Goal: Task Accomplishment & Management: Use online tool/utility

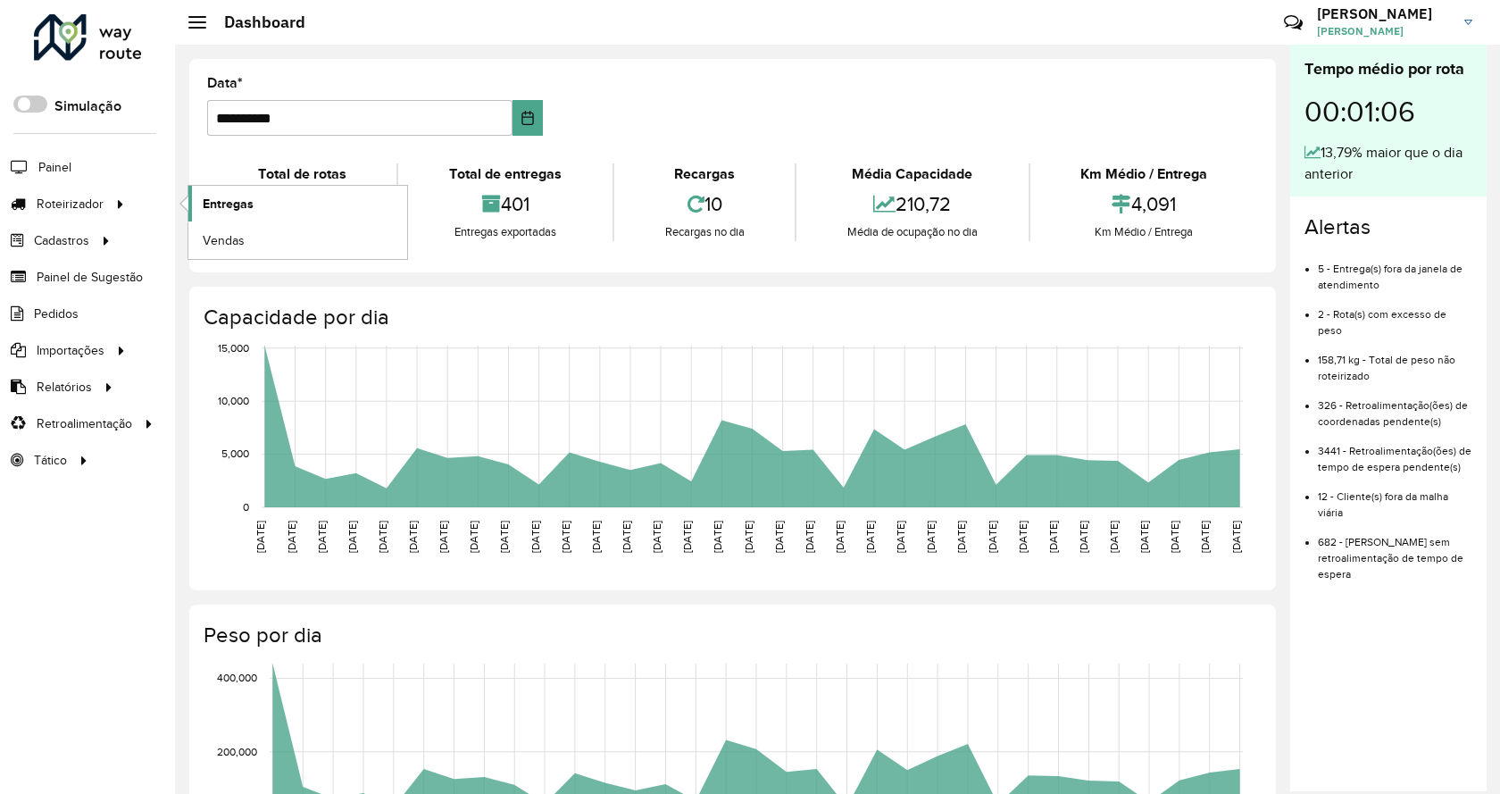
click at [221, 206] on span "Entregas" at bounding box center [228, 204] width 51 height 19
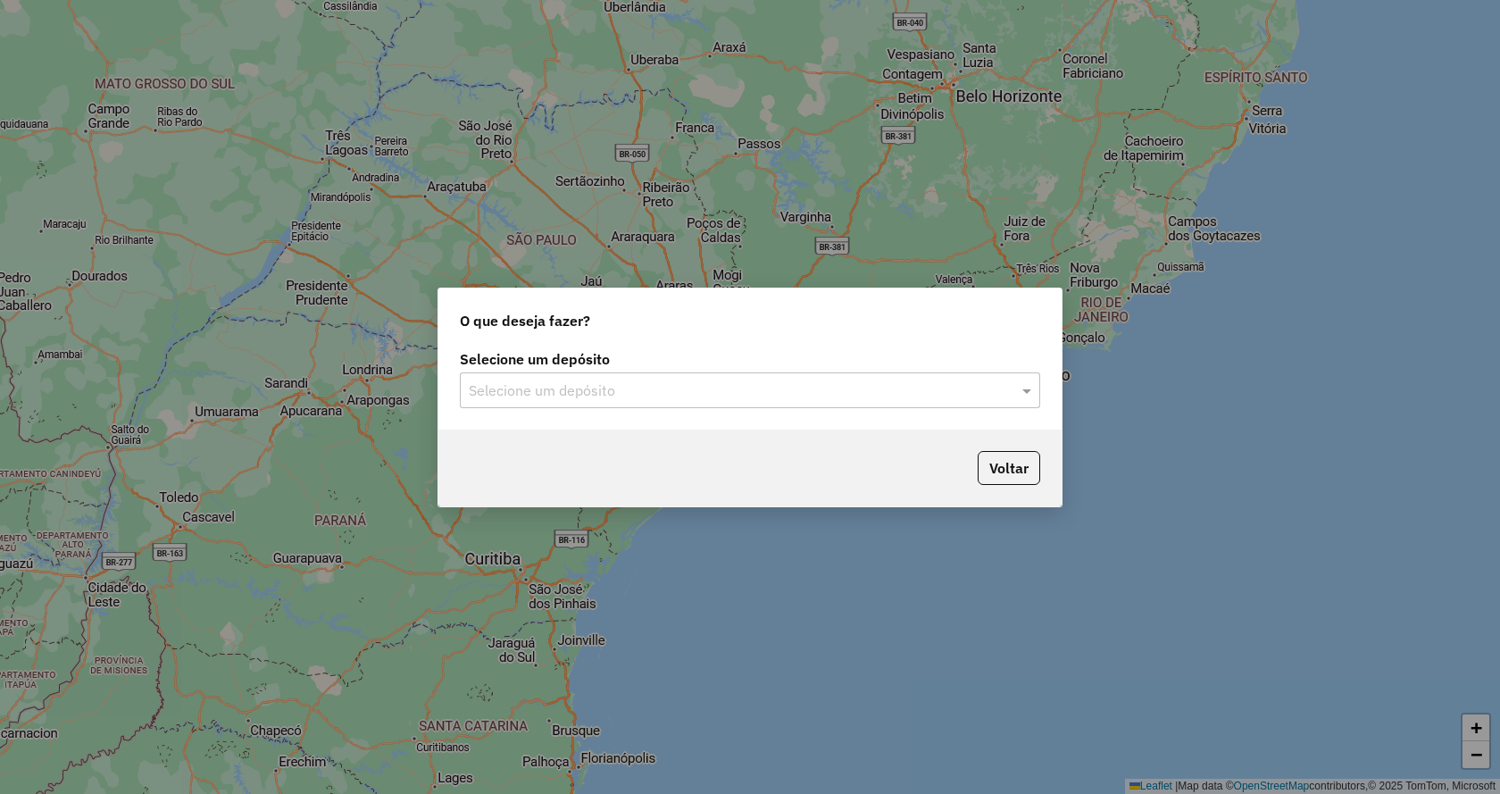
click at [734, 397] on input "text" at bounding box center [732, 390] width 527 height 21
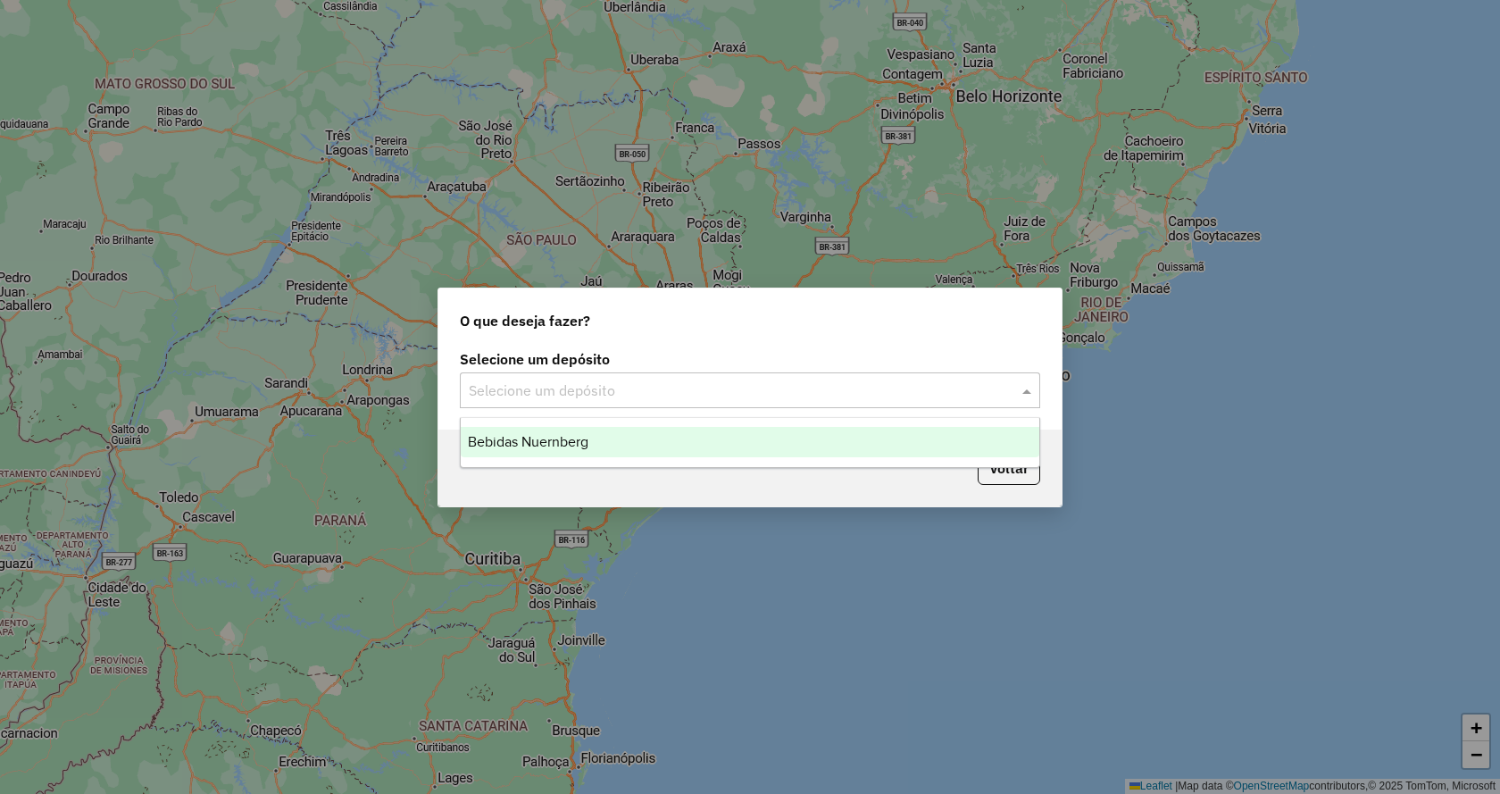
click at [758, 436] on div "Bebidas Nuernberg" at bounding box center [750, 442] width 579 height 30
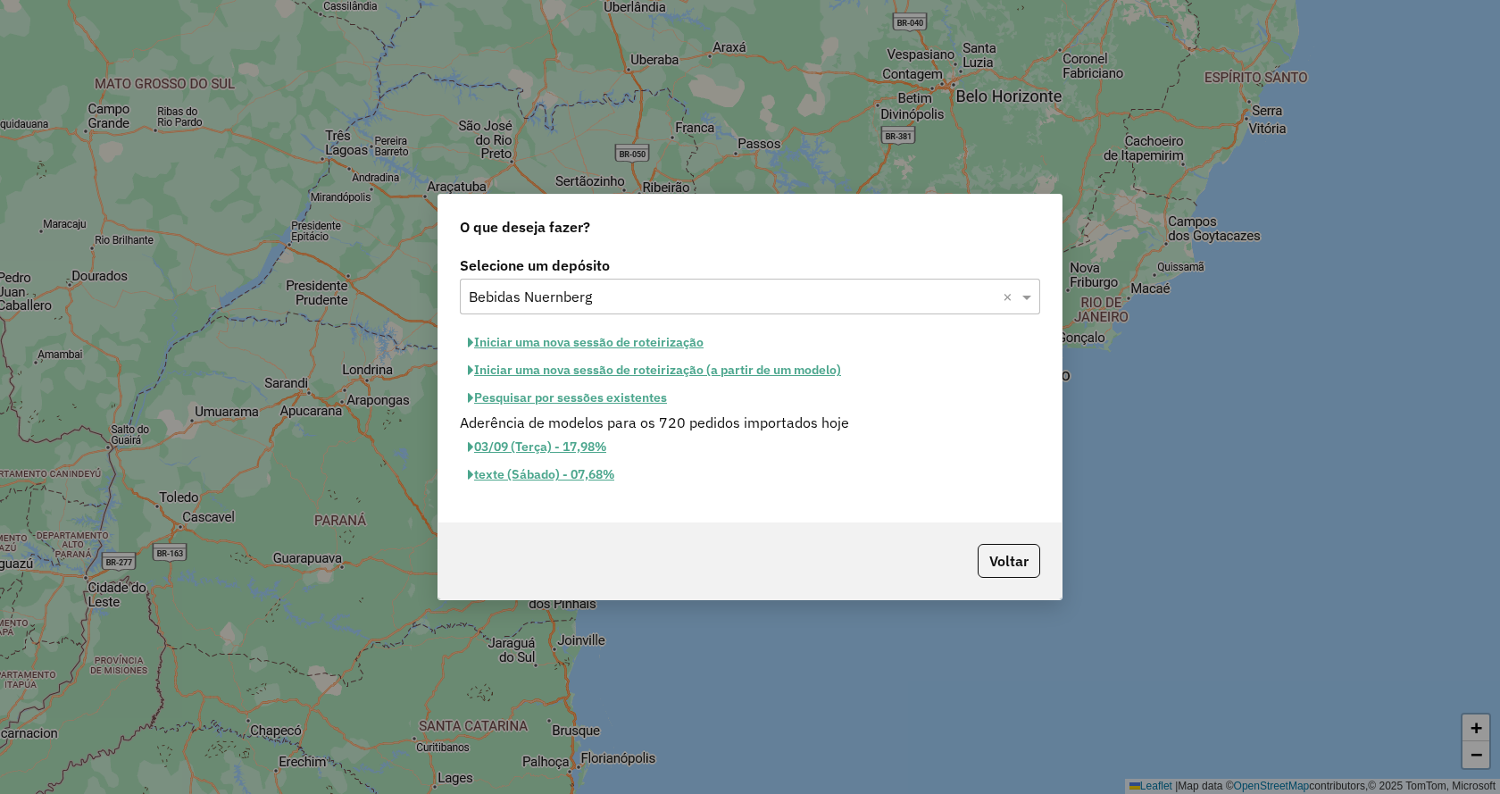
click at [564, 332] on button "Iniciar uma nova sessão de roteirização" at bounding box center [586, 343] width 252 height 28
select select "*"
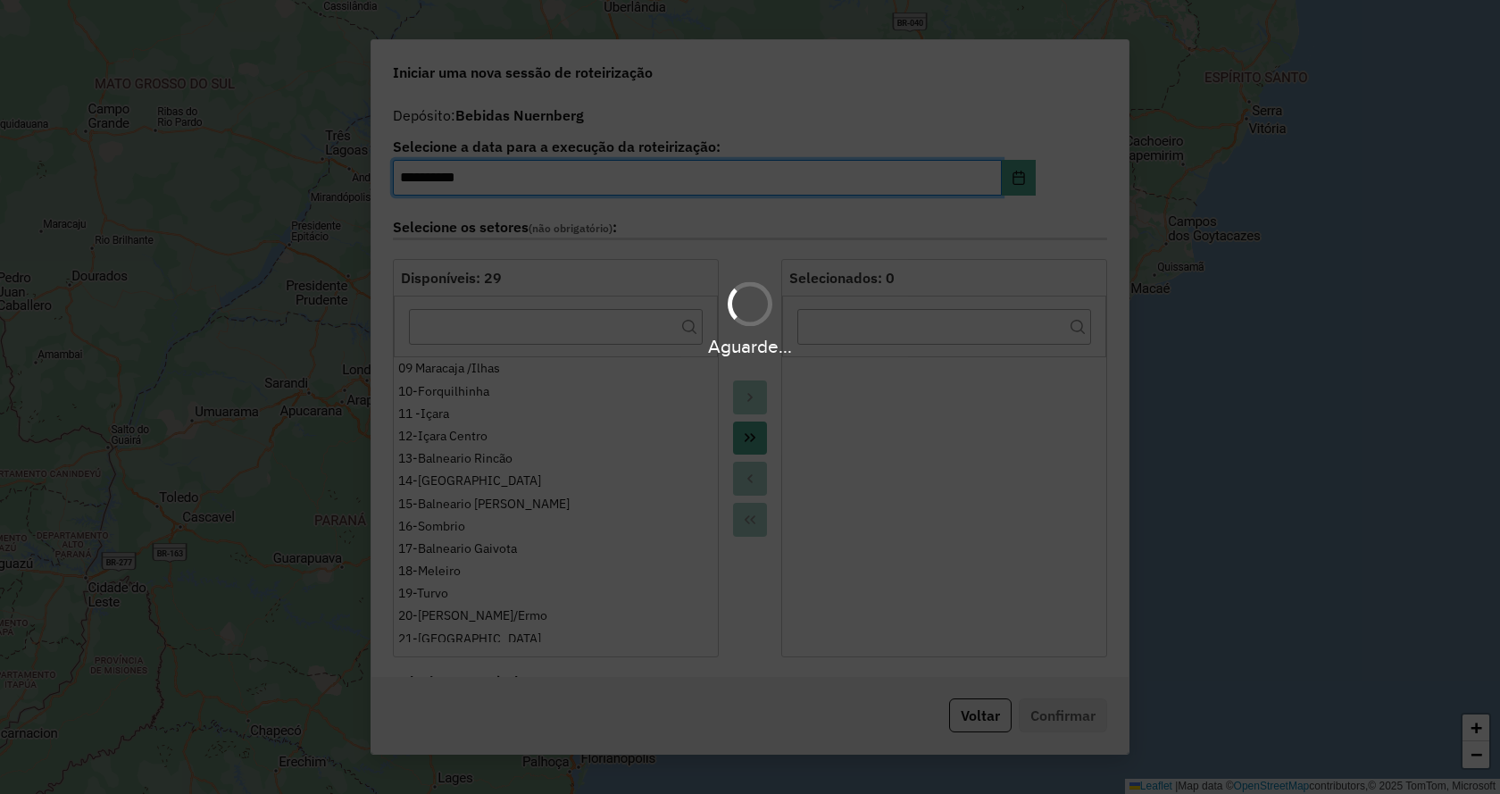
click at [752, 442] on div "Aguarde..." at bounding box center [750, 397] width 1500 height 794
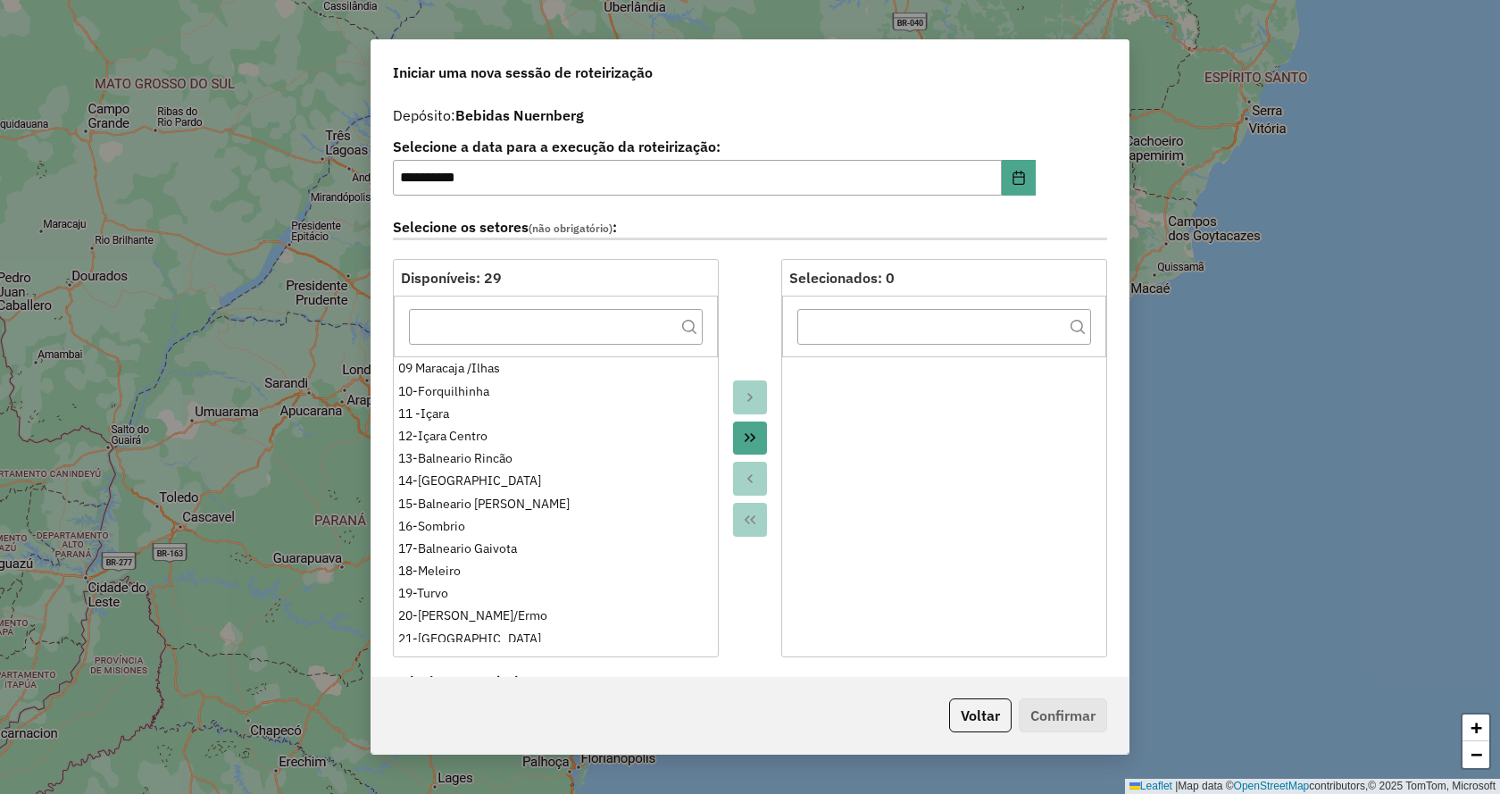
click at [752, 442] on icon "Move All to Target" at bounding box center [750, 437] width 14 height 14
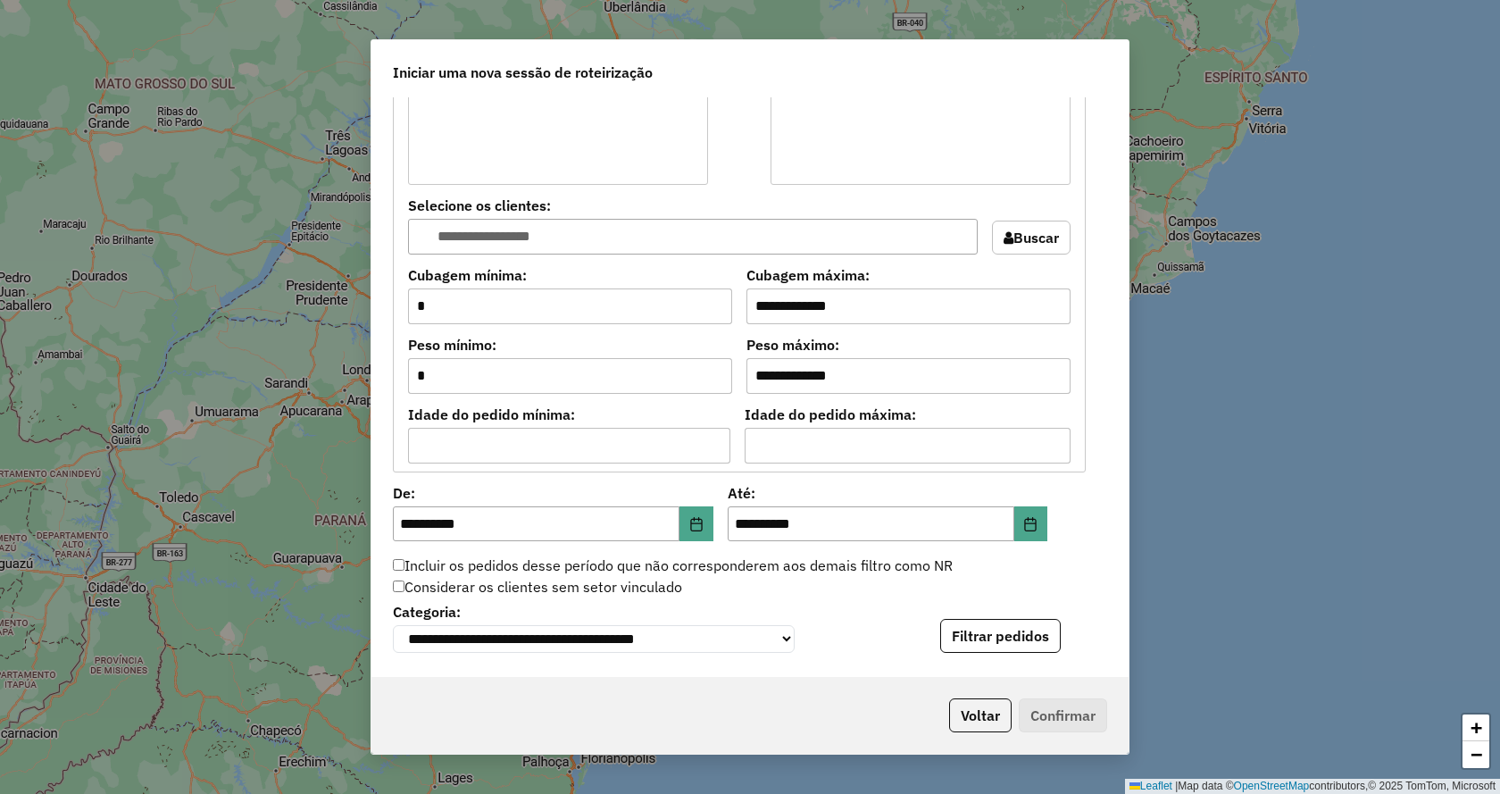
scroll to position [1607, 0]
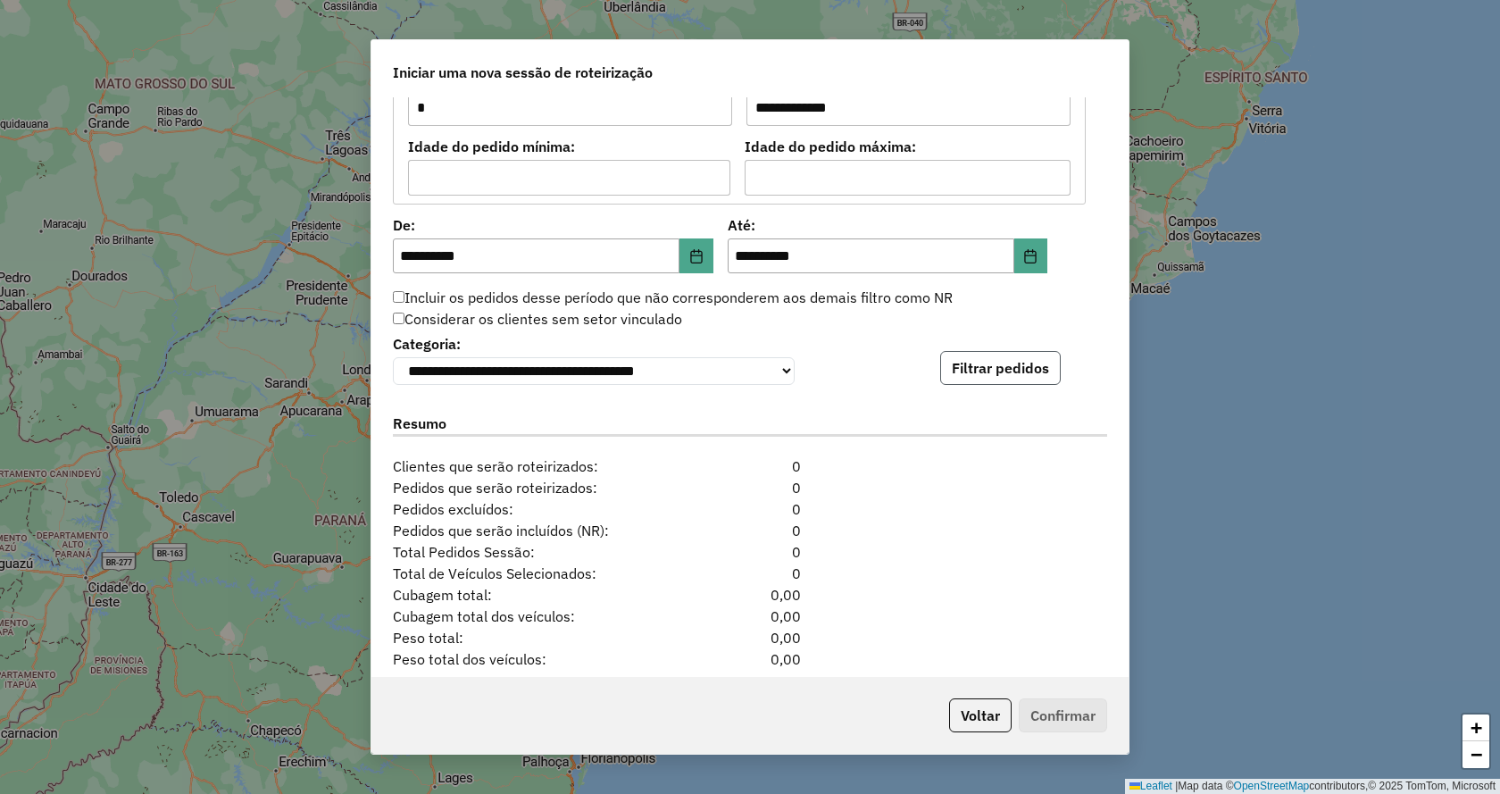
click at [1020, 363] on button "Filtrar pedidos" at bounding box center [1000, 368] width 121 height 34
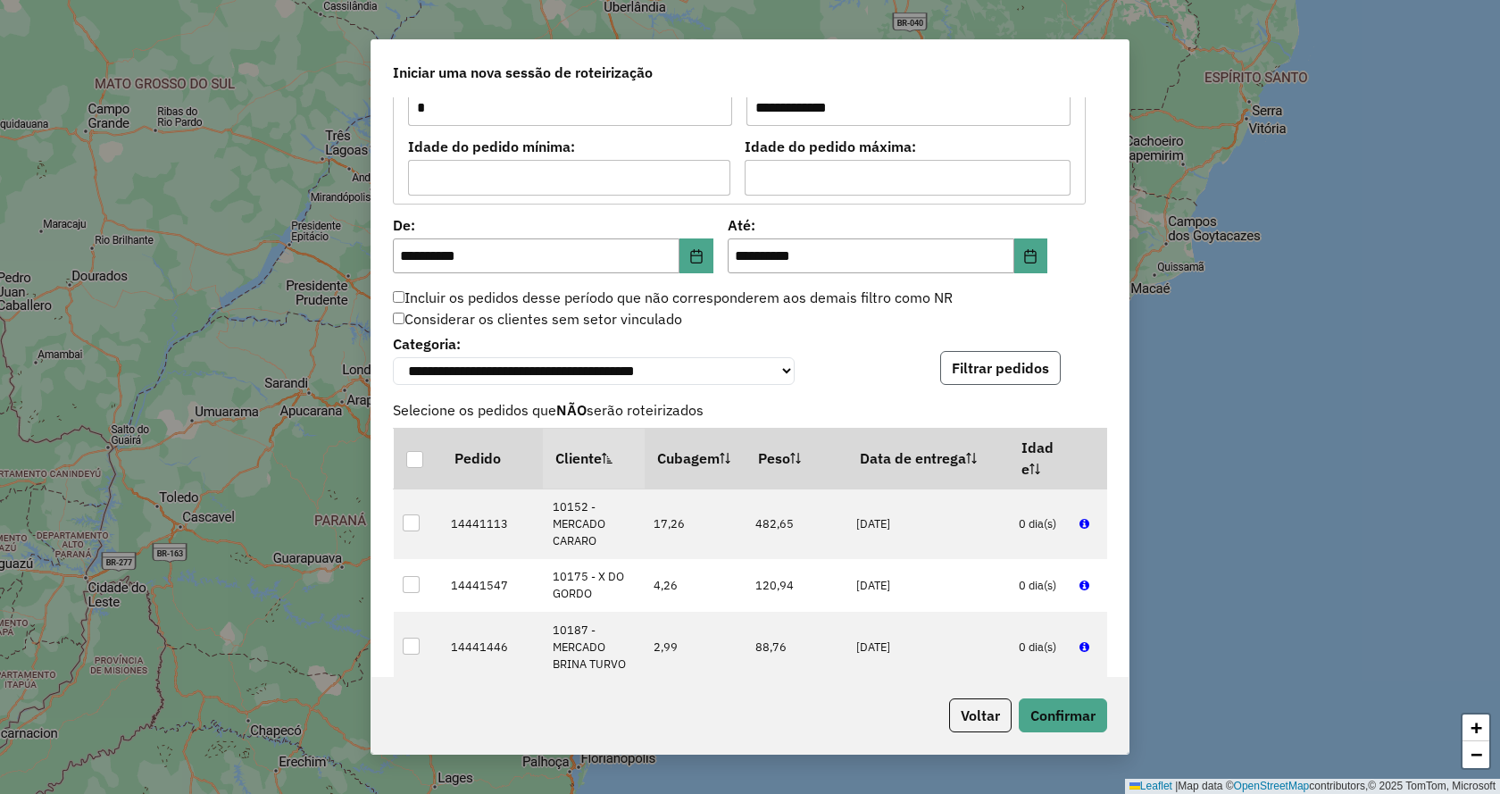
scroll to position [2054, 0]
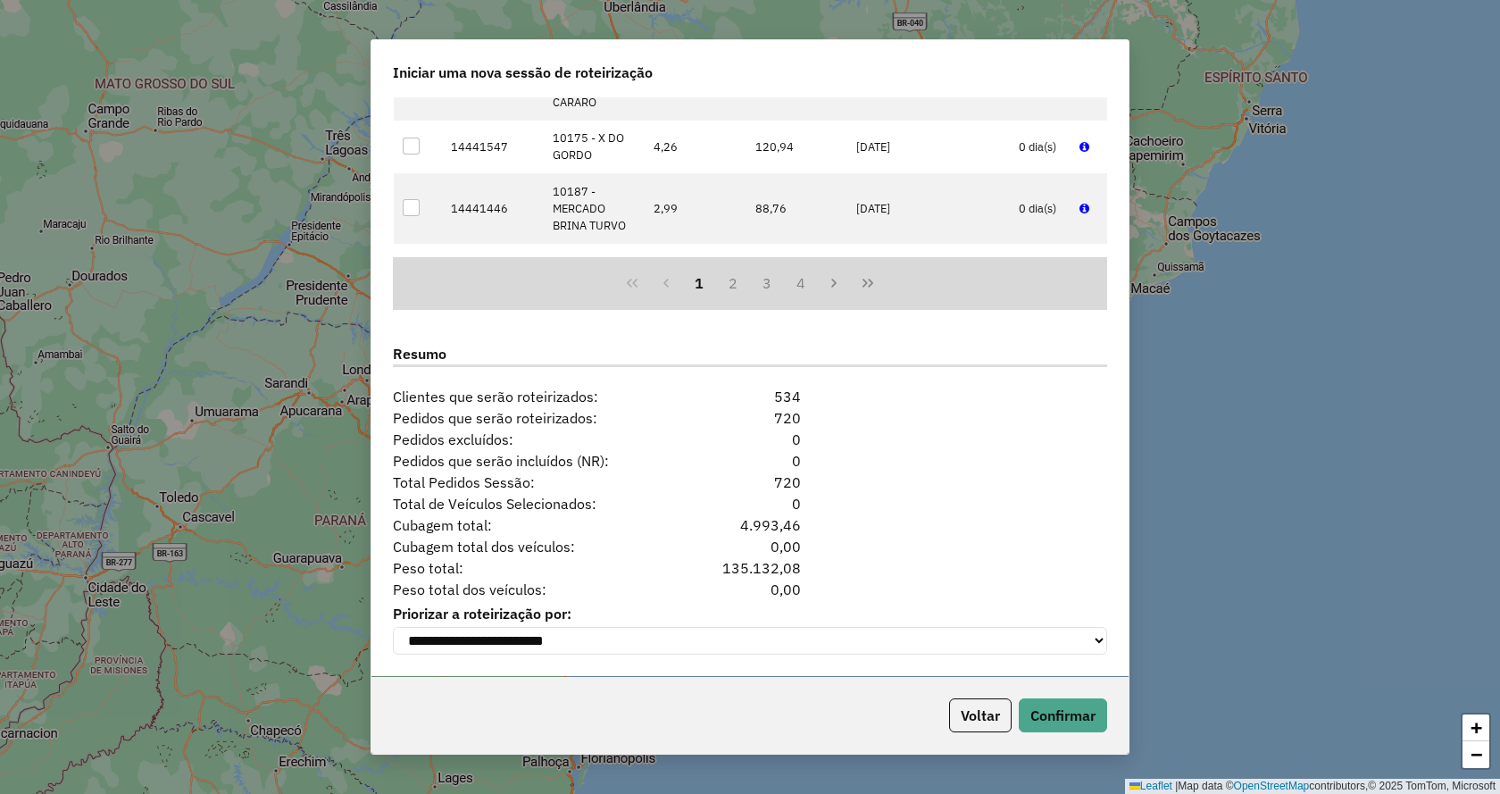
click at [1089, 697] on div "Voltar Confirmar" at bounding box center [749, 715] width 757 height 77
click at [1108, 731] on div "Voltar Confirmar" at bounding box center [749, 715] width 757 height 77
click at [1087, 720] on button "Confirmar" at bounding box center [1063, 715] width 88 height 34
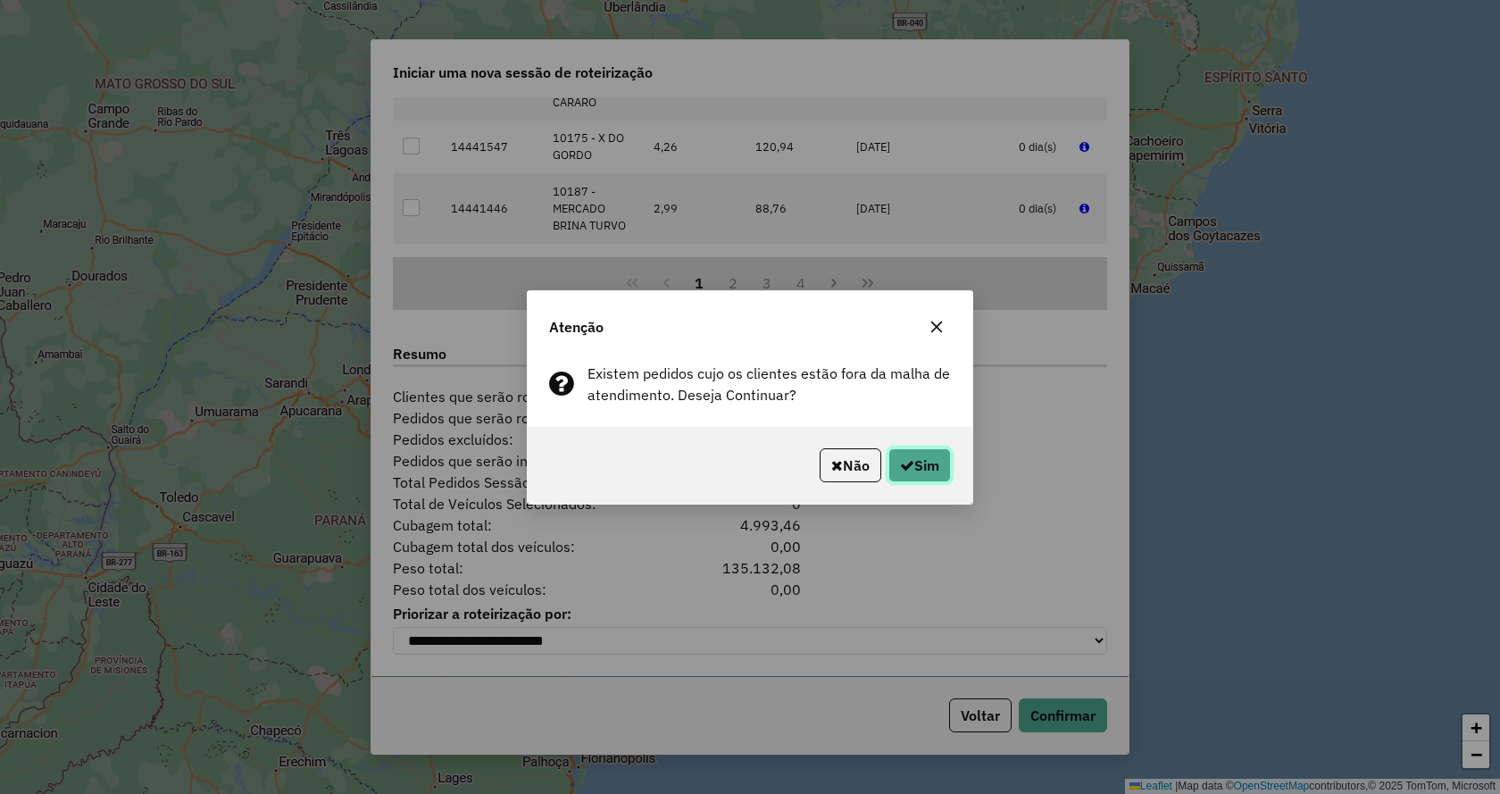
click at [894, 476] on button "Sim" at bounding box center [919, 465] width 63 height 34
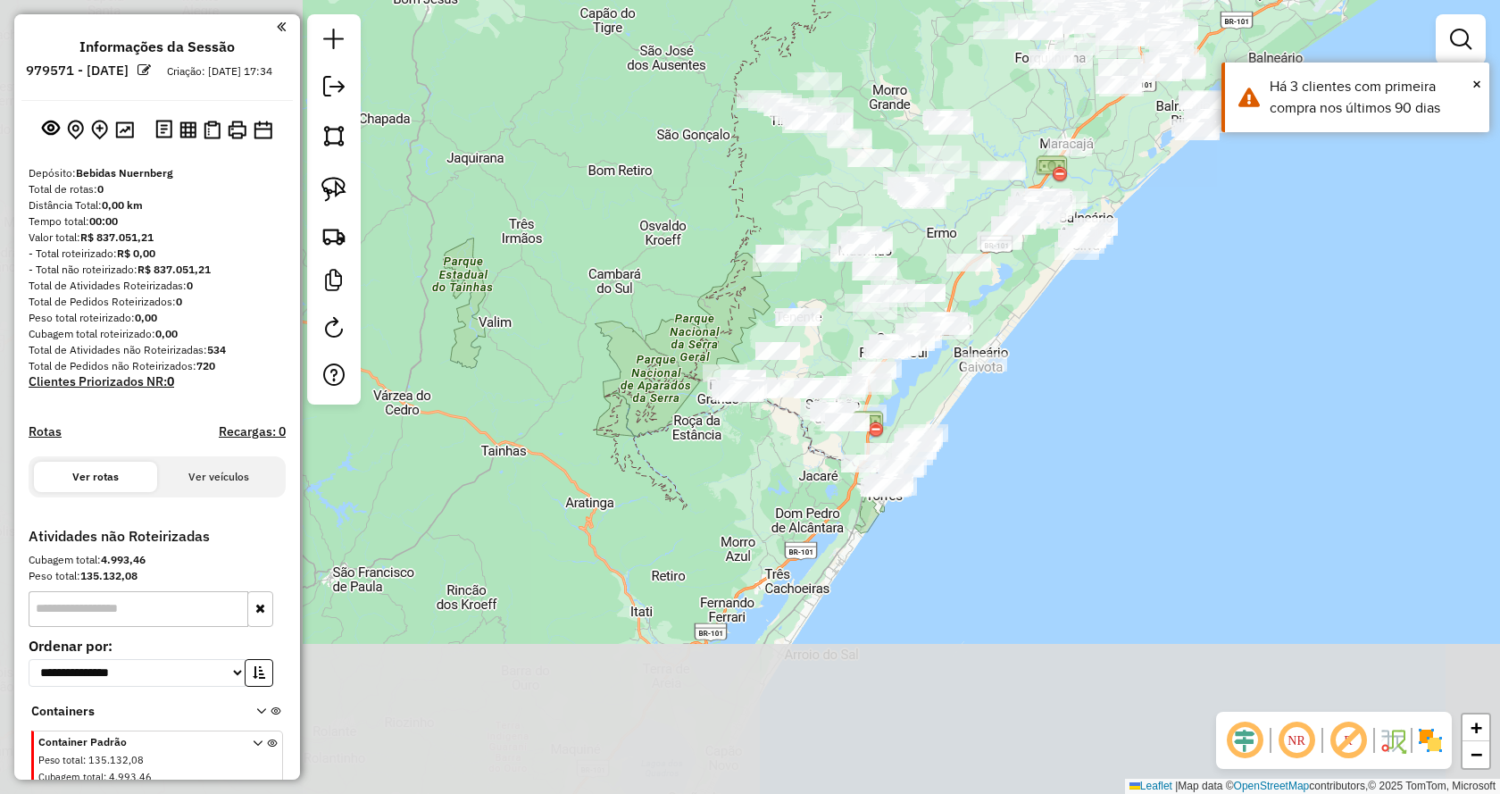
drag, startPoint x: 927, startPoint y: 590, endPoint x: 1301, endPoint y: 220, distance: 526.6
click at [1301, 220] on div "Janela de atendimento Grade de atendimento Capacidade Transportadoras Veículos …" at bounding box center [750, 397] width 1500 height 794
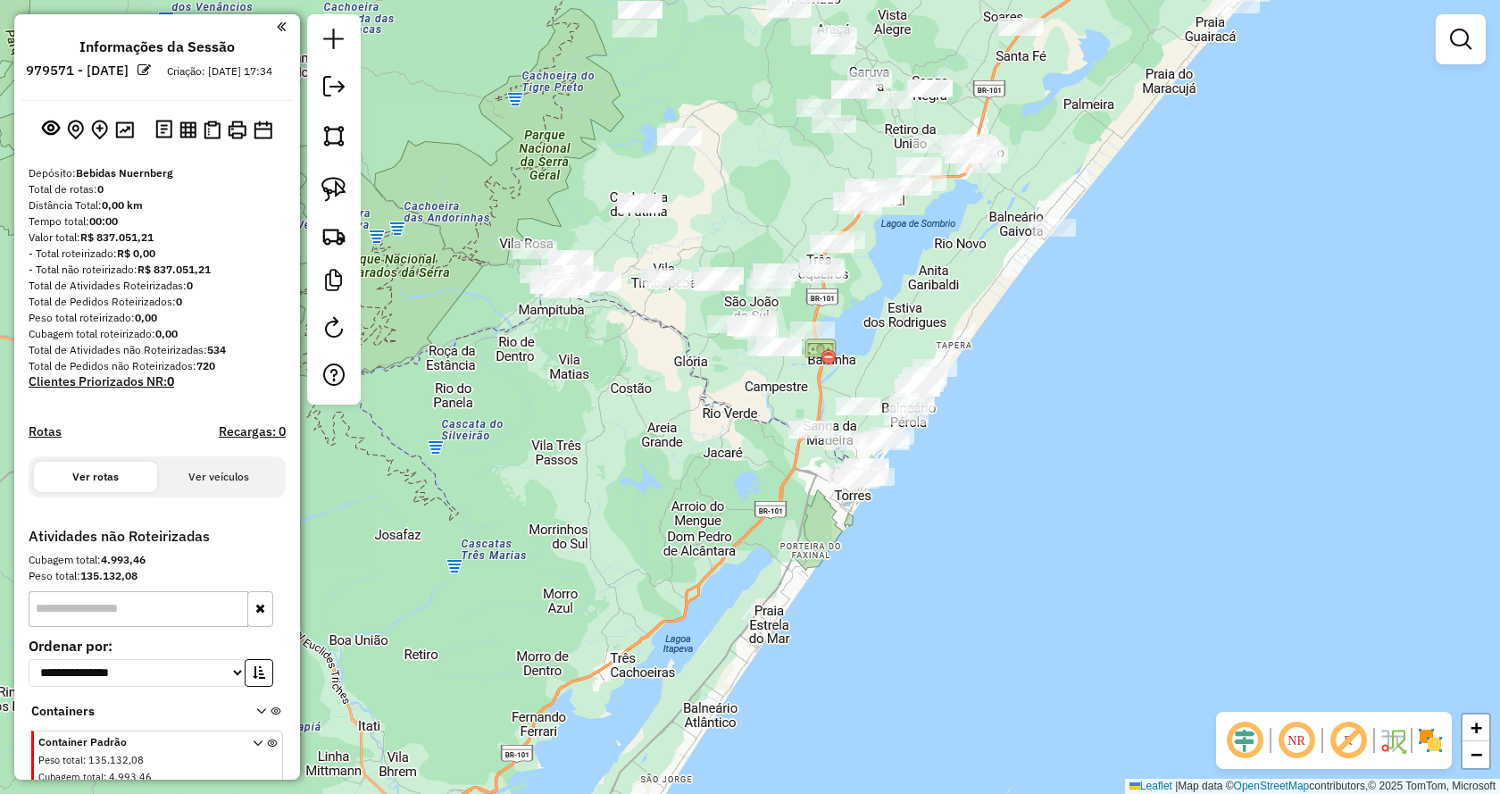
drag, startPoint x: 922, startPoint y: 496, endPoint x: 993, endPoint y: 511, distance: 72.0
click at [993, 511] on div "Janela de atendimento Grade de atendimento Capacidade Transportadoras Veículos …" at bounding box center [750, 397] width 1500 height 794
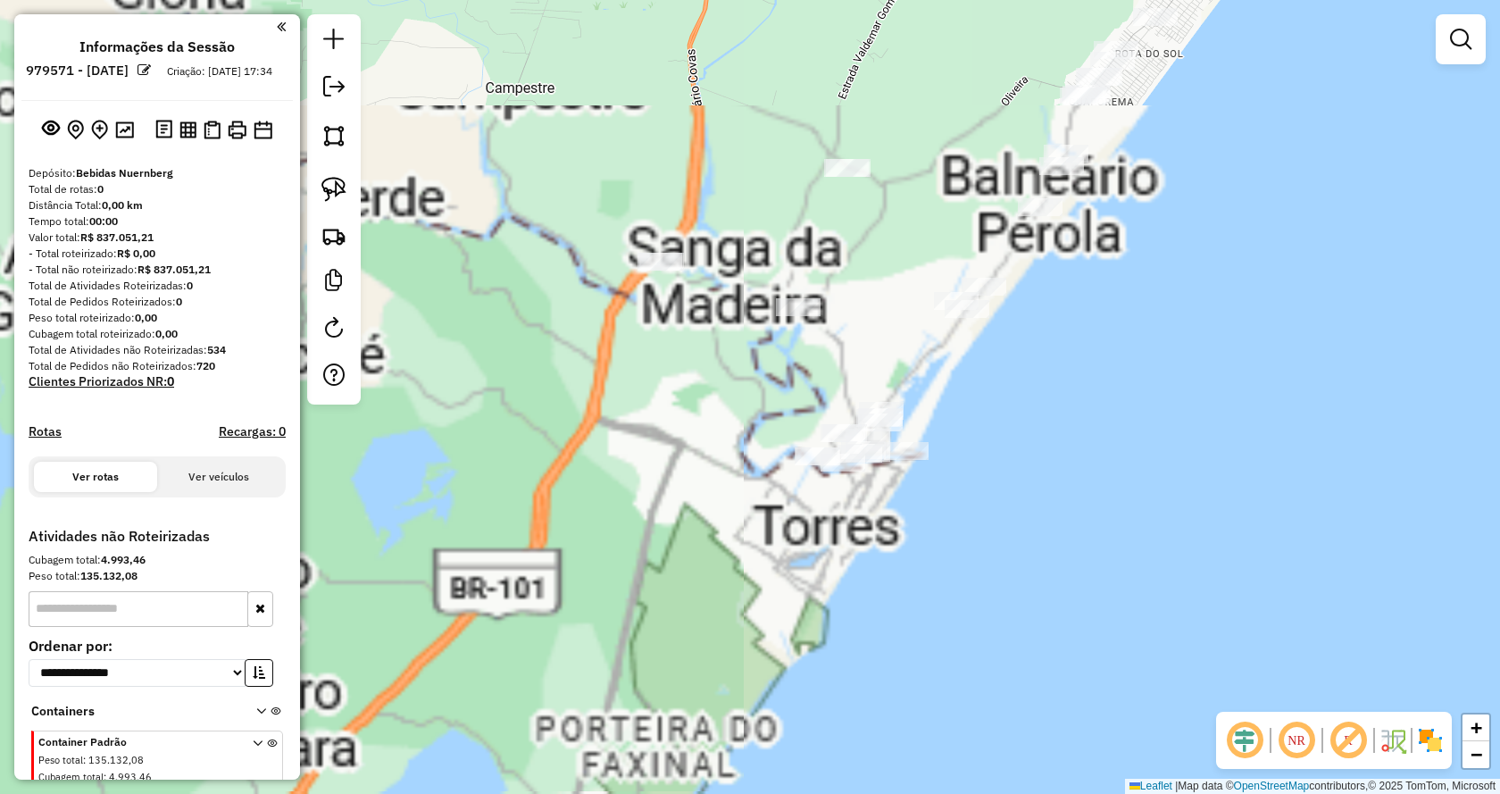
drag, startPoint x: 995, startPoint y: 501, endPoint x: 1090, endPoint y: 470, distance: 100.5
click at [1099, 499] on div "Janela de atendimento Grade de atendimento Capacidade Transportadoras Veículos …" at bounding box center [750, 397] width 1500 height 794
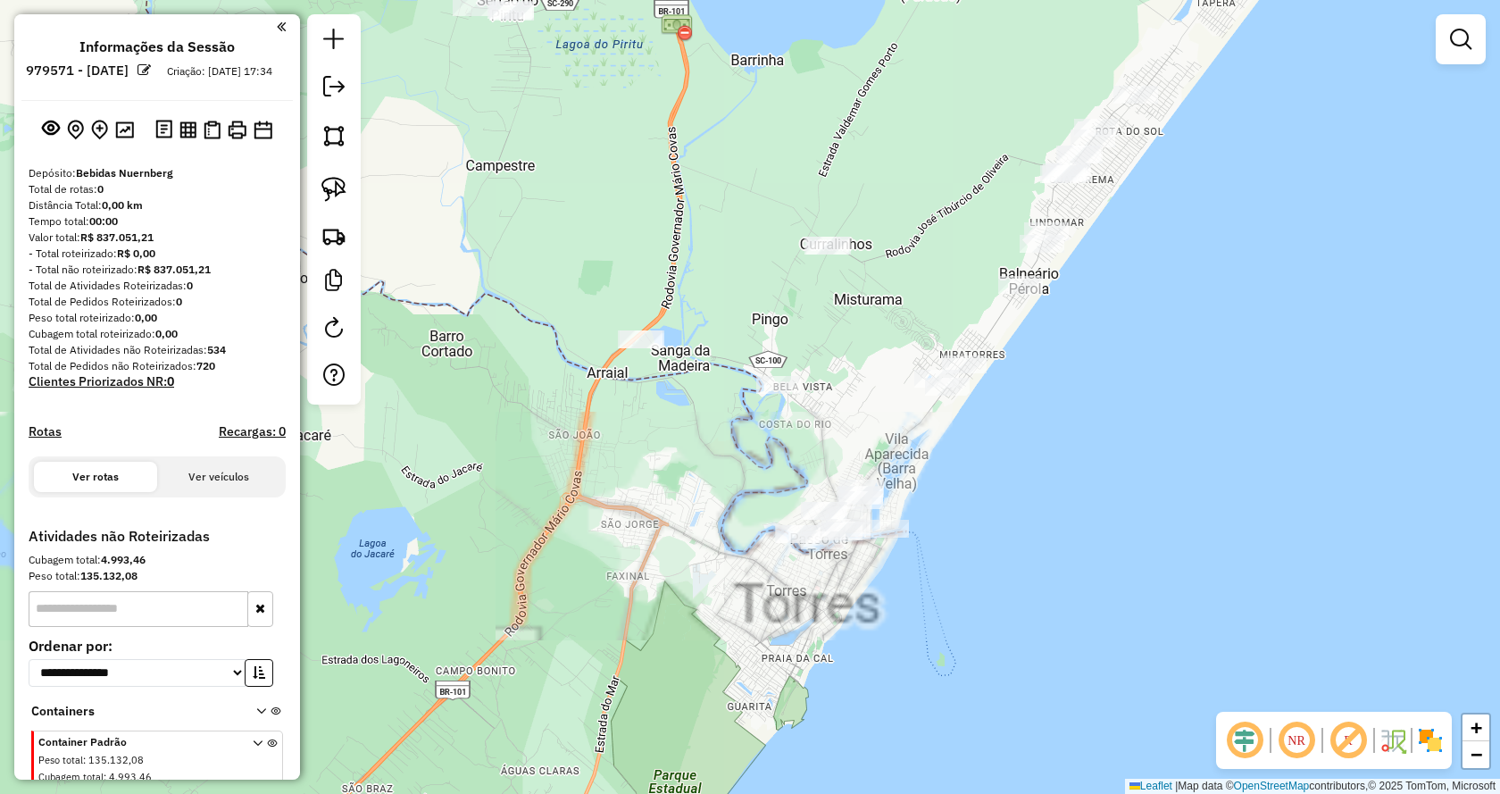
drag, startPoint x: 1161, startPoint y: 350, endPoint x: 1128, endPoint y: 453, distance: 107.9
click at [1128, 453] on div "Janela de atendimento Grade de atendimento Capacidade Transportadoras Veículos …" at bounding box center [750, 397] width 1500 height 794
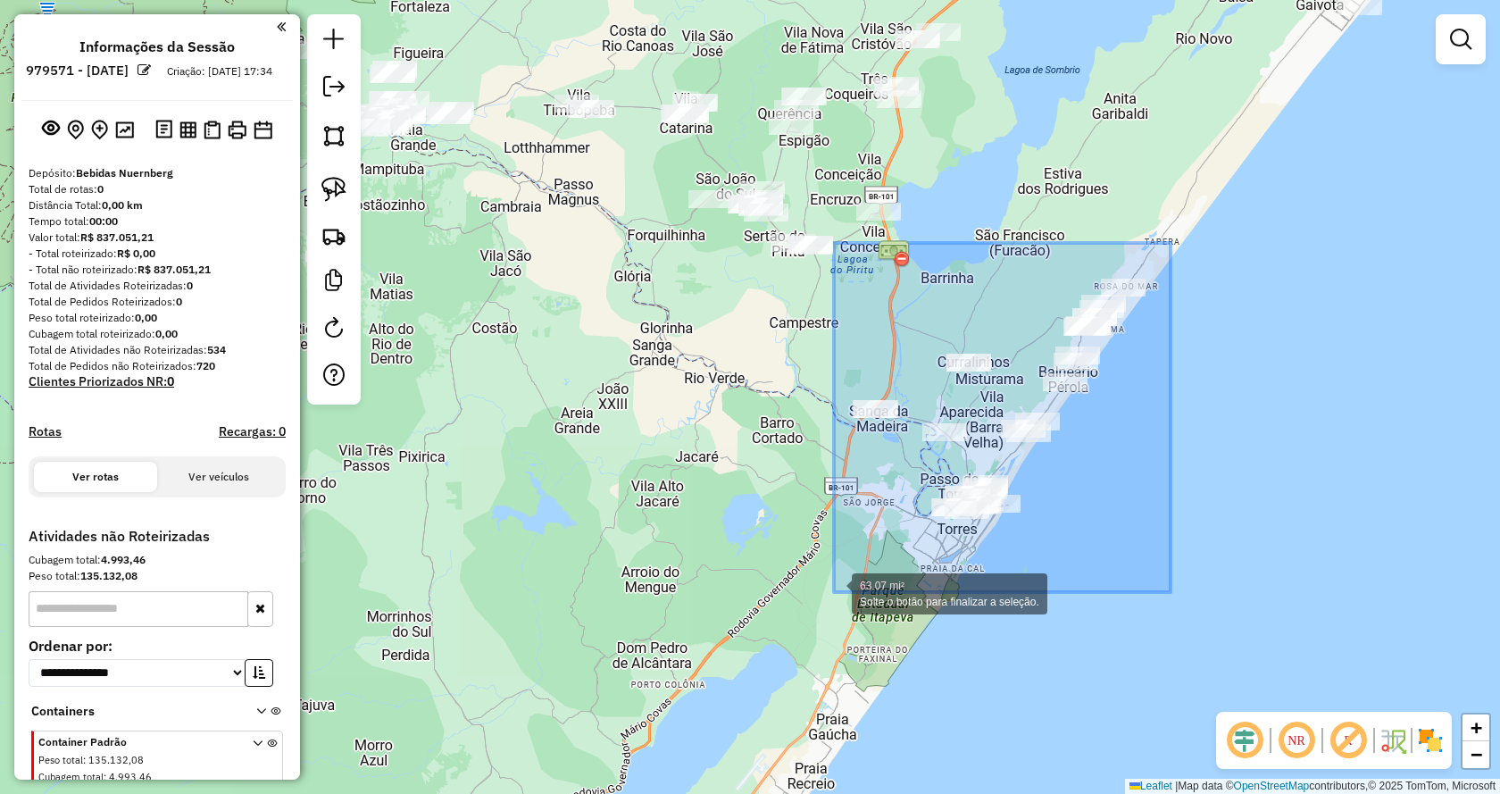
drag, startPoint x: 1171, startPoint y: 243, endPoint x: 833, endPoint y: 593, distance: 486.3
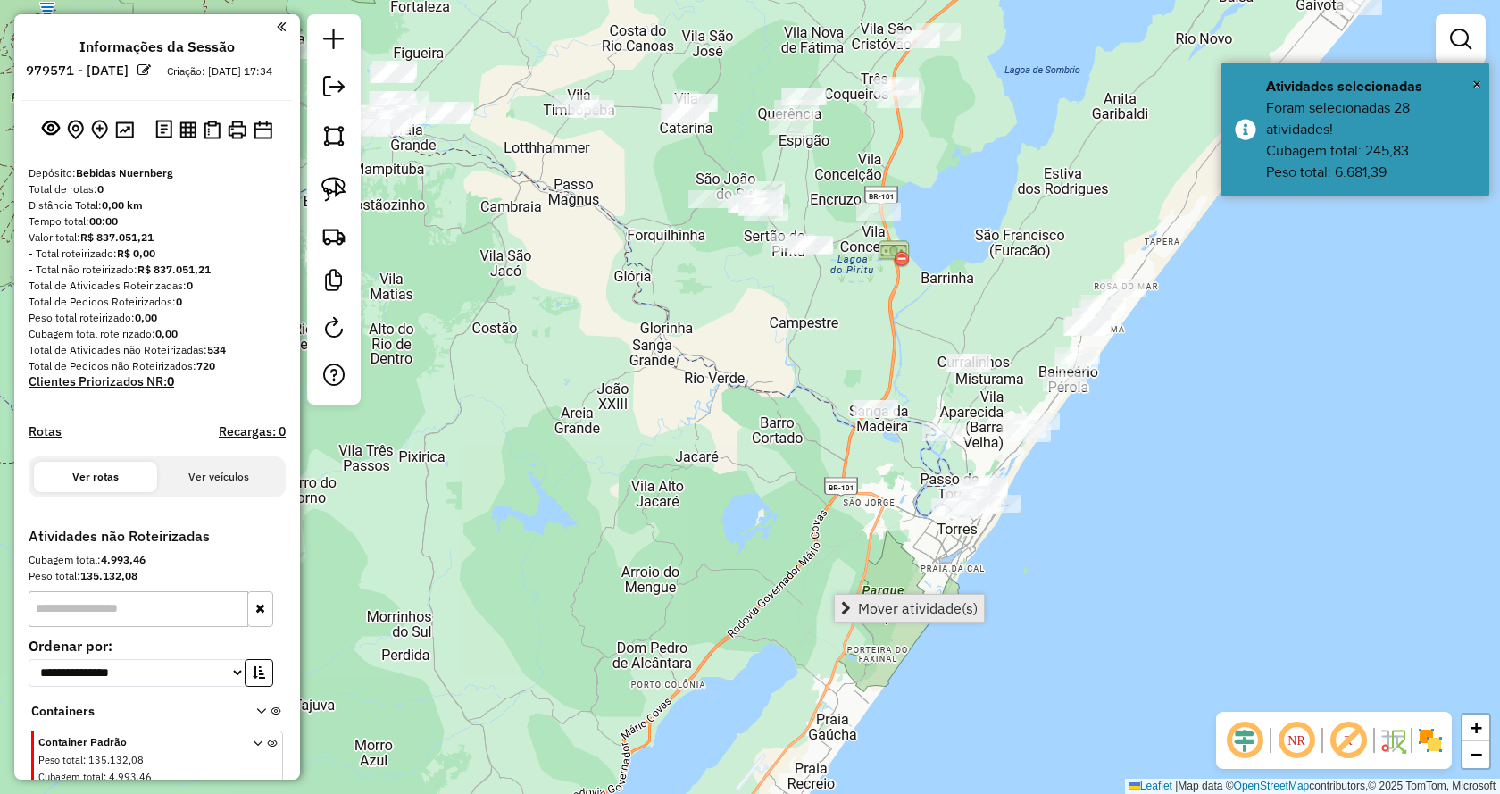
click at [866, 603] on span "Mover atividade(s)" at bounding box center [918, 608] width 120 height 14
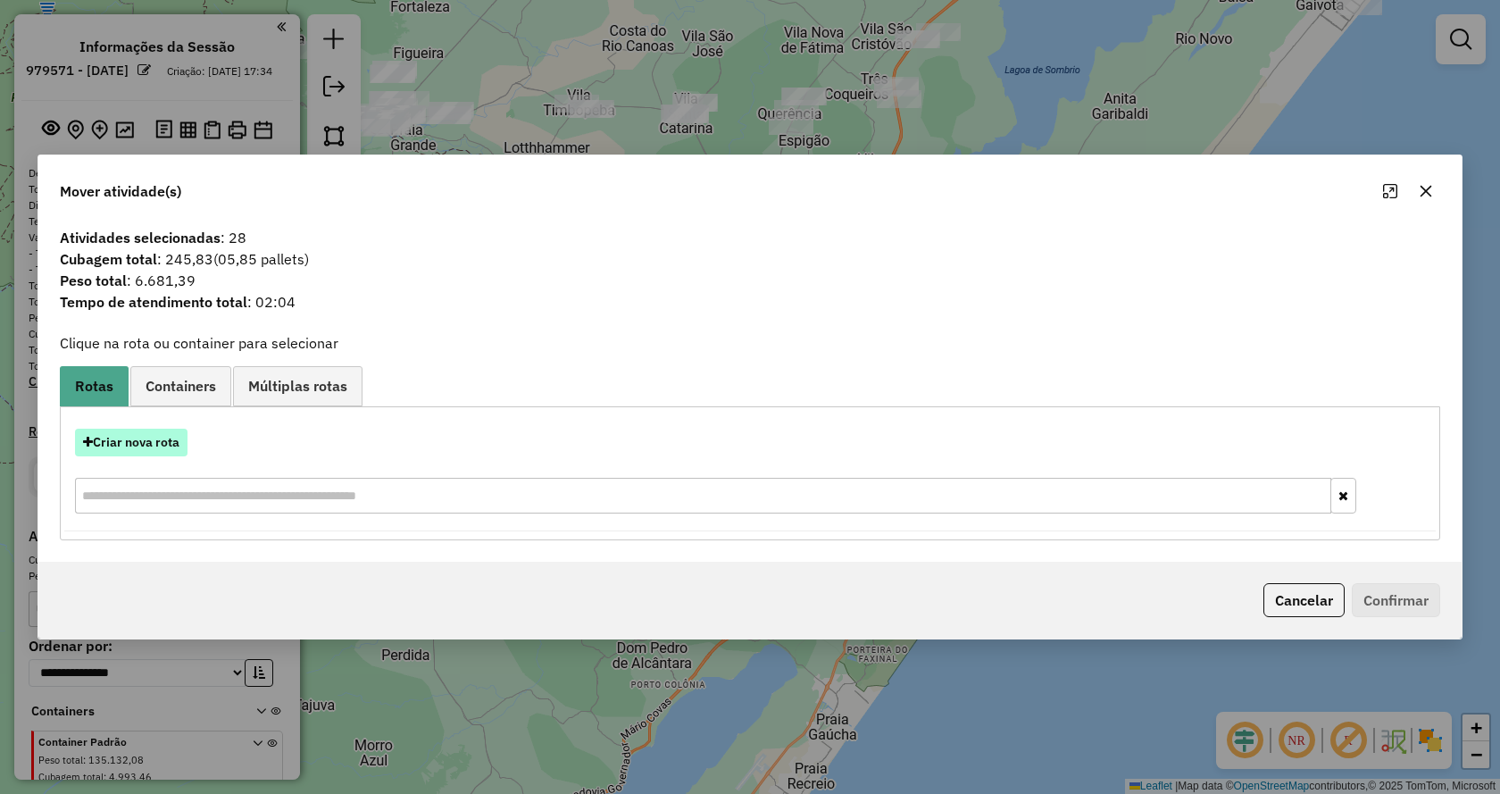
click at [140, 449] on button "Criar nova rota" at bounding box center [131, 443] width 113 height 28
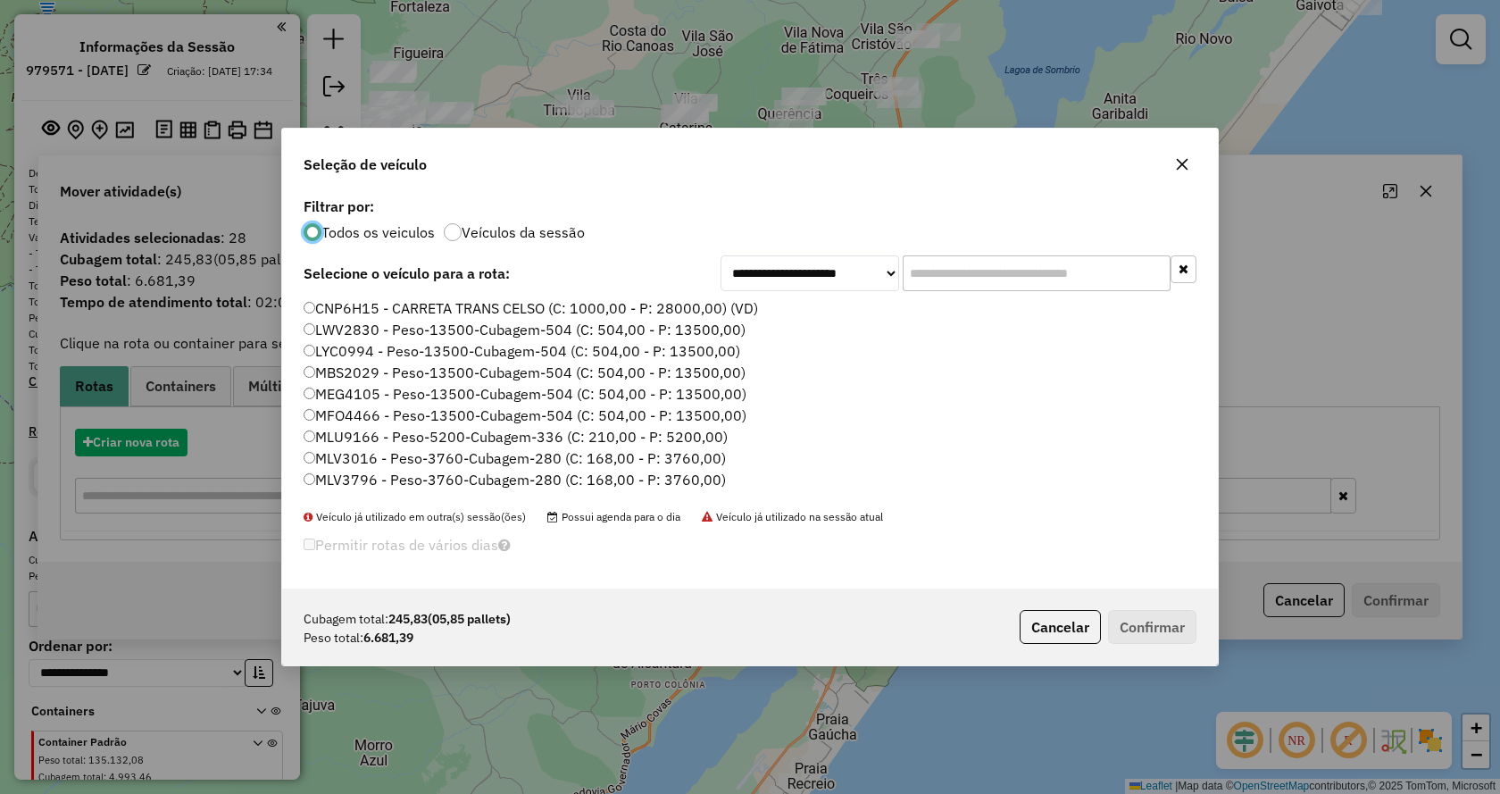
scroll to position [10, 5]
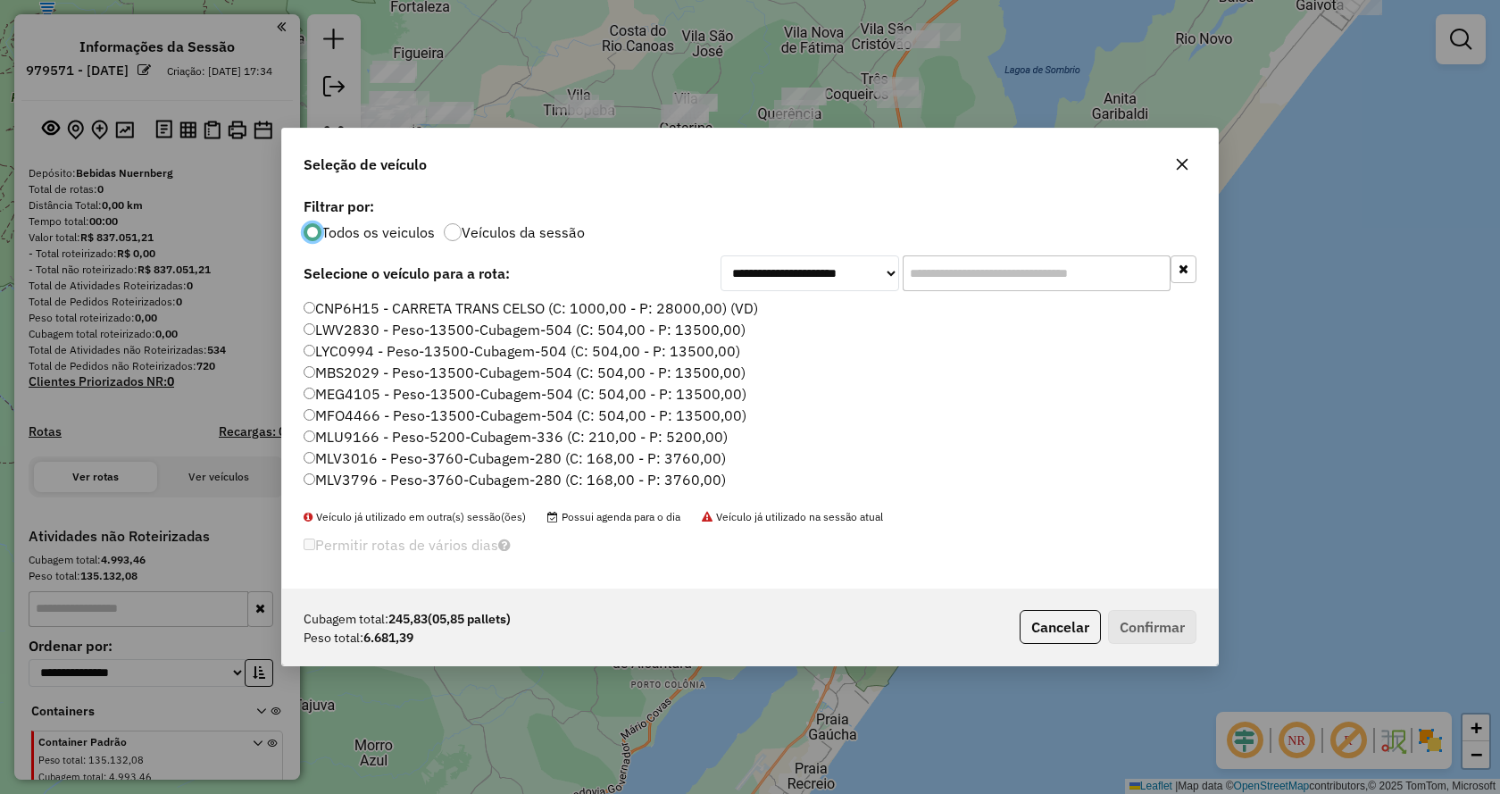
click at [1038, 275] on input "text" at bounding box center [1037, 273] width 268 height 36
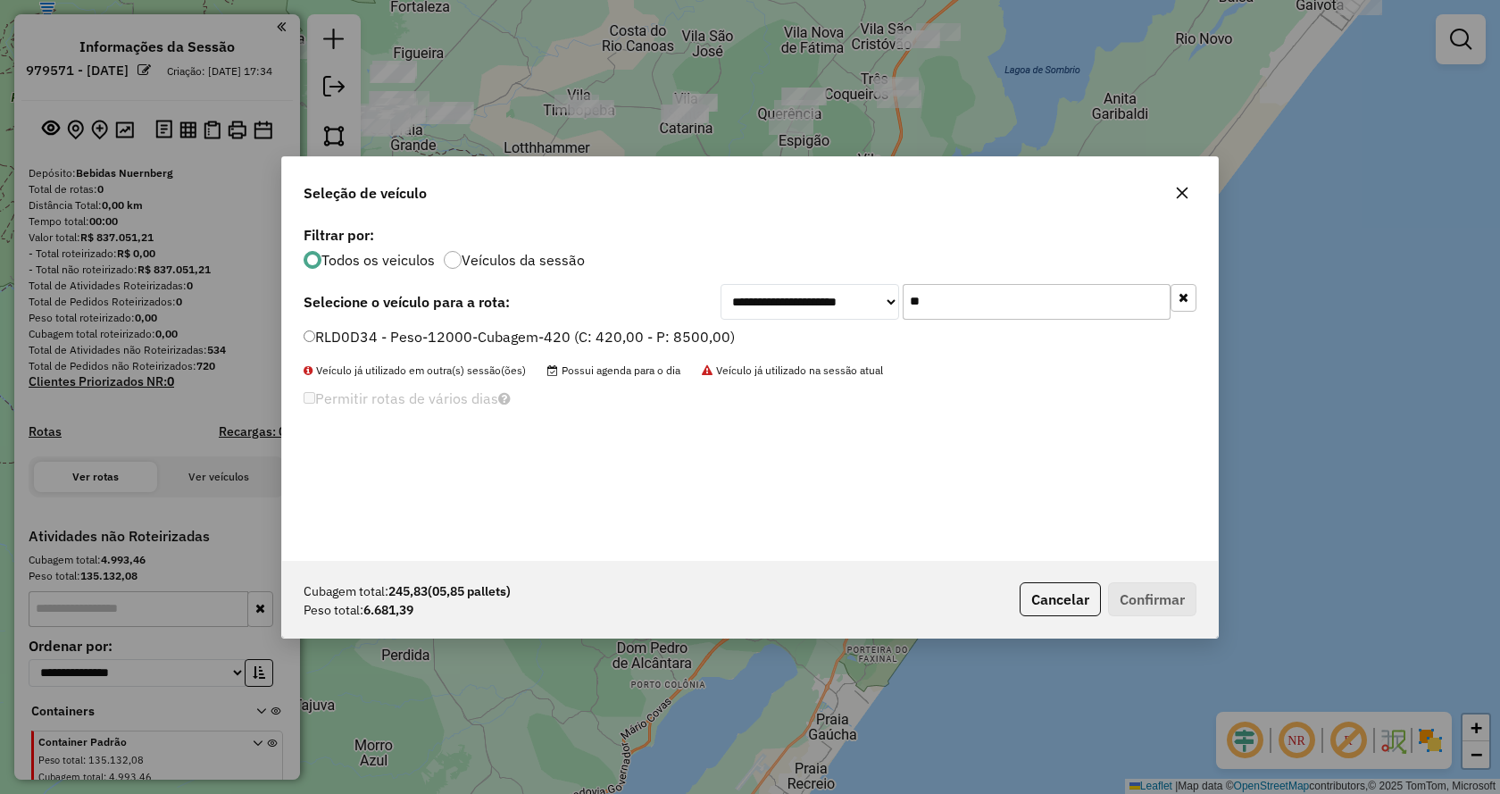
type input "**"
click at [627, 340] on label "RLD0D34 - Peso-12000-Cubagem-420 (C: 420,00 - P: 8500,00)" at bounding box center [519, 336] width 431 height 21
click at [1123, 605] on button "Confirmar" at bounding box center [1152, 599] width 88 height 34
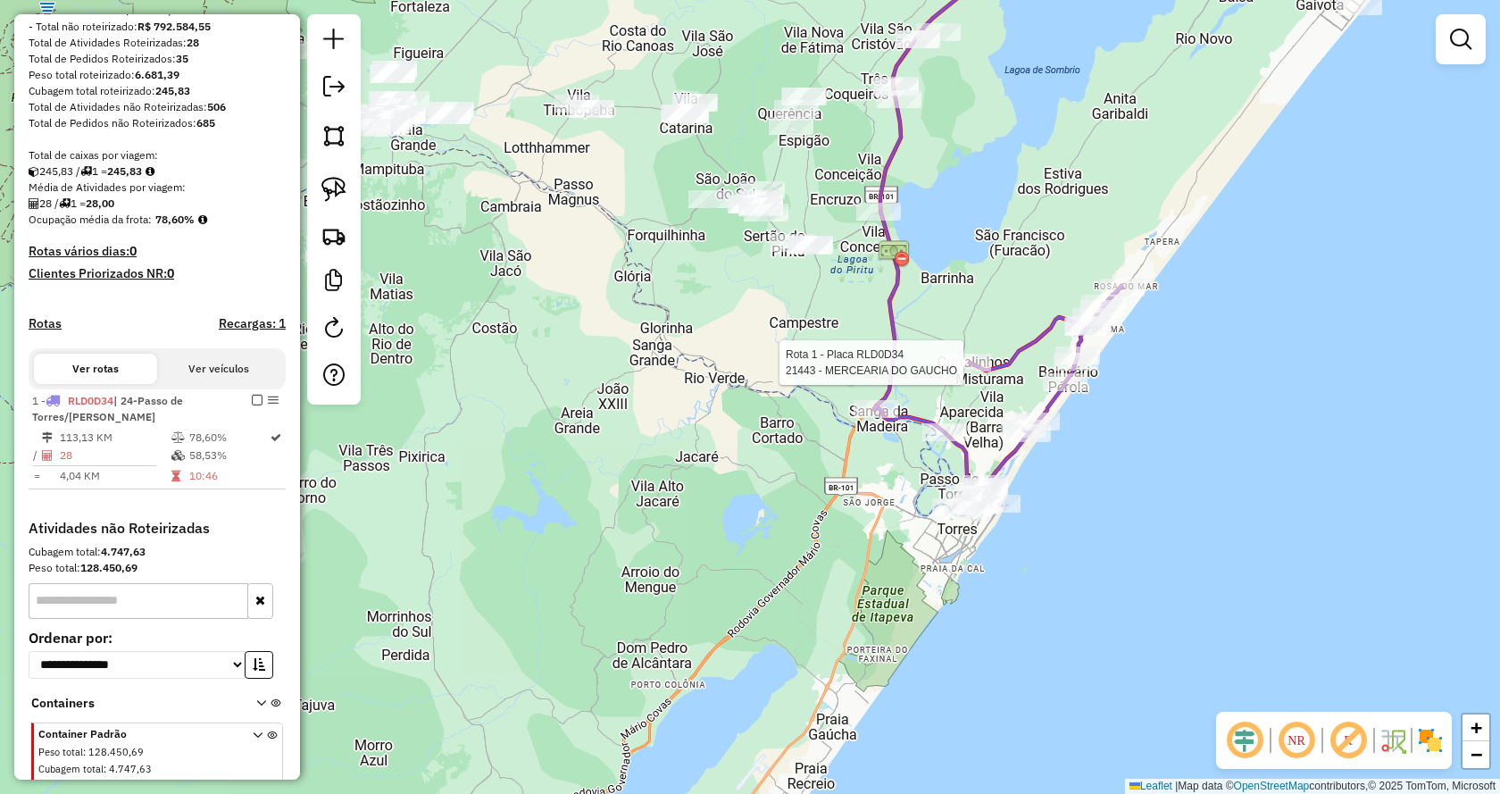
select select "**********"
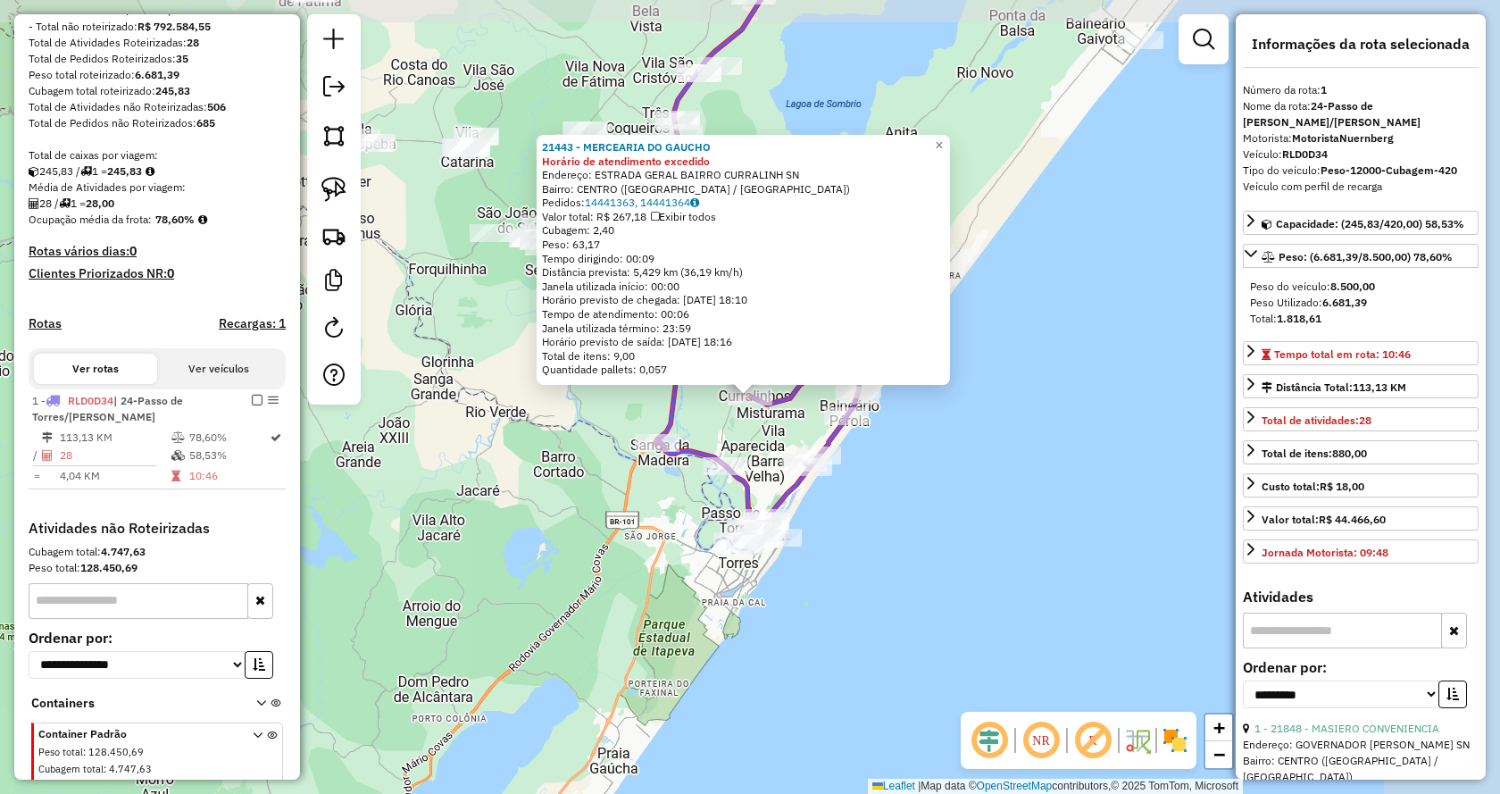
scroll to position [336, 0]
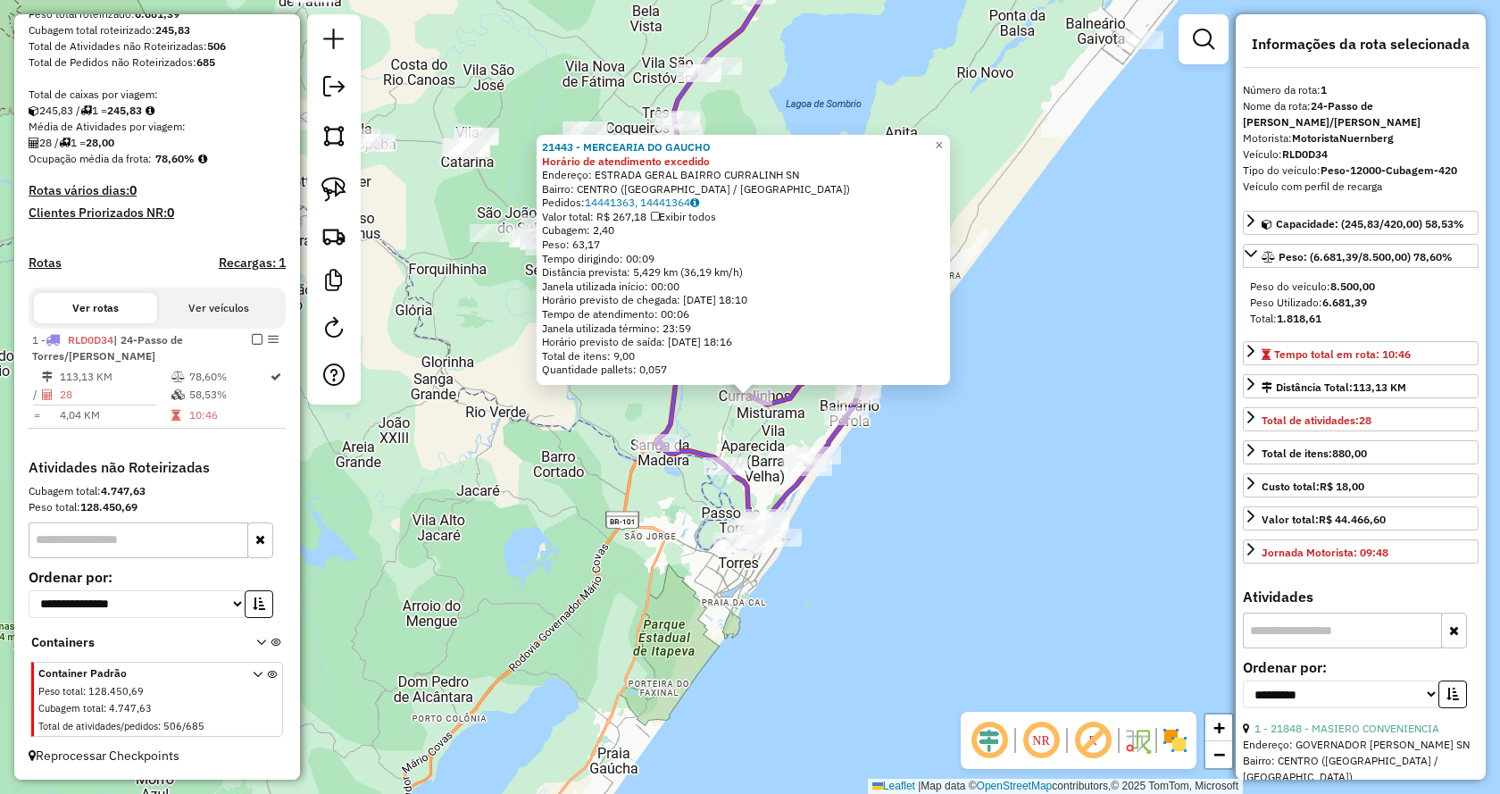
click at [941, 405] on div "21443 - MERCEARIA DO GAUCHO Horário de atendimento excedido Endereço: ESTRADA G…" at bounding box center [750, 397] width 1500 height 794
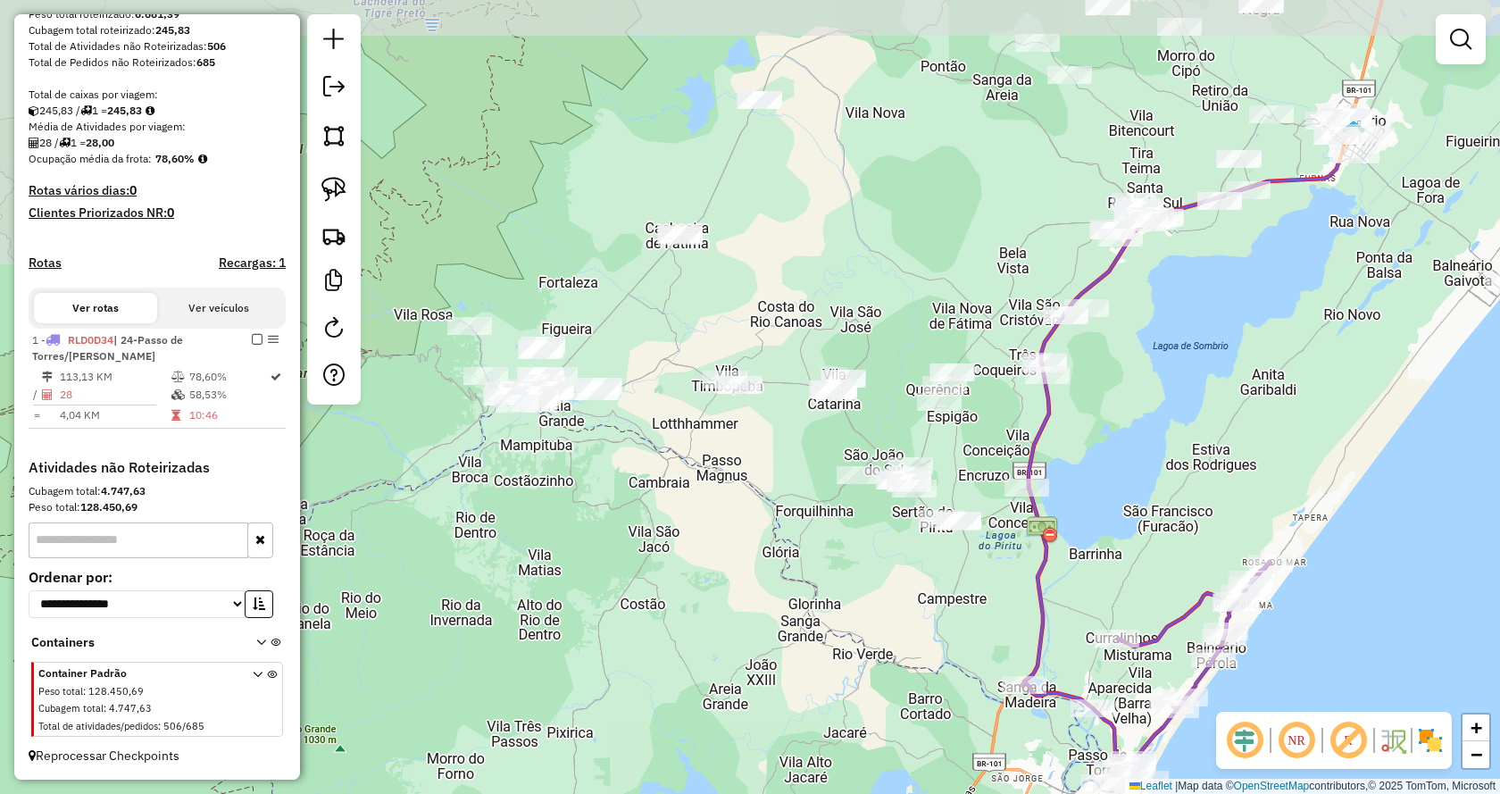
drag, startPoint x: 573, startPoint y: 323, endPoint x: 940, endPoint y: 565, distance: 439.6
click at [940, 565] on div "Janela de atendimento Grade de atendimento Capacidade Transportadoras Veículos …" at bounding box center [750, 397] width 1500 height 794
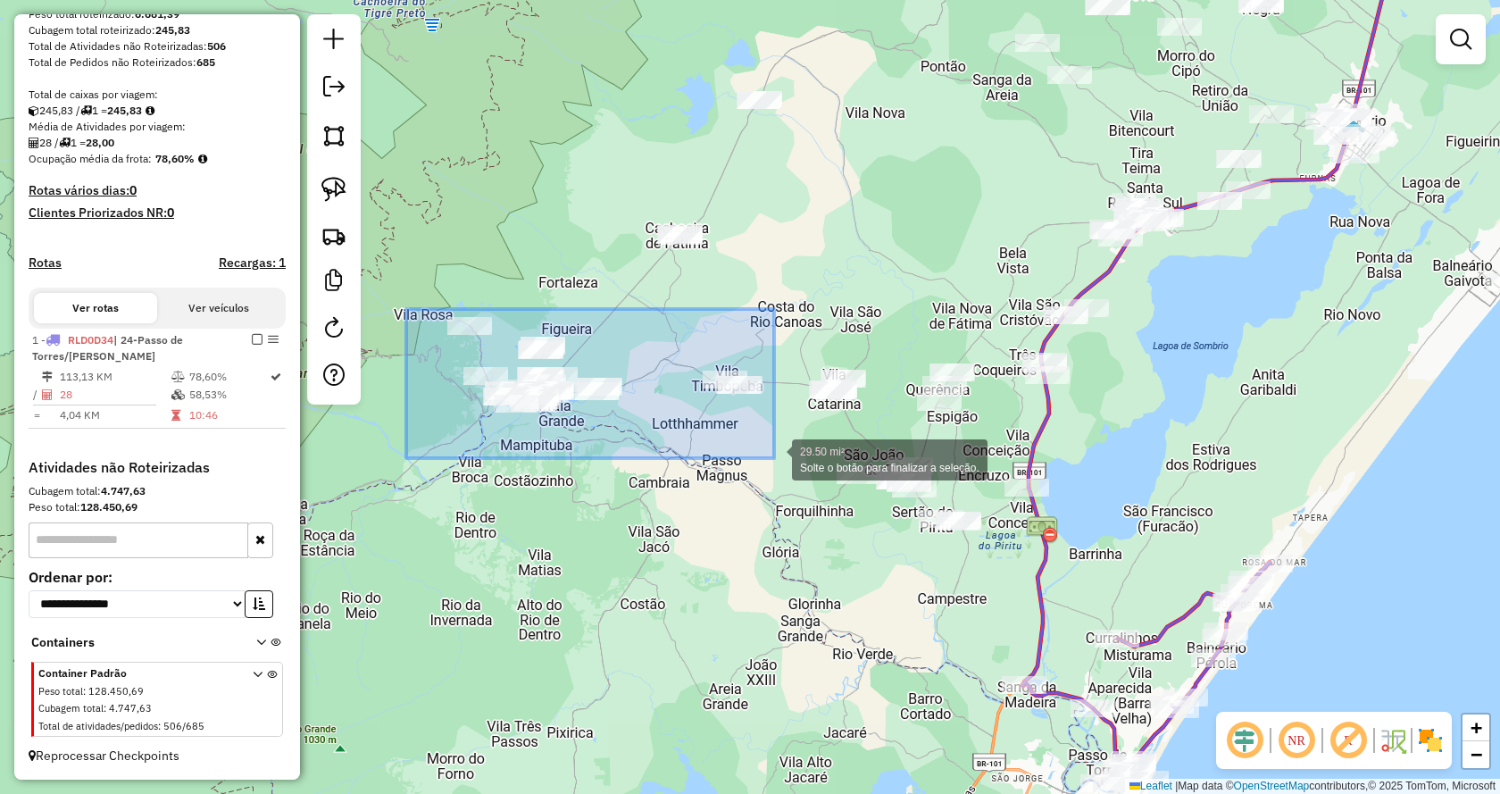
drag, startPoint x: 406, startPoint y: 309, endPoint x: 774, endPoint y: 458, distance: 397.0
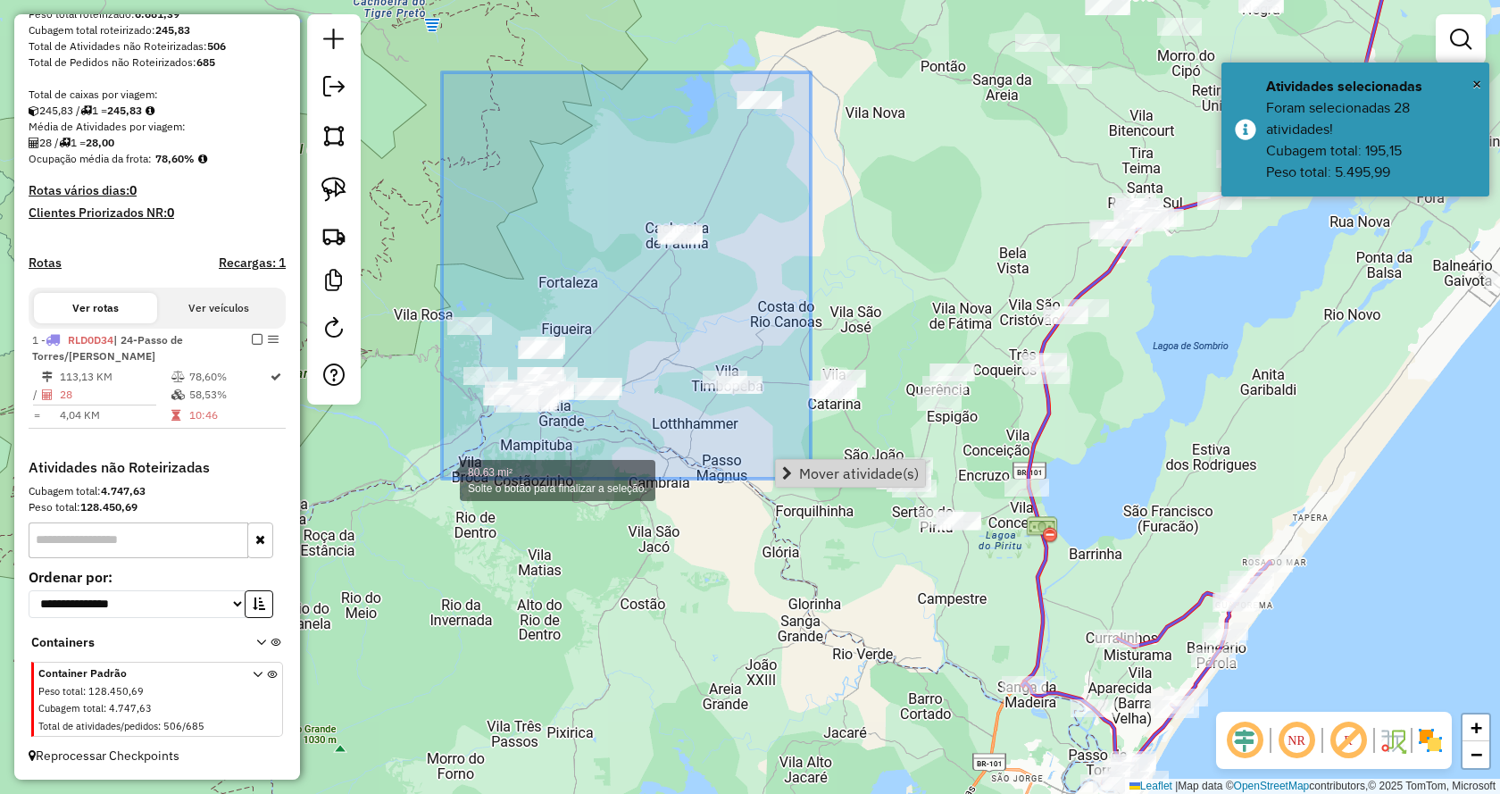
drag, startPoint x: 811, startPoint y: 72, endPoint x: 442, endPoint y: 479, distance: 548.7
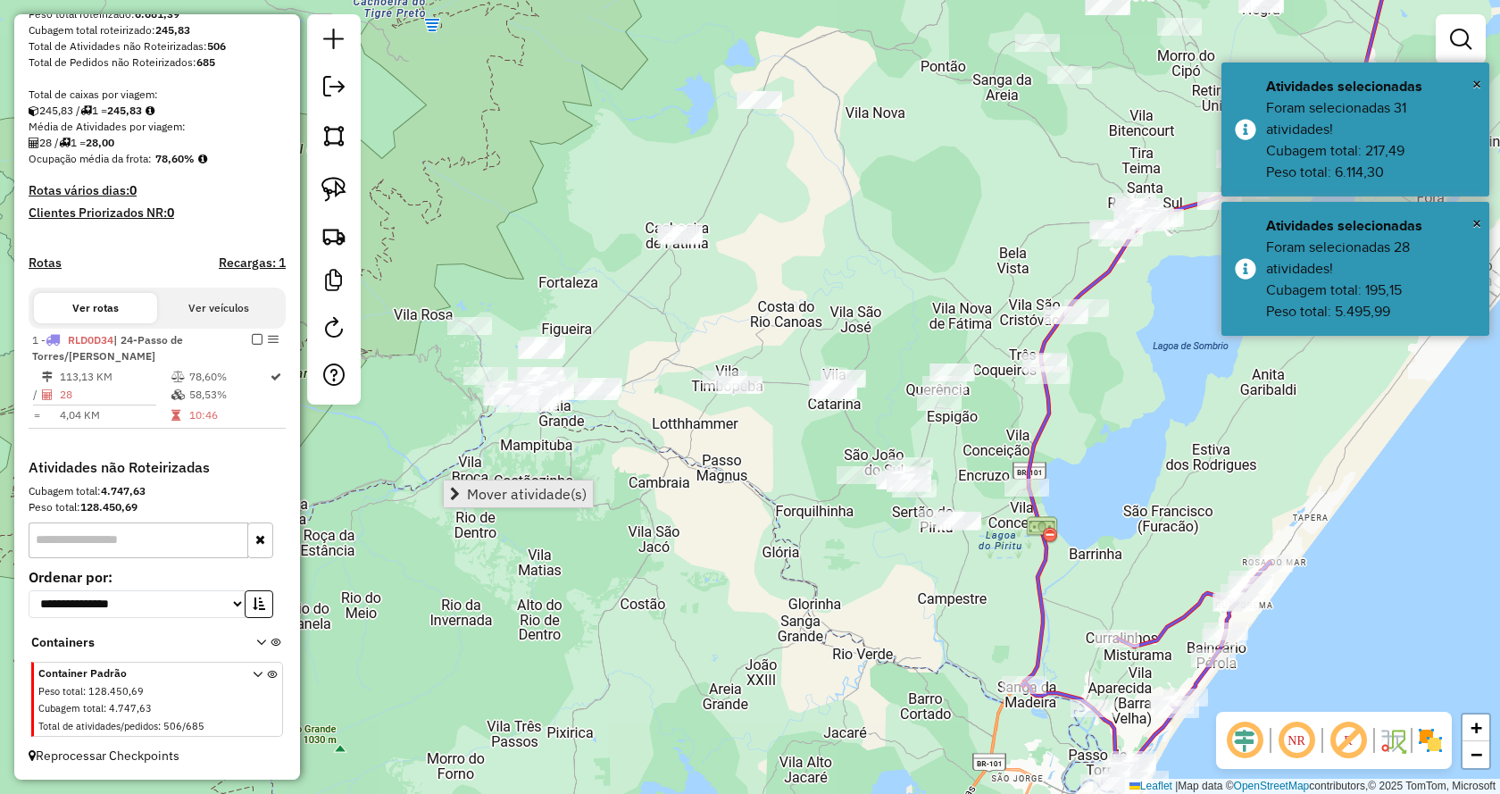
click at [465, 487] on link "Mover atividade(s)" at bounding box center [518, 493] width 149 height 27
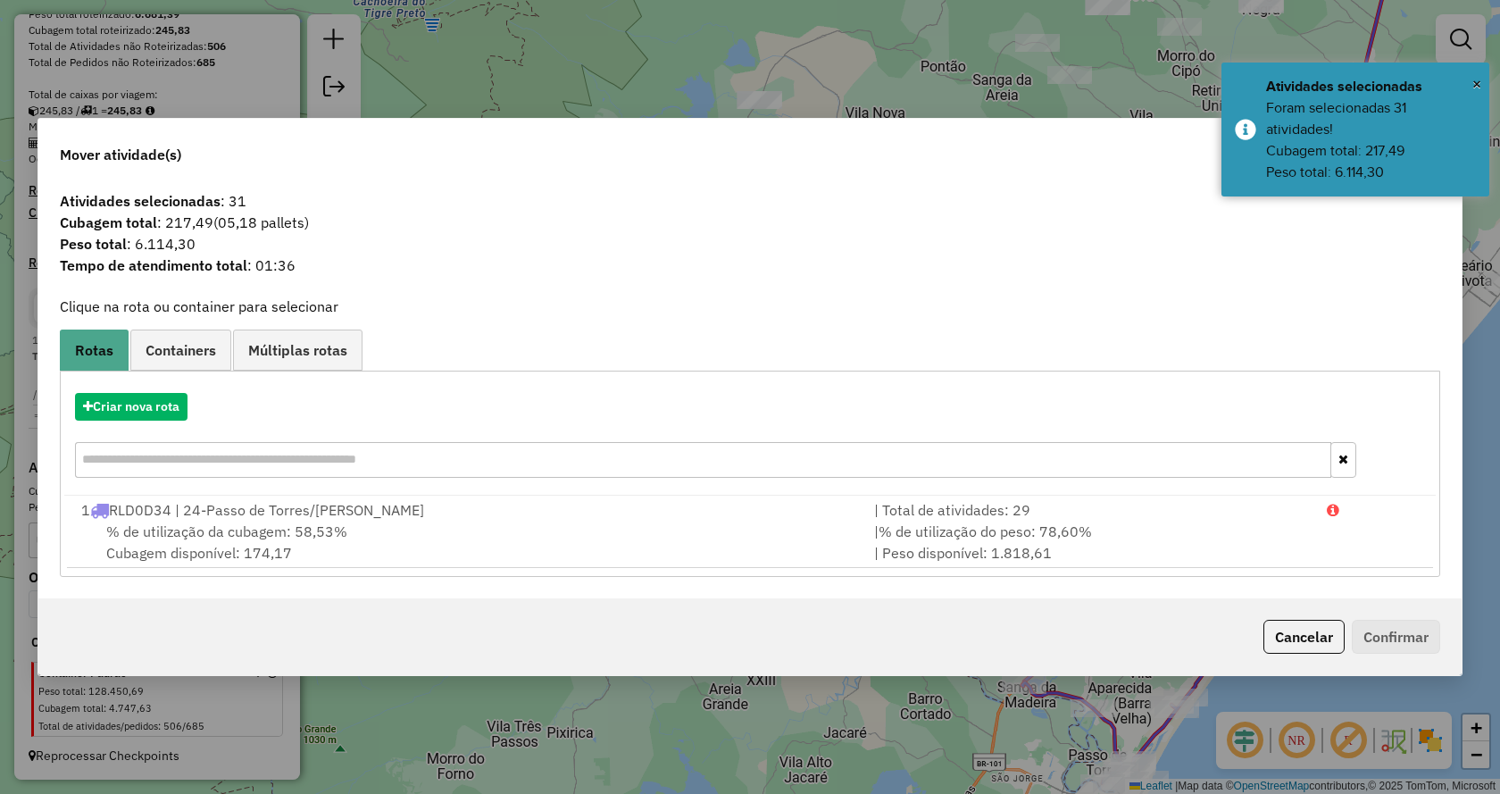
click at [141, 383] on div "Criar nova rota" at bounding box center [750, 438] width 1372 height 116
click at [157, 397] on button "Criar nova rota" at bounding box center [131, 407] width 113 height 28
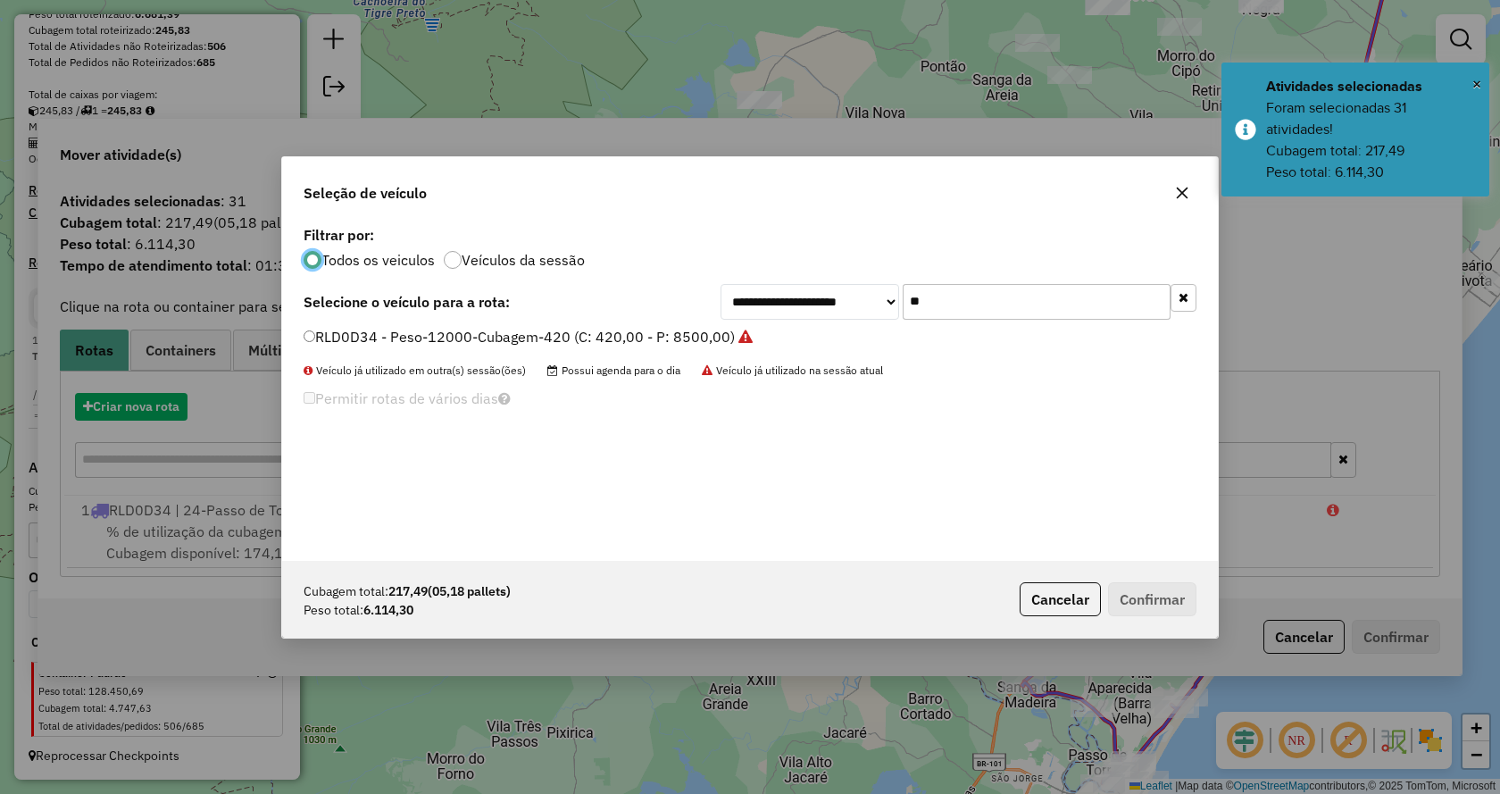
scroll to position [10, 5]
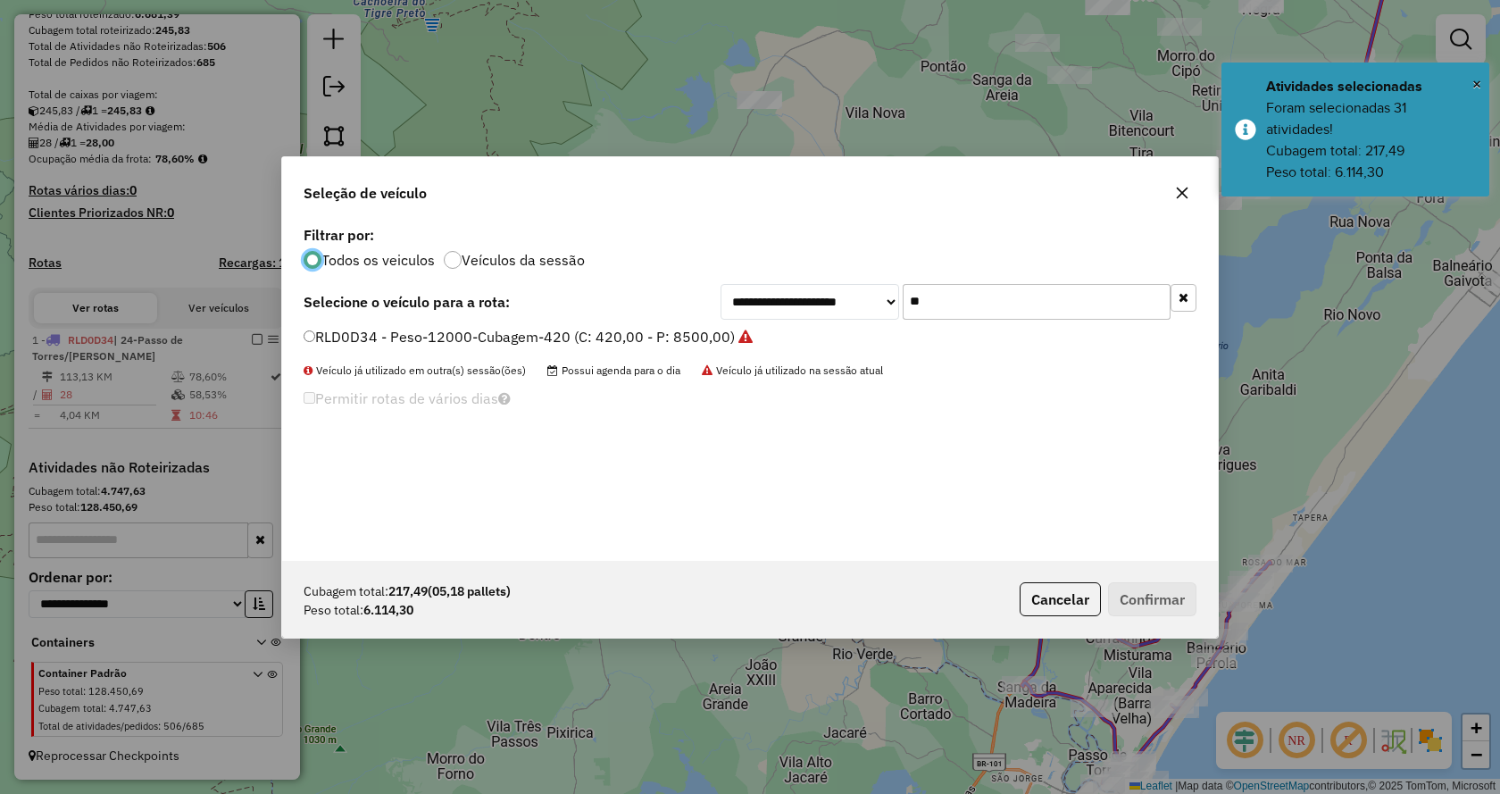
click at [1188, 300] on button "button" at bounding box center [1184, 298] width 26 height 28
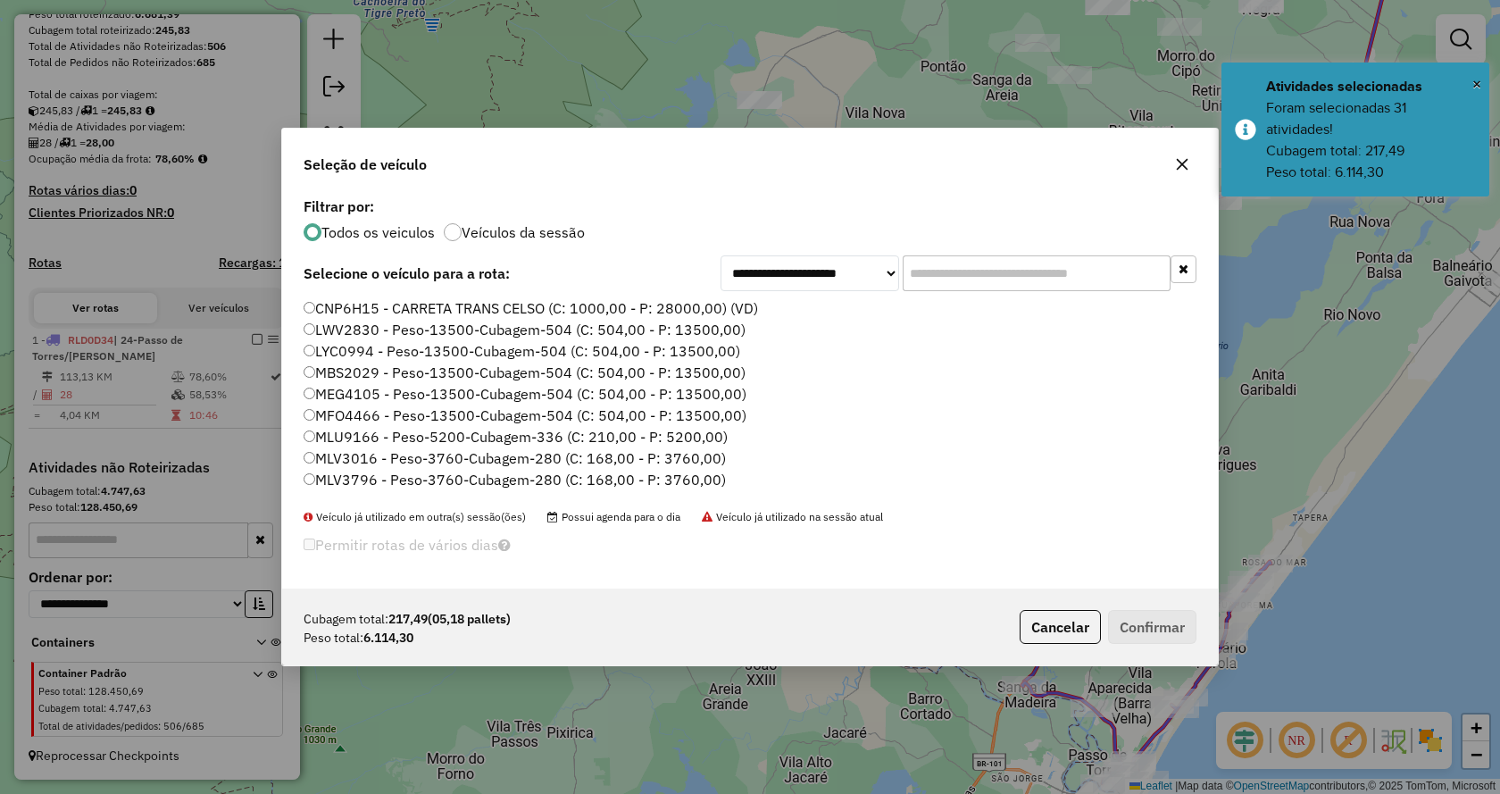
click at [1109, 292] on div "**********" at bounding box center [750, 391] width 936 height 396
click at [1102, 281] on input "text" at bounding box center [1037, 273] width 268 height 36
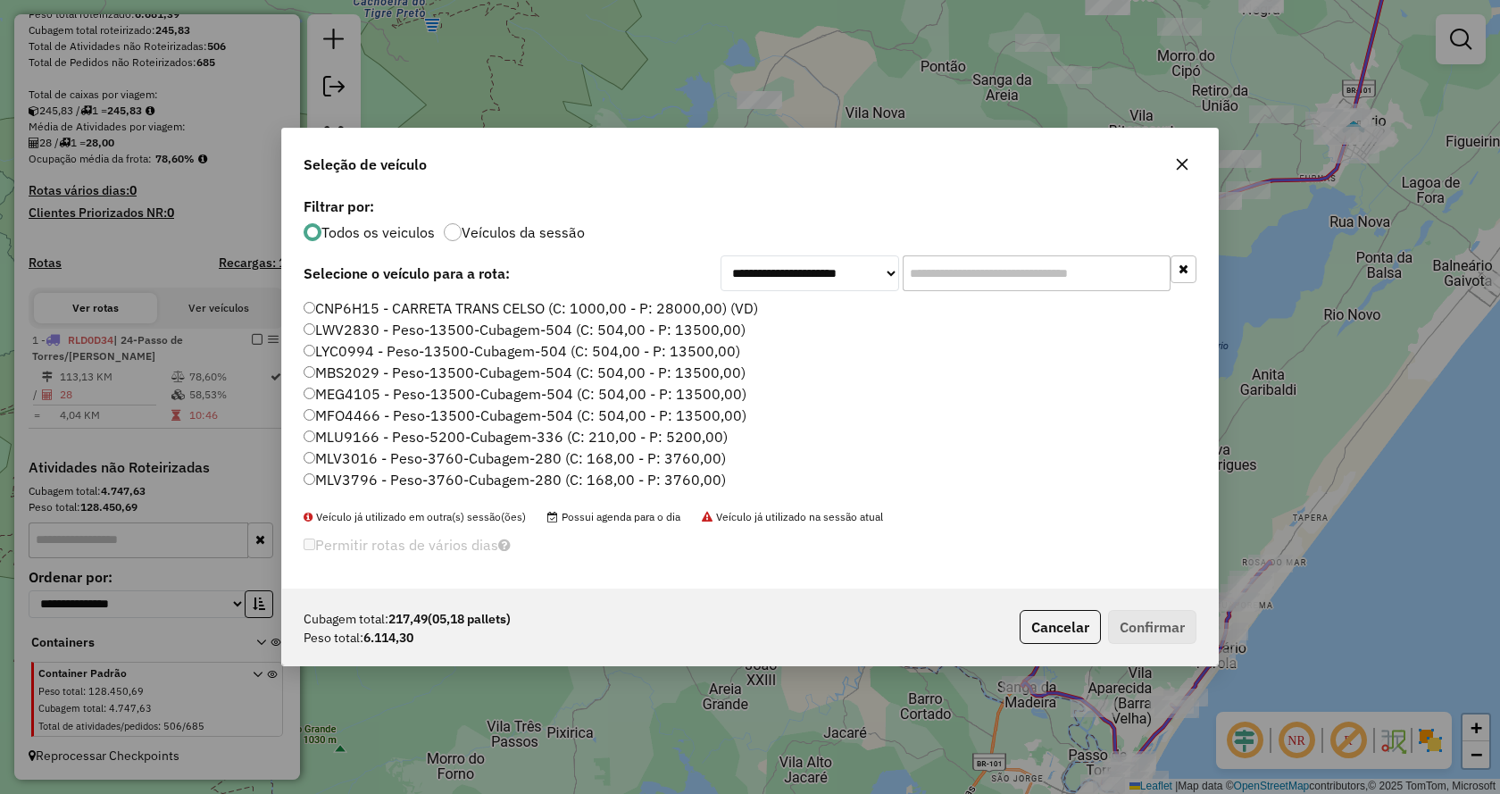
click at [1089, 284] on input "text" at bounding box center [1037, 273] width 268 height 36
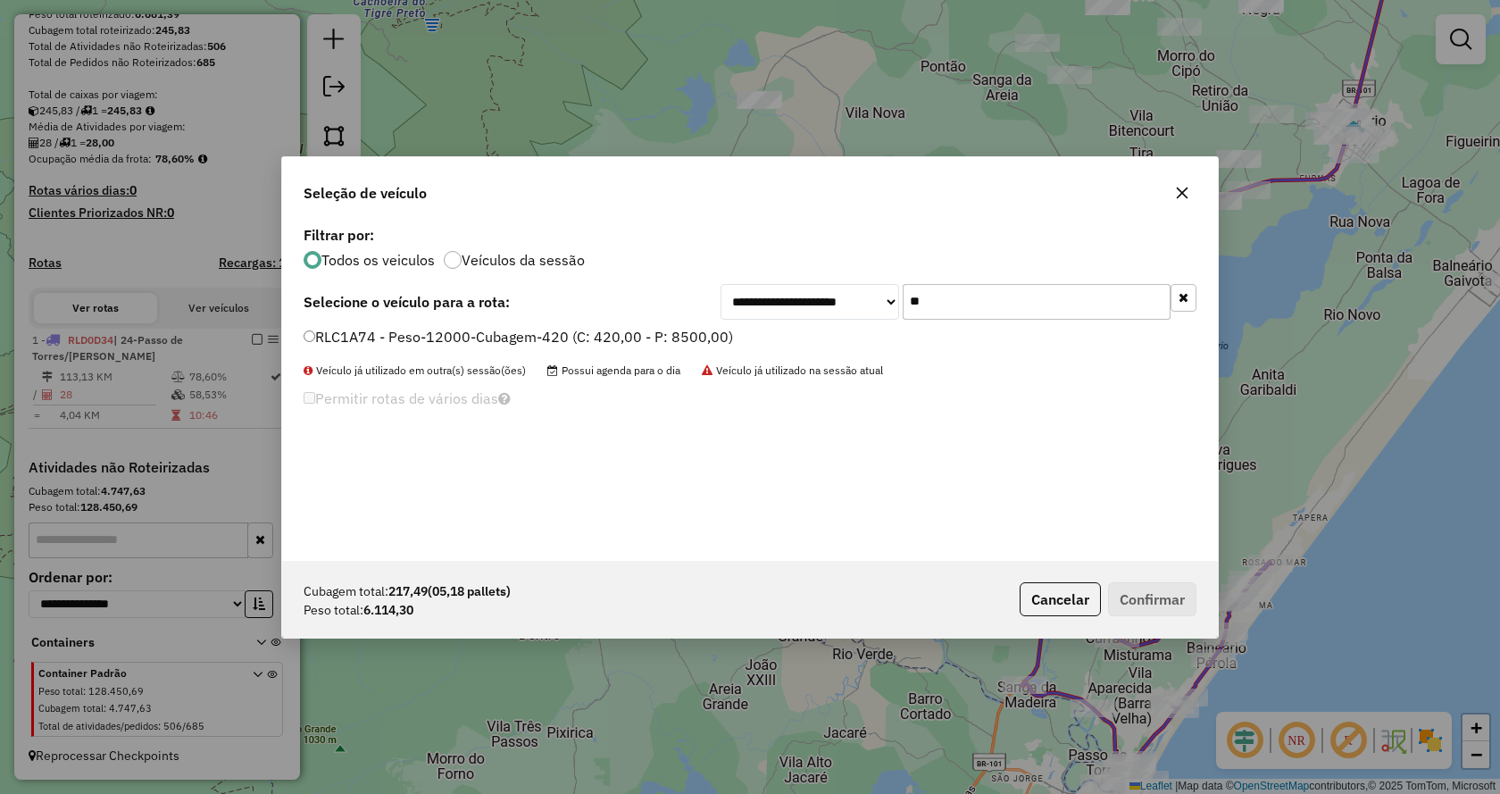
type input "**"
click at [620, 317] on div "**********" at bounding box center [750, 302] width 893 height 36
click at [621, 338] on label "RLC1A74 - Peso-12000-Cubagem-420 (C: 420,00 - P: 8500,00)" at bounding box center [519, 336] width 430 height 21
click at [1142, 600] on button "Confirmar" at bounding box center [1152, 599] width 88 height 34
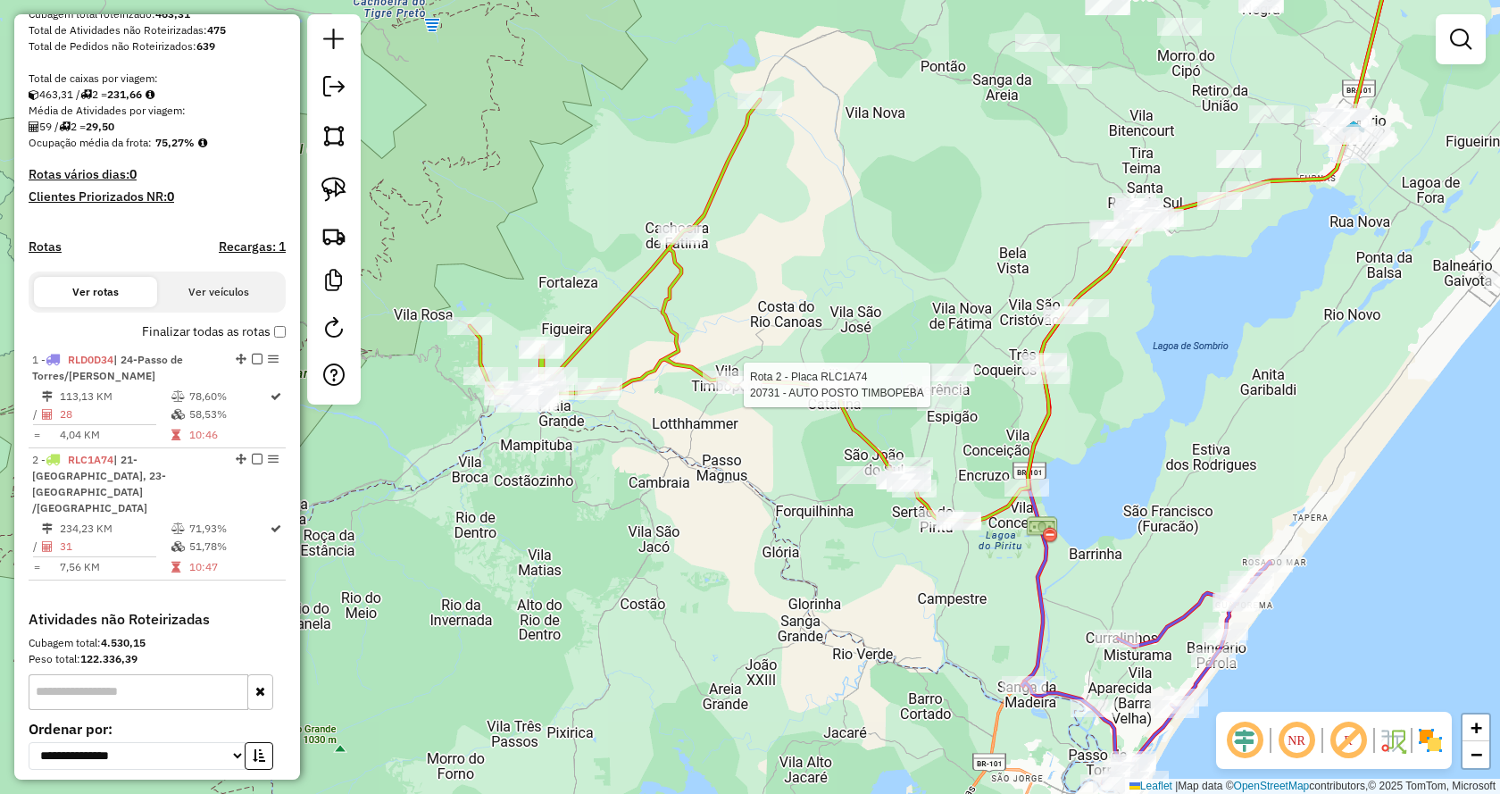
scroll to position [488, 0]
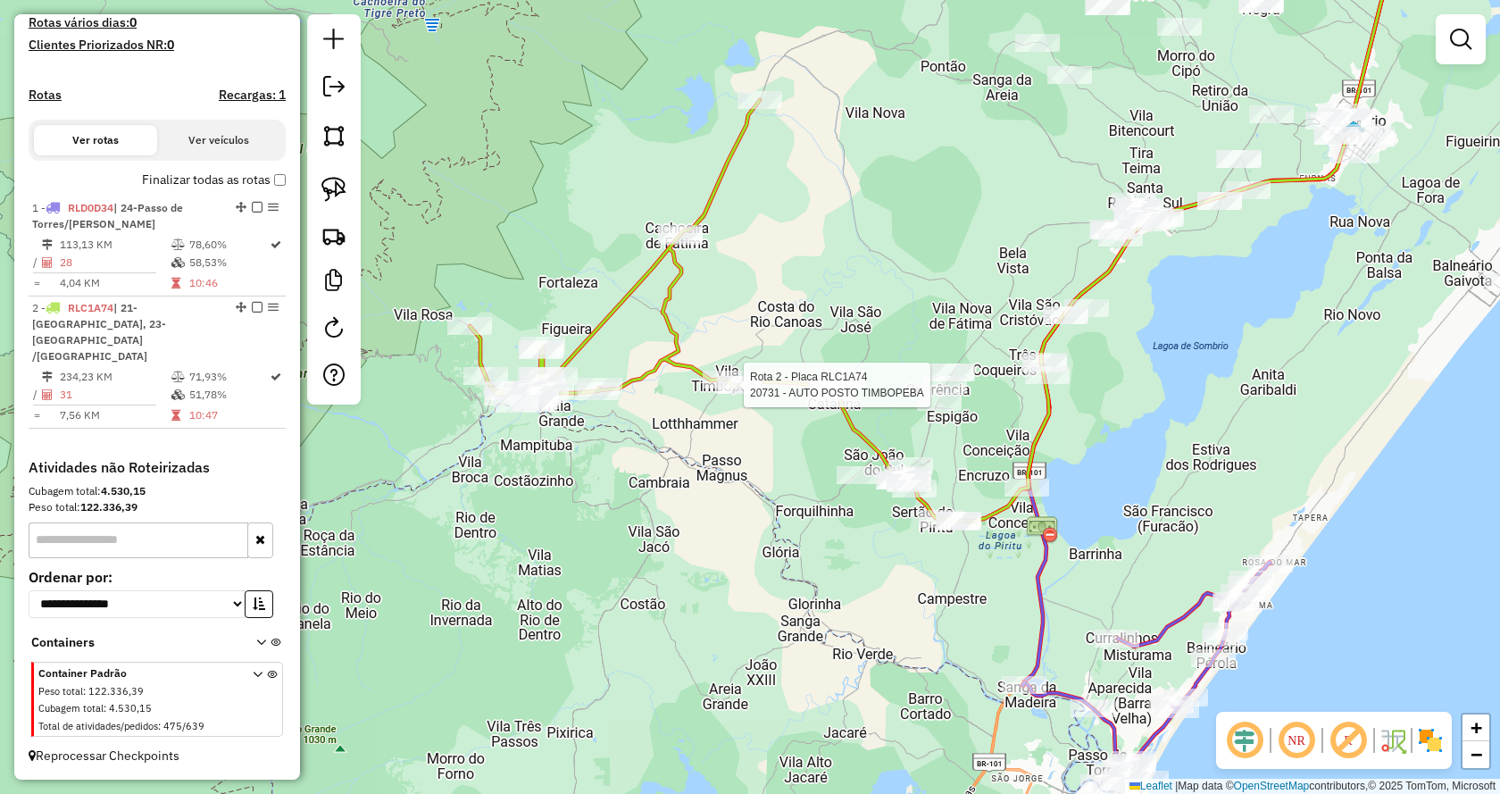
select select "**********"
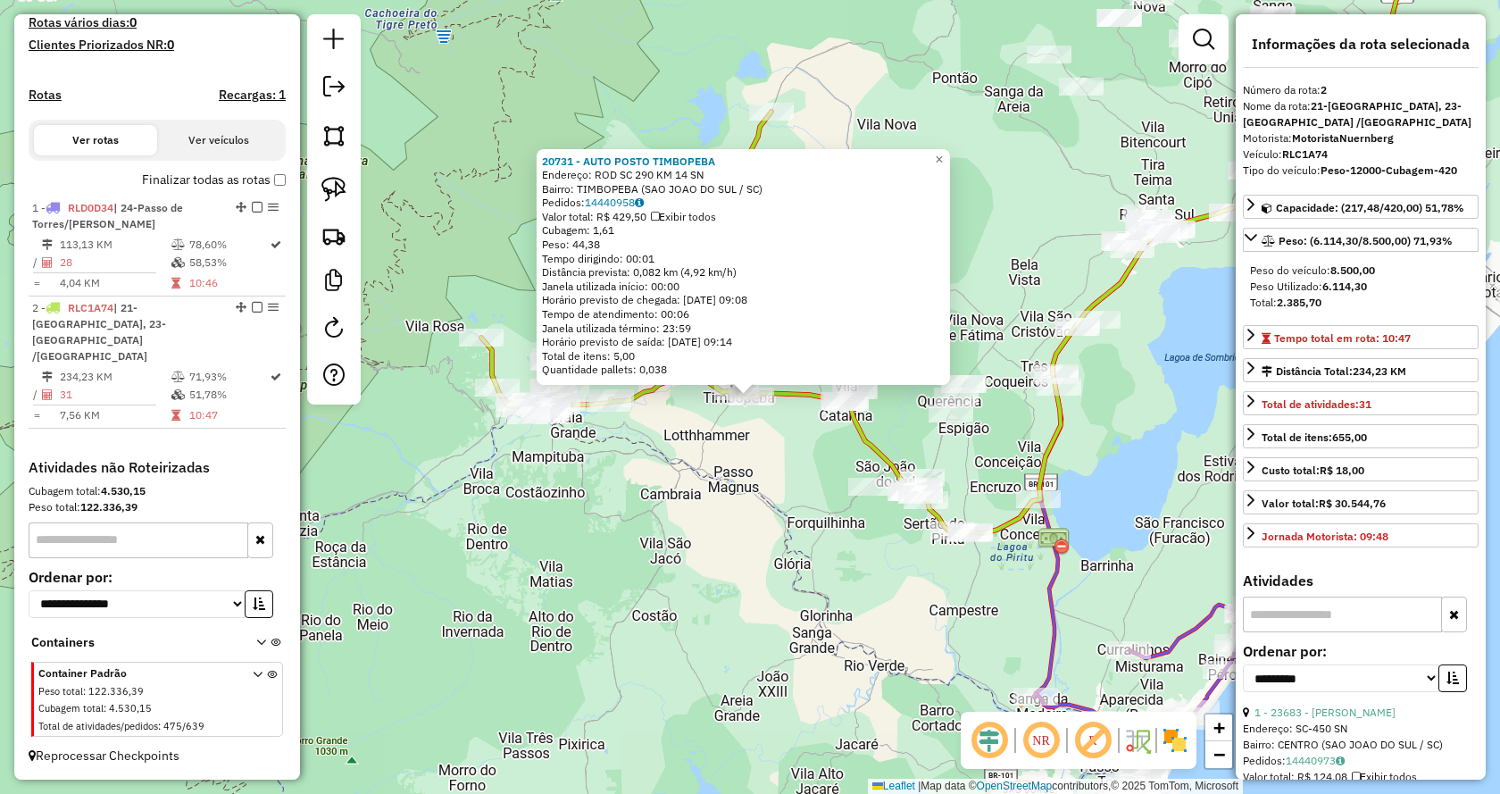
click at [1014, 476] on div "20731 - AUTO POSTO TIMBOPEBA Endereço: ROD SC 290 KM 14 SN Bairro: [GEOGRAPHIC_…" at bounding box center [750, 397] width 1500 height 794
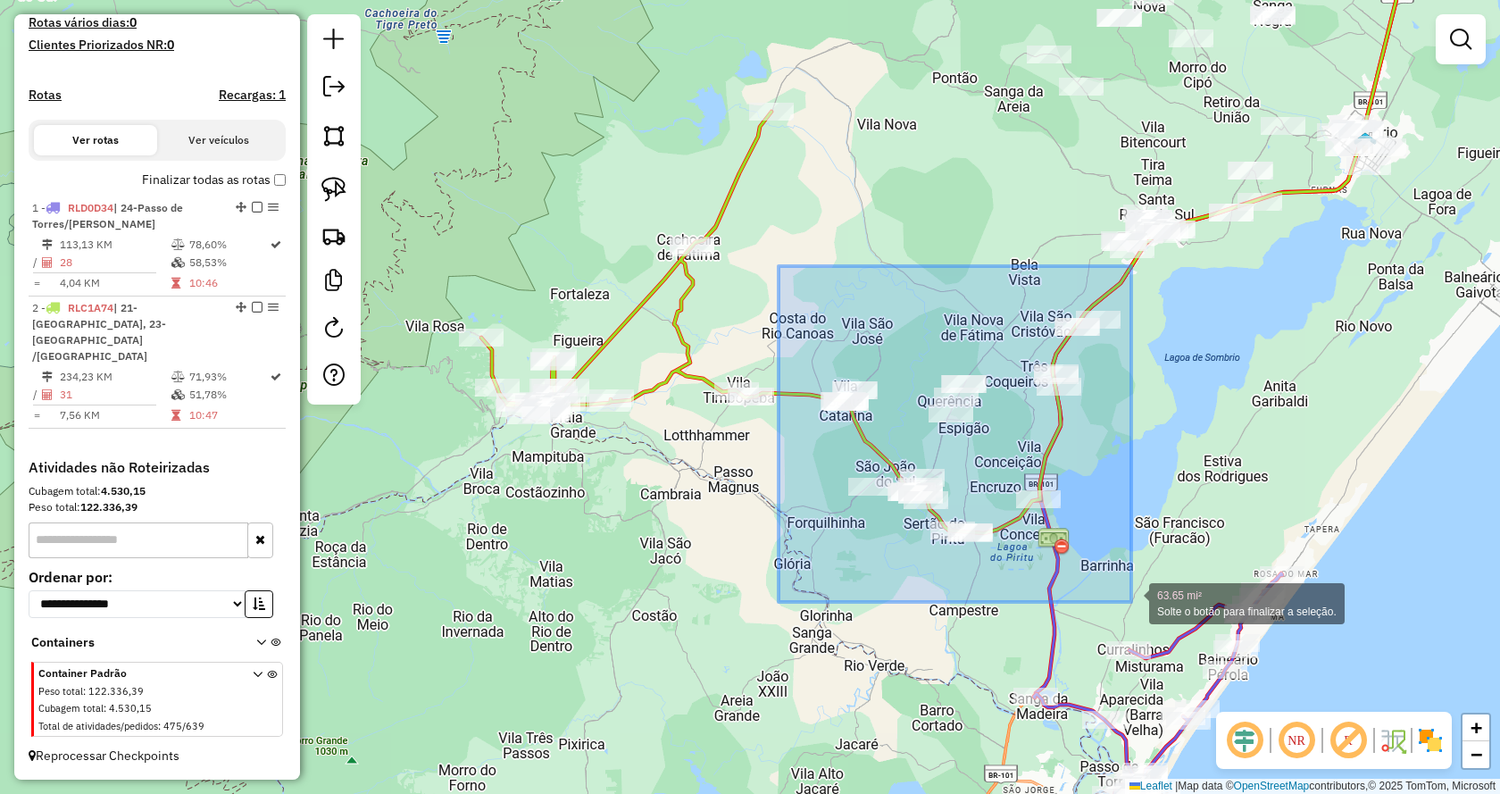
drag, startPoint x: 779, startPoint y: 266, endPoint x: 1131, endPoint y: 602, distance: 487.0
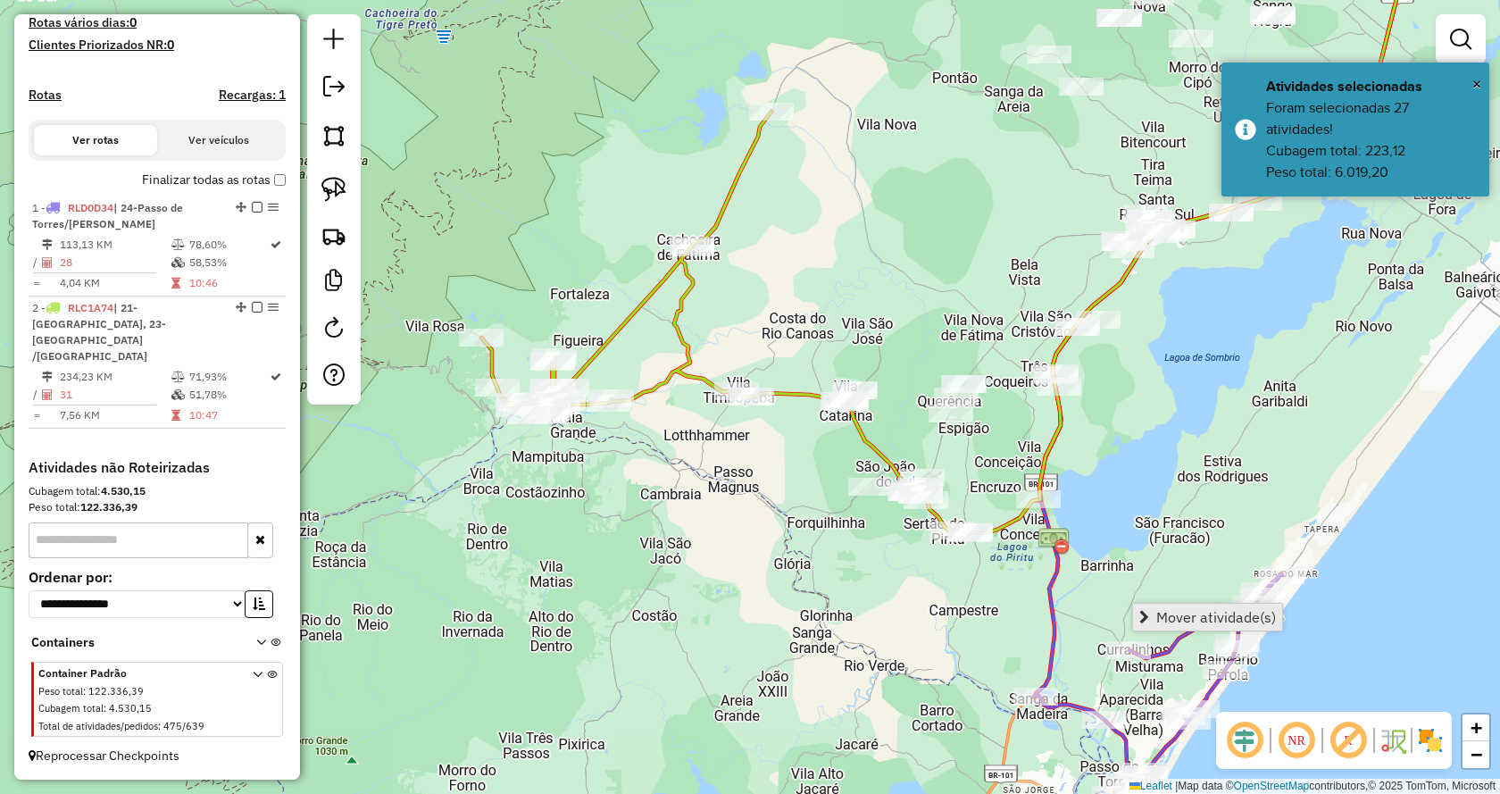
click at [1155, 610] on link "Mover atividade(s)" at bounding box center [1207, 617] width 149 height 27
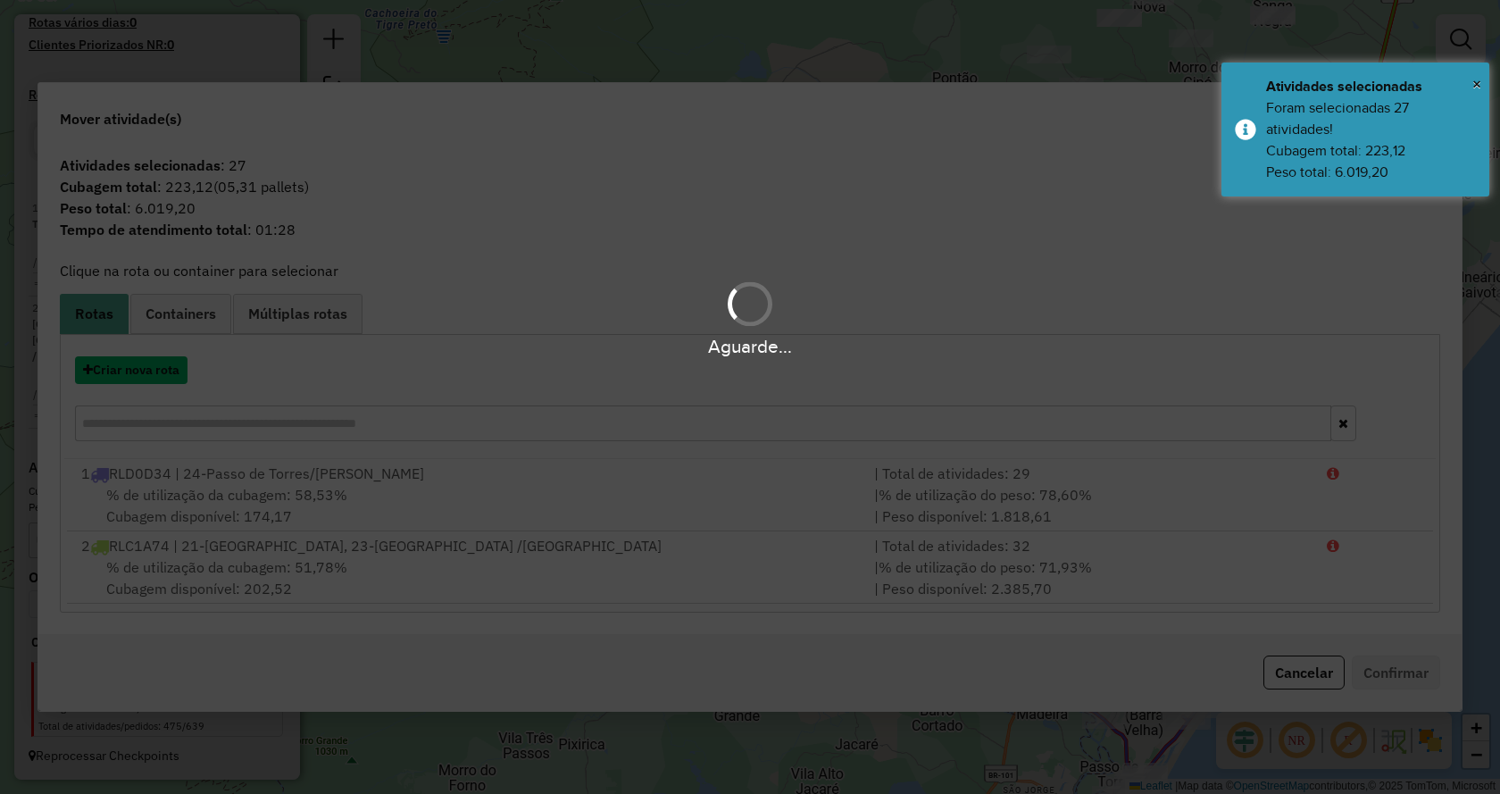
click at [144, 366] on button "Criar nova rota" at bounding box center [131, 370] width 113 height 28
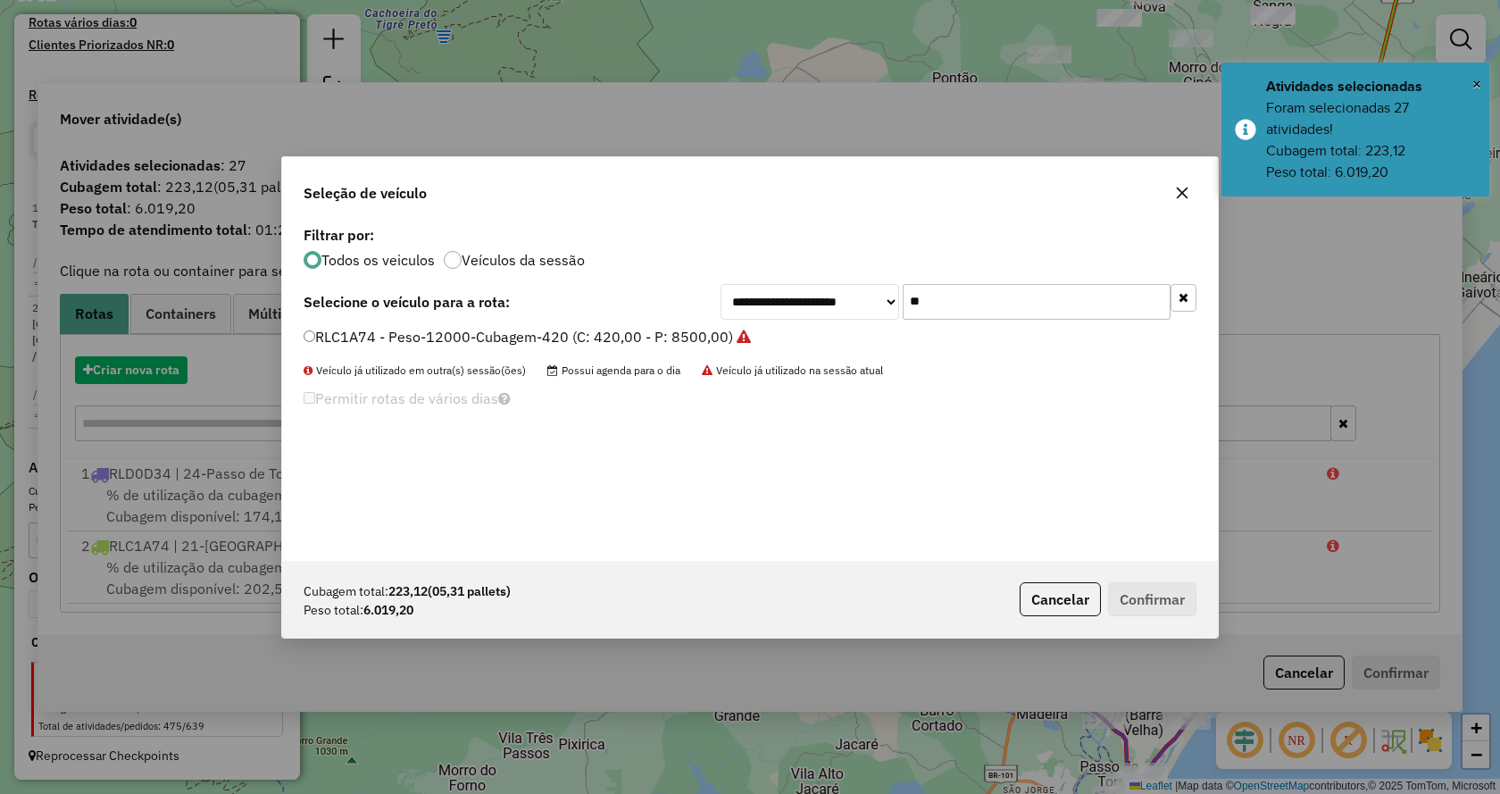
click at [144, 366] on div "**********" at bounding box center [750, 397] width 1500 height 794
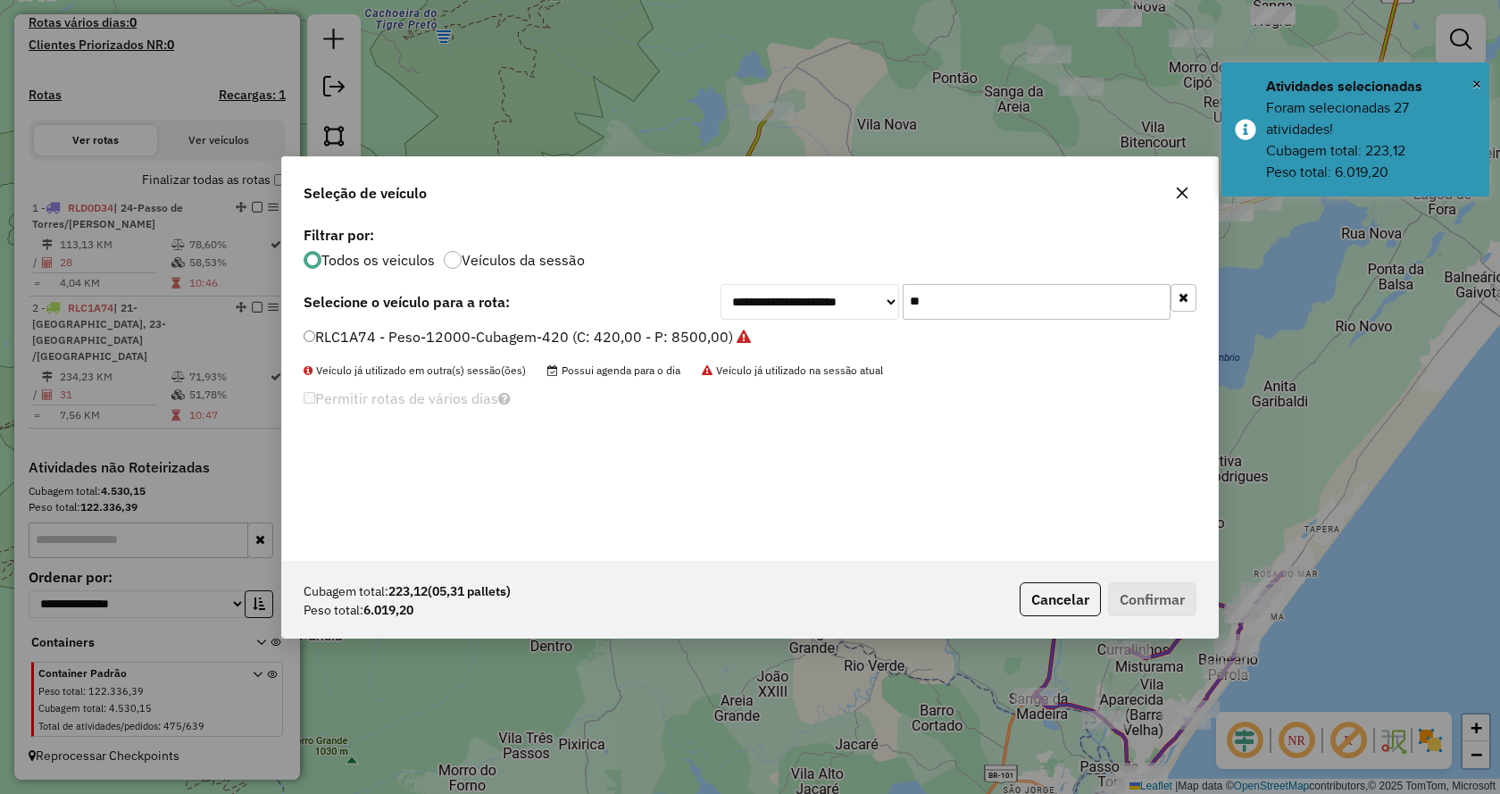
click at [980, 296] on input "**" at bounding box center [1037, 302] width 268 height 36
type input "**"
click at [623, 324] on div "**********" at bounding box center [750, 390] width 936 height 339
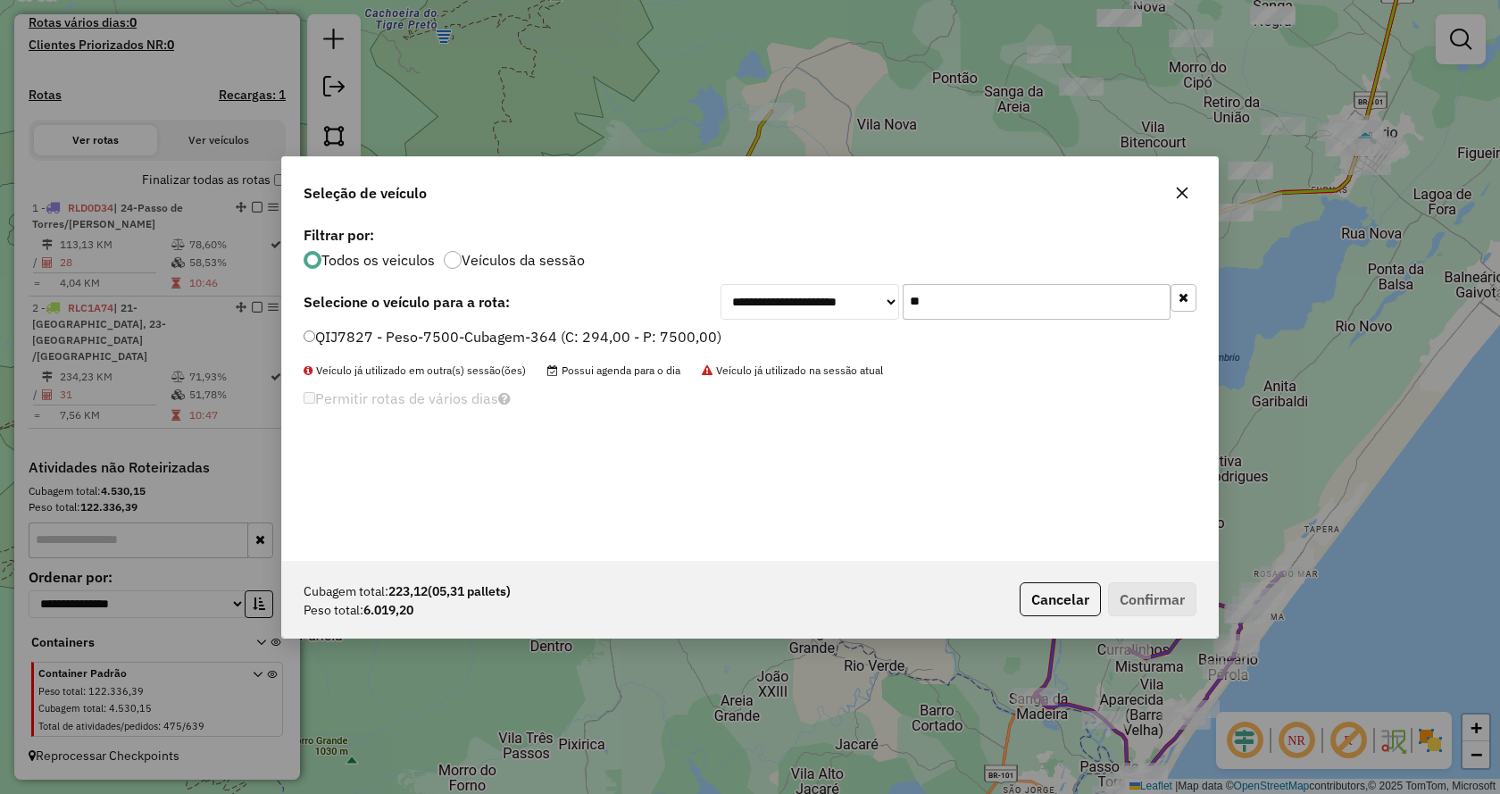
click at [638, 329] on label "QIJ7827 - Peso-7500-Cubagem-364 (C: 294,00 - P: 7500,00)" at bounding box center [513, 336] width 418 height 21
click at [1133, 576] on div "Cubagem total: 223,12 (05,31 pallets) Peso total: 6.019,20 Cancelar Confirmar" at bounding box center [750, 599] width 936 height 77
click at [1139, 589] on button "Confirmar" at bounding box center [1152, 599] width 88 height 34
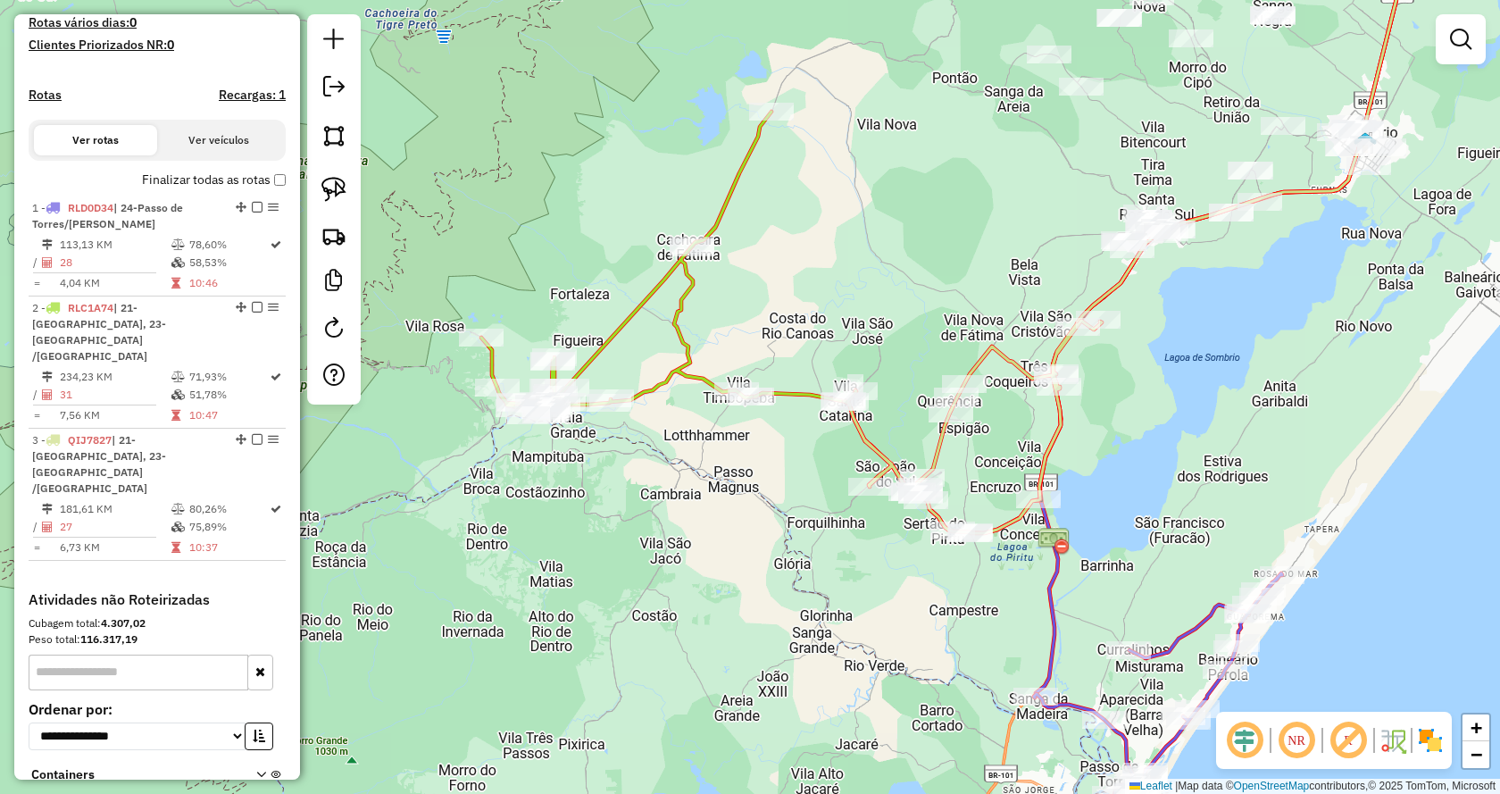
click at [773, 121] on div at bounding box center [771, 112] width 45 height 18
select select "**********"
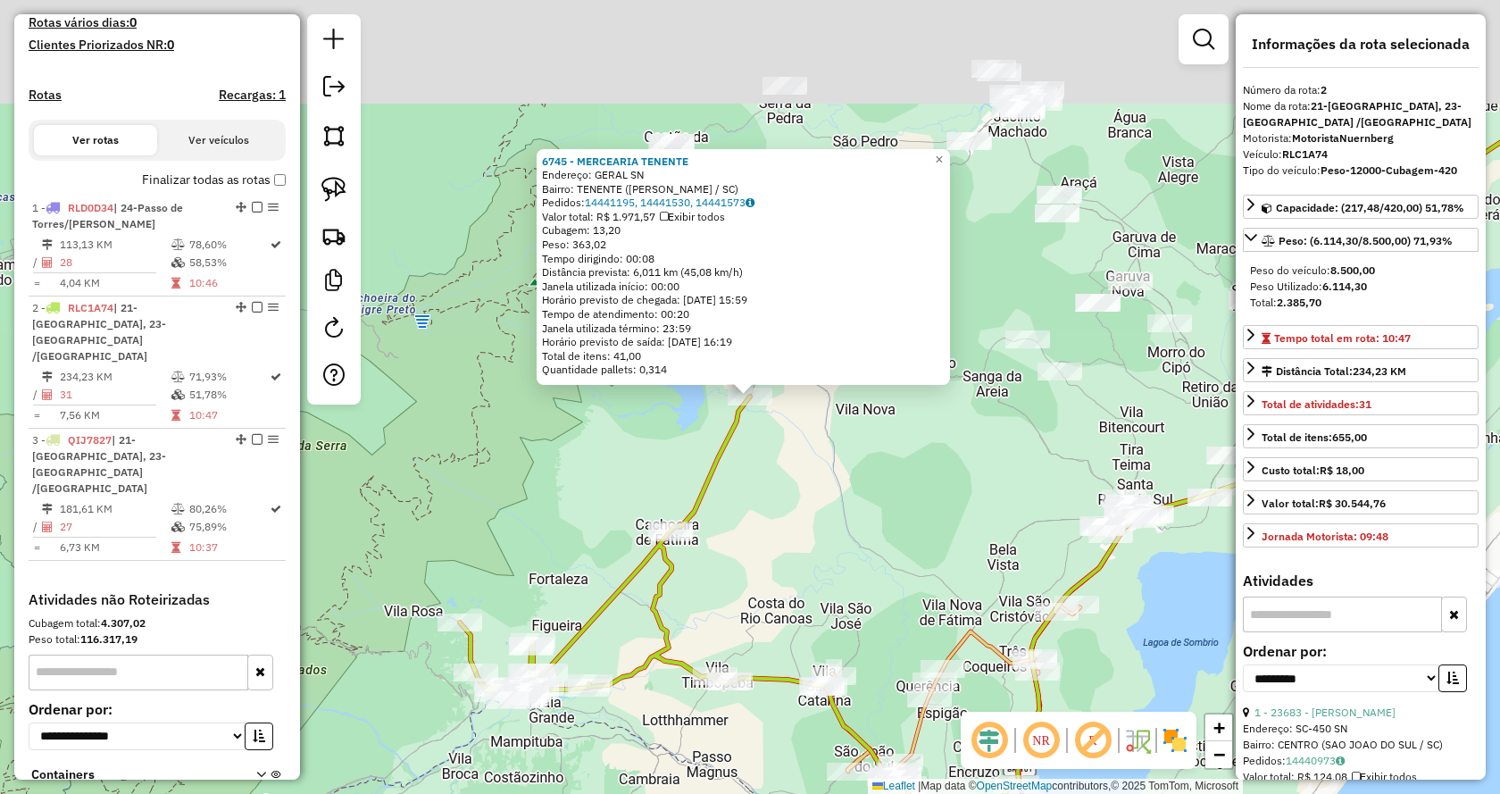
scroll to position [604, 0]
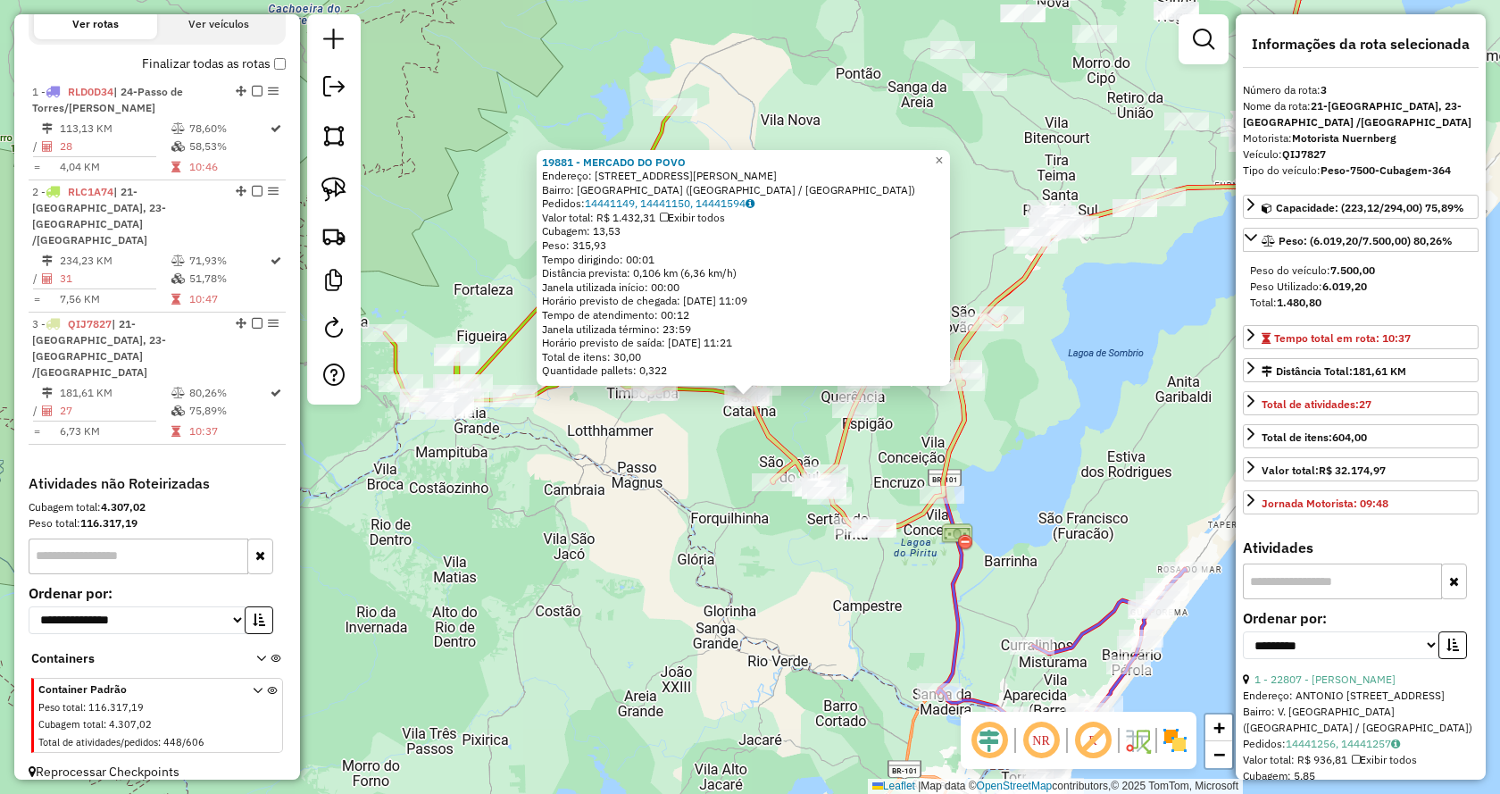
click at [1146, 509] on div "19881 - MERCADO DO POVO Endereço: [STREET_ADDRESS][PERSON_NAME] Bairro: [GEOGRA…" at bounding box center [750, 397] width 1500 height 794
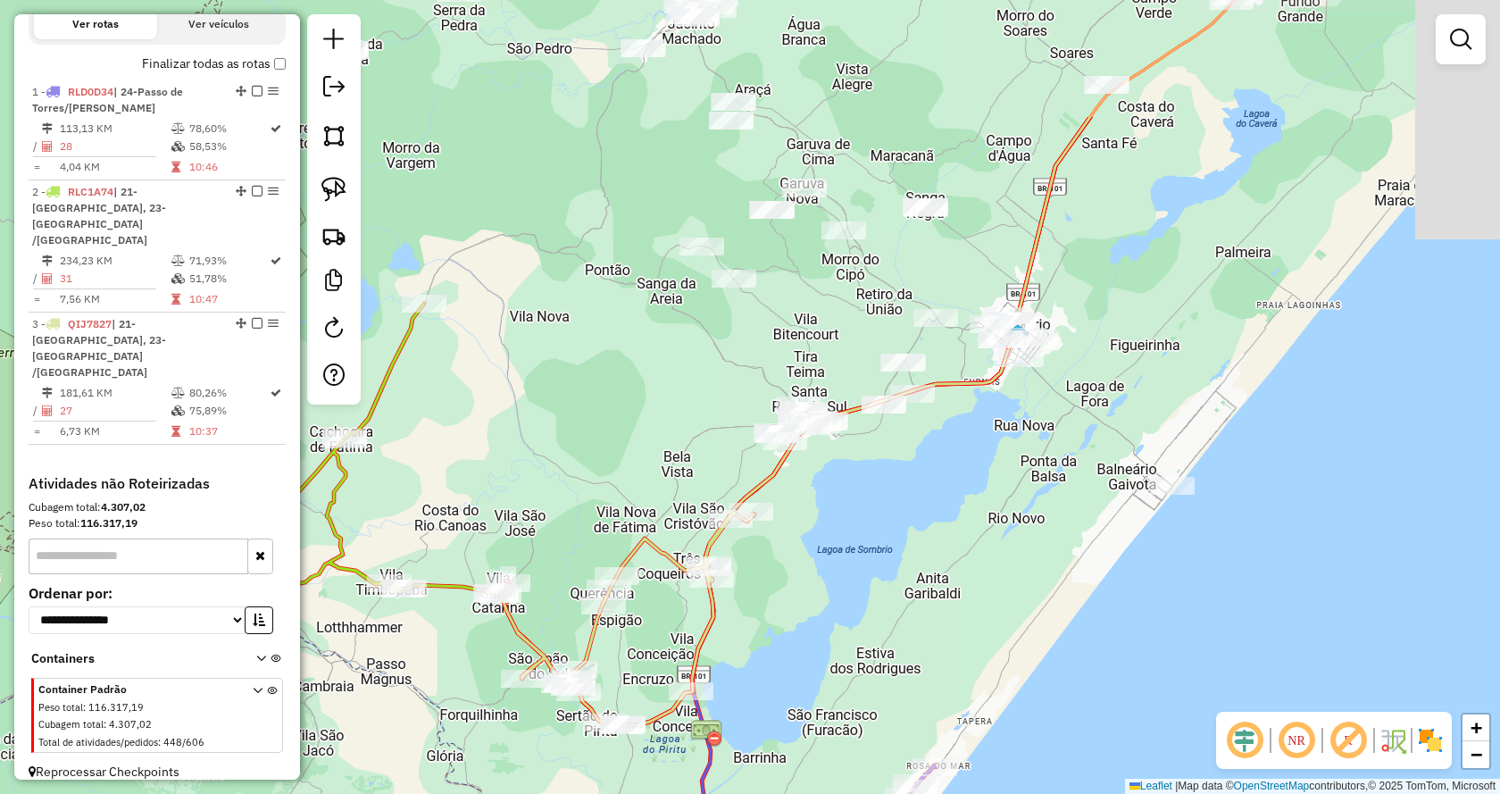
drag, startPoint x: 1129, startPoint y: 388, endPoint x: 877, endPoint y: 584, distance: 318.8
click at [877, 584] on div "Janela de atendimento Grade de atendimento Capacidade Transportadoras Veículos …" at bounding box center [750, 397] width 1500 height 794
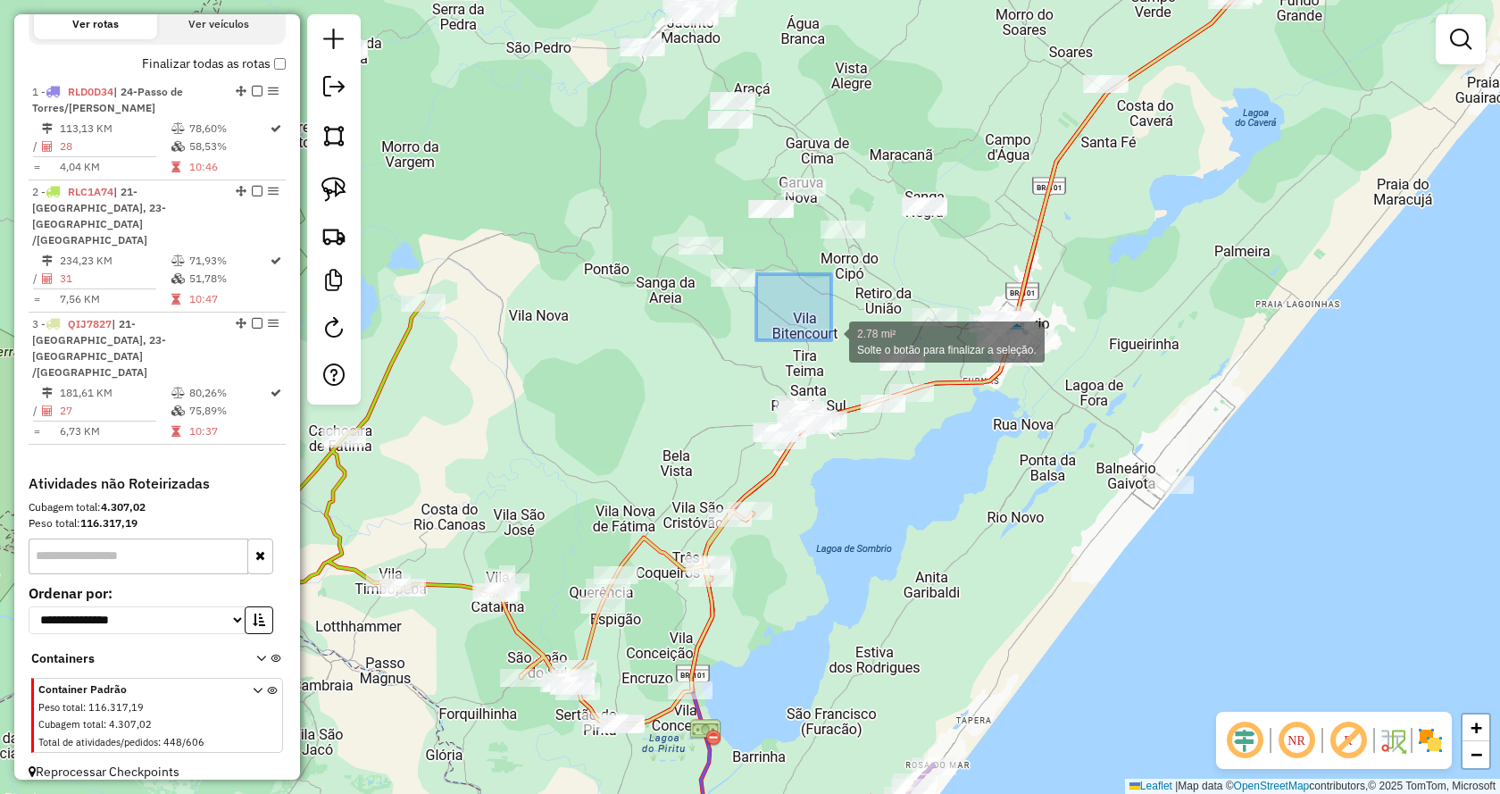
drag, startPoint x: 756, startPoint y: 274, endPoint x: 831, endPoint y: 340, distance: 100.0
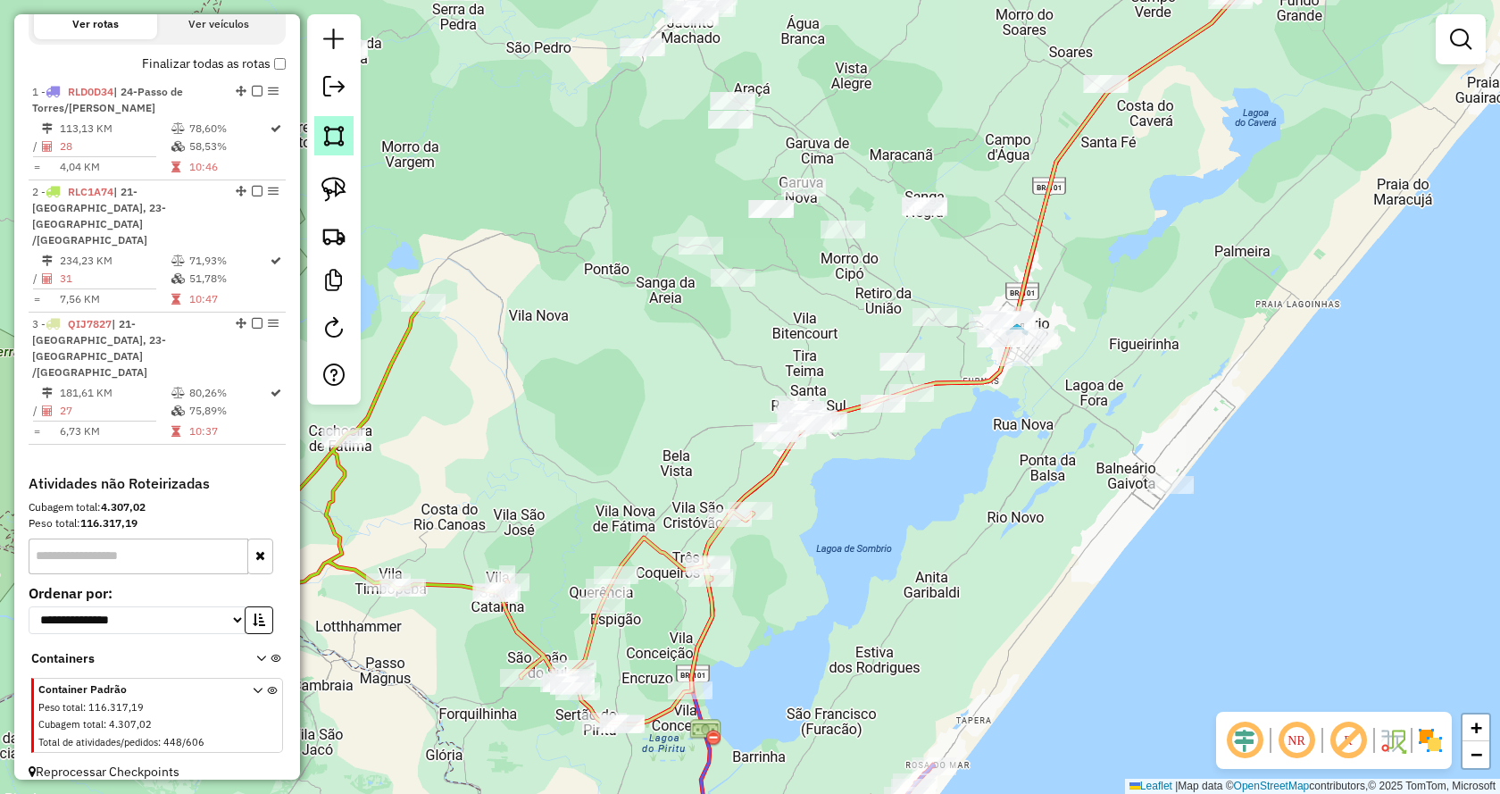
click at [338, 144] on img at bounding box center [333, 135] width 25 height 25
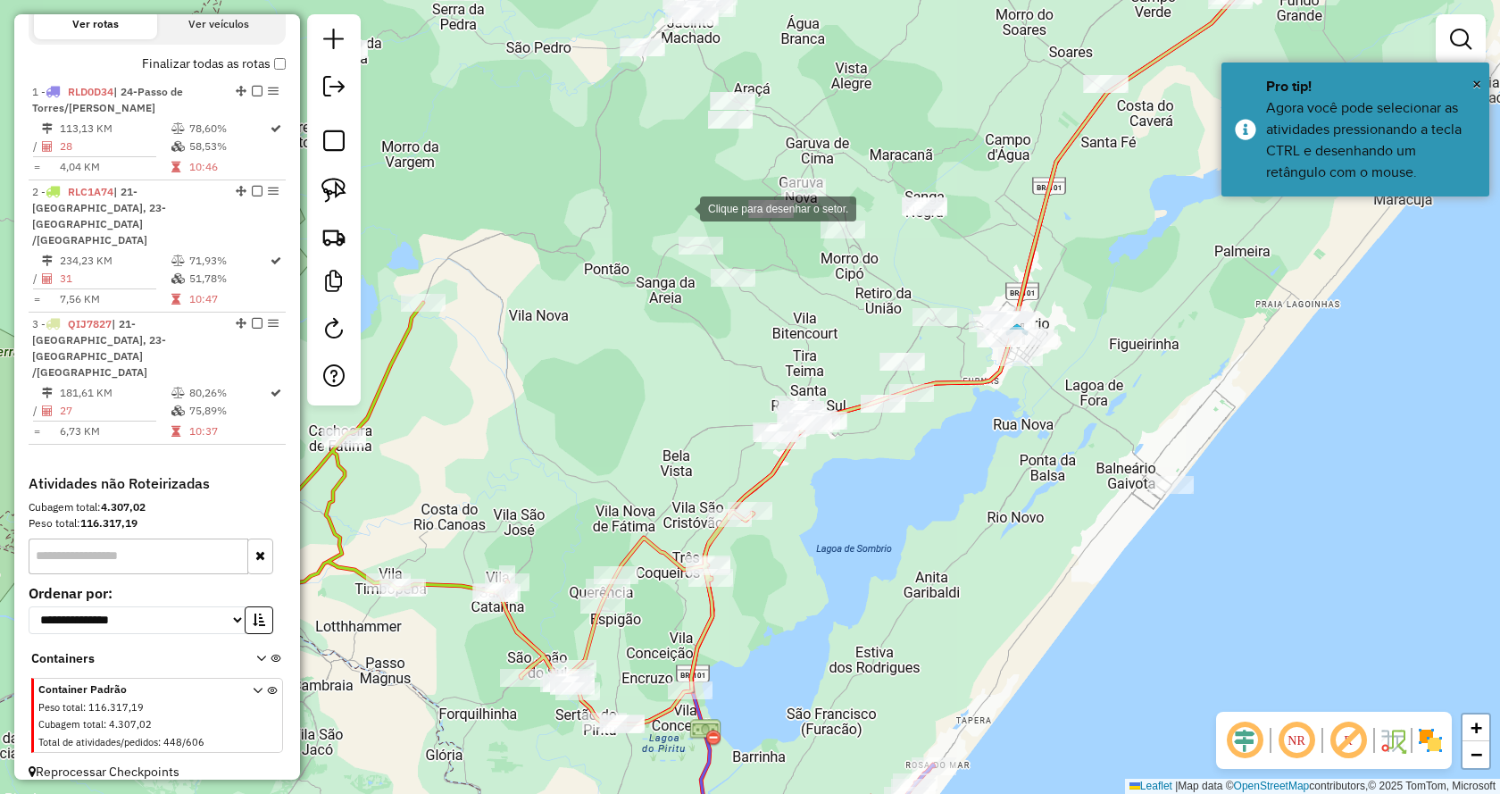
click at [688, 204] on div at bounding box center [682, 207] width 36 height 36
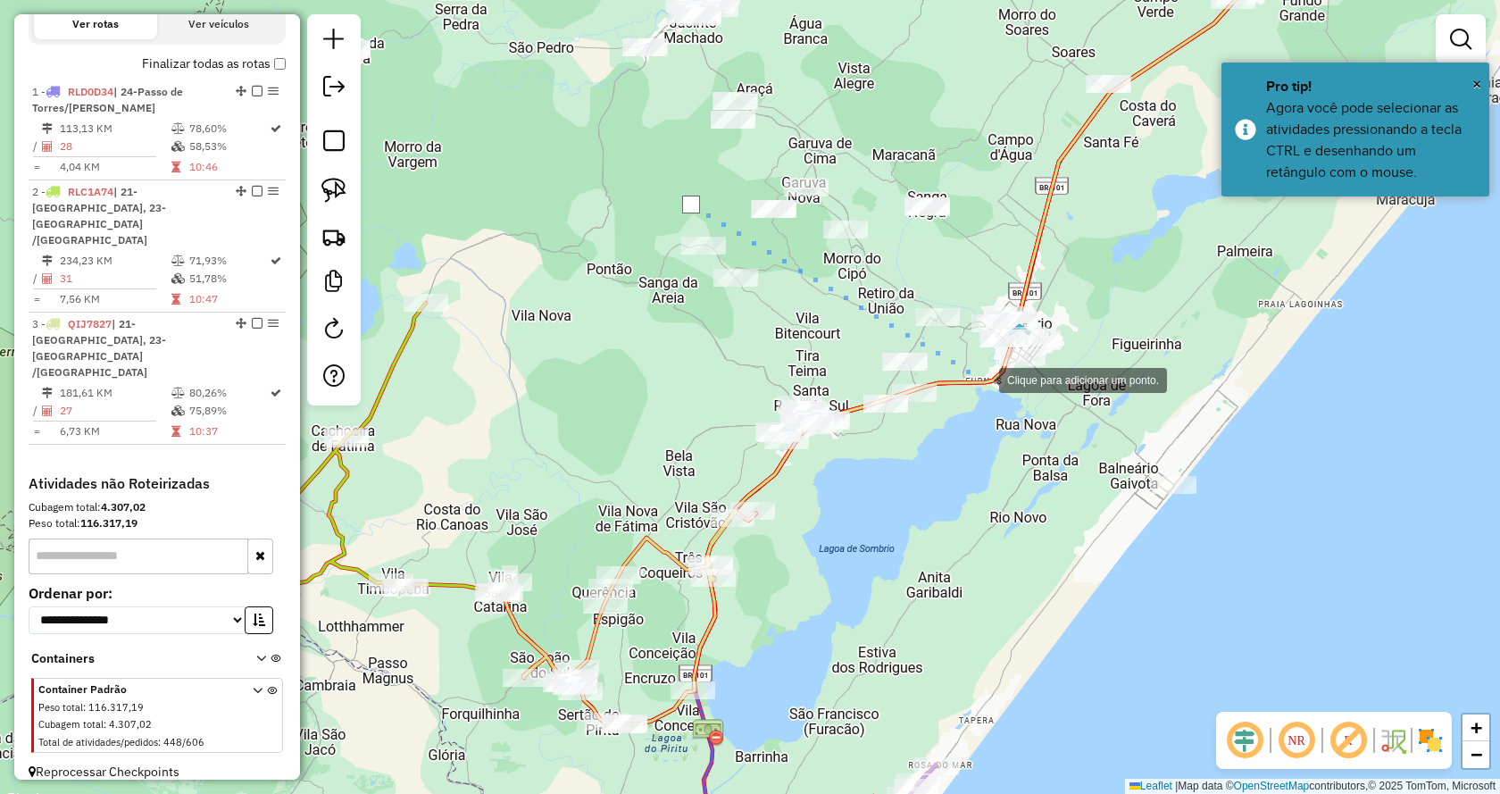
click at [982, 379] on div at bounding box center [981, 379] width 36 height 36
click at [792, 497] on div at bounding box center [793, 497] width 36 height 36
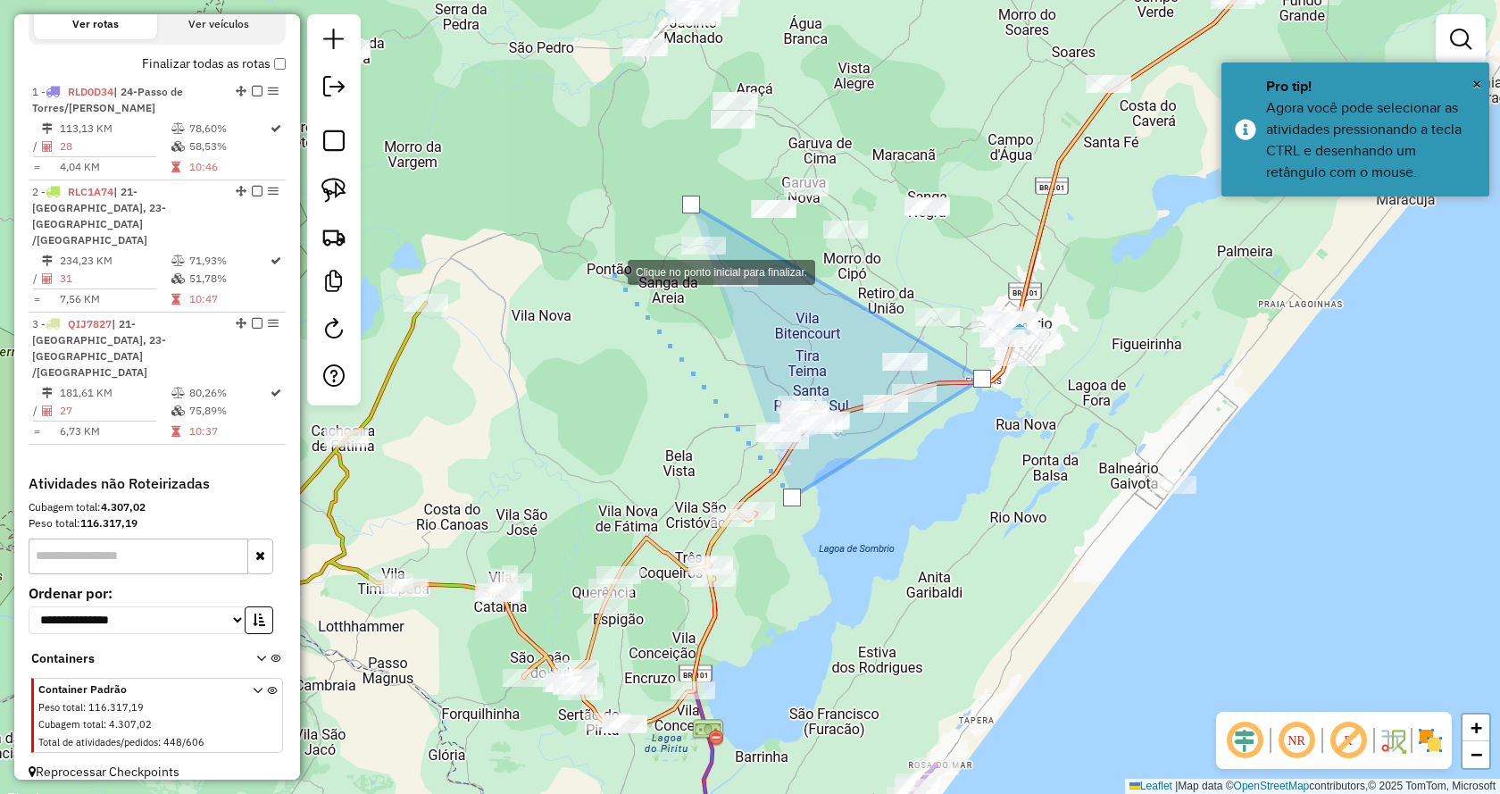
click at [610, 268] on div at bounding box center [610, 271] width 36 height 36
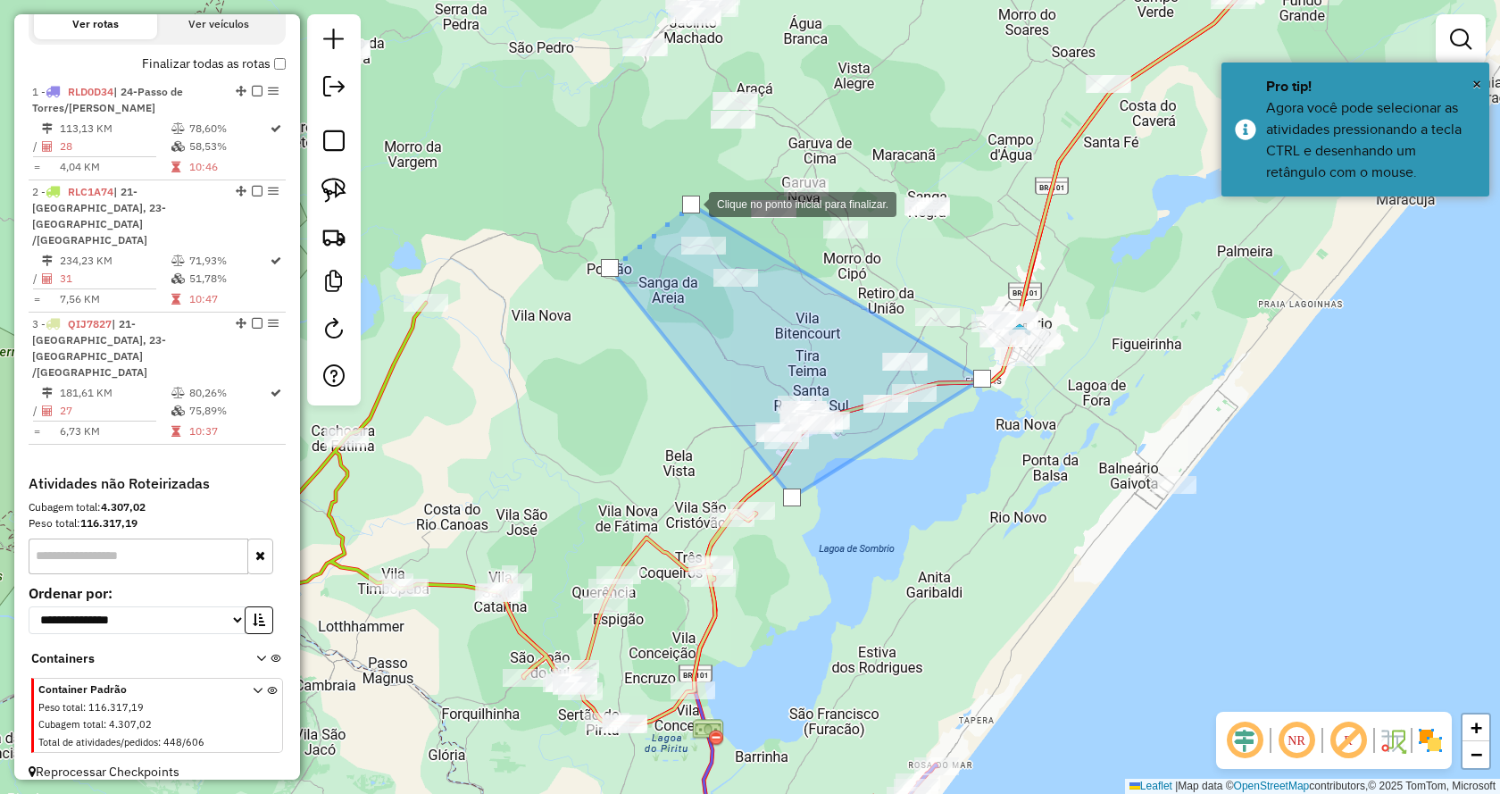
click at [691, 203] on div at bounding box center [691, 205] width 18 height 18
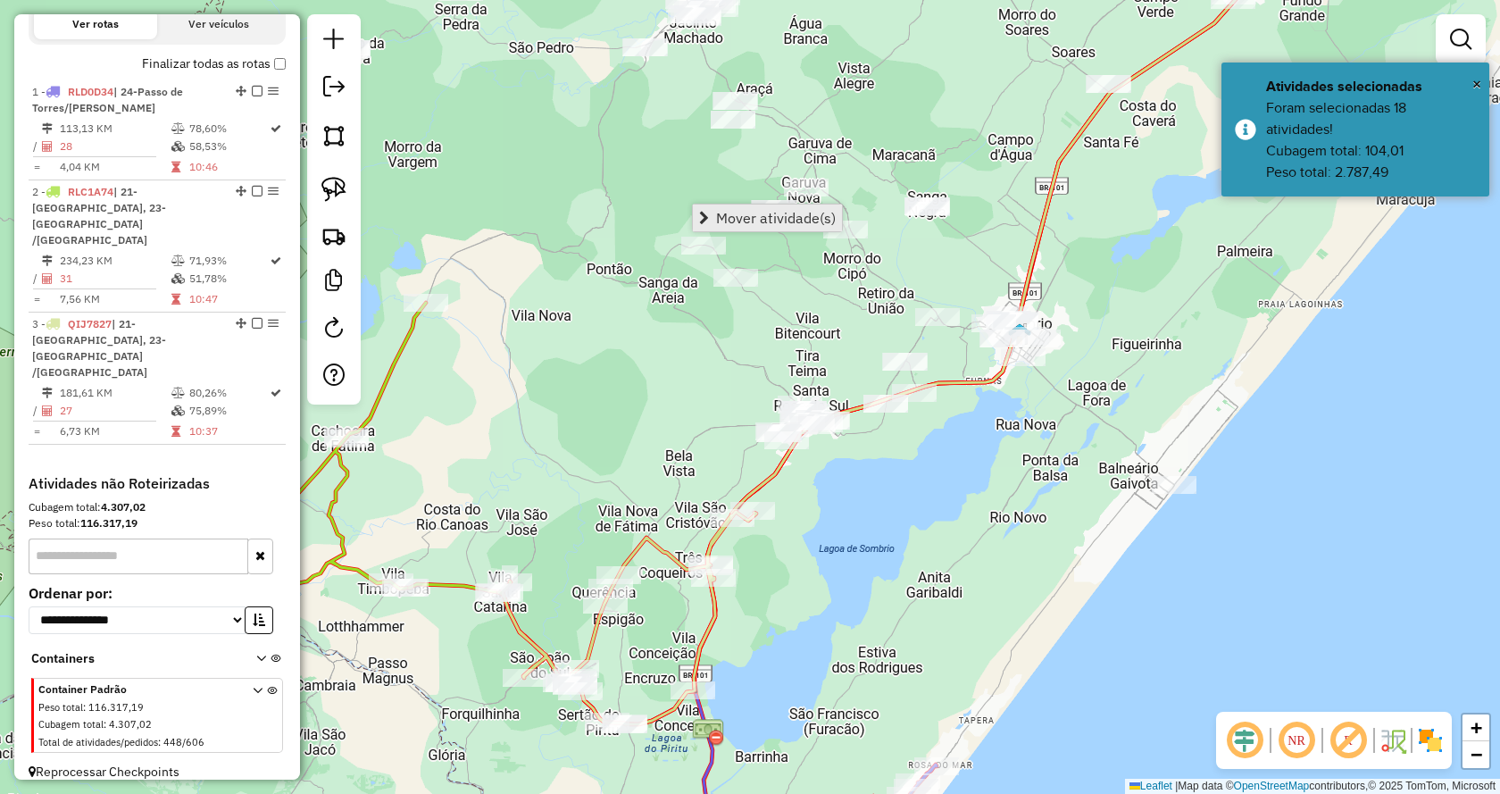
click at [747, 222] on span "Mover atividade(s)" at bounding box center [776, 218] width 120 height 14
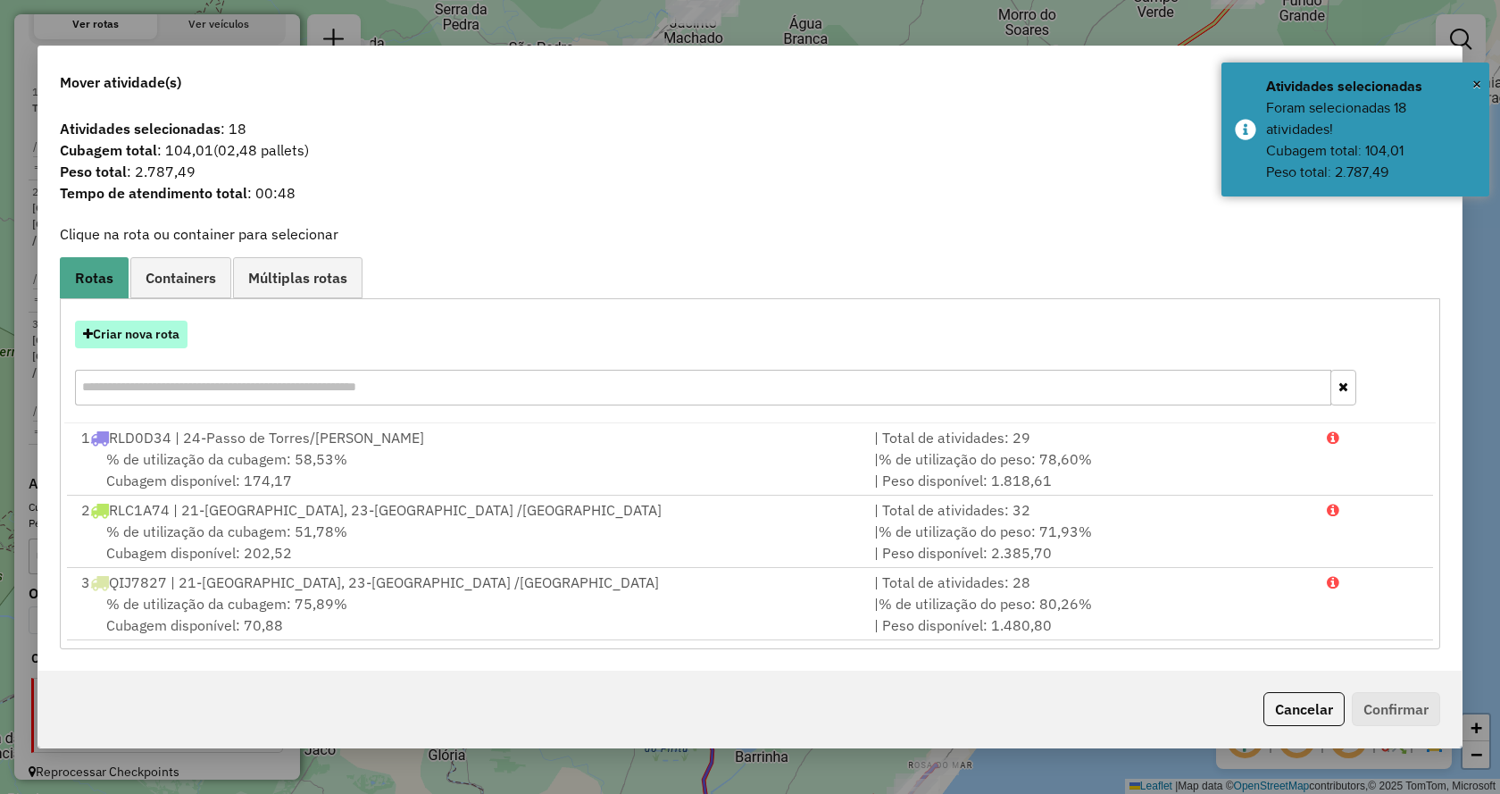
click at [161, 344] on button "Criar nova rota" at bounding box center [131, 335] width 113 height 28
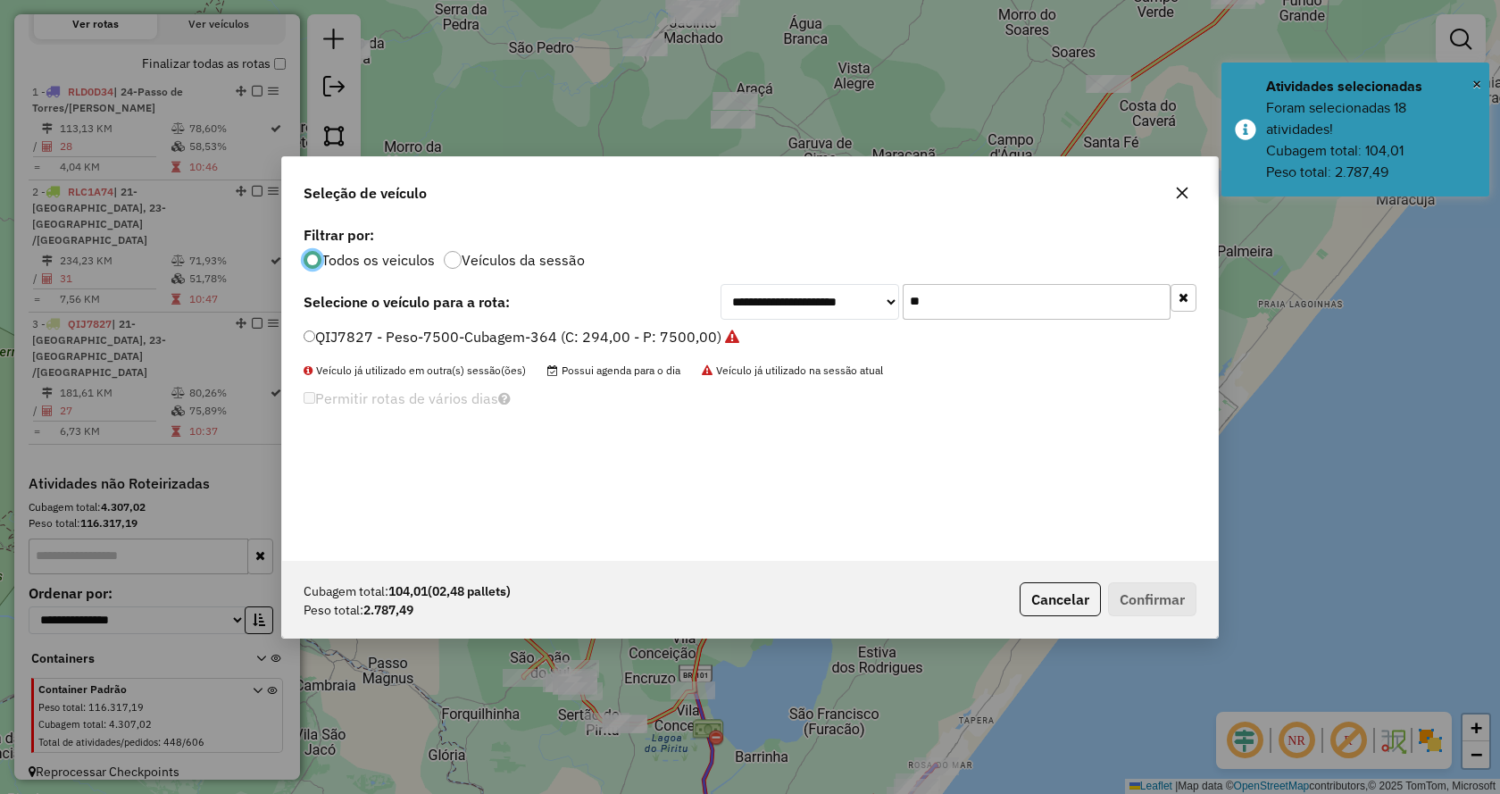
scroll to position [10, 5]
click at [1175, 305] on button "button" at bounding box center [1184, 298] width 26 height 28
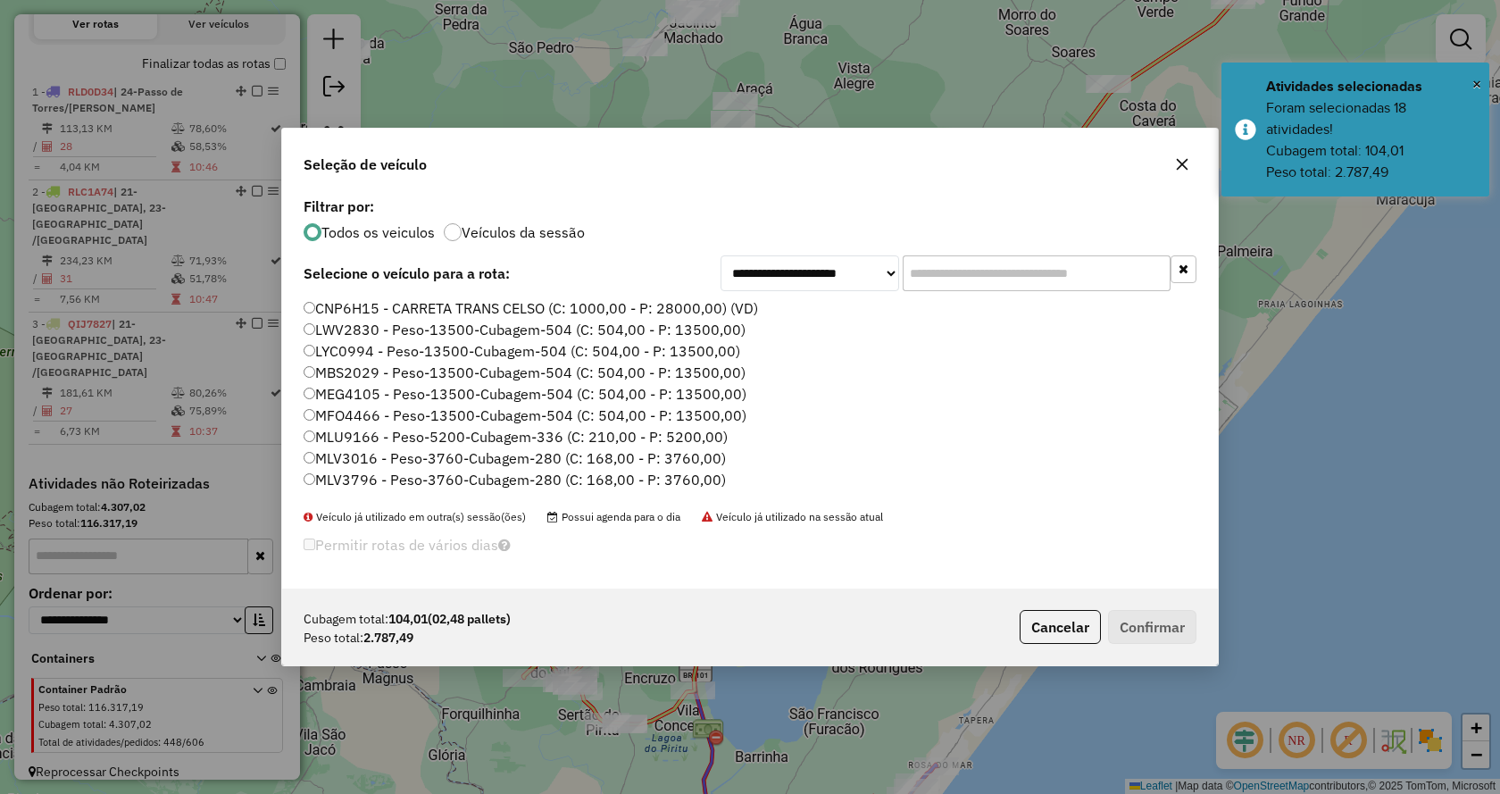
click at [1111, 275] on input "text" at bounding box center [1037, 273] width 268 height 36
click at [1095, 278] on input "text" at bounding box center [1037, 273] width 268 height 36
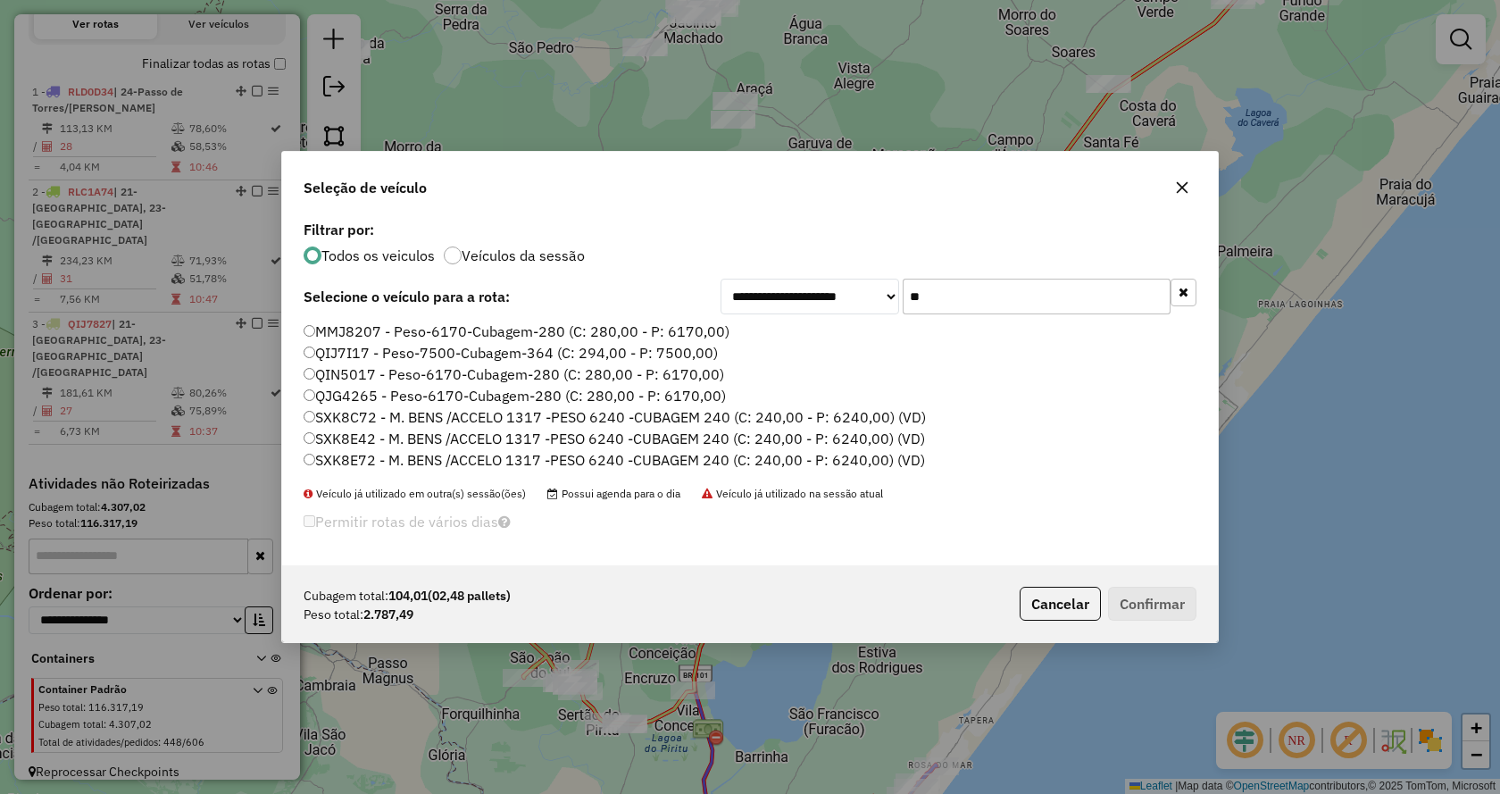
type input "**"
click at [707, 374] on label "QIN5017 - Peso-6170-Cubagem-280 (C: 280,00 - P: 6170,00)" at bounding box center [514, 373] width 421 height 21
click at [1160, 594] on button "Confirmar" at bounding box center [1152, 604] width 88 height 34
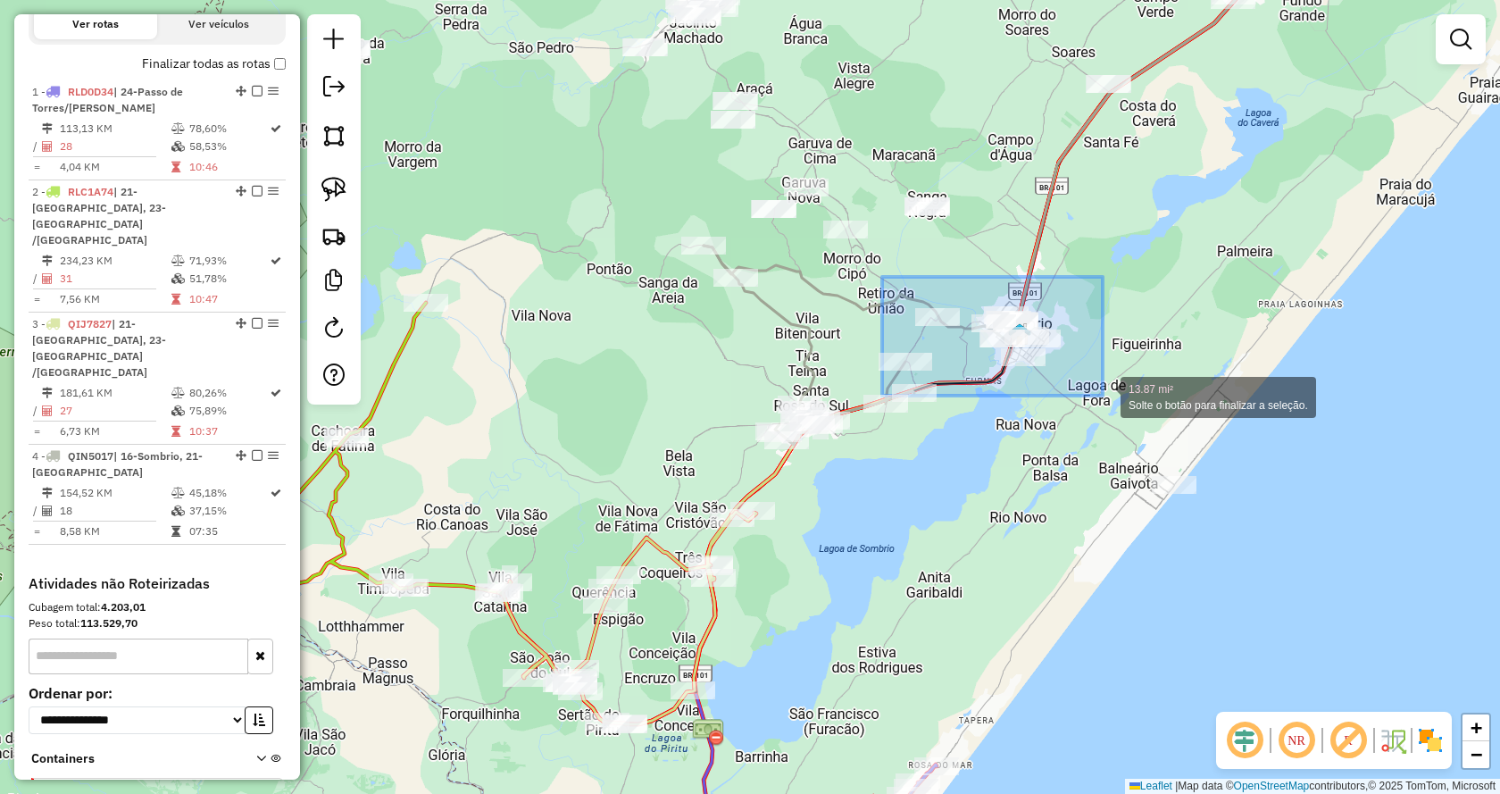
drag, startPoint x: 1033, startPoint y: 367, endPoint x: 1105, endPoint y: 396, distance: 77.8
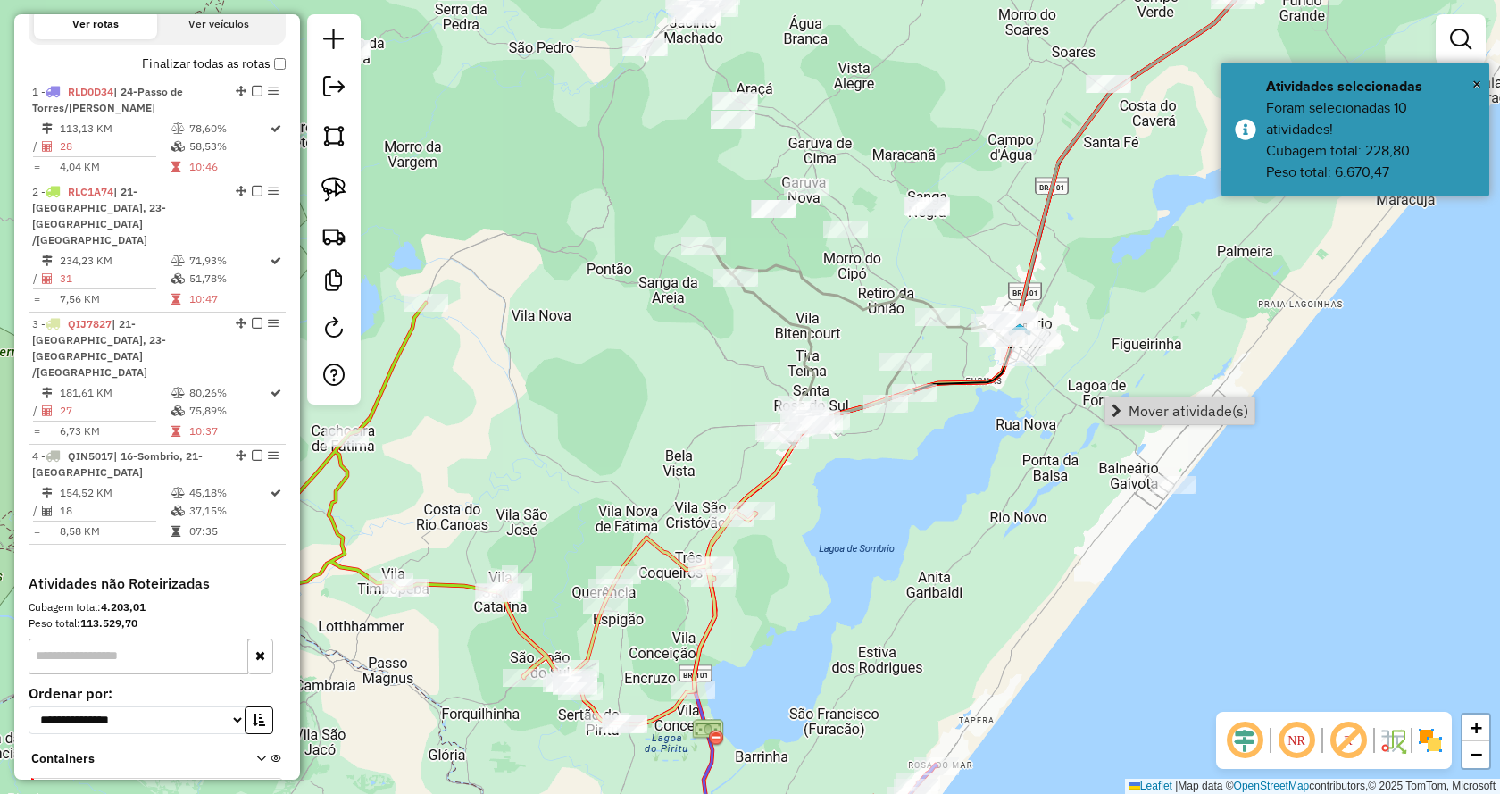
click at [916, 411] on div "Janela de atendimento Grade de atendimento Capacidade Transportadoras Veículos …" at bounding box center [750, 397] width 1500 height 794
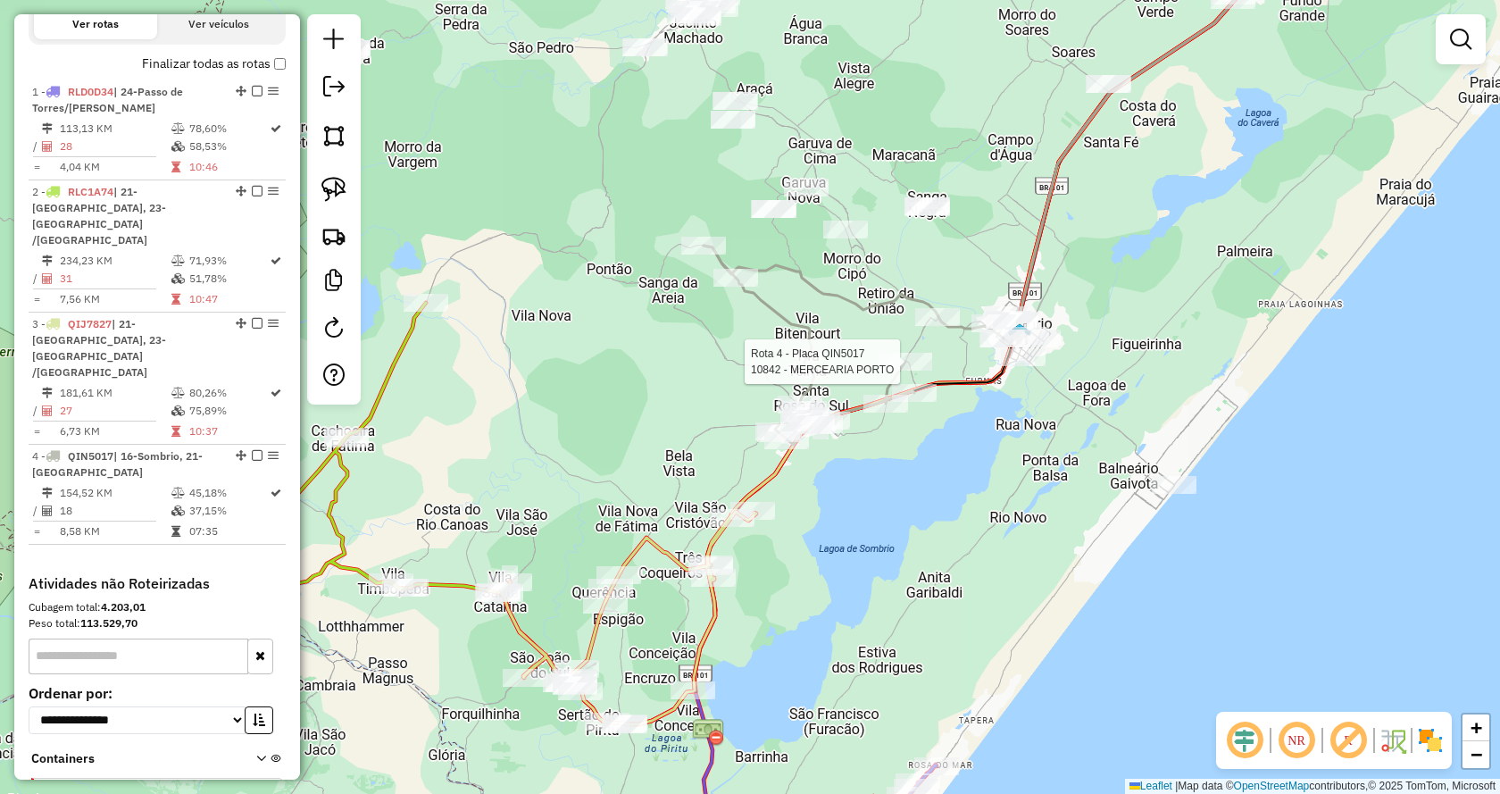
scroll to position [704, 0]
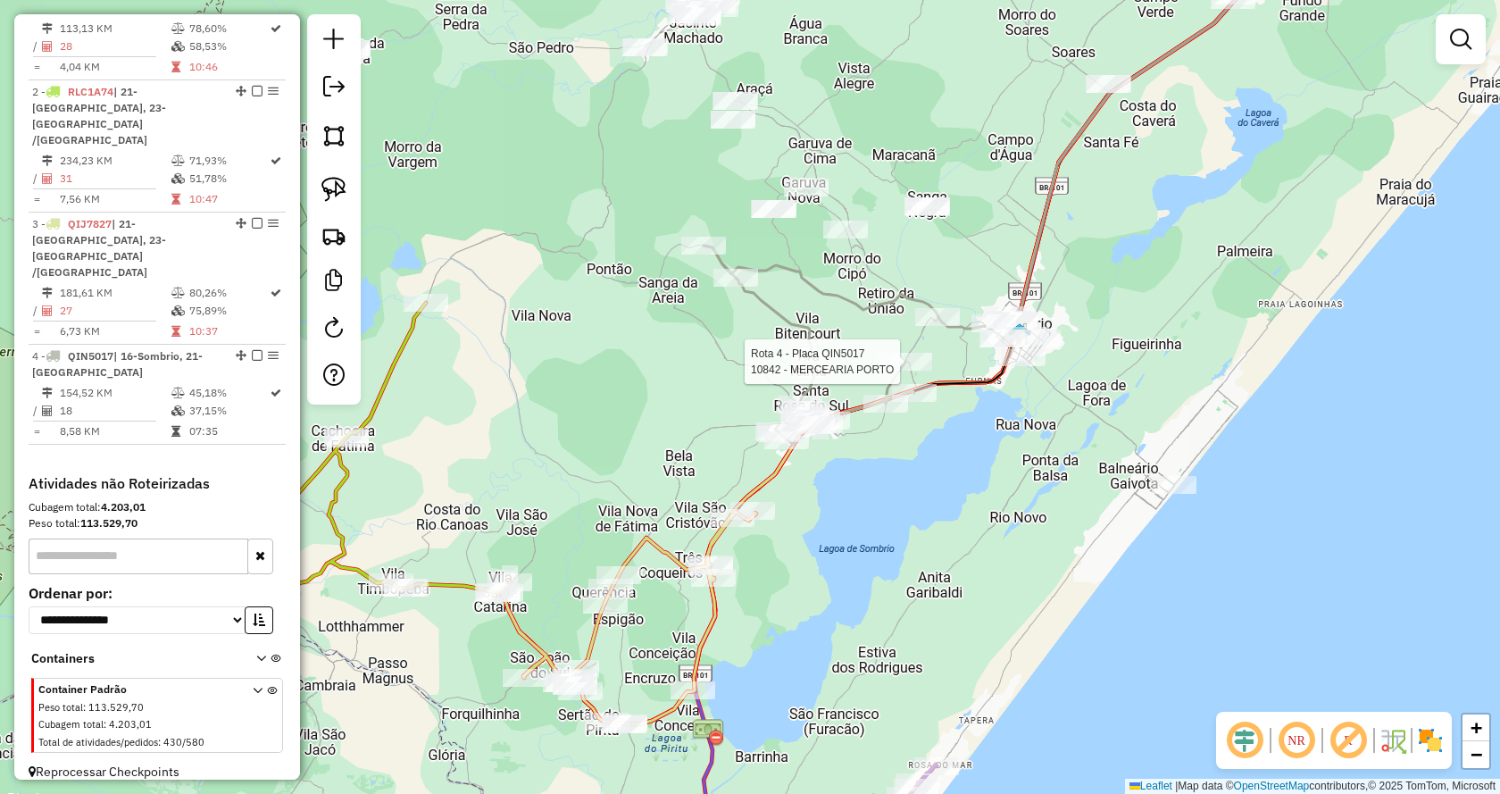
select select "**********"
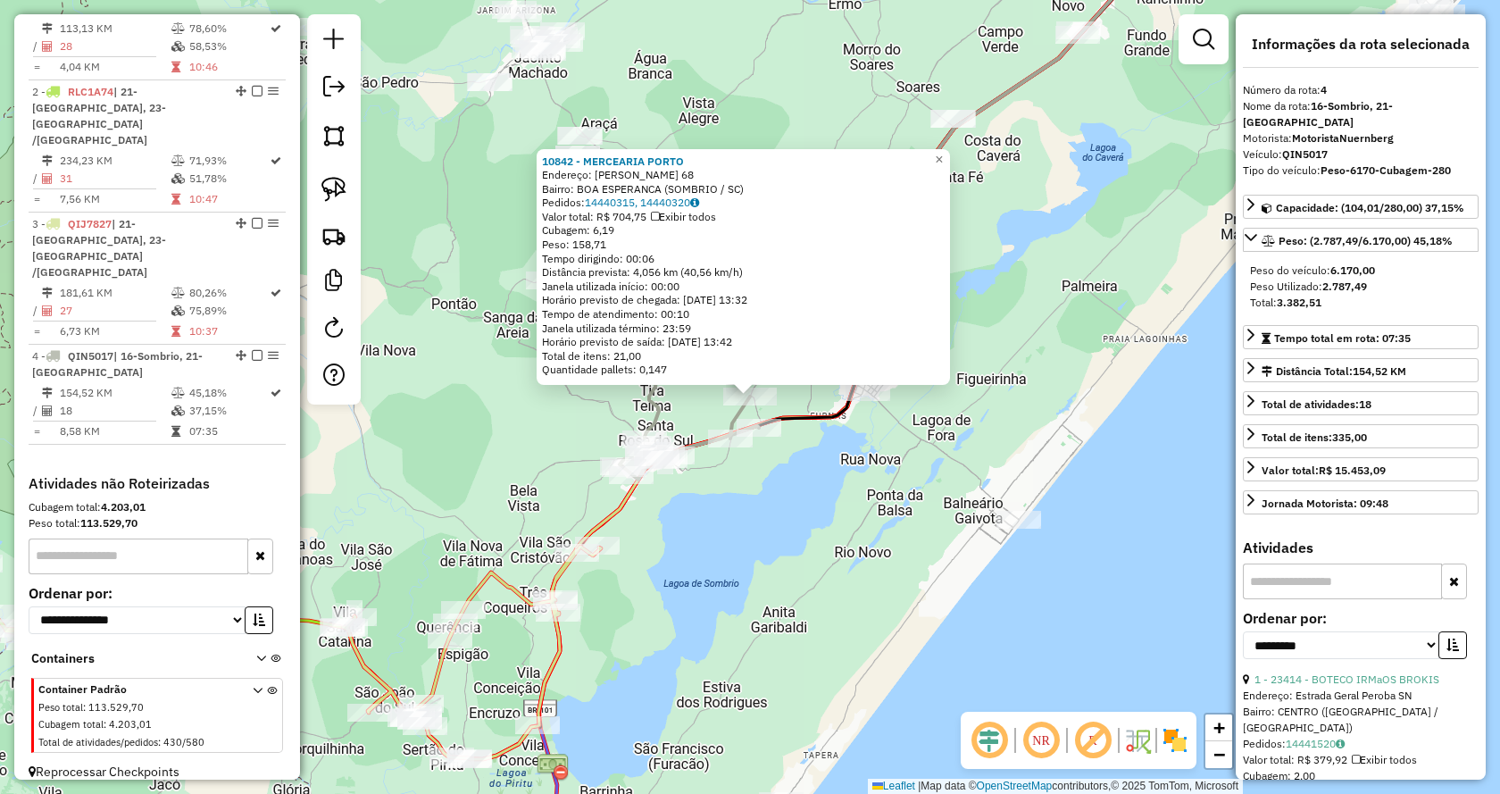
click at [1096, 296] on div "10842 - MERCEARIA PORTO Endereço: [PERSON_NAME] 68 Bairro: BOA ESPERANCA (SOMBR…" at bounding box center [750, 397] width 1500 height 794
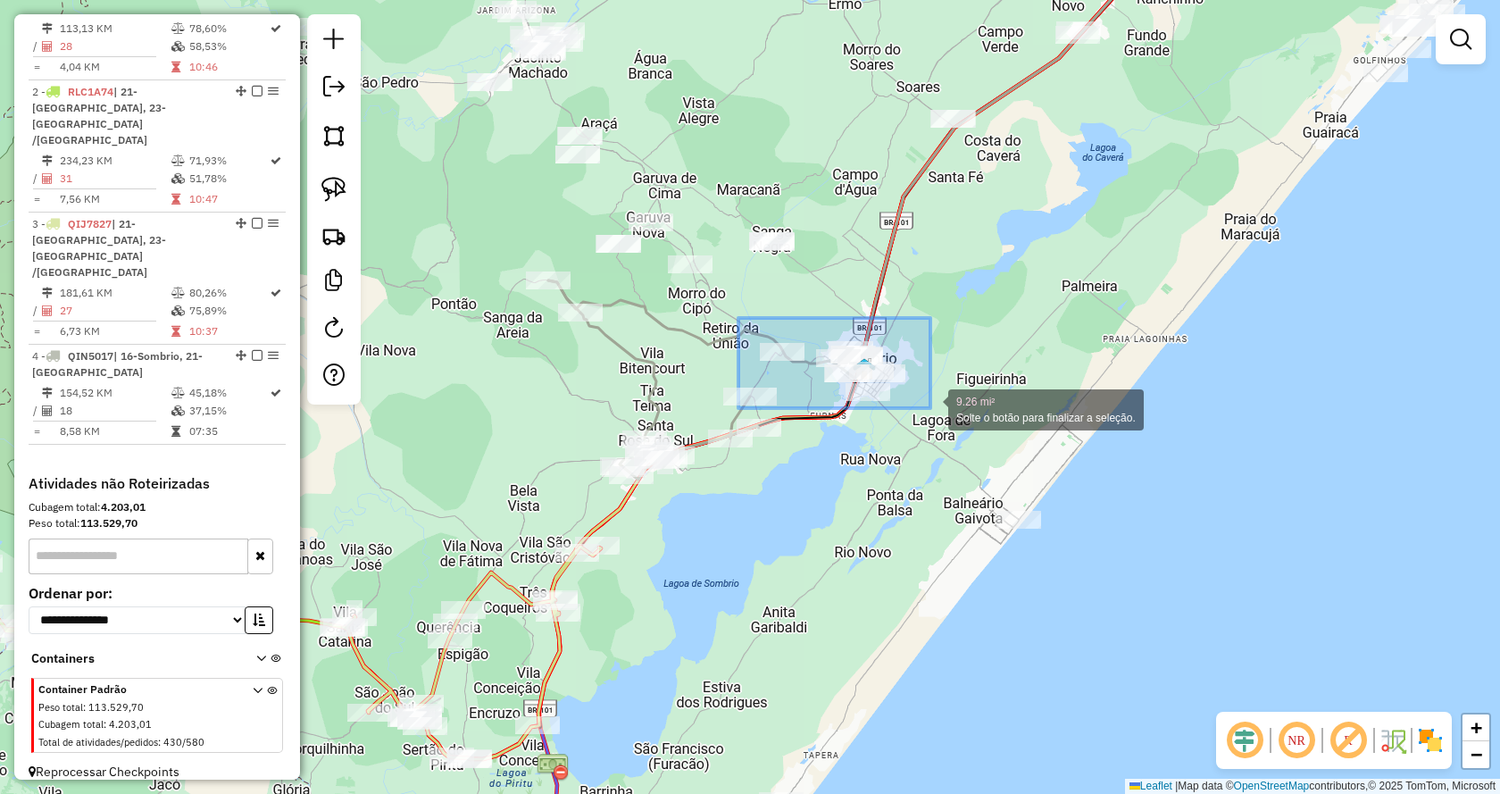
drag, startPoint x: 759, startPoint y: 329, endPoint x: 930, endPoint y: 409, distance: 189.3
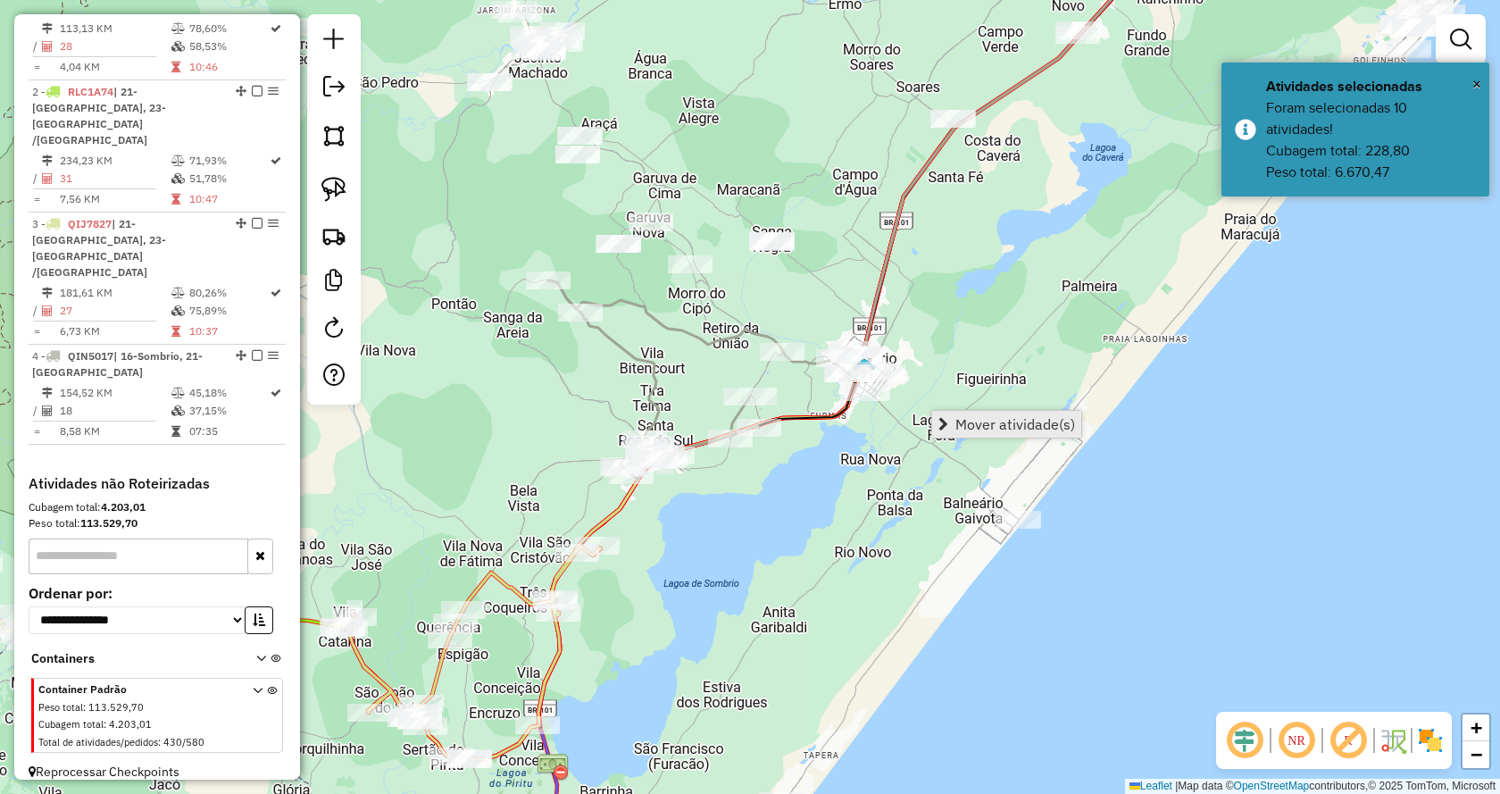
click at [947, 427] on span "Mover atividade(s)" at bounding box center [943, 424] width 10 height 14
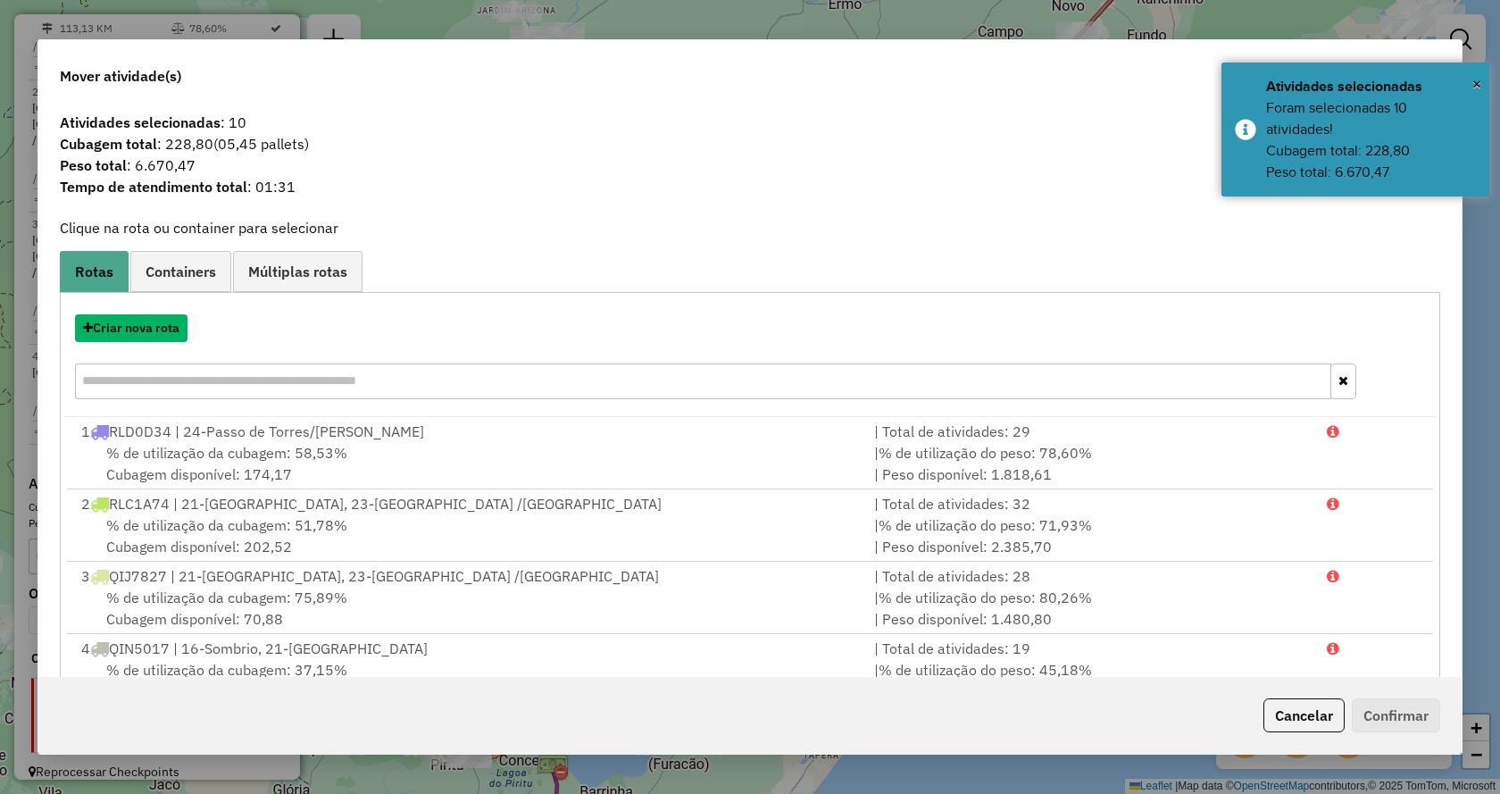
click at [121, 330] on button "Criar nova rota" at bounding box center [131, 328] width 113 height 28
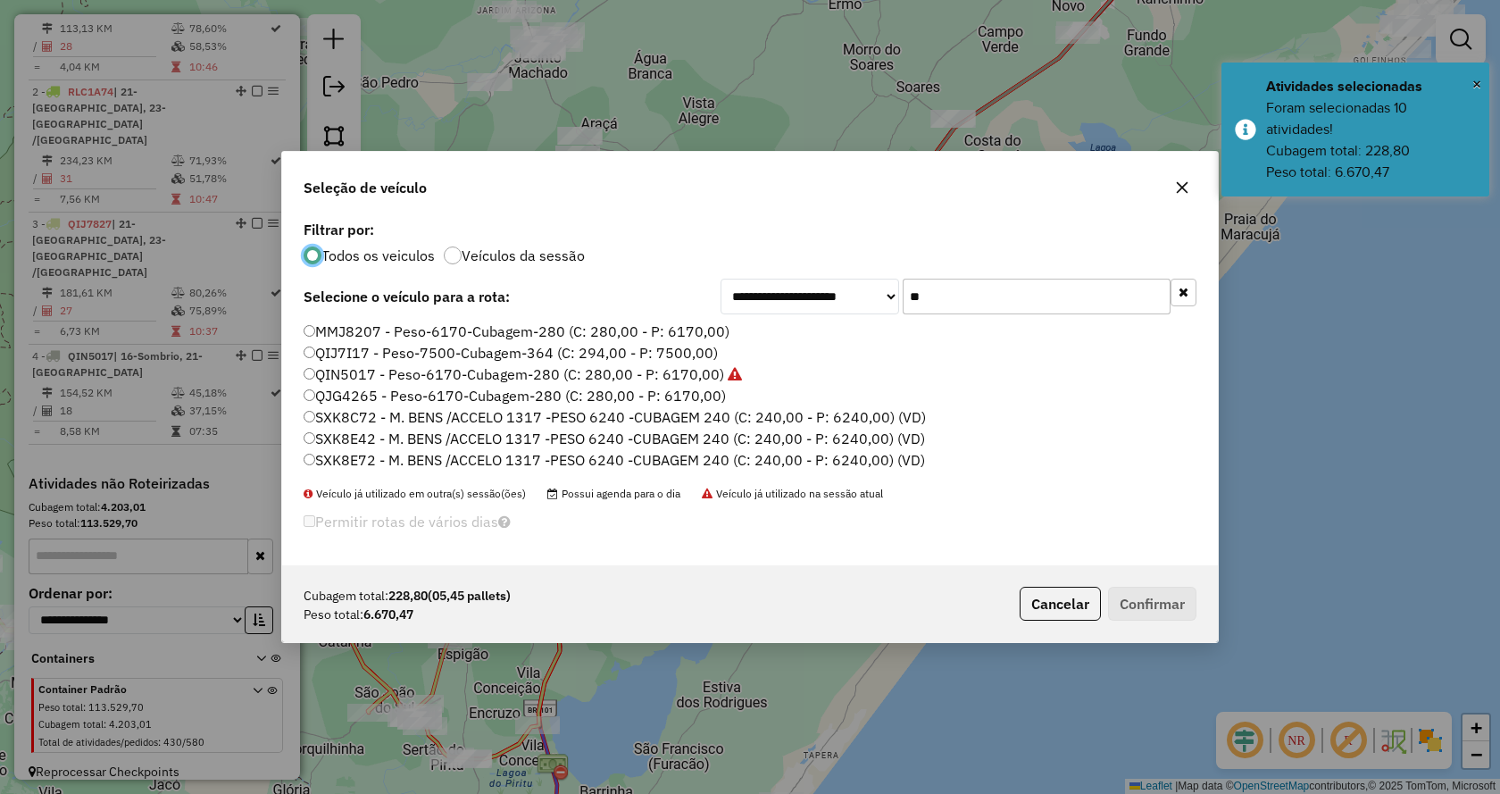
scroll to position [11, 5]
click at [1180, 290] on icon "button" at bounding box center [1184, 292] width 10 height 13
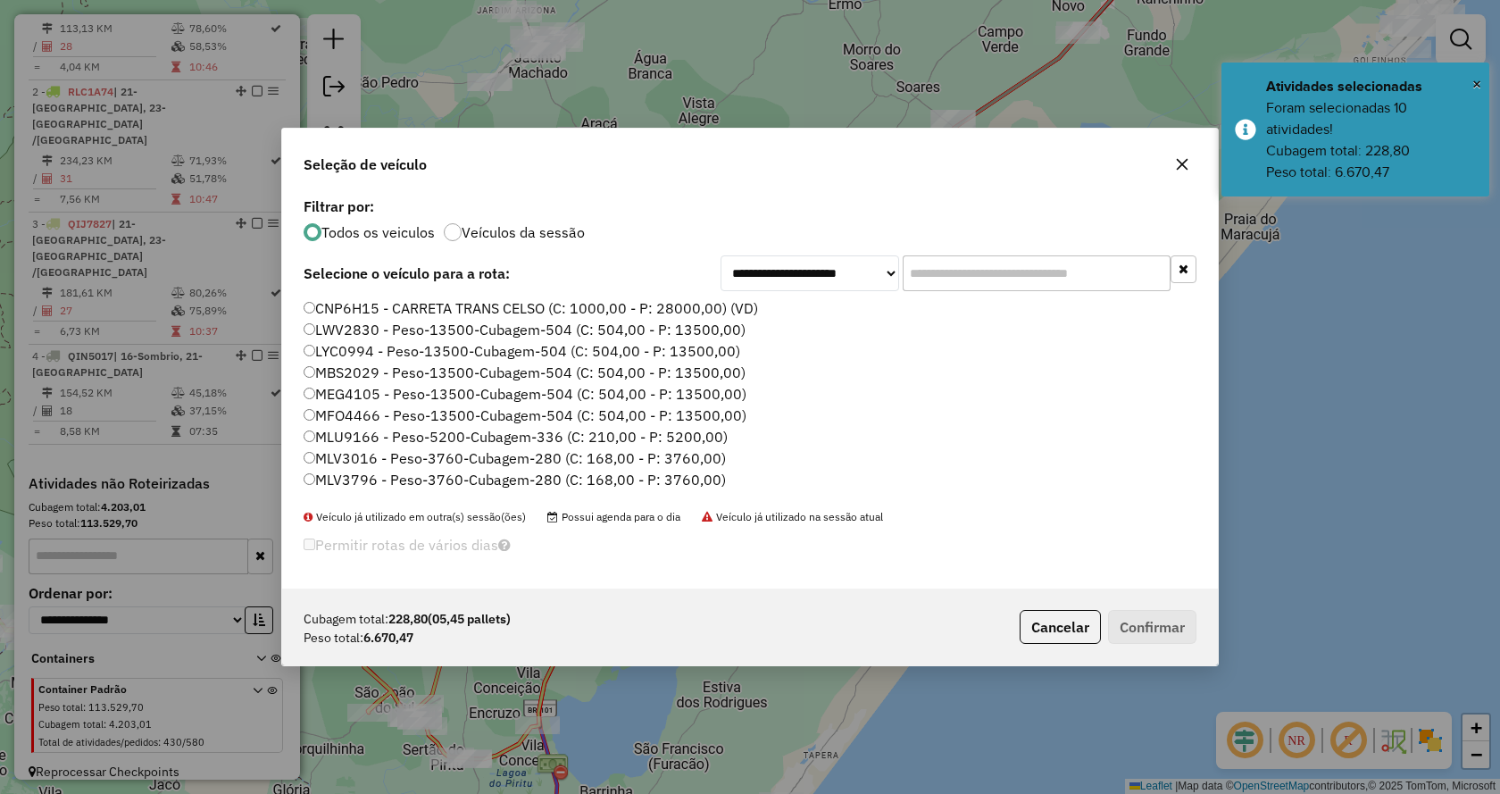
drag, startPoint x: 1085, startPoint y: 269, endPoint x: 1090, endPoint y: 278, distance: 10.4
click at [1085, 269] on input "text" at bounding box center [1037, 273] width 268 height 36
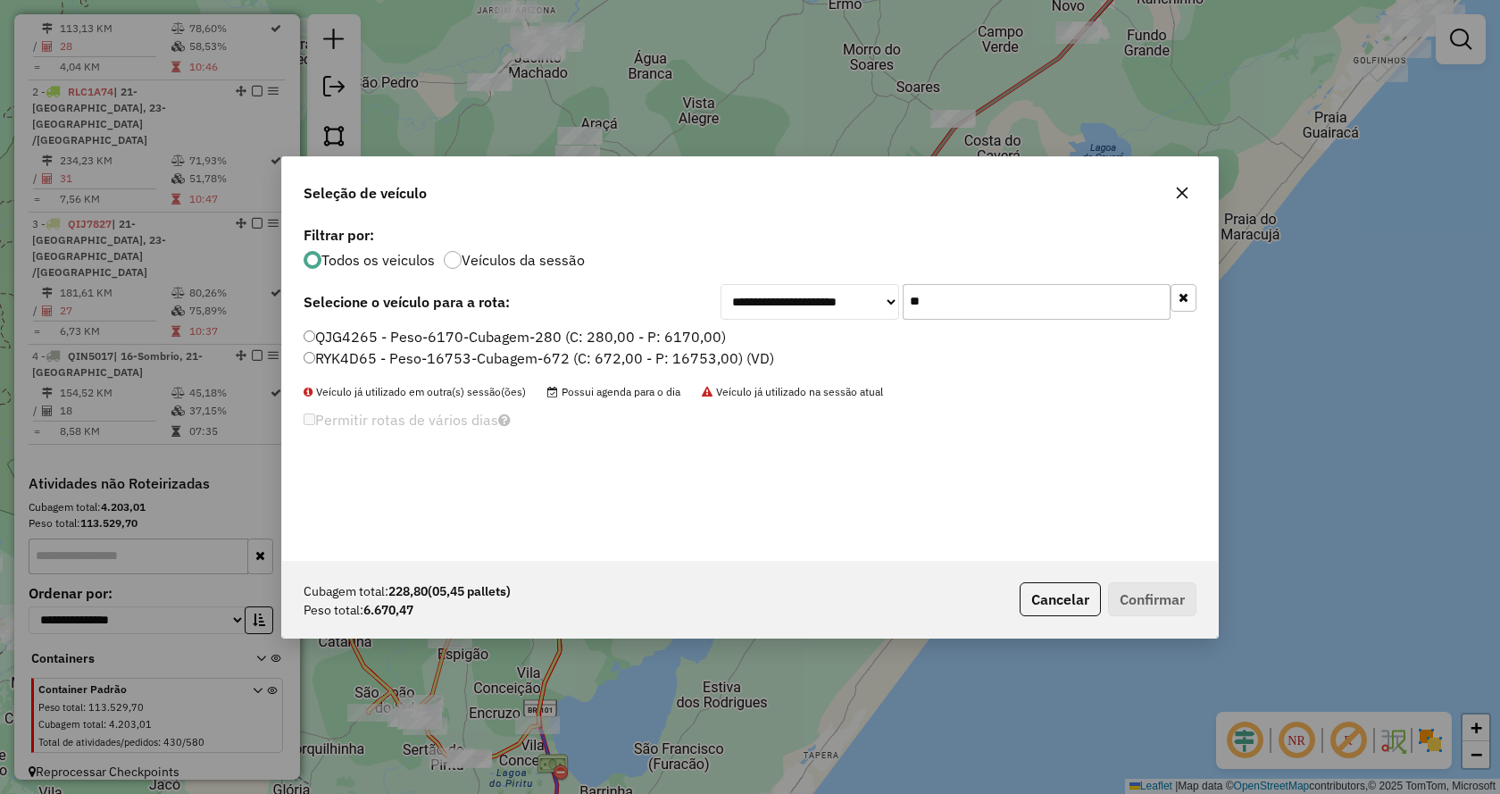
type input "**"
click at [585, 326] on label "QJG4265 - Peso-6170-Cubagem-280 (C: 280,00 - P: 6170,00)" at bounding box center [515, 336] width 422 height 21
click at [588, 327] on label "QJG4265 - Peso-6170-Cubagem-280 (C: 280,00 - P: 6170,00)" at bounding box center [515, 336] width 422 height 21
click at [1170, 621] on div "Cubagem total: 228,80 (05,45 pallets) Peso total: 6.670,47 Cancelar Confirmar" at bounding box center [750, 599] width 936 height 77
click at [1169, 610] on button "Confirmar" at bounding box center [1152, 599] width 88 height 34
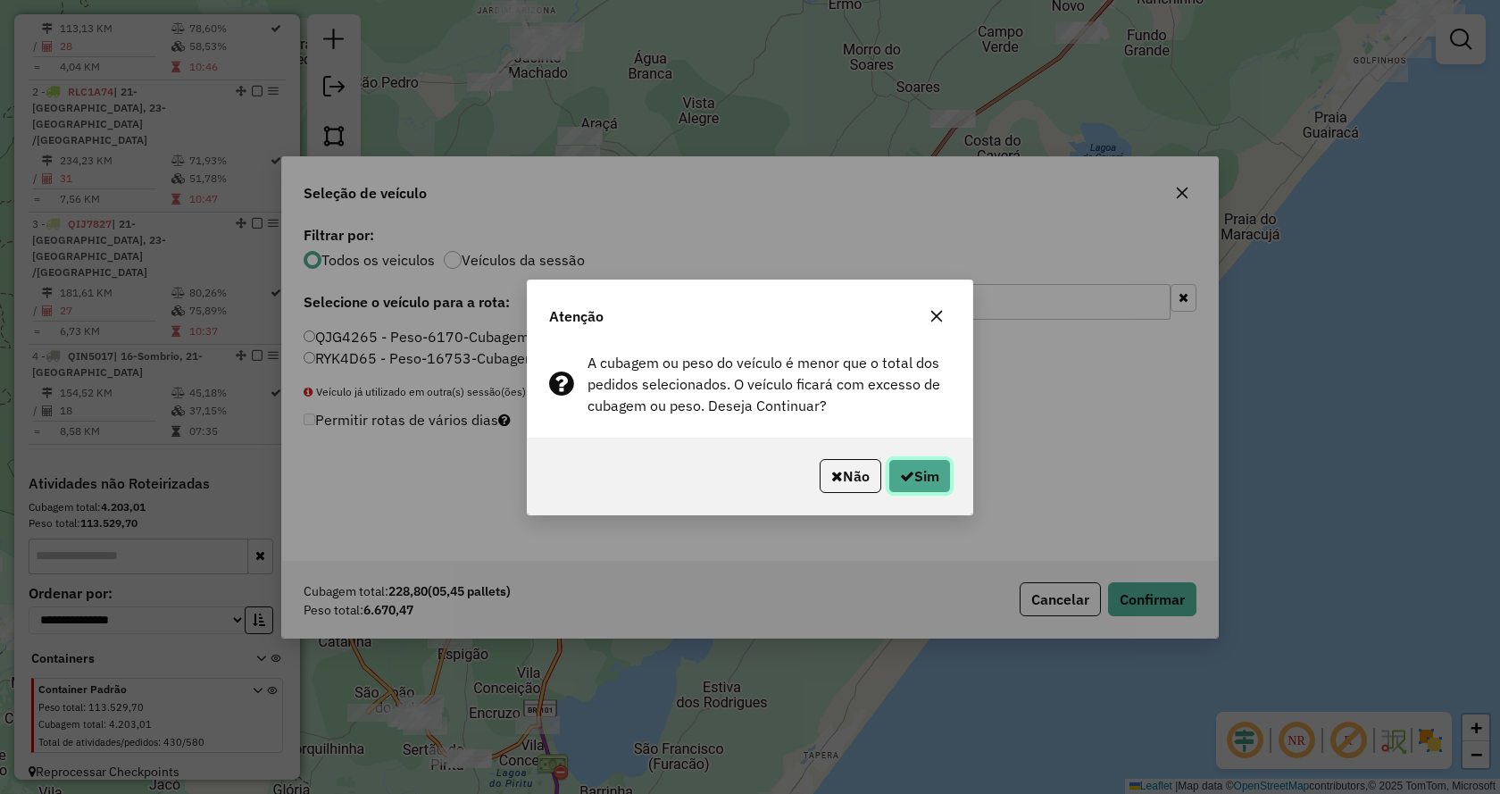
click at [905, 484] on button "Sim" at bounding box center [919, 476] width 63 height 34
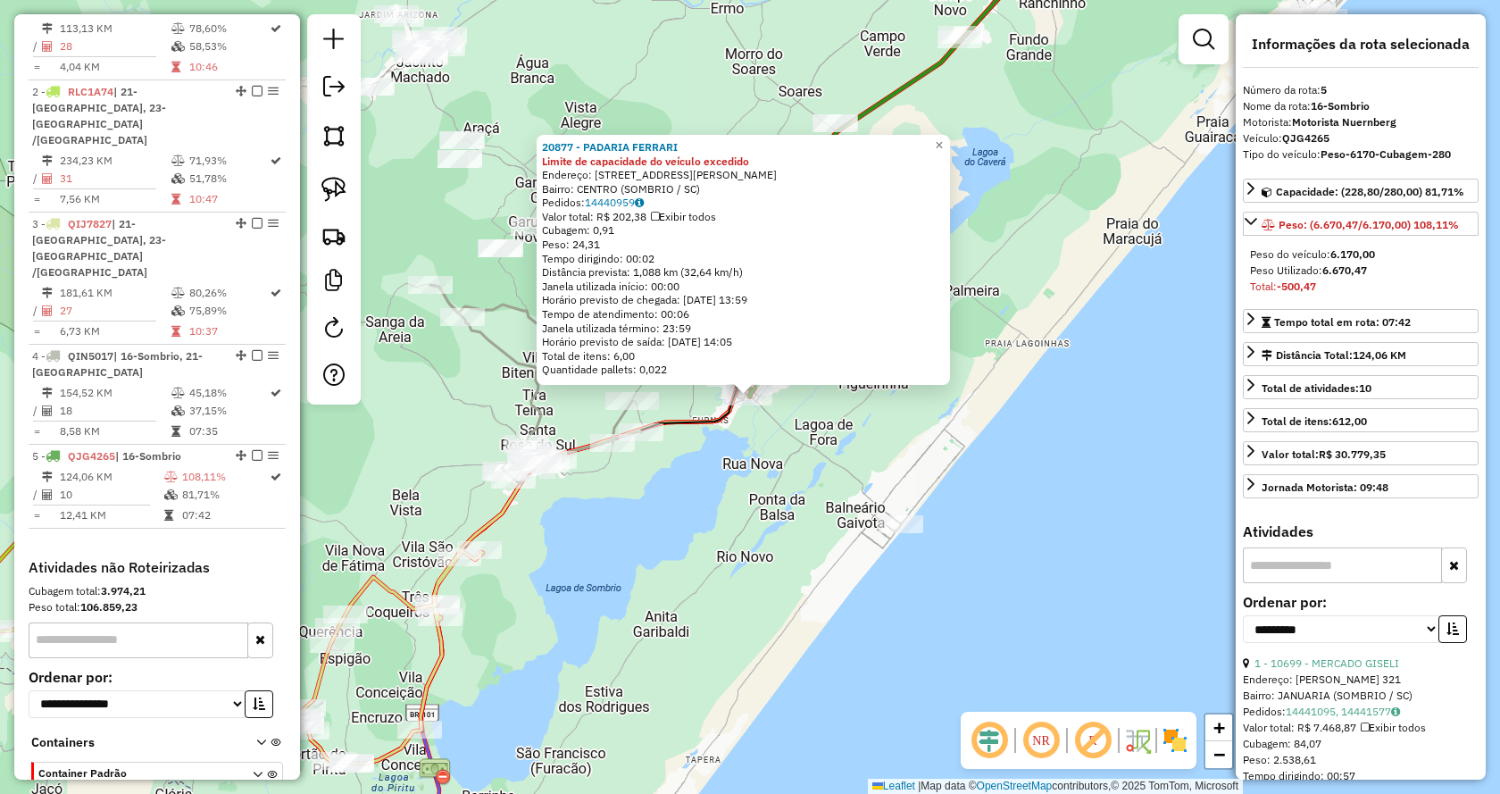
scroll to position [788, 0]
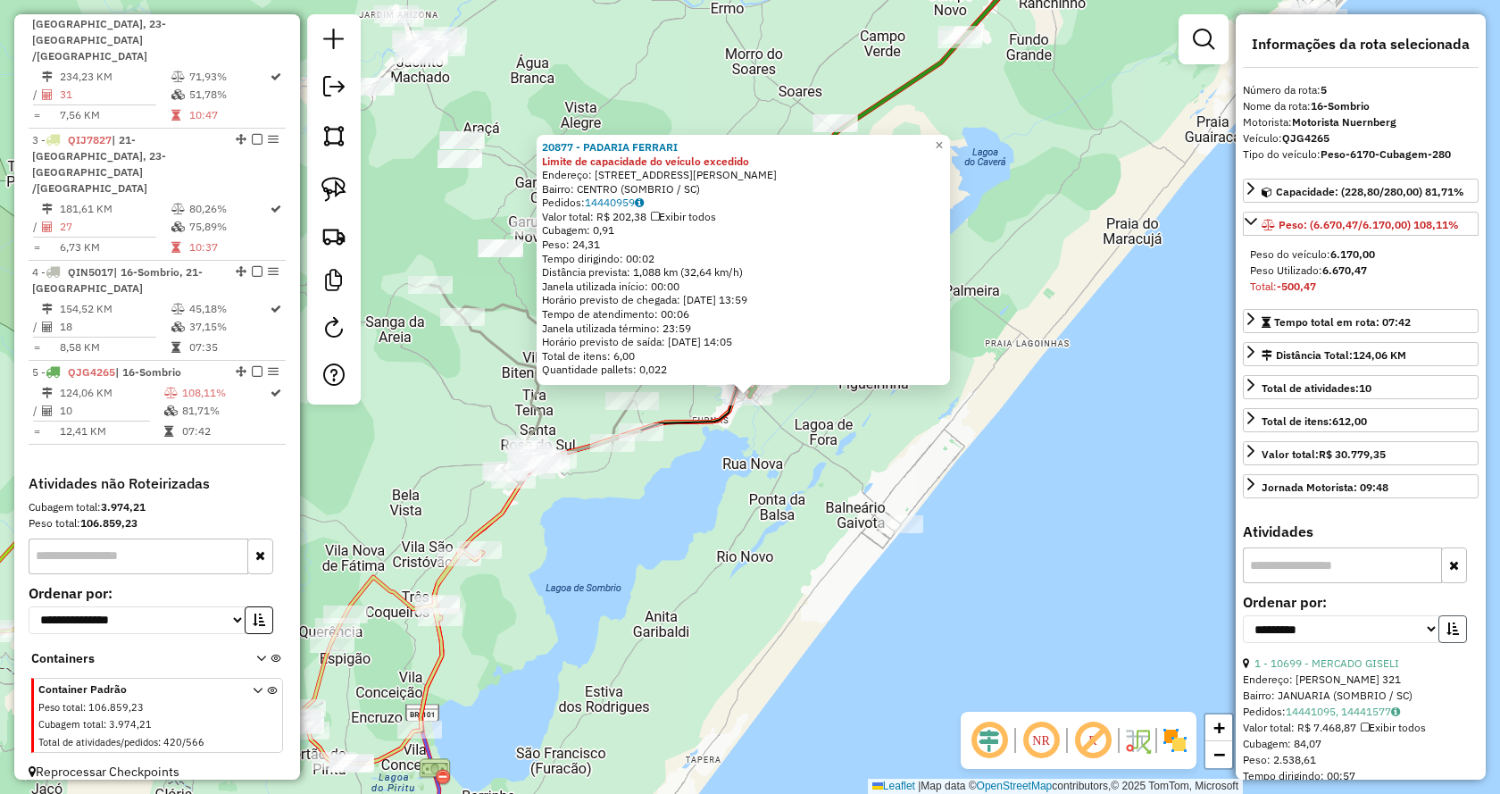
click at [1451, 629] on icon "button" at bounding box center [1453, 628] width 13 height 13
click at [1419, 622] on select "**********" at bounding box center [1341, 629] width 196 height 28
select select "*********"
click at [1243, 615] on select "**********" at bounding box center [1341, 629] width 196 height 28
click at [1321, 649] on div "**********" at bounding box center [1361, 626] width 236 height 60
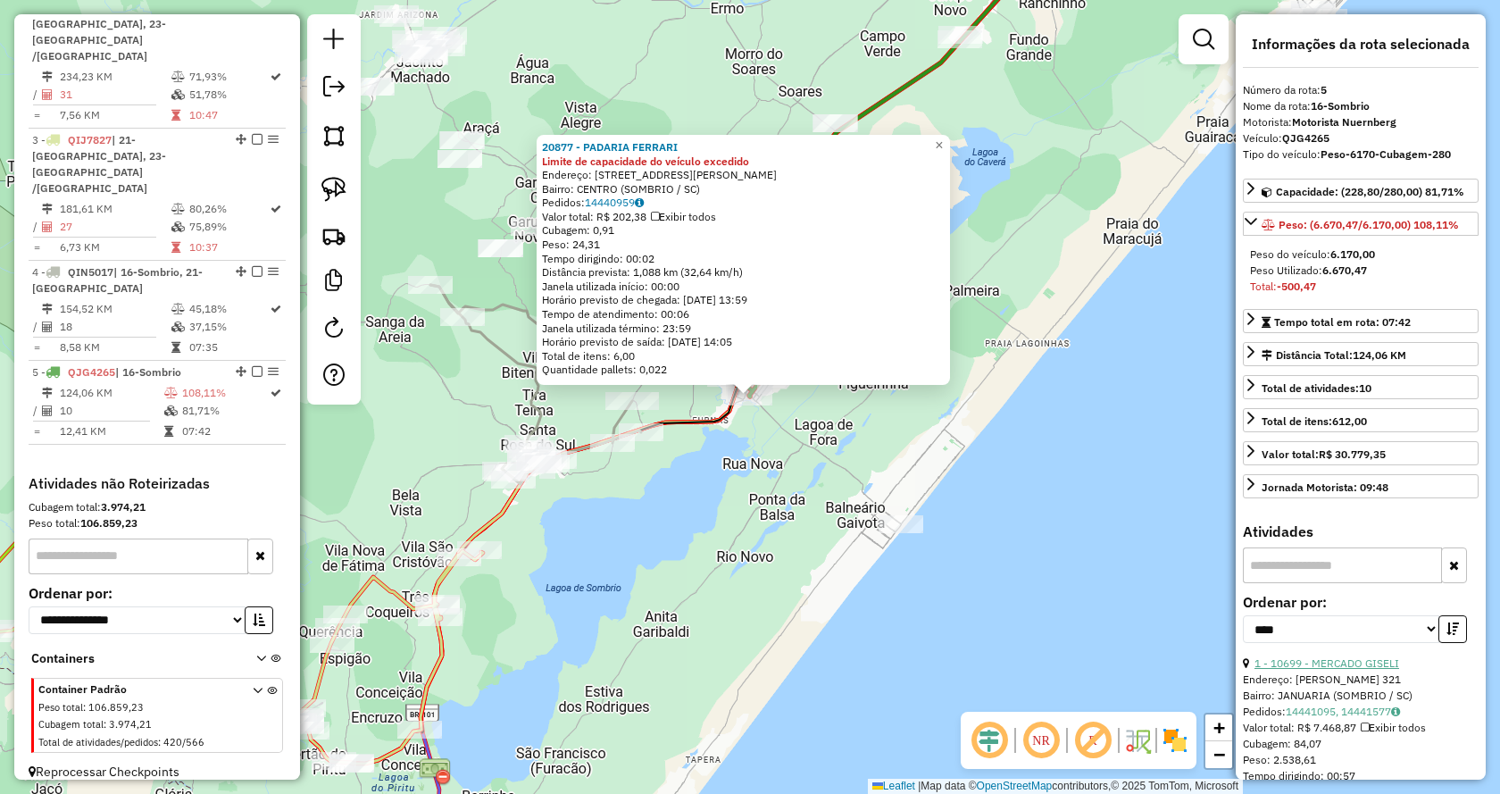
click at [1333, 663] on link "1 - 10699 - MERCADO GISELI" at bounding box center [1327, 662] width 145 height 13
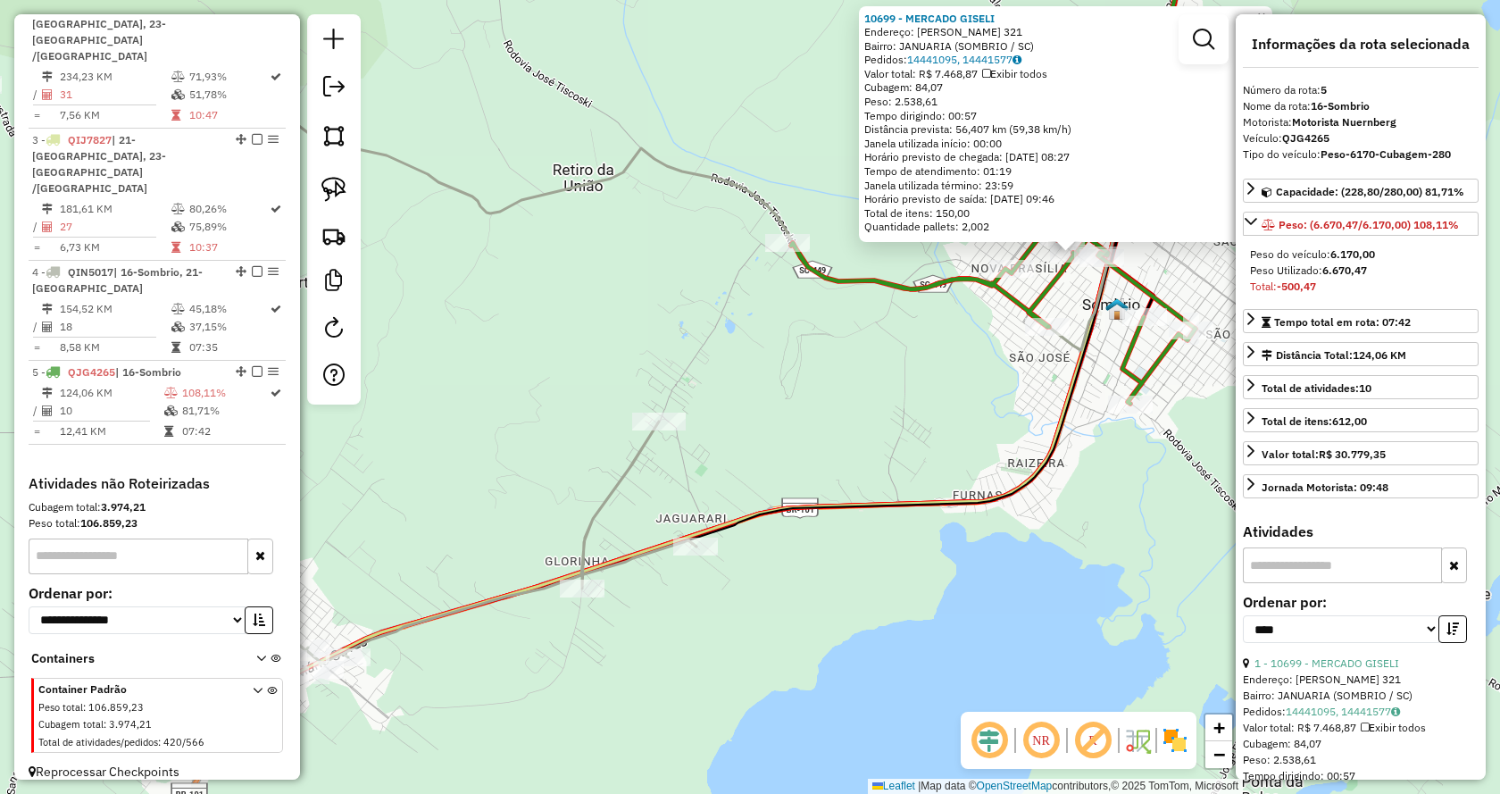
drag, startPoint x: 718, startPoint y: 443, endPoint x: 1071, endPoint y: 294, distance: 382.9
click at [1071, 294] on div "10699 - MERCADO [PERSON_NAME]: [PERSON_NAME] 321 Bairro: JANUARIA (SOMBRIO / SC…" at bounding box center [750, 397] width 1500 height 794
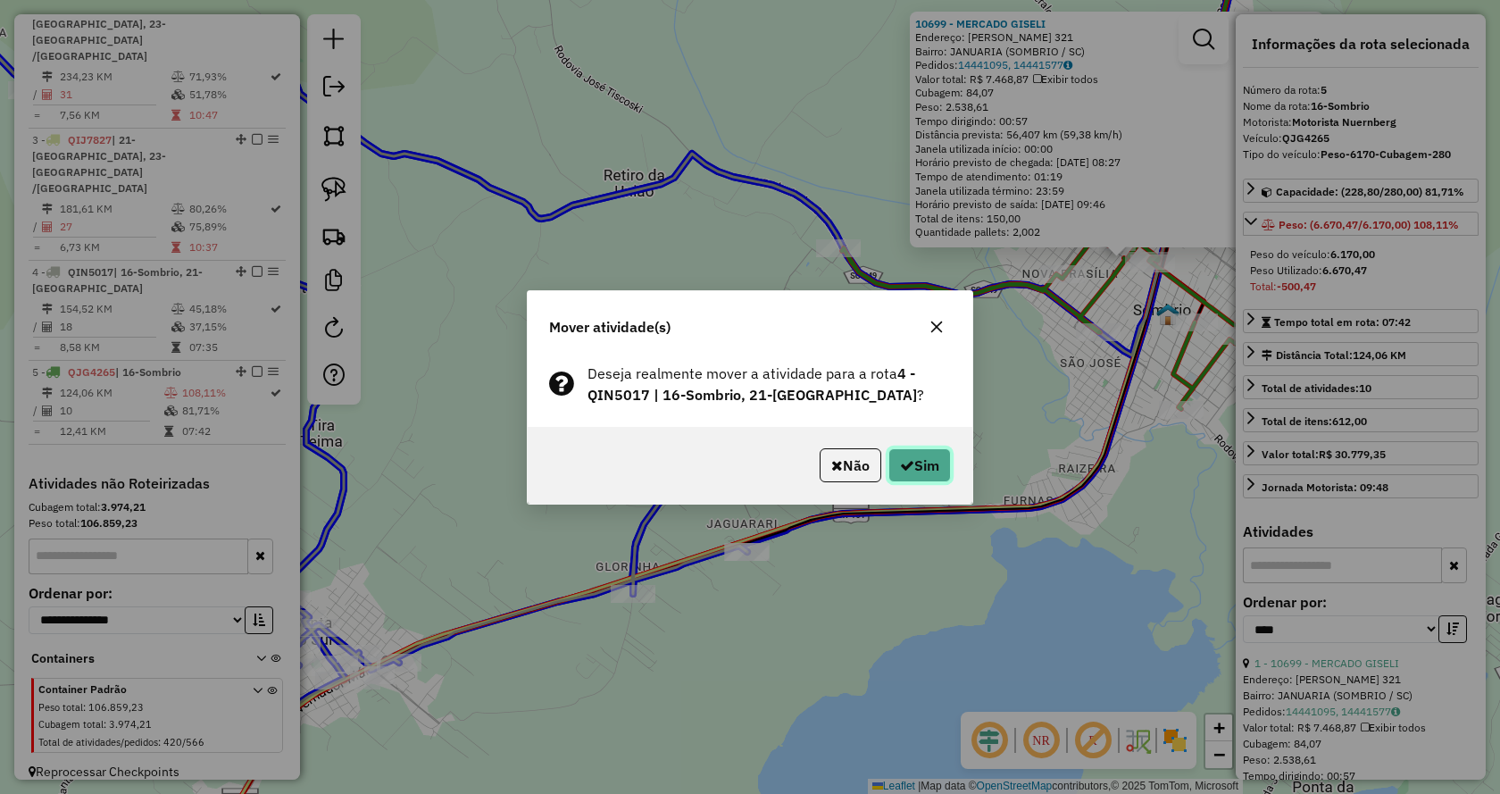
click at [922, 463] on button "Sim" at bounding box center [919, 465] width 63 height 34
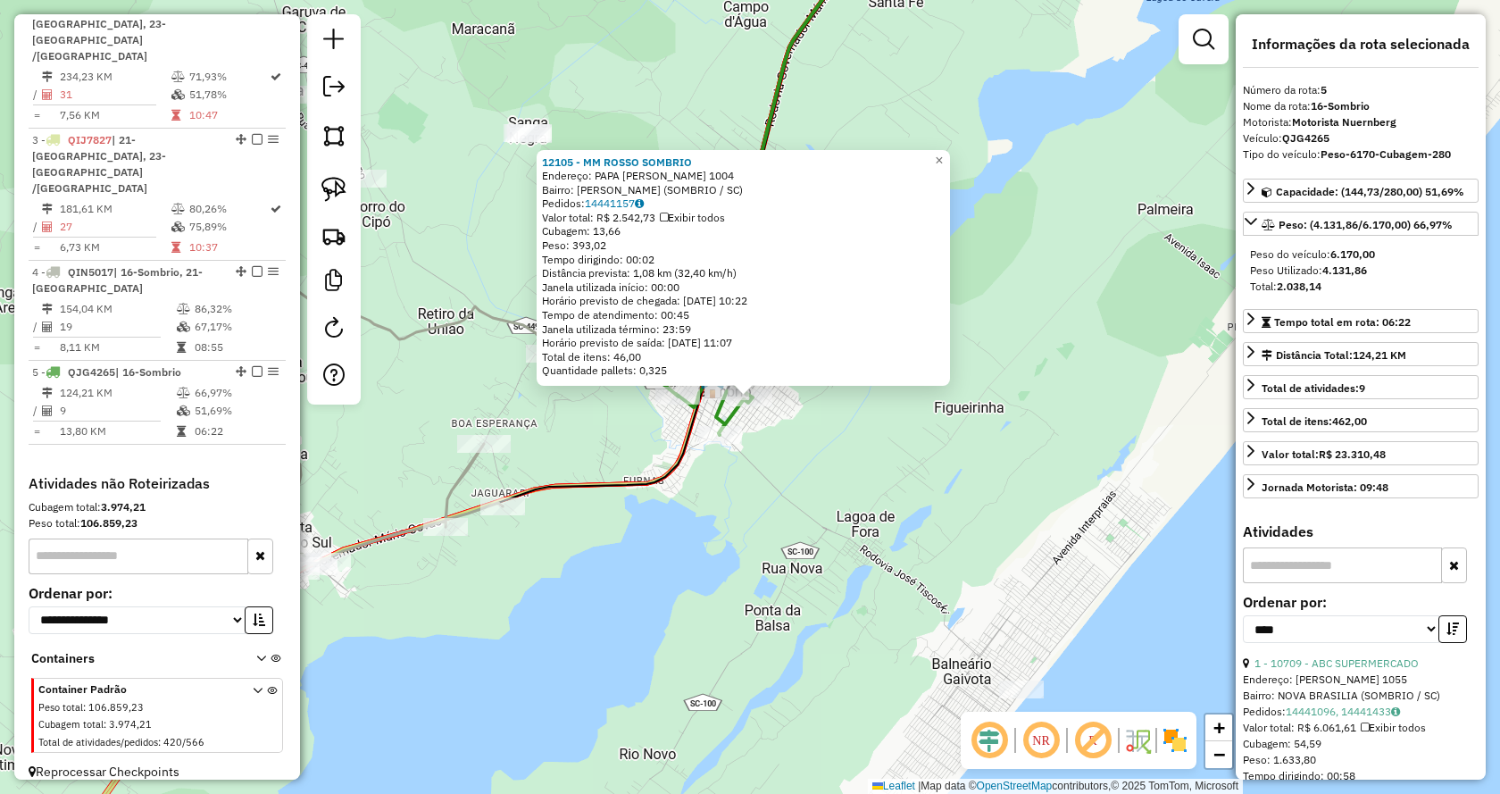
click at [478, 204] on div "12105 - MM ROSSO SOMBRIO Endereço: PAPA [PERSON_NAME] 1004 Bairro: SAO LUIZ (SO…" at bounding box center [750, 397] width 1500 height 794
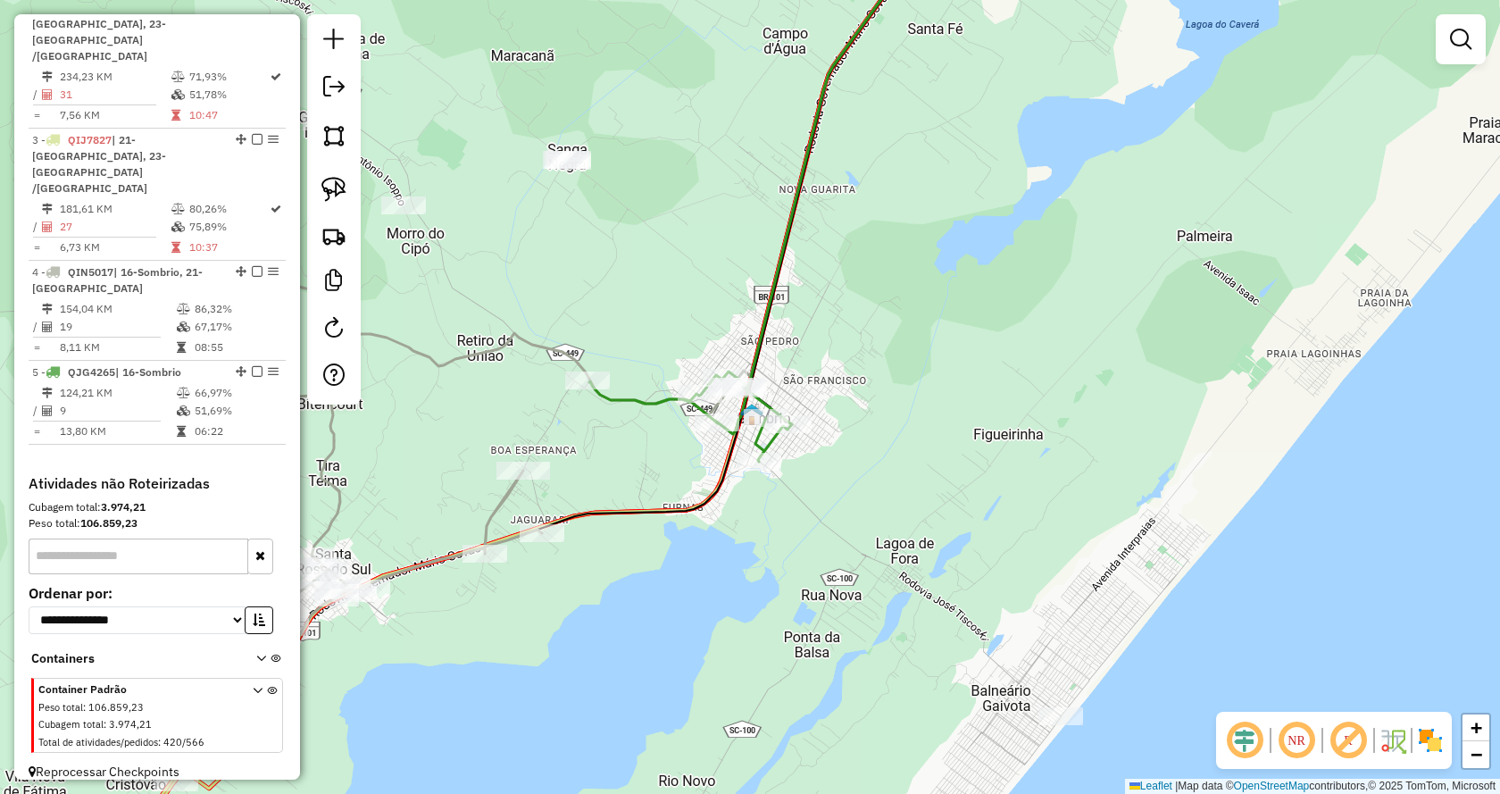
drag, startPoint x: 559, startPoint y: 272, endPoint x: 973, endPoint y: 397, distance: 432.8
click at [973, 397] on div "Janela de atendimento Grade de atendimento Capacidade Transportadoras Veículos …" at bounding box center [750, 397] width 1500 height 794
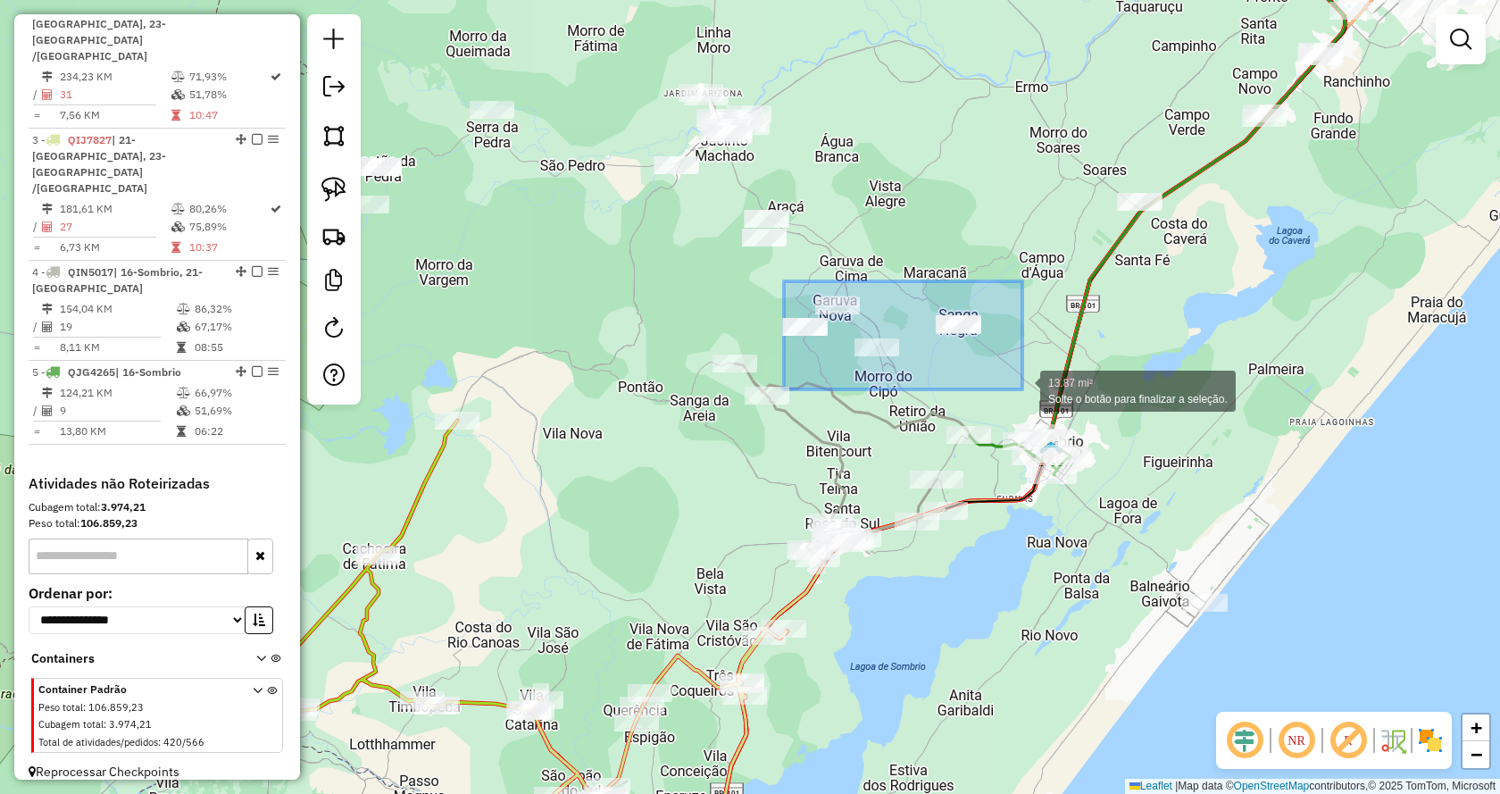
drag, startPoint x: 800, startPoint y: 292, endPoint x: 1022, endPoint y: 389, distance: 242.7
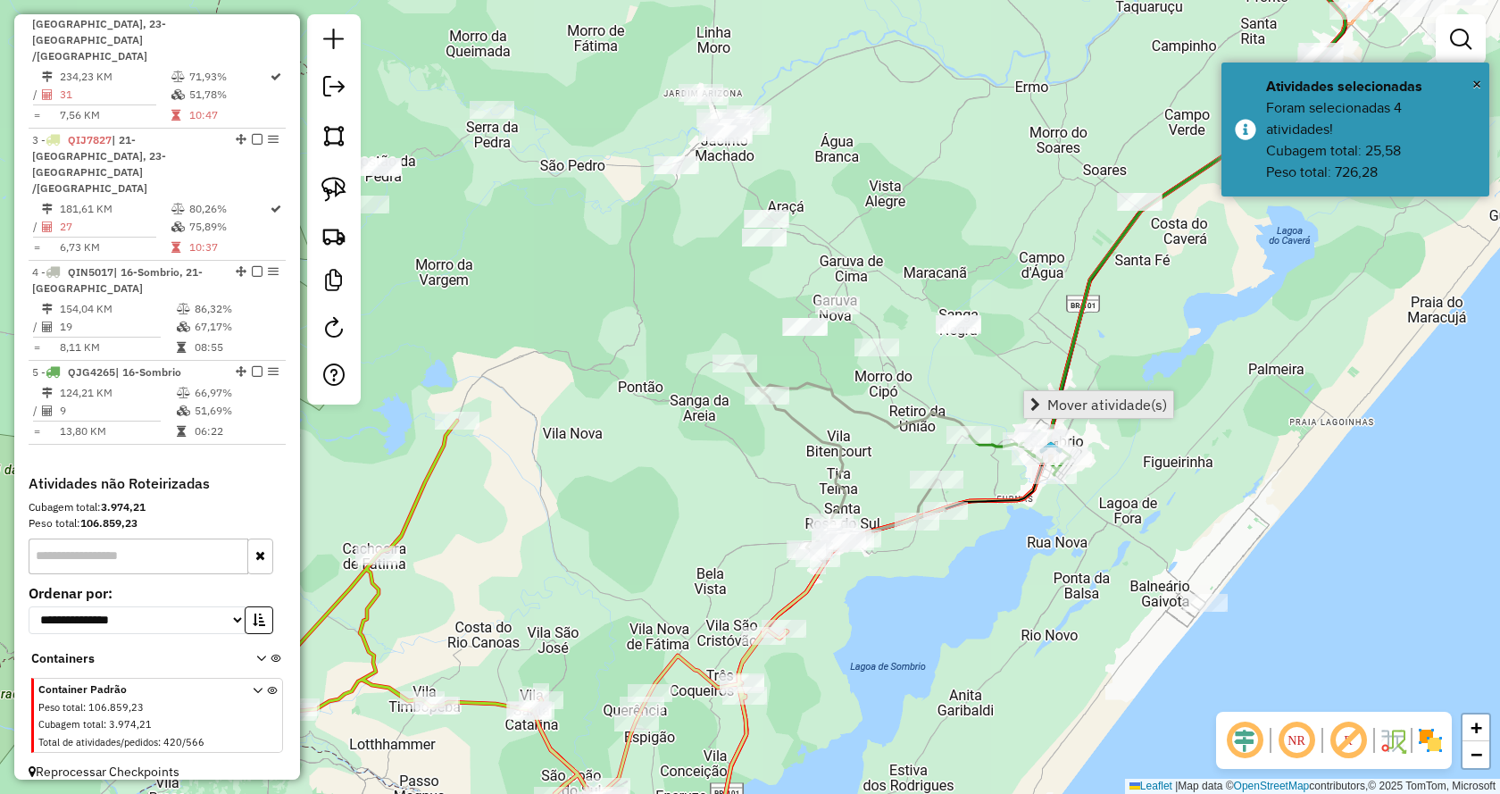
click at [1042, 396] on link "Mover atividade(s)" at bounding box center [1098, 404] width 149 height 27
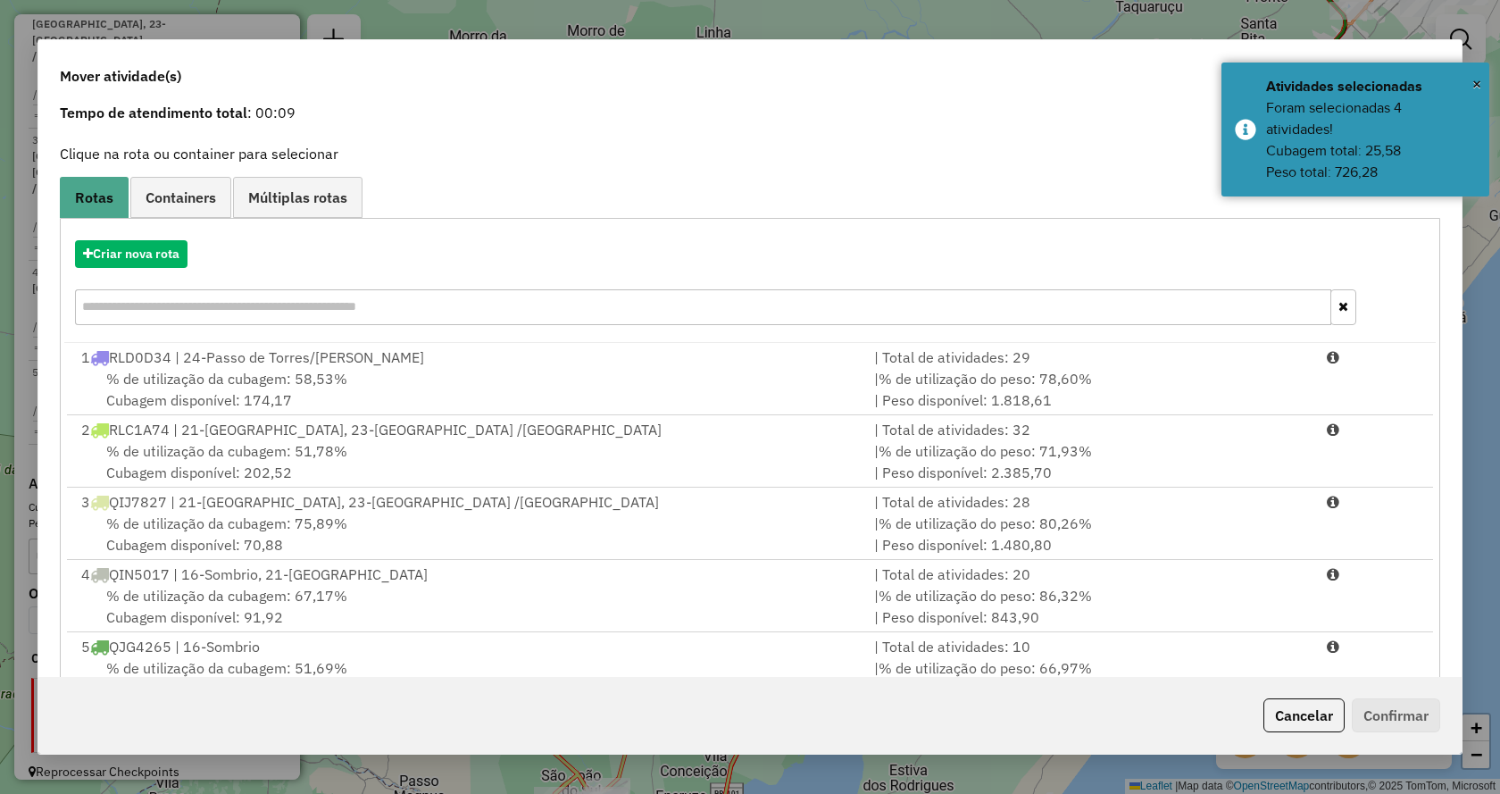
scroll to position [128, 0]
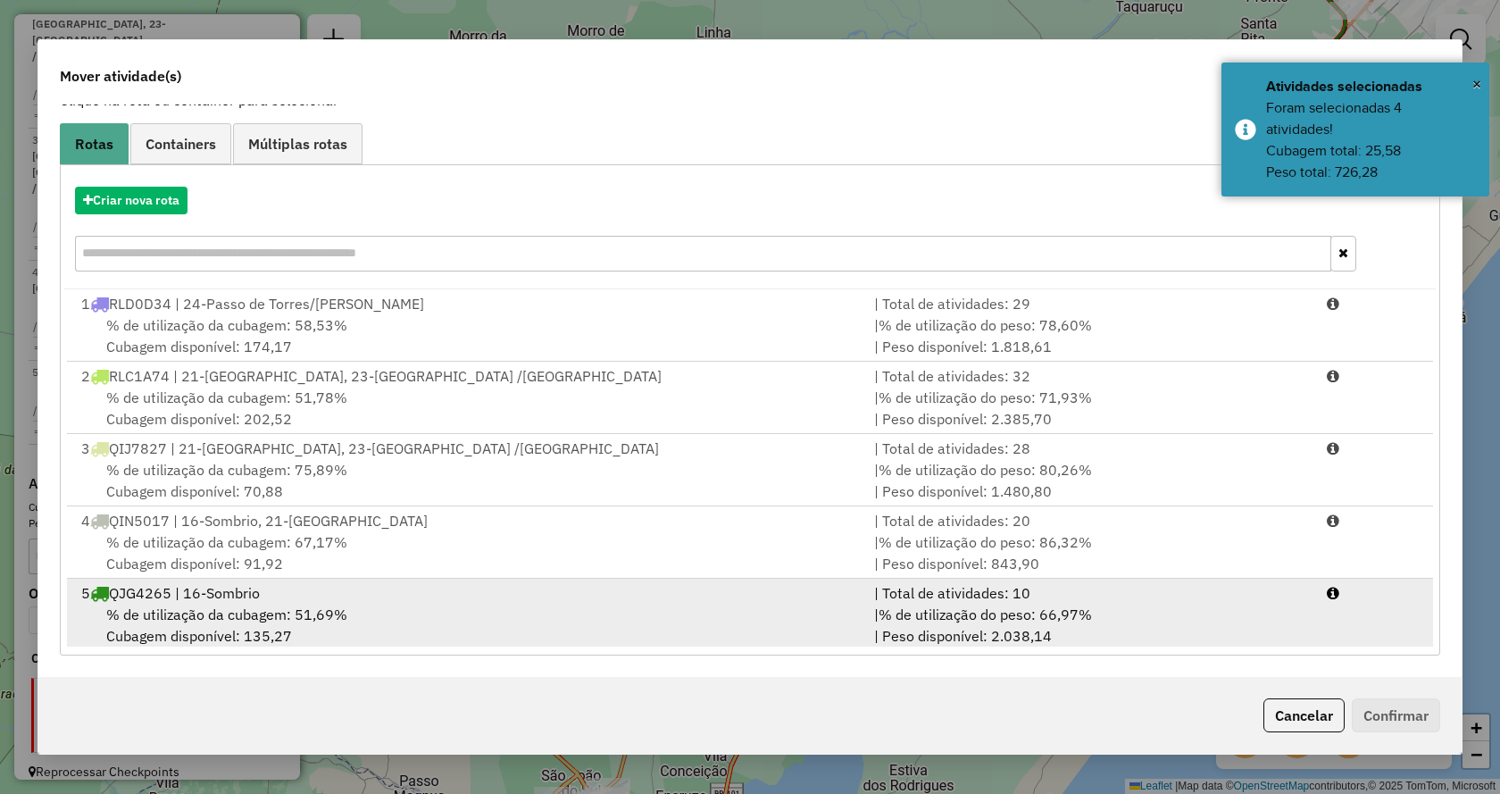
click at [1058, 579] on li "5 QJG4265 | 16-Sombrio | Total de atividades: 10 % de utilização da cubagem: 51…" at bounding box center [750, 615] width 1366 height 72
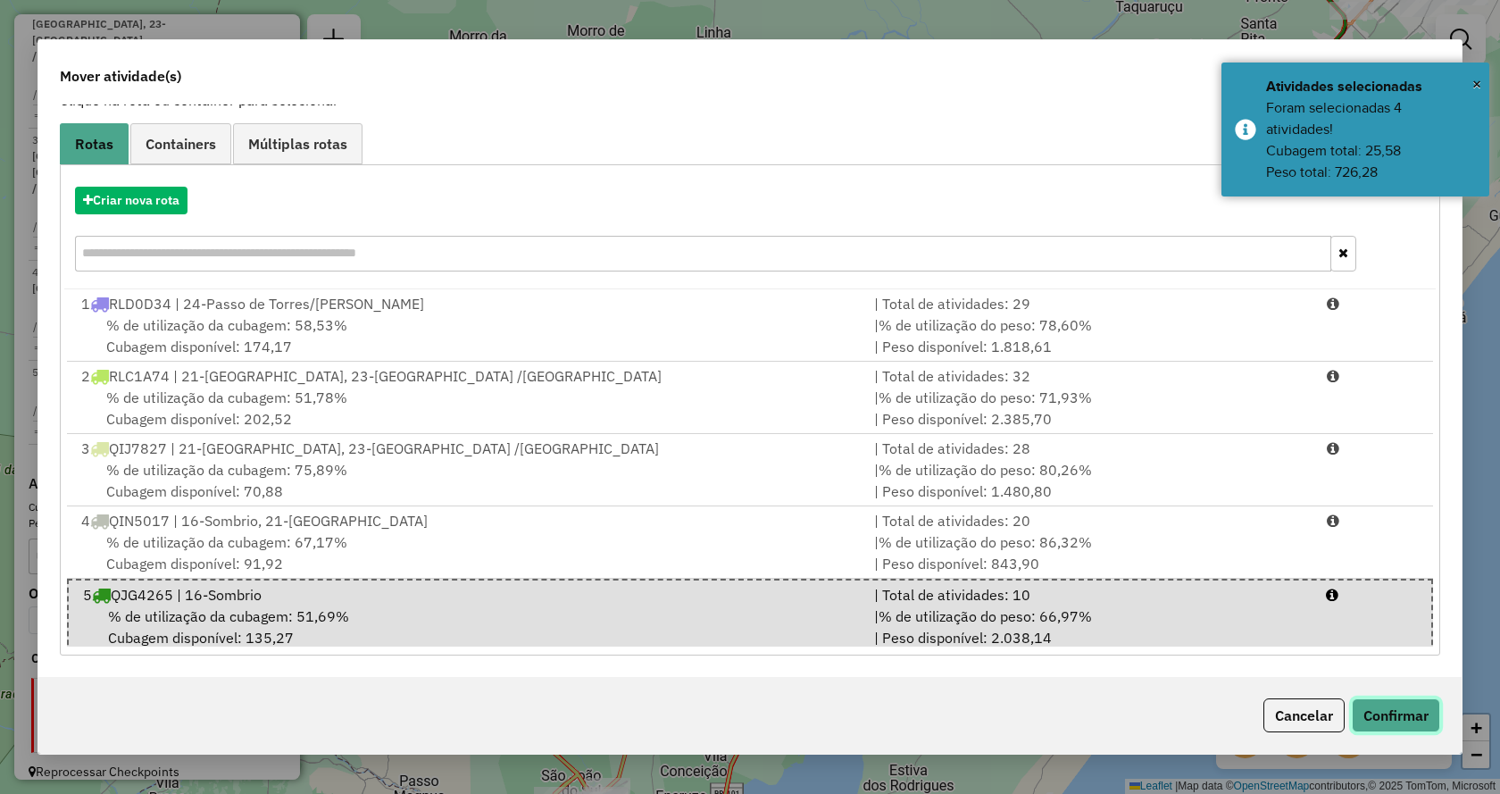
click at [1387, 716] on button "Confirmar" at bounding box center [1396, 715] width 88 height 34
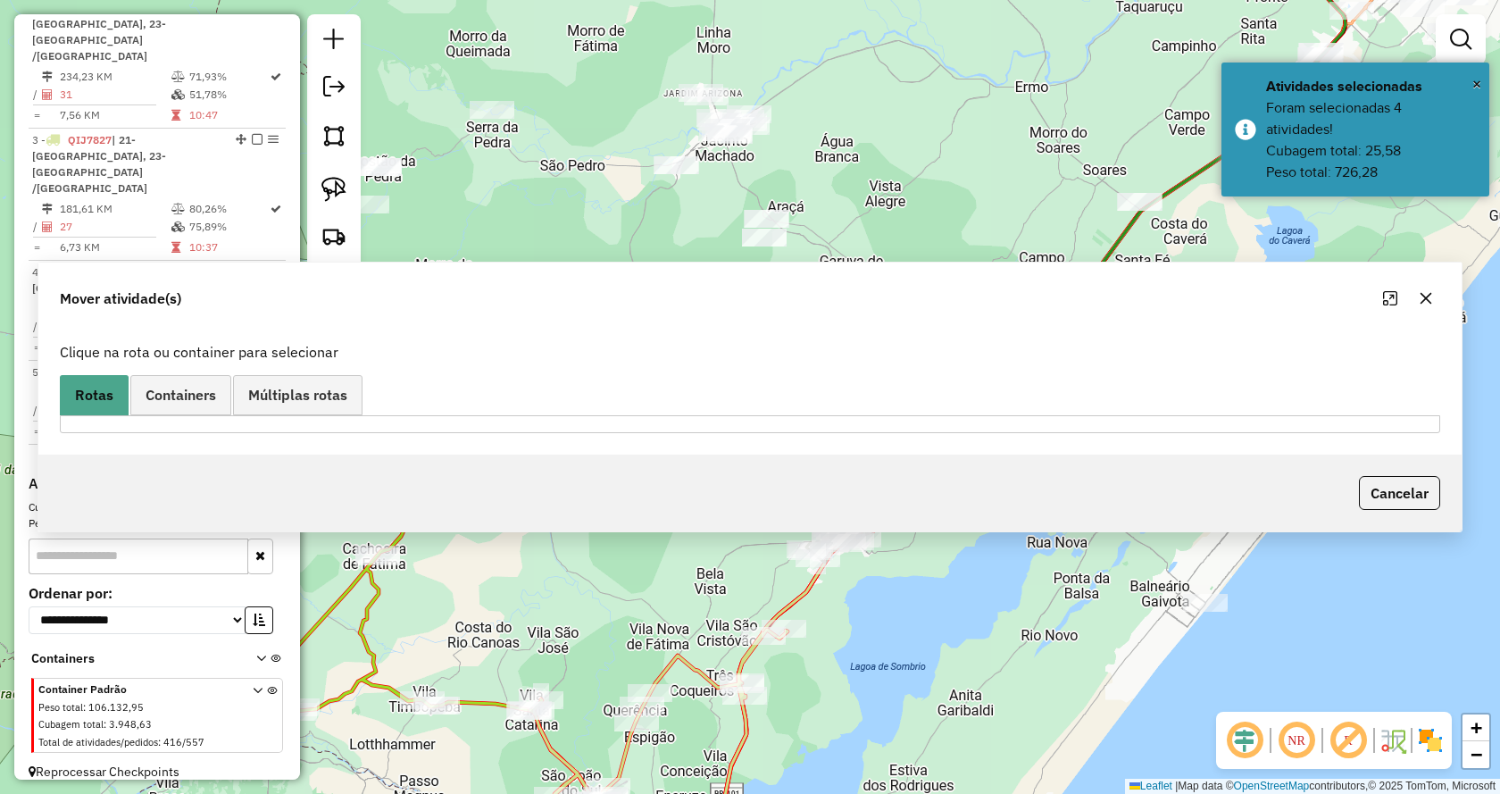
scroll to position [0, 0]
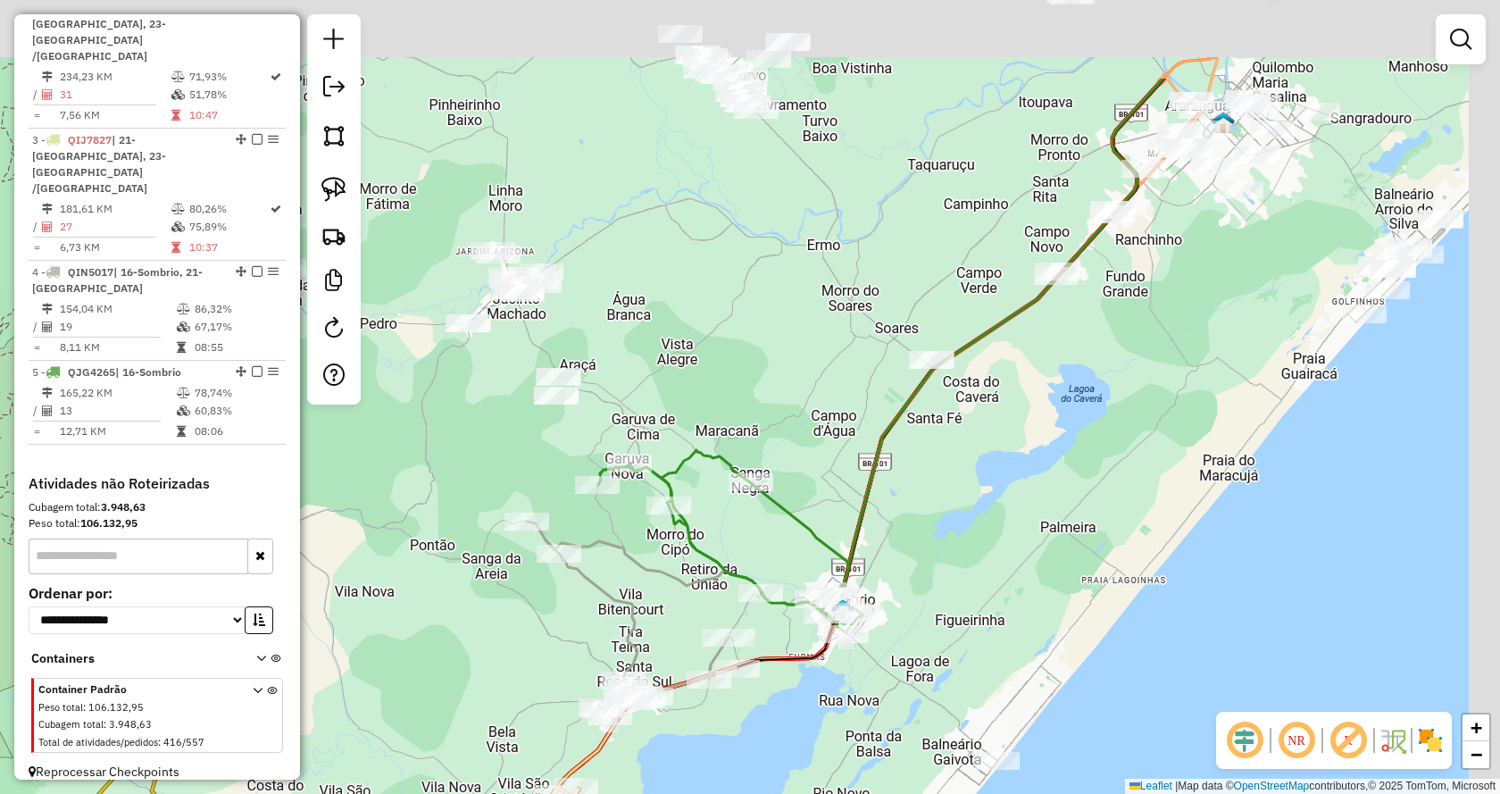
drag, startPoint x: 1297, startPoint y: 287, endPoint x: 1040, endPoint y: 456, distance: 308.1
click at [1040, 456] on div "Janela de atendimento Grade de atendimento Capacidade Transportadoras Veículos …" at bounding box center [750, 397] width 1500 height 794
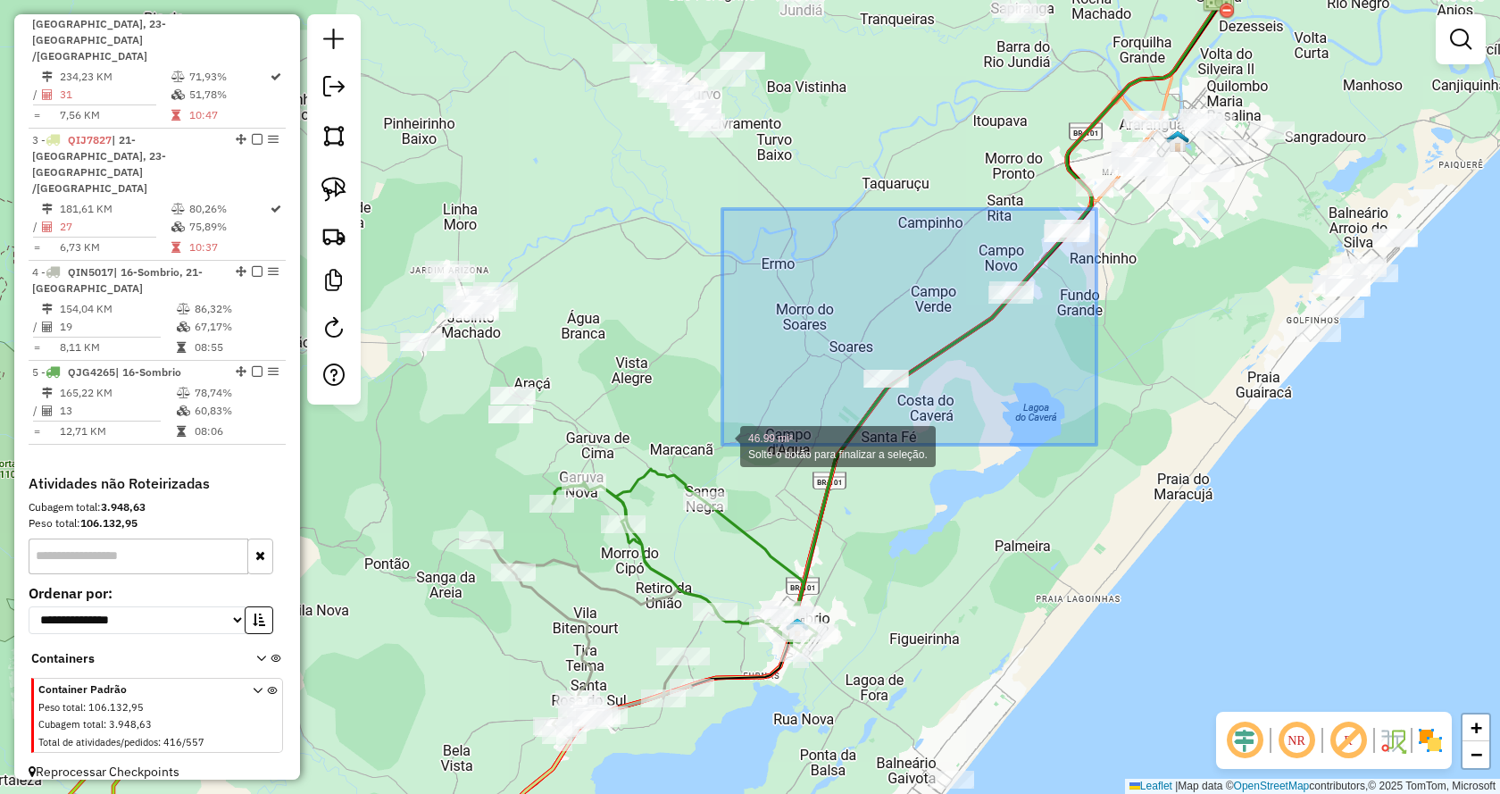
drag, startPoint x: 1097, startPoint y: 209, endPoint x: 722, endPoint y: 445, distance: 442.2
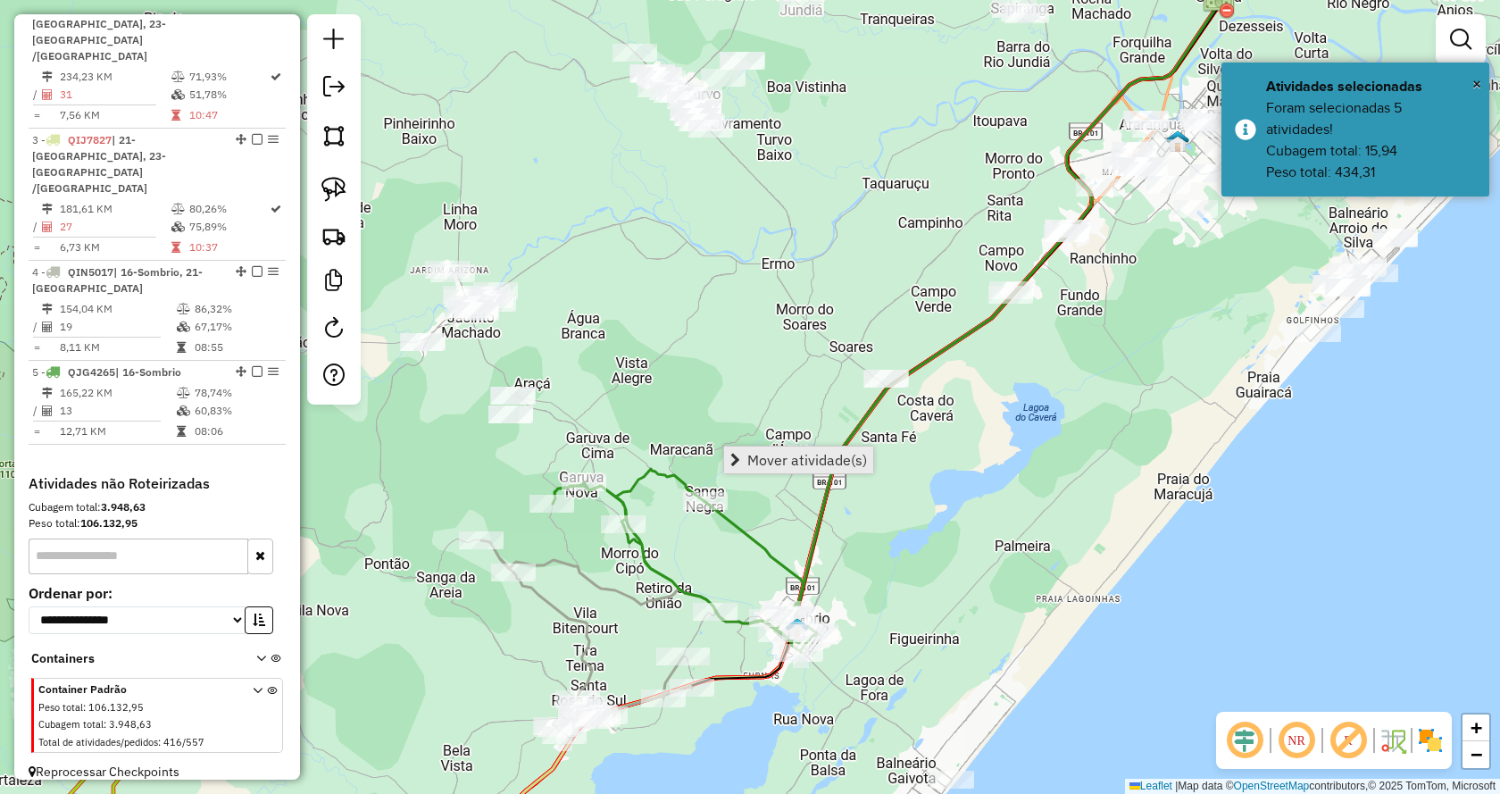
click at [791, 463] on span "Mover atividade(s)" at bounding box center [807, 460] width 120 height 14
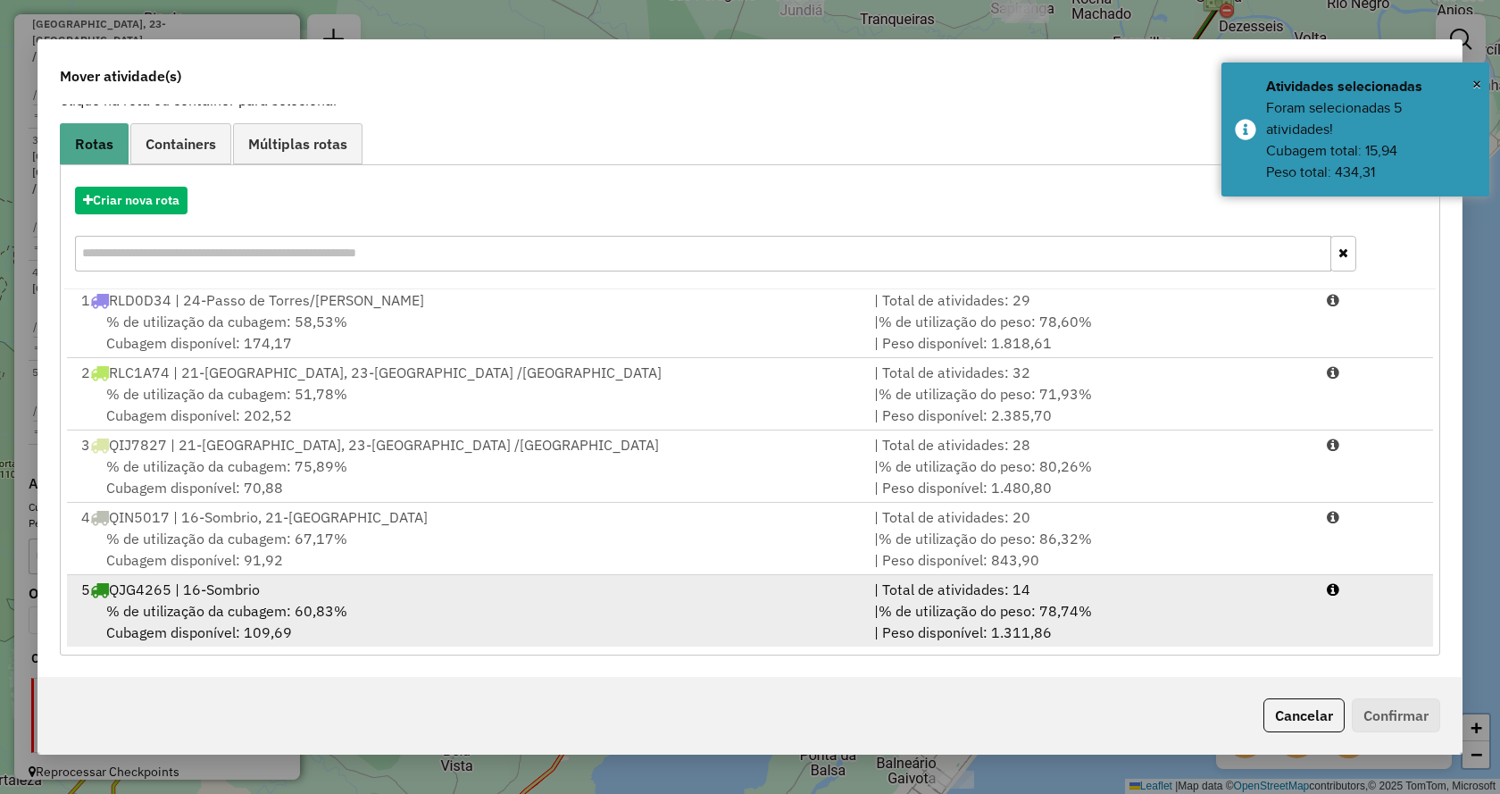
scroll to position [4, 0]
click at [1360, 633] on li "5 QJG4265 | 16-Sombrio | Total de atividades: 14 % de utilização da cubagem: 60…" at bounding box center [750, 610] width 1366 height 72
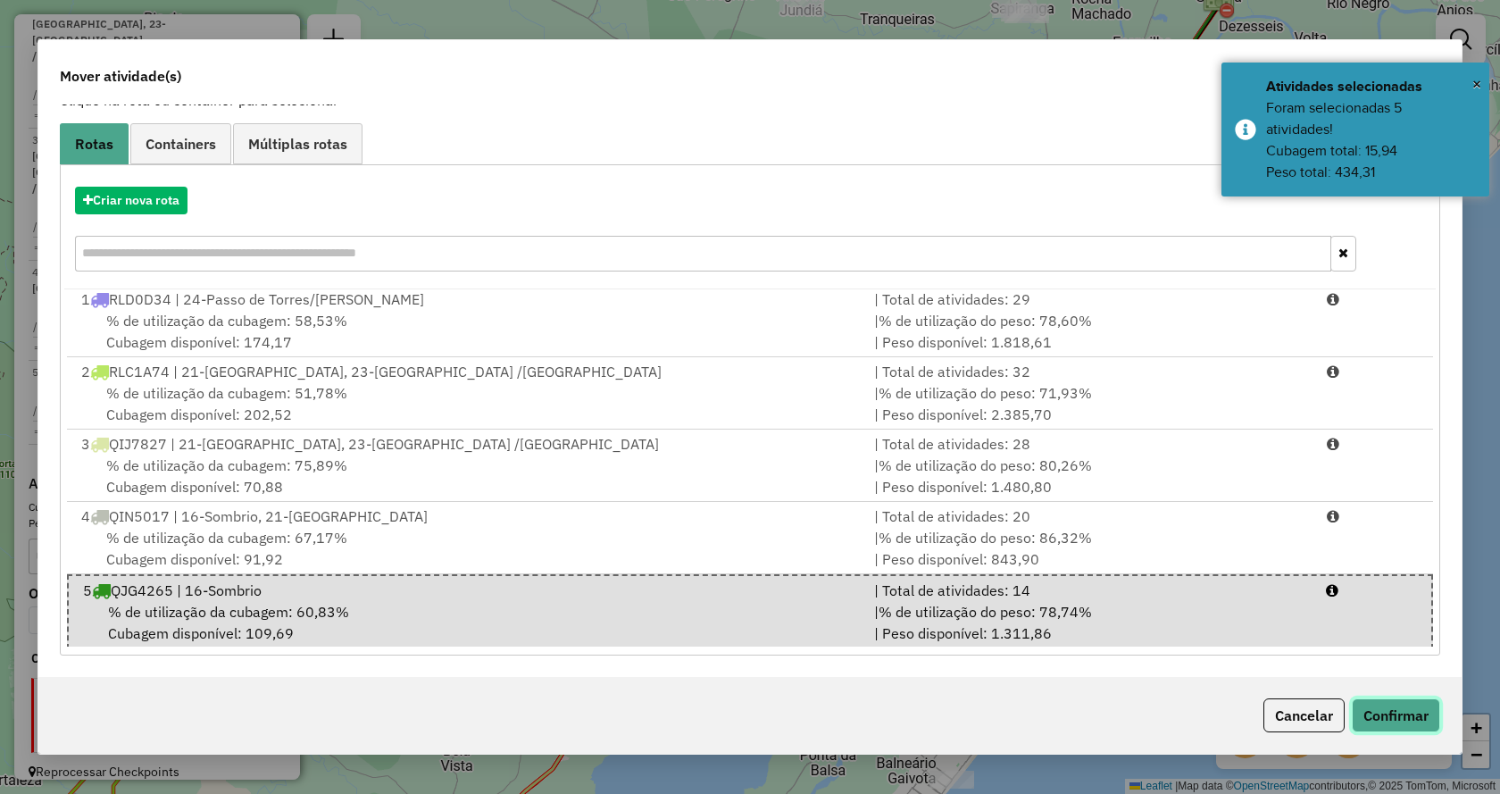
click at [1409, 705] on button "Confirmar" at bounding box center [1396, 715] width 88 height 34
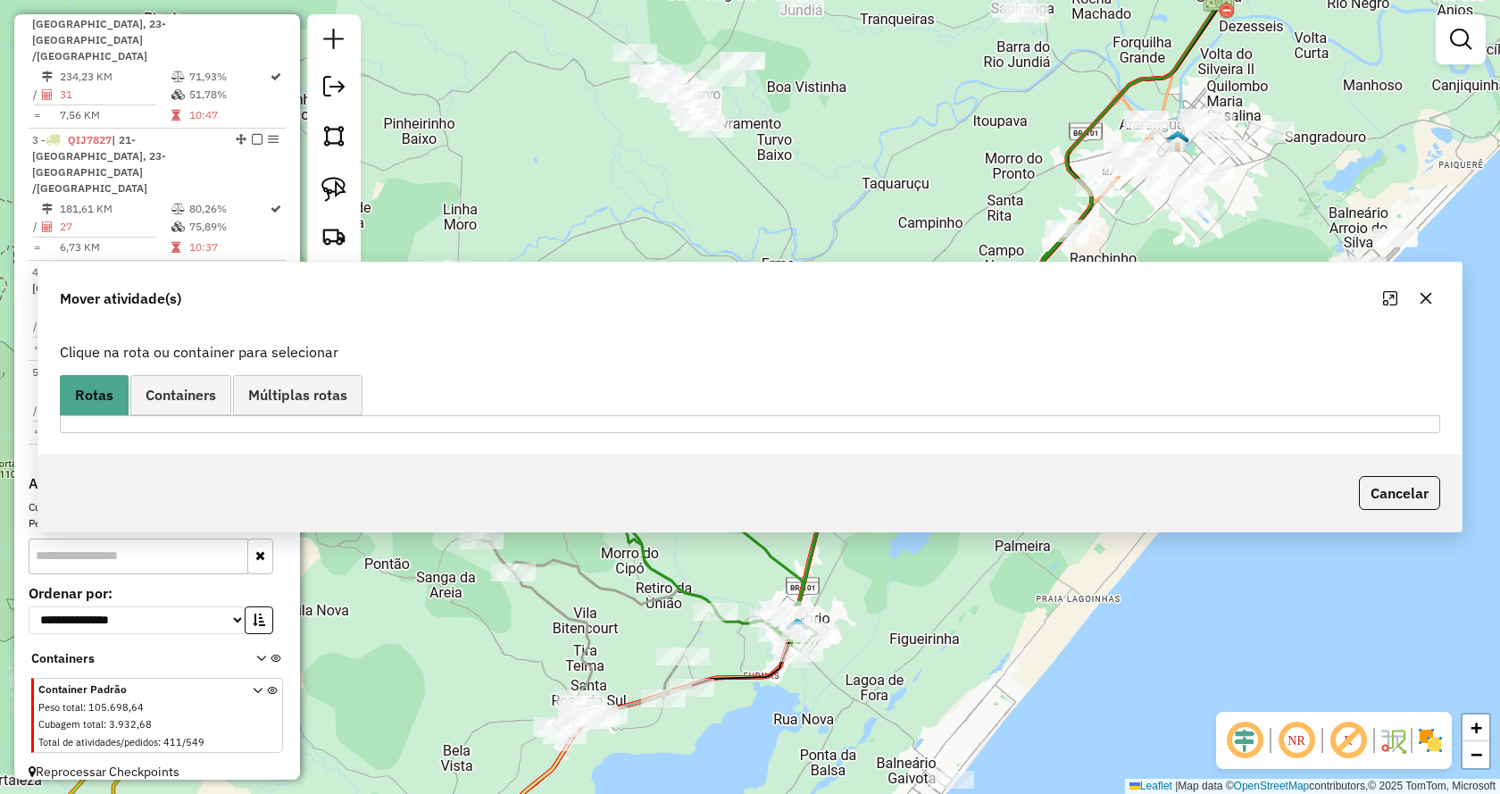
scroll to position [0, 0]
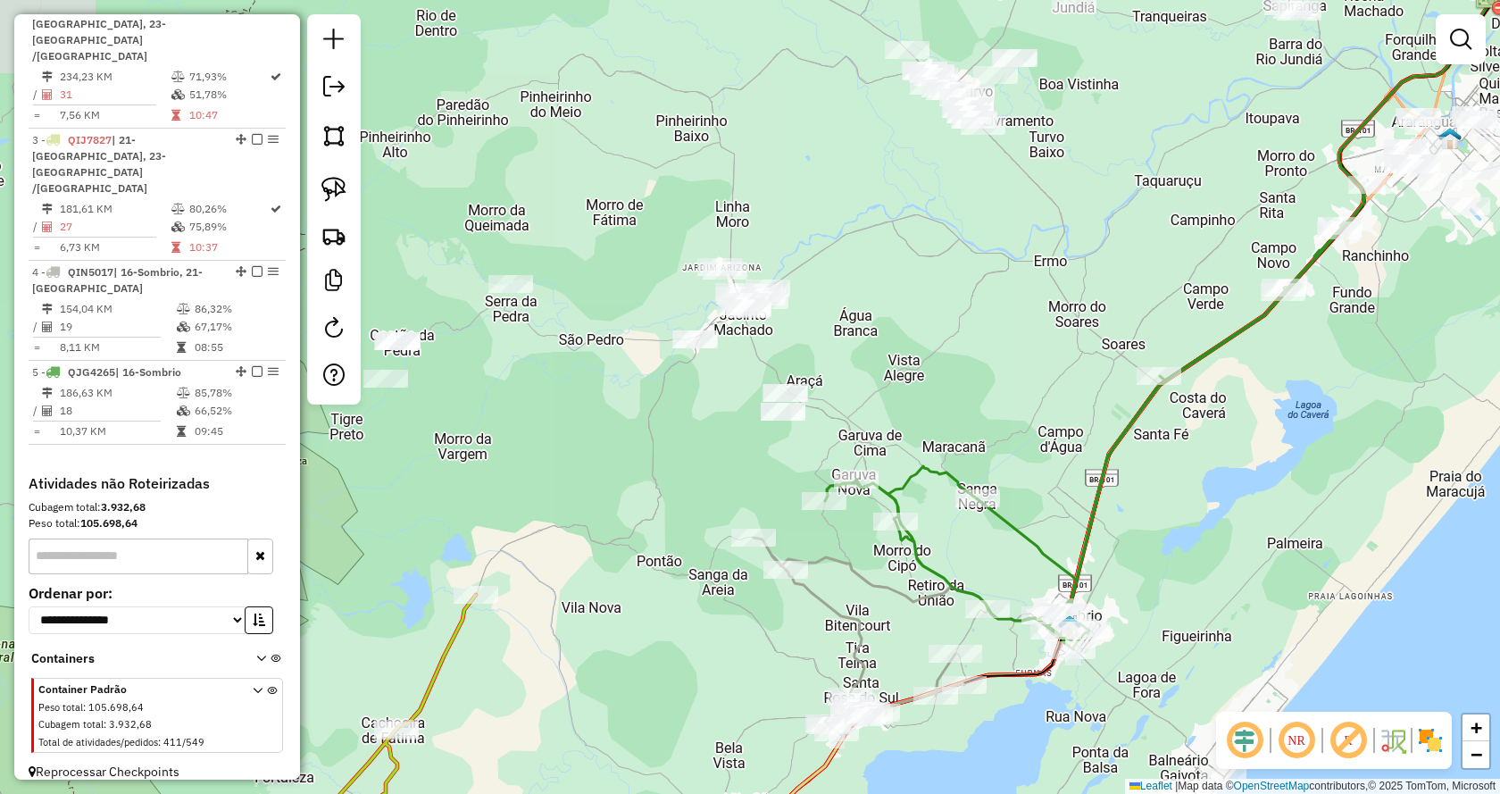
drag, startPoint x: 1072, startPoint y: 510, endPoint x: 1345, endPoint y: 507, distance: 273.3
click at [1345, 507] on div "Janela de atendimento Grade de atendimento Capacidade Transportadoras Veículos …" at bounding box center [750, 397] width 1500 height 794
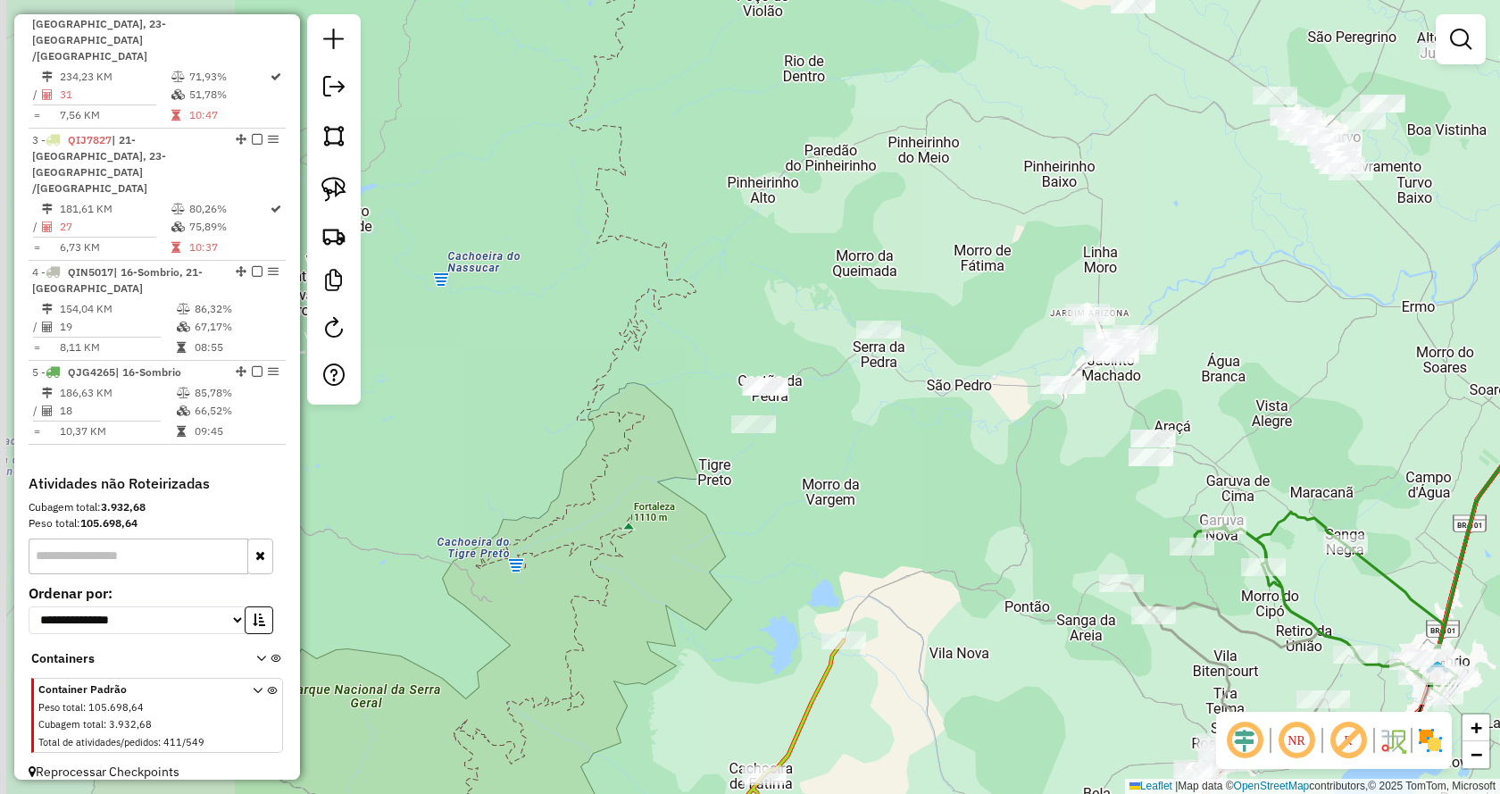
drag, startPoint x: 772, startPoint y: 196, endPoint x: 1122, endPoint y: 239, distance: 353.5
click at [1122, 239] on div "Janela de atendimento Grade de atendimento Capacidade Transportadoras Veículos …" at bounding box center [750, 397] width 1500 height 794
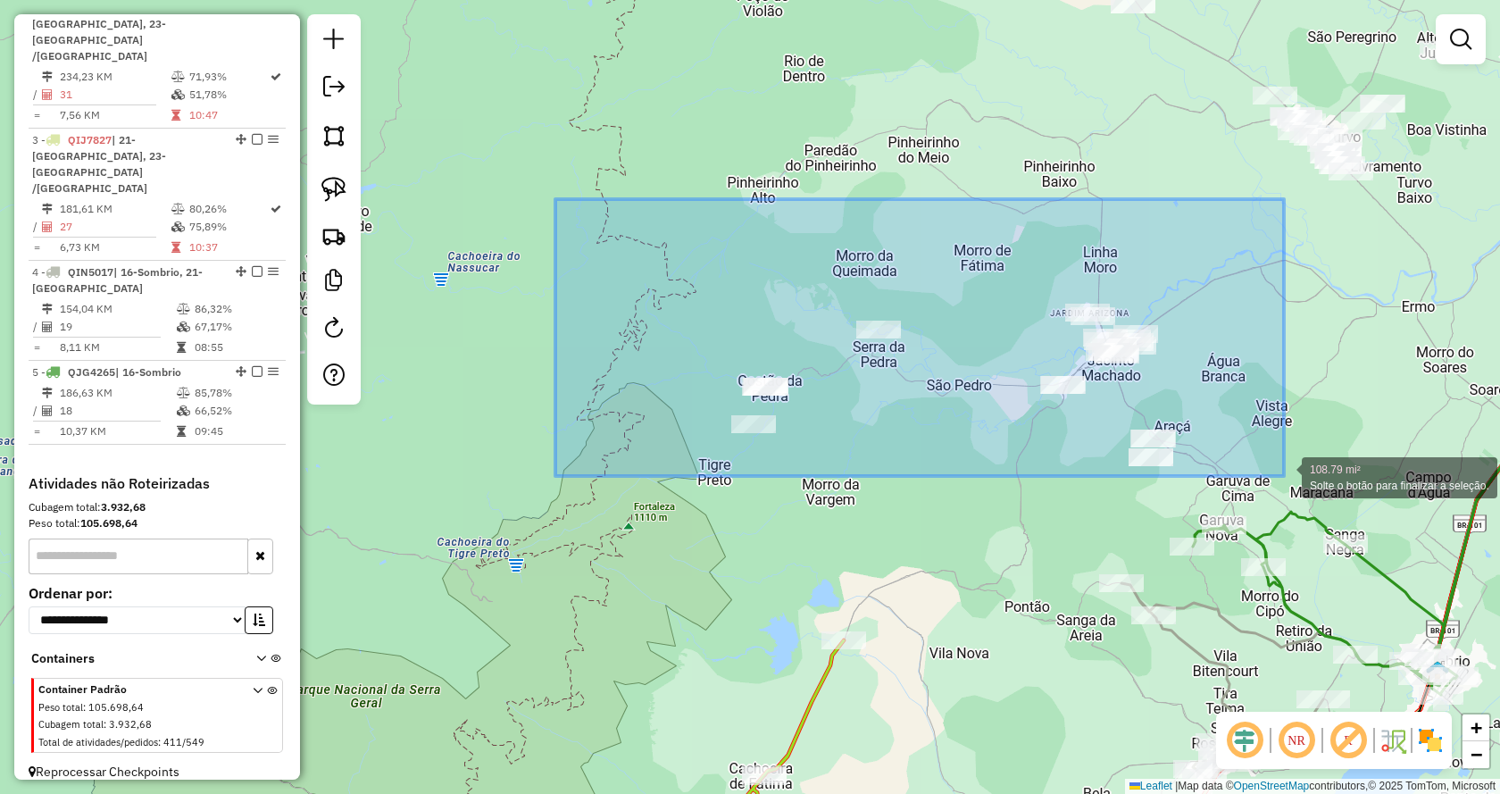
drag, startPoint x: 555, startPoint y: 199, endPoint x: 1284, endPoint y: 476, distance: 779.5
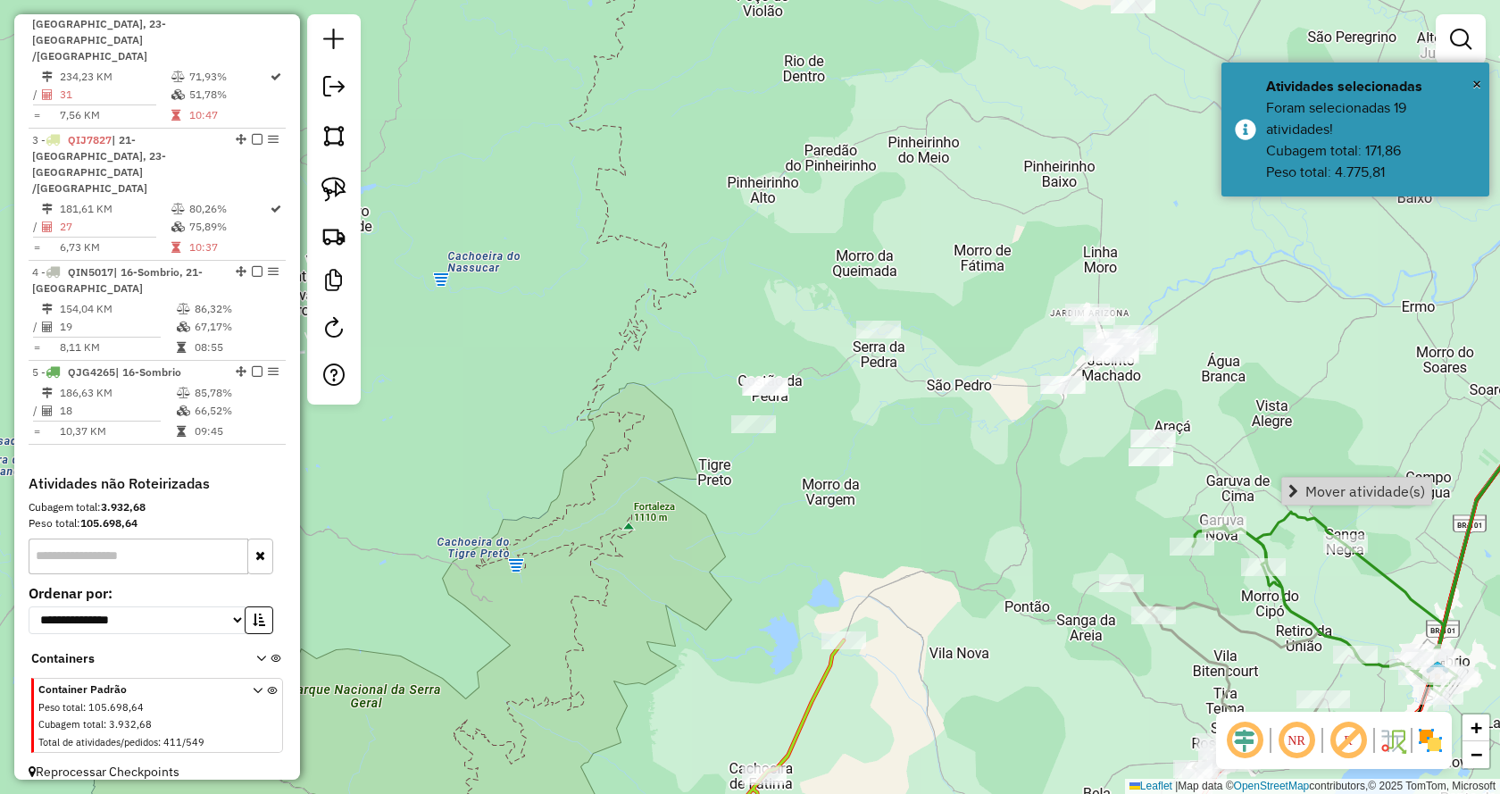
click at [1292, 492] on span "Mover atividade(s)" at bounding box center [1294, 491] width 10 height 14
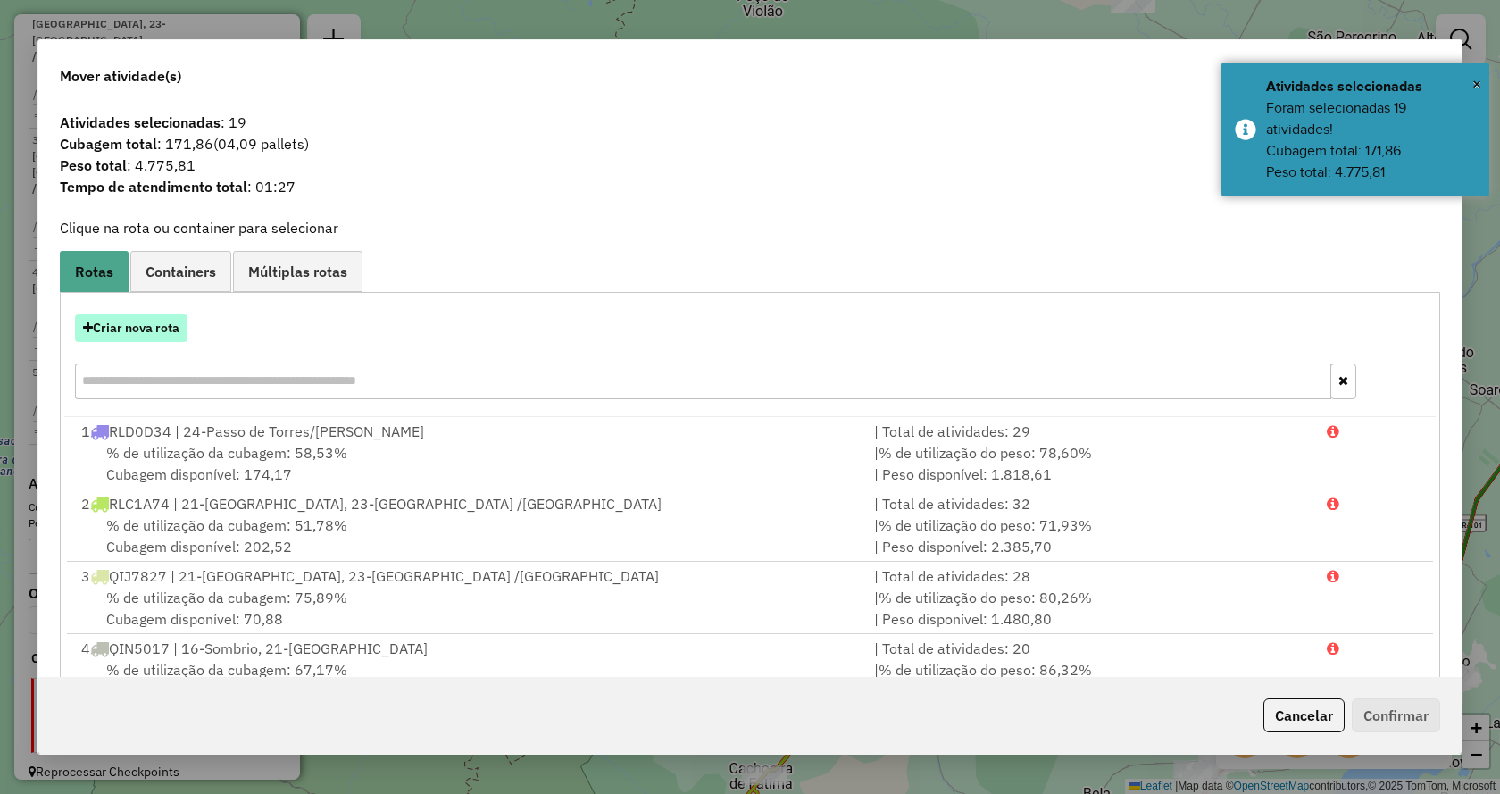
click at [145, 336] on button "Criar nova rota" at bounding box center [131, 328] width 113 height 28
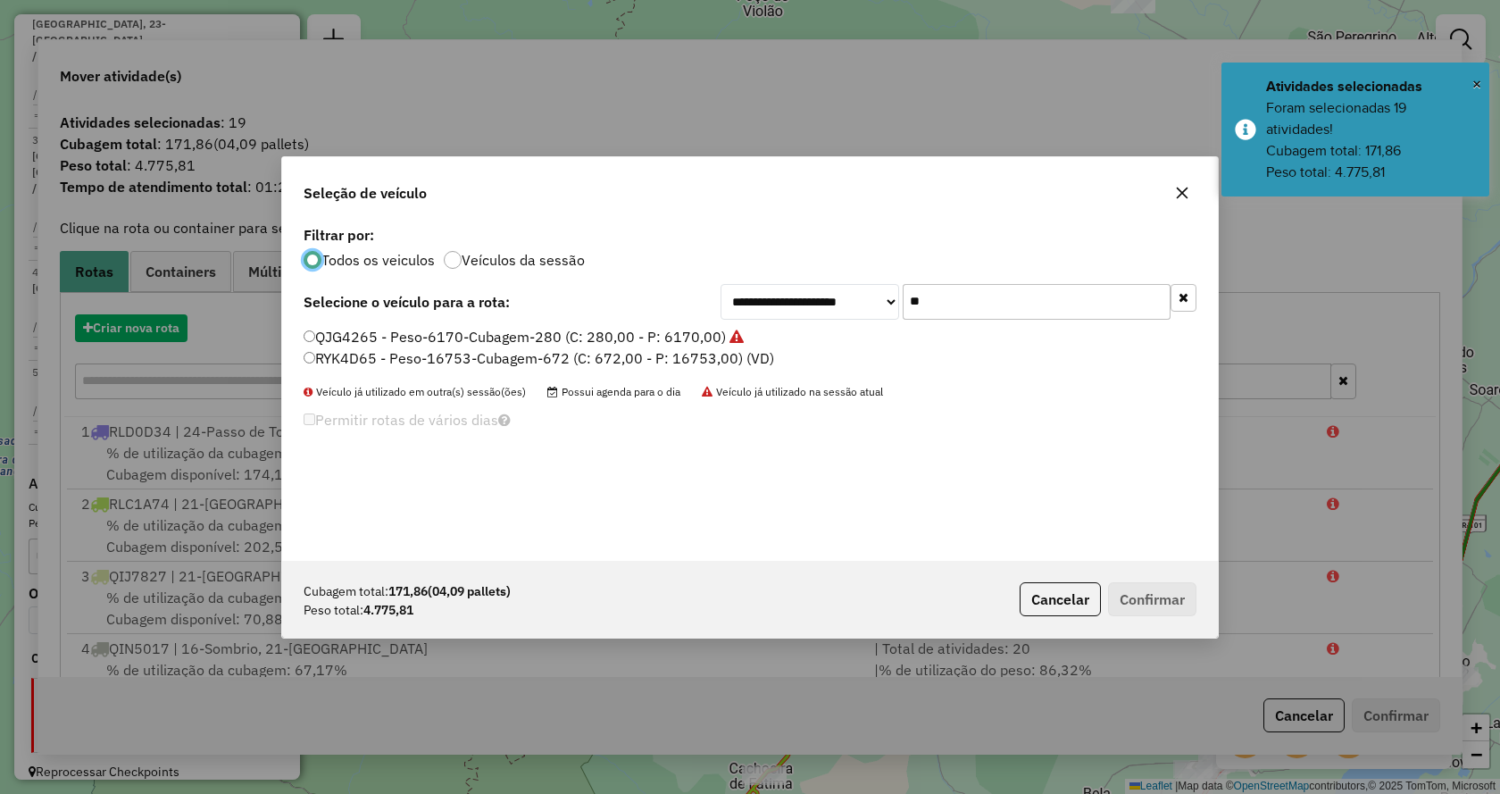
scroll to position [10, 5]
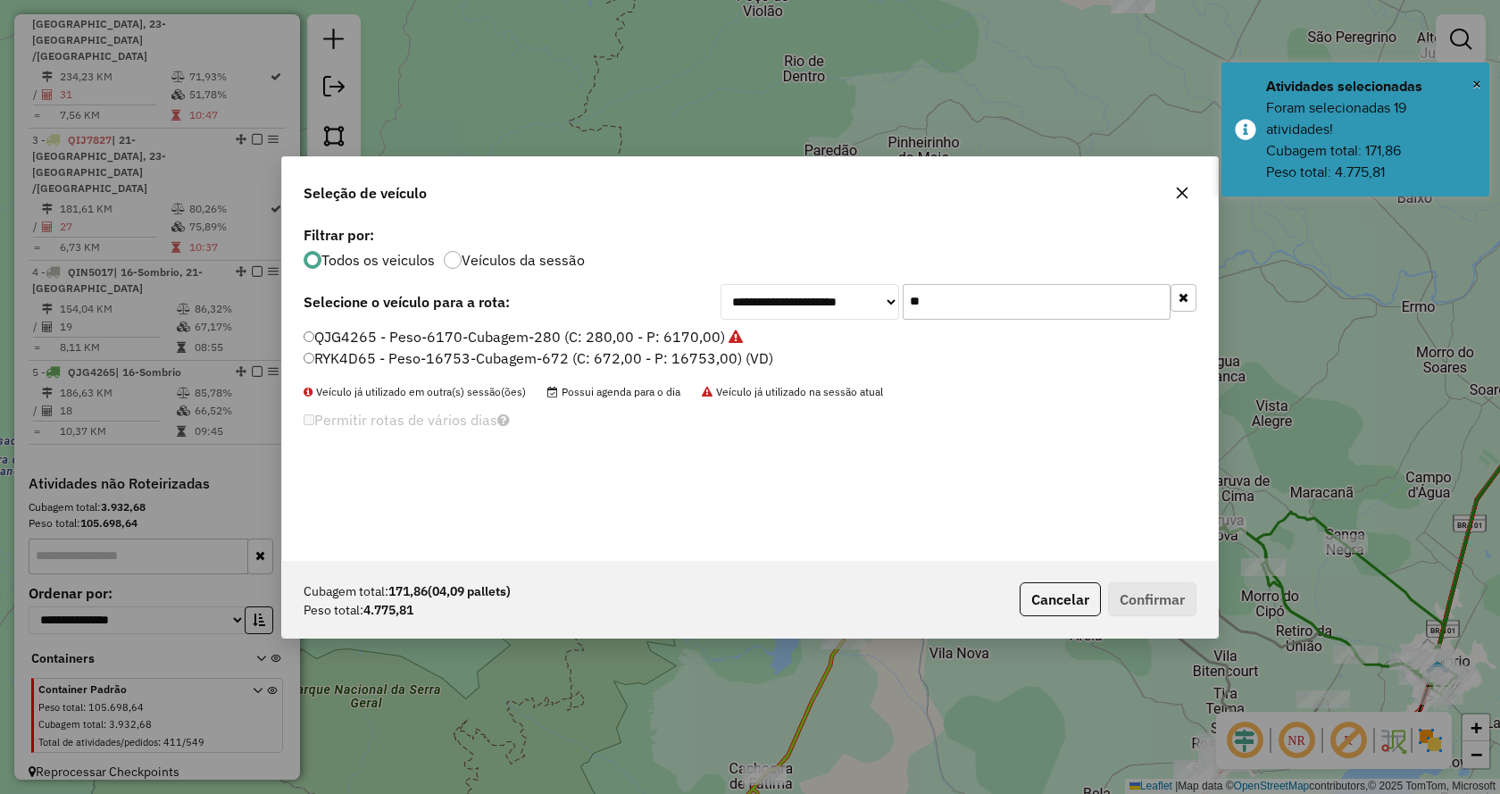
click at [1182, 294] on icon "button" at bounding box center [1184, 297] width 10 height 13
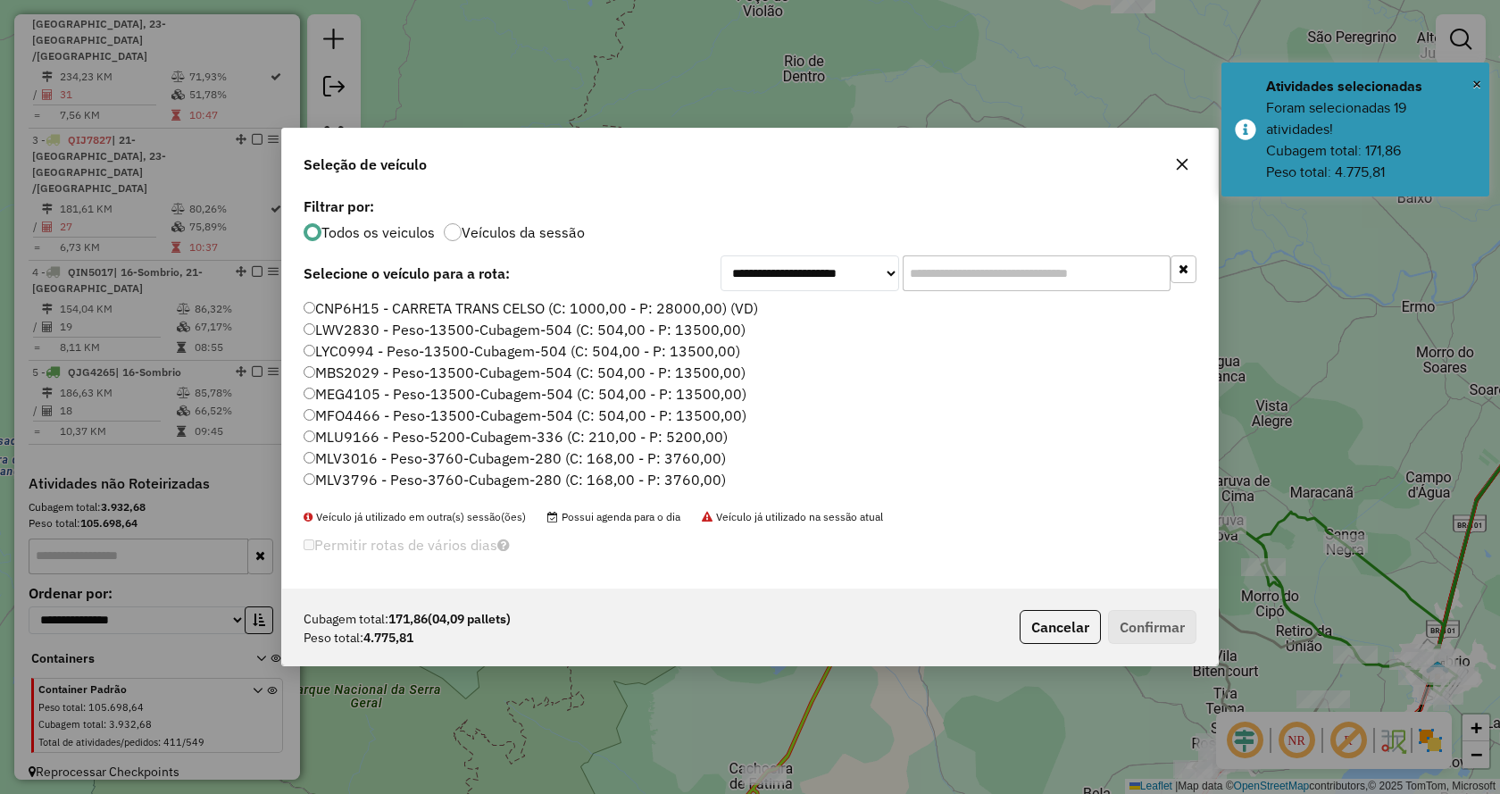
click at [1093, 273] on input "text" at bounding box center [1037, 273] width 268 height 36
click at [1077, 288] on input "text" at bounding box center [1037, 273] width 268 height 36
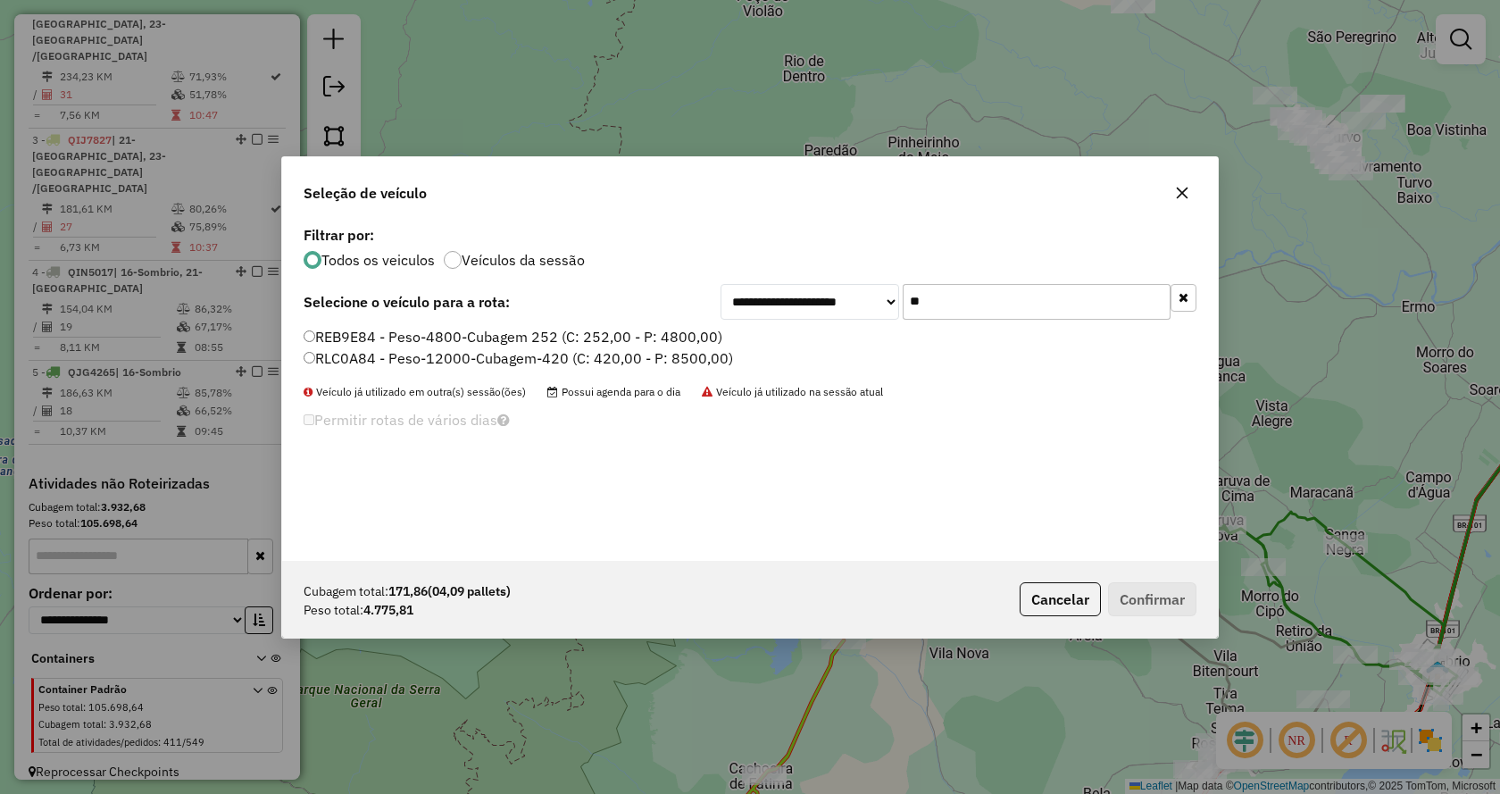
type input "**"
click at [627, 357] on label "RLC0A84 - Peso-12000-Cubagem-420 (C: 420,00 - P: 8500,00)" at bounding box center [519, 357] width 430 height 21
click at [1149, 612] on button "Confirmar" at bounding box center [1152, 599] width 88 height 34
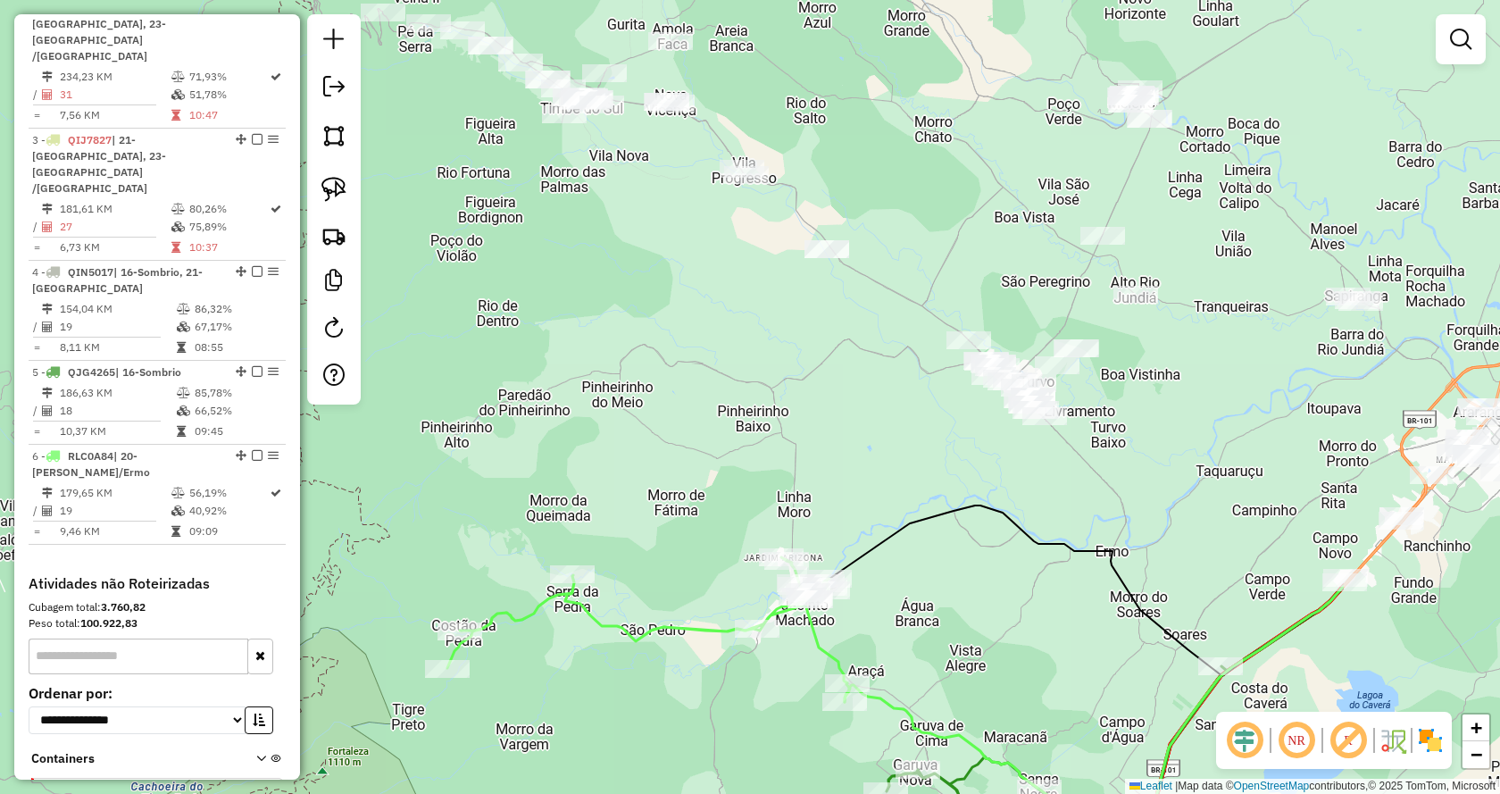
drag, startPoint x: 1468, startPoint y: 227, endPoint x: 1162, endPoint y: 471, distance: 392.0
click at [1162, 471] on div "Janela de atendimento Grade de atendimento Capacidade Transportadoras Veículos …" at bounding box center [750, 397] width 1500 height 794
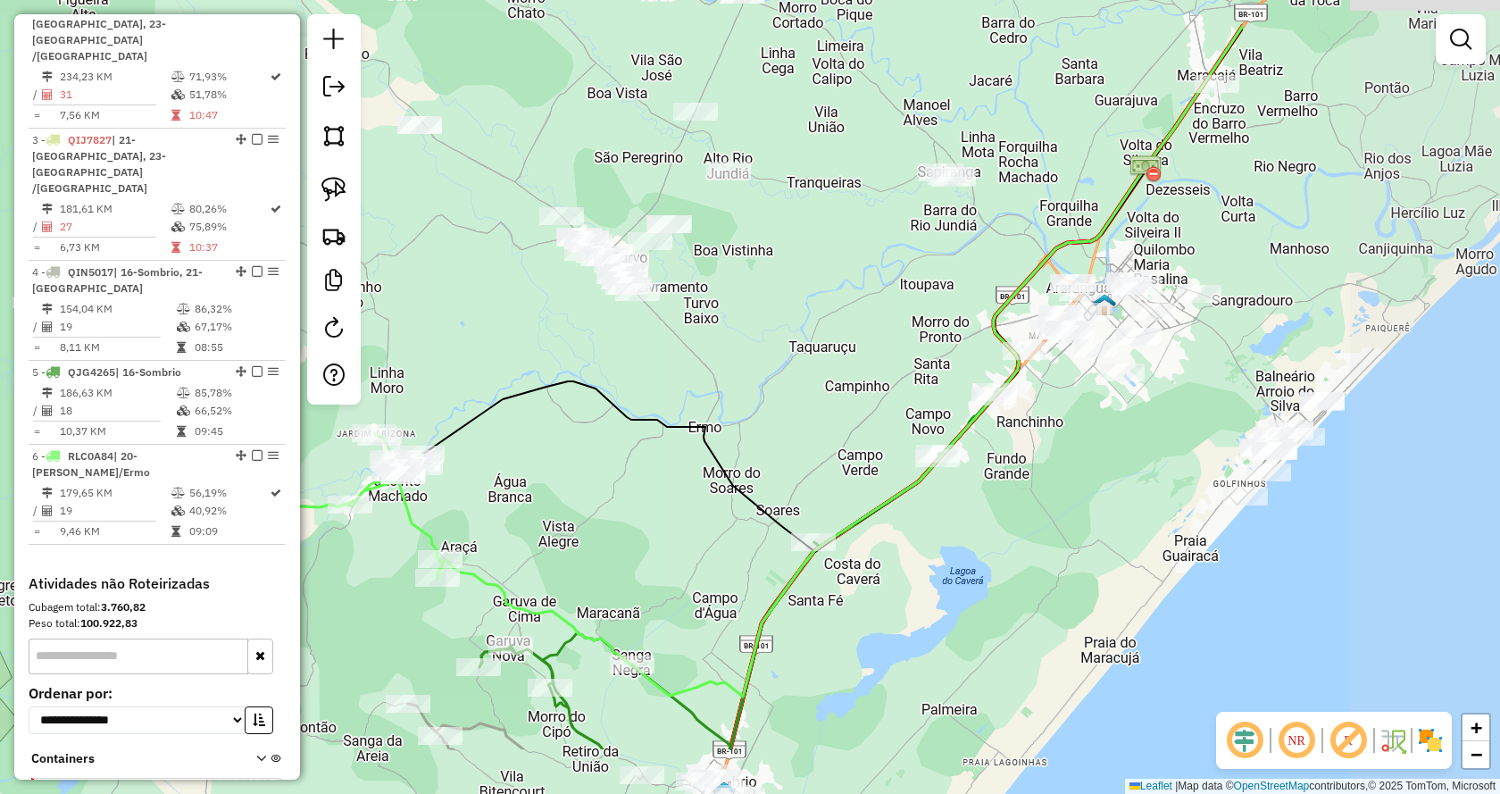
drag, startPoint x: 1171, startPoint y: 412, endPoint x: 763, endPoint y: 288, distance: 426.3
click at [763, 288] on div "Janela de atendimento Grade de atendimento Capacidade Transportadoras Veículos …" at bounding box center [750, 397] width 1500 height 794
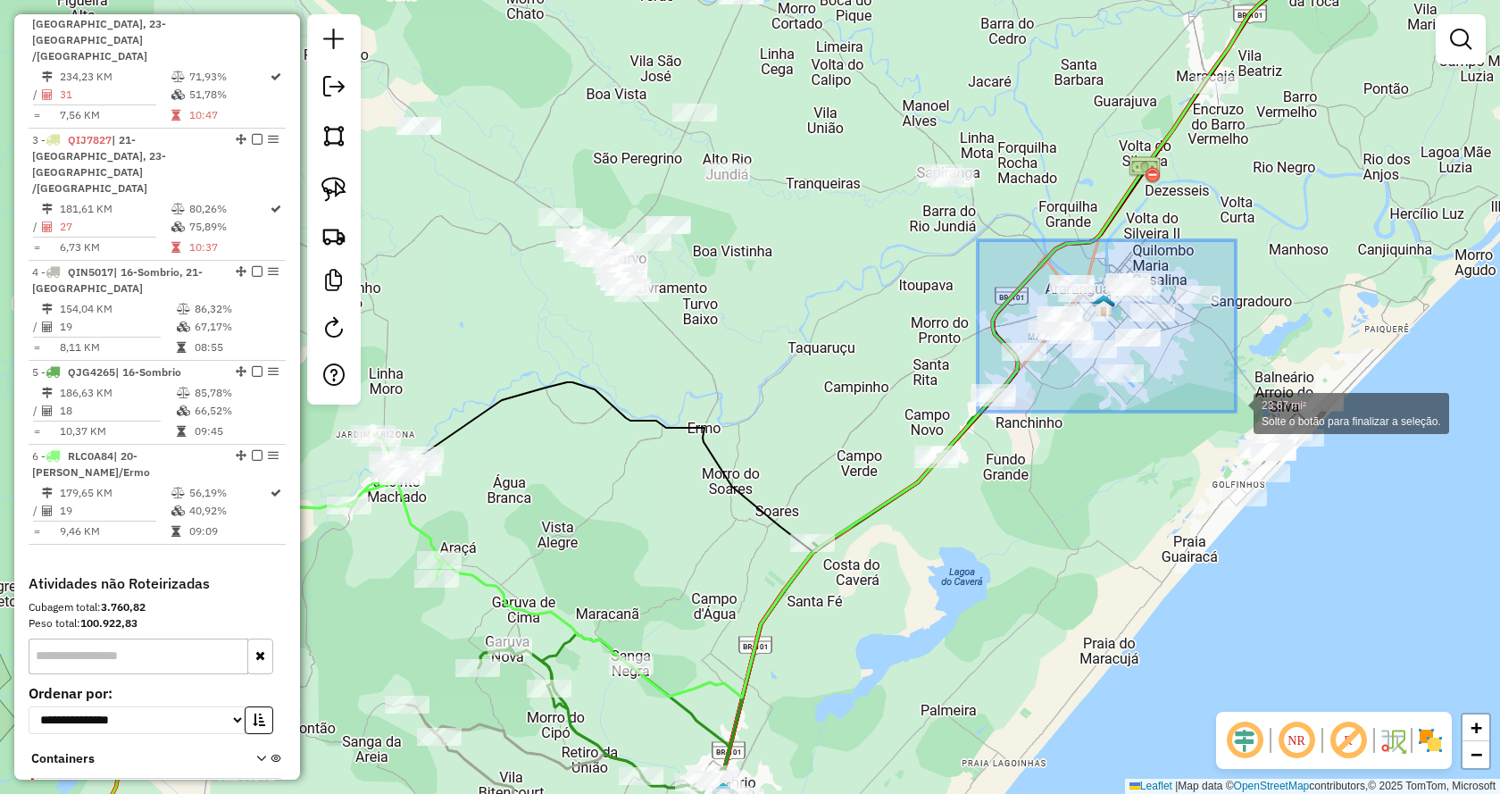
drag, startPoint x: 988, startPoint y: 253, endPoint x: 1236, endPoint y: 412, distance: 294.8
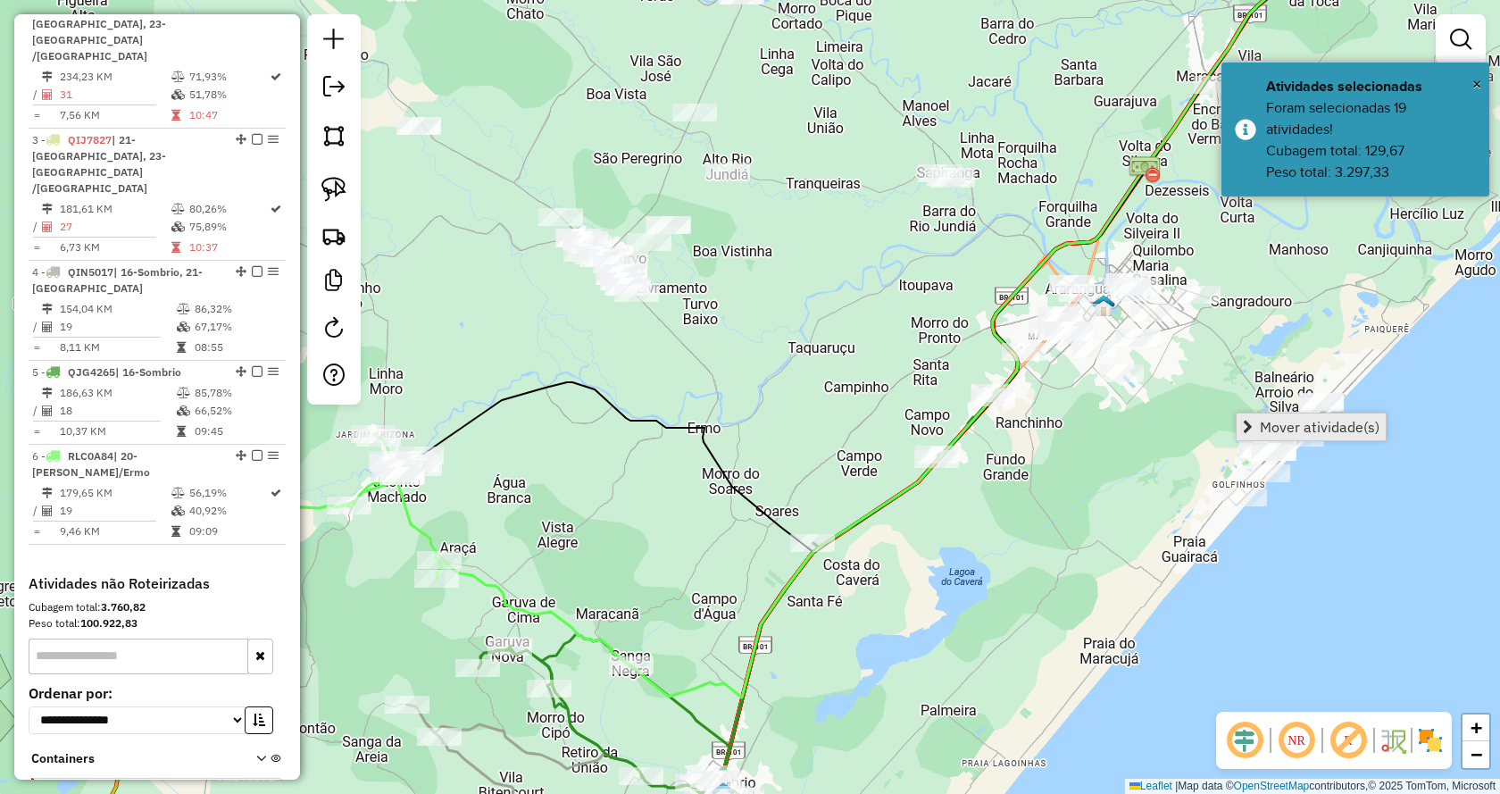
click at [1246, 422] on span "Mover atividade(s)" at bounding box center [1248, 427] width 10 height 14
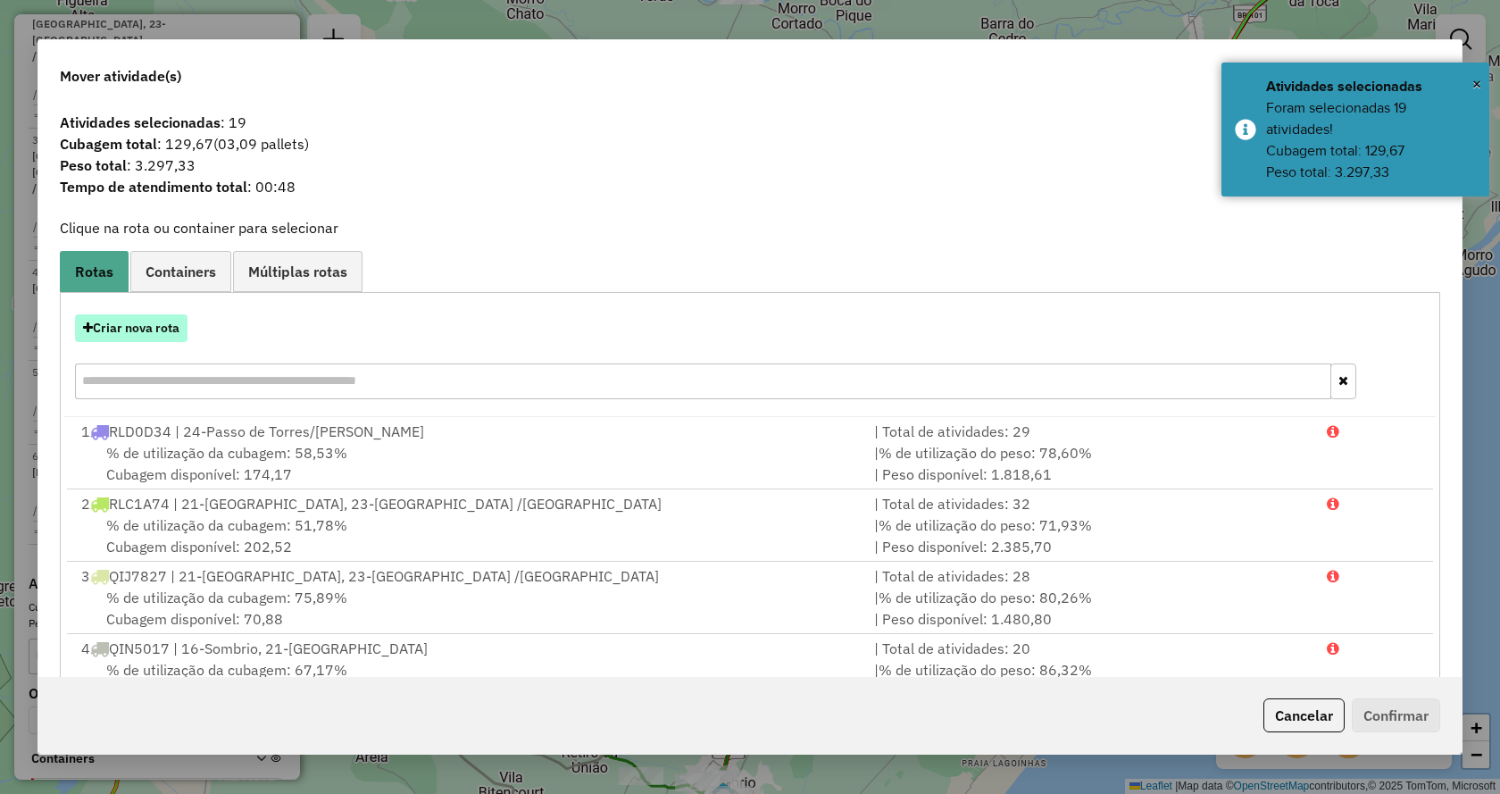
click at [125, 334] on button "Criar nova rota" at bounding box center [131, 328] width 113 height 28
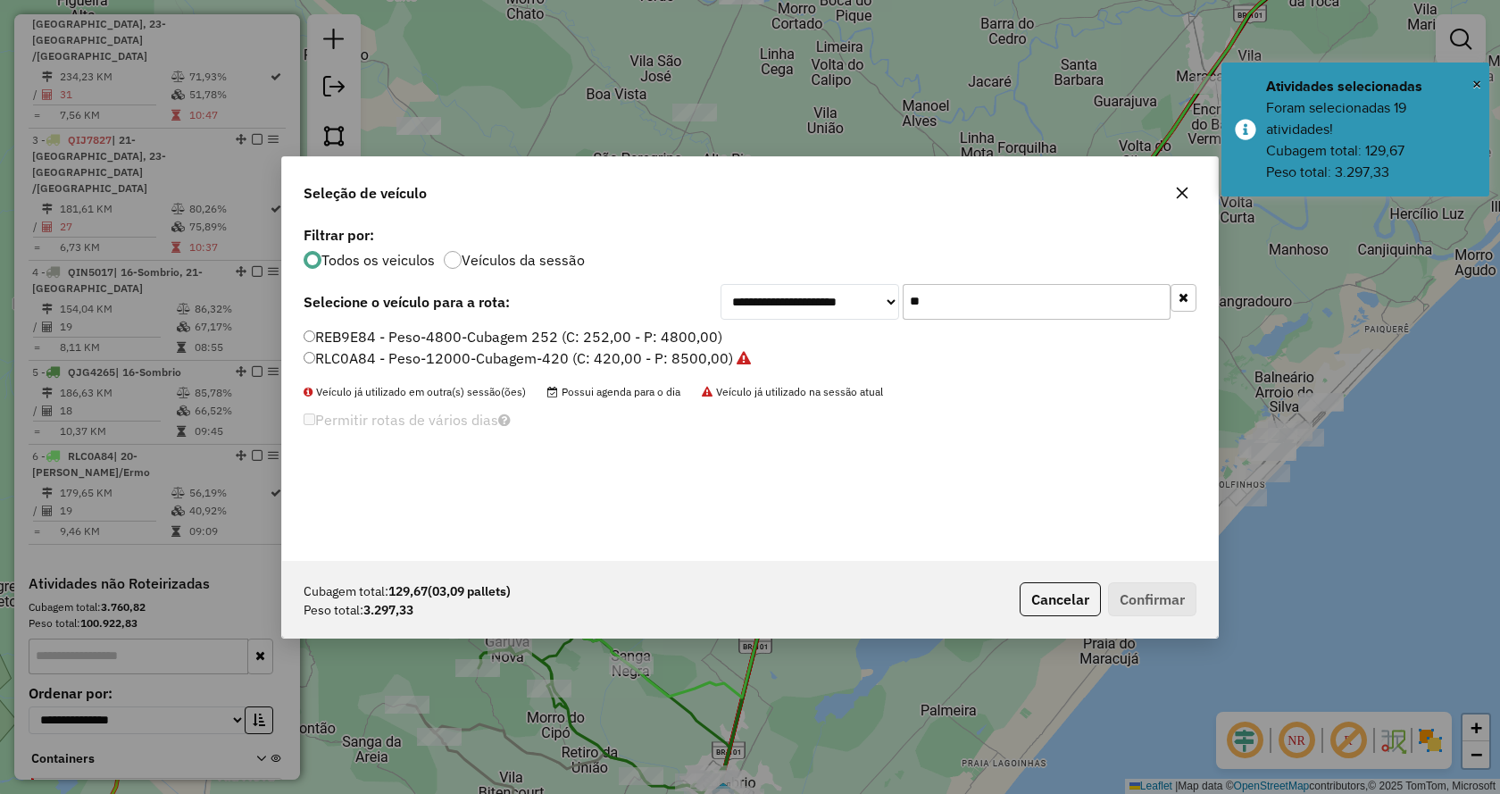
drag, startPoint x: 984, startPoint y: 300, endPoint x: 849, endPoint y: 319, distance: 136.1
click at [849, 319] on div "**********" at bounding box center [959, 302] width 476 height 36
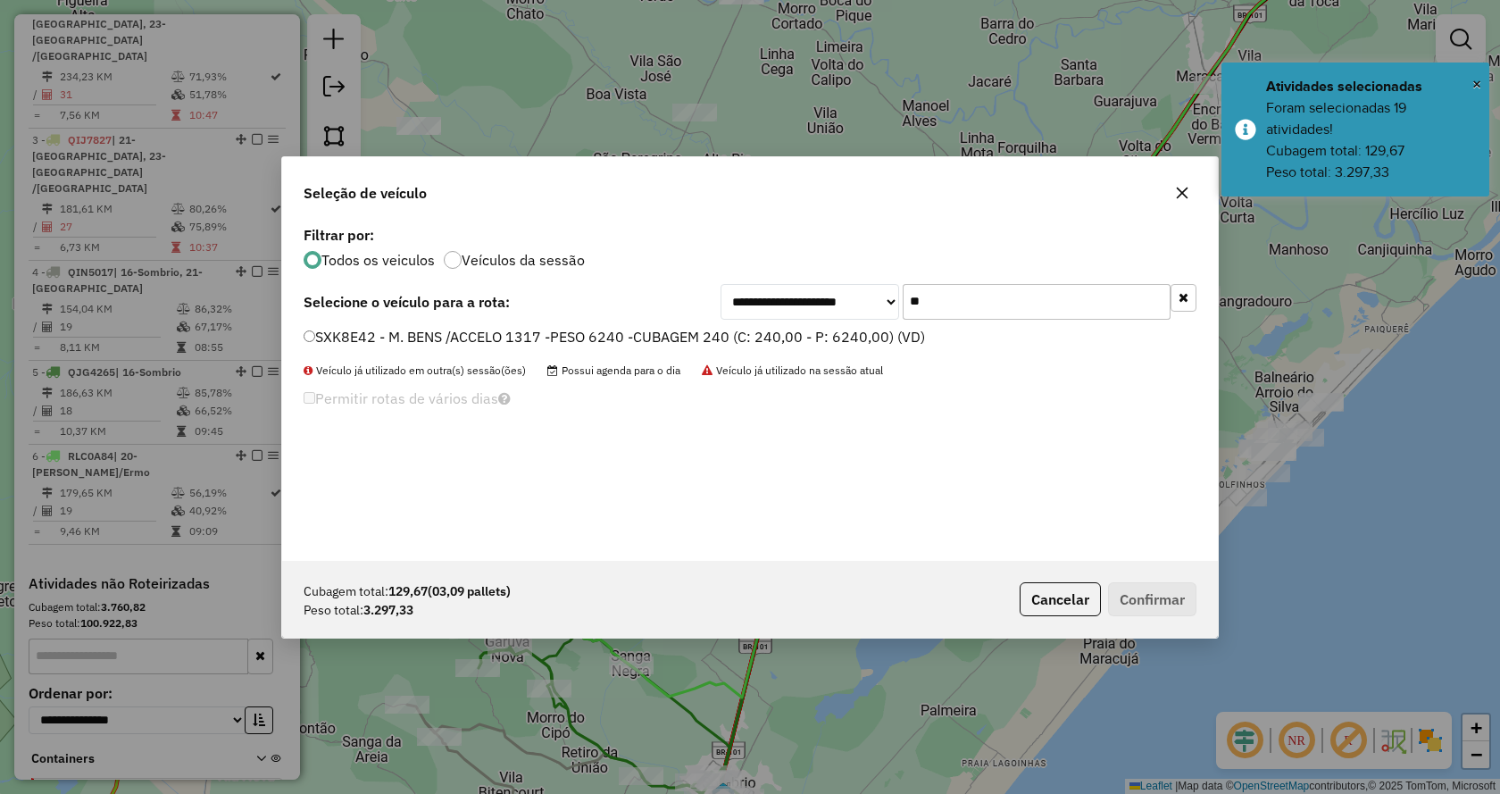
type input "**"
click at [814, 338] on label "SXK8E42 - M. BENS /ACCELO 1317 -PESO 6240 -CUBAGEM 240 (C: 240,00 - P: 6240,00)…" at bounding box center [614, 336] width 621 height 21
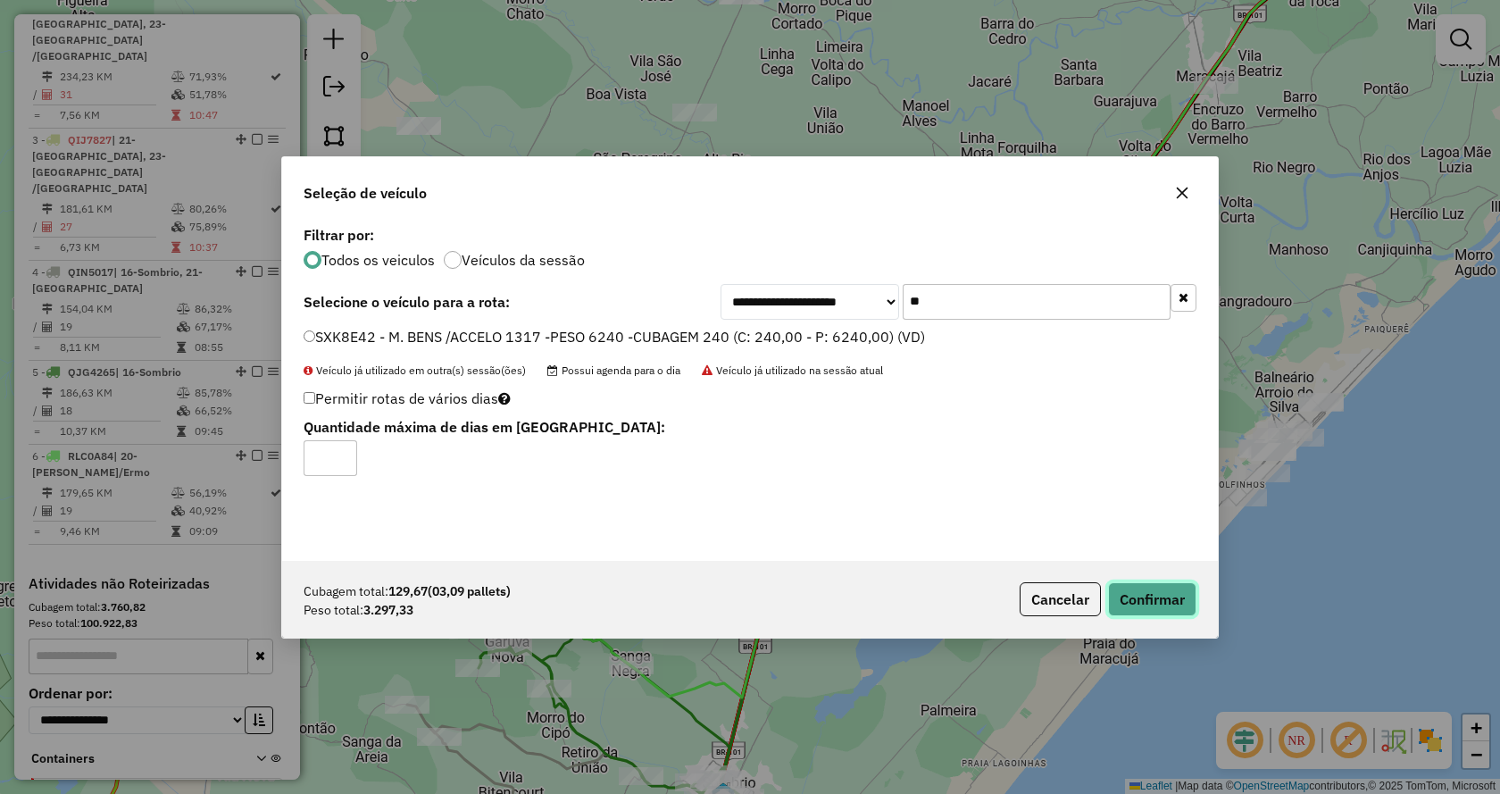
click at [1180, 593] on button "Confirmar" at bounding box center [1152, 599] width 88 height 34
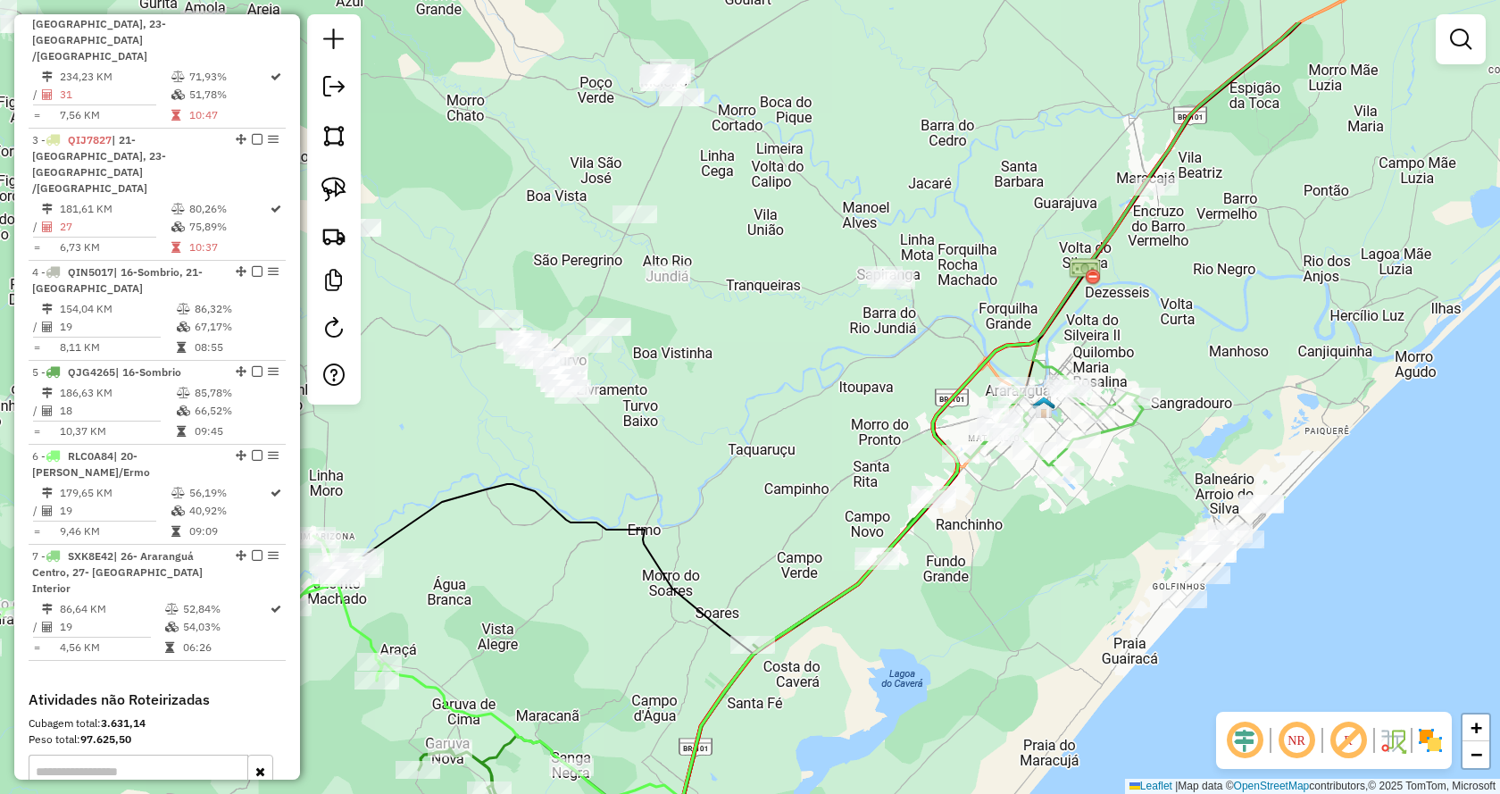
drag, startPoint x: 1116, startPoint y: 175, endPoint x: 1056, endPoint y: 280, distance: 121.2
click at [1056, 280] on div "Janela de atendimento Grade de atendimento Capacidade Transportadoras Veículos …" at bounding box center [750, 397] width 1500 height 794
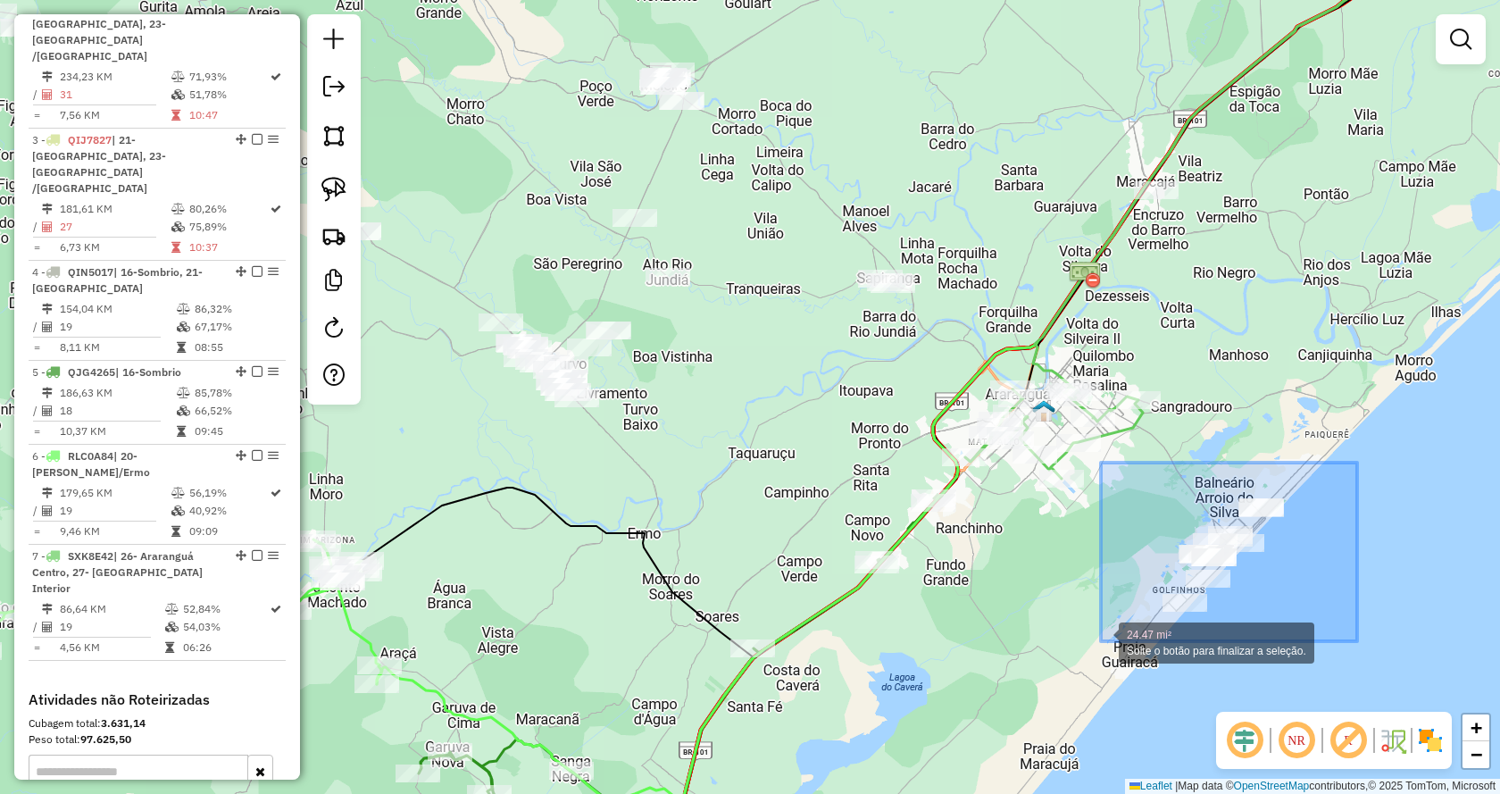
drag, startPoint x: 1319, startPoint y: 501, endPoint x: 1101, endPoint y: 641, distance: 259.1
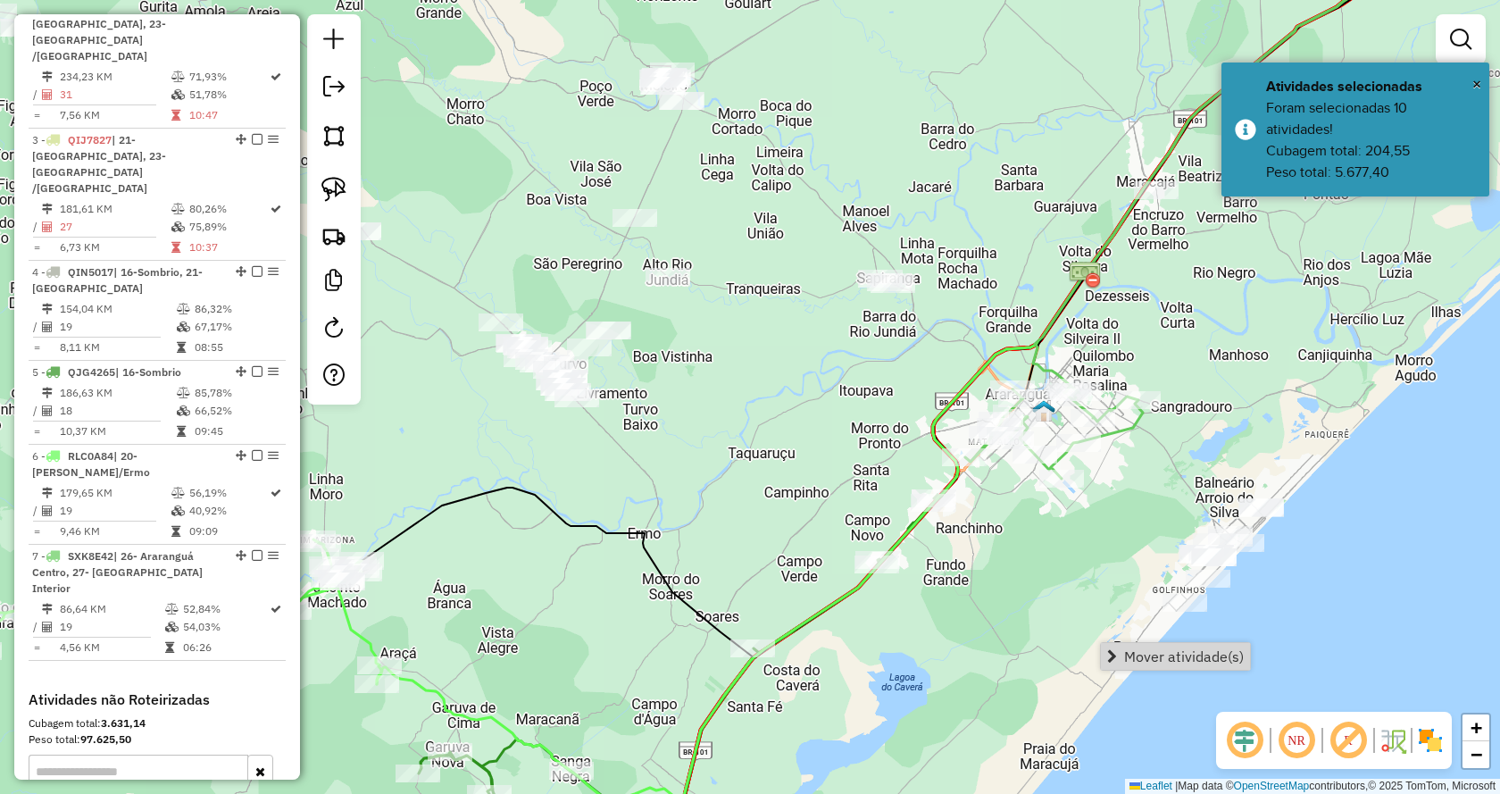
click at [1130, 657] on span "Mover atividade(s)" at bounding box center [1184, 656] width 120 height 14
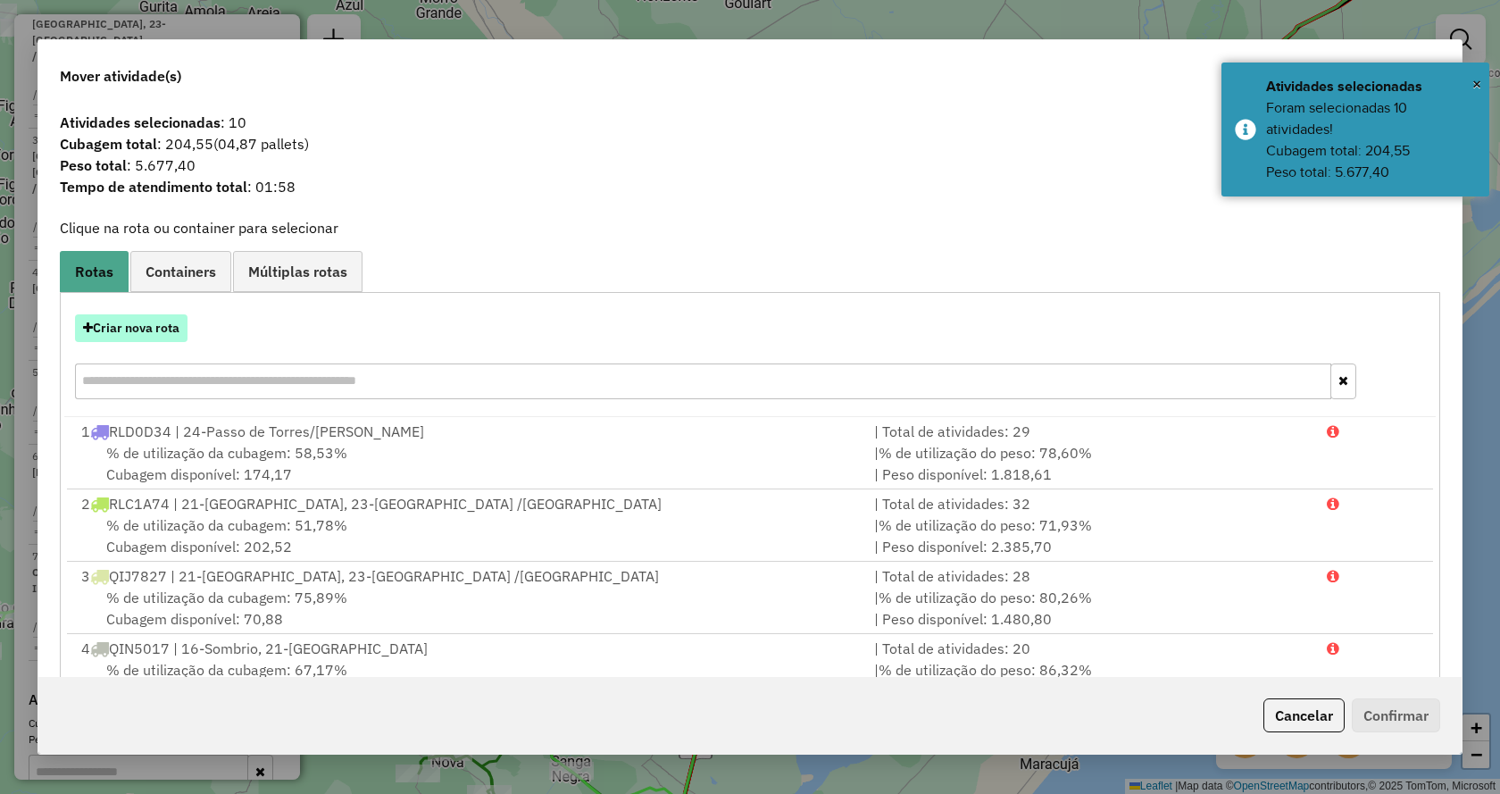
click at [171, 327] on button "Criar nova rota" at bounding box center [131, 328] width 113 height 28
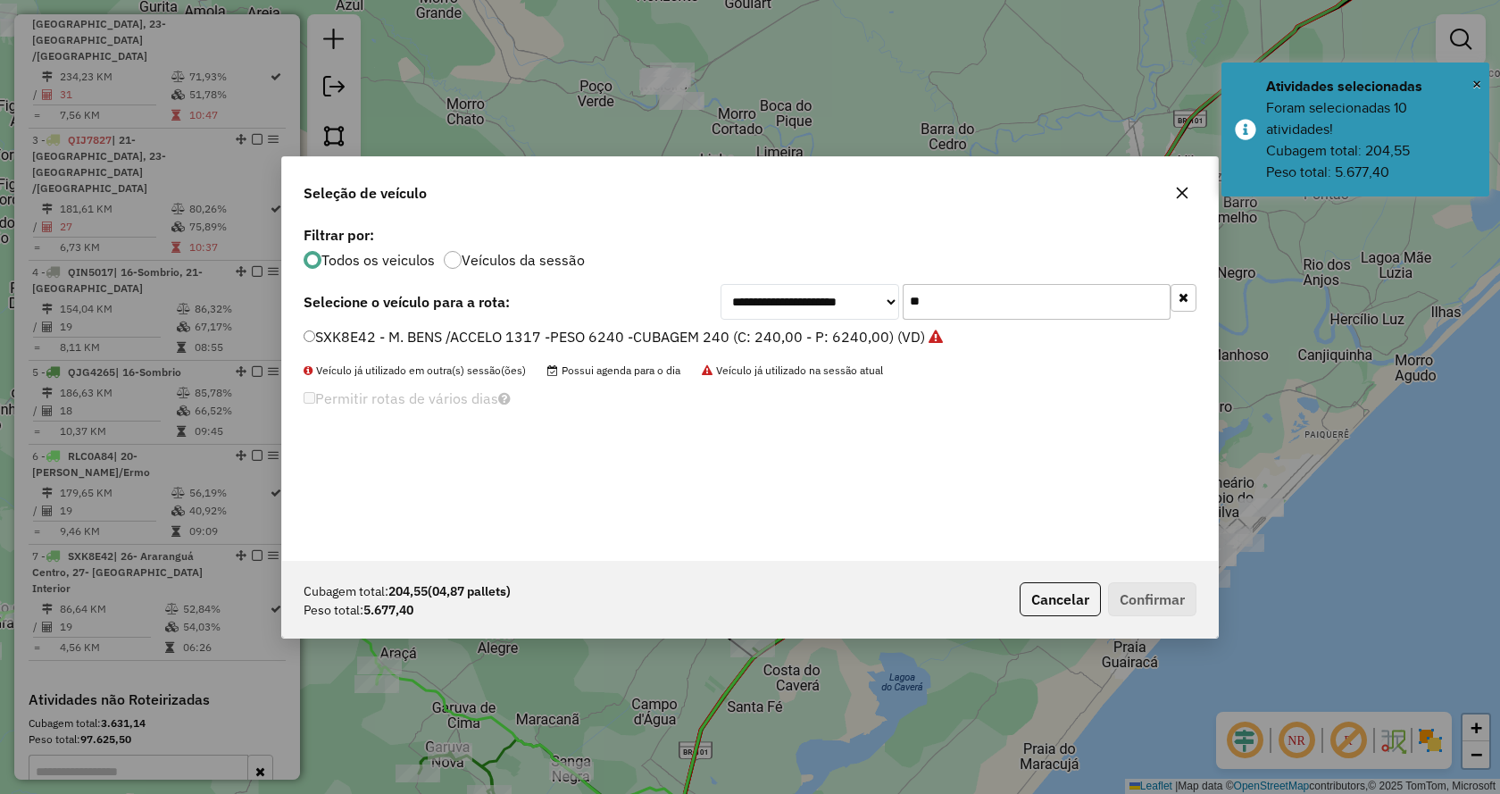
click at [1196, 298] on button "button" at bounding box center [1184, 298] width 26 height 28
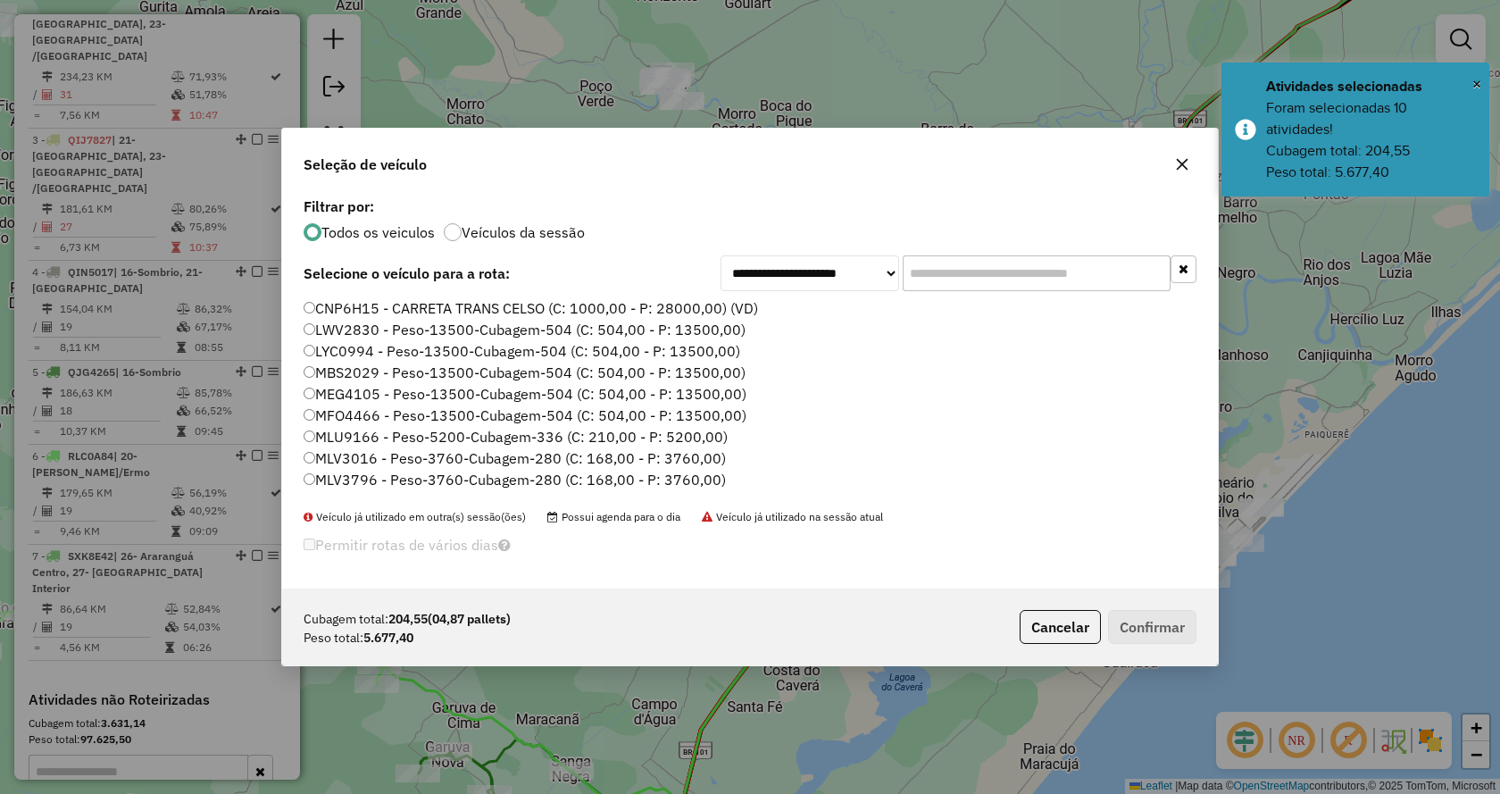
click at [1086, 254] on div "**********" at bounding box center [750, 391] width 936 height 396
click at [1085, 263] on input "text" at bounding box center [1037, 273] width 268 height 36
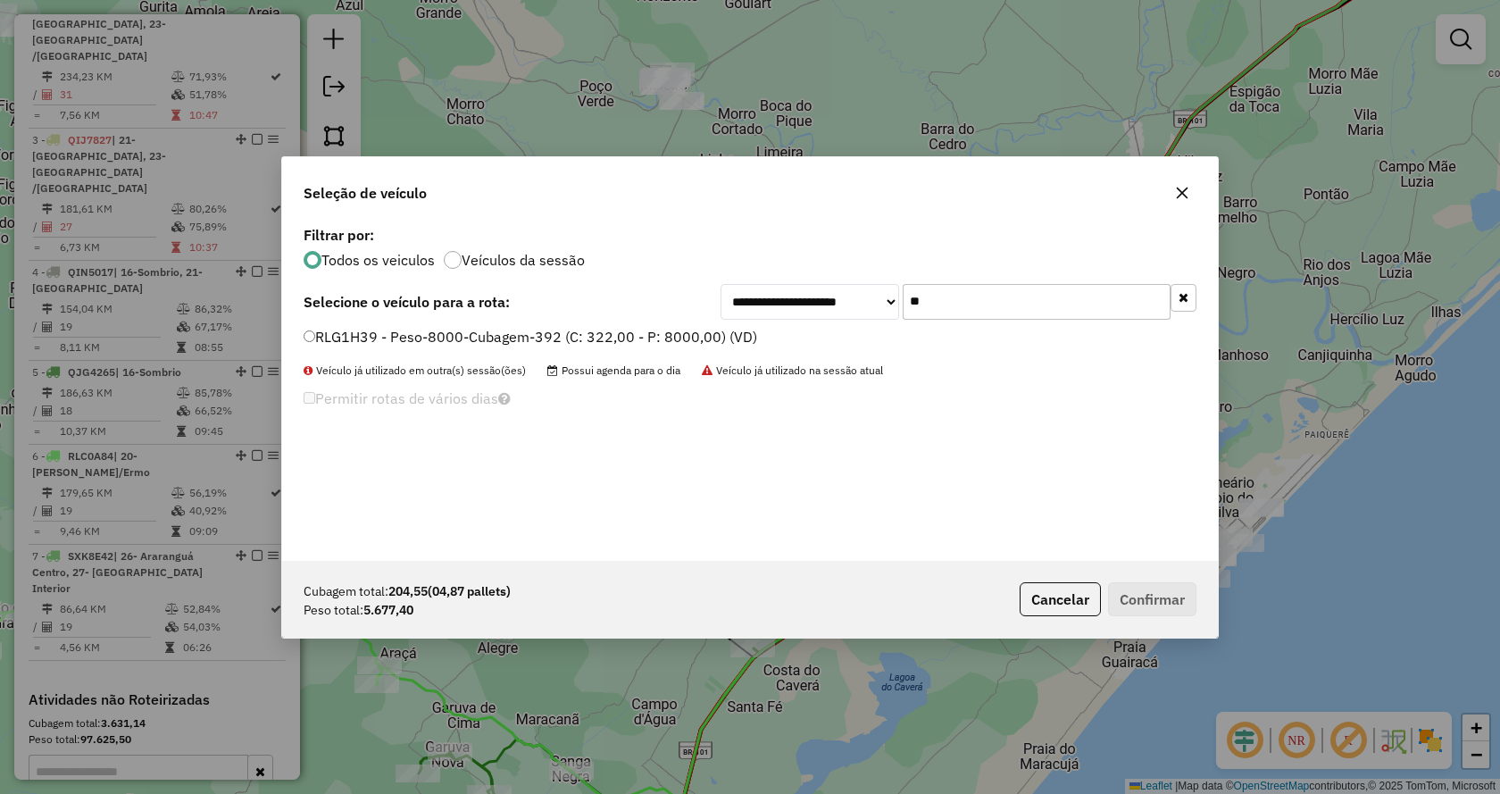
type input "**"
click at [732, 337] on label "RLG1H39 - Peso-8000-Cubagem-392 (C: 322,00 - P: 8000,00) (VD)" at bounding box center [531, 336] width 454 height 21
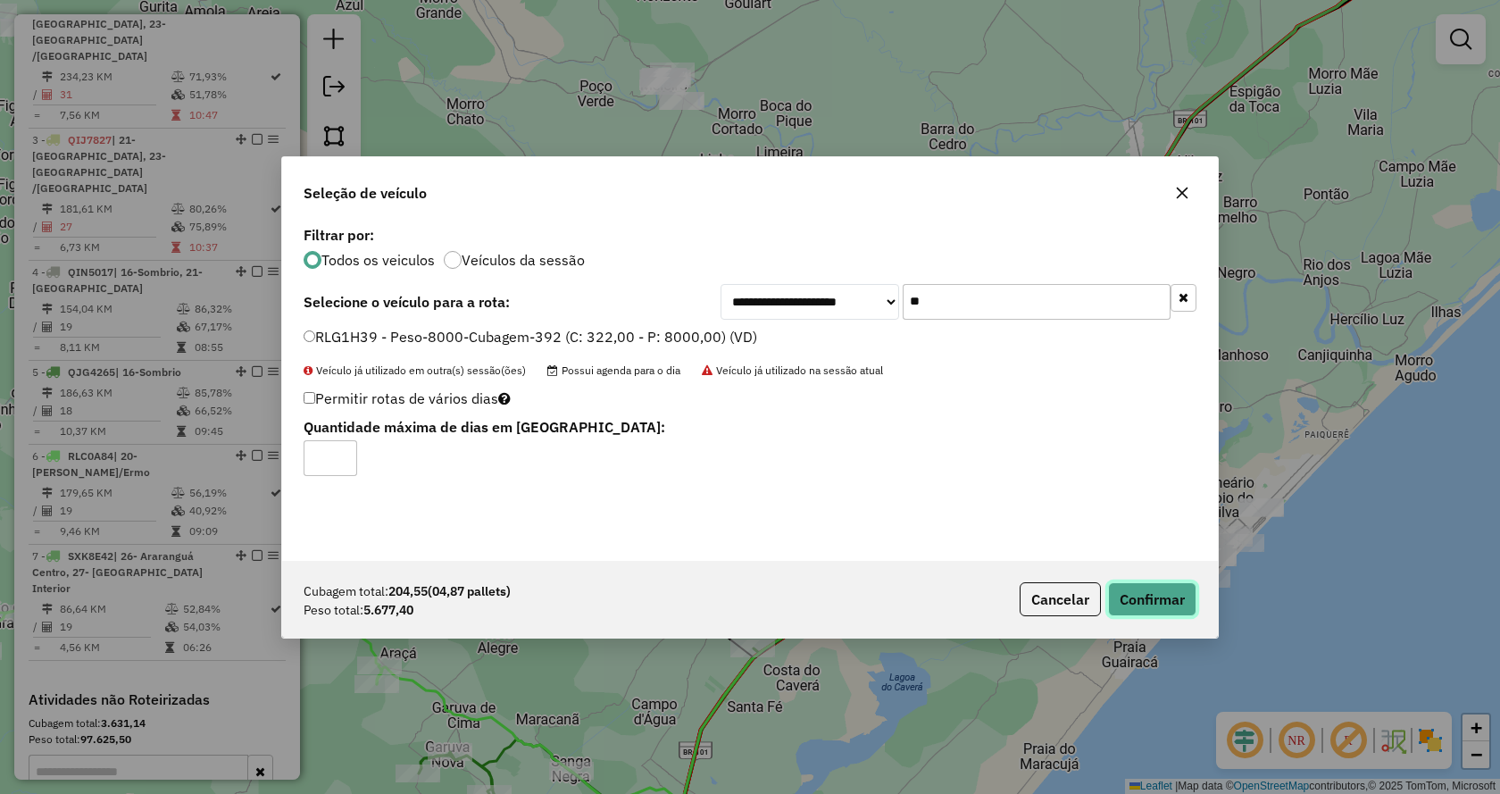
click at [1139, 605] on button "Confirmar" at bounding box center [1152, 599] width 88 height 34
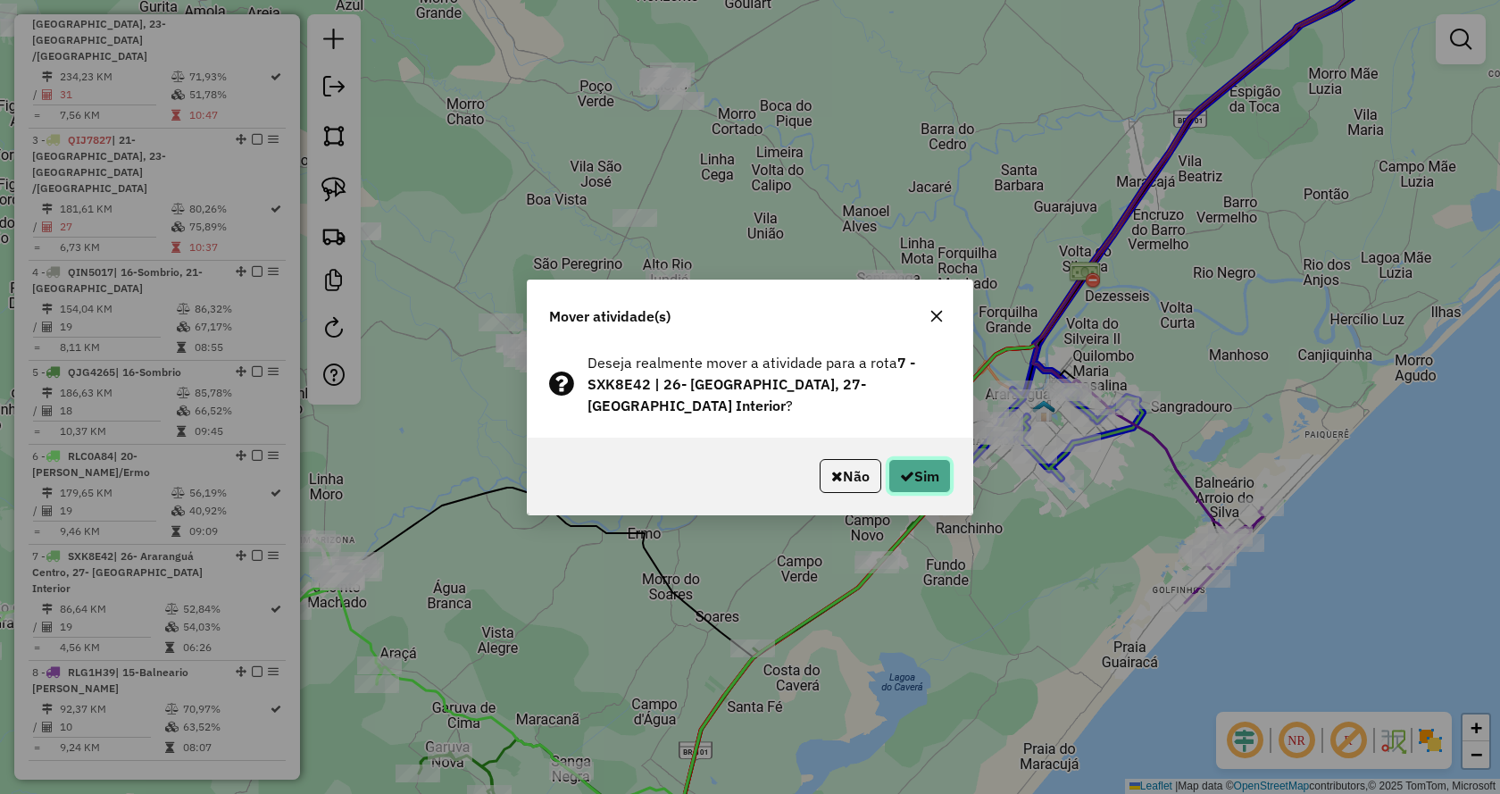
click at [947, 484] on button "Sim" at bounding box center [919, 476] width 63 height 34
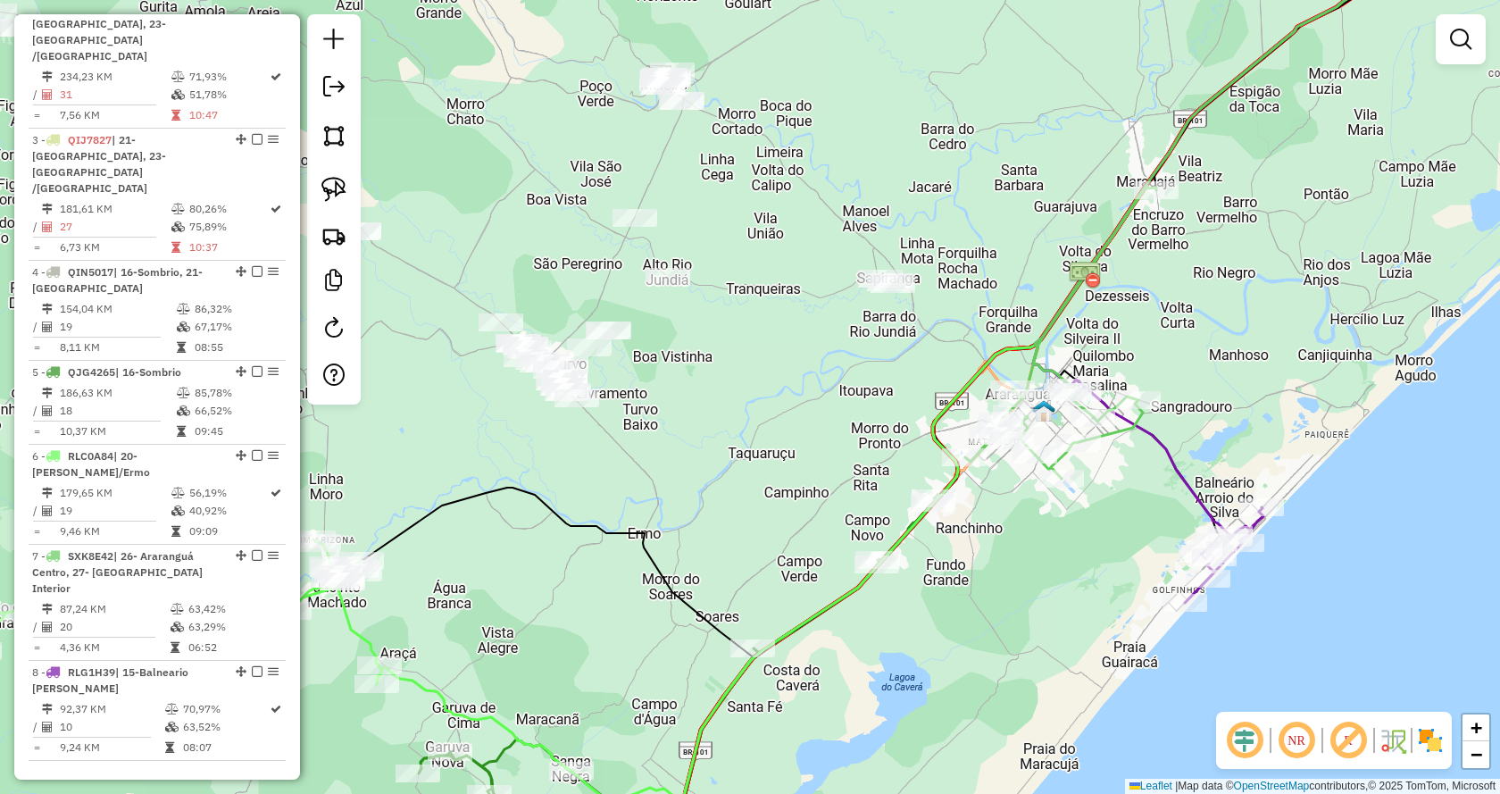
click at [1045, 437] on div "Janela de atendimento Grade de atendimento Capacidade Transportadoras Veículos …" at bounding box center [750, 397] width 1500 height 794
select select "*********"
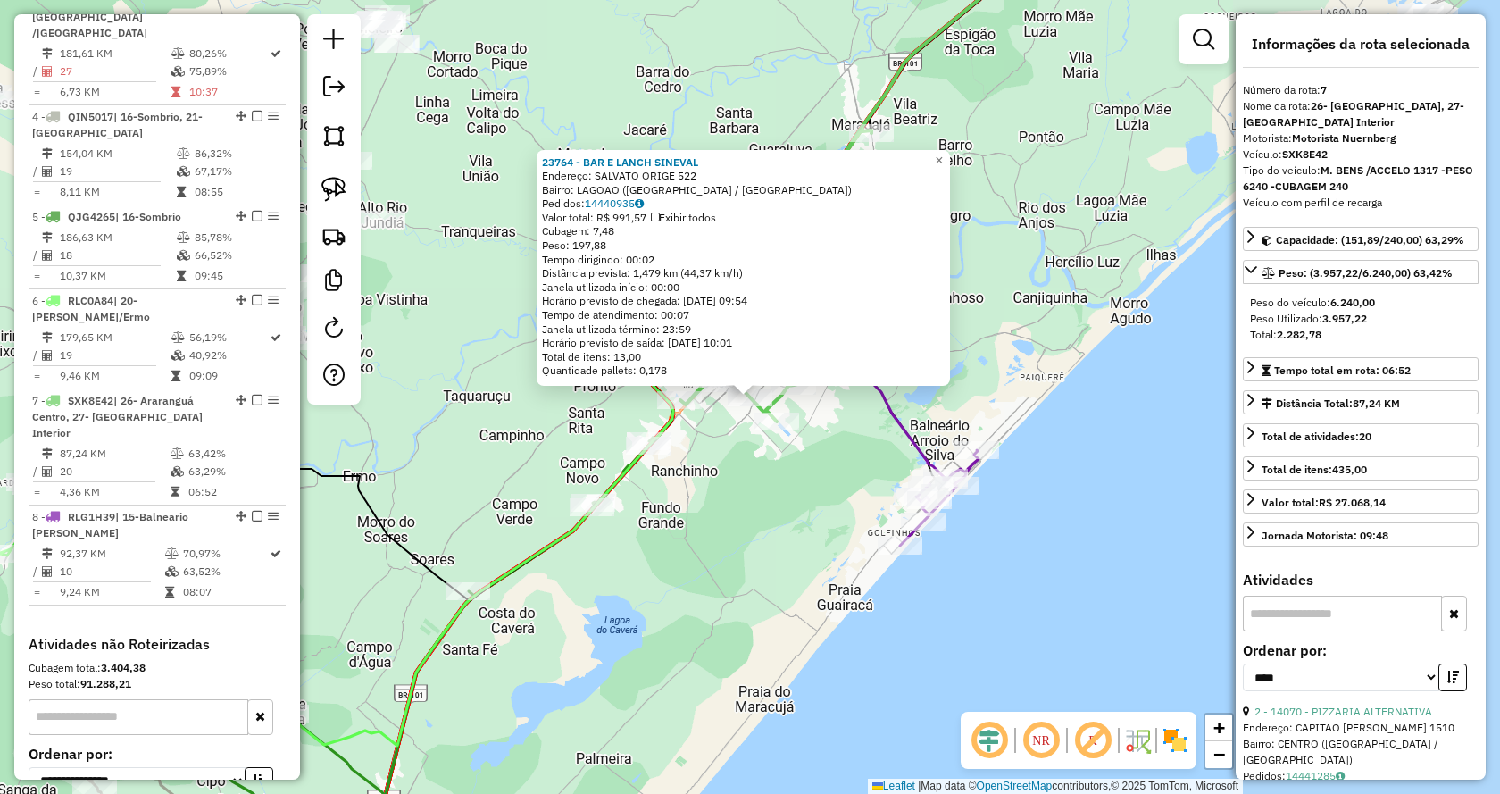
scroll to position [1088, 0]
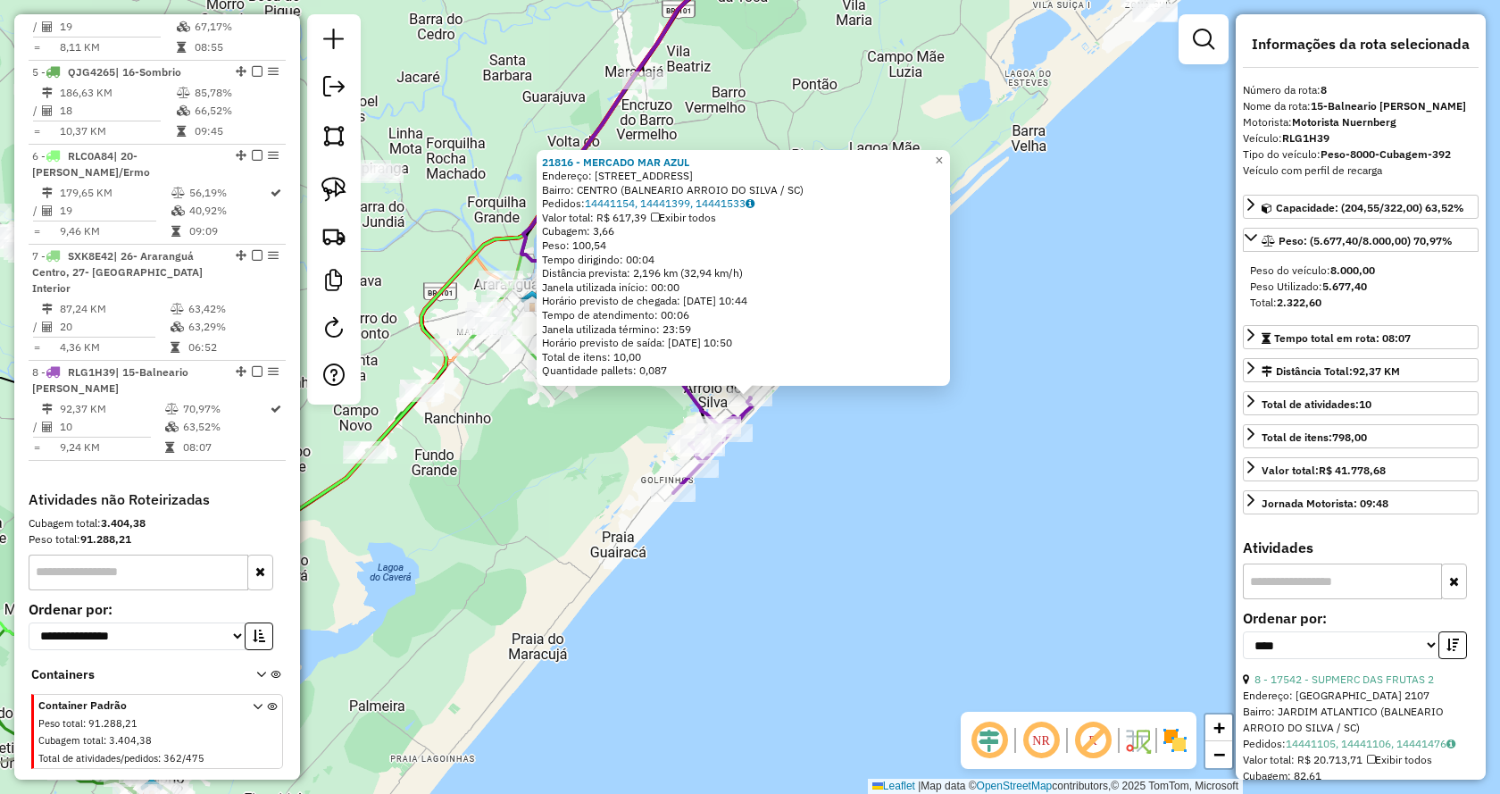
click at [963, 448] on div "21816 - MERCADO MAR AZUL Endereço: [GEOGRAPHIC_DATA] SETOR 05 104 Bairro: CENTR…" at bounding box center [750, 397] width 1500 height 794
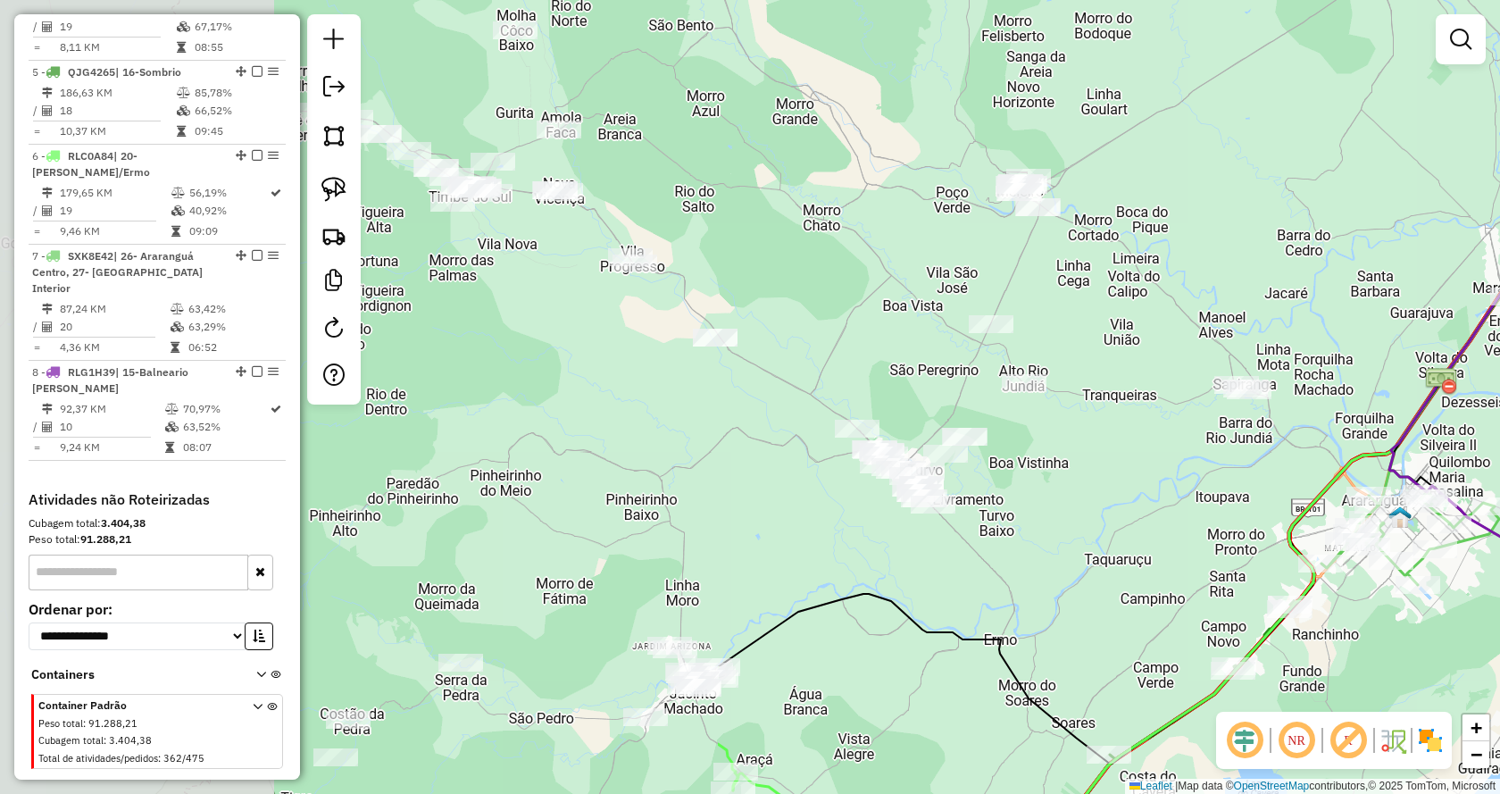
drag, startPoint x: 509, startPoint y: 174, endPoint x: 1358, endPoint y: 390, distance: 876.3
click at [1372, 390] on div "Janela de atendimento Grade de atendimento Capacidade Transportadoras Veículos …" at bounding box center [750, 397] width 1500 height 794
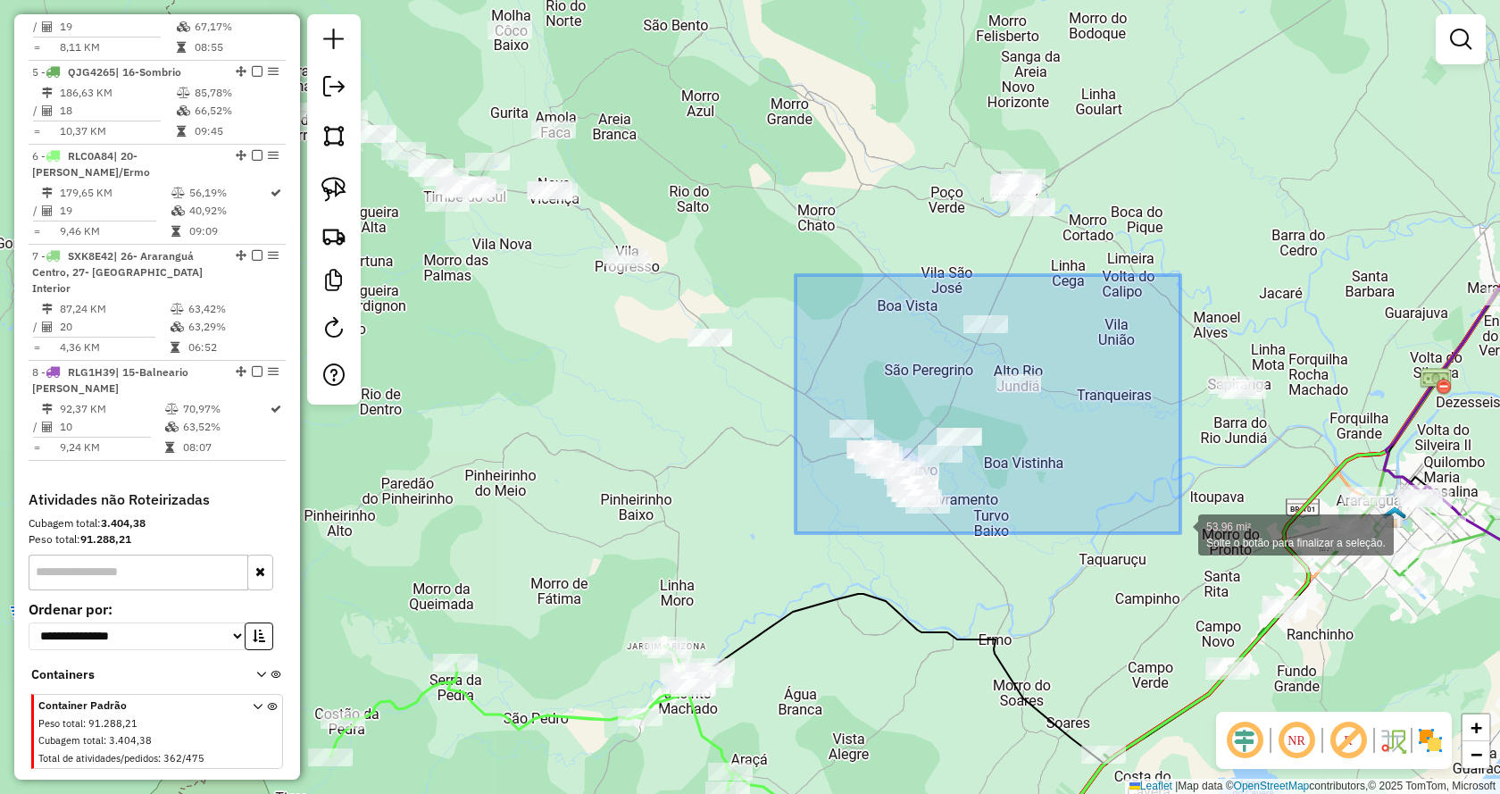
drag, startPoint x: 796, startPoint y: 275, endPoint x: 1180, endPoint y: 533, distance: 463.4
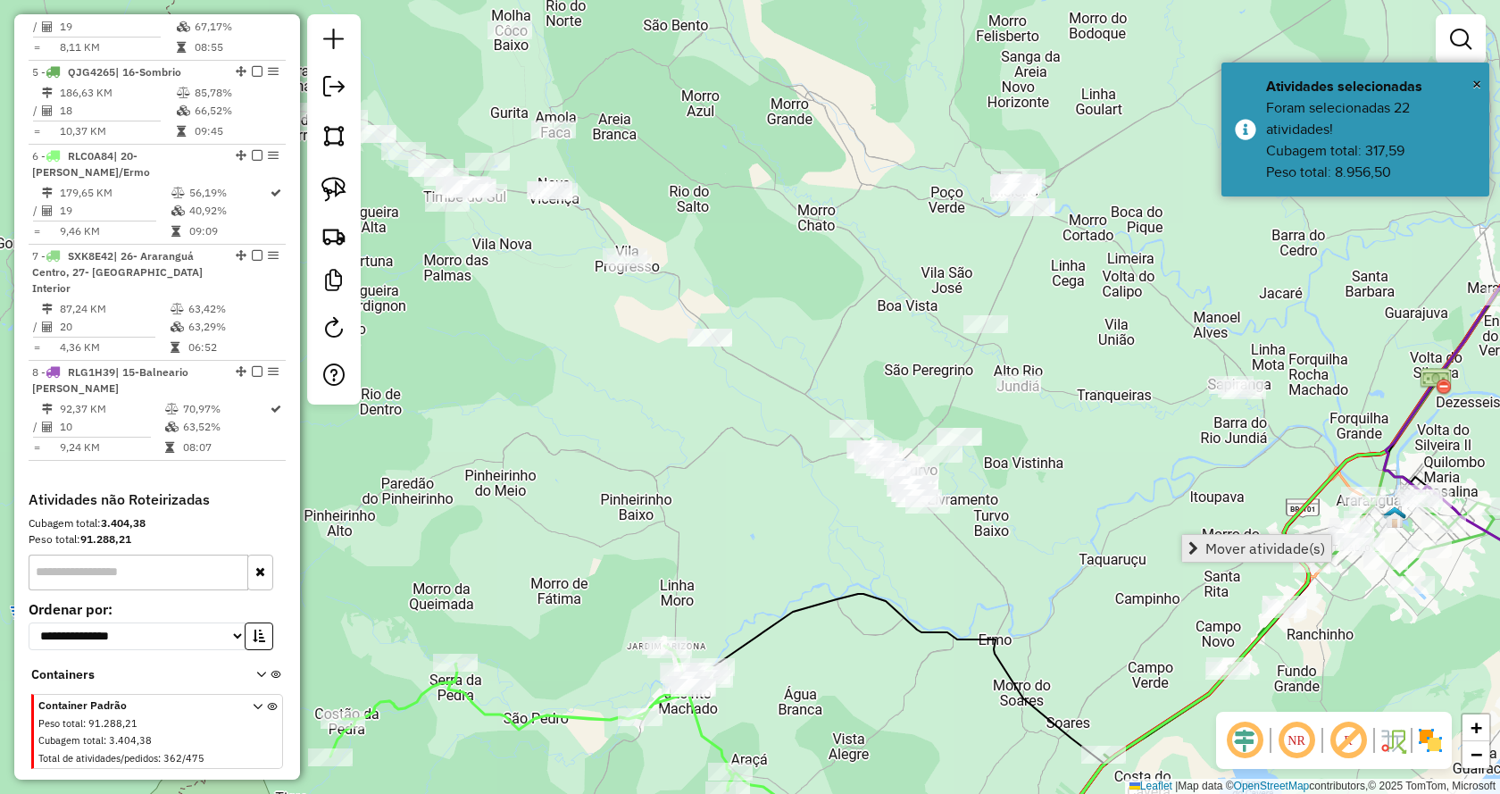
click at [1219, 551] on span "Mover atividade(s)" at bounding box center [1265, 548] width 120 height 14
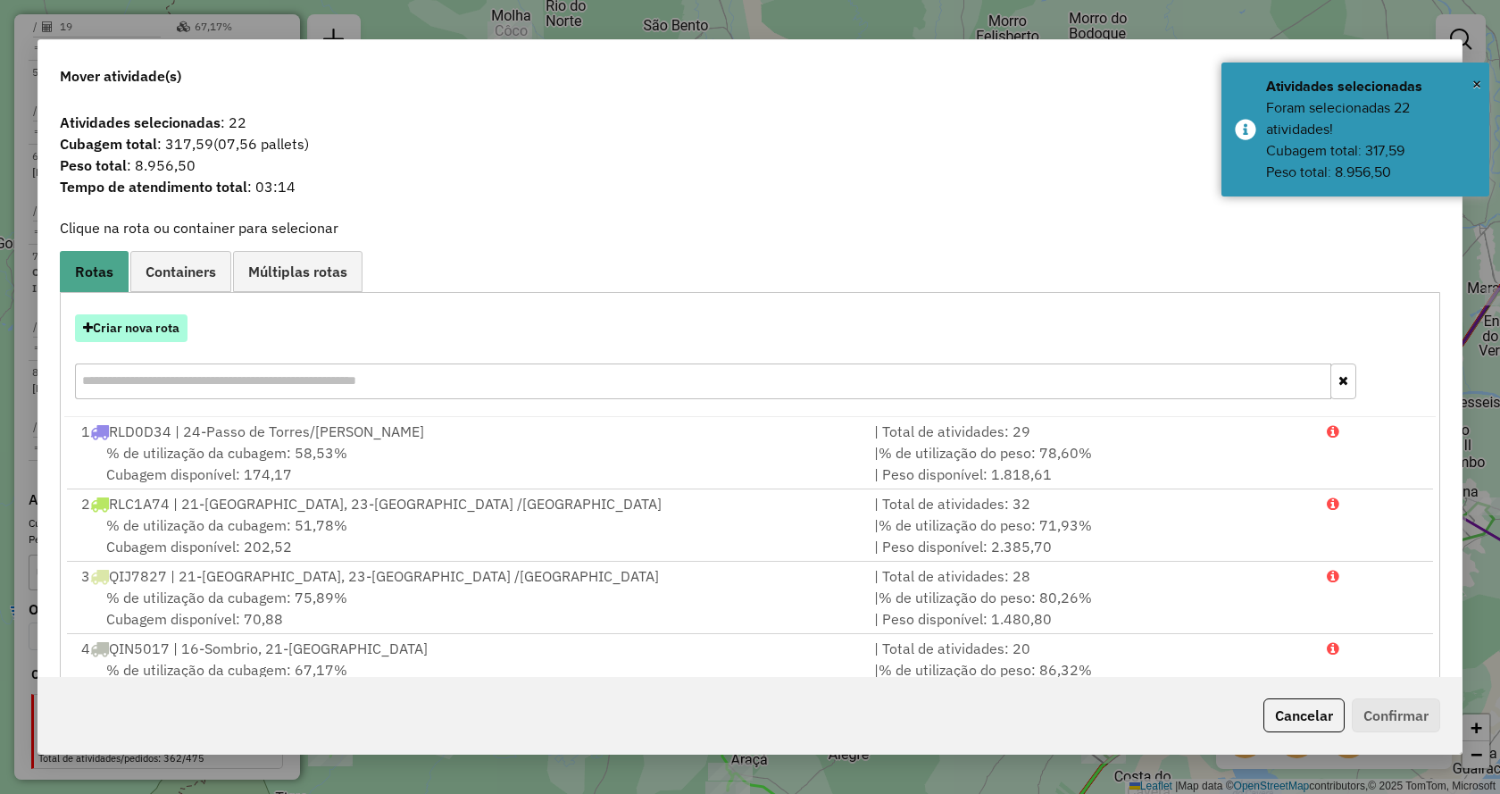
drag, startPoint x: 184, startPoint y: 318, endPoint x: 174, endPoint y: 318, distance: 9.8
click at [174, 318] on button "Criar nova rota" at bounding box center [131, 328] width 113 height 28
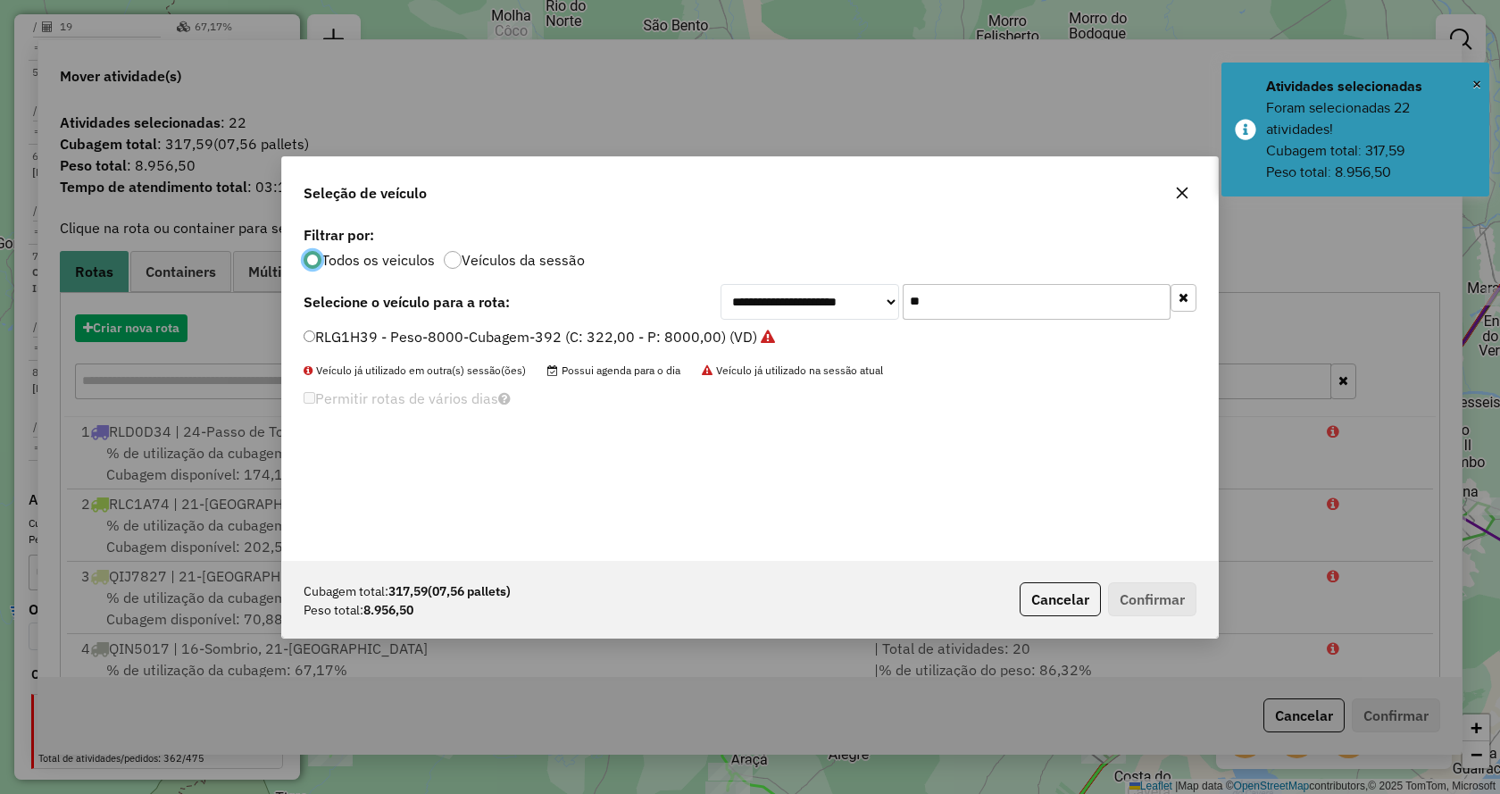
scroll to position [10, 5]
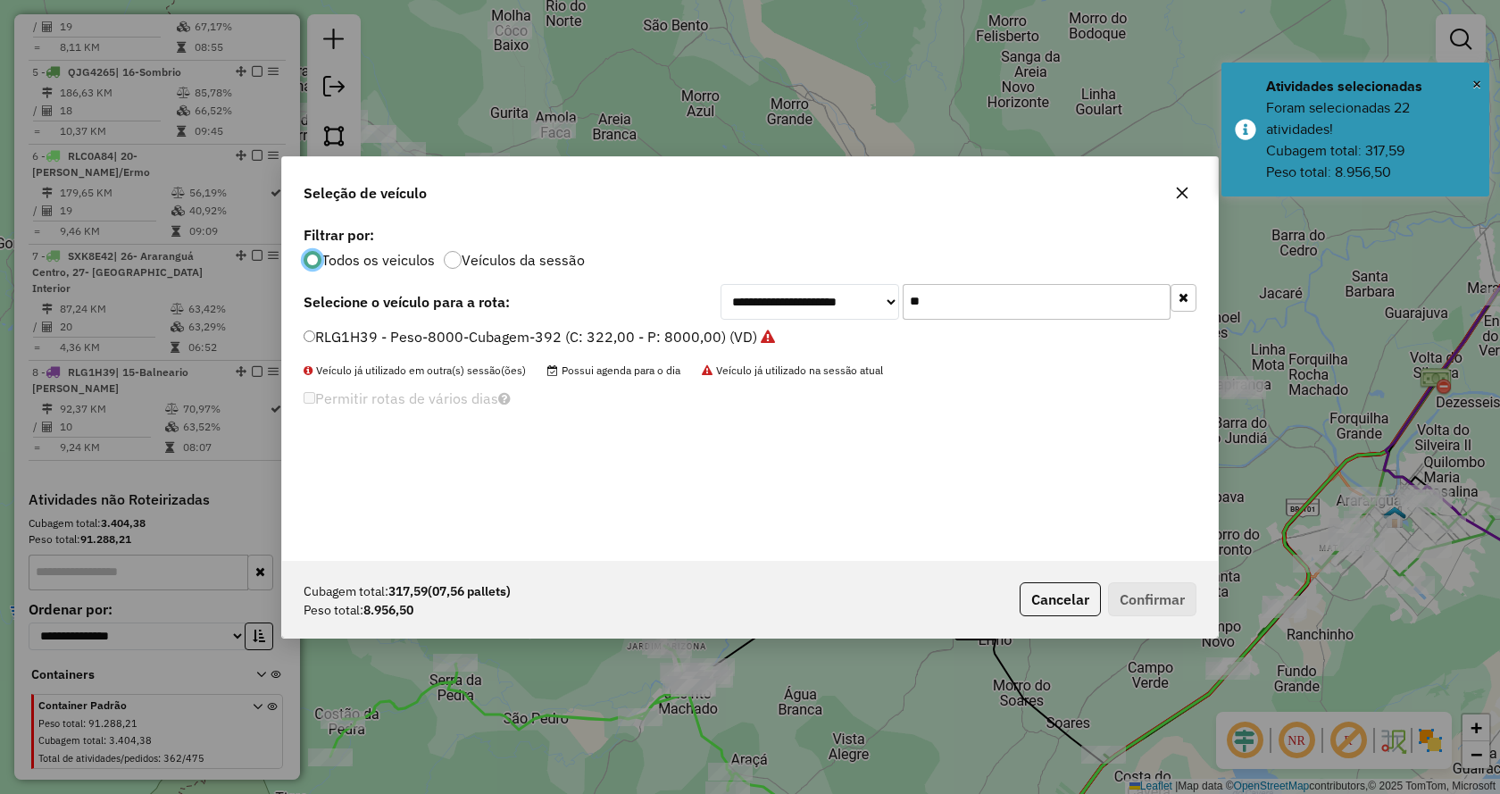
click at [1180, 302] on icon "button" at bounding box center [1184, 297] width 10 height 13
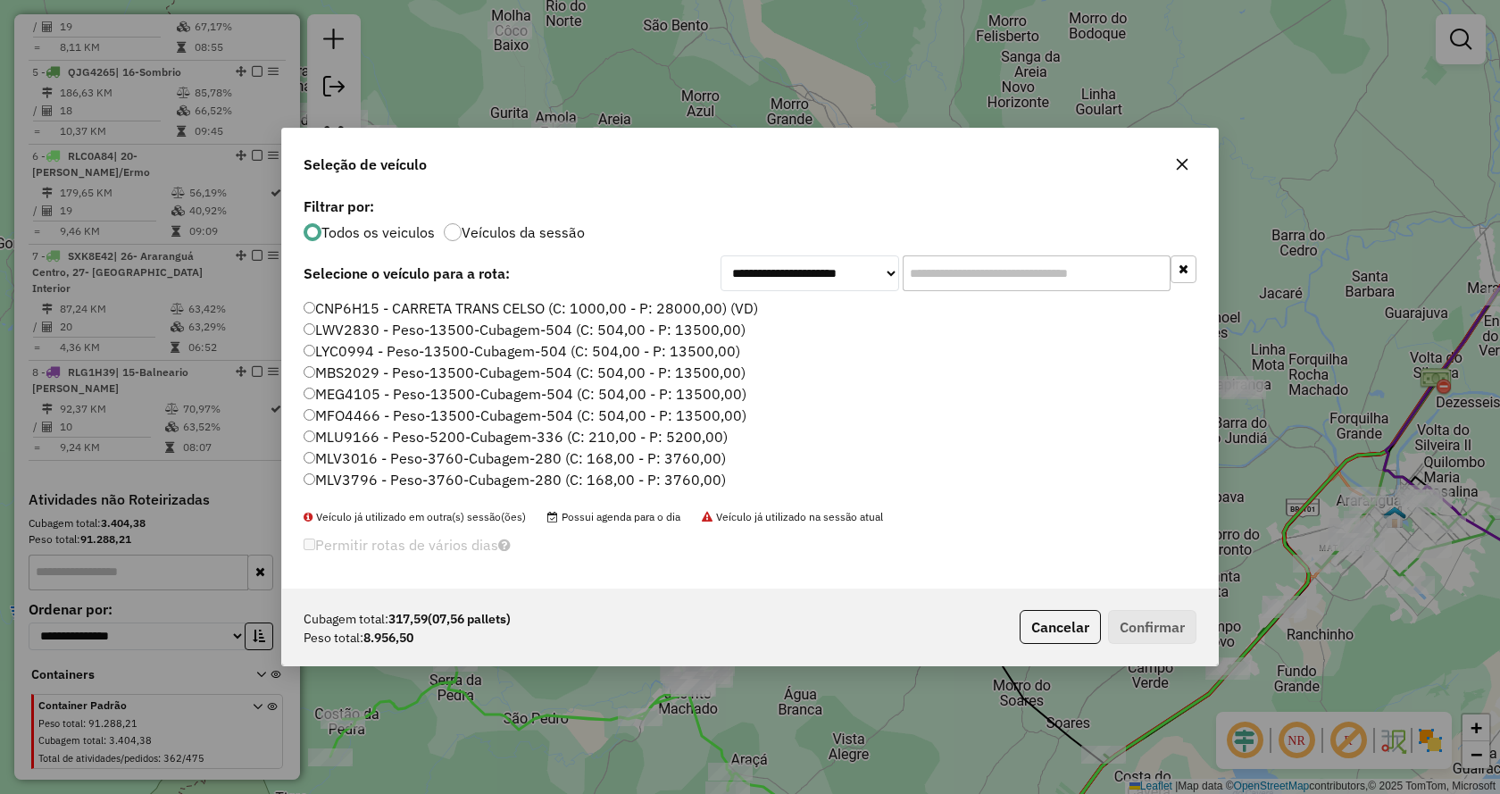
click at [1088, 277] on input "text" at bounding box center [1037, 273] width 268 height 36
click at [1097, 274] on input "text" at bounding box center [1037, 273] width 268 height 36
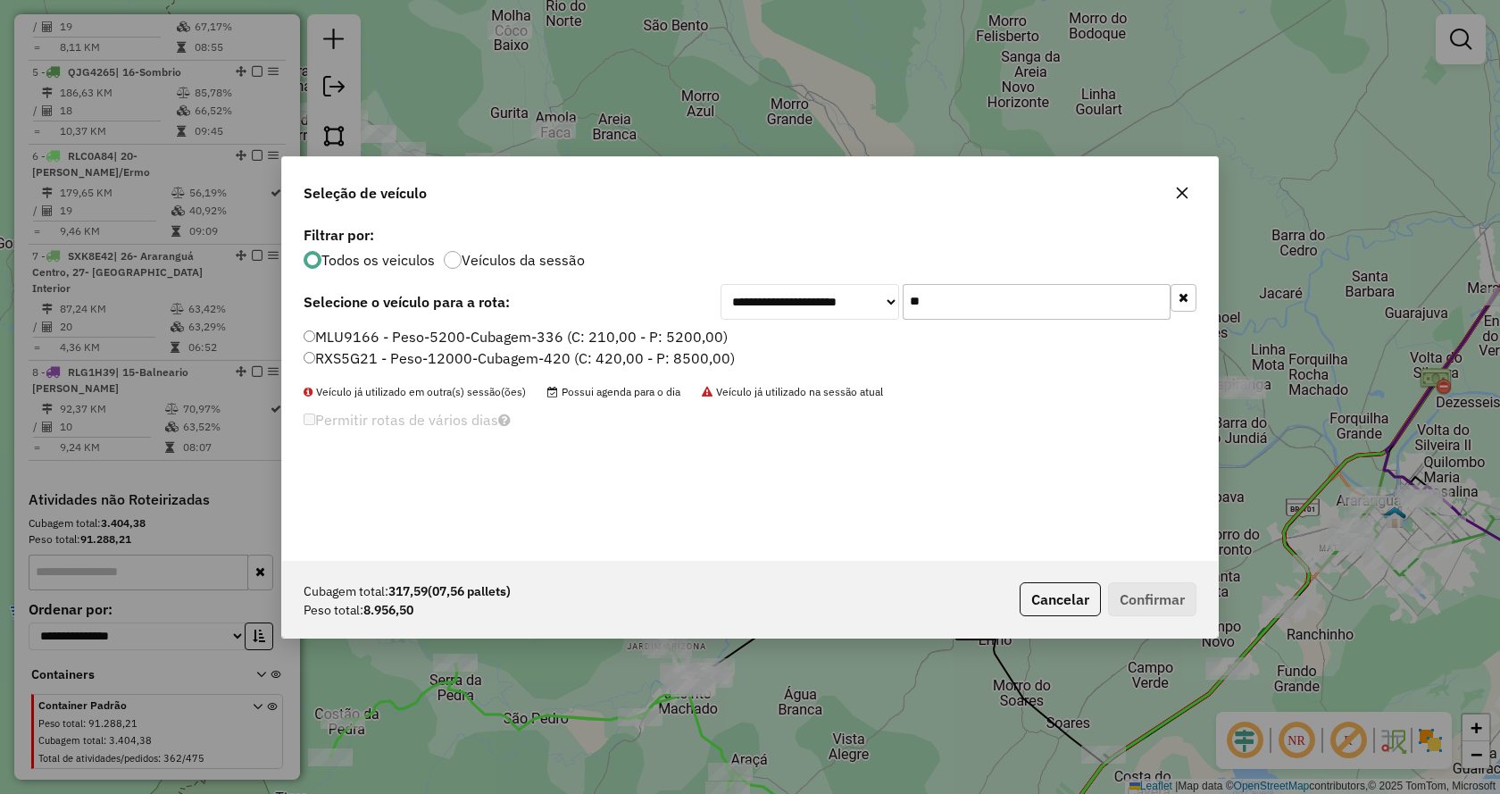
type input "**"
click at [680, 352] on label "RXS5G21 - Peso-12000-Cubagem-420 (C: 420,00 - P: 8500,00)" at bounding box center [519, 357] width 431 height 21
click at [1143, 619] on div "Cubagem total: 317,59 (07,56 pallets) Peso total: 8.956,50 Cancelar Confirmar" at bounding box center [750, 599] width 936 height 77
click at [1145, 605] on button "Confirmar" at bounding box center [1152, 599] width 88 height 34
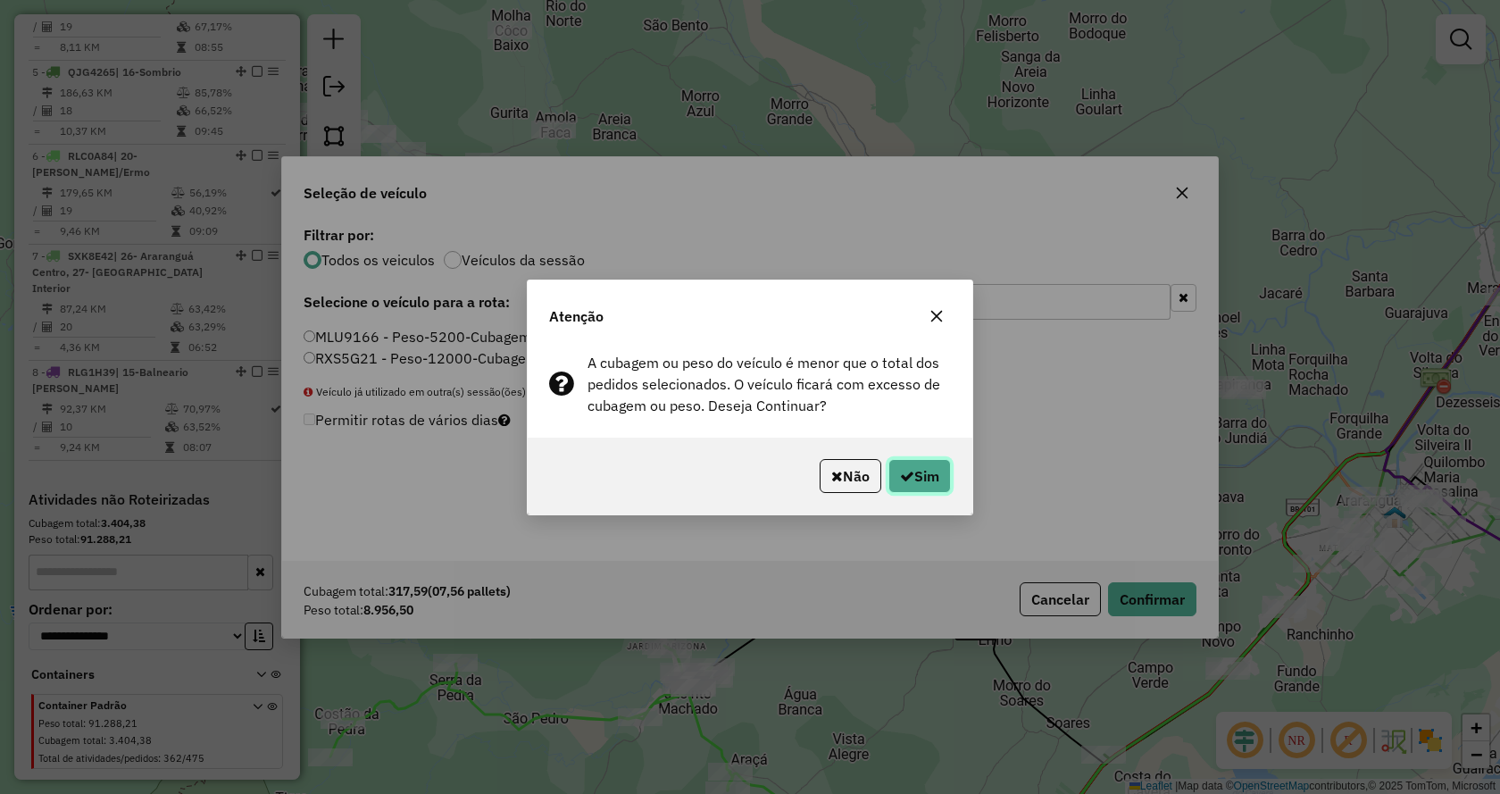
click at [914, 476] on button "Sim" at bounding box center [919, 476] width 63 height 34
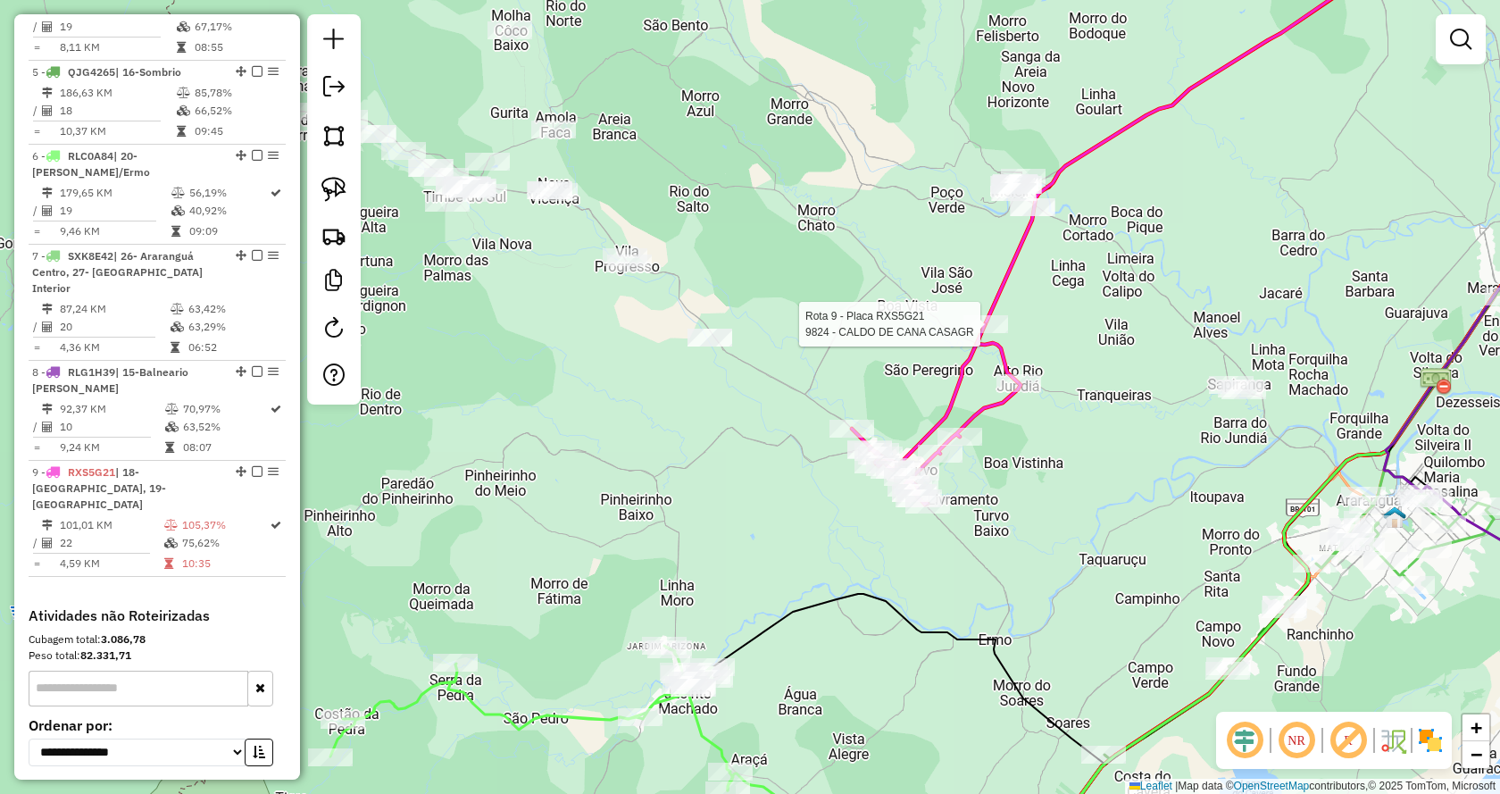
scroll to position [1188, 0]
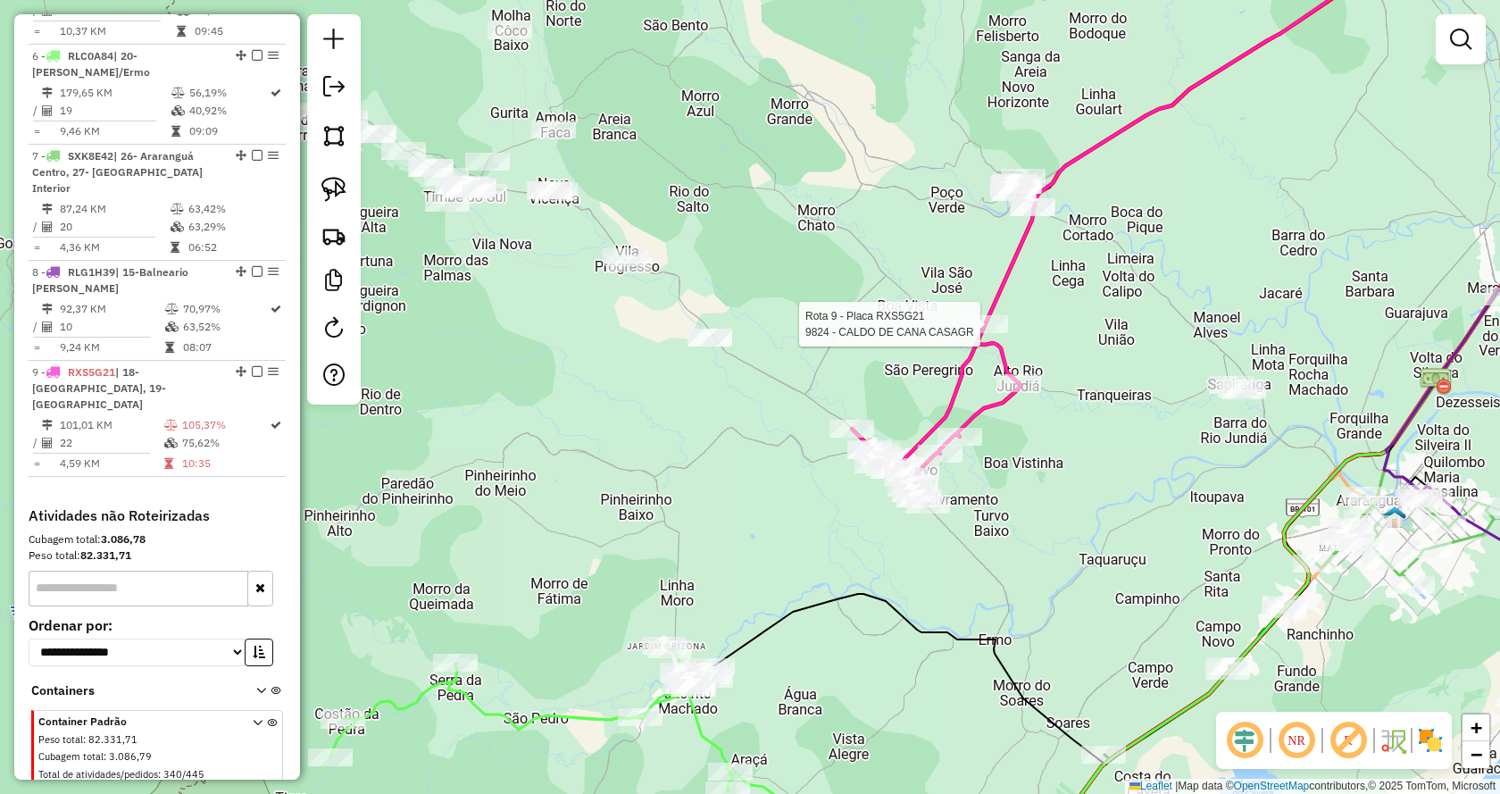
select select "*********"
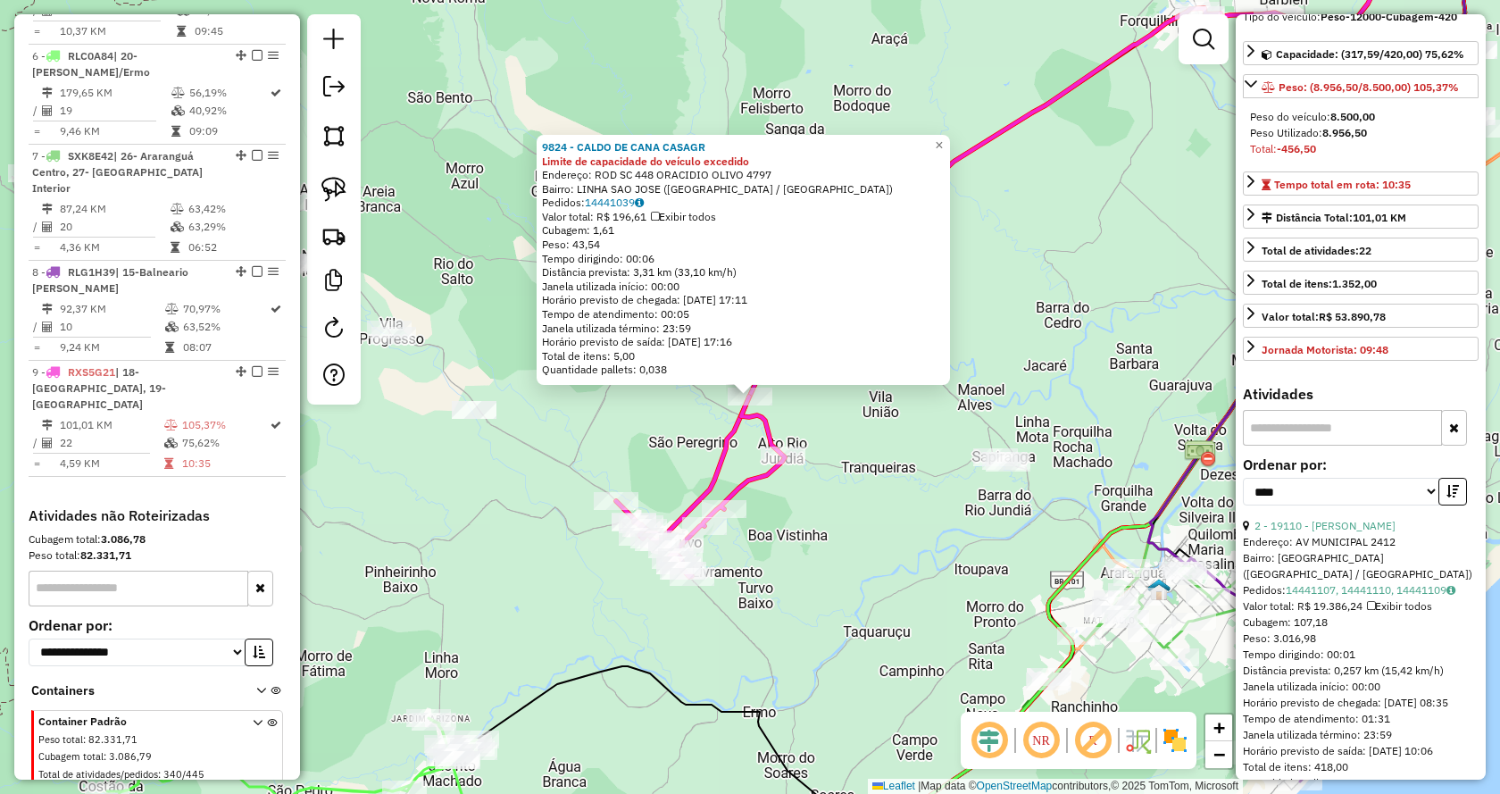
scroll to position [446, 0]
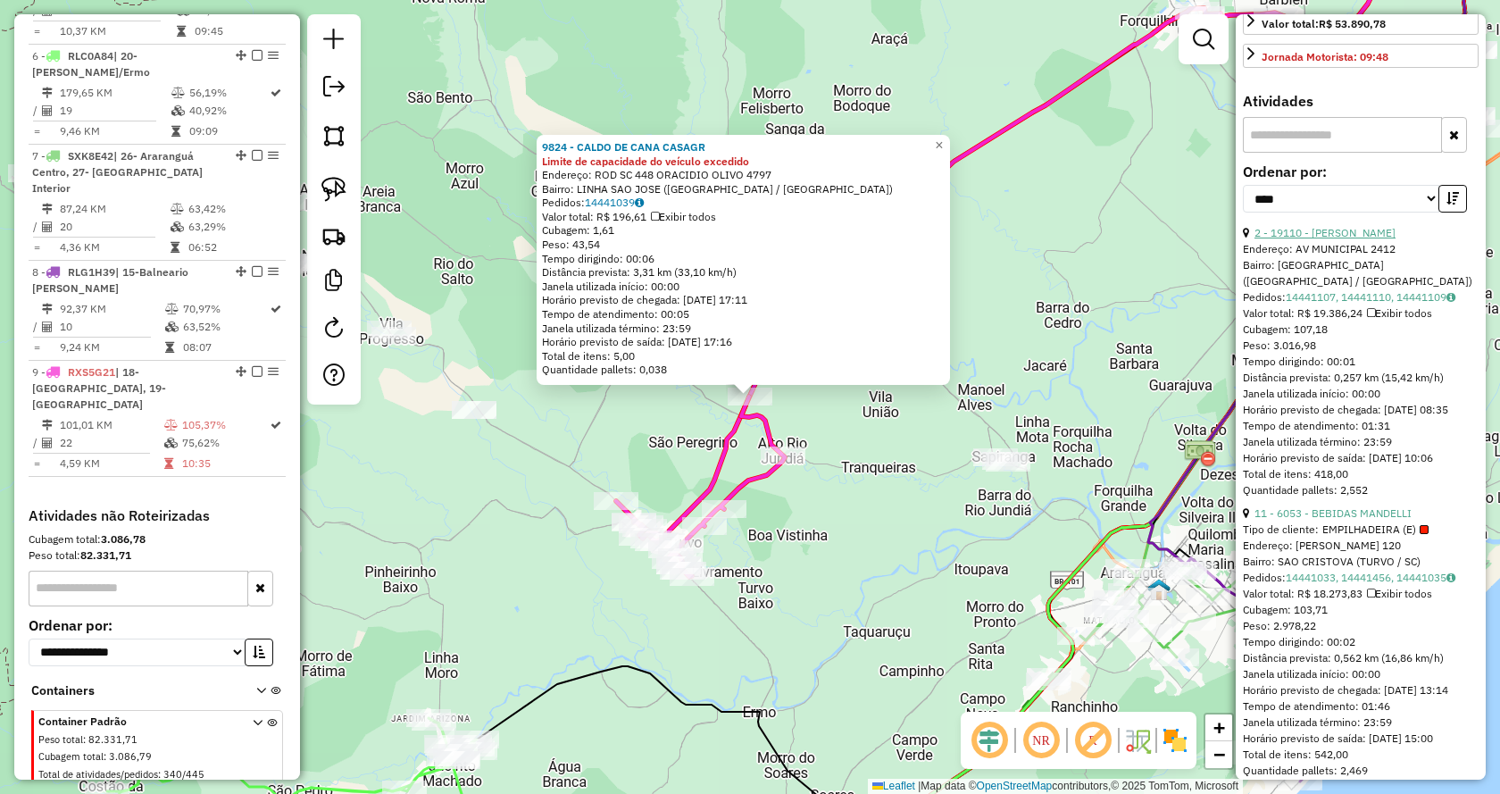
click at [1396, 226] on link "2 - 19110 - [PERSON_NAME]" at bounding box center [1325, 232] width 141 height 13
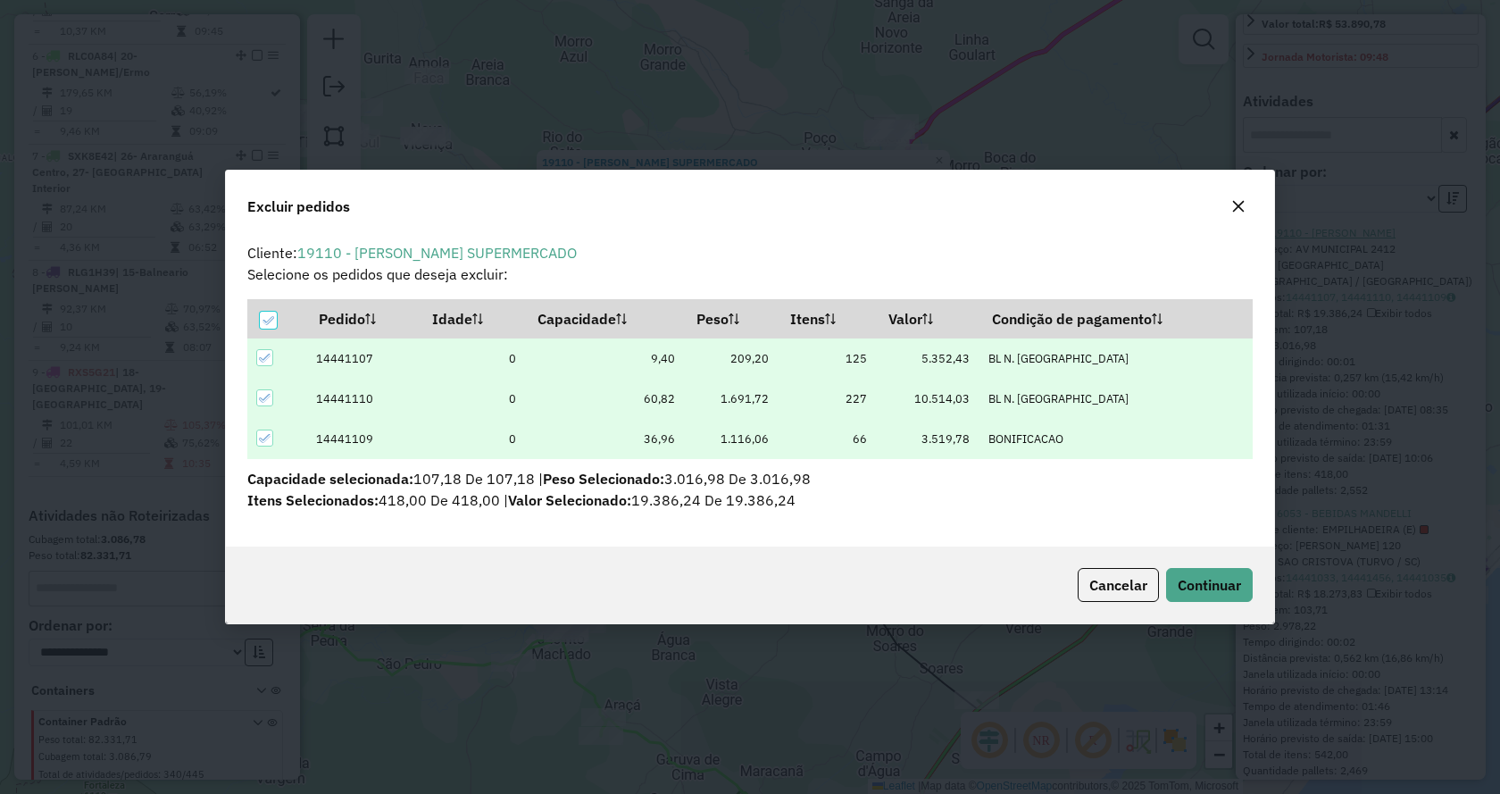
scroll to position [0, 0]
click at [1144, 576] on span "Cancelar" at bounding box center [1118, 585] width 58 height 18
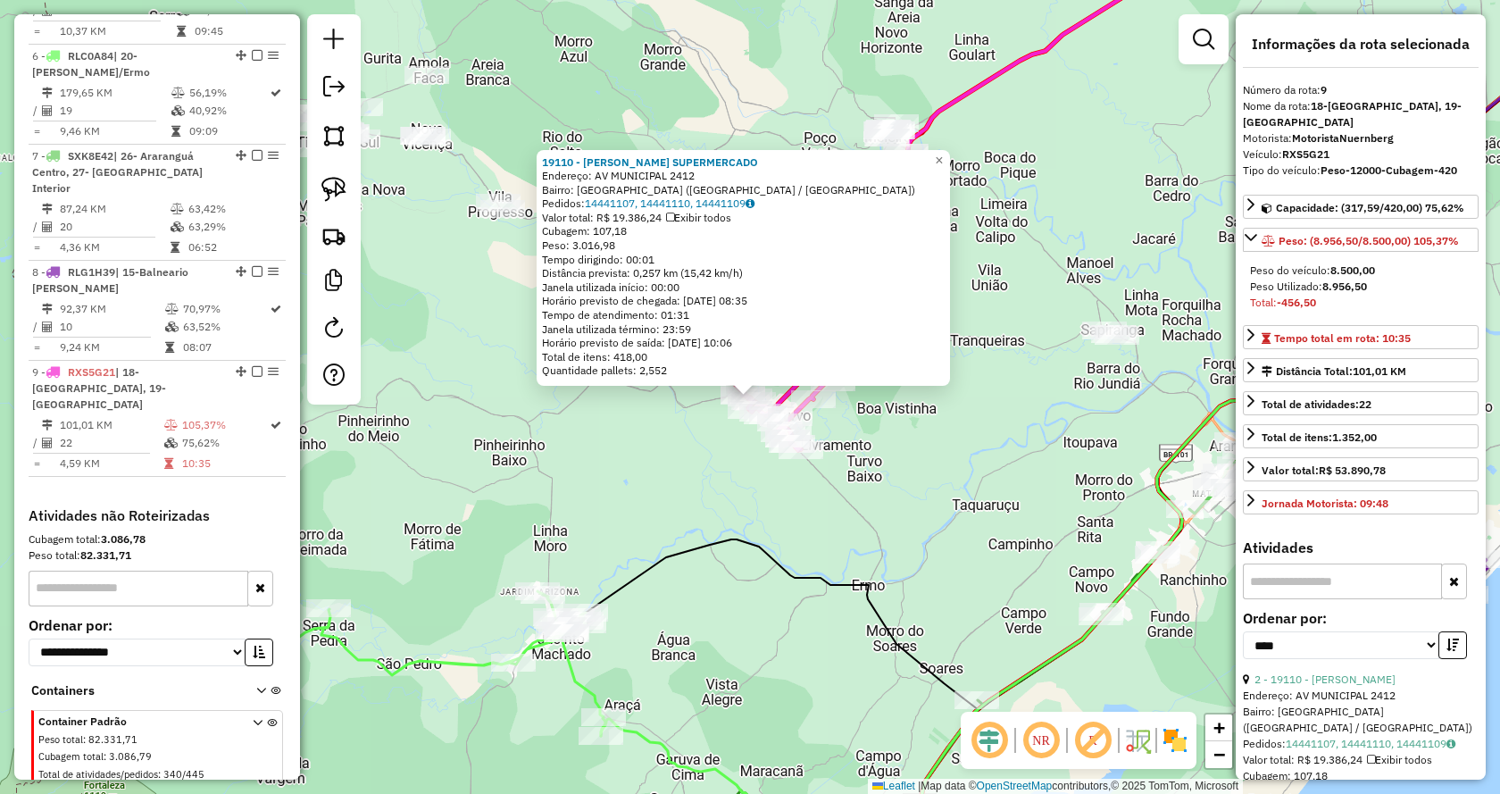
click at [1040, 466] on div "19110 - [PERSON_NAME] Endereço: AV MUNICIPAL 2412 [GEOGRAPHIC_DATA]: [GEOGRAPHI…" at bounding box center [750, 397] width 1500 height 794
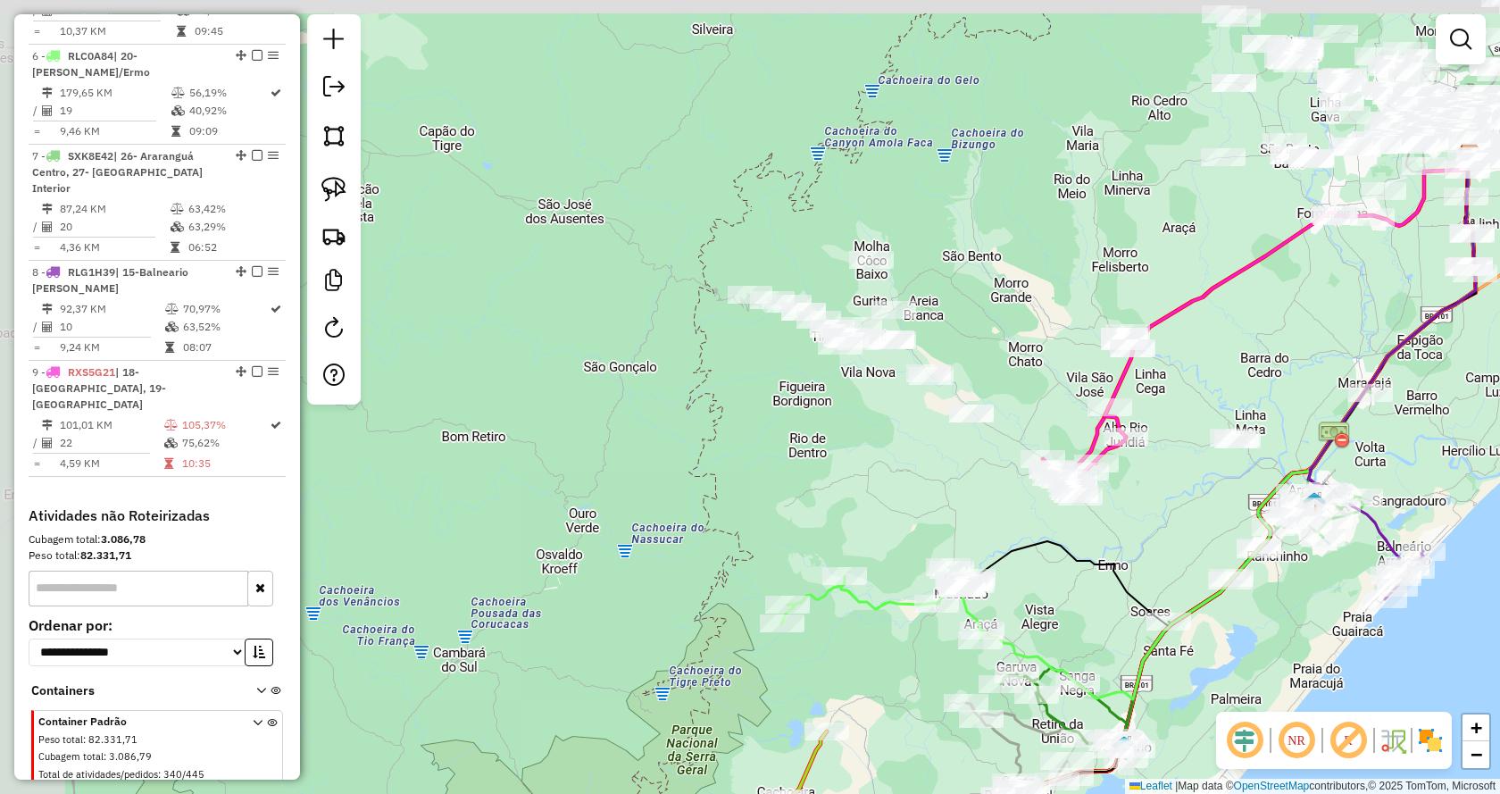
drag, startPoint x: 789, startPoint y: 251, endPoint x: 1069, endPoint y: 376, distance: 306.2
click at [1081, 380] on div "Janela de atendimento Grade de atendimento Capacidade Transportadoras Veículos …" at bounding box center [750, 397] width 1500 height 794
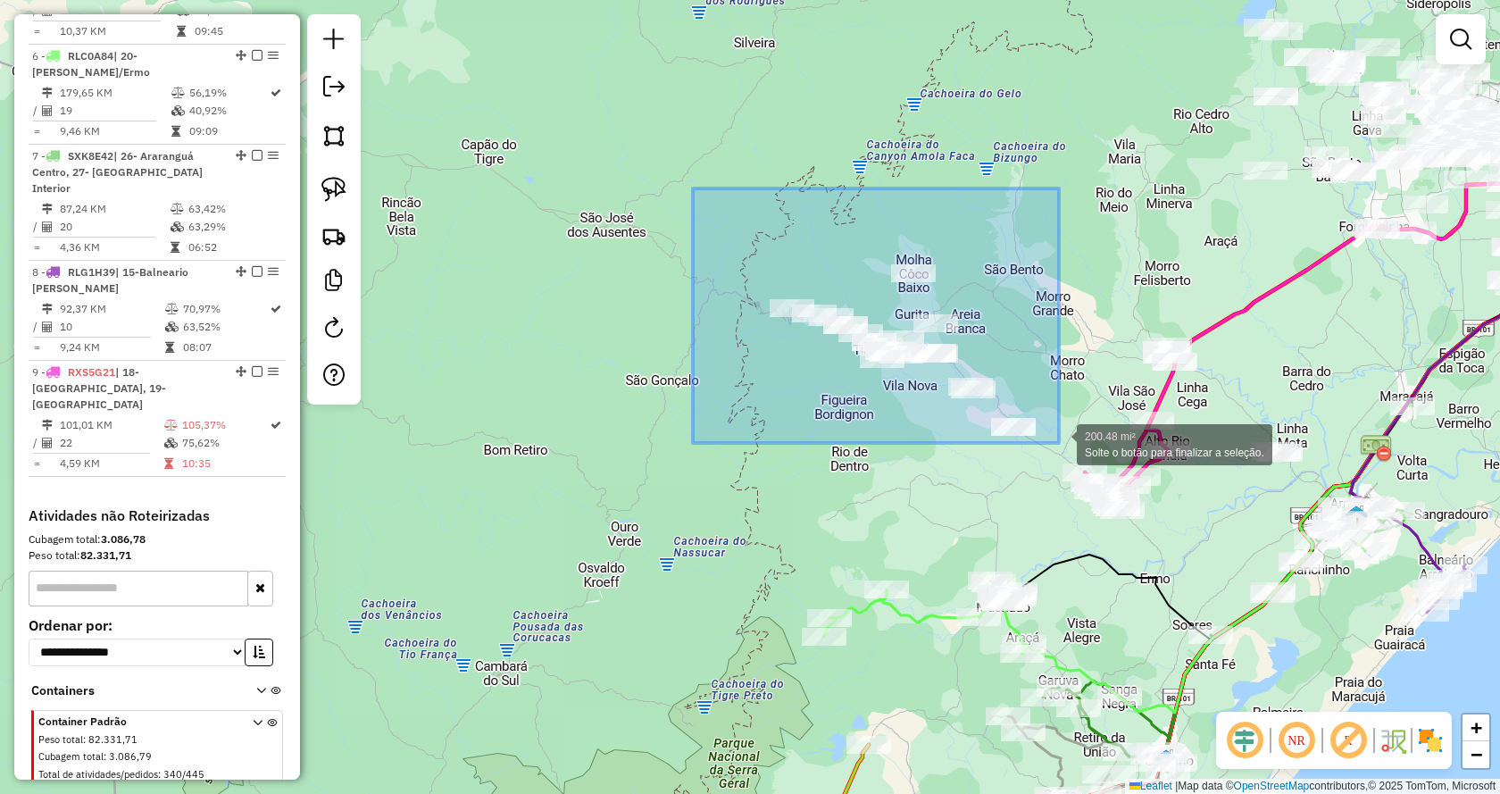
drag, startPoint x: 952, startPoint y: 371, endPoint x: 1059, endPoint y: 443, distance: 129.3
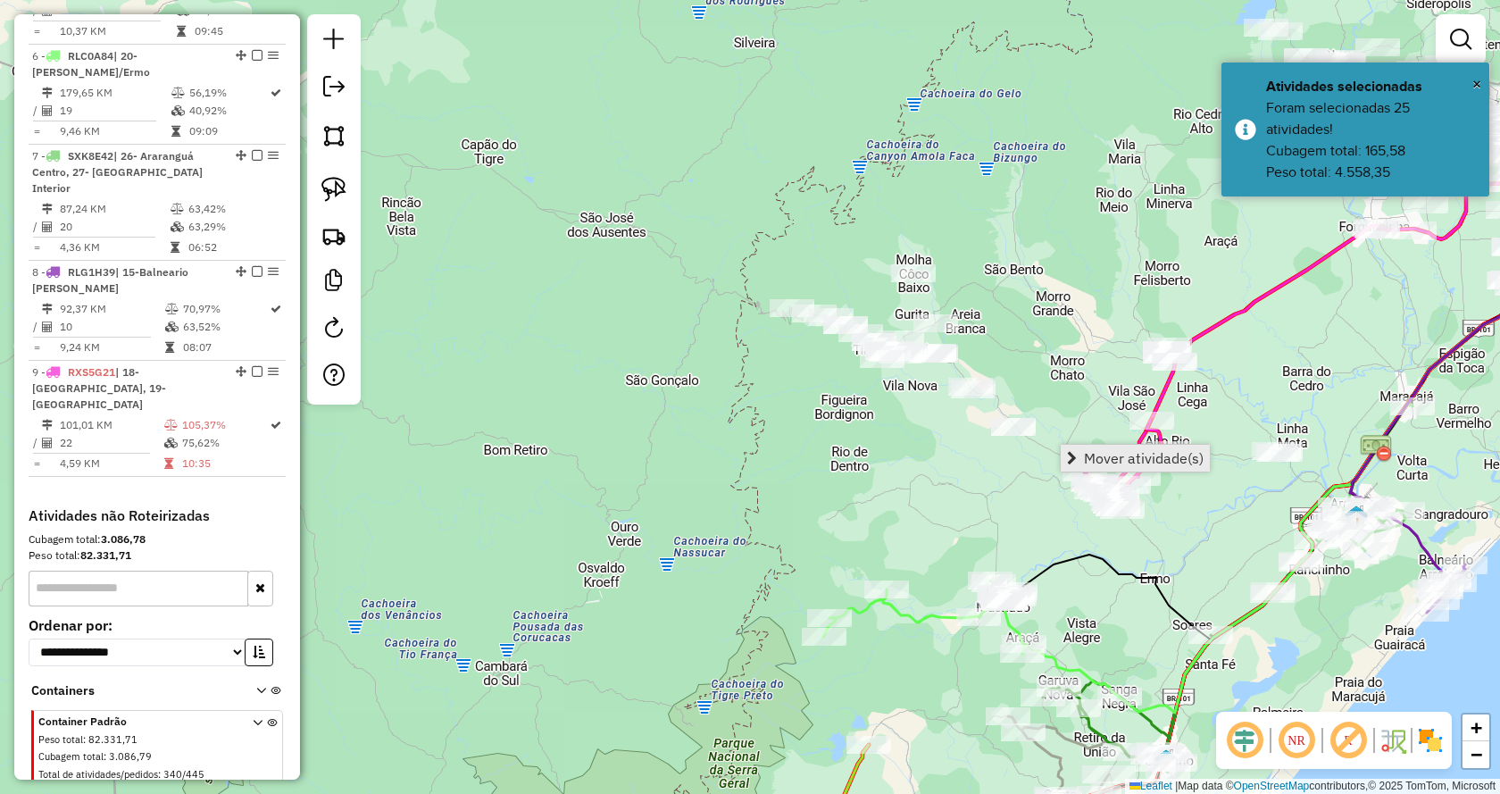
click at [1081, 461] on link "Mover atividade(s)" at bounding box center [1135, 458] width 149 height 27
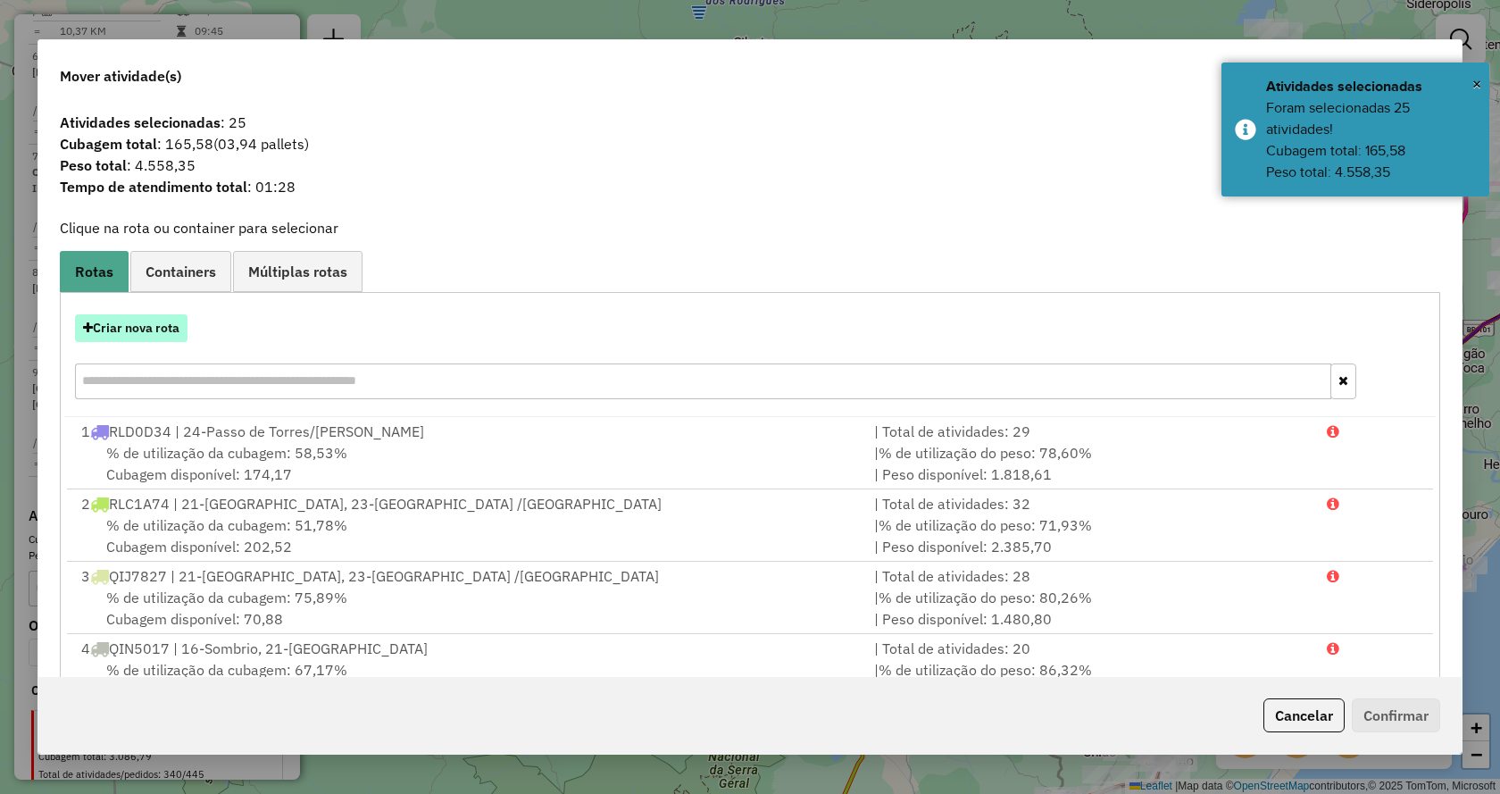
click at [161, 327] on button "Criar nova rota" at bounding box center [131, 328] width 113 height 28
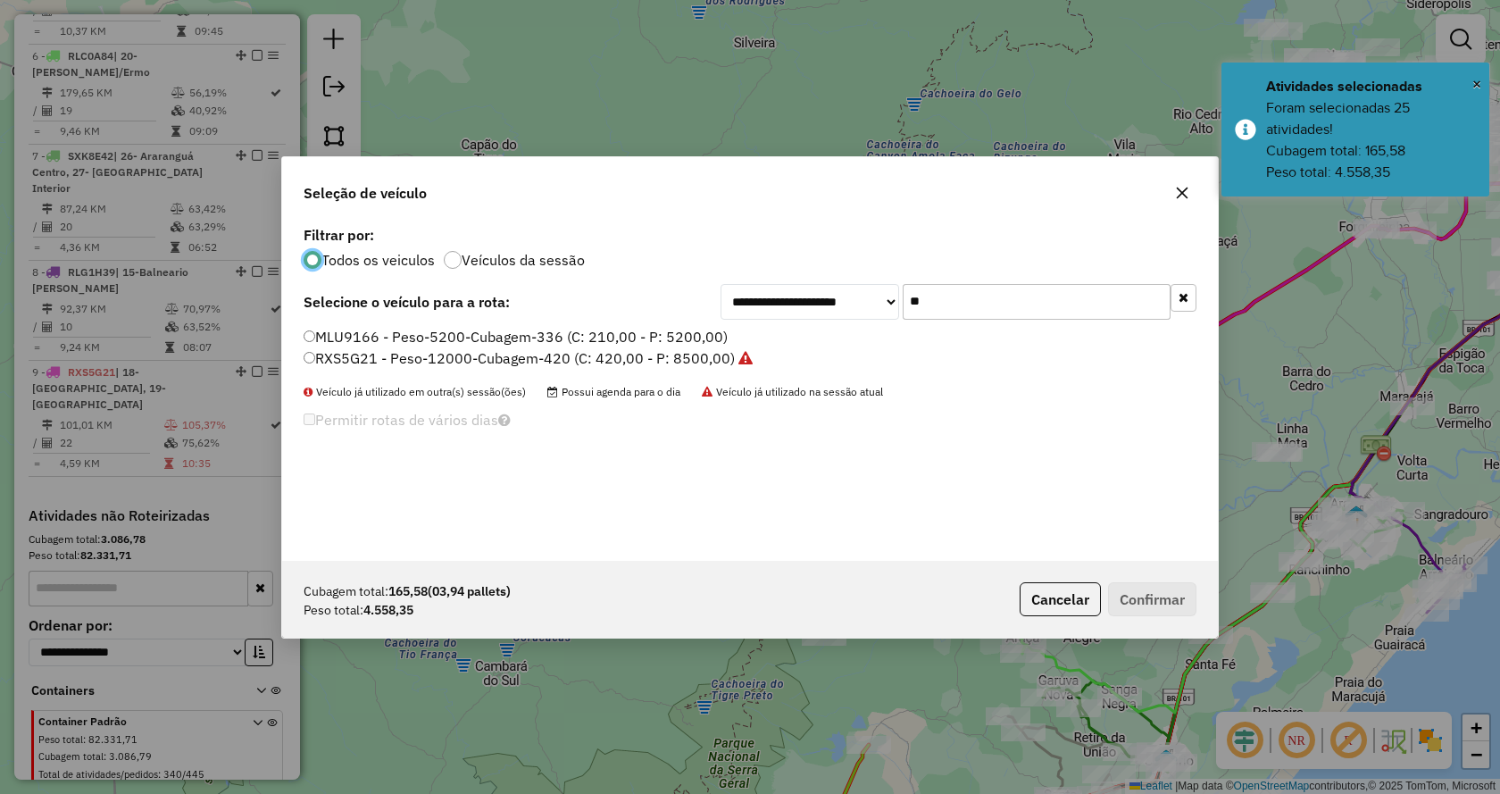
scroll to position [10, 5]
drag, startPoint x: 980, startPoint y: 321, endPoint x: 763, endPoint y: 305, distance: 217.5
click at [763, 305] on div "**********" at bounding box center [750, 390] width 936 height 339
click at [1035, 291] on input "**" at bounding box center [1037, 302] width 268 height 36
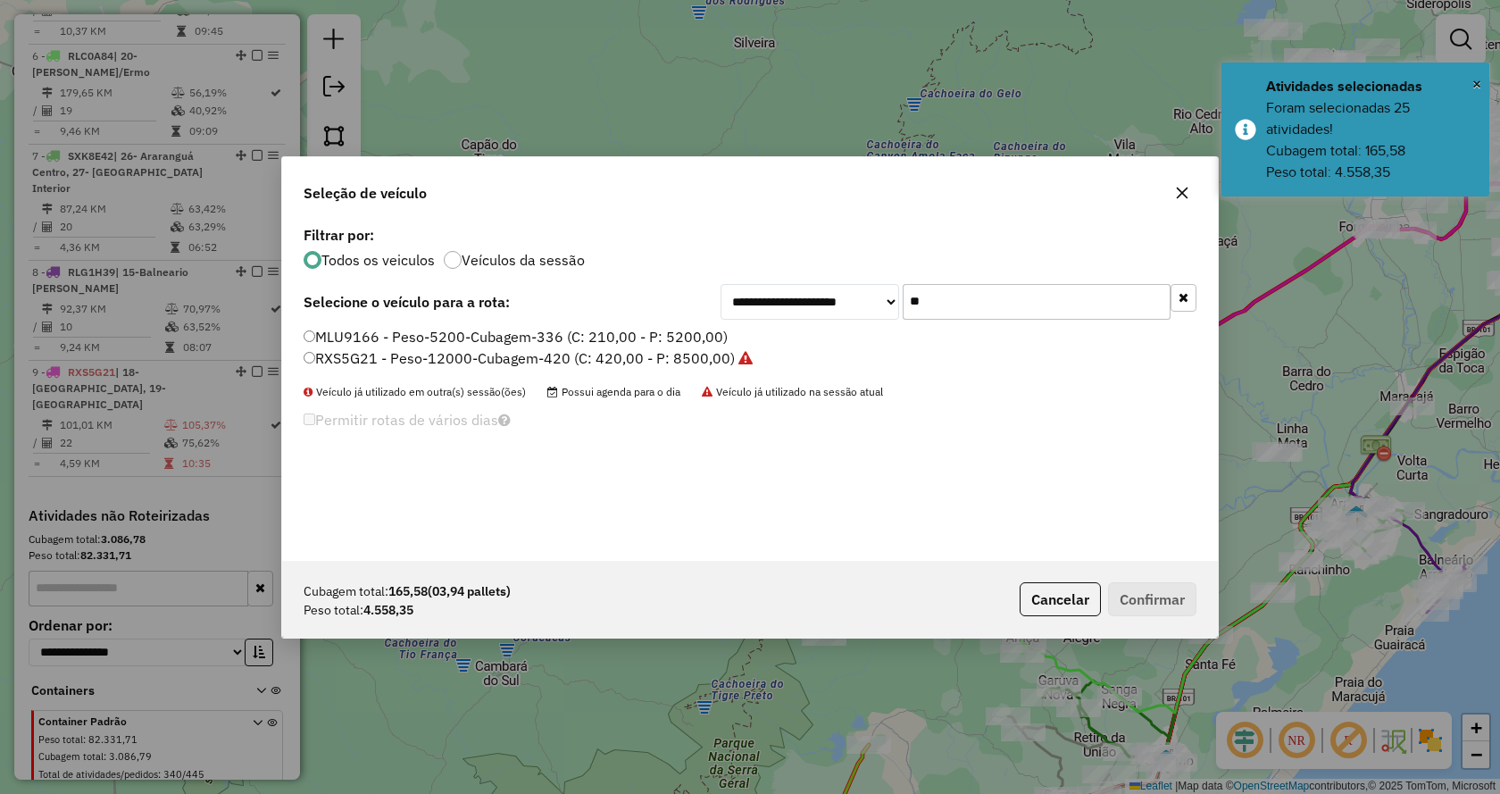
click at [1035, 291] on input "**" at bounding box center [1037, 302] width 268 height 36
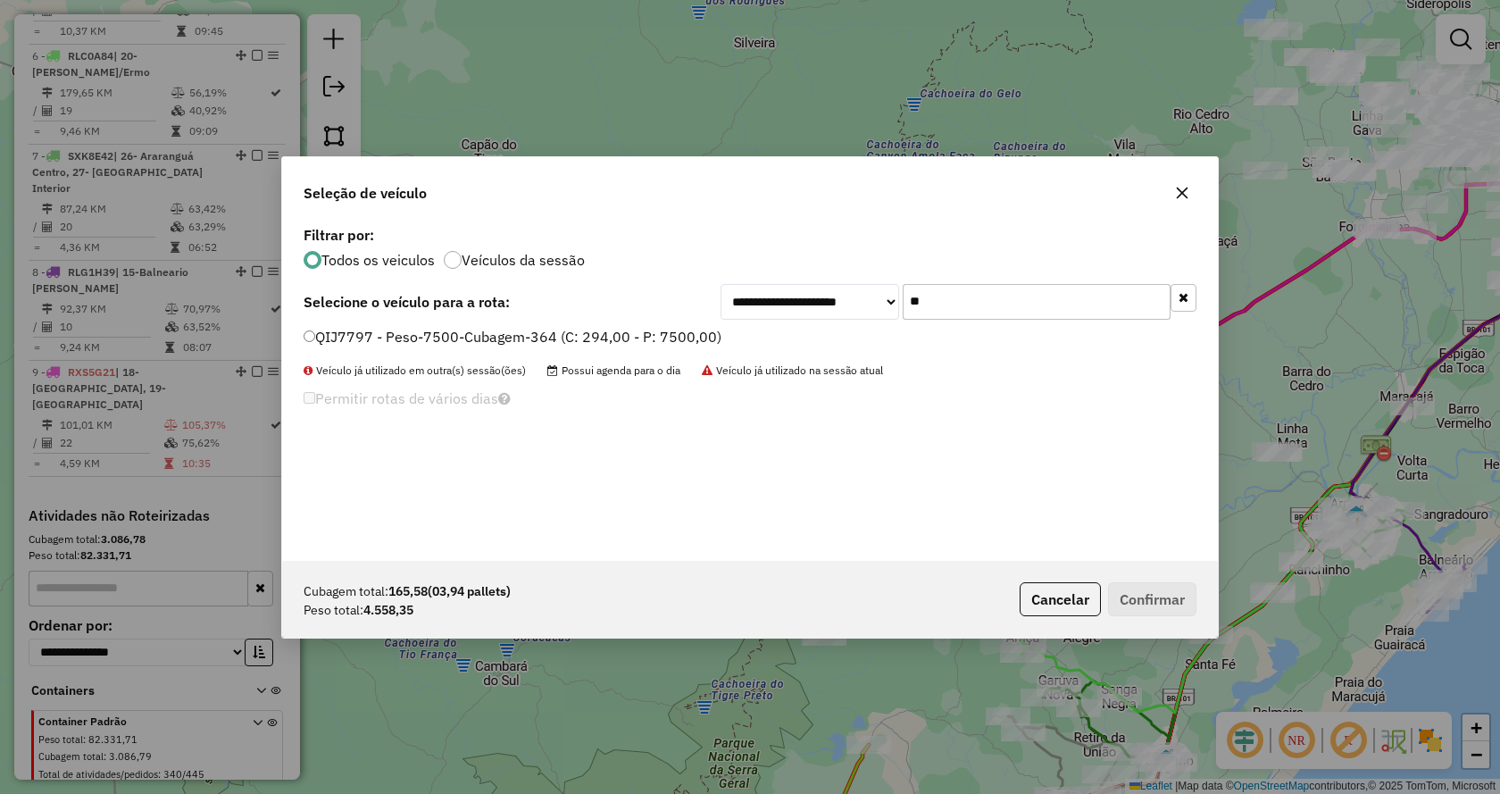
type input "**"
click at [707, 337] on label "QIJ7797 - Peso-7500-Cubagem-364 (C: 294,00 - P: 7500,00)" at bounding box center [513, 336] width 418 height 21
click at [1187, 603] on button "Confirmar" at bounding box center [1152, 599] width 88 height 34
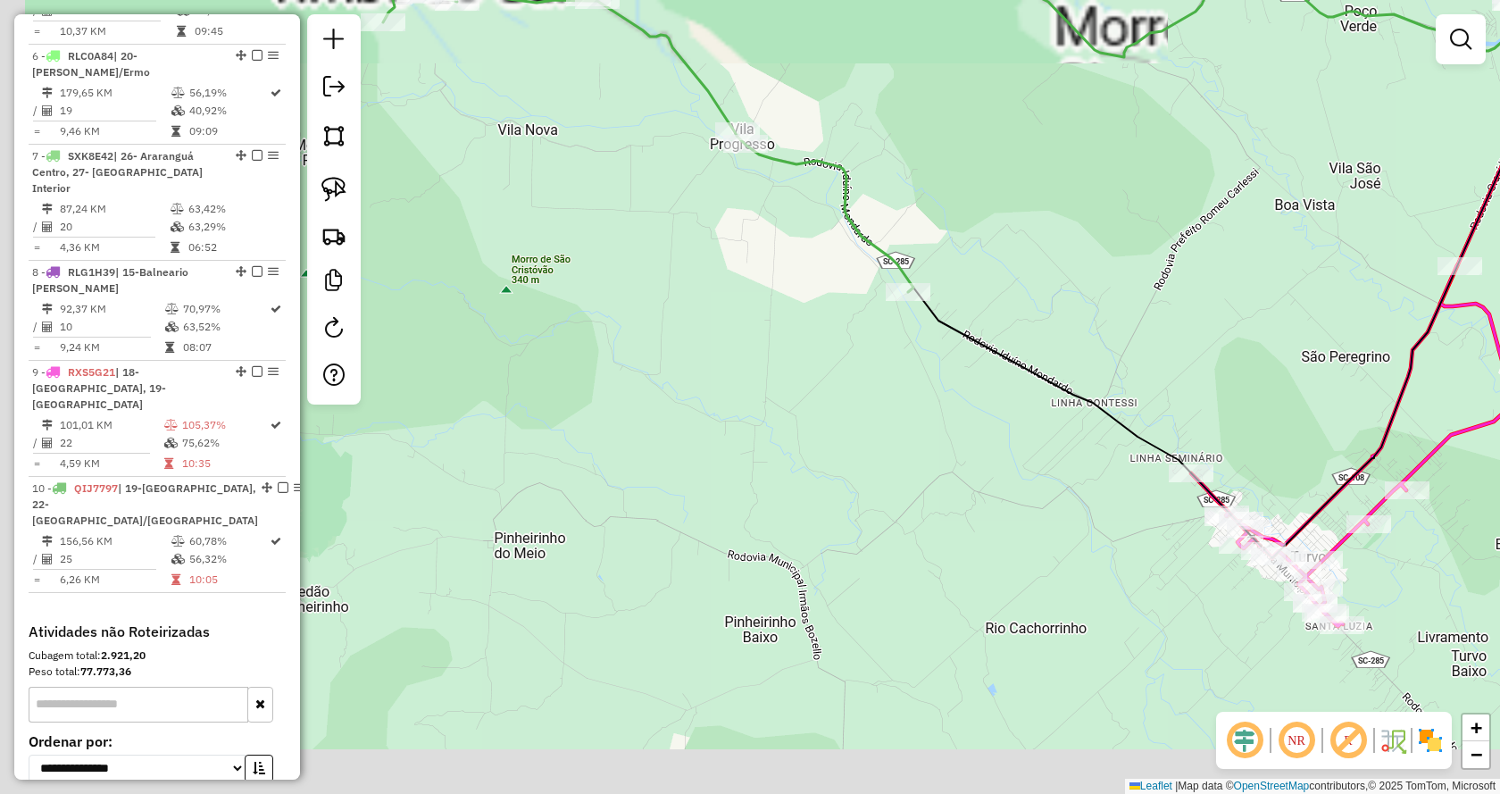
drag, startPoint x: 931, startPoint y: 435, endPoint x: 1261, endPoint y: 359, distance: 338.1
click at [1257, 363] on div "Janela de atendimento Grade de atendimento Capacidade Transportadoras Veículos …" at bounding box center [750, 397] width 1500 height 794
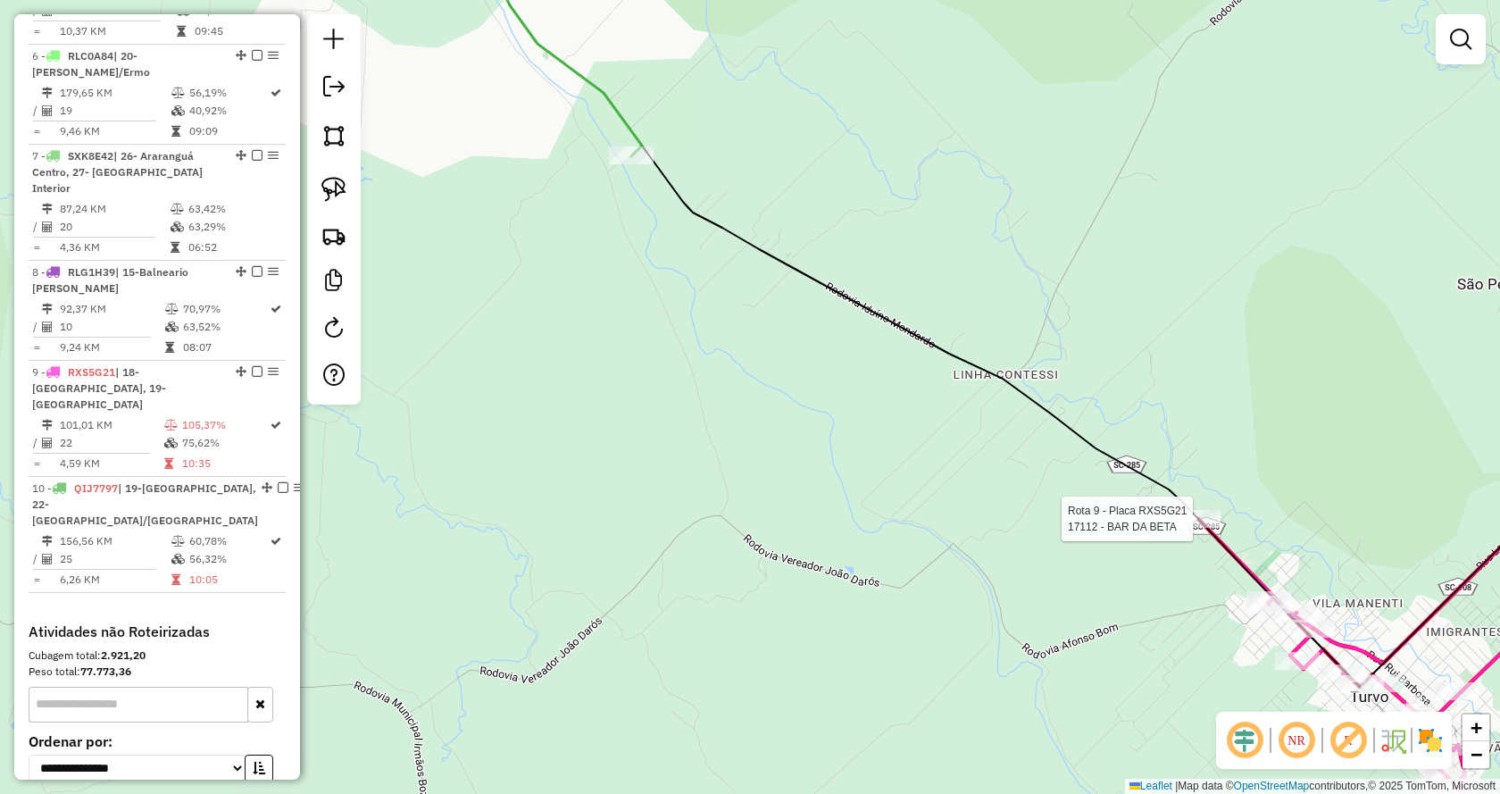
select select "*********"
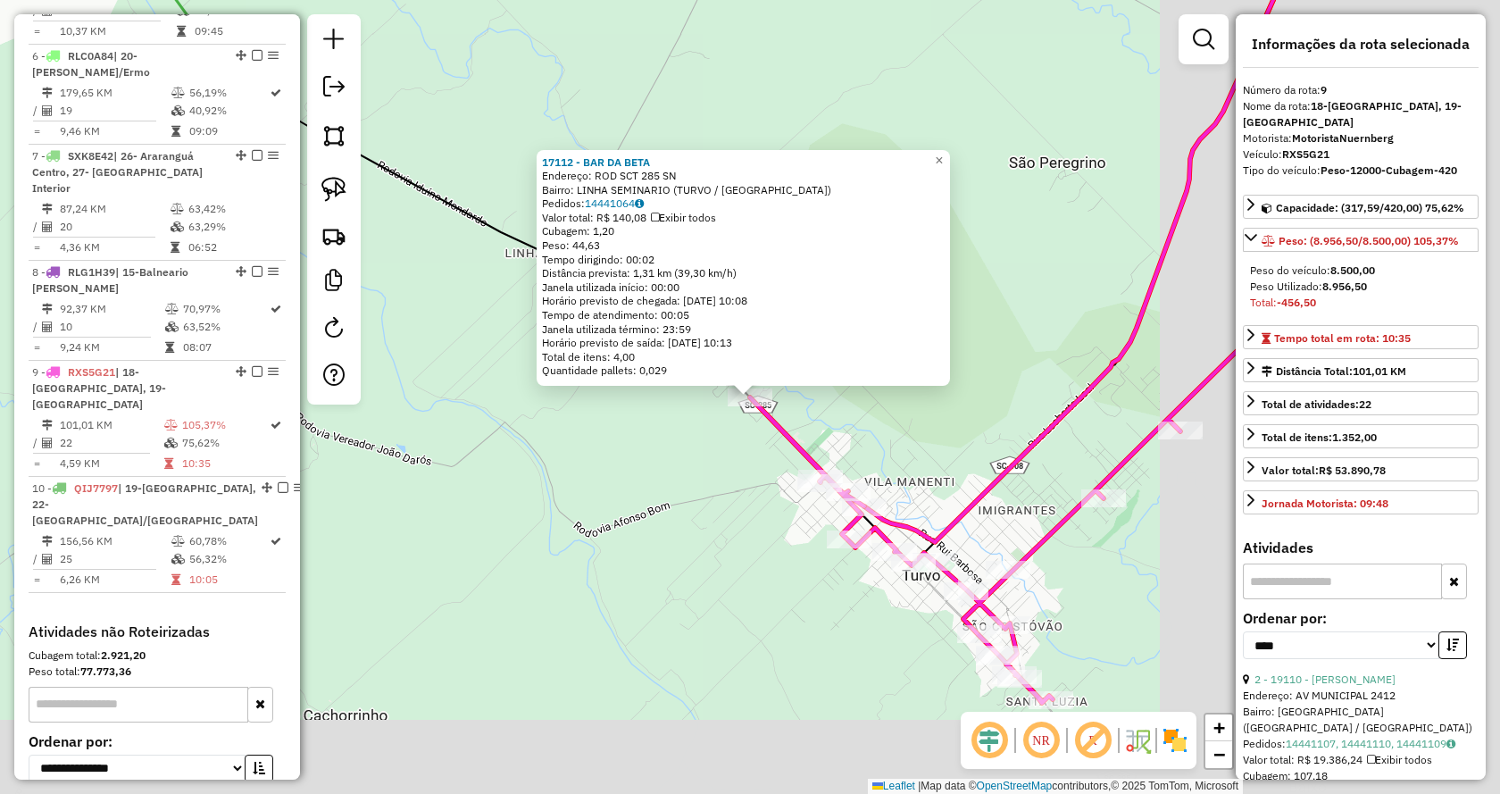
scroll to position [1288, 0]
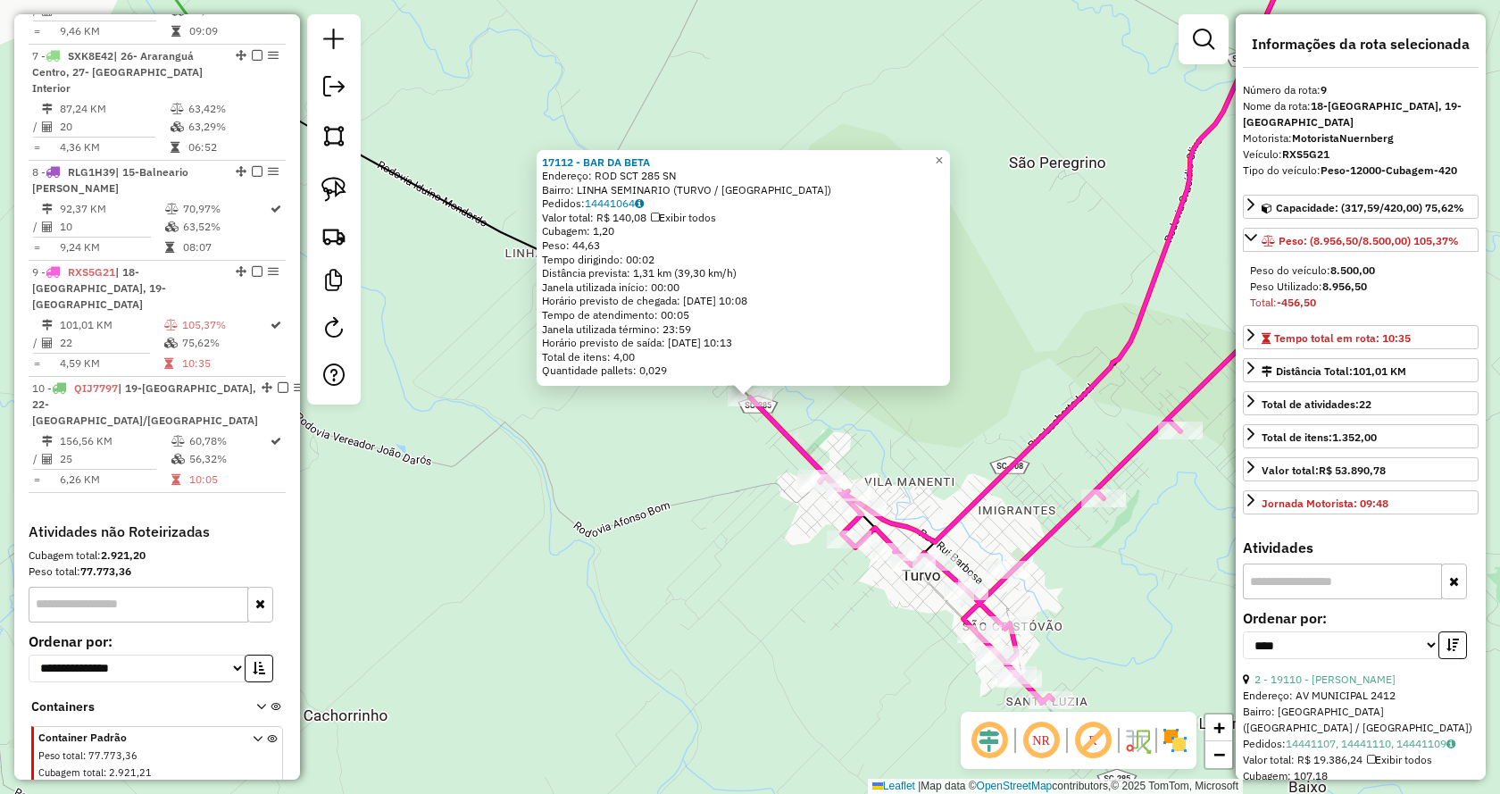
click at [925, 499] on div "17112 - BAR DA BETA Endereço: ROD SCT 285 SN Bairro: LINHA SEMINARIO (TURVO / […" at bounding box center [750, 397] width 1500 height 794
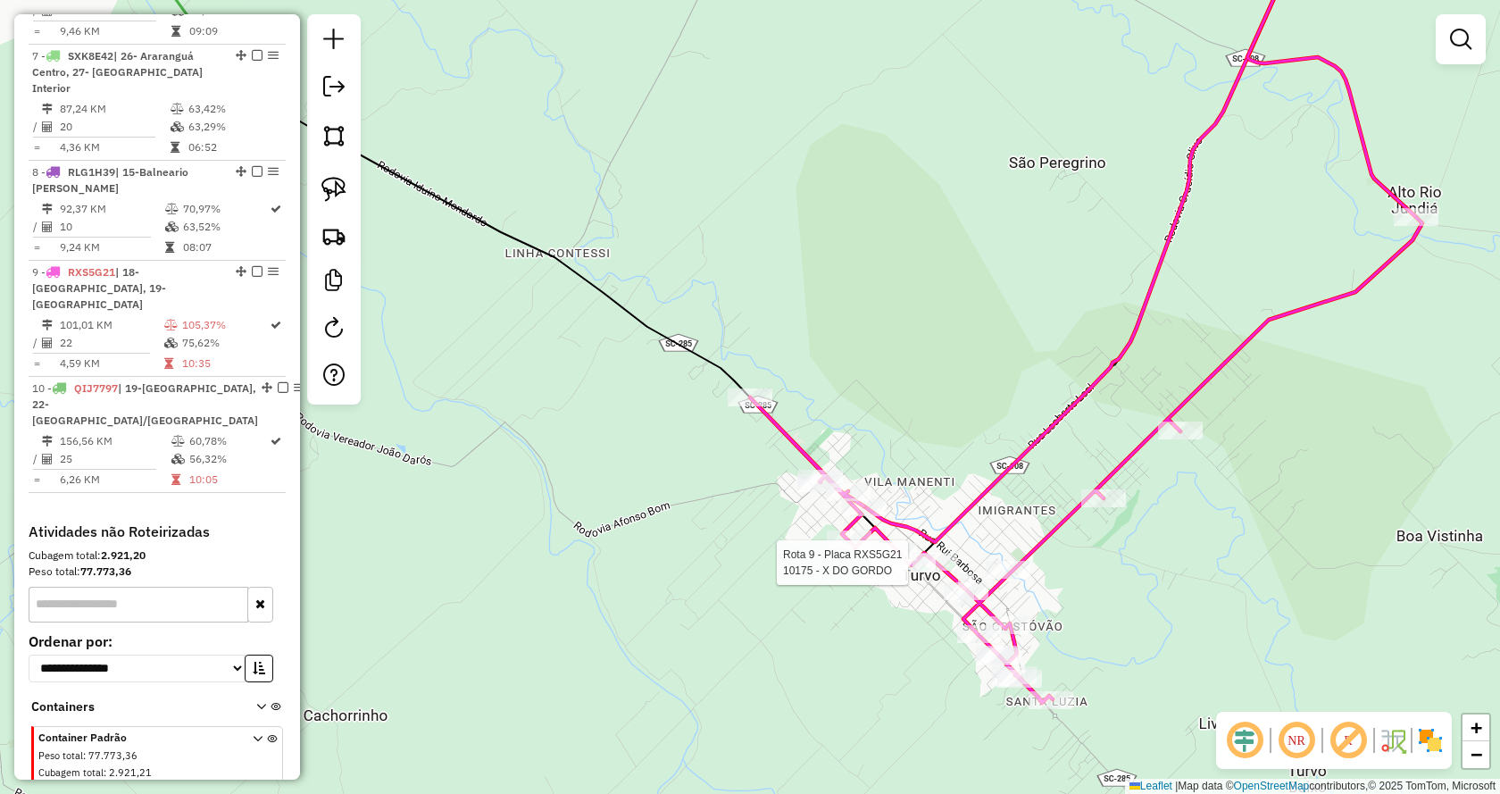
select select "*********"
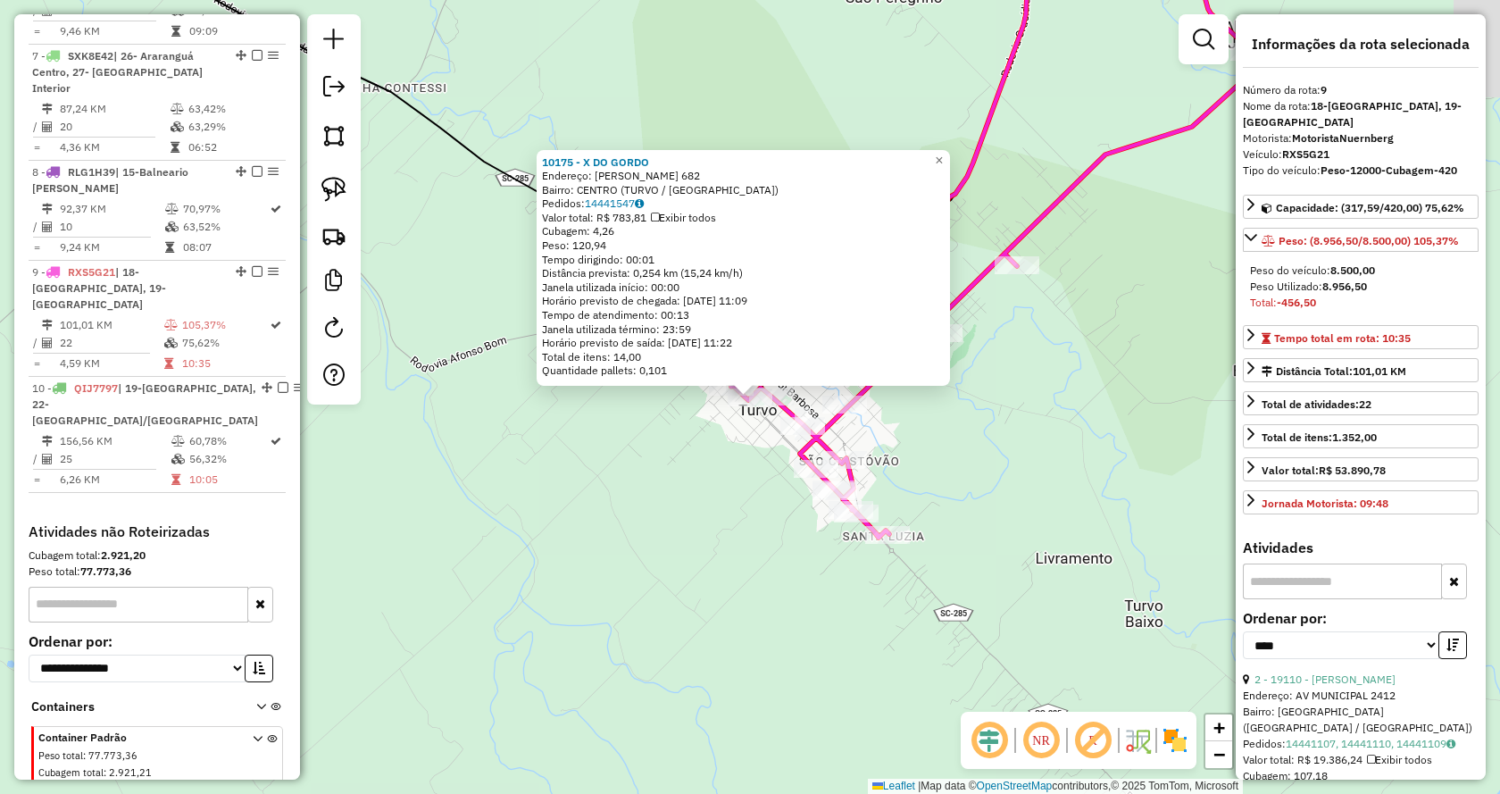
click at [1263, 563] on input "text" at bounding box center [1342, 581] width 199 height 36
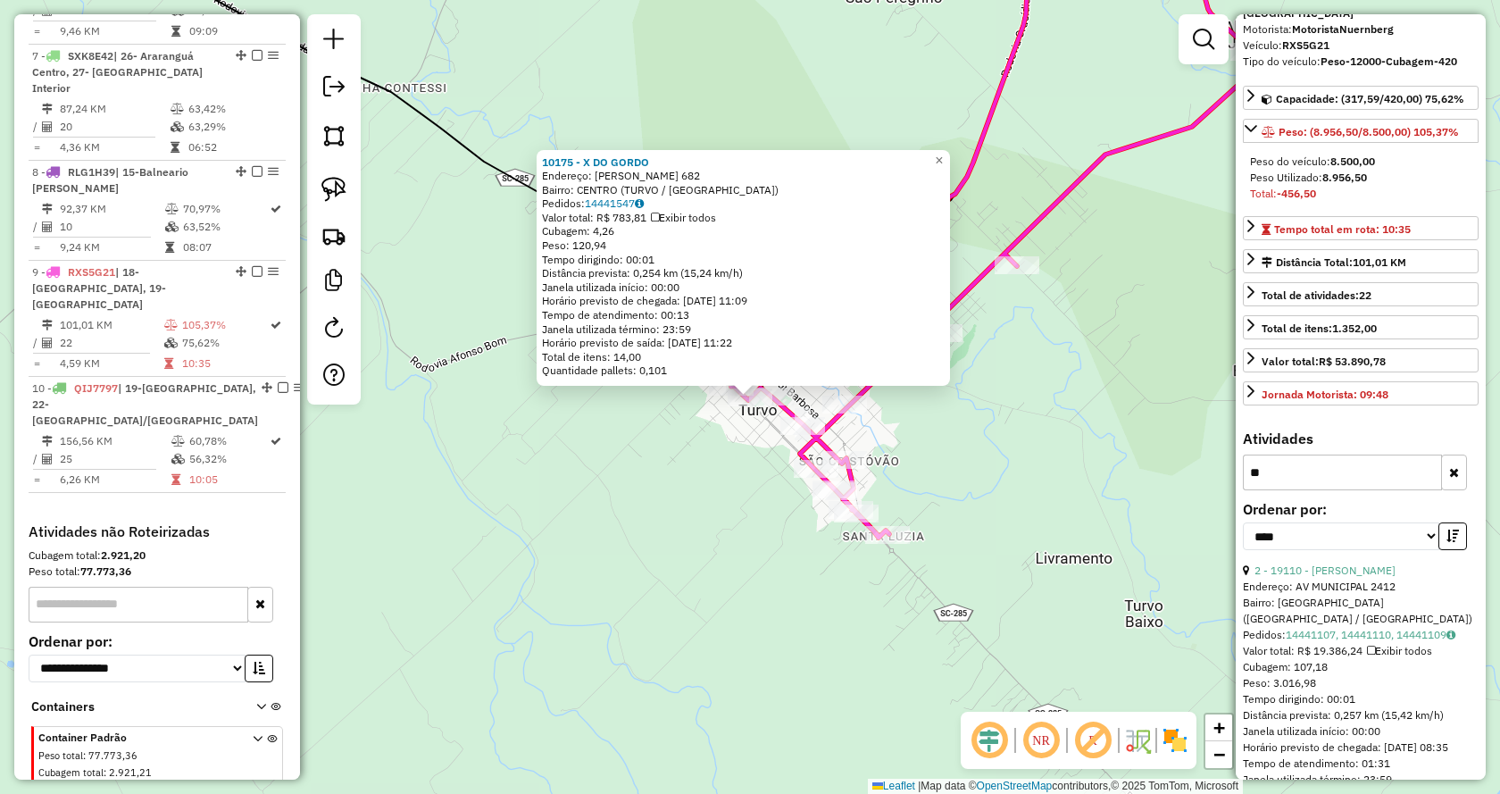
scroll to position [163, 0]
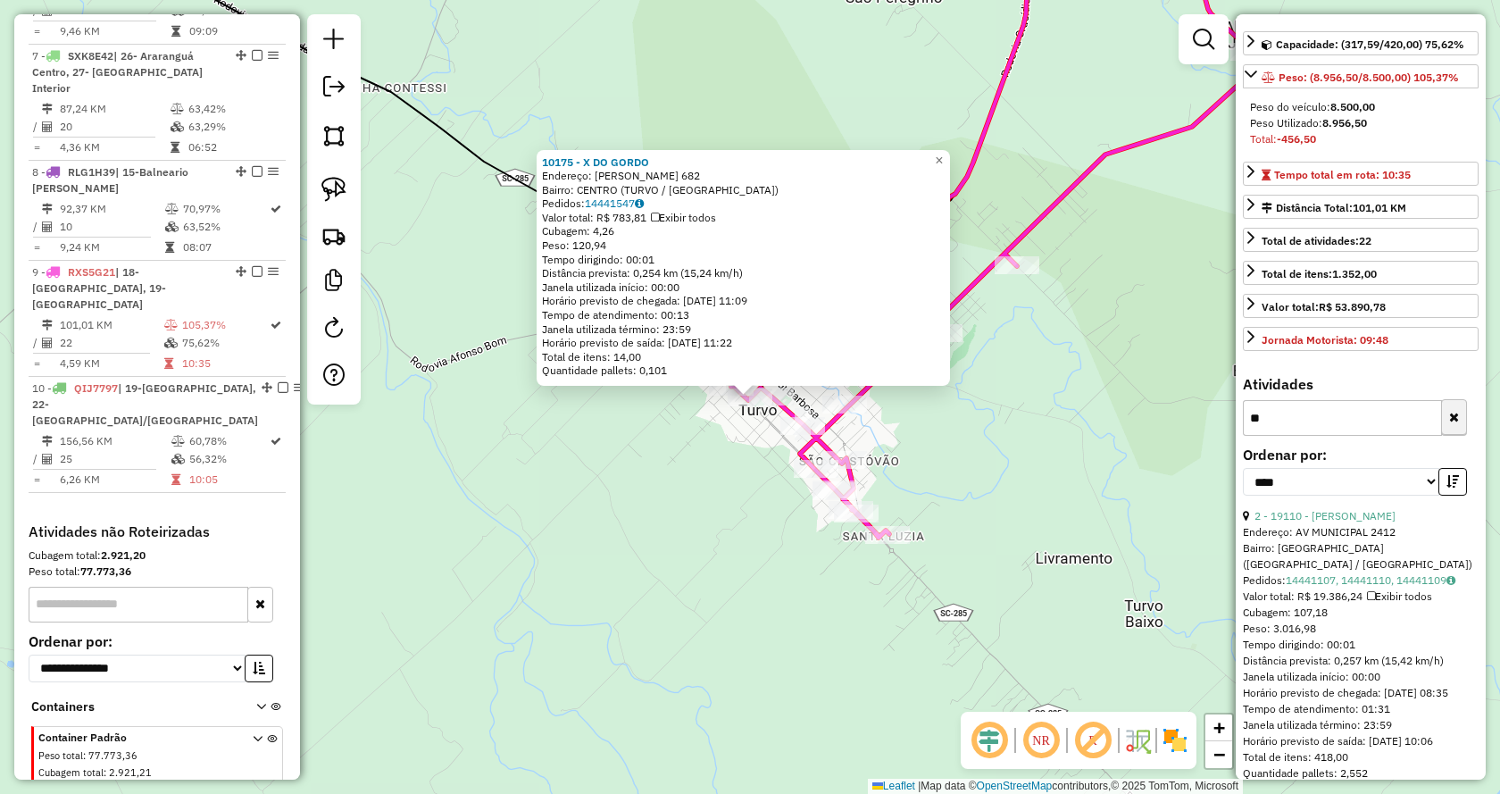
type input "**"
click at [1454, 412] on icon "button" at bounding box center [1454, 418] width 10 height 13
click at [1080, 407] on div "10175 - X DO GORDO Endereço: [PERSON_NAME] 682 Bairro: [GEOGRAPHIC_DATA] (TURVO…" at bounding box center [750, 397] width 1500 height 794
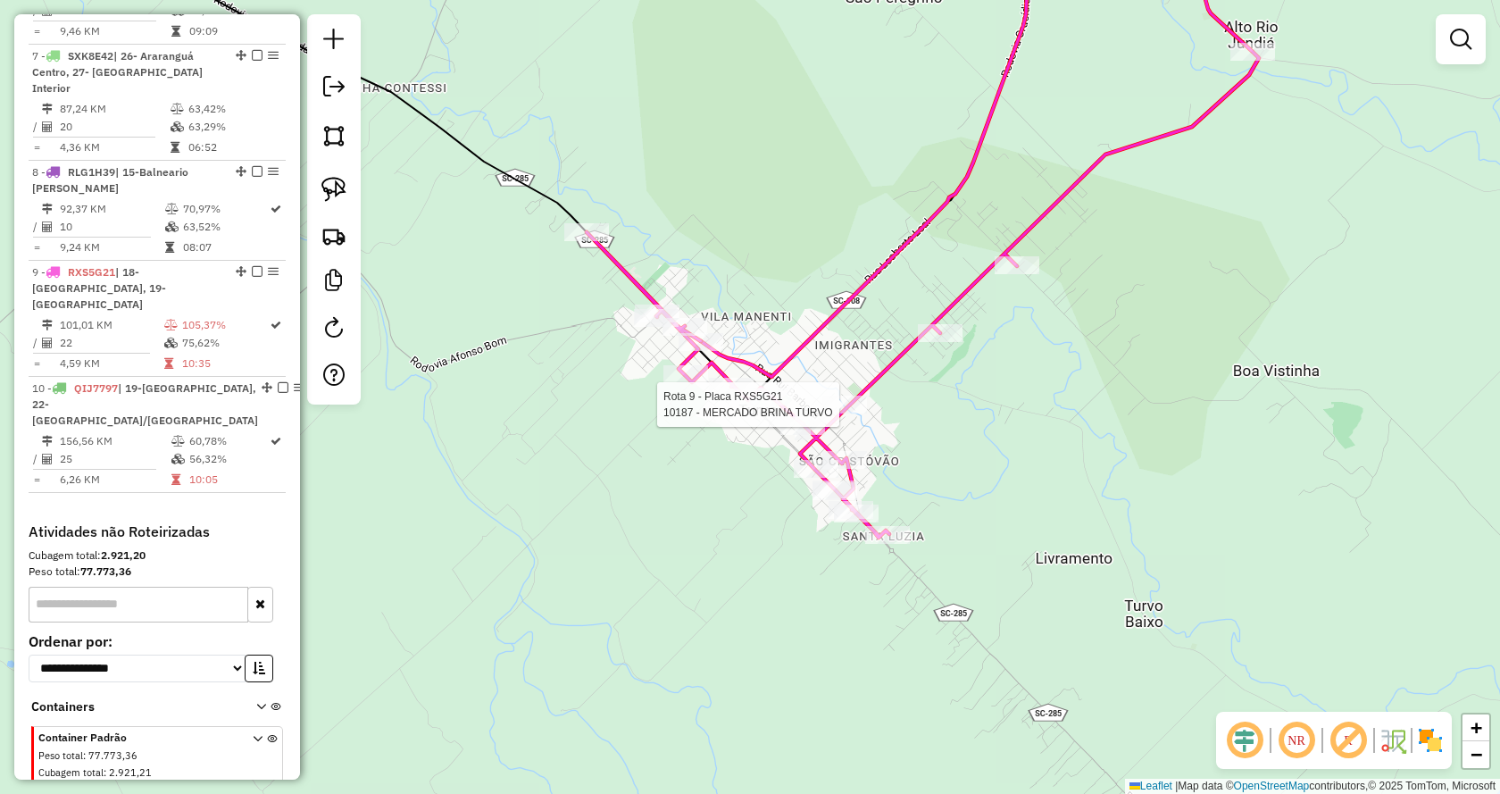
select select "*********"
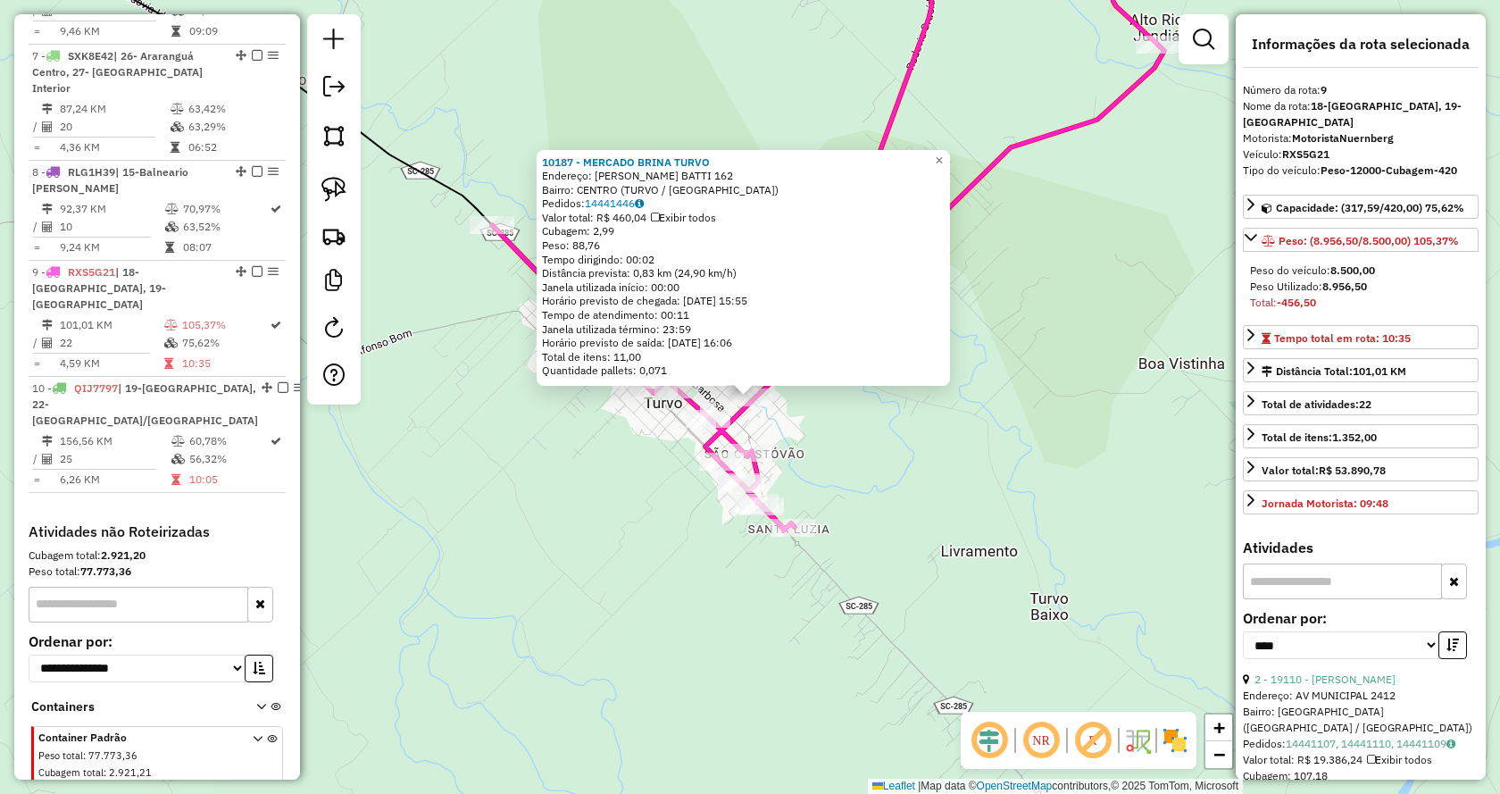
click at [1280, 563] on input "text" at bounding box center [1342, 581] width 199 height 36
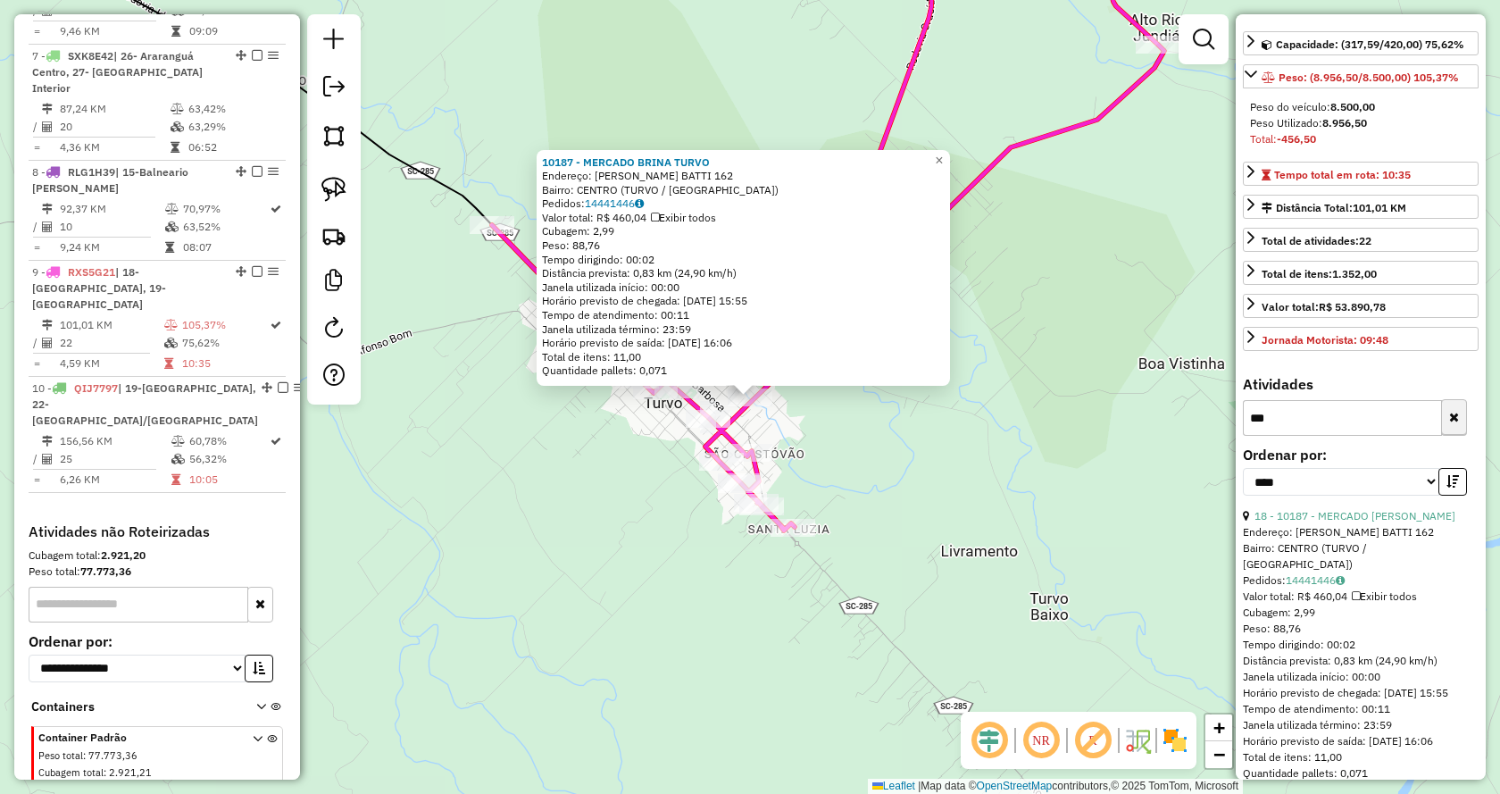
type input "***"
click at [1442, 402] on button "button" at bounding box center [1454, 418] width 26 height 36
click at [959, 442] on div "10187 - MERCADO BRINA TURVO Endereço: [PERSON_NAME] BATTI 162 Bairro: [GEOGRAPH…" at bounding box center [750, 397] width 1500 height 794
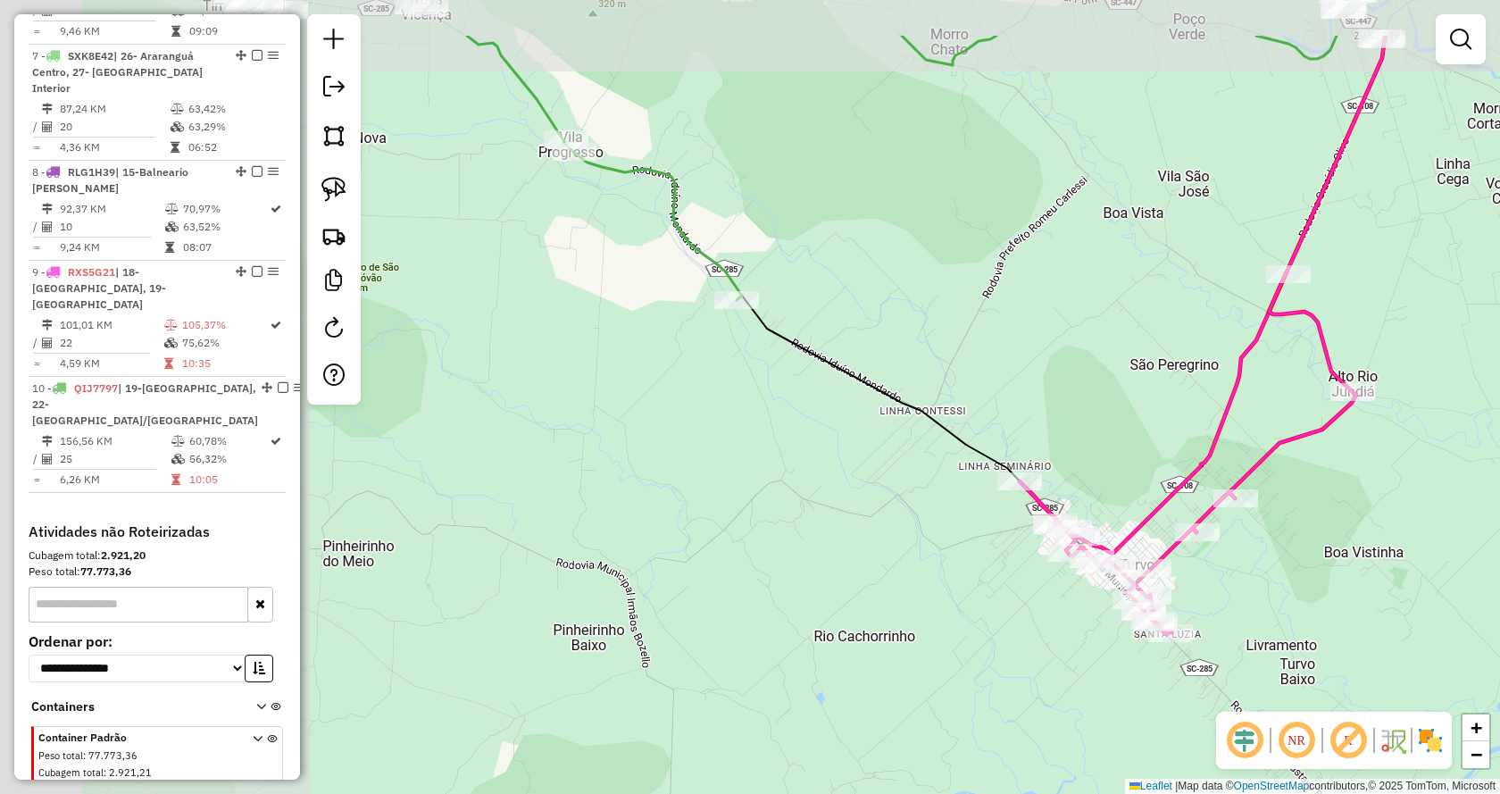
drag, startPoint x: 641, startPoint y: 506, endPoint x: 1097, endPoint y: 623, distance: 470.2
click at [1097, 623] on div "Janela de atendimento Grade de atendimento Capacidade Transportadoras Veículos …" at bounding box center [750, 397] width 1500 height 794
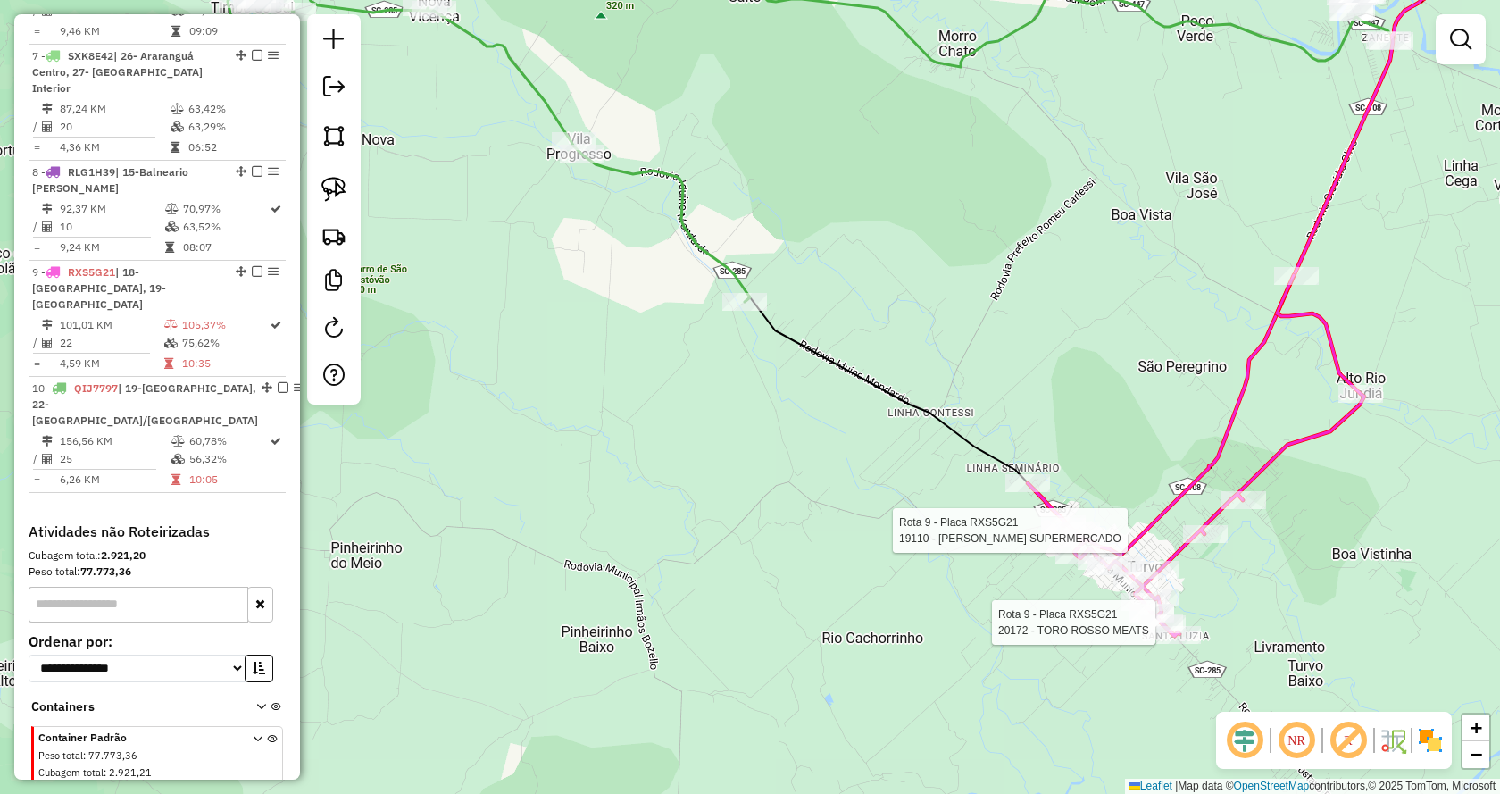
select select "*********"
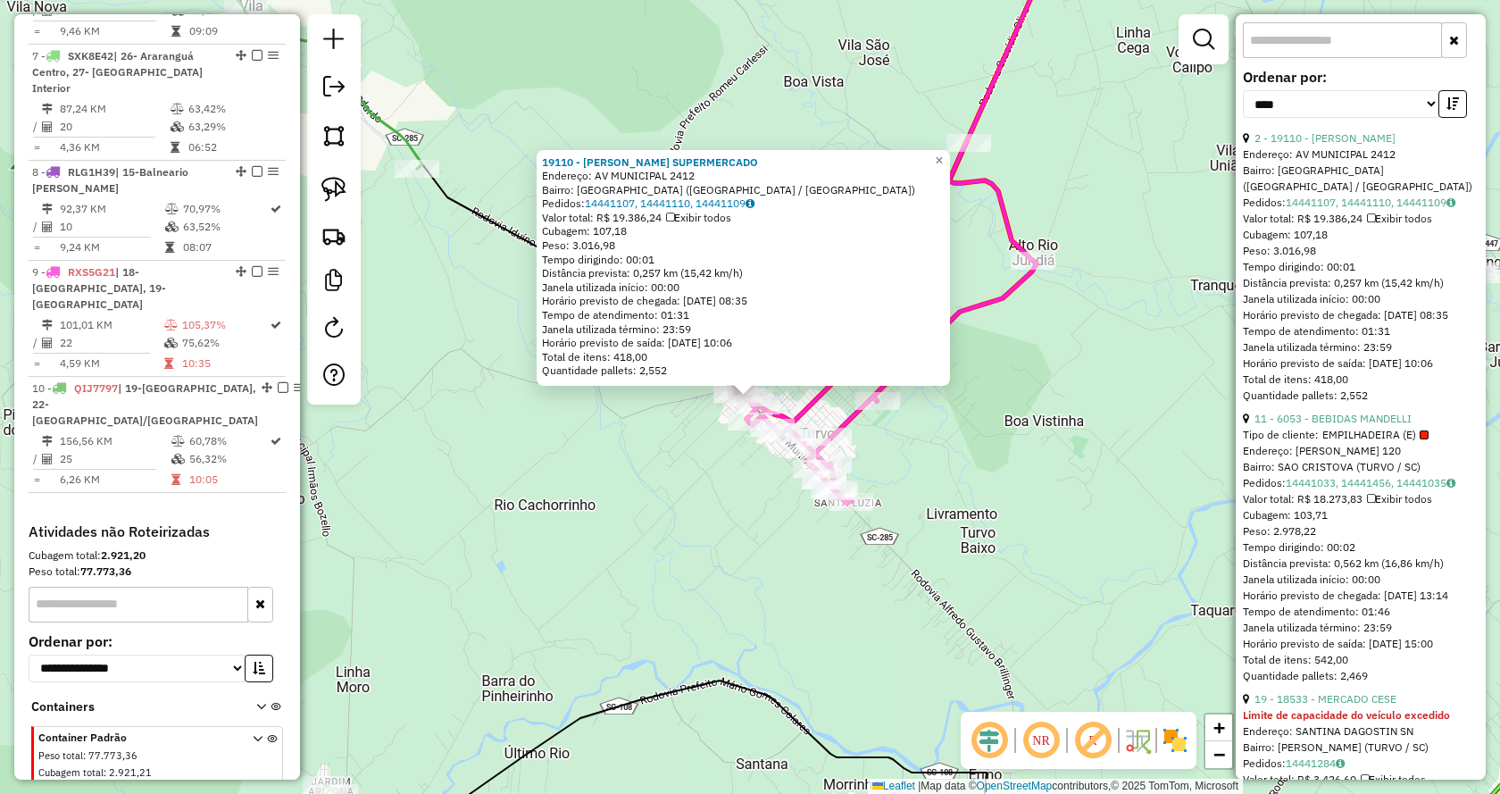
scroll to position [625, 0]
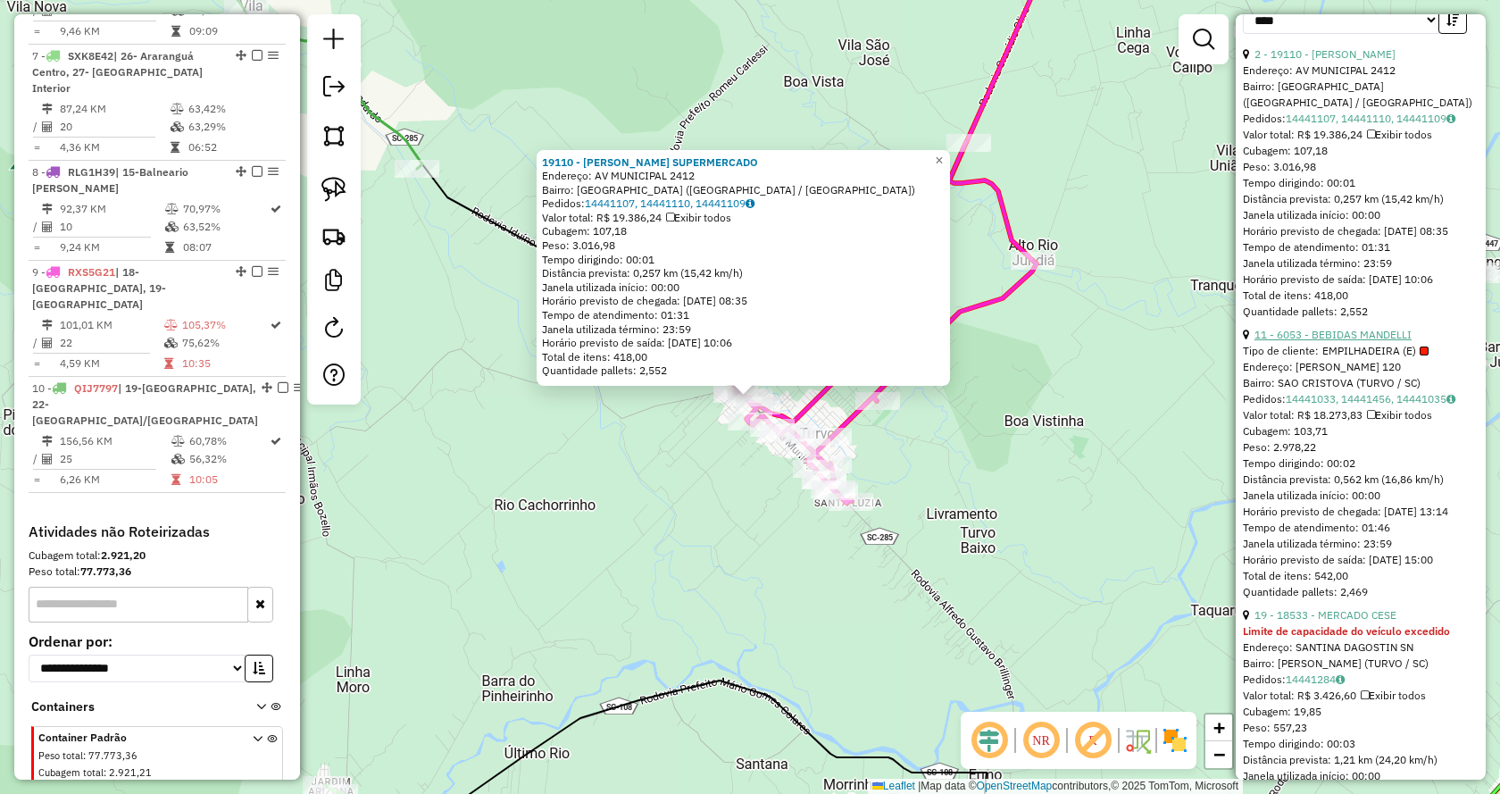
click at [1325, 328] on link "11 - 6053 - BEBIDAS MANDELLI" at bounding box center [1333, 334] width 157 height 13
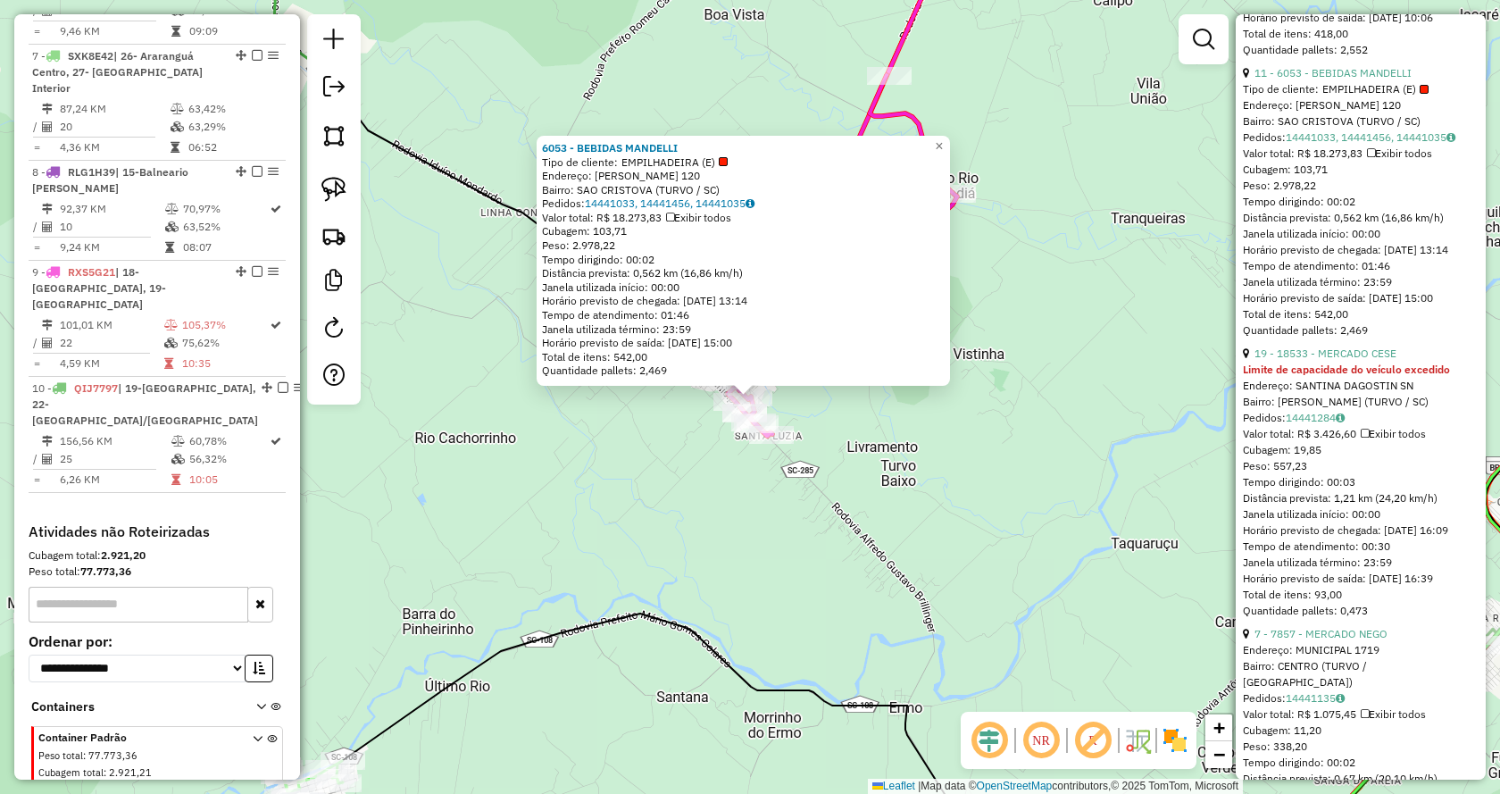
scroll to position [982, 0]
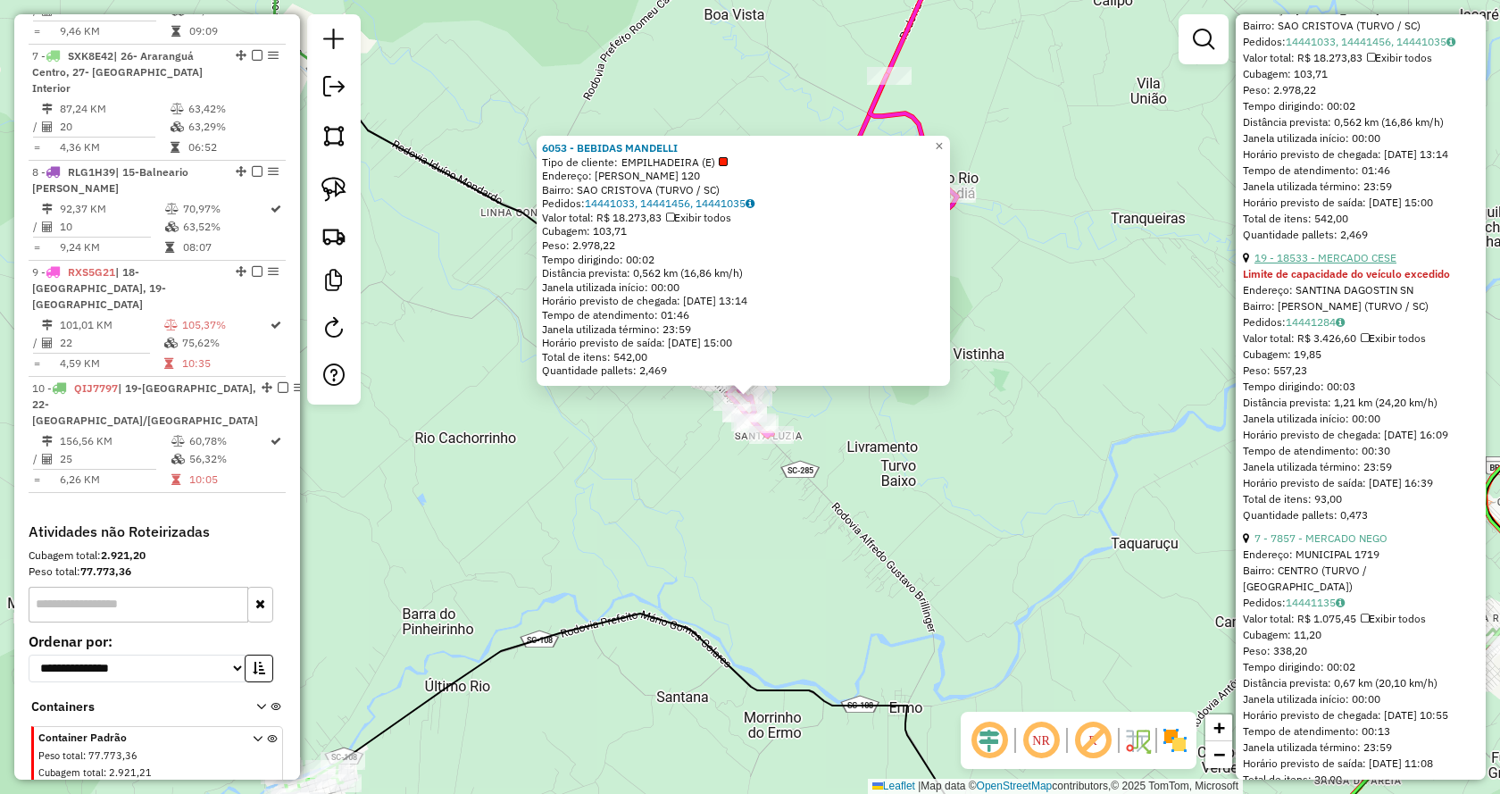
click at [1336, 253] on link "19 - 18533 - MERCADO CESE" at bounding box center [1326, 257] width 142 height 13
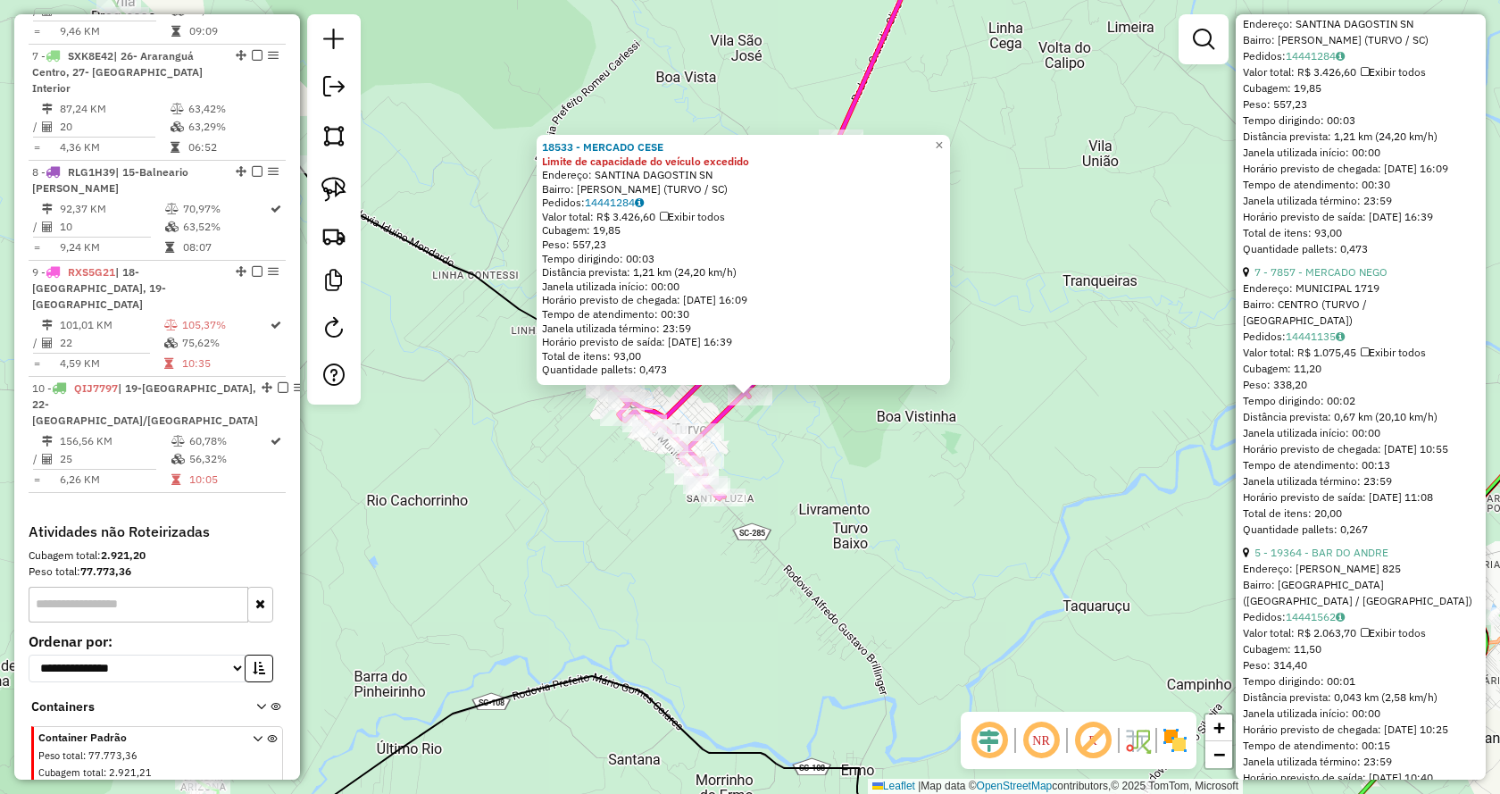
scroll to position [1250, 0]
click at [1322, 277] on link "7 - 7857 - MERCADO NEGO" at bounding box center [1321, 269] width 133 height 13
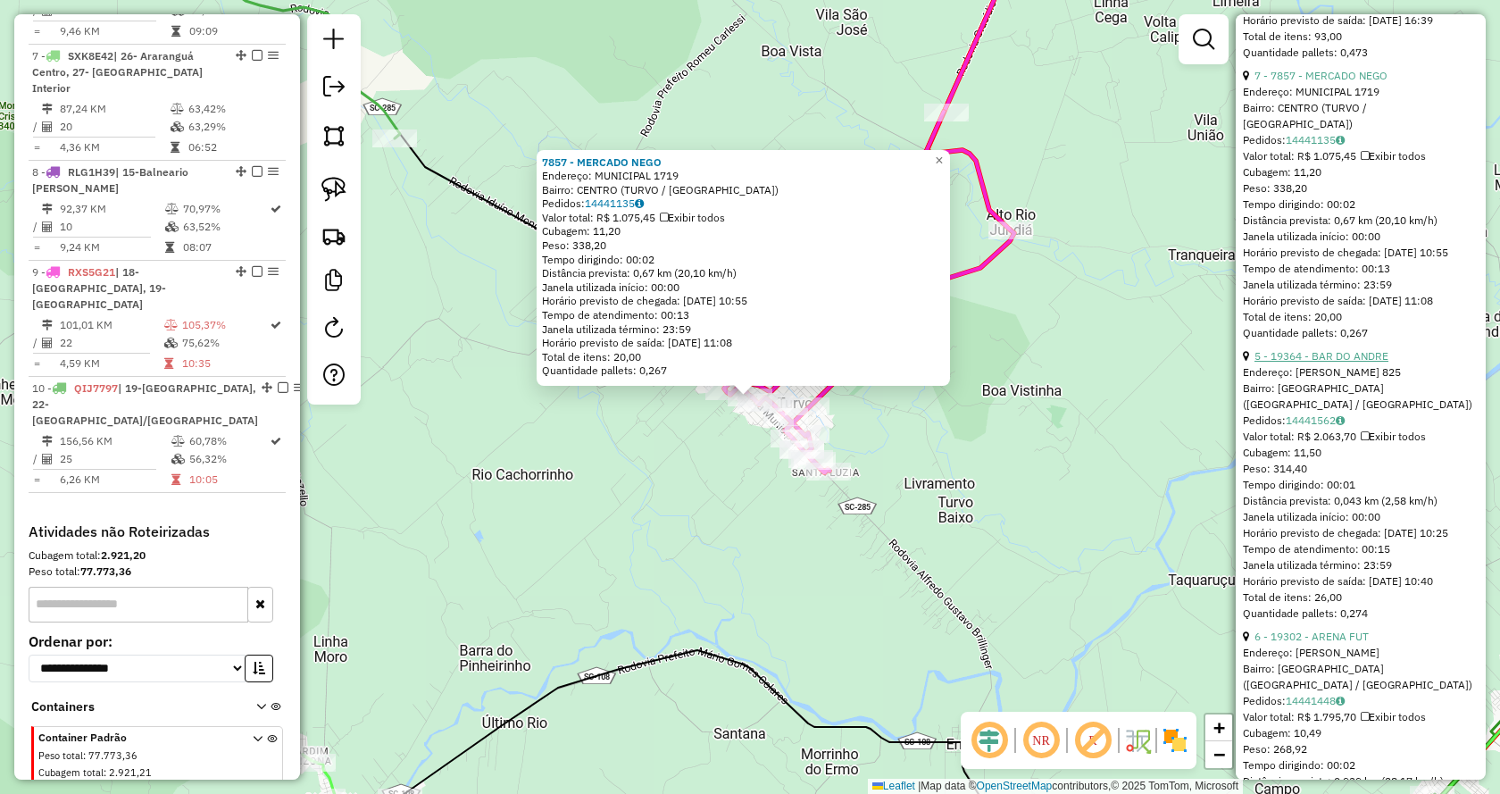
scroll to position [1518, 0]
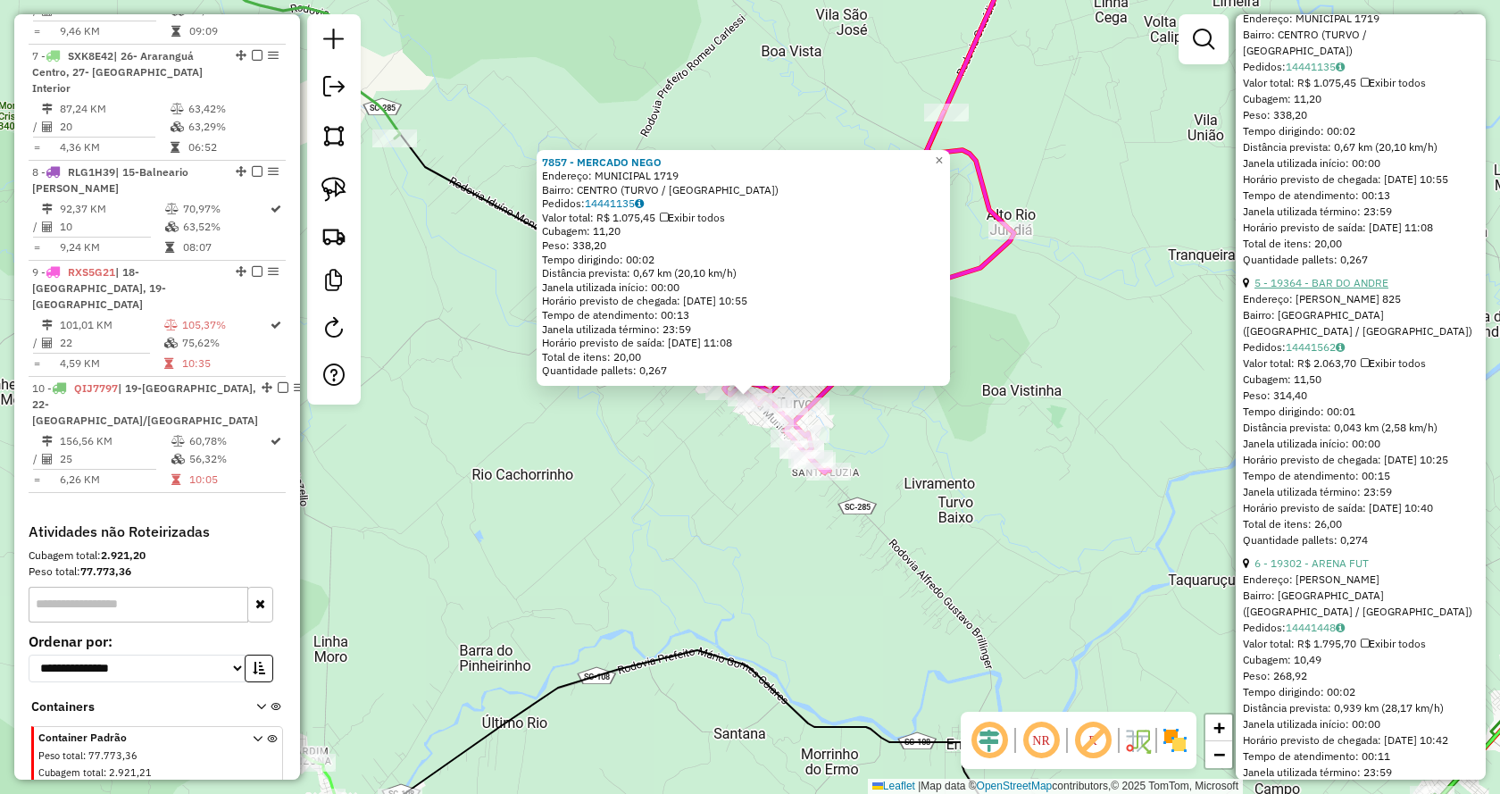
click at [1306, 289] on link "5 - 19364 - BAR DO ANDRE" at bounding box center [1322, 282] width 134 height 13
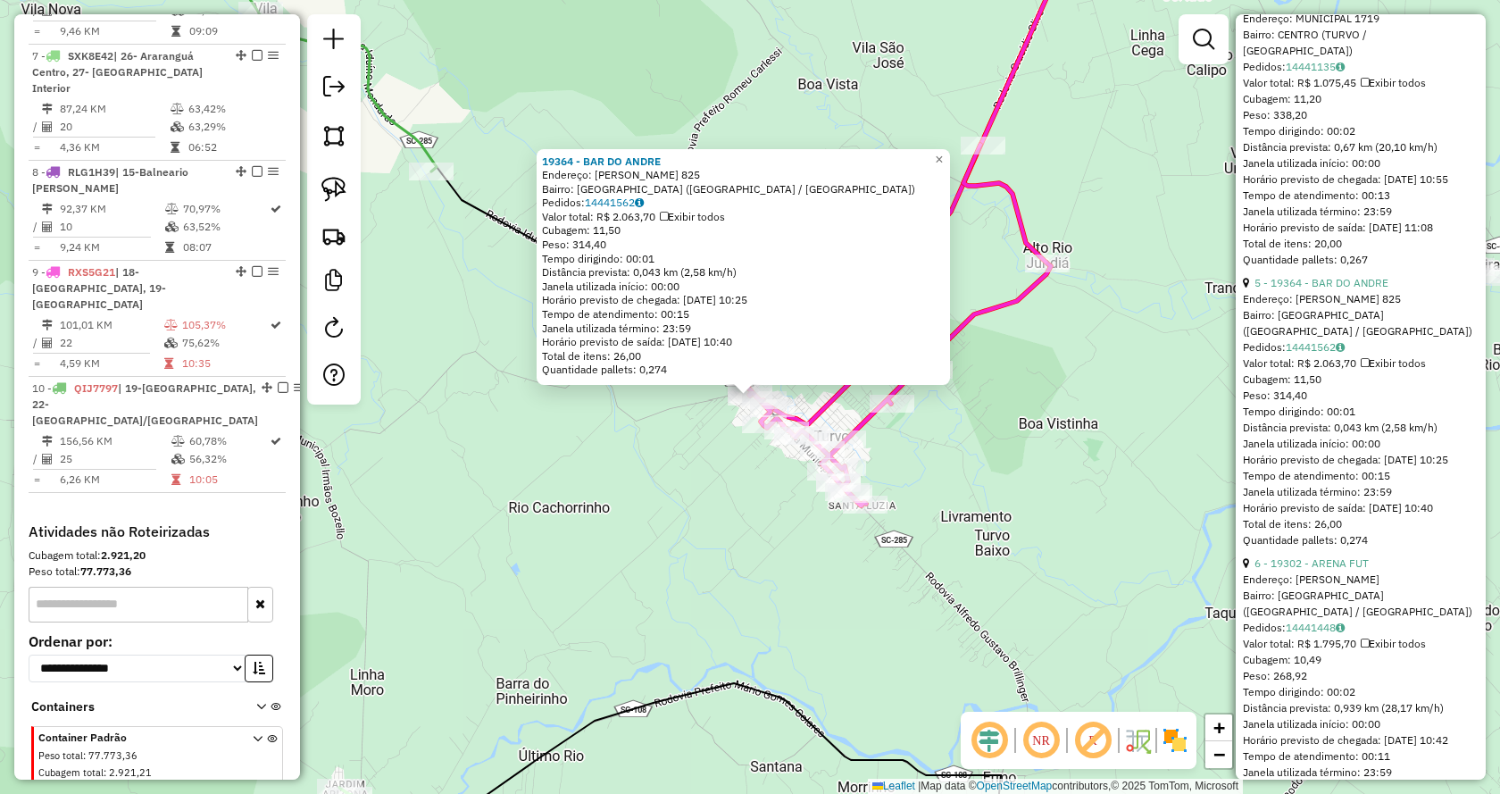
click at [1327, 9] on link "7 - 7857 - MERCADO NEGO" at bounding box center [1321, 2] width 133 height 13
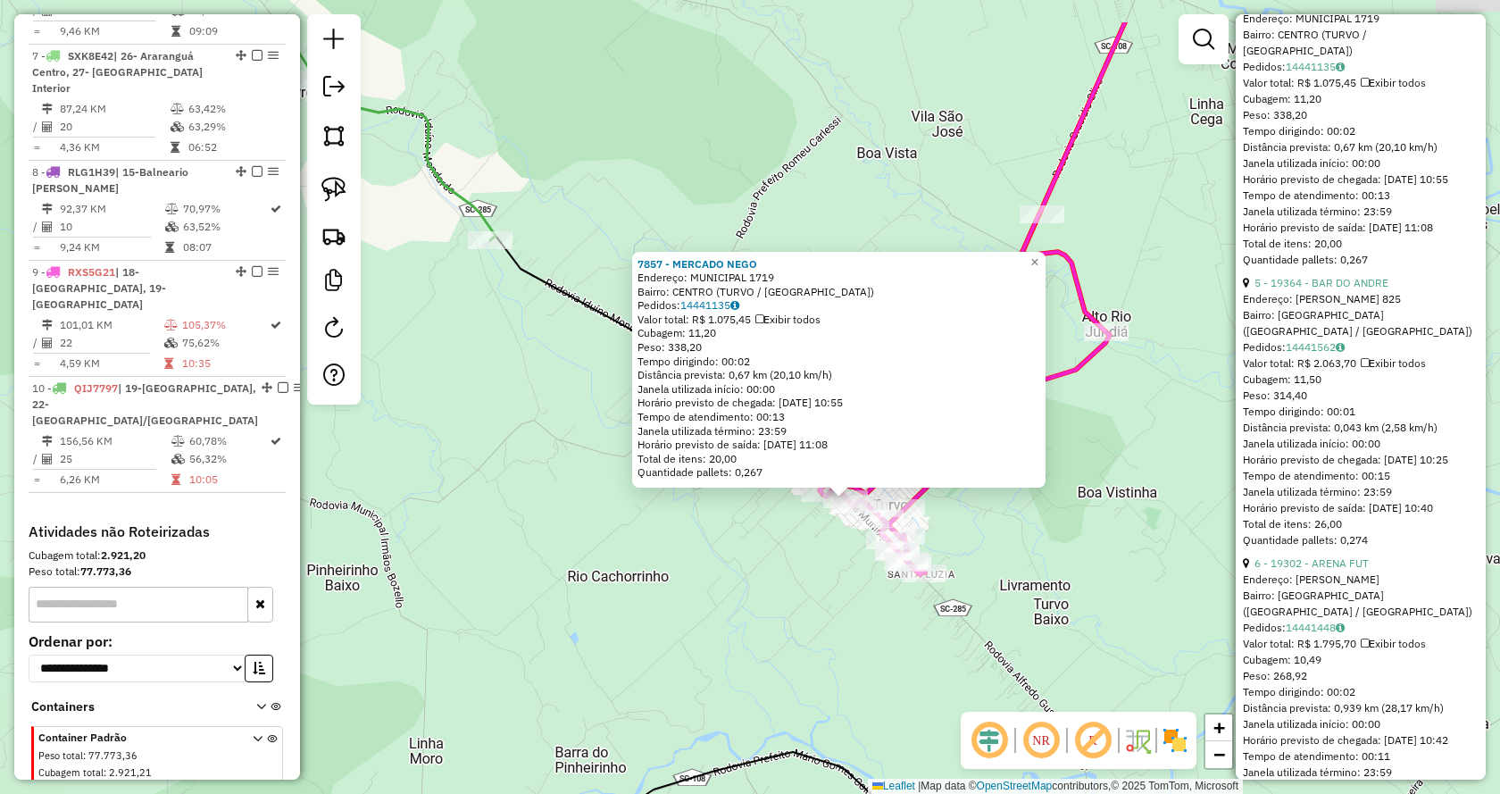
drag, startPoint x: 815, startPoint y: 538, endPoint x: 900, endPoint y: 563, distance: 88.7
click at [900, 563] on div "7857 - MERCADO NEGO Endereço: MUNICIPAL 1719 Bairro: [GEOGRAPHIC_DATA] (TURVO /…" at bounding box center [750, 397] width 1500 height 794
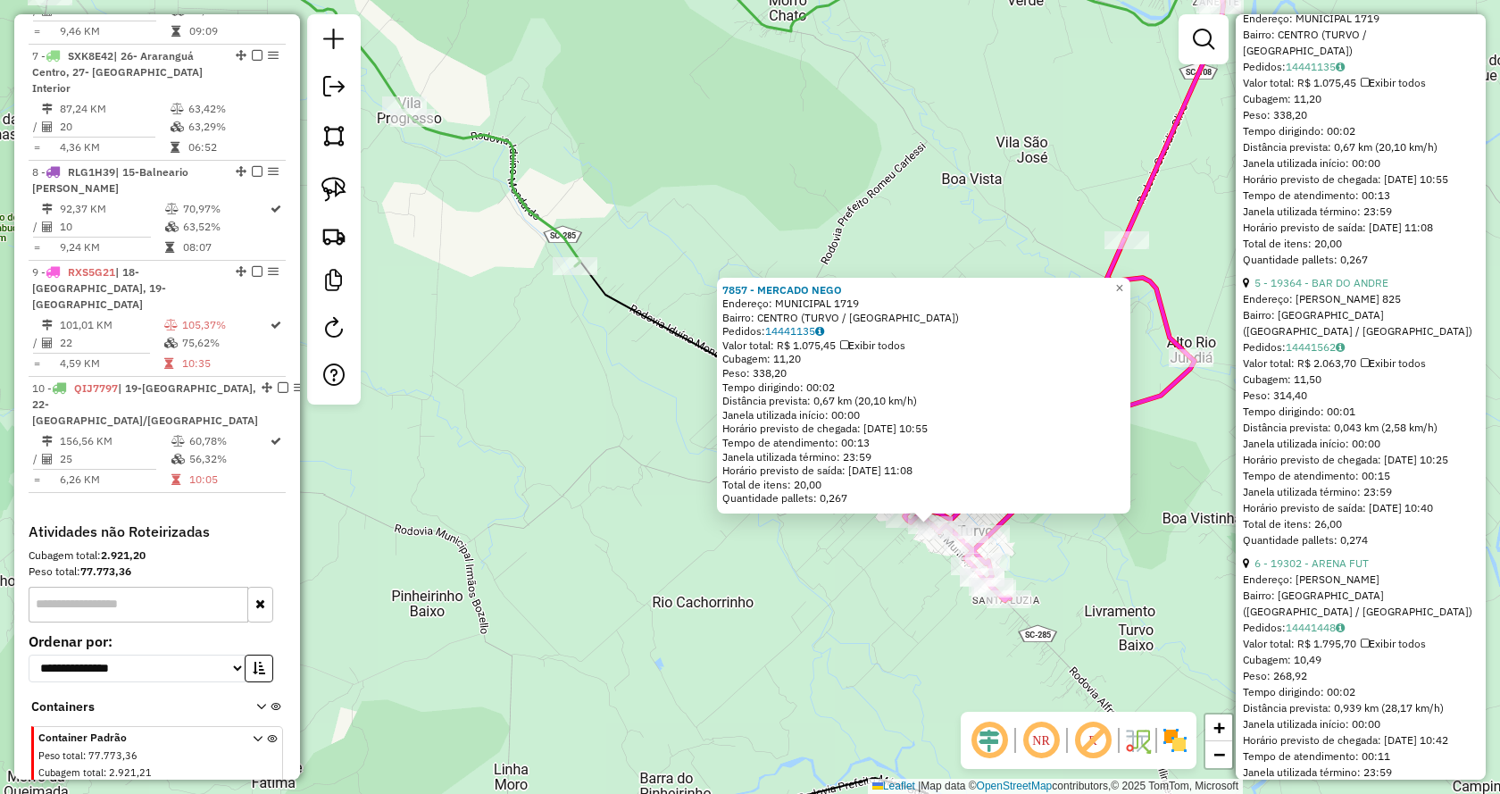
click at [896, 547] on div "7857 - MERCADO NEGO Endereço: MUNICIPAL 1719 Bairro: [GEOGRAPHIC_DATA] (TURVO /…" at bounding box center [750, 397] width 1500 height 794
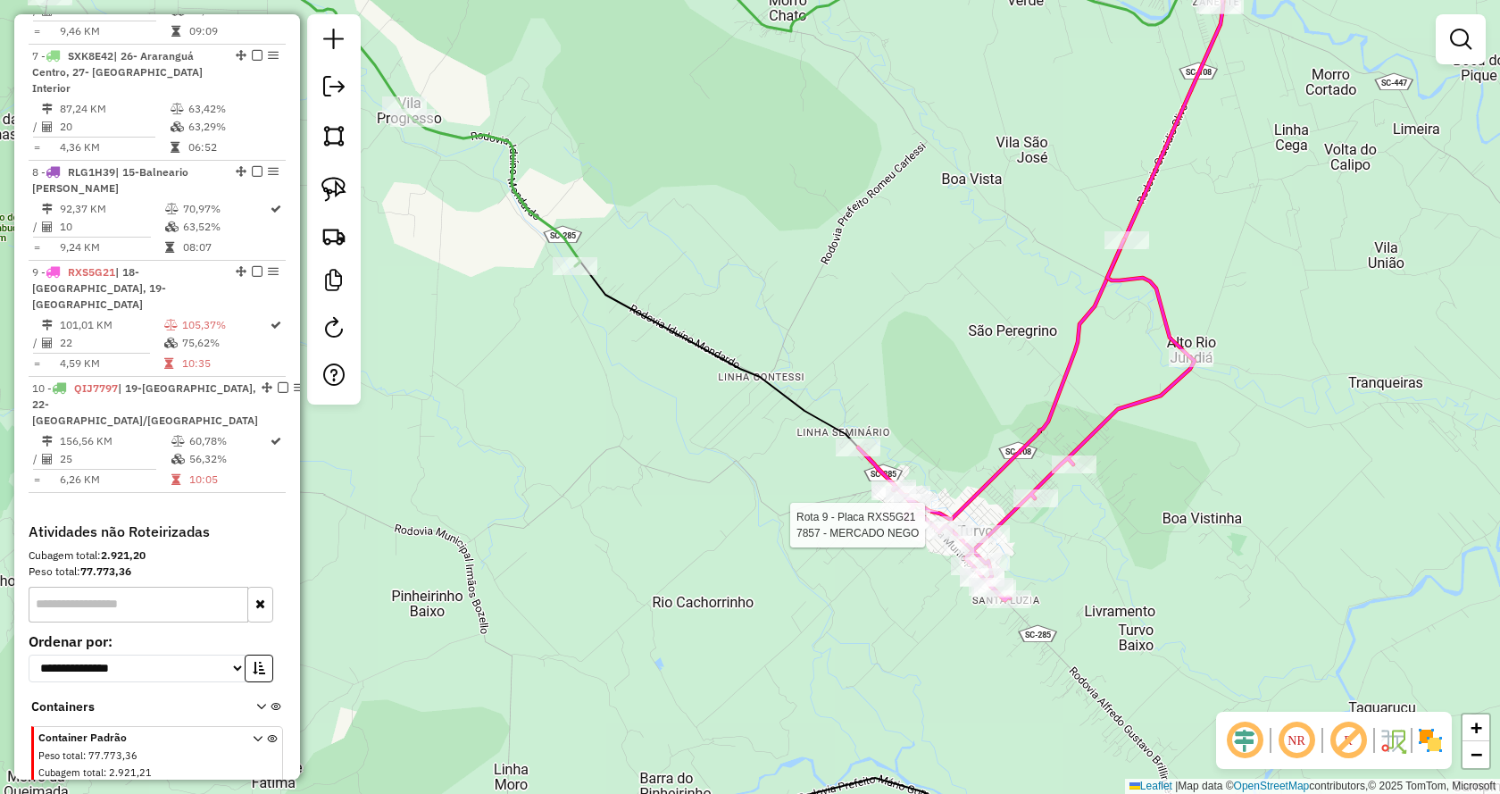
select select "*********"
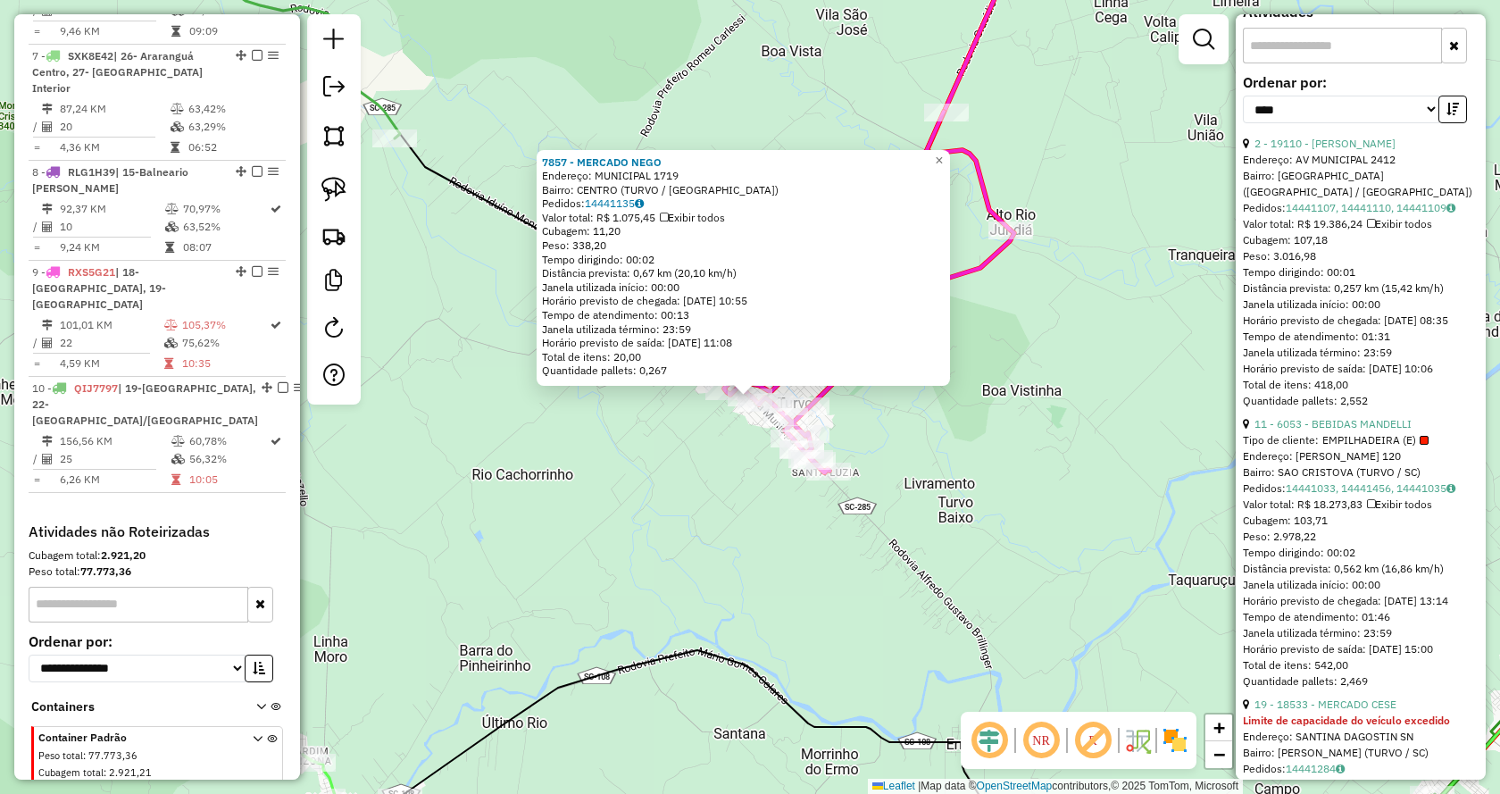
scroll to position [1072, 0]
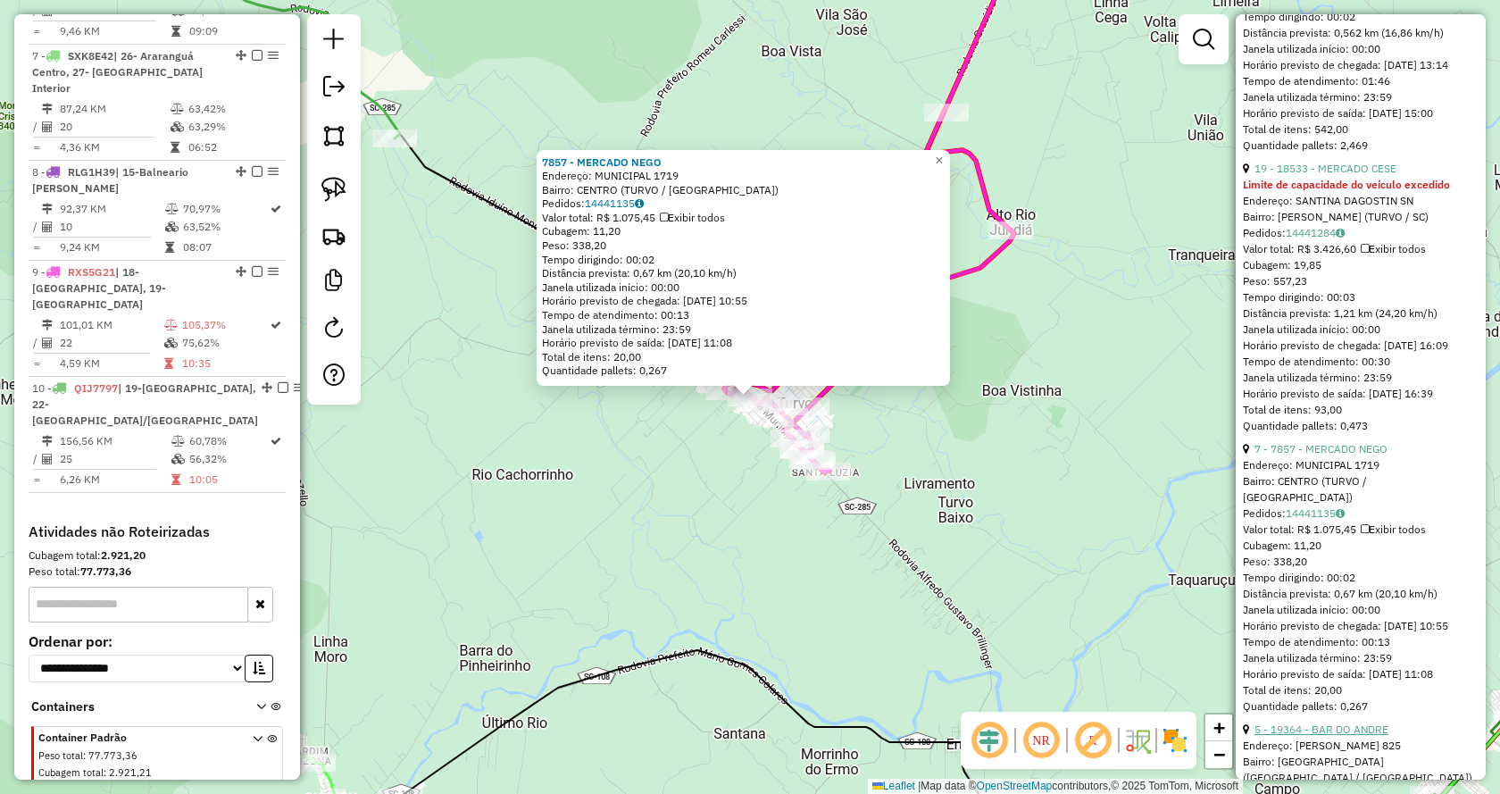
click at [1339, 736] on link "5 - 19364 - BAR DO ANDRE" at bounding box center [1322, 728] width 134 height 13
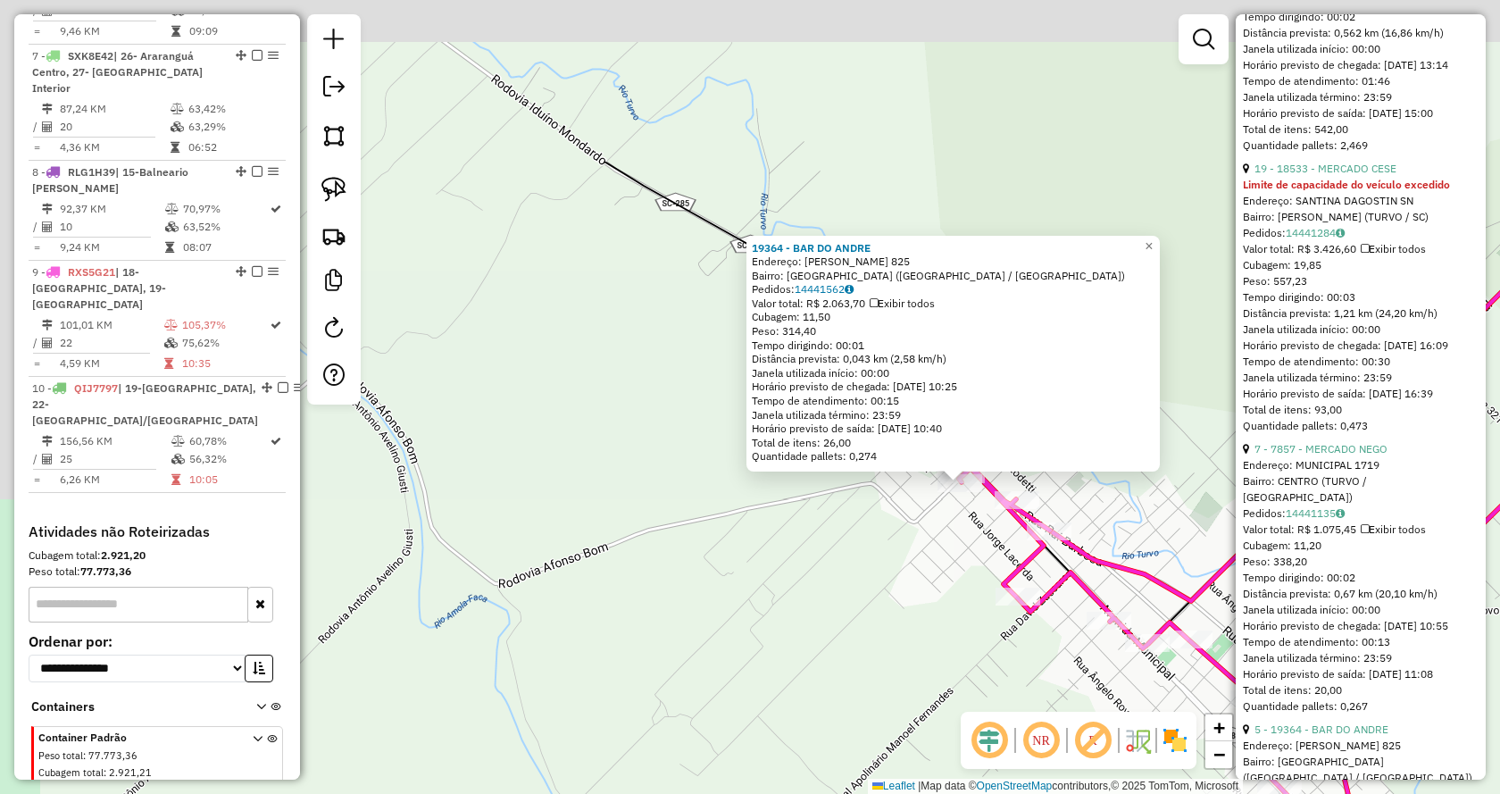
drag, startPoint x: 800, startPoint y: 416, endPoint x: 932, endPoint y: 633, distance: 254.1
click at [932, 633] on div "19364 - BAR DO [PERSON_NAME]: [PERSON_NAME] 825 Bairro: [GEOGRAPHIC_DATA] (TURV…" at bounding box center [750, 397] width 1500 height 794
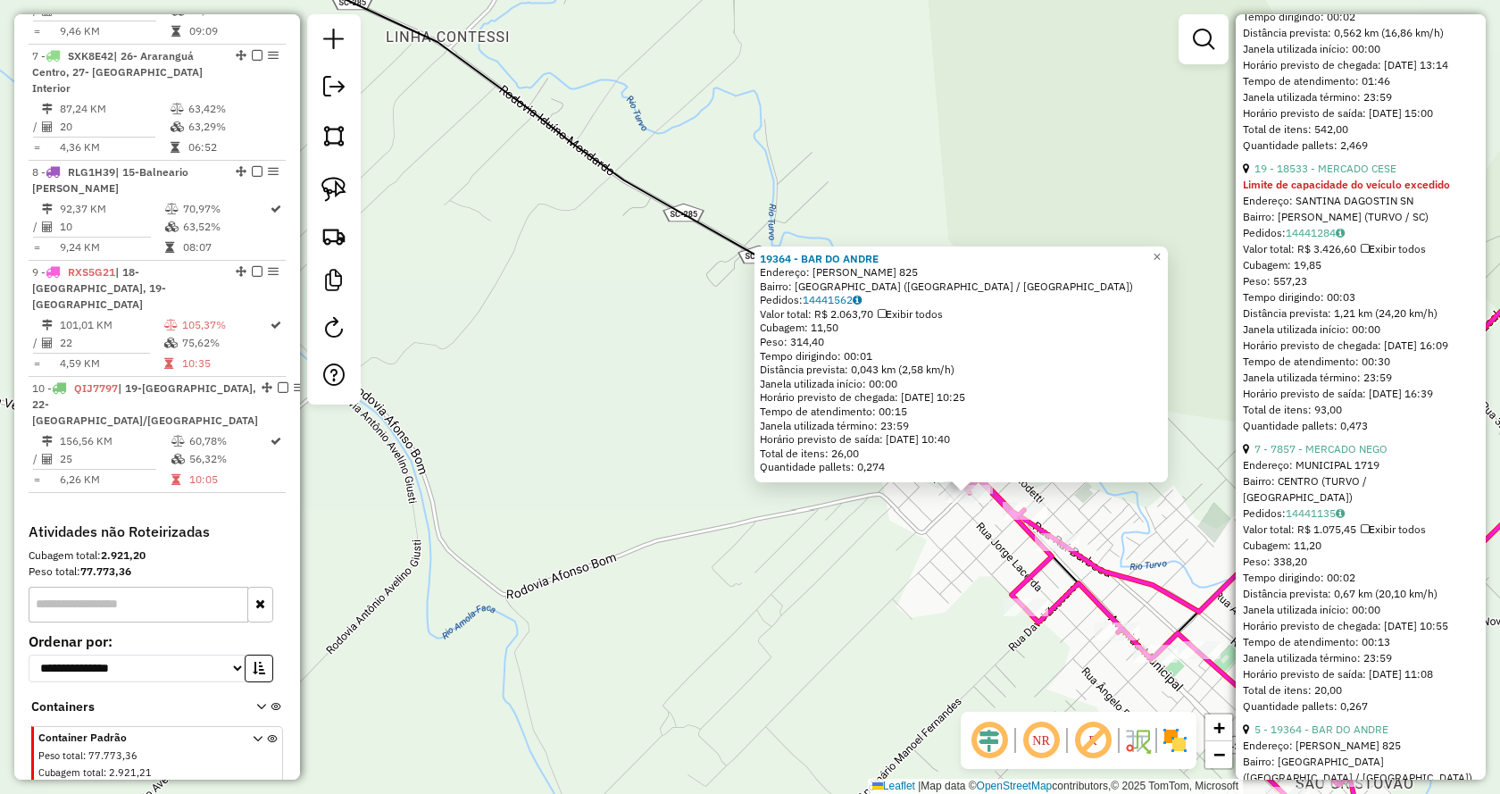
click at [944, 543] on div "19364 - BAR DO [PERSON_NAME]: [PERSON_NAME] 825 Bairro: [GEOGRAPHIC_DATA] (TURV…" at bounding box center [750, 397] width 1500 height 794
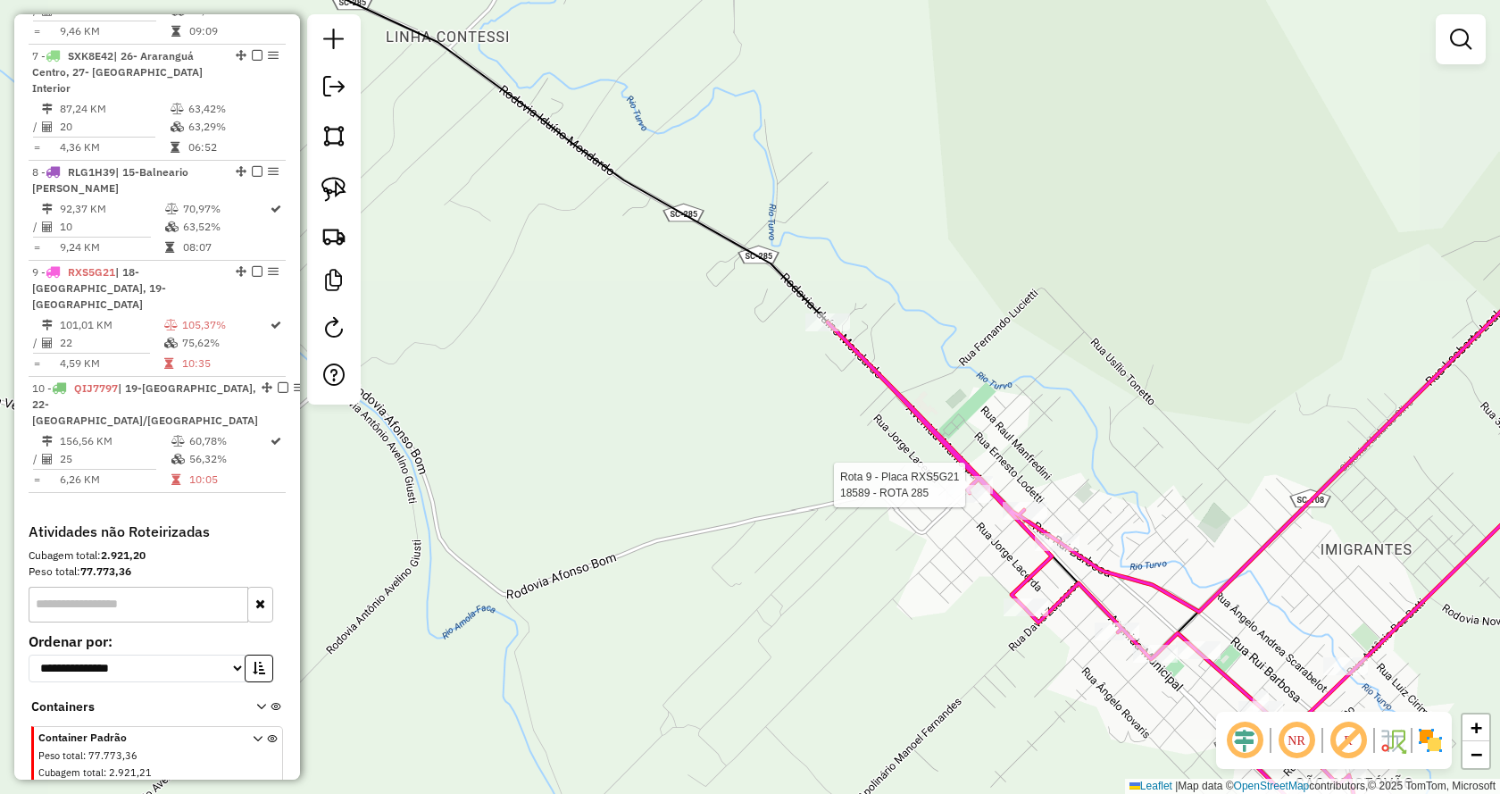
select select "*********"
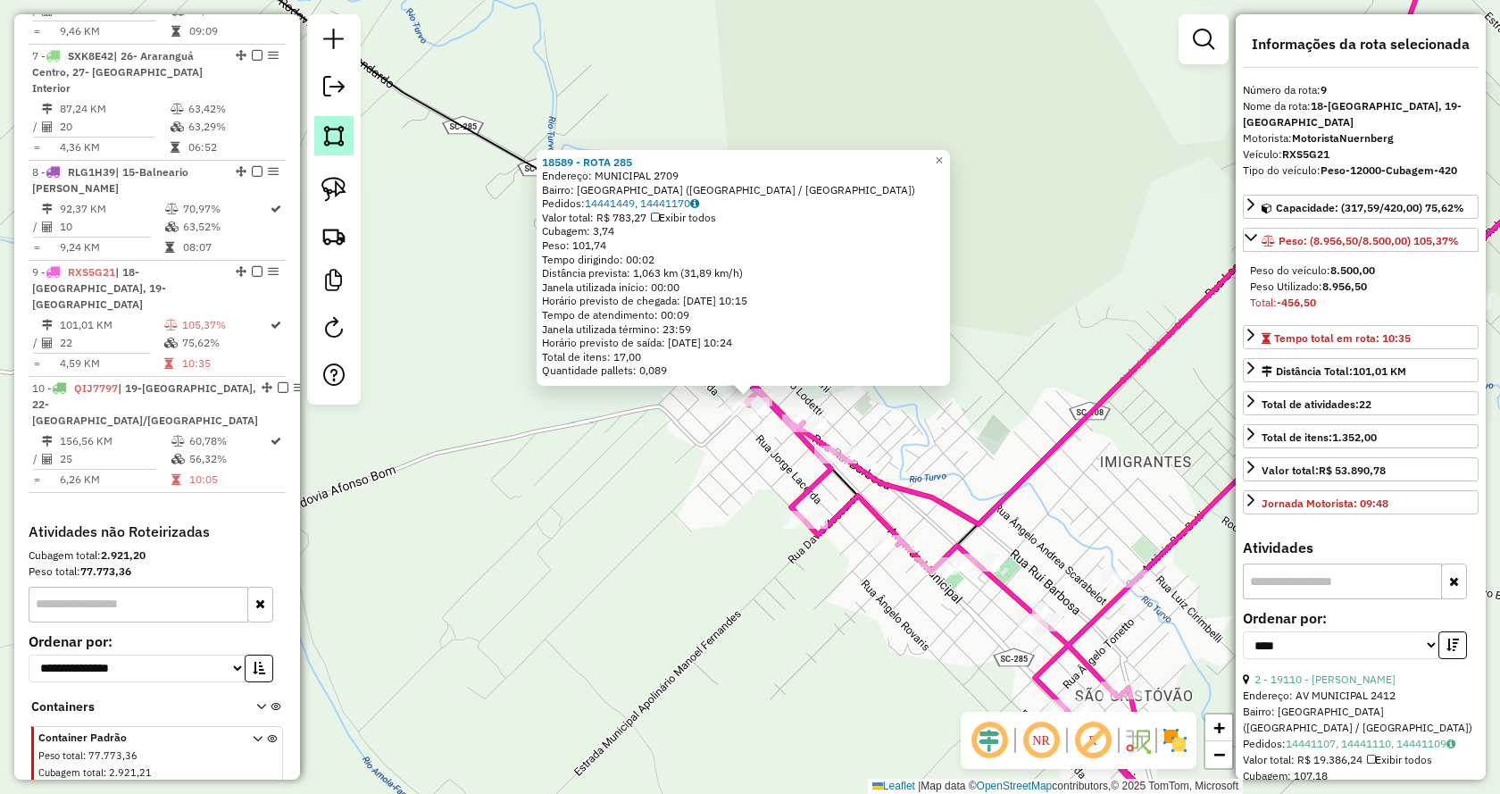
click at [340, 126] on img at bounding box center [333, 135] width 25 height 25
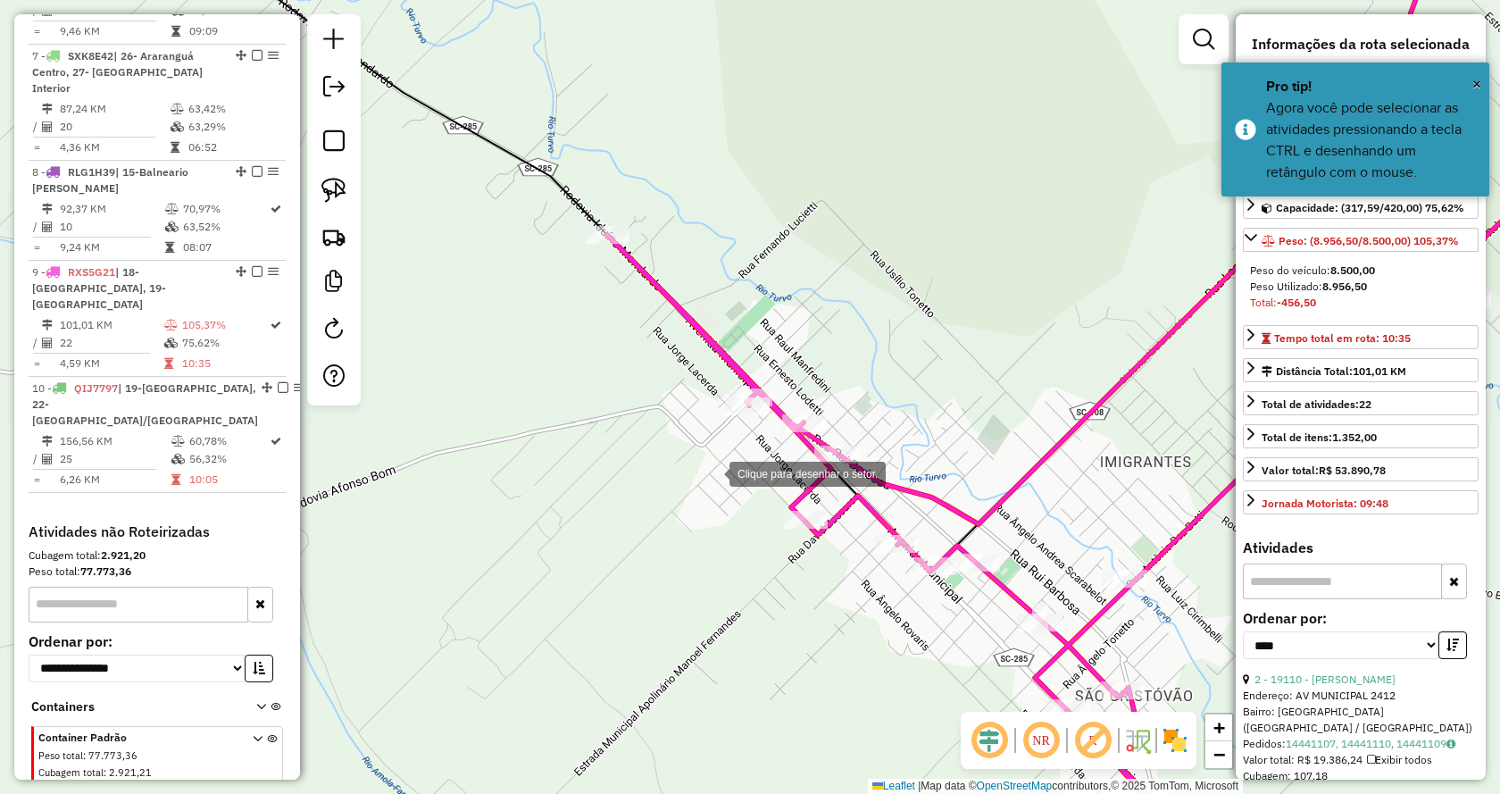
click at [712, 472] on div at bounding box center [712, 473] width 36 height 36
click at [848, 331] on div at bounding box center [847, 331] width 36 height 36
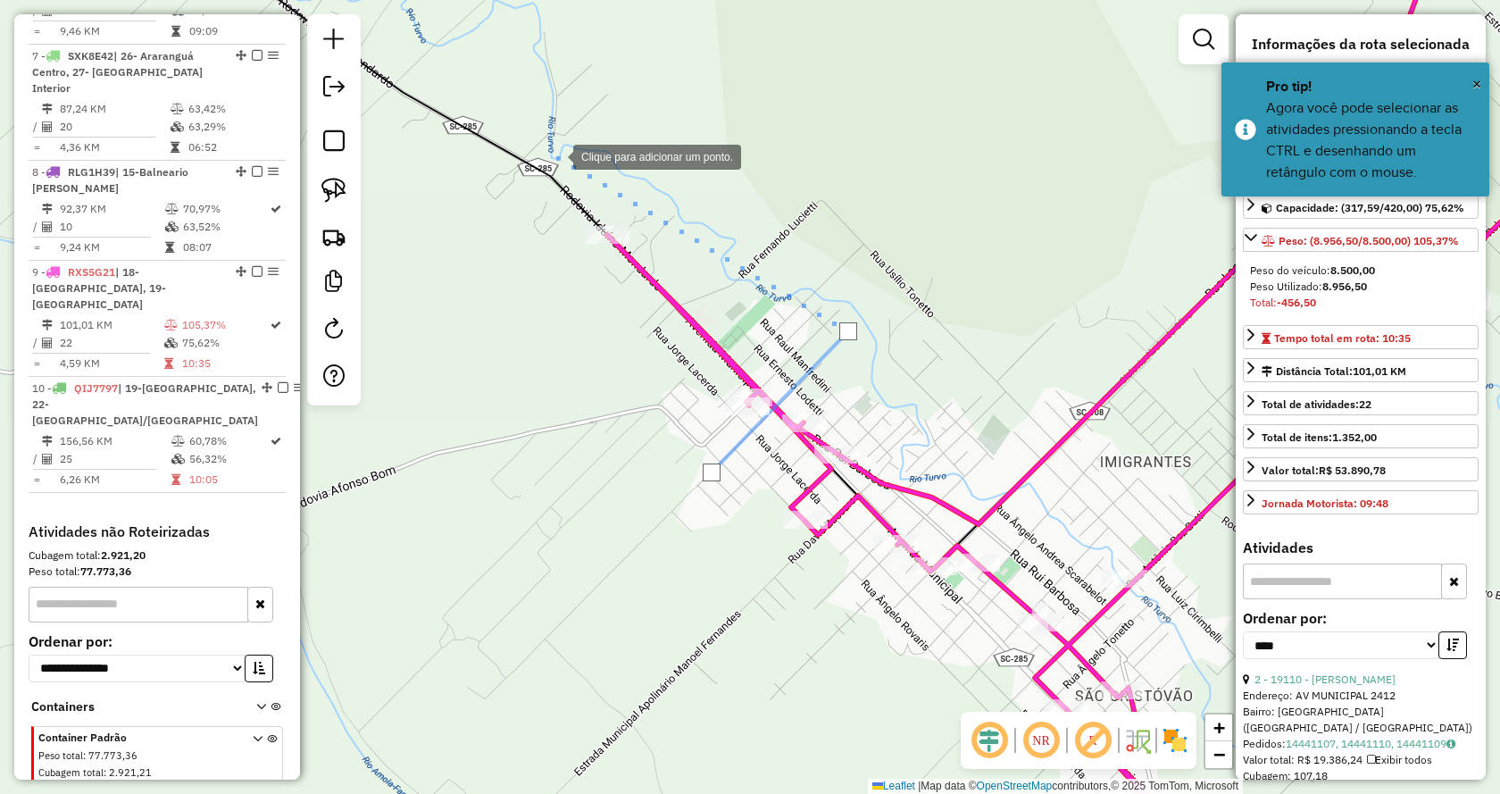
click at [555, 155] on div at bounding box center [556, 156] width 36 height 36
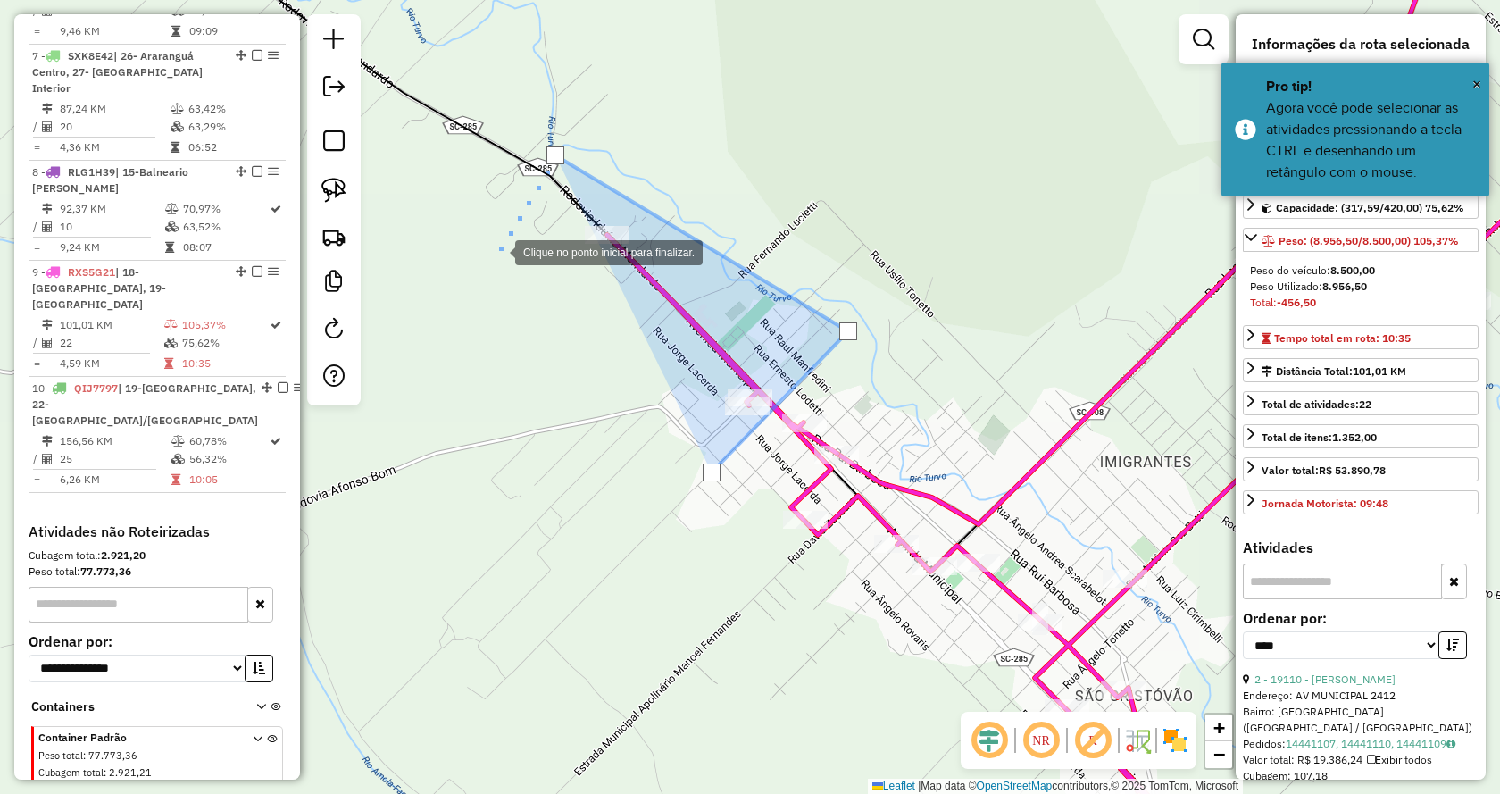
click at [497, 251] on div at bounding box center [498, 251] width 36 height 36
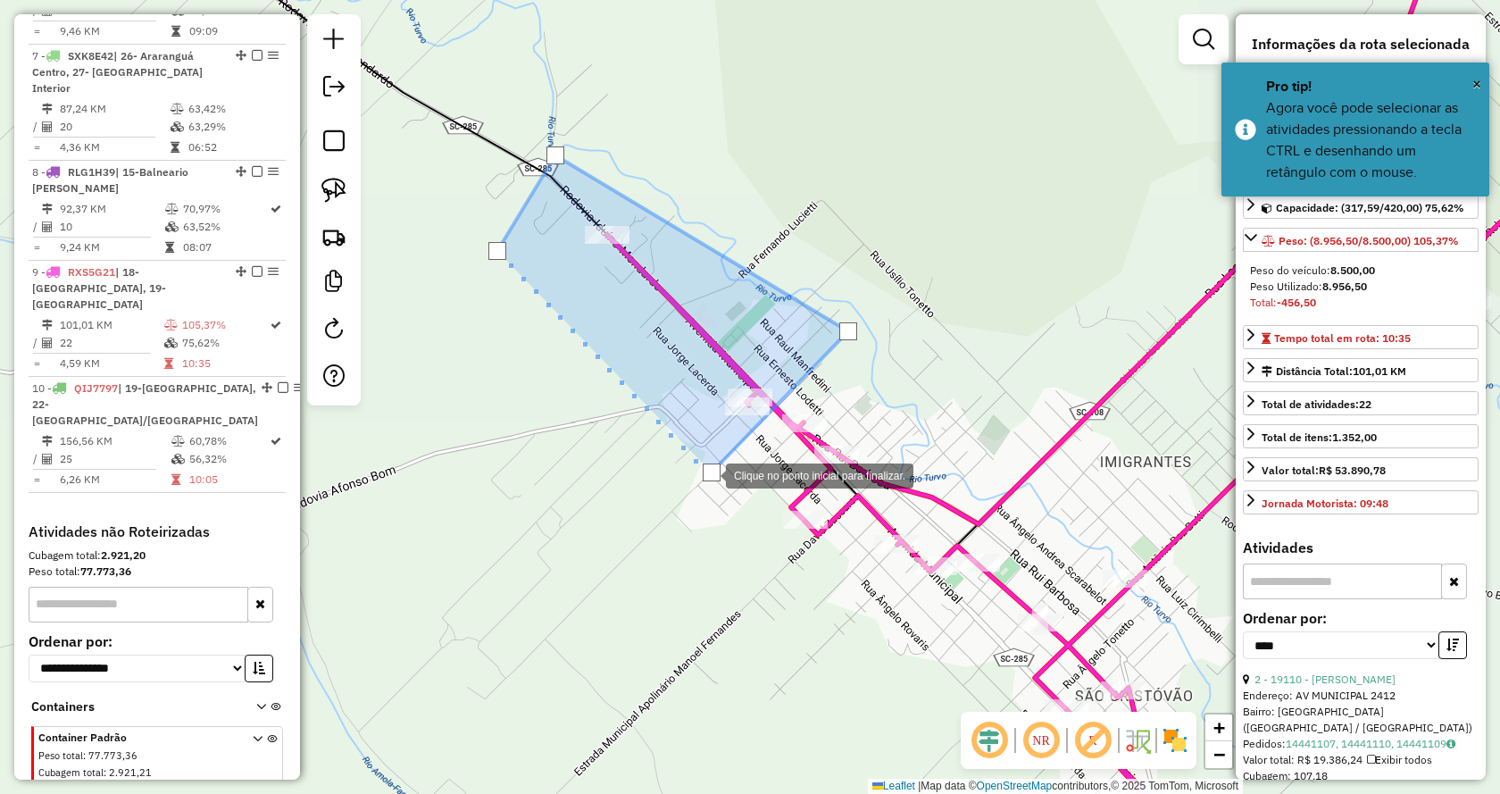
click at [708, 474] on div at bounding box center [712, 472] width 18 height 18
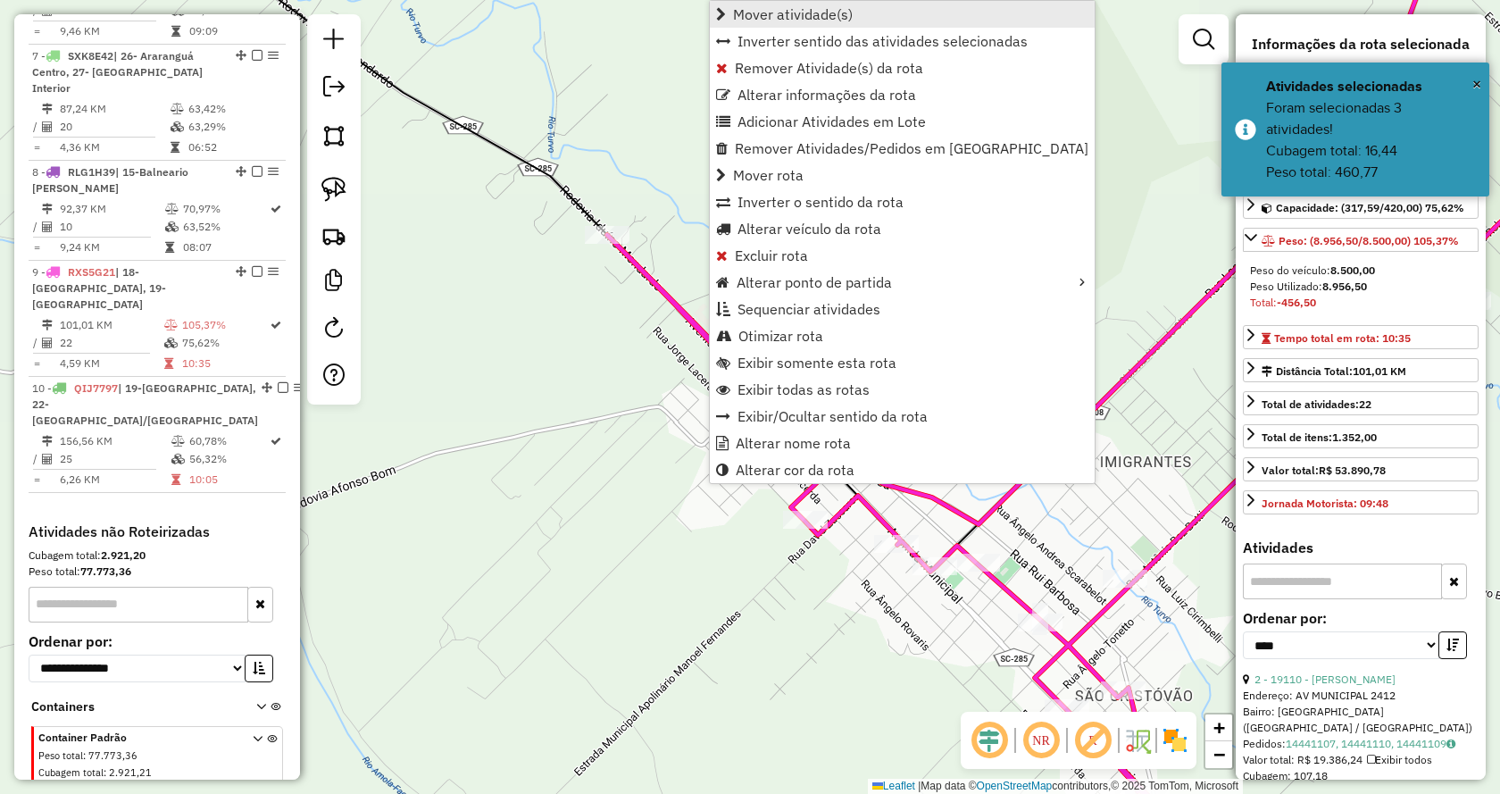
click at [810, 14] on span "Mover atividade(s)" at bounding box center [793, 14] width 120 height 14
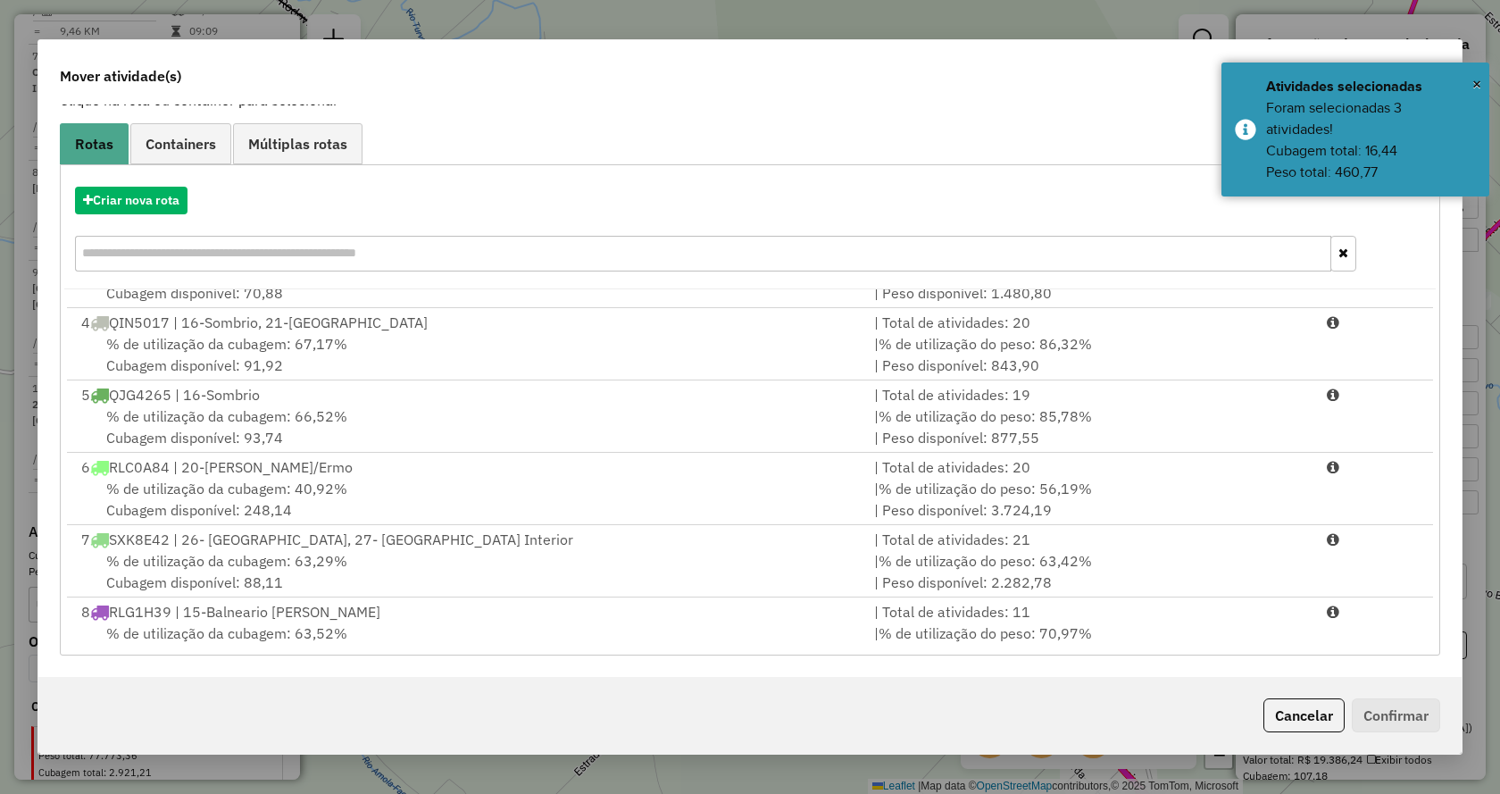
scroll to position [294, 0]
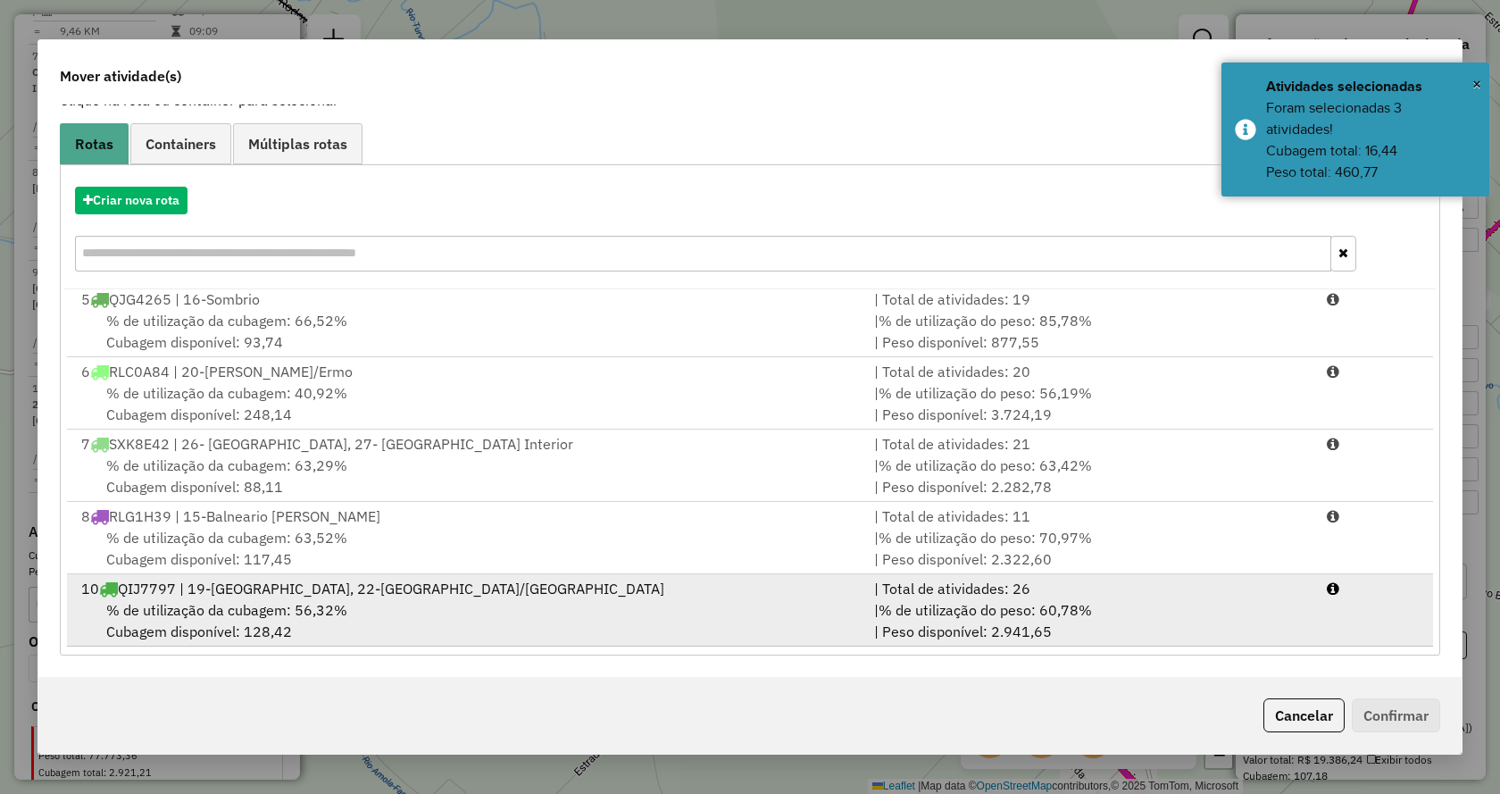
click at [1155, 620] on div "| % de utilização do peso: 60,78% | Peso disponível: 2.941,65" at bounding box center [1089, 620] width 453 height 43
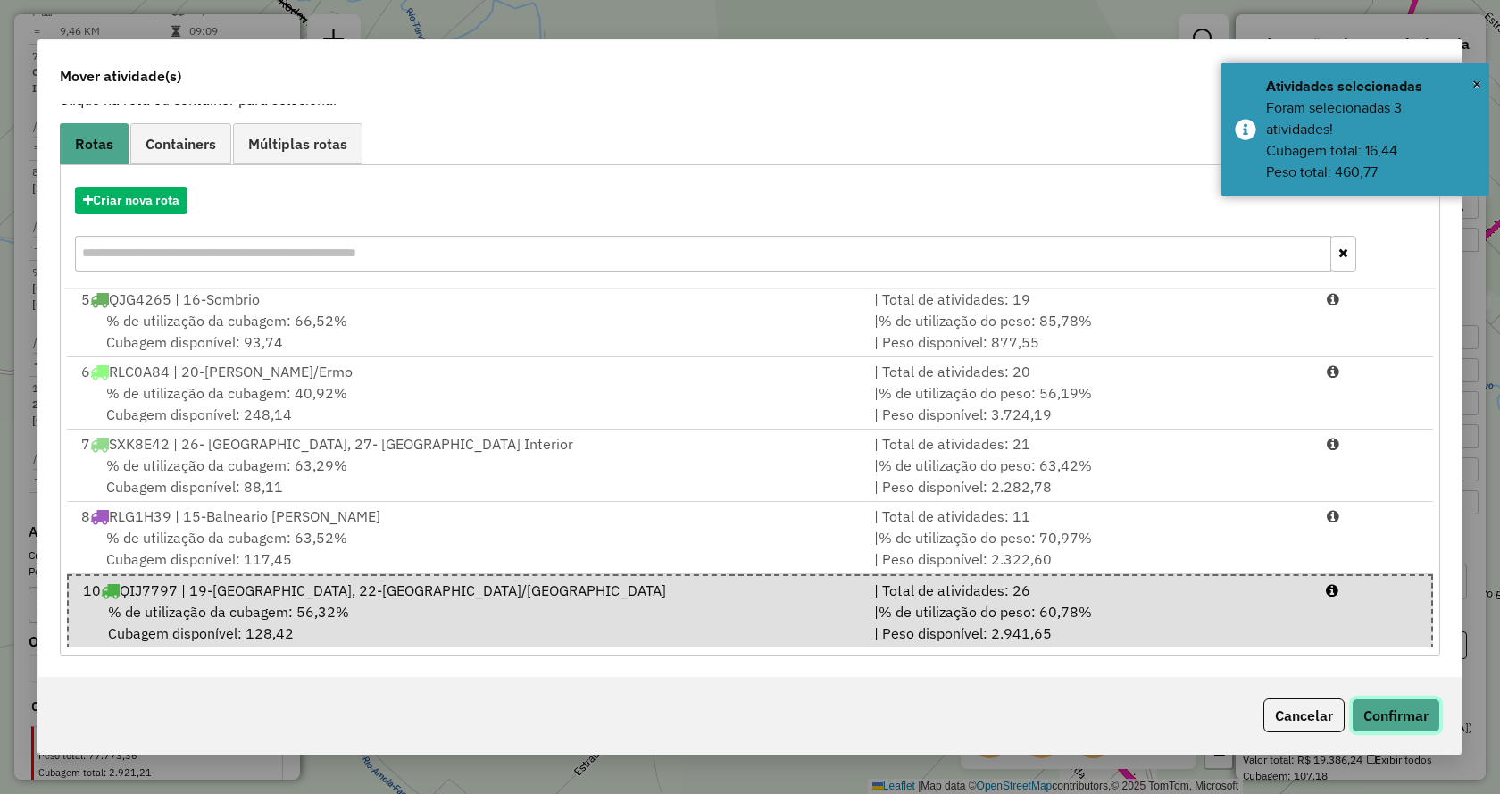
click at [1385, 705] on button "Confirmar" at bounding box center [1396, 715] width 88 height 34
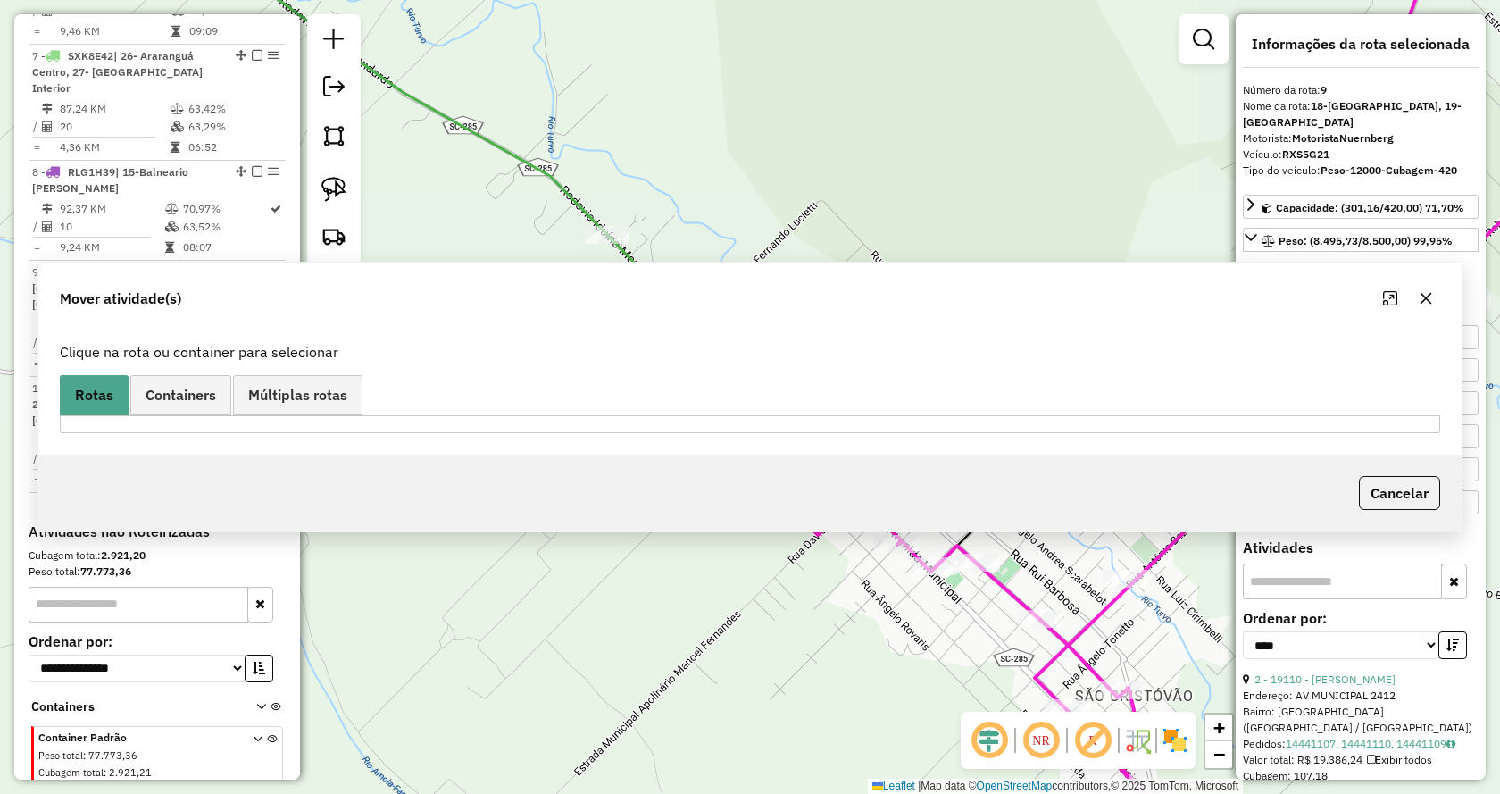
scroll to position [0, 0]
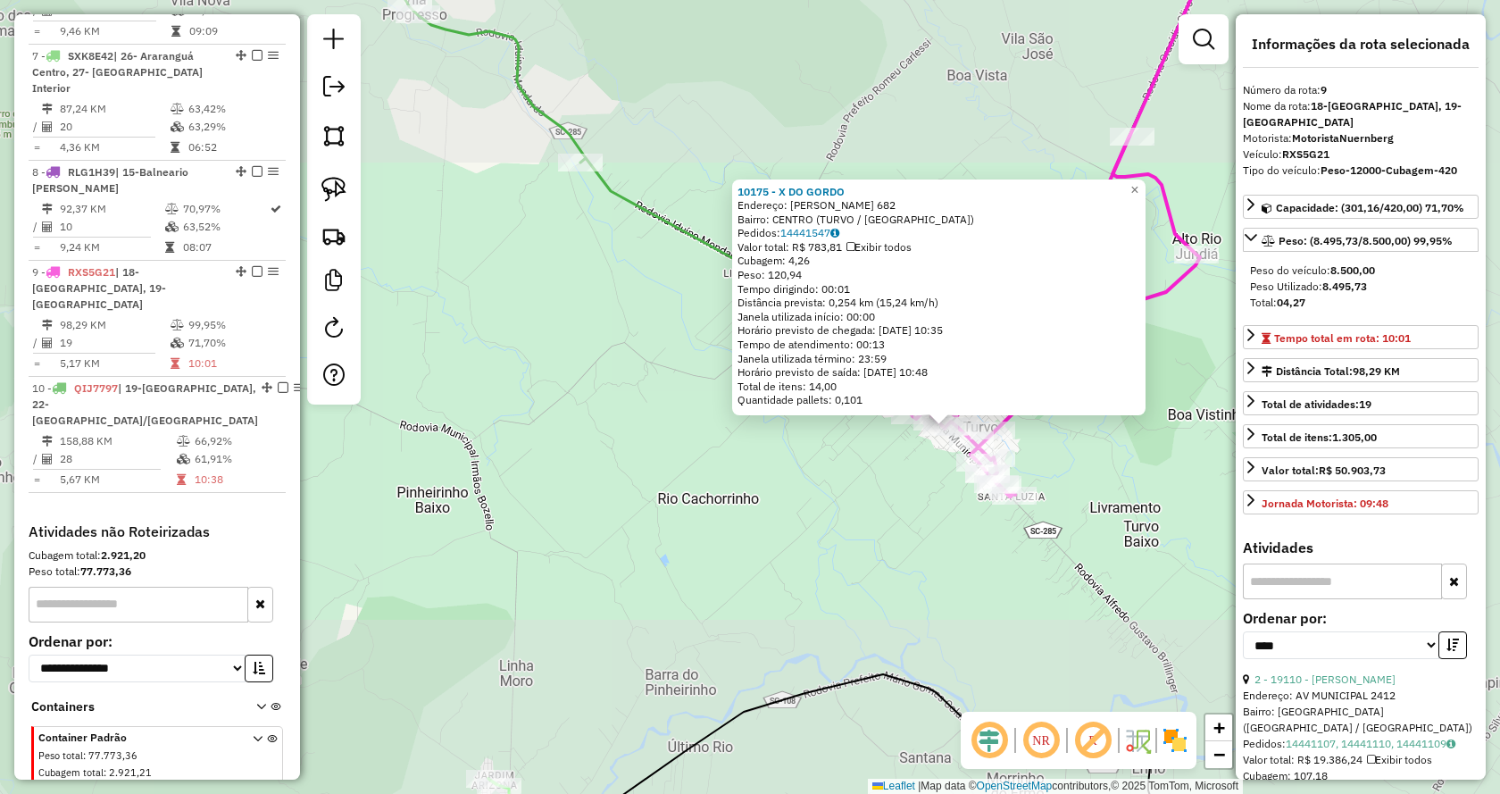
click at [866, 555] on div "10175 - X DO GORDO Endereço: [PERSON_NAME] 682 Bairro: [GEOGRAPHIC_DATA] (TURVO…" at bounding box center [750, 397] width 1500 height 794
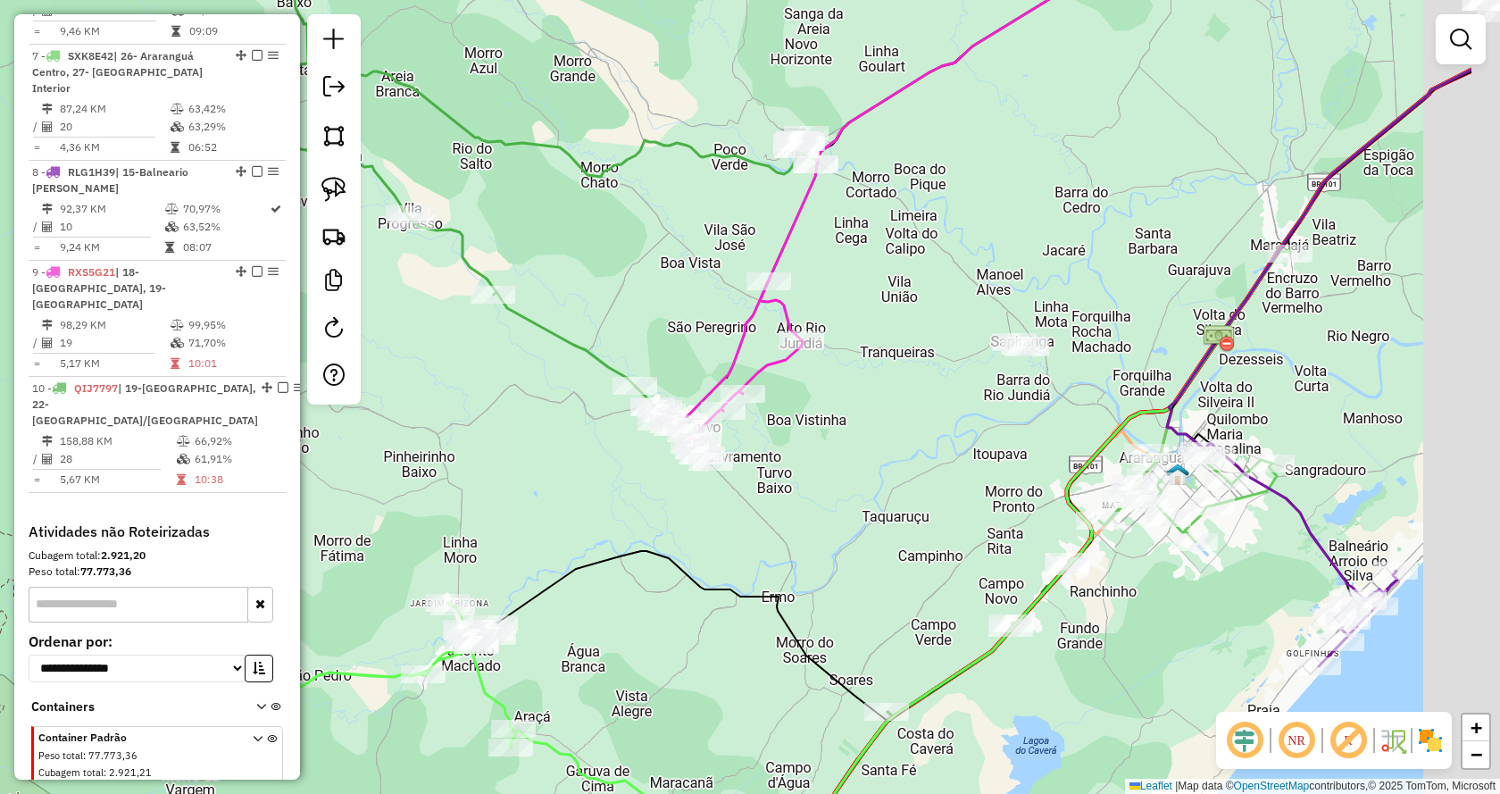
drag, startPoint x: 1059, startPoint y: 413, endPoint x: 794, endPoint y: 527, distance: 288.4
click at [794, 527] on div "Janela de atendimento Grade de atendimento Capacidade Transportadoras Veículos …" at bounding box center [750, 397] width 1500 height 794
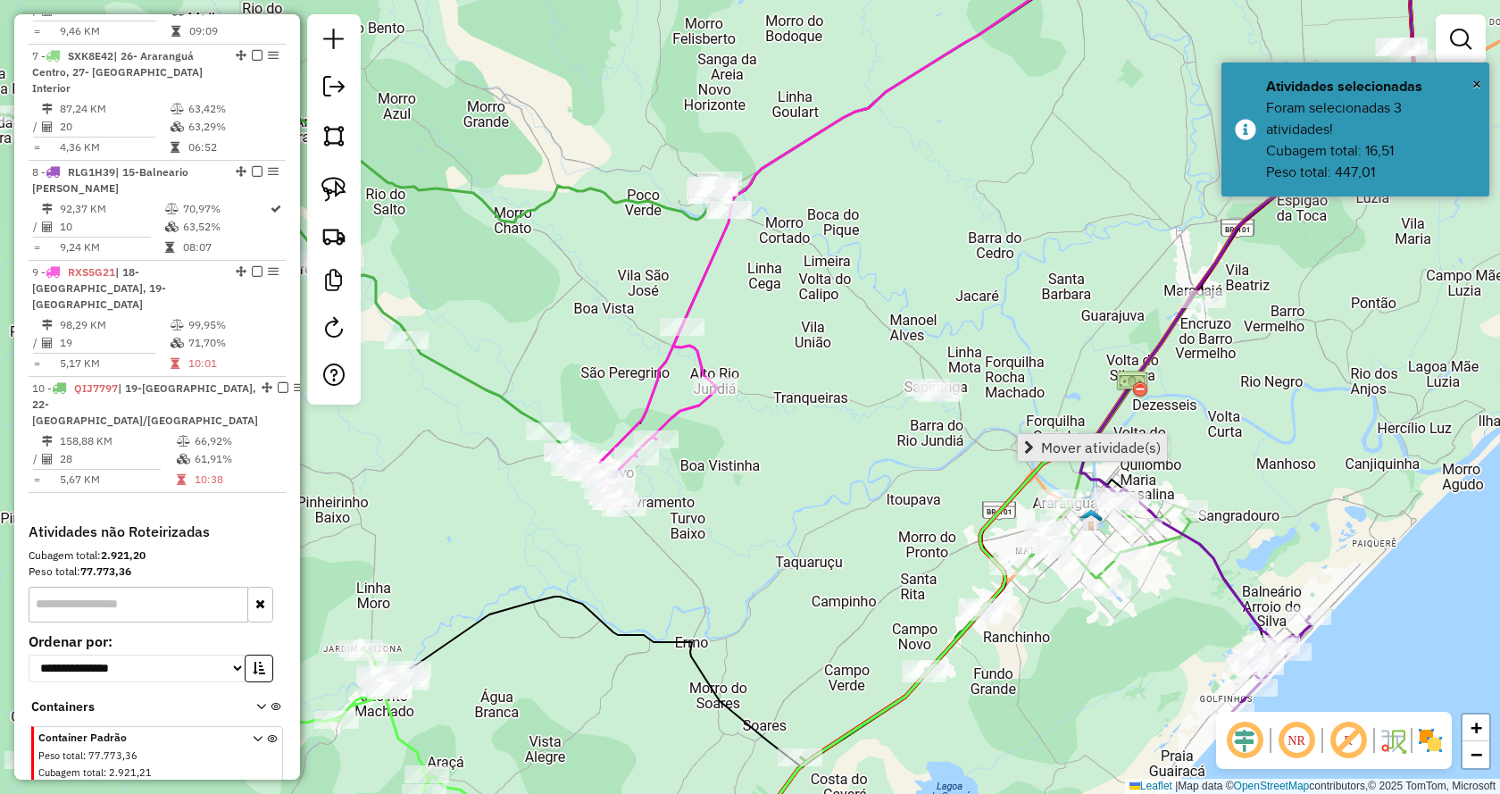
click at [1024, 445] on span "Mover atividade(s)" at bounding box center [1029, 447] width 10 height 14
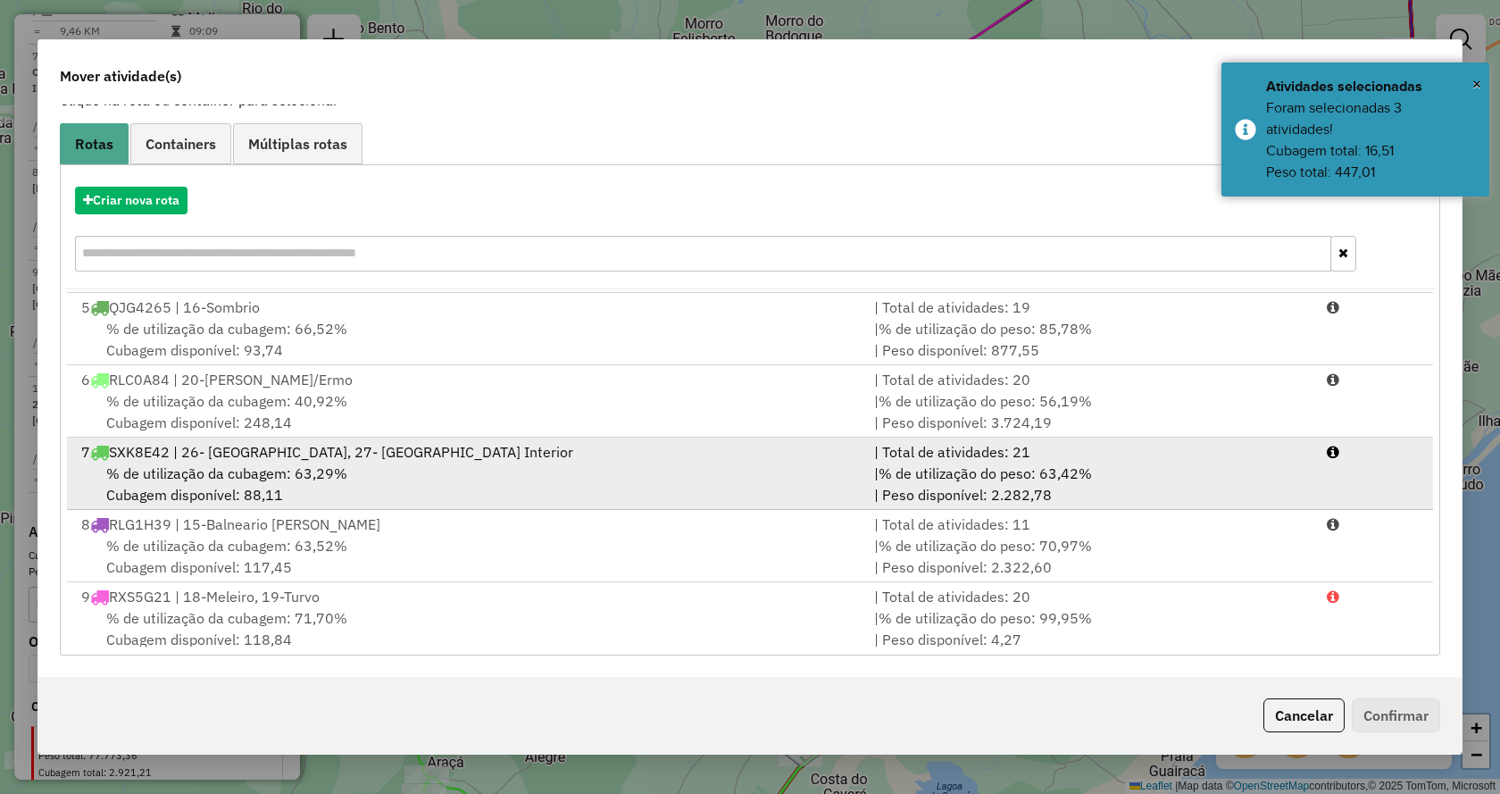
scroll to position [366, 0]
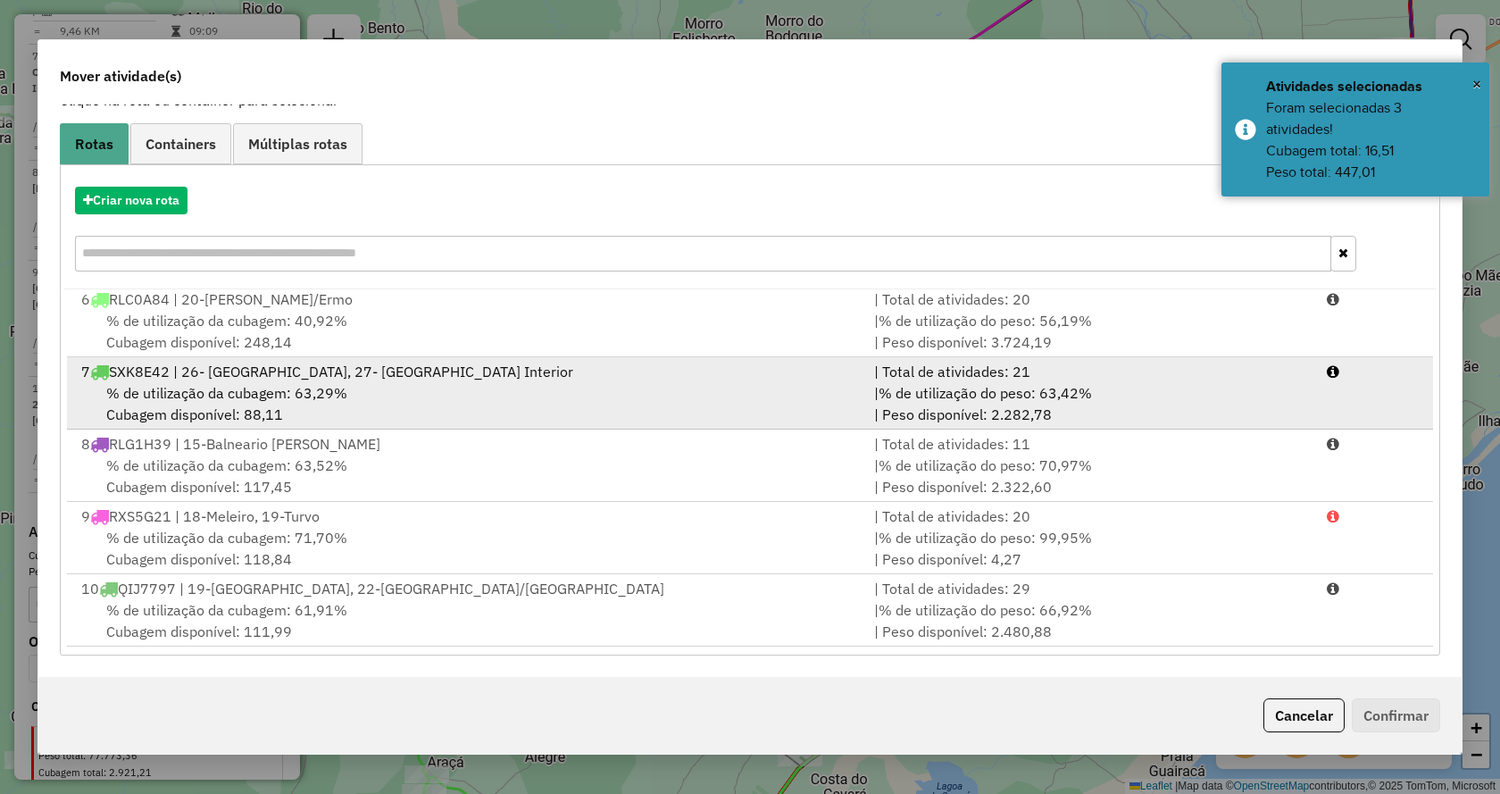
click at [437, 375] on div "7 SXK8E42 | 26- [GEOGRAPHIC_DATA], 27- [GEOGRAPHIC_DATA] Interior" at bounding box center [467, 371] width 793 height 21
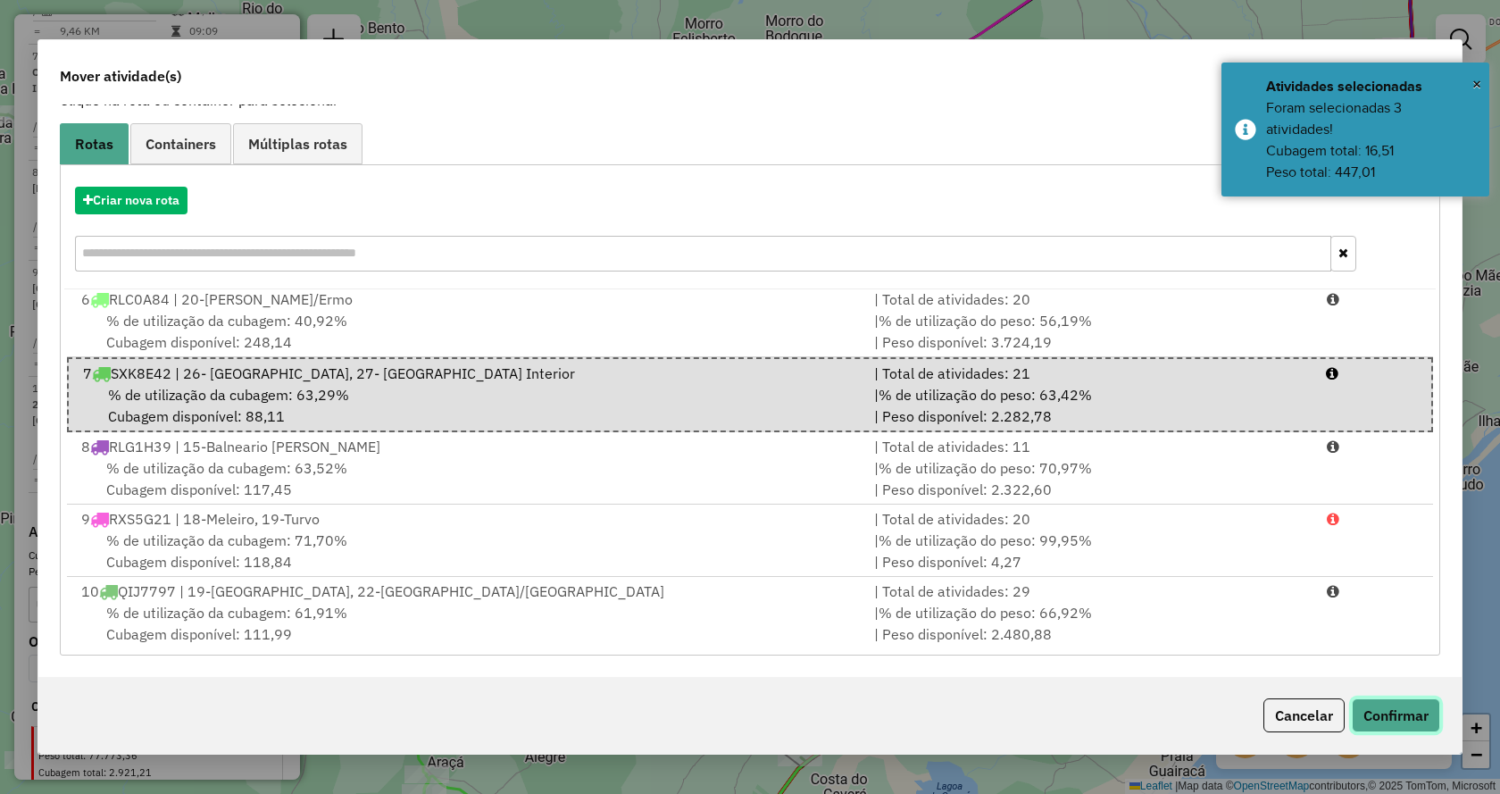
click at [1407, 715] on button "Confirmar" at bounding box center [1396, 715] width 88 height 34
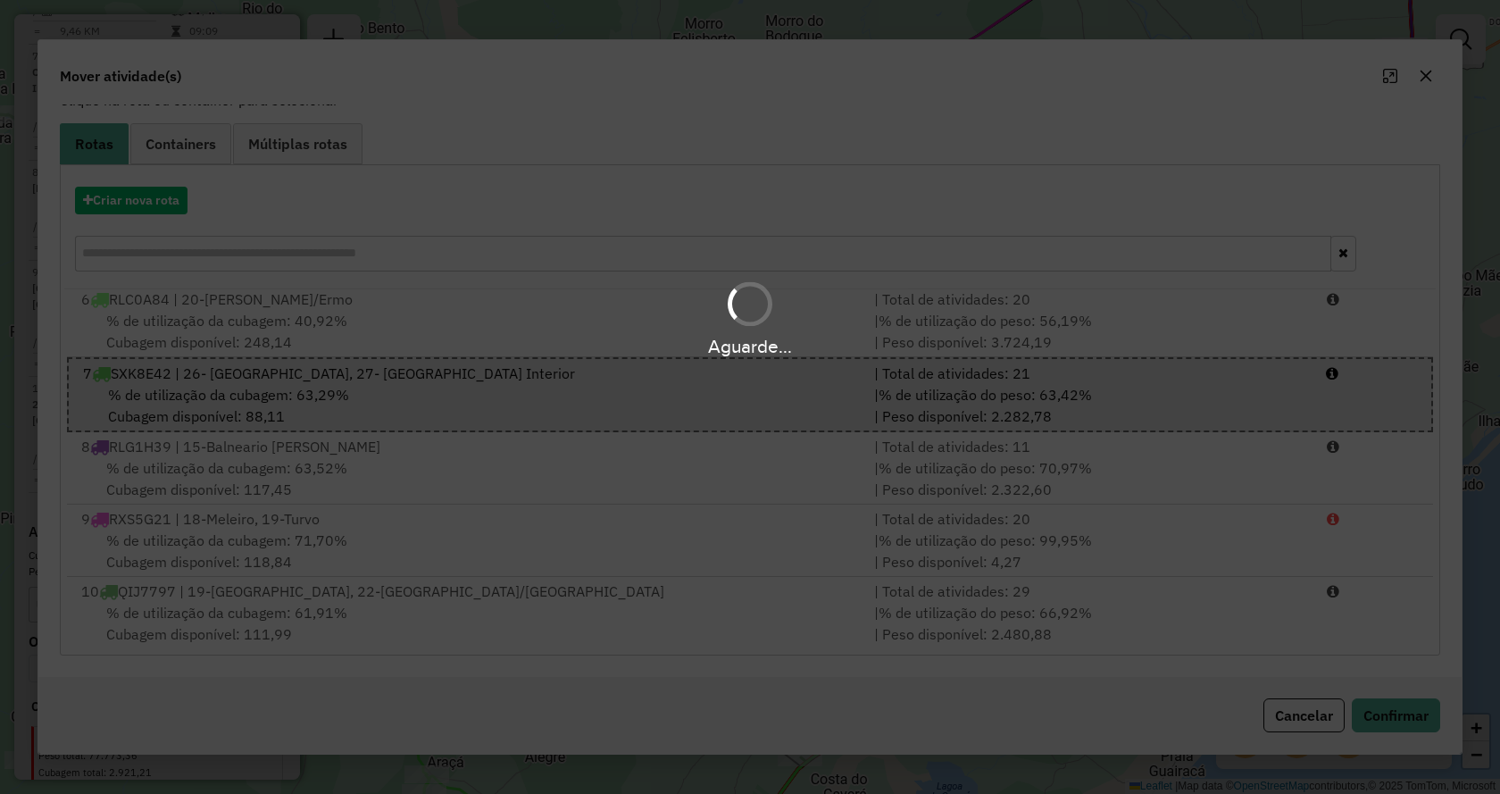
scroll to position [0, 0]
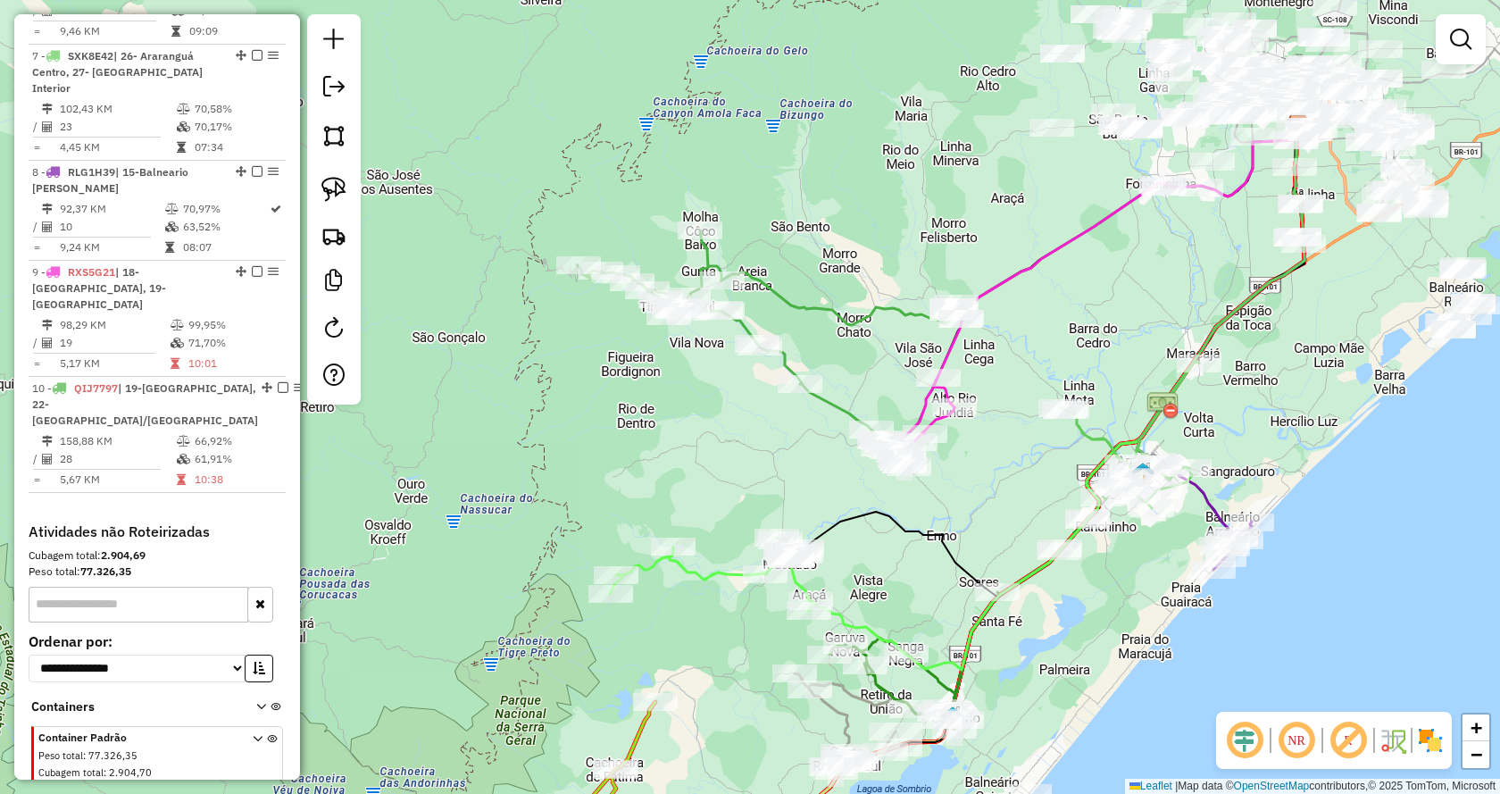
drag, startPoint x: 1114, startPoint y: 328, endPoint x: 1171, endPoint y: 402, distance: 93.0
click at [1171, 402] on div "Janela de atendimento Grade de atendimento Capacidade Transportadoras Veículos …" at bounding box center [750, 397] width 1500 height 794
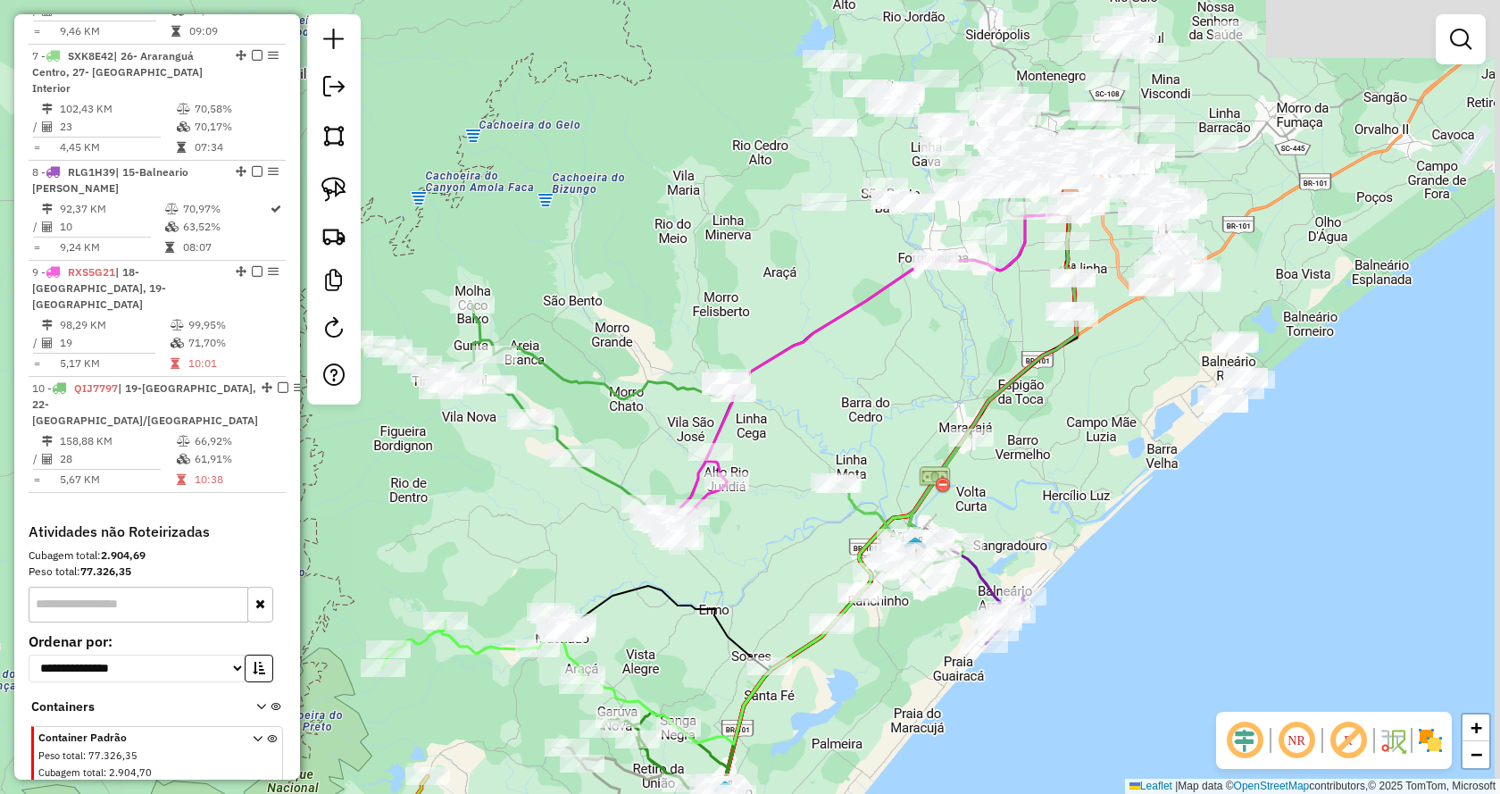
drag, startPoint x: 1230, startPoint y: 355, endPoint x: 714, endPoint y: 357, distance: 515.2
click at [725, 355] on div "Janela de atendimento Grade de atendimento Capacidade Transportadoras Veículos …" at bounding box center [750, 397] width 1500 height 794
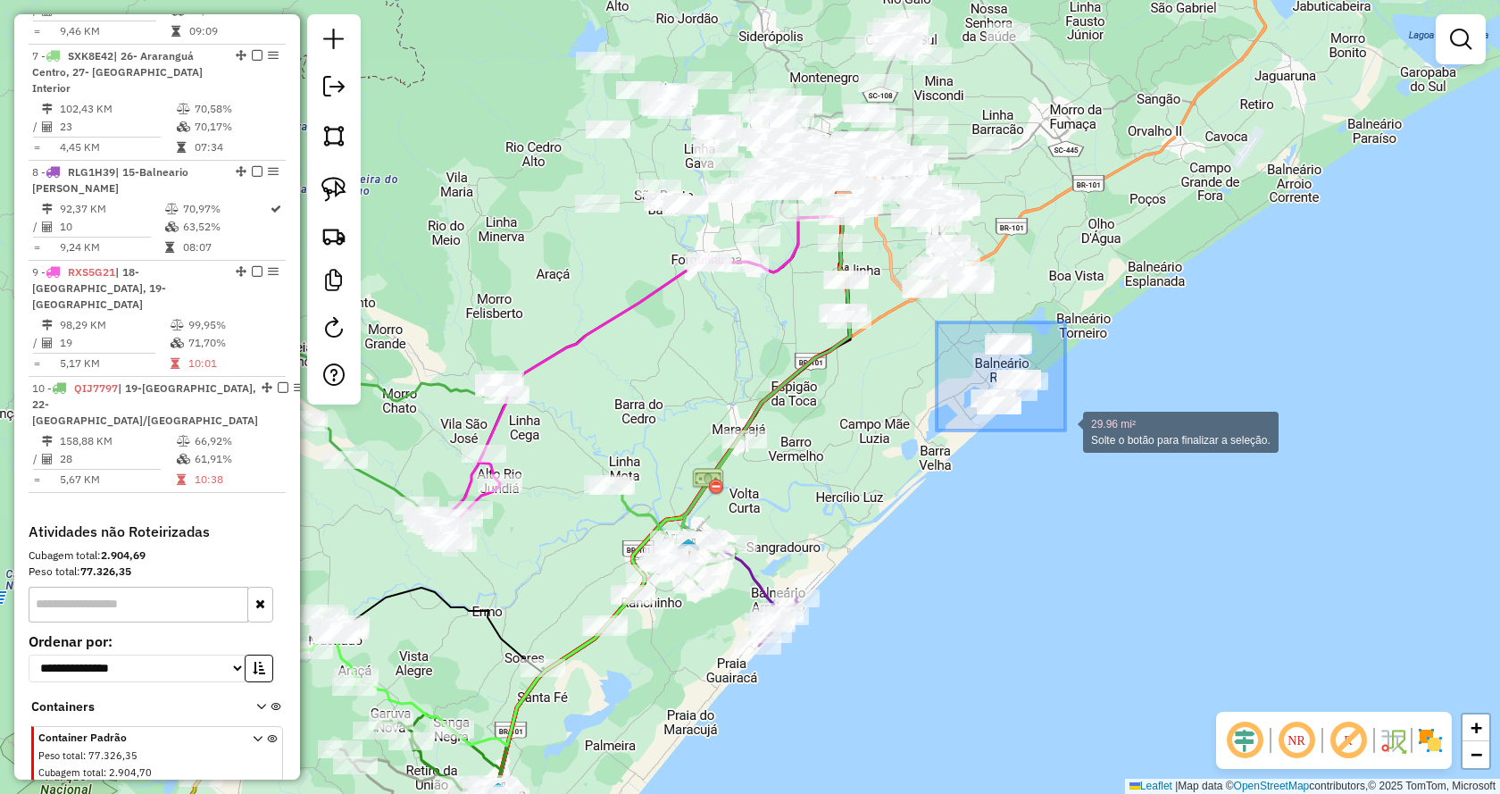
drag, startPoint x: 937, startPoint y: 322, endPoint x: 1065, endPoint y: 430, distance: 168.0
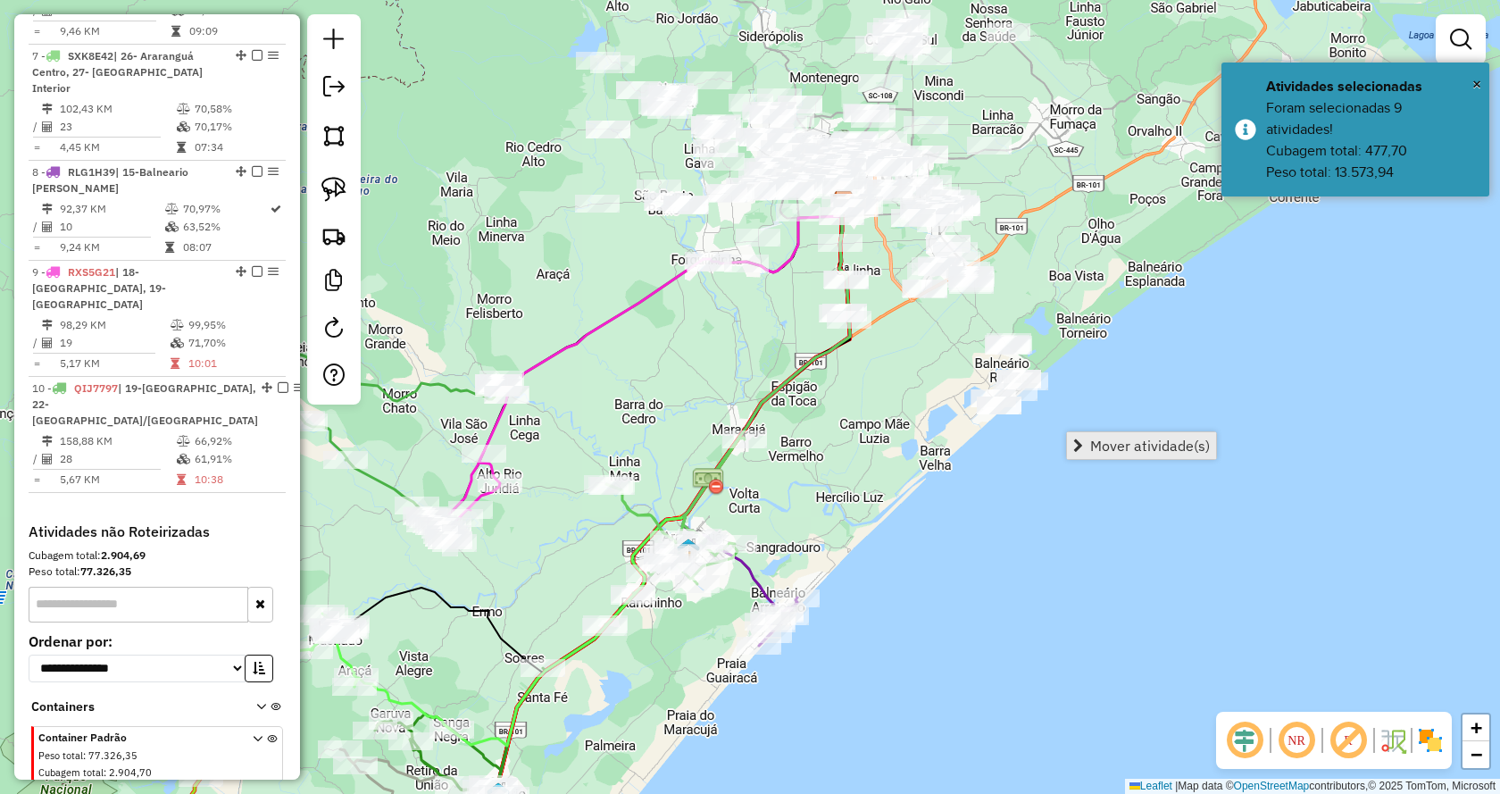
click at [1086, 448] on link "Mover atividade(s)" at bounding box center [1141, 445] width 149 height 27
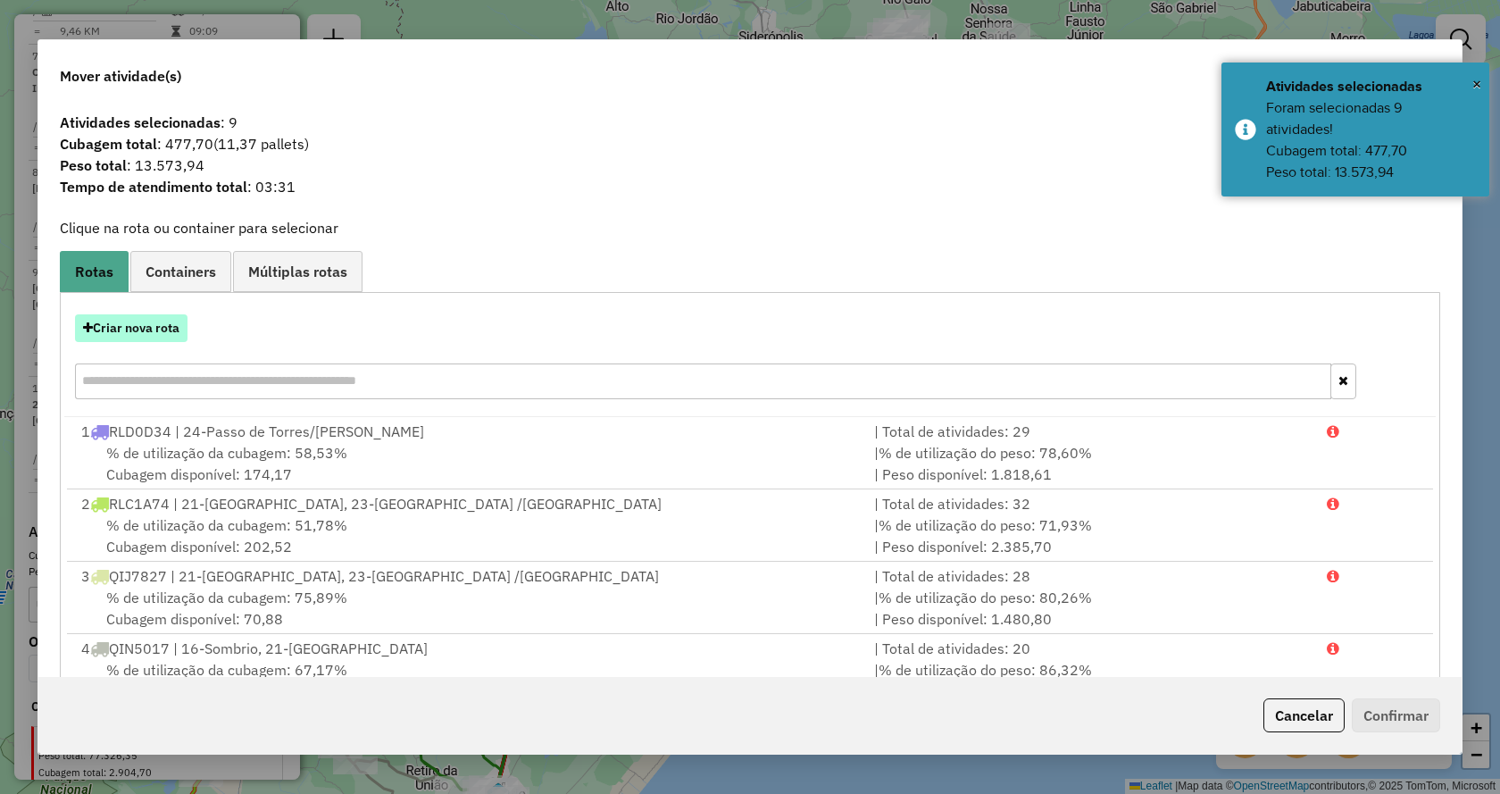
click at [121, 334] on button "Criar nova rota" at bounding box center [131, 328] width 113 height 28
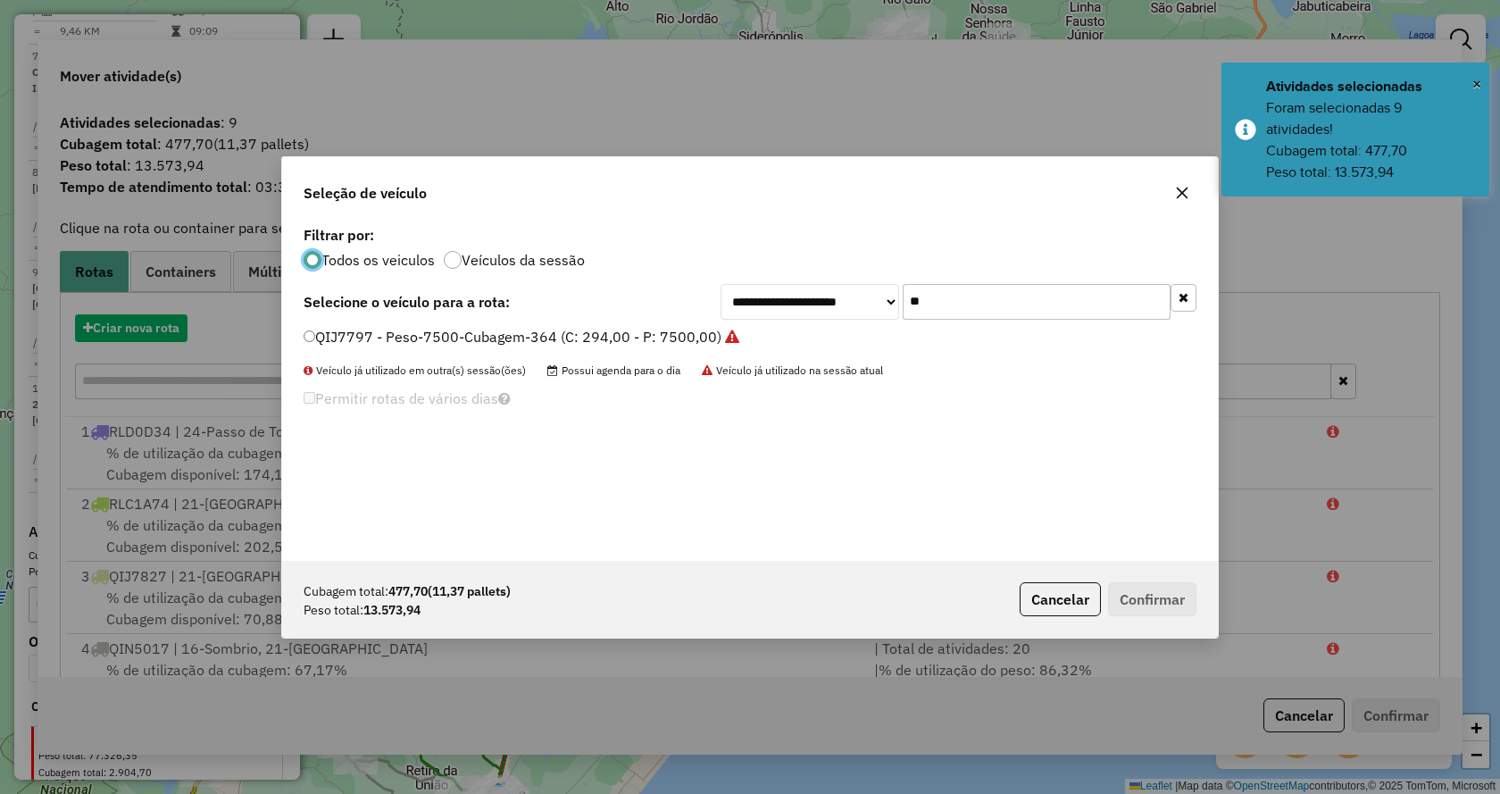
scroll to position [10, 5]
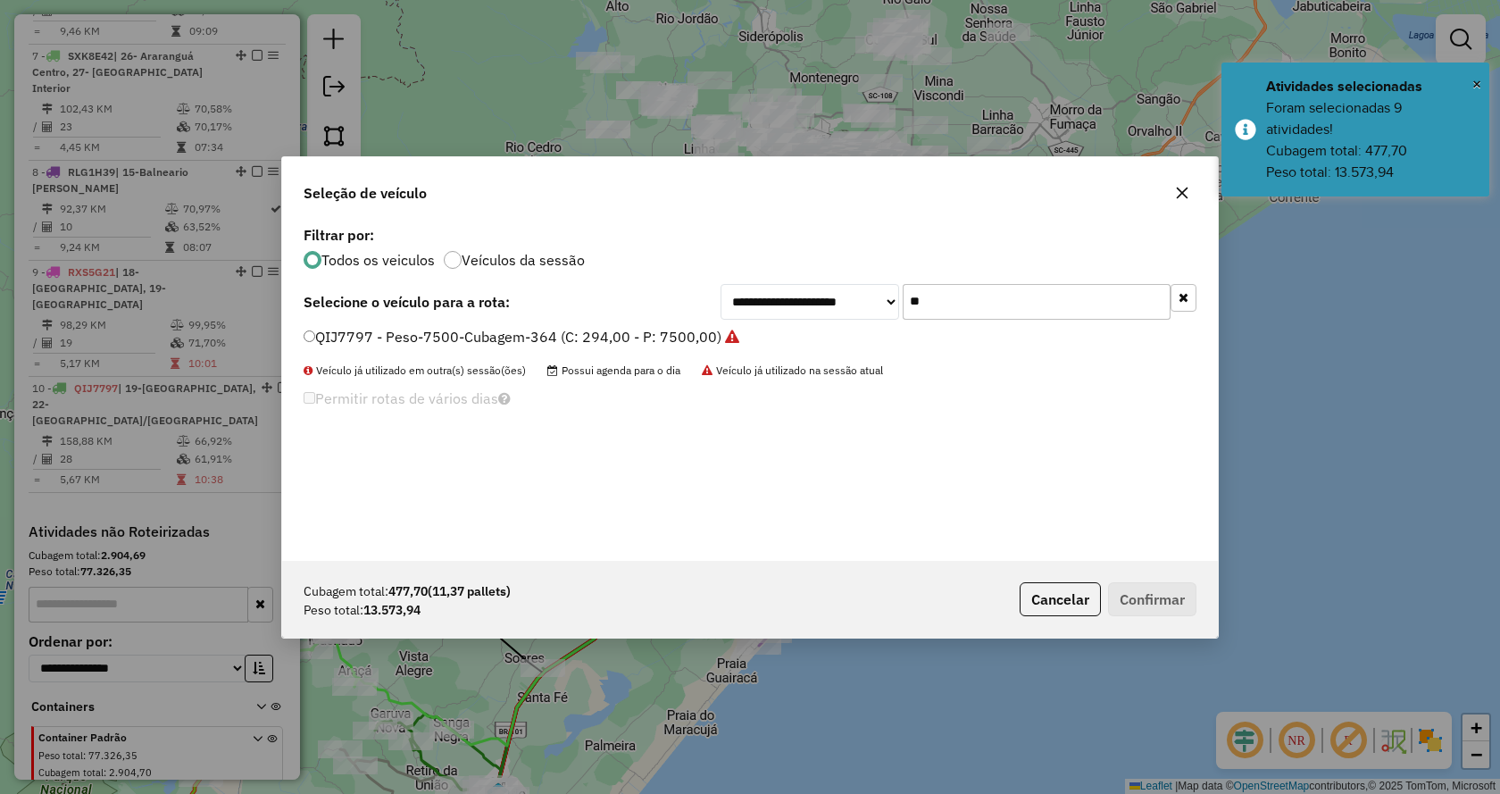
click at [1195, 298] on button "button" at bounding box center [1184, 298] width 26 height 28
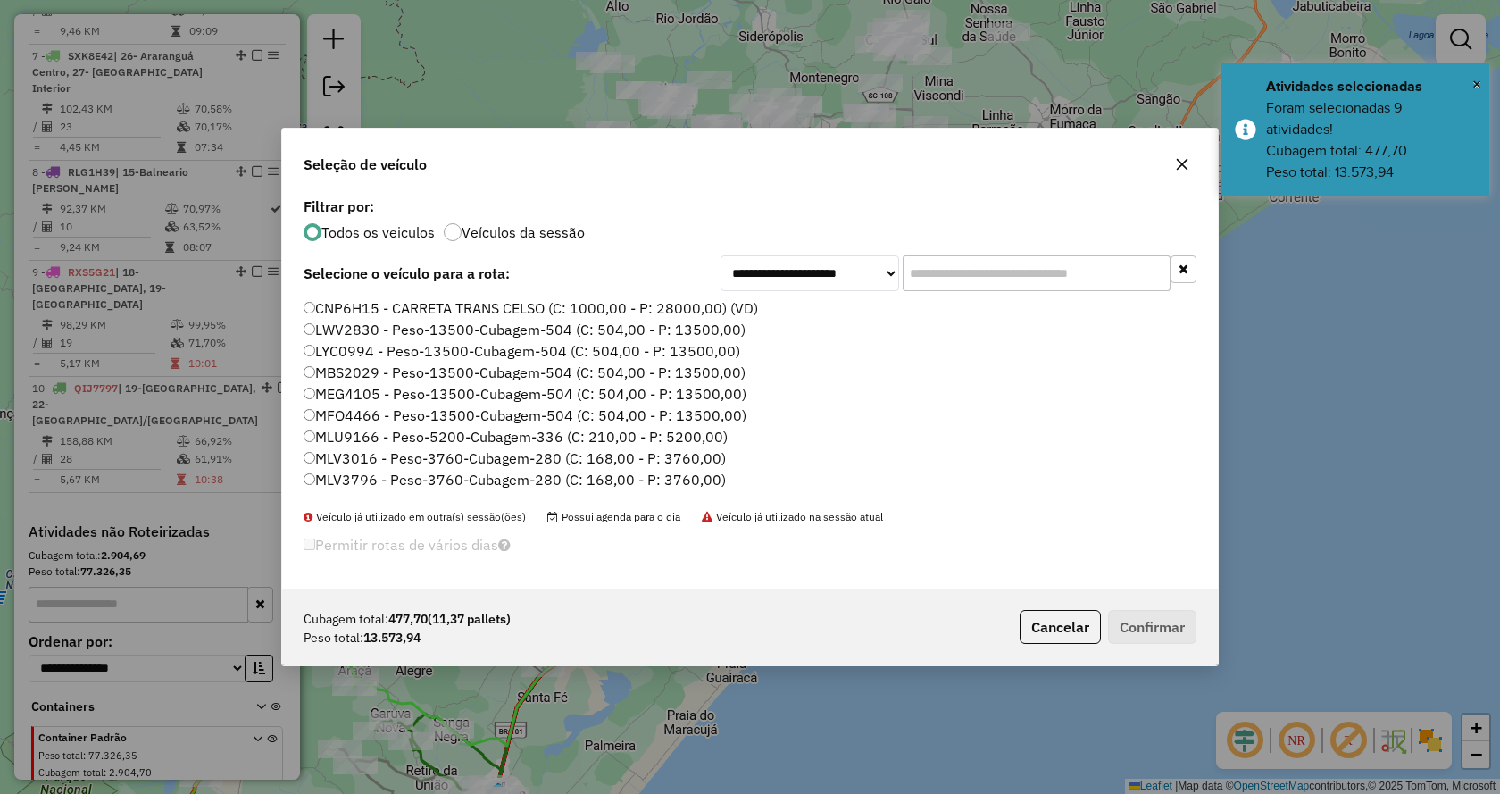
drag, startPoint x: 1118, startPoint y: 271, endPoint x: 1133, endPoint y: 291, distance: 24.8
click at [1118, 271] on input "text" at bounding box center [1037, 273] width 268 height 36
click at [1097, 270] on input "text" at bounding box center [1037, 273] width 268 height 36
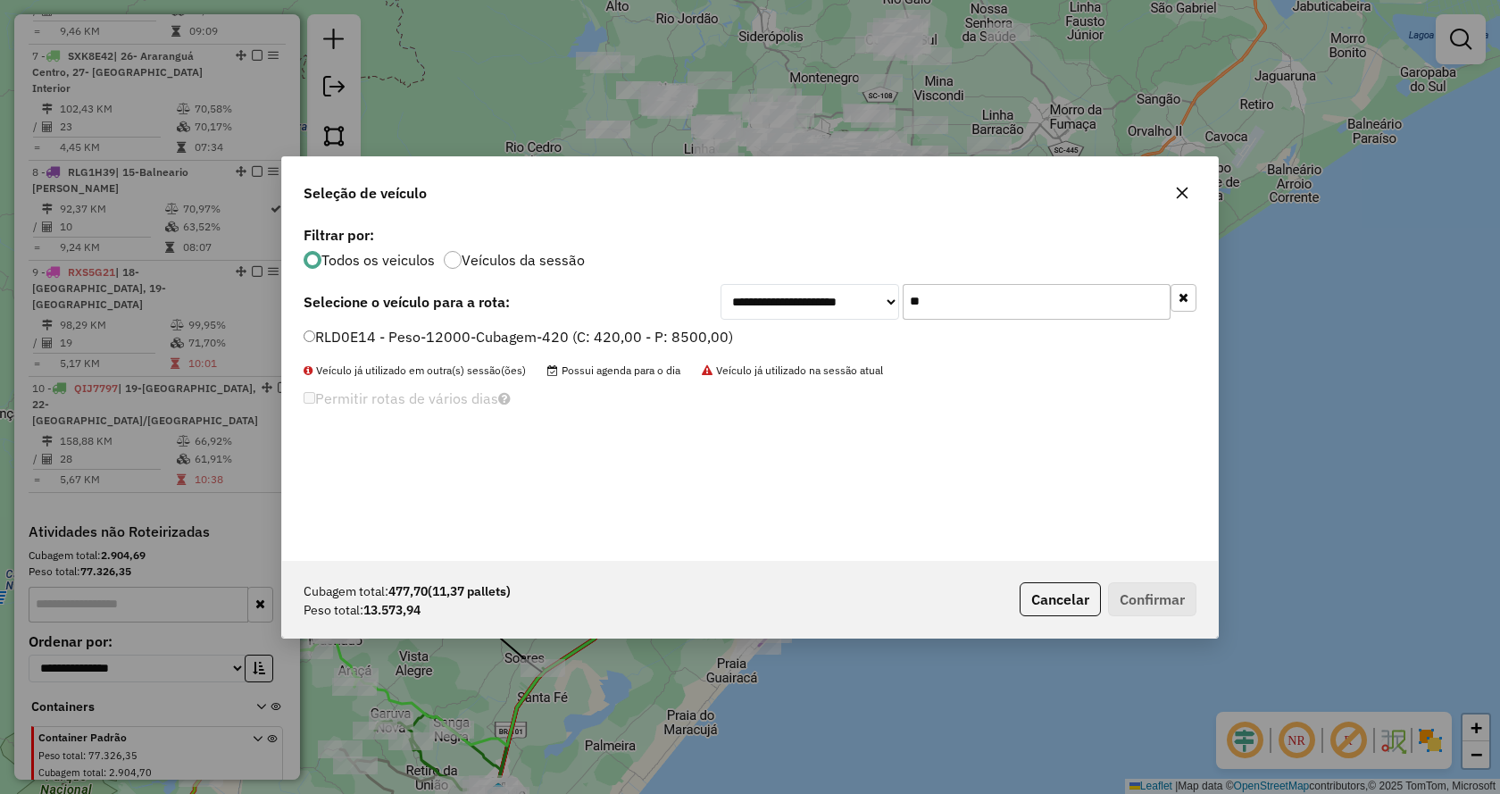
type input "**"
click at [673, 348] on div "RLD0E14 - Peso-12000-Cubagem-420 (C: 420,00 - P: 8500,00)" at bounding box center [750, 345] width 914 height 36
click at [670, 338] on label "RLD0E14 - Peso-12000-Cubagem-420 (C: 420,00 - P: 8500,00)" at bounding box center [519, 336] width 430 height 21
click at [1144, 603] on button "Confirmar" at bounding box center [1152, 599] width 88 height 34
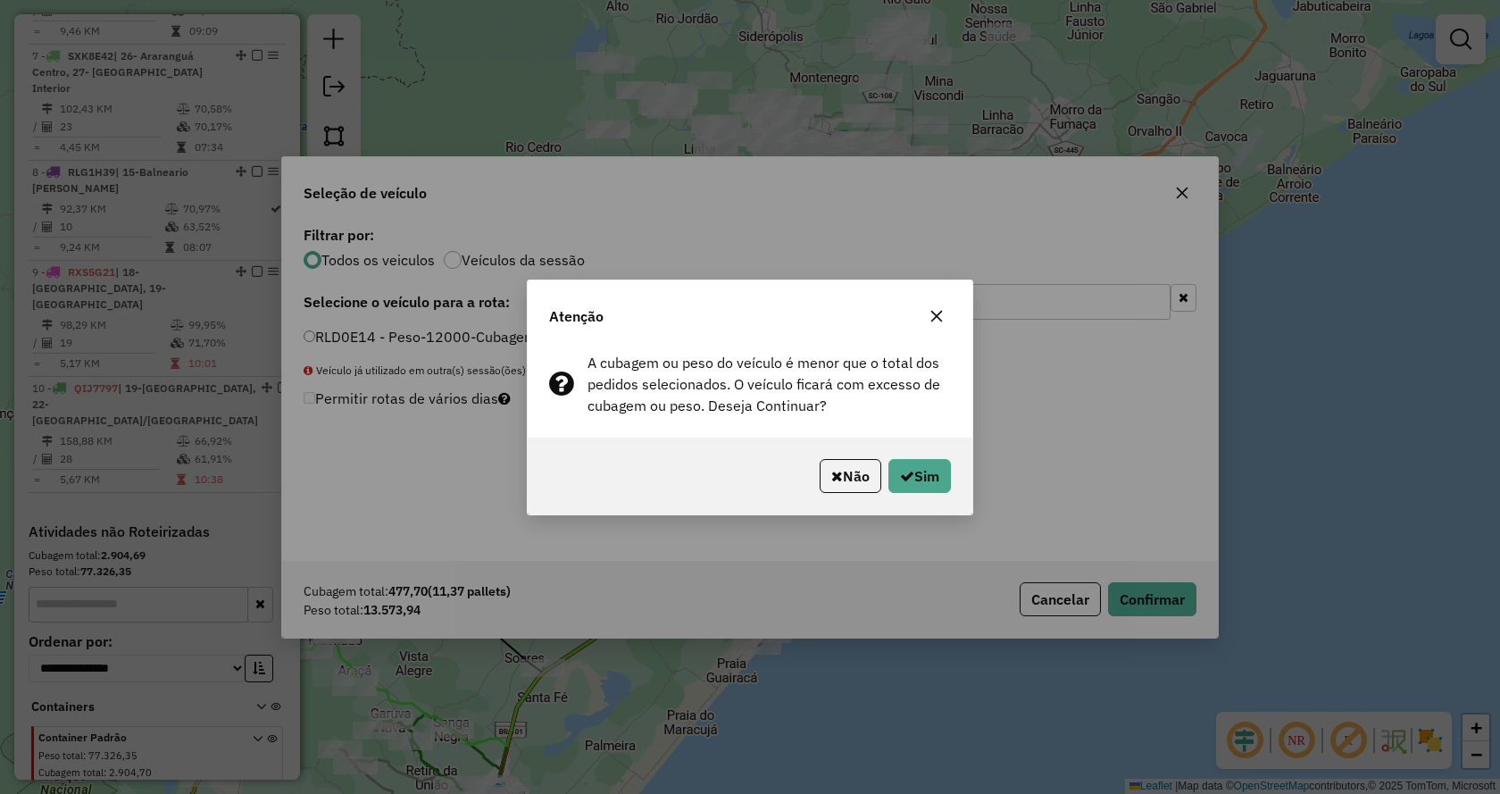
click at [899, 457] on div "Não Sim" at bounding box center [750, 476] width 445 height 77
click at [909, 463] on button "Sim" at bounding box center [919, 476] width 63 height 34
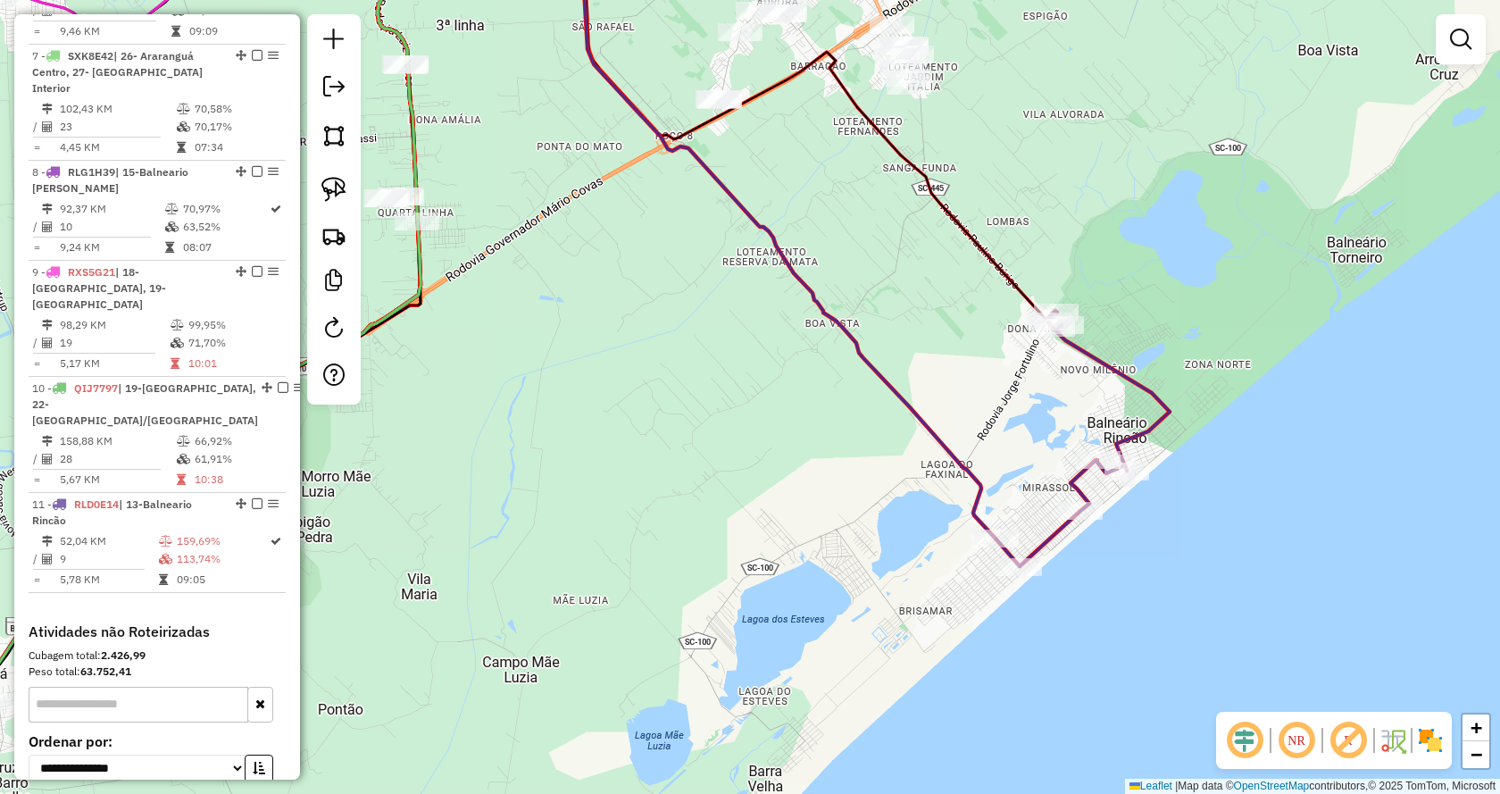
select select "*********"
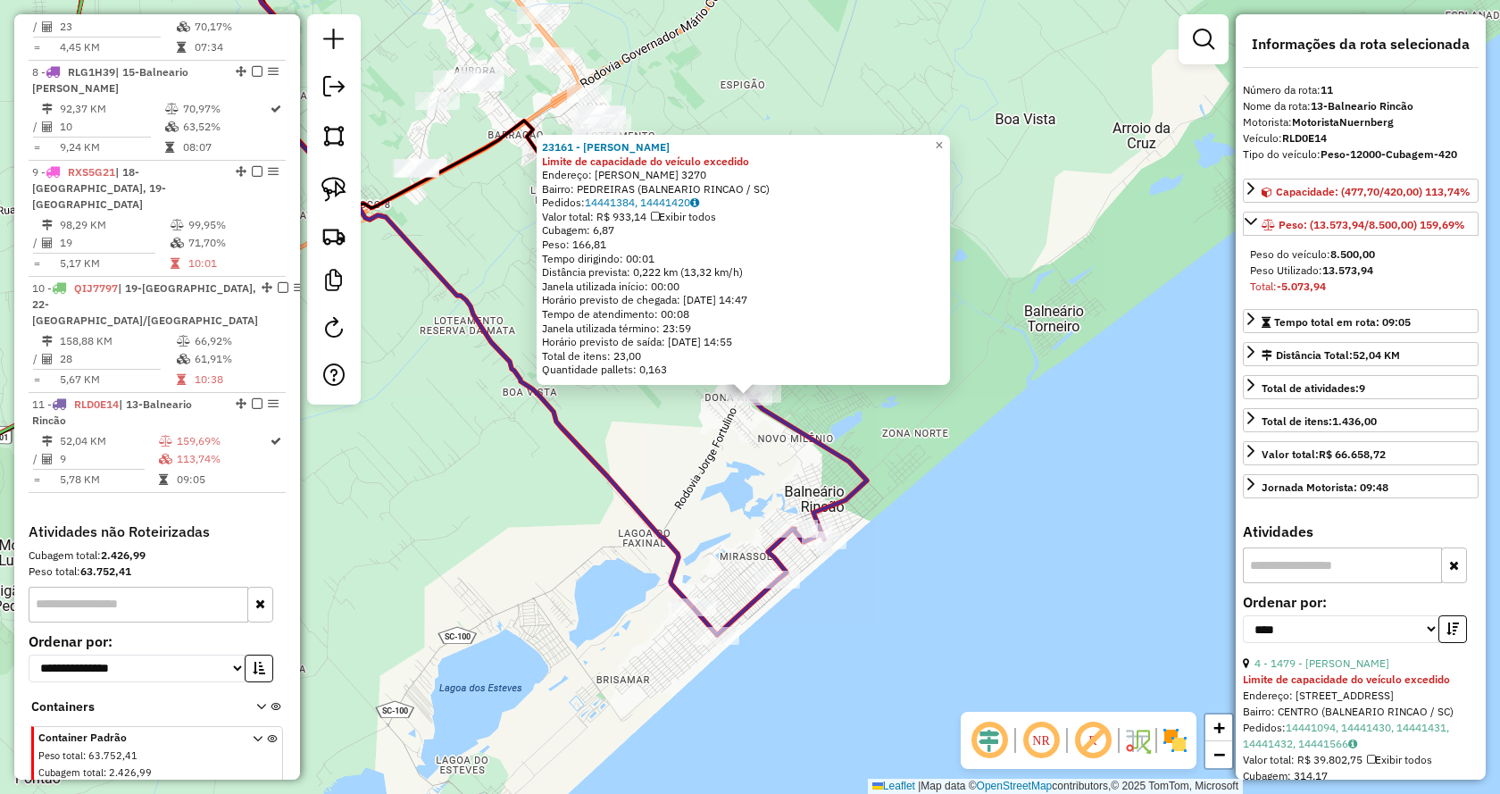
scroll to position [89, 0]
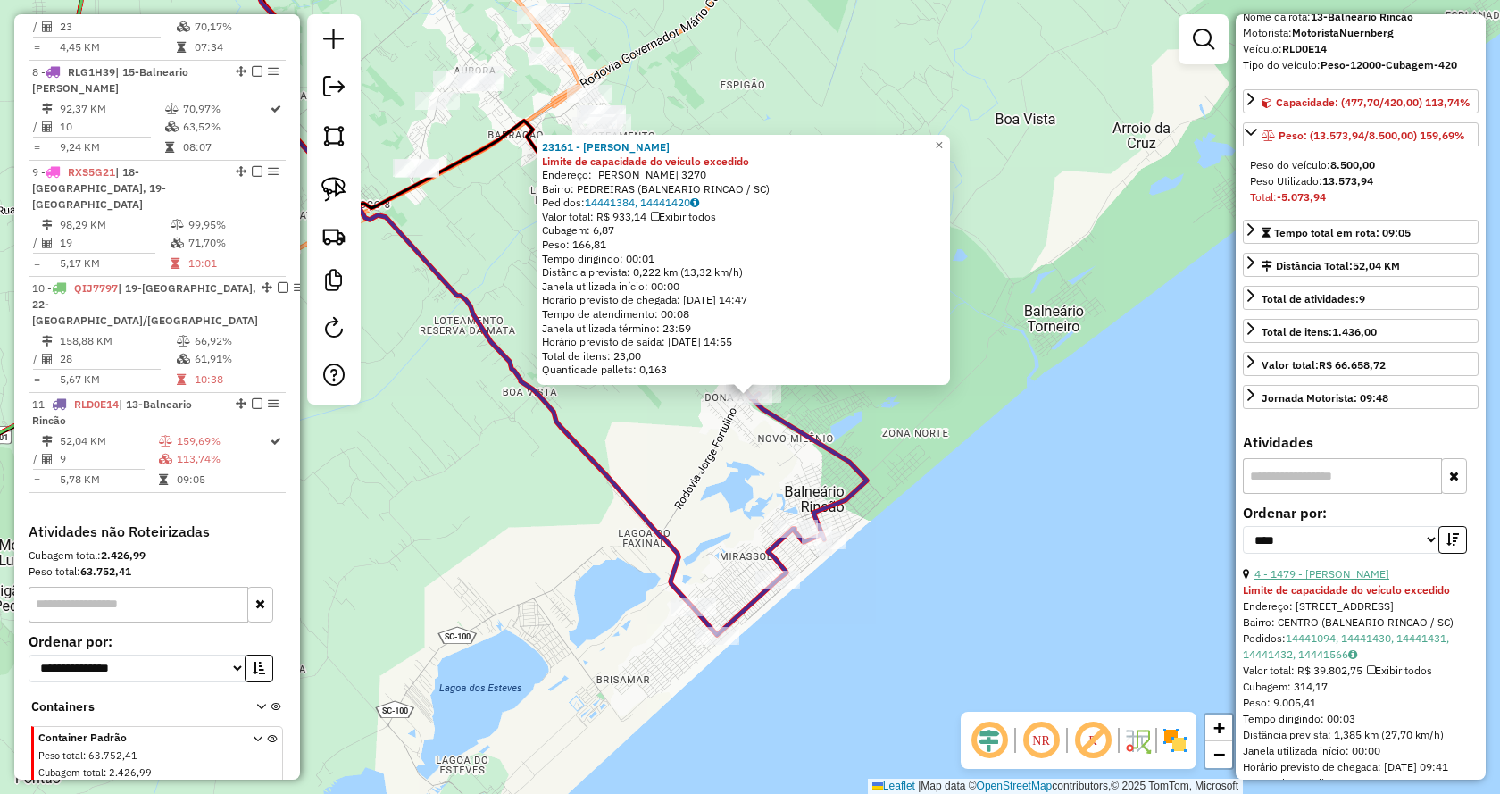
click at [1301, 580] on link "4 - 1479 - [PERSON_NAME]" at bounding box center [1322, 573] width 135 height 13
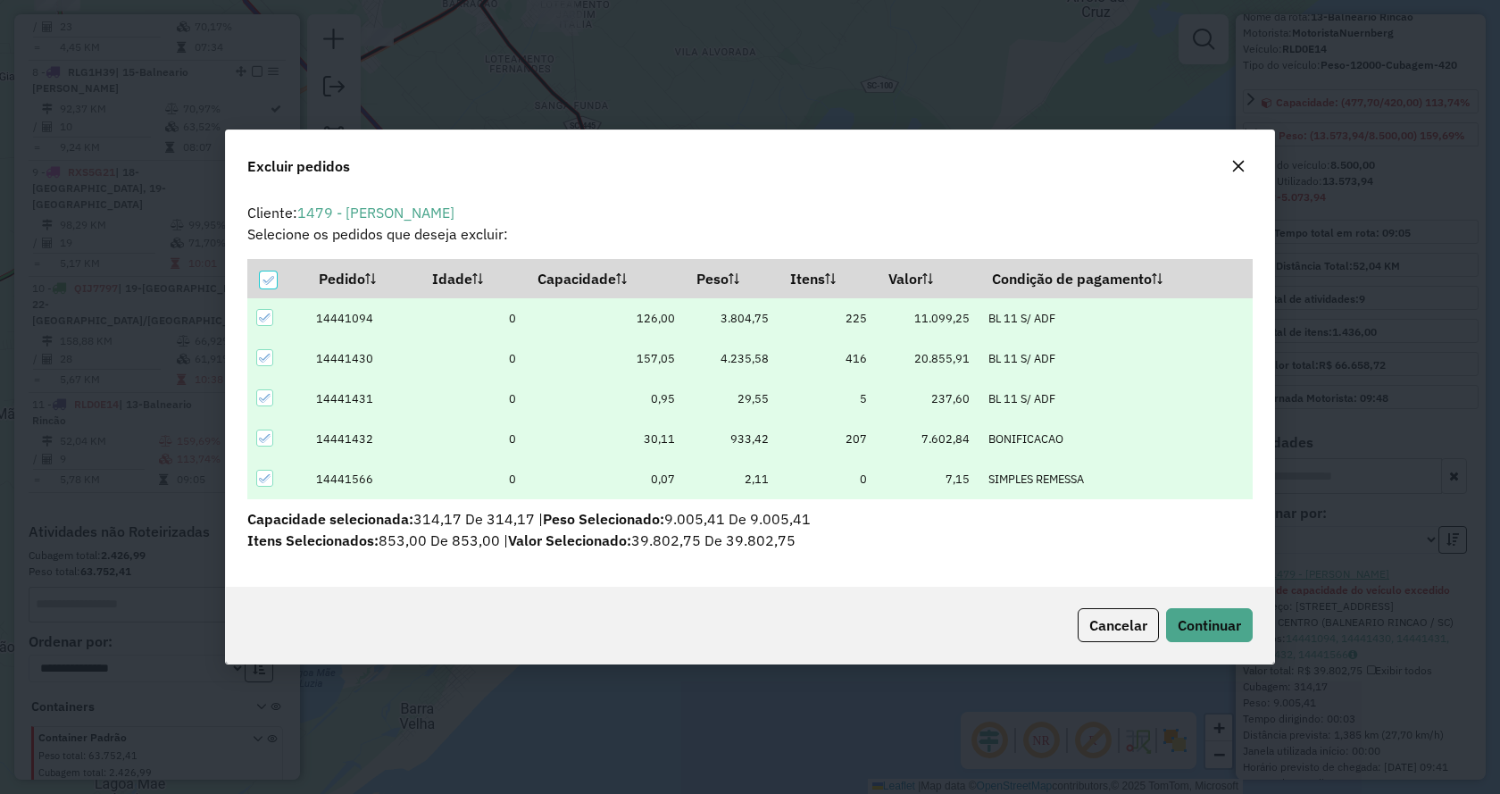
scroll to position [10, 5]
click at [1211, 647] on div "Cancelar Continuar" at bounding box center [750, 625] width 1048 height 77
click at [1202, 629] on span "Continuar" at bounding box center [1209, 625] width 63 height 18
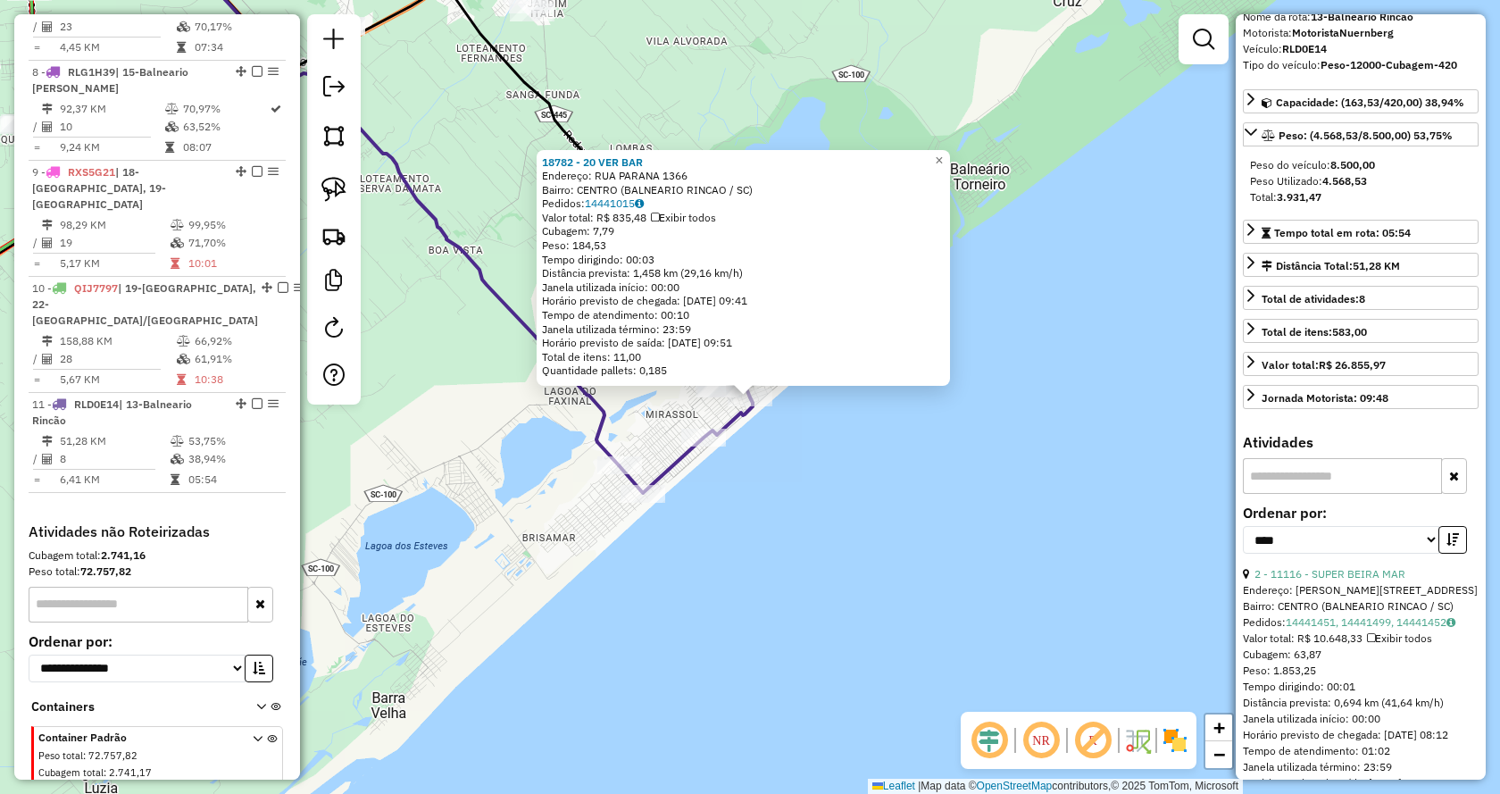
click at [894, 511] on div "18782 - 20 VER BAR Endereço: RUA PARANA 1366 Bairro: CENTRO (BALNEARIO RINCAO /…" at bounding box center [750, 397] width 1500 height 794
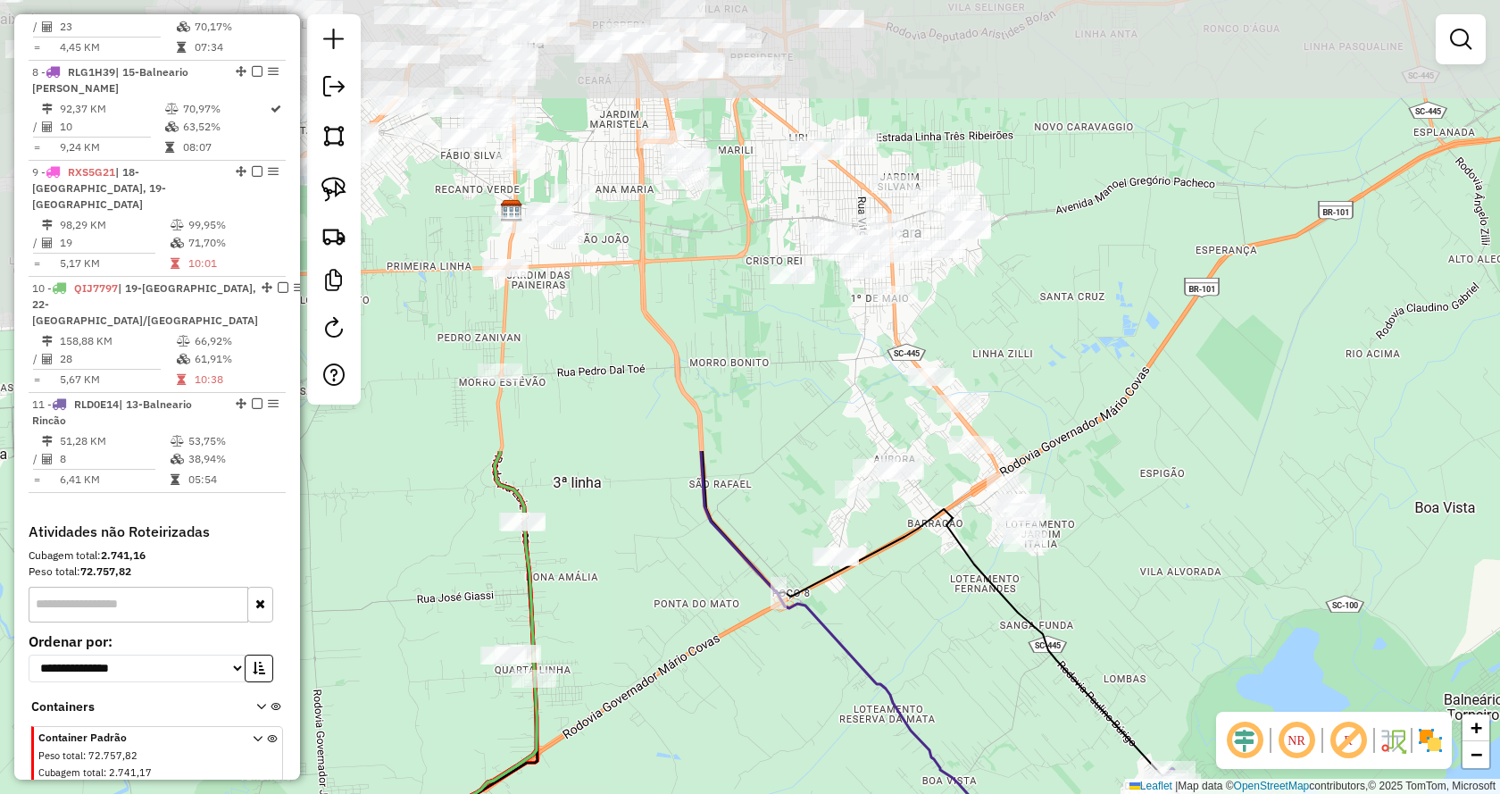
drag, startPoint x: 630, startPoint y: 27, endPoint x: 1119, endPoint y: 557, distance: 721.1
click at [1123, 557] on div "Janela de atendimento Grade de atendimento Capacidade Transportadoras Veículos …" at bounding box center [750, 397] width 1500 height 794
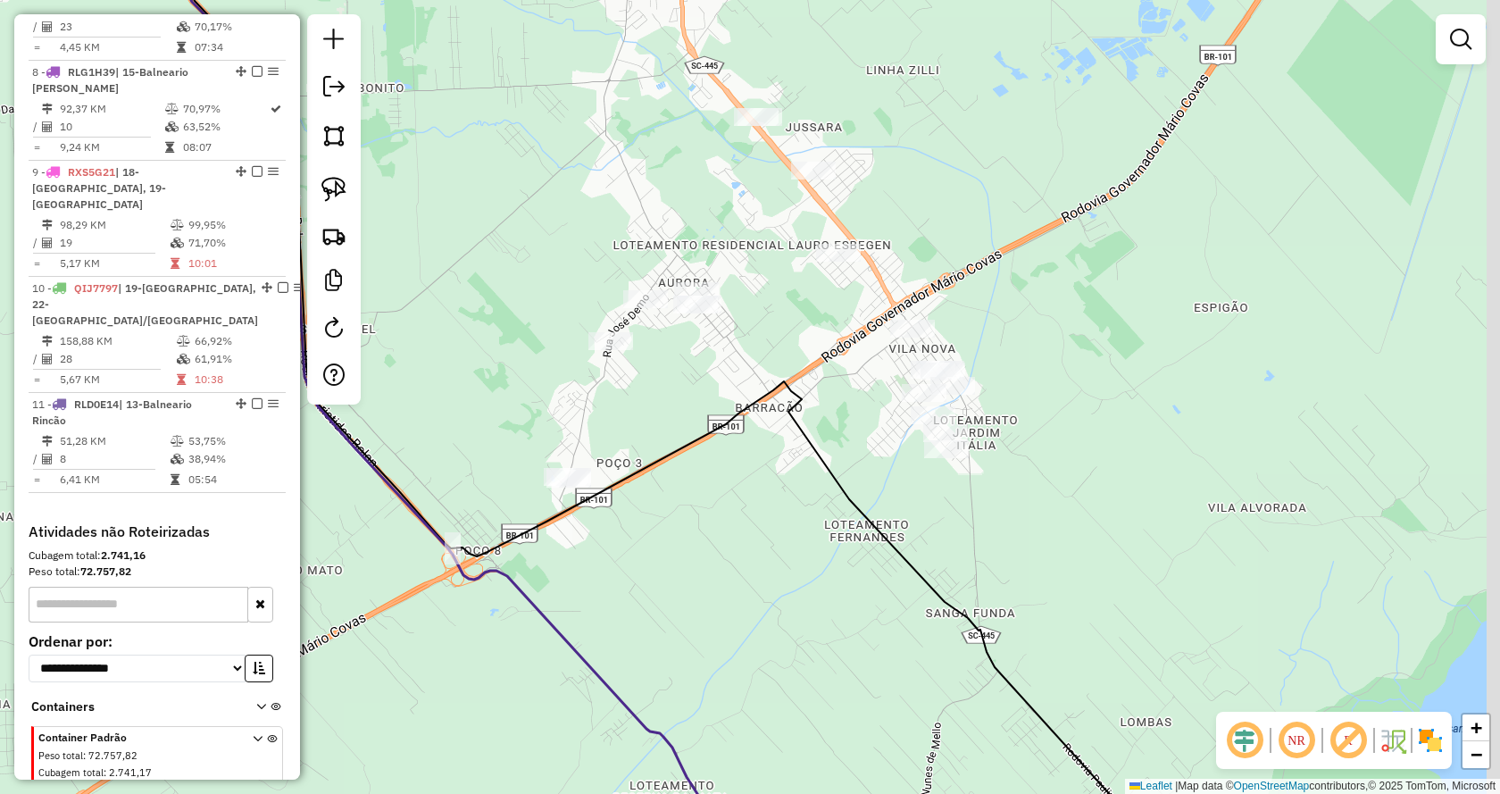
drag, startPoint x: 1040, startPoint y: 483, endPoint x: 1014, endPoint y: 449, distance: 42.7
click at [1036, 482] on div "Janela de atendimento Grade de atendimento Capacidade Transportadoras Veículos …" at bounding box center [750, 397] width 1500 height 794
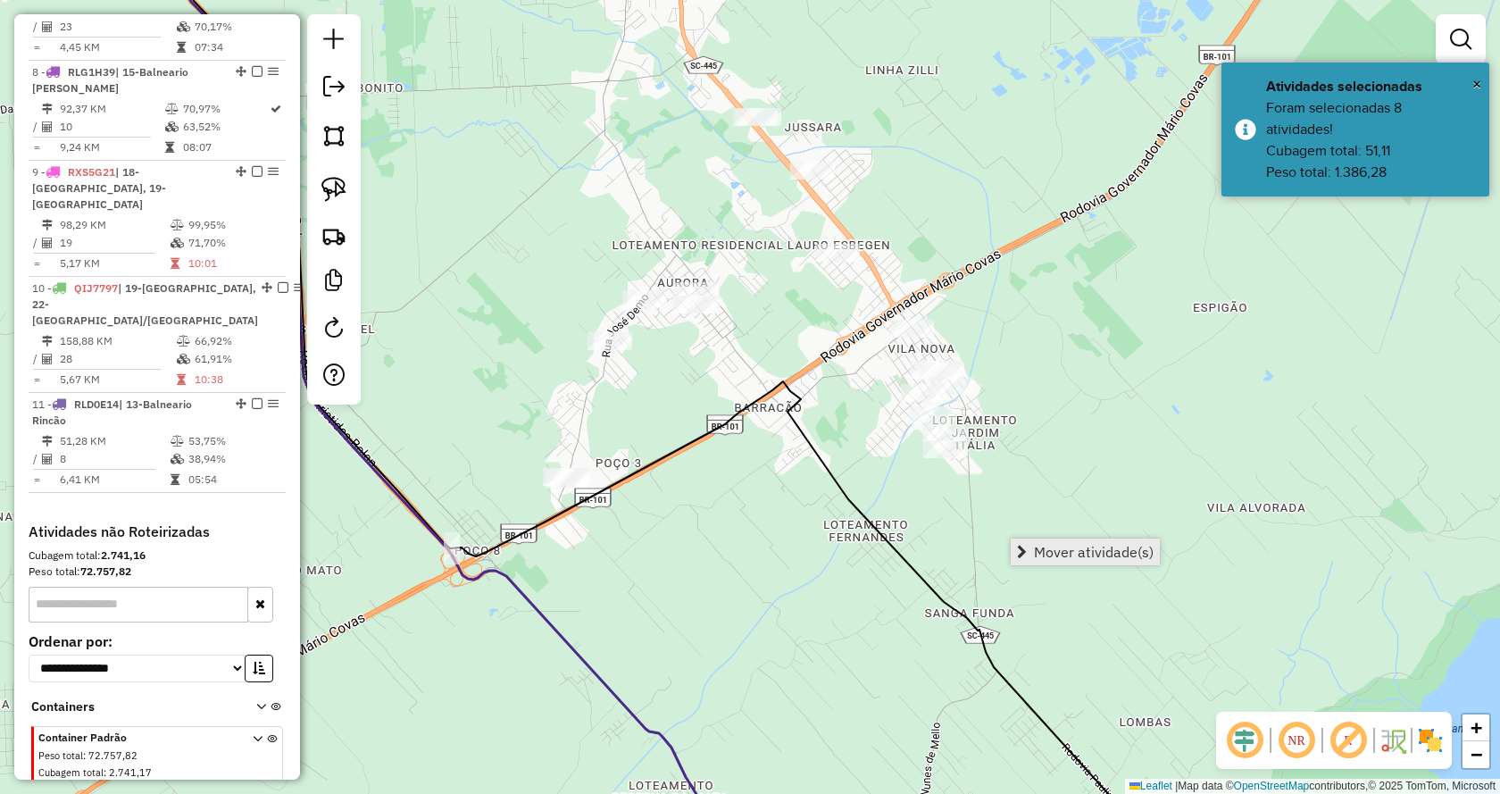
drag, startPoint x: 1032, startPoint y: 558, endPoint x: 1023, endPoint y: 546, distance: 15.4
click at [1031, 558] on link "Mover atividade(s)" at bounding box center [1085, 551] width 149 height 27
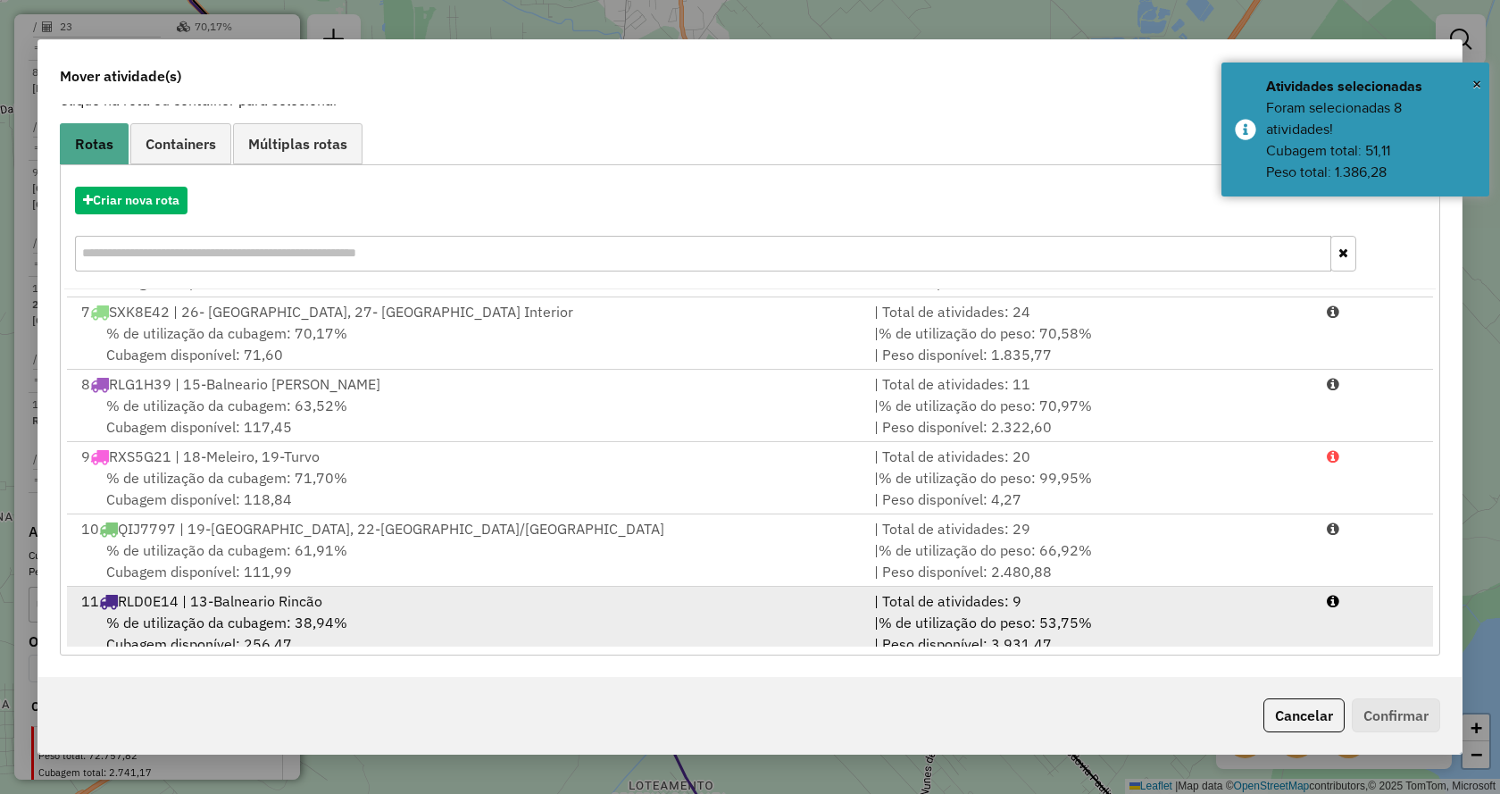
scroll to position [438, 0]
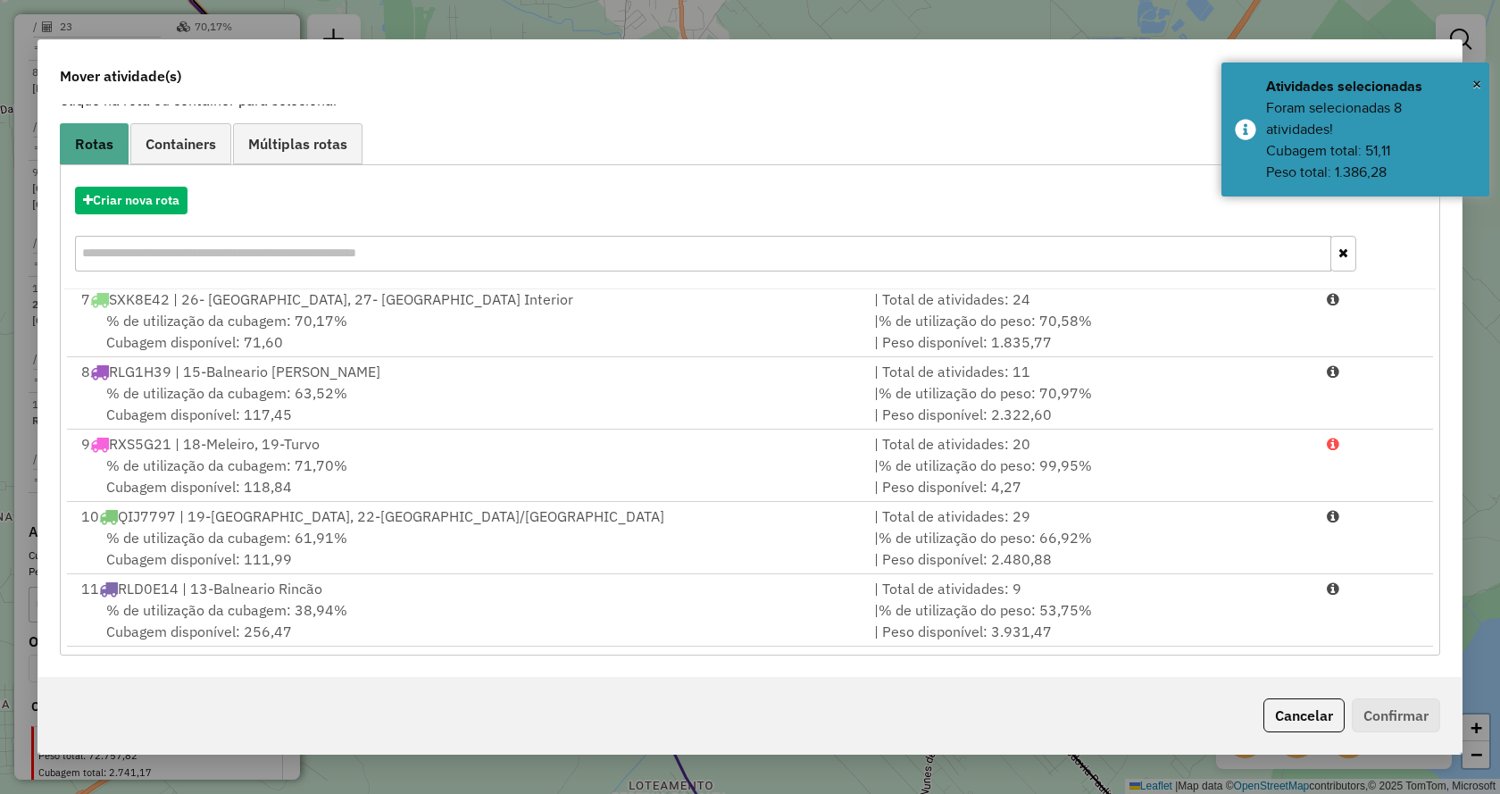
click at [1351, 652] on div "Criar nova rota 1 RLD0D34 | 24-Passo de Torres/[PERSON_NAME] | Total de ativida…" at bounding box center [750, 409] width 1381 height 491
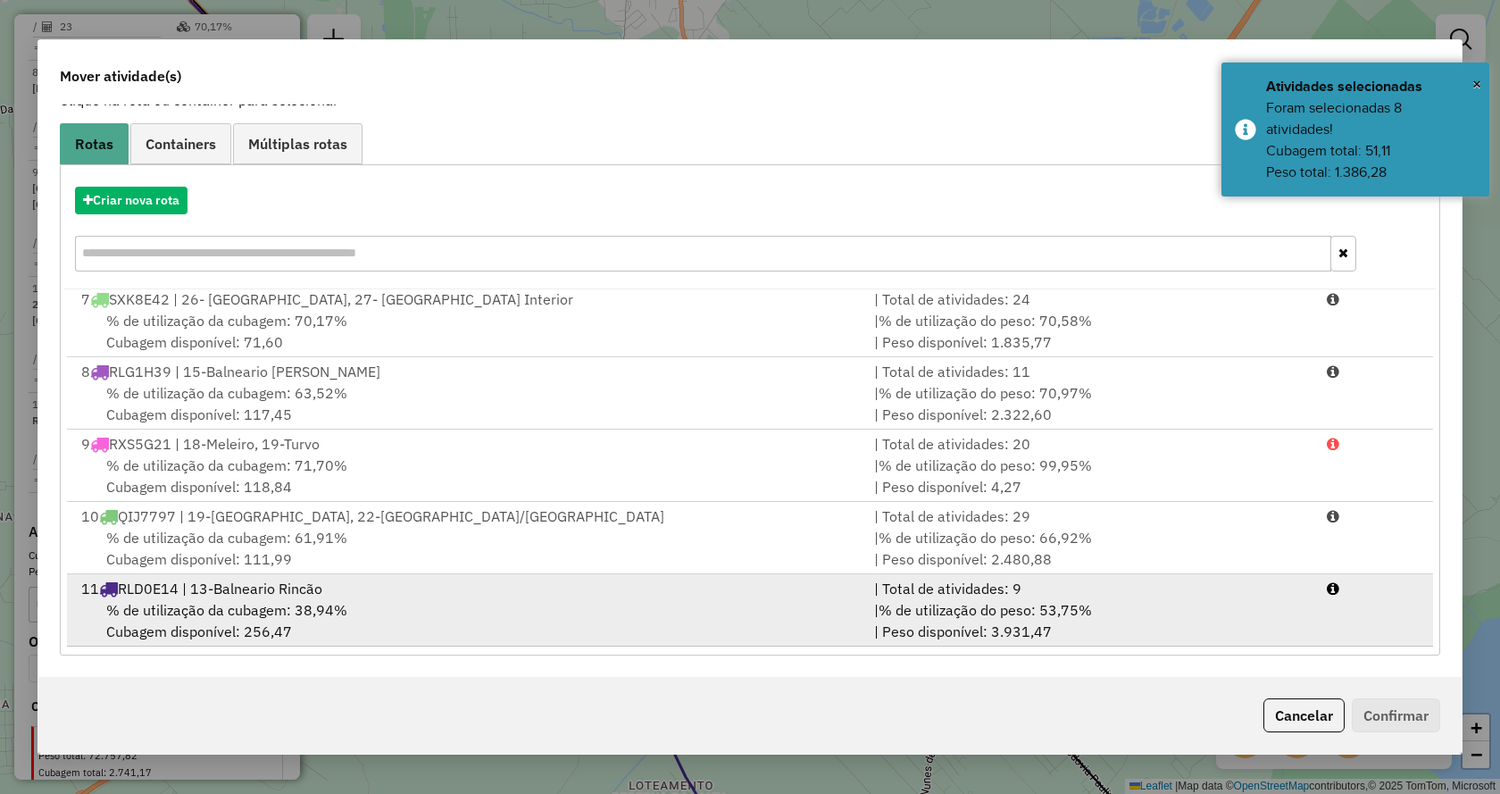
click at [1354, 621] on li "11 RLD0E14 | 13-Balneario Rincão | Total de atividades: 9 % de utilização da cu…" at bounding box center [750, 610] width 1366 height 72
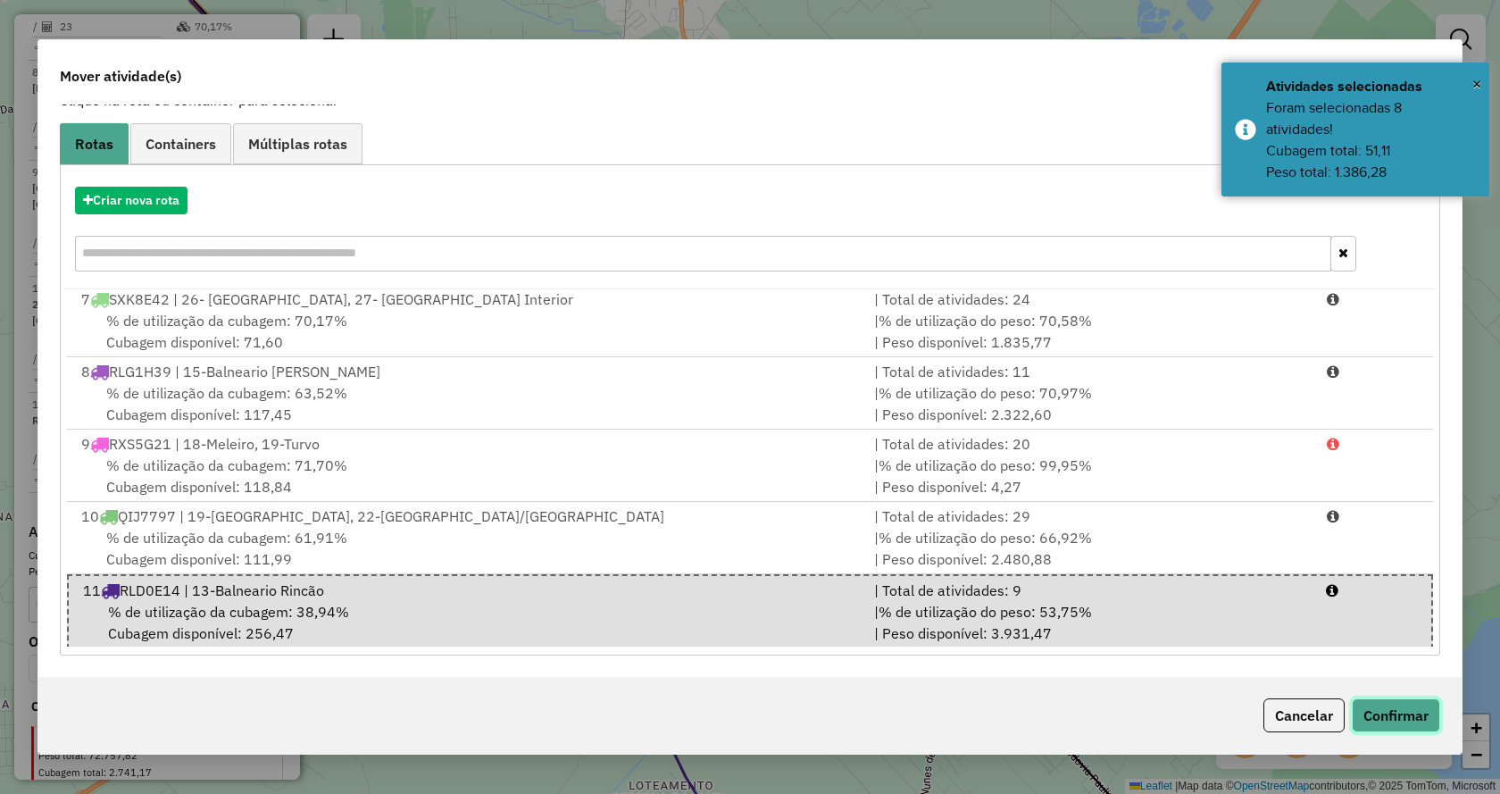
click at [1359, 712] on button "Confirmar" at bounding box center [1396, 715] width 88 height 34
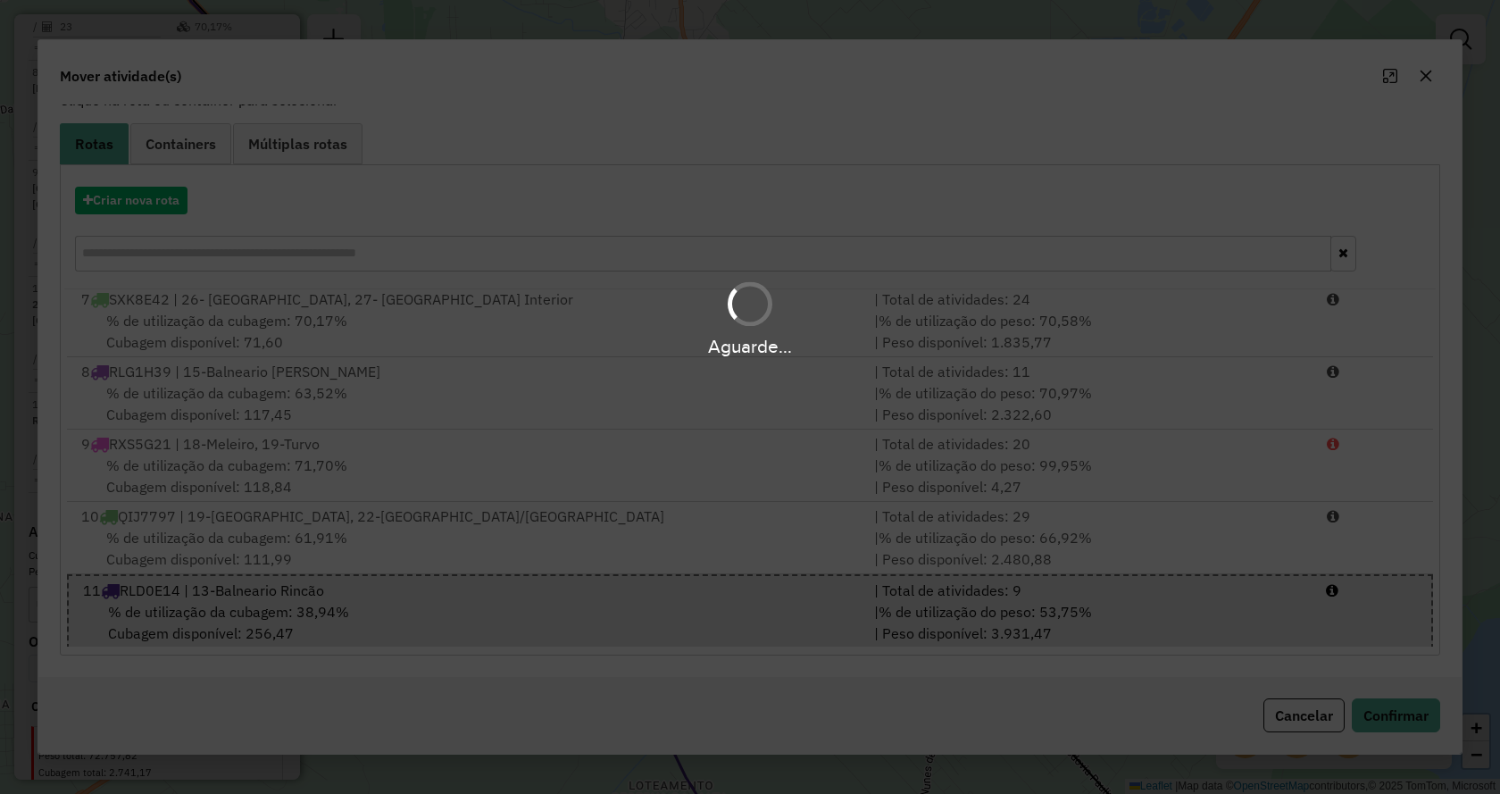
scroll to position [0, 0]
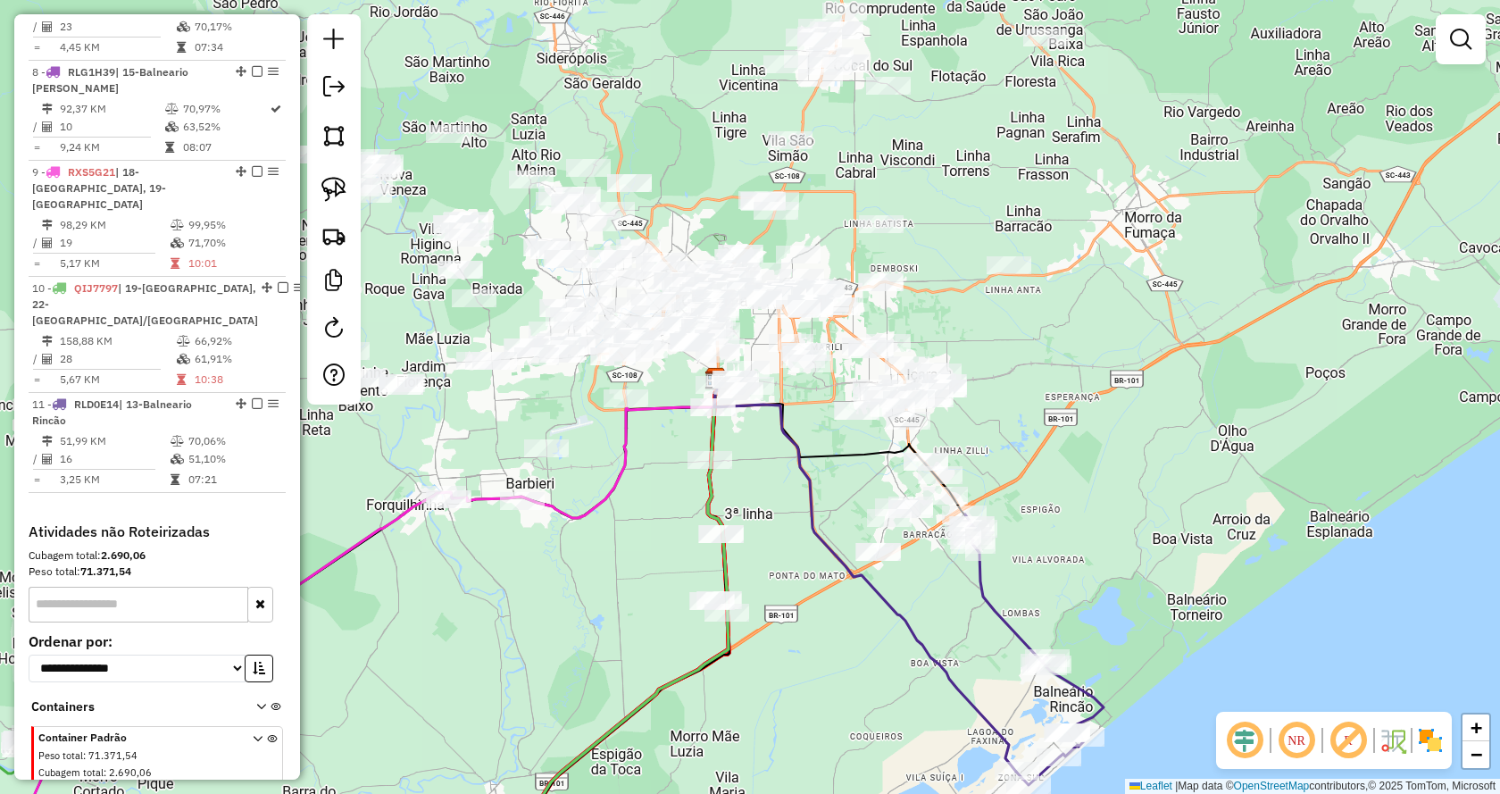
drag, startPoint x: 899, startPoint y: 358, endPoint x: 1055, endPoint y: 449, distance: 180.1
click at [1055, 449] on div "Janela de atendimento Grade de atendimento Capacidade Transportadoras Veículos …" at bounding box center [750, 397] width 1500 height 794
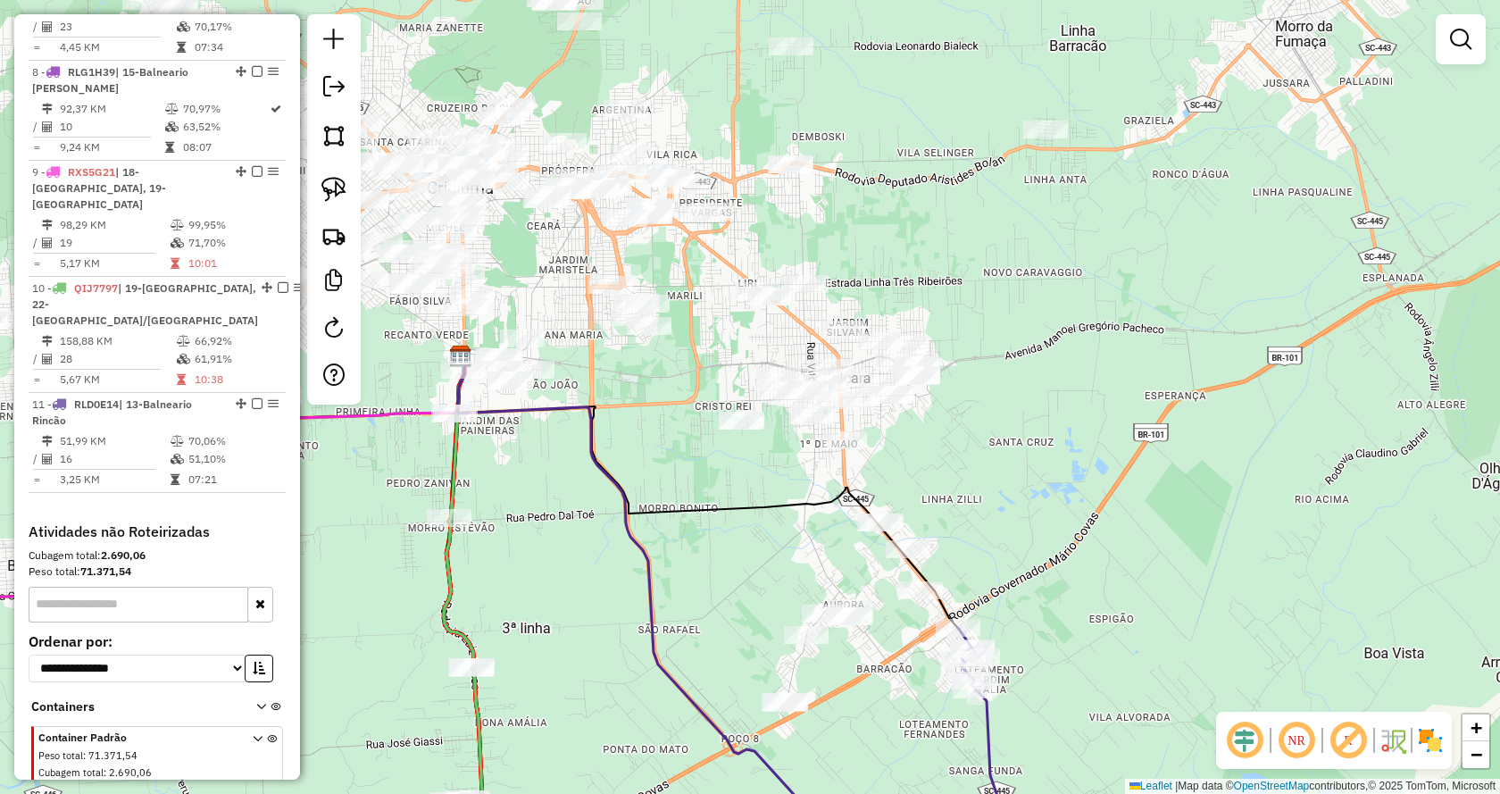
click at [1131, 371] on div "Janela de atendimento Grade de atendimento Capacidade Transportadoras Veículos …" at bounding box center [750, 397] width 1500 height 794
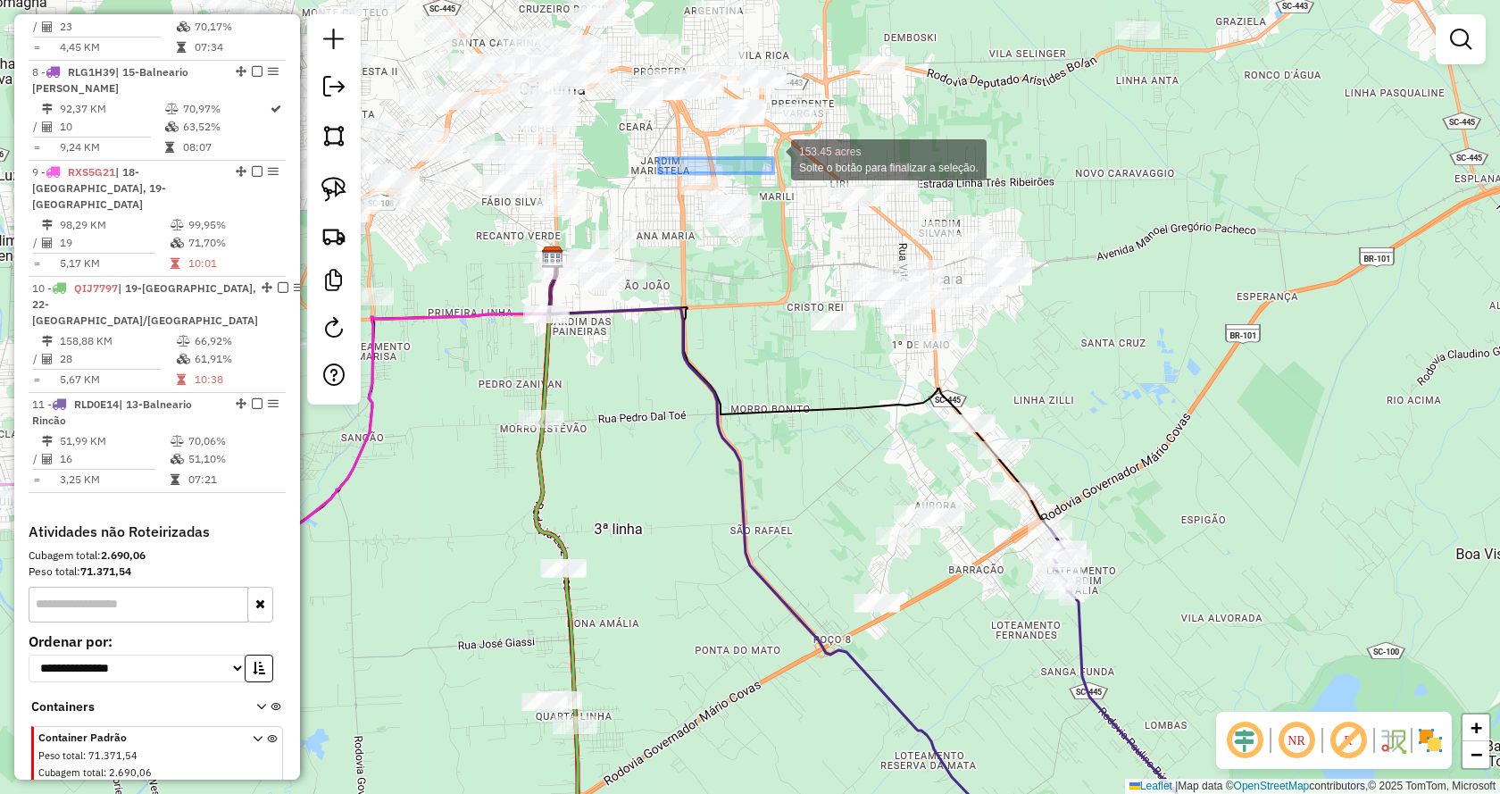
drag, startPoint x: 678, startPoint y: 187, endPoint x: 773, endPoint y: 158, distance: 99.7
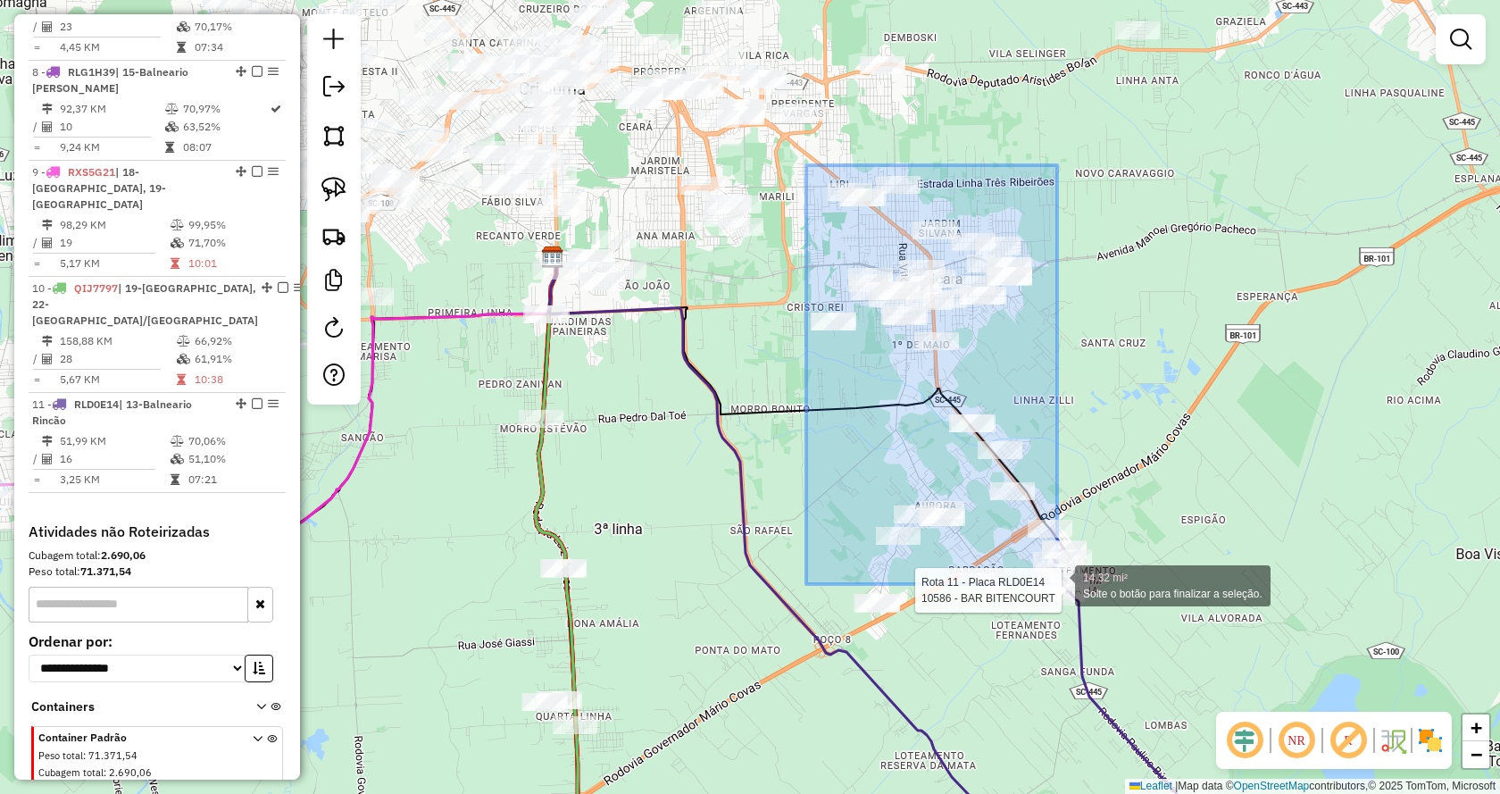
click at [1057, 584] on div "Rota 11 - Placa RLD0E14 10586 - BAR BITENCOURT 14.32 mi² Solte o botão para fin…" at bounding box center [750, 397] width 1500 height 794
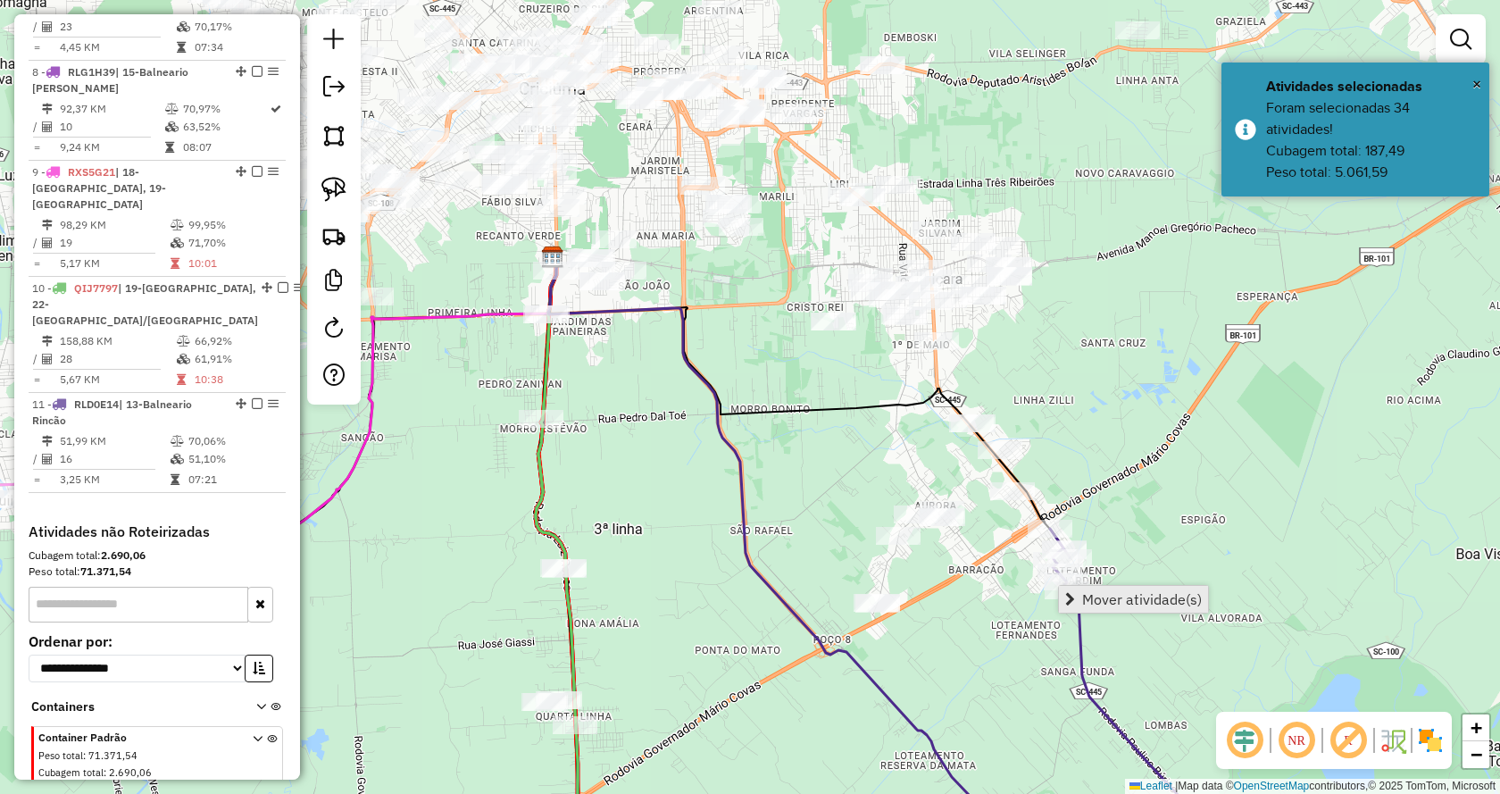
click at [1066, 588] on link "Mover atividade(s)" at bounding box center [1133, 599] width 149 height 27
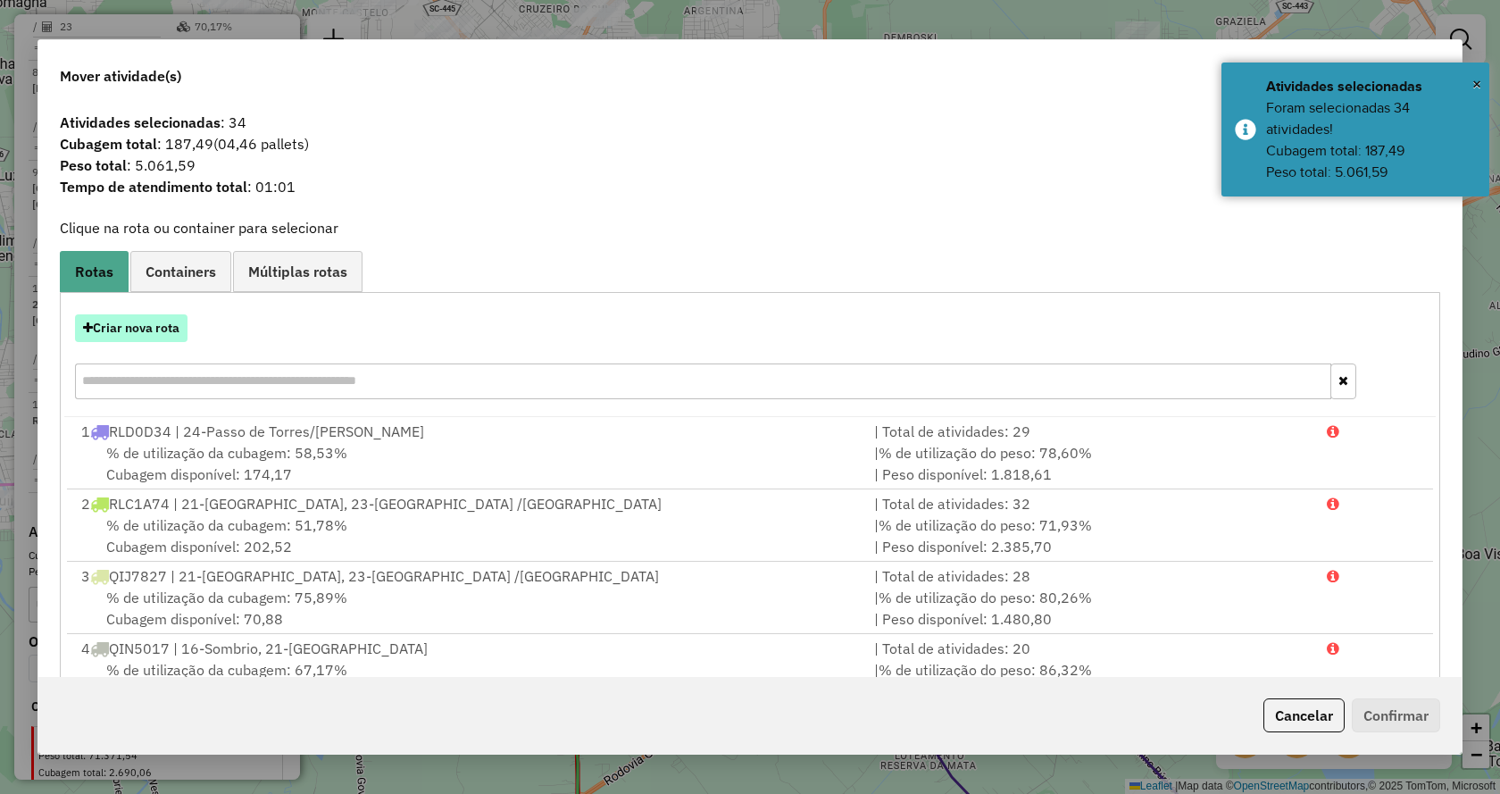
click at [132, 321] on button "Criar nova rota" at bounding box center [131, 328] width 113 height 28
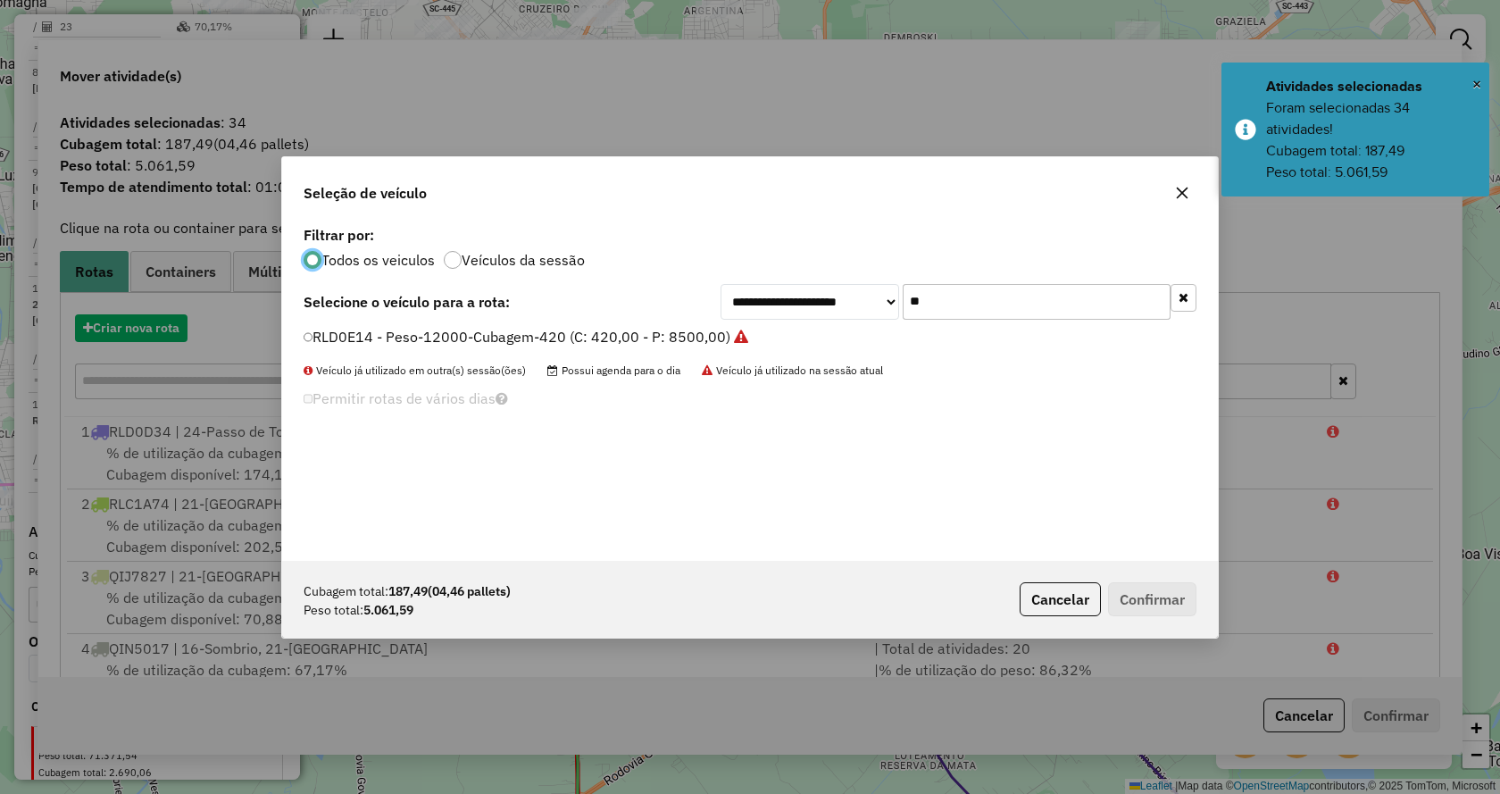
scroll to position [10, 5]
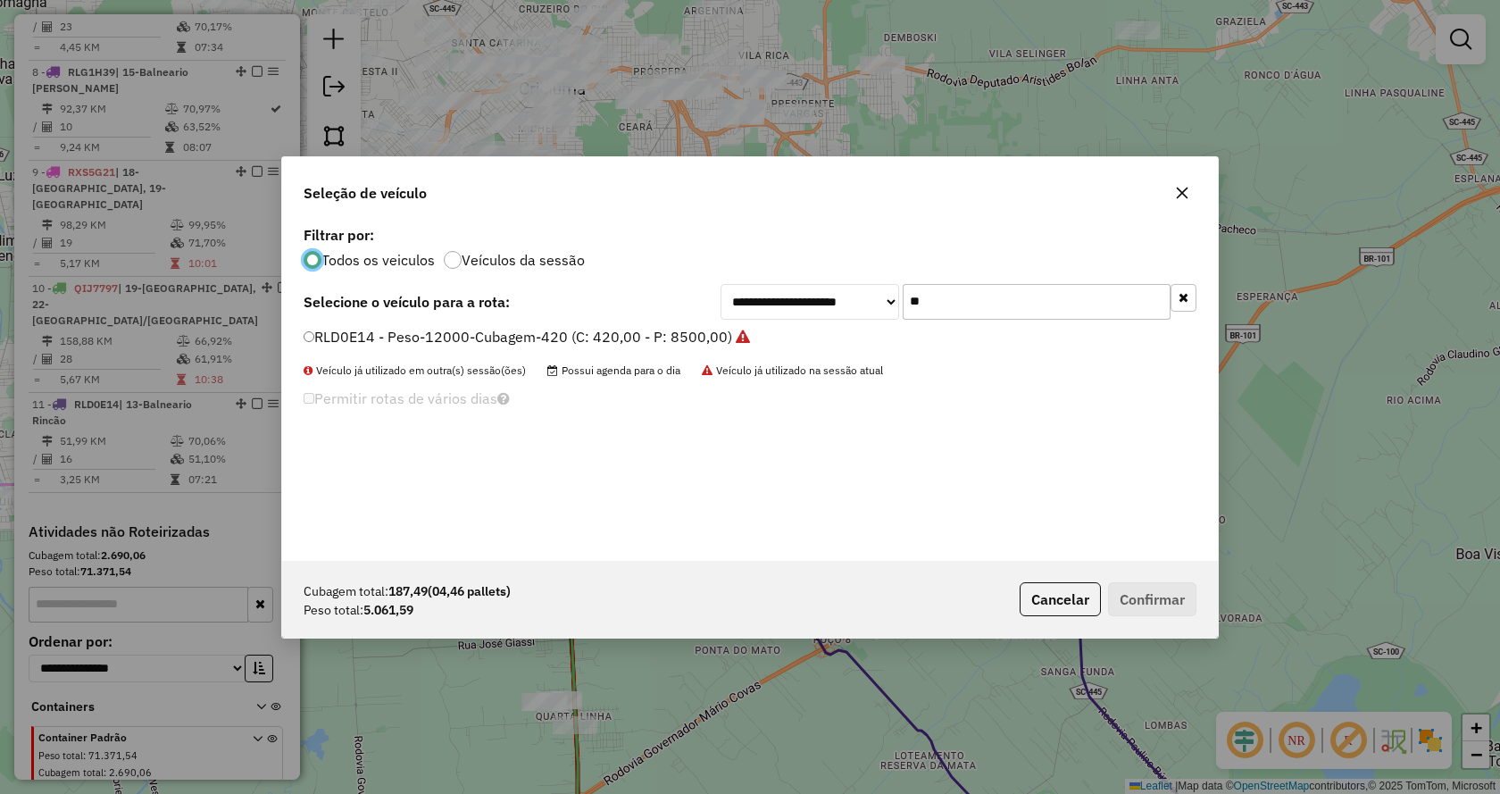
click at [1189, 302] on button "button" at bounding box center [1184, 298] width 26 height 28
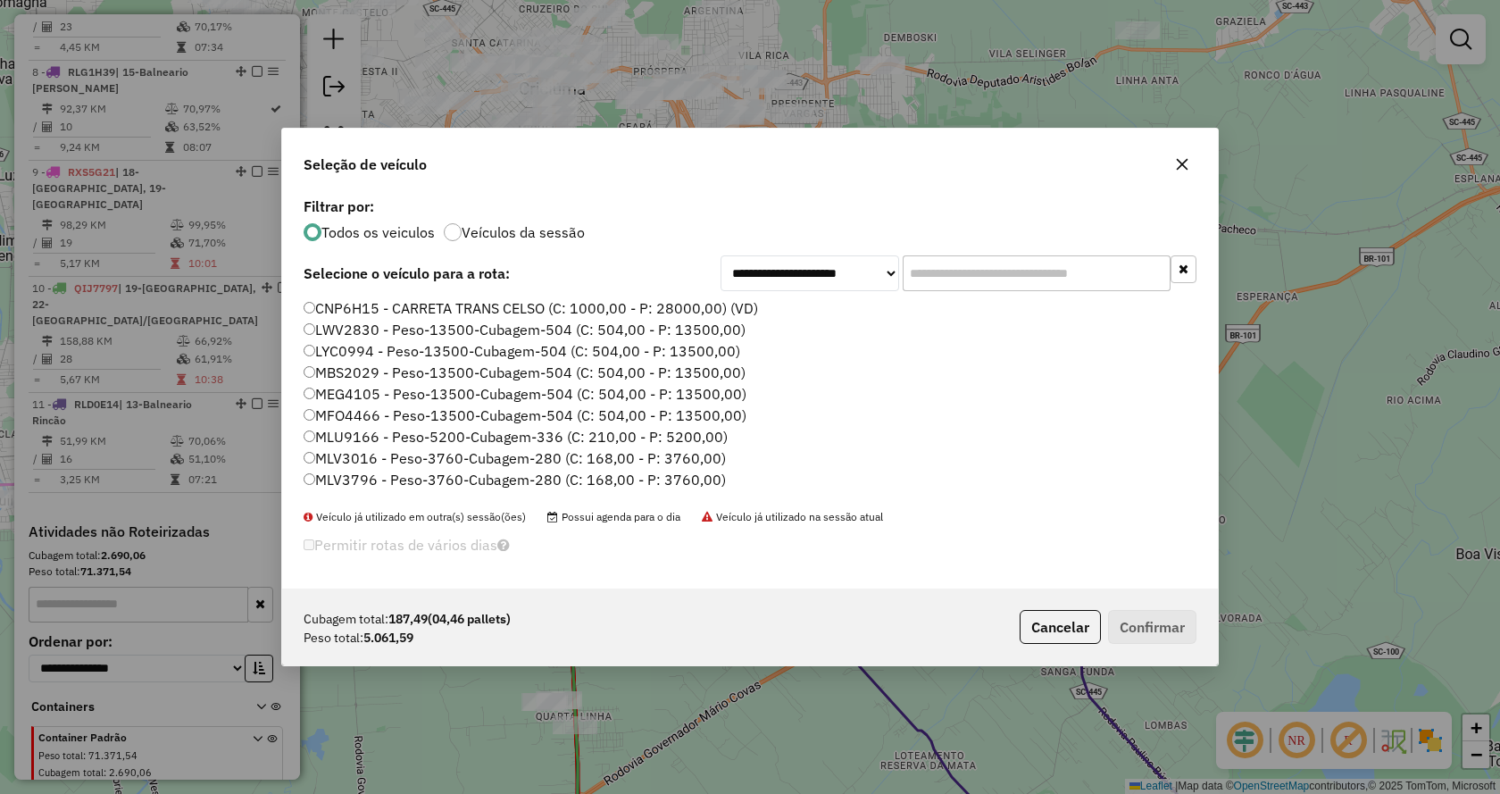
click at [1070, 269] on input "text" at bounding box center [1037, 273] width 268 height 36
click at [1098, 274] on input "text" at bounding box center [1037, 273] width 268 height 36
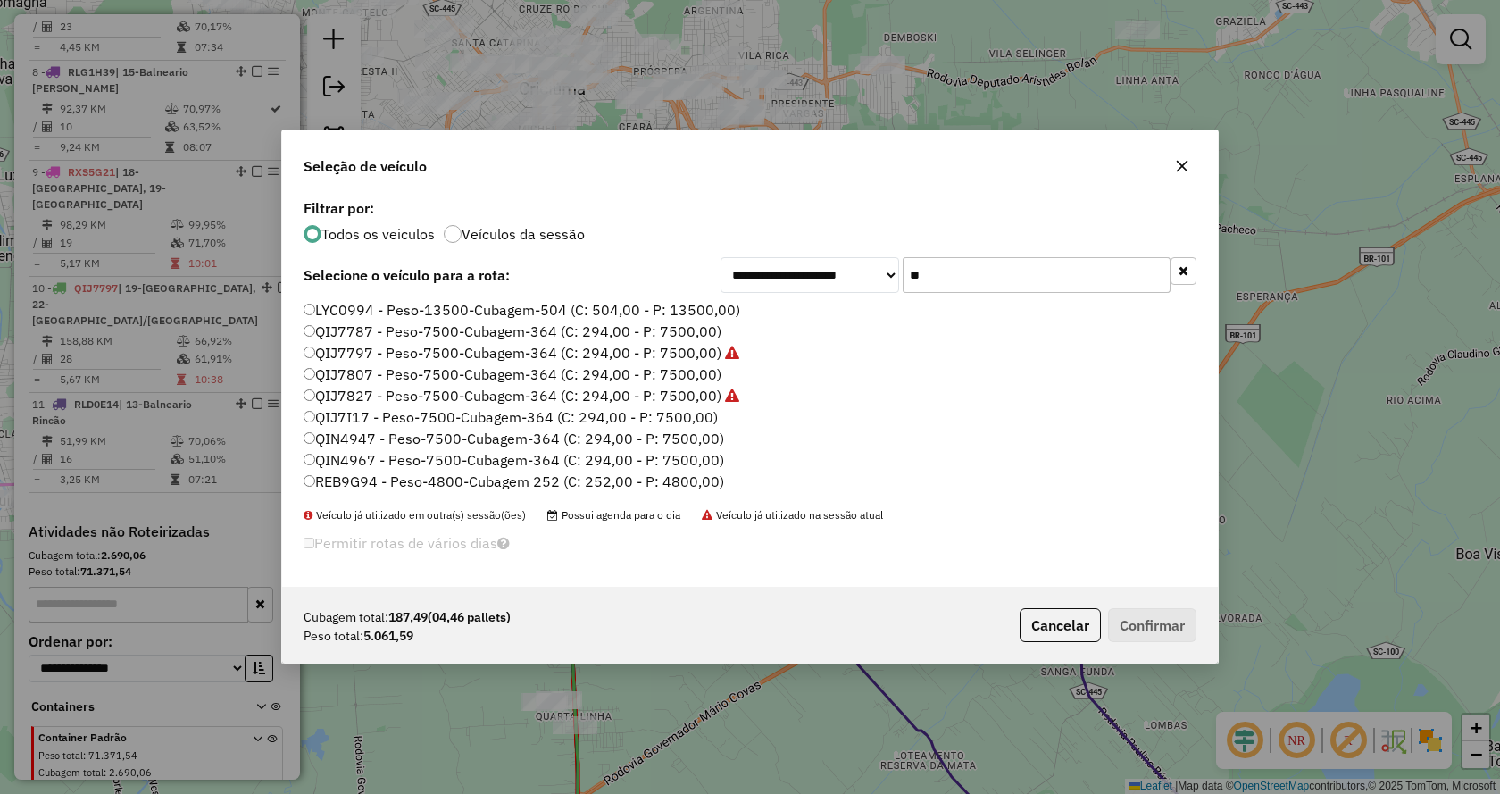
type input "**"
click at [637, 488] on label "REB9G94 - Peso-4800-Cubagem 252 (C: 252,00 - P: 4800,00)" at bounding box center [514, 481] width 421 height 21
click at [1163, 616] on button "Confirmar" at bounding box center [1152, 625] width 88 height 34
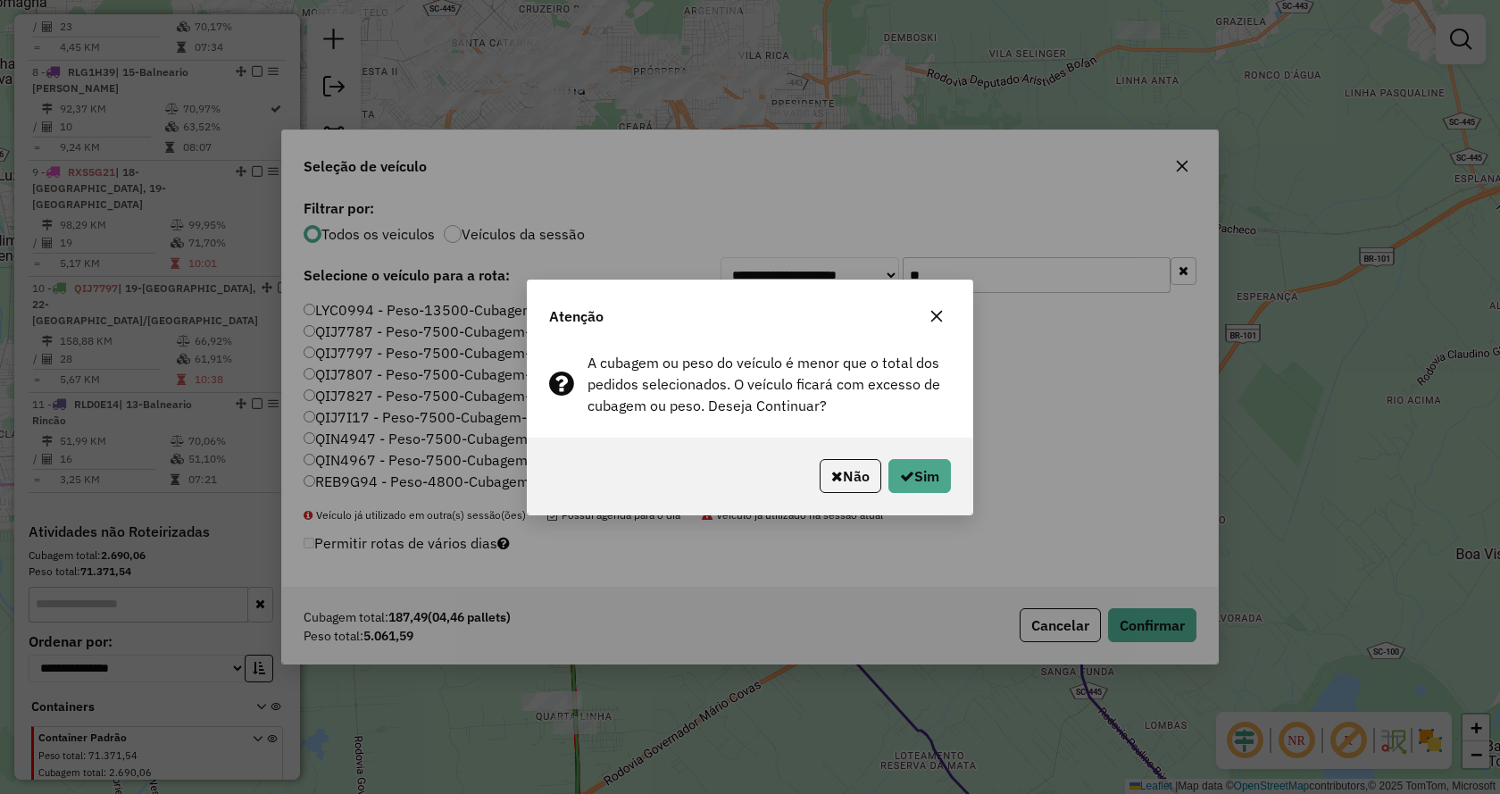
click at [907, 451] on div "Não Sim" at bounding box center [750, 476] width 445 height 77
click at [907, 462] on button "Sim" at bounding box center [919, 476] width 63 height 34
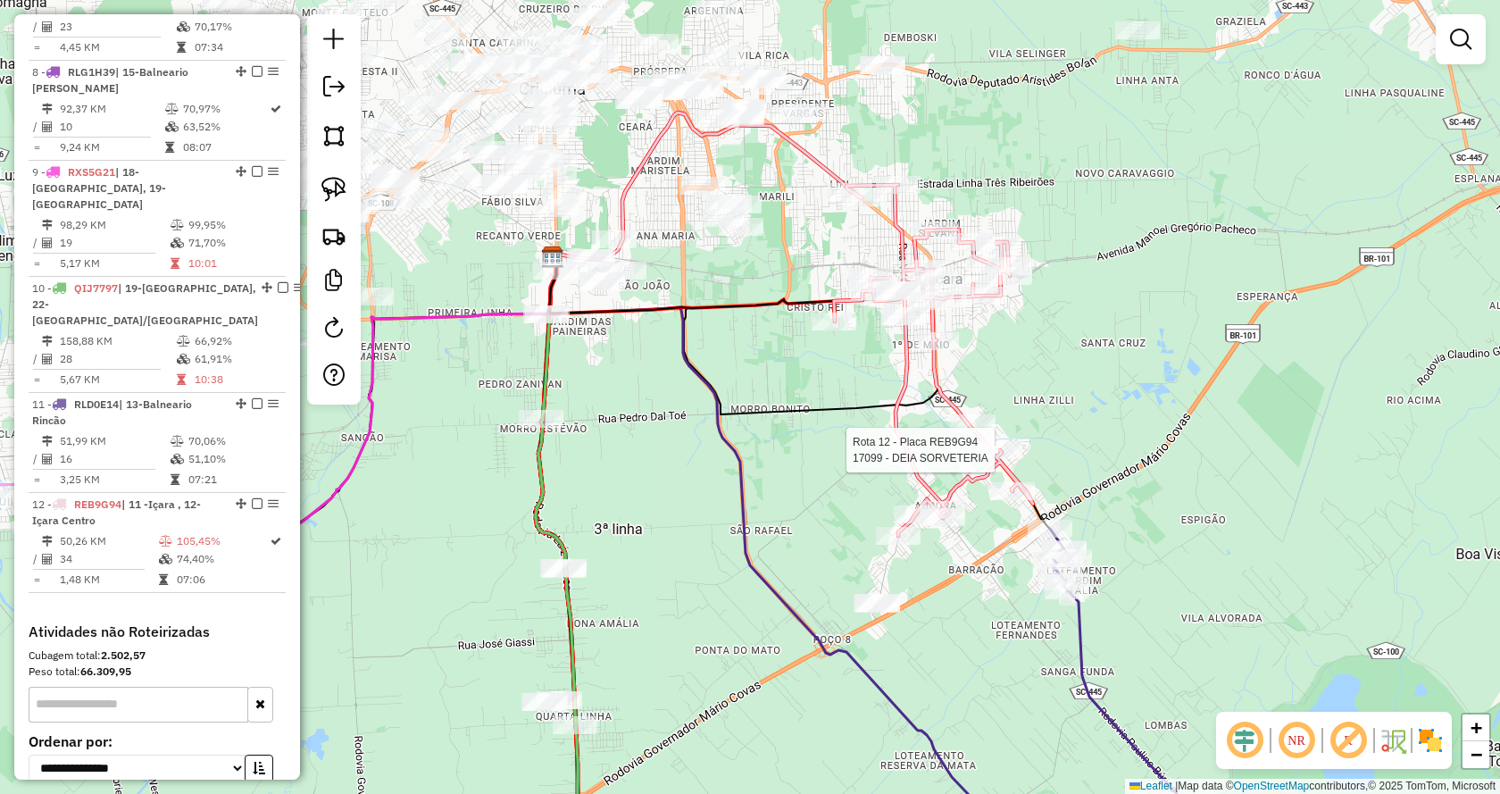
select select "*********"
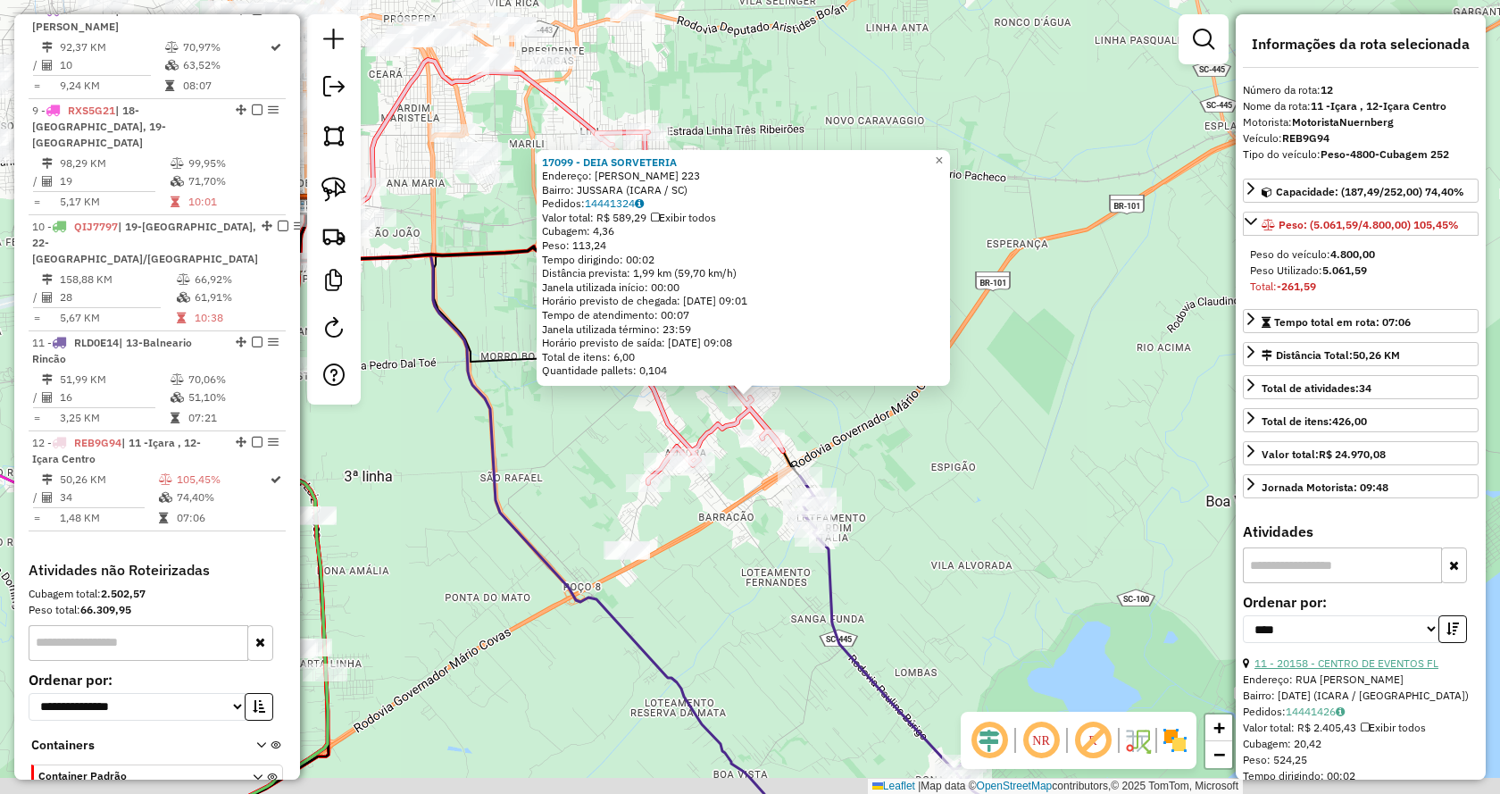
scroll to position [1488, 0]
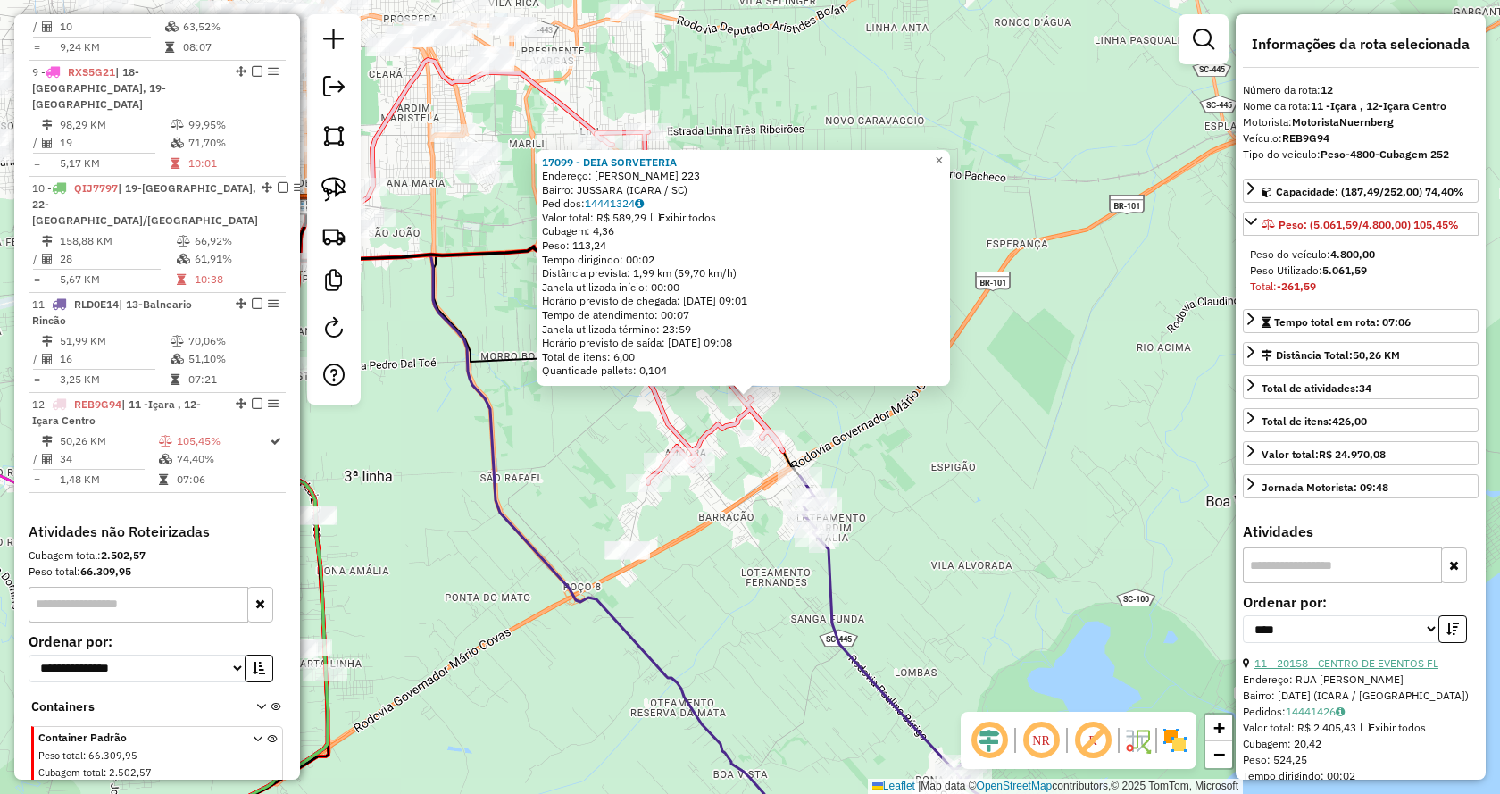
click at [1422, 667] on link "11 - 20158 - CENTRO DE EVENTOS FL" at bounding box center [1347, 662] width 184 height 13
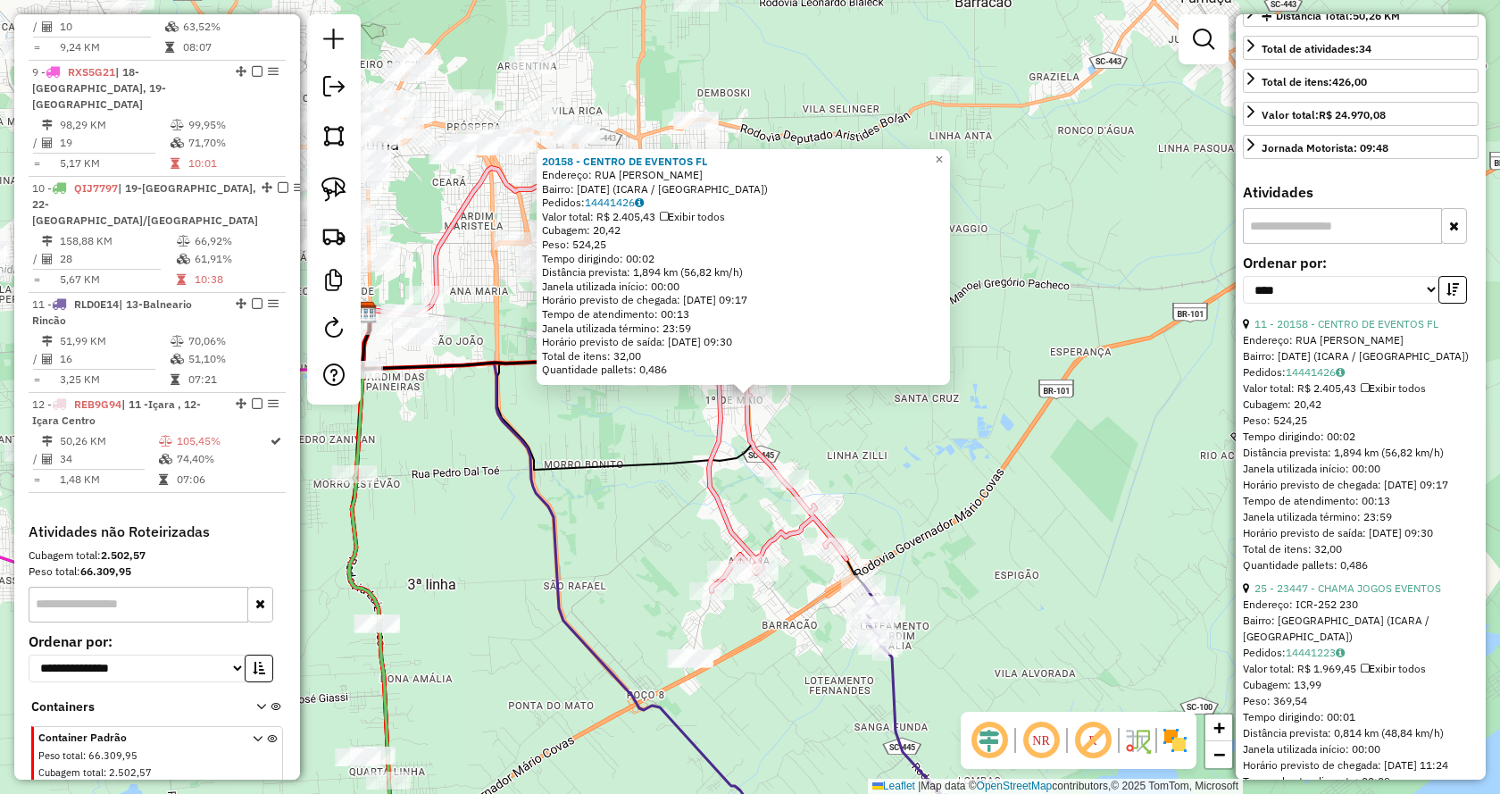
scroll to position [357, 0]
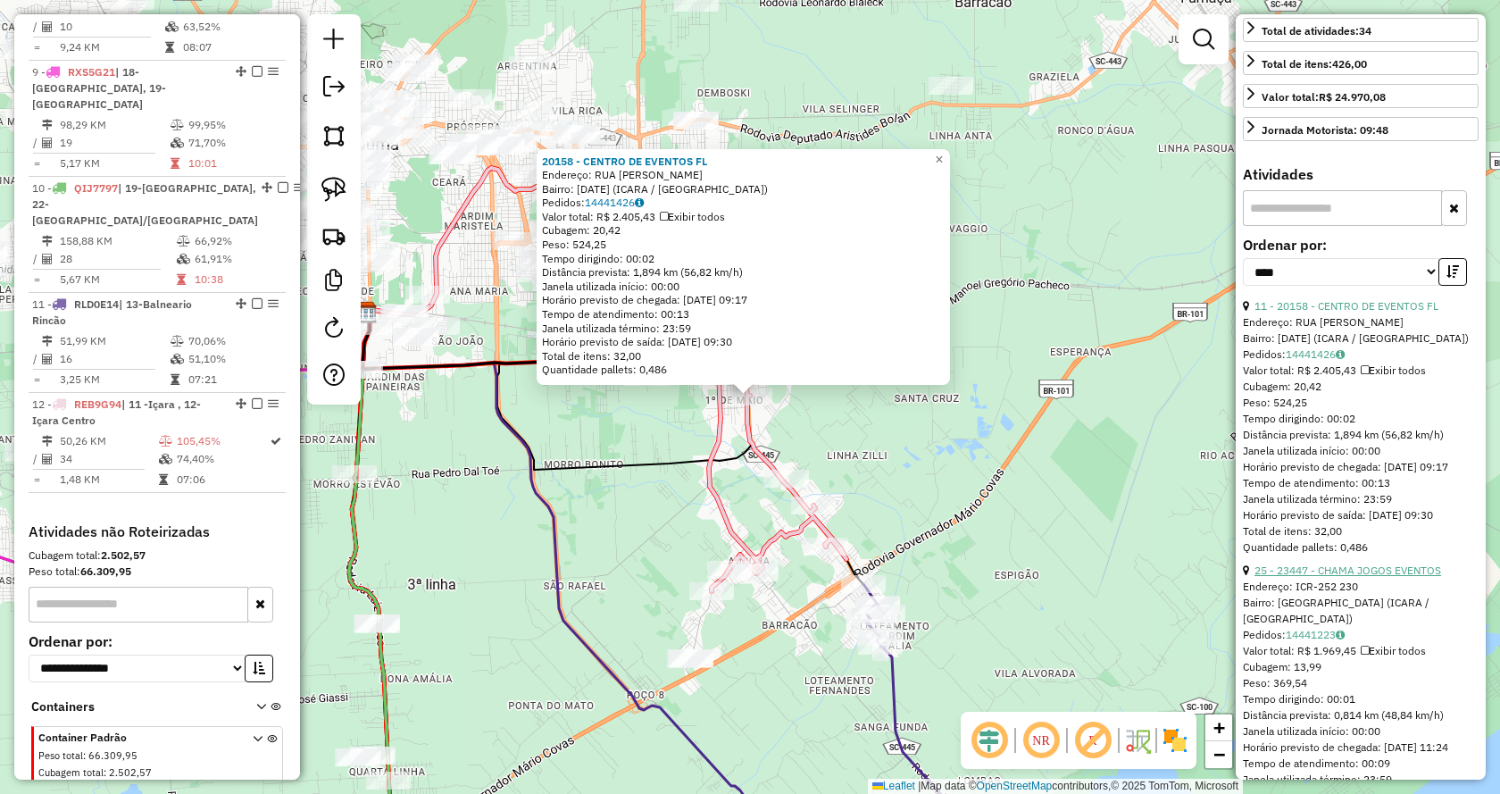
click at [1291, 577] on link "25 - 23447 - CHAMA JOGOS EVENTOS" at bounding box center [1348, 569] width 187 height 13
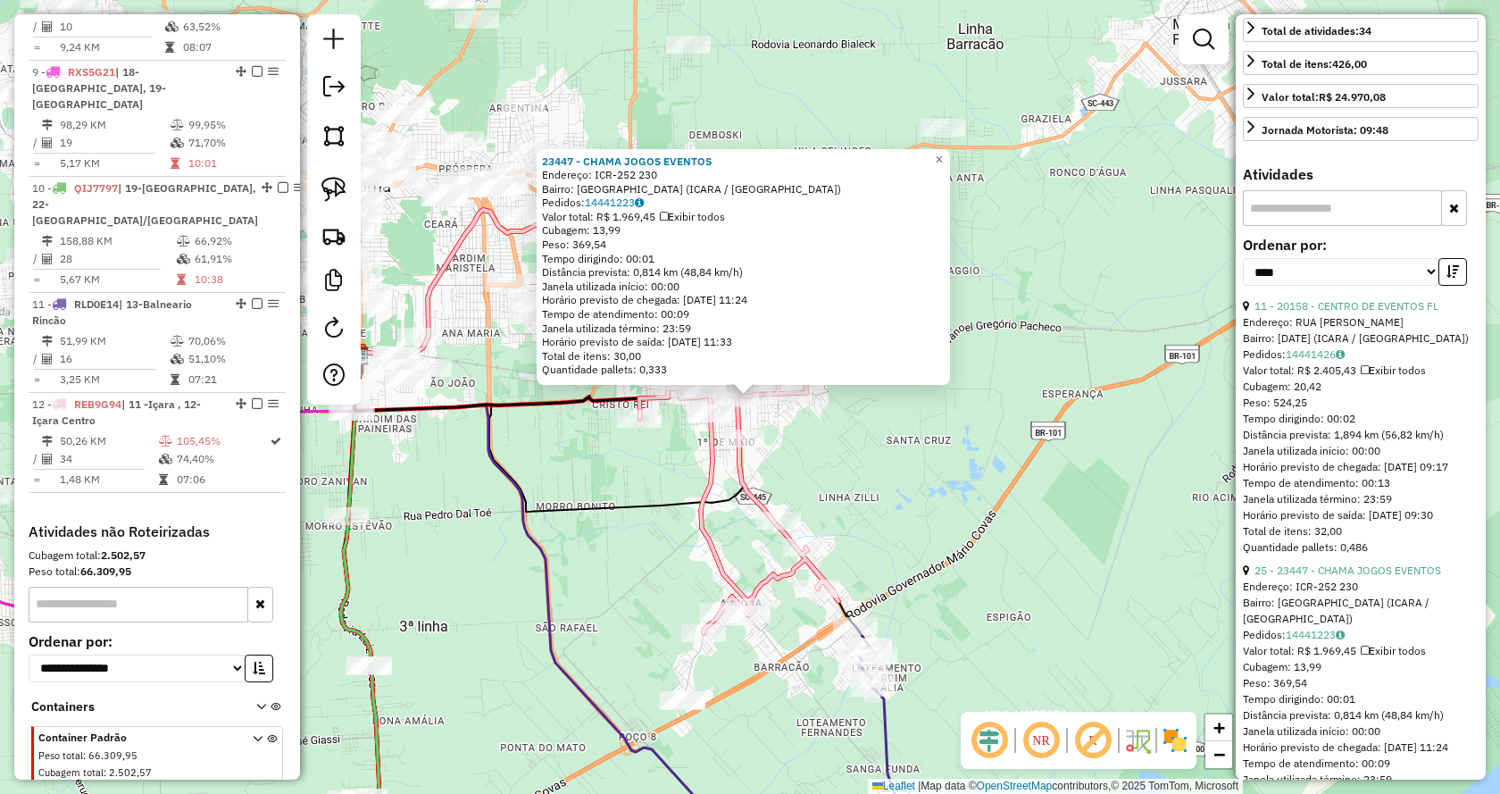
click at [862, 496] on div "23447 - CHAMA JOGOS EVENTOS Endereço: ICR-252 230 Bairro: [GEOGRAPHIC_DATA] (IC…" at bounding box center [750, 397] width 1500 height 794
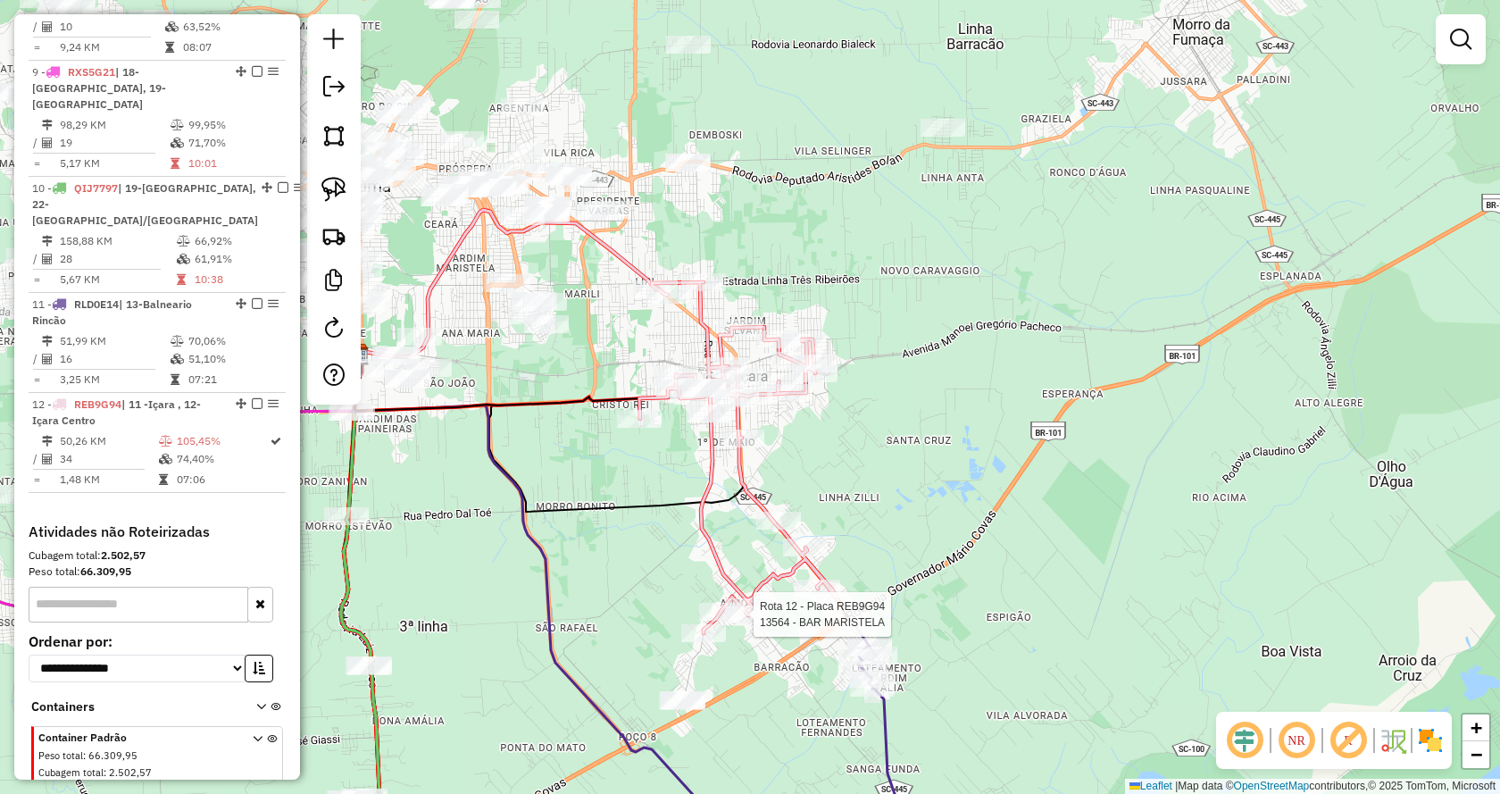
select select "*********"
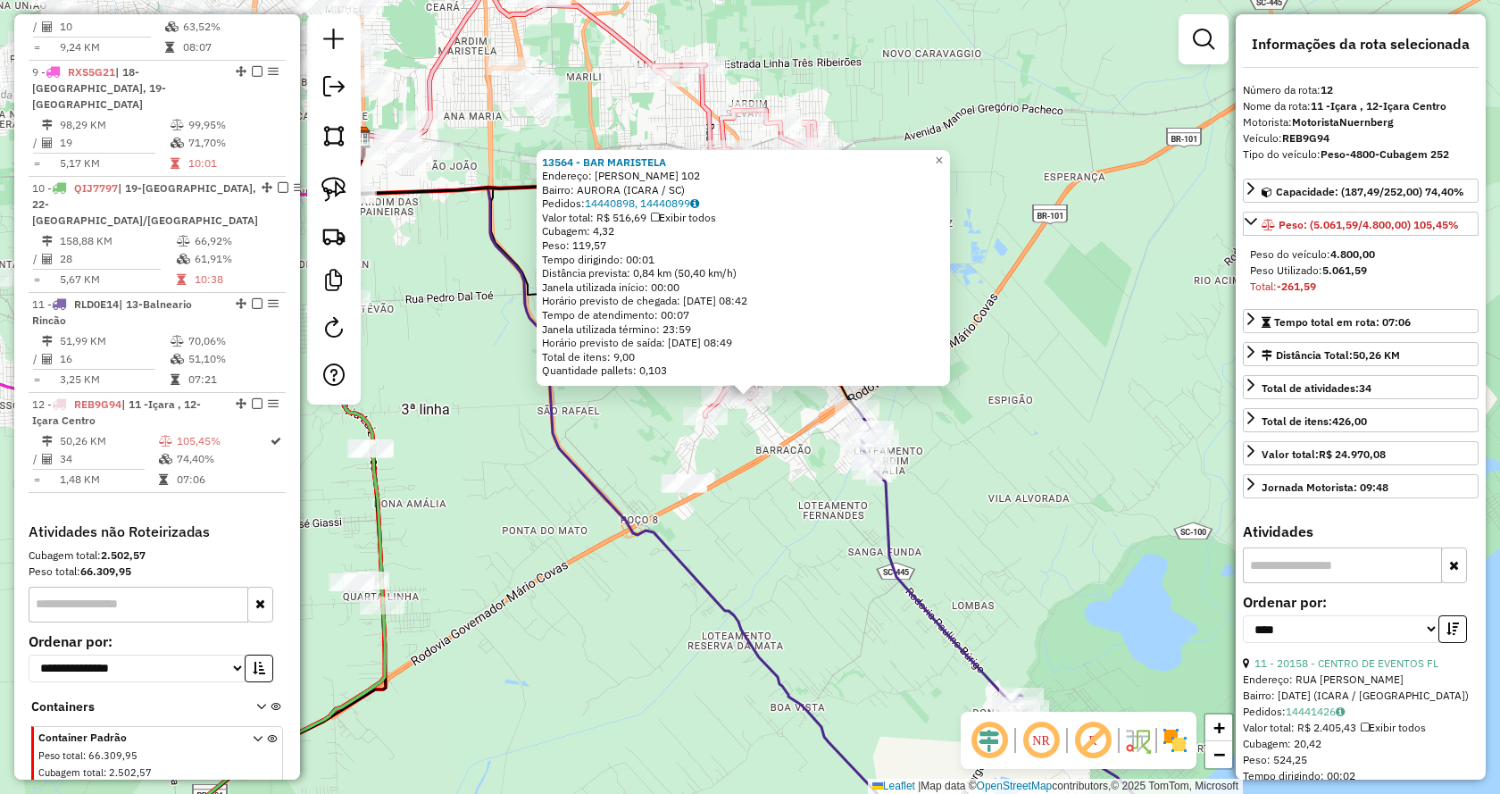
click at [1091, 613] on div "13564 - BAR [PERSON_NAME]: [PERSON_NAME] 102 Bairro: [GEOGRAPHIC_DATA] (ICARA /…" at bounding box center [750, 397] width 1500 height 794
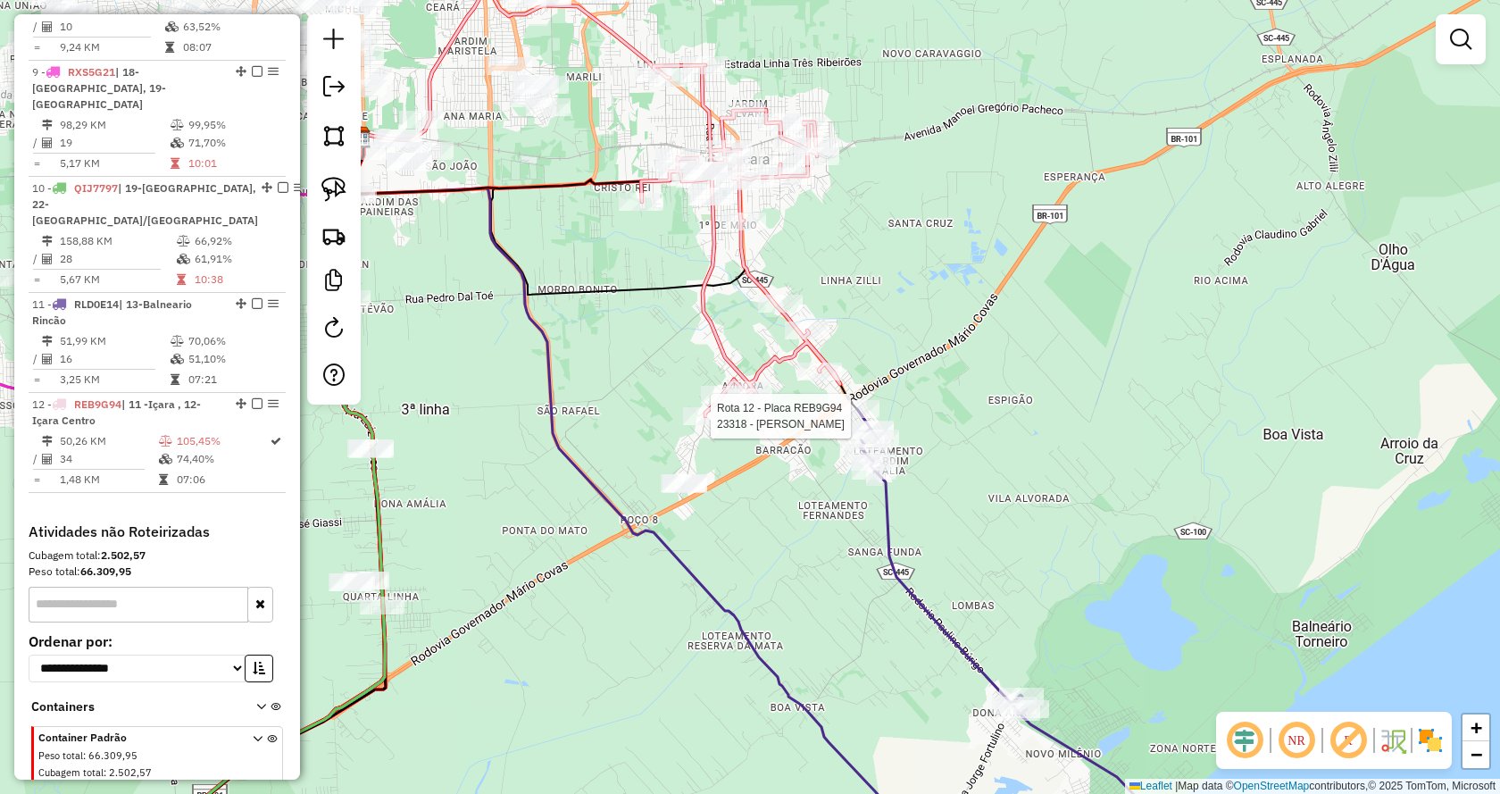
click at [733, 406] on div at bounding box center [750, 397] width 45 height 18
select select "*********"
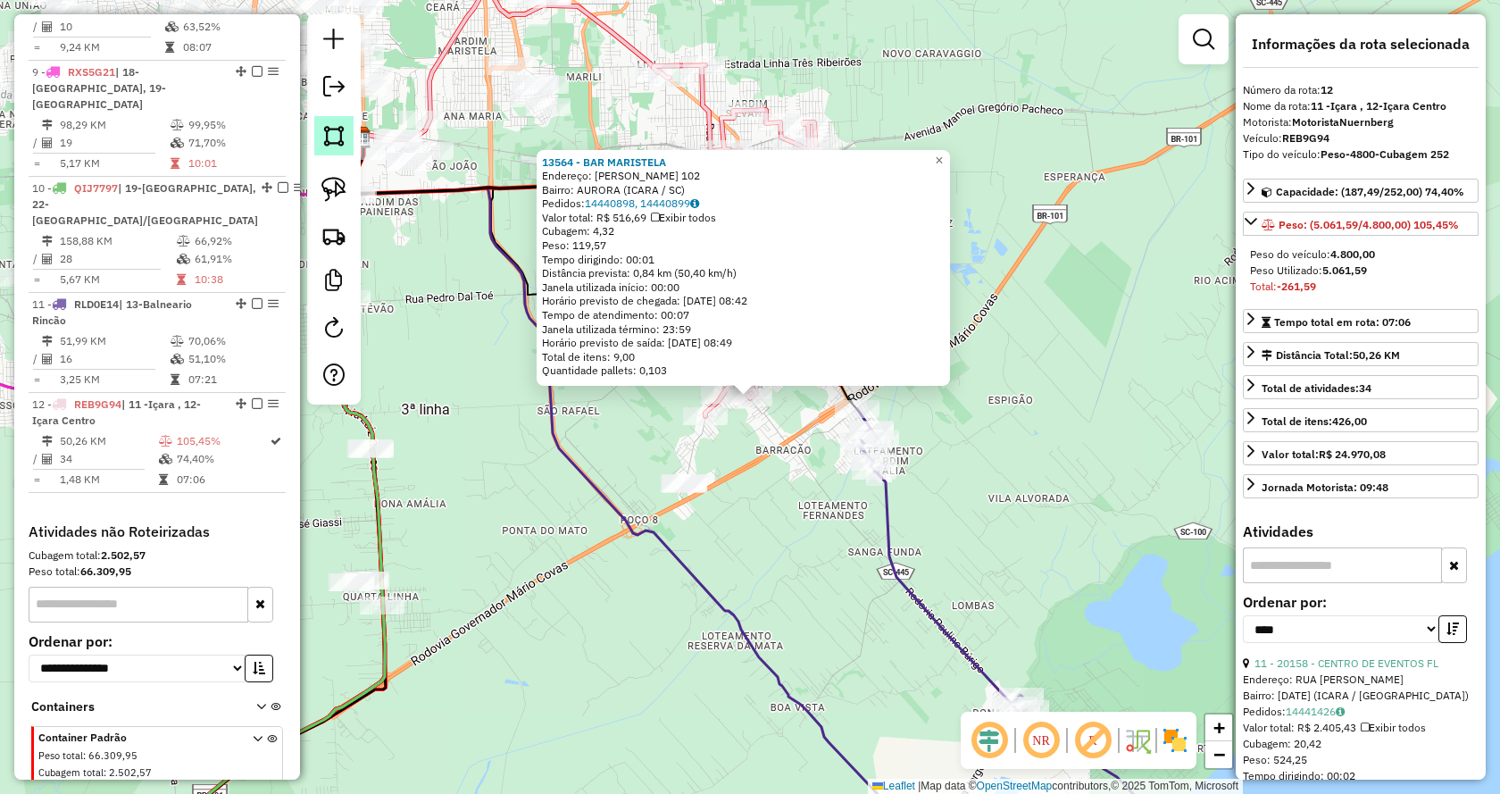
click at [325, 127] on img at bounding box center [333, 135] width 25 height 25
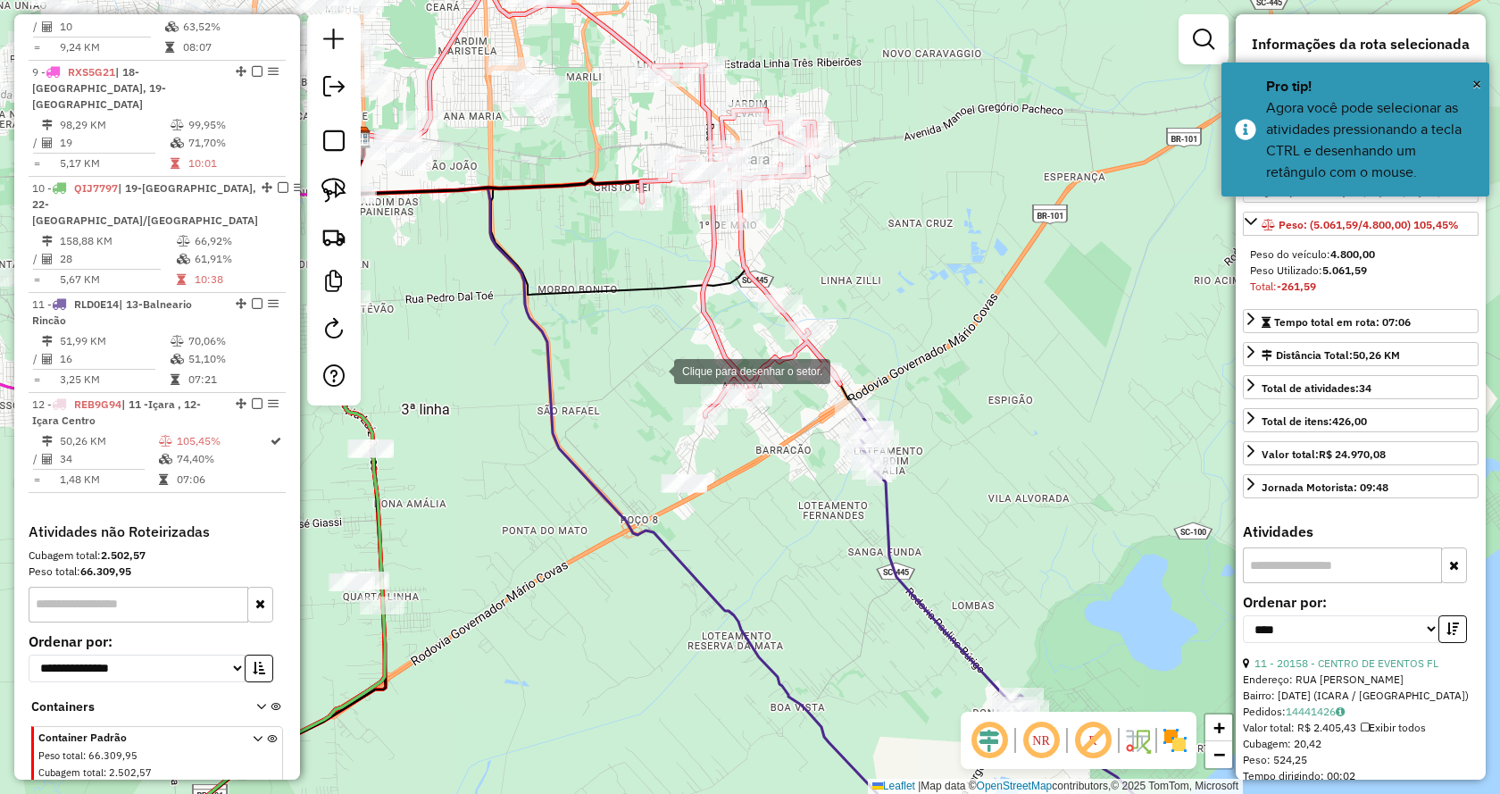
drag, startPoint x: 652, startPoint y: 368, endPoint x: 663, endPoint y: 369, distance: 10.8
click at [653, 368] on div at bounding box center [656, 370] width 36 height 36
click at [762, 369] on div at bounding box center [748, 365] width 36 height 36
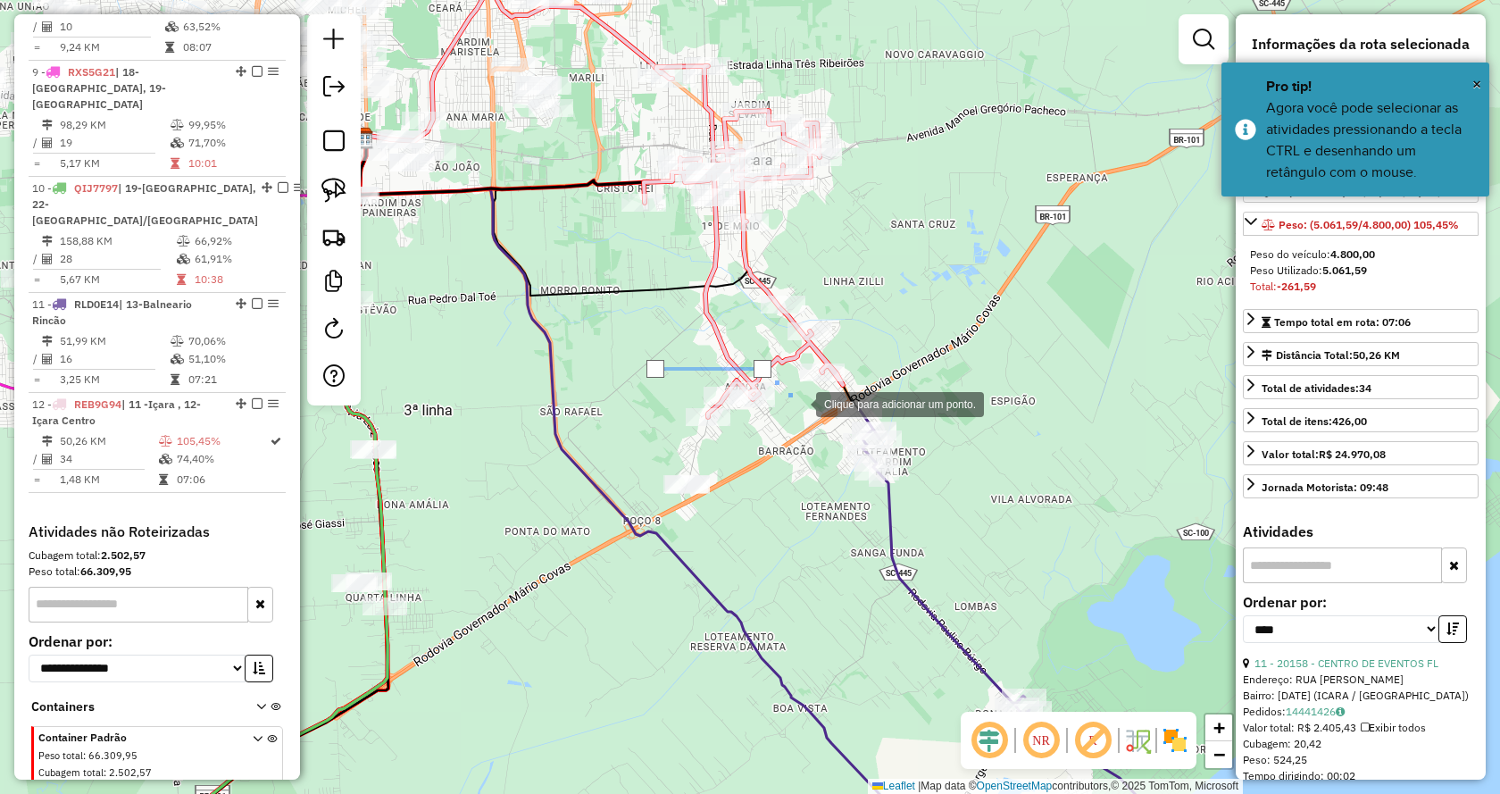
click at [799, 403] on div at bounding box center [798, 403] width 36 height 36
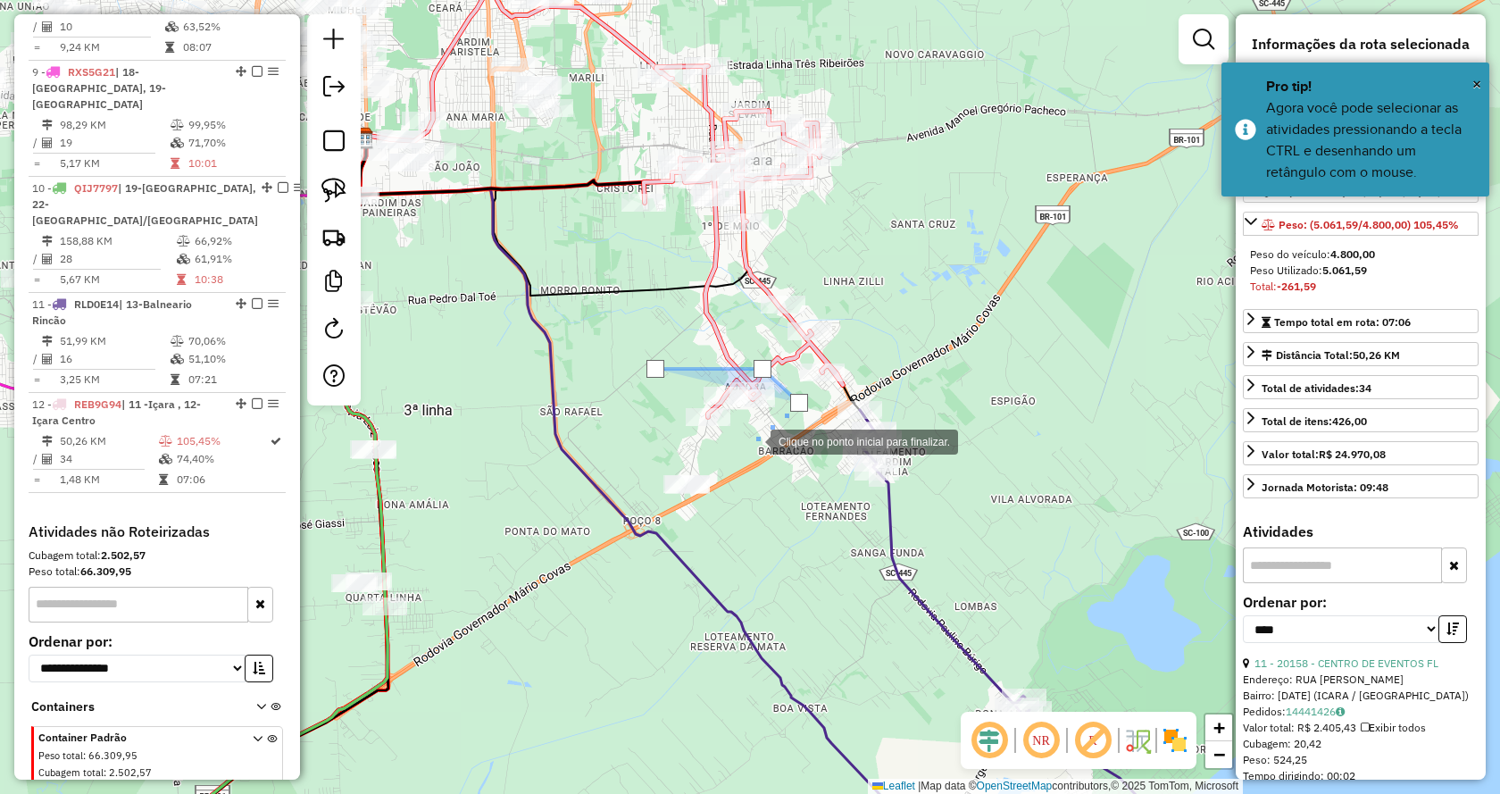
click at [745, 447] on div at bounding box center [753, 440] width 36 height 36
click at [646, 447] on div at bounding box center [652, 448] width 36 height 36
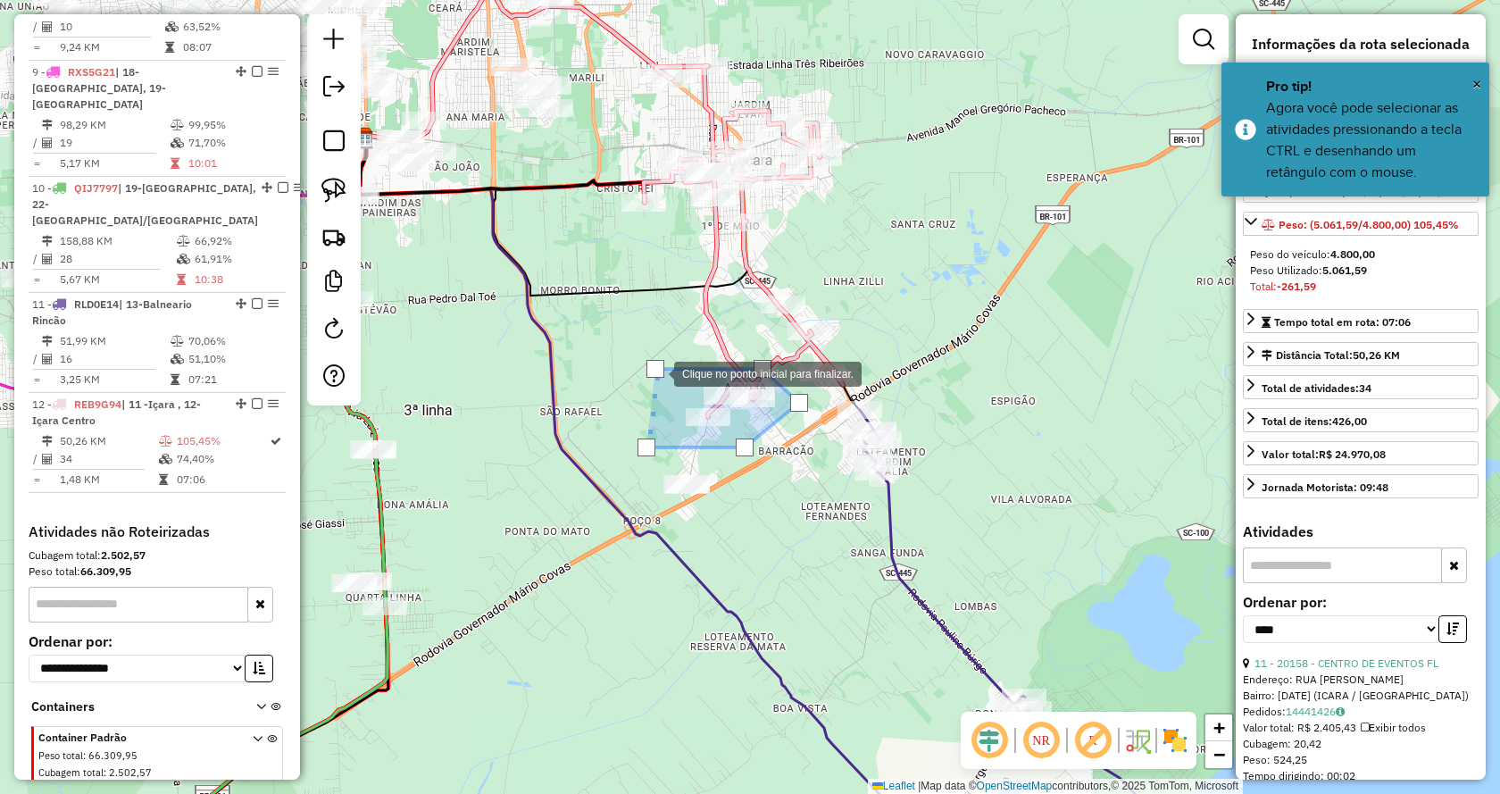
click at [656, 372] on div at bounding box center [655, 369] width 18 height 18
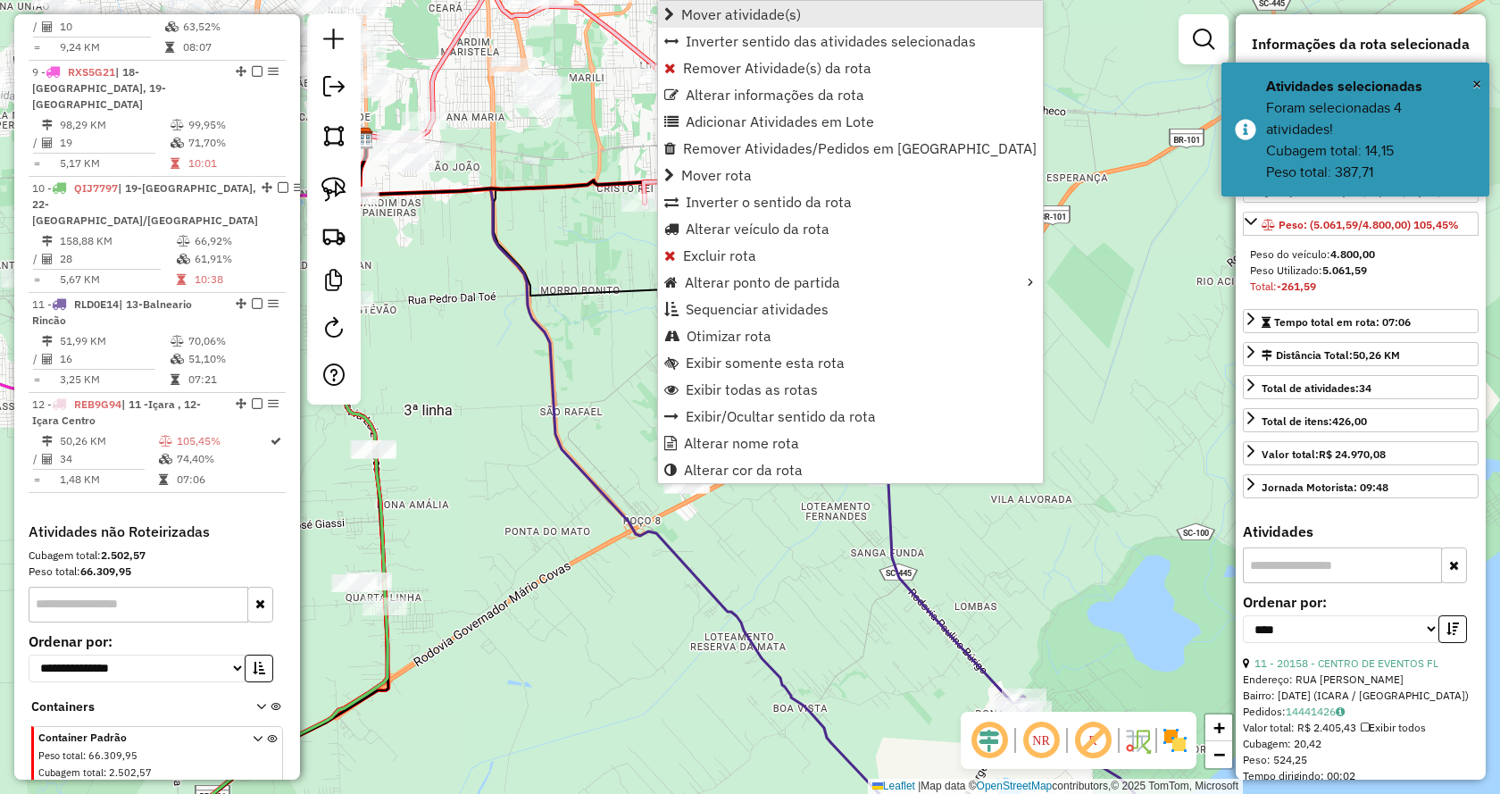
click at [751, 16] on span "Mover atividade(s)" at bounding box center [741, 14] width 120 height 14
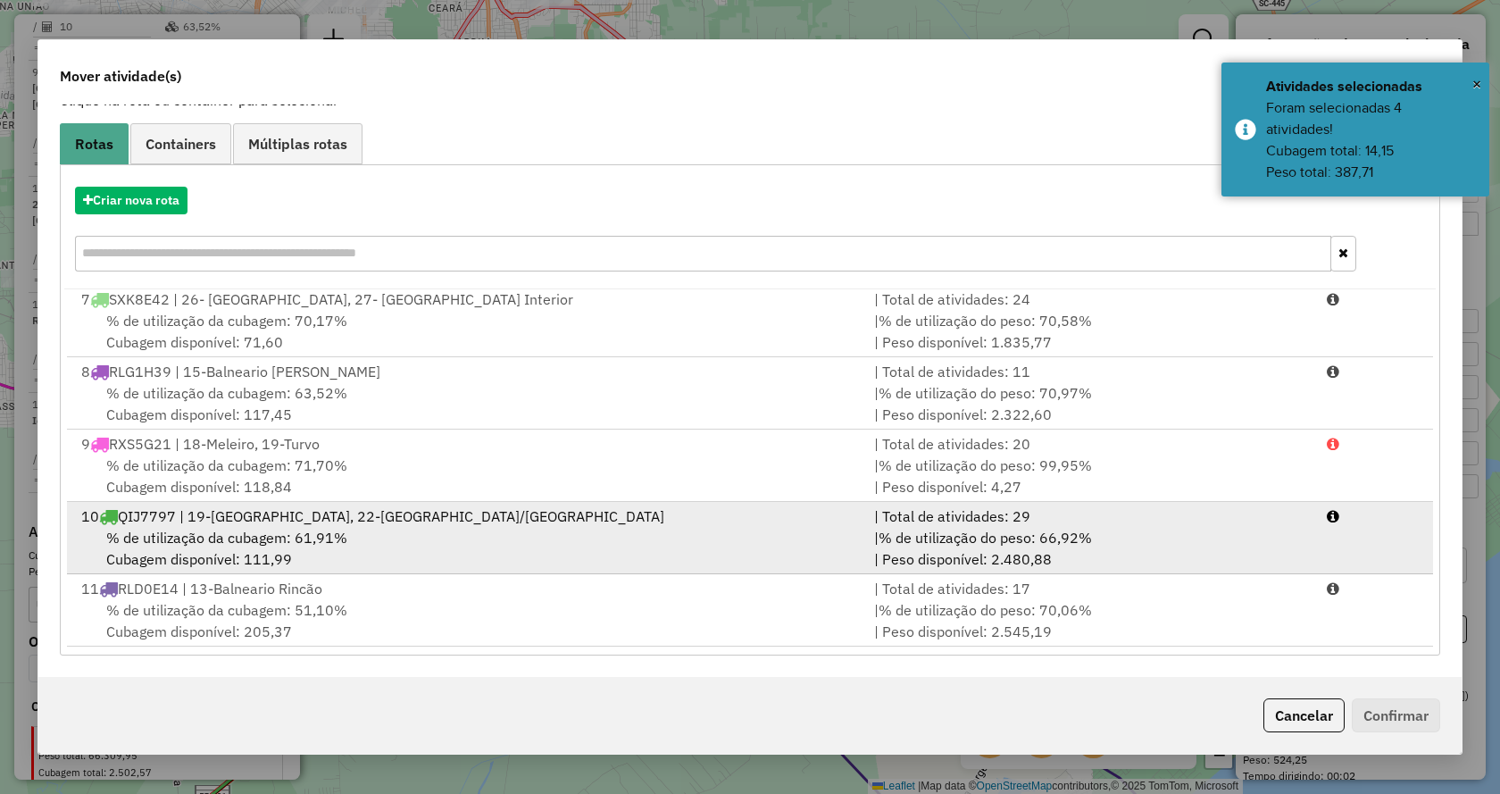
scroll to position [438, 0]
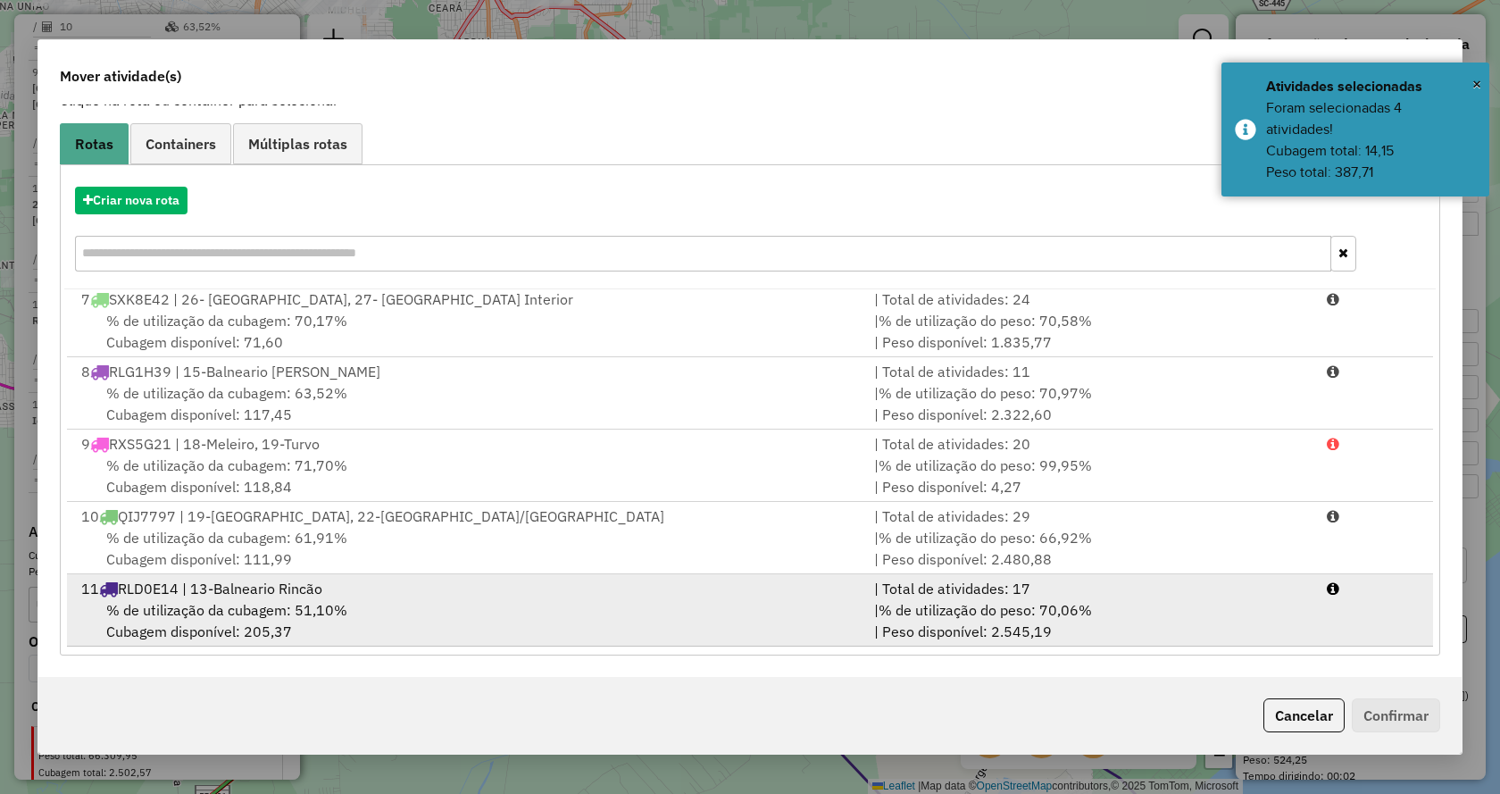
click at [773, 630] on div "% de utilização da cubagem: 51,10% Cubagem disponível: 205,37" at bounding box center [467, 620] width 793 height 43
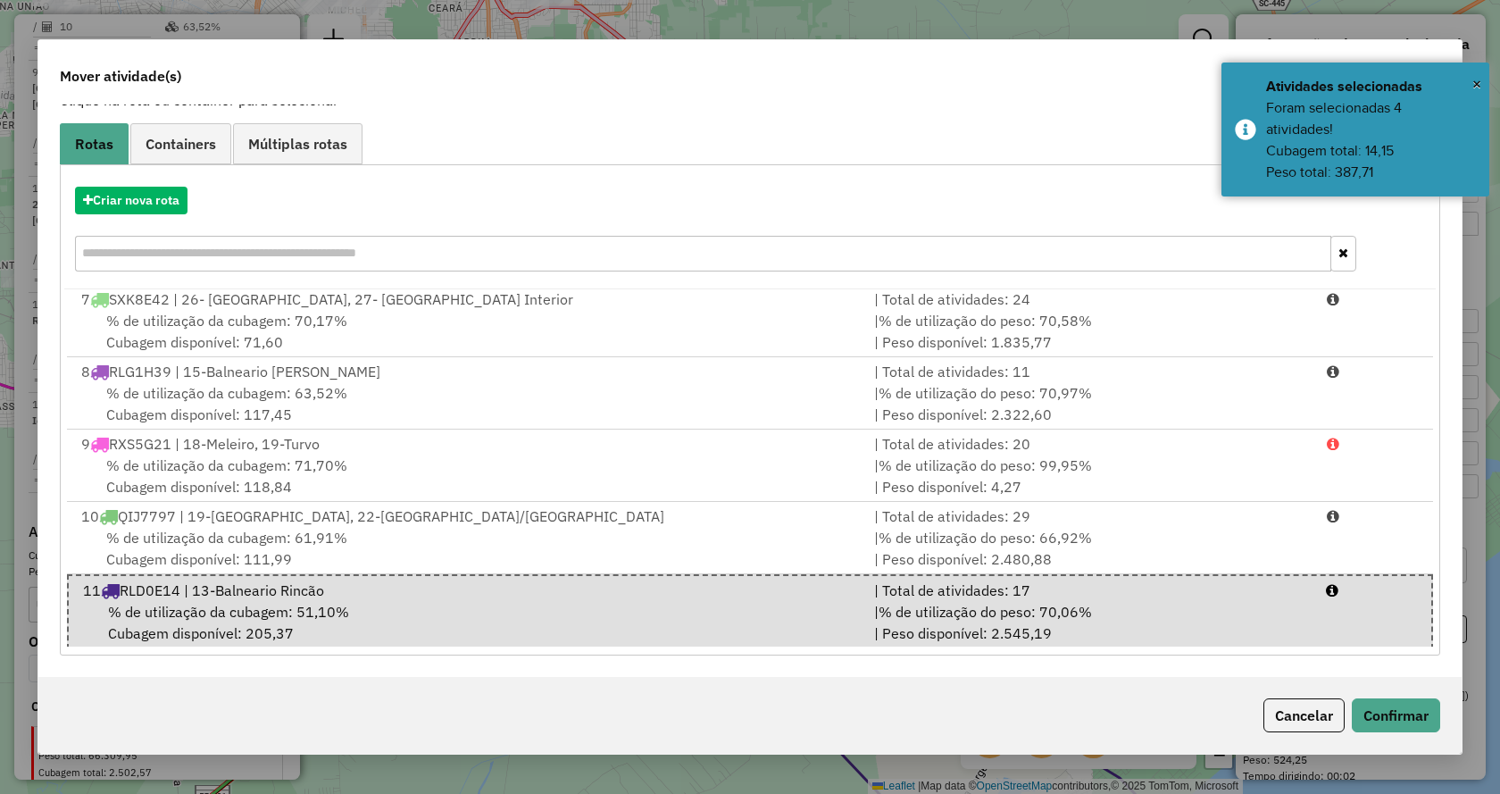
click at [1400, 736] on div "Cancelar Confirmar" at bounding box center [749, 715] width 1423 height 77
click at [1394, 726] on button "Confirmar" at bounding box center [1396, 715] width 88 height 34
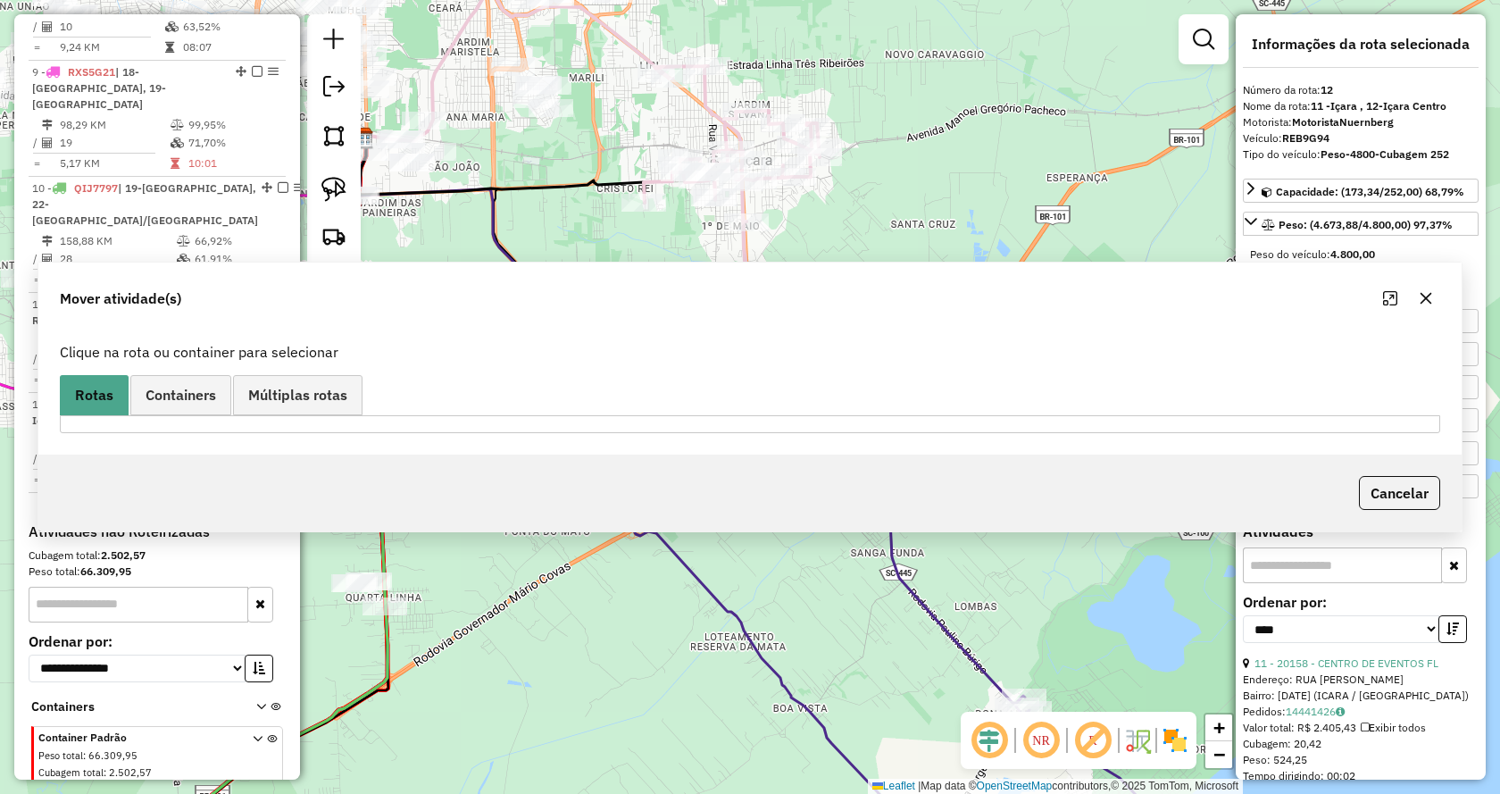
scroll to position [0, 0]
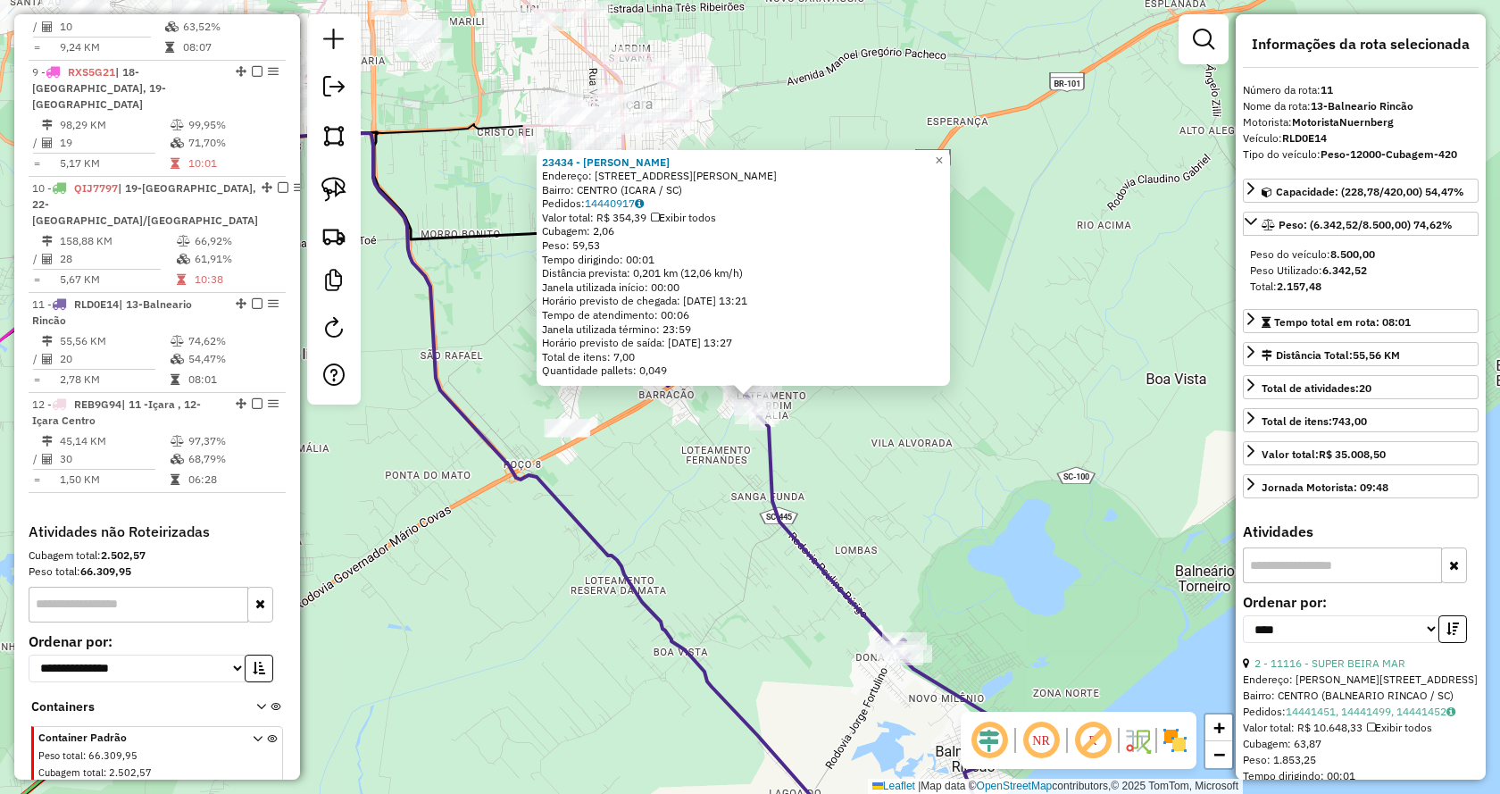
click at [867, 456] on div "23434 - [PERSON_NAME] BITENCOU Endereço: R [PERSON_NAME] 319 Bairro: CENTRO (IC…" at bounding box center [750, 397] width 1500 height 794
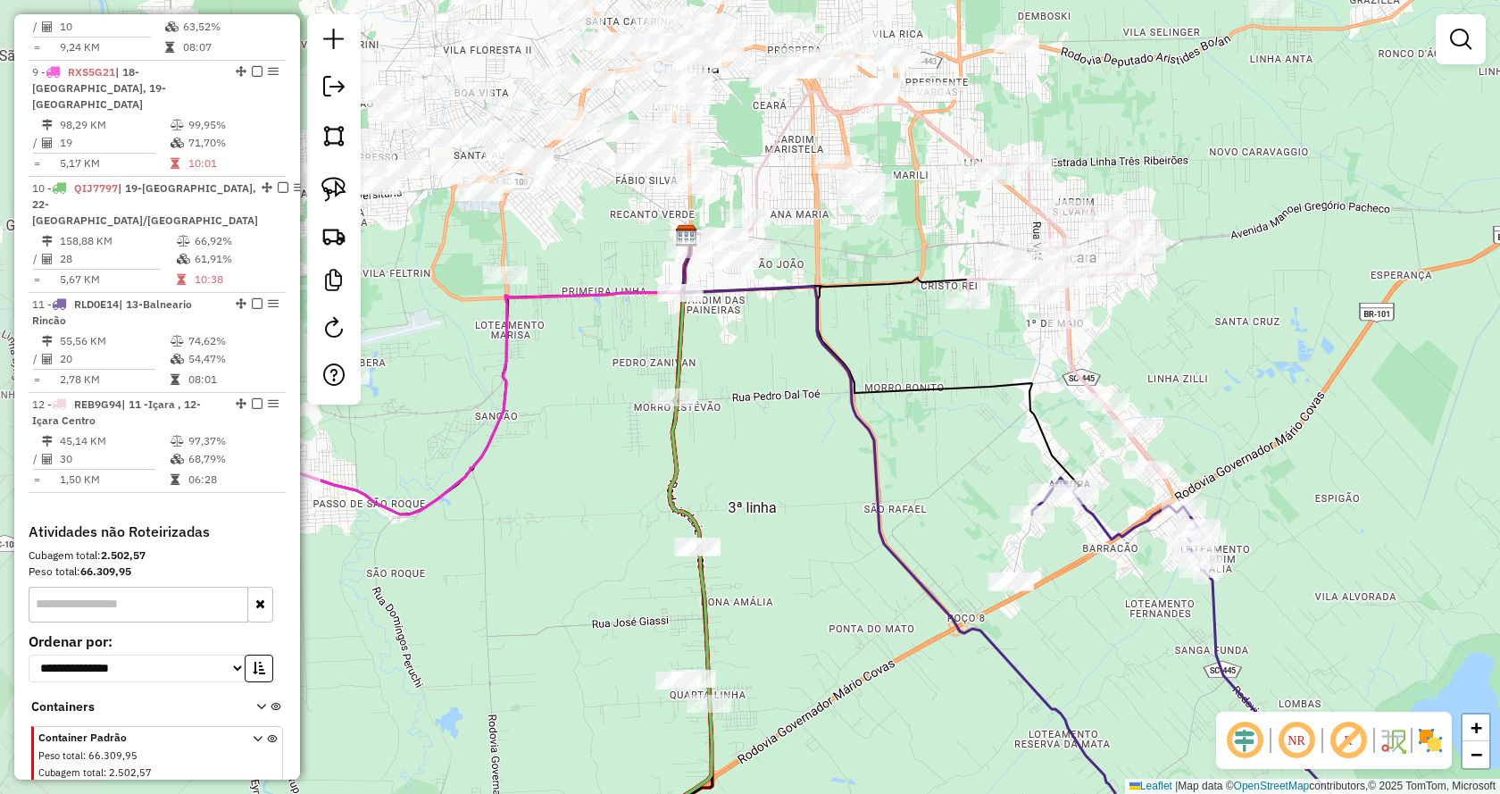
drag, startPoint x: 630, startPoint y: 385, endPoint x: 1073, endPoint y: 538, distance: 469.6
click at [1073, 538] on div "Janela de atendimento Grade de atendimento Capacidade Transportadoras Veículos …" at bounding box center [750, 397] width 1500 height 794
click at [1283, 223] on div "Janela de atendimento Grade de atendimento Capacidade Transportadoras Veículos …" at bounding box center [750, 397] width 1500 height 794
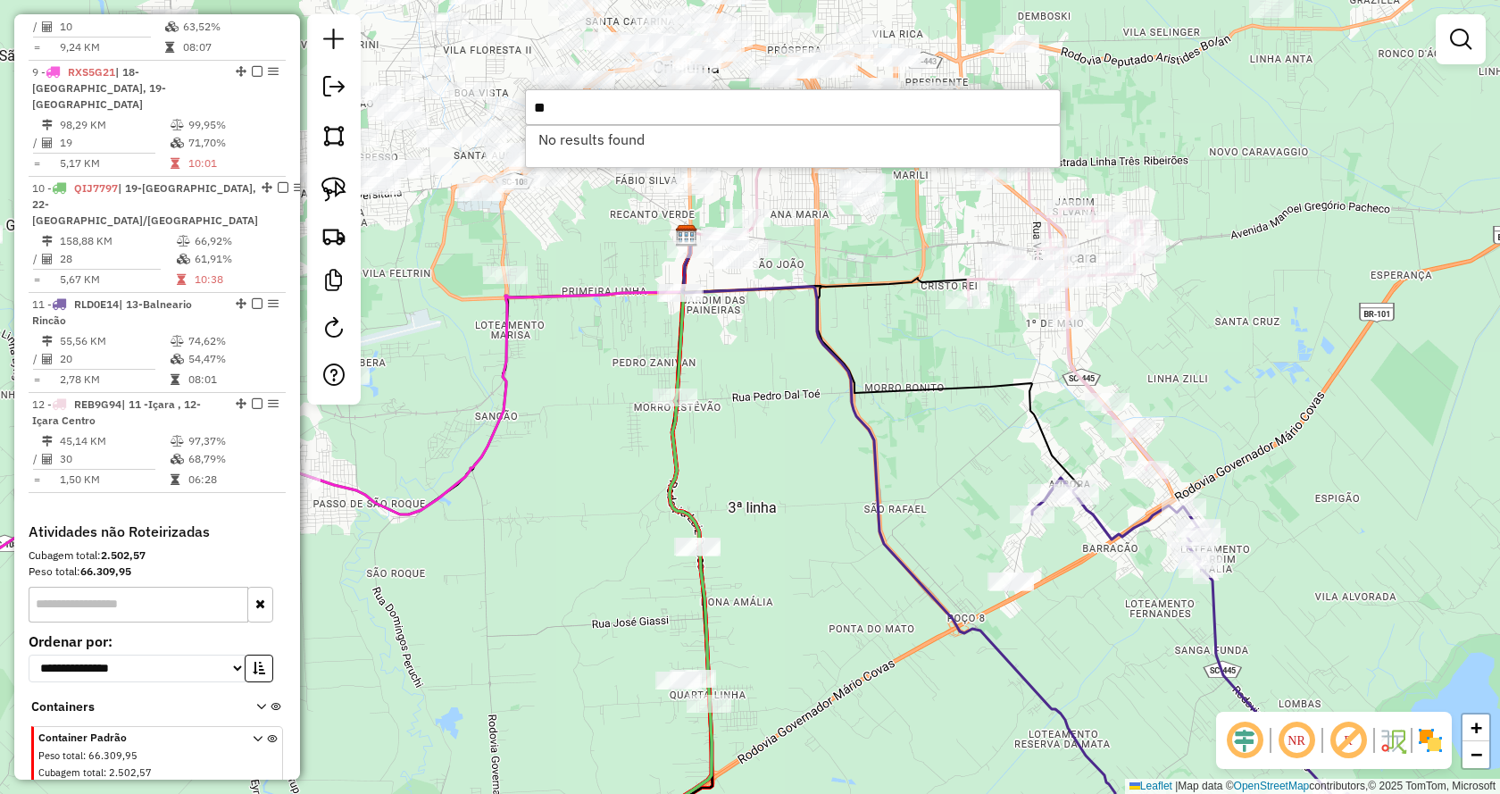
type input "*"
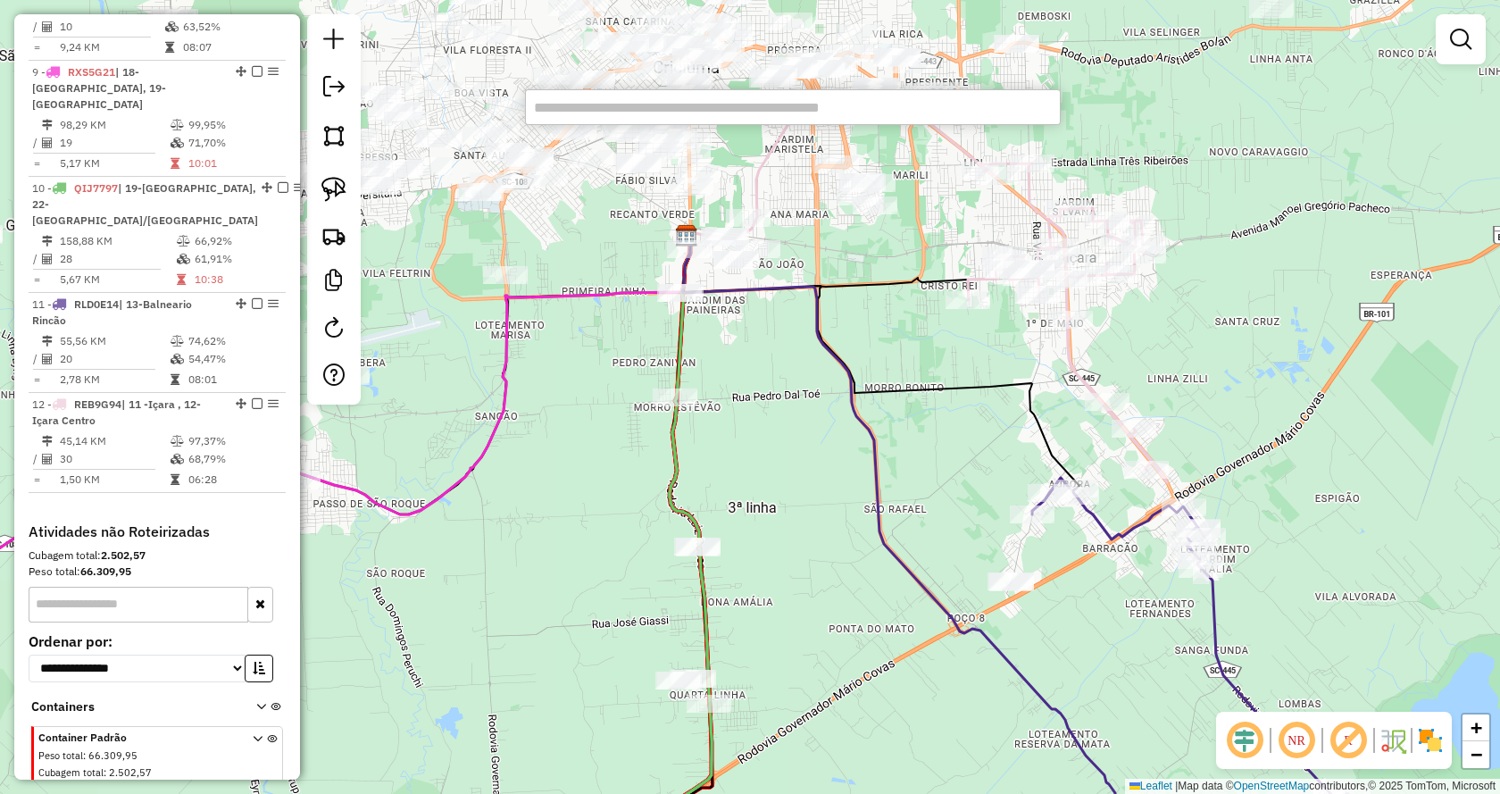
click at [1093, 129] on div "Janela de atendimento Grade de atendimento Capacidade Transportadoras Veículos …" at bounding box center [750, 397] width 1500 height 794
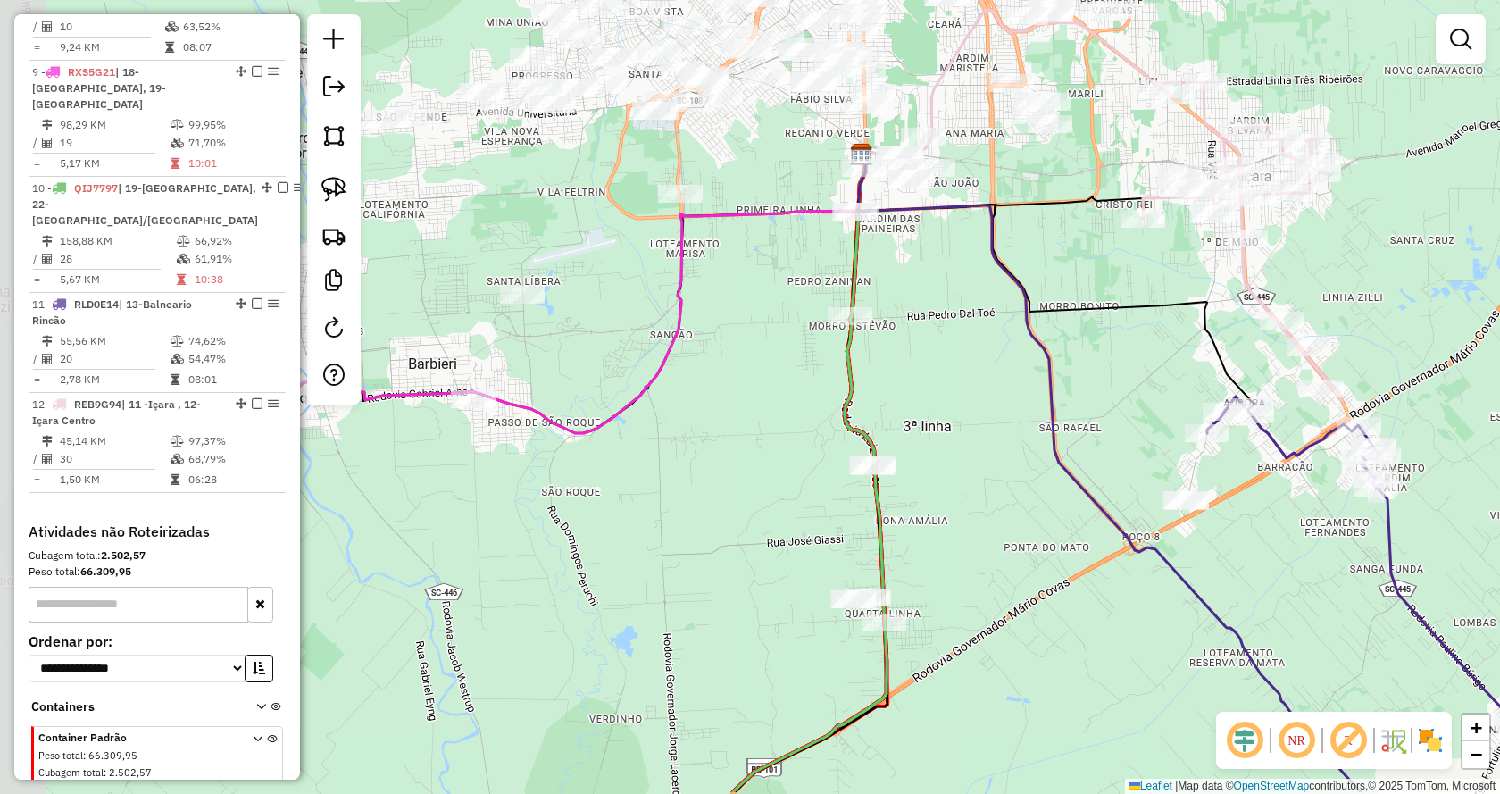
drag, startPoint x: 956, startPoint y: 373, endPoint x: 1079, endPoint y: 295, distance: 145.4
click at [1079, 295] on div "Janela de atendimento Grade de atendimento Capacidade Transportadoras Veículos …" at bounding box center [750, 397] width 1500 height 794
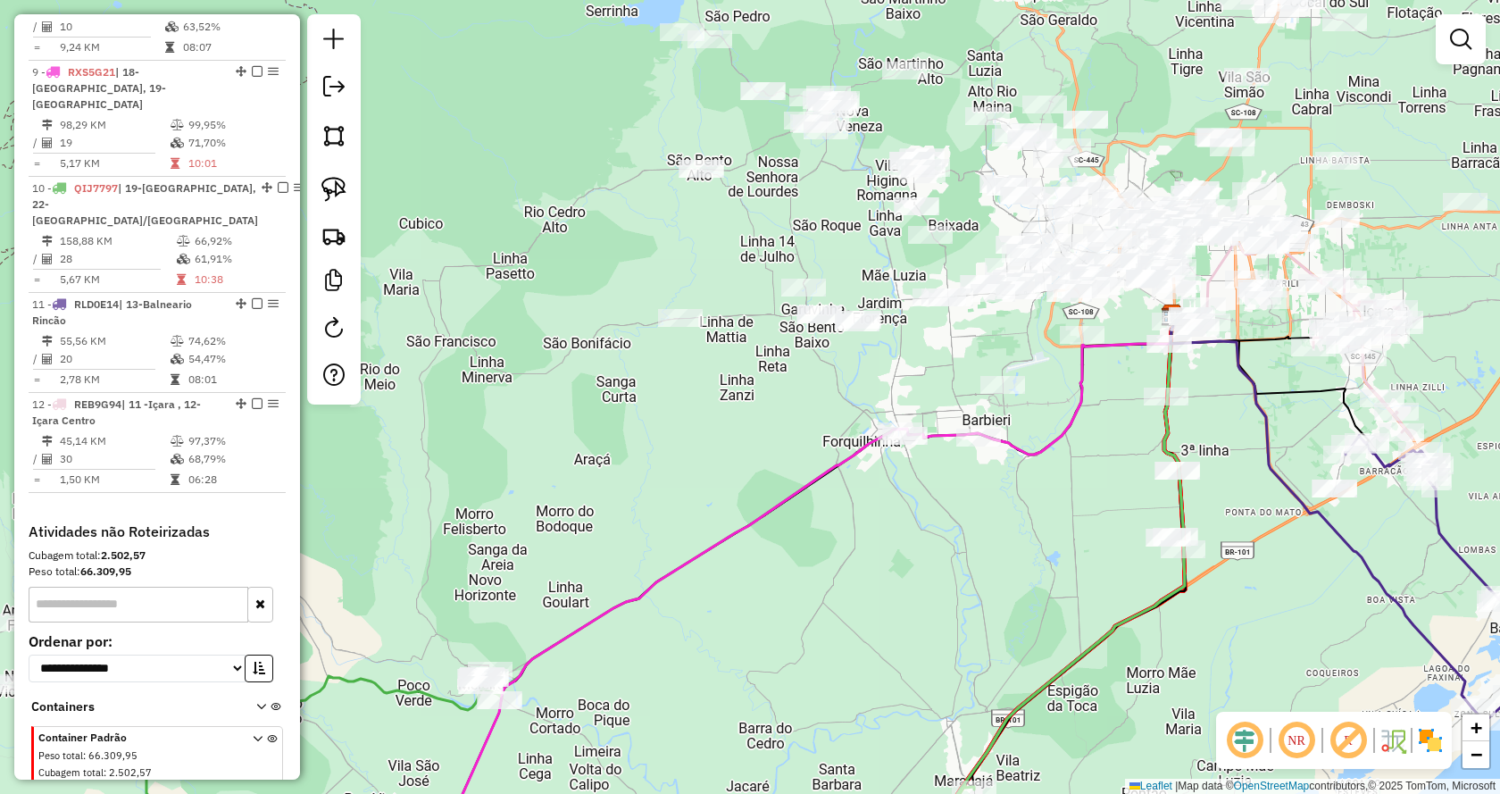
drag, startPoint x: 1205, startPoint y: 124, endPoint x: 1304, endPoint y: 289, distance: 192.6
click at [1318, 300] on div "Janela de atendimento Grade de atendimento Capacidade Transportadoras Veículos …" at bounding box center [750, 397] width 1500 height 794
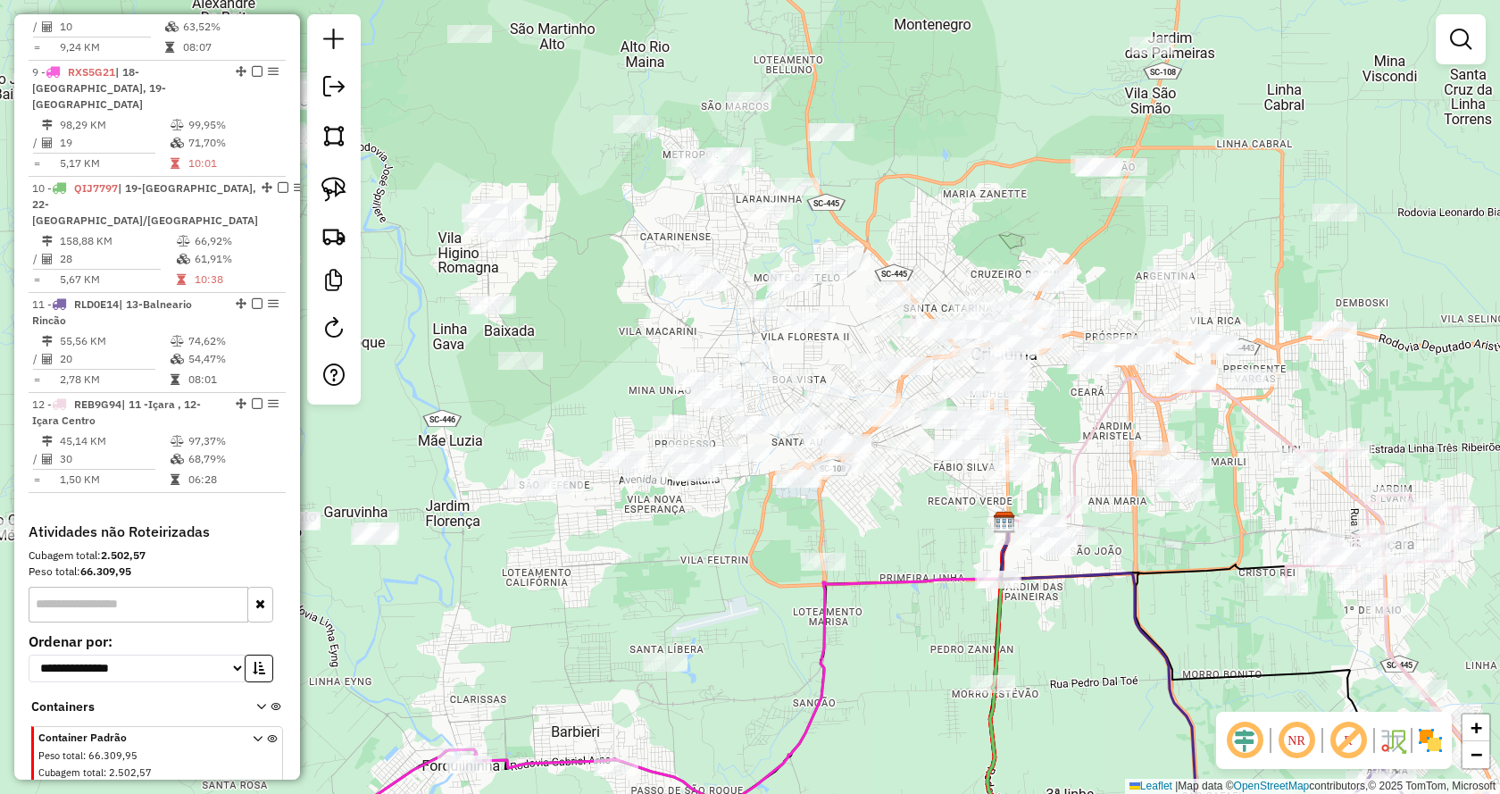
drag, startPoint x: 1315, startPoint y: 396, endPoint x: 1148, endPoint y: 287, distance: 199.4
click at [1141, 288] on div "Janela de atendimento Grade de atendimento Capacidade Transportadoras Veículos …" at bounding box center [750, 397] width 1500 height 794
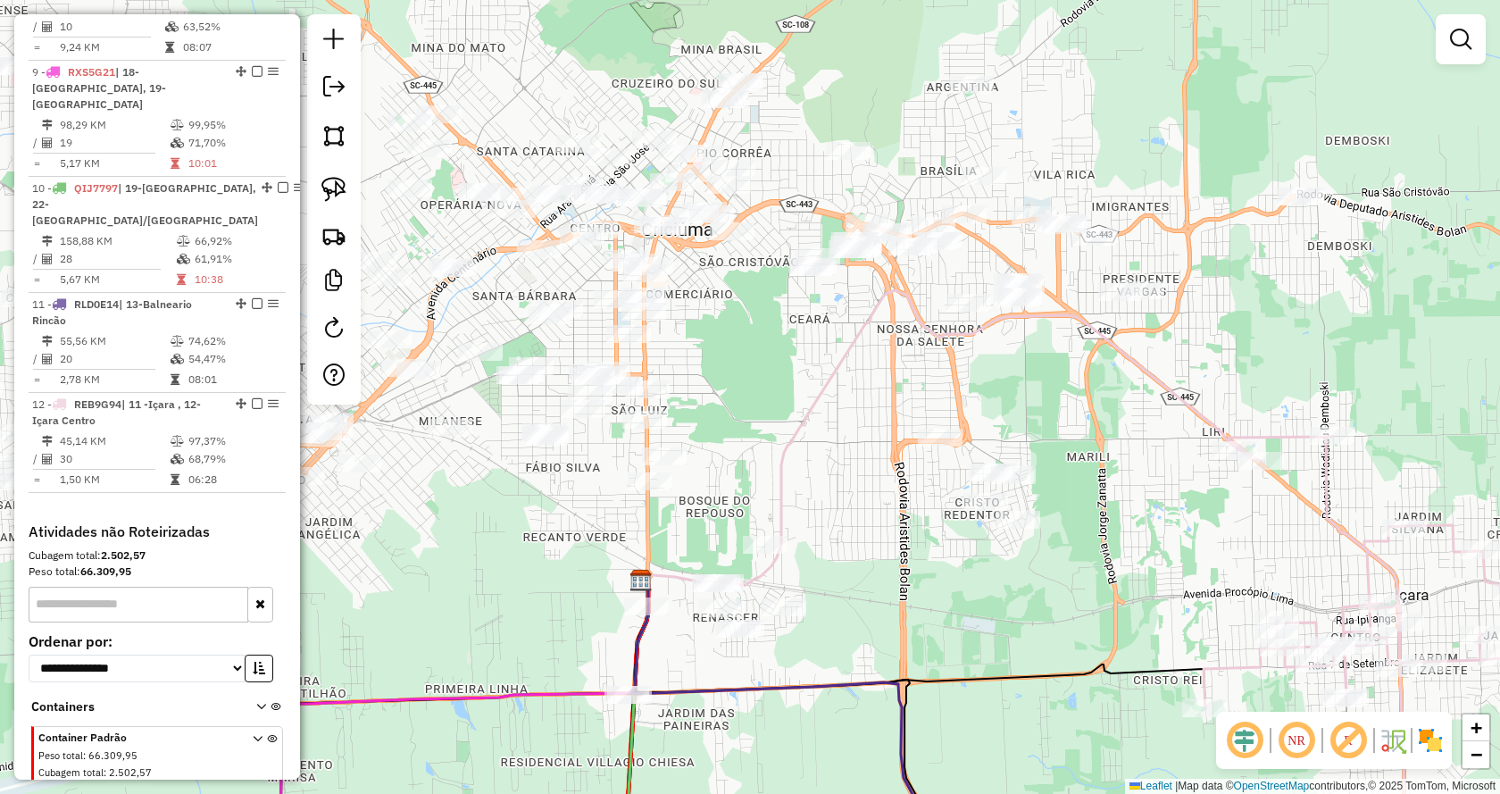
drag, startPoint x: 1083, startPoint y: 365, endPoint x: 1177, endPoint y: 391, distance: 97.3
click at [1177, 391] on icon at bounding box center [952, 437] width 619 height 295
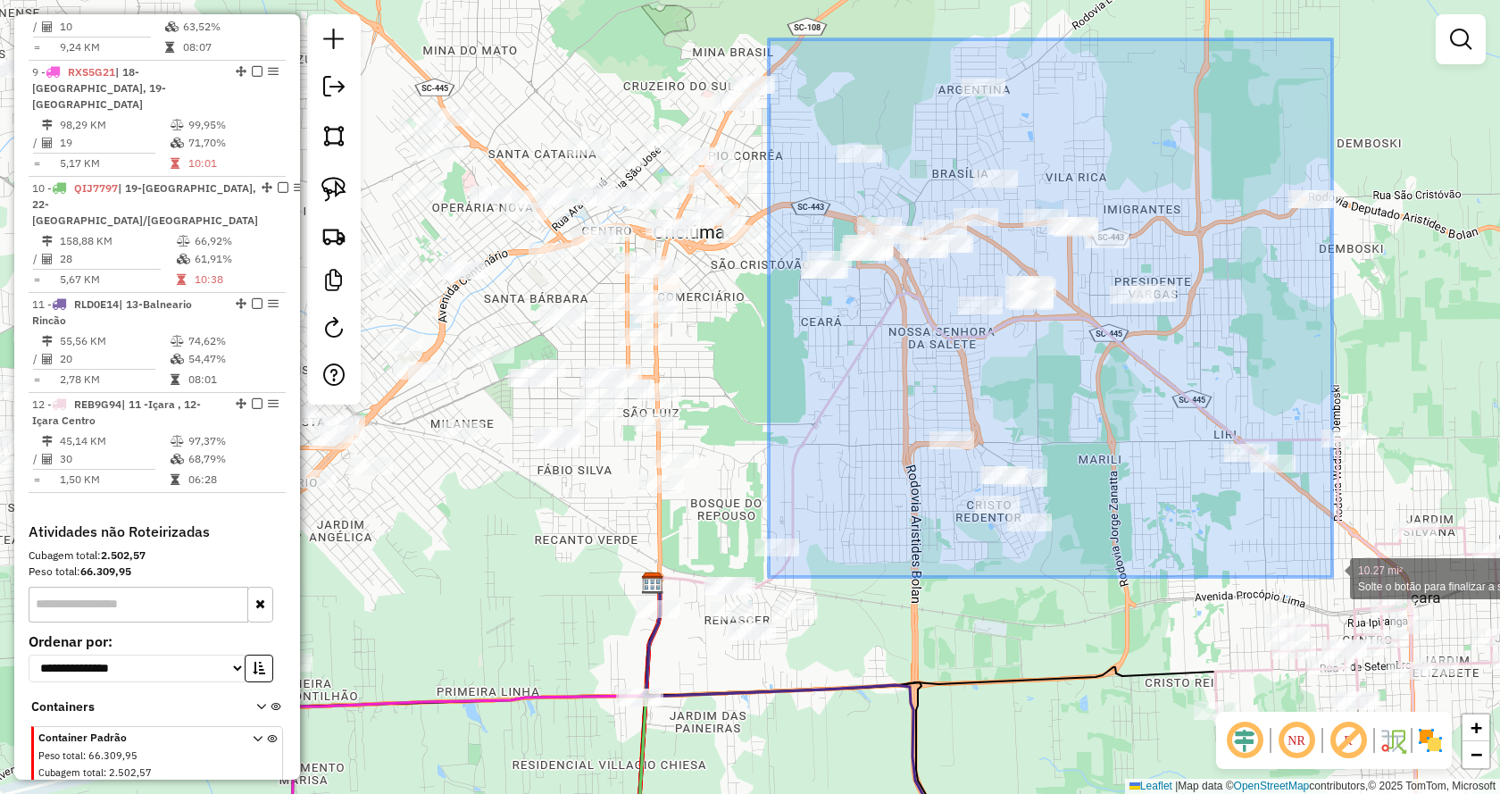
drag, startPoint x: 769, startPoint y: 39, endPoint x: 1332, endPoint y: 577, distance: 778.7
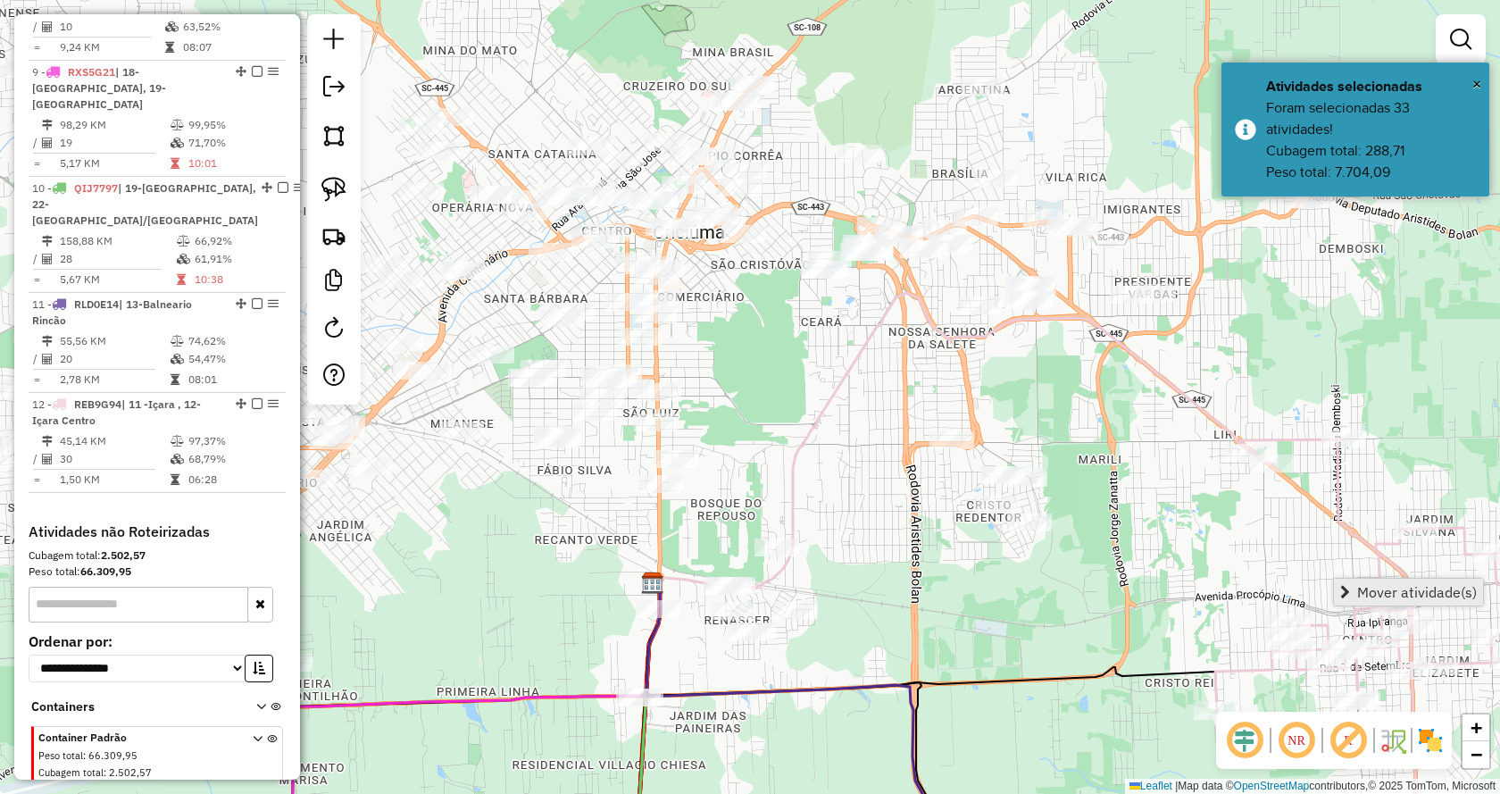
click at [1359, 595] on span "Mover atividade(s)" at bounding box center [1417, 592] width 120 height 14
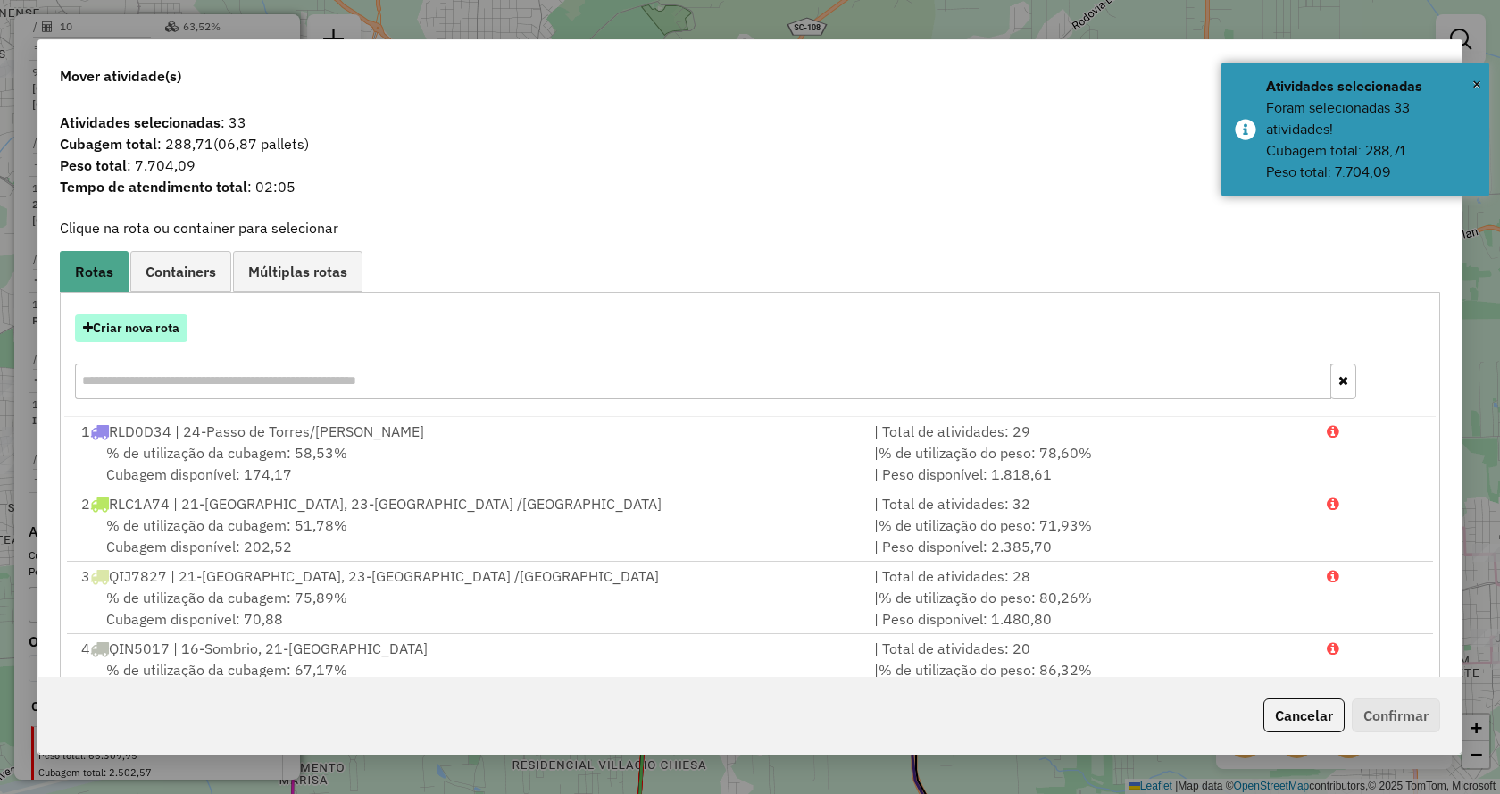
click at [161, 325] on button "Criar nova rota" at bounding box center [131, 328] width 113 height 28
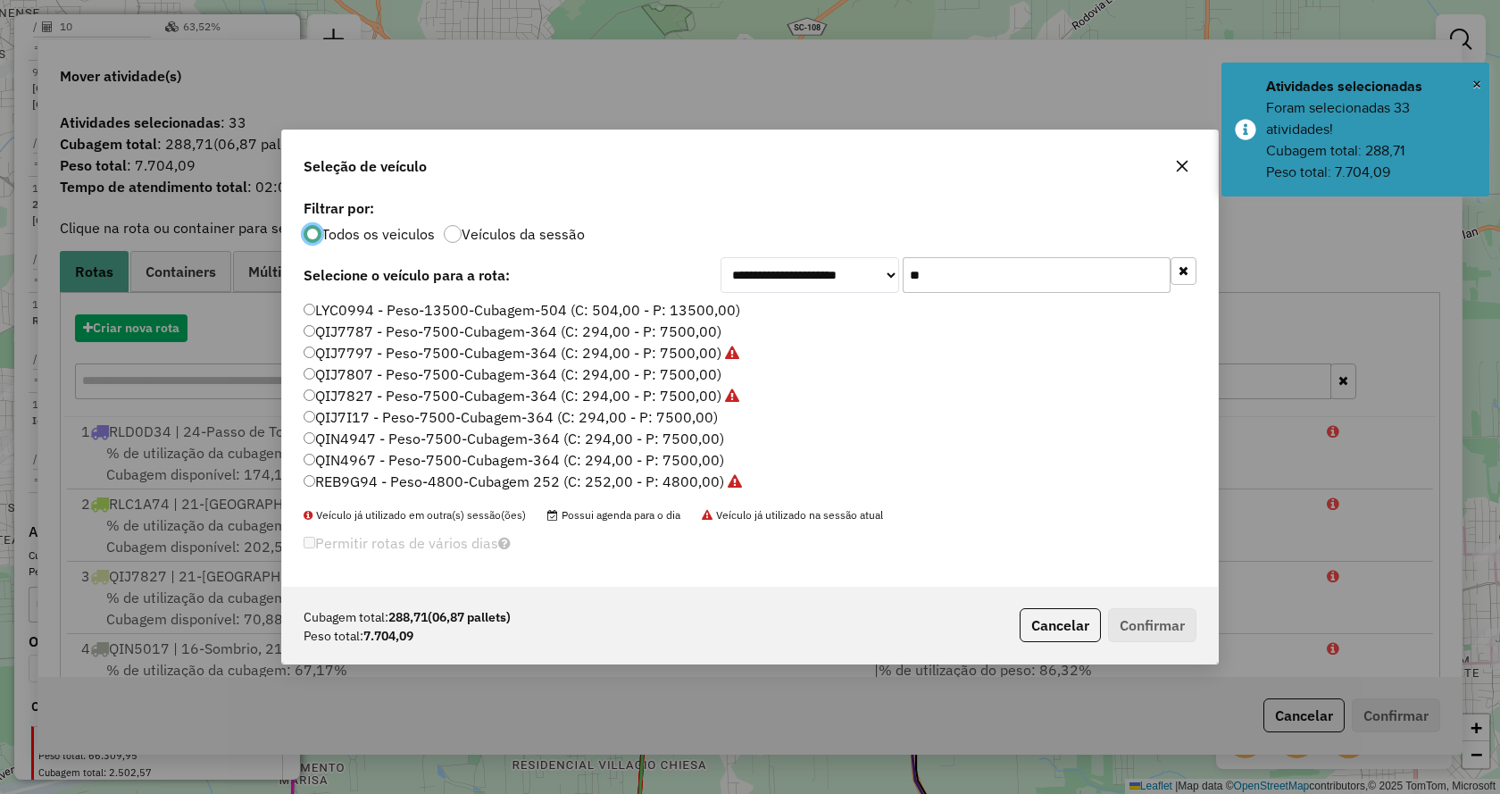
scroll to position [10, 5]
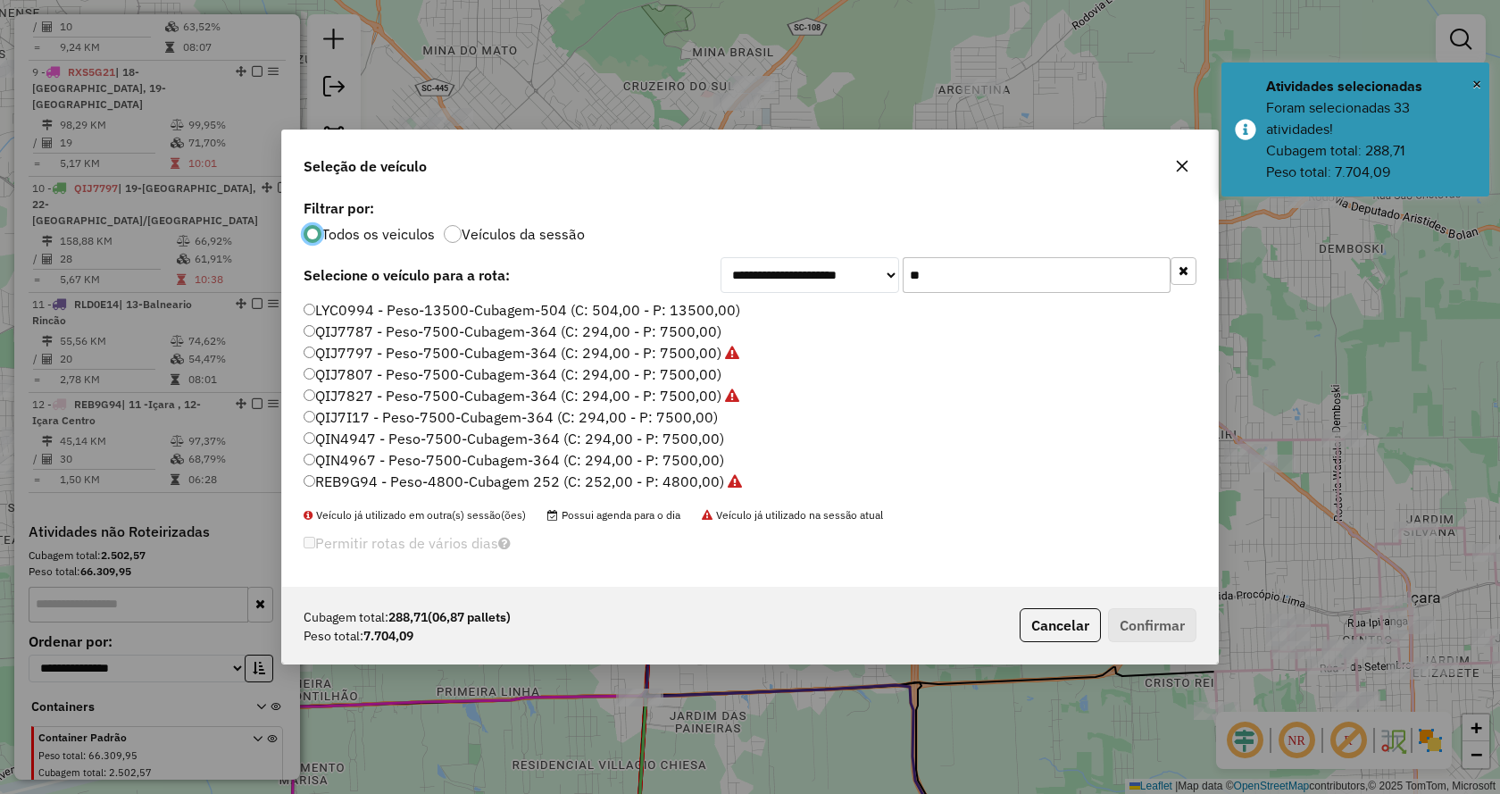
click at [1186, 264] on icon "button" at bounding box center [1184, 270] width 10 height 13
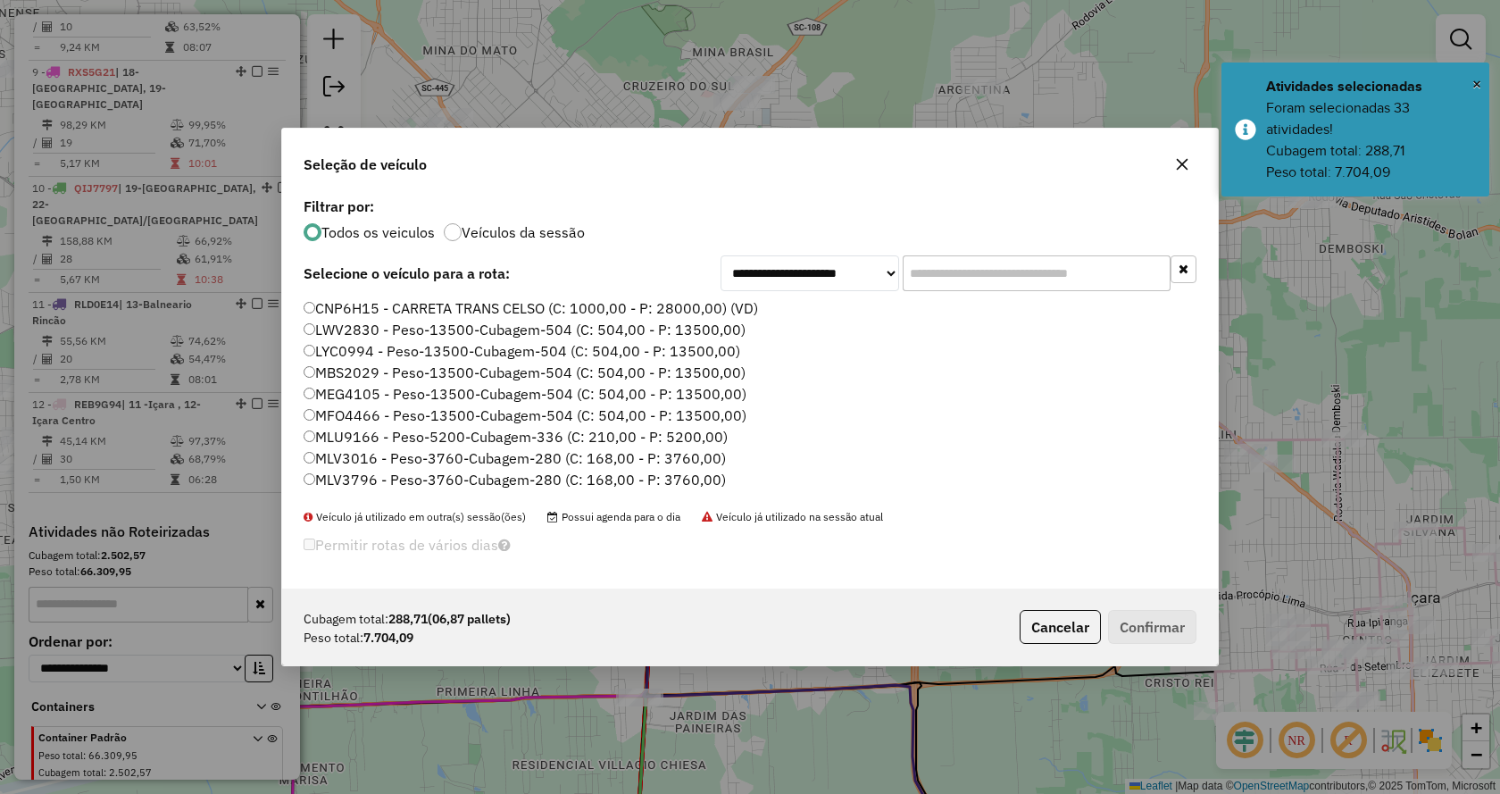
drag, startPoint x: 1144, startPoint y: 271, endPoint x: 1133, endPoint y: 291, distance: 22.4
click at [1144, 271] on input "text" at bounding box center [1037, 273] width 268 height 36
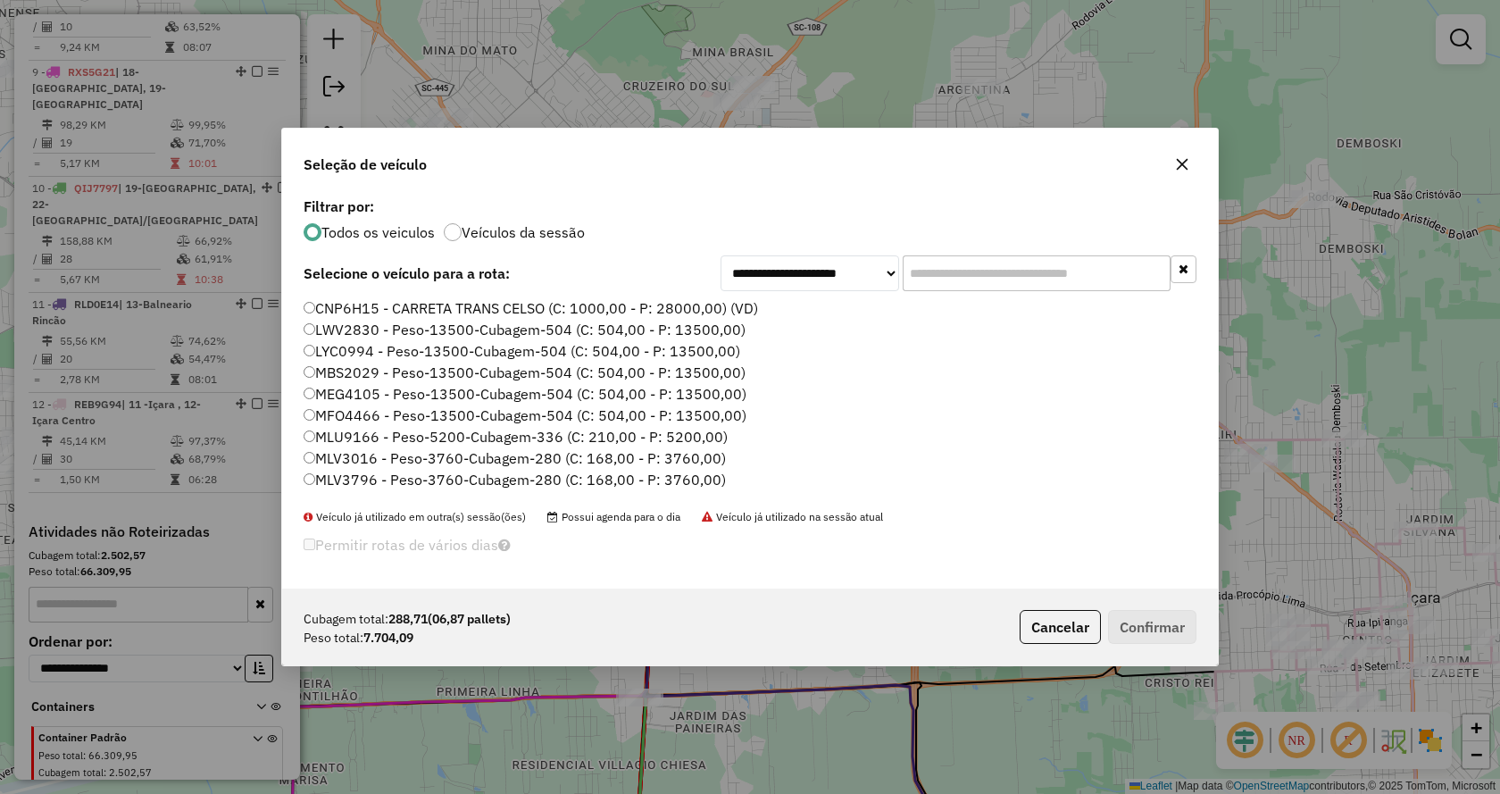
click at [1108, 269] on input "text" at bounding box center [1037, 273] width 268 height 36
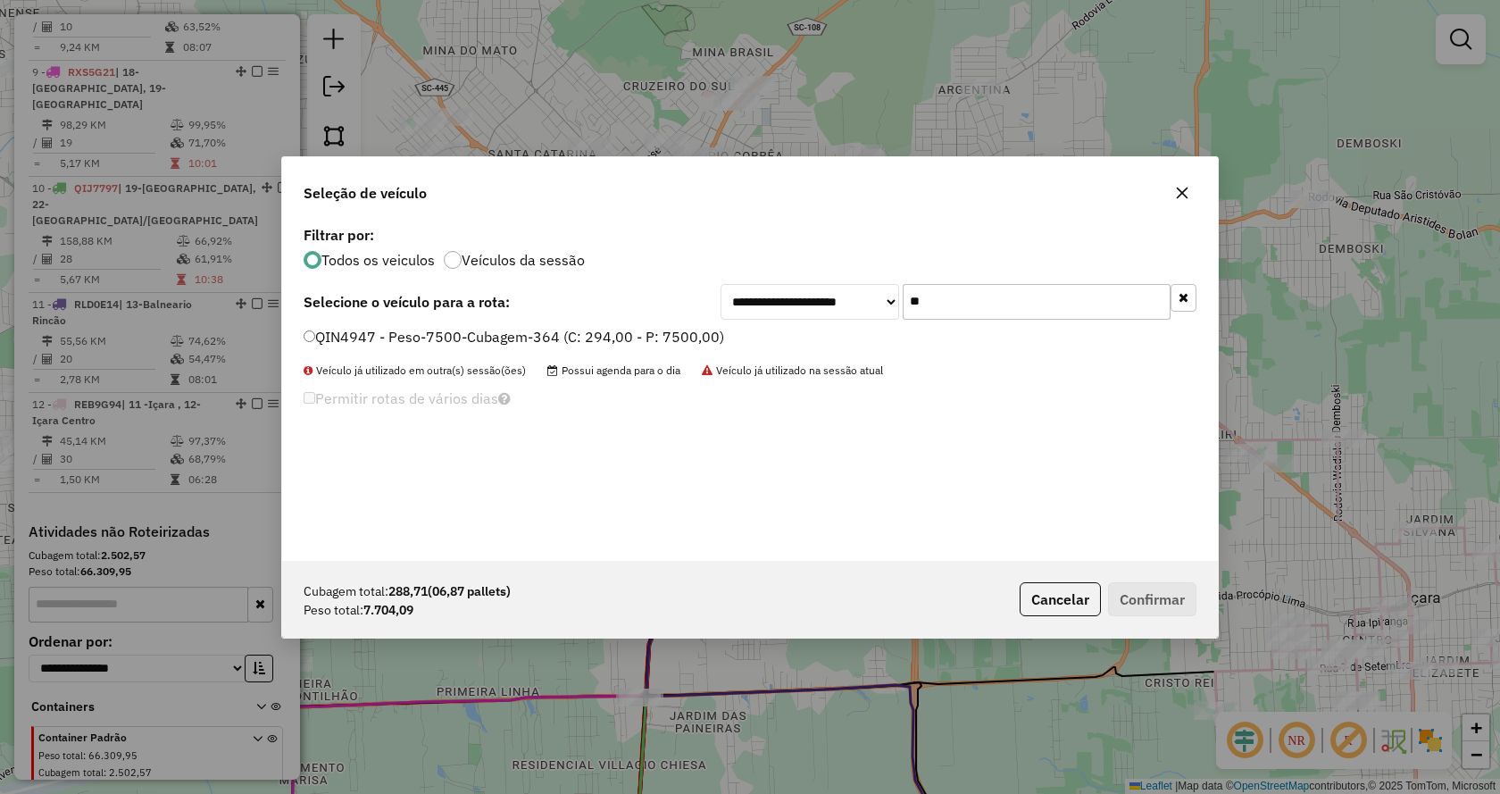
type input "**"
click at [713, 344] on label "QIN4947 - Peso-7500-Cubagem-364 (C: 294,00 - P: 7500,00)" at bounding box center [514, 336] width 421 height 21
click at [1172, 606] on button "Confirmar" at bounding box center [1152, 599] width 88 height 34
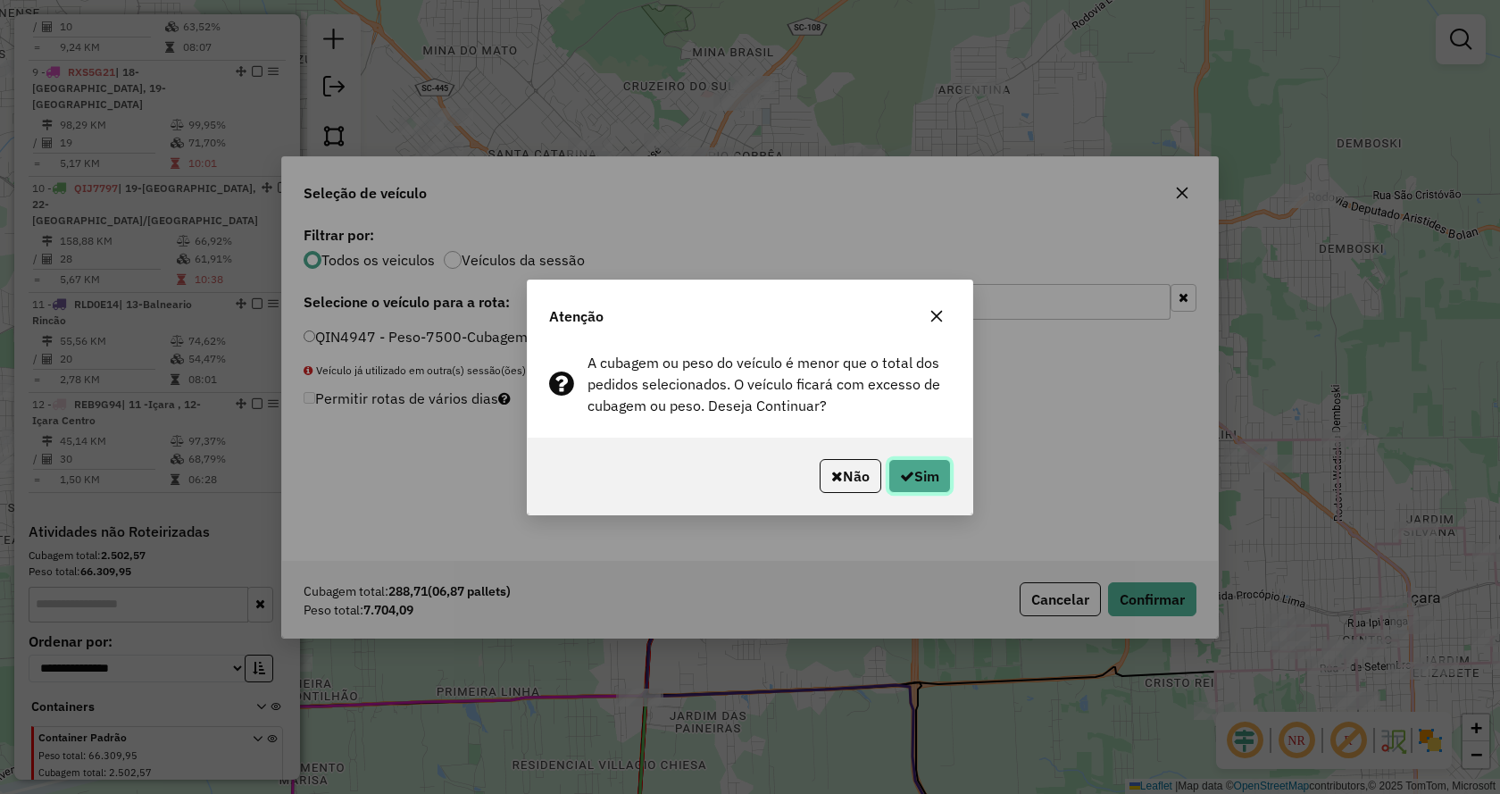
click at [908, 479] on icon "button" at bounding box center [907, 476] width 14 height 14
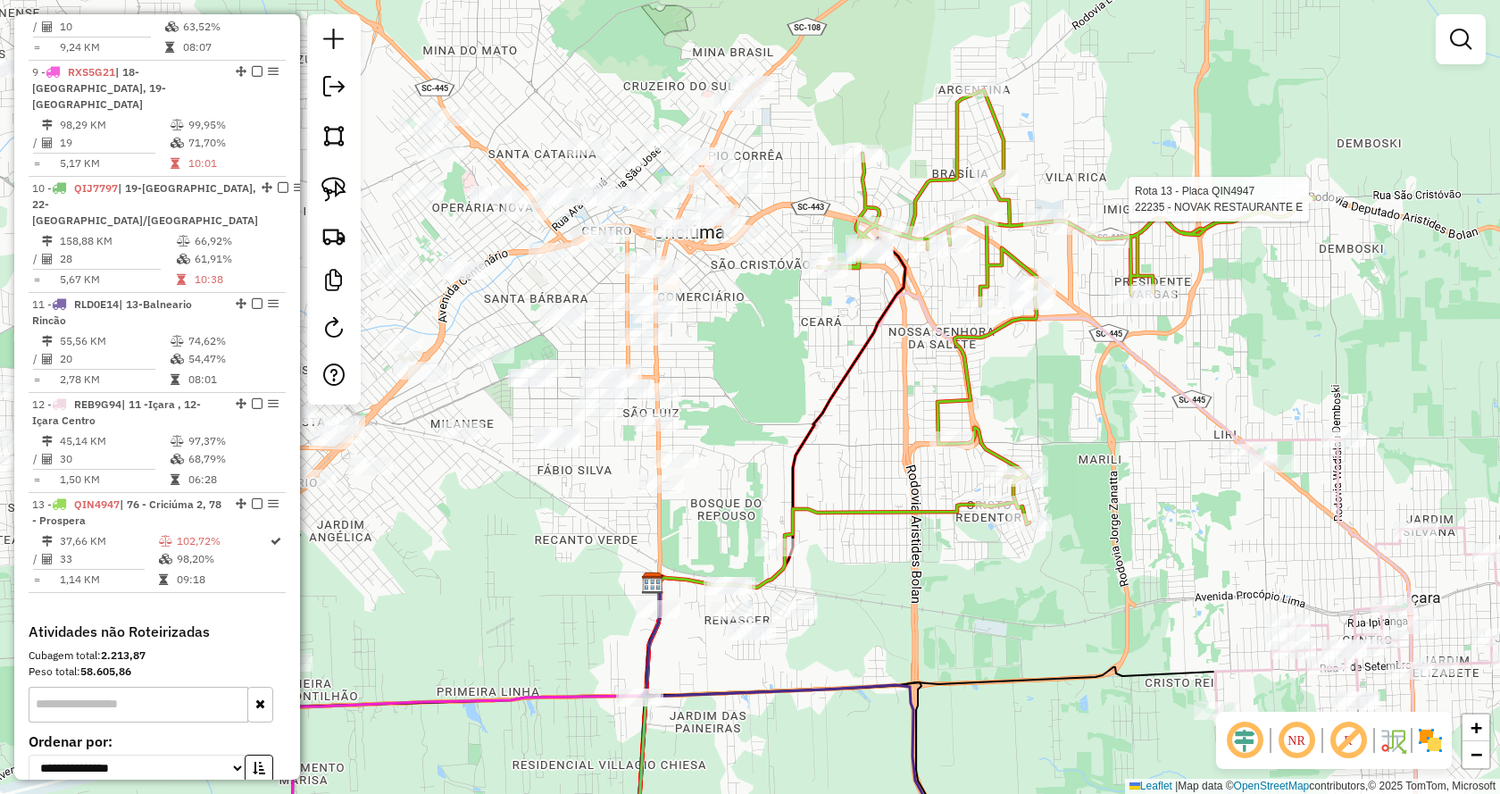
select select "*********"
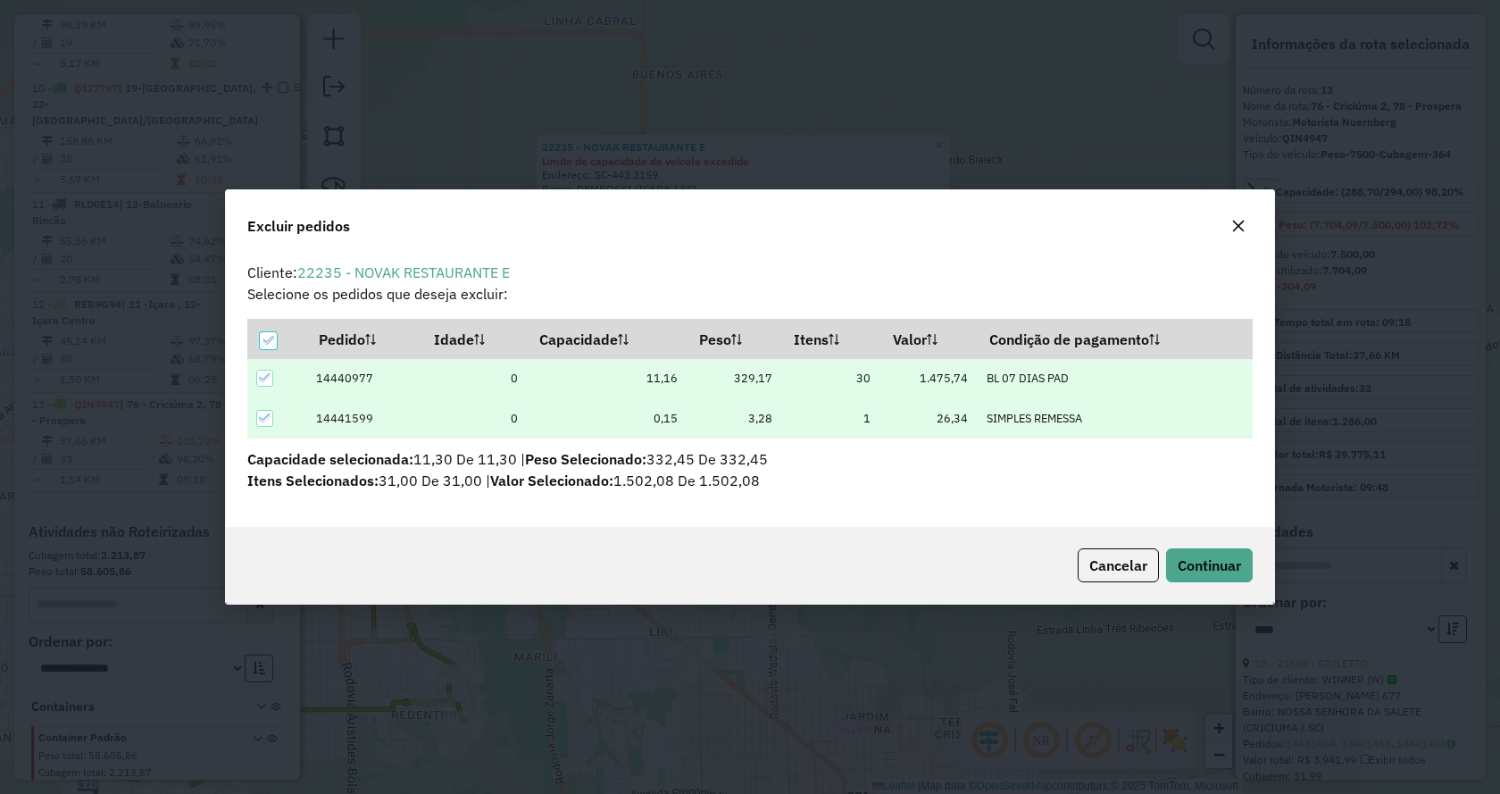
scroll to position [0, 0]
click at [1183, 561] on span "Continuar" at bounding box center [1209, 565] width 63 height 18
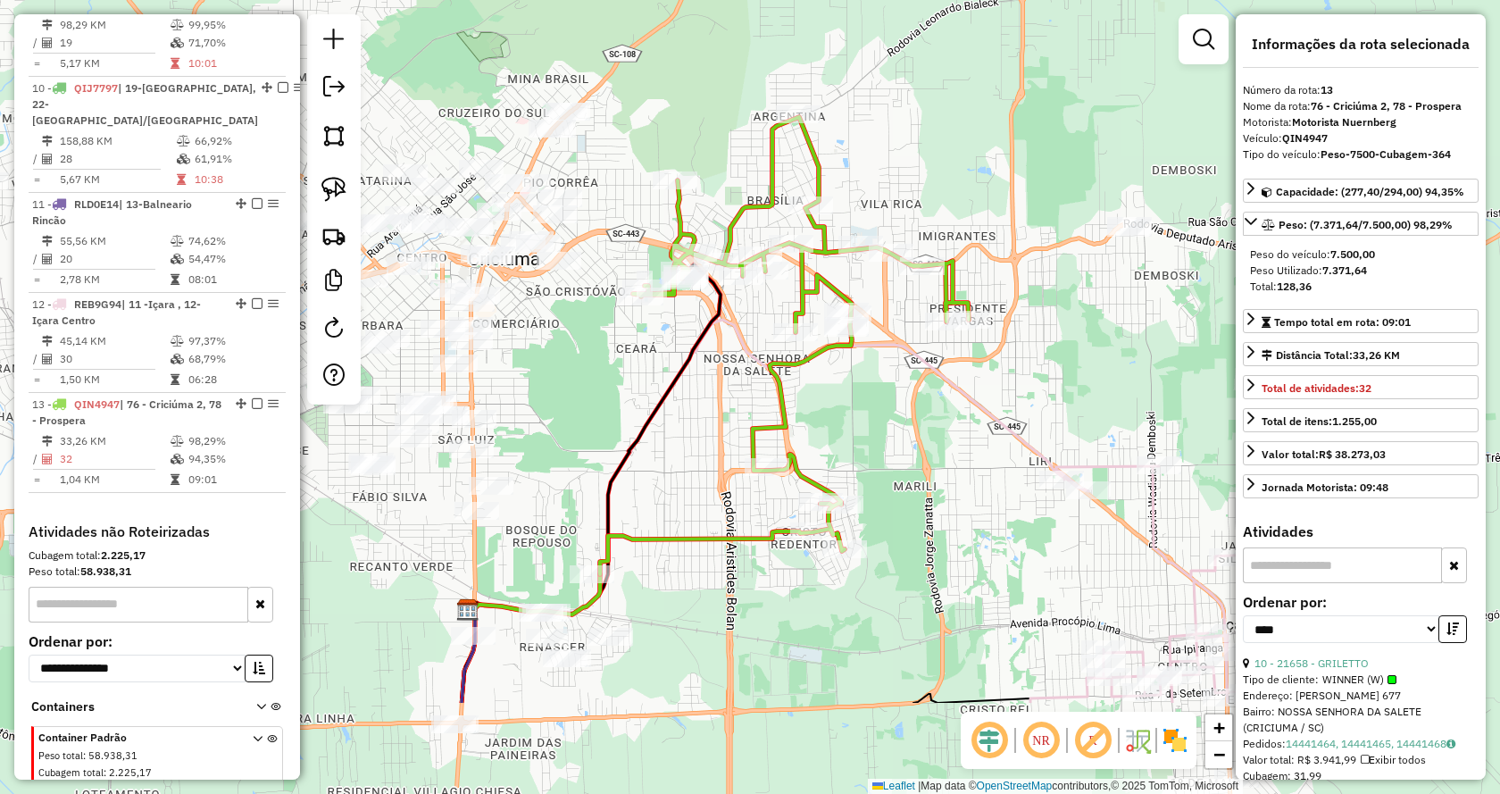
drag, startPoint x: 727, startPoint y: 463, endPoint x: 1106, endPoint y: 292, distance: 416.1
click at [1106, 292] on div "Janela de atendimento Grade de atendimento Capacidade Transportadoras Veículos …" at bounding box center [750, 397] width 1500 height 794
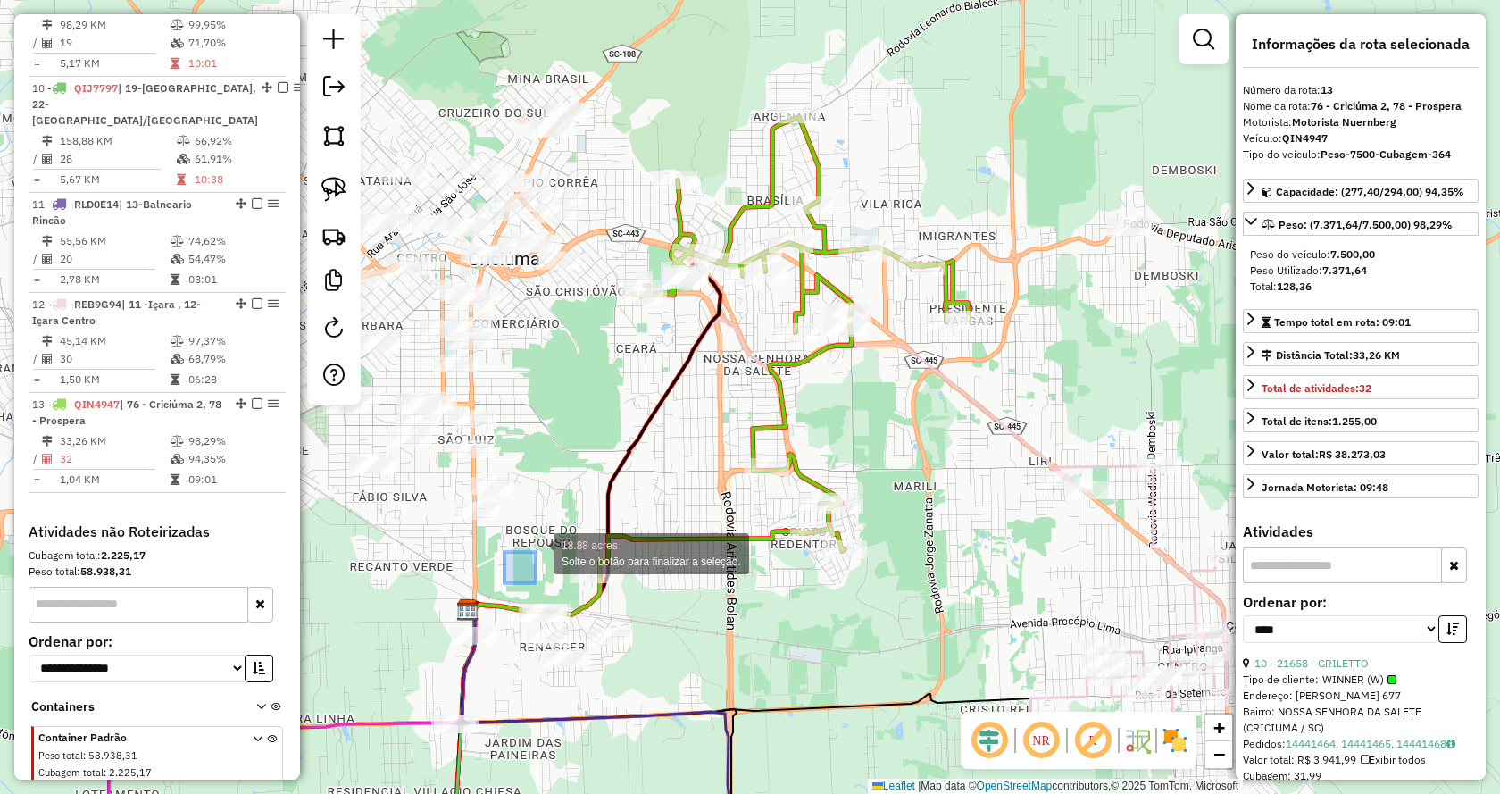
drag, startPoint x: 505, startPoint y: 583, endPoint x: 536, endPoint y: 551, distance: 44.8
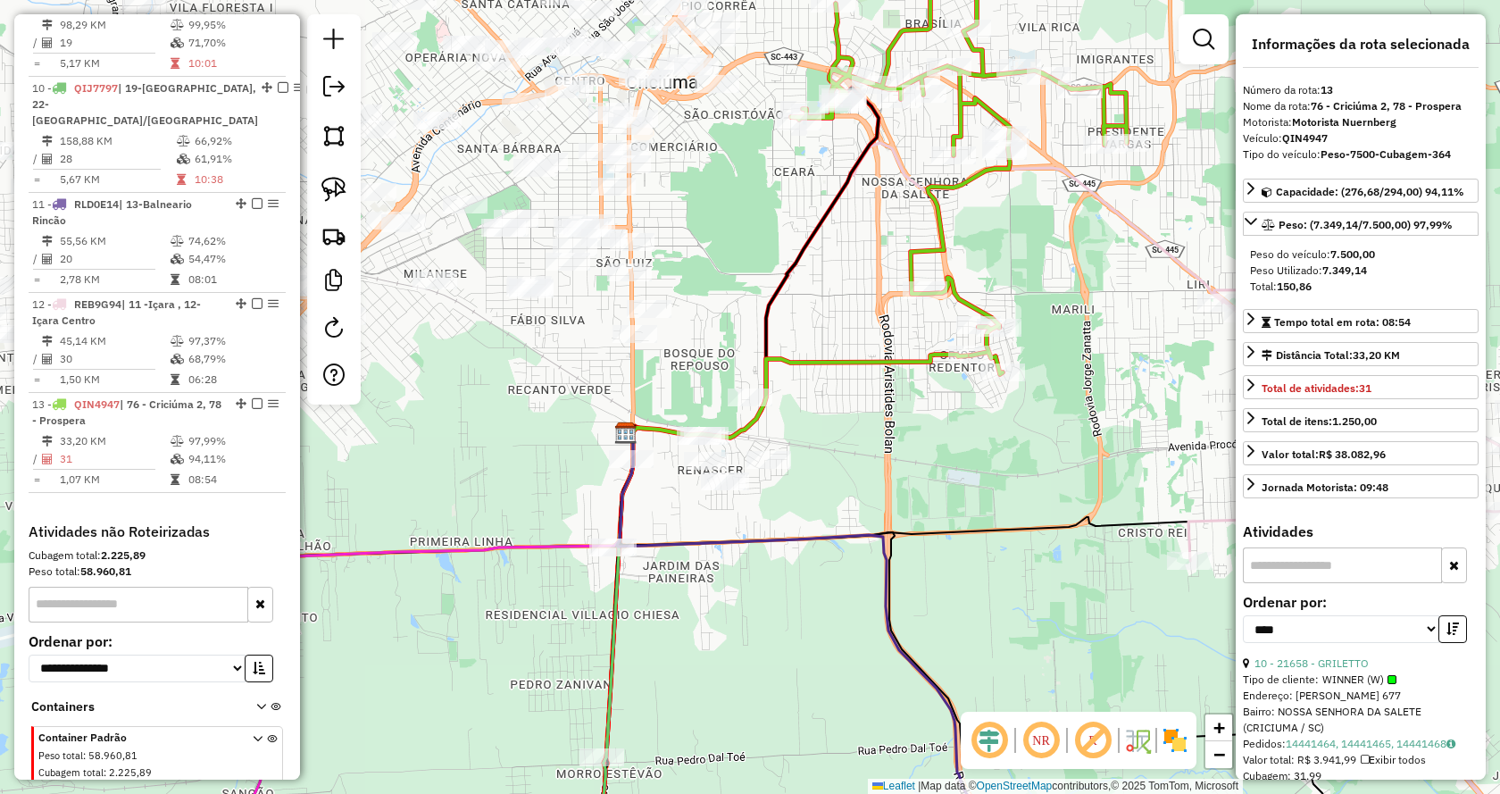
click at [1311, 671] on div "Tipo de cliente: WINNER (W)" at bounding box center [1361, 679] width 236 height 16
click at [1311, 666] on link "10 - 21658 - GRILETTO" at bounding box center [1312, 662] width 114 height 13
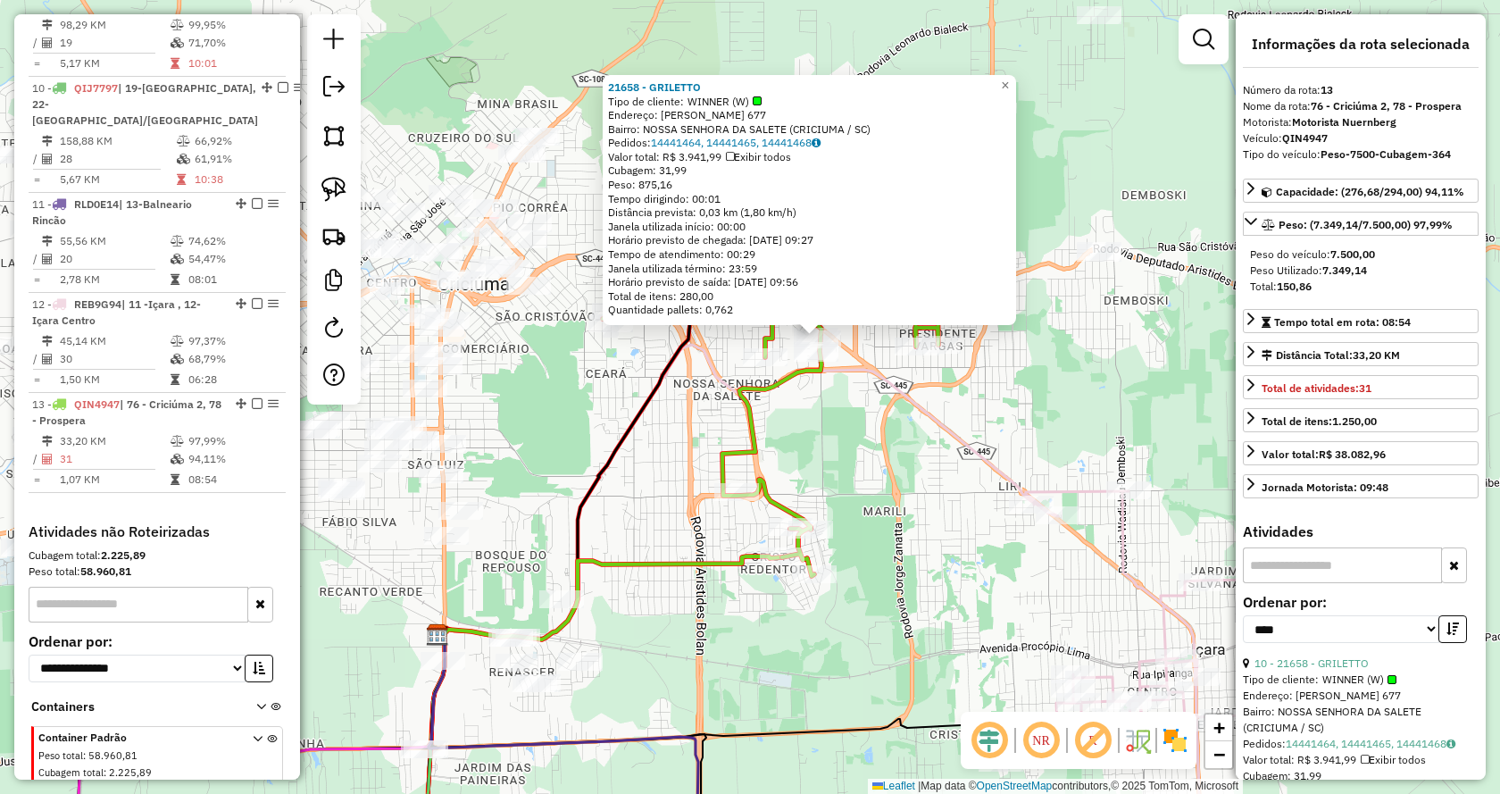
drag, startPoint x: 858, startPoint y: 562, endPoint x: 942, endPoint y: 471, distance: 123.2
click at [942, 471] on div "21658 - GRILETTO Tipo de cliente: WINNER (W) Endereço: [PERSON_NAME] 677 Bairro…" at bounding box center [750, 397] width 1500 height 794
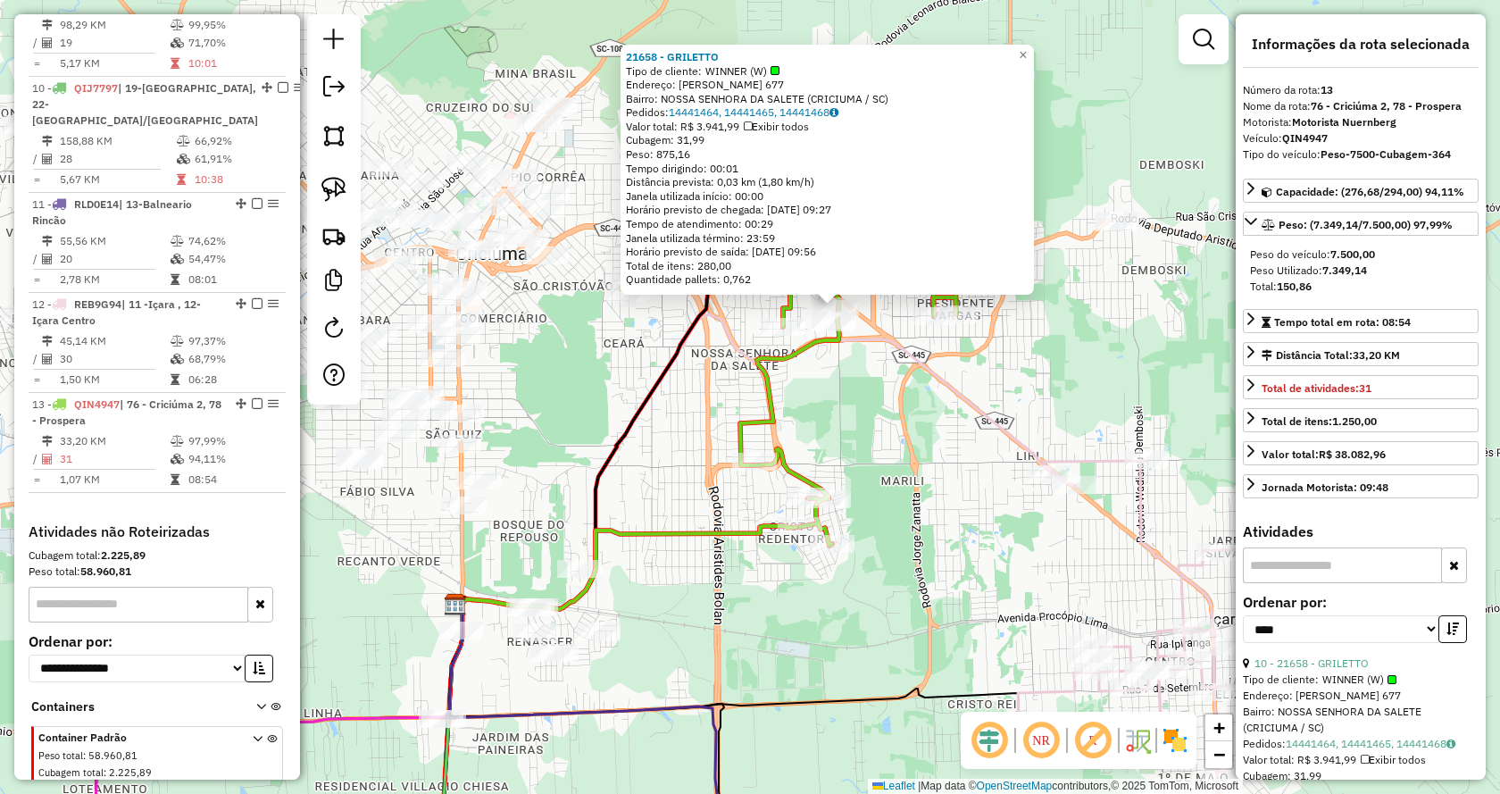
click at [1355, 298] on div "Peso do veículo: 7.500,00 Peso Utilizado: 7.349,14 Total: 150,86" at bounding box center [1361, 270] width 236 height 63
click at [1056, 420] on div "21658 - GRILETTO Tipo de cliente: WINNER (W) Endereço: [PERSON_NAME] 677 Bairro…" at bounding box center [750, 397] width 1500 height 794
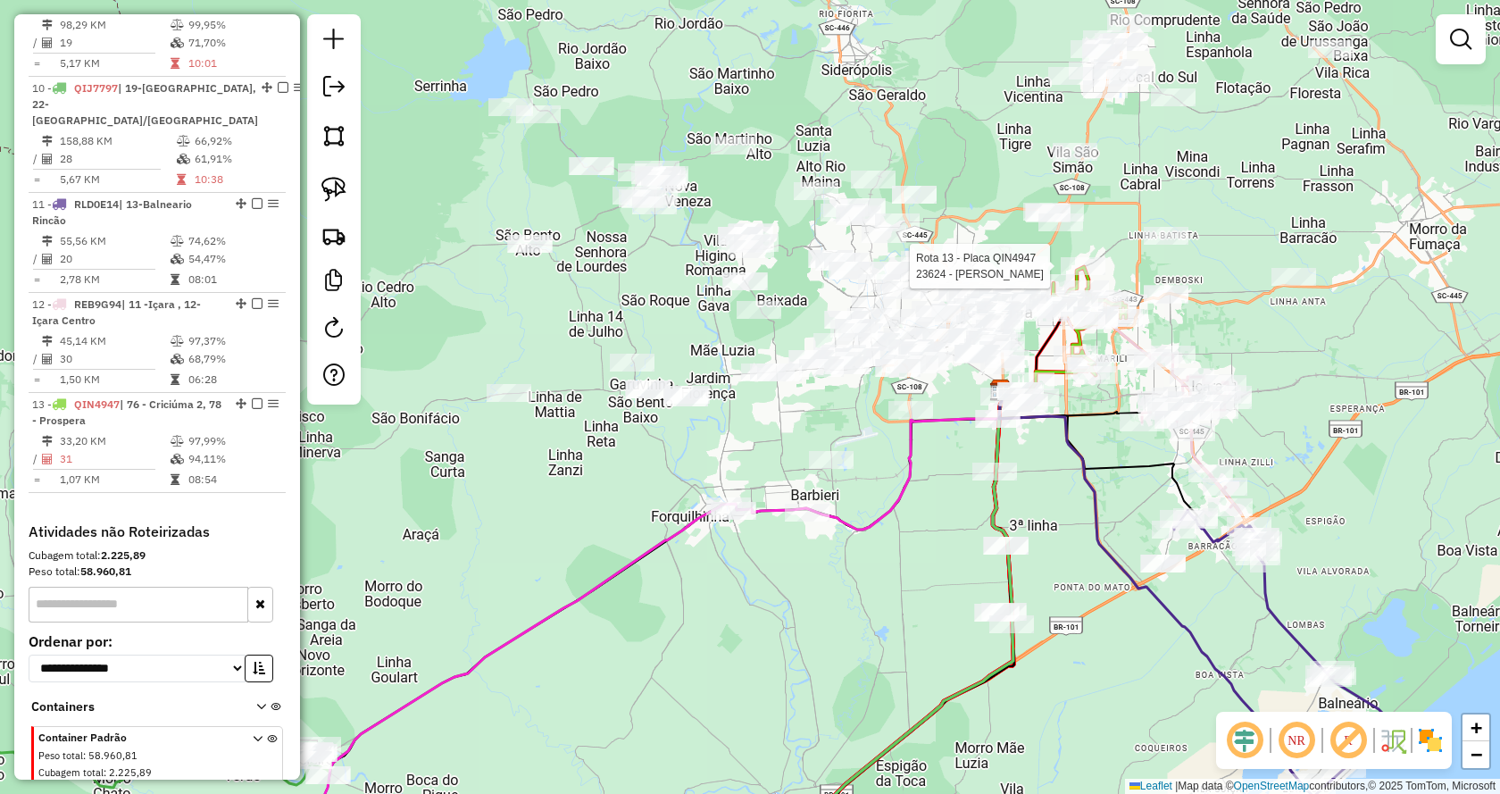
select select "*********"
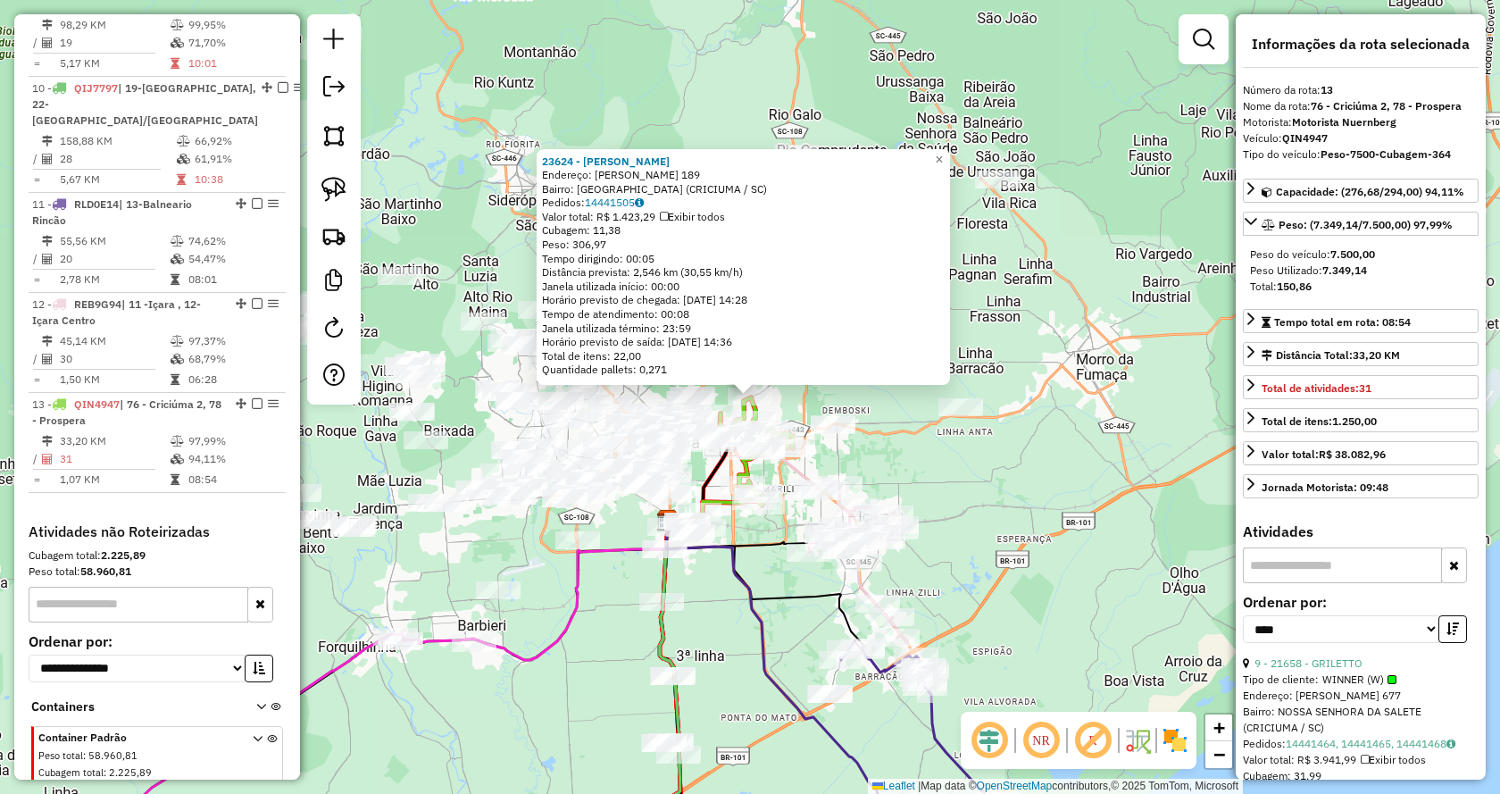
click at [1372, 566] on input "text" at bounding box center [1342, 565] width 199 height 36
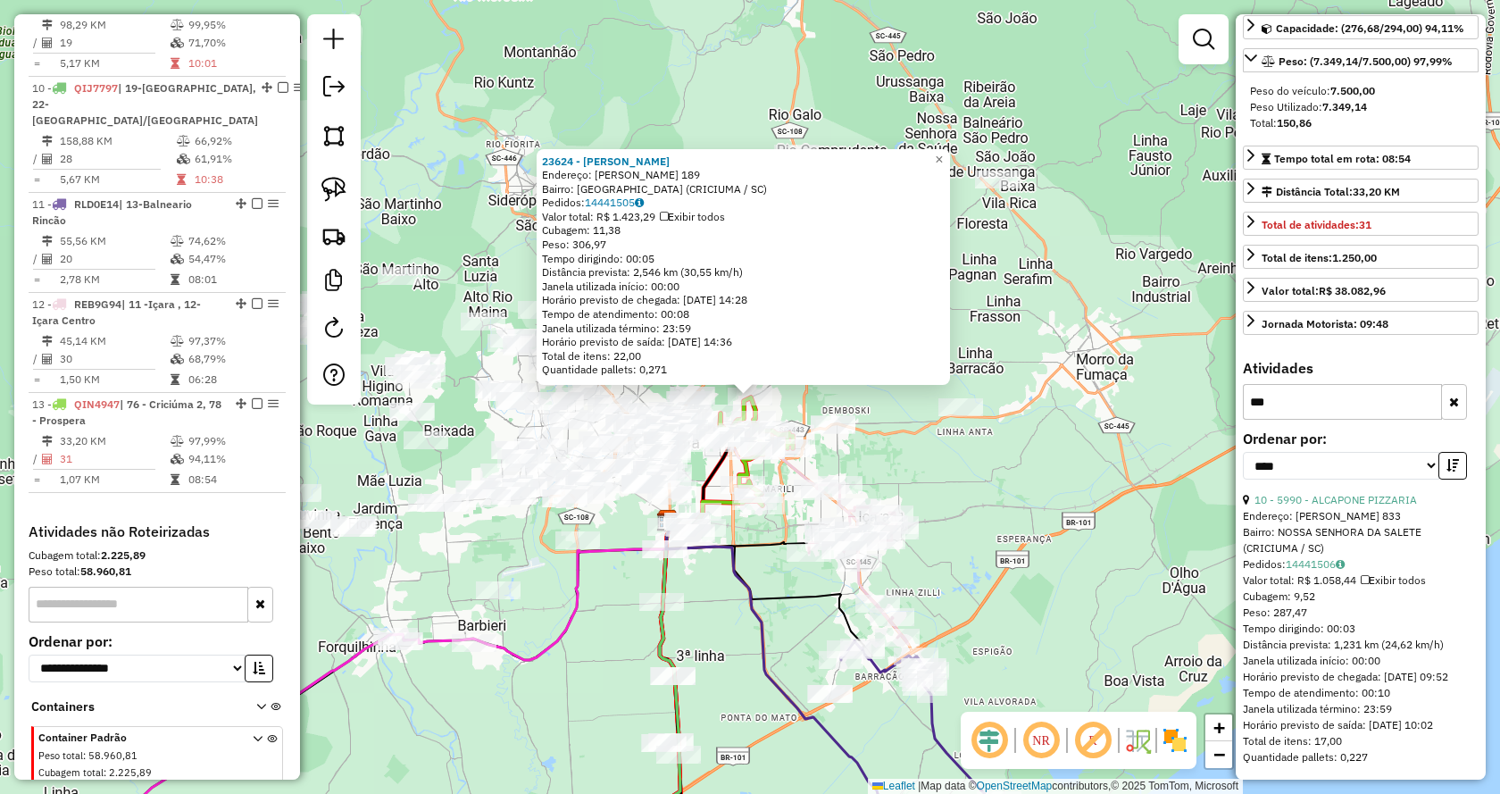
scroll to position [179, 0]
type input "***"
click at [1448, 395] on button "button" at bounding box center [1454, 402] width 26 height 36
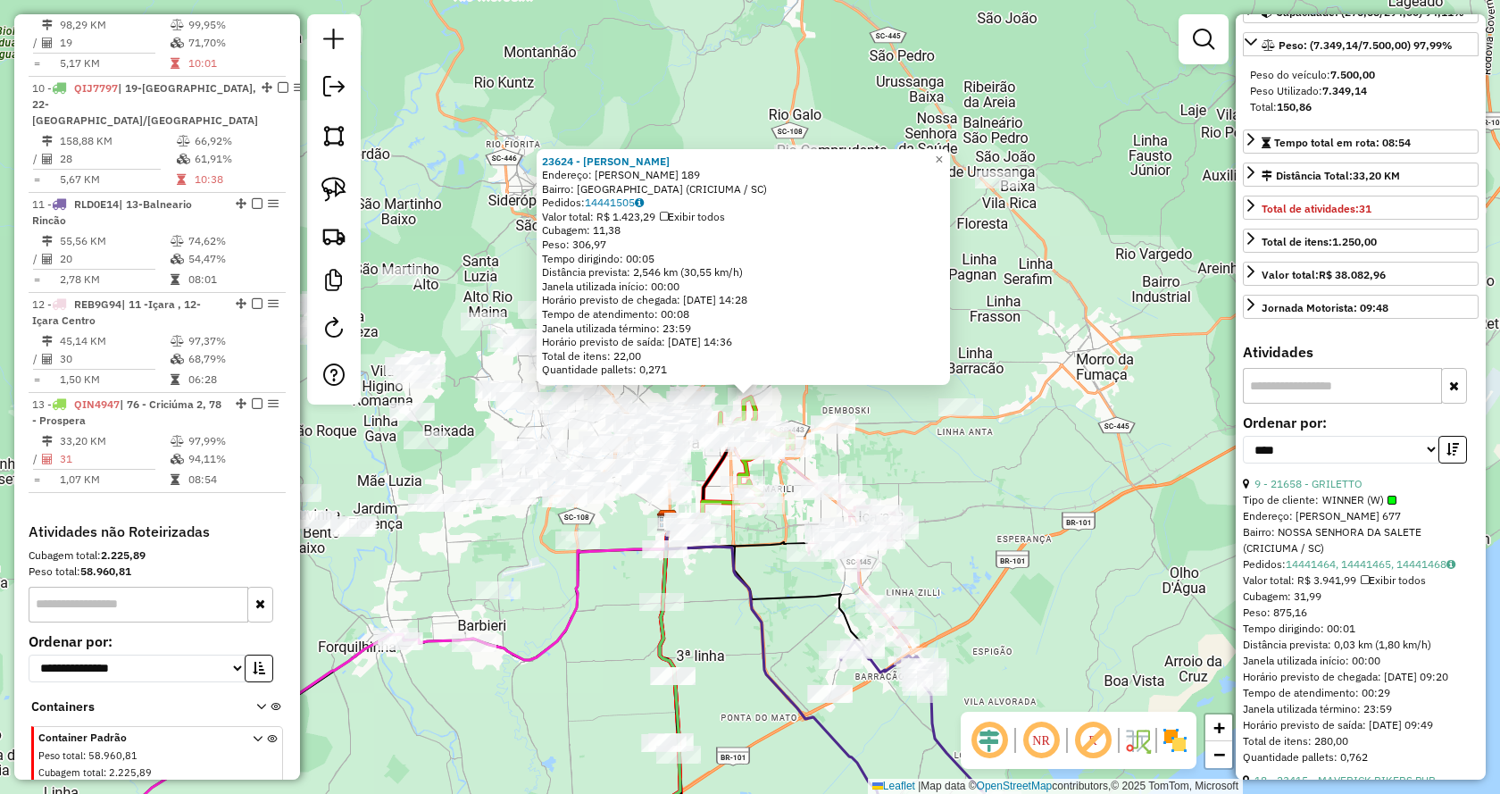
click at [1098, 404] on div "23624 - [PERSON_NAME]: [PERSON_NAME] 189 Bairro: [GEOGRAPHIC_DATA] (CRICIUMA / …" at bounding box center [750, 397] width 1500 height 794
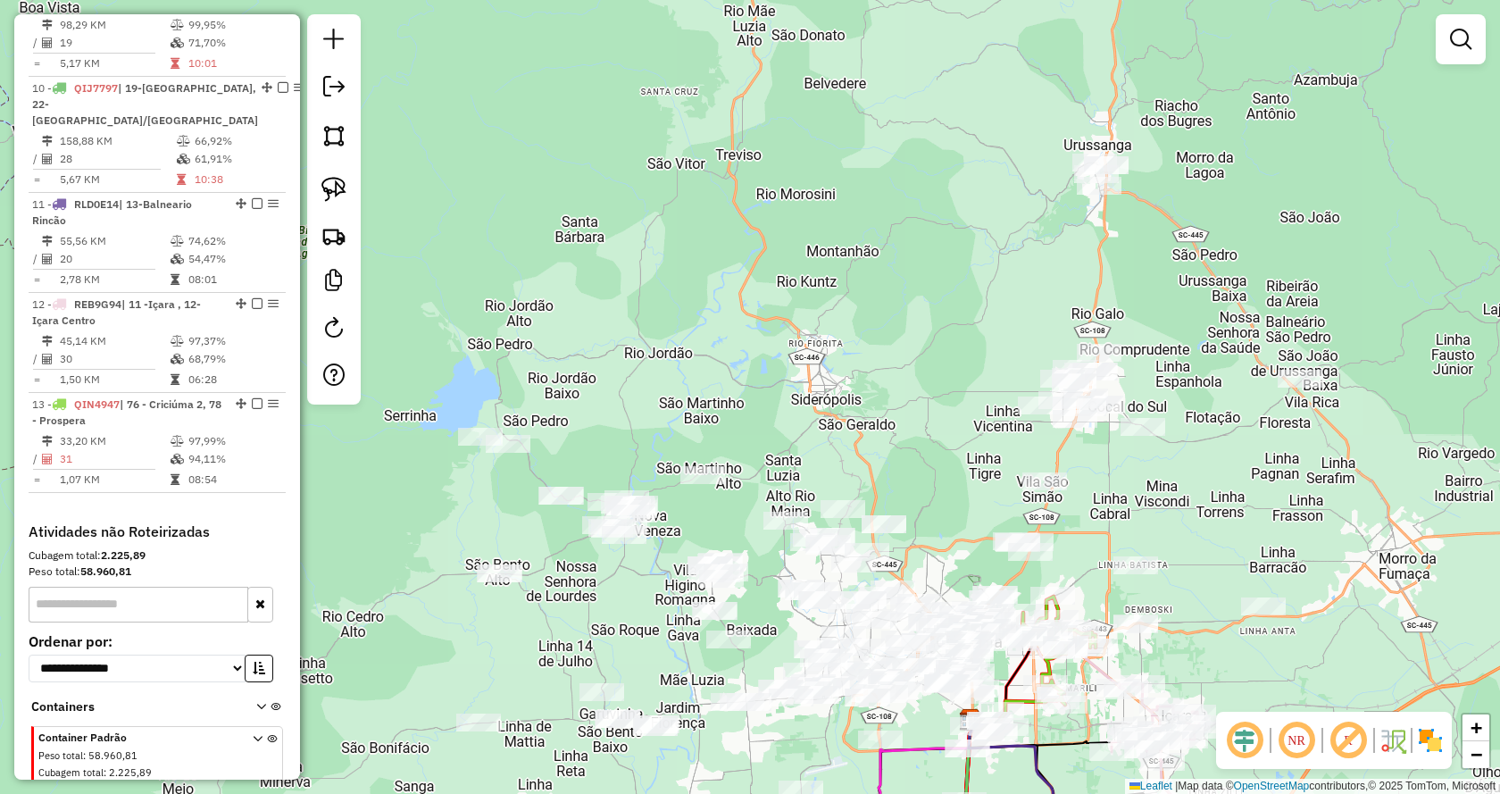
drag, startPoint x: 914, startPoint y: 309, endPoint x: 1215, endPoint y: 503, distance: 357.9
click at [1215, 503] on div "Janela de atendimento Grade de atendimento Capacidade Transportadoras Veículos …" at bounding box center [750, 397] width 1500 height 794
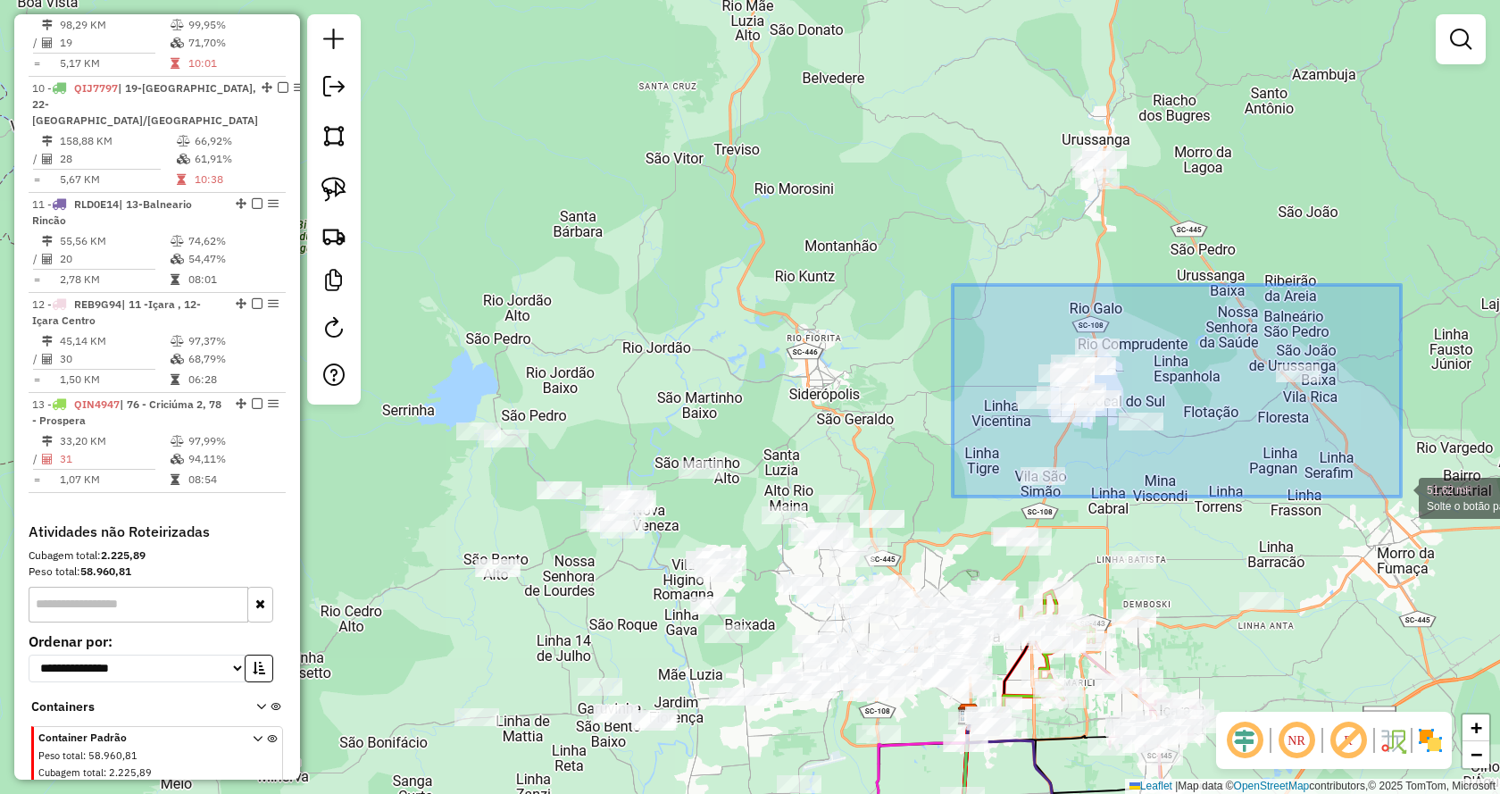
drag, startPoint x: 953, startPoint y: 285, endPoint x: 1401, endPoint y: 496, distance: 495.7
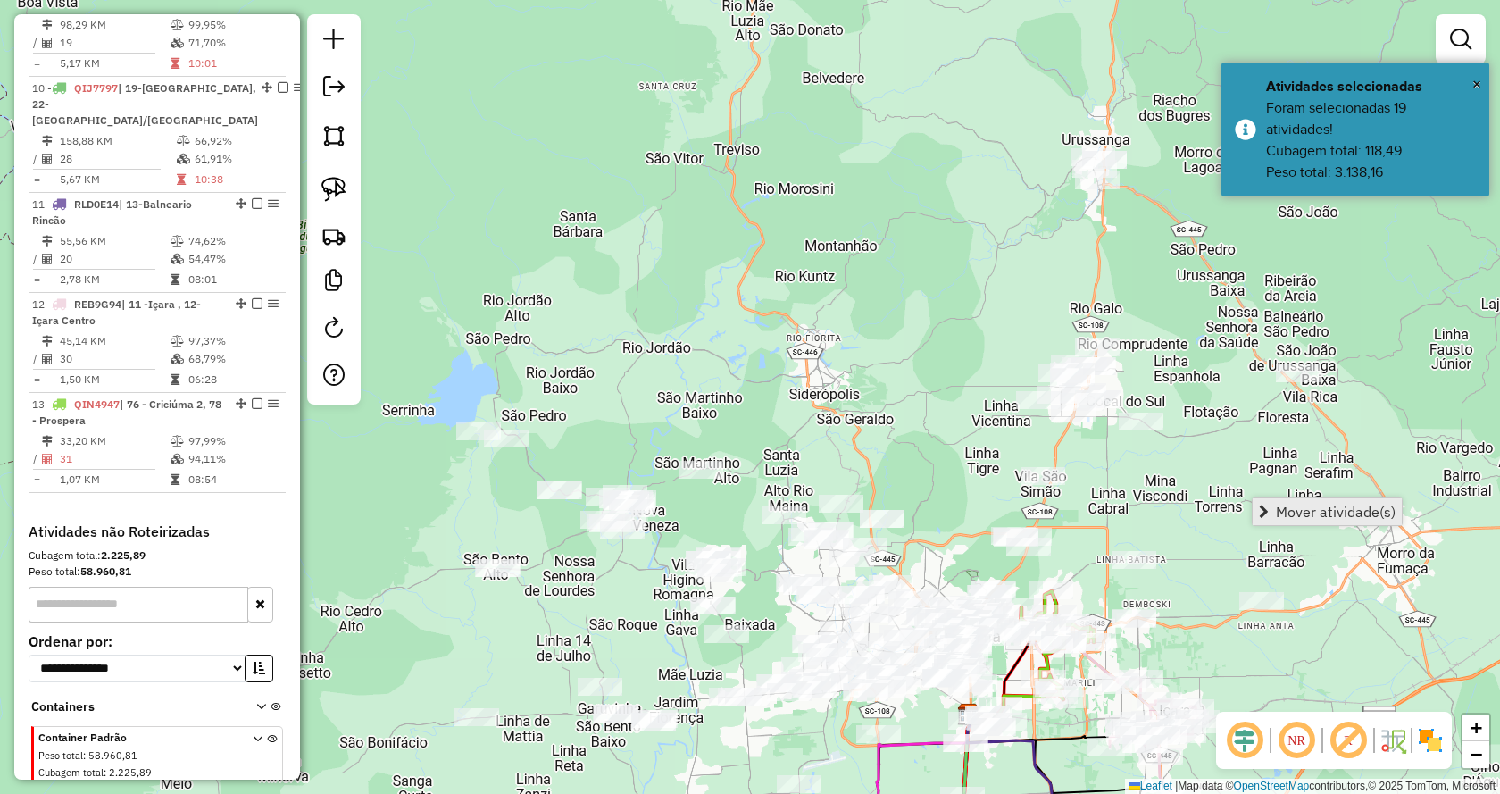
click at [1378, 511] on span "Mover atividade(s)" at bounding box center [1336, 512] width 120 height 14
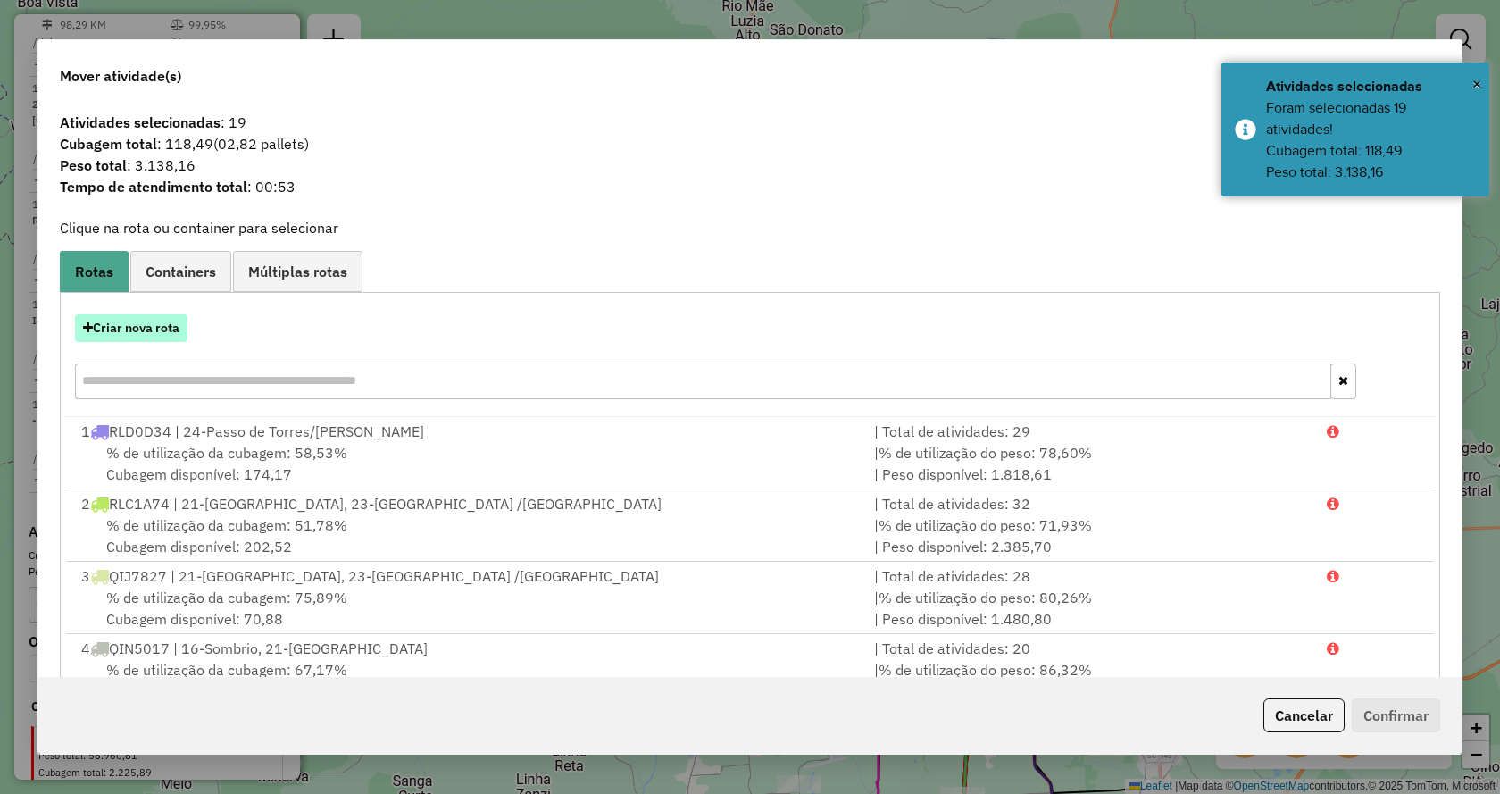
click at [176, 336] on button "Criar nova rota" at bounding box center [131, 328] width 113 height 28
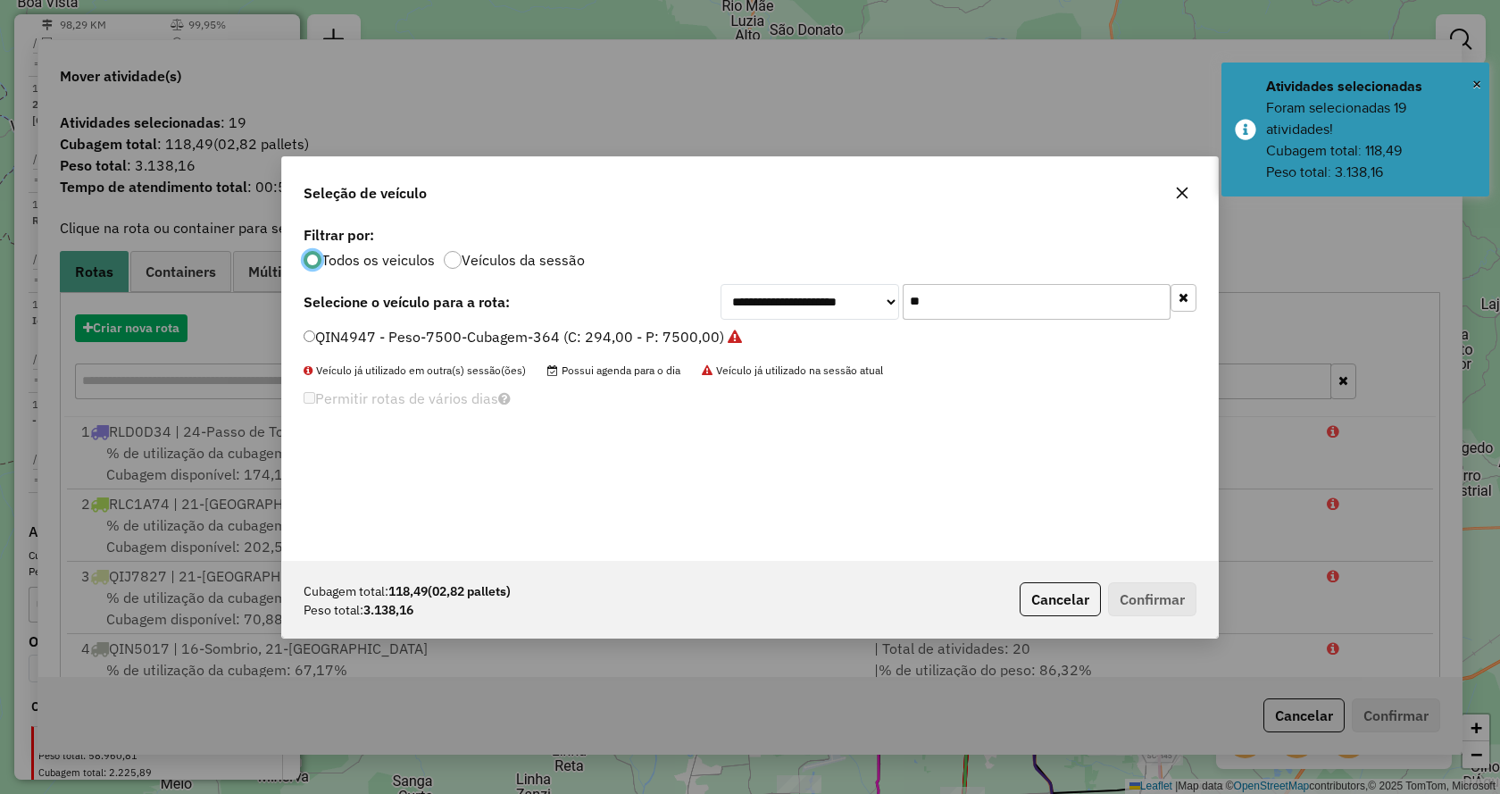
scroll to position [10, 5]
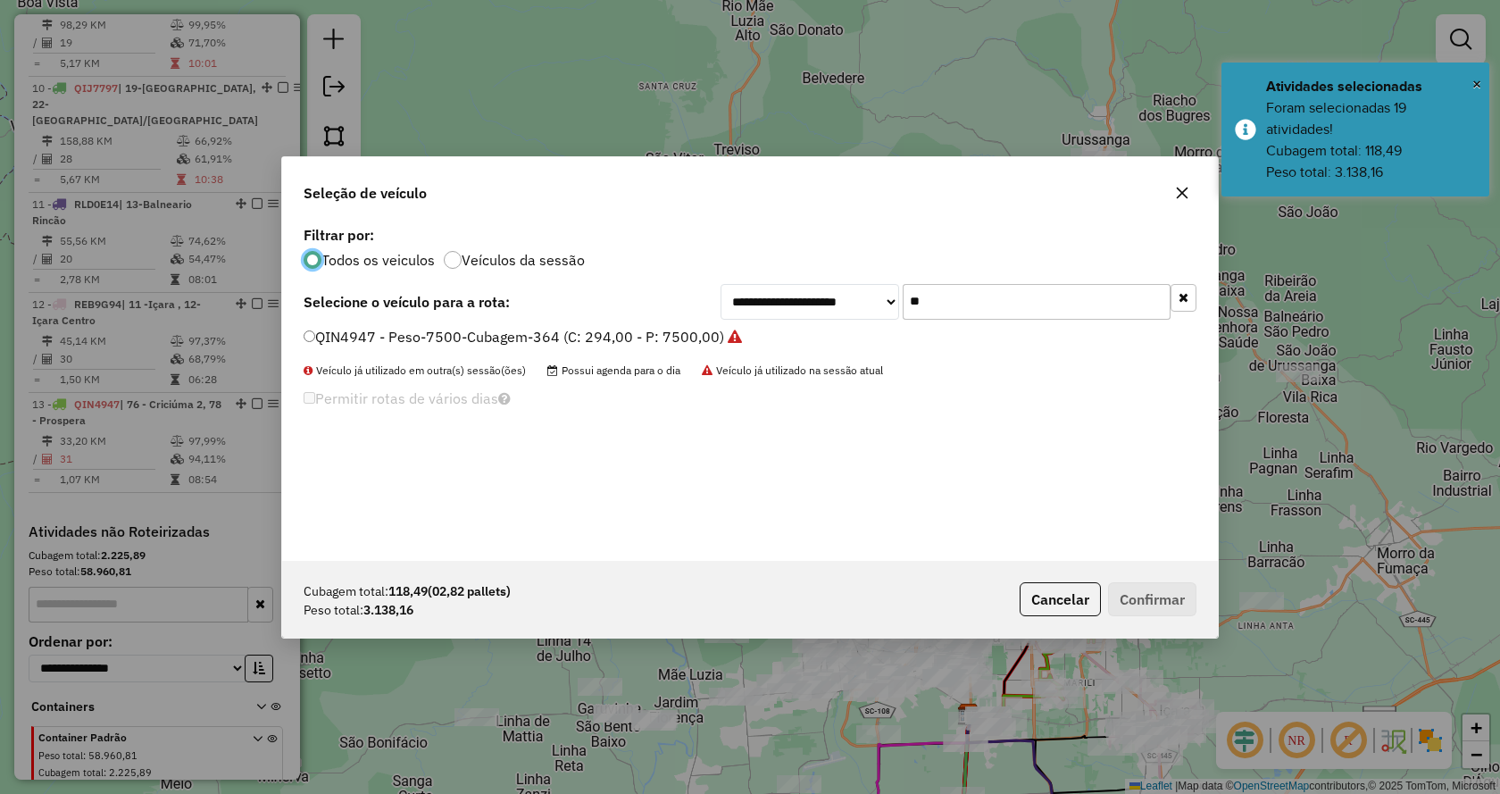
click at [975, 299] on input "**" at bounding box center [1037, 302] width 268 height 36
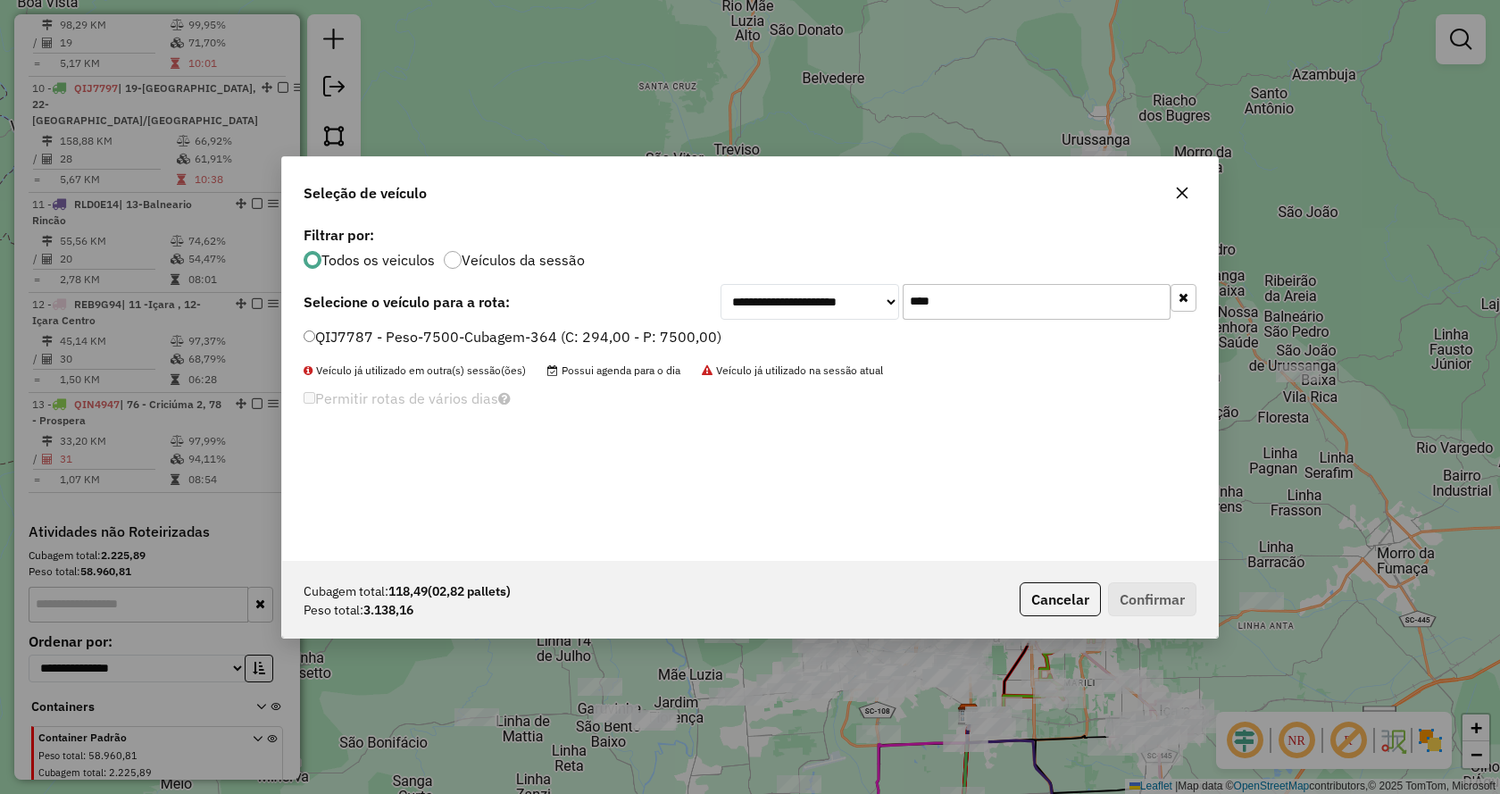
type input "****"
click at [660, 338] on label "QIJ7787 - Peso-7500-Cubagem-364 (C: 294,00 - P: 7500,00)" at bounding box center [513, 336] width 418 height 21
click at [1140, 598] on button "Confirmar" at bounding box center [1152, 599] width 88 height 34
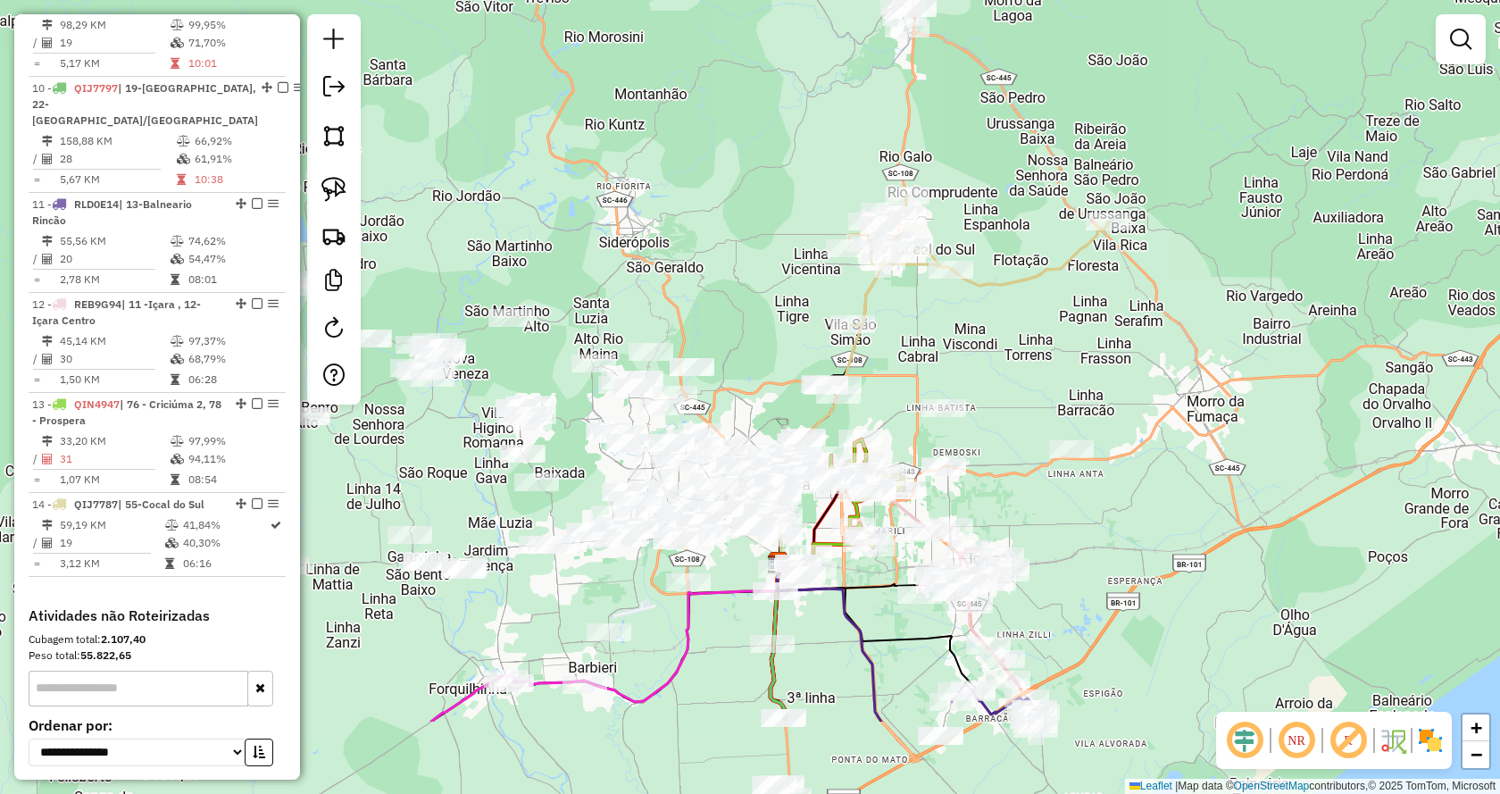
drag, startPoint x: 1257, startPoint y: 576, endPoint x: 1067, endPoint y: 424, distance: 243.3
click at [1067, 424] on div "Janela de atendimento Grade de atendimento Capacidade Transportadoras Veículos …" at bounding box center [750, 397] width 1500 height 794
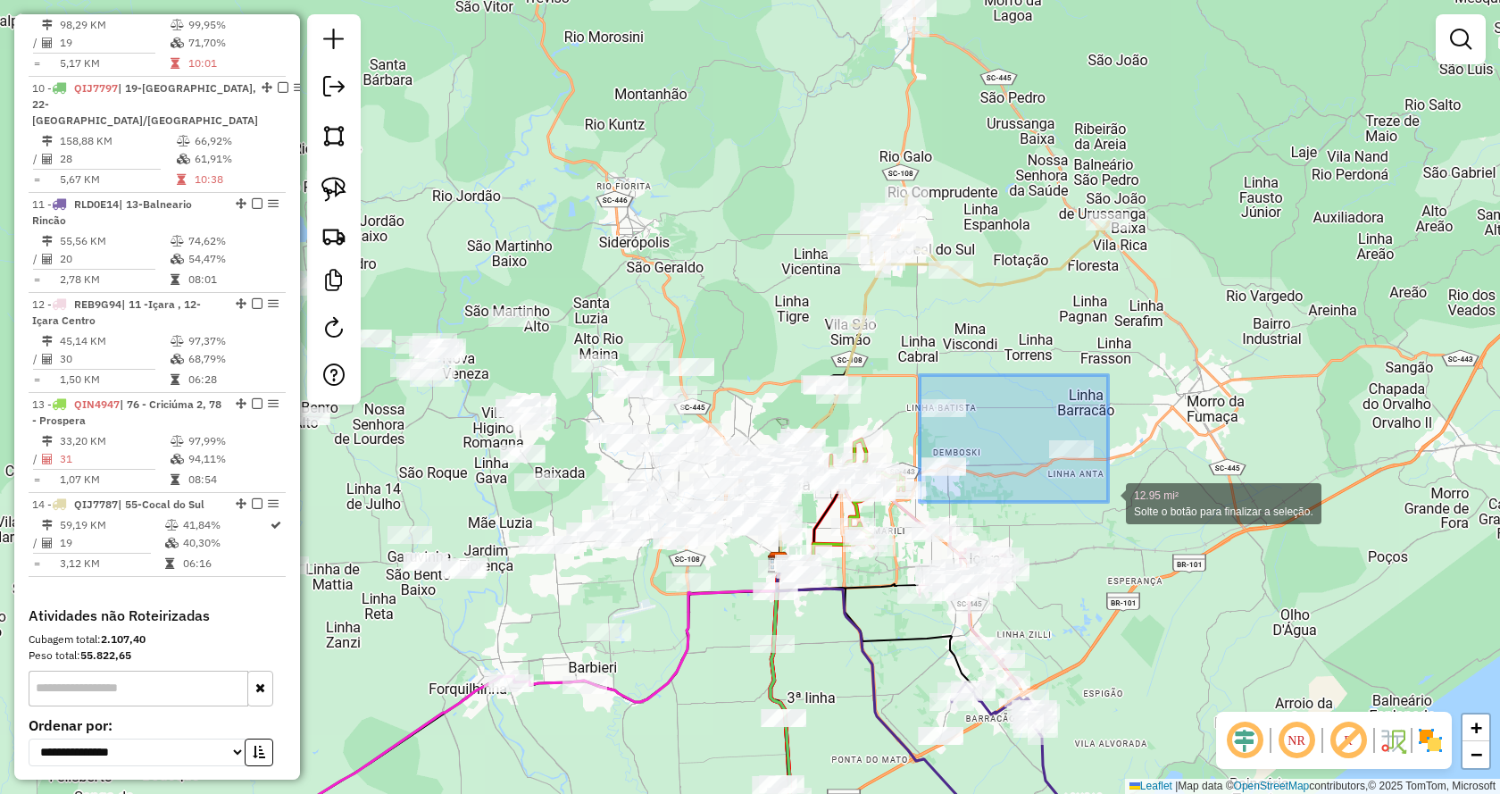
drag, startPoint x: 926, startPoint y: 428, endPoint x: 1108, endPoint y: 502, distance: 196.7
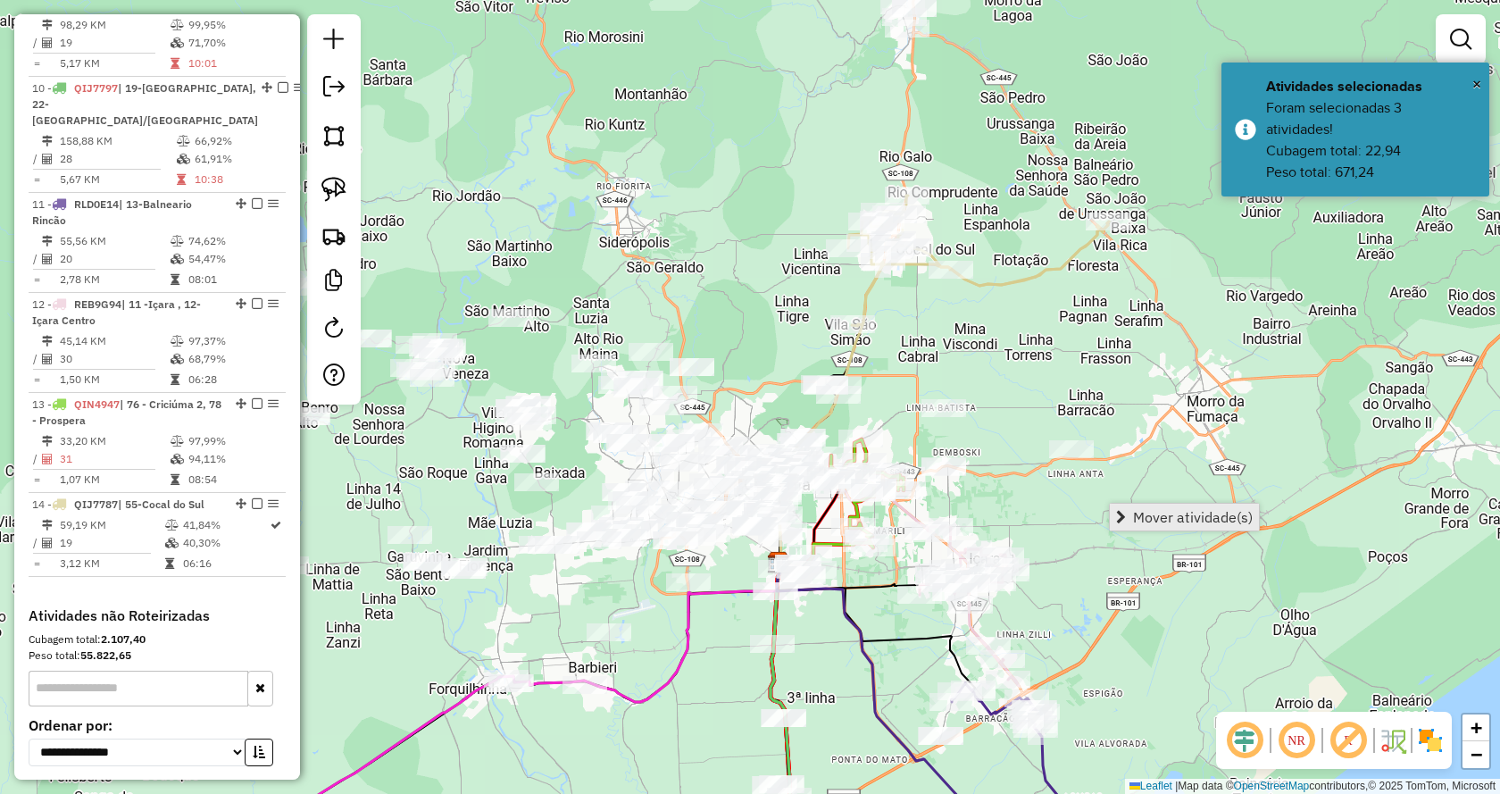
click at [1134, 512] on span "Mover atividade(s)" at bounding box center [1193, 517] width 120 height 14
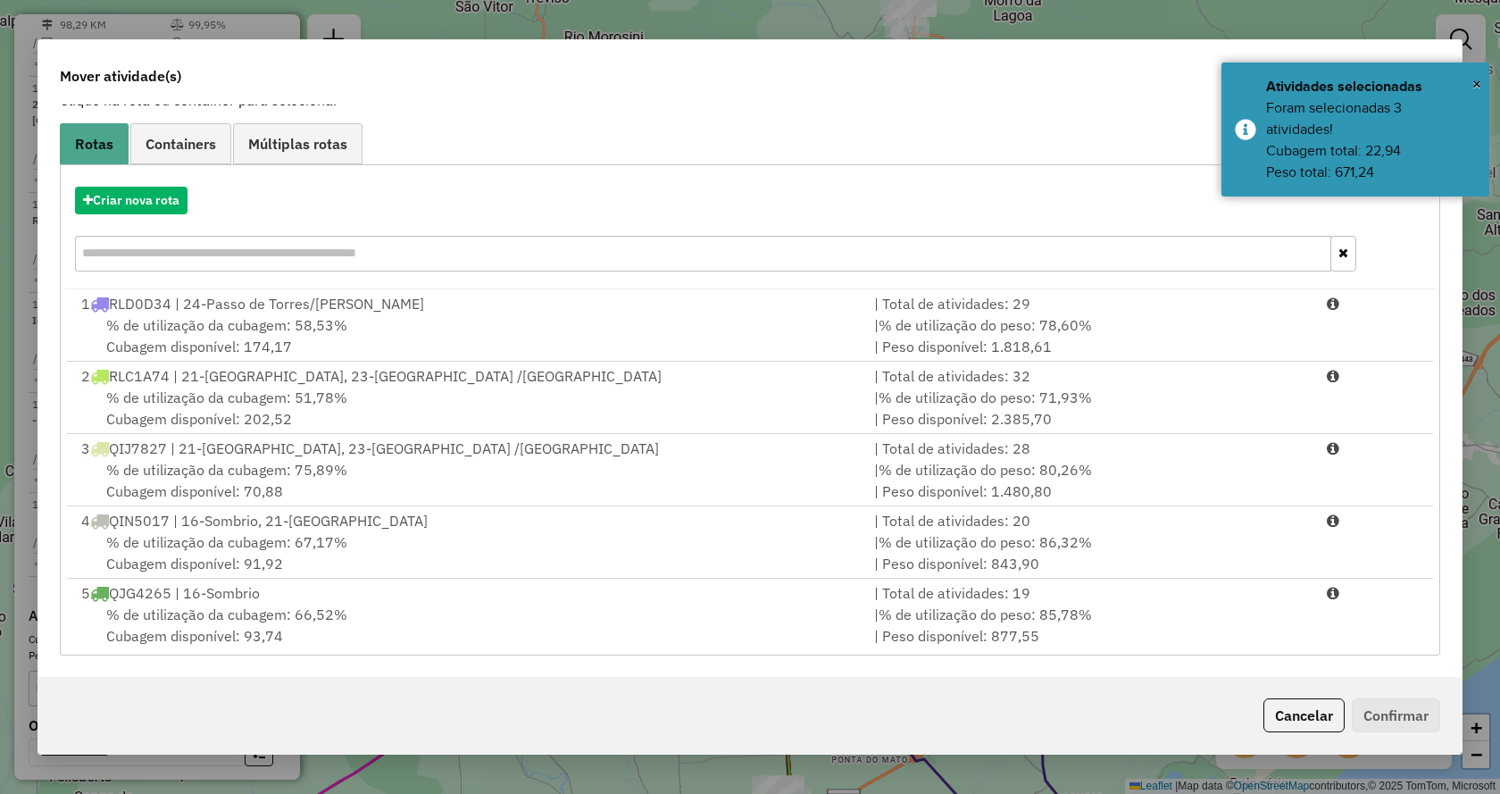
scroll to position [655, 0]
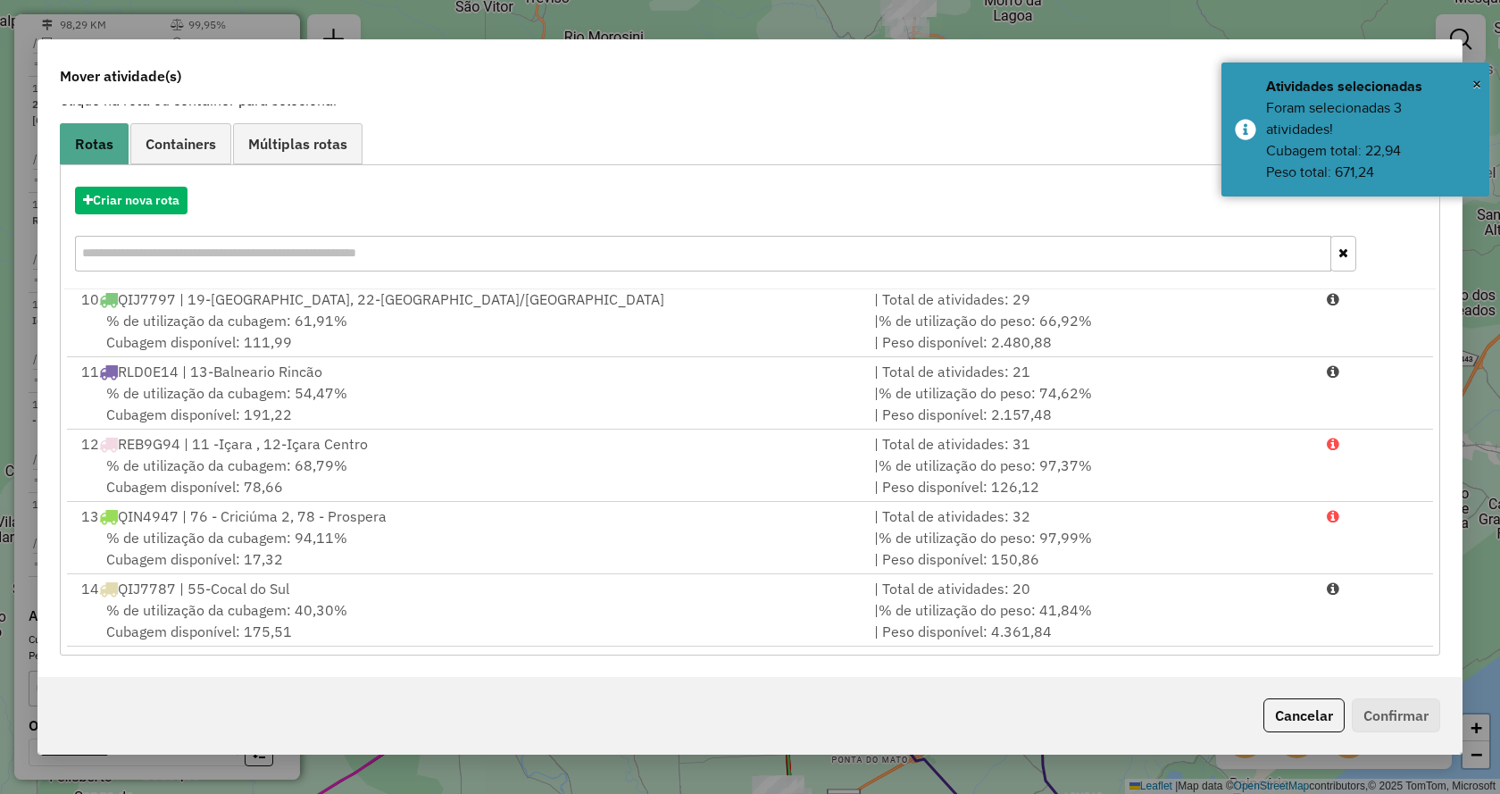
click at [1341, 653] on div "Criar nova rota 1 RLD0D34 | 24-Passo de Torres/[PERSON_NAME] | Total de ativida…" at bounding box center [750, 409] width 1381 height 491
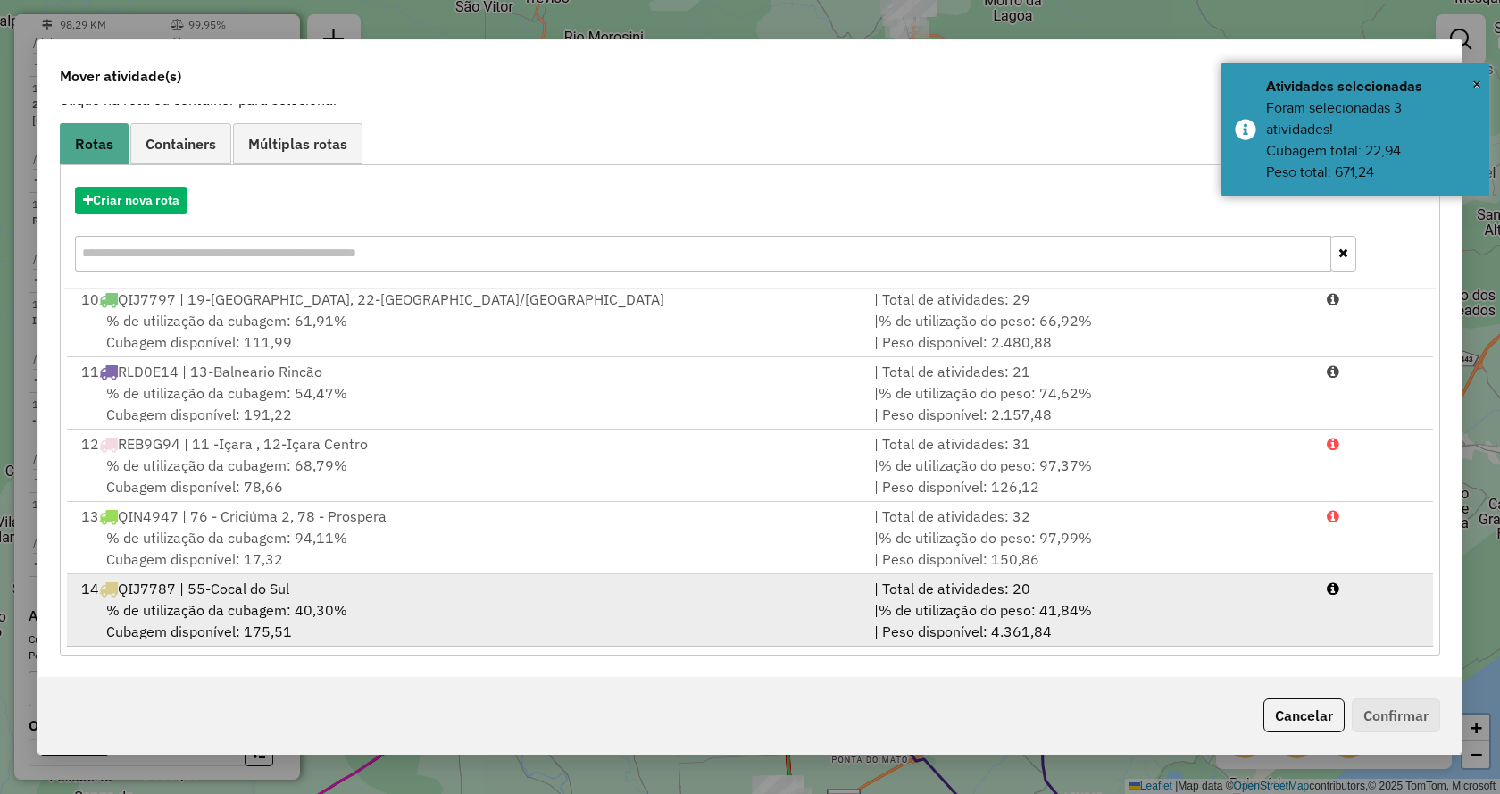
click at [1347, 638] on li "14 QIJ7787 | 55-Cocal do Sul | Total de atividades: 20 % de utilização da cubag…" at bounding box center [750, 610] width 1366 height 72
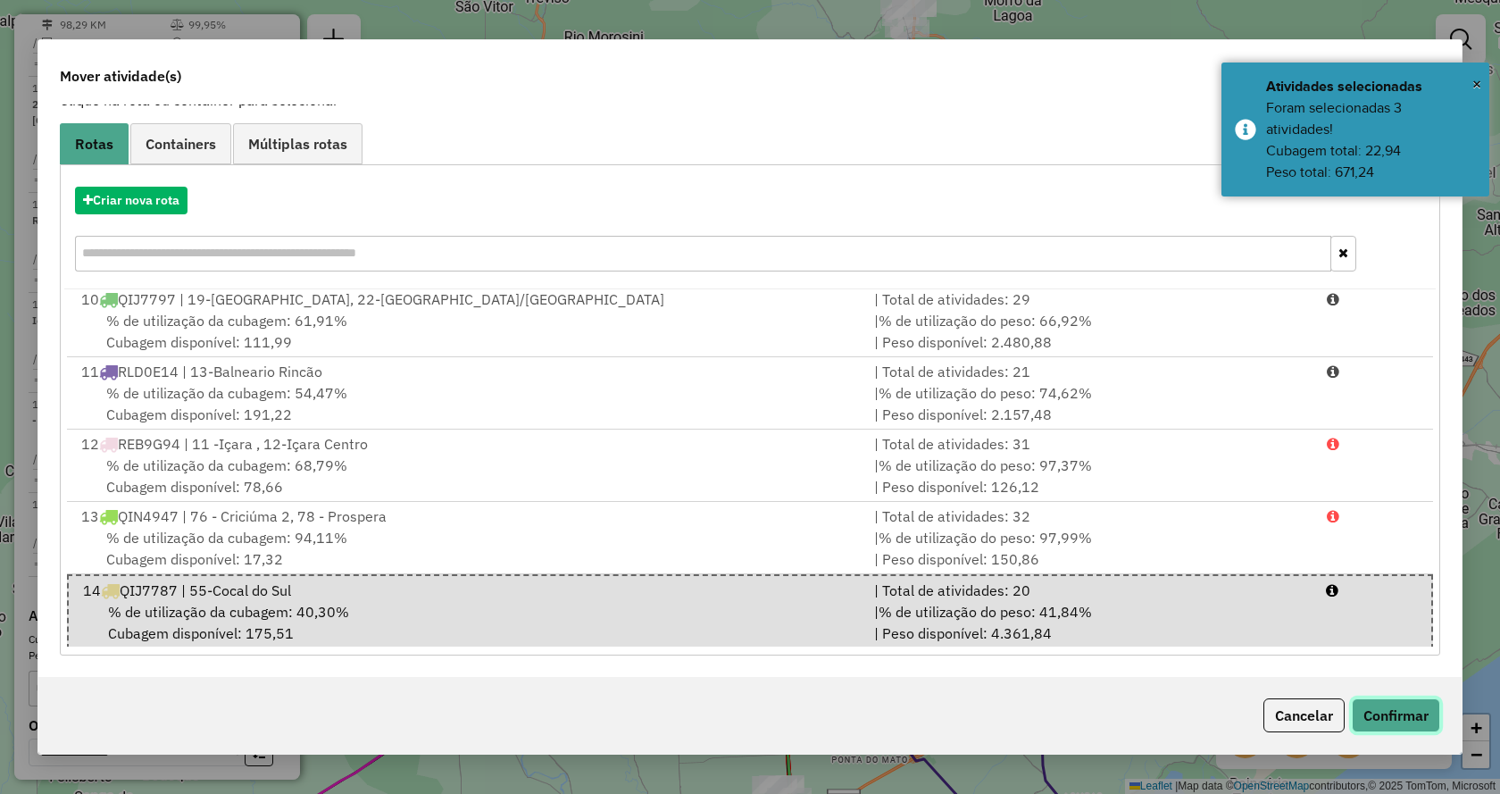
click at [1391, 717] on button "Confirmar" at bounding box center [1396, 715] width 88 height 34
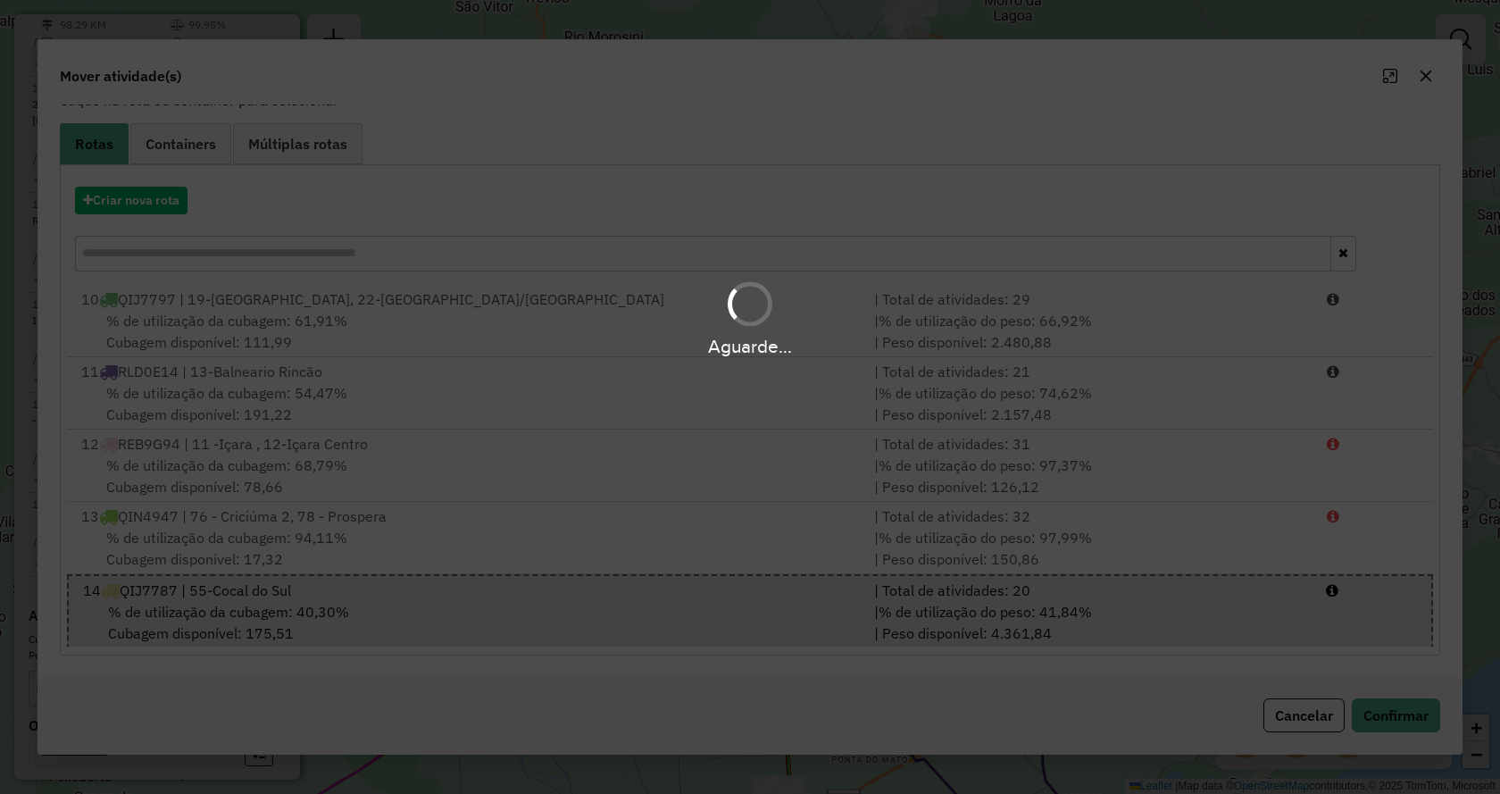
scroll to position [0, 0]
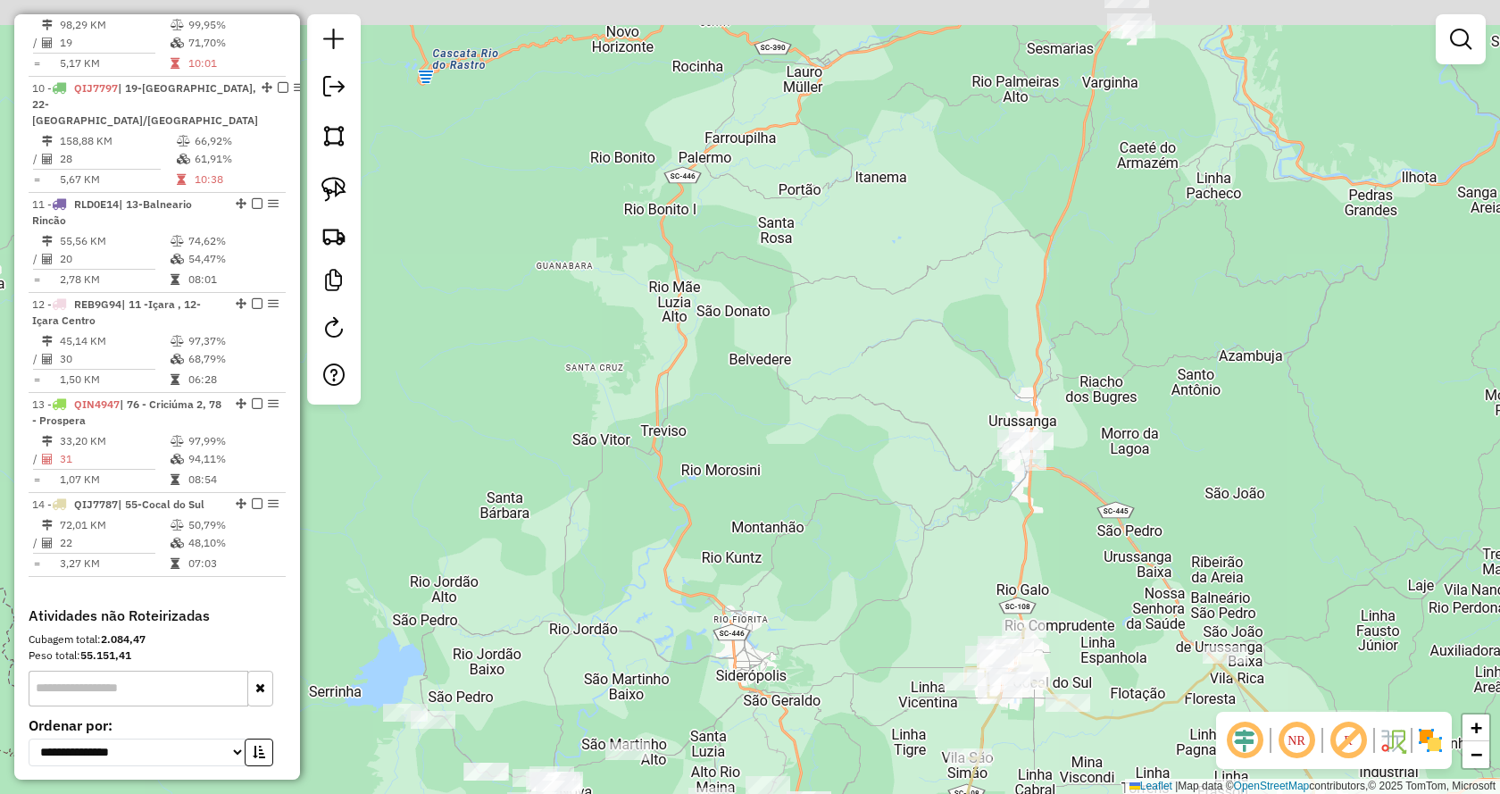
drag, startPoint x: 1080, startPoint y: 96, endPoint x: 1254, endPoint y: 722, distance: 650.3
click at [1253, 715] on hb-router-mapa "Informações da Sessão 979571 - [DATE] Criação: [DATE] 17:34 Depósito: Bebidas N…" at bounding box center [750, 397] width 1500 height 794
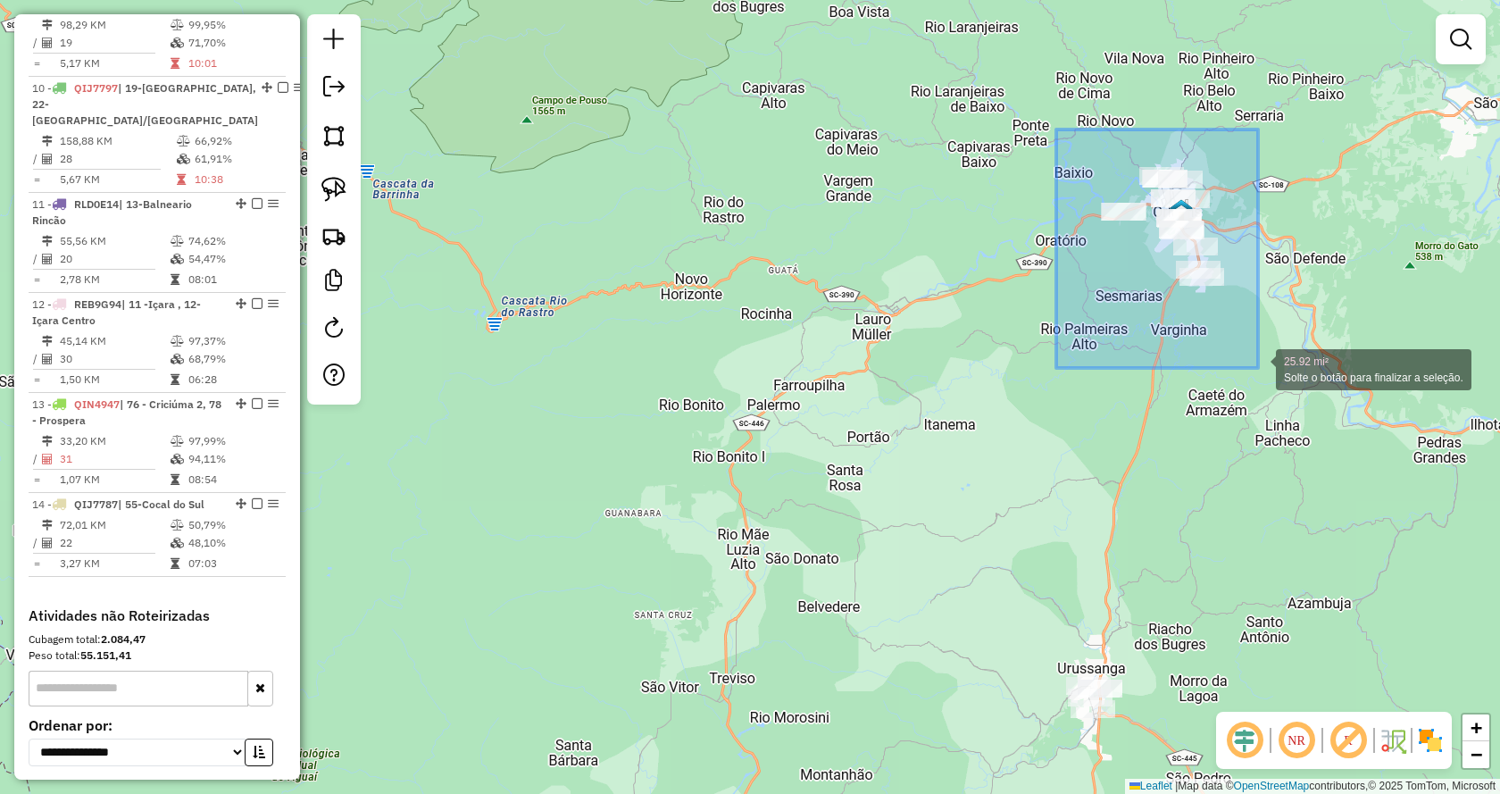
drag, startPoint x: 1056, startPoint y: 129, endPoint x: 1264, endPoint y: 372, distance: 319.8
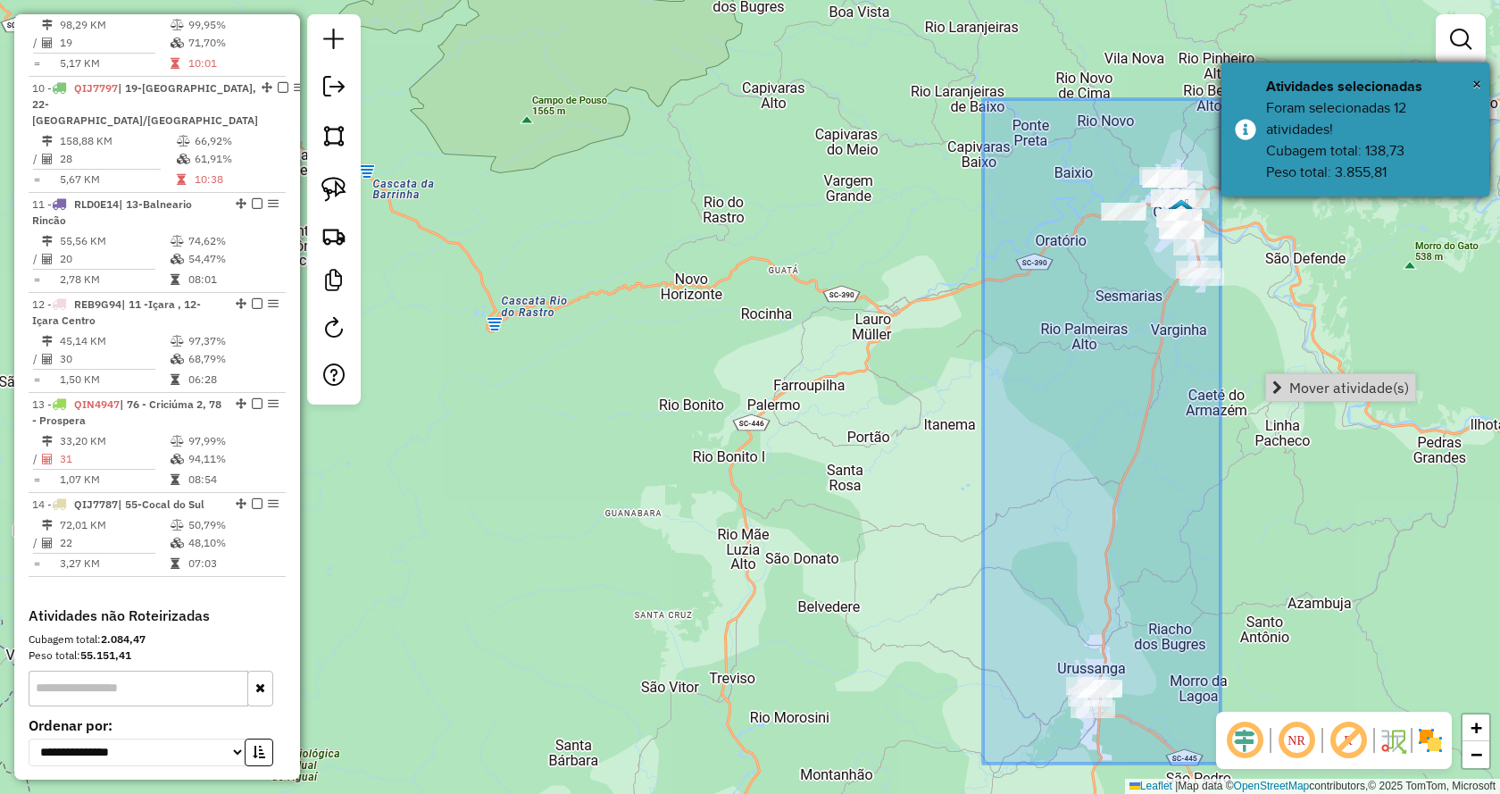
drag, startPoint x: 986, startPoint y: 764, endPoint x: 1223, endPoint y: 101, distance: 704.7
click at [1223, 101] on body "Aguarde... Pop-up bloqueado! Seu navegador bloqueou automáticamente a abertura …" at bounding box center [750, 397] width 1500 height 794
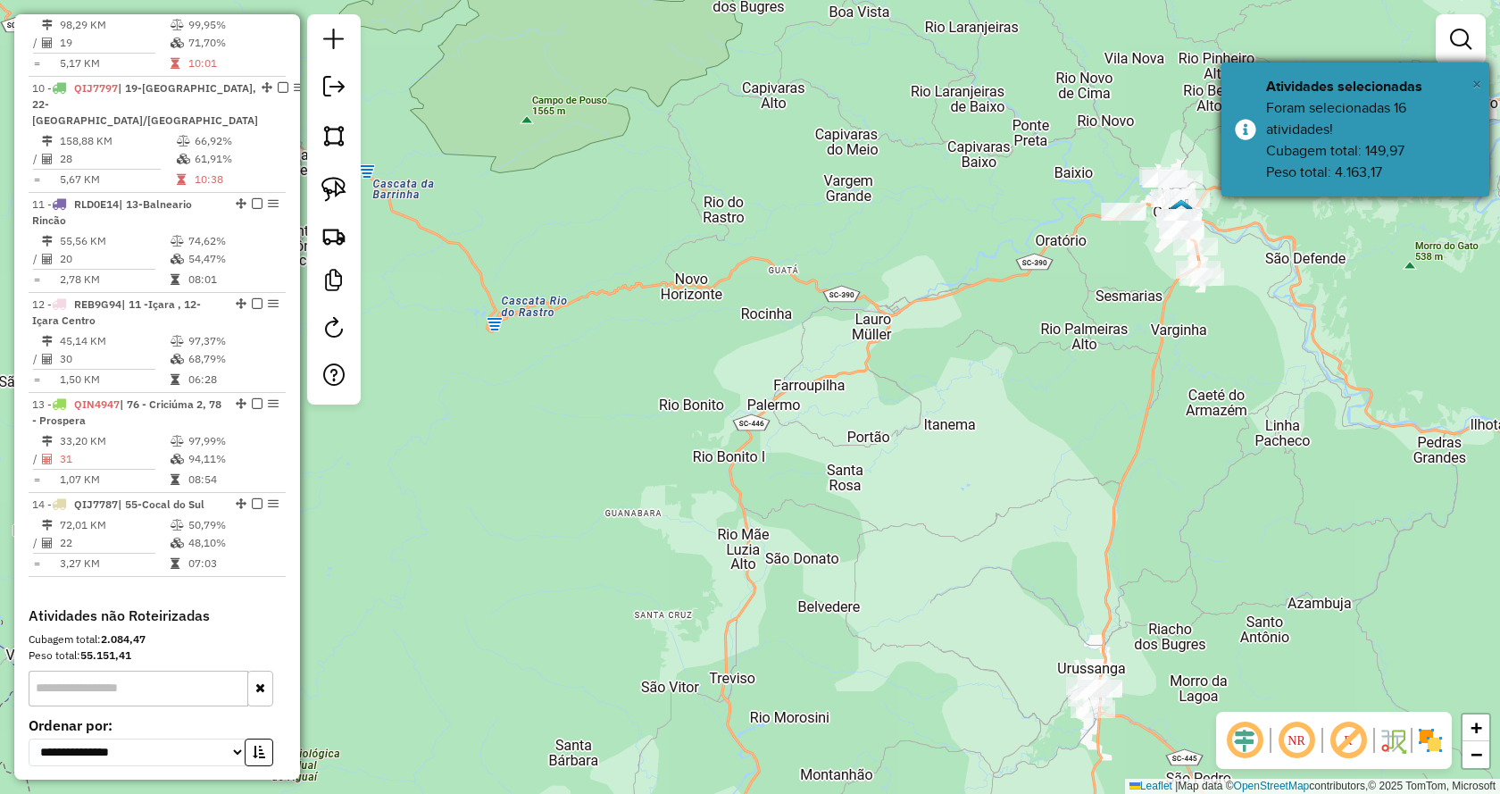
click at [1476, 86] on span "×" at bounding box center [1476, 84] width 9 height 20
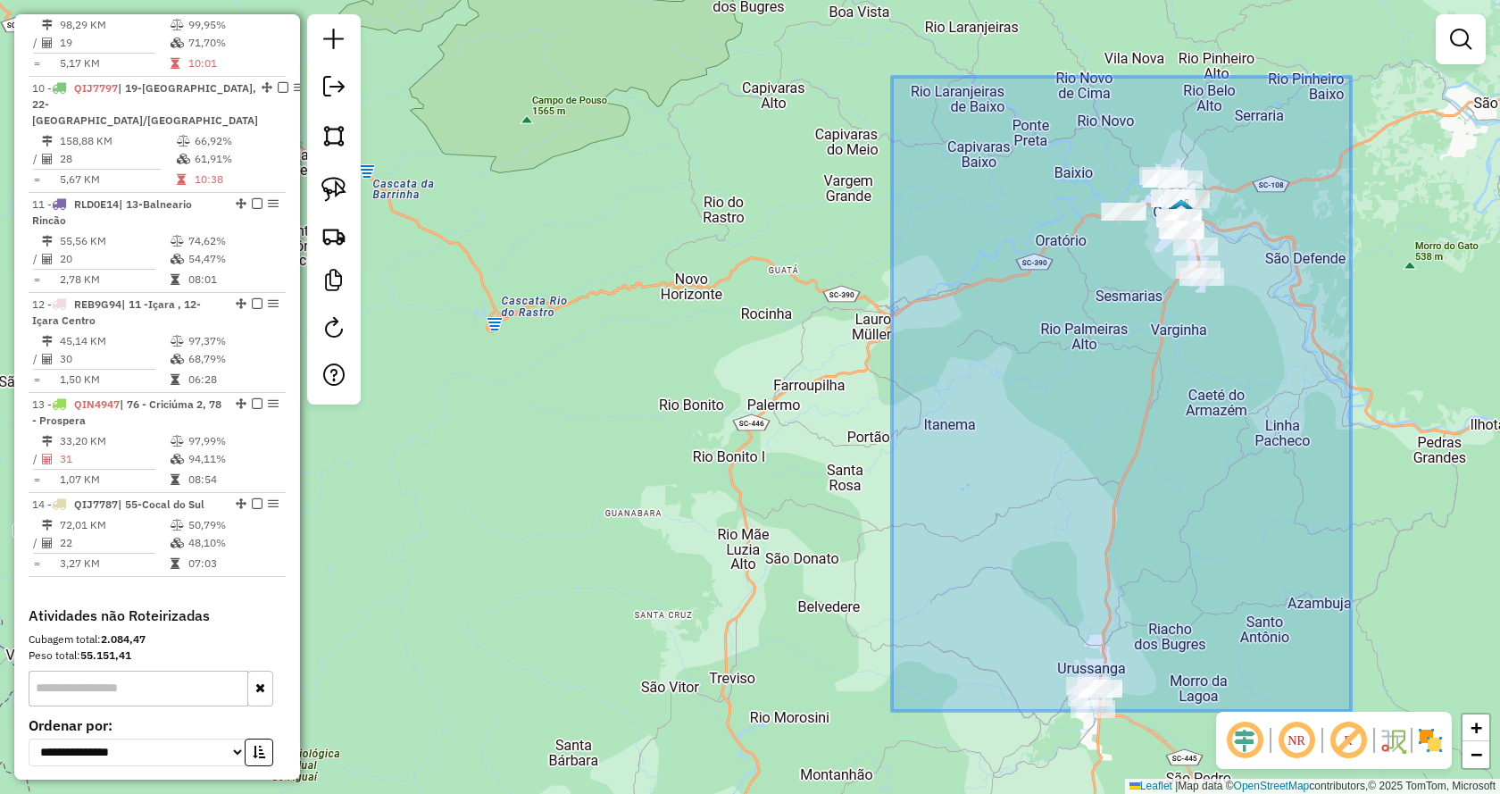
drag, startPoint x: 894, startPoint y: 78, endPoint x: 1283, endPoint y: 722, distance: 753.1
click at [1283, 722] on hb-router-mapa "Informações da Sessão 979571 - [DATE] Criação: [DATE] 17:34 Depósito: Bebidas N…" at bounding box center [750, 397] width 1500 height 794
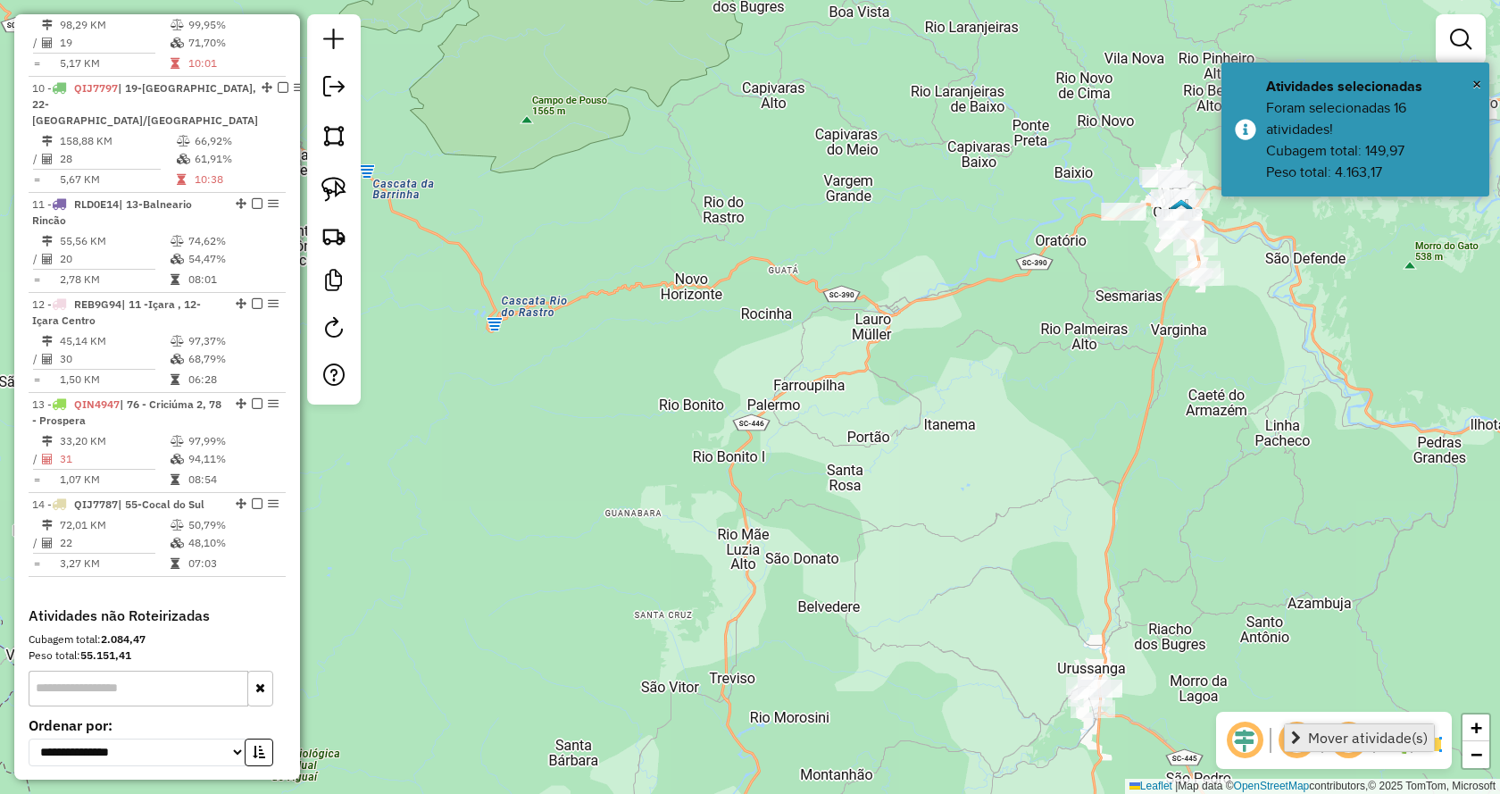
click at [1316, 734] on span "Mover atividade(s)" at bounding box center [1368, 737] width 120 height 14
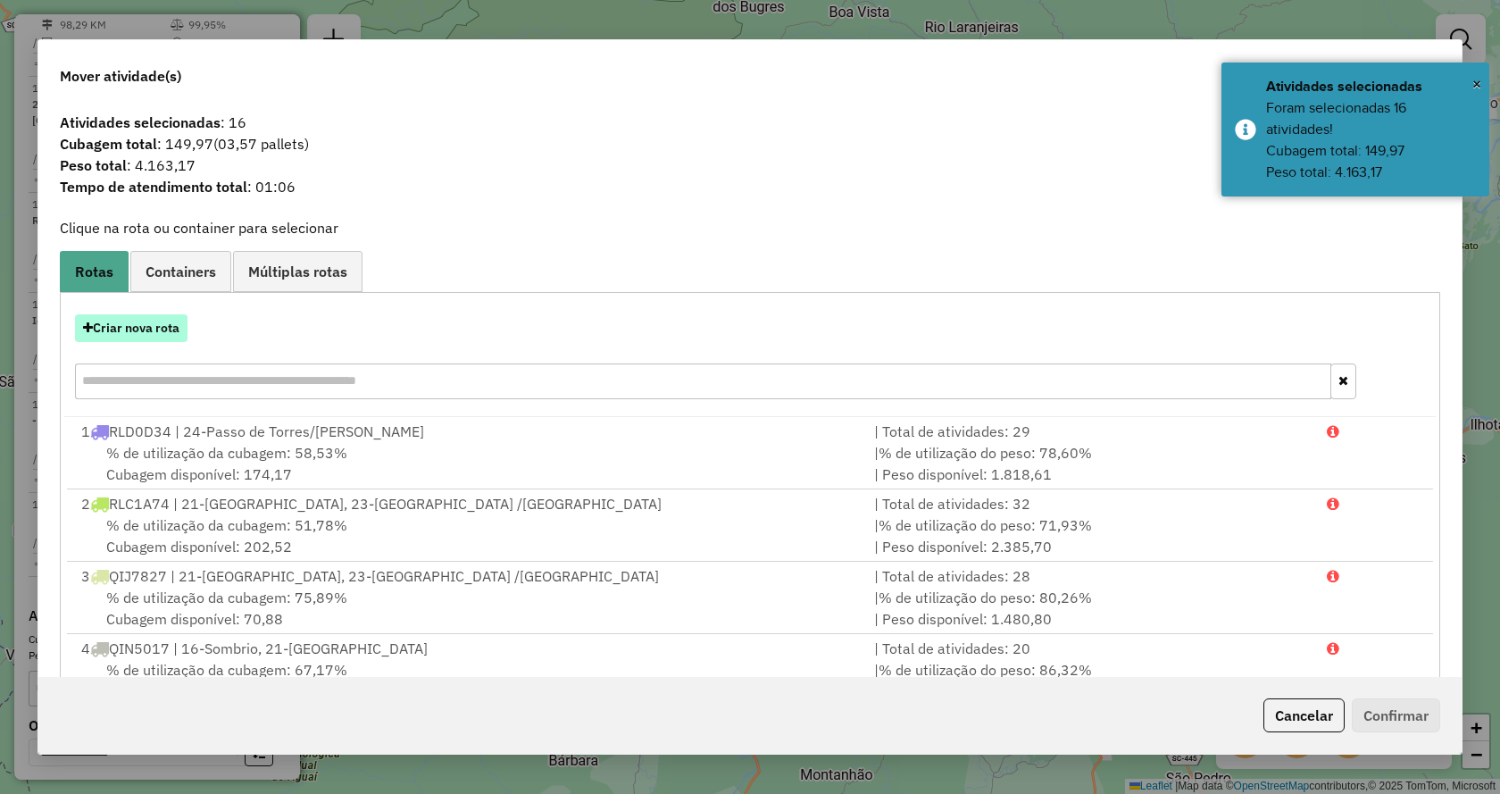
click at [176, 335] on button "Criar nova rota" at bounding box center [131, 328] width 113 height 28
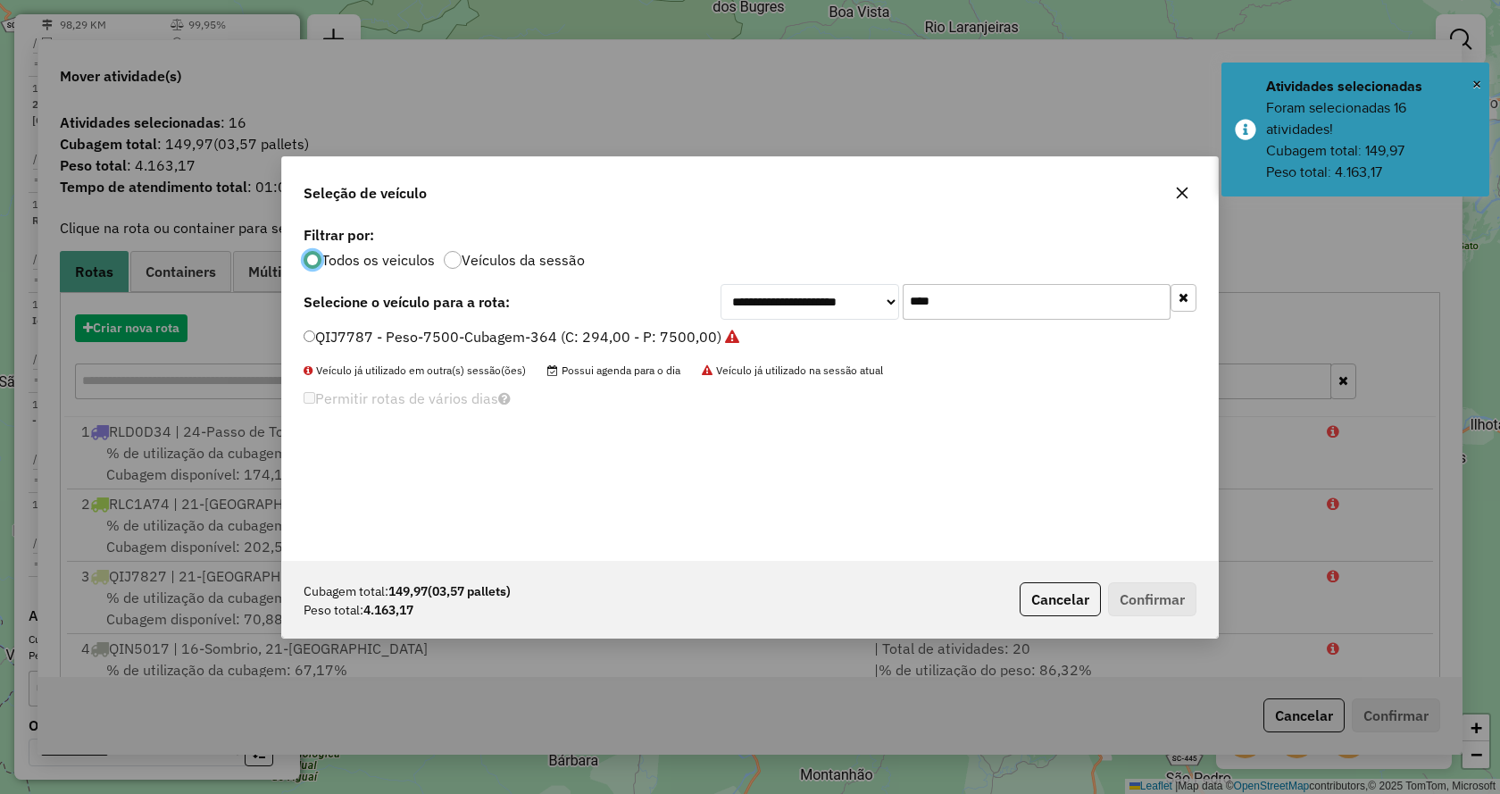
scroll to position [10, 5]
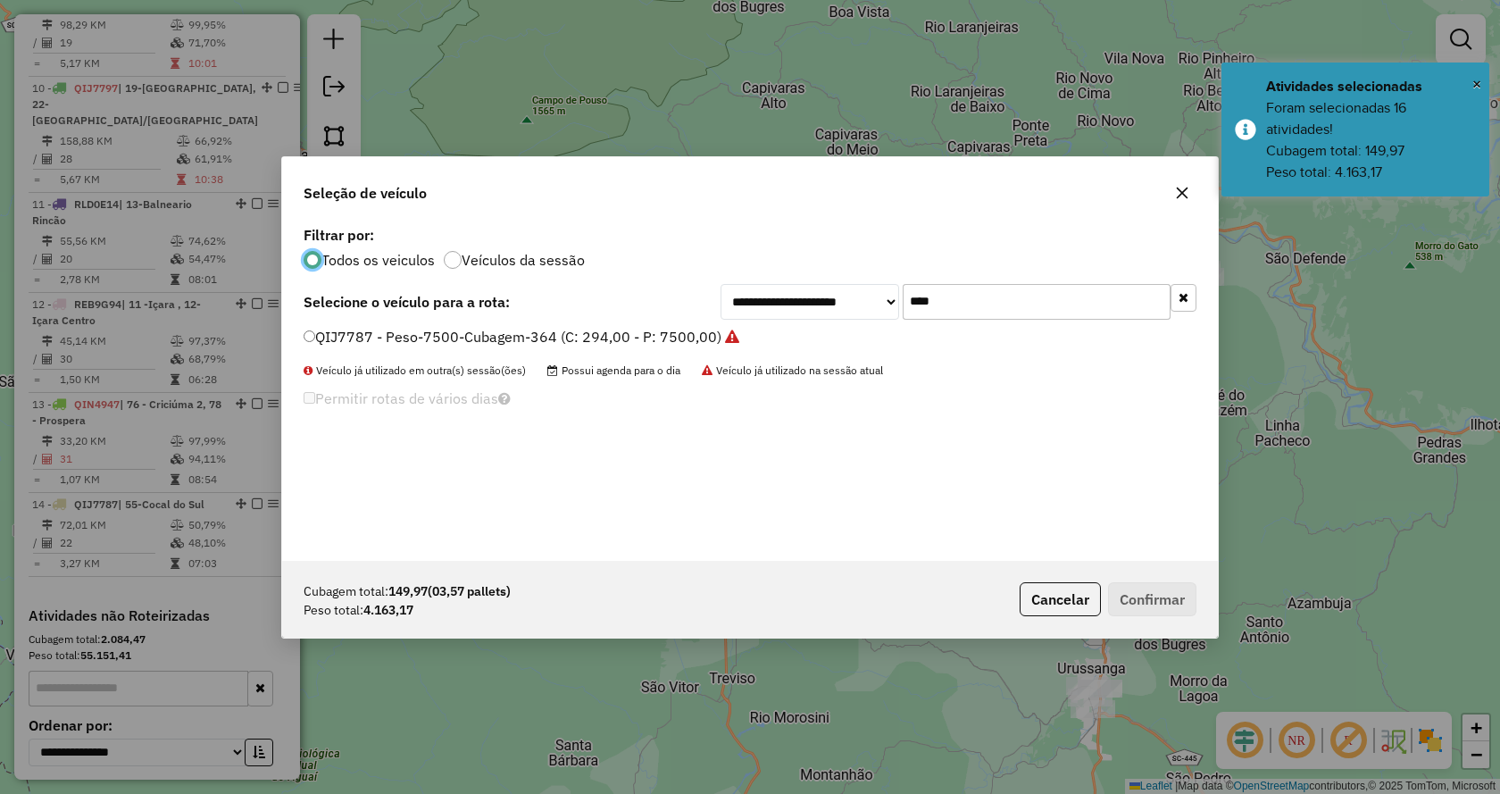
click at [1047, 300] on input "****" at bounding box center [1037, 302] width 268 height 36
click at [1047, 301] on input "****" at bounding box center [1037, 302] width 268 height 36
type input "*"
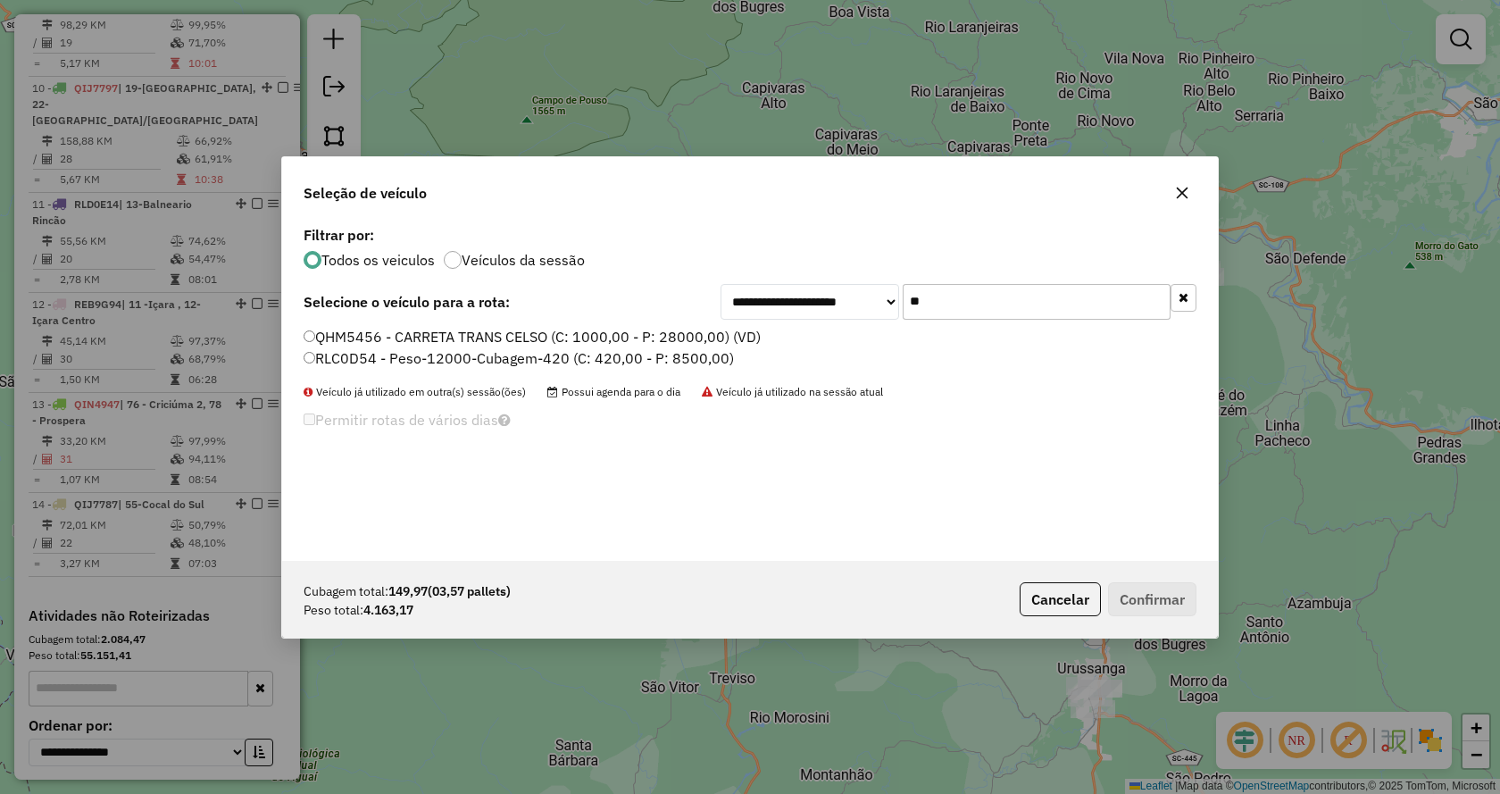
type input "**"
click at [685, 353] on label "RLC0D54 - Peso-12000-Cubagem-420 (C: 420,00 - P: 8500,00)" at bounding box center [519, 357] width 430 height 21
click at [1164, 605] on button "Confirmar" at bounding box center [1152, 599] width 88 height 34
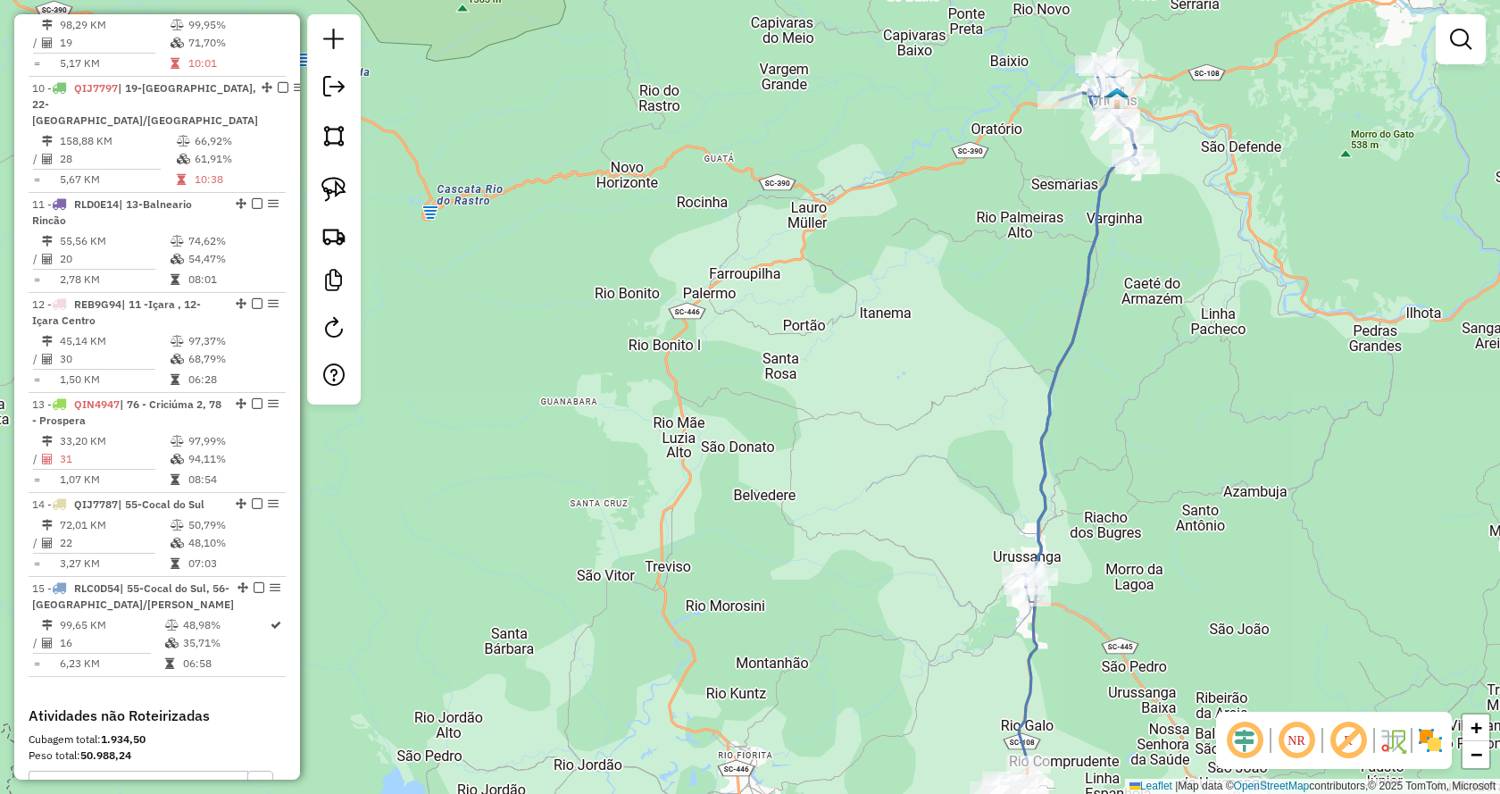
drag, startPoint x: 1227, startPoint y: 605, endPoint x: 1122, endPoint y: 426, distance: 207.7
click at [1122, 426] on div "Janela de atendimento Grade de atendimento Capacidade Transportadoras Veículos …" at bounding box center [750, 397] width 1500 height 794
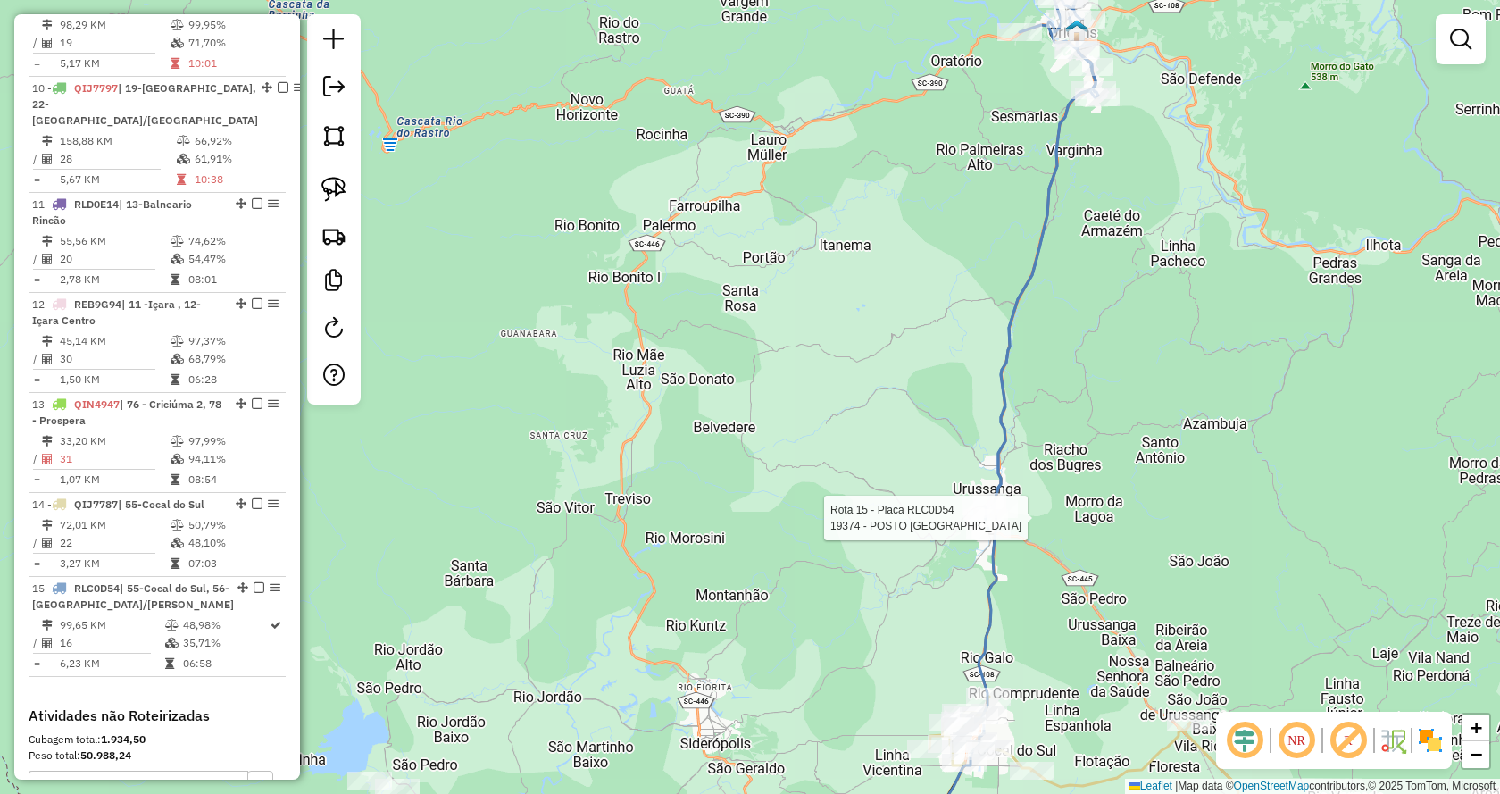
select select "*********"
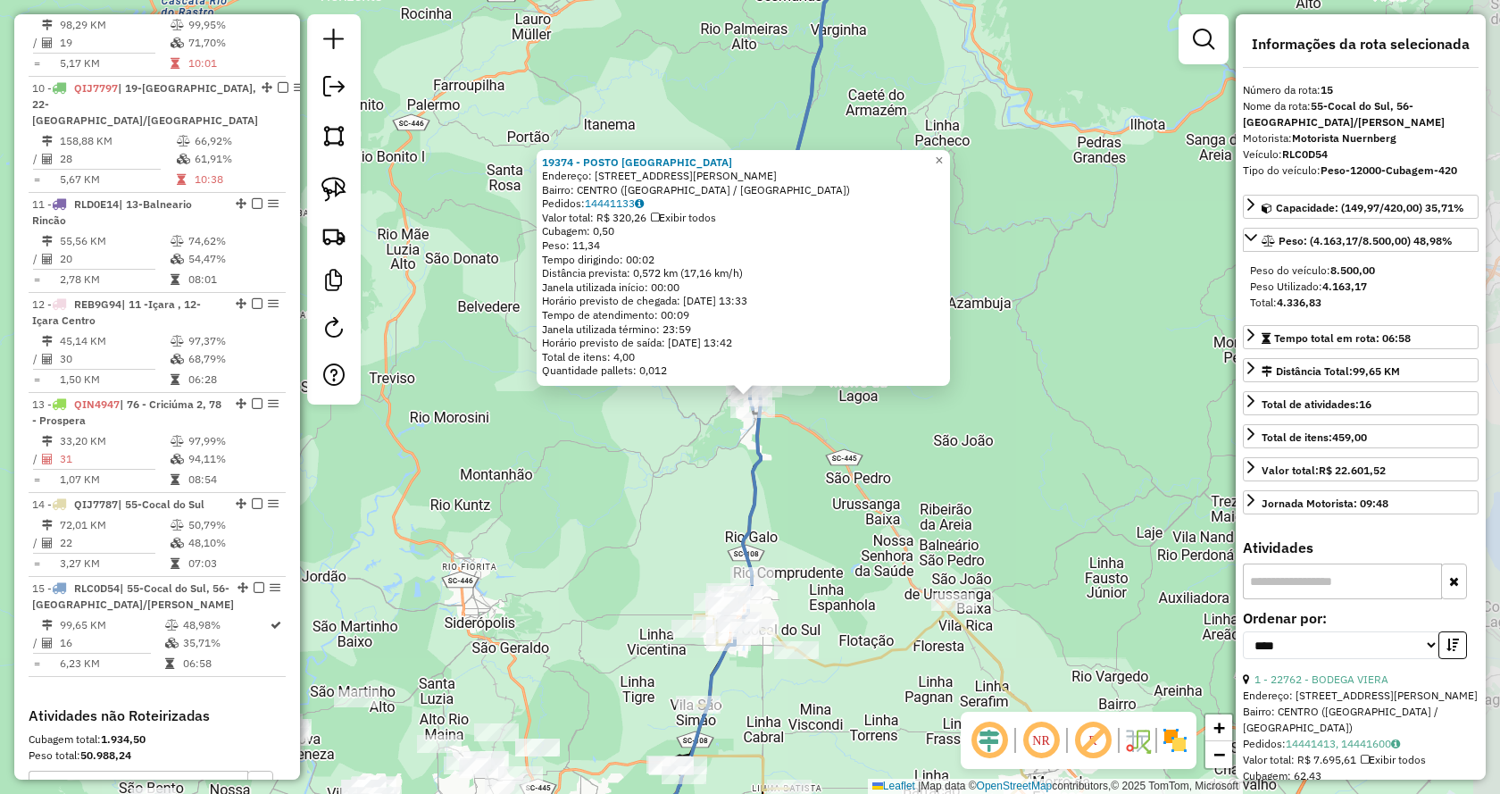
scroll to position [1772, 0]
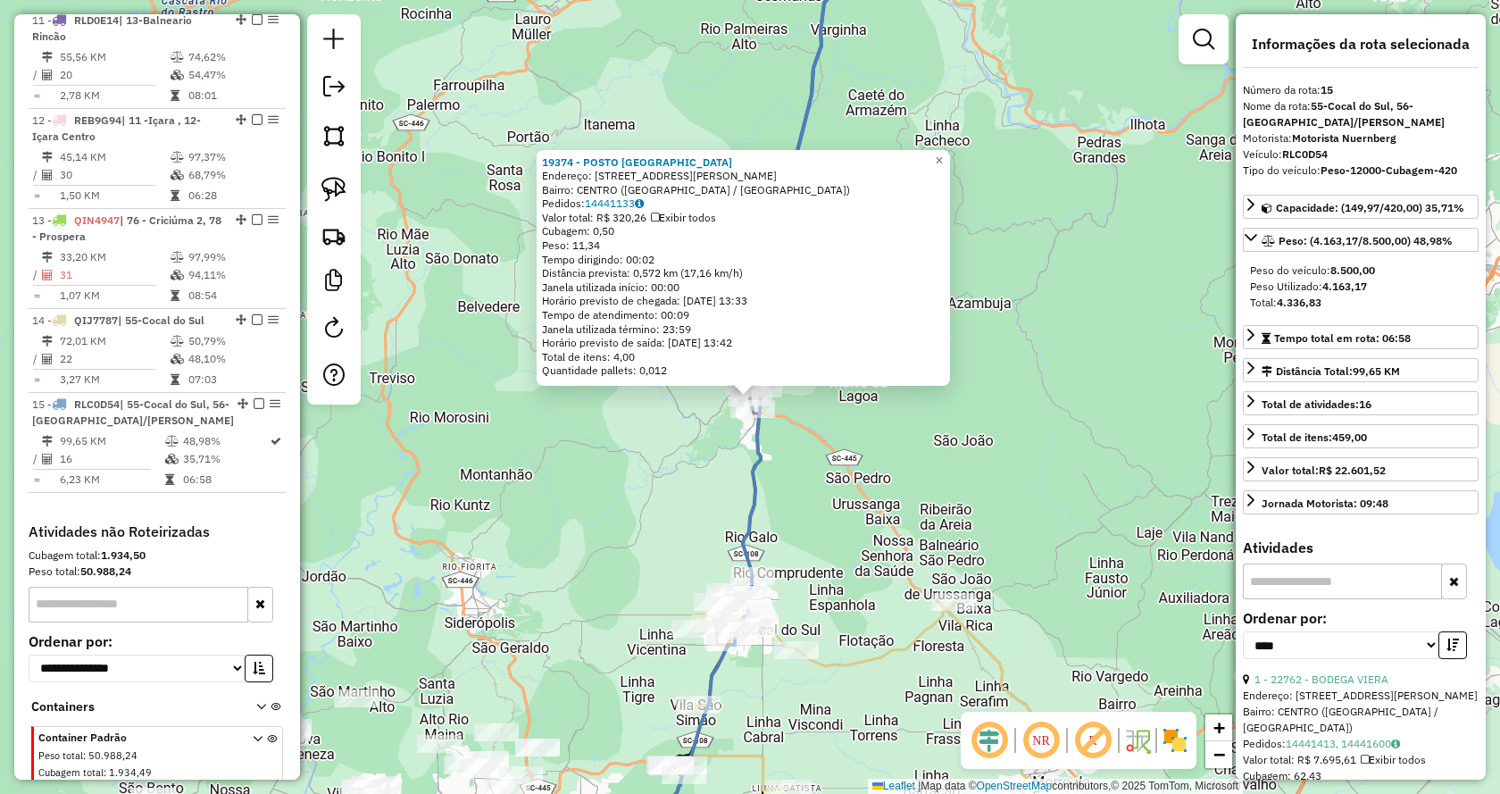
click at [1035, 473] on div "19374 - POSTO NOVA ITALIA Endereço: AV PRESIDENTE [PERSON_NAME] 415 Bairro: [GE…" at bounding box center [750, 397] width 1500 height 794
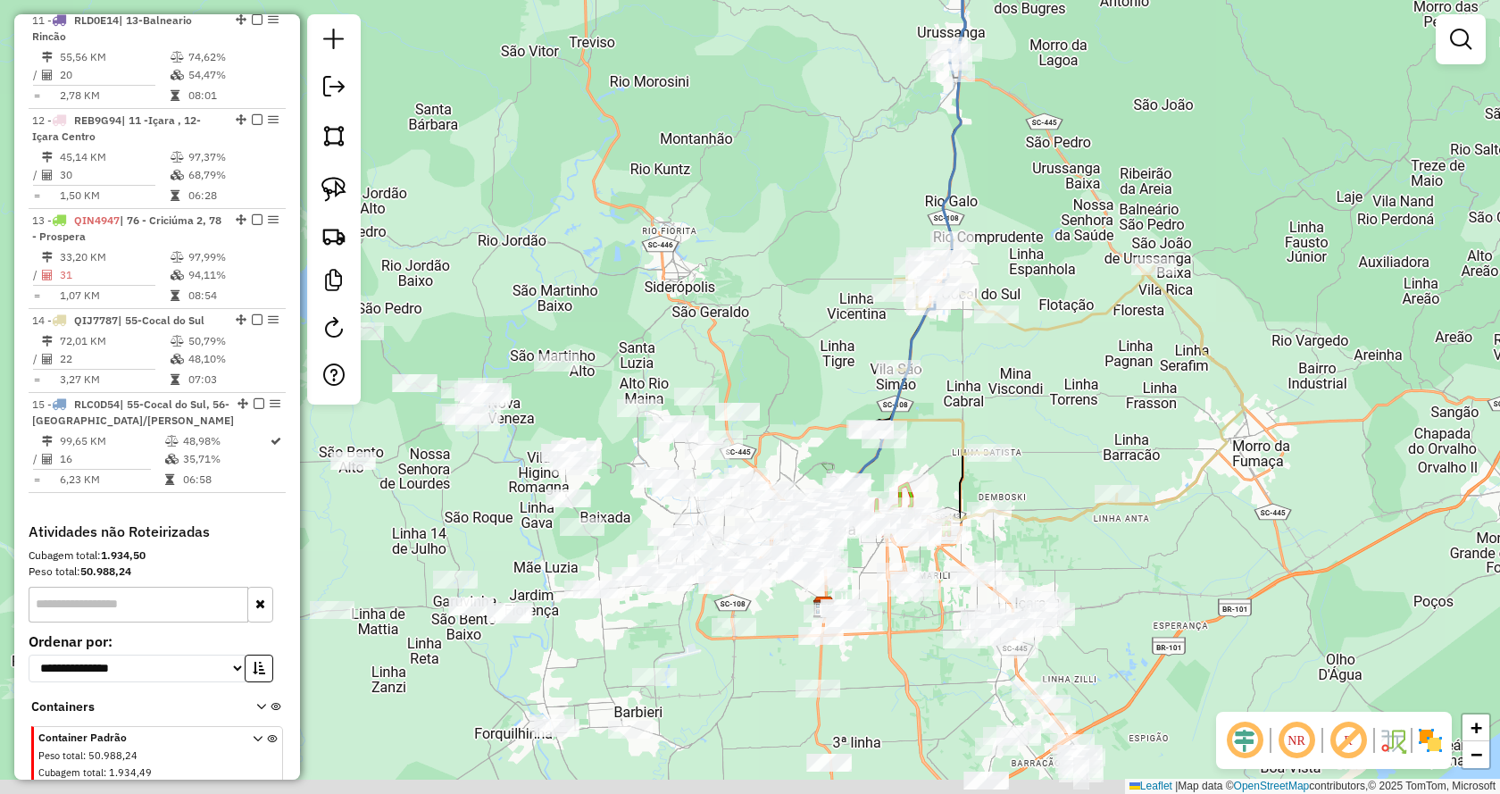
drag, startPoint x: 923, startPoint y: 646, endPoint x: 1155, endPoint y: 201, distance: 502.0
click at [1155, 201] on div "Janela de atendimento Grade de atendimento Capacidade Transportadoras Veículos …" at bounding box center [750, 397] width 1500 height 794
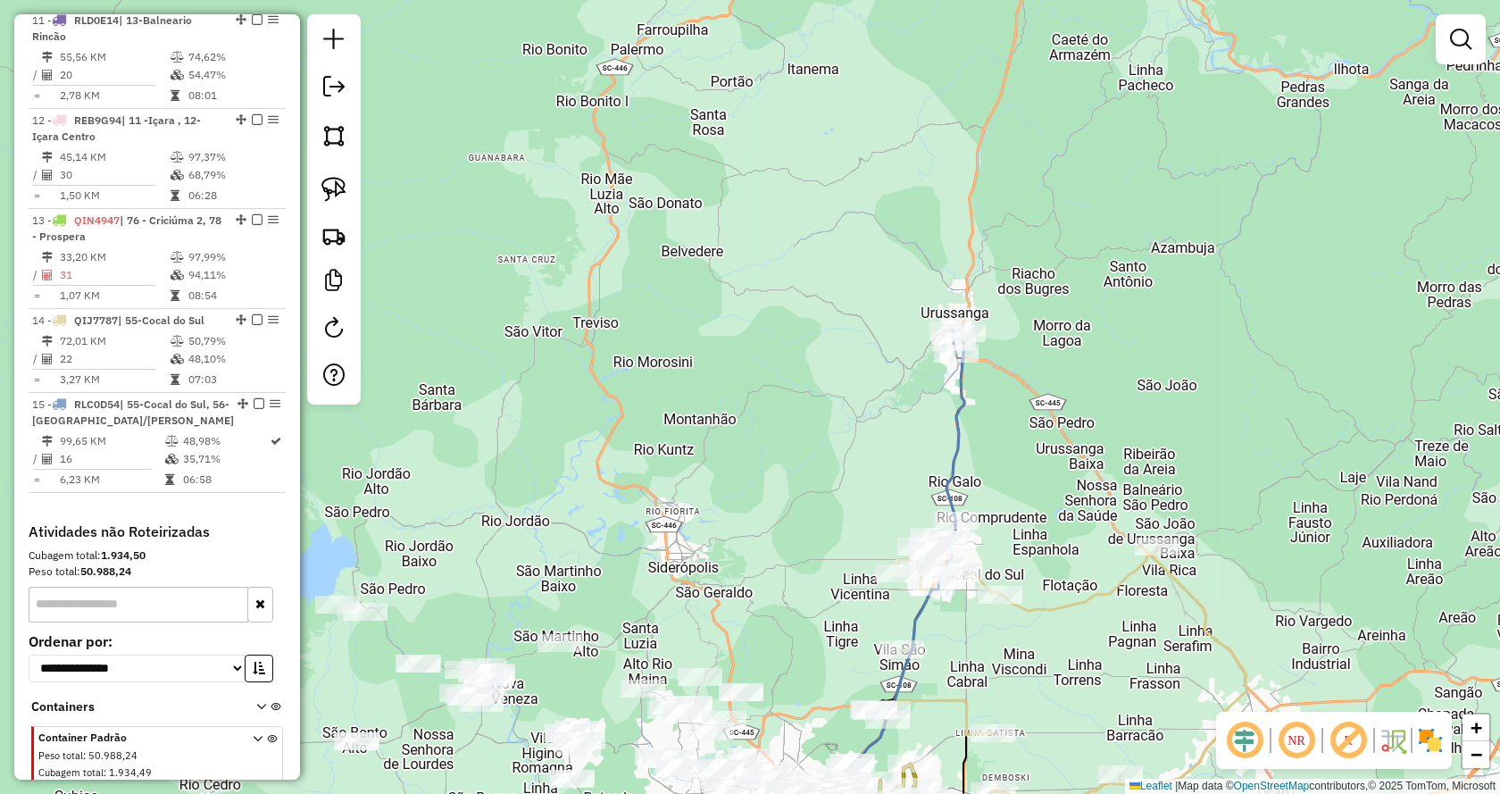
drag, startPoint x: 1122, startPoint y: 215, endPoint x: 1083, endPoint y: 648, distance: 434.9
click at [1083, 648] on div "Janela de atendimento Grade de atendimento Capacidade Transportadoras Veículos …" at bounding box center [750, 397] width 1500 height 794
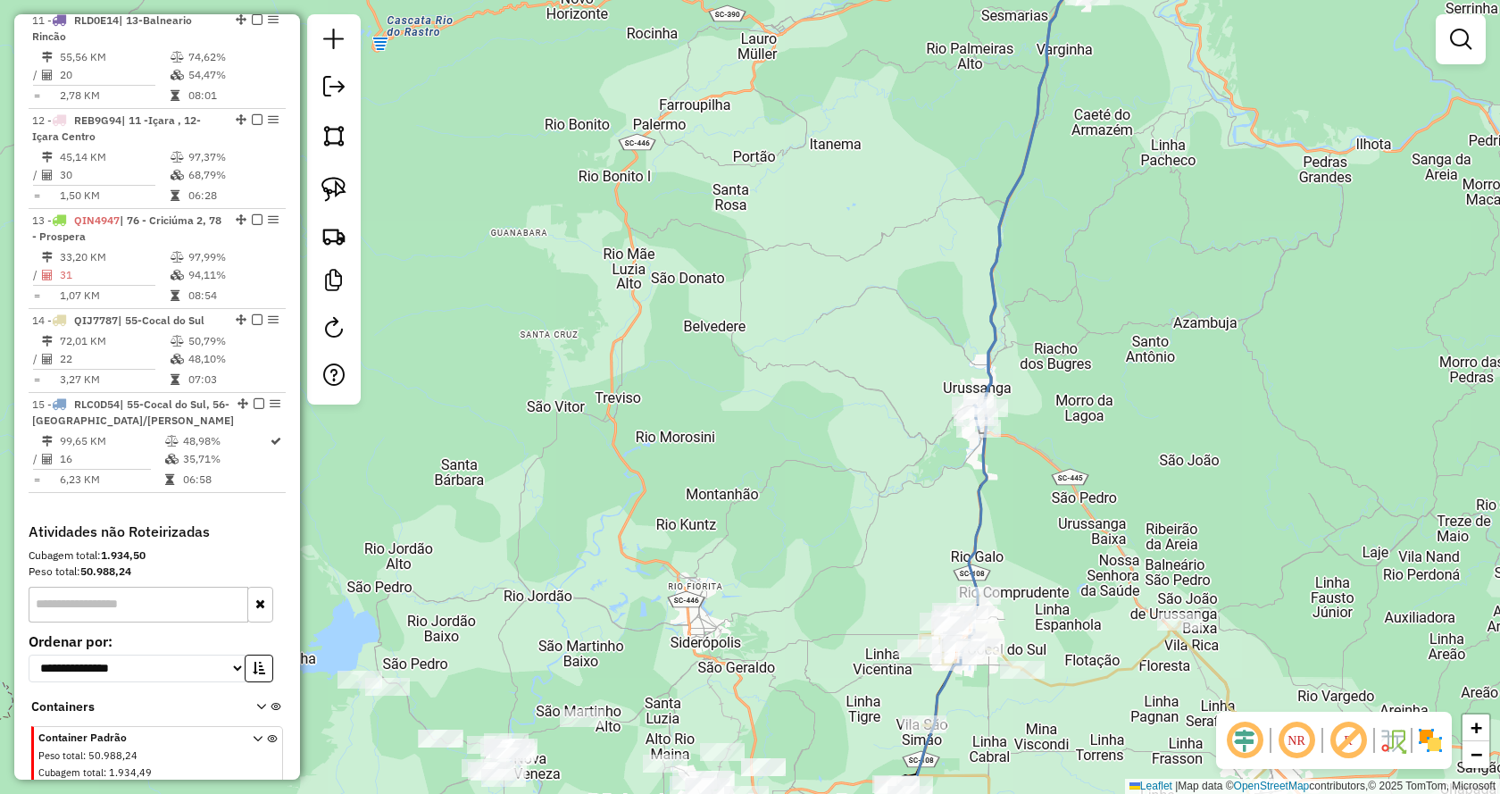
drag, startPoint x: 1124, startPoint y: 366, endPoint x: 1167, endPoint y: 536, distance: 175.0
click at [1147, 320] on div "Janela de atendimento Grade de atendimento Capacidade Transportadoras Veículos …" at bounding box center [750, 397] width 1500 height 794
select select "*********"
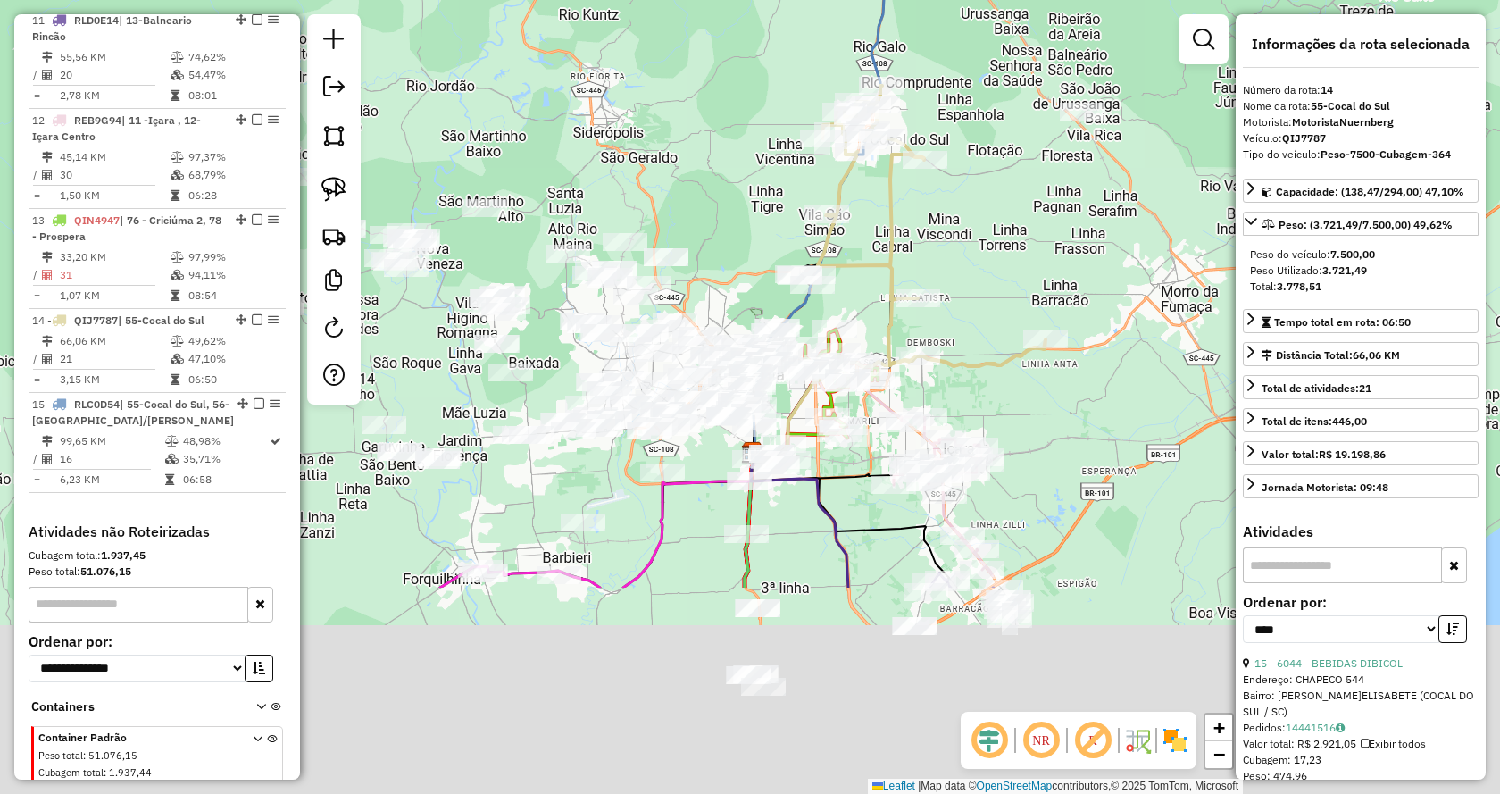
drag, startPoint x: 805, startPoint y: 491, endPoint x: 1144, endPoint y: 198, distance: 448.2
click at [1144, 198] on div "Janela de atendimento Grade de atendimento Capacidade Transportadoras Veículos …" at bounding box center [750, 397] width 1500 height 794
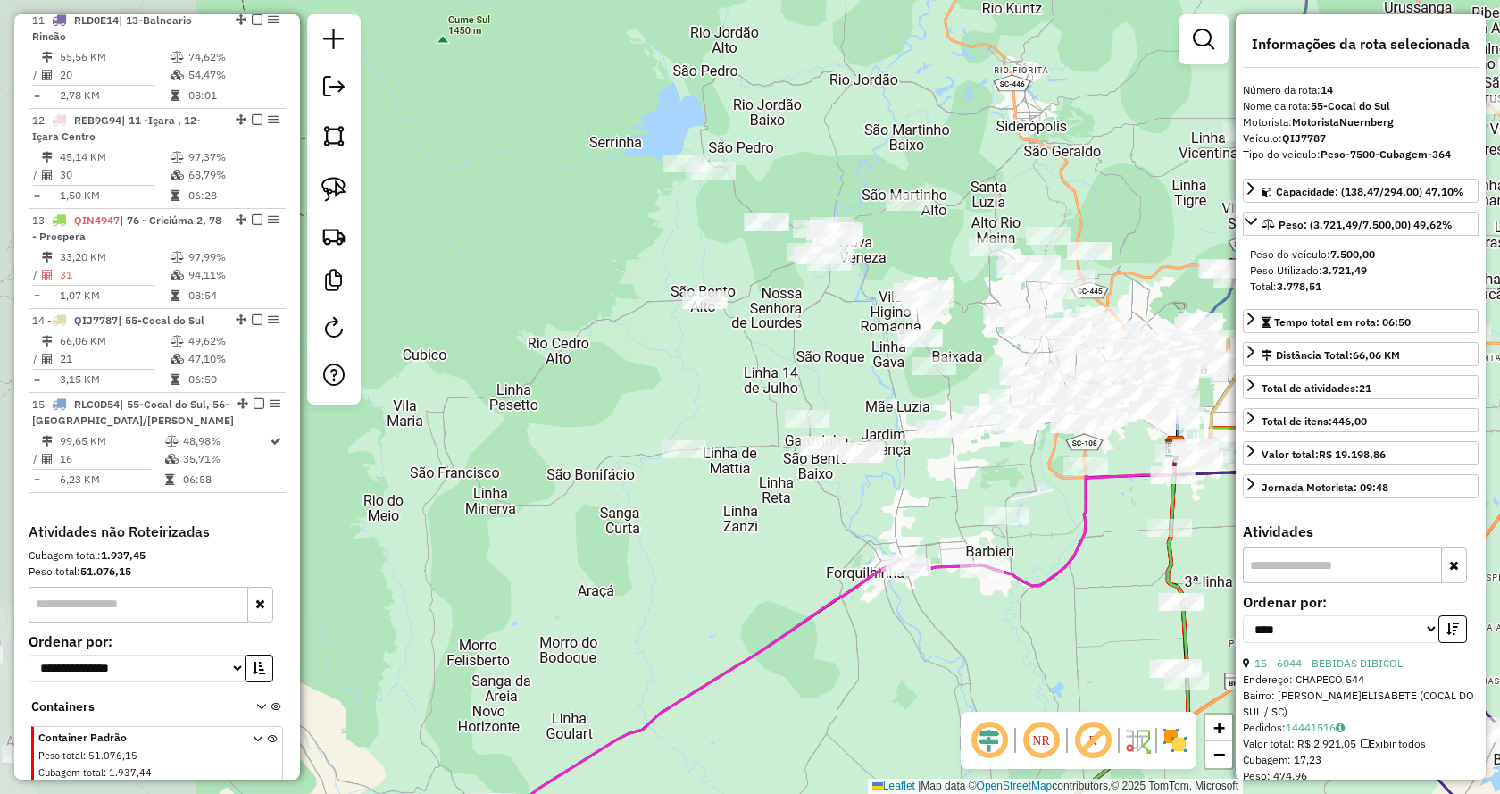
drag, startPoint x: 838, startPoint y: 580, endPoint x: 1272, endPoint y: 585, distance: 434.0
click at [1272, 585] on hb-router-mapa "Informações da Sessão 979571 - [DATE] Criação: [DATE] 17:34 Depósito: Bebidas N…" at bounding box center [750, 397] width 1500 height 794
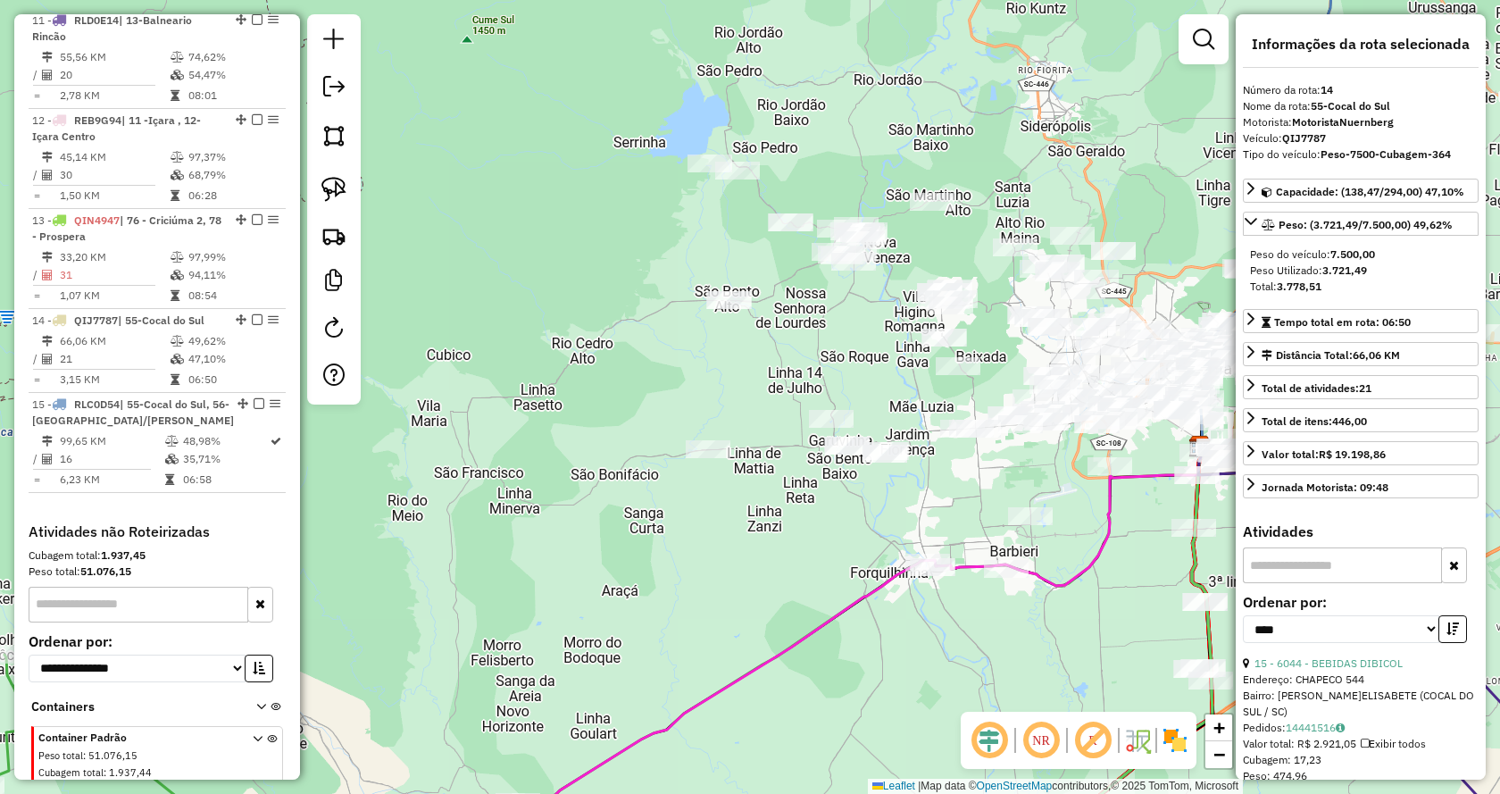
drag, startPoint x: 1272, startPoint y: 585, endPoint x: 1196, endPoint y: 569, distance: 77.6
click at [1196, 569] on hb-router-mapa "Informações da Sessão 979571 - [DATE] Criação: [DATE] 17:34 Depósito: Bebidas N…" at bounding box center [750, 397] width 1500 height 794
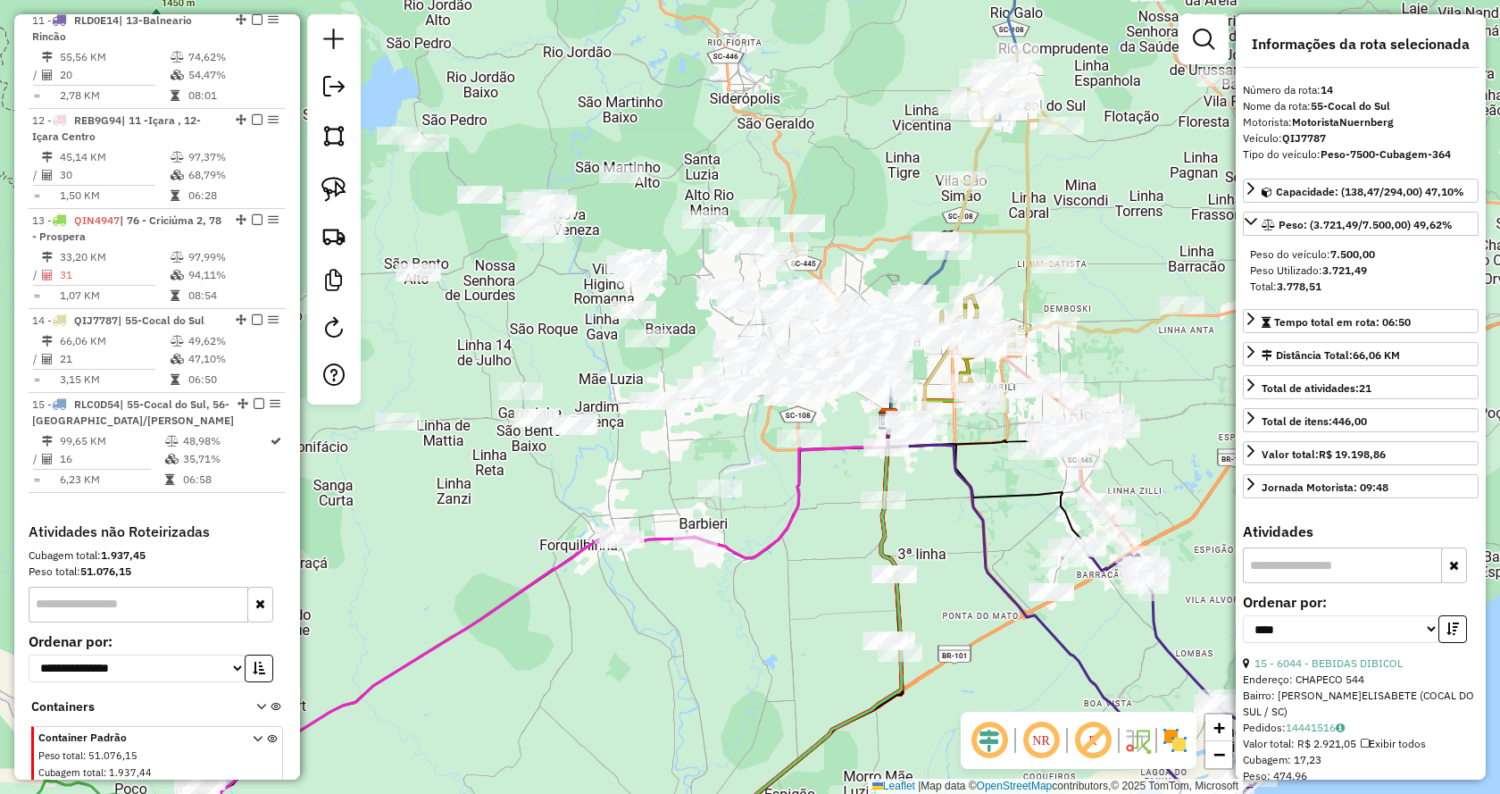
drag, startPoint x: 1143, startPoint y: 543, endPoint x: 786, endPoint y: 505, distance: 359.2
click at [788, 506] on div "Janela de atendimento Grade de atendimento Capacidade Transportadoras Veículos …" at bounding box center [750, 397] width 1500 height 794
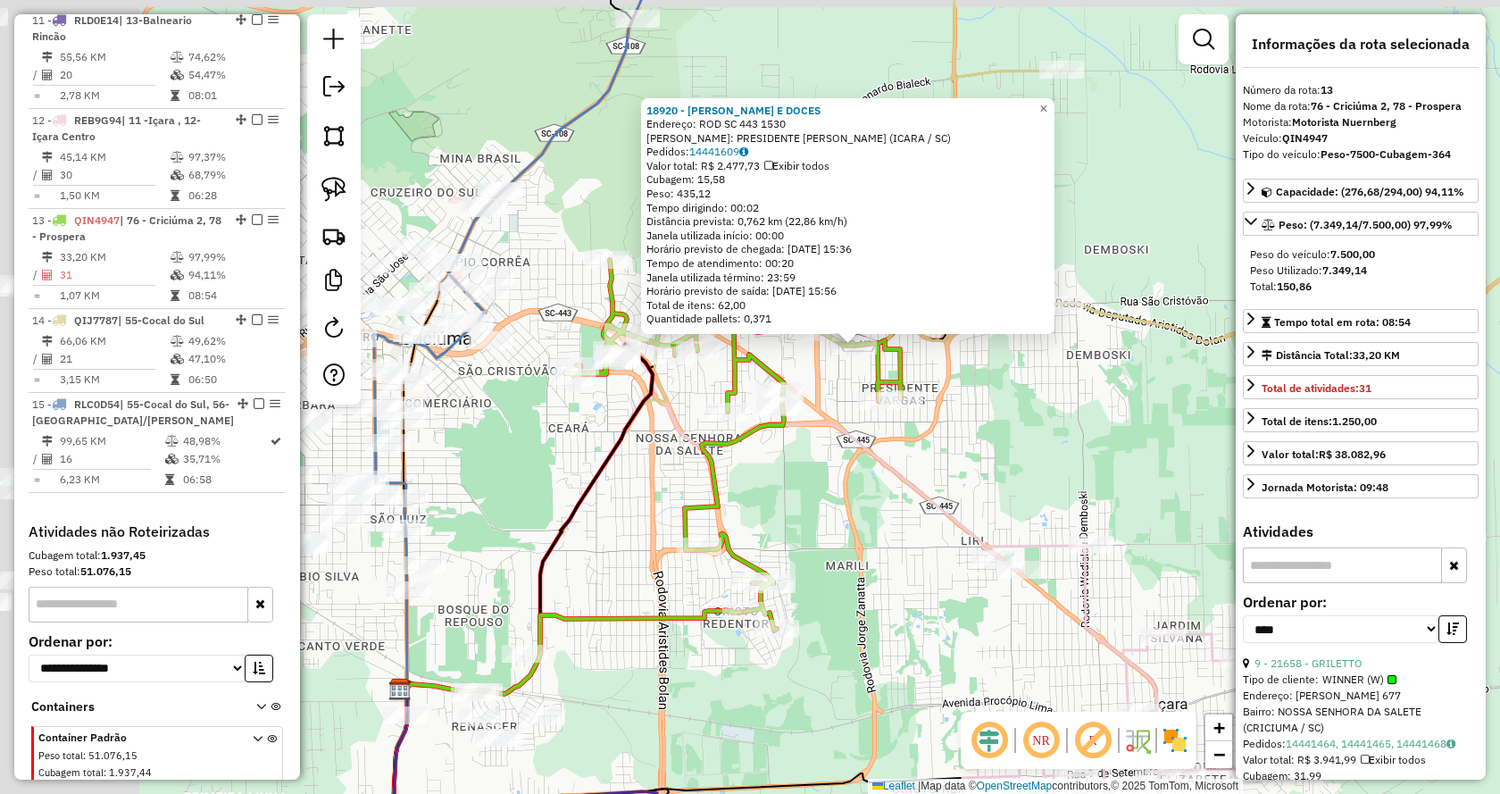
drag, startPoint x: 771, startPoint y: 417, endPoint x: 1073, endPoint y: 480, distance: 309.3
click at [1073, 480] on div "18920 - [PERSON_NAME] E DOCES Endereço: ROD SC 443 1530 Bairro: PRESIDENTE [PER…" at bounding box center [750, 397] width 1500 height 794
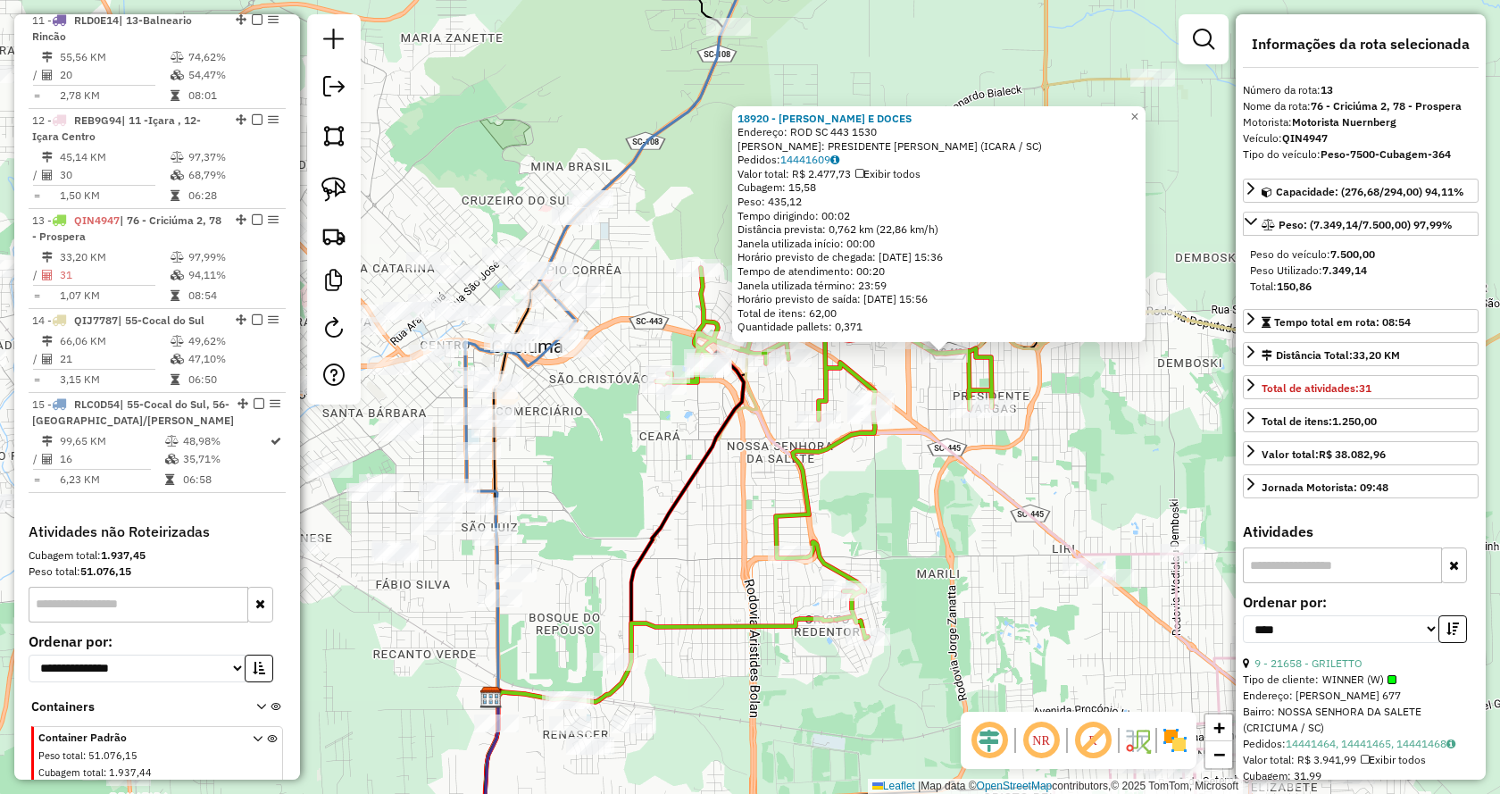
click at [891, 384] on div "18920 - [PERSON_NAME] E DOCES Endereço: ROD SC 443 1530 Bairro: PRESIDENTE [PER…" at bounding box center [750, 397] width 1500 height 794
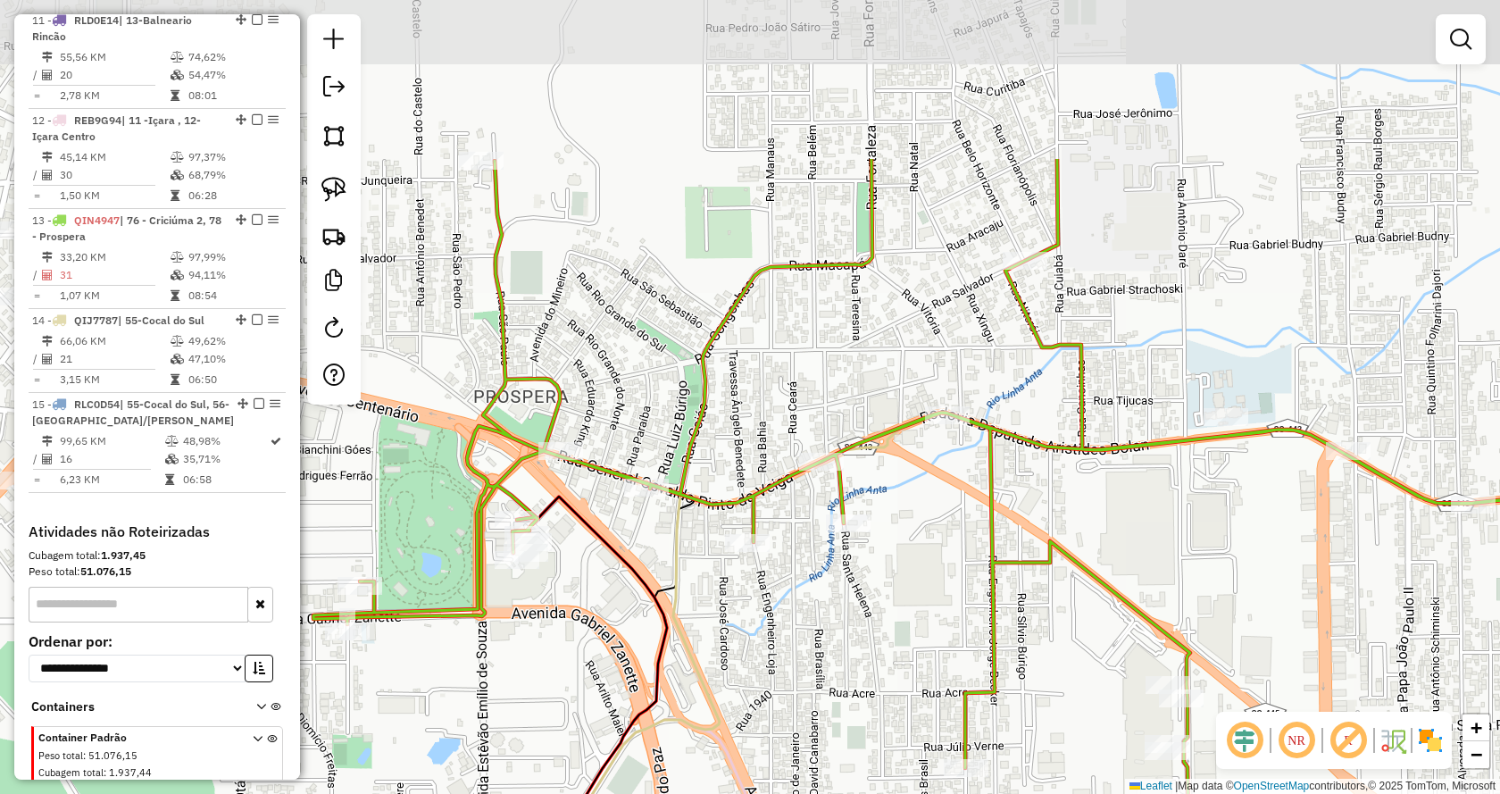
drag, startPoint x: 848, startPoint y: 325, endPoint x: 1222, endPoint y: 566, distance: 444.3
click at [1222, 566] on div "Janela de atendimento Grade de atendimento Capacidade Transportadoras Veículos …" at bounding box center [750, 397] width 1500 height 794
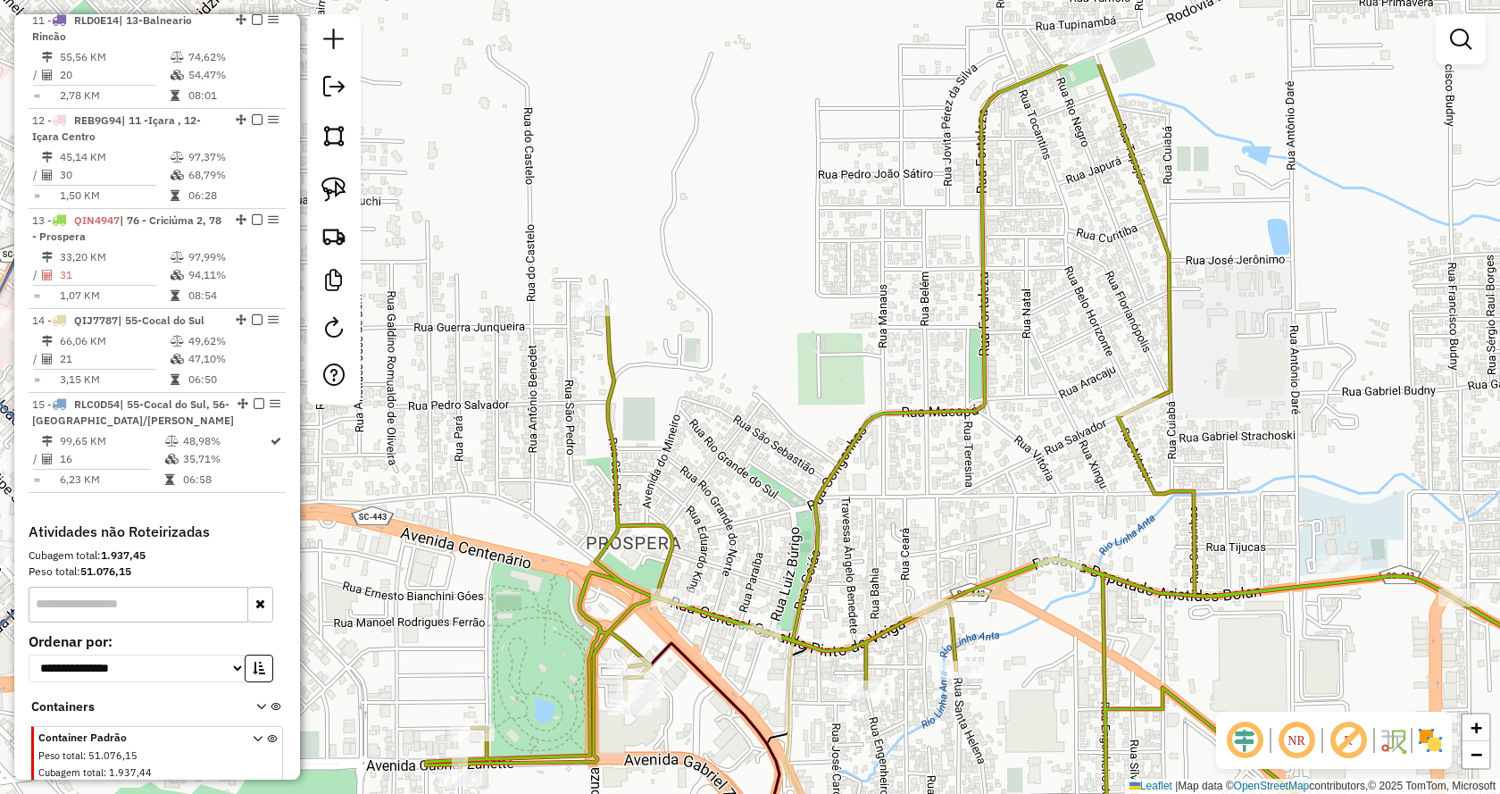
drag, startPoint x: 896, startPoint y: 300, endPoint x: 998, endPoint y: 444, distance: 176.7
click at [998, 444] on div "Janela de atendimento Grade de atendimento Capacidade Transportadoras Veículos …" at bounding box center [750, 397] width 1500 height 794
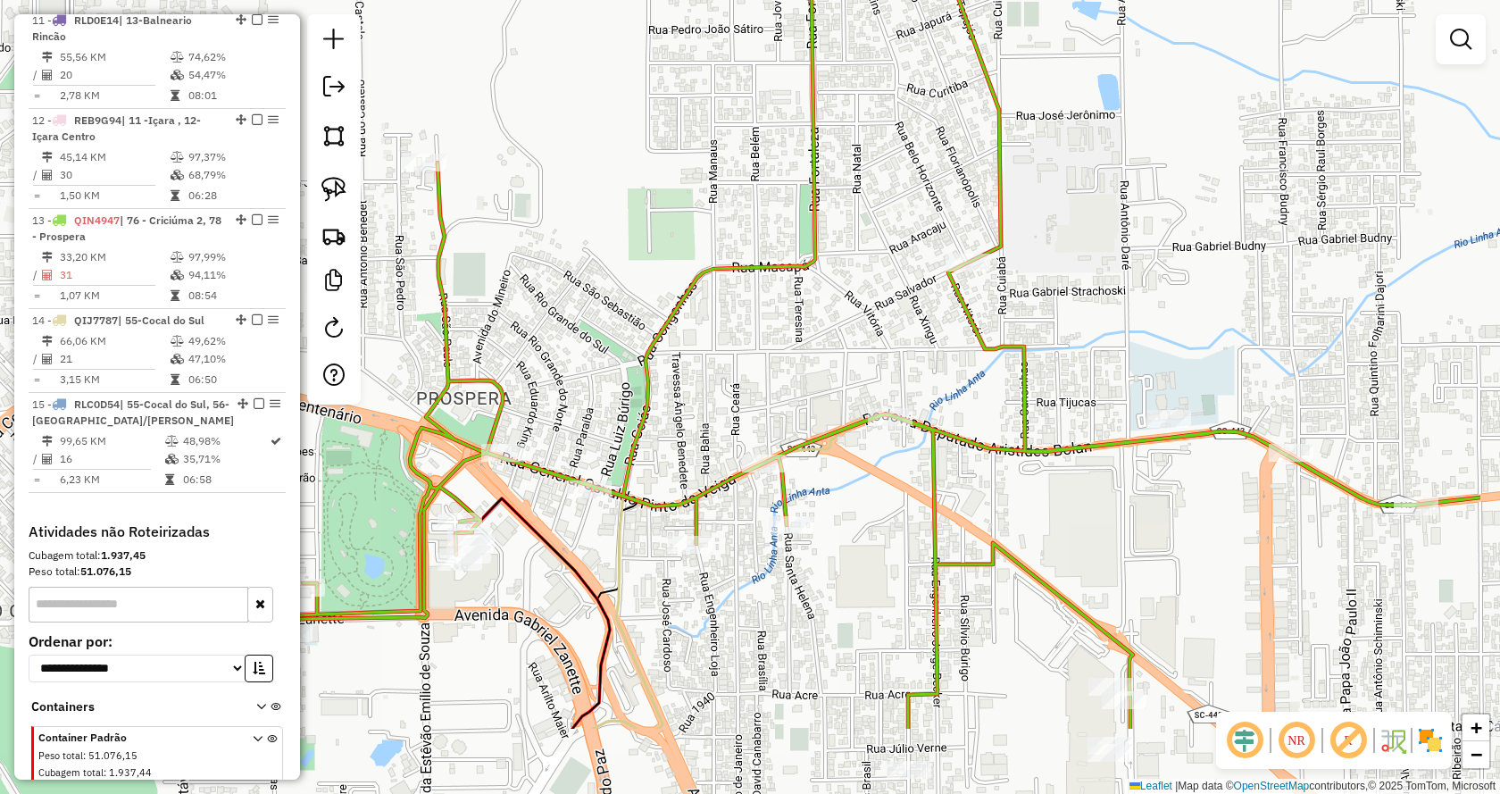
drag, startPoint x: 1053, startPoint y: 482, endPoint x: 742, endPoint y: 282, distance: 369.6
click at [742, 282] on div "Janela de atendimento Grade de atendimento Capacidade Transportadoras Veículos …" at bounding box center [750, 397] width 1500 height 794
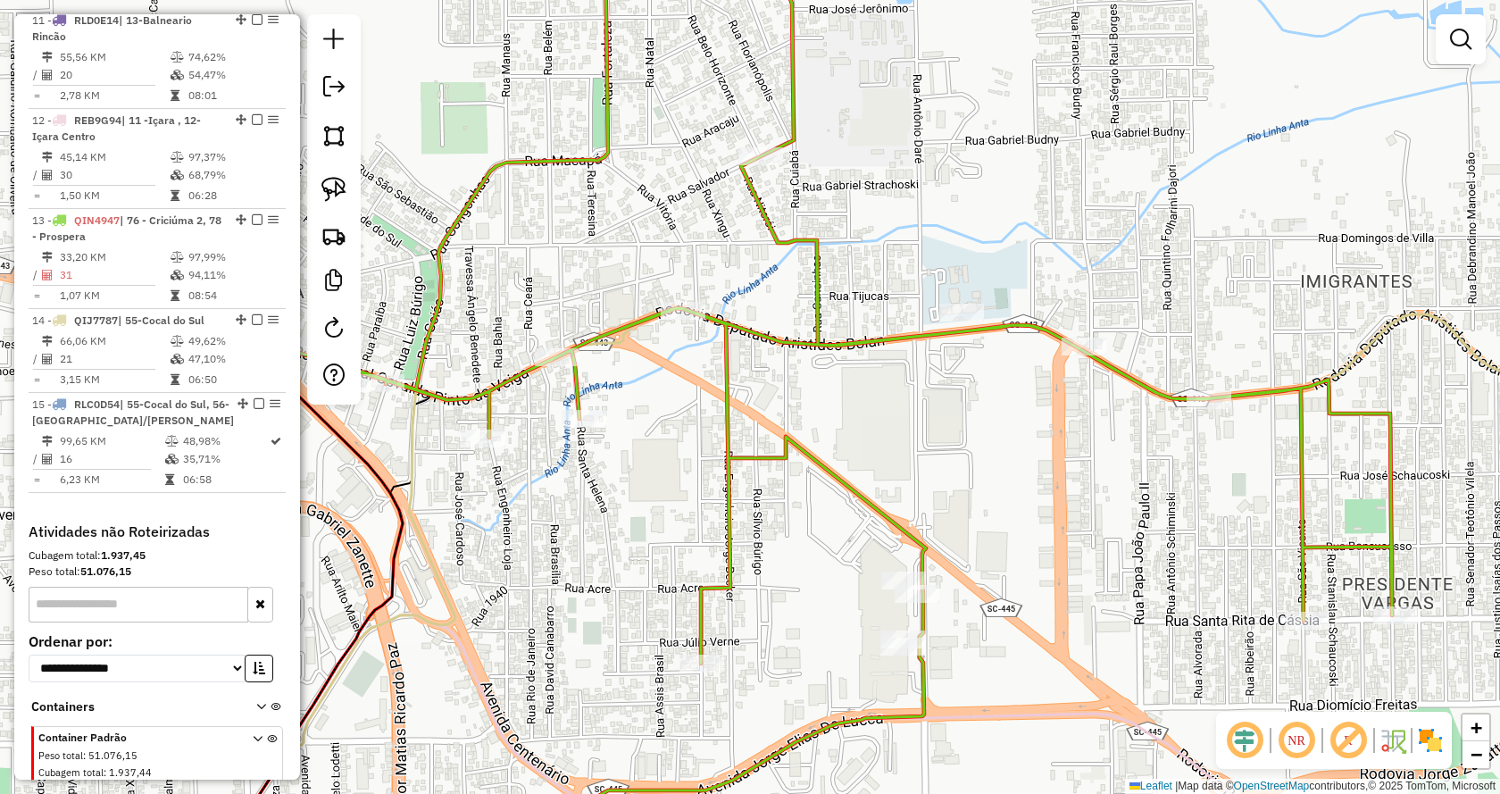
drag, startPoint x: 1109, startPoint y: 548, endPoint x: 1043, endPoint y: 497, distance: 83.4
click at [1043, 497] on div "Janela de atendimento Grade de atendimento Capacidade Transportadoras Veículos …" at bounding box center [750, 397] width 1500 height 794
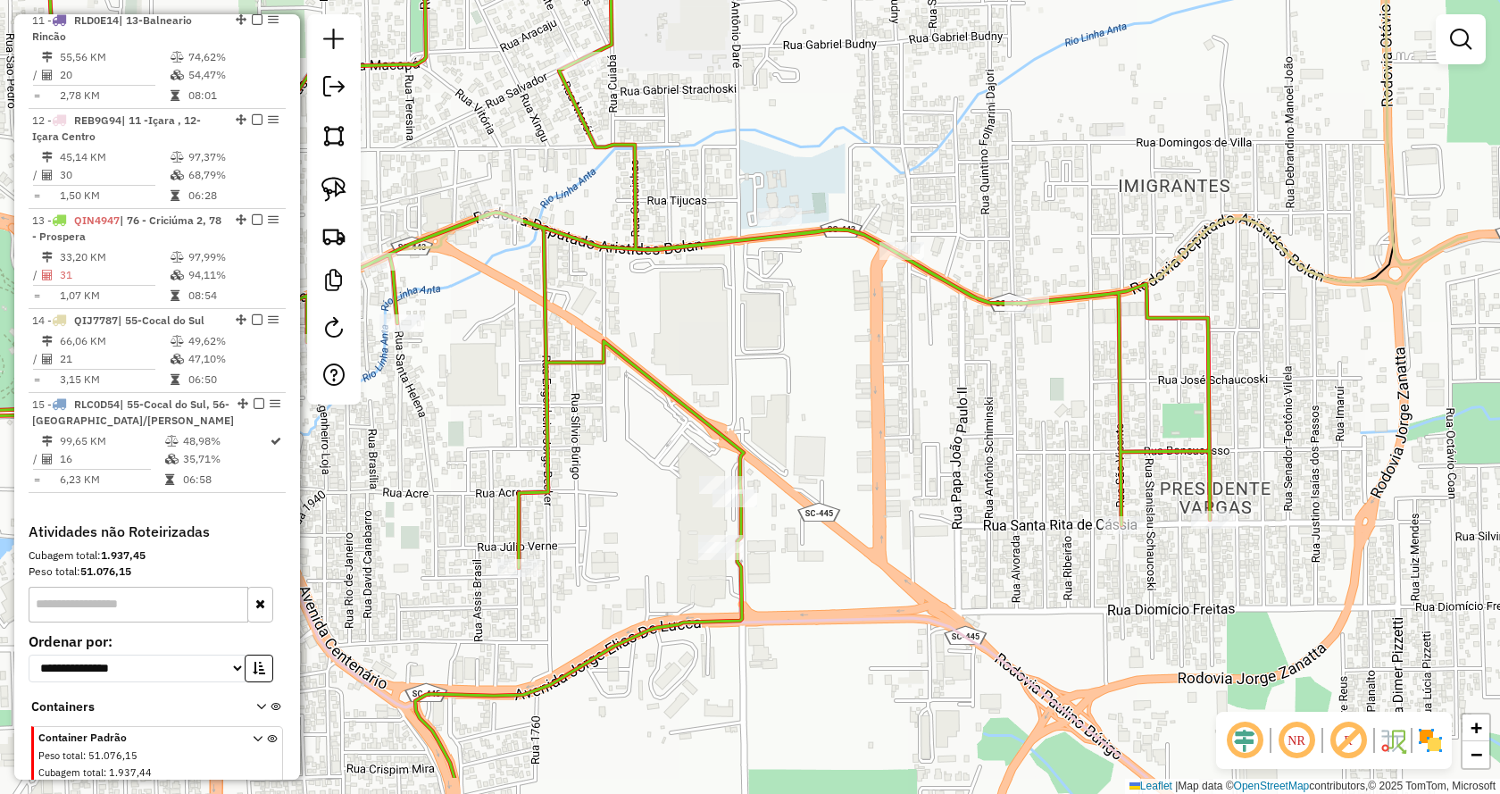
drag, startPoint x: 1100, startPoint y: 477, endPoint x: 901, endPoint y: 367, distance: 227.4
click at [899, 367] on div "Janela de atendimento Grade de atendimento Capacidade Transportadoras Veículos …" at bounding box center [750, 397] width 1500 height 794
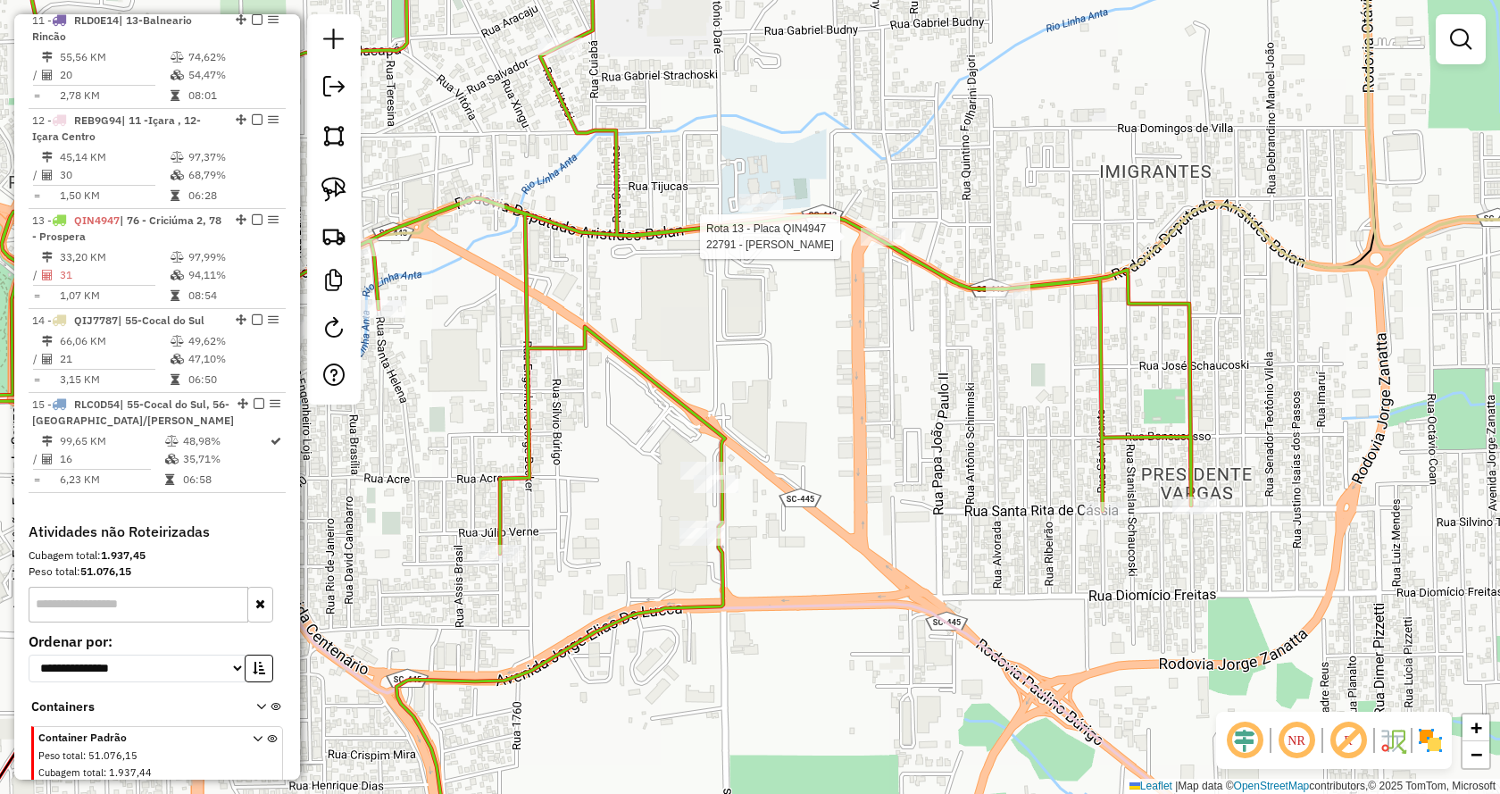
select select "*********"
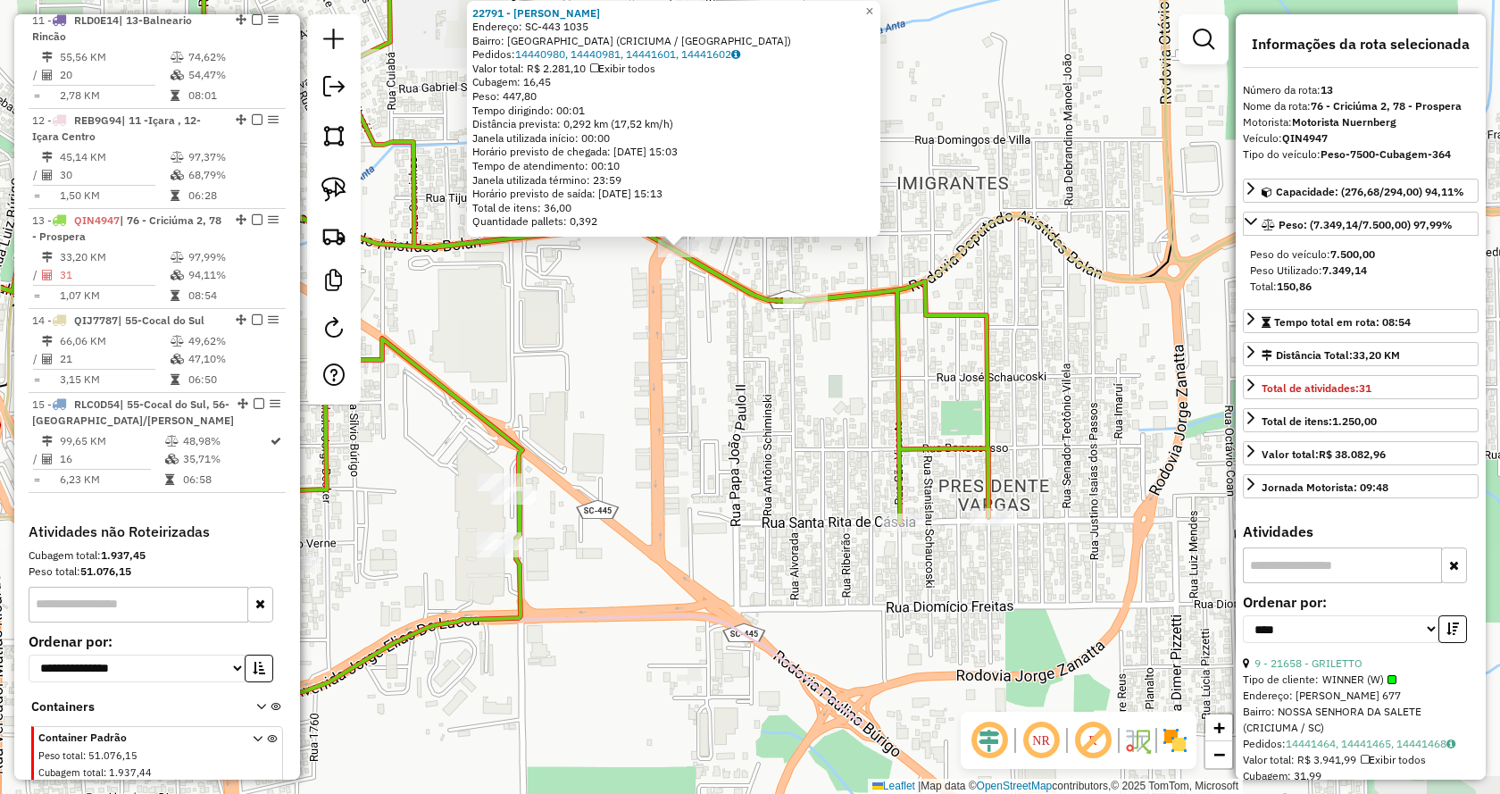
drag, startPoint x: 795, startPoint y: 553, endPoint x: 725, endPoint y: 405, distance: 163.8
click at [725, 405] on div "22791 - [PERSON_NAME]: SC-443 1035 Bairro: [GEOGRAPHIC_DATA] (CRICIUMA / [GEOGR…" at bounding box center [750, 397] width 1500 height 794
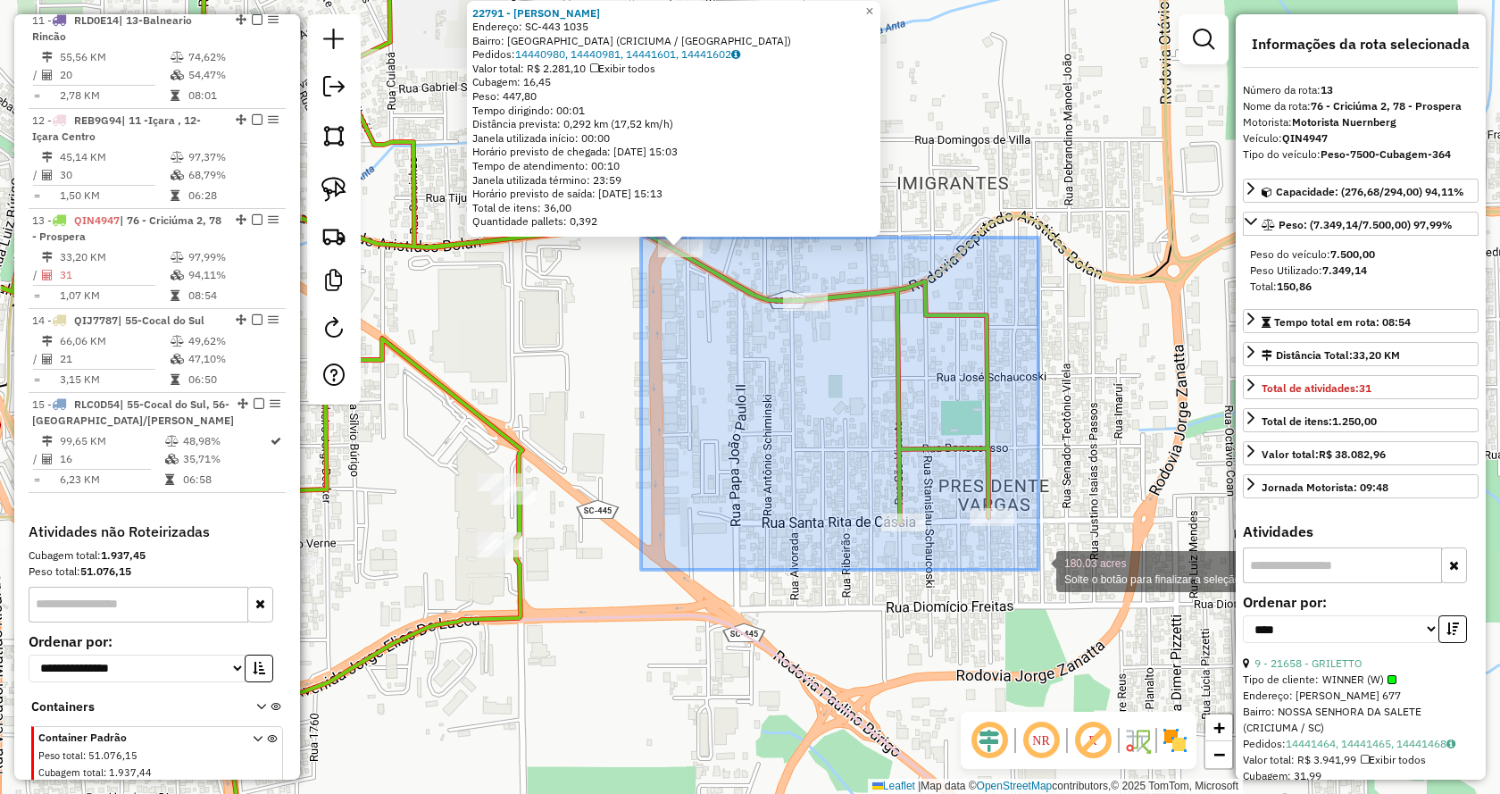
drag, startPoint x: 641, startPoint y: 238, endPoint x: 1039, endPoint y: 570, distance: 517.9
click at [1039, 570] on div "22791 - [PERSON_NAME]: SC-443 1035 Bairro: [GEOGRAPHIC_DATA] (CRICIUMA / [GEOGR…" at bounding box center [750, 397] width 1500 height 794
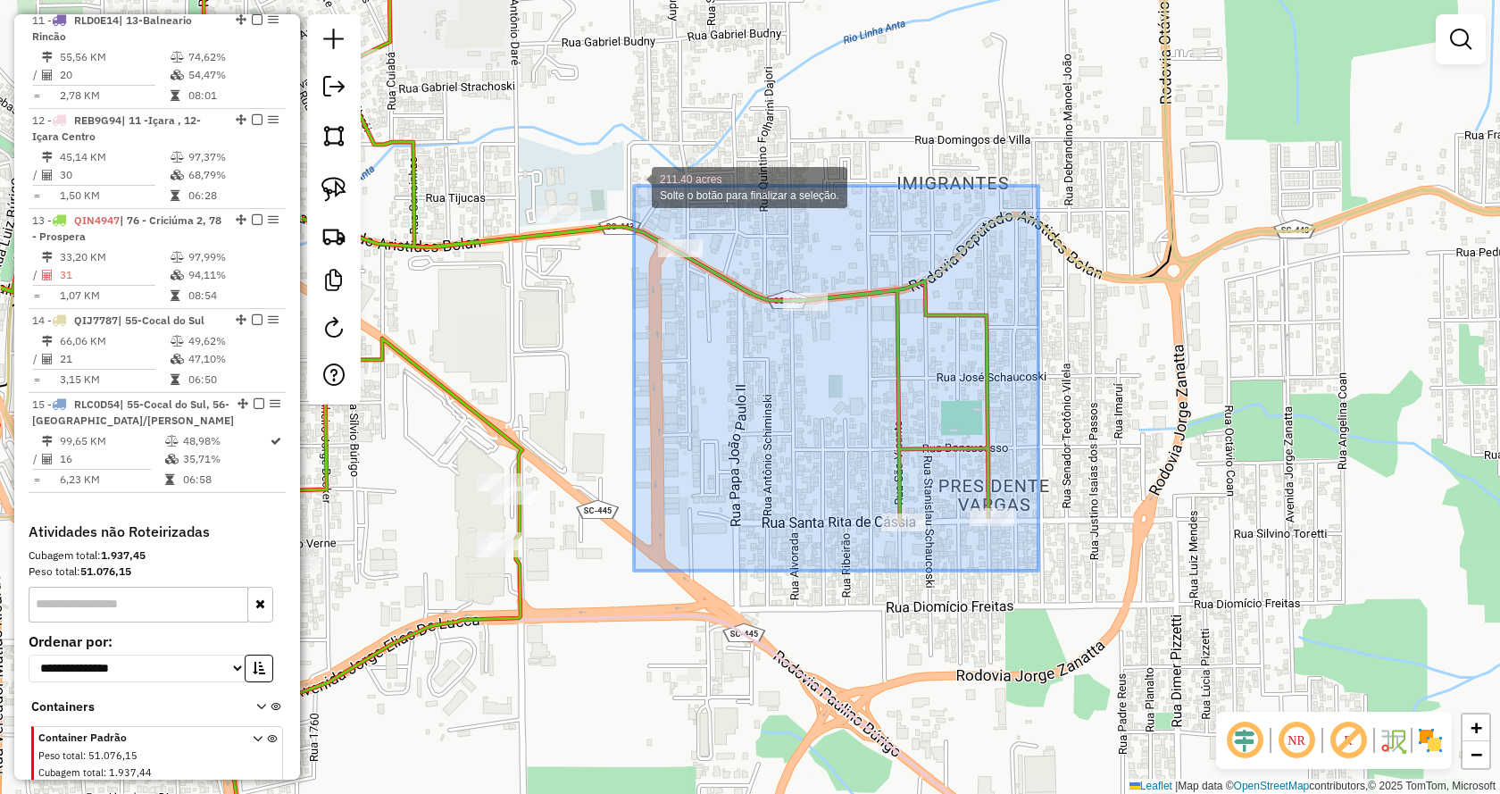
drag, startPoint x: 1039, startPoint y: 571, endPoint x: 633, endPoint y: 186, distance: 559.0
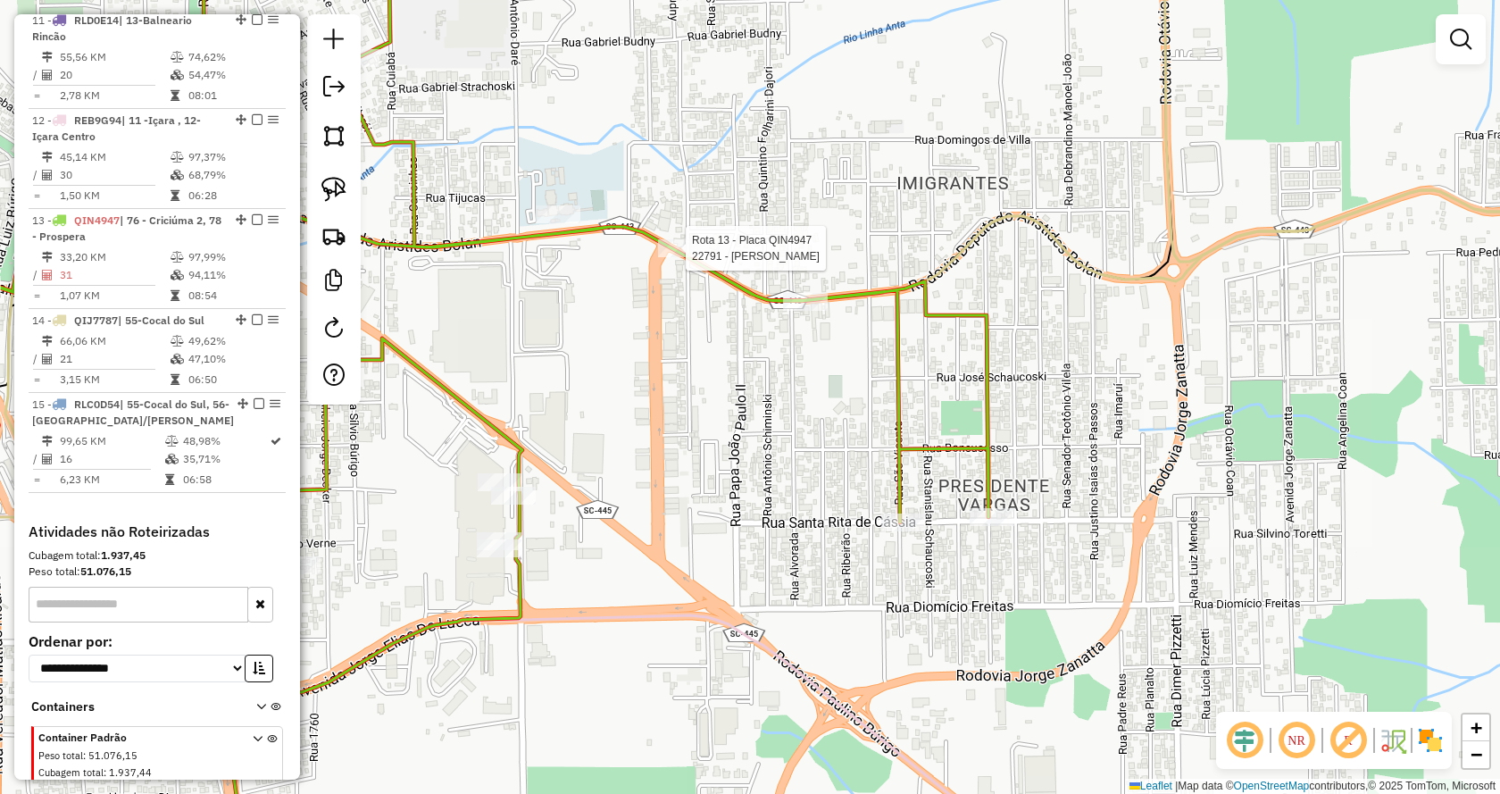
select select "*********"
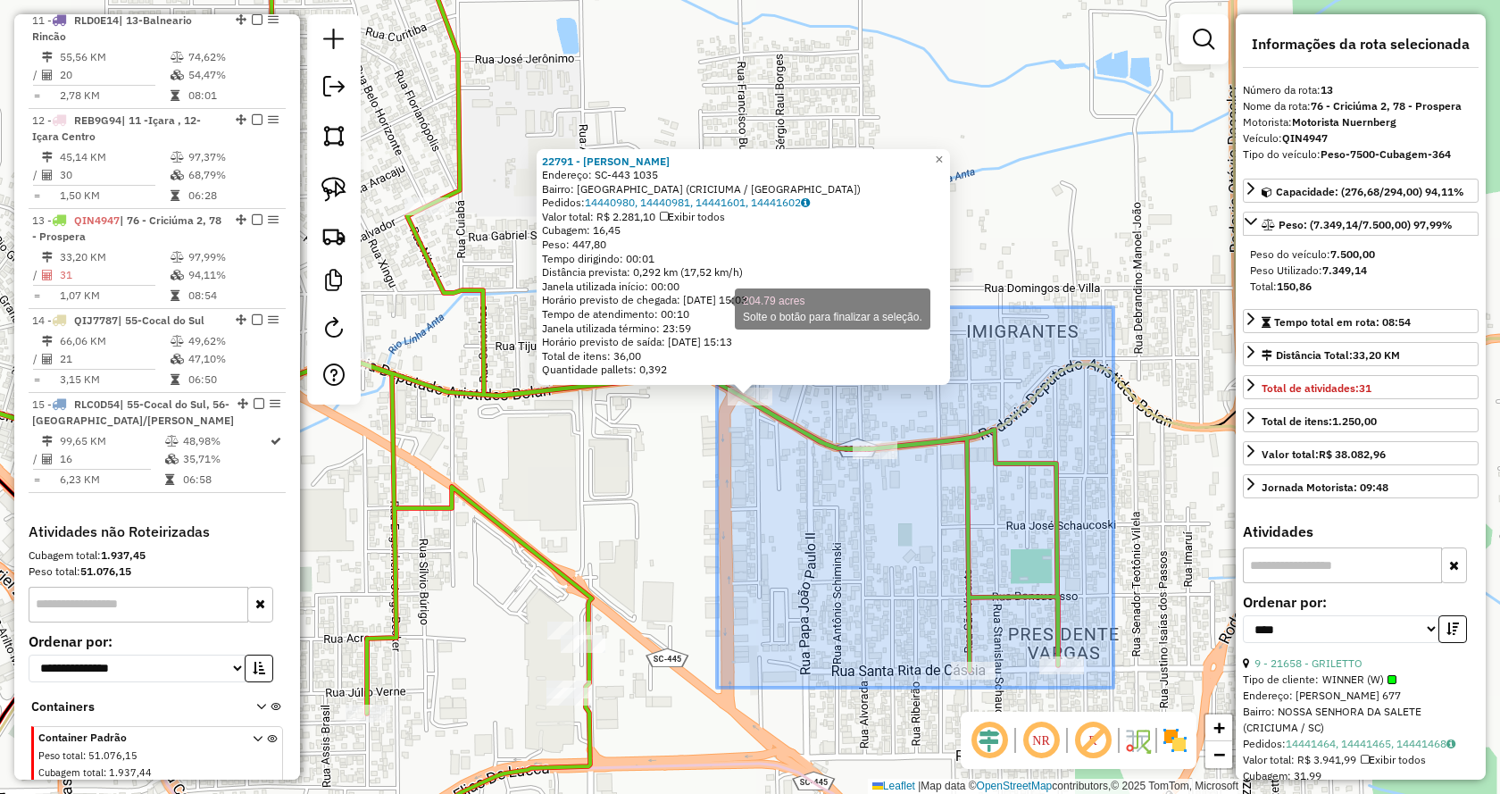
drag, startPoint x: 1114, startPoint y: 688, endPoint x: 717, endPoint y: 307, distance: 549.4
click at [717, 307] on div "22791 - [PERSON_NAME]: SC-443 1035 Bairro: [GEOGRAPHIC_DATA] (CRICIUMA / [GEOGR…" at bounding box center [750, 397] width 1500 height 794
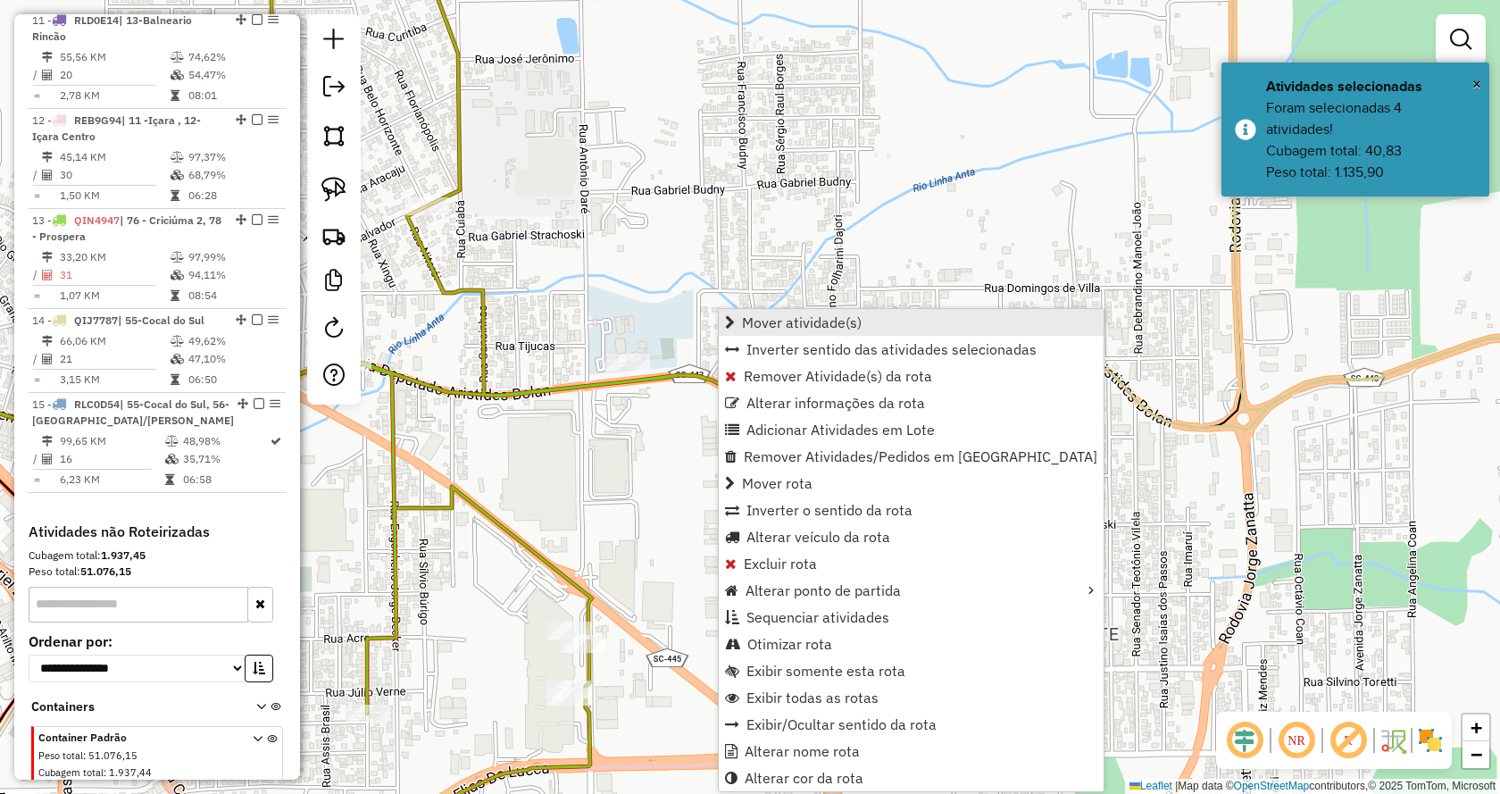
click at [728, 318] on span "Mover atividade(s)" at bounding box center [730, 322] width 10 height 14
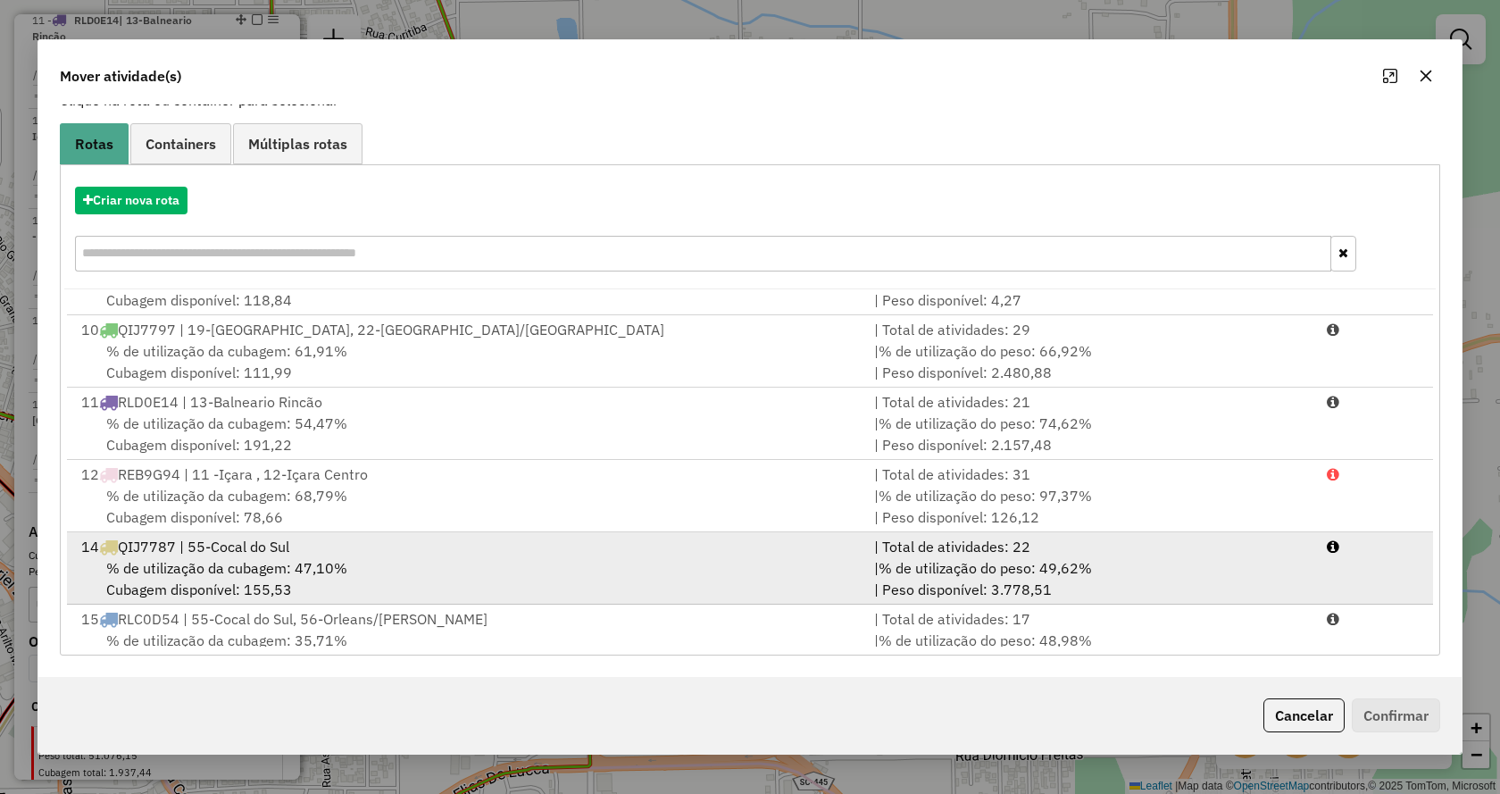
scroll to position [655, 0]
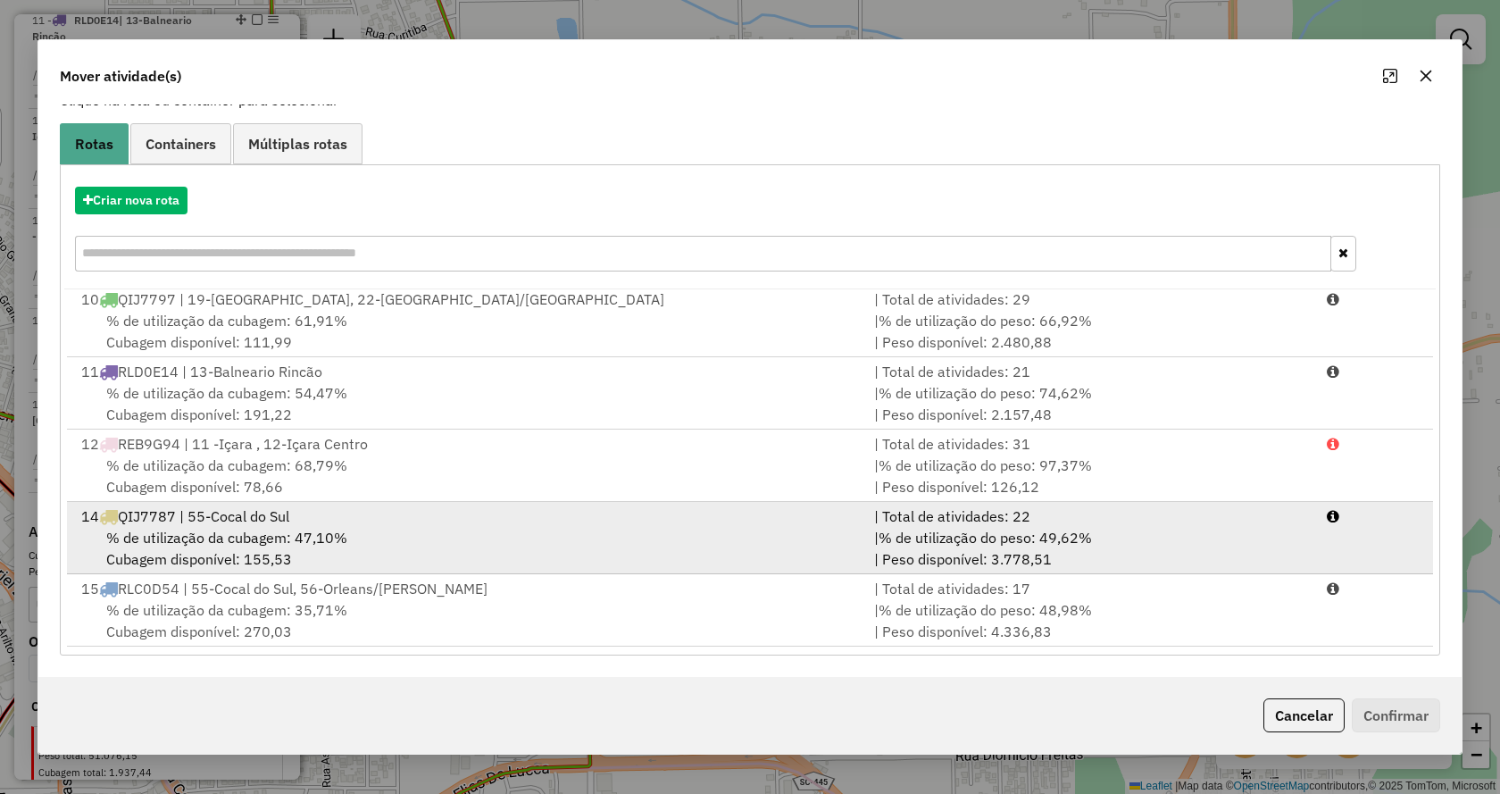
click at [416, 553] on div "% de utilização da cubagem: 47,10% Cubagem disponível: 155,53" at bounding box center [467, 548] width 793 height 43
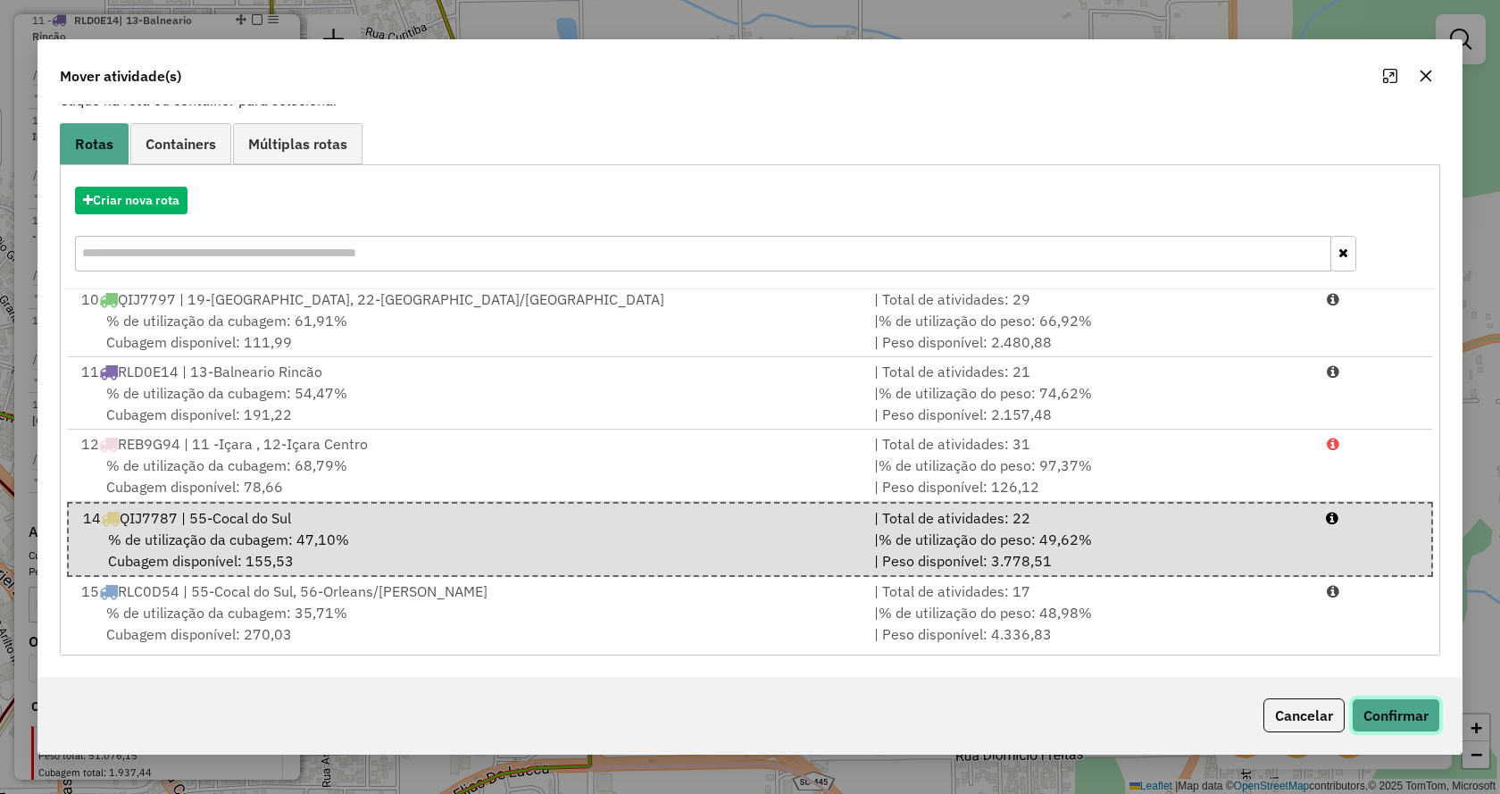
click at [1396, 716] on button "Confirmar" at bounding box center [1396, 715] width 88 height 34
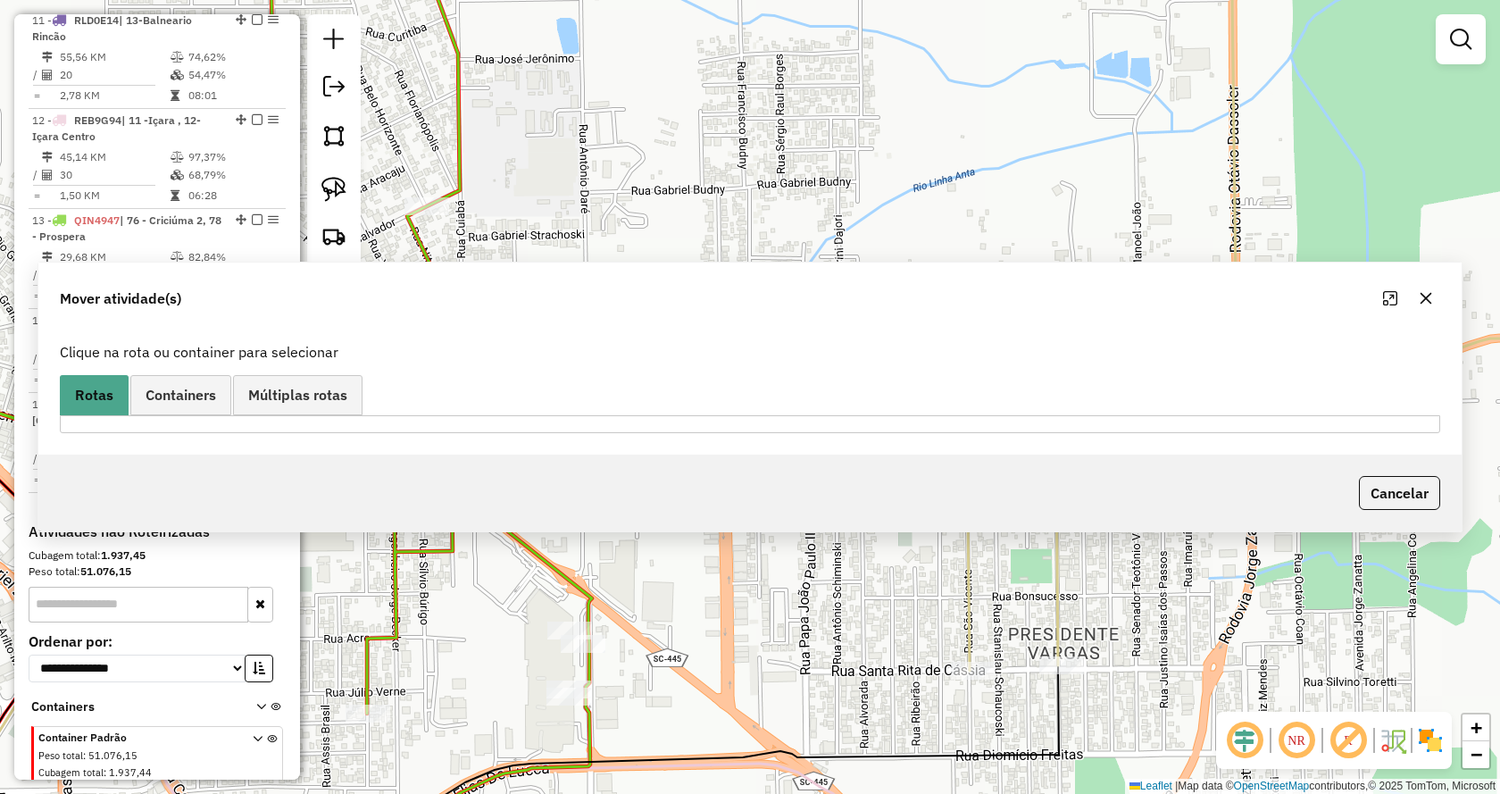
scroll to position [0, 0]
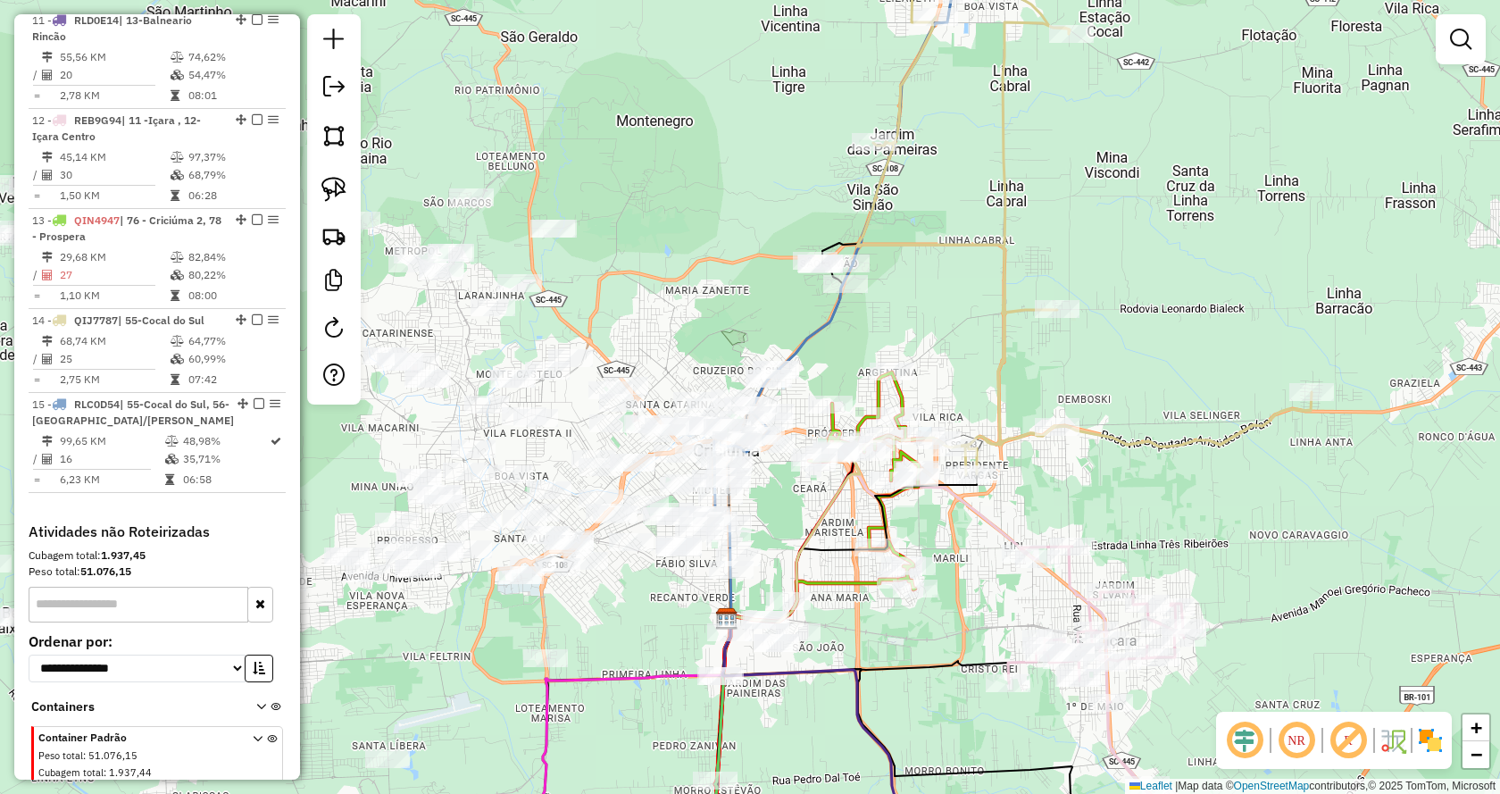
drag, startPoint x: 905, startPoint y: 560, endPoint x: 1073, endPoint y: 394, distance: 236.8
click at [1037, 474] on icon at bounding box center [882, 547] width 309 height 147
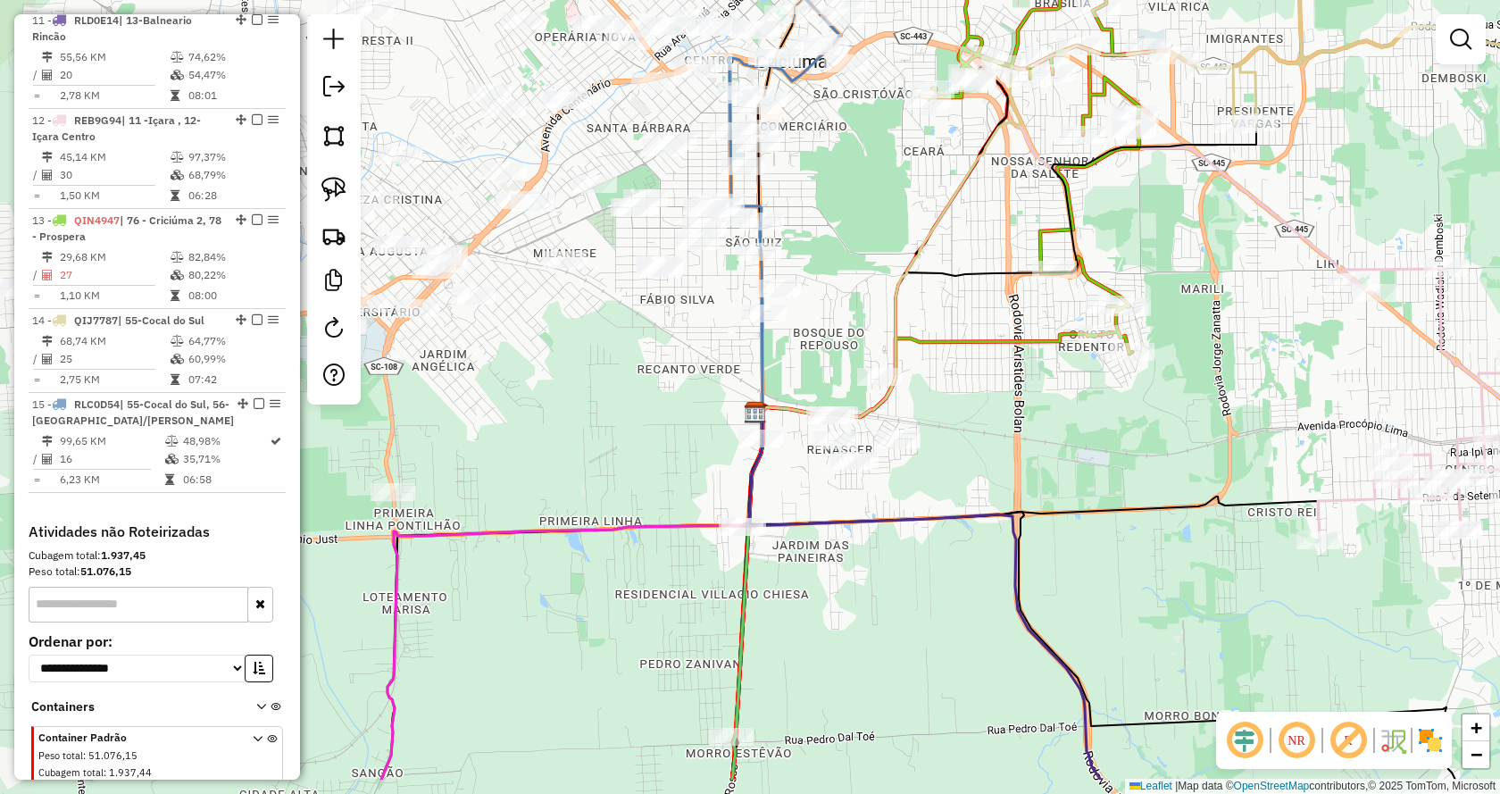
drag, startPoint x: 909, startPoint y: 520, endPoint x: 935, endPoint y: 430, distance: 93.8
click at [935, 430] on div "Janela de atendimento Grade de atendimento Capacidade Transportadoras Veículos …" at bounding box center [750, 397] width 1500 height 794
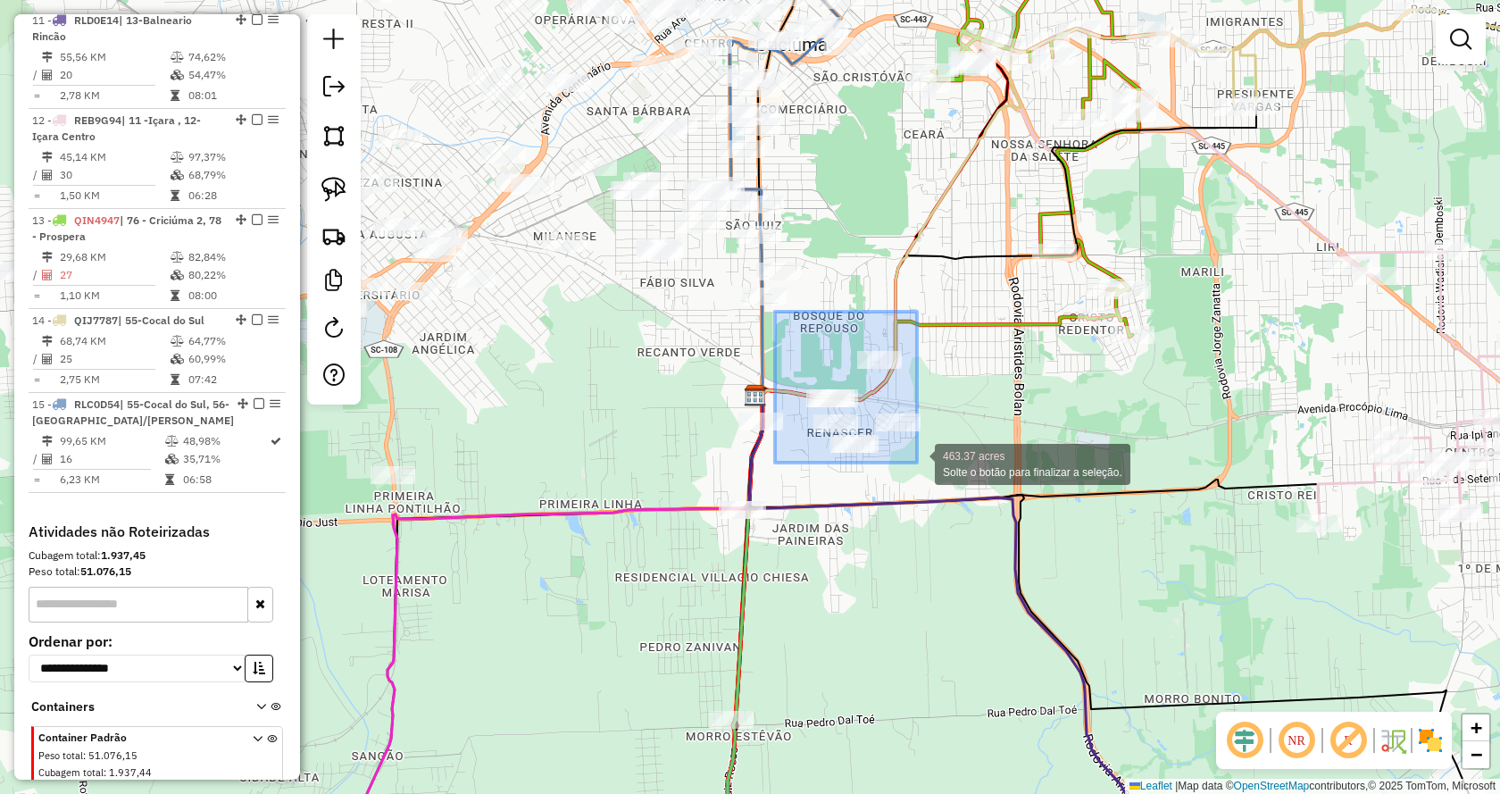
drag, startPoint x: 775, startPoint y: 312, endPoint x: 917, endPoint y: 463, distance: 207.2
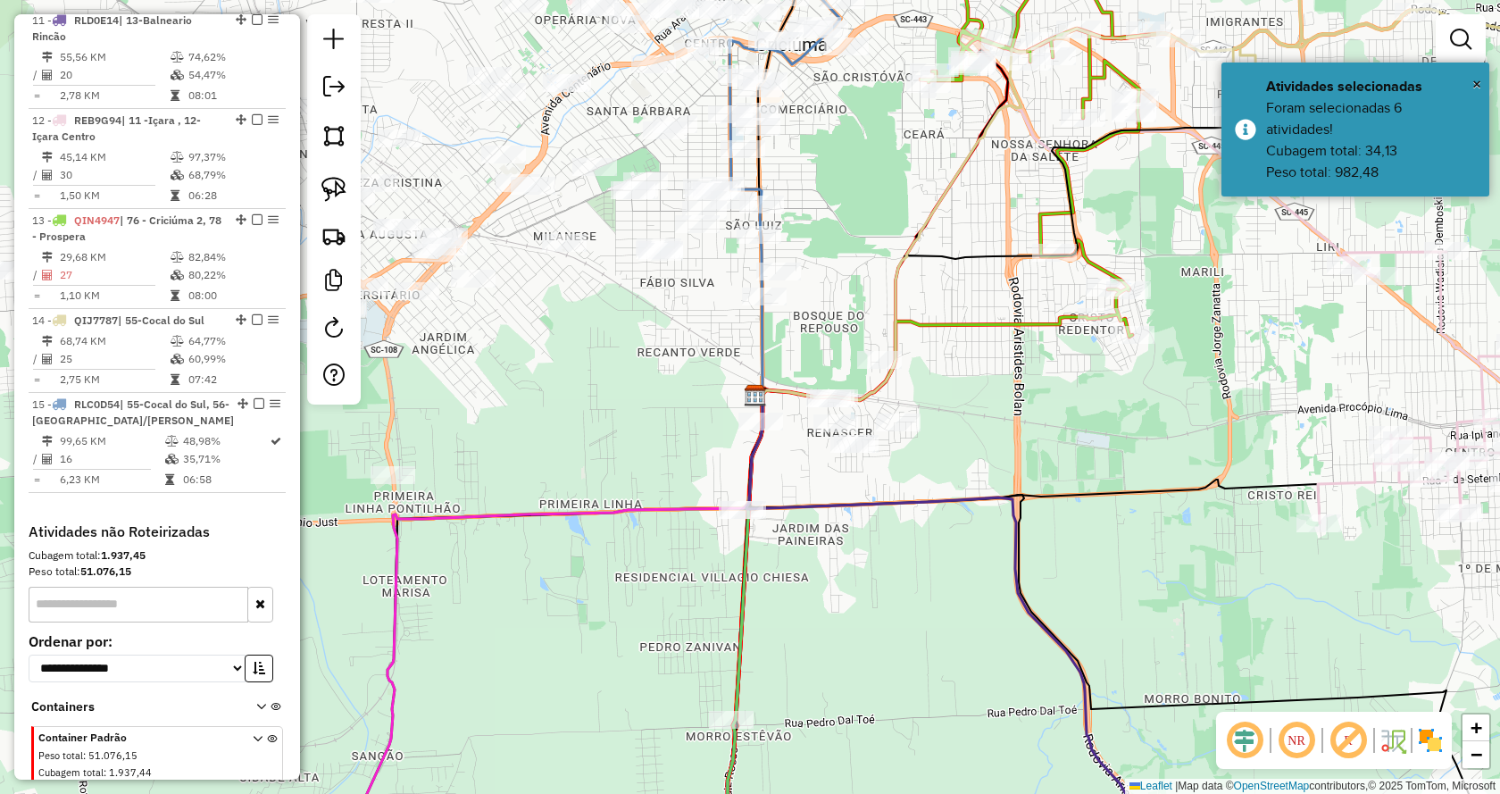
click at [917, 463] on div "Janela de atendimento Grade de atendimento Capacidade Transportadoras Veículos …" at bounding box center [750, 397] width 1500 height 794
click at [944, 473] on span "Mover atividade(s)" at bounding box center [1002, 478] width 120 height 14
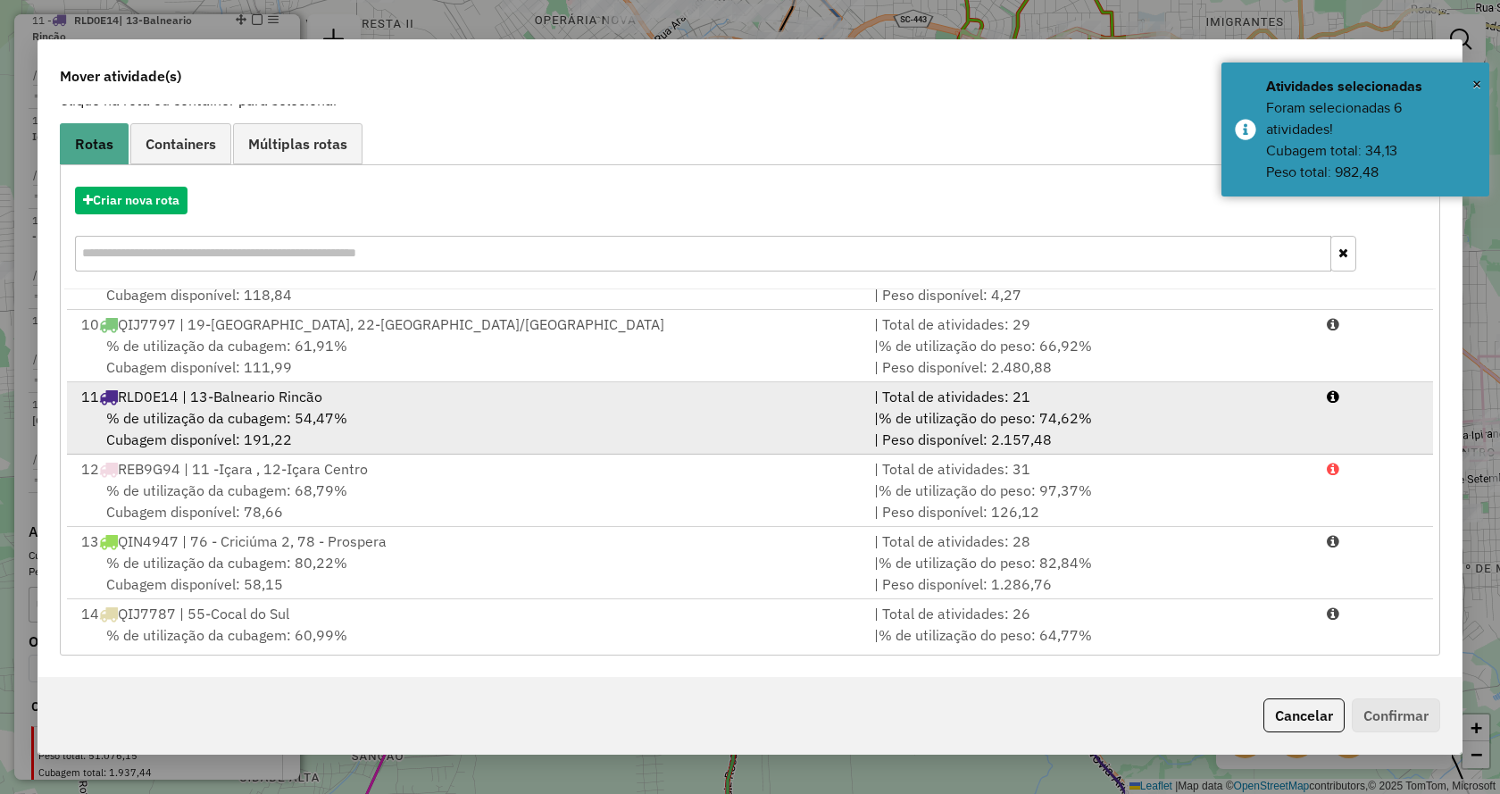
scroll to position [714, 0]
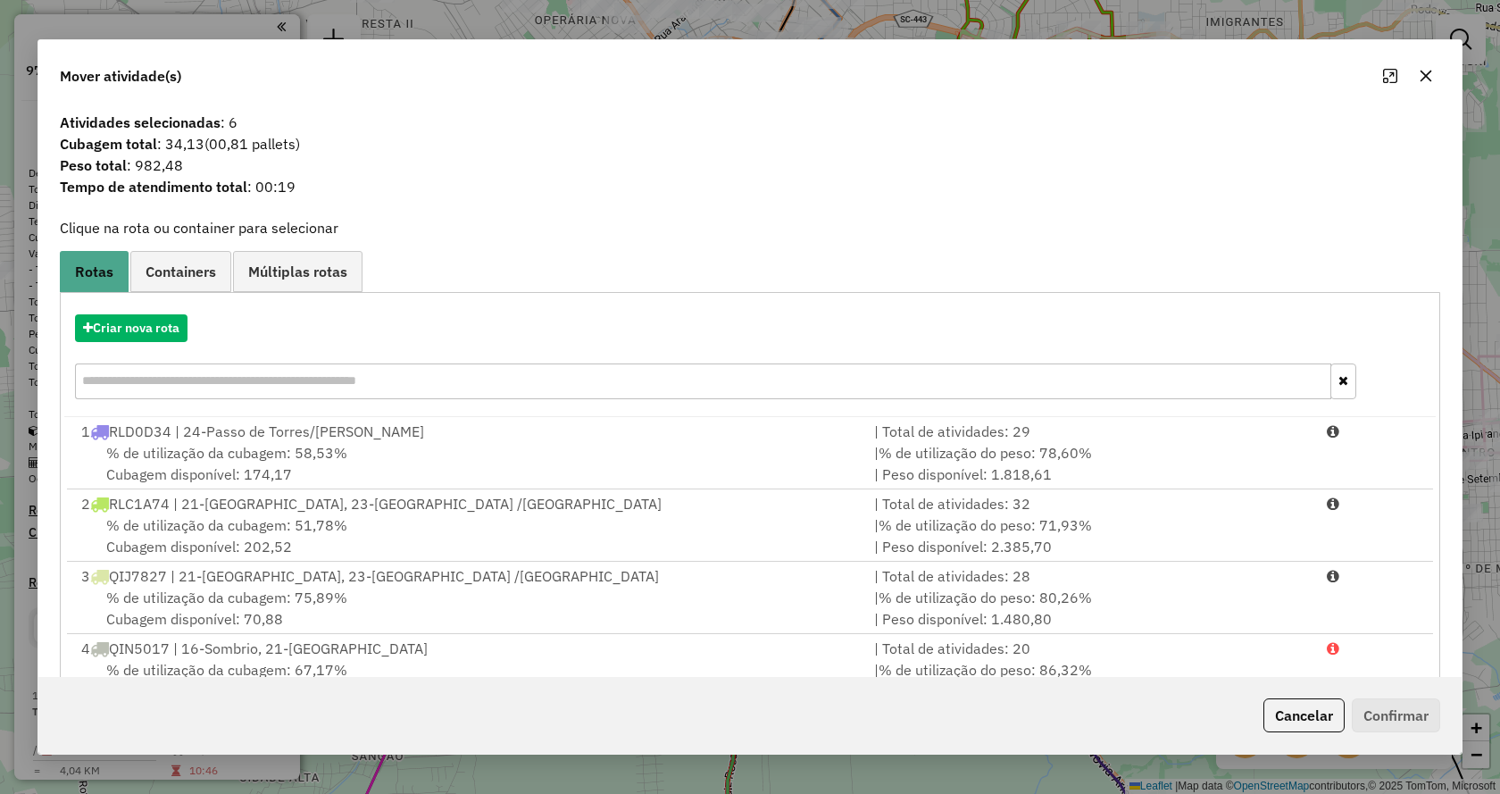
scroll to position [714, 0]
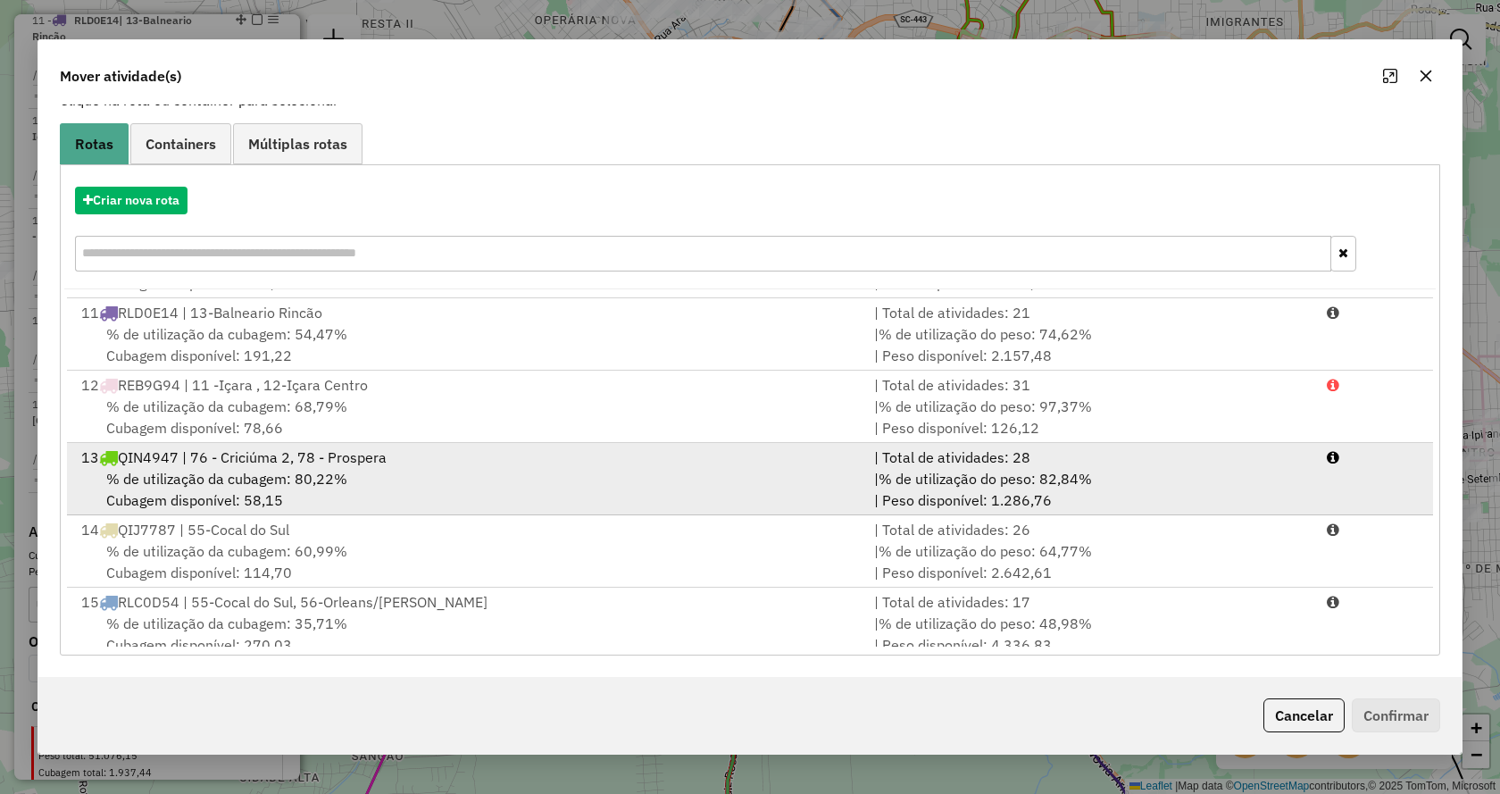
click at [382, 490] on div "% de utilização da cubagem: 80,22% Cubagem disponível: 58,15" at bounding box center [467, 489] width 793 height 43
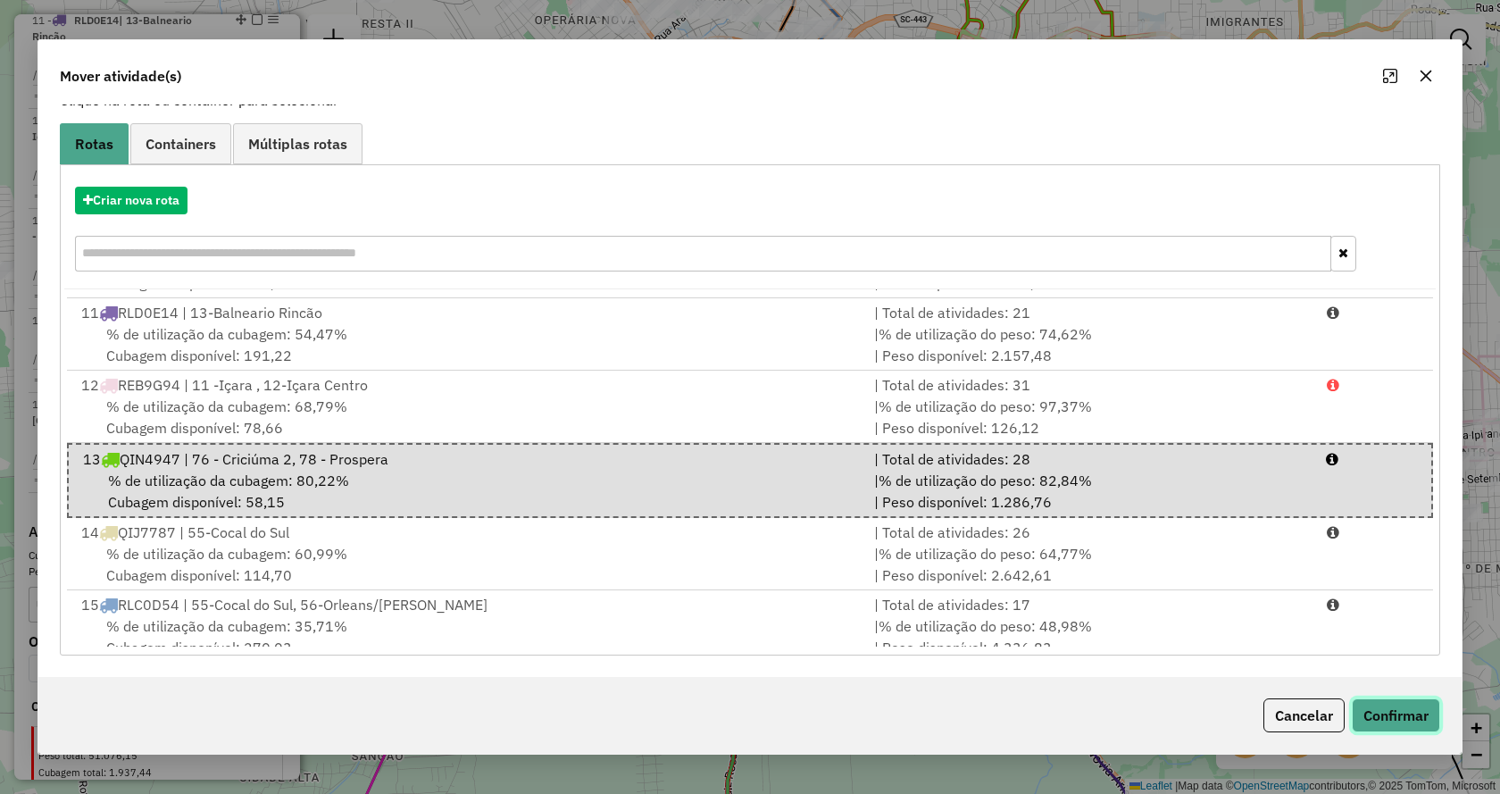
click at [1397, 711] on button "Confirmar" at bounding box center [1396, 715] width 88 height 34
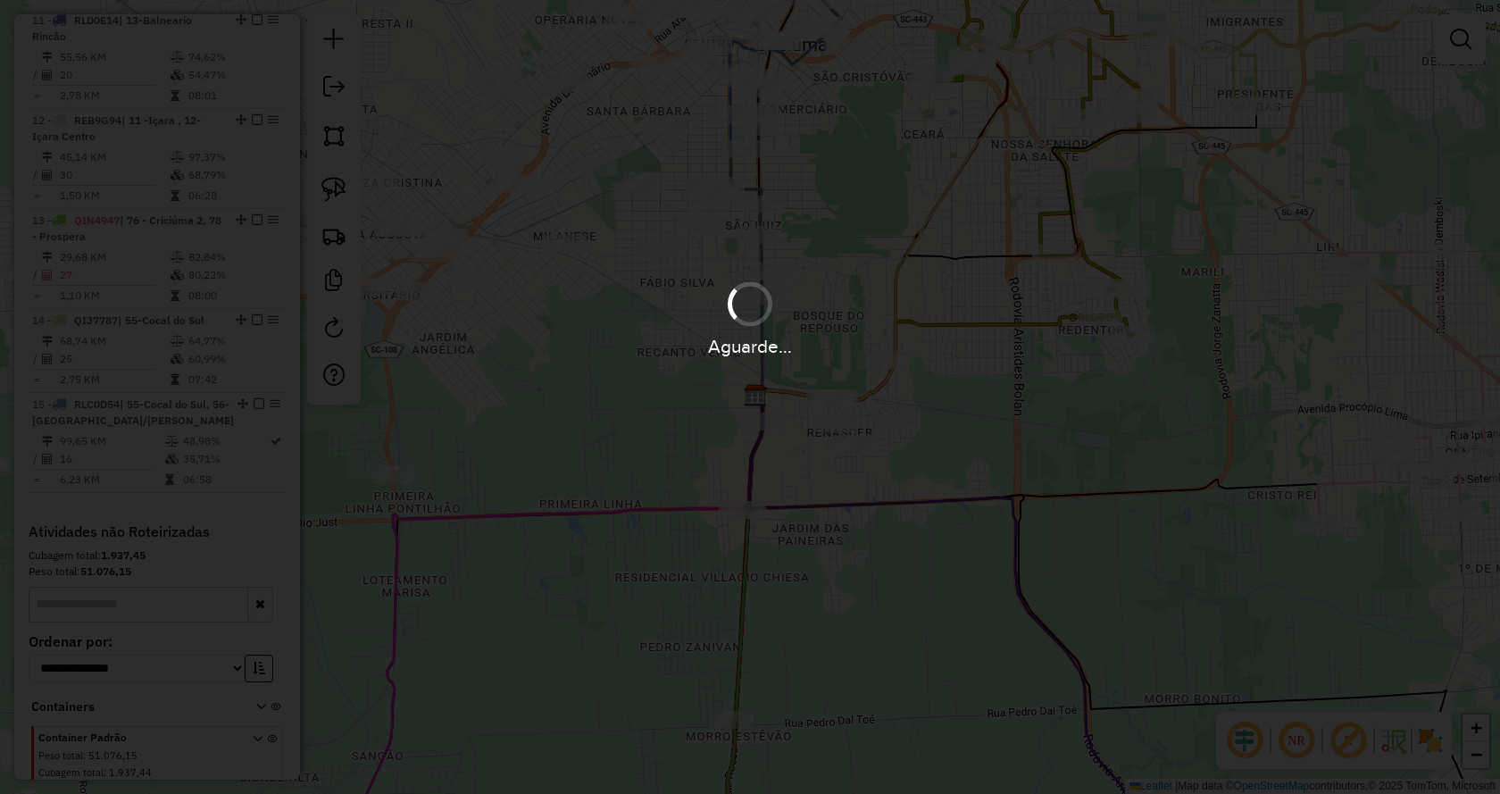
scroll to position [0, 0]
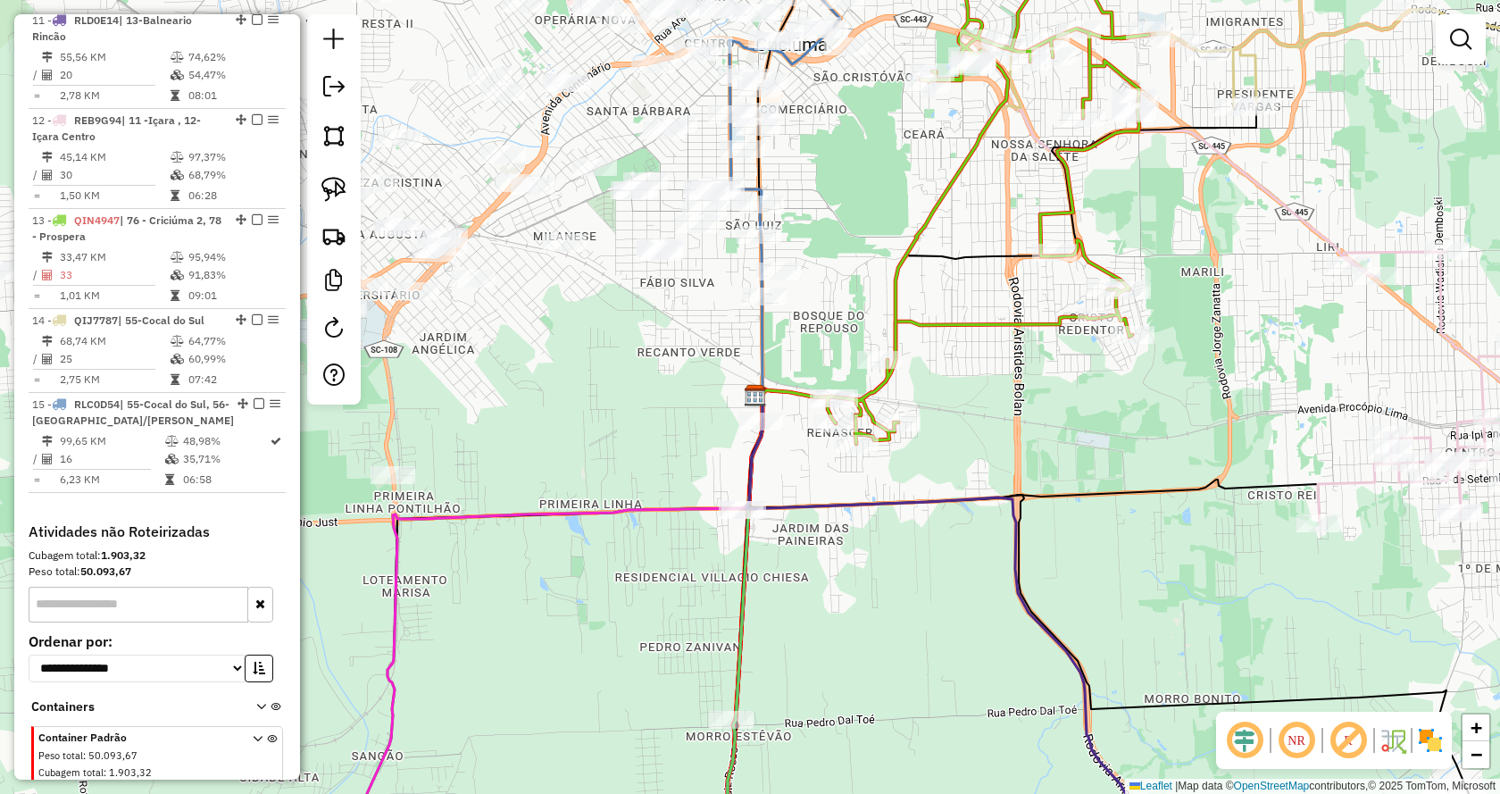
click at [1111, 349] on div "Janela de atendimento Grade de atendimento Capacidade Transportadoras Veículos …" at bounding box center [750, 397] width 1500 height 794
select select "*********"
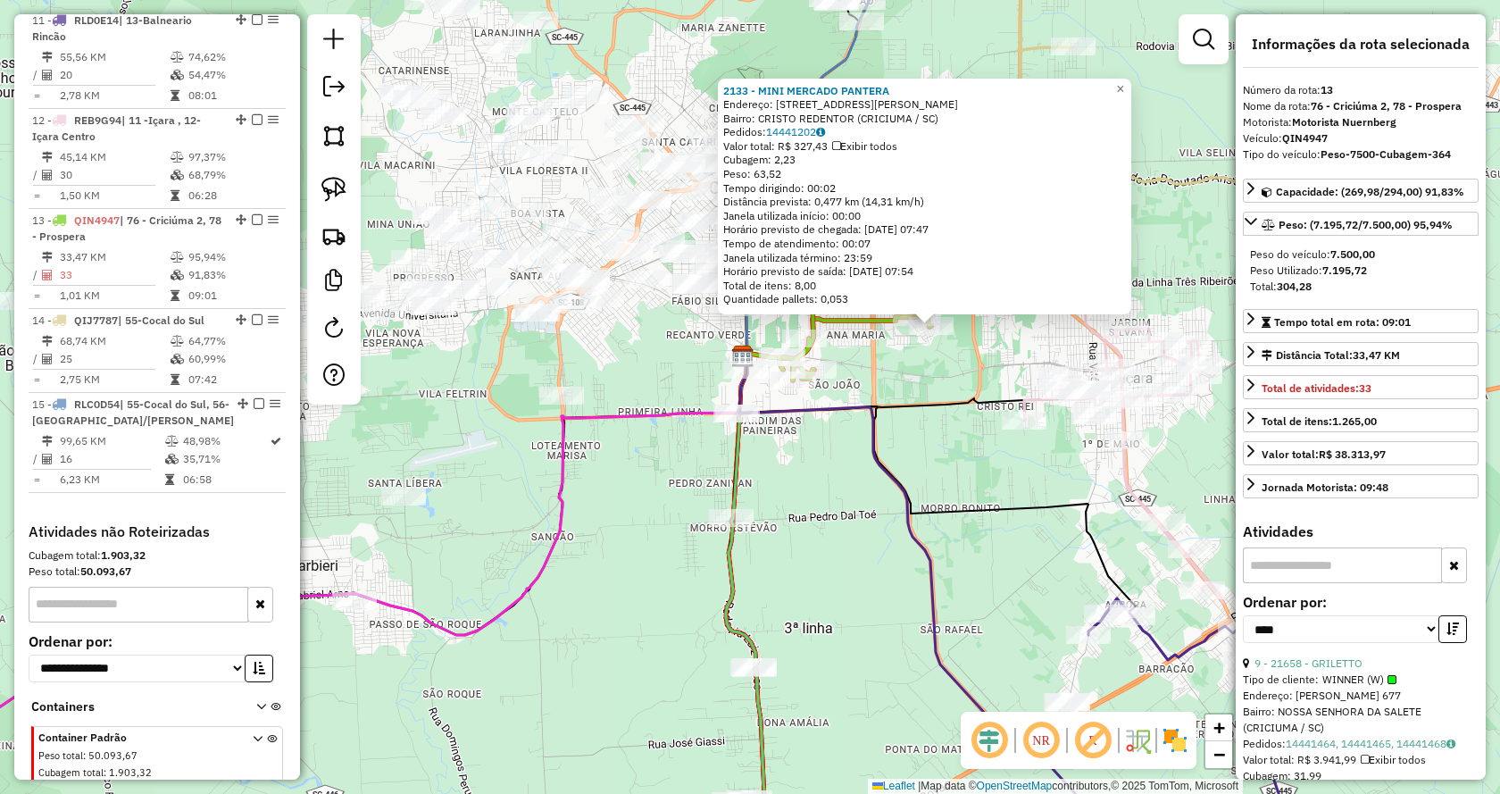
click at [1073, 35] on div "Rota 14 - Placa QIJ7787 13073 - MERCADO WM 2133 - MINI MERCADO PANTERA Endereço…" at bounding box center [750, 397] width 1500 height 794
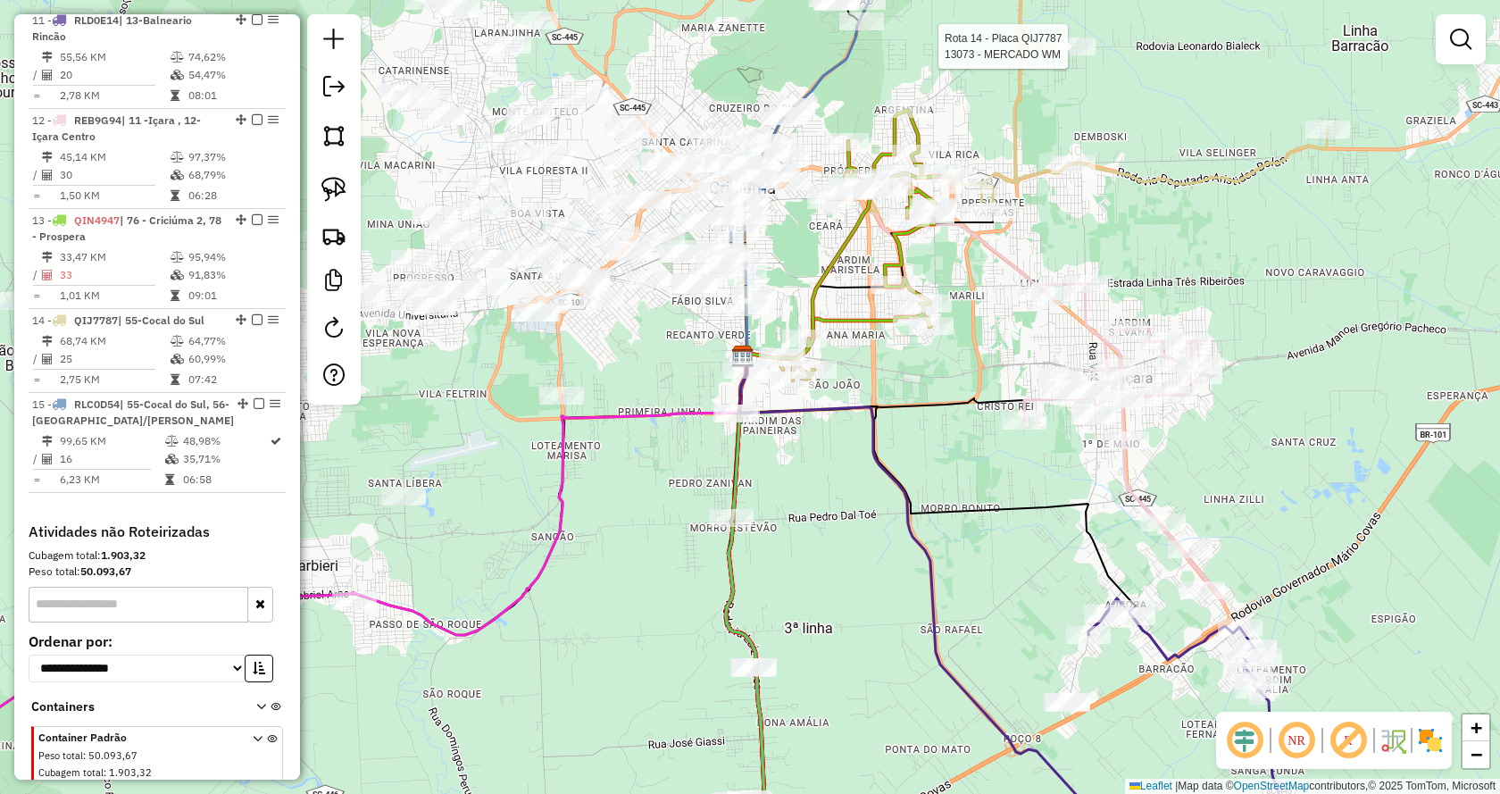
select select "*********"
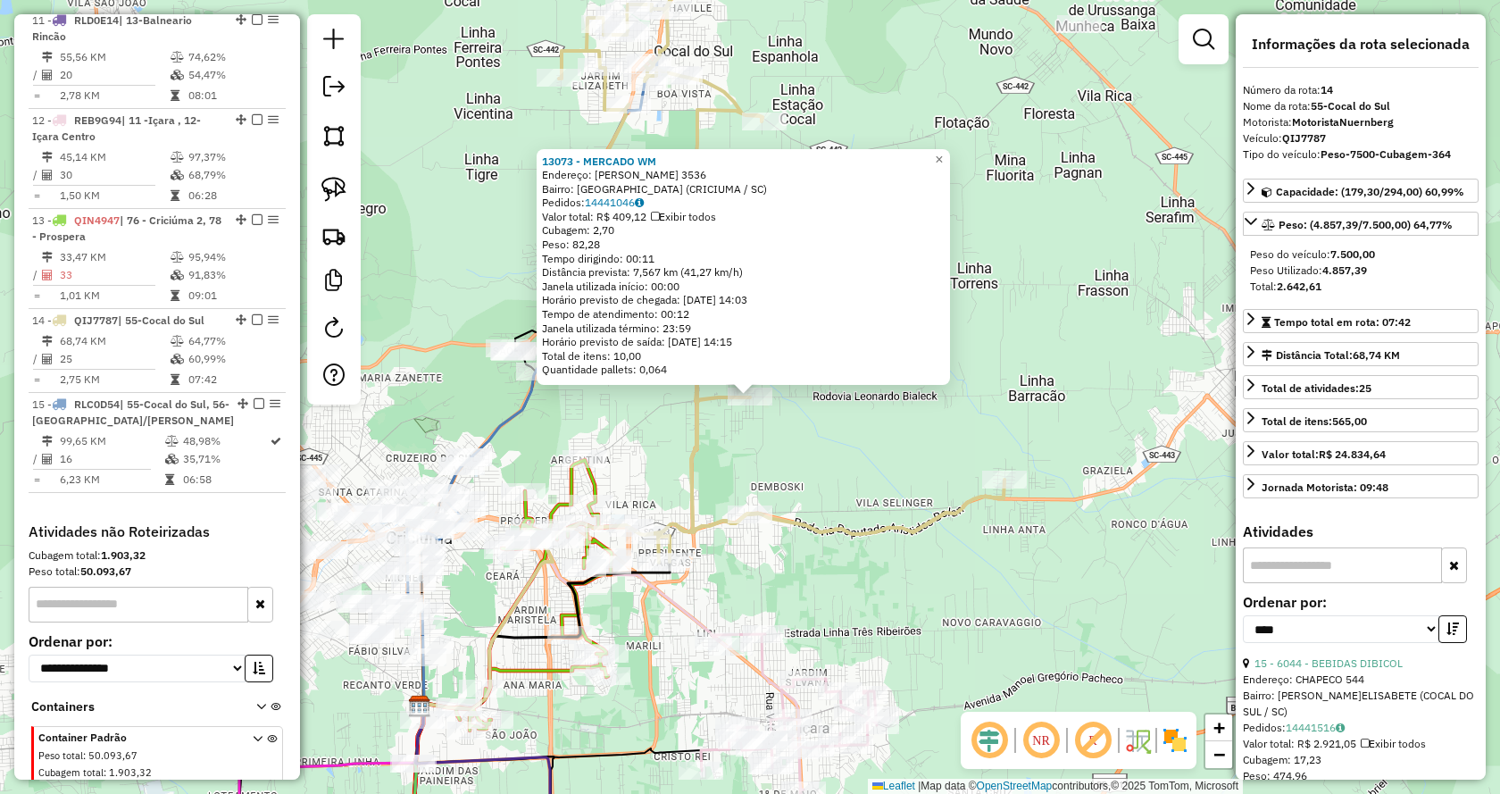
click at [895, 505] on div "13073 - MERCADO WM Endereço: LEONARDO BIALECK 3536 Bairro: ARGENTINA (CRICIUMA …" at bounding box center [750, 397] width 1500 height 794
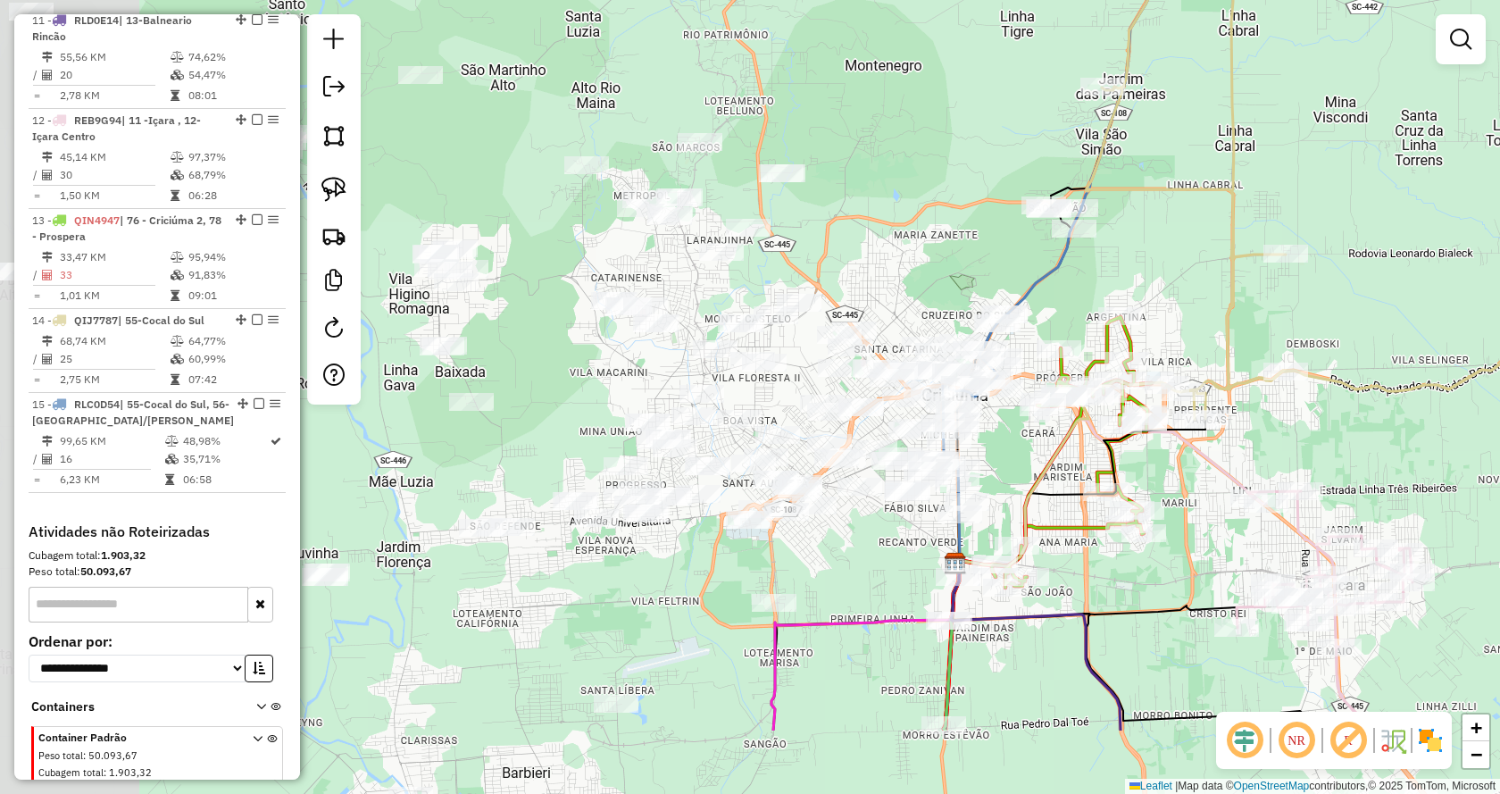
drag, startPoint x: 693, startPoint y: 450, endPoint x: 1229, endPoint y: 307, distance: 554.5
click at [1229, 307] on icon at bounding box center [1313, 124] width 455 height 591
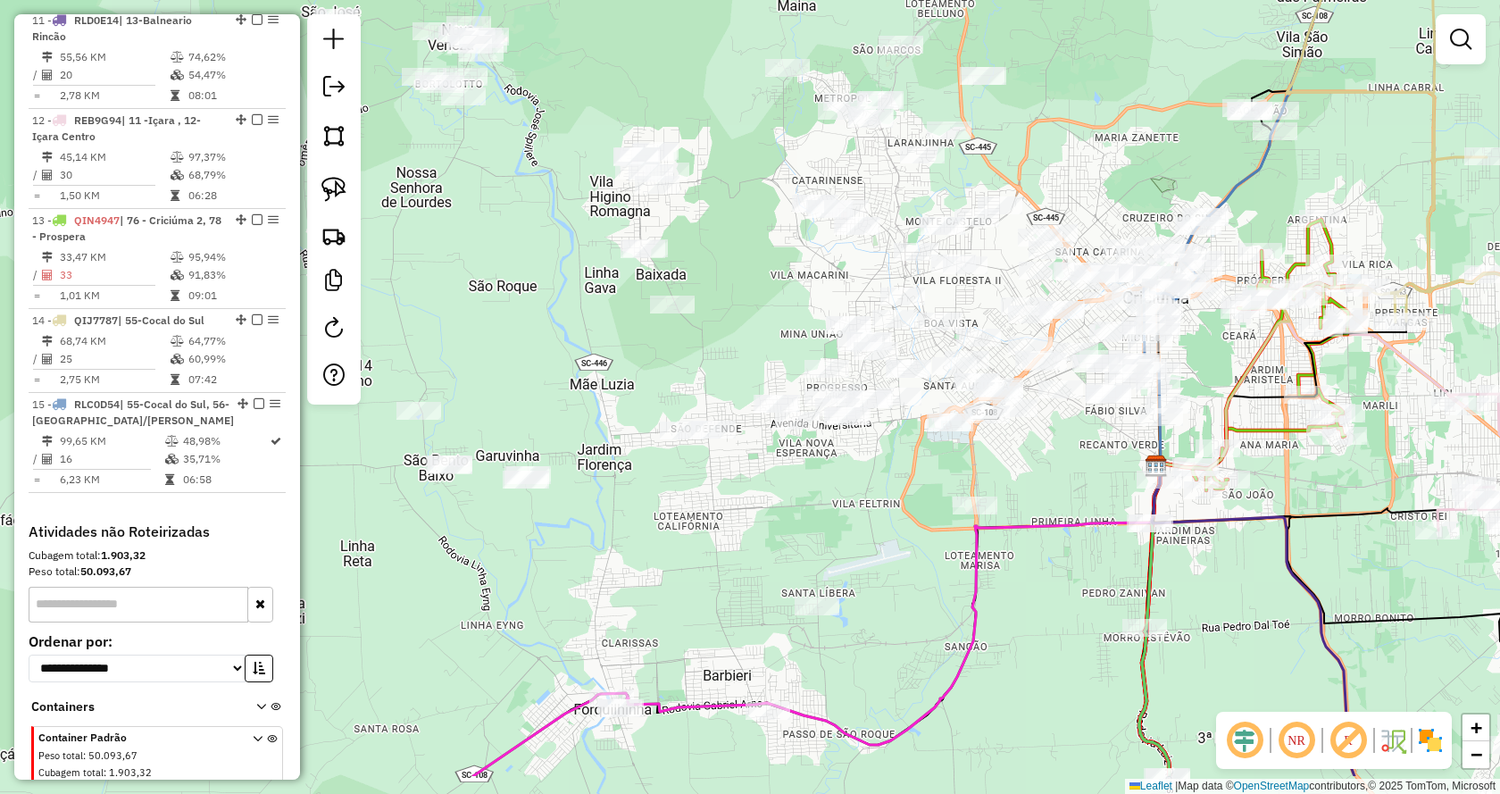
drag, startPoint x: 1046, startPoint y: 471, endPoint x: 1236, endPoint y: 379, distance: 211.7
click at [1236, 379] on icon at bounding box center [1262, 376] width 211 height 186
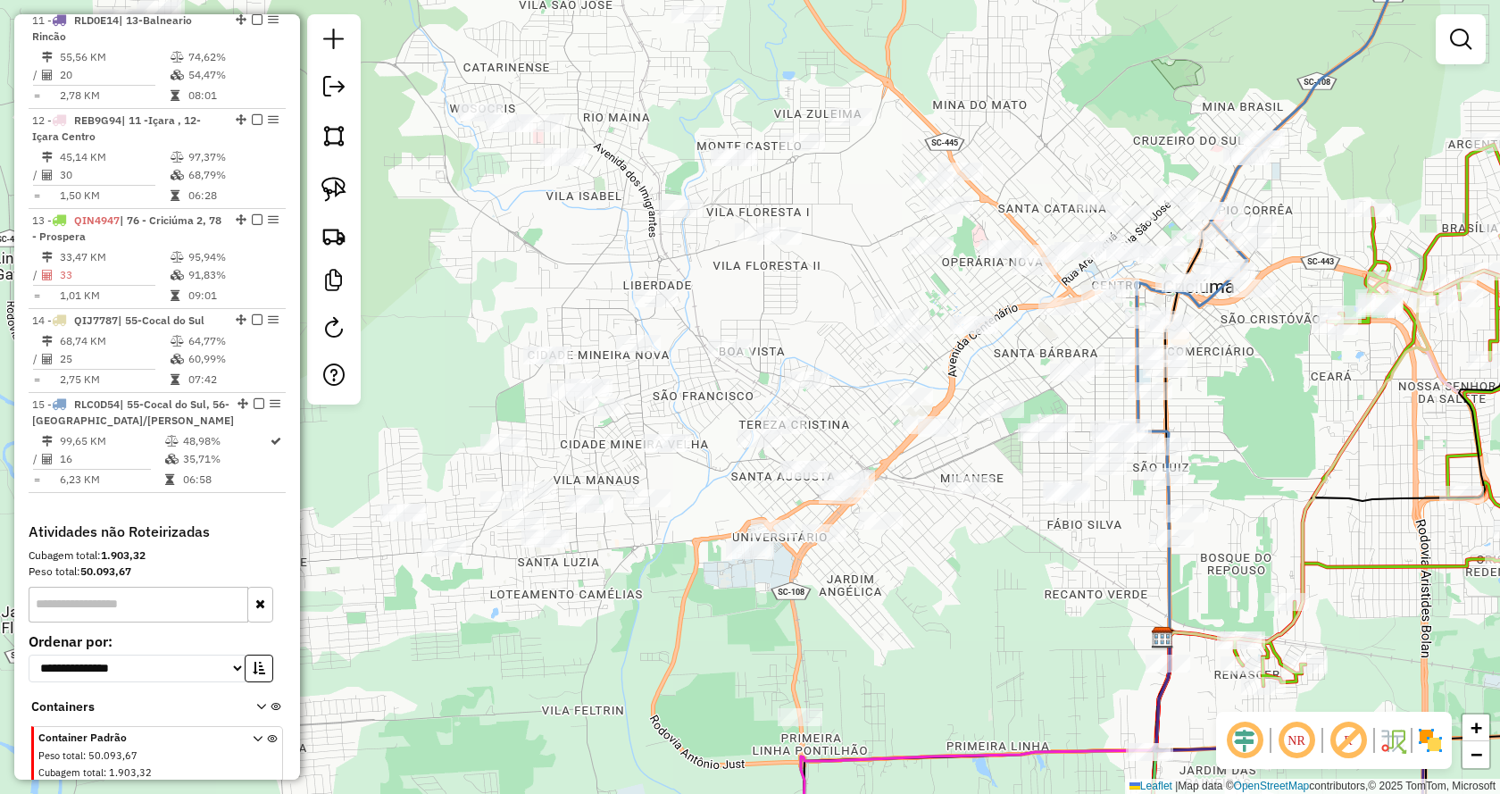
drag, startPoint x: 1258, startPoint y: 310, endPoint x: 1215, endPoint y: 463, distance: 158.6
click at [1215, 463] on div "Janela de atendimento Grade de atendimento Capacidade Transportadoras Veículos …" at bounding box center [750, 397] width 1500 height 794
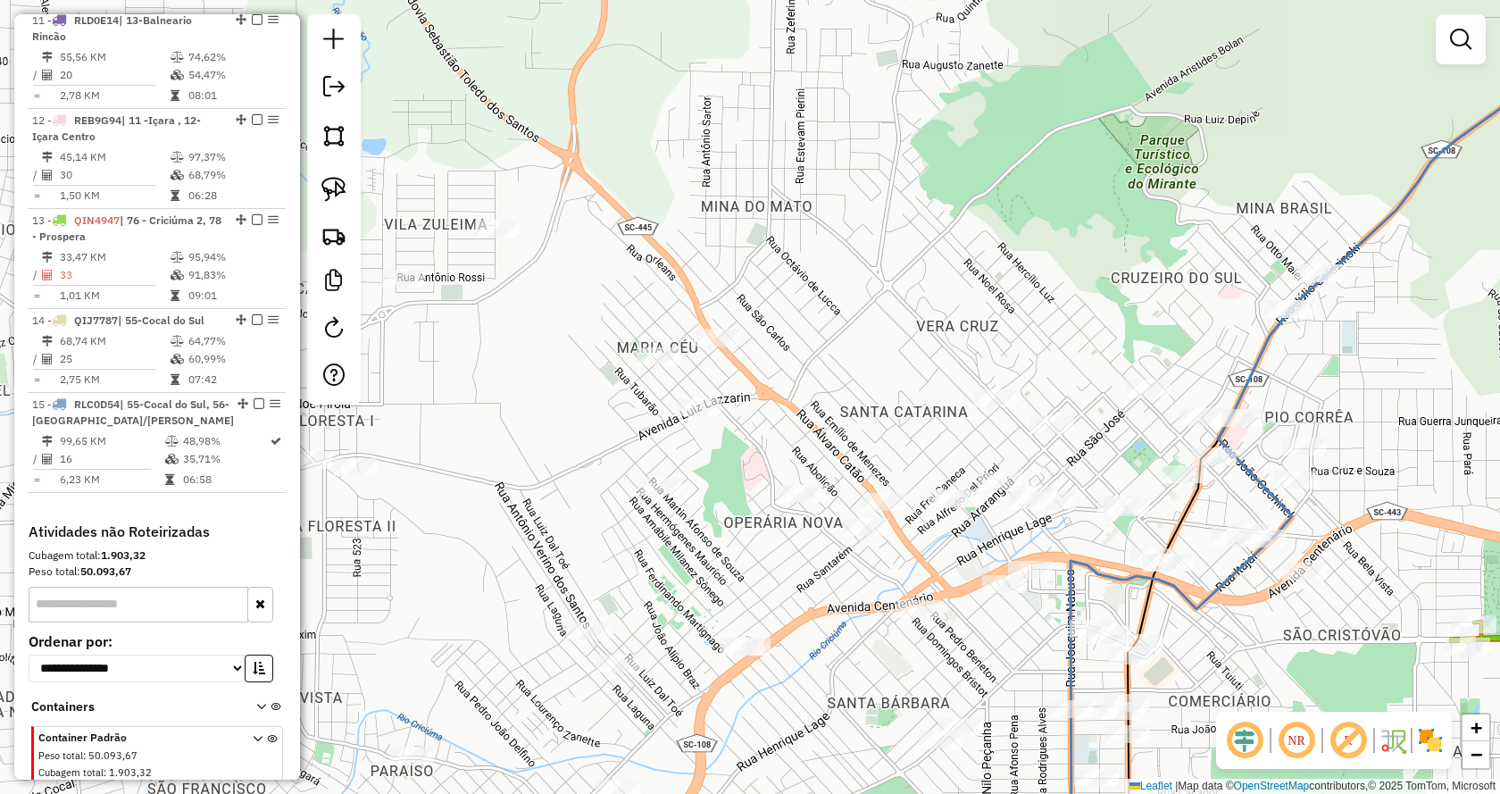
drag, startPoint x: 1038, startPoint y: 231, endPoint x: 980, endPoint y: 218, distance: 58.7
click at [980, 218] on div "Janela de atendimento Grade de atendimento Capacidade Transportadoras Veículos …" at bounding box center [750, 397] width 1500 height 794
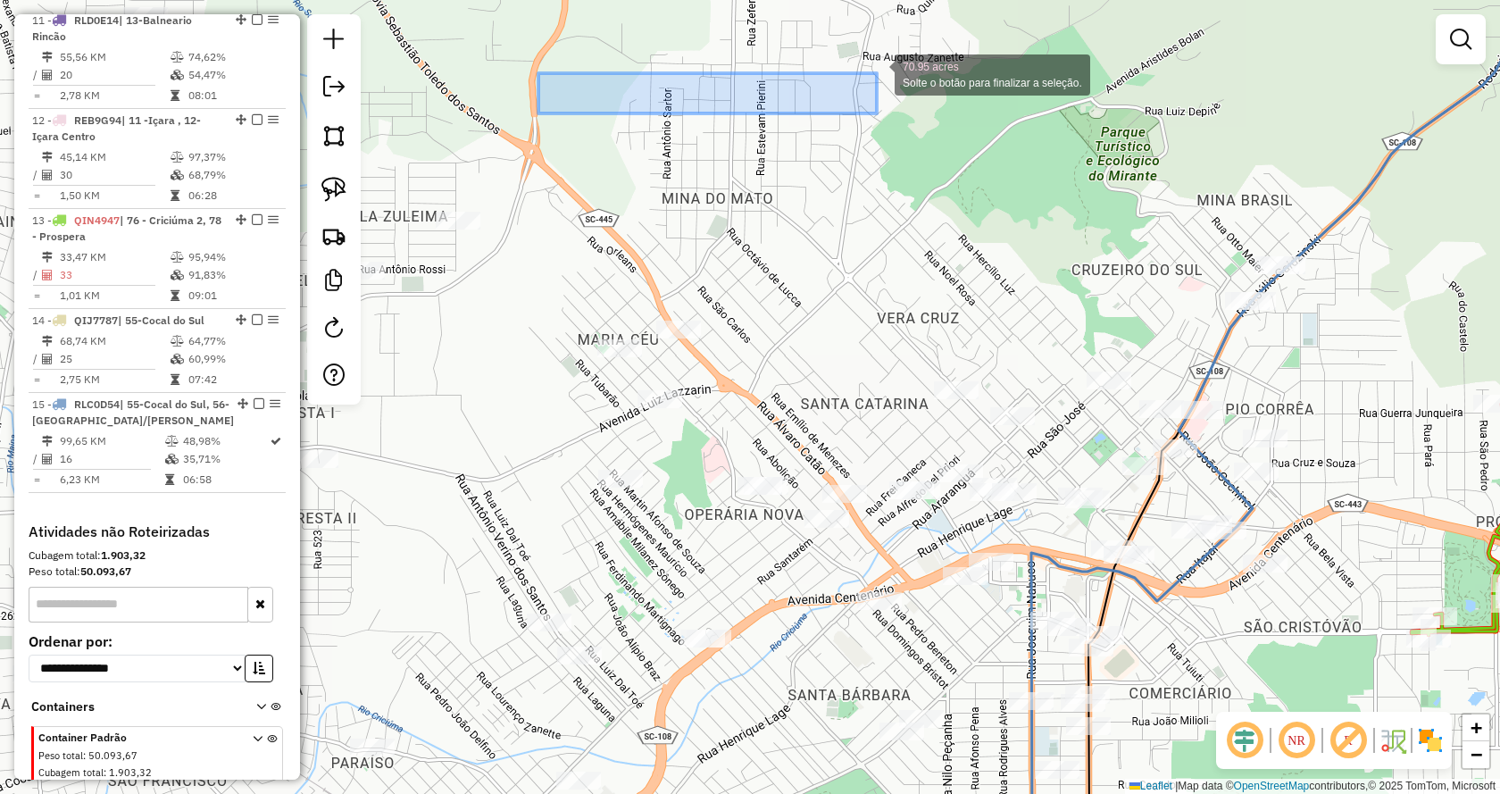
drag, startPoint x: 538, startPoint y: 113, endPoint x: 769, endPoint y: 70, distance: 234.5
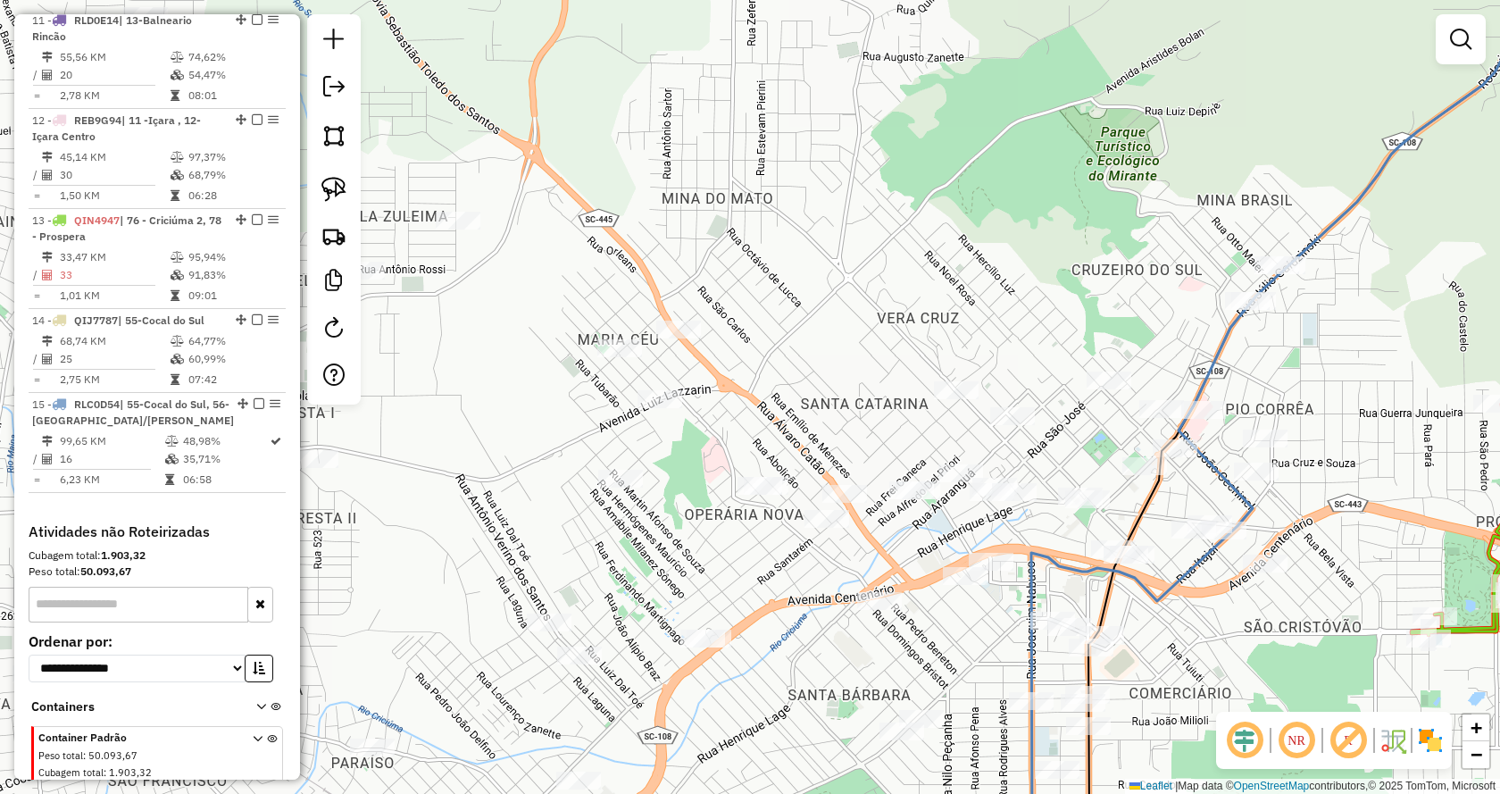
drag, startPoint x: 733, startPoint y: 185, endPoint x: 1134, endPoint y: 432, distance: 471.1
click at [1134, 432] on div "Janela de atendimento Grade de atendimento Capacidade Transportadoras Veículos …" at bounding box center [750, 397] width 1500 height 794
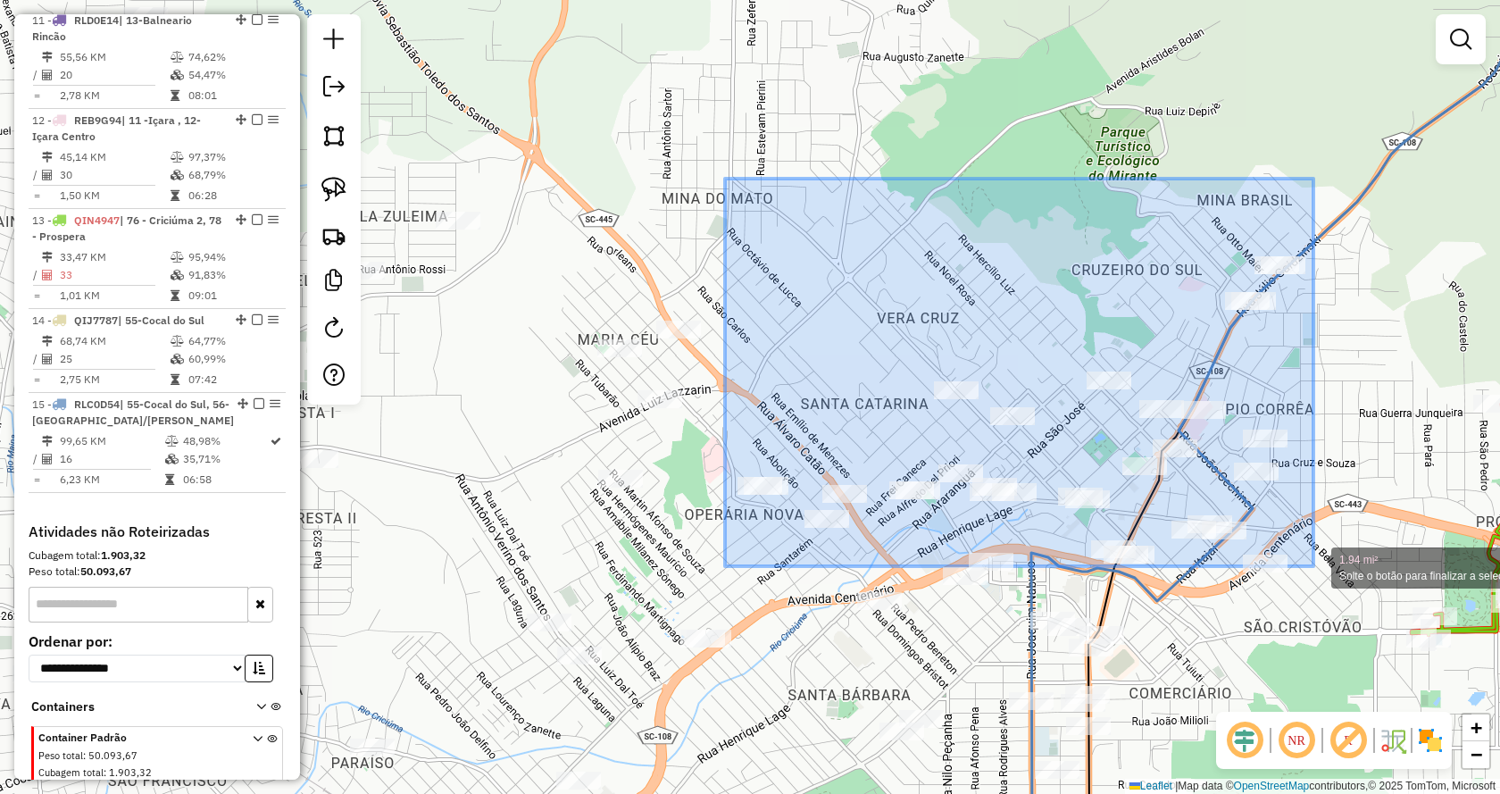
drag, startPoint x: 729, startPoint y: 309, endPoint x: 1314, endPoint y: 566, distance: 638.9
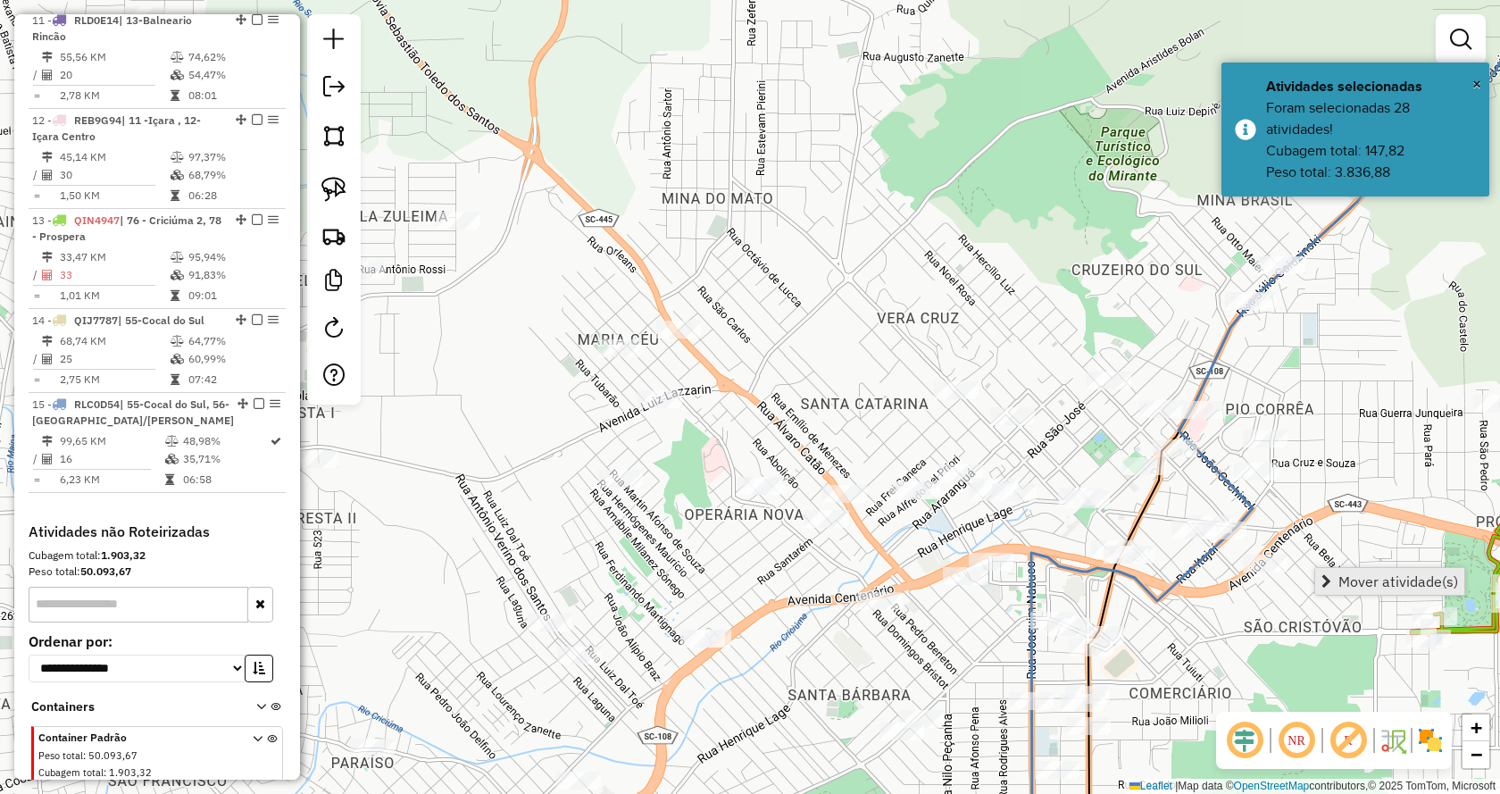
click at [1319, 577] on link "Mover atividade(s)" at bounding box center [1389, 581] width 149 height 27
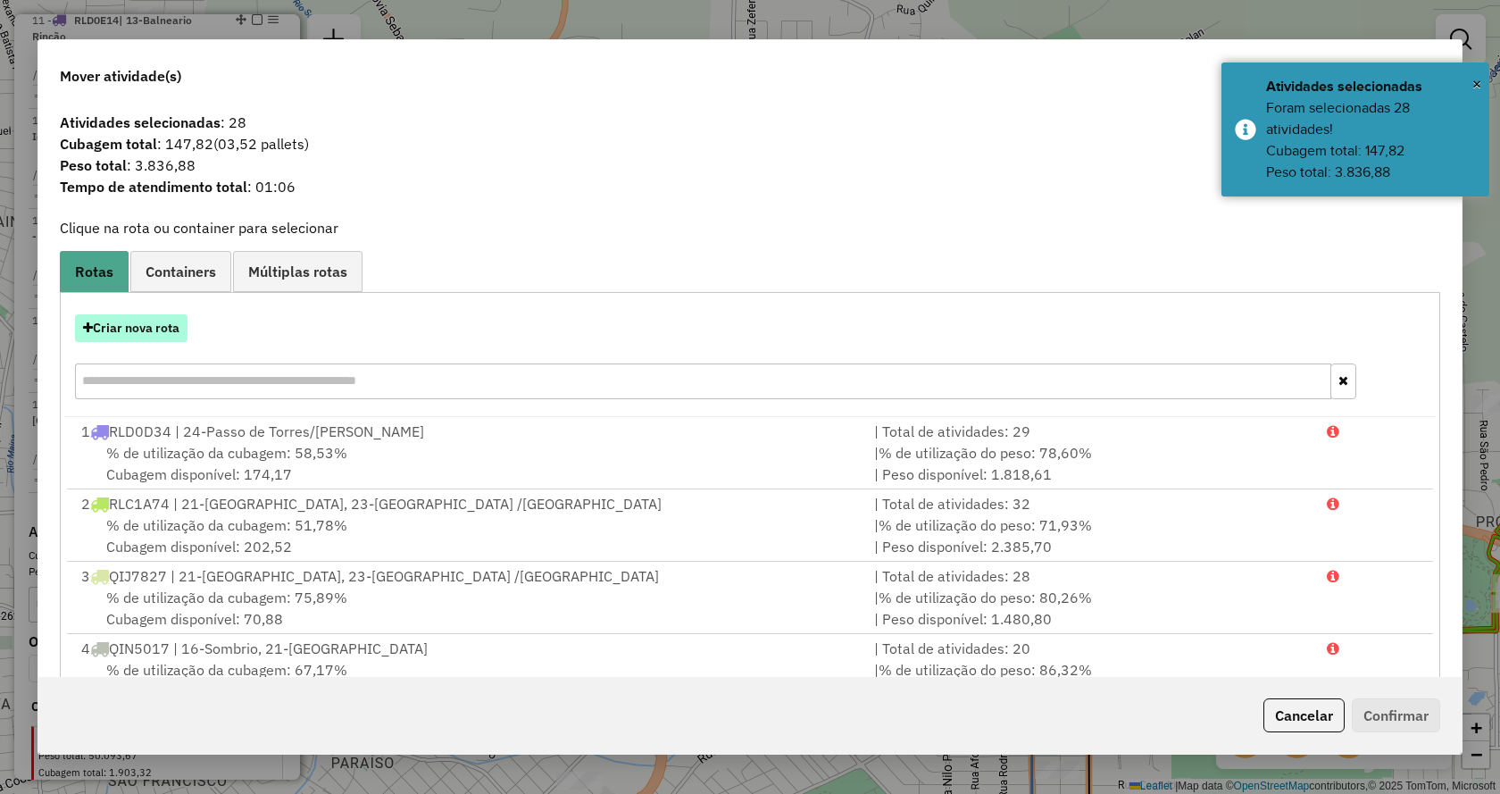
click at [180, 332] on button "Criar nova rota" at bounding box center [131, 328] width 113 height 28
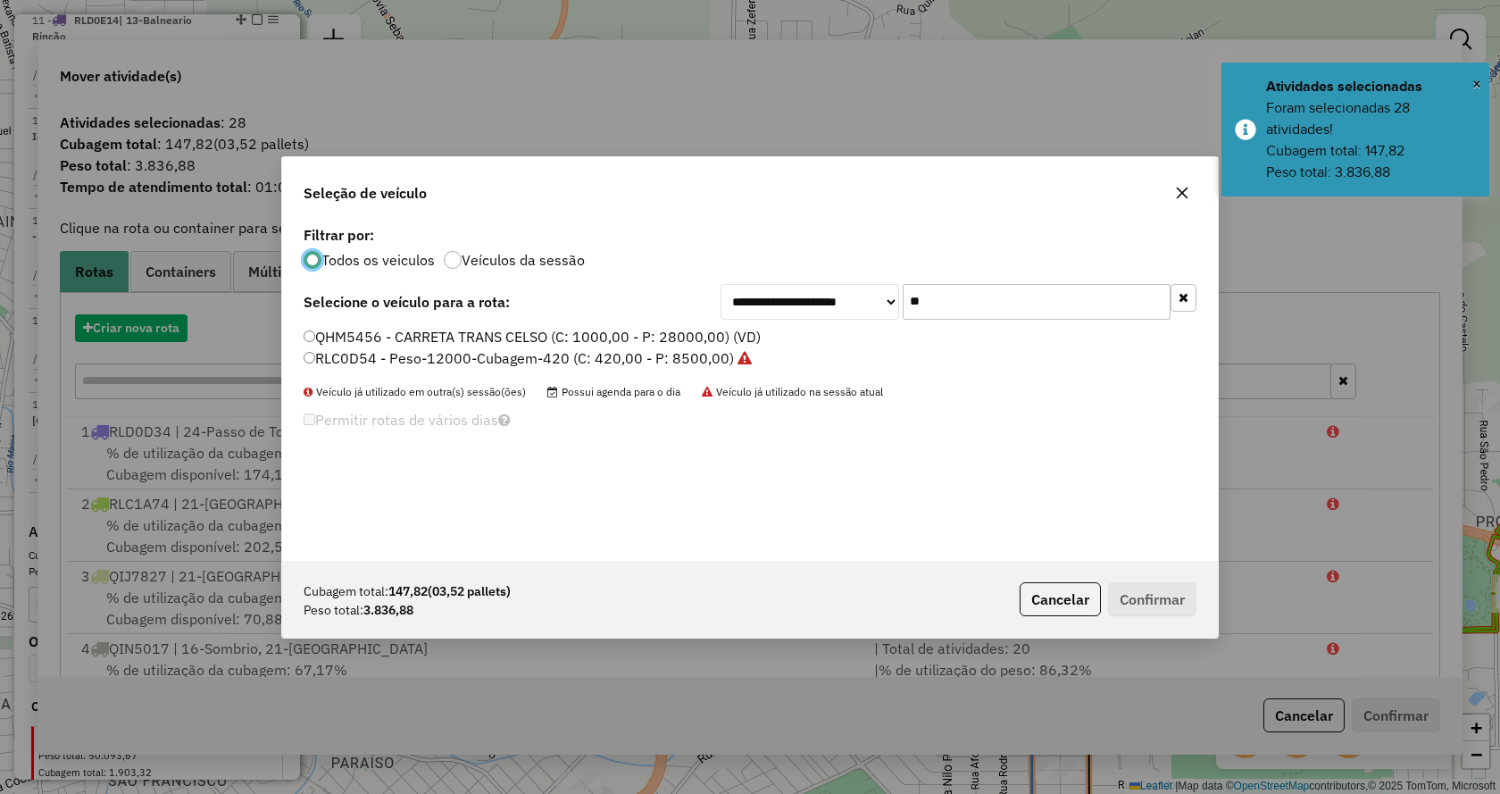
scroll to position [10, 5]
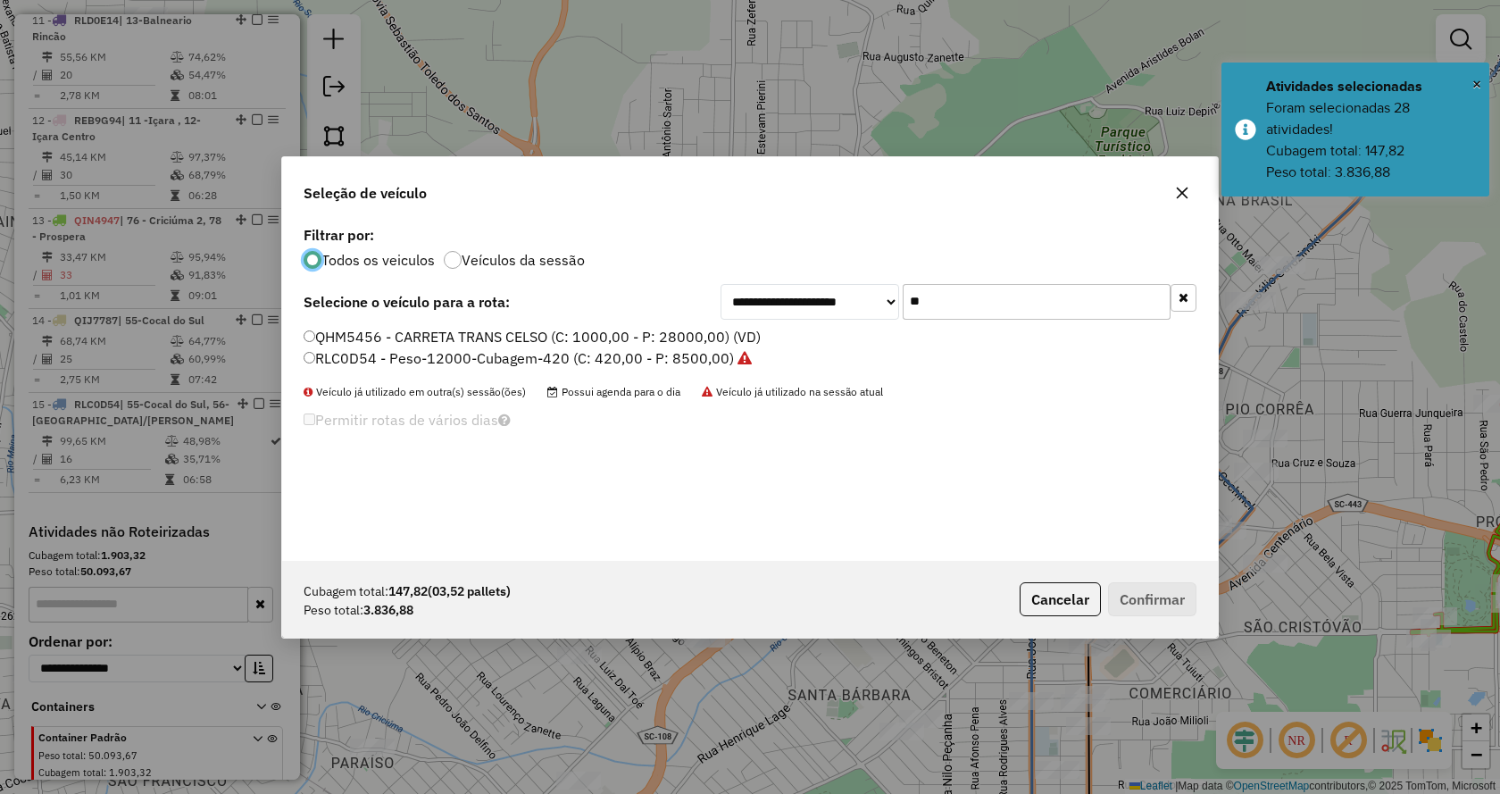
click at [984, 309] on input "**" at bounding box center [1037, 302] width 268 height 36
click at [982, 306] on input "**" at bounding box center [1037, 302] width 268 height 36
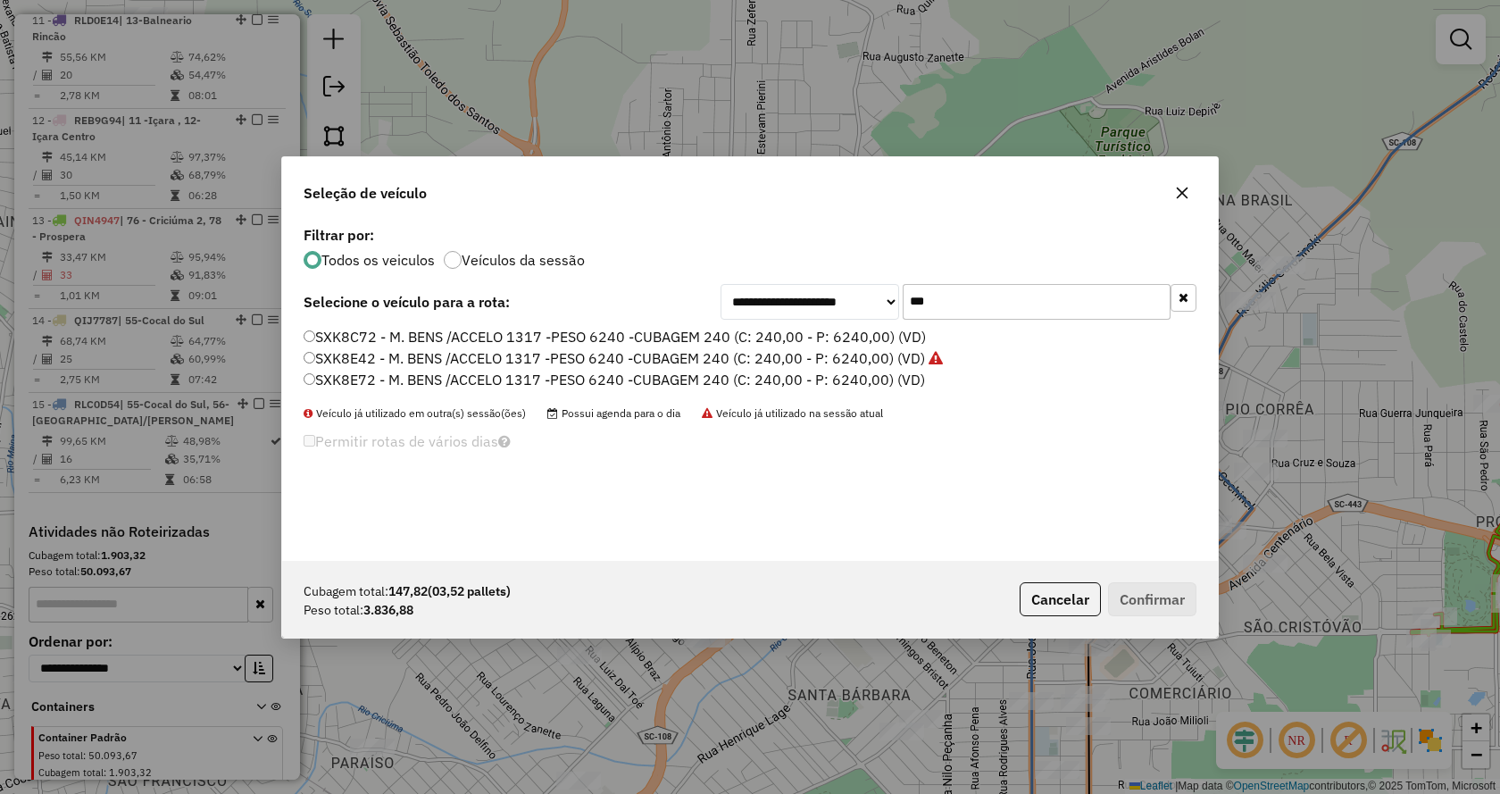
type input "***"
click at [820, 386] on label "SXK8E72 - M. BENS /ACCELO 1317 -PESO 6240 -CUBAGEM 240 (C: 240,00 - P: 6240,00)…" at bounding box center [614, 379] width 621 height 21
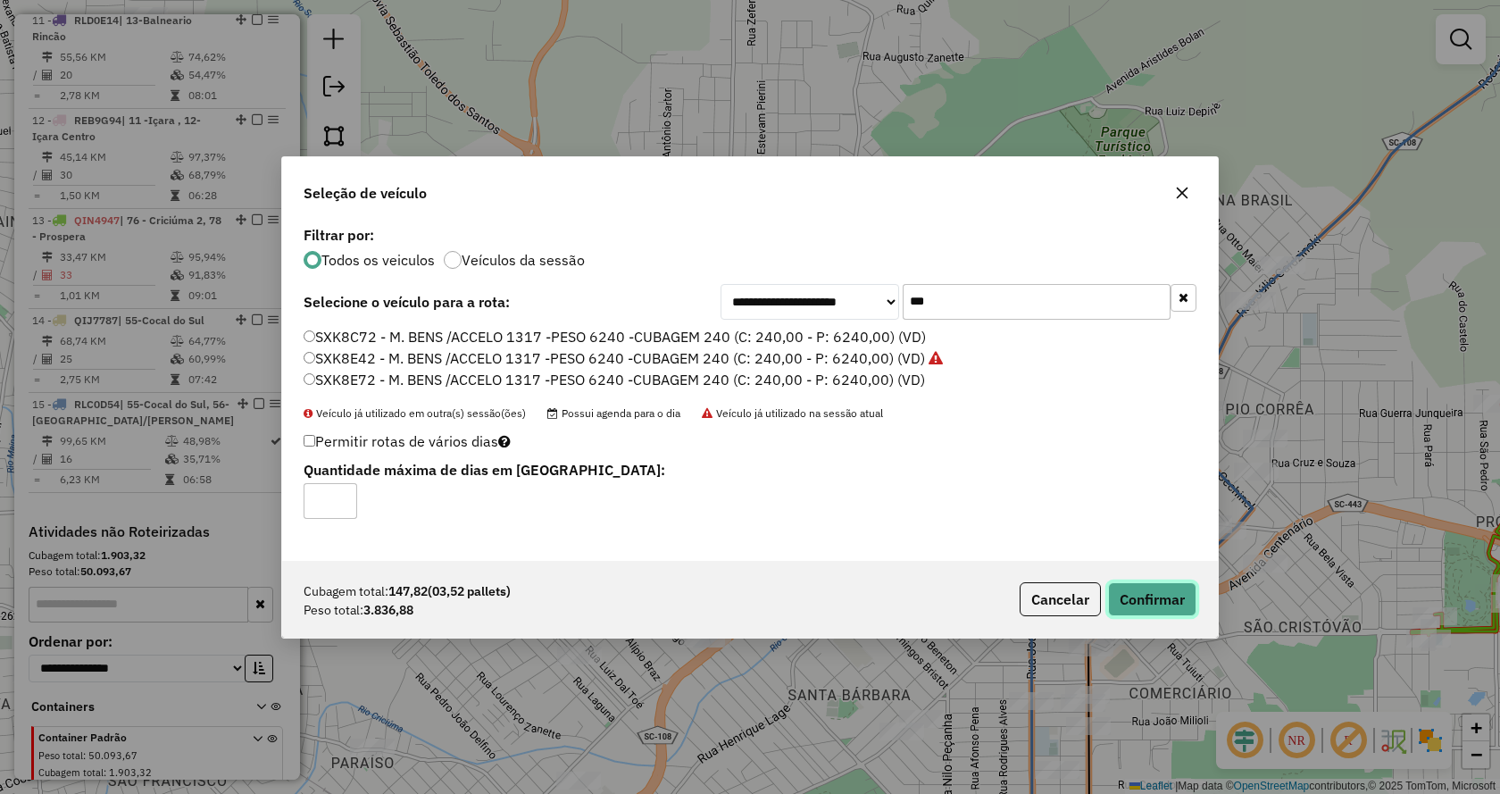
click at [1156, 600] on button "Confirmar" at bounding box center [1152, 599] width 88 height 34
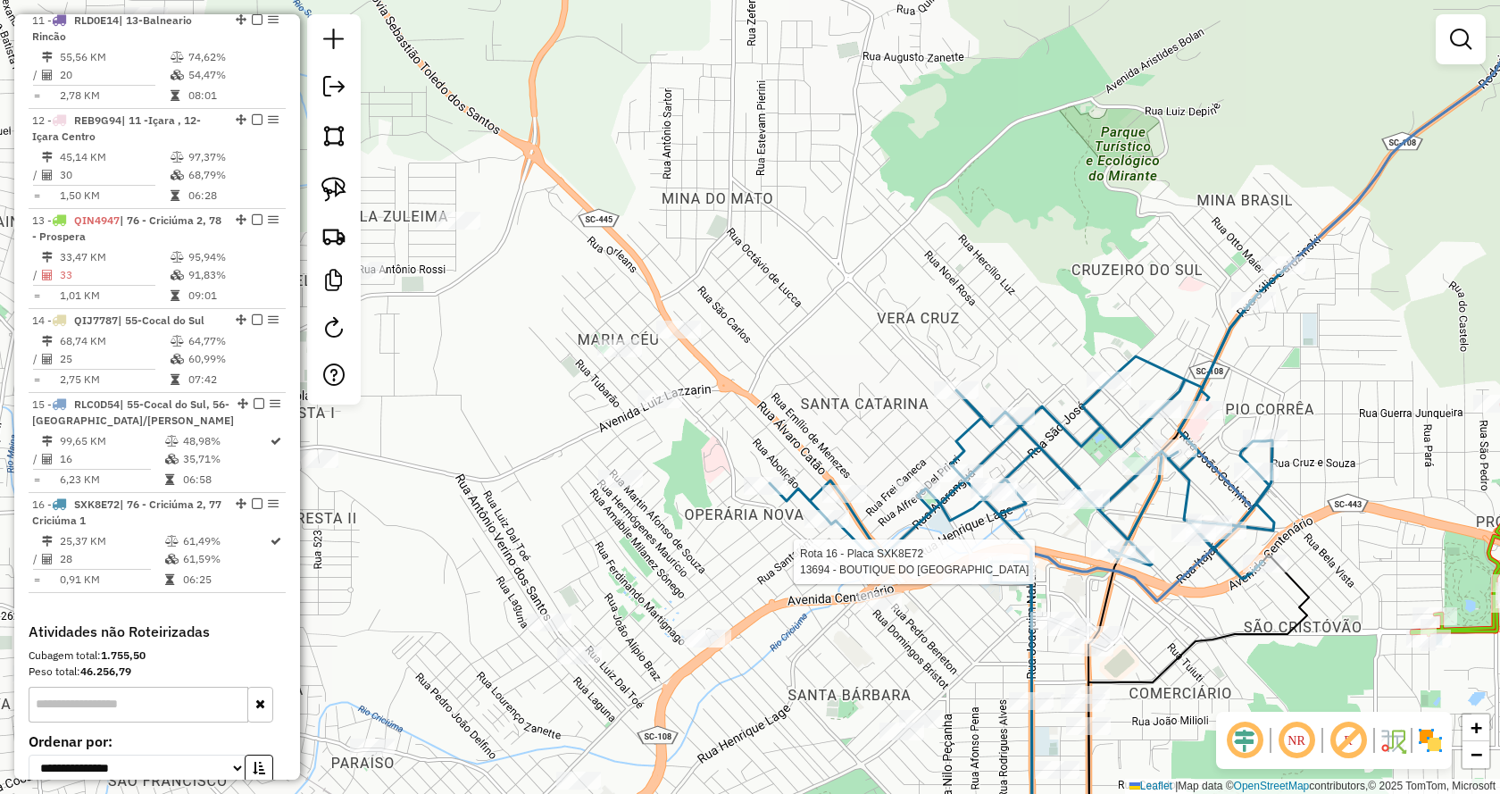
select select "*********"
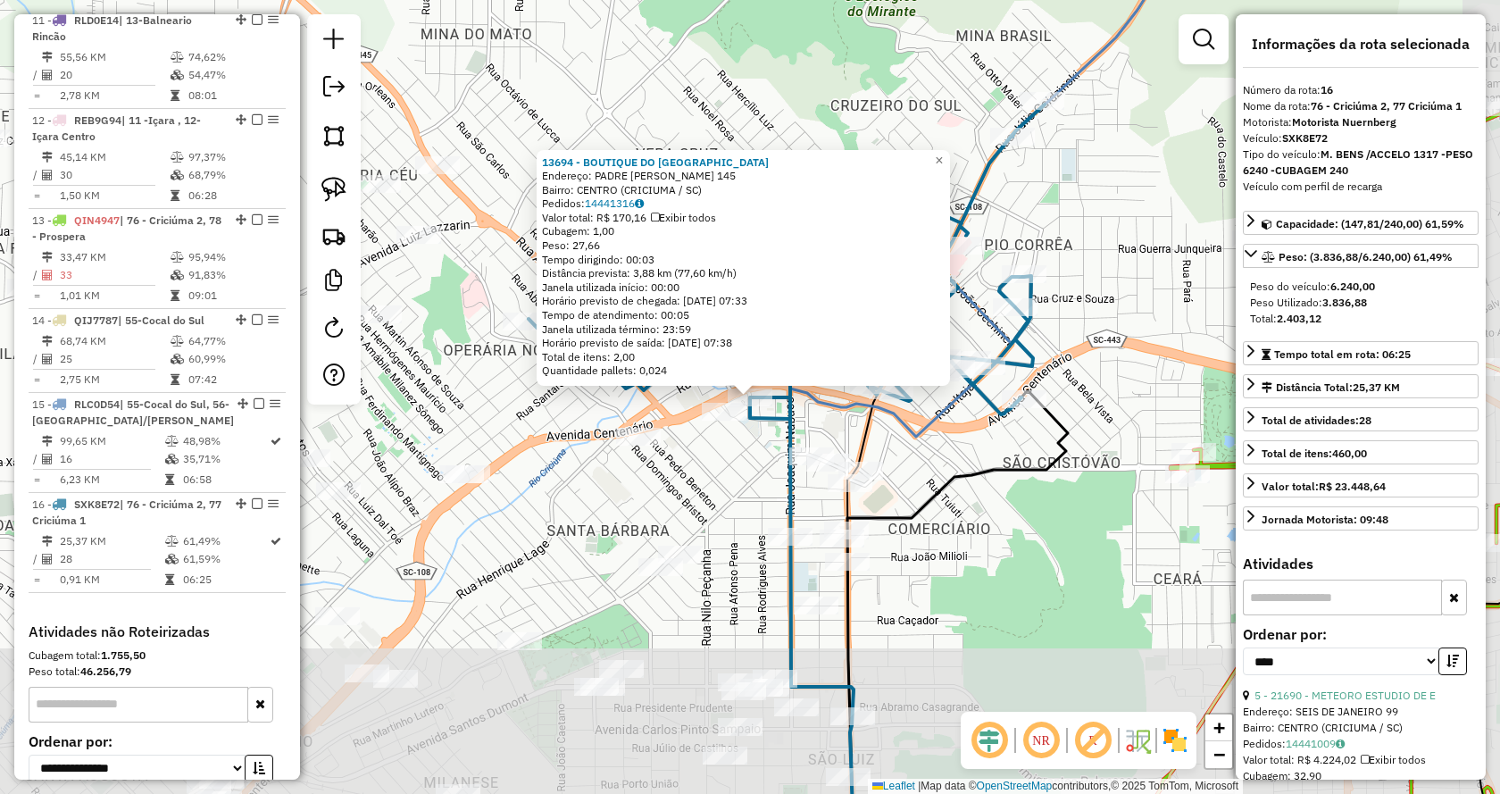
scroll to position [1872, 0]
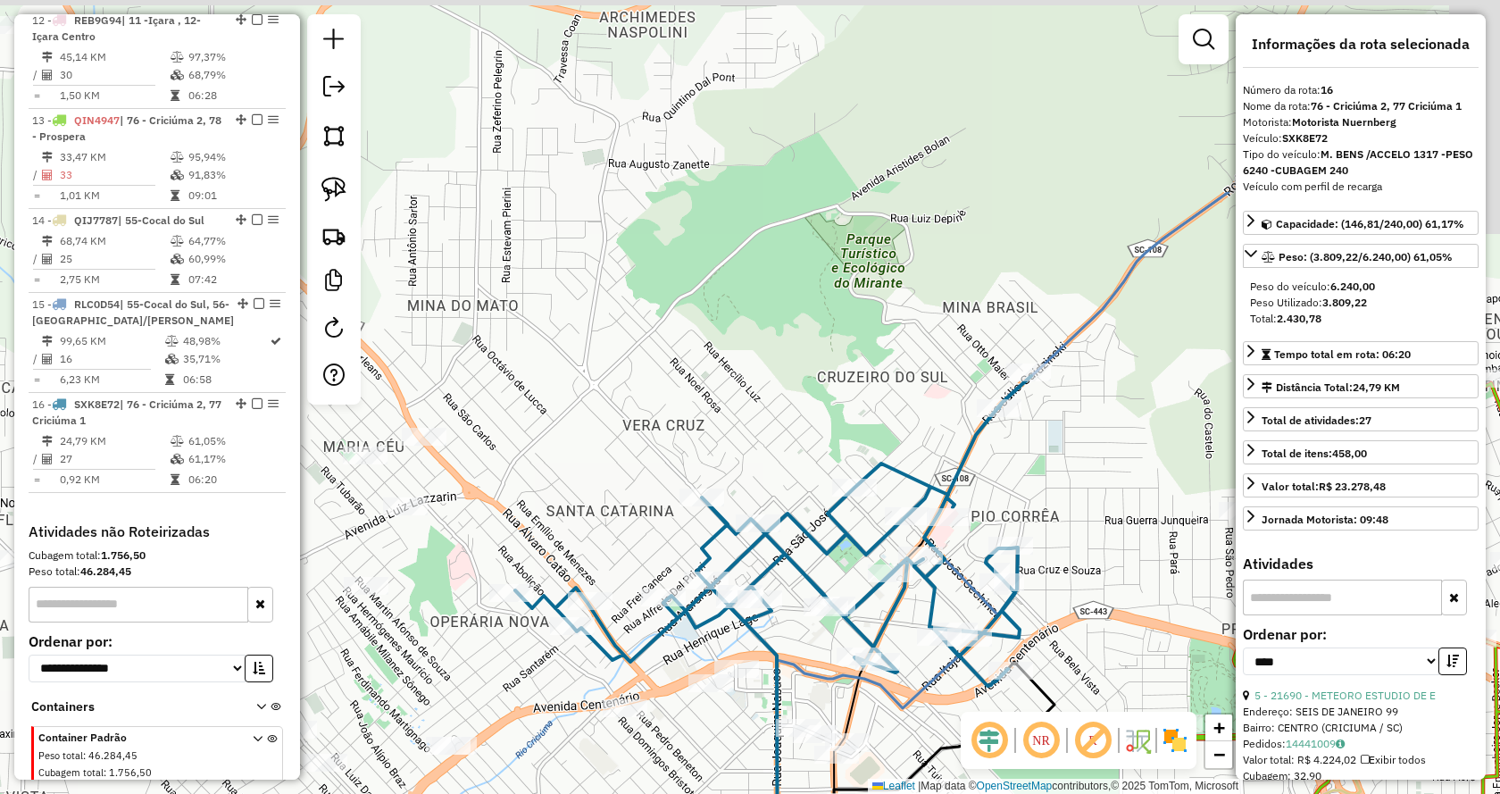
drag, startPoint x: 930, startPoint y: 118, endPoint x: 887, endPoint y: 505, distance: 389.0
click at [887, 505] on div "Janela de atendimento Grade de atendimento Capacidade Transportadoras Veículos …" at bounding box center [750, 397] width 1500 height 794
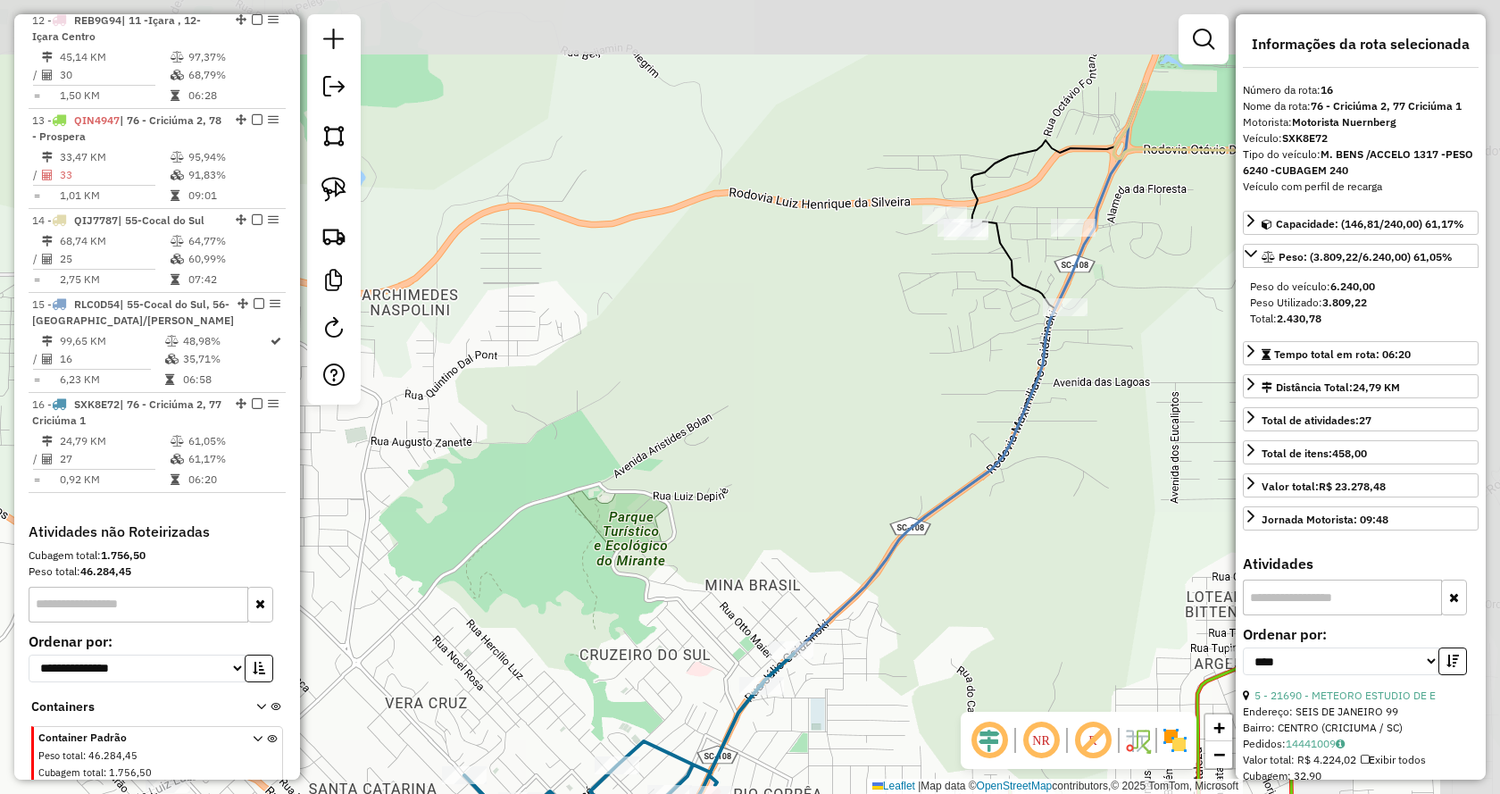
drag, startPoint x: 1018, startPoint y: 213, endPoint x: 810, endPoint y: 375, distance: 264.0
click at [810, 375] on div "Janela de atendimento Grade de atendimento Capacidade Transportadoras Veículos …" at bounding box center [750, 397] width 1500 height 794
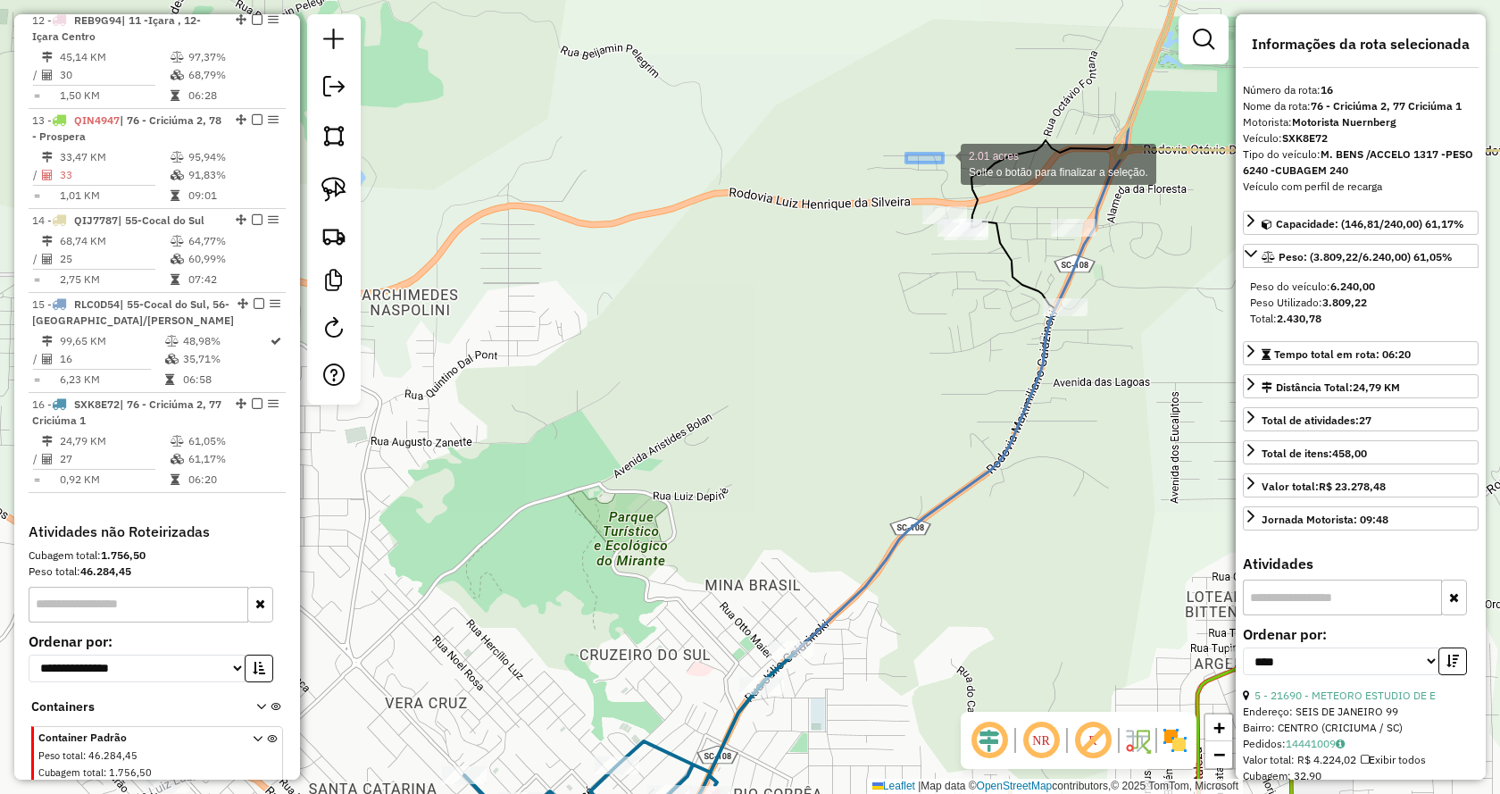
drag, startPoint x: 925, startPoint y: 185, endPoint x: 942, endPoint y: 161, distance: 29.5
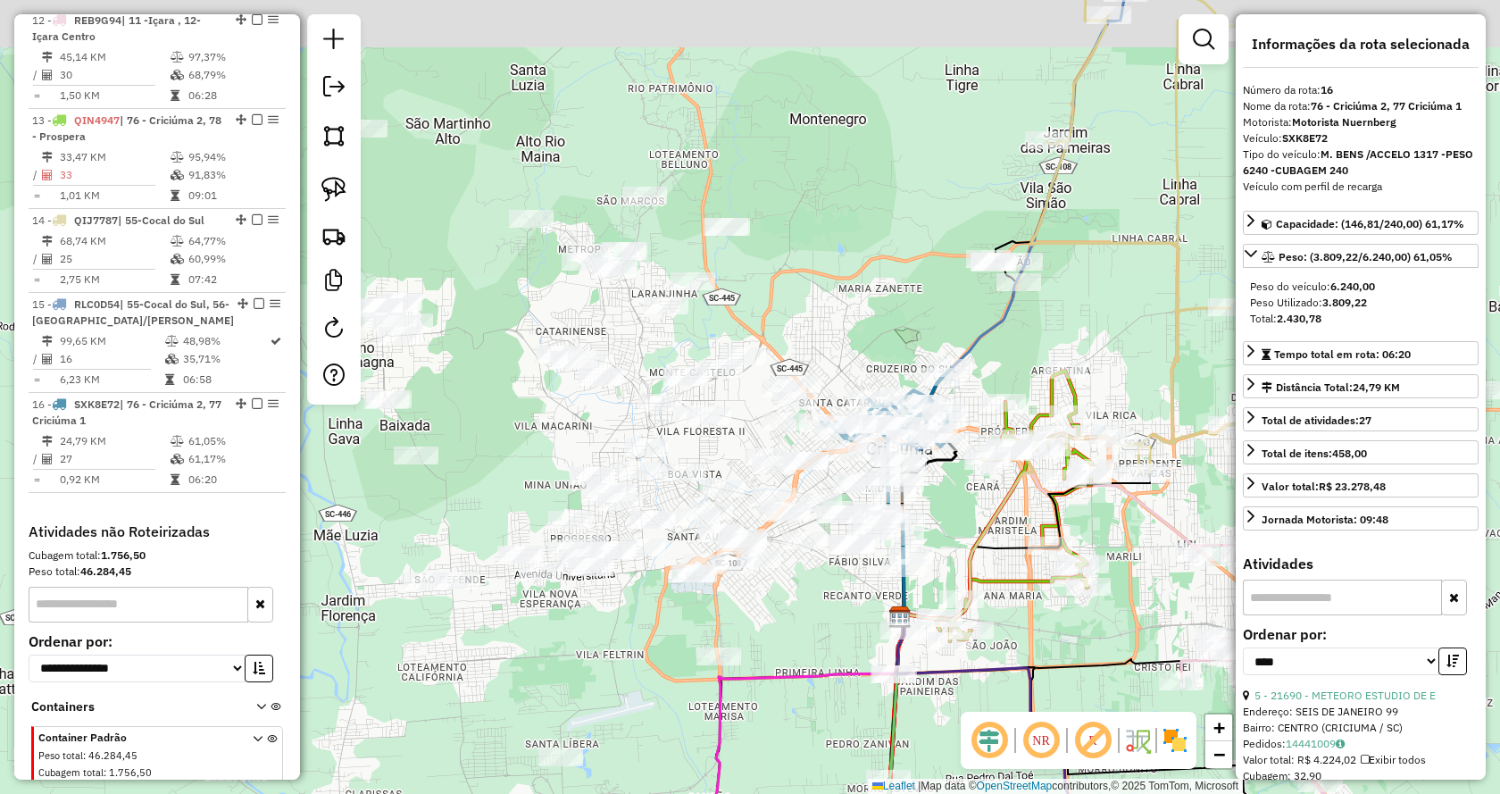
drag, startPoint x: 1075, startPoint y: 184, endPoint x: 1039, endPoint y: 308, distance: 129.4
click at [1039, 308] on div "Janela de atendimento Grade de atendimento Capacidade Transportadoras Veículos …" at bounding box center [750, 397] width 1500 height 794
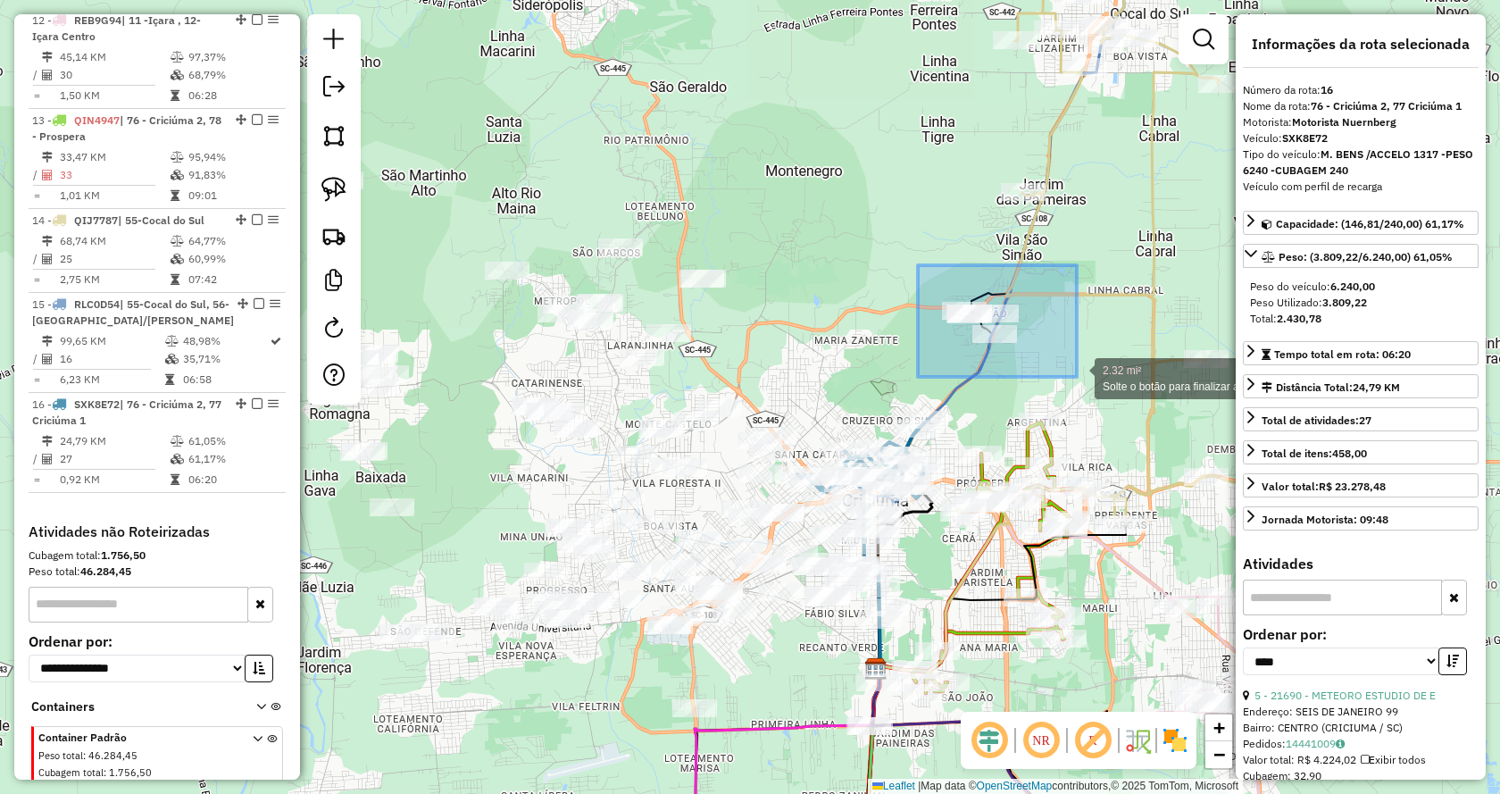
drag, startPoint x: 918, startPoint y: 265, endPoint x: 1078, endPoint y: 378, distance: 195.5
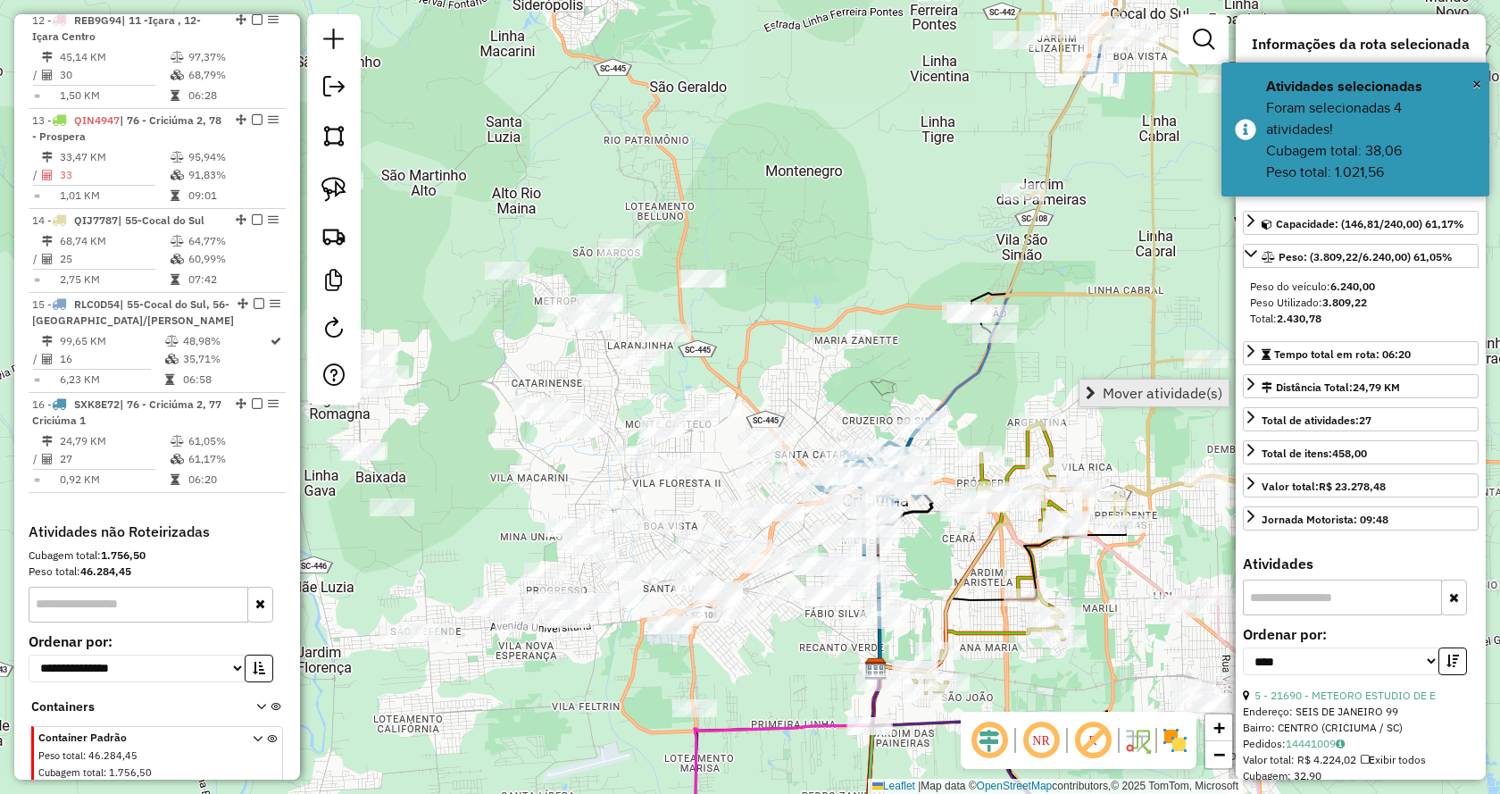
click at [1106, 383] on link "Mover atividade(s)" at bounding box center [1154, 393] width 149 height 27
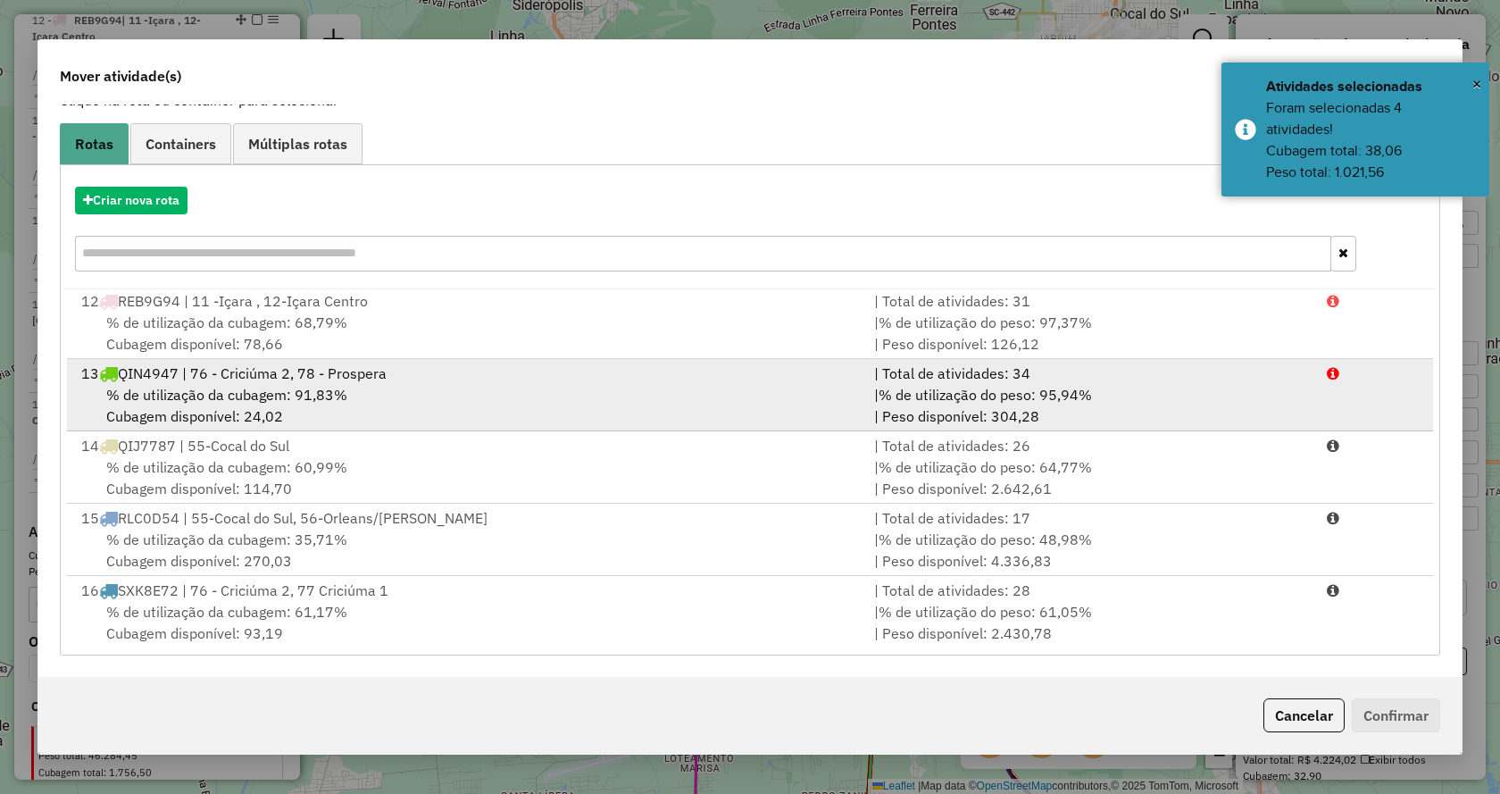
scroll to position [800, 0]
click at [1387, 635] on li "16 SXK8E72 | 76 - Criciúma 2, 77 Criciúma 1 | Total de atividades: 28 % de util…" at bounding box center [750, 610] width 1366 height 72
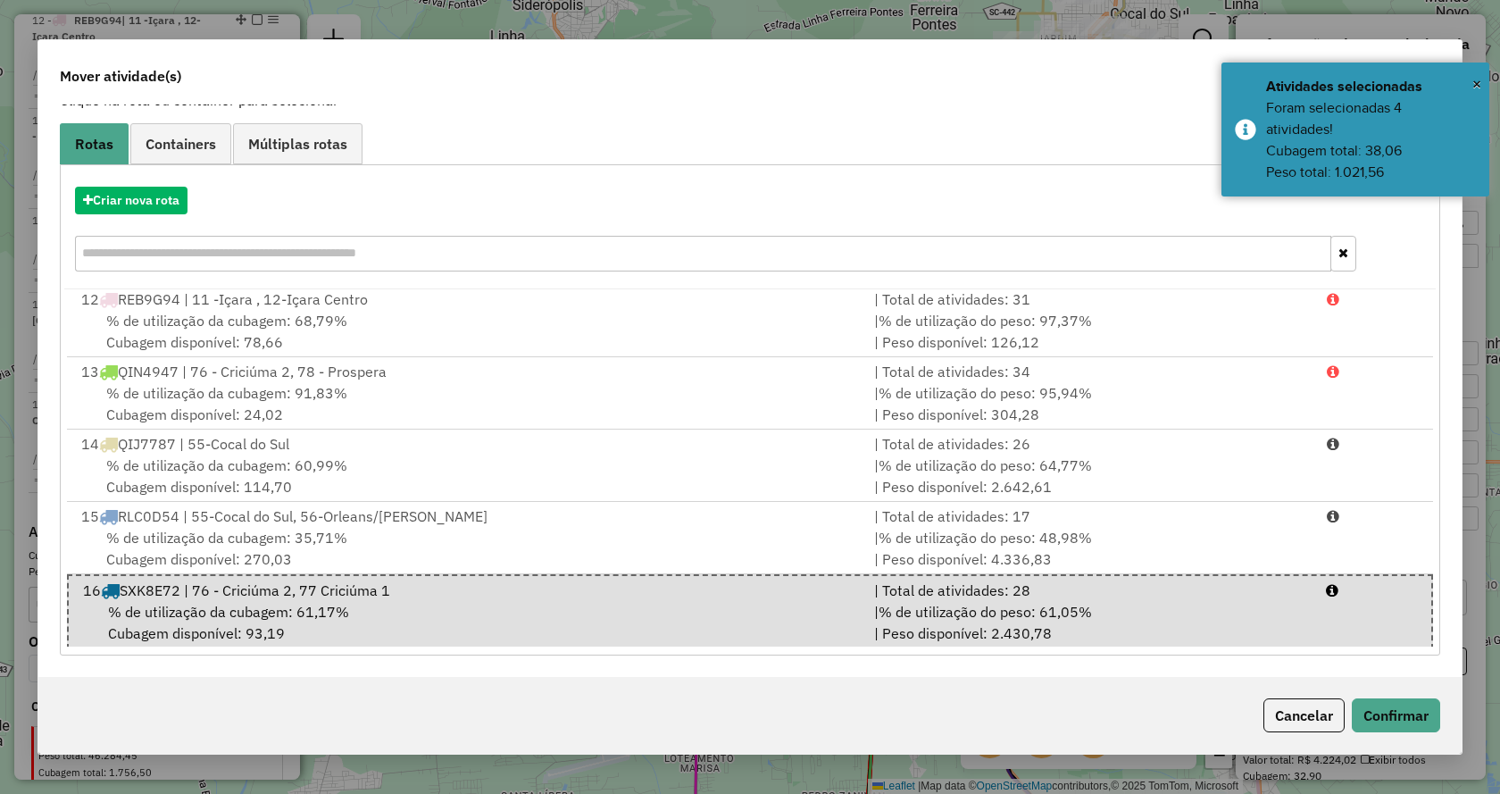
click at [1395, 678] on div "Cancelar Confirmar" at bounding box center [749, 715] width 1423 height 77
click at [1399, 711] on button "Confirmar" at bounding box center [1396, 715] width 88 height 34
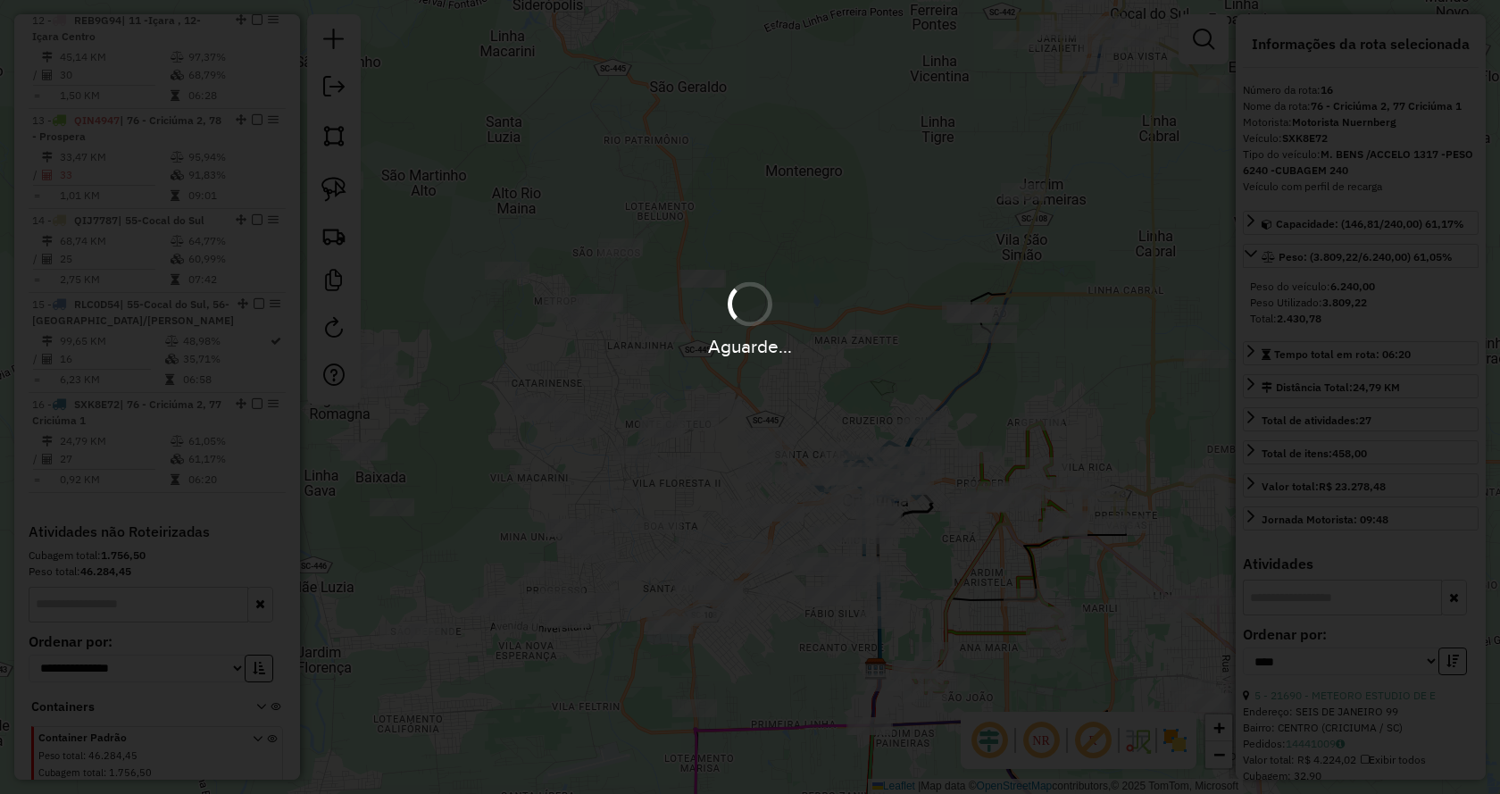
scroll to position [0, 0]
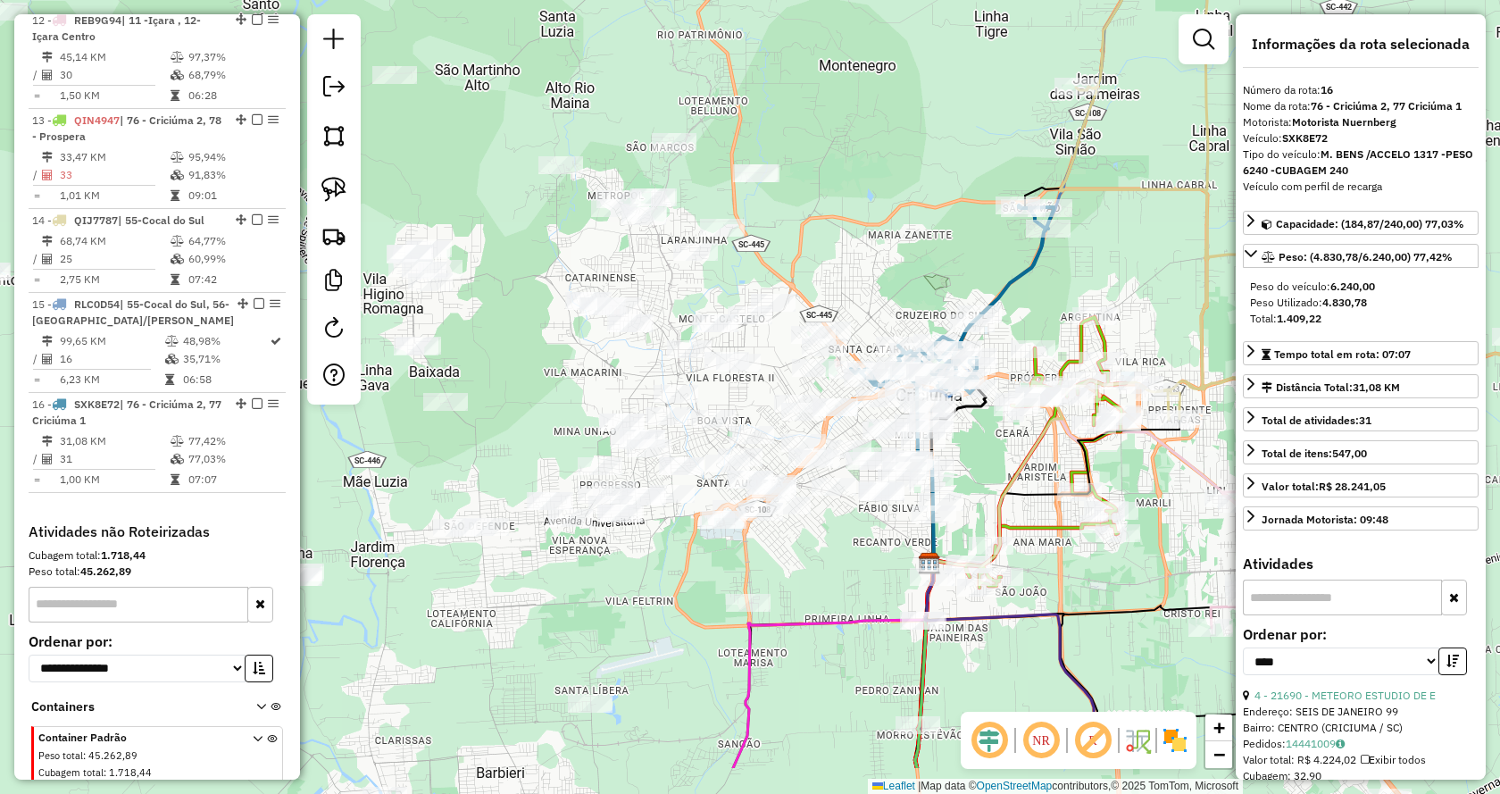
drag, startPoint x: 930, startPoint y: 555, endPoint x: 984, endPoint y: 450, distance: 118.2
click at [984, 450] on div "Janela de atendimento Grade de atendimento Capacidade Transportadoras Veículos …" at bounding box center [750, 397] width 1500 height 794
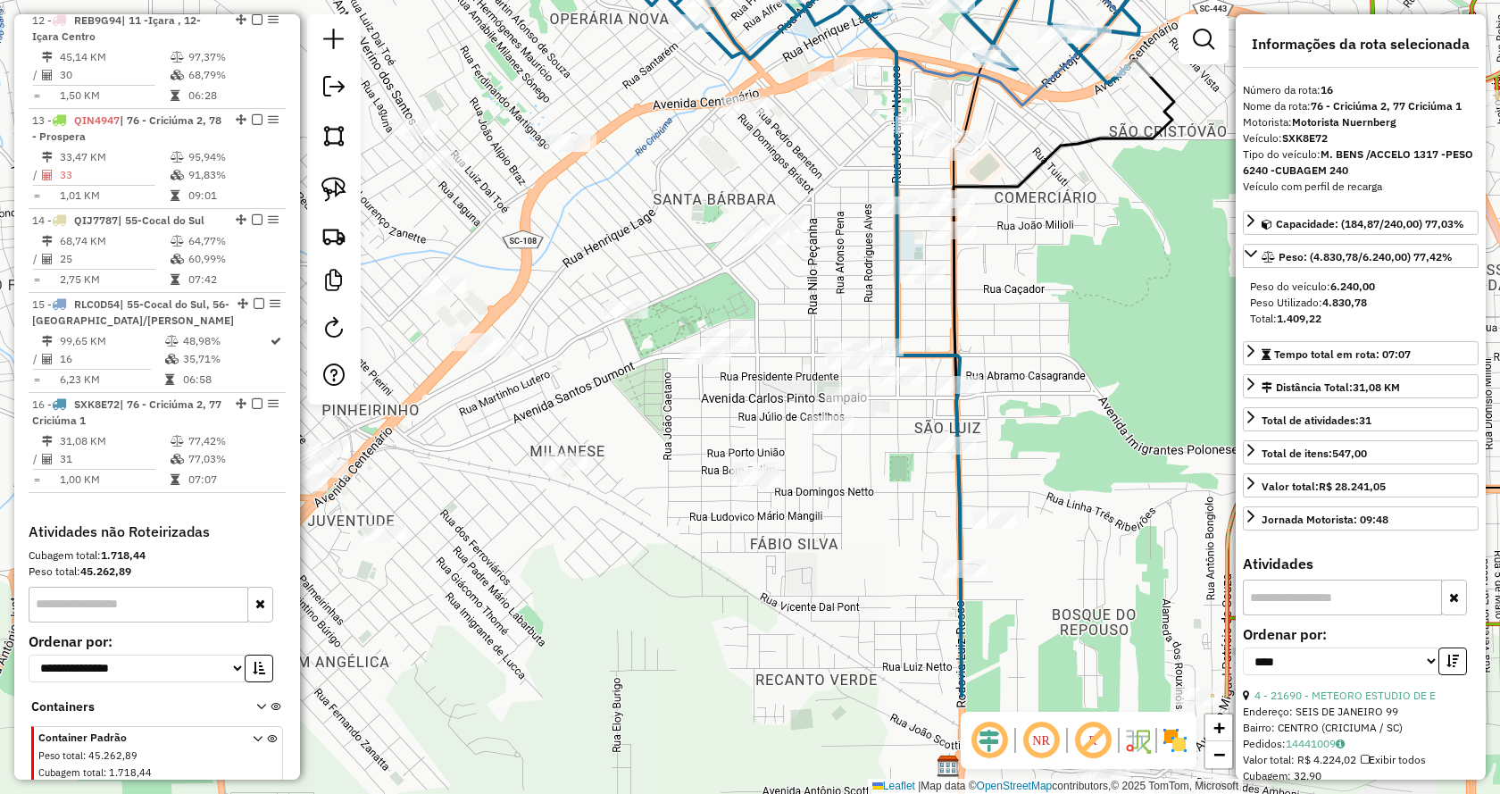
drag, startPoint x: 975, startPoint y: 455, endPoint x: 1097, endPoint y: 298, distance: 197.9
click at [1097, 298] on div "Janela de atendimento Grade de atendimento Capacidade Transportadoras Veículos …" at bounding box center [750, 397] width 1500 height 794
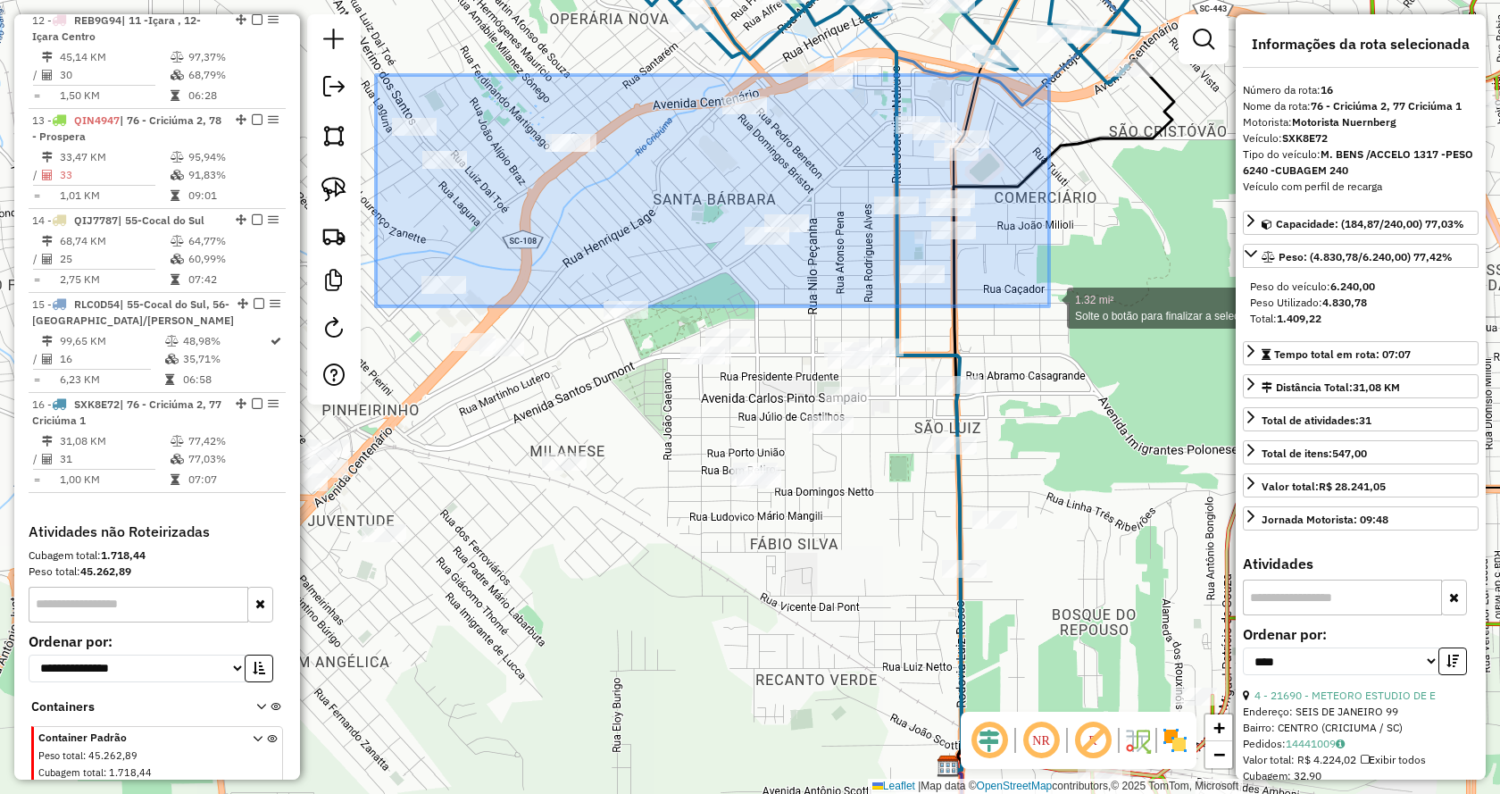
drag, startPoint x: 390, startPoint y: 80, endPoint x: 1049, endPoint y: 306, distance: 696.6
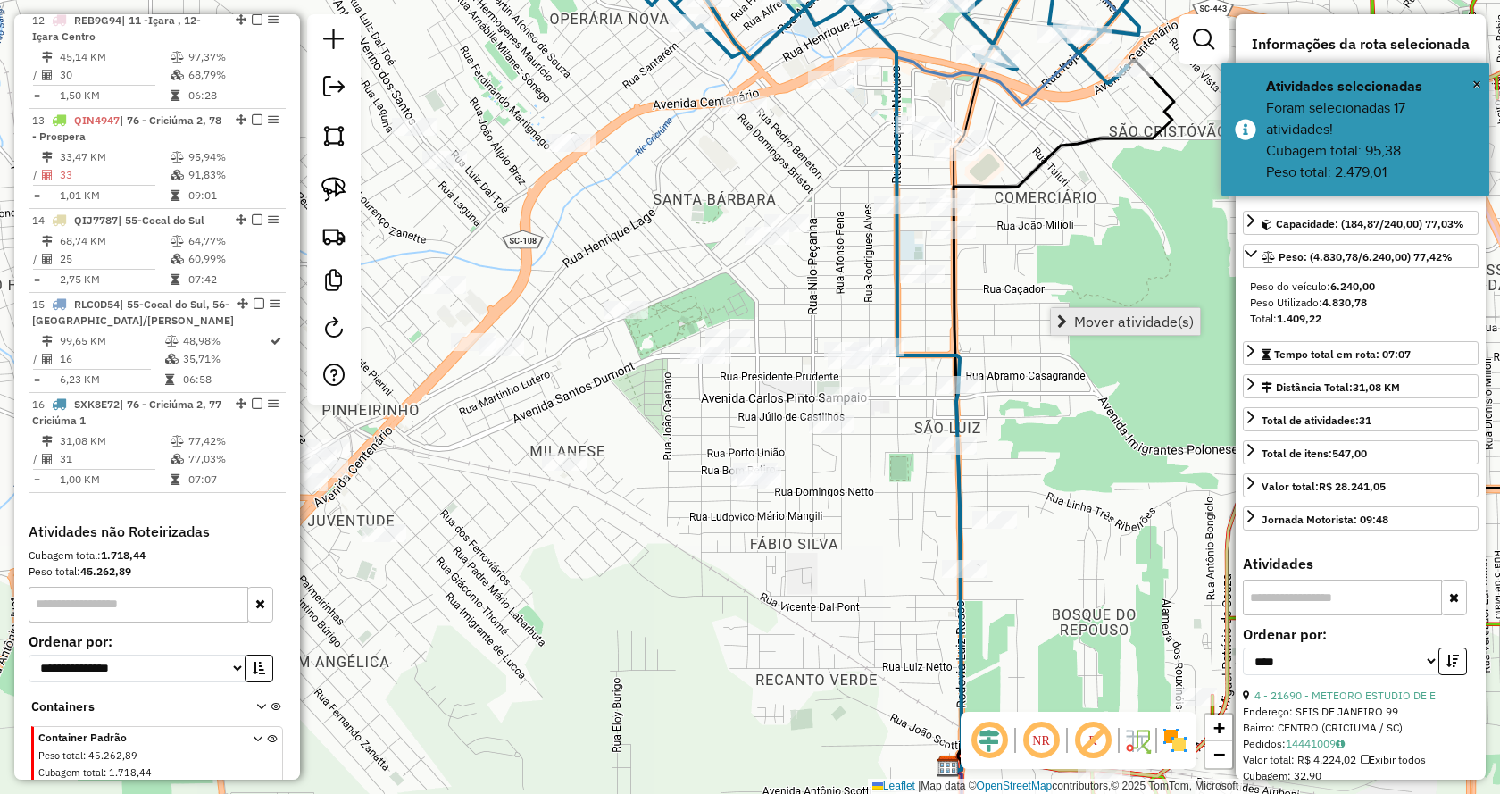
click at [1080, 329] on span "Mover atividade(s)" at bounding box center [1134, 321] width 120 height 14
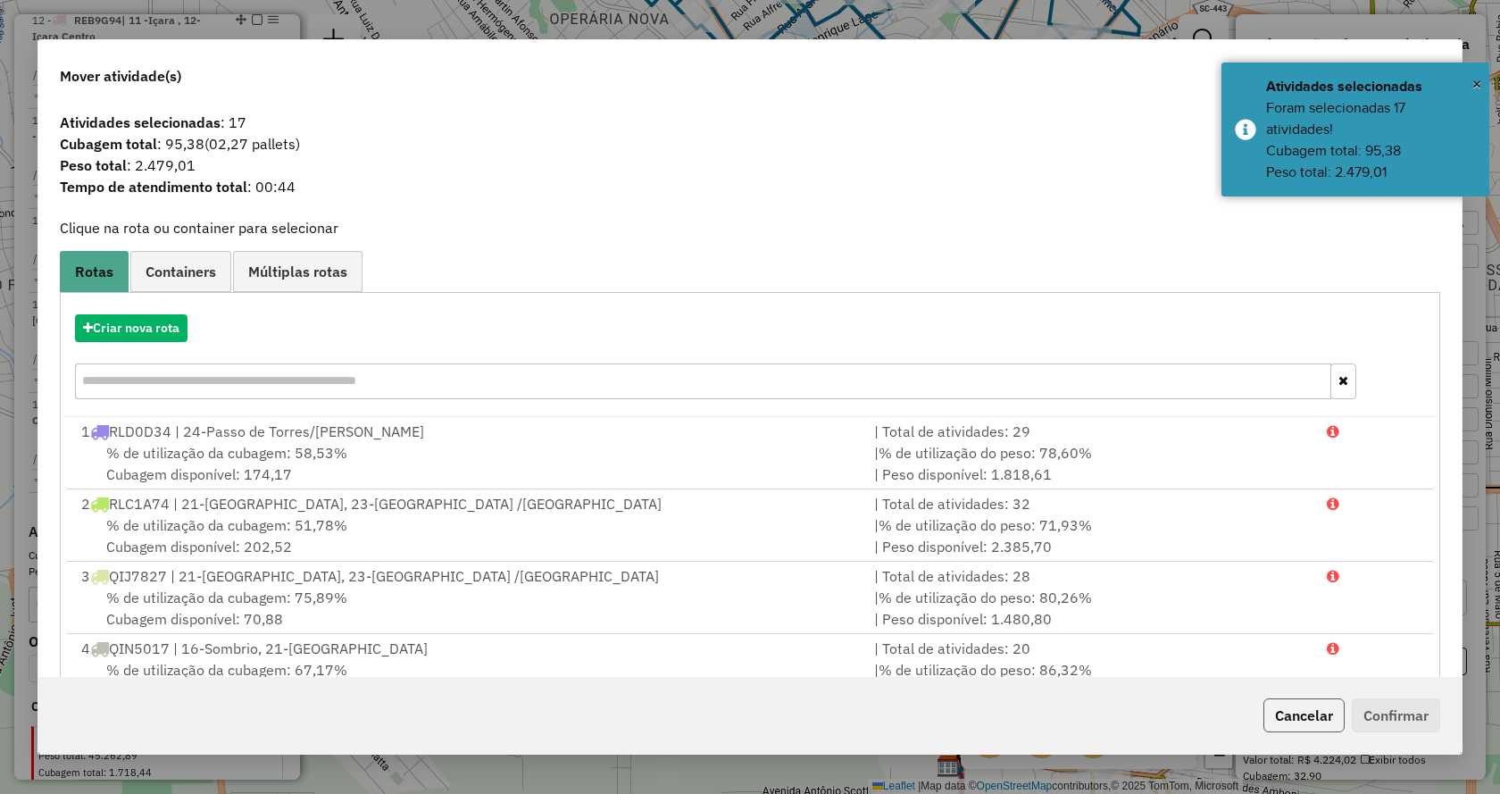
click at [1326, 723] on button "Cancelar" at bounding box center [1304, 715] width 81 height 34
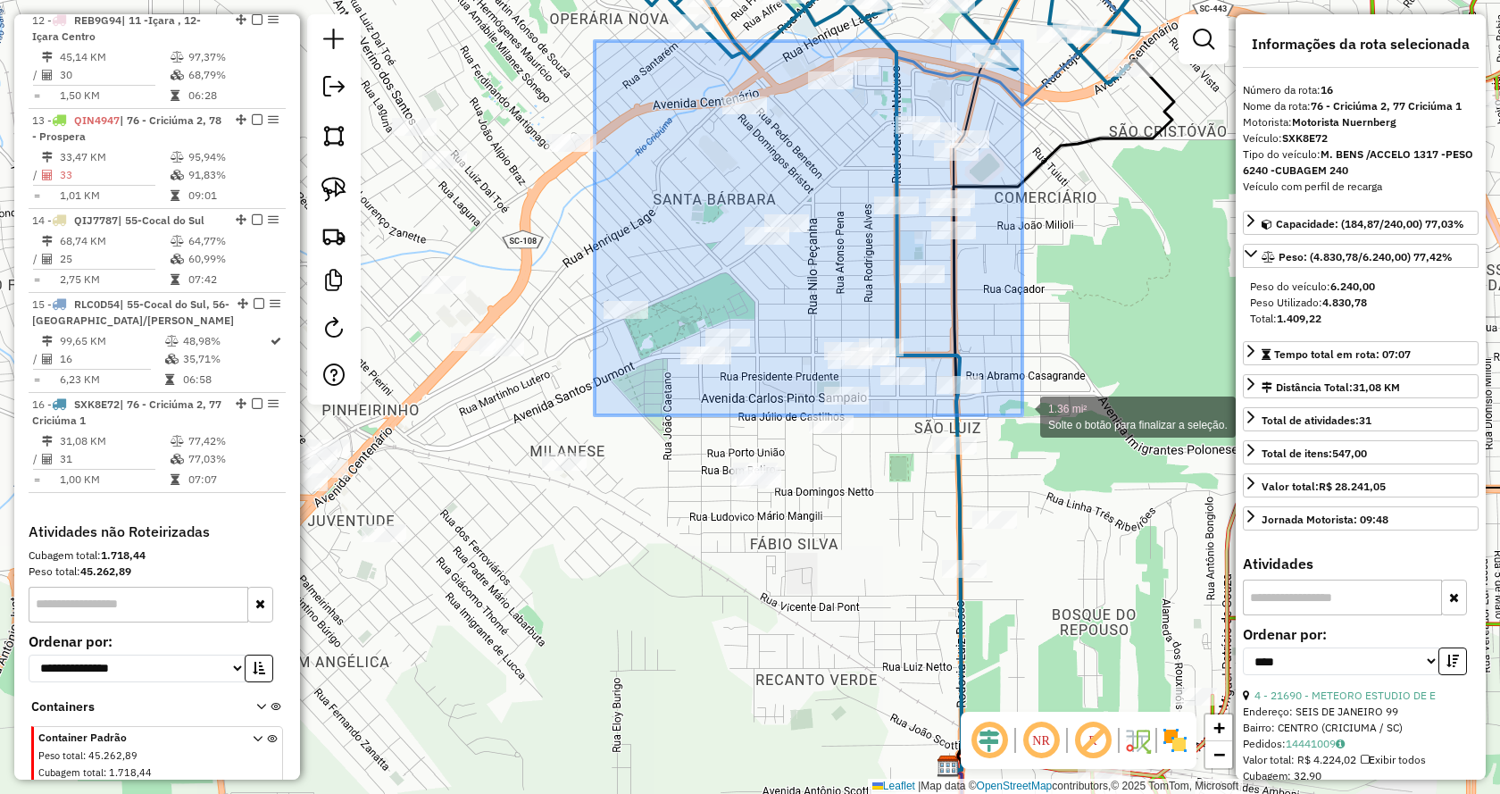
drag, startPoint x: 605, startPoint y: 55, endPoint x: 1022, endPoint y: 415, distance: 550.8
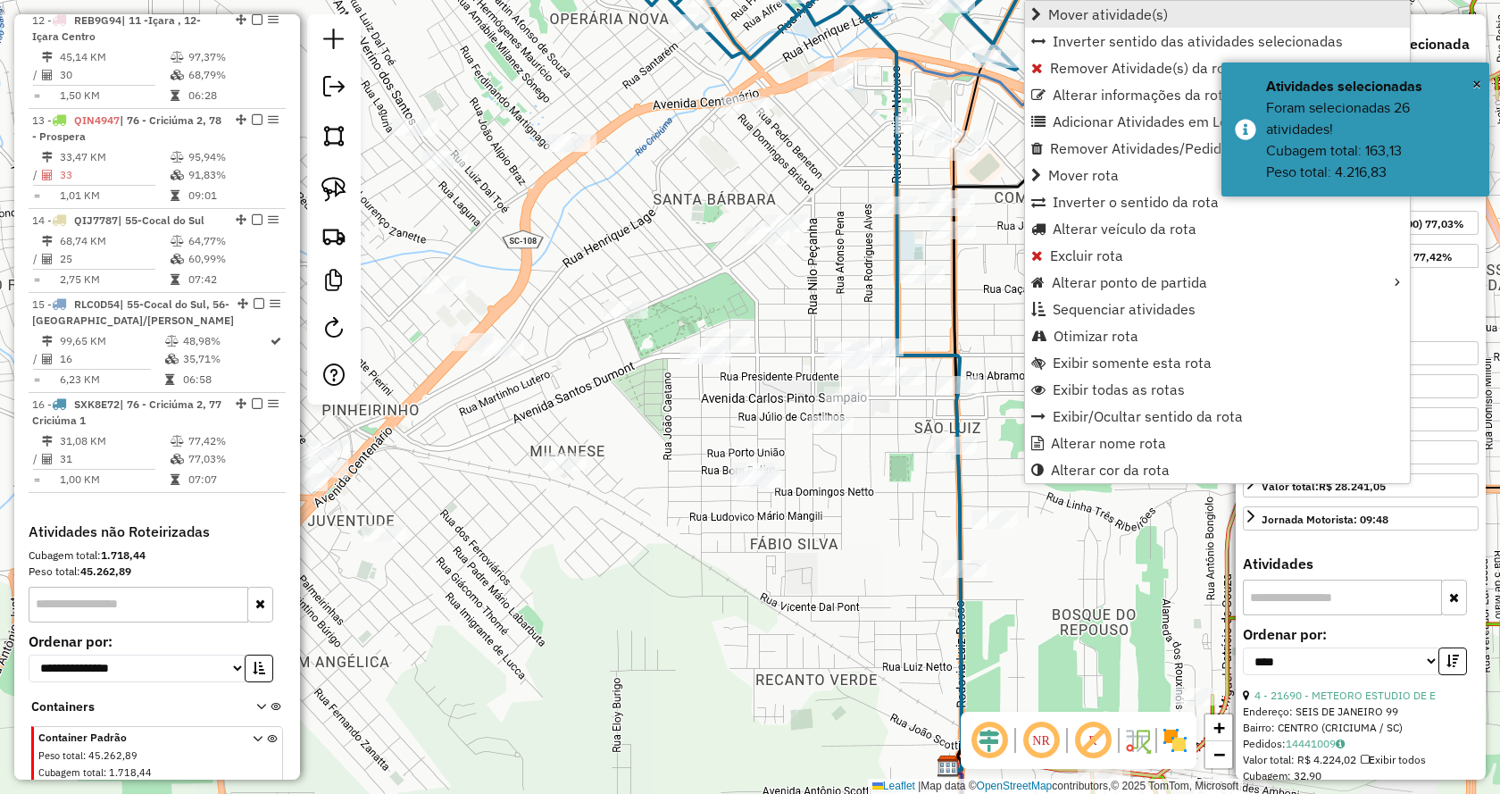
click at [1066, 14] on span "Mover atividade(s)" at bounding box center [1108, 14] width 120 height 14
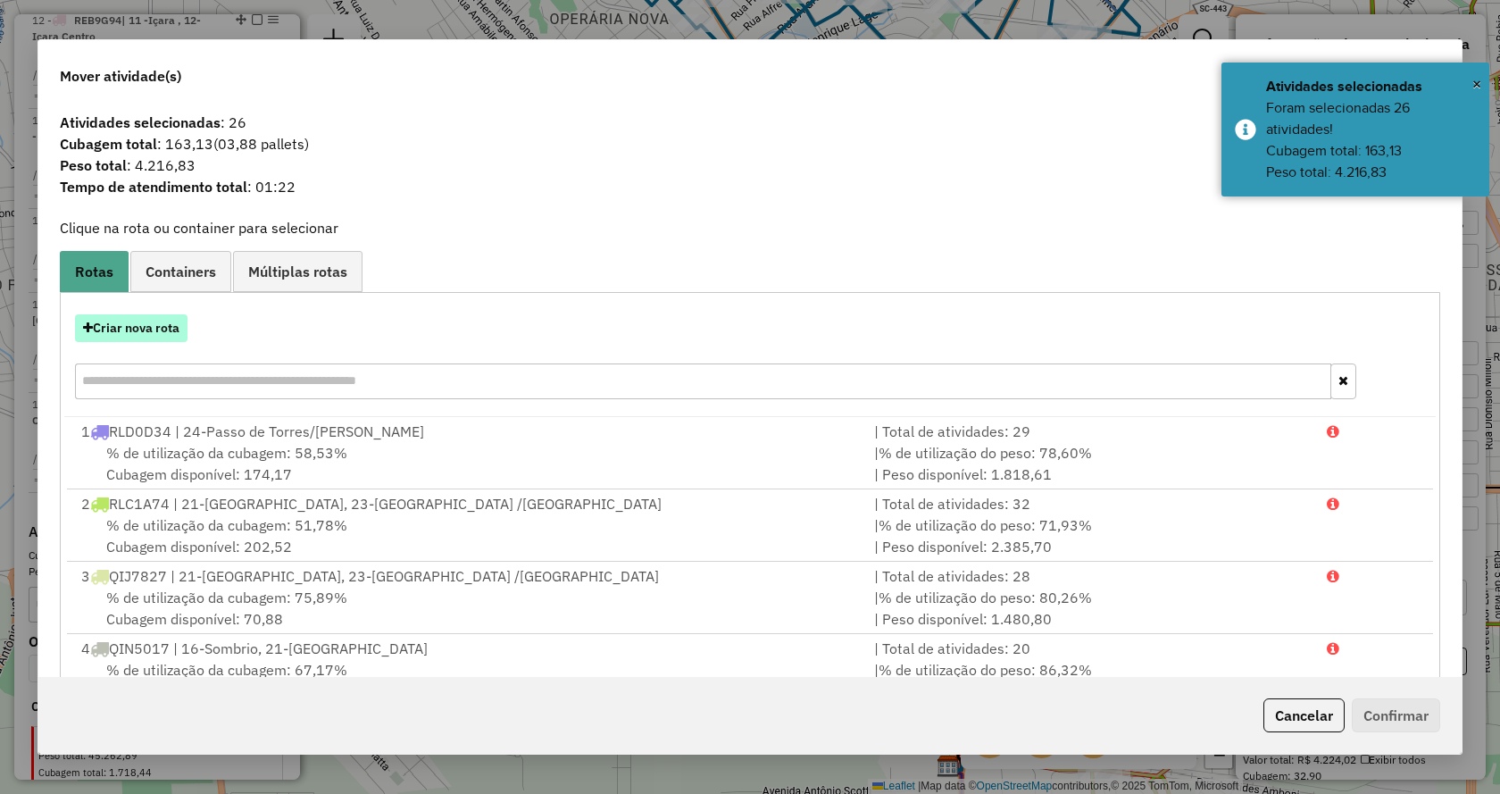
click at [161, 333] on button "Criar nova rota" at bounding box center [131, 328] width 113 height 28
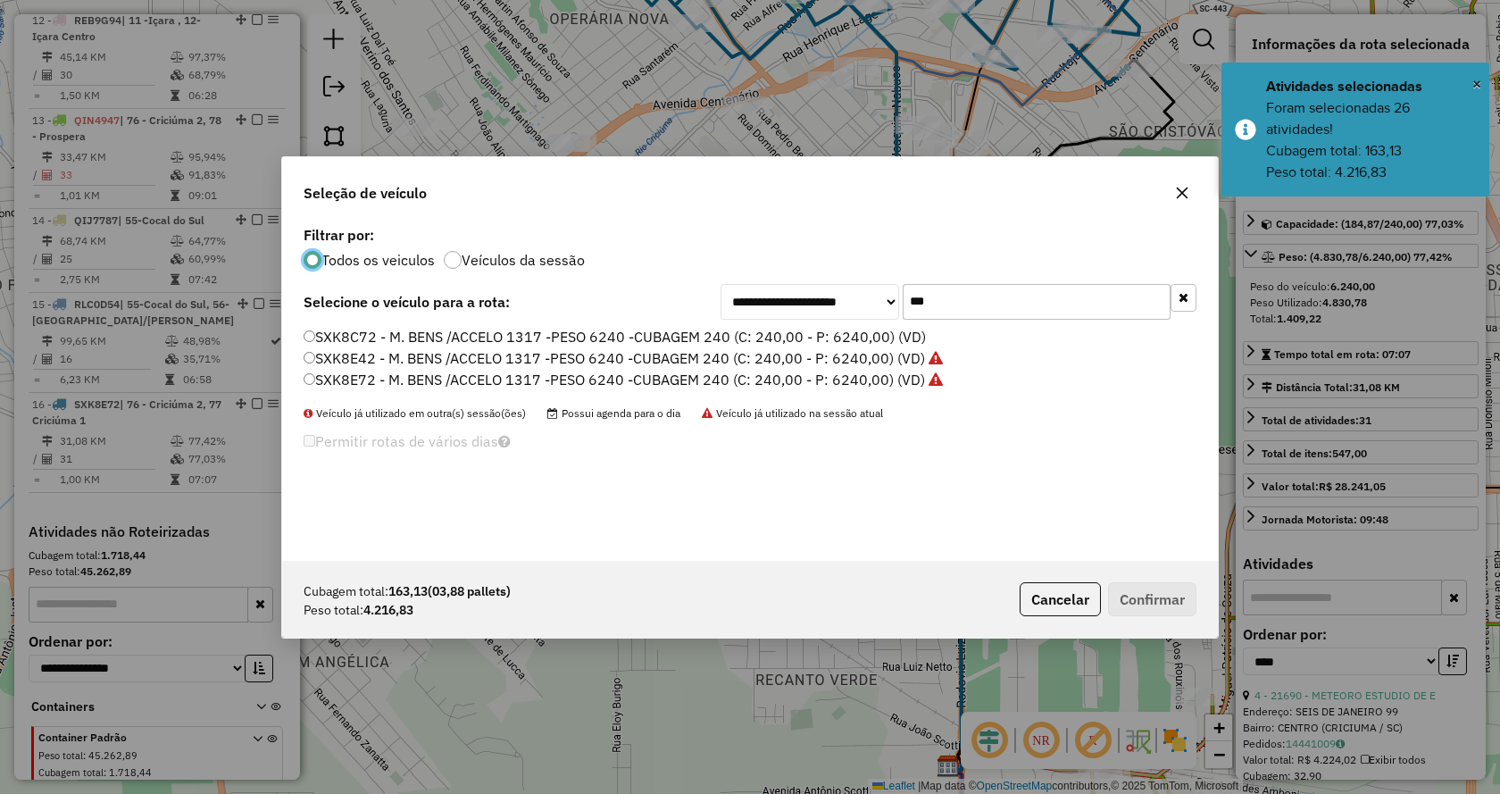
scroll to position [10, 5]
click at [515, 337] on label "SXK8C72 - M. BENS /ACCELO 1317 -PESO 6240 -CUBAGEM 240 (C: 240,00 - P: 6240,00)…" at bounding box center [615, 336] width 622 height 21
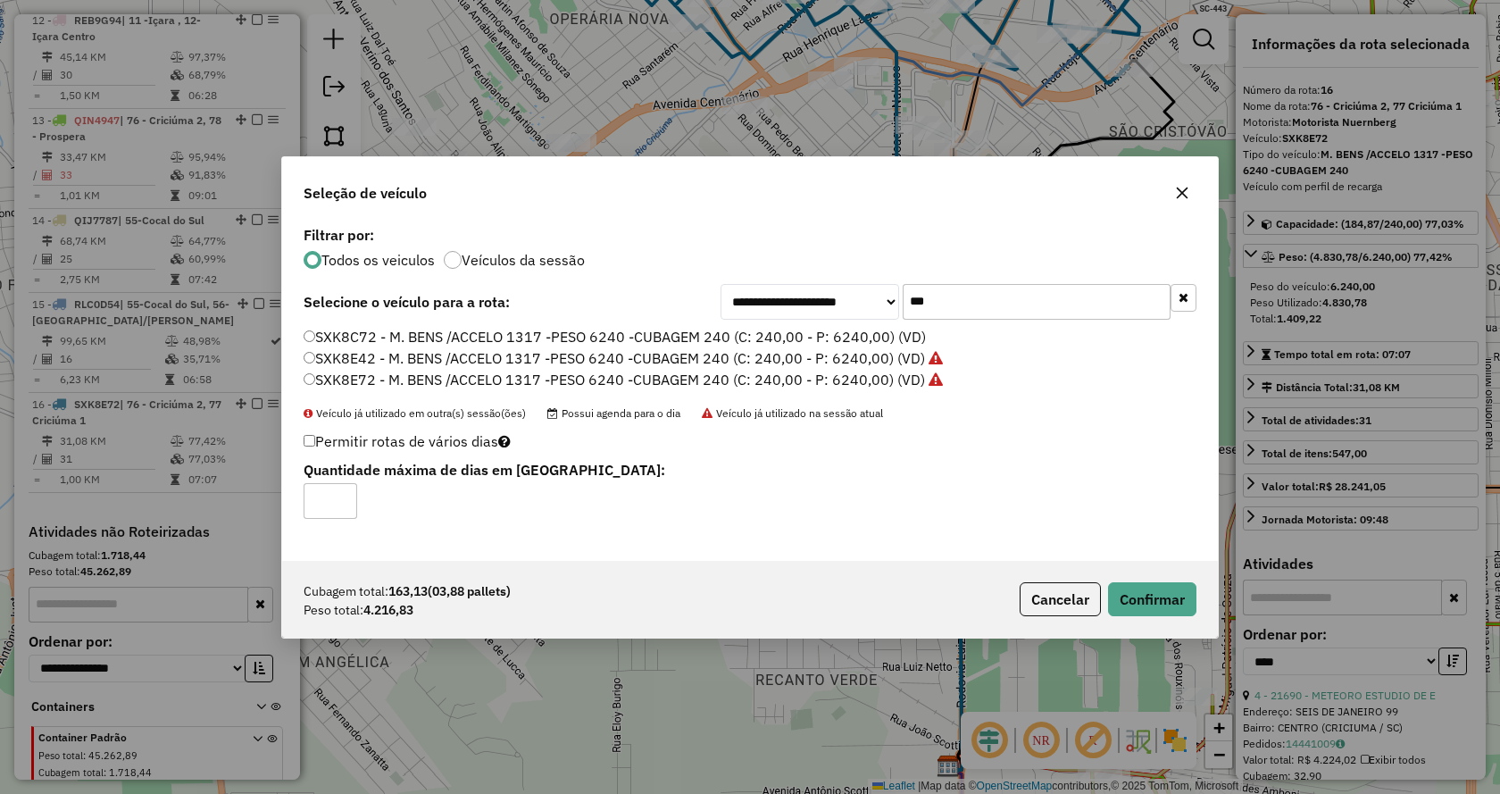
click at [1123, 616] on div "Cubagem total: 163,13 (03,88 pallets) Peso total: 4.216,83 Cancelar Confirmar" at bounding box center [750, 599] width 936 height 77
click at [1129, 613] on button "Confirmar" at bounding box center [1152, 599] width 88 height 34
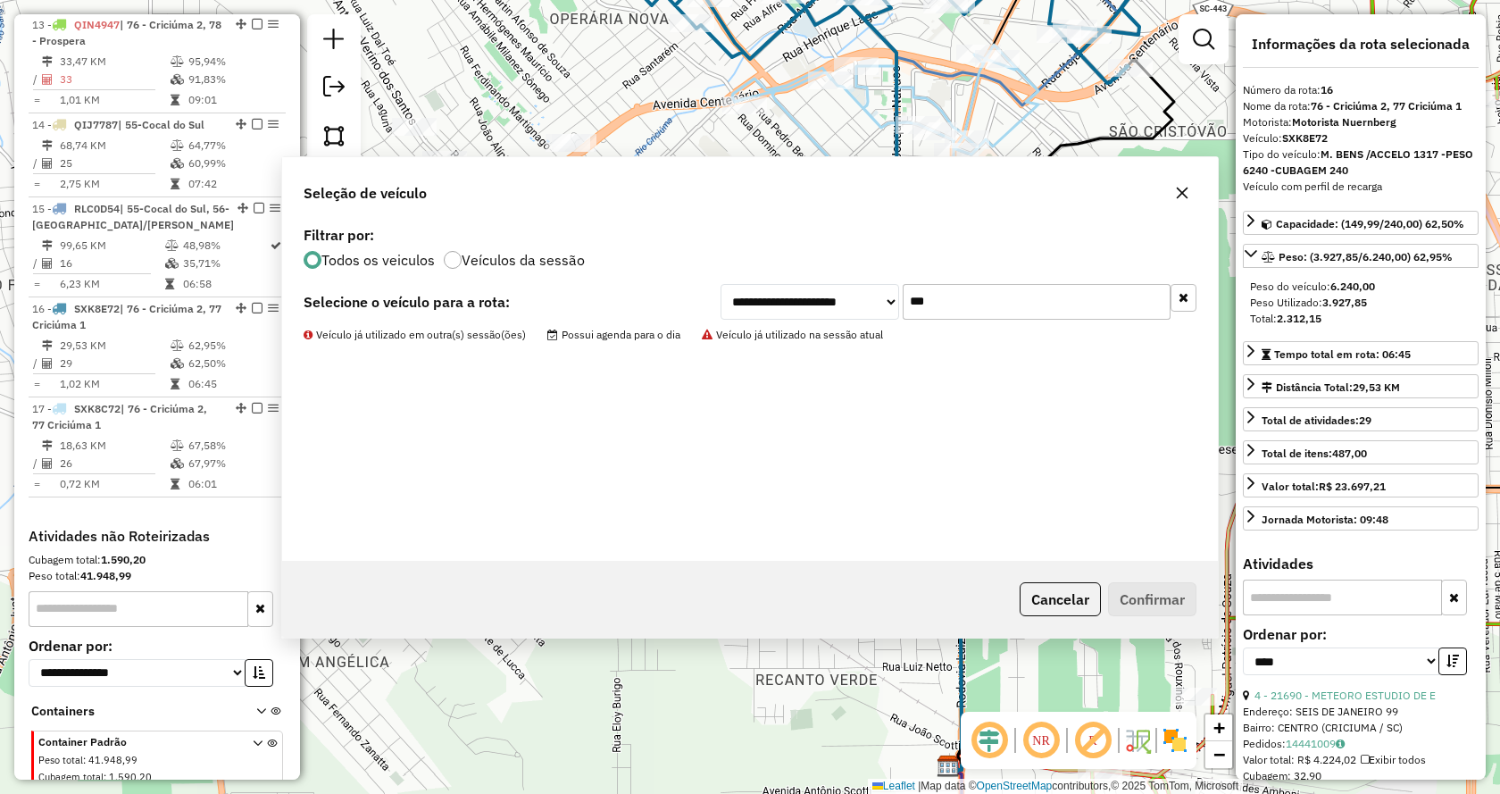
scroll to position [1972, 0]
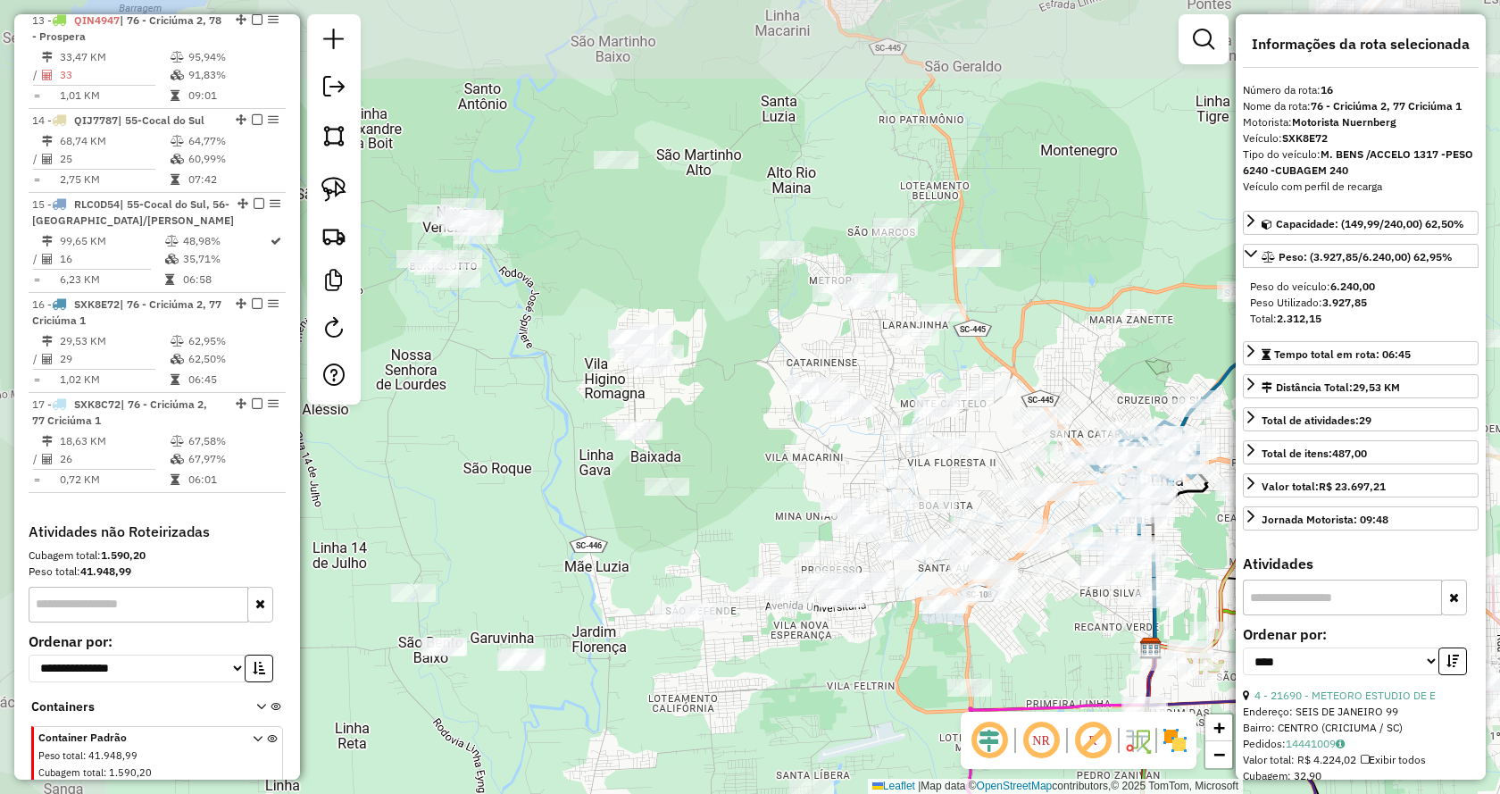
drag, startPoint x: 690, startPoint y: 208, endPoint x: 988, endPoint y: 445, distance: 380.7
click at [993, 445] on div "Janela de atendimento Grade de atendimento Capacidade Transportadoras Veículos …" at bounding box center [750, 397] width 1500 height 794
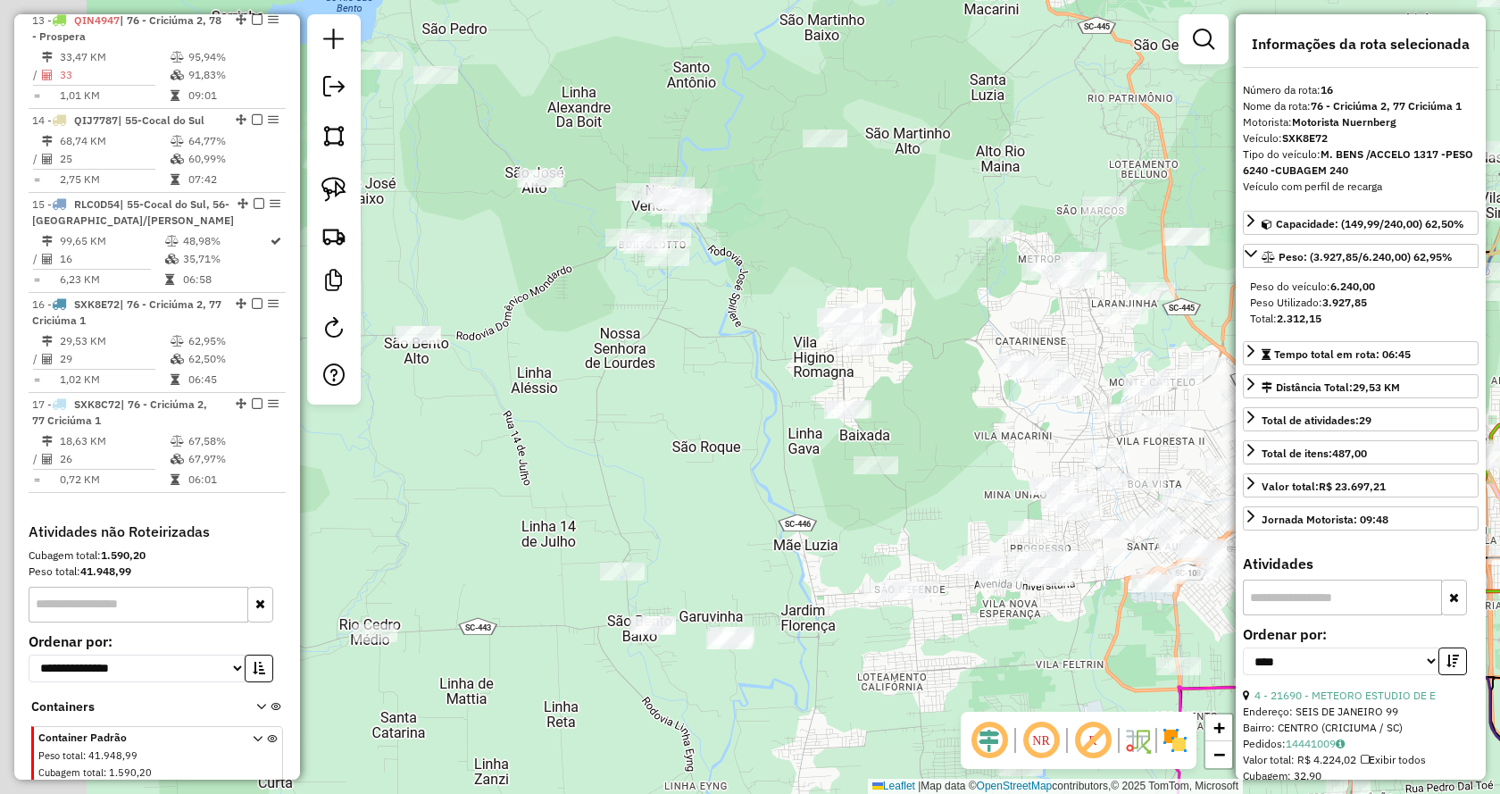
drag, startPoint x: 764, startPoint y: 472, endPoint x: 1058, endPoint y: 445, distance: 295.1
click at [1058, 445] on div "Janela de atendimento Grade de atendimento Capacidade Transportadoras Veículos …" at bounding box center [750, 397] width 1500 height 794
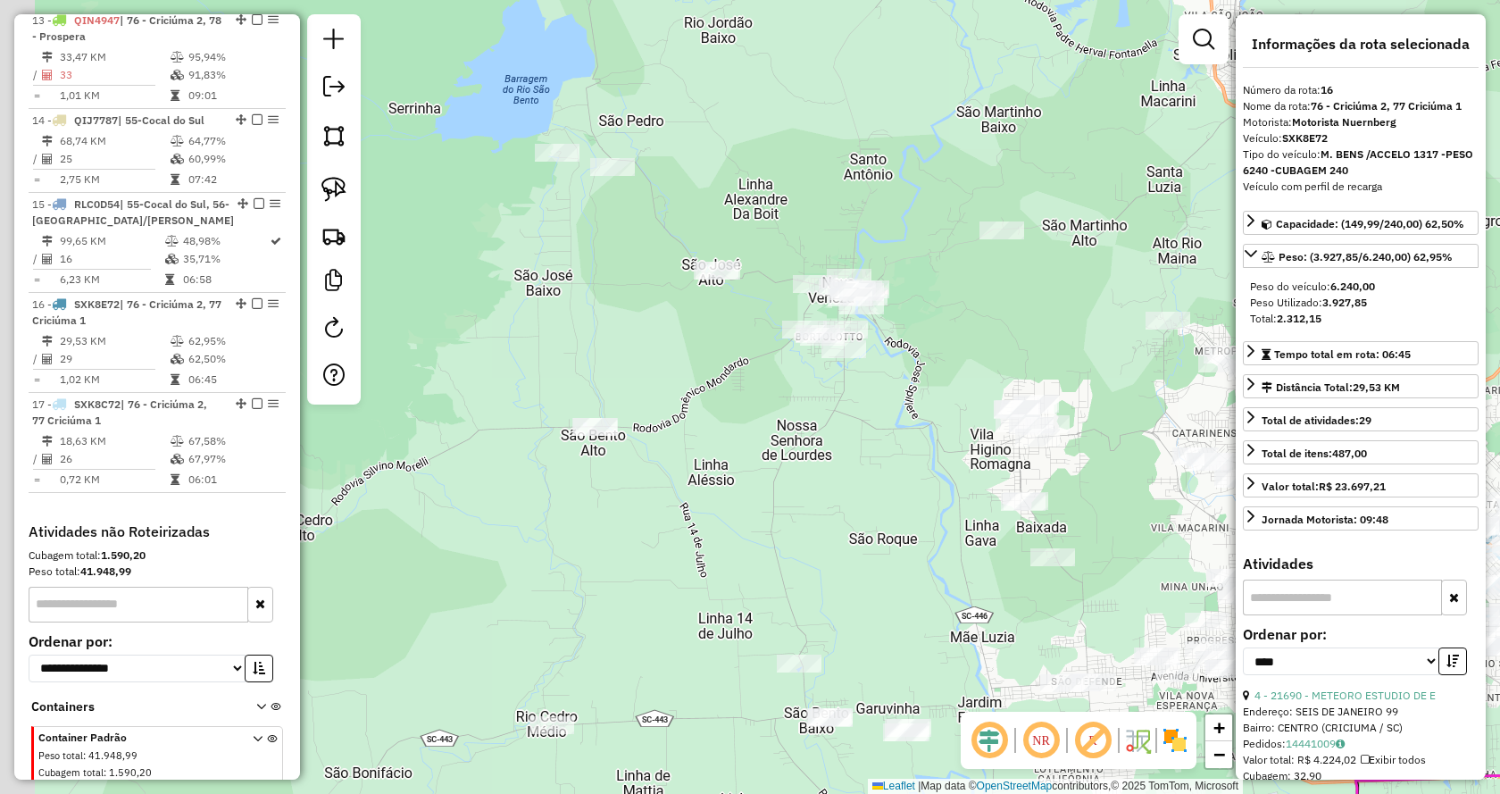
drag, startPoint x: 936, startPoint y: 211, endPoint x: 1030, endPoint y: 309, distance: 135.8
click at [1034, 313] on div "Janela de atendimento Grade de atendimento Capacidade Transportadoras Veículos …" at bounding box center [750, 397] width 1500 height 794
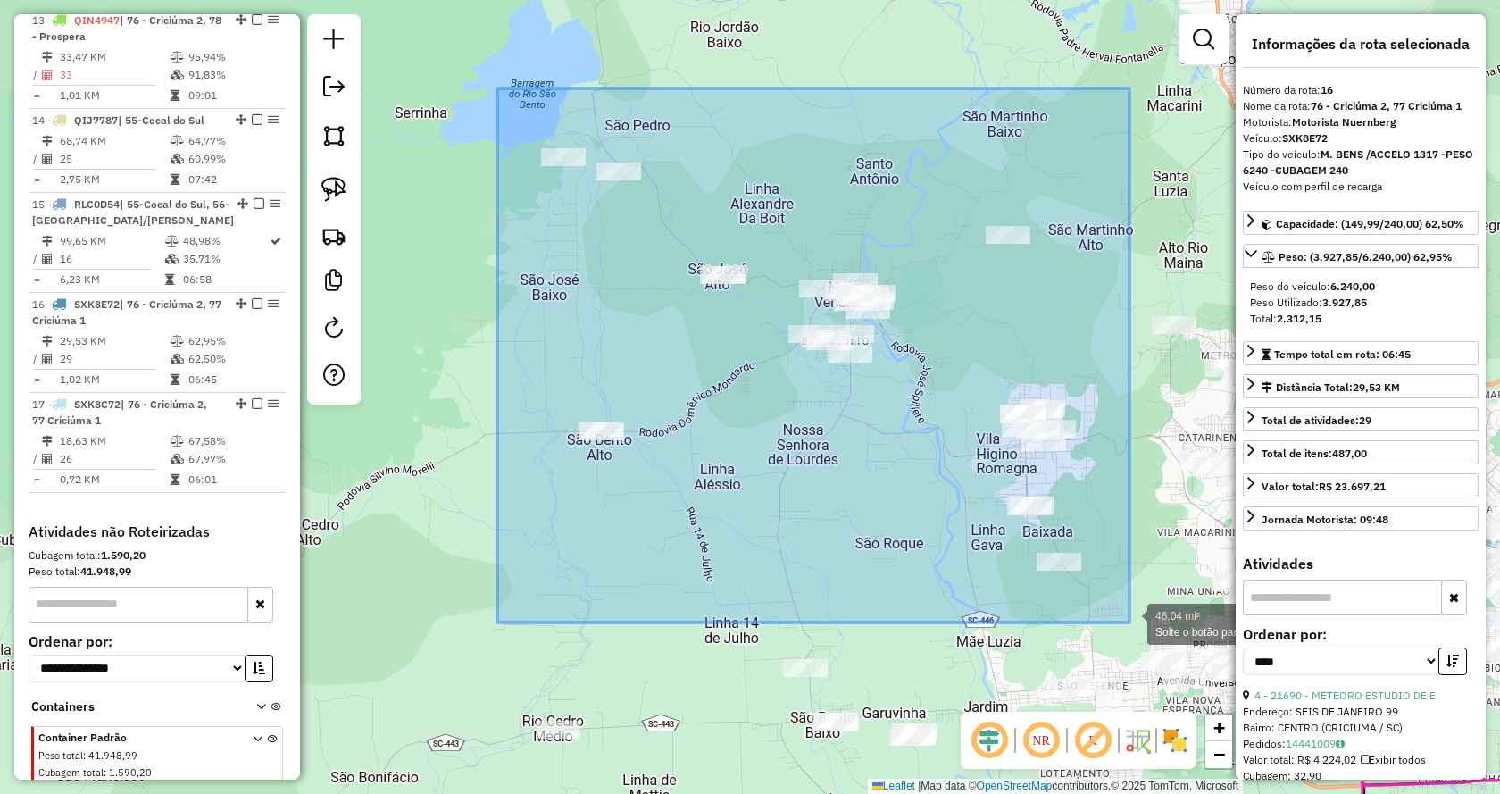
drag, startPoint x: 502, startPoint y: 100, endPoint x: 1130, endPoint y: 622, distance: 816.7
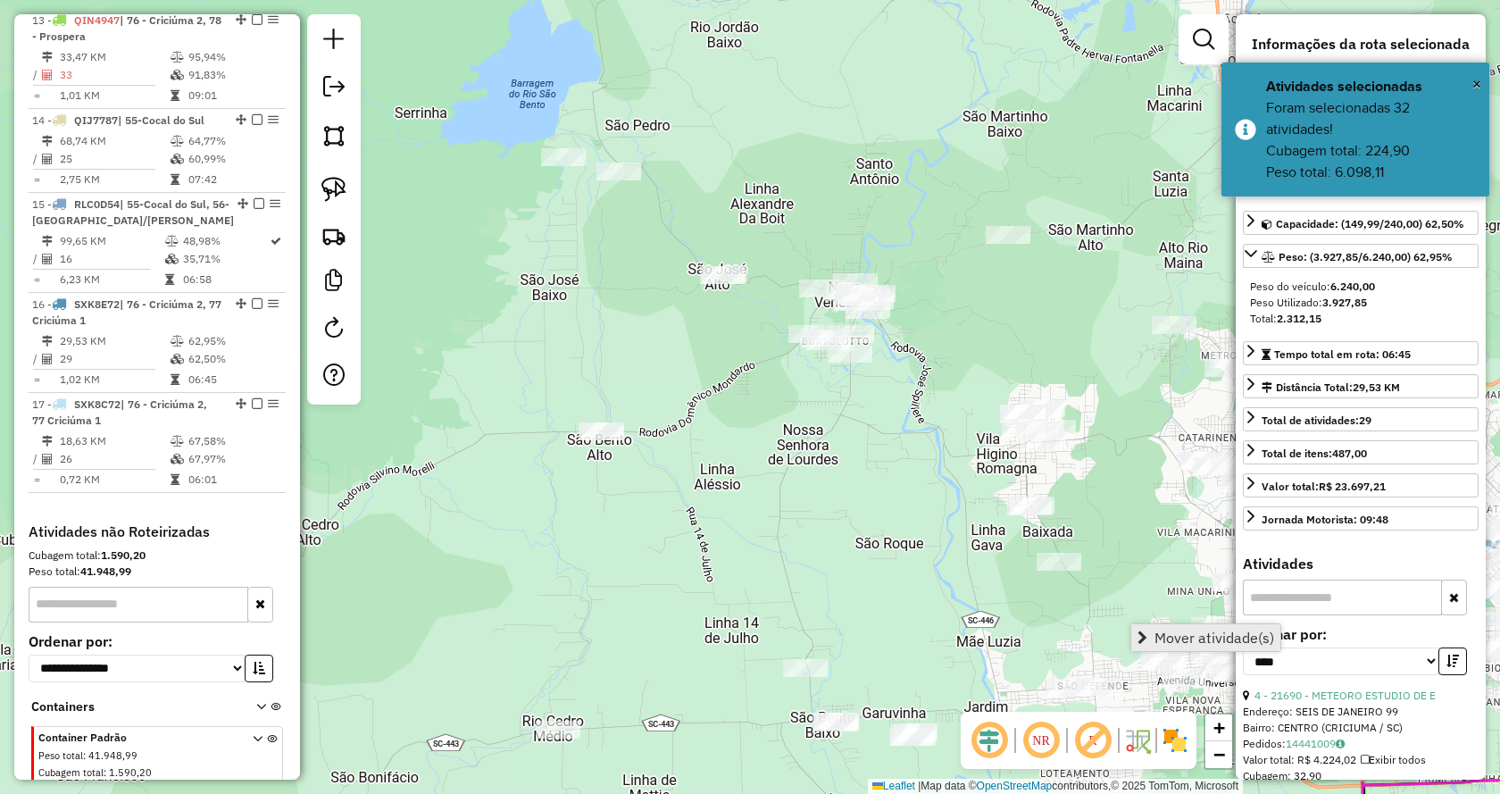
click at [1156, 638] on span "Mover atividade(s)" at bounding box center [1215, 637] width 120 height 14
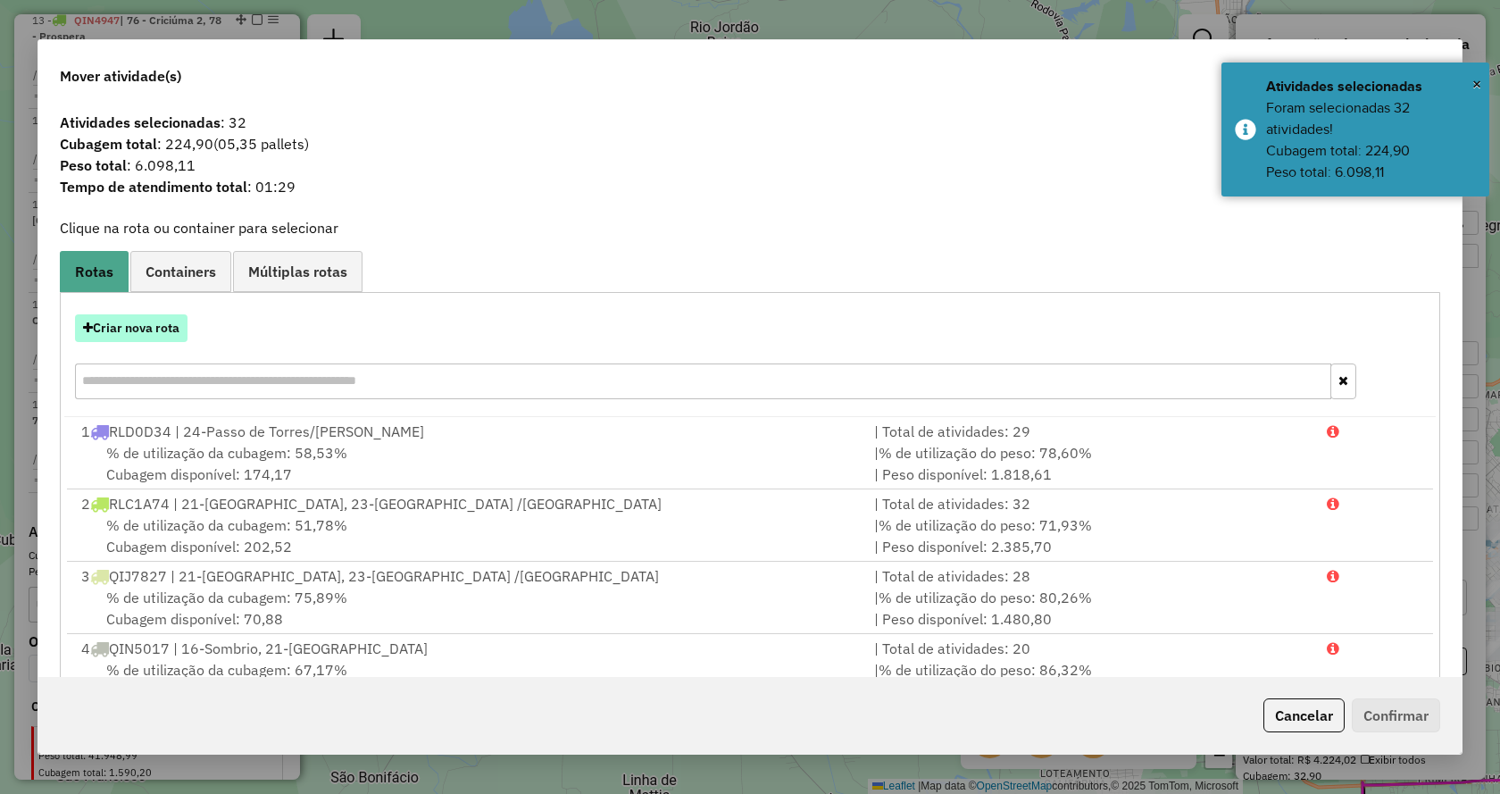
click at [186, 323] on button "Criar nova rota" at bounding box center [131, 328] width 113 height 28
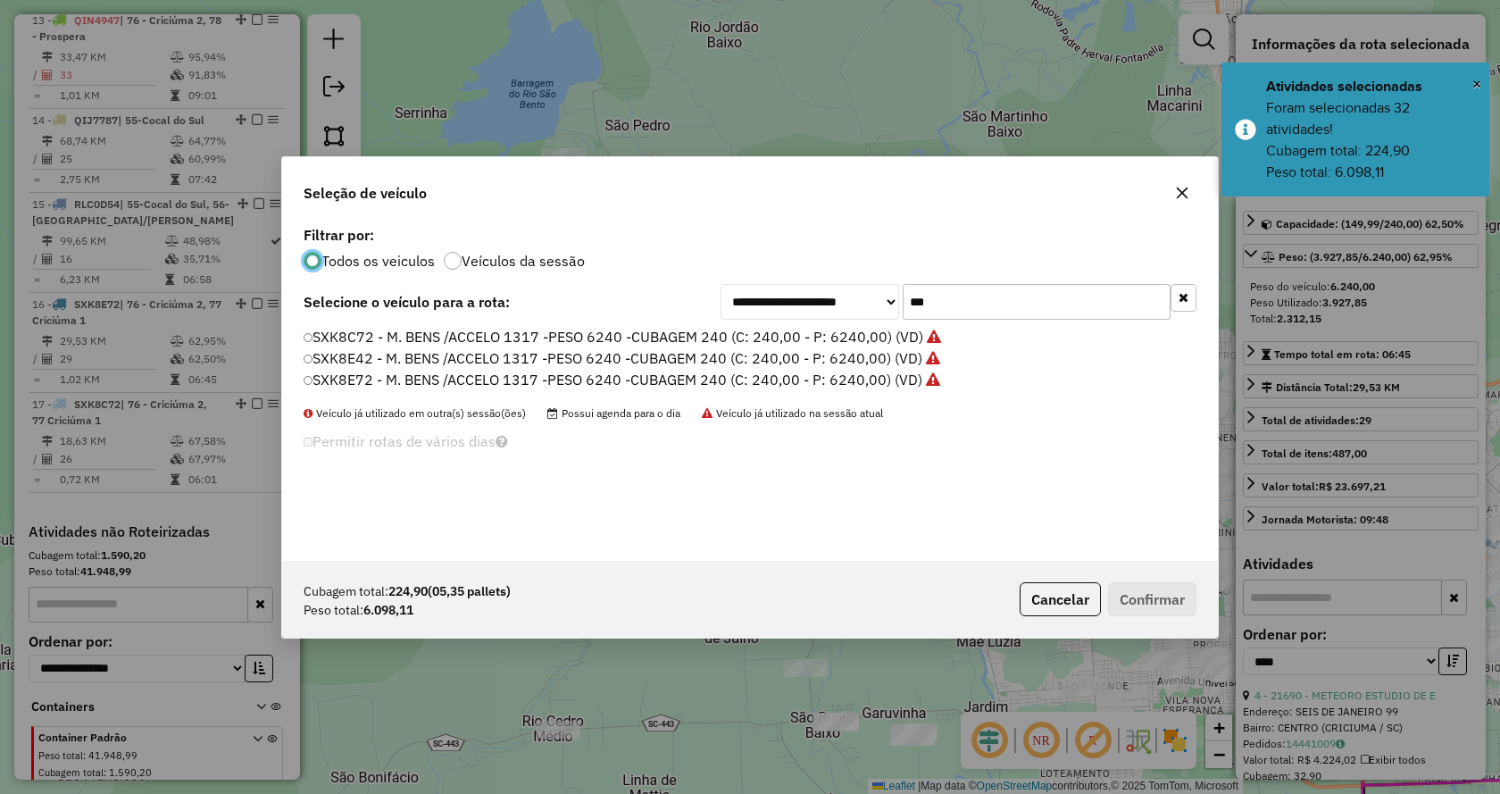
scroll to position [10, 5]
click at [1193, 298] on button "button" at bounding box center [1184, 298] width 26 height 28
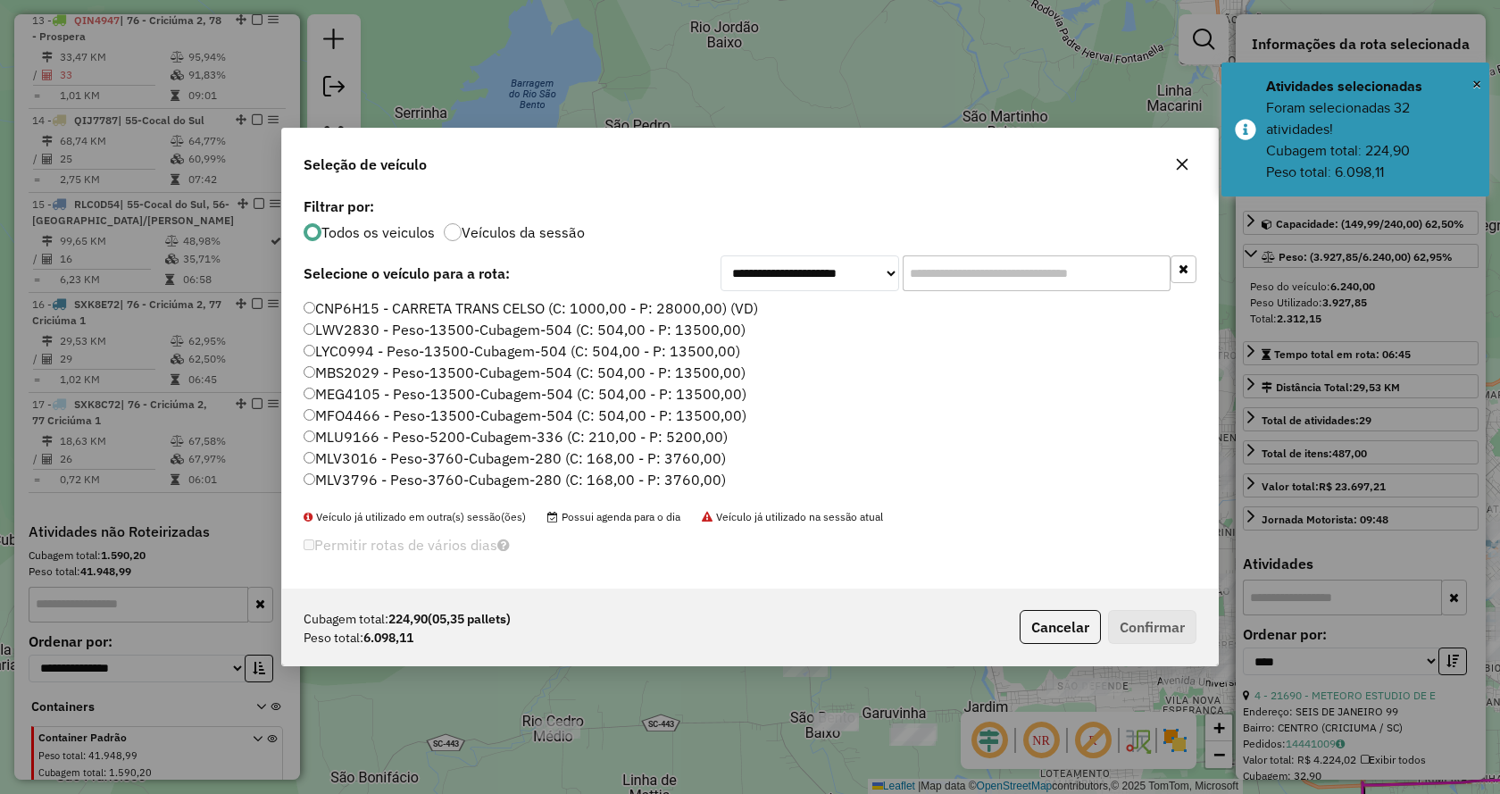
click at [1078, 262] on input "text" at bounding box center [1037, 273] width 268 height 36
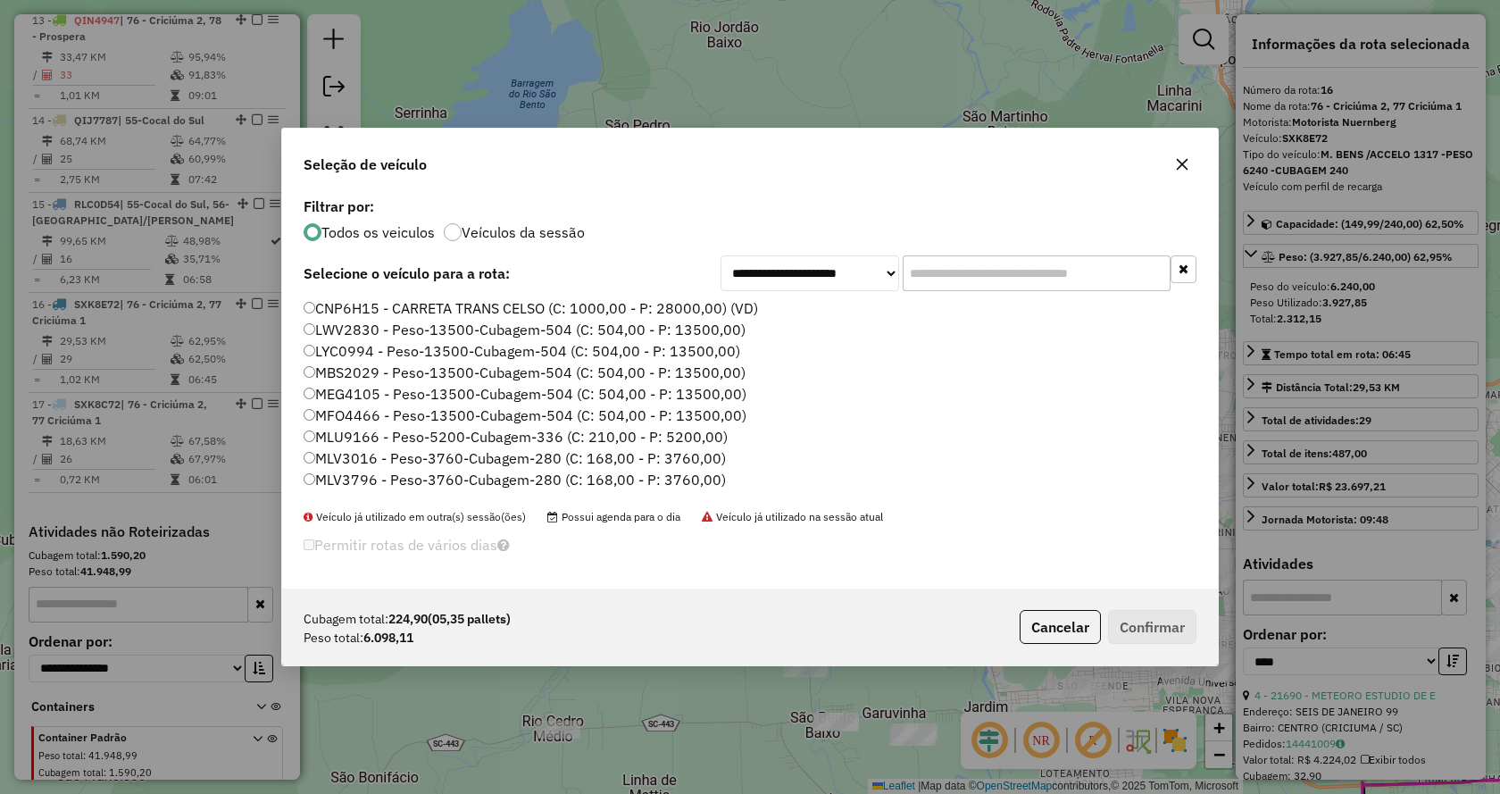
click at [1095, 284] on input "text" at bounding box center [1037, 273] width 268 height 36
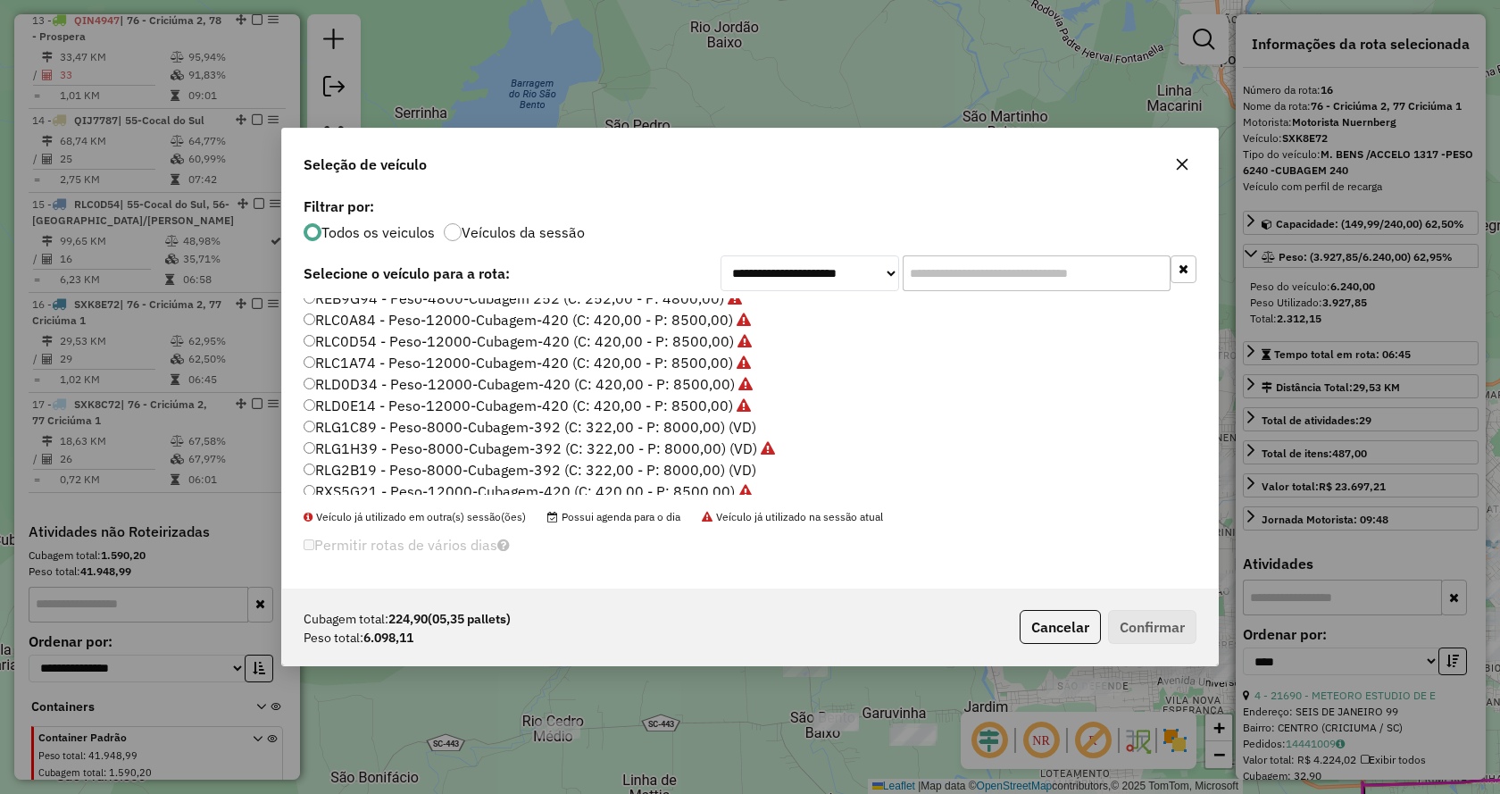
scroll to position [536, 0]
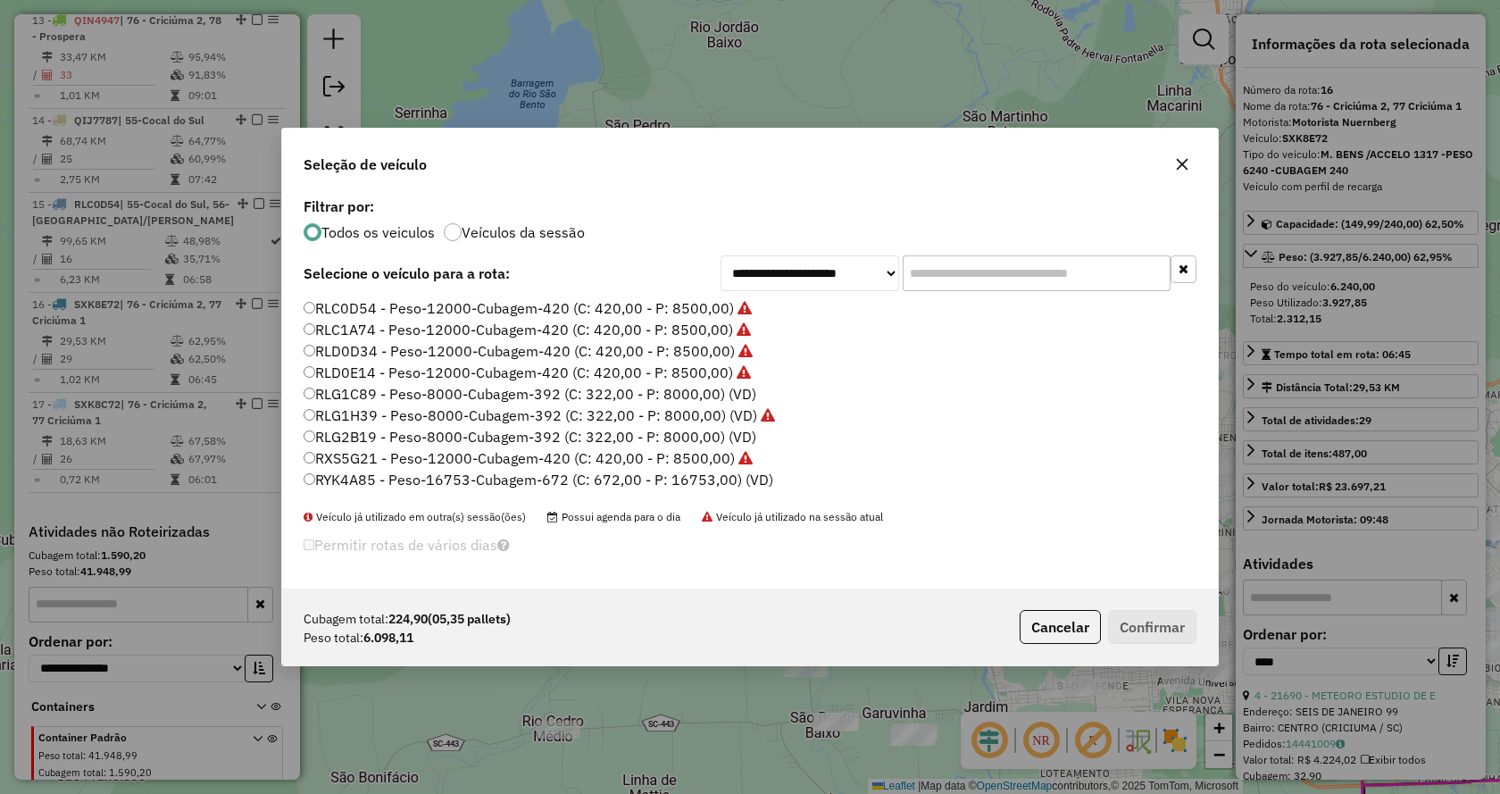
click at [919, 272] on input "text" at bounding box center [1037, 273] width 268 height 36
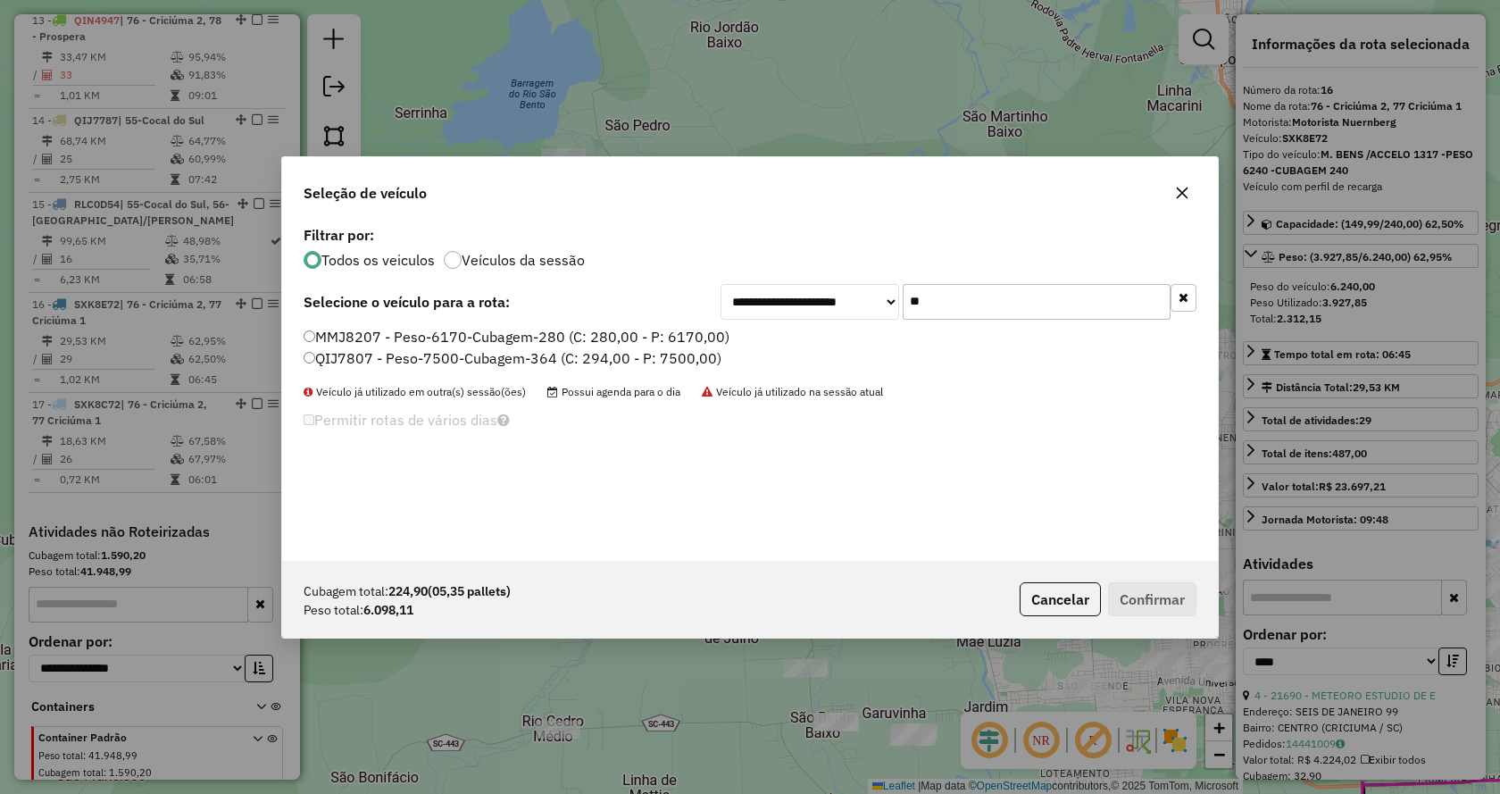
type input "**"
click at [675, 327] on label "MMJ8207 - Peso-6170-Cubagem-280 (C: 280,00 - P: 6170,00)" at bounding box center [517, 336] width 426 height 21
click at [1130, 597] on button "Confirmar" at bounding box center [1152, 599] width 88 height 34
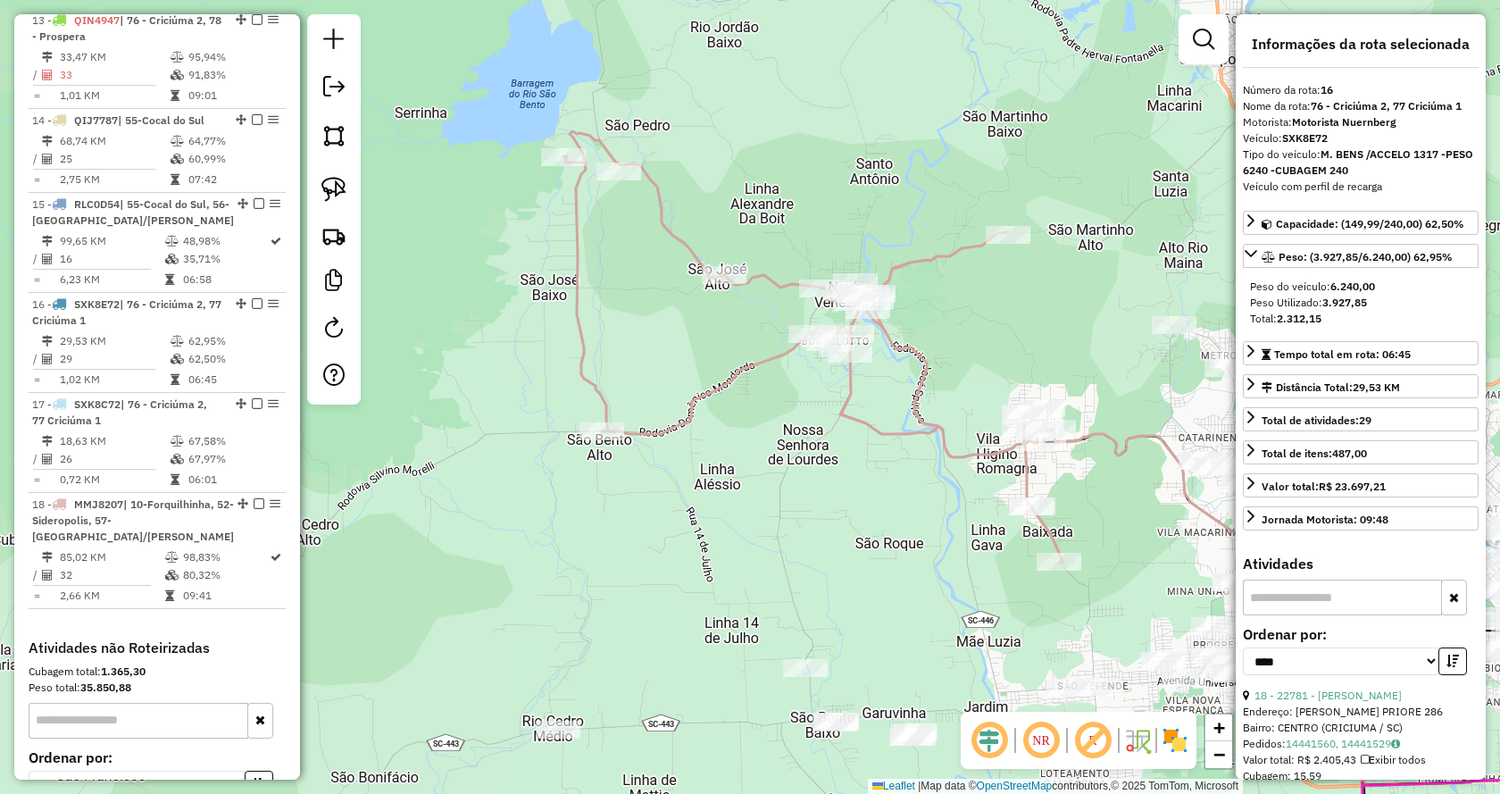
scroll to position [2088, 0]
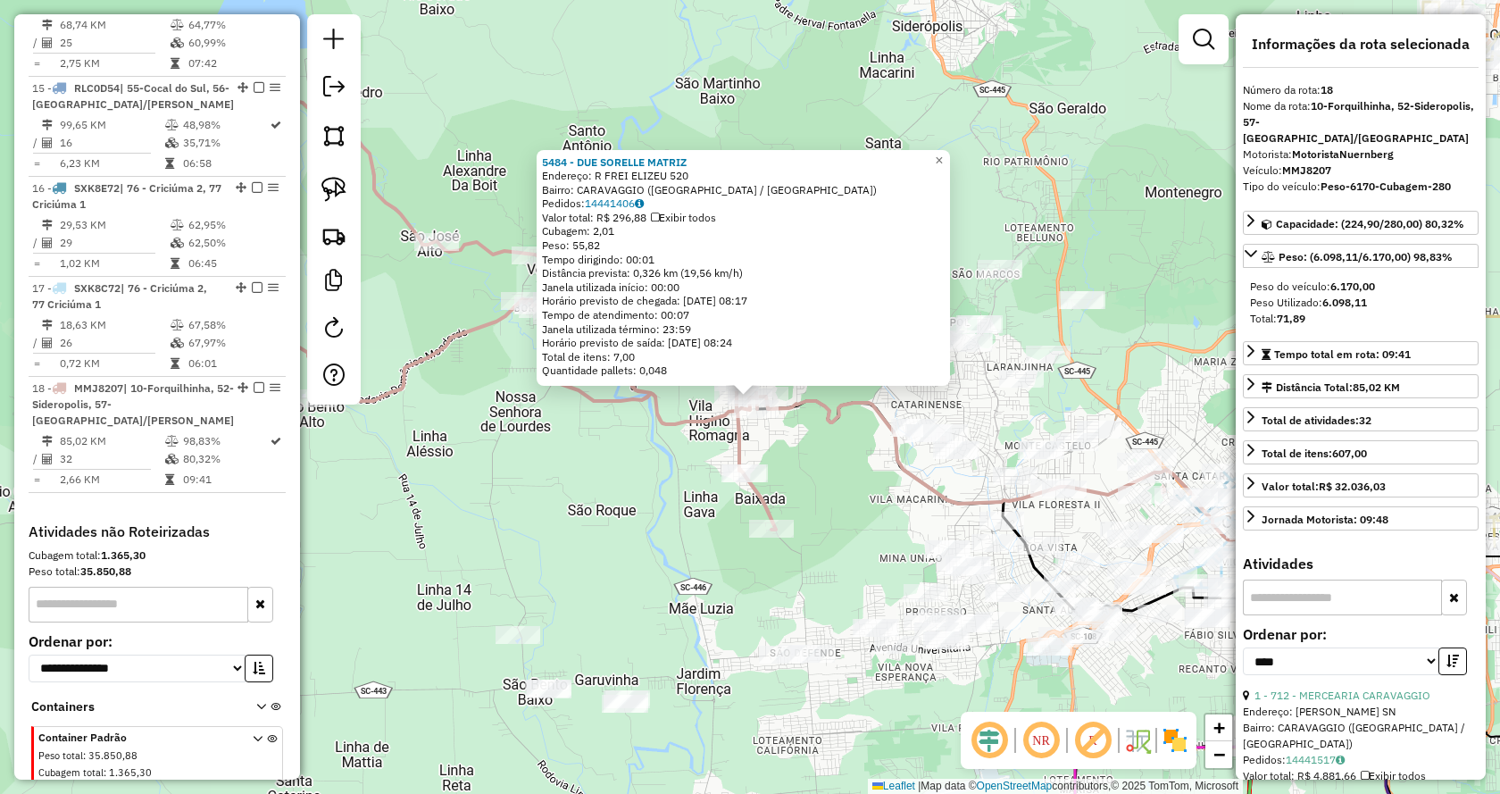
click at [817, 496] on div "5484 - DUE SORELLE MATRIZ Endereço: R FREI ELIZEU 520 Bairro: CARAVAGGIO (NOVA …" at bounding box center [750, 397] width 1500 height 794
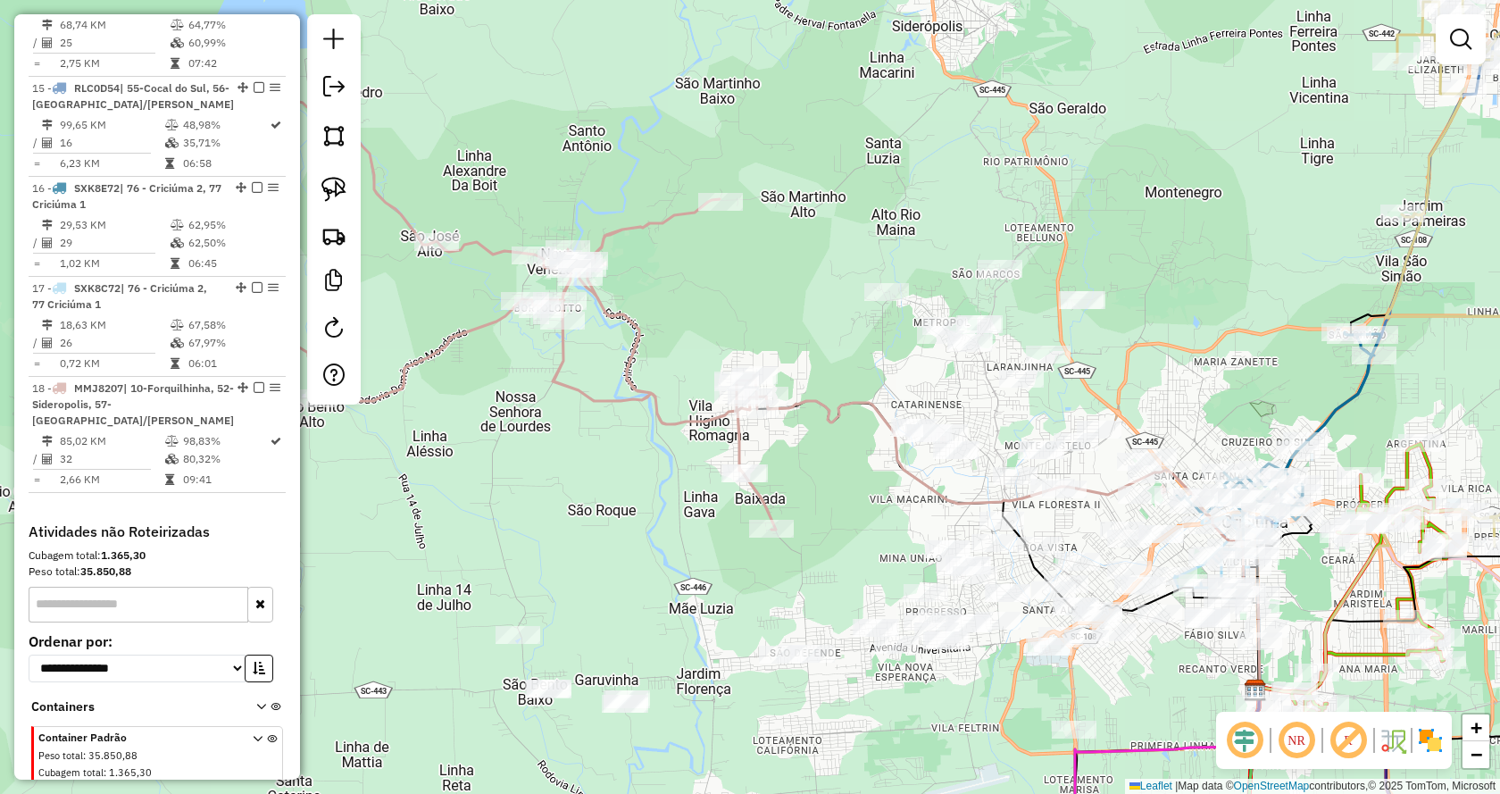
click at [1155, 400] on div "Janela de atendimento Grade de atendimento Capacidade Transportadoras Veículos …" at bounding box center [750, 397] width 1500 height 794
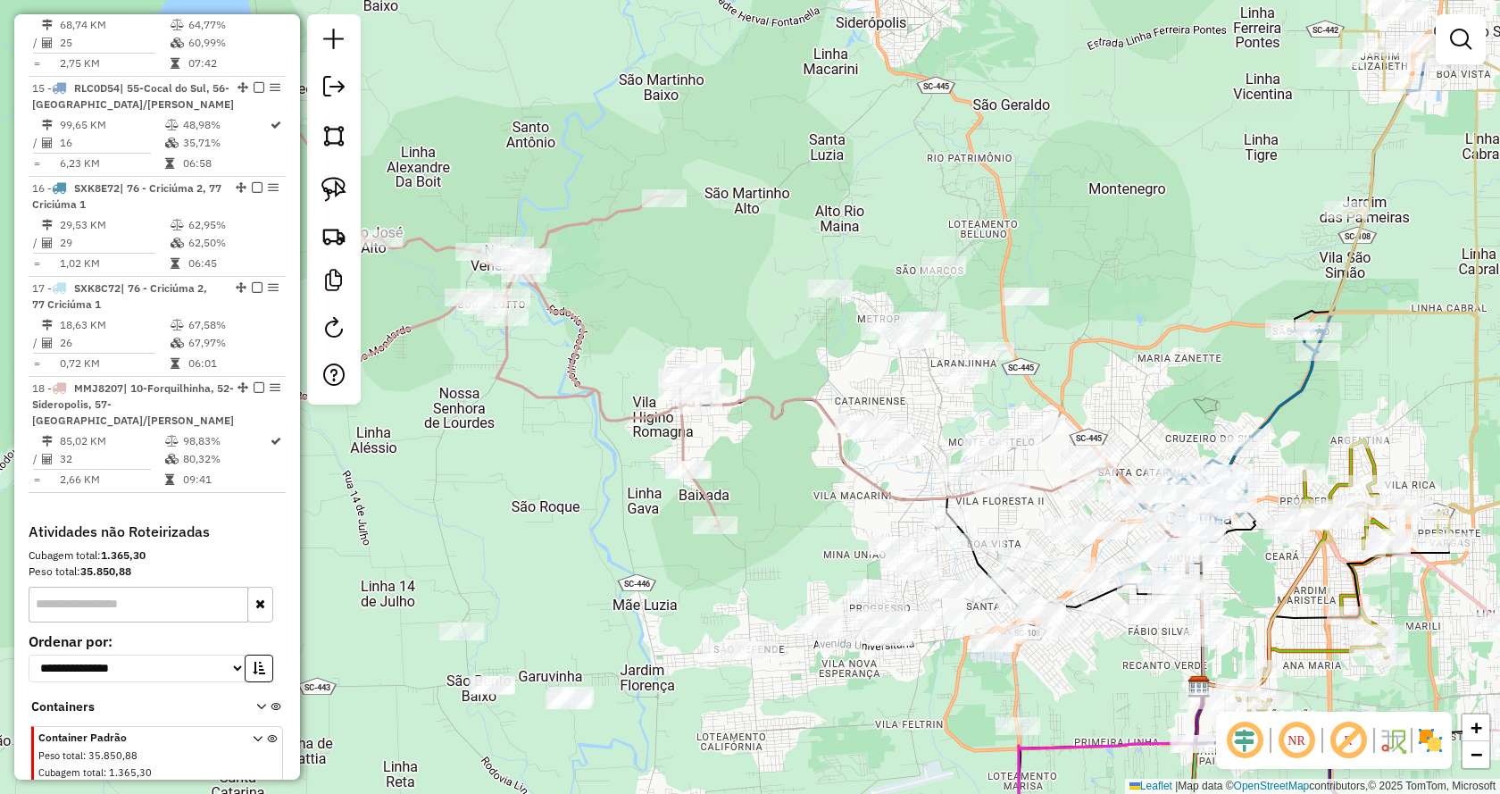
drag, startPoint x: 1159, startPoint y: 378, endPoint x: 1101, endPoint y: 374, distance: 58.2
click at [1102, 374] on div "Janela de atendimento Grade de atendimento Capacidade Transportadoras Veículos …" at bounding box center [750, 397] width 1500 height 794
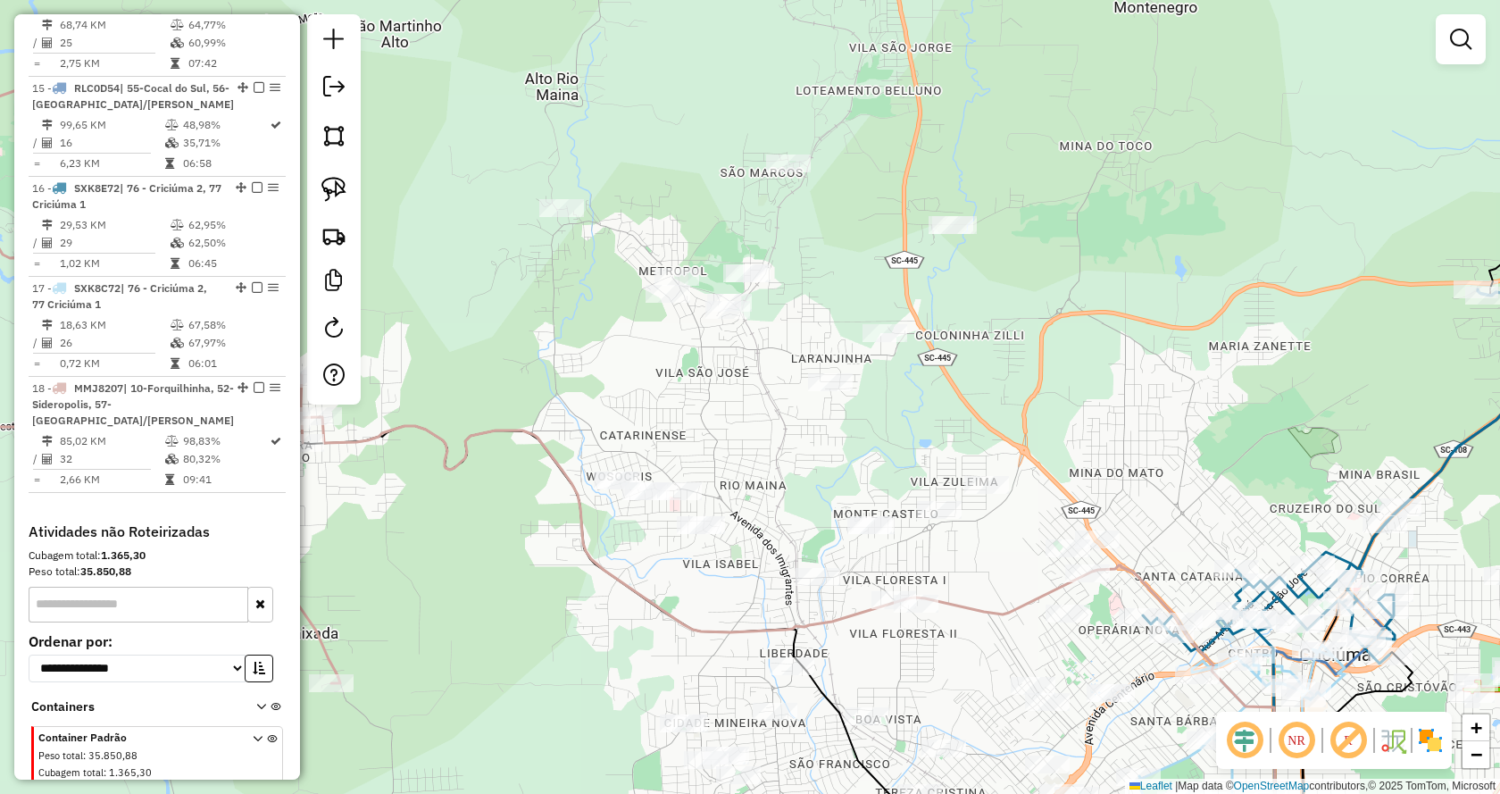
drag, startPoint x: 490, startPoint y: 129, endPoint x: 1124, endPoint y: 638, distance: 813.6
click at [1124, 638] on div "Janela de atendimento Grade de atendimento Capacidade Transportadoras Veículos …" at bounding box center [750, 397] width 1500 height 794
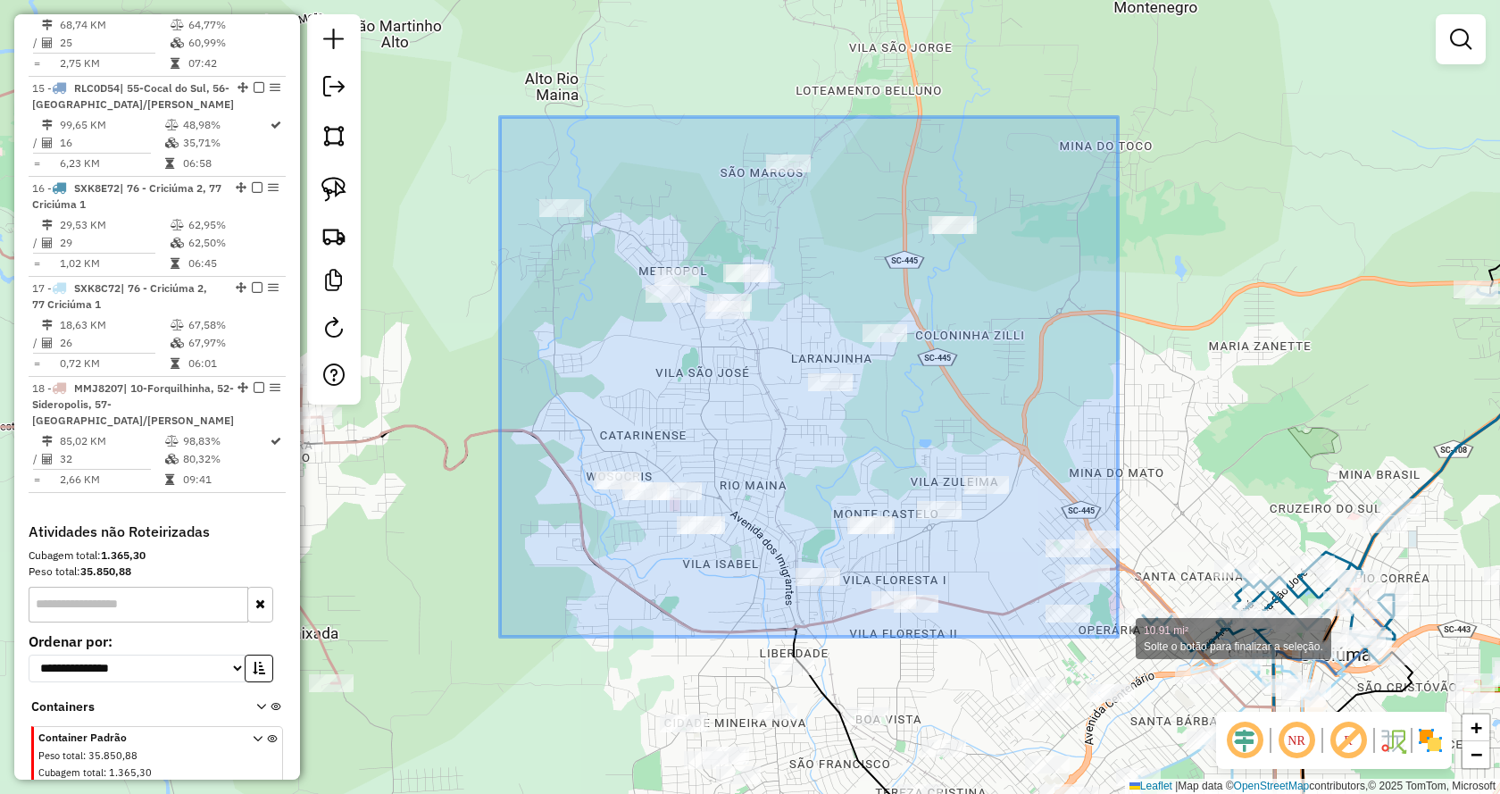
drag, startPoint x: 505, startPoint y: 121, endPoint x: 1119, endPoint y: 637, distance: 801.7
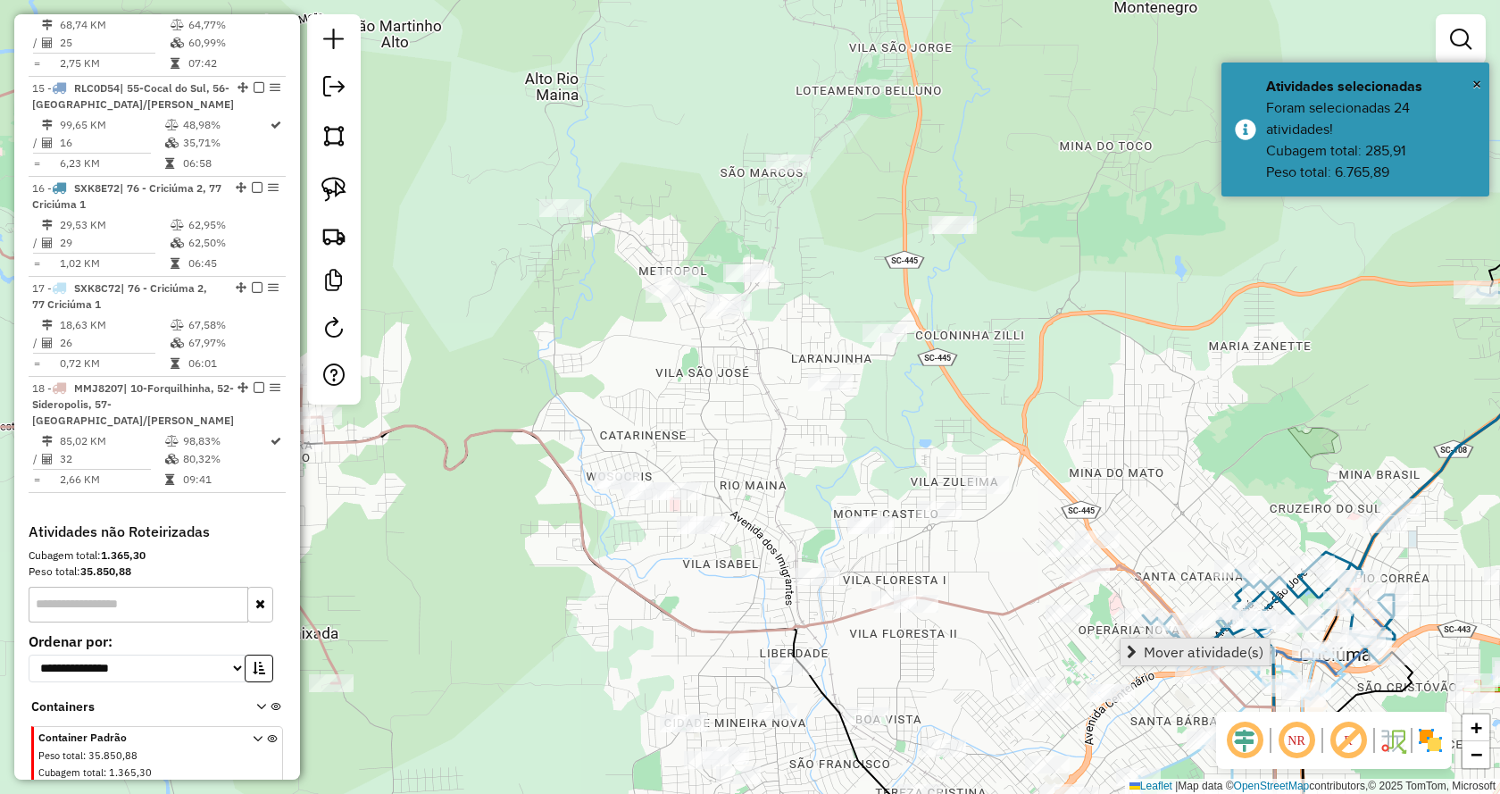
click at [1133, 650] on span "Mover atividade(s)" at bounding box center [1132, 652] width 10 height 14
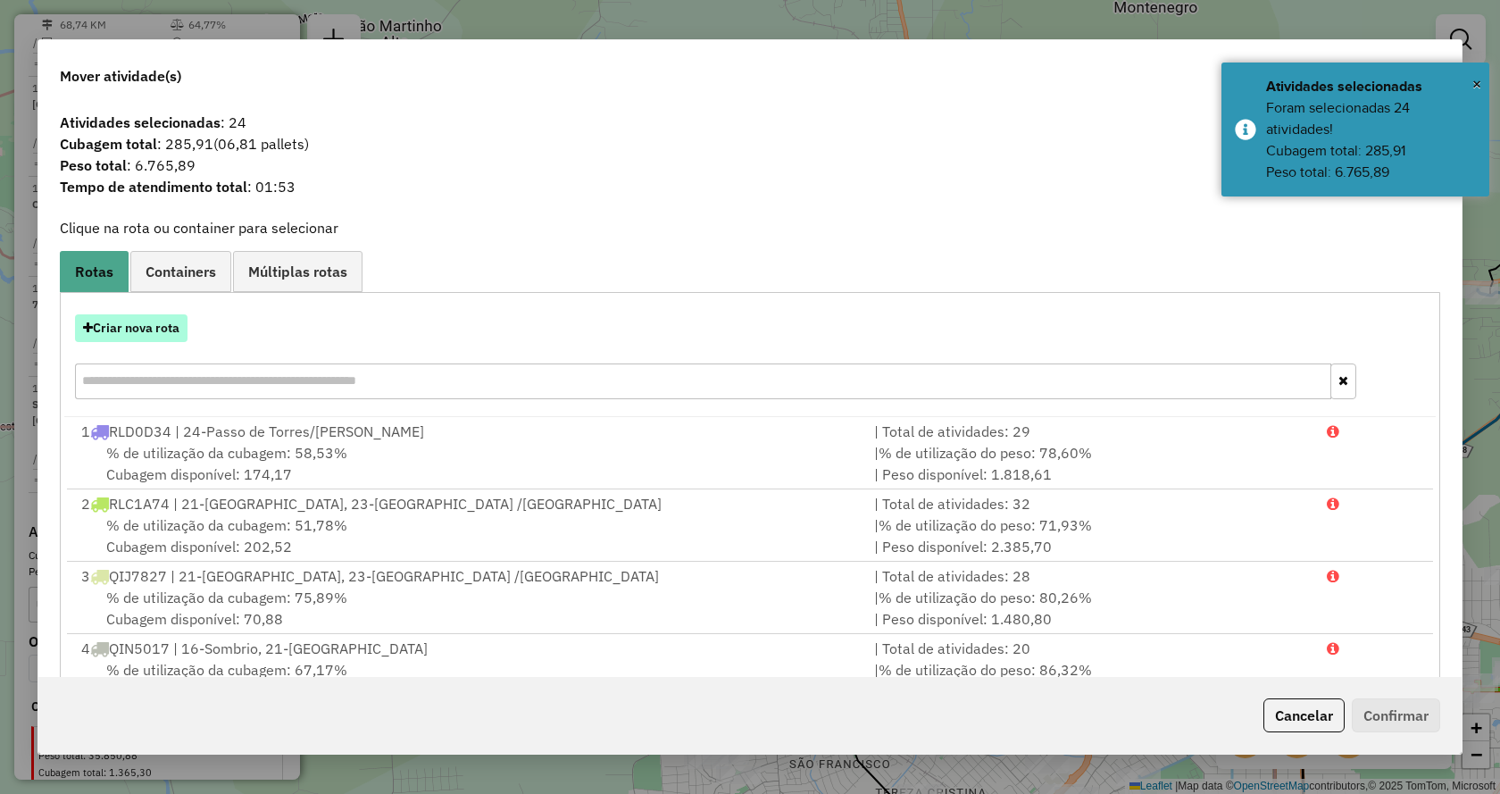
click at [173, 341] on button "Criar nova rota" at bounding box center [131, 328] width 113 height 28
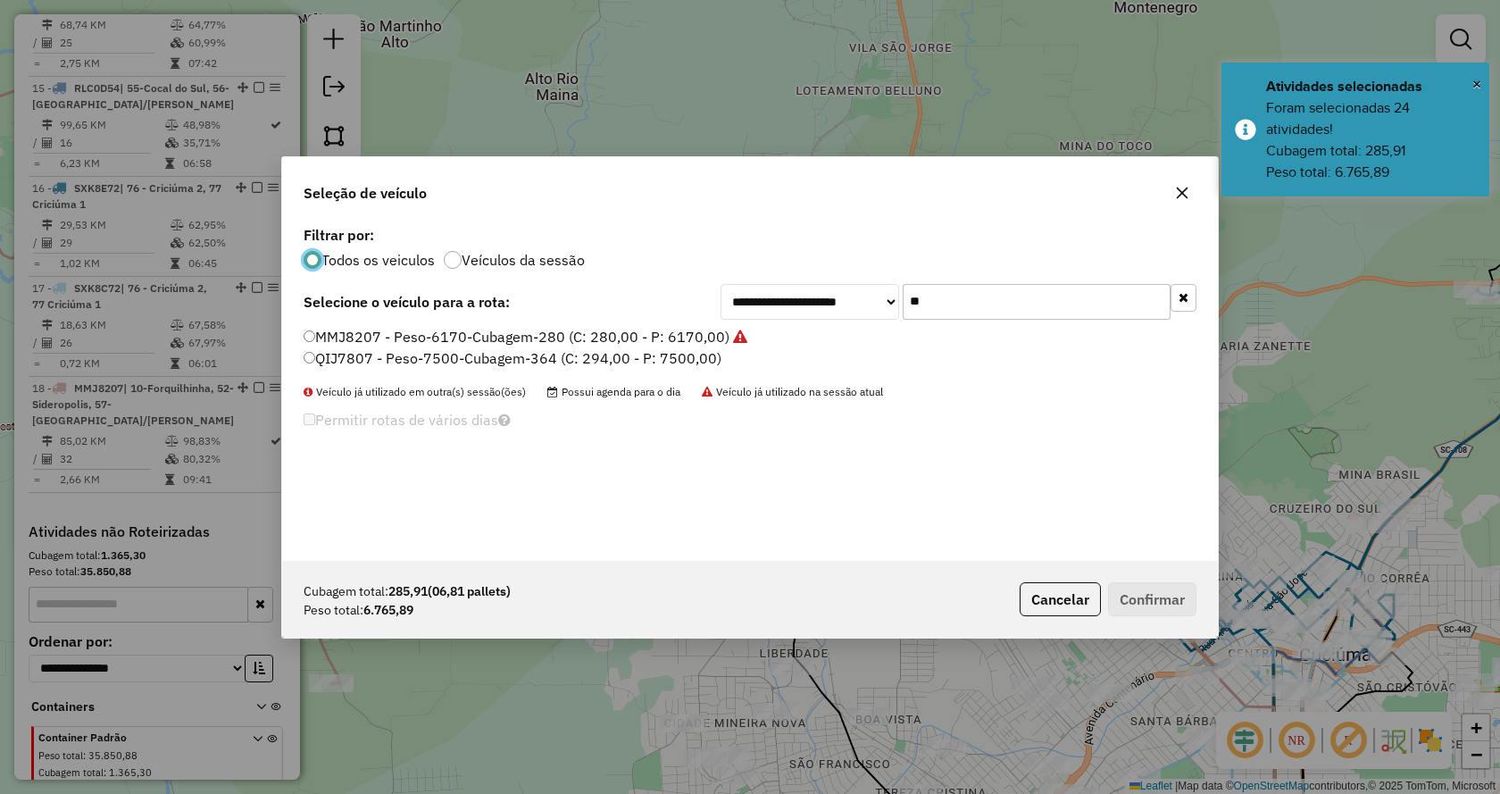
scroll to position [10, 5]
click at [1052, 310] on input "**" at bounding box center [1037, 302] width 268 height 36
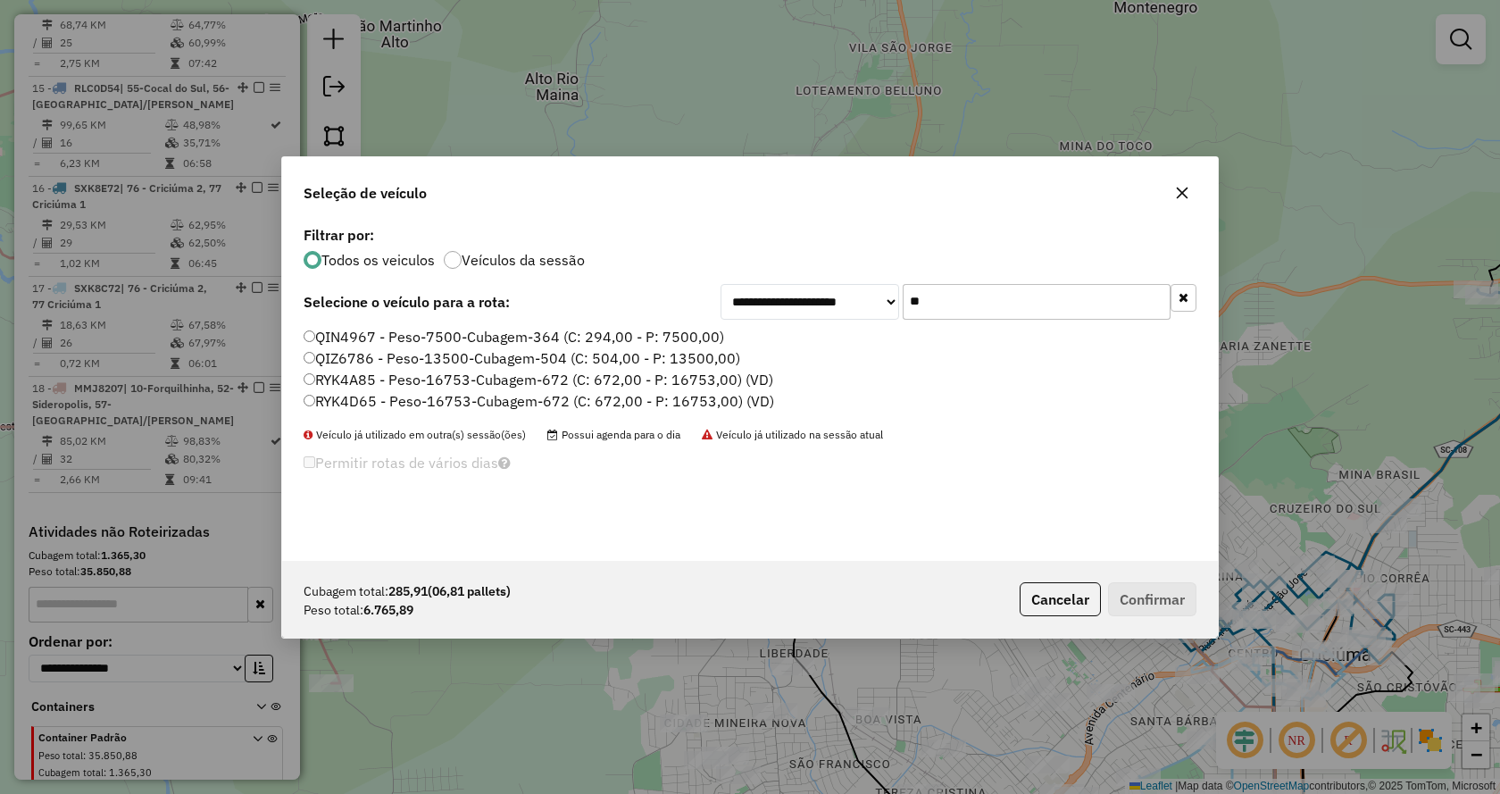
type input "**"
click at [704, 343] on label "QIN4967 - Peso-7500-Cubagem-364 (C: 294,00 - P: 7500,00)" at bounding box center [514, 336] width 421 height 21
click at [1133, 603] on button "Confirmar" at bounding box center [1152, 599] width 88 height 34
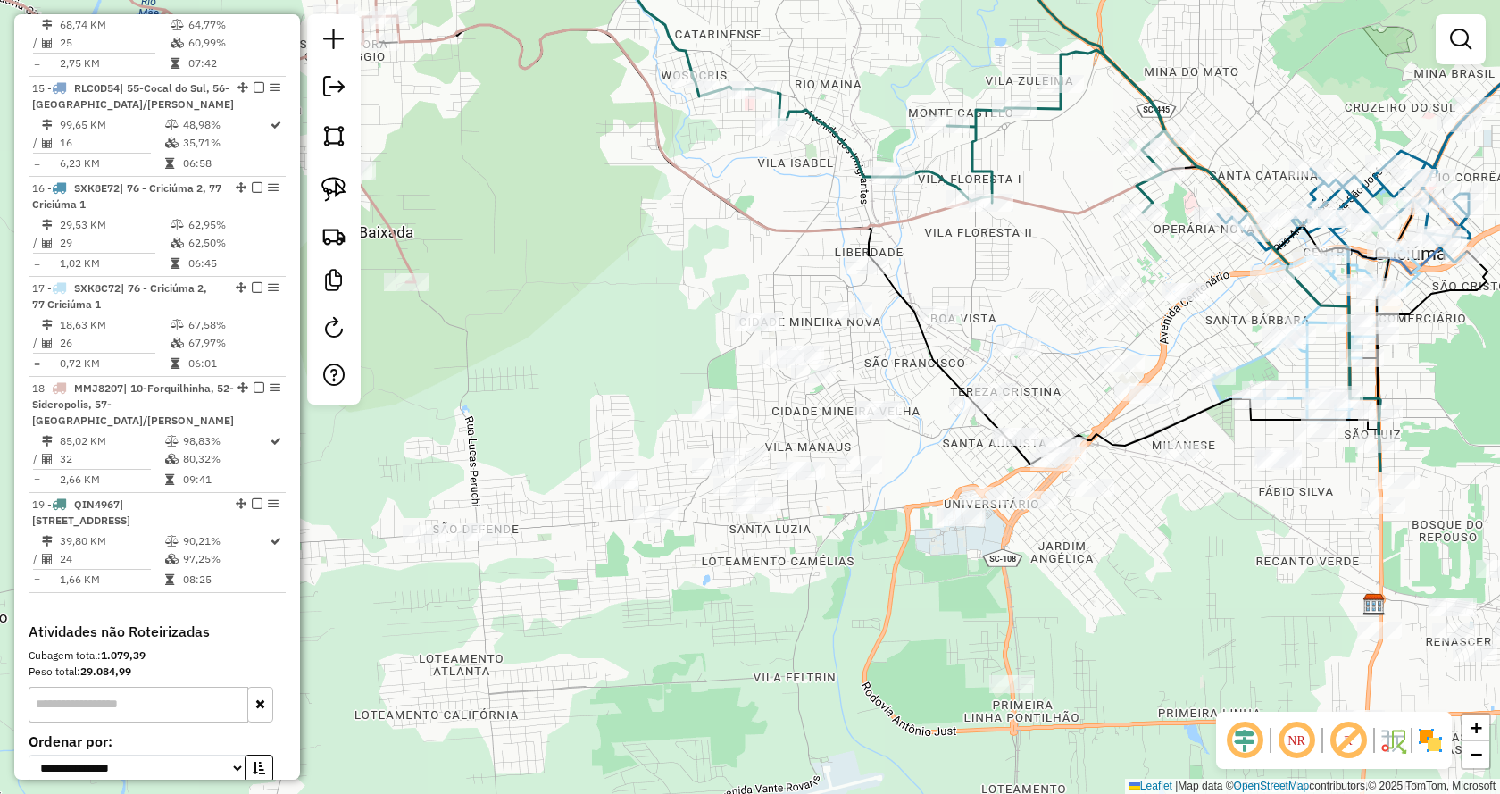
drag, startPoint x: 1167, startPoint y: 448, endPoint x: 1231, endPoint y: 119, distance: 335.7
click at [1231, 119] on div "Janela de atendimento Grade de atendimento Capacidade Transportadoras Veículos …" at bounding box center [750, 397] width 1500 height 794
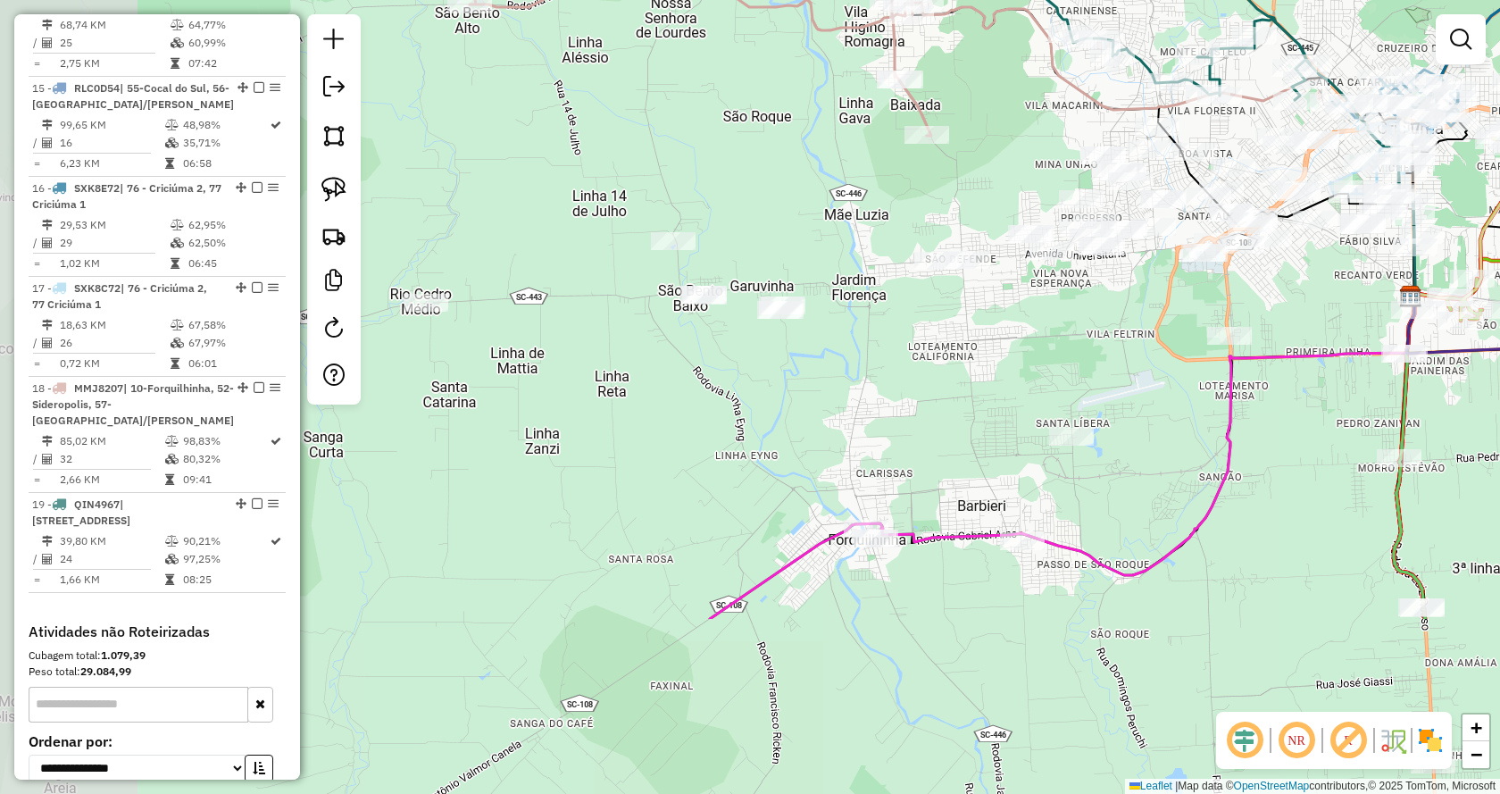
drag, startPoint x: 1147, startPoint y: 558, endPoint x: 1242, endPoint y: 360, distance: 220.1
click at [1334, 298] on div "Janela de atendimento Grade de atendimento Capacidade Transportadoras Veículos …" at bounding box center [750, 397] width 1500 height 794
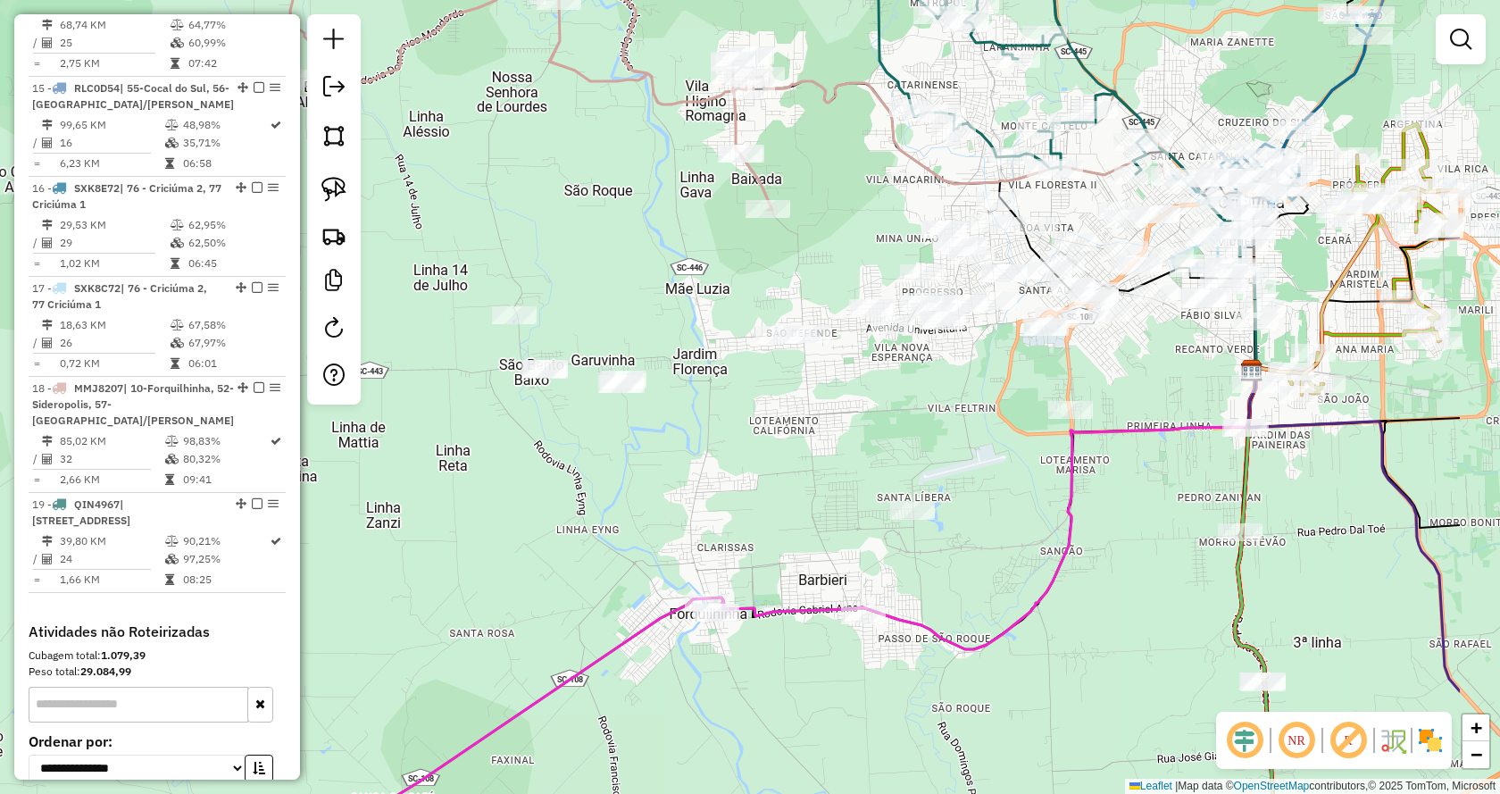
drag, startPoint x: 1263, startPoint y: 361, endPoint x: 1067, endPoint y: 444, distance: 212.5
click at [1067, 444] on icon at bounding box center [698, 661] width 1114 height 584
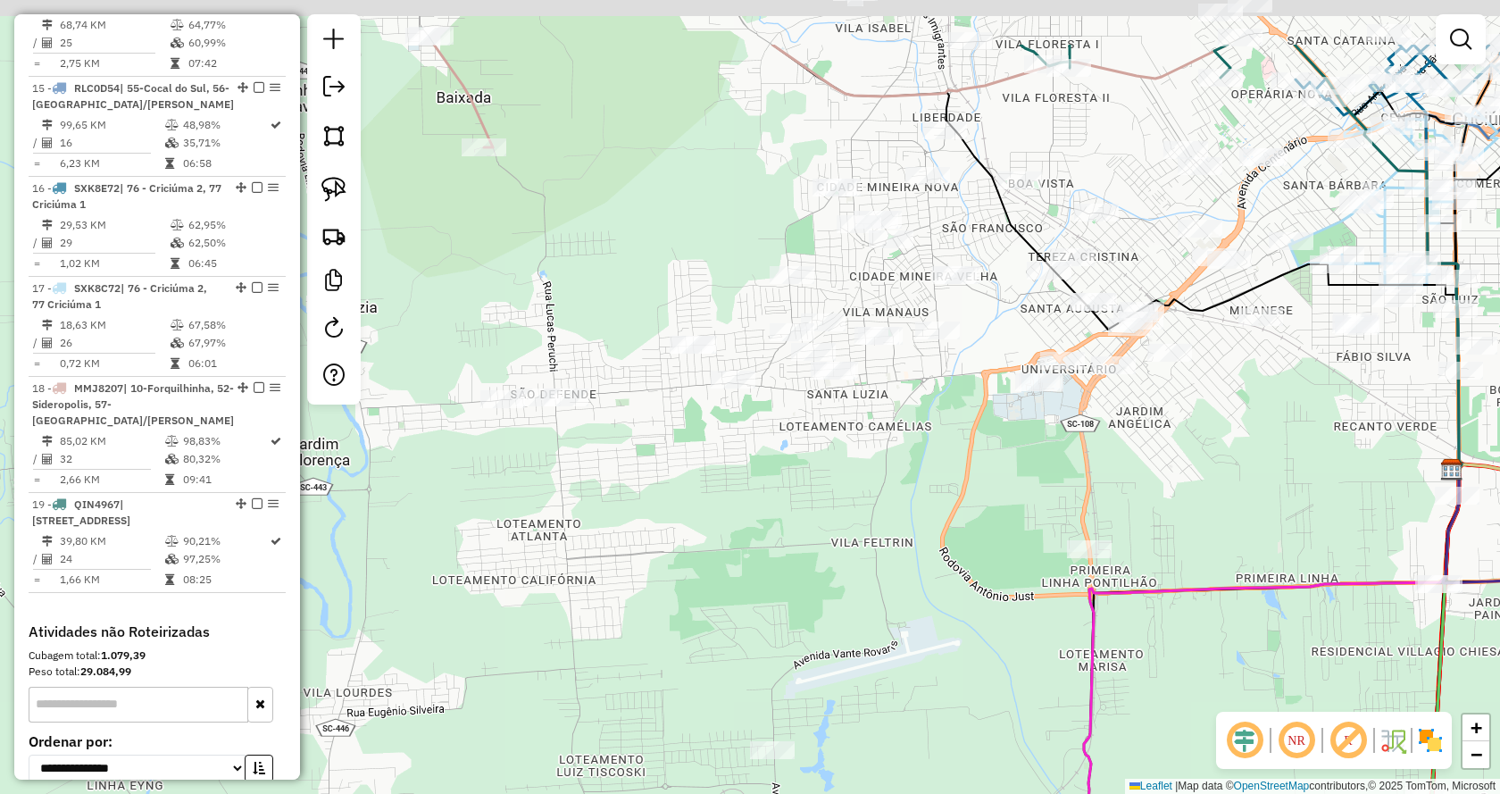
drag, startPoint x: 1089, startPoint y: 370, endPoint x: 1137, endPoint y: 538, distance: 175.3
click at [1137, 538] on div "Janela de atendimento Grade de atendimento Capacidade Transportadoras Veículos …" at bounding box center [750, 397] width 1500 height 794
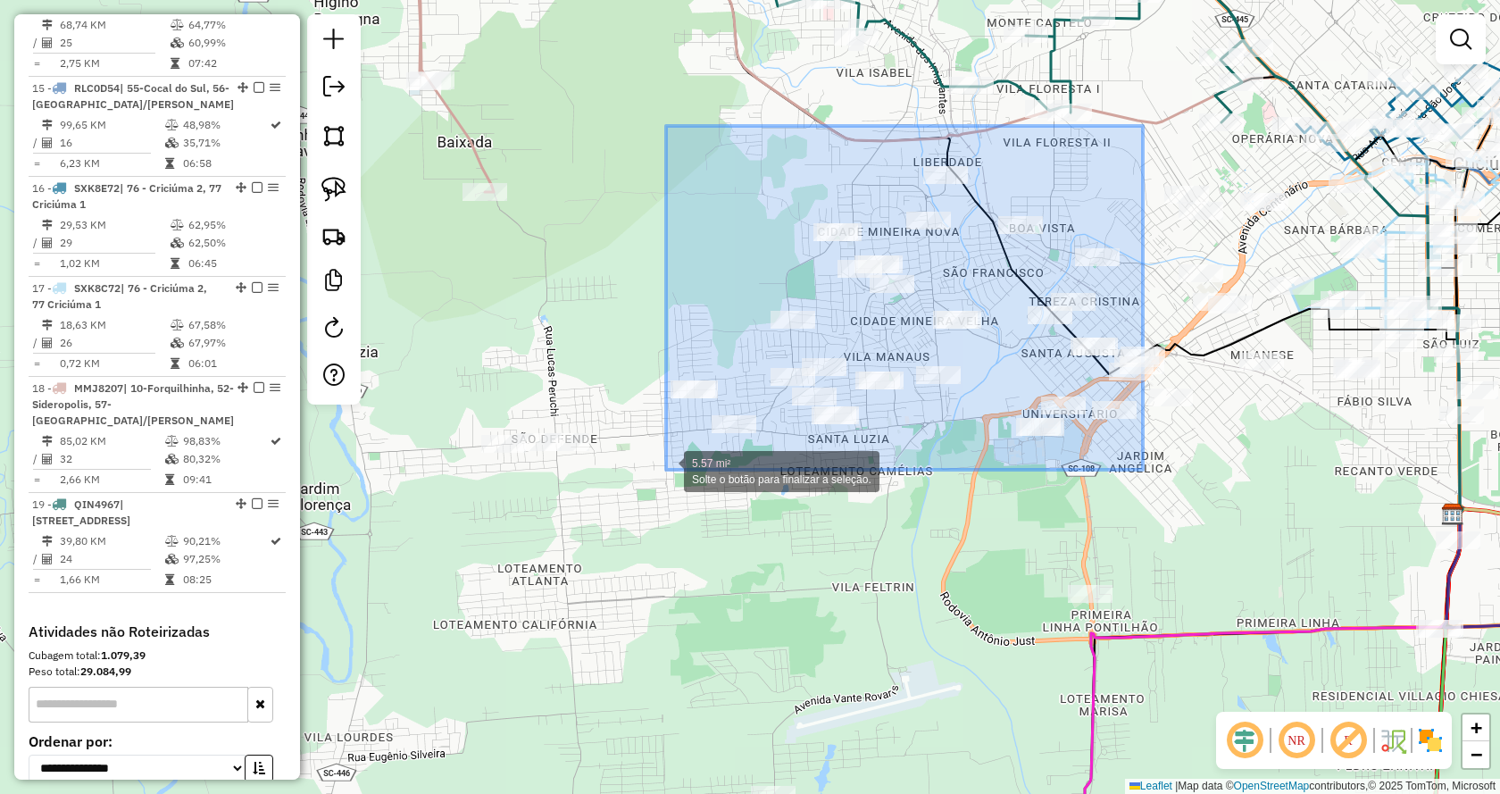
drag, startPoint x: 1143, startPoint y: 126, endPoint x: 666, endPoint y: 470, distance: 587.8
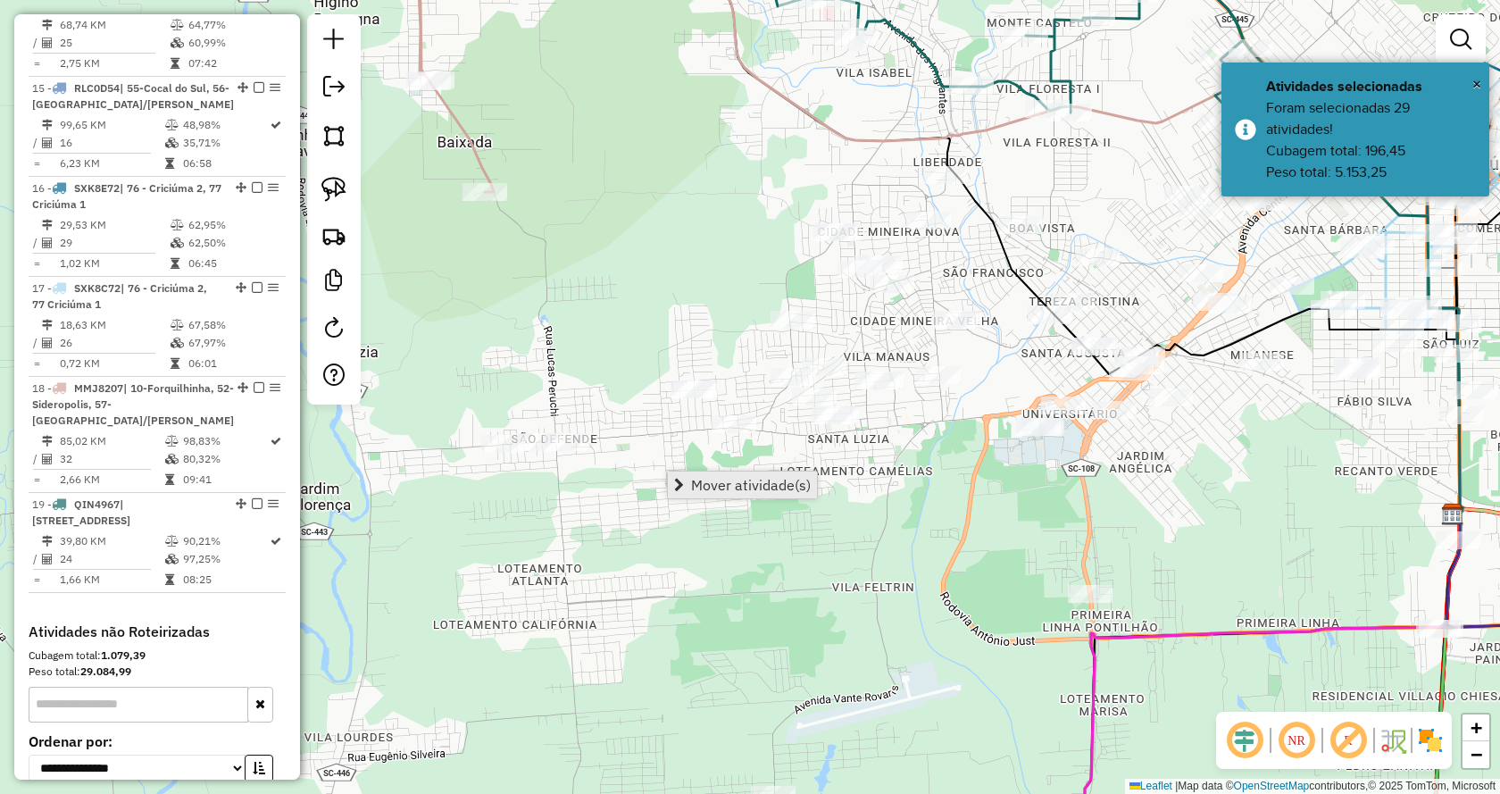
click at [779, 489] on span "Mover atividade(s)" at bounding box center [751, 485] width 120 height 14
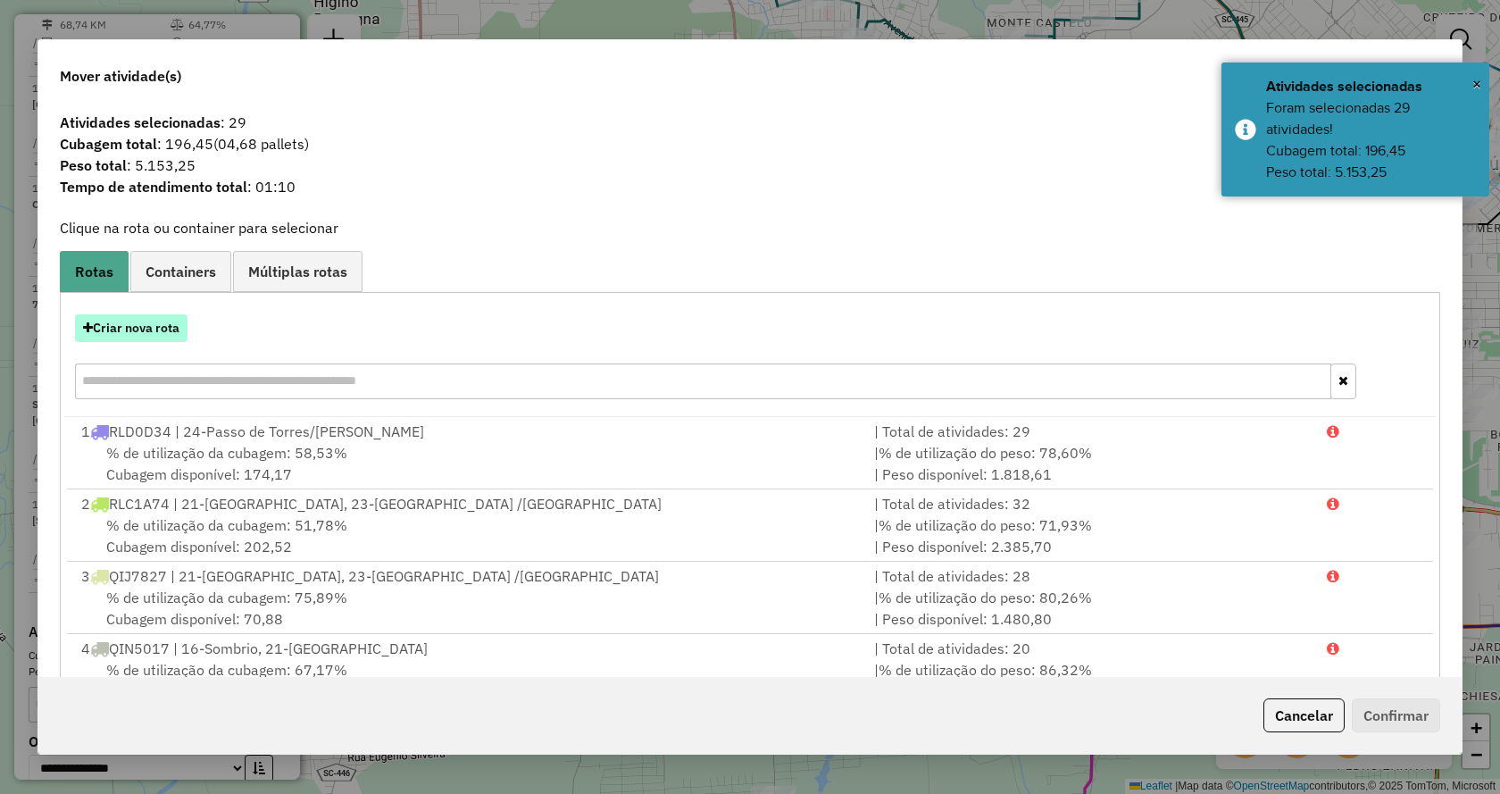
click at [163, 325] on button "Criar nova rota" at bounding box center [131, 328] width 113 height 28
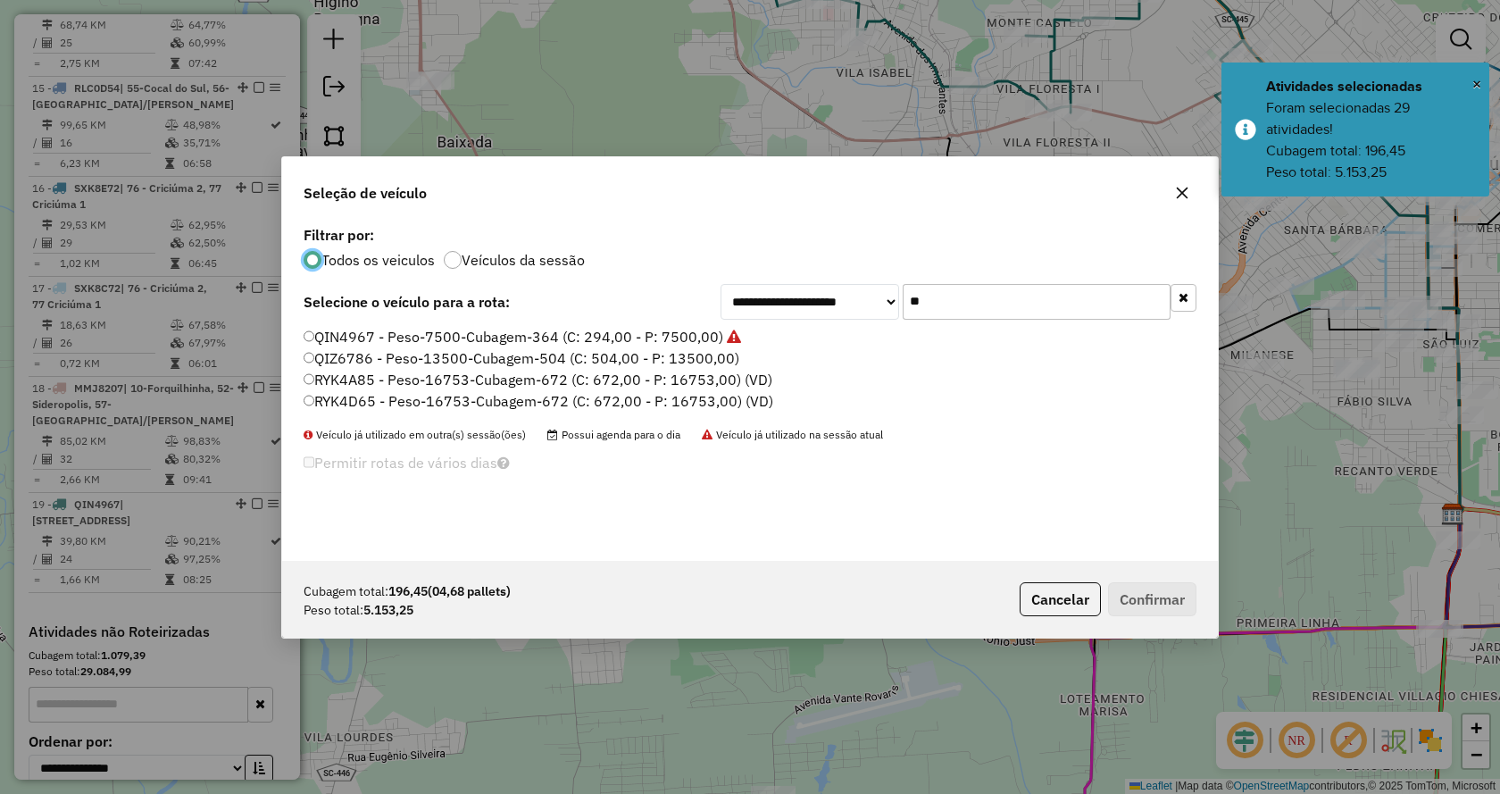
click at [959, 316] on input "**" at bounding box center [1037, 302] width 268 height 36
click at [955, 317] on input "**" at bounding box center [1037, 302] width 268 height 36
type input "*"
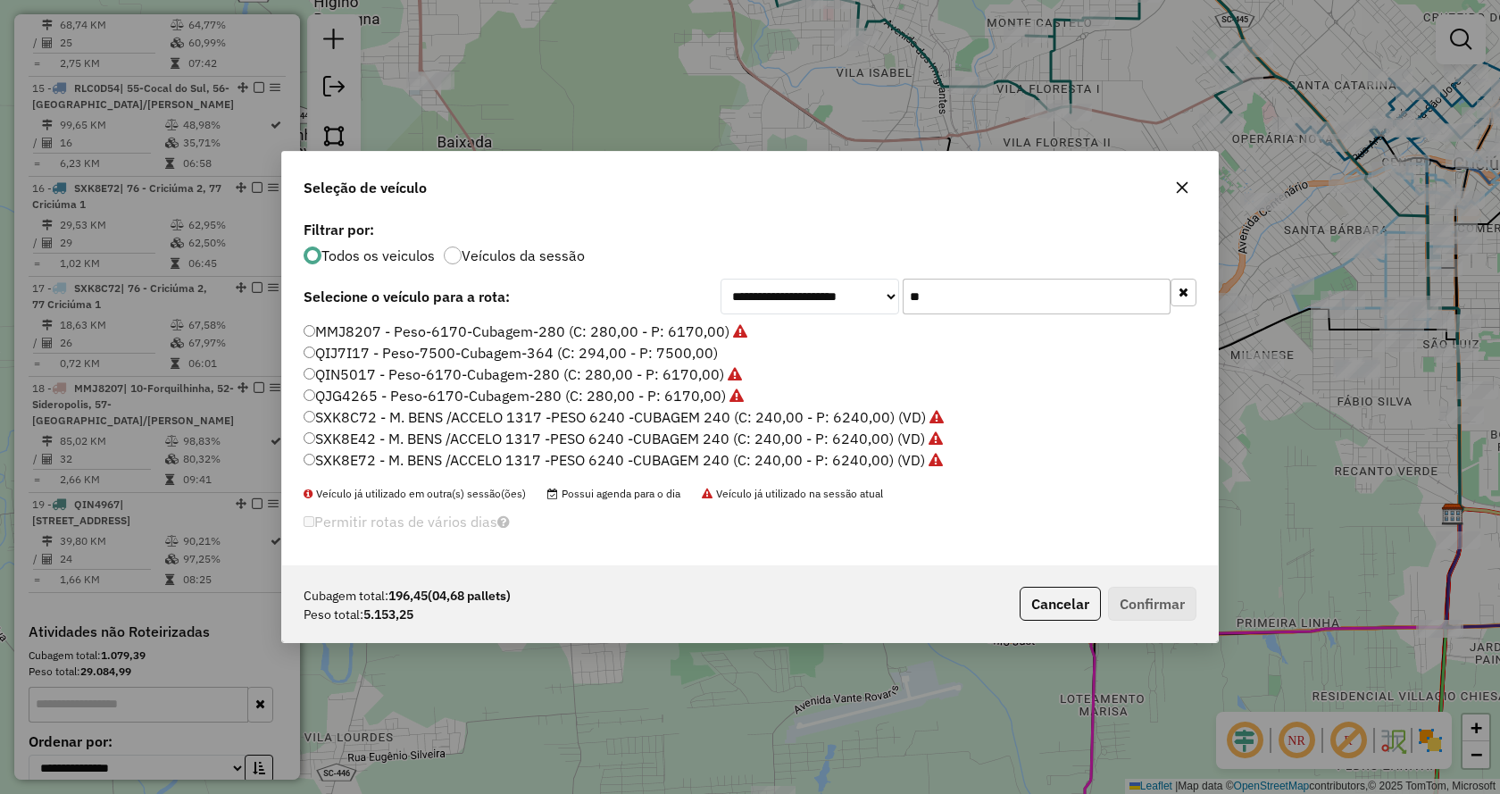
type input "**"
click at [458, 364] on label "QIN5017 - Peso-6170-Cubagem-280 (C: 280,00 - P: 6170,00)" at bounding box center [523, 373] width 438 height 21
drag, startPoint x: 613, startPoint y: 352, endPoint x: 633, endPoint y: 347, distance: 20.1
click at [614, 352] on label "QIJ7I17 - Peso-7500-Cubagem-364 (C: 294,00 - P: 7500,00)" at bounding box center [511, 352] width 414 height 21
click at [1172, 613] on button "Confirmar" at bounding box center [1152, 604] width 88 height 34
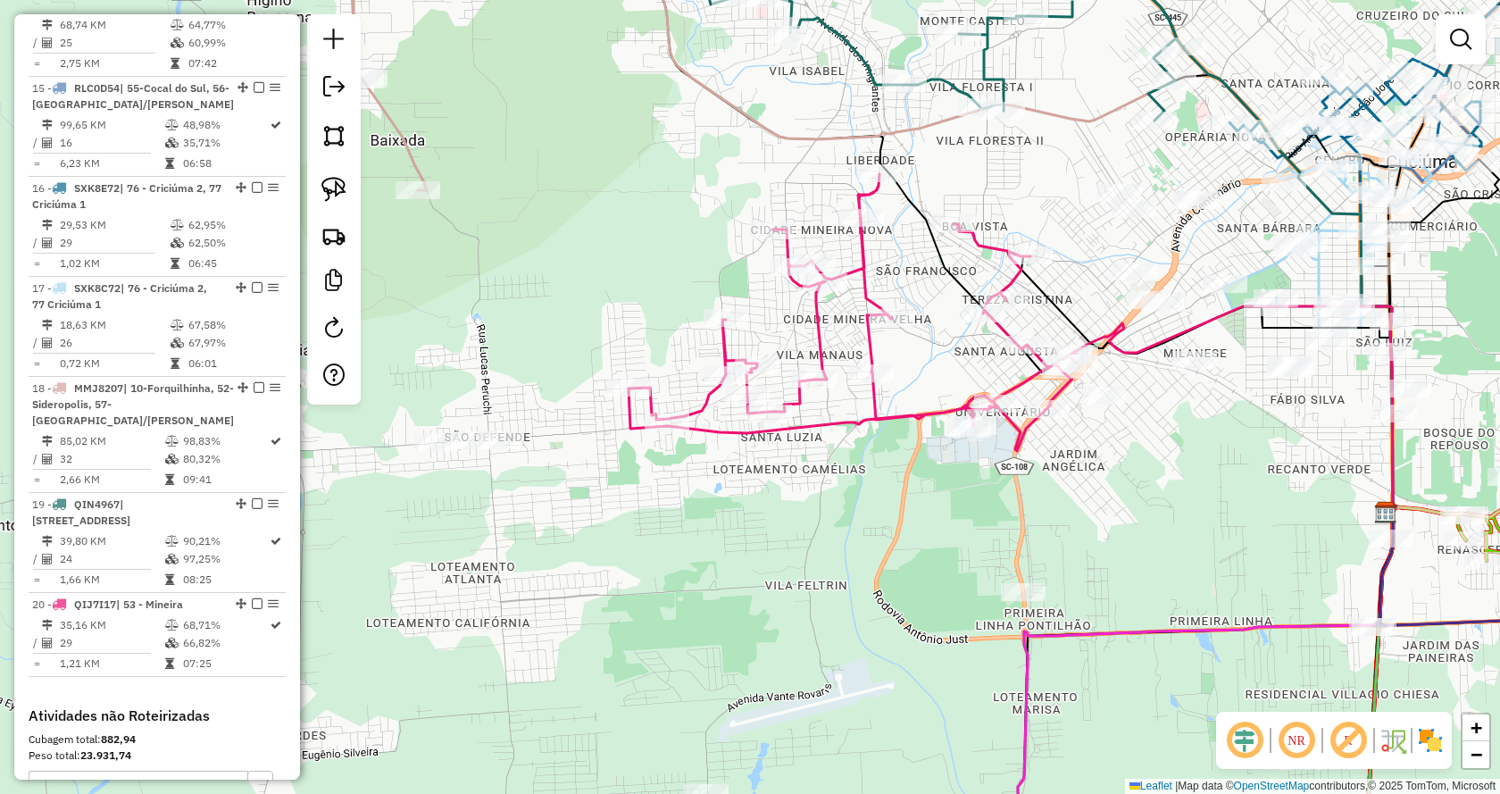
drag, startPoint x: 1066, startPoint y: 496, endPoint x: 1009, endPoint y: 483, distance: 58.7
click at [999, 494] on div "Janela de atendimento Grade de atendimento Capacidade Transportadoras Veículos …" at bounding box center [750, 397] width 1500 height 794
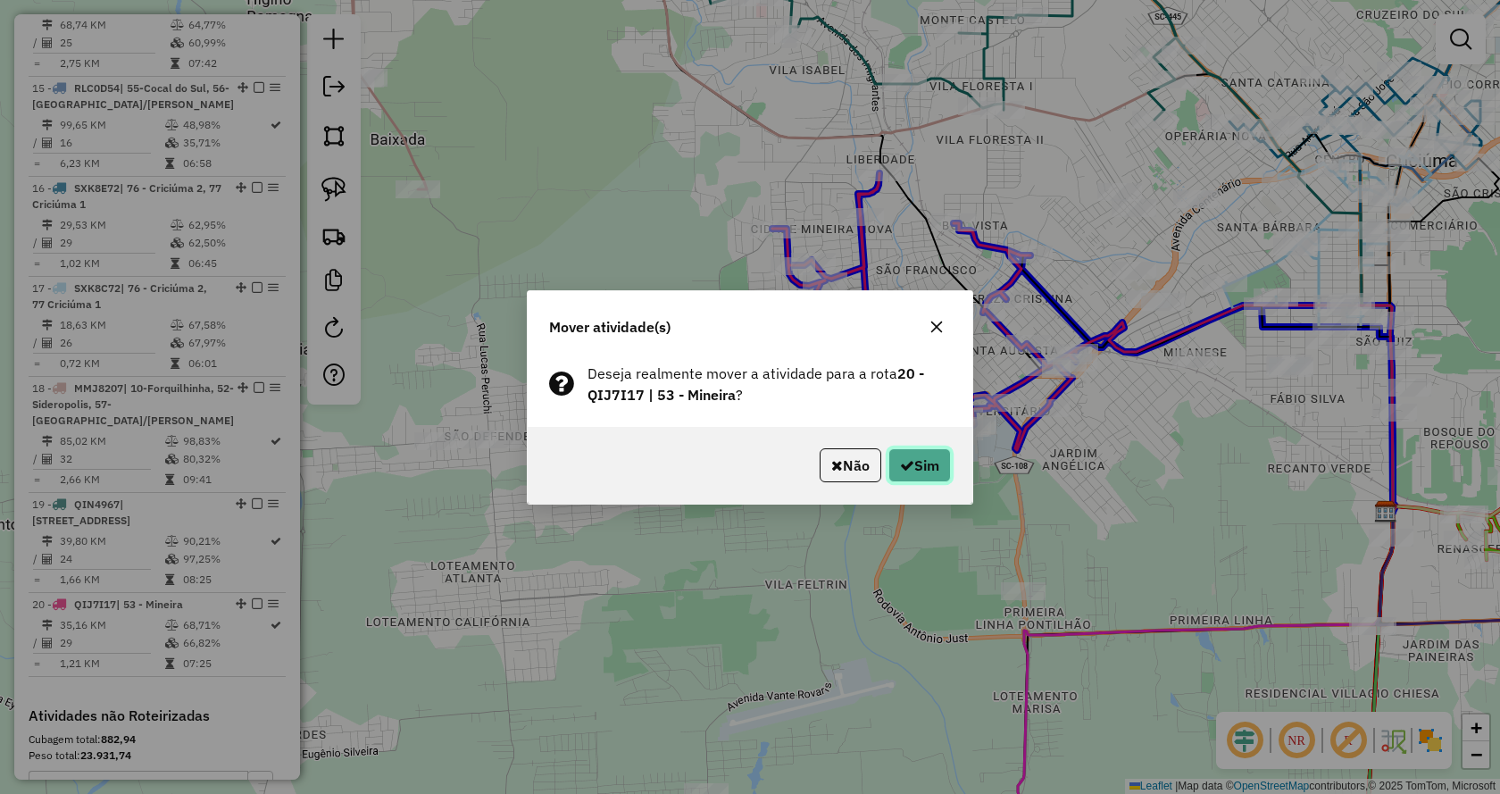
click at [935, 460] on button "Sim" at bounding box center [919, 465] width 63 height 34
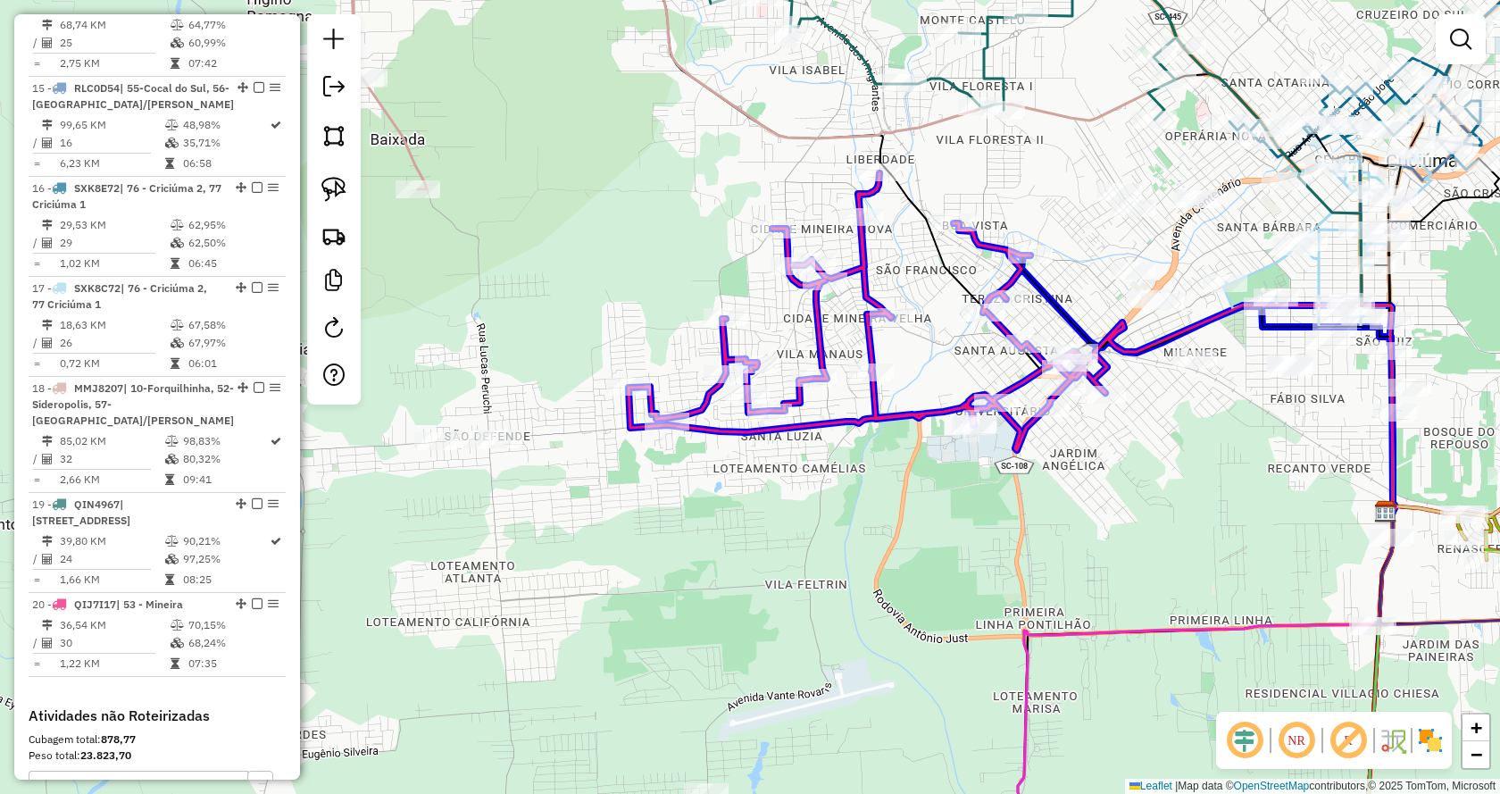
click at [1061, 396] on div at bounding box center [1063, 387] width 45 height 18
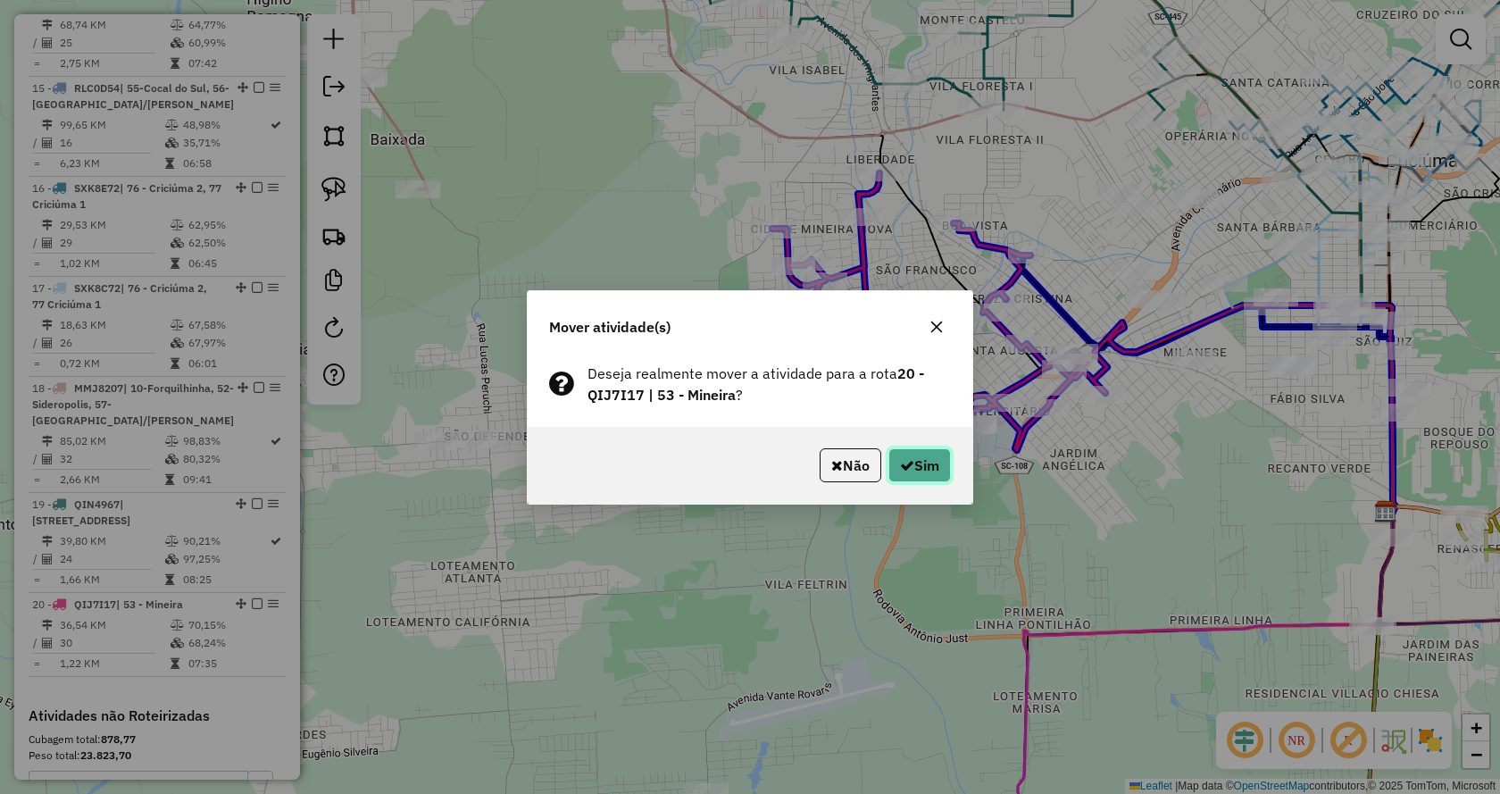
click at [928, 455] on button "Sim" at bounding box center [919, 465] width 63 height 34
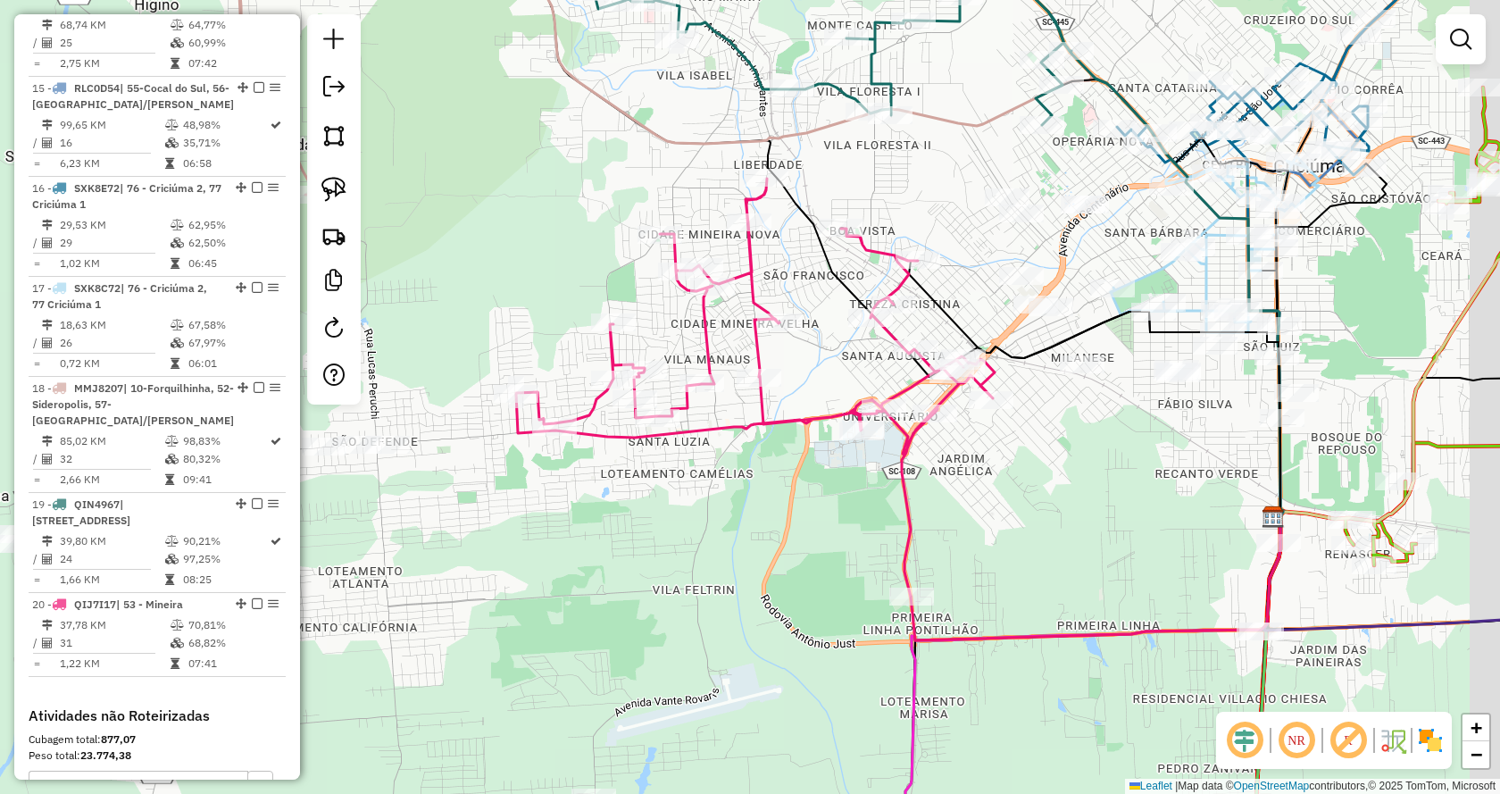
drag, startPoint x: 1290, startPoint y: 493, endPoint x: 1065, endPoint y: 480, distance: 225.4
click at [1065, 480] on div "Janela de atendimento Grade de atendimento Capacidade Transportadoras Veículos …" at bounding box center [750, 397] width 1500 height 794
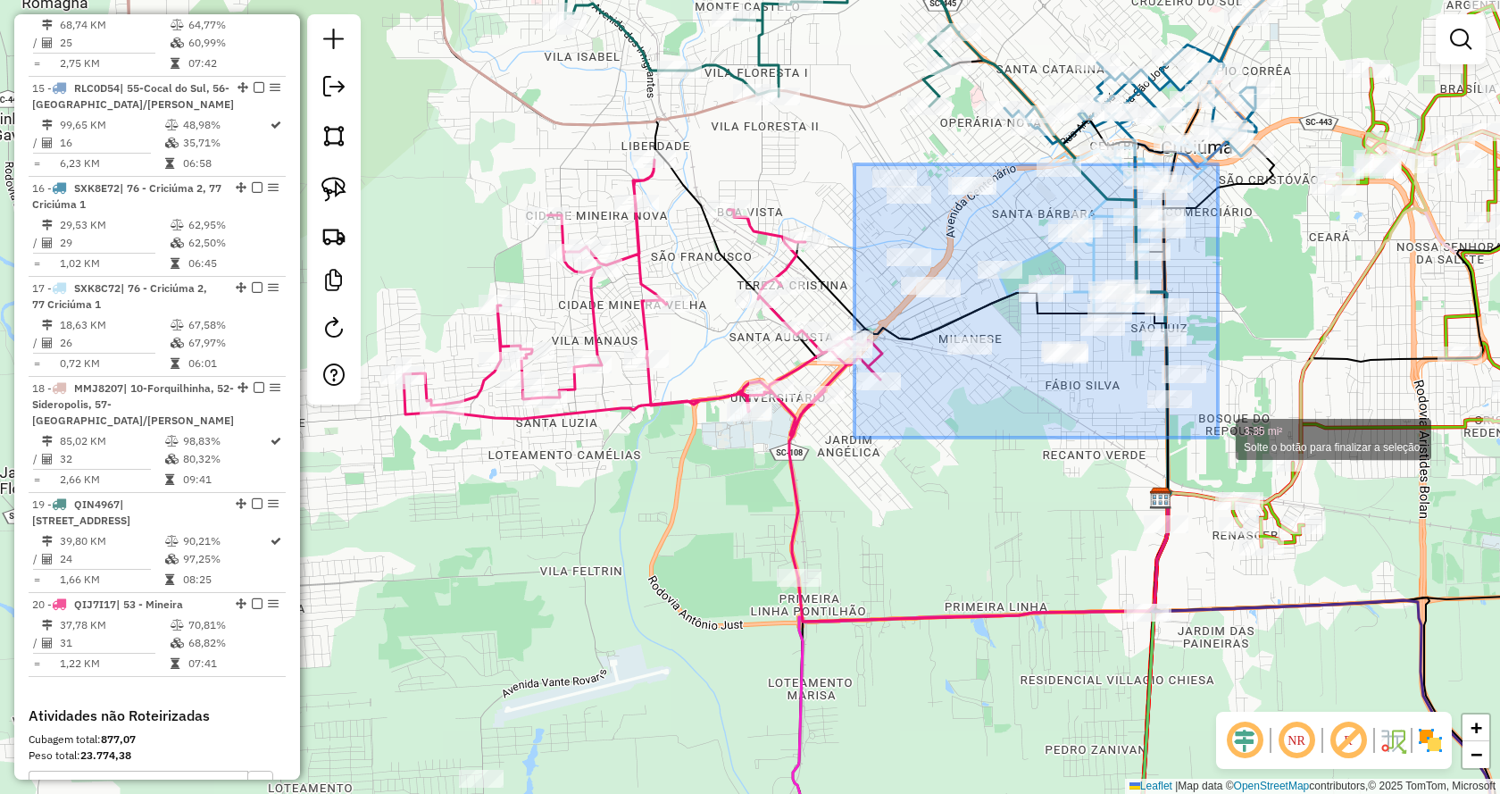
drag, startPoint x: 855, startPoint y: 164, endPoint x: 1218, endPoint y: 438, distance: 454.7
click at [1218, 438] on div "3.35 mi² Solte o botão para finalizar a seleção. Janela de atendimento Grade de…" at bounding box center [750, 397] width 1500 height 794
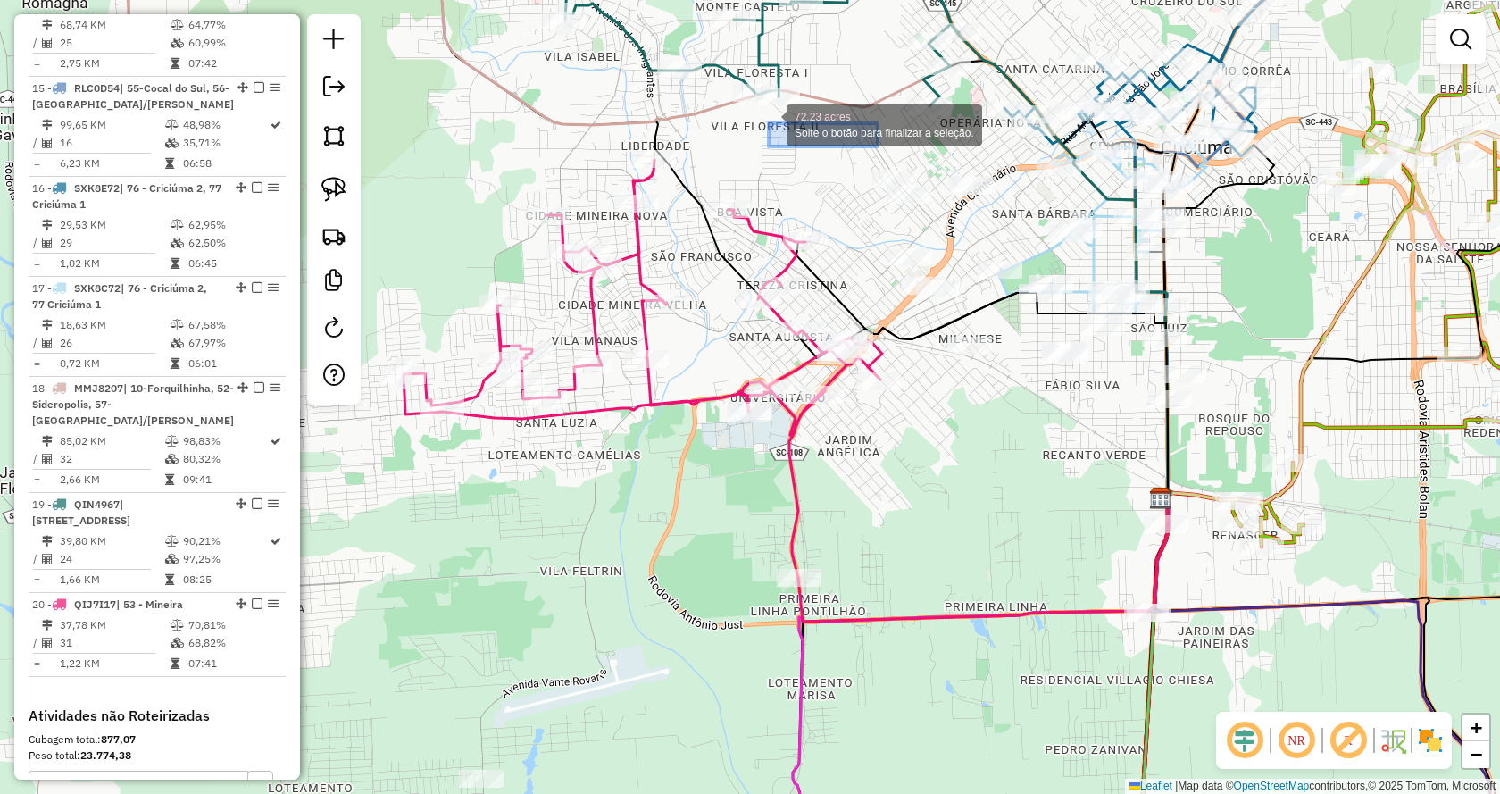
drag, startPoint x: 888, startPoint y: 163, endPoint x: 805, endPoint y: 151, distance: 84.0
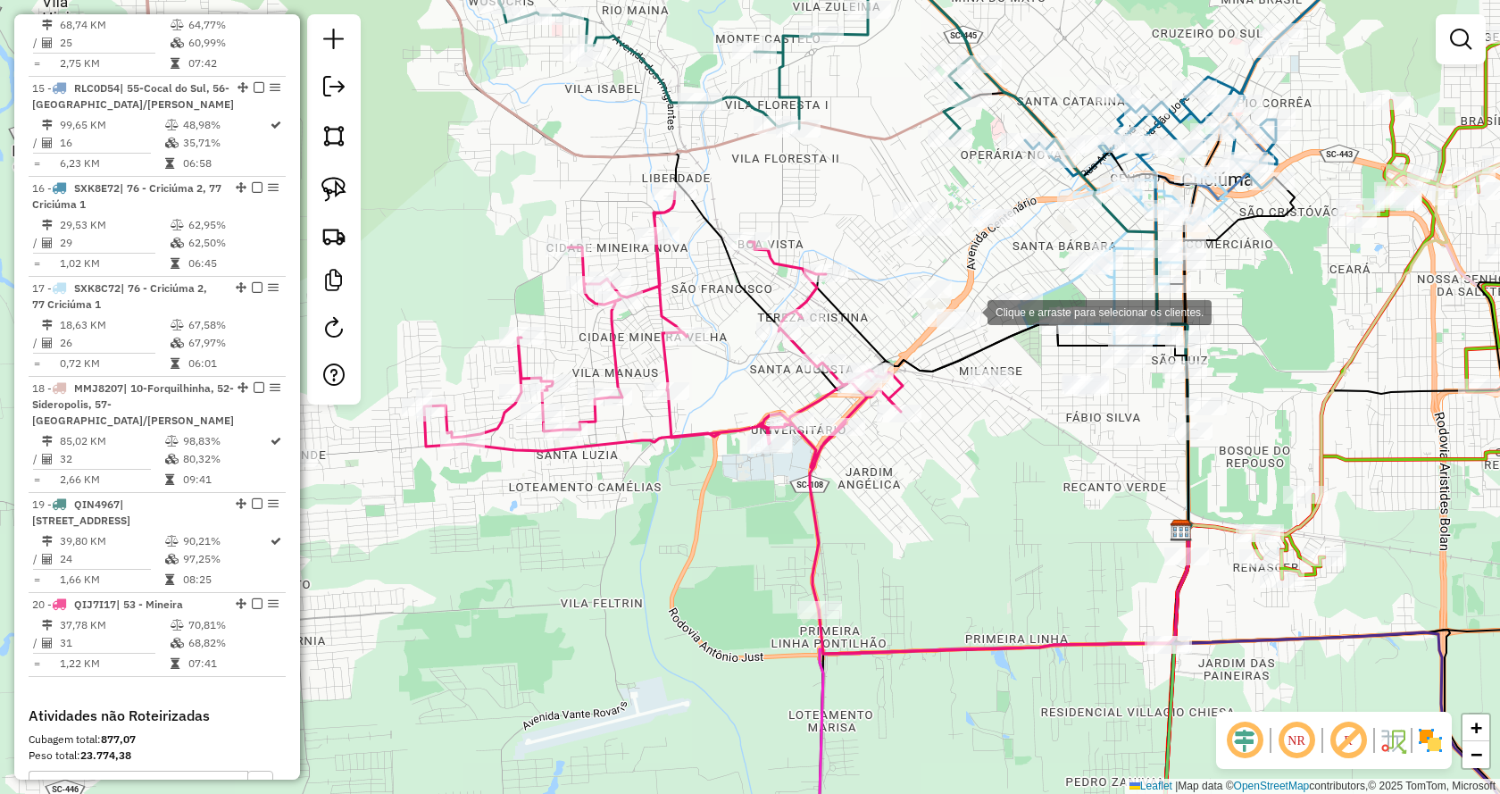
drag, startPoint x: 833, startPoint y: 158, endPoint x: 857, endPoint y: 217, distance: 63.7
click at [969, 311] on div "Clique e arraste para selecionar os clientes. Janela de atendimento Grade de at…" at bounding box center [750, 397] width 1500 height 794
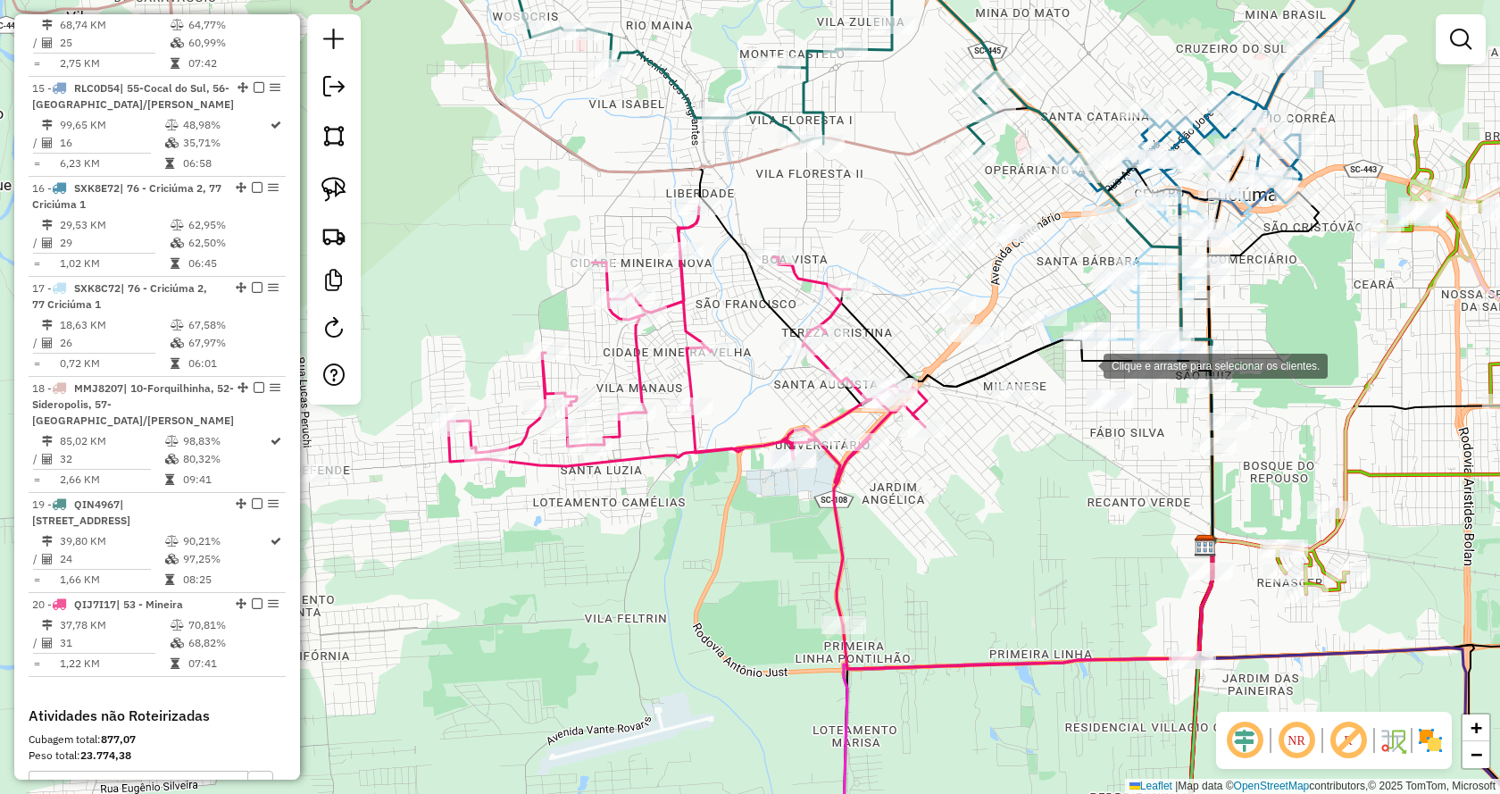
click at [1108, 390] on div "Rota 17 - Placa SXK8C72 293 - MERC. ACOUGUE FRIDAL Clique e arraste para seleci…" at bounding box center [750, 397] width 1500 height 794
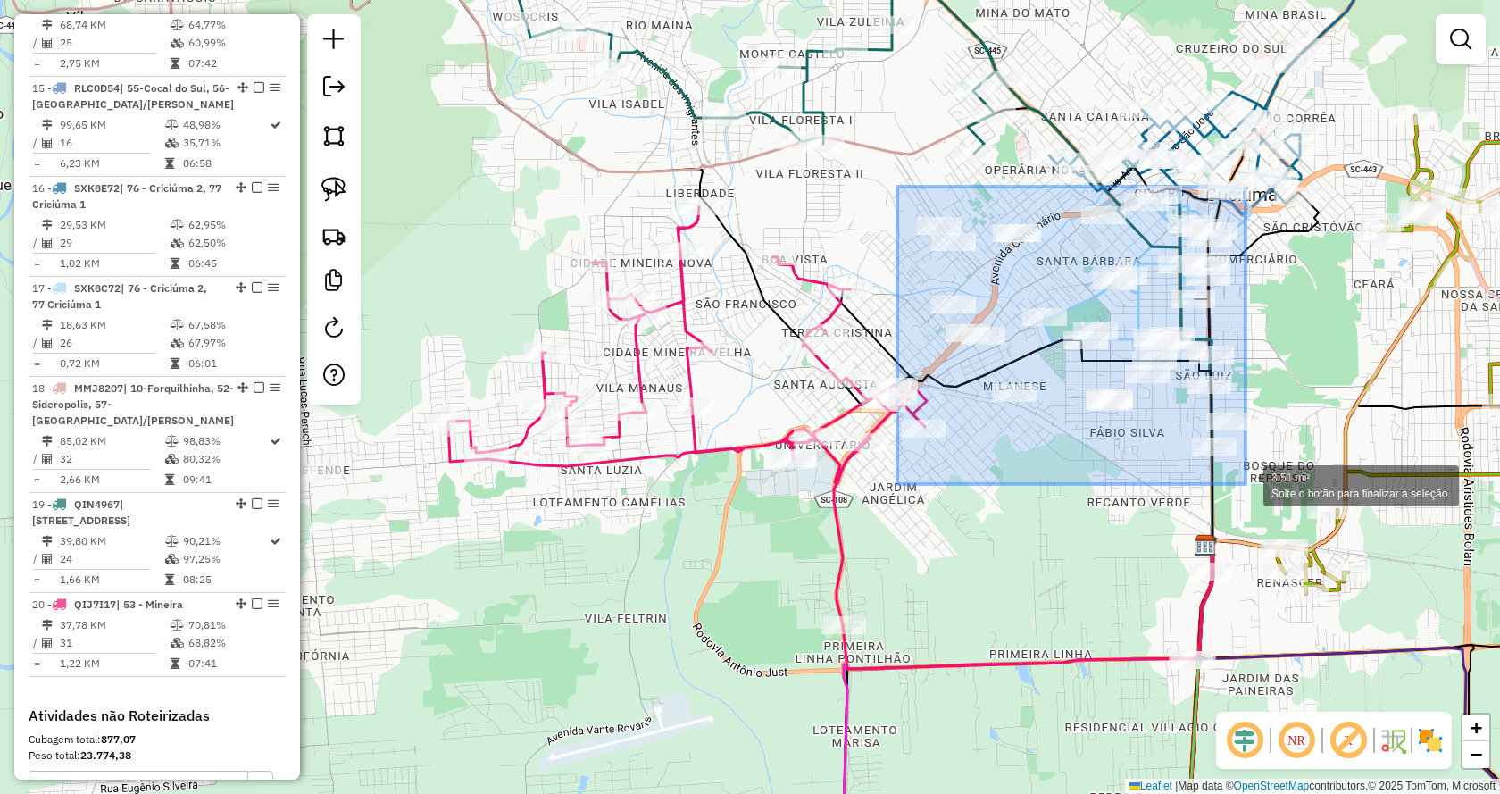
drag, startPoint x: 954, startPoint y: 271, endPoint x: 1246, endPoint y: 484, distance: 361.1
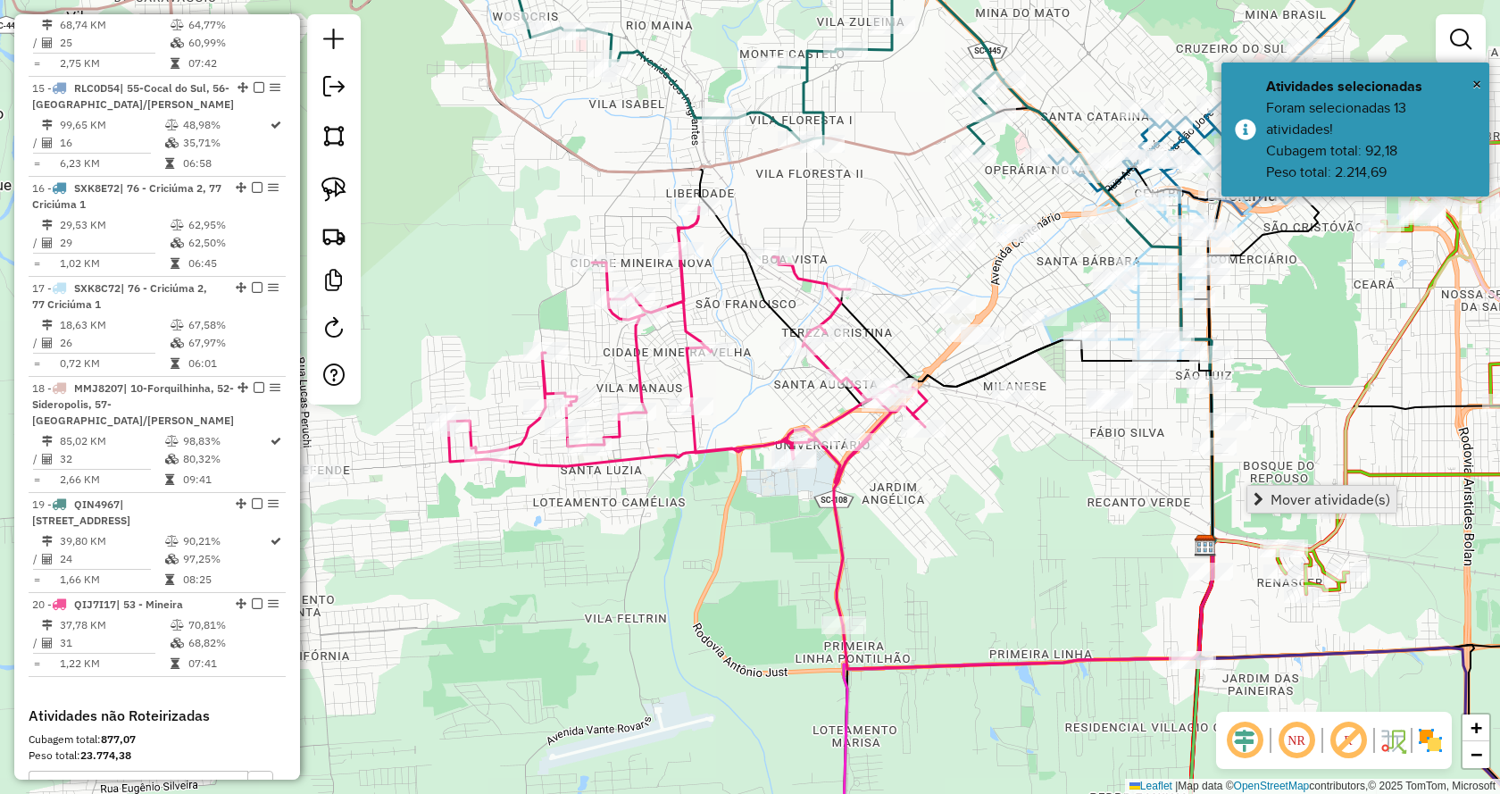
click at [1257, 490] on link "Mover atividade(s)" at bounding box center [1321, 499] width 149 height 27
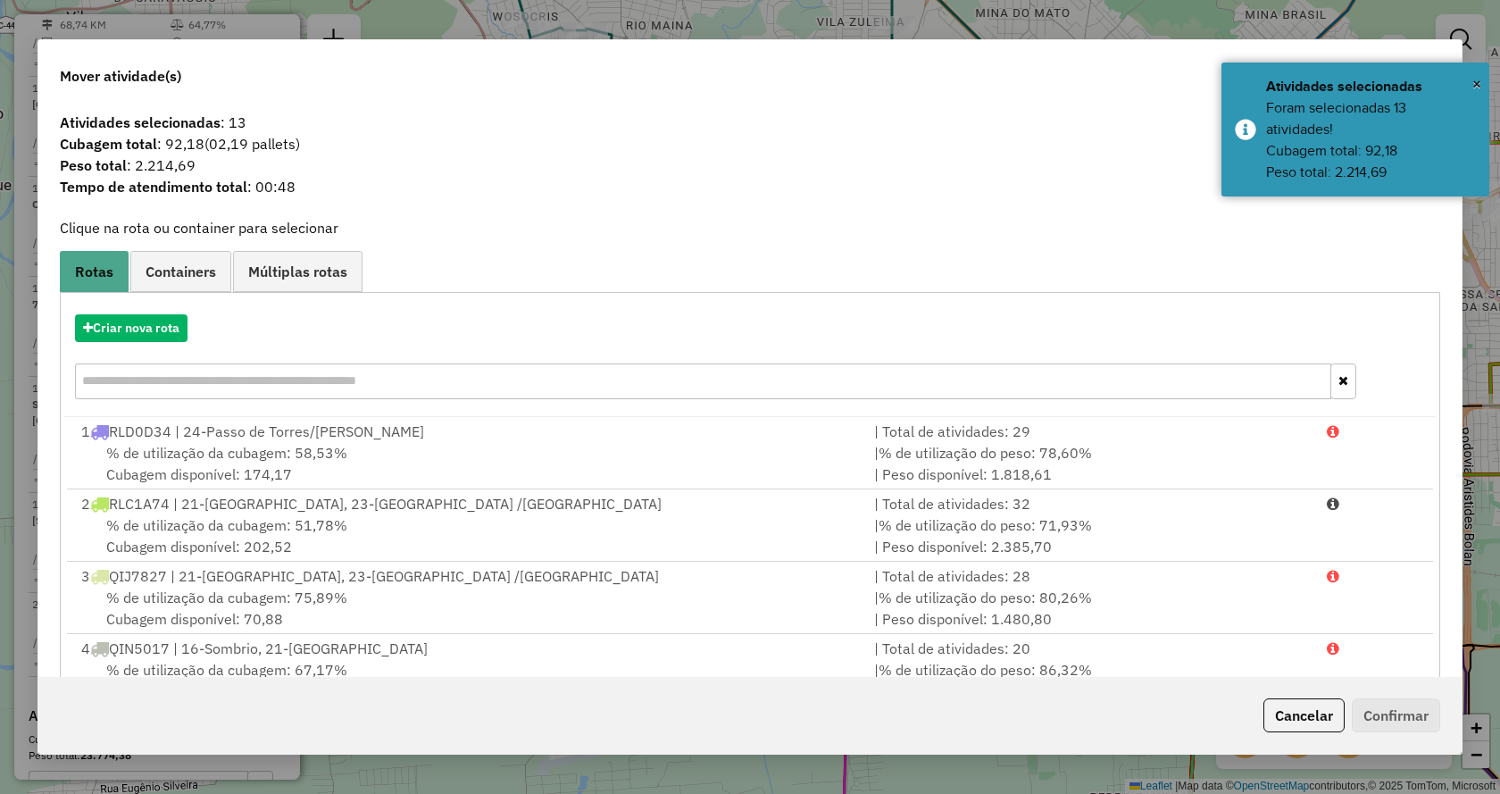
click at [129, 313] on div "Criar nova rota" at bounding box center [750, 359] width 1372 height 116
click at [137, 321] on button "Criar nova rota" at bounding box center [131, 328] width 113 height 28
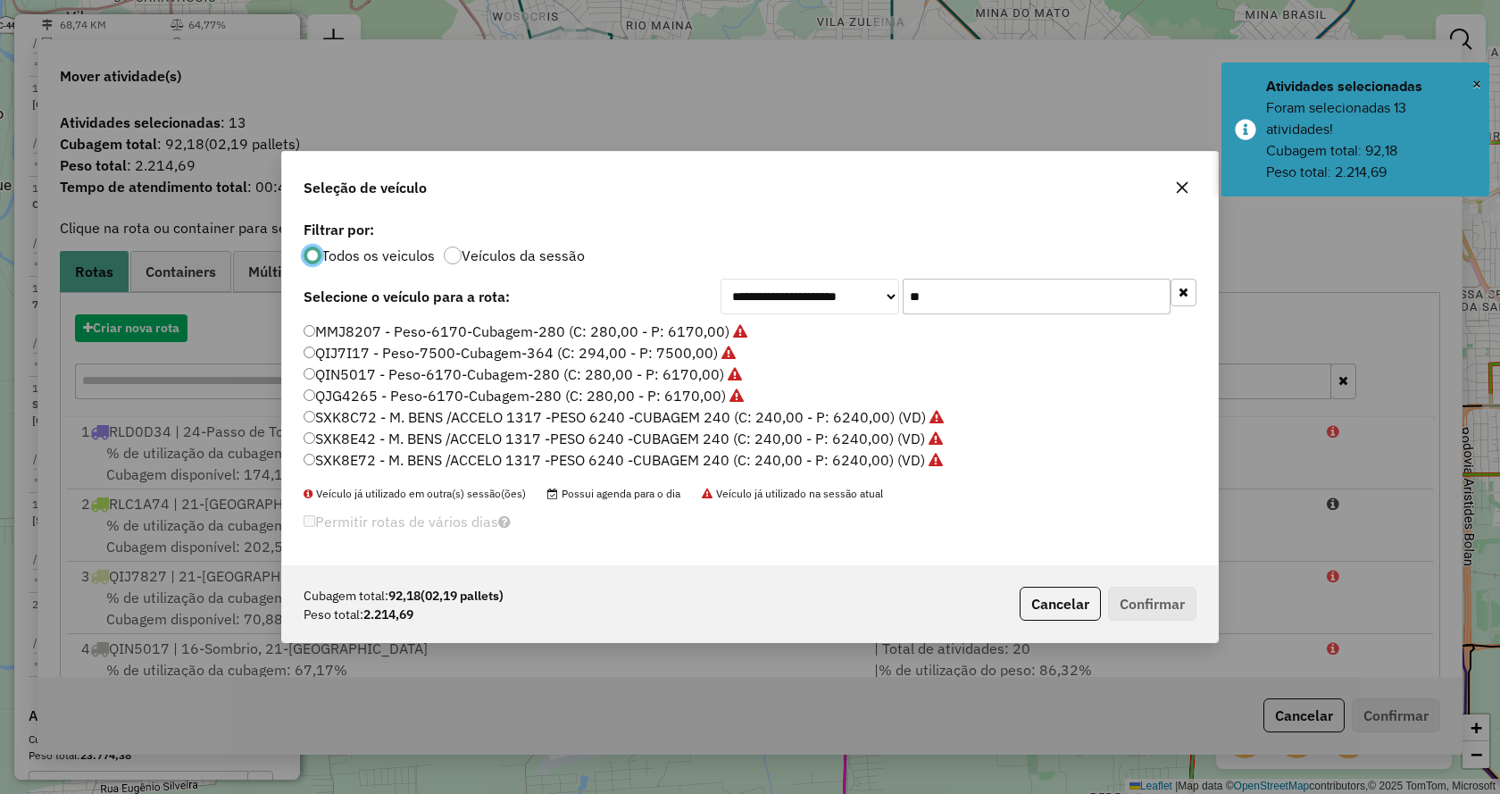
scroll to position [11, 5]
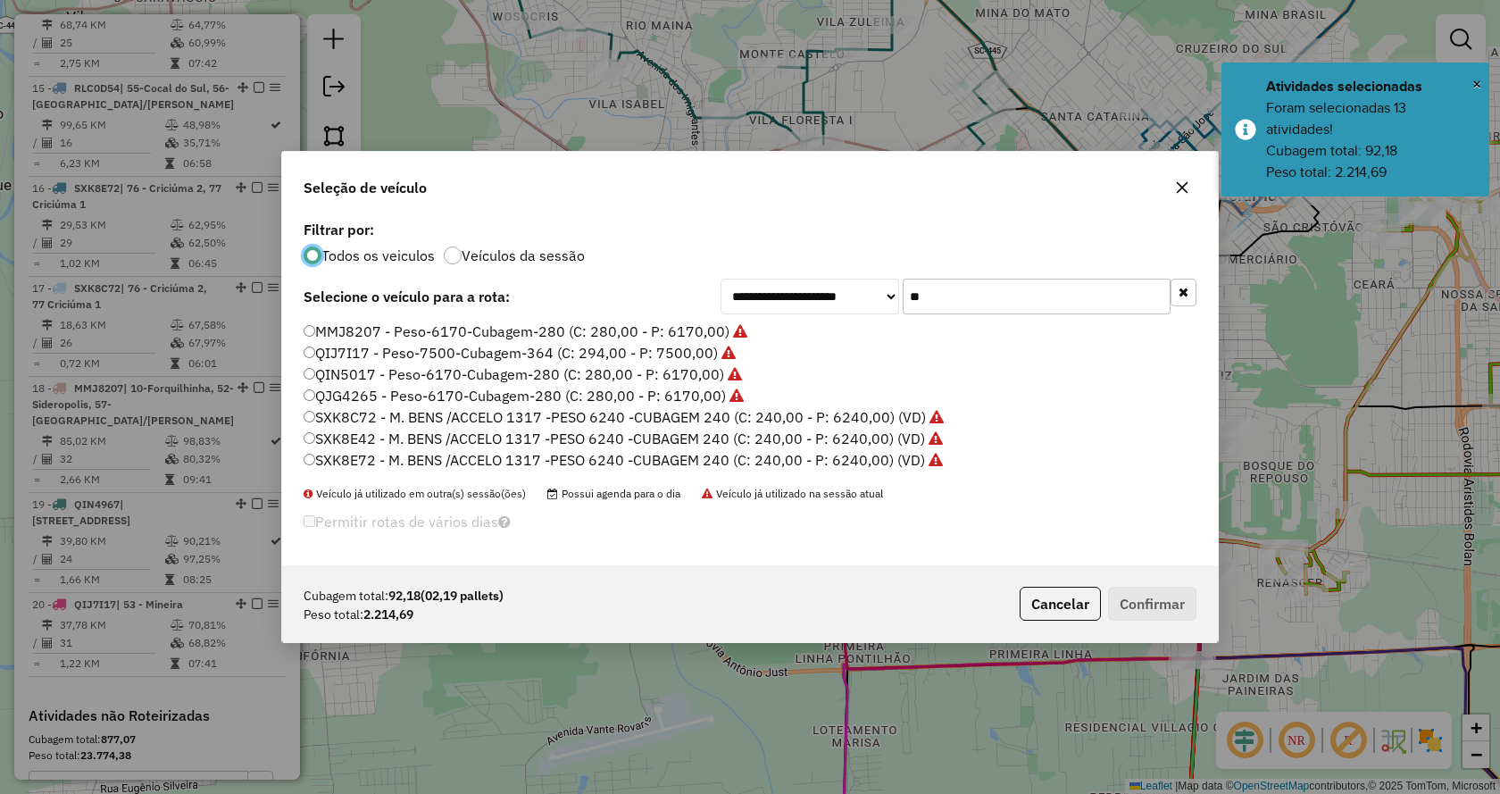
click at [976, 303] on input "**" at bounding box center [1037, 297] width 268 height 36
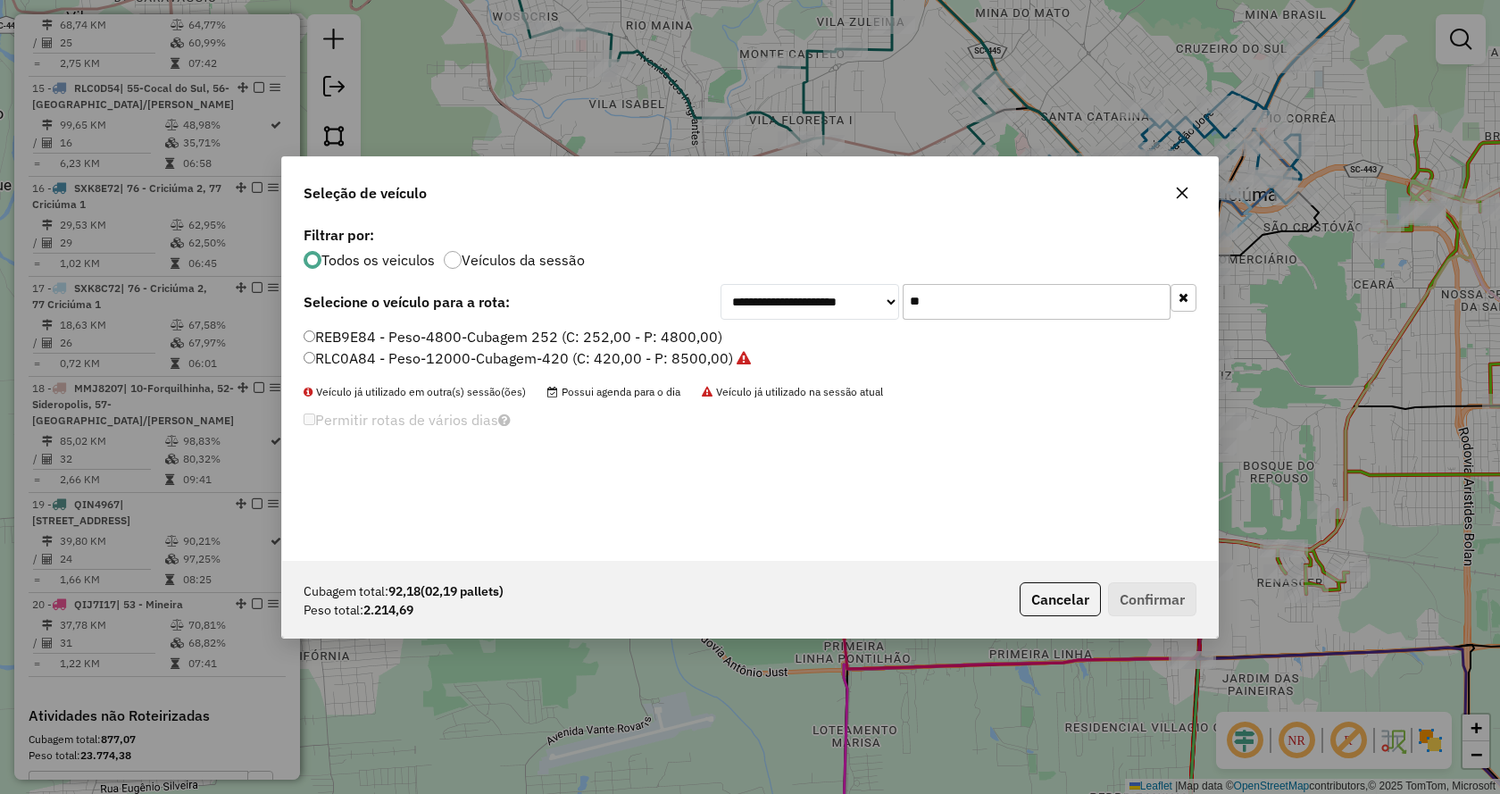
type input "**"
click at [705, 341] on label "REB9E84 - Peso-4800-Cubagem 252 (C: 252,00 - P: 4800,00)" at bounding box center [513, 336] width 419 height 21
click at [1108, 608] on button "Confirmar" at bounding box center [1152, 599] width 88 height 34
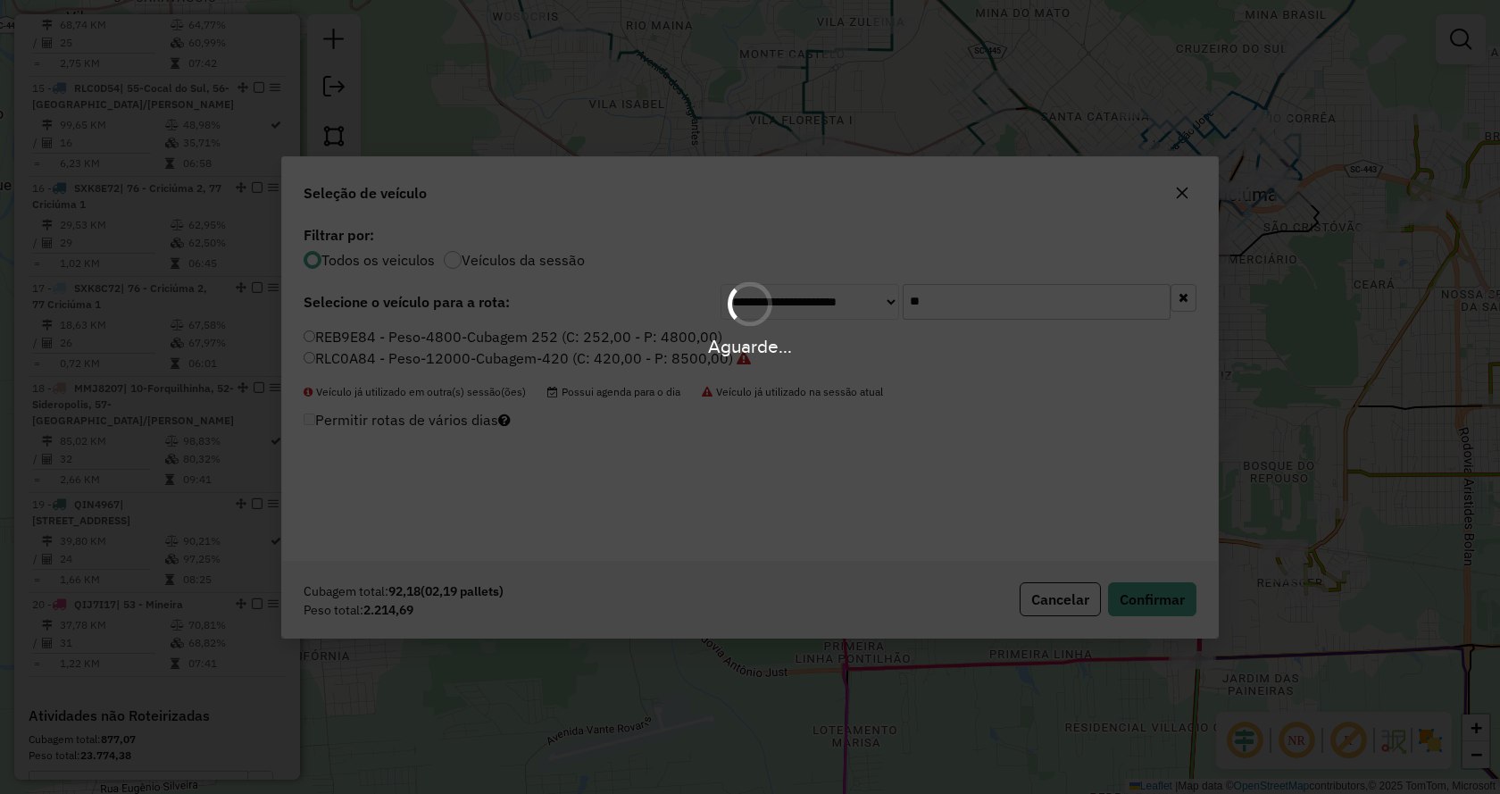
scroll to position [2109, 0]
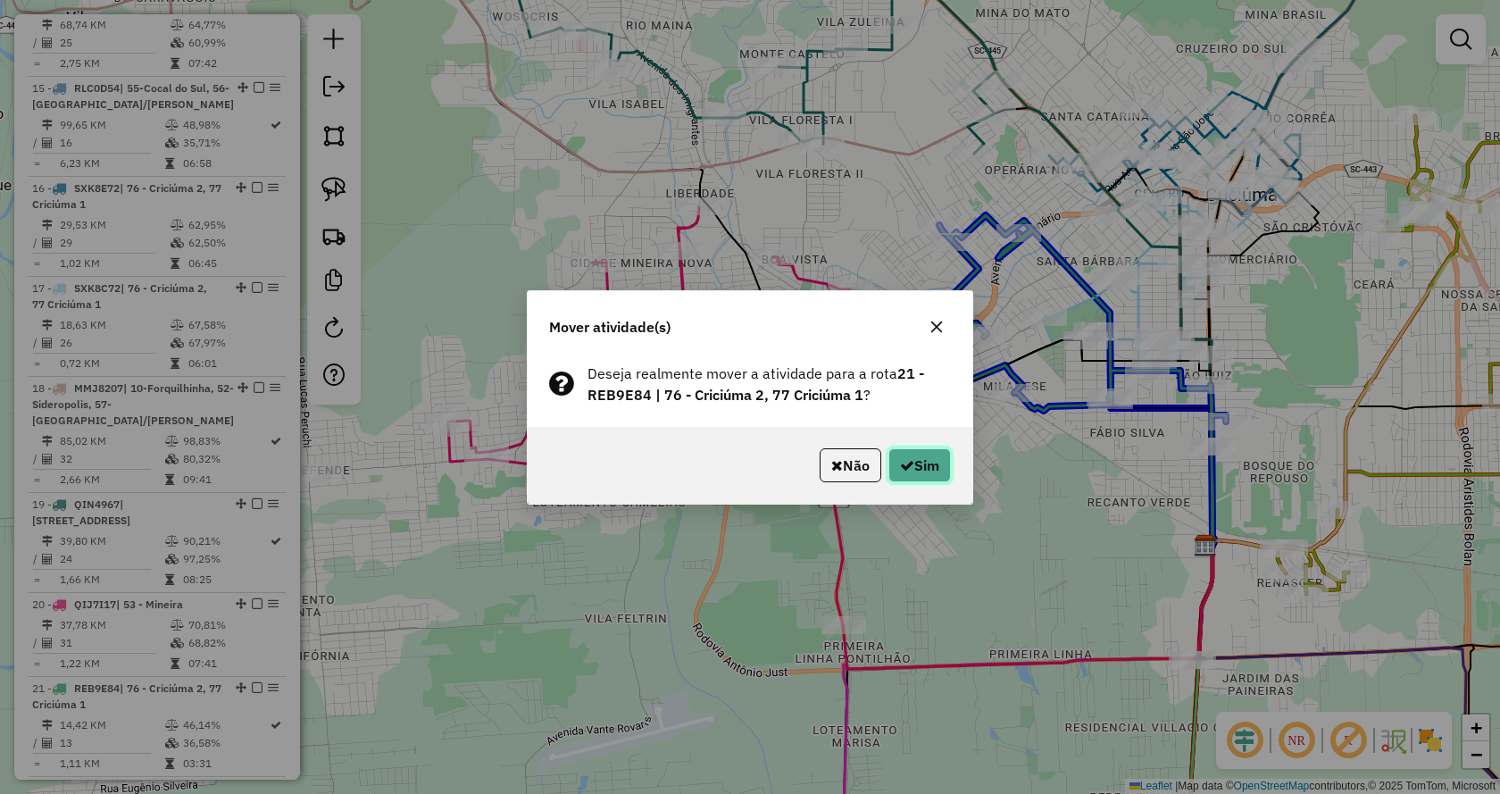
click at [918, 460] on button "Sim" at bounding box center [919, 465] width 63 height 34
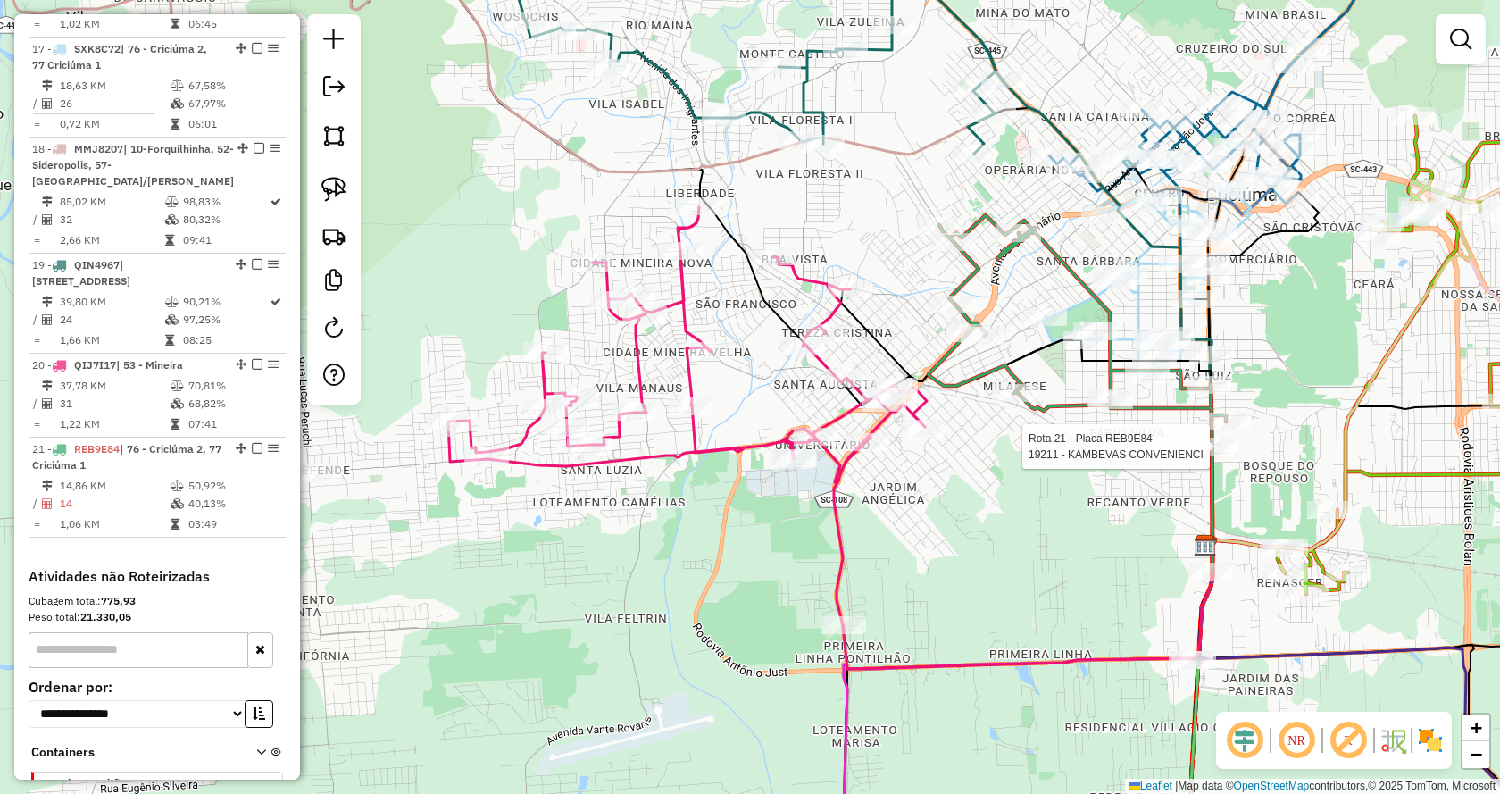
select select "*********"
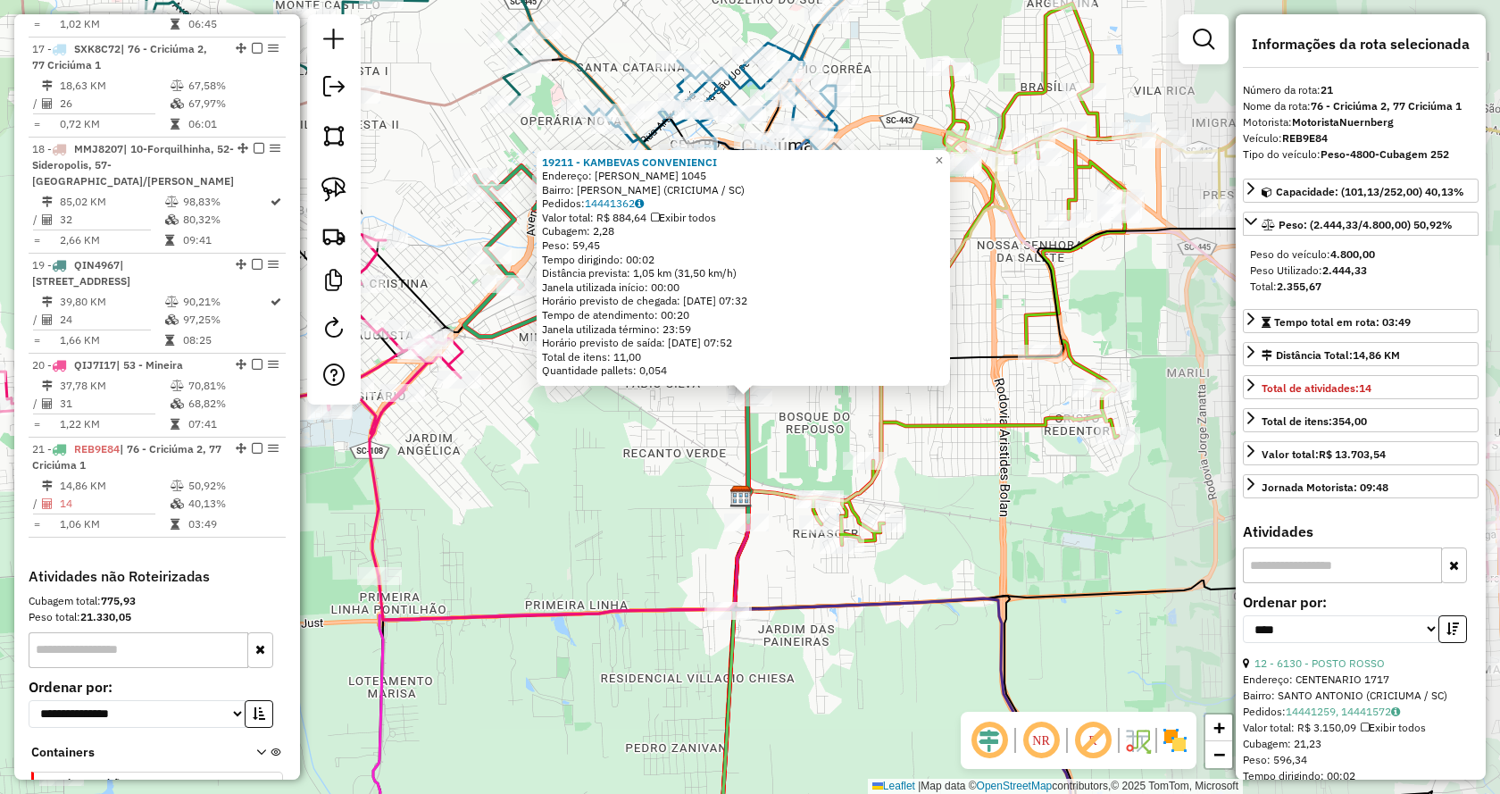
scroll to position [2394, 0]
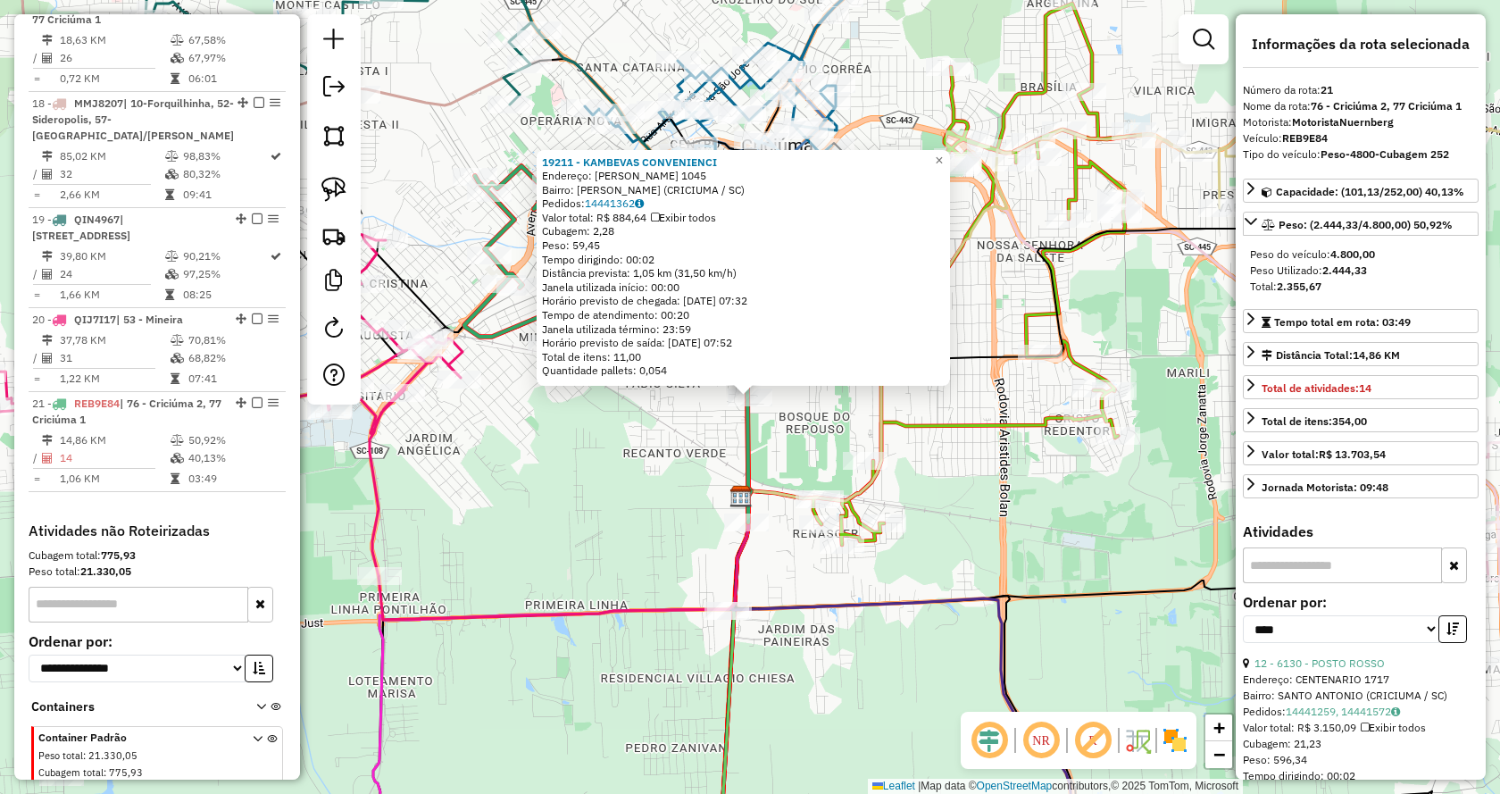
click at [982, 549] on div "19211 - KAMBEVAS CONVENIENCI Endereço: LUIZ ROSSO 1045 Bairro: SAO LUIZ (CRICIU…" at bounding box center [750, 397] width 1500 height 794
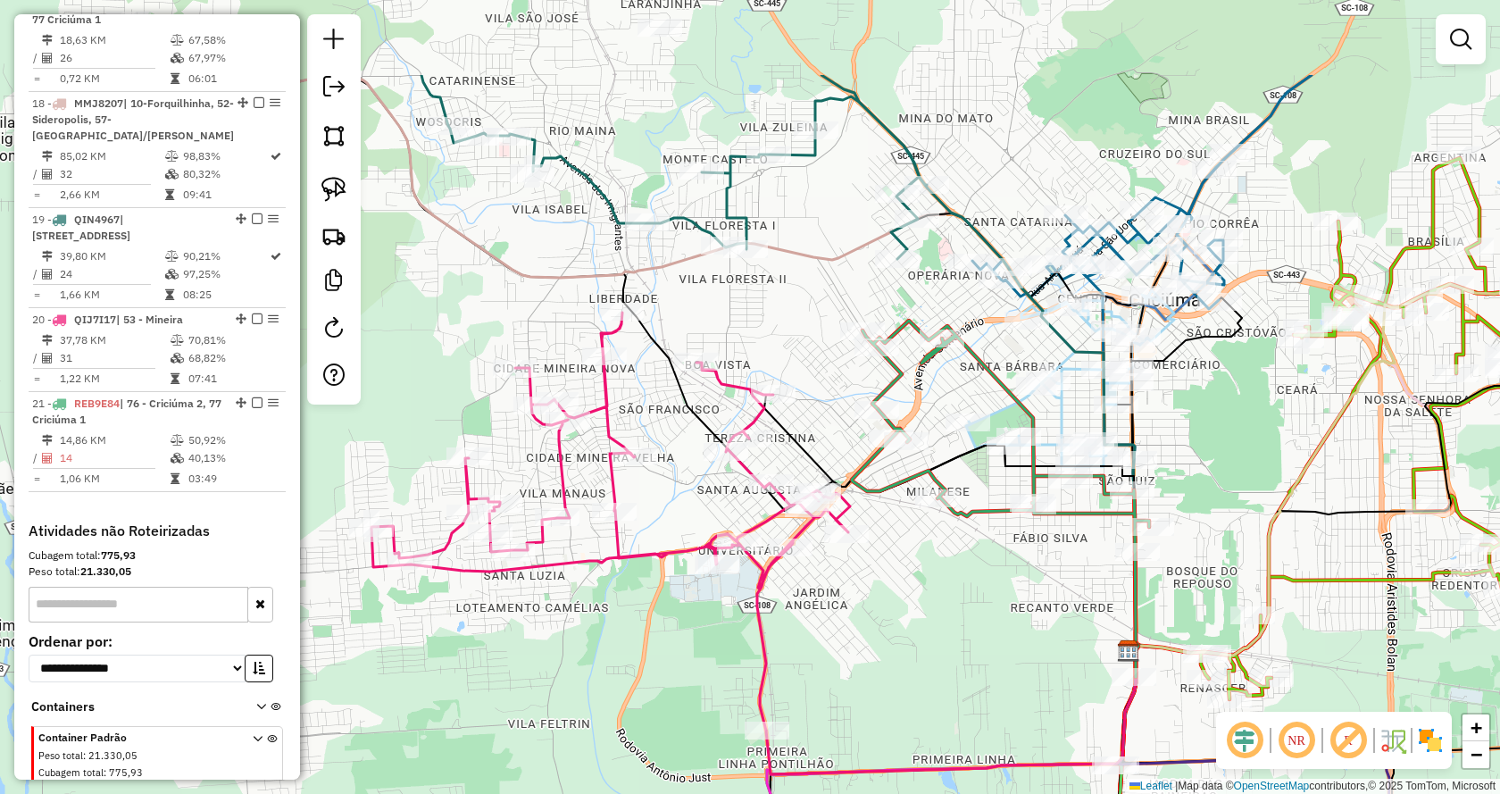
drag, startPoint x: 613, startPoint y: 446, endPoint x: 1001, endPoint y: 600, distance: 418.0
click at [1001, 600] on div "Janela de atendimento Grade de atendimento Capacidade Transportadoras Veículos …" at bounding box center [750, 397] width 1500 height 794
click at [873, 200] on div "Rota 19 - Placa QIN4967 22510 - MAXIMO FRU TS Rota 19 - Placa QIN4967 6 - MERCA…" at bounding box center [750, 397] width 1500 height 794
click at [891, 203] on div at bounding box center [898, 194] width 45 height 18
select select "*********"
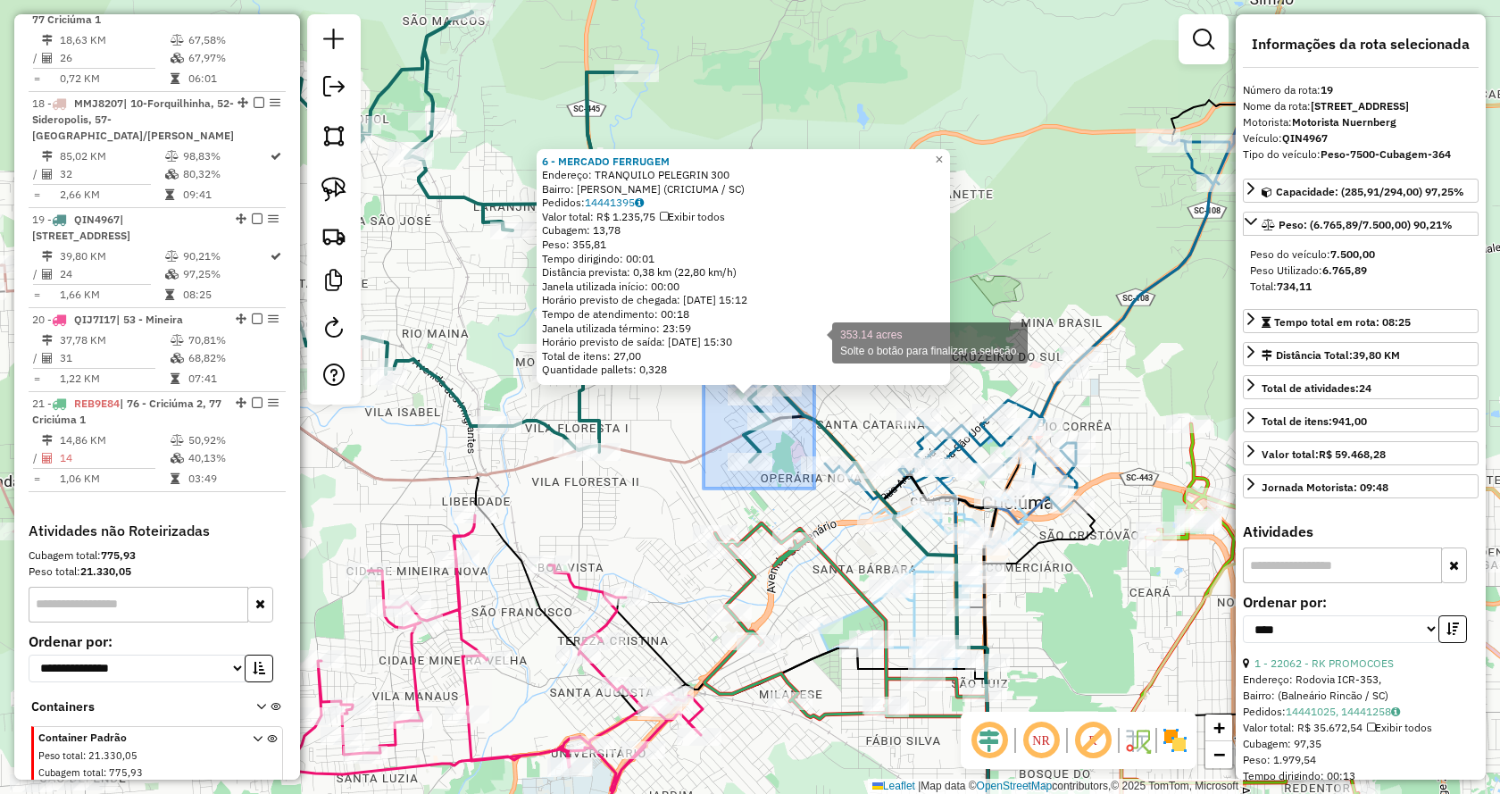
drag, startPoint x: 704, startPoint y: 488, endPoint x: 814, endPoint y: 341, distance: 184.3
click at [814, 341] on div "6 - MERCADO FERRUGEM Endereço: TRANQUILO PELEGRIN 300 Bairro: MARIA CEU (CRICIU…" at bounding box center [750, 397] width 1500 height 794
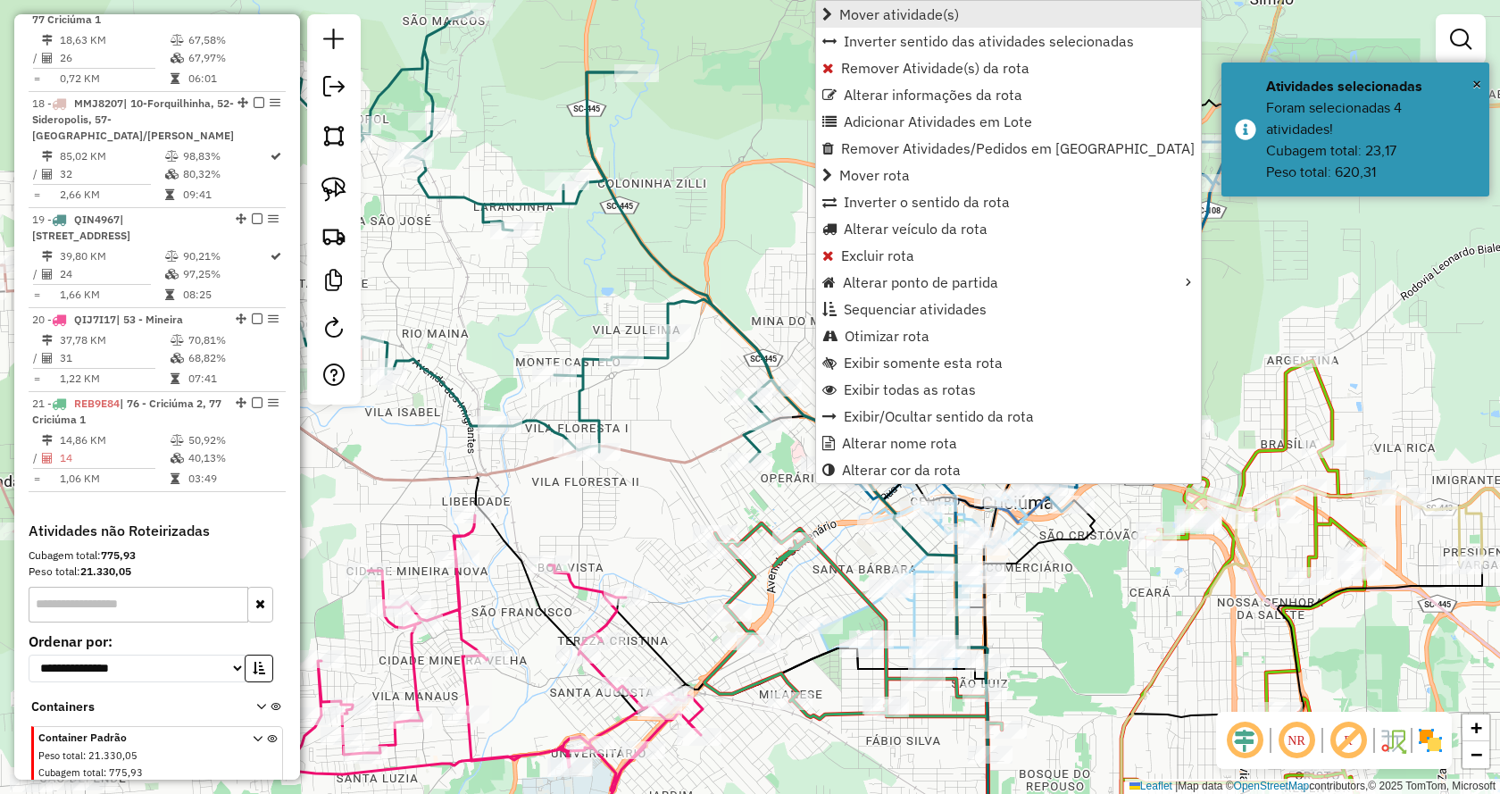
click at [877, 17] on span "Mover atividade(s)" at bounding box center [899, 14] width 120 height 14
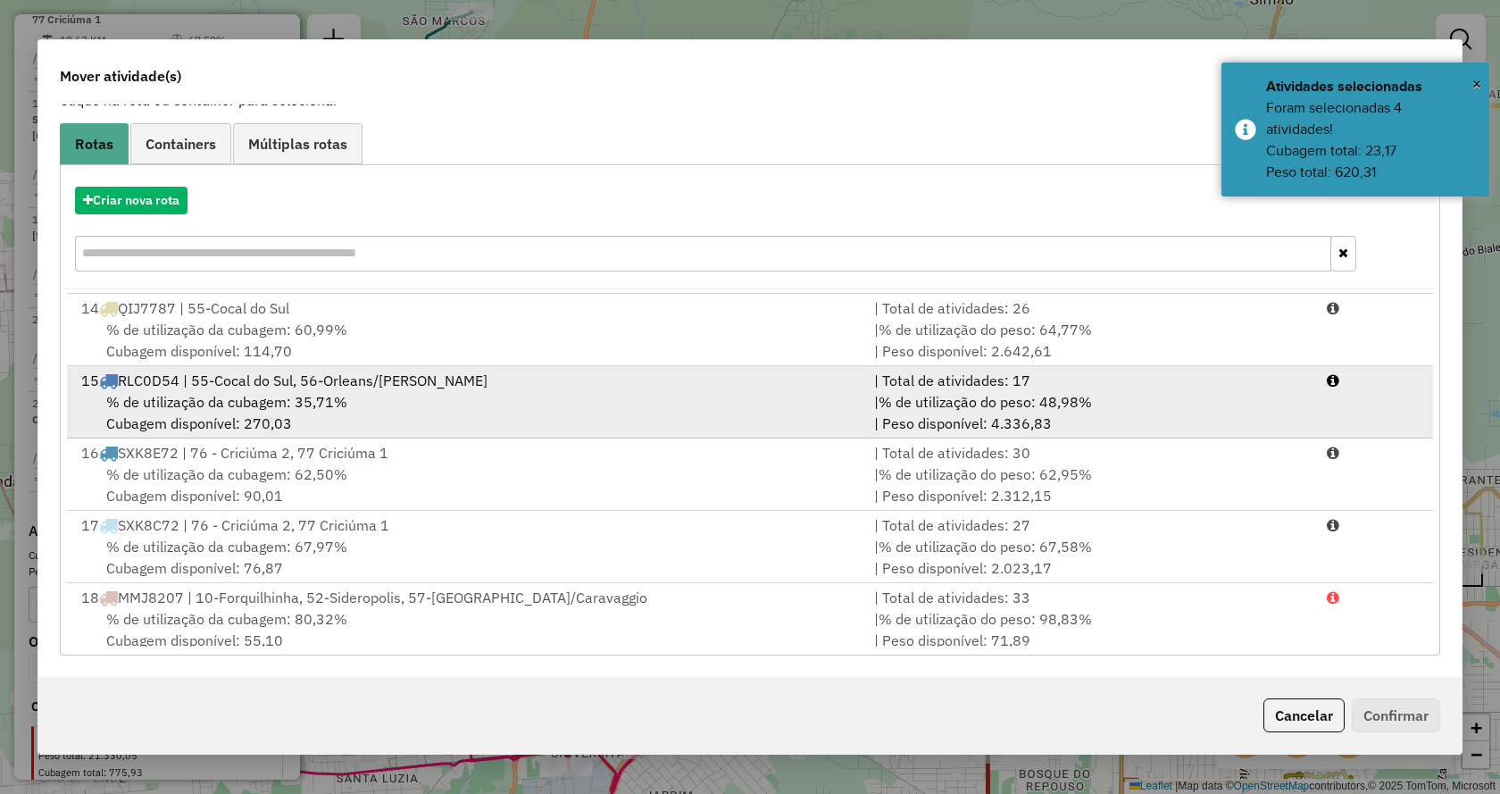
scroll to position [1089, 0]
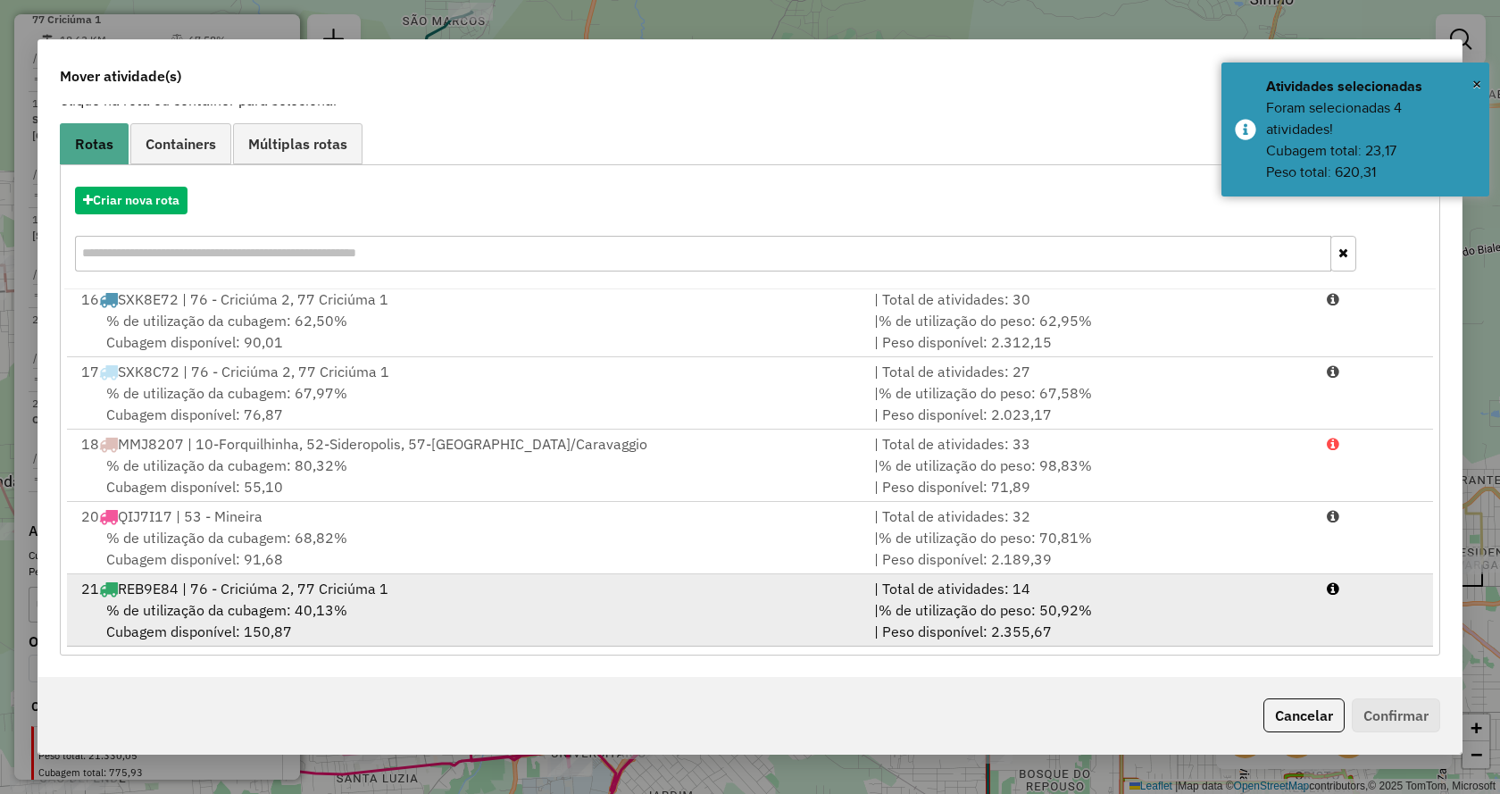
click at [1203, 597] on div "| Total de atividades: 14" at bounding box center [1089, 588] width 453 height 21
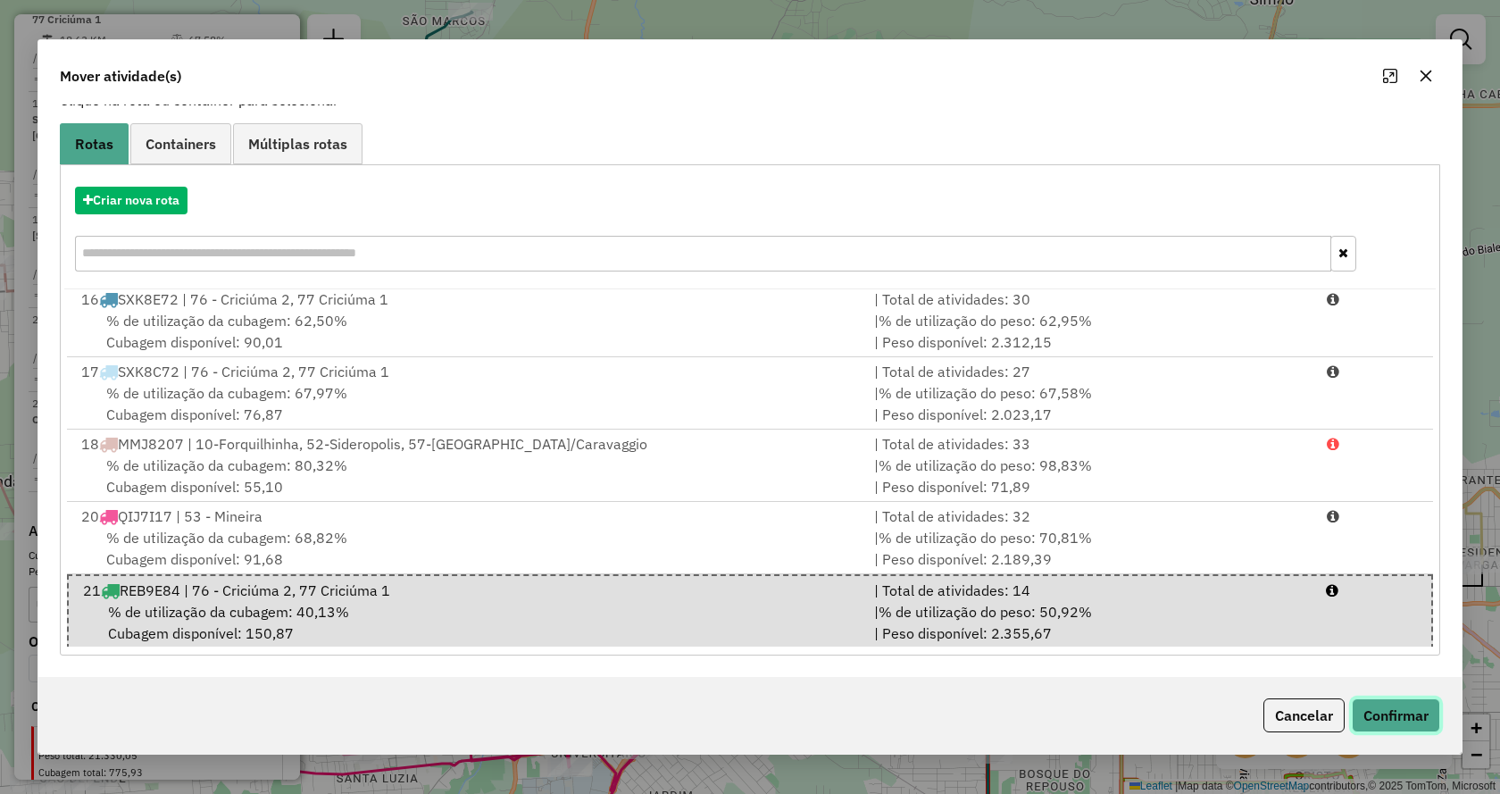
click at [1399, 727] on button "Confirmar" at bounding box center [1396, 715] width 88 height 34
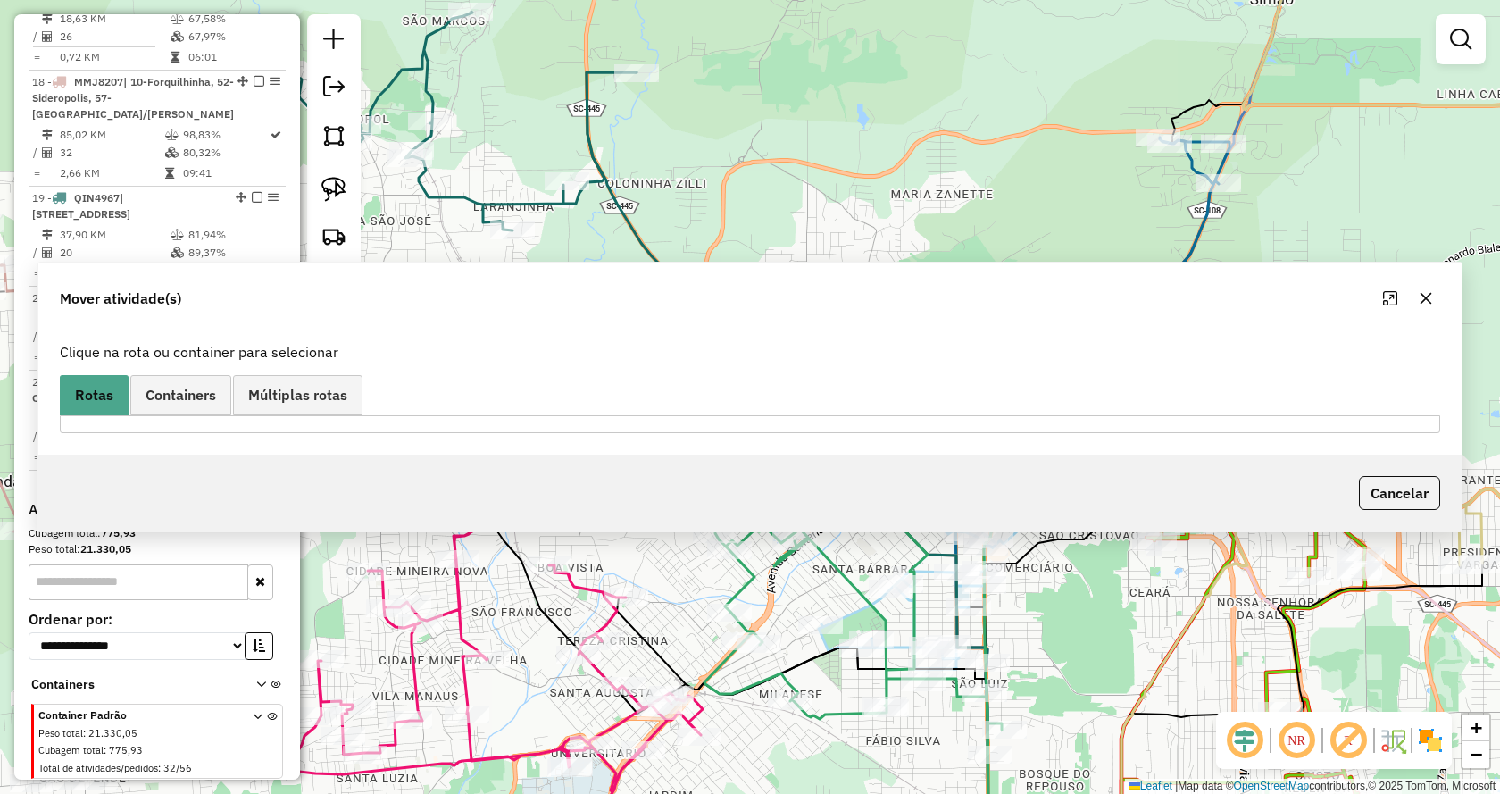
scroll to position [0, 0]
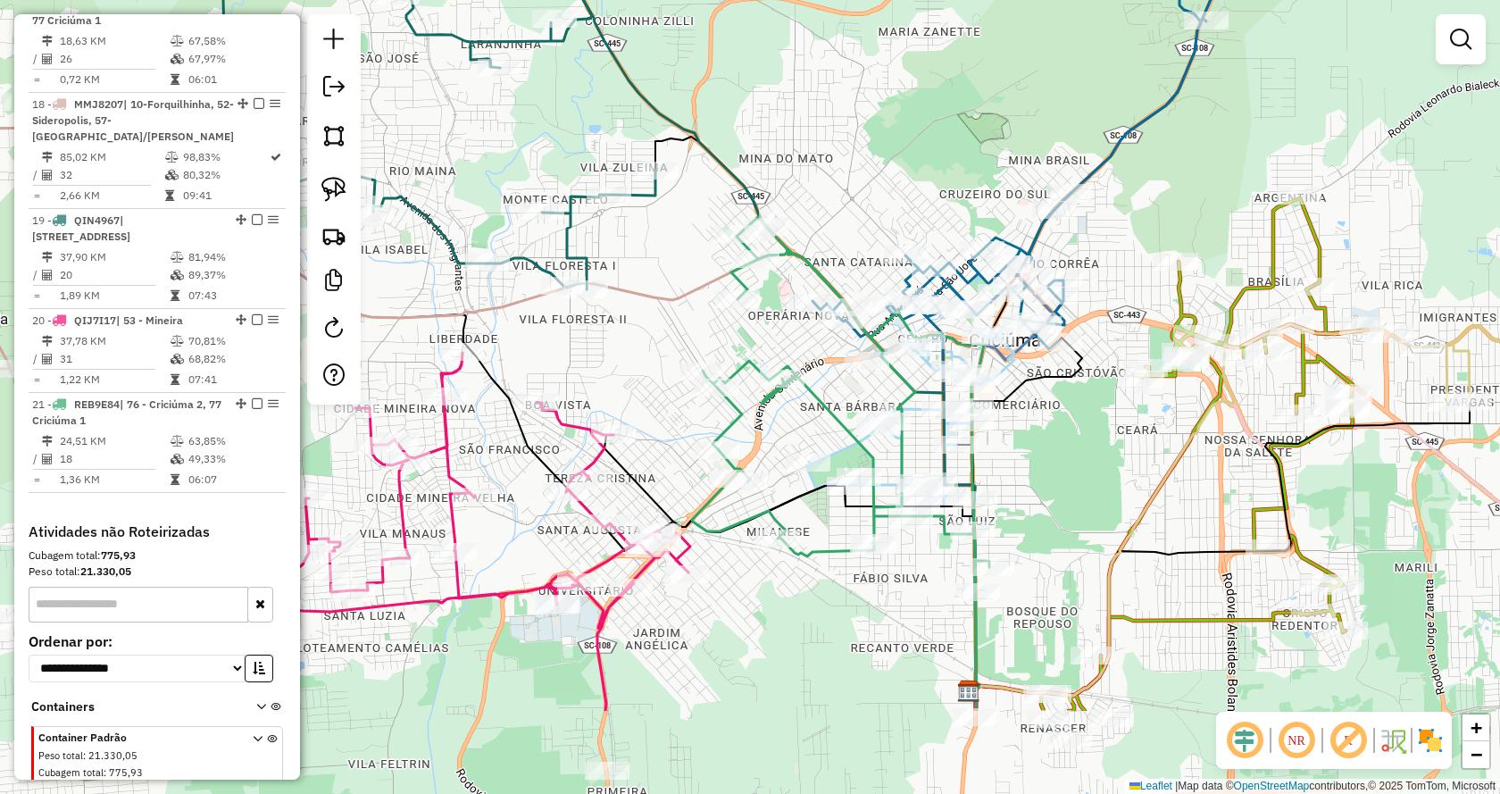
drag, startPoint x: 864, startPoint y: 273, endPoint x: 799, endPoint y: 221, distance: 83.3
click at [859, 183] on div "Janela de atendimento Grade de atendimento Capacidade Transportadoras Veículos …" at bounding box center [750, 397] width 1500 height 794
select select "*********"
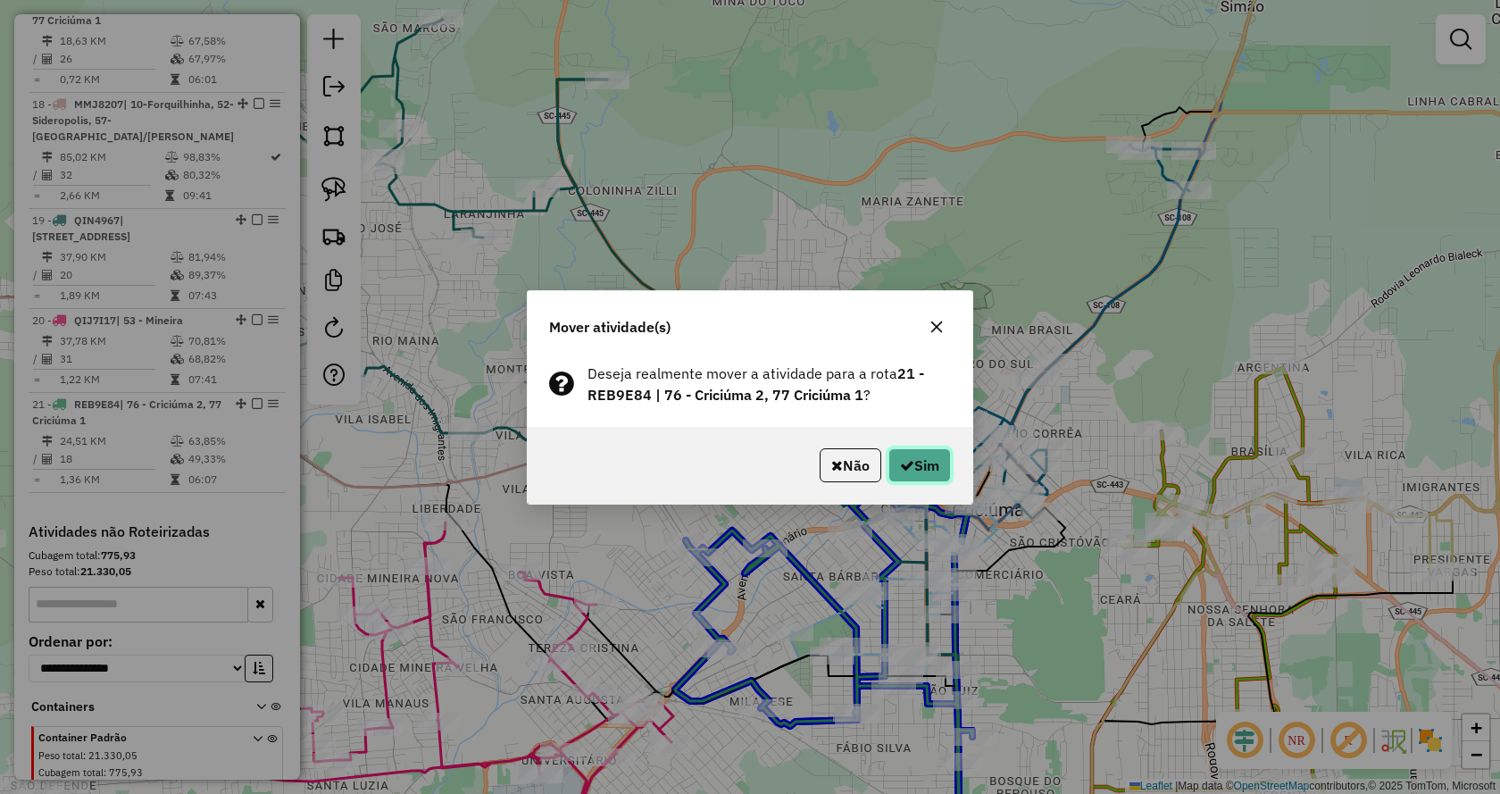
click at [924, 469] on button "Sim" at bounding box center [919, 465] width 63 height 34
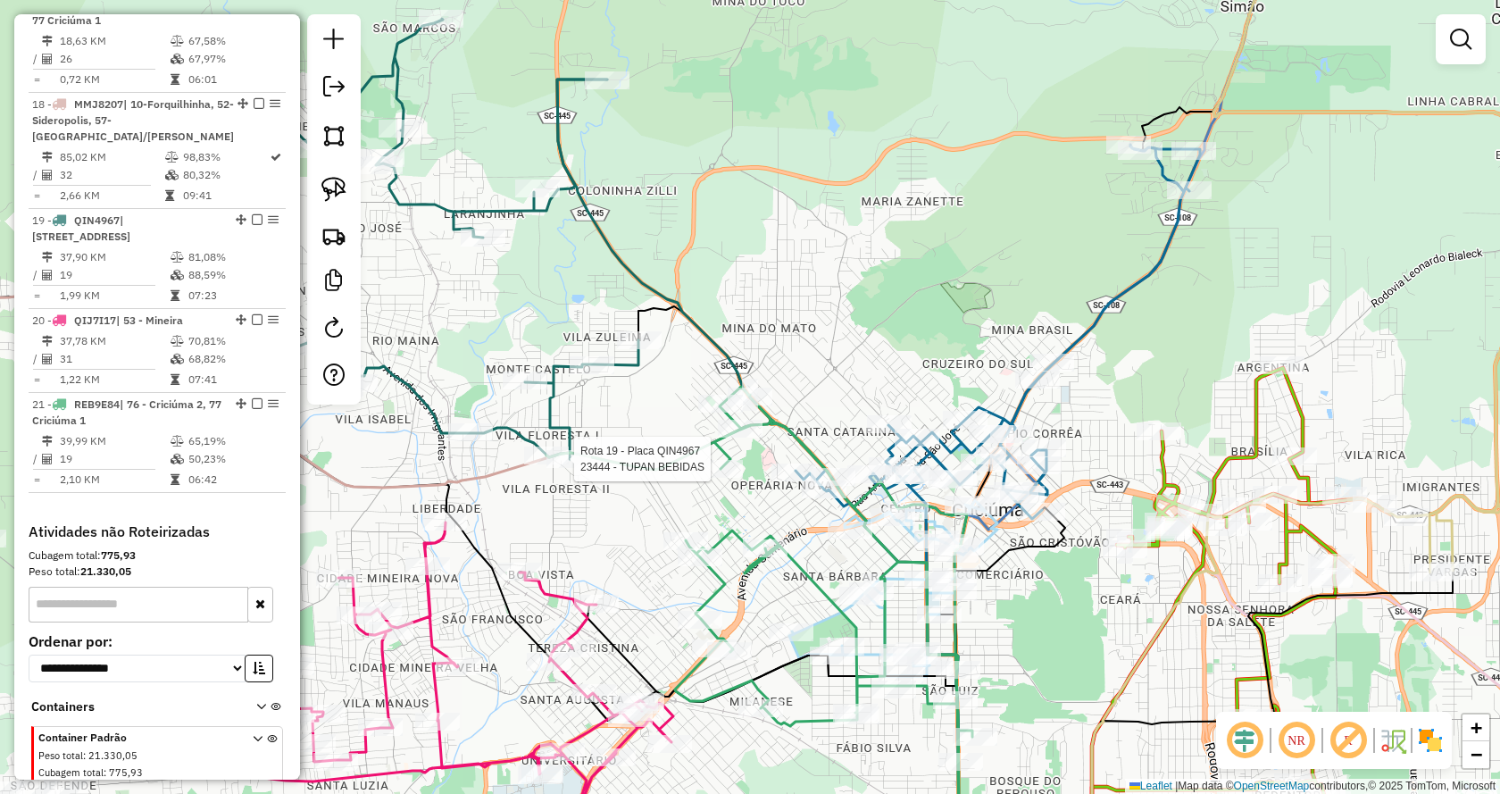
select select "*********"
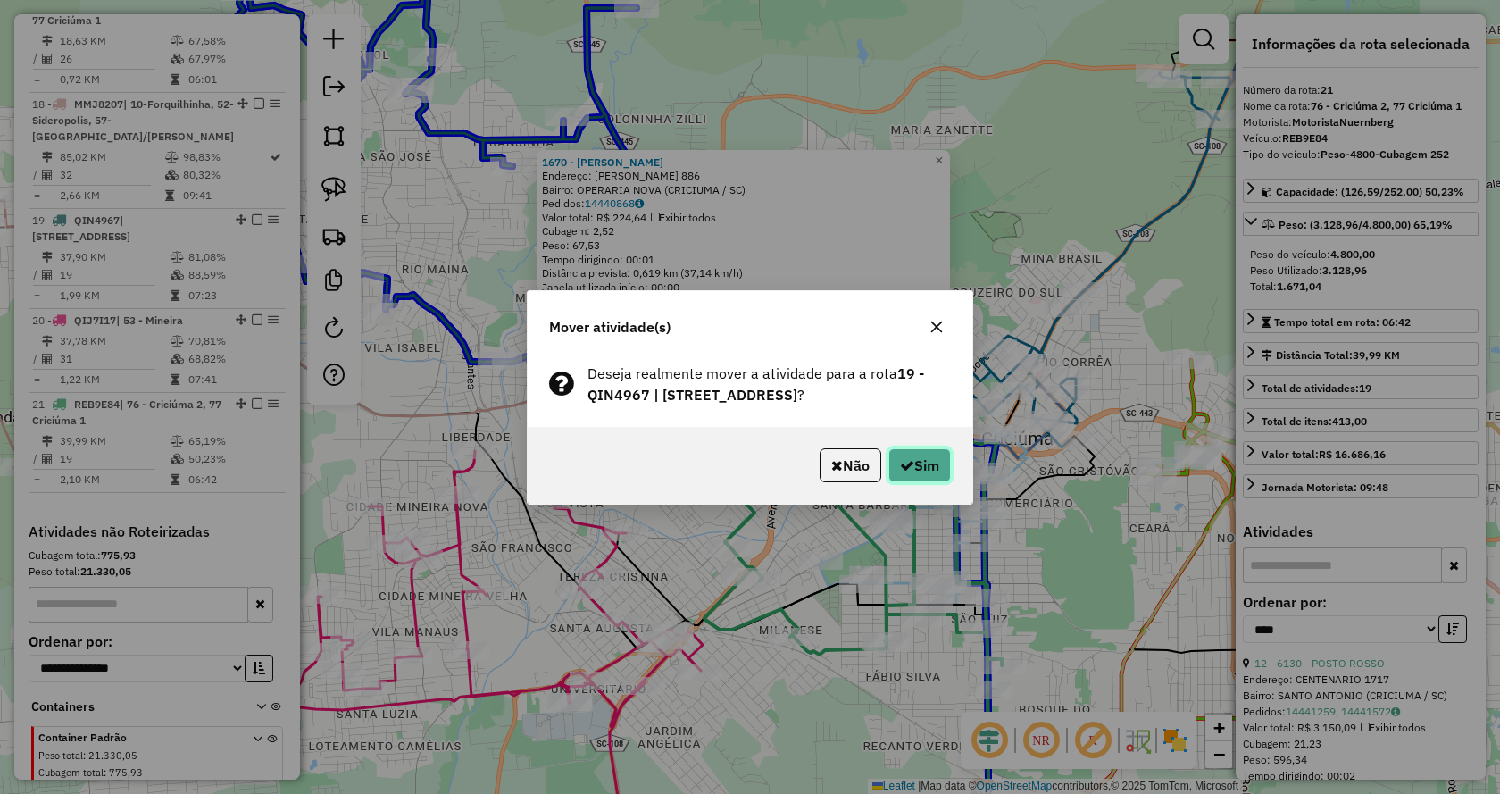
click at [896, 470] on button "Sim" at bounding box center [919, 465] width 63 height 34
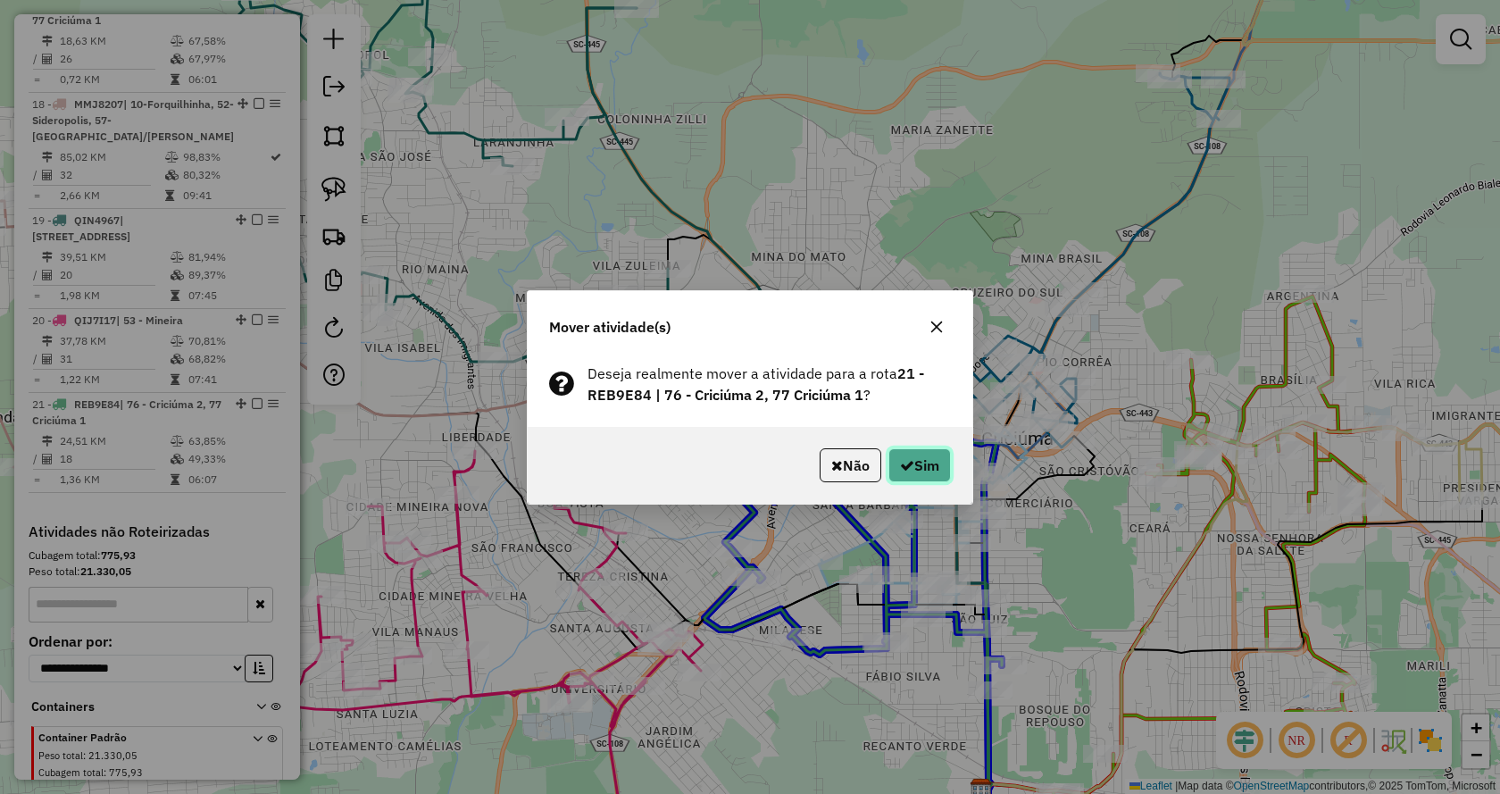
click at [905, 474] on button "Sim" at bounding box center [919, 465] width 63 height 34
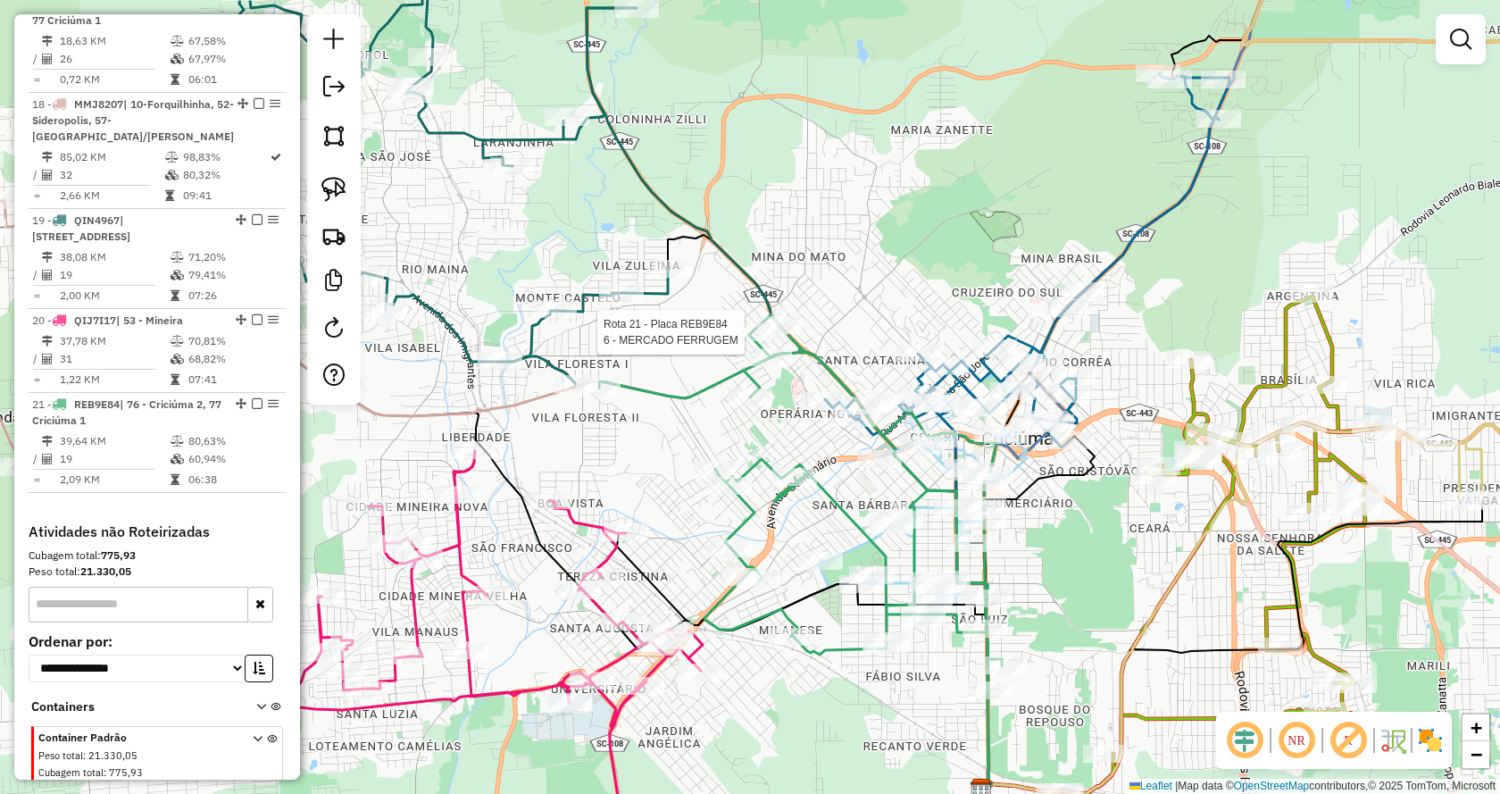
select select "*********"
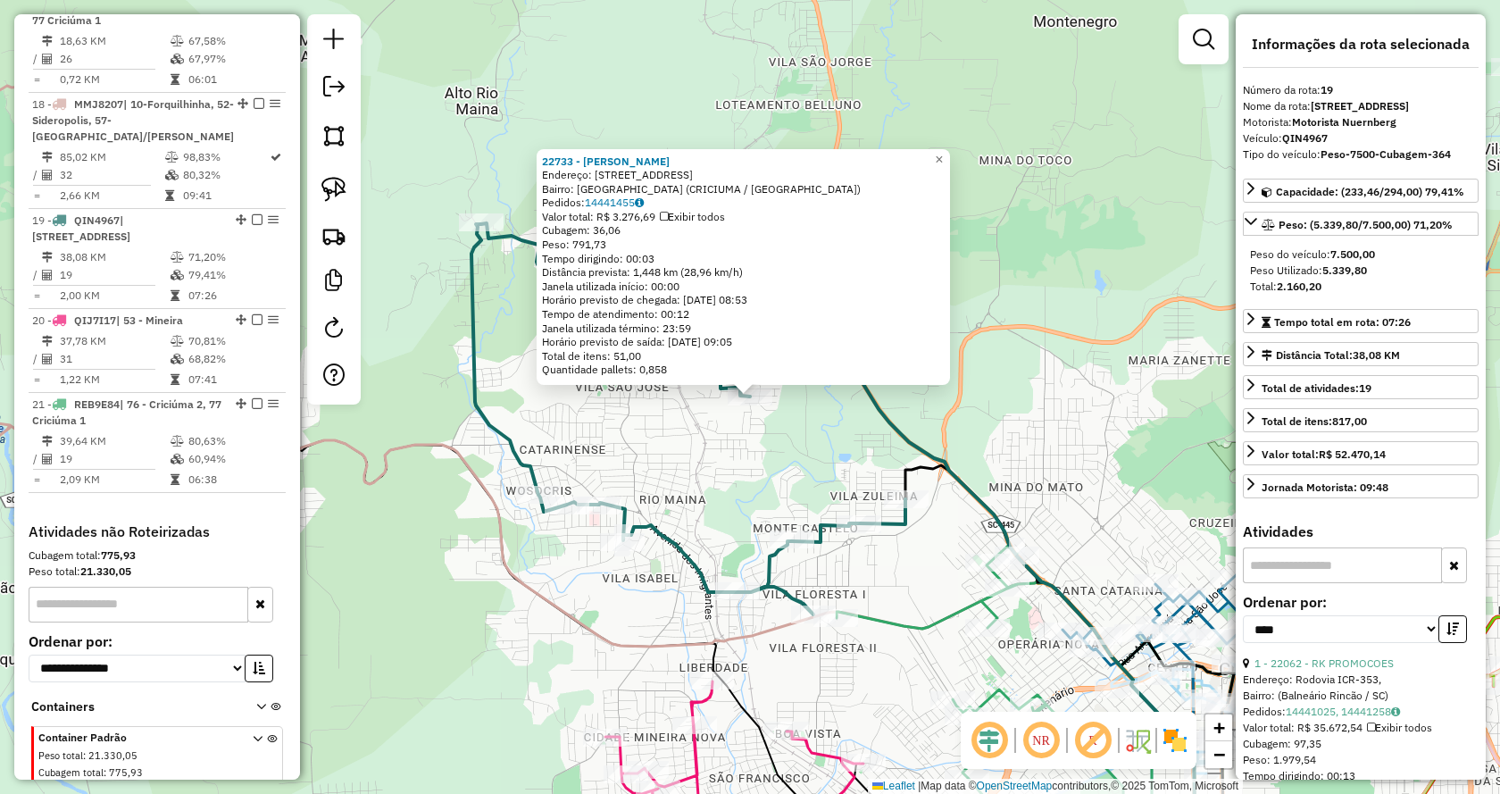
click at [730, 487] on div "22733 - MANGILLI E SOUSA Endereço: AV UNIAO 280 Bairro: CIDADE MINEIRA VELHA (C…" at bounding box center [750, 397] width 1500 height 794
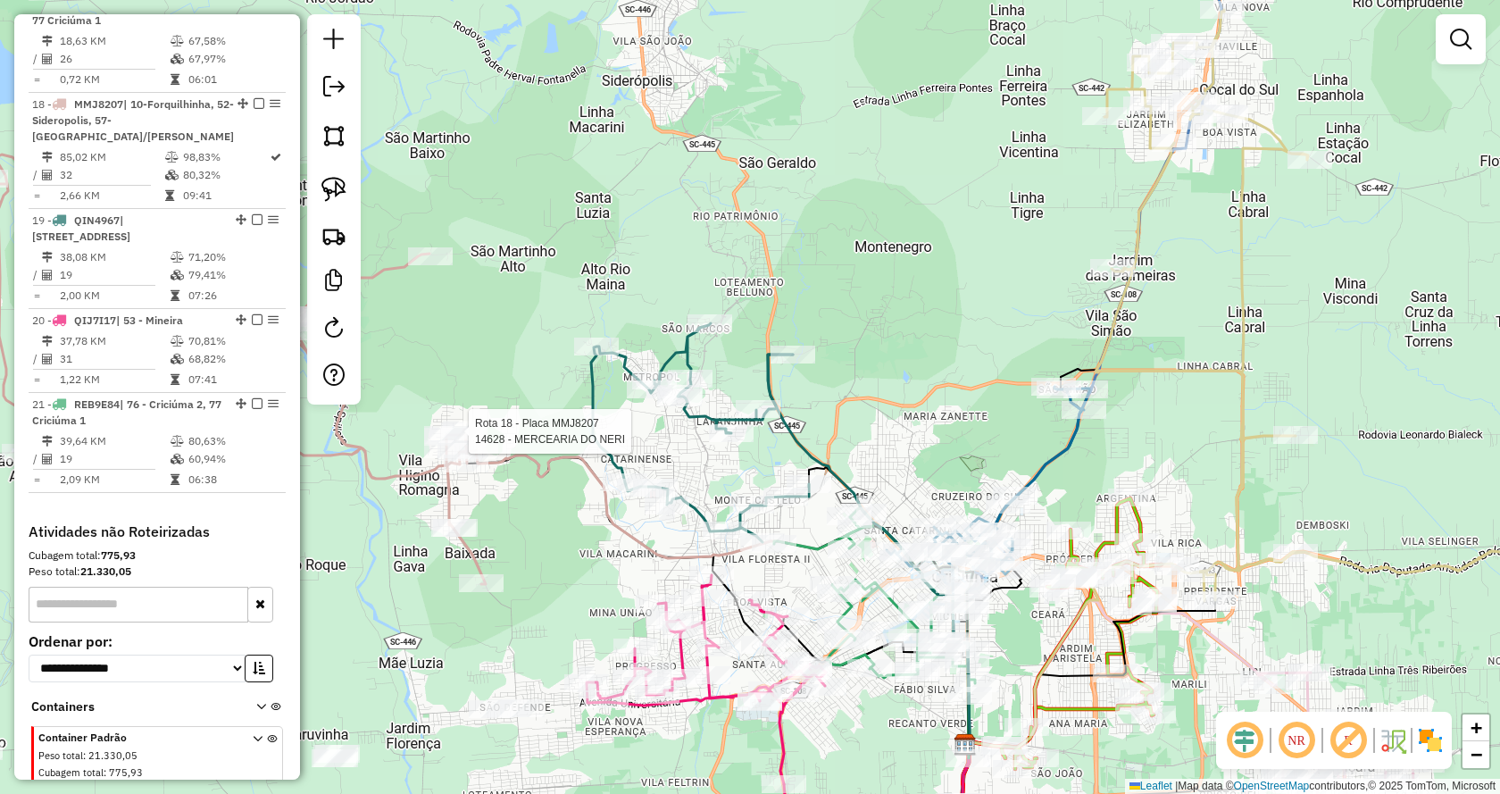
select select "*********"
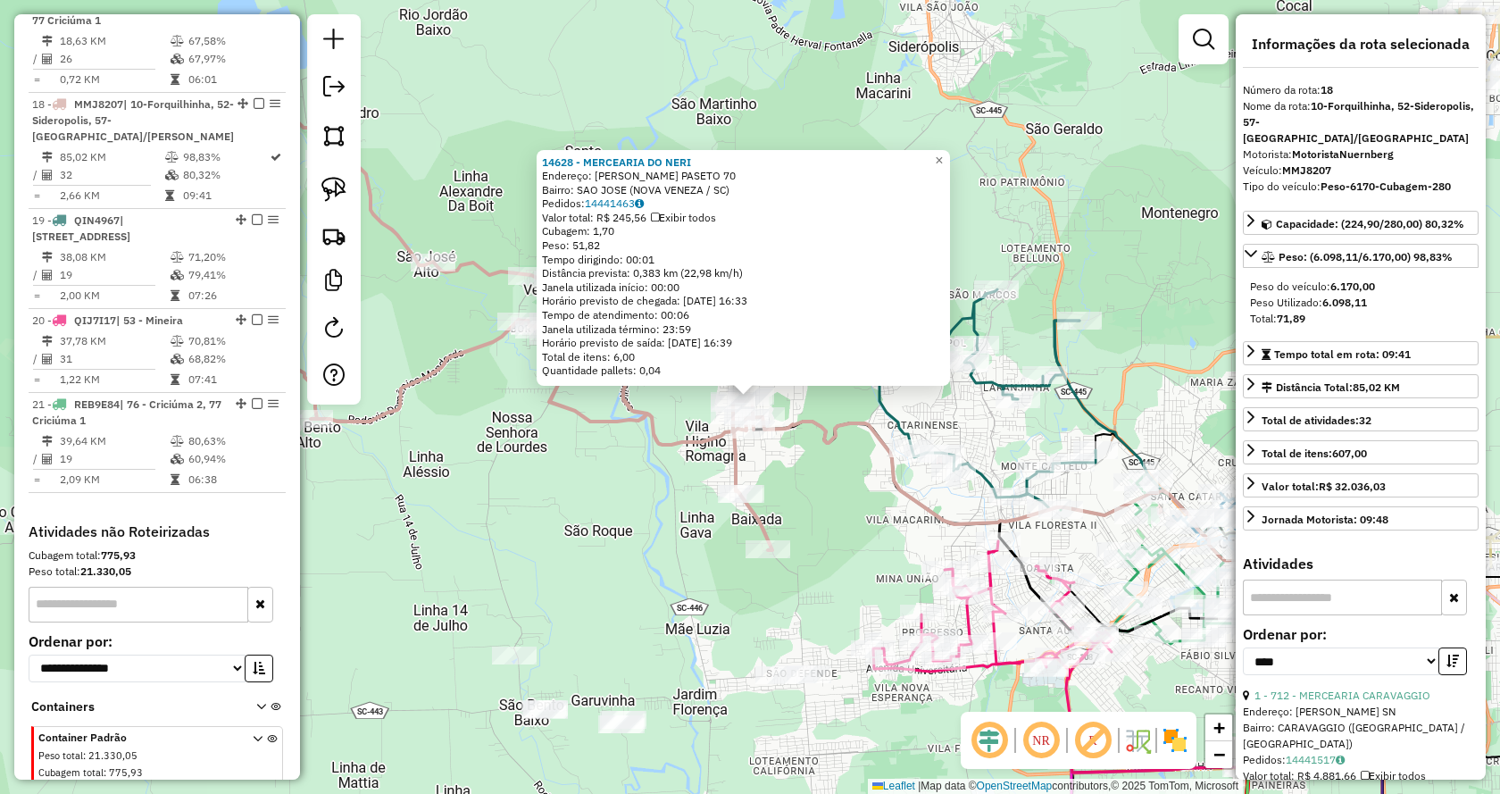
click at [1309, 704] on div "Endereço: [PERSON_NAME] SN" at bounding box center [1361, 712] width 236 height 16
click at [1304, 688] on div "1 - 712 - MERCEARIA CARAVAGGIO" at bounding box center [1361, 696] width 236 height 16
click at [1296, 688] on link "1 - 712 - MERCEARIA CARAVAGGIO" at bounding box center [1343, 694] width 176 height 13
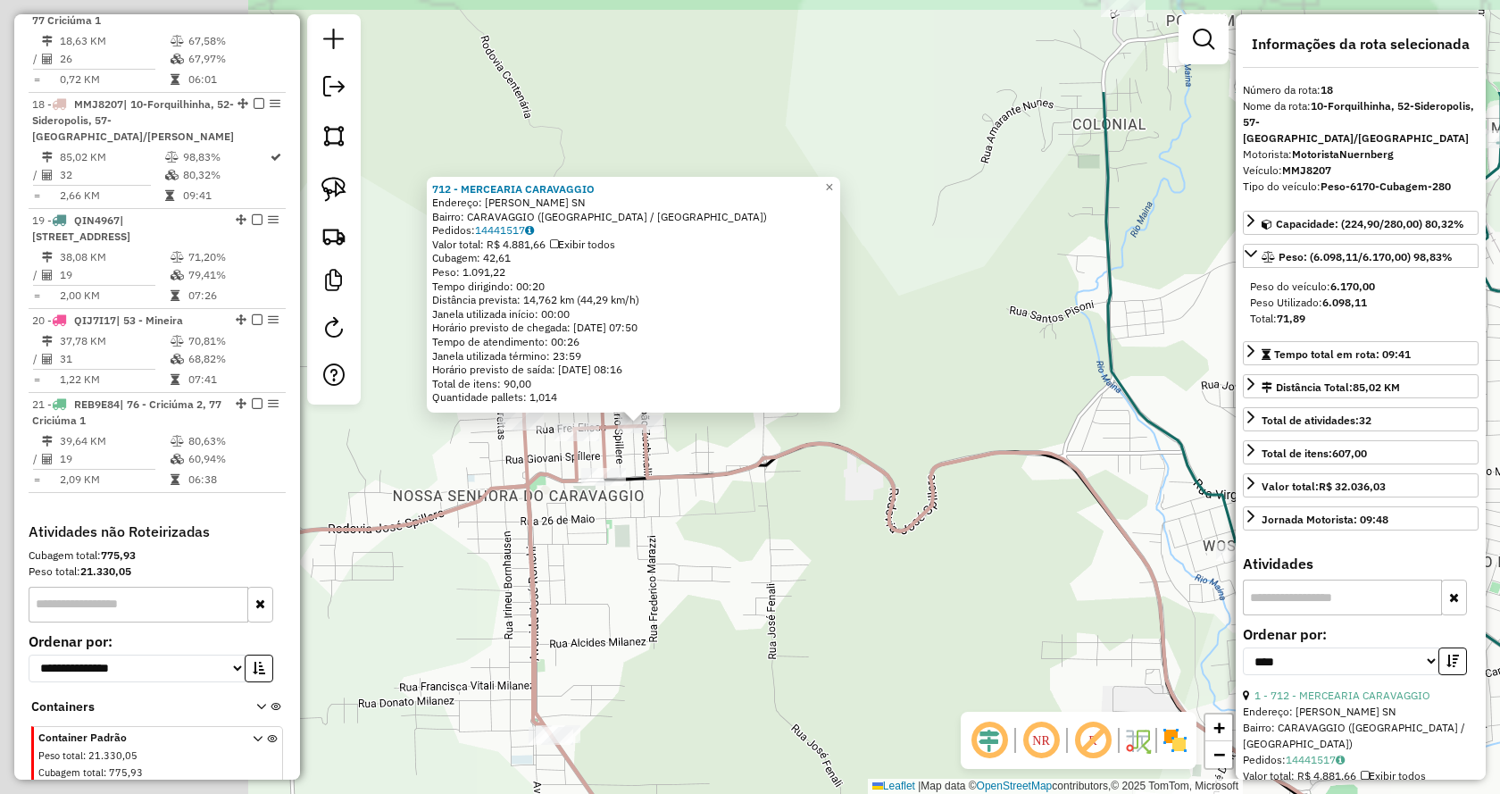
drag, startPoint x: 883, startPoint y: 542, endPoint x: 961, endPoint y: 599, distance: 96.4
click at [961, 599] on div "712 - MERCEARIA CARAVAGGIO Endereço: FREI ELIZEU SN Bairro: CARAVAGGIO (NOVA VE…" at bounding box center [750, 397] width 1500 height 794
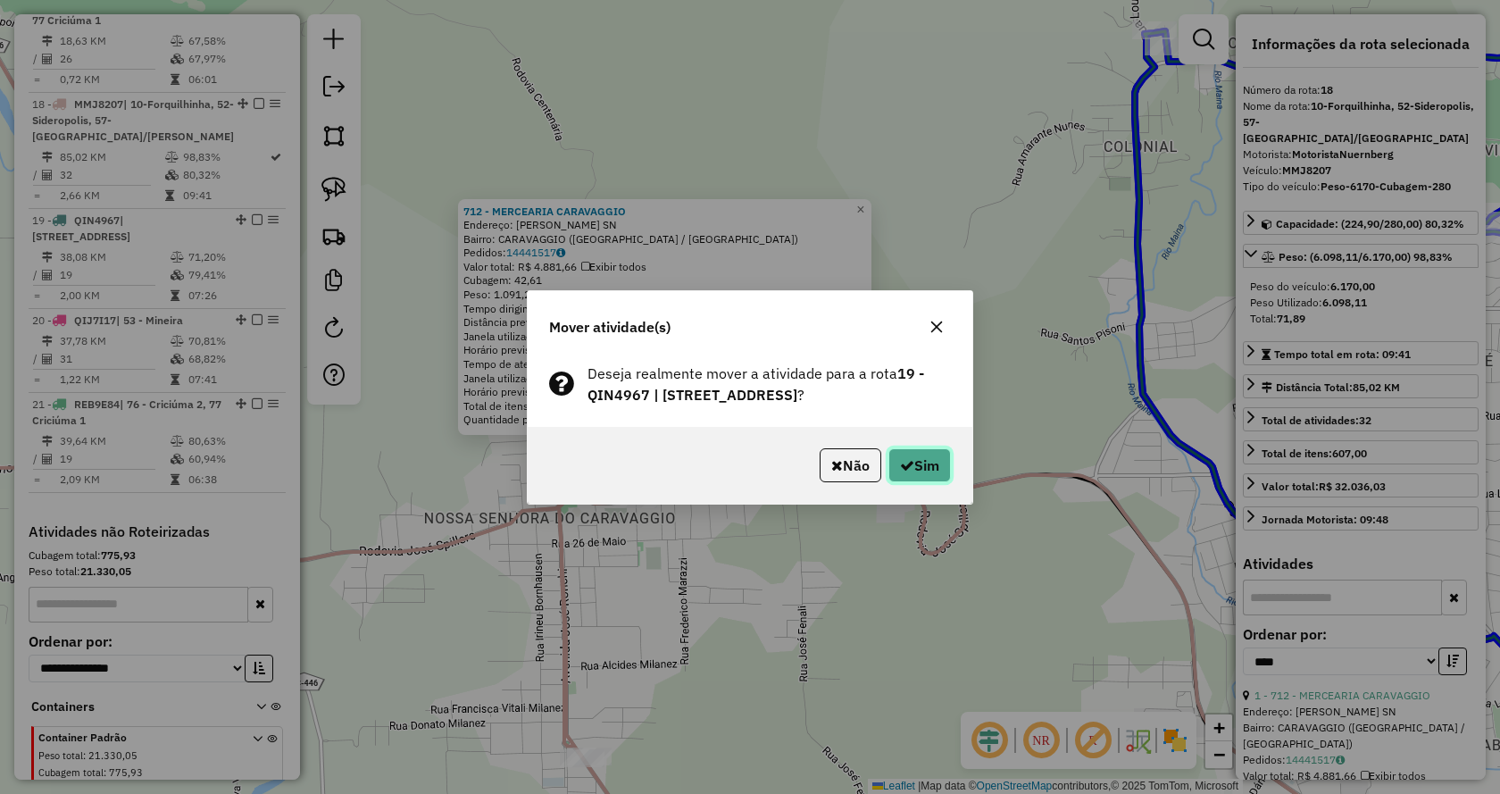
click at [913, 462] on button "Sim" at bounding box center [919, 465] width 63 height 34
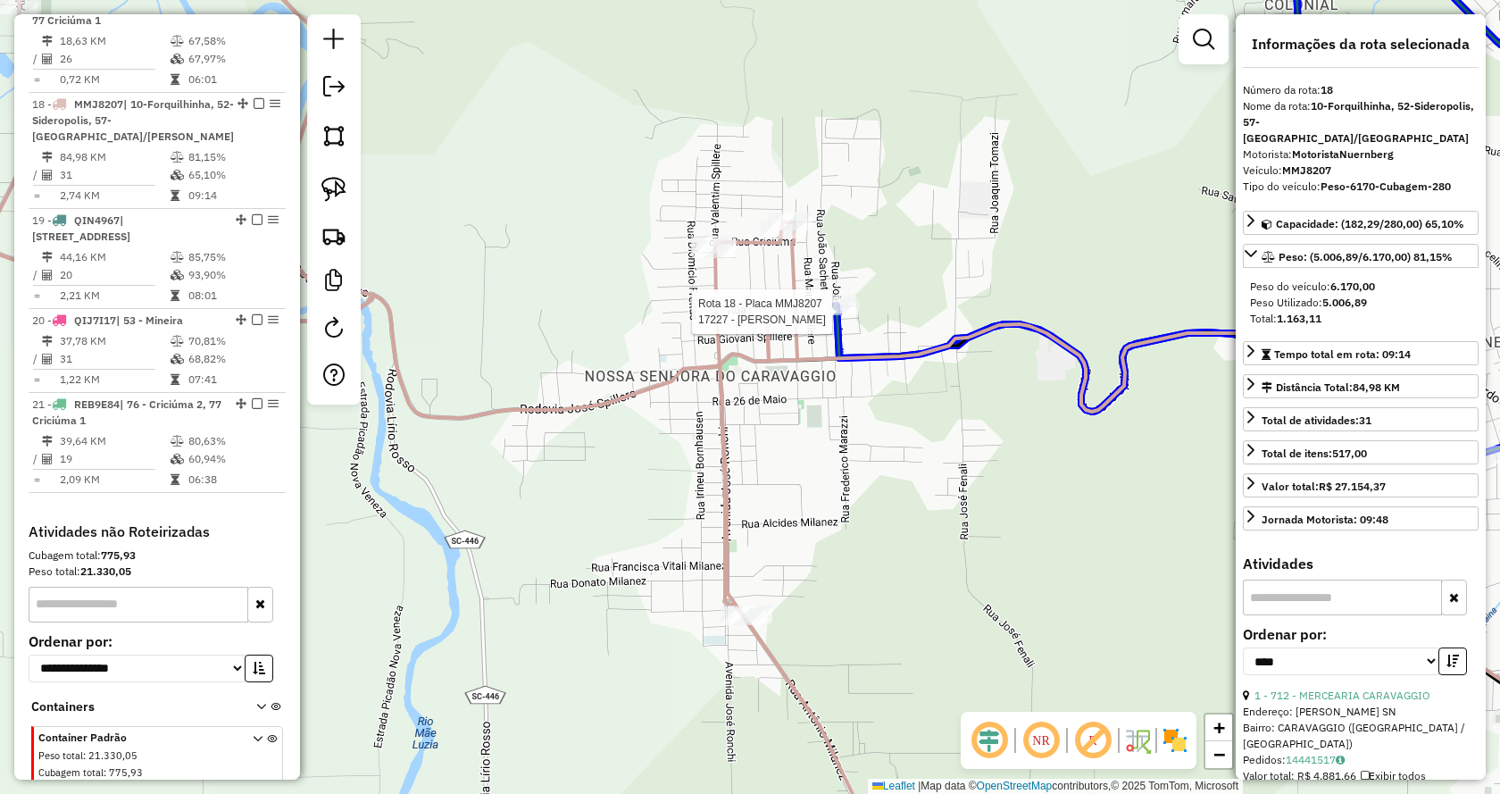
click at [836, 315] on div at bounding box center [836, 306] width 45 height 18
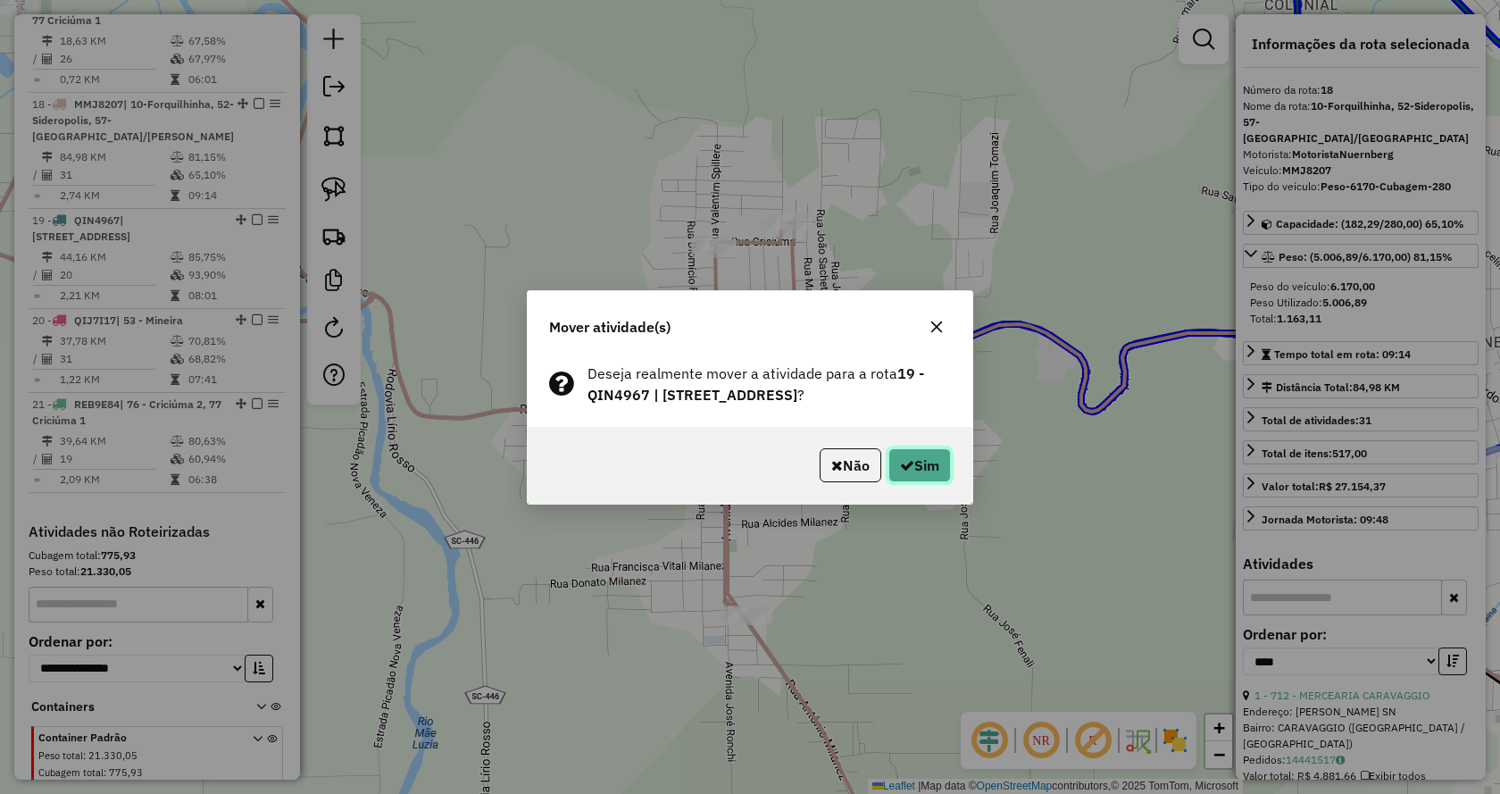
click at [911, 448] on button "Sim" at bounding box center [919, 465] width 63 height 34
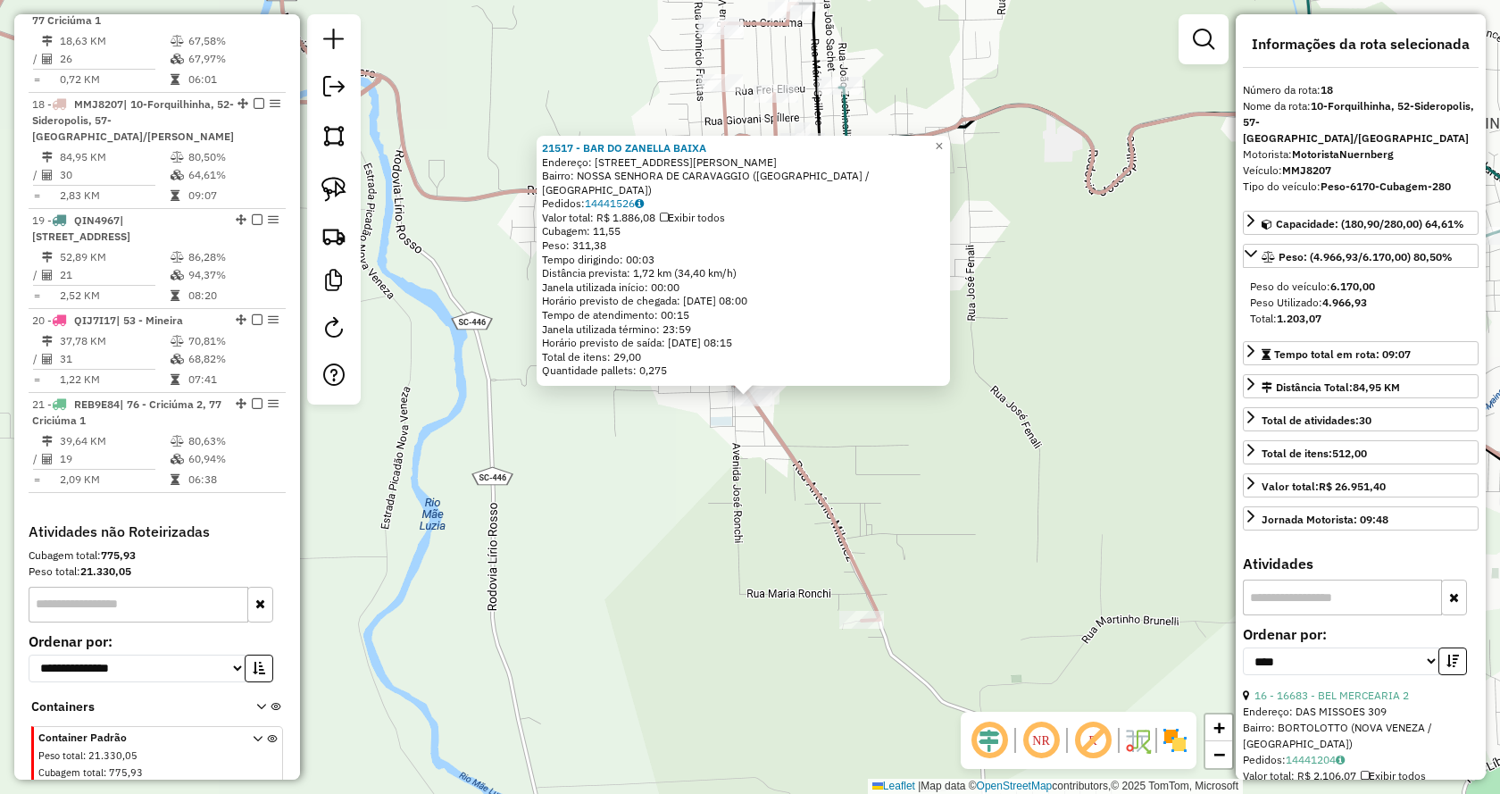
click at [895, 466] on div "21517 - BAR DO ZANELLA BAIXA Endereço: RUA ANTONIO MILANEZ 175 Bairro: NOSSA SE…" at bounding box center [750, 397] width 1500 height 794
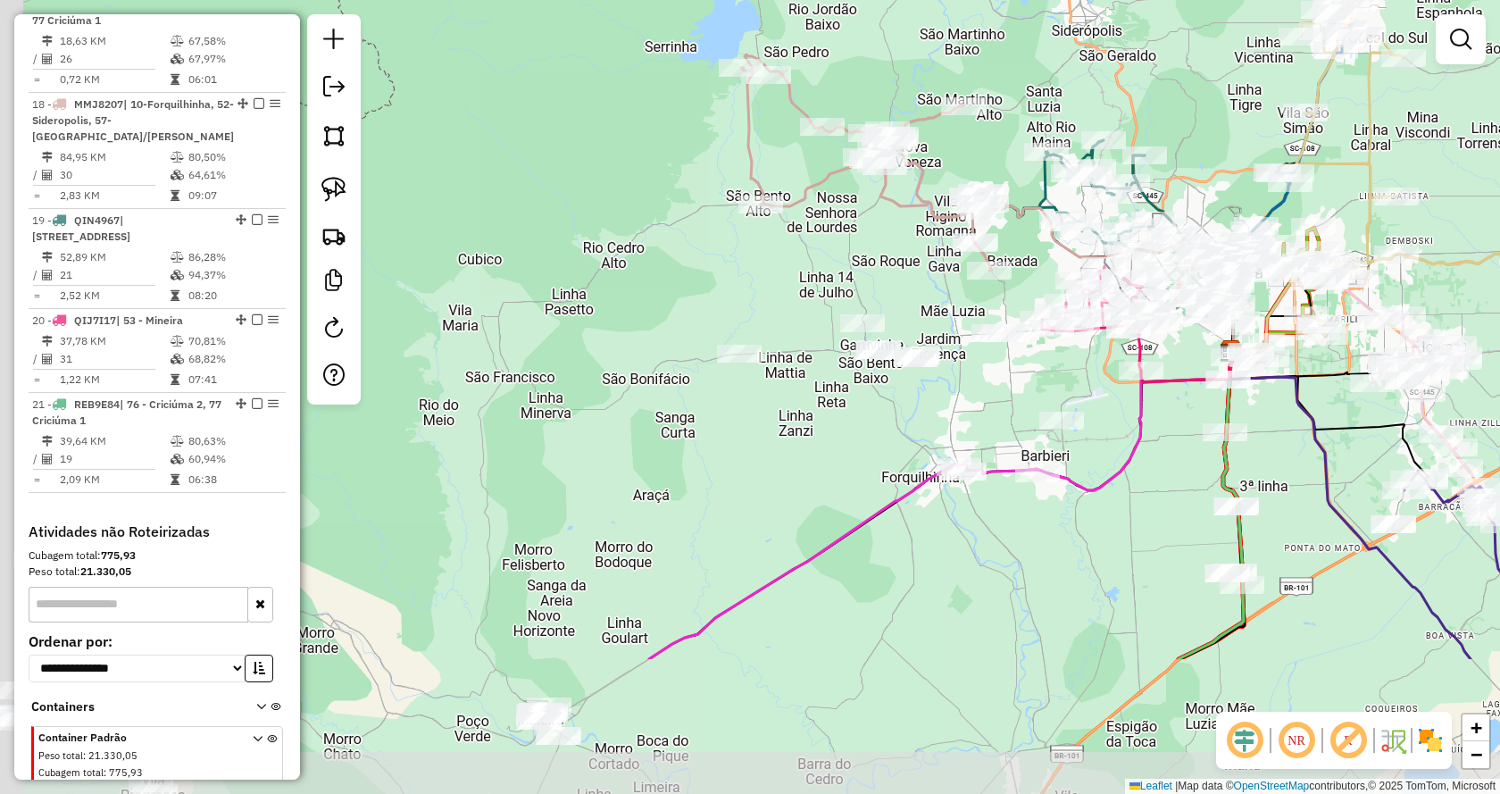
drag, startPoint x: 880, startPoint y: 516, endPoint x: 986, endPoint y: 288, distance: 251.3
click at [986, 288] on div "Janela de atendimento Grade de atendimento Capacidade Transportadoras Veículos …" at bounding box center [750, 397] width 1500 height 794
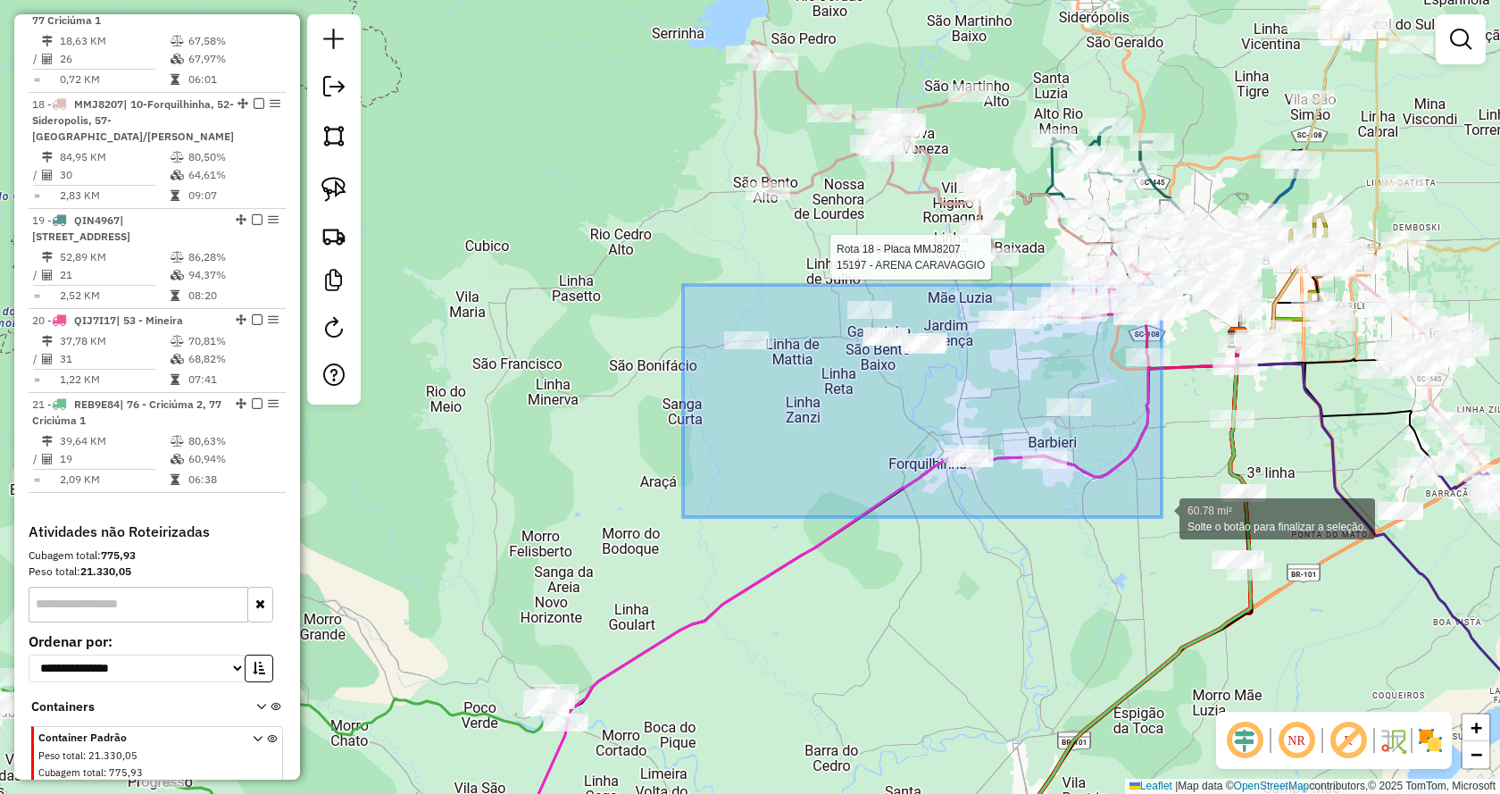
drag, startPoint x: 685, startPoint y: 288, endPoint x: 1162, endPoint y: 517, distance: 529.2
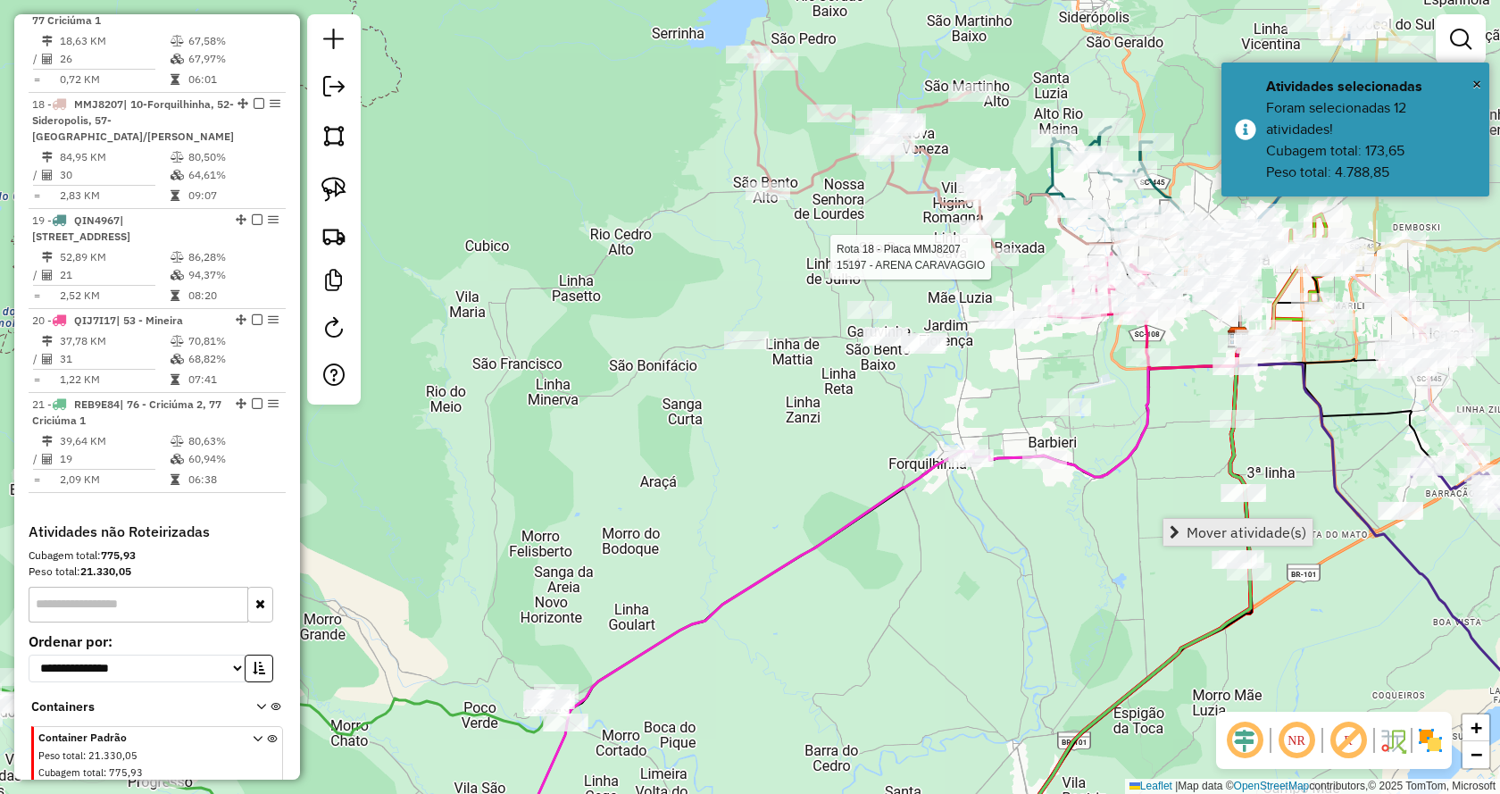
click at [1191, 539] on span "Mover atividade(s)" at bounding box center [1247, 532] width 120 height 14
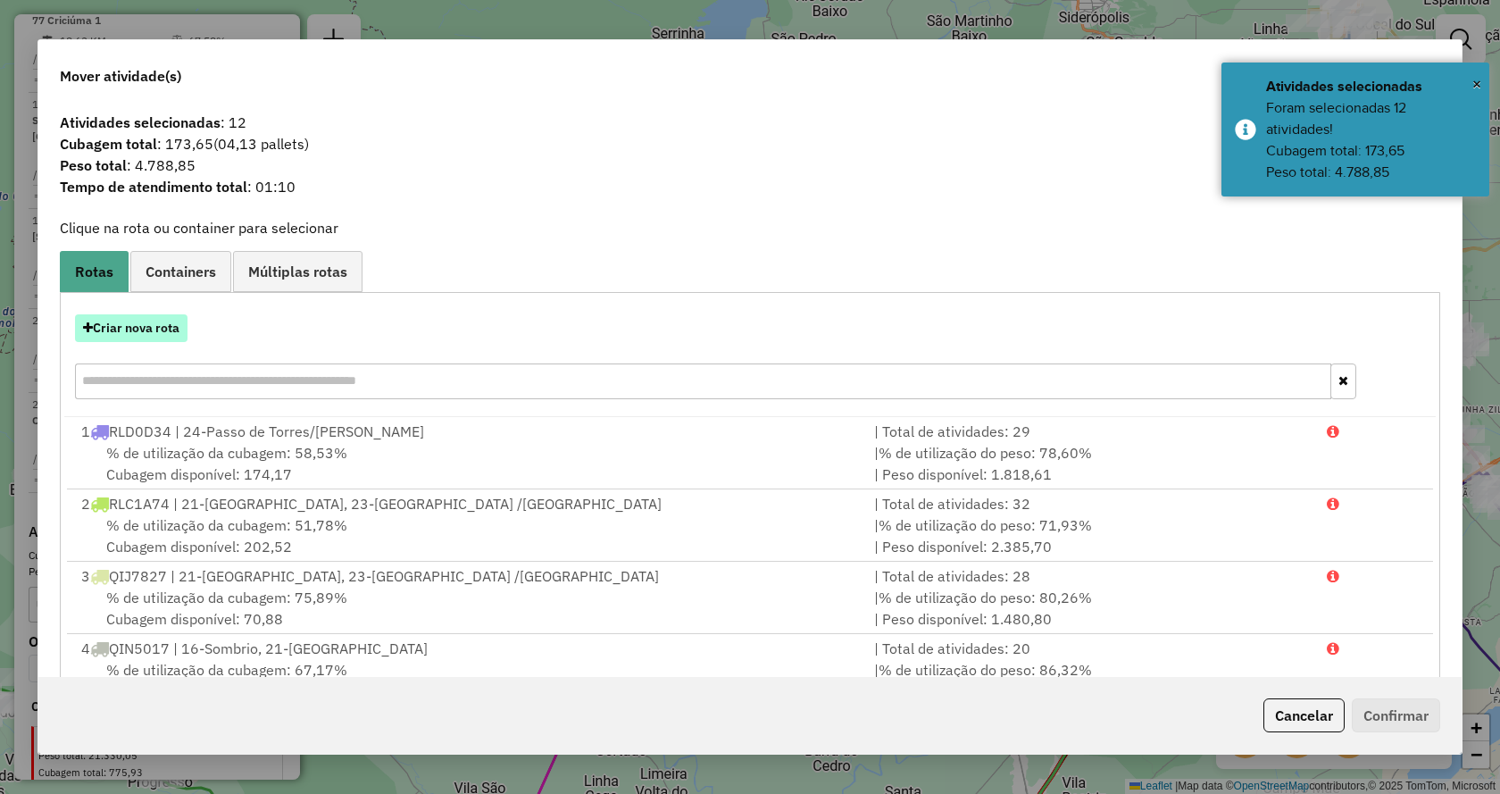
click at [185, 334] on button "Criar nova rota" at bounding box center [131, 328] width 113 height 28
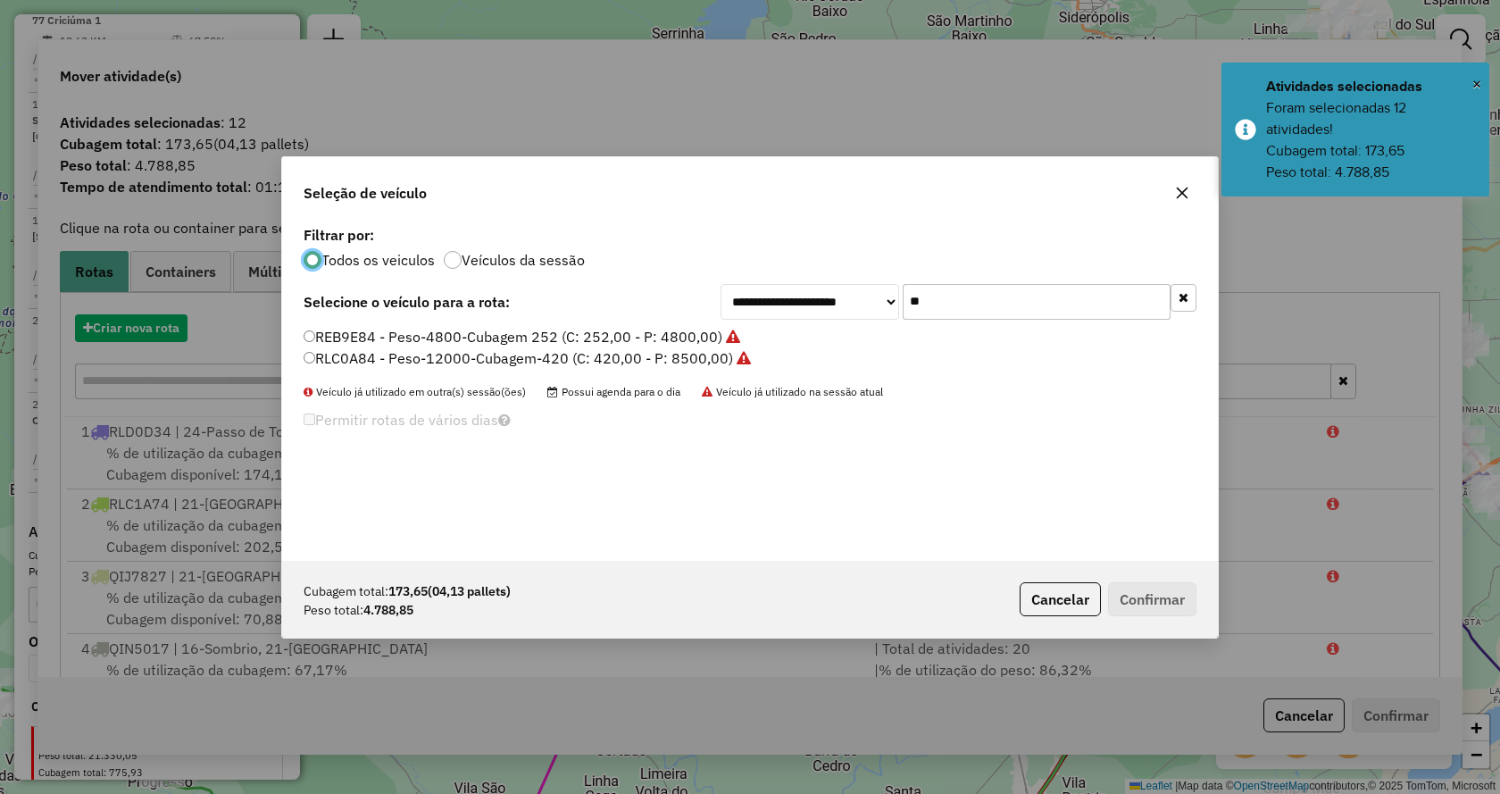
scroll to position [10, 5]
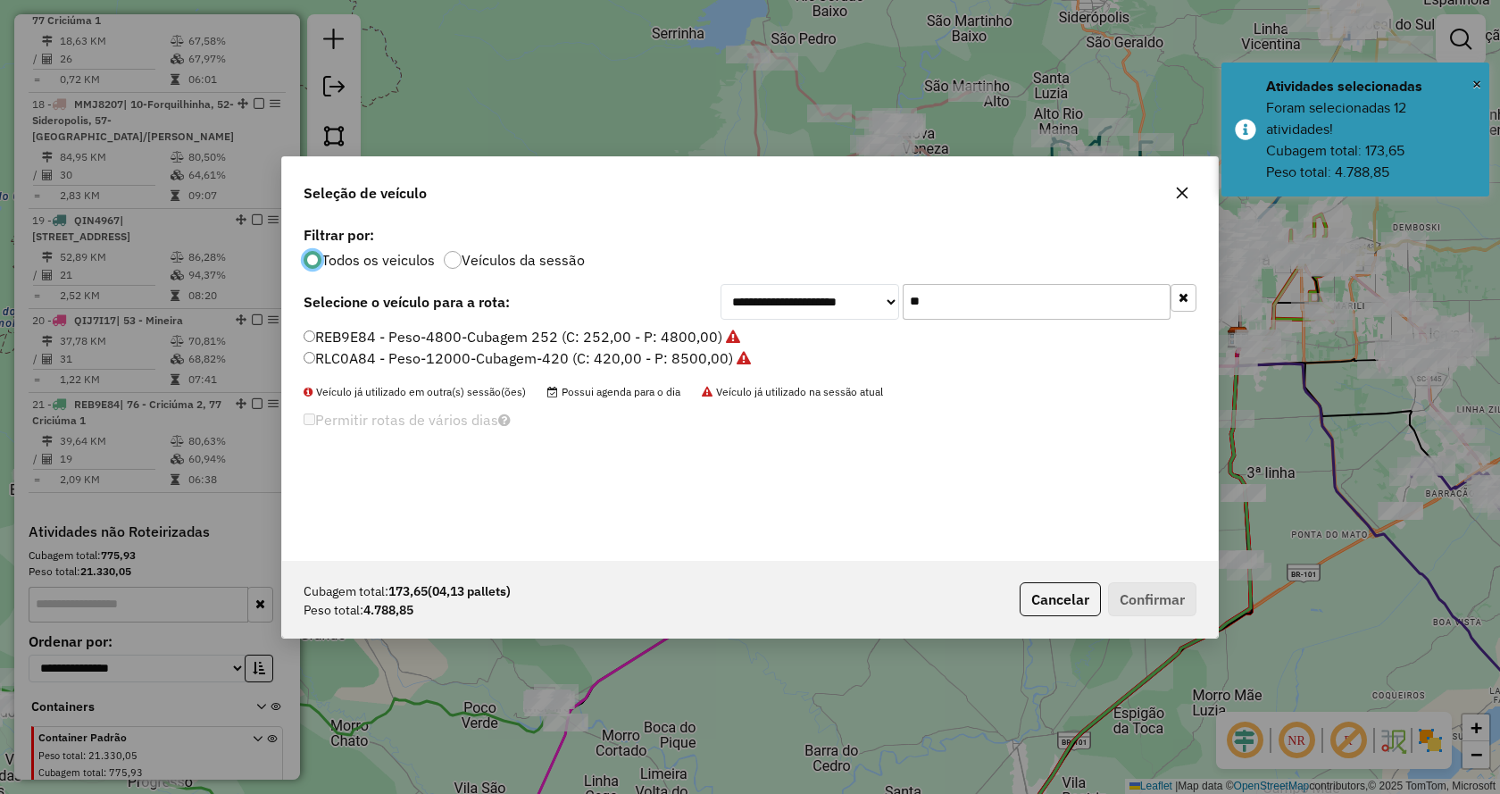
drag, startPoint x: 1185, startPoint y: 297, endPoint x: 1170, endPoint y: 292, distance: 16.1
click at [1186, 297] on icon "button" at bounding box center [1184, 297] width 10 height 13
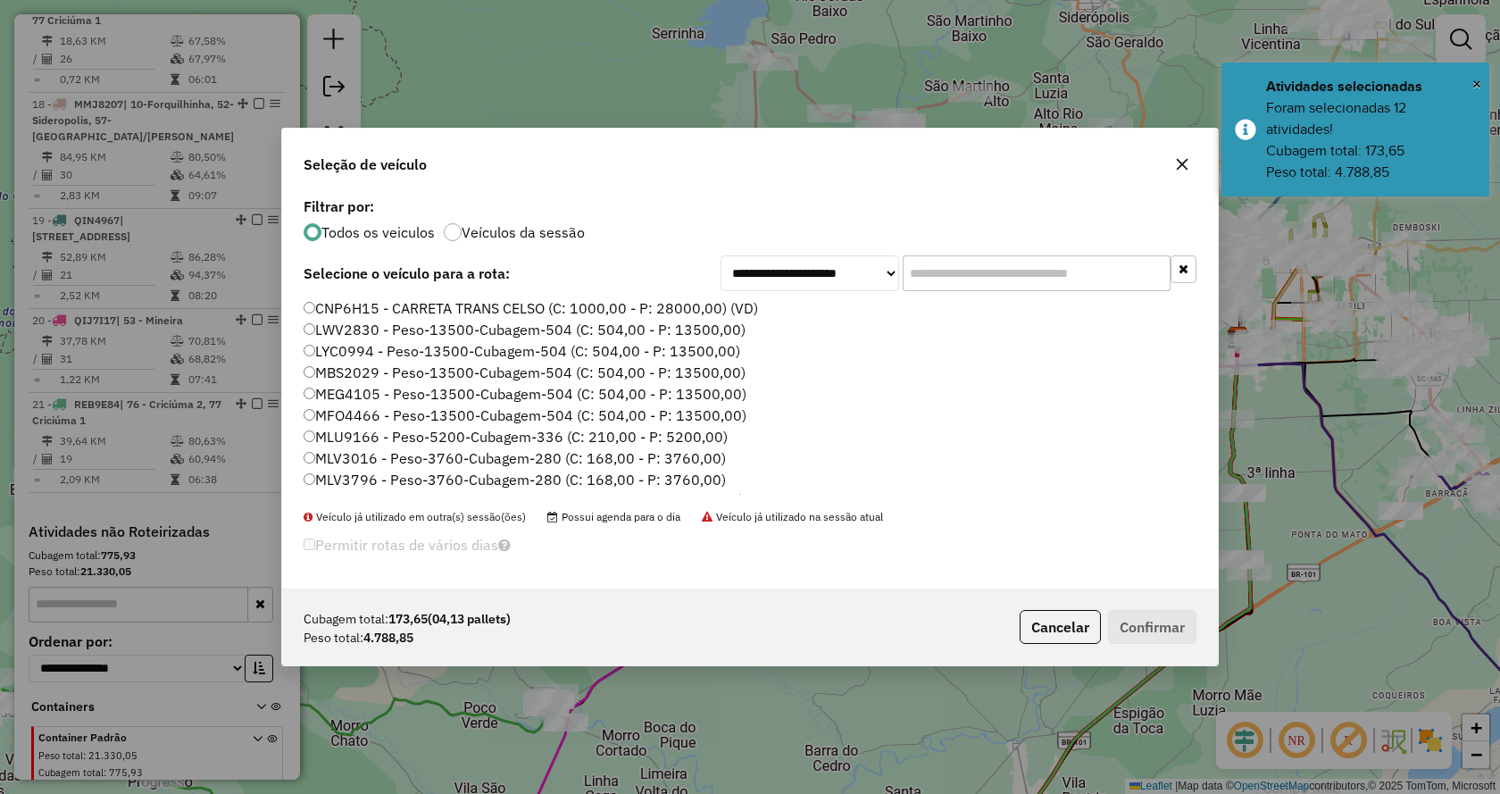
click at [1094, 260] on input "text" at bounding box center [1037, 273] width 268 height 36
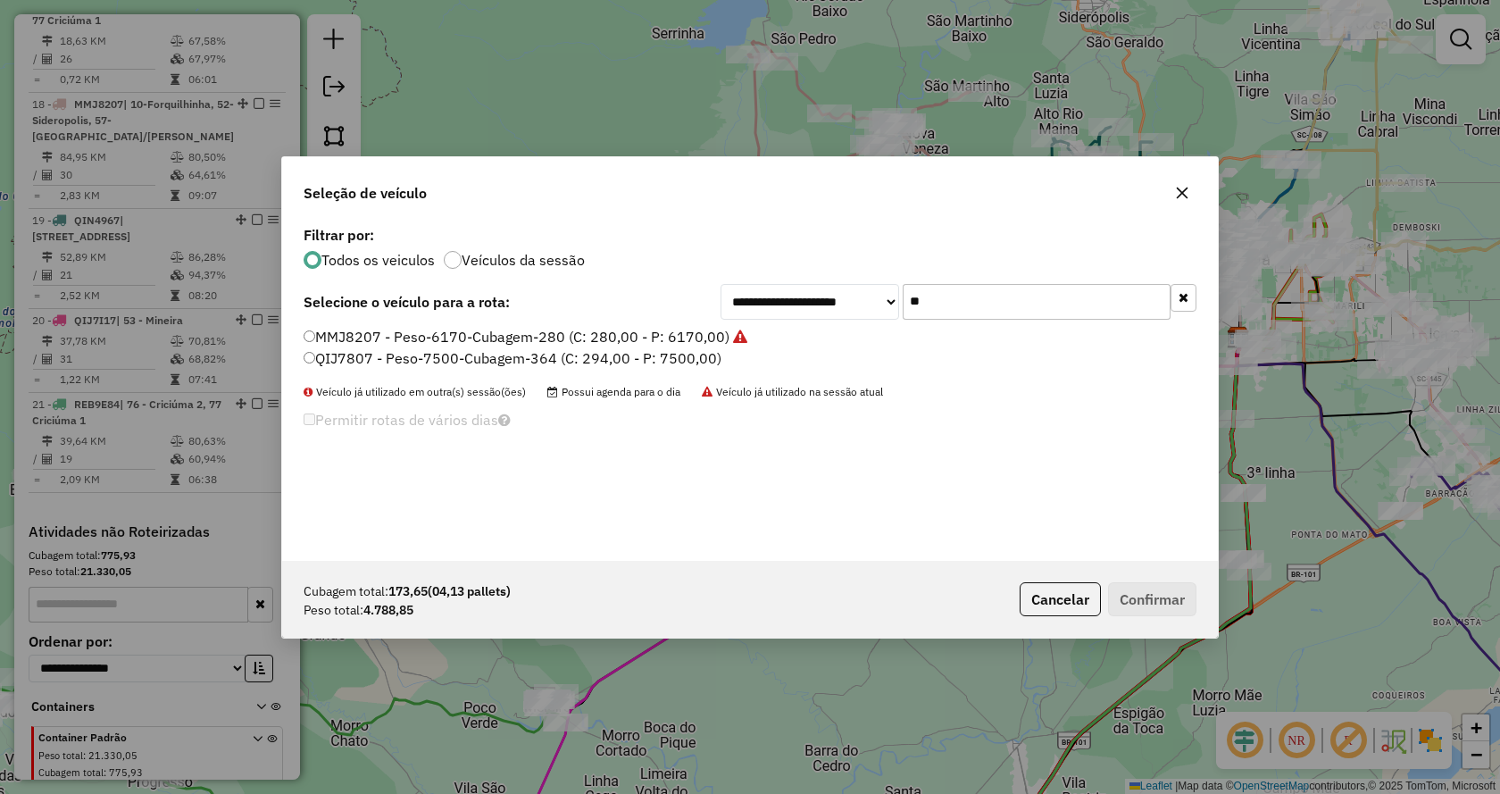
type input "**"
click at [658, 356] on label "QIJ7807 - Peso-7500-Cubagem-364 (C: 294,00 - P: 7500,00)" at bounding box center [513, 357] width 418 height 21
click at [1160, 598] on button "Confirmar" at bounding box center [1152, 599] width 88 height 34
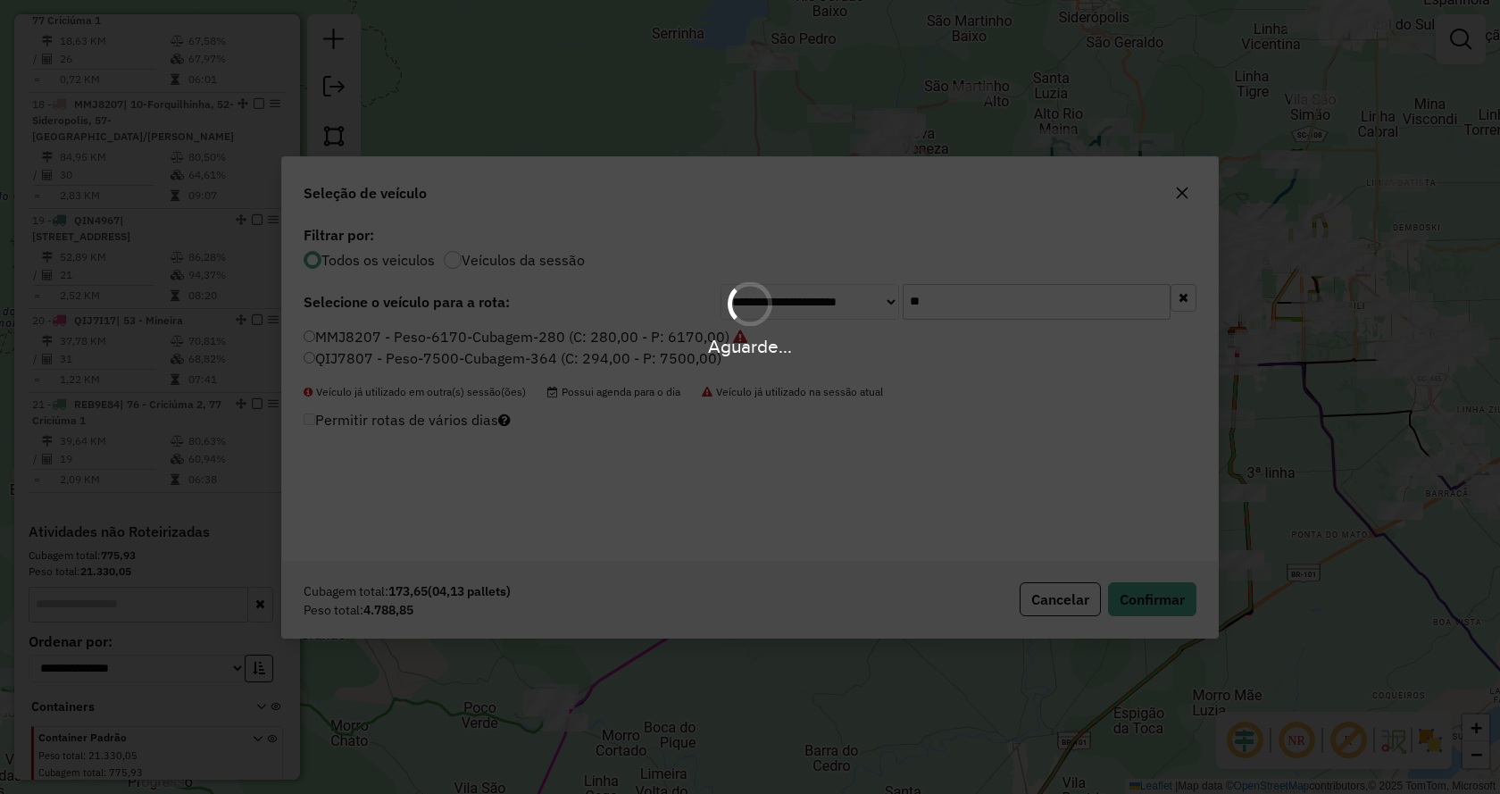
scroll to position [2373, 0]
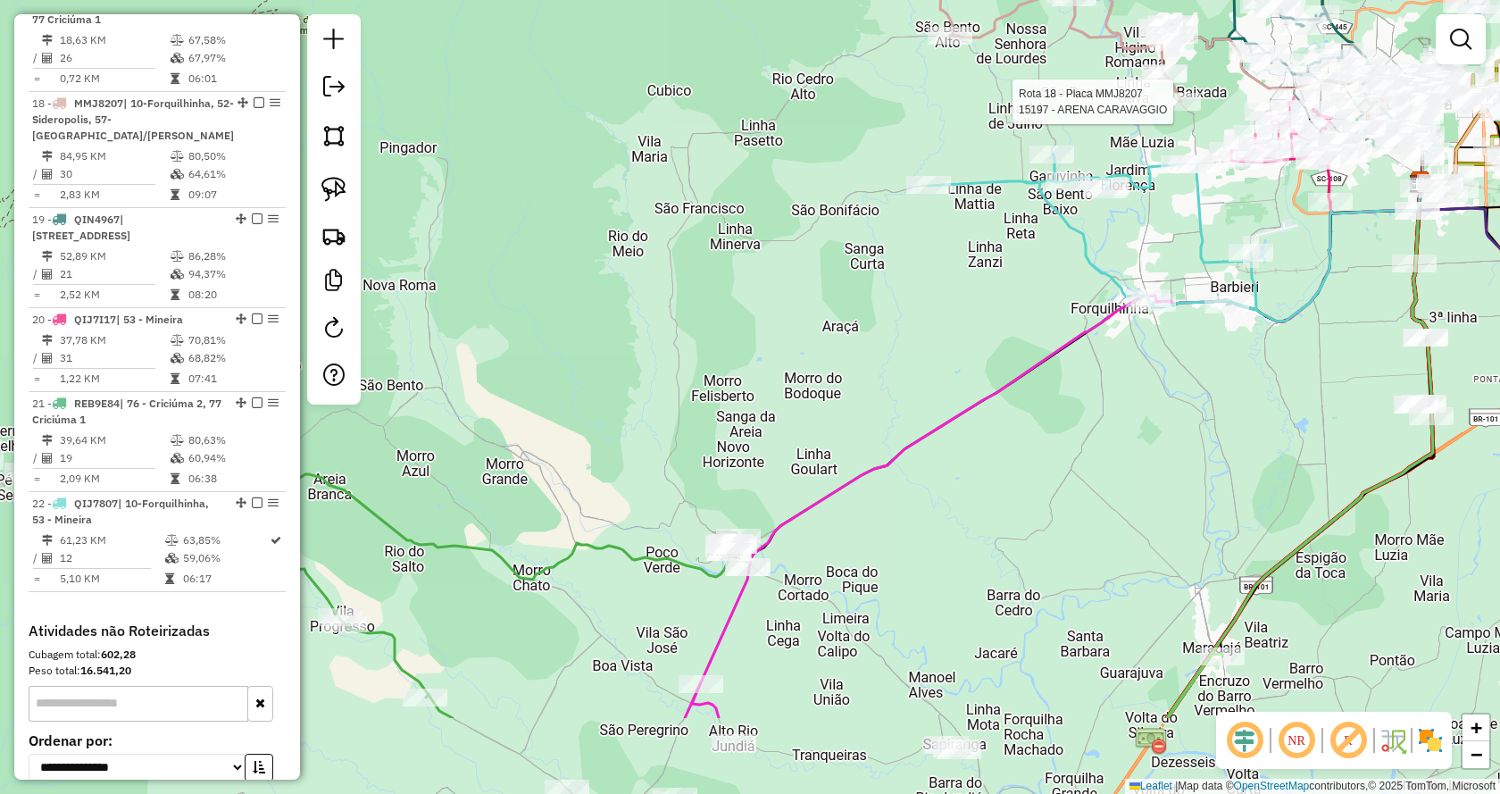
drag, startPoint x: 836, startPoint y: 600, endPoint x: 972, endPoint y: 446, distance: 205.6
click at [972, 446] on div "Rota 18 - Placa MMJ8207 15197 - ARENA CARAVAGGIO Janela de atendimento Grade de…" at bounding box center [750, 397] width 1500 height 794
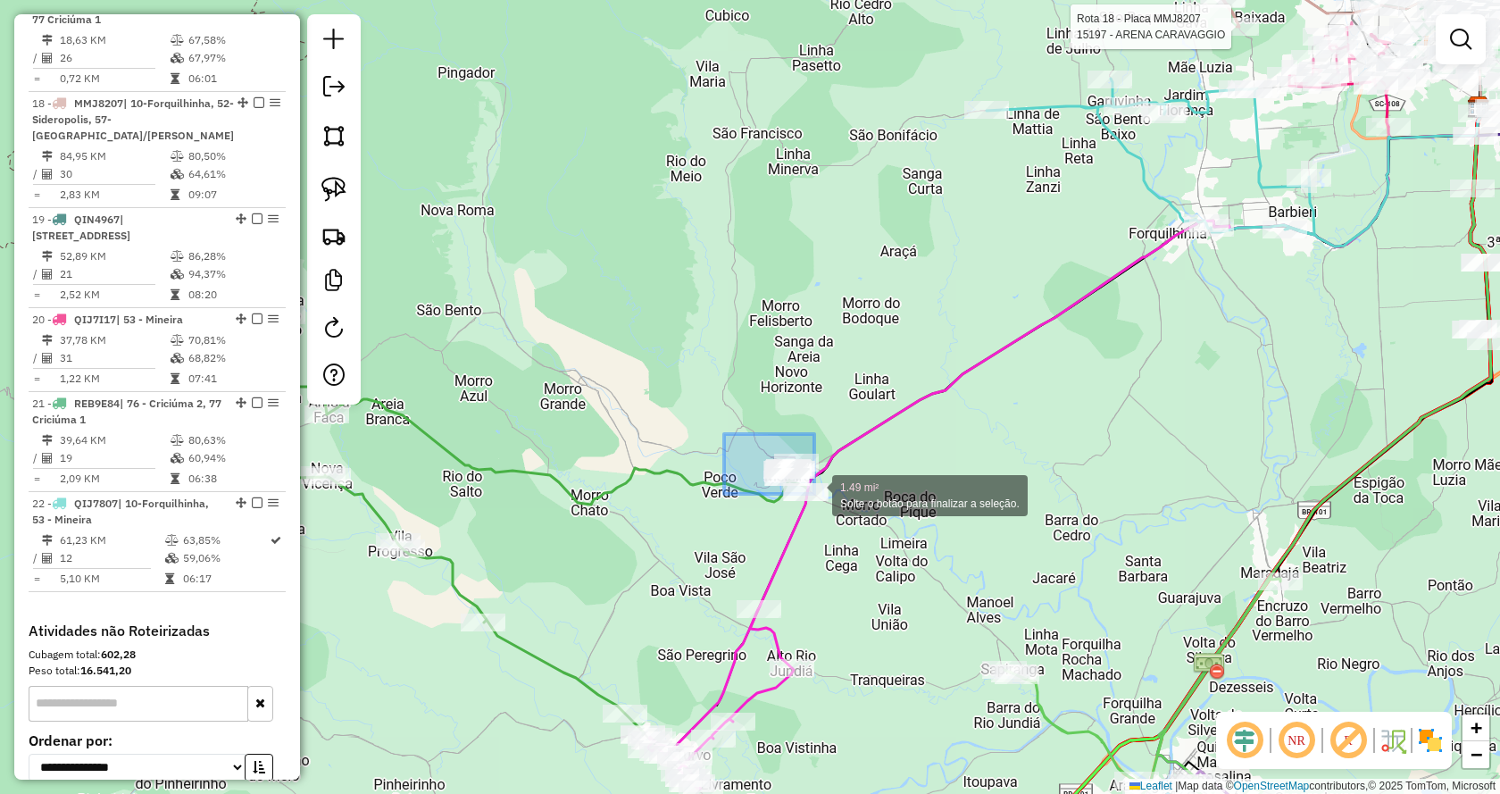
drag, startPoint x: 814, startPoint y: 494, endPoint x: 877, endPoint y: 543, distance: 79.5
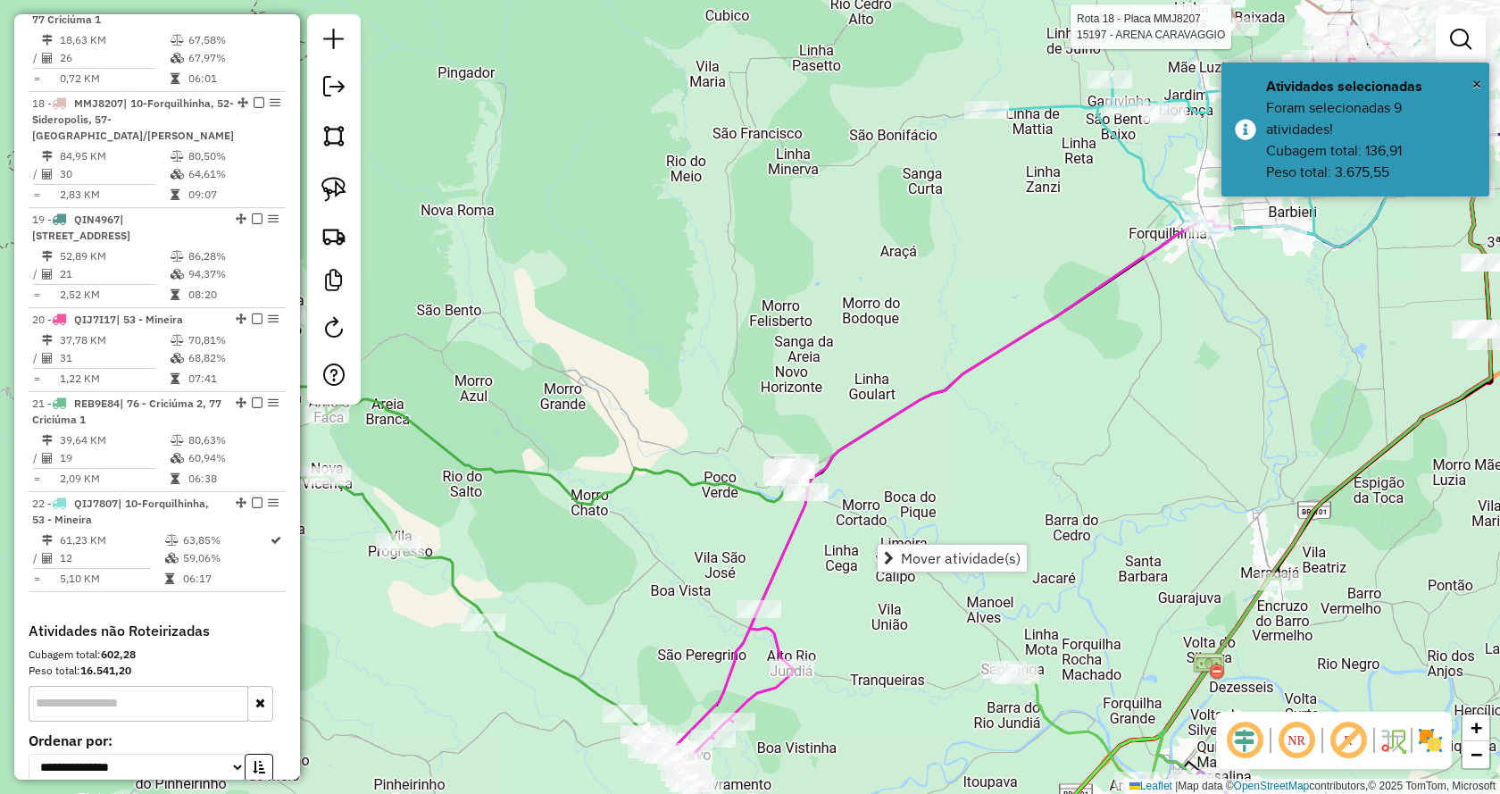
click at [932, 548] on link "Mover atividade(s)" at bounding box center [952, 558] width 149 height 27
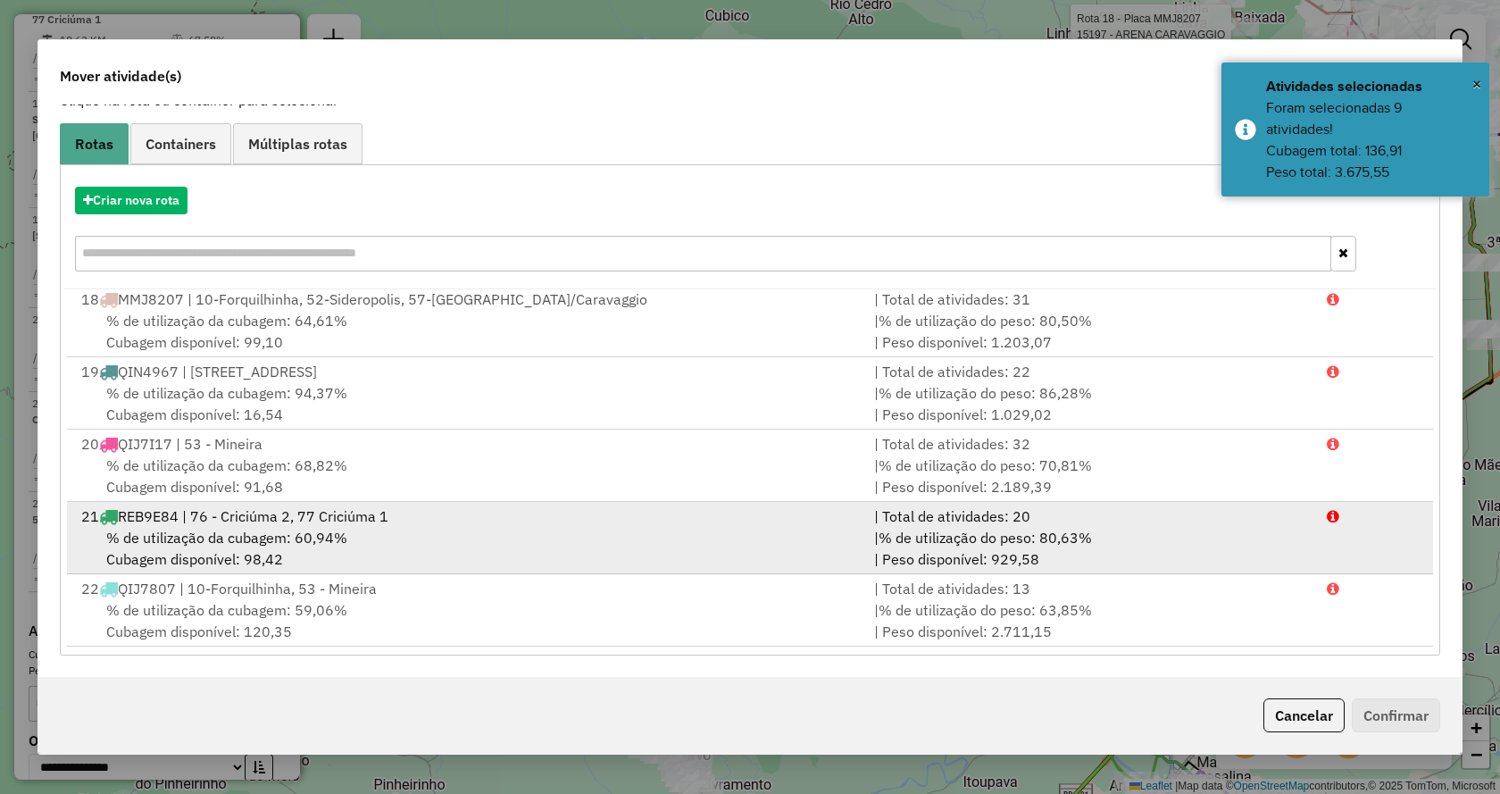
scroll to position [1234, 0]
click at [1323, 630] on li "22 QIJ7807 | 10-Forquilhinha, 53 - Mineira | Total de atividades: 13 % de utili…" at bounding box center [750, 610] width 1366 height 72
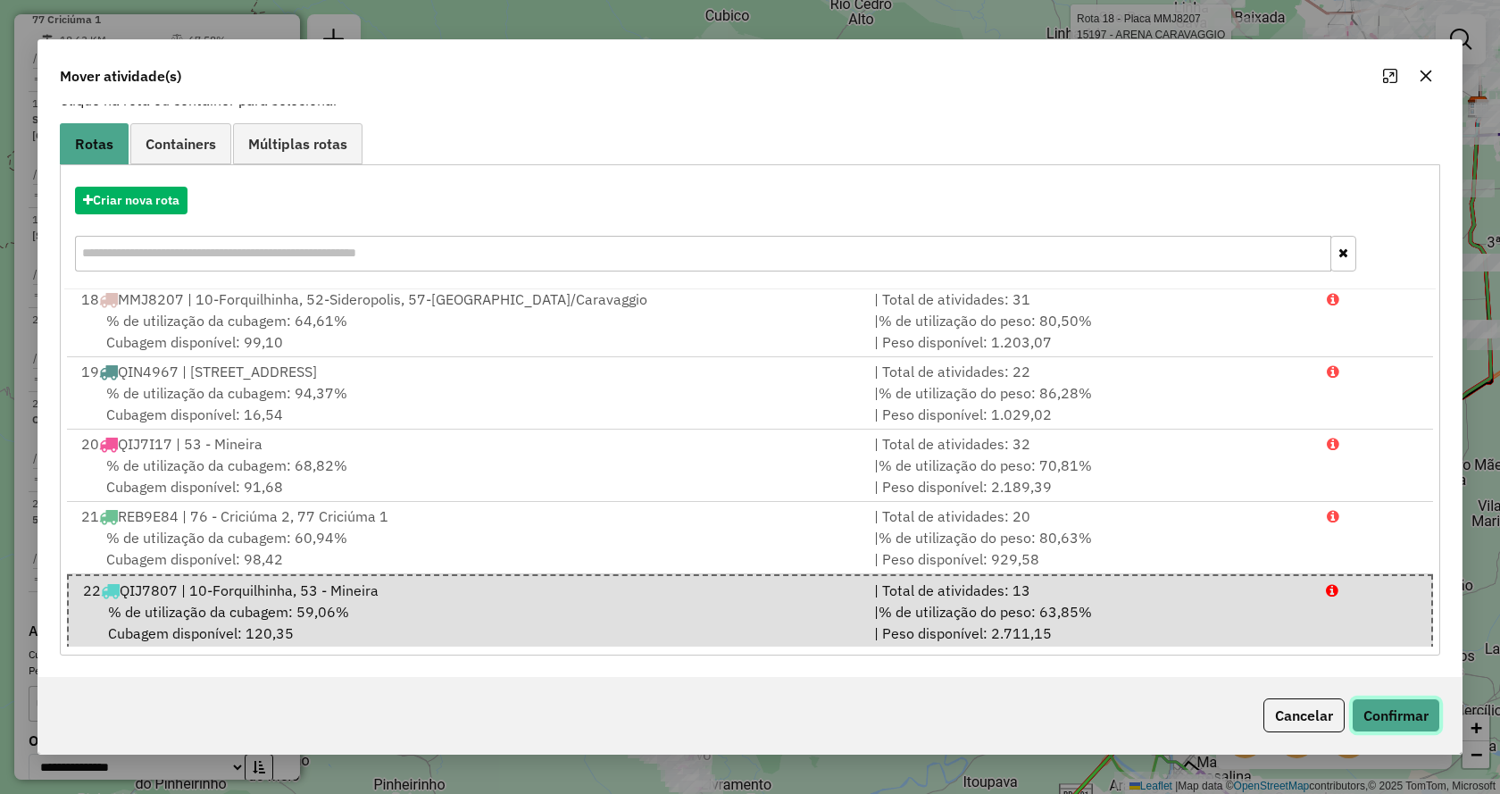
click at [1380, 710] on button "Confirmar" at bounding box center [1396, 715] width 88 height 34
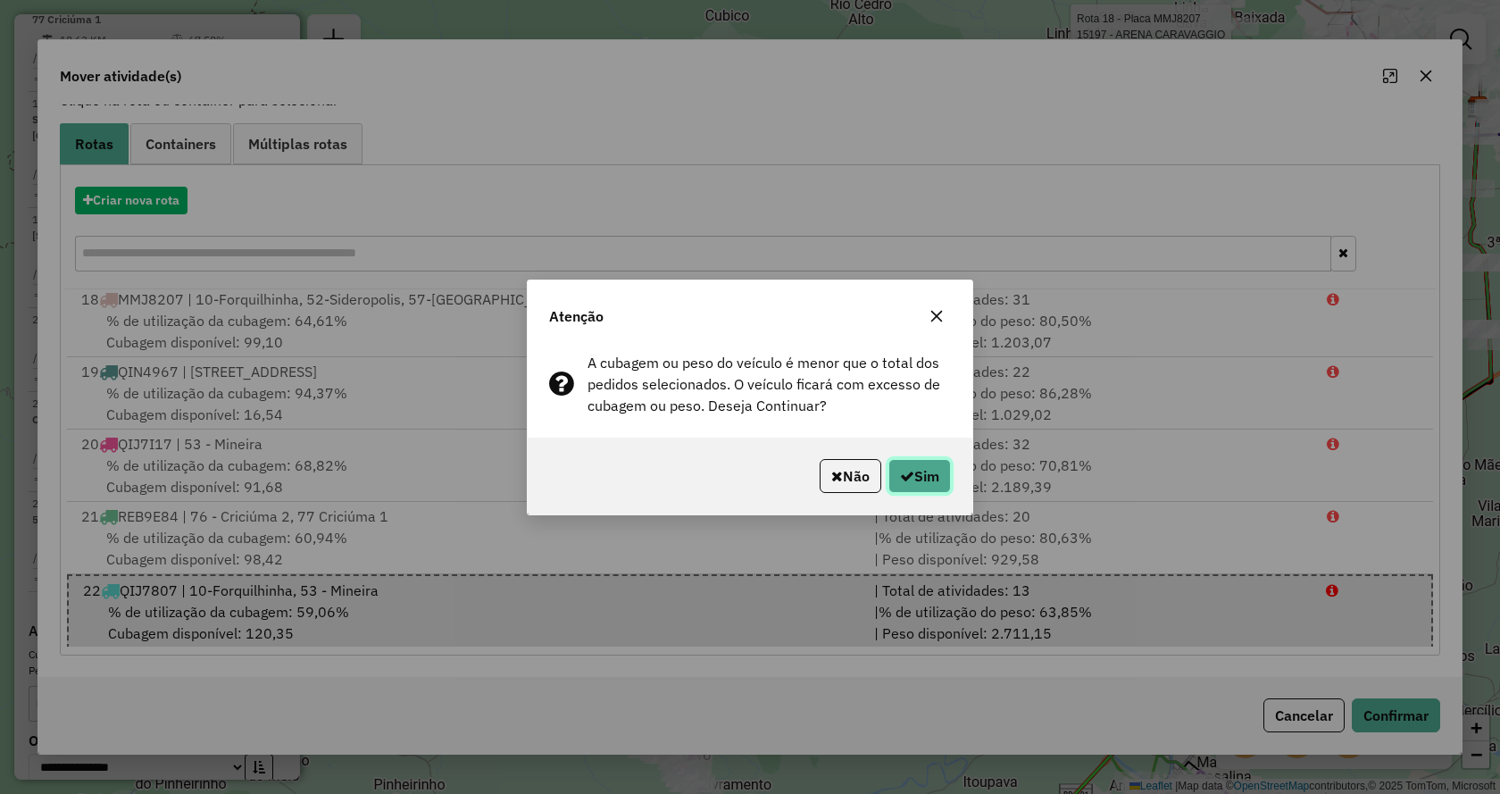
click at [941, 488] on button "Sim" at bounding box center [919, 476] width 63 height 34
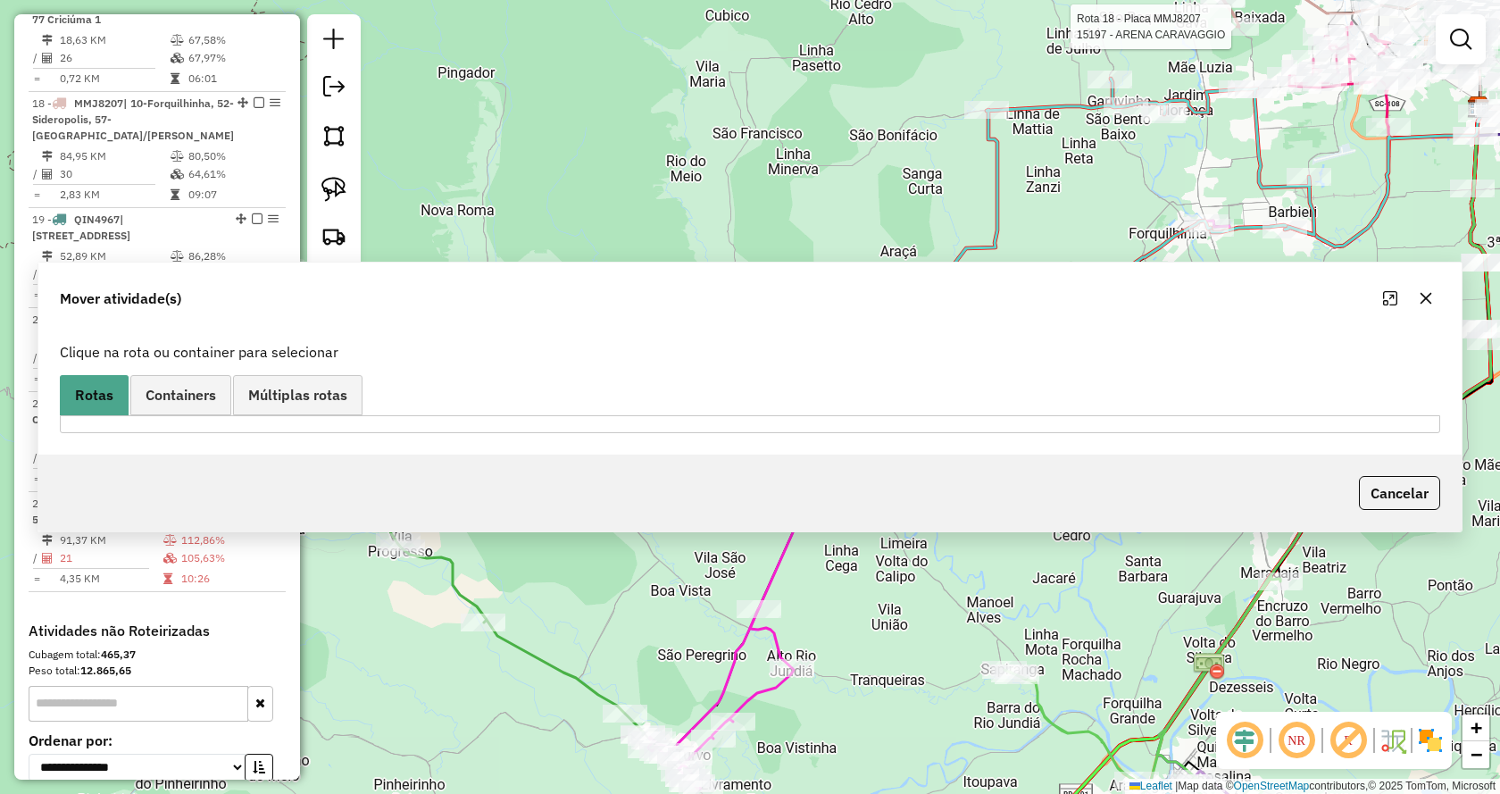
scroll to position [0, 0]
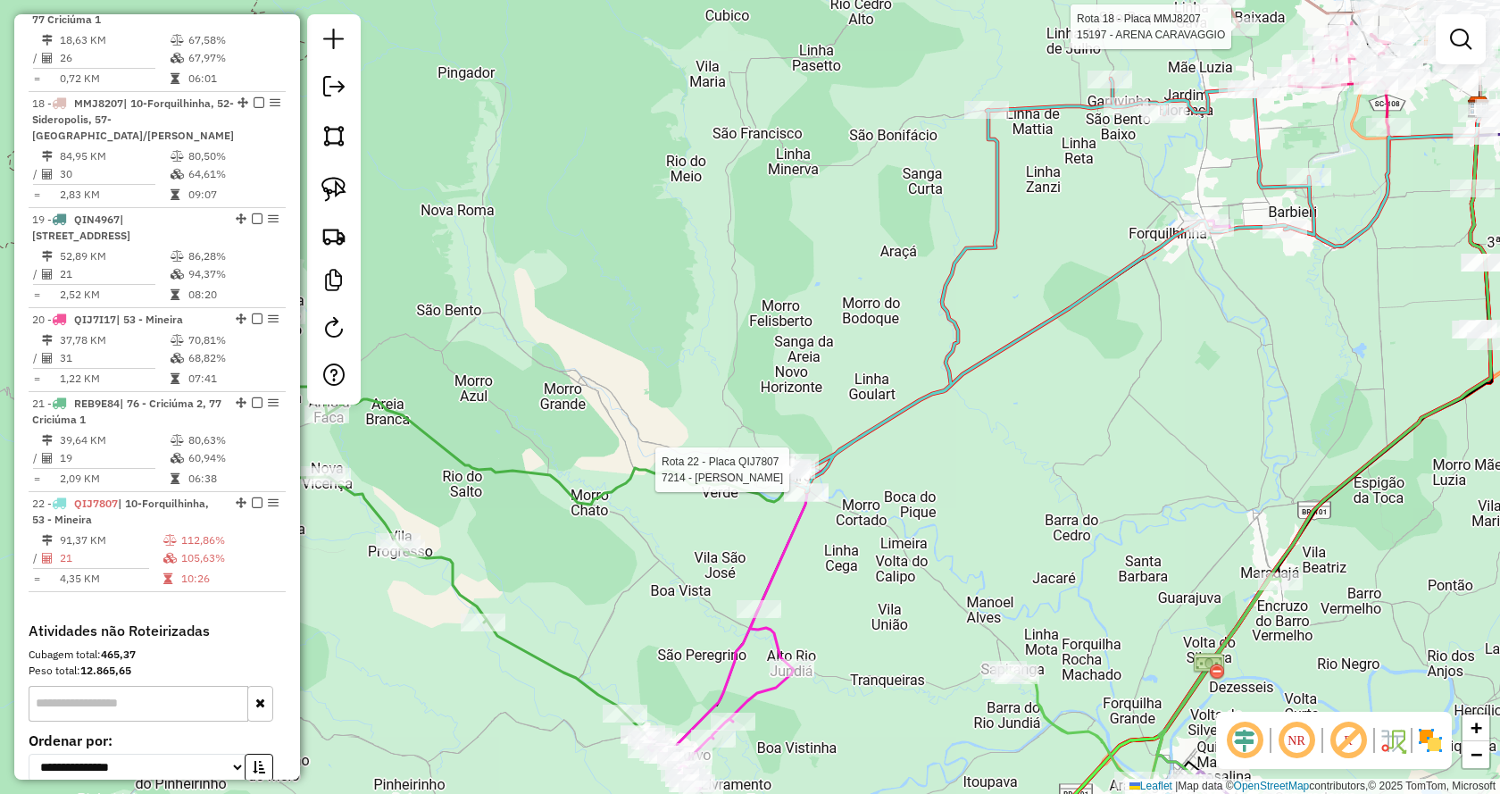
select select "*********"
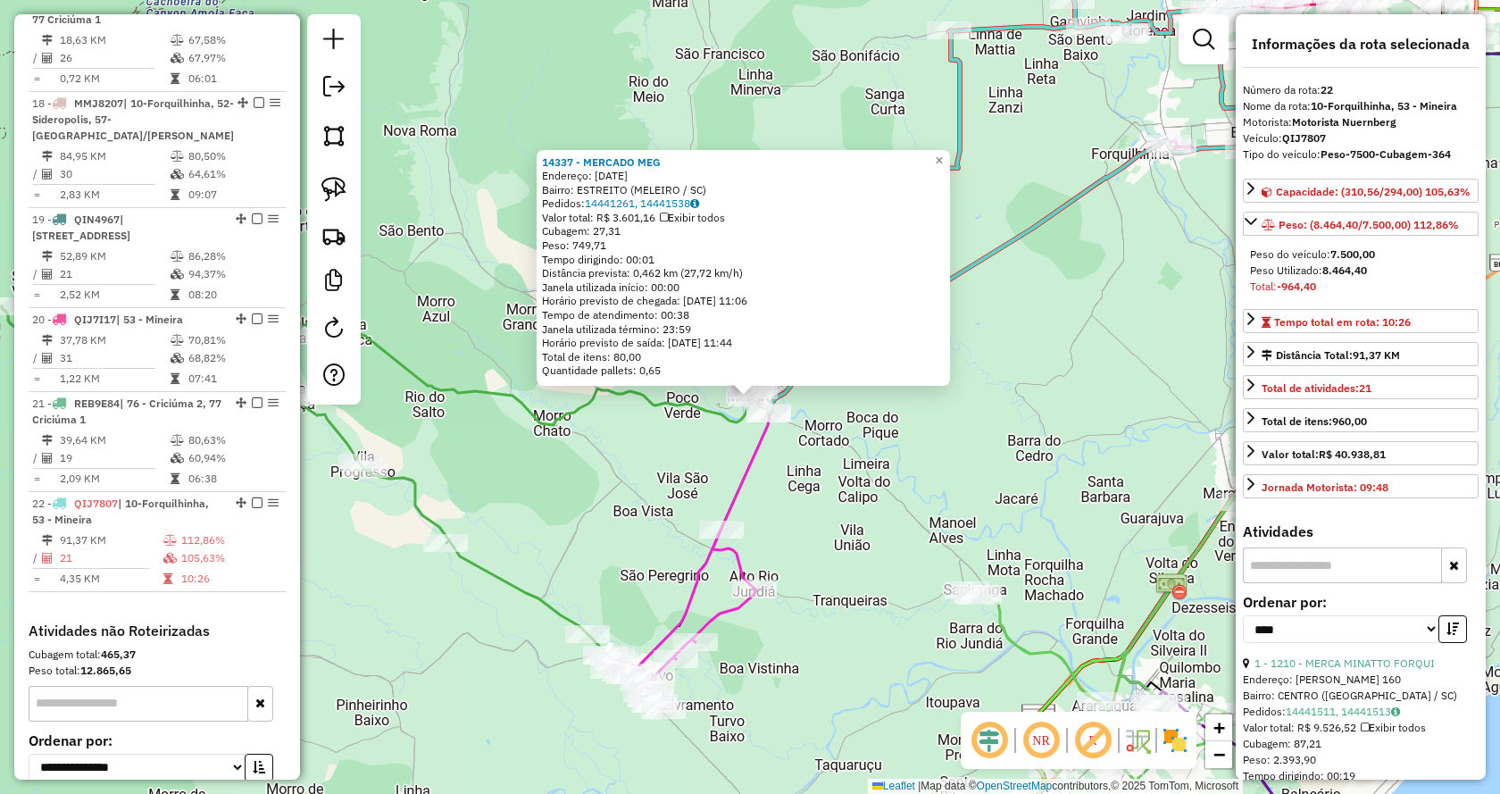
scroll to position [2472, 0]
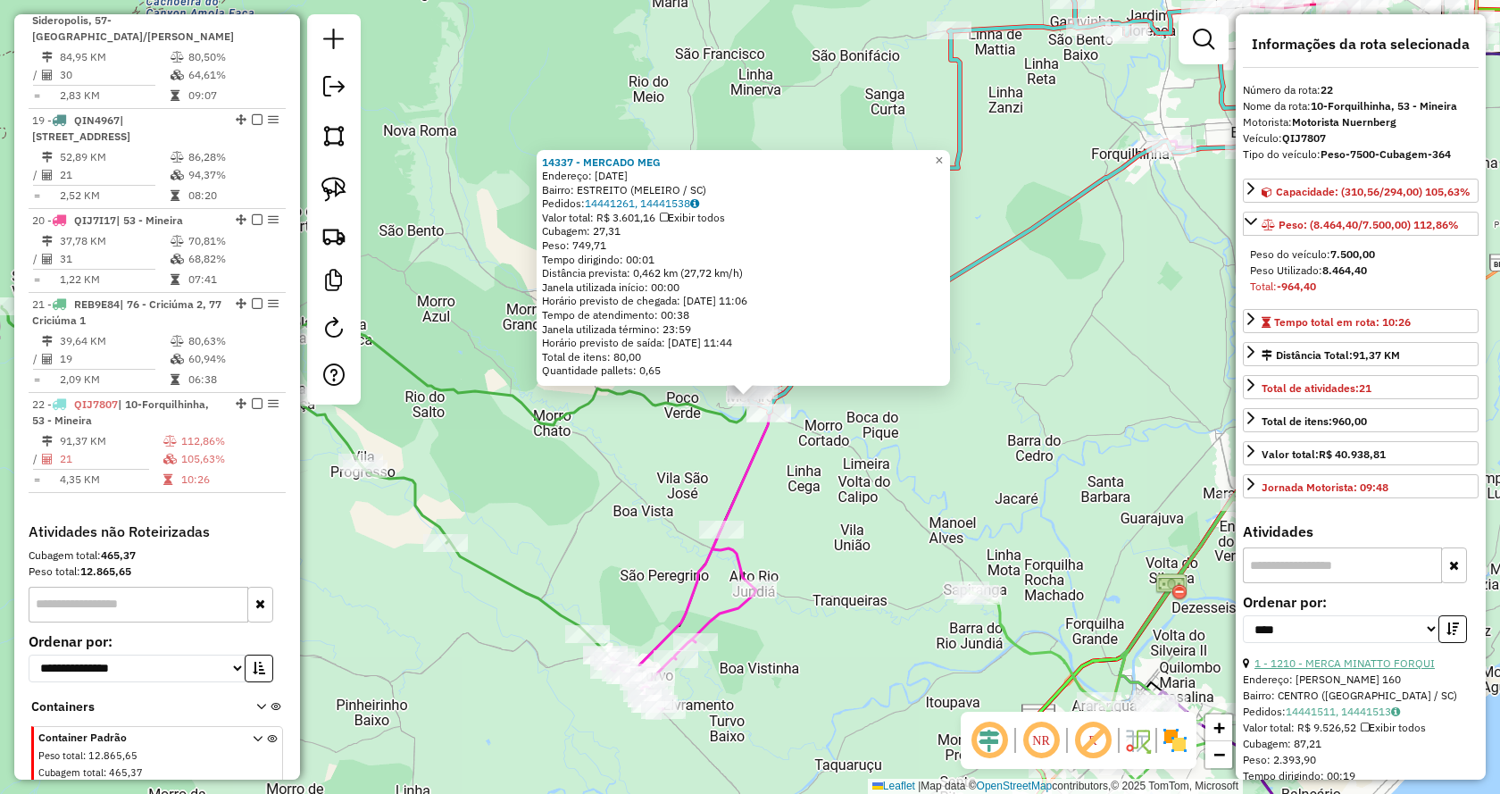
click at [1332, 670] on link "1 - 1210 - MERCA MINATTO FORQUI" at bounding box center [1345, 662] width 180 height 13
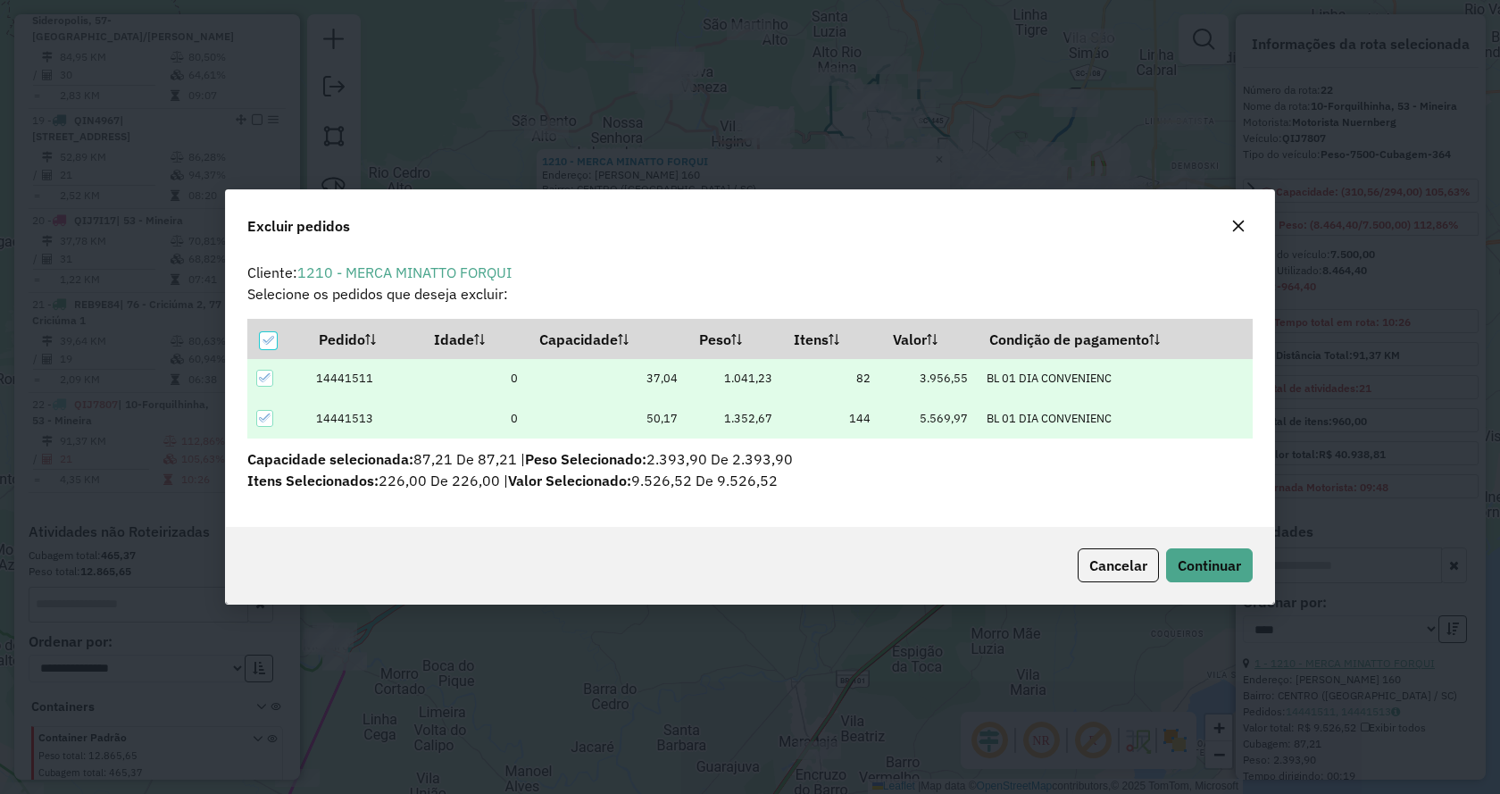
scroll to position [0, 0]
click at [1196, 570] on span "Continuar" at bounding box center [1209, 565] width 63 height 18
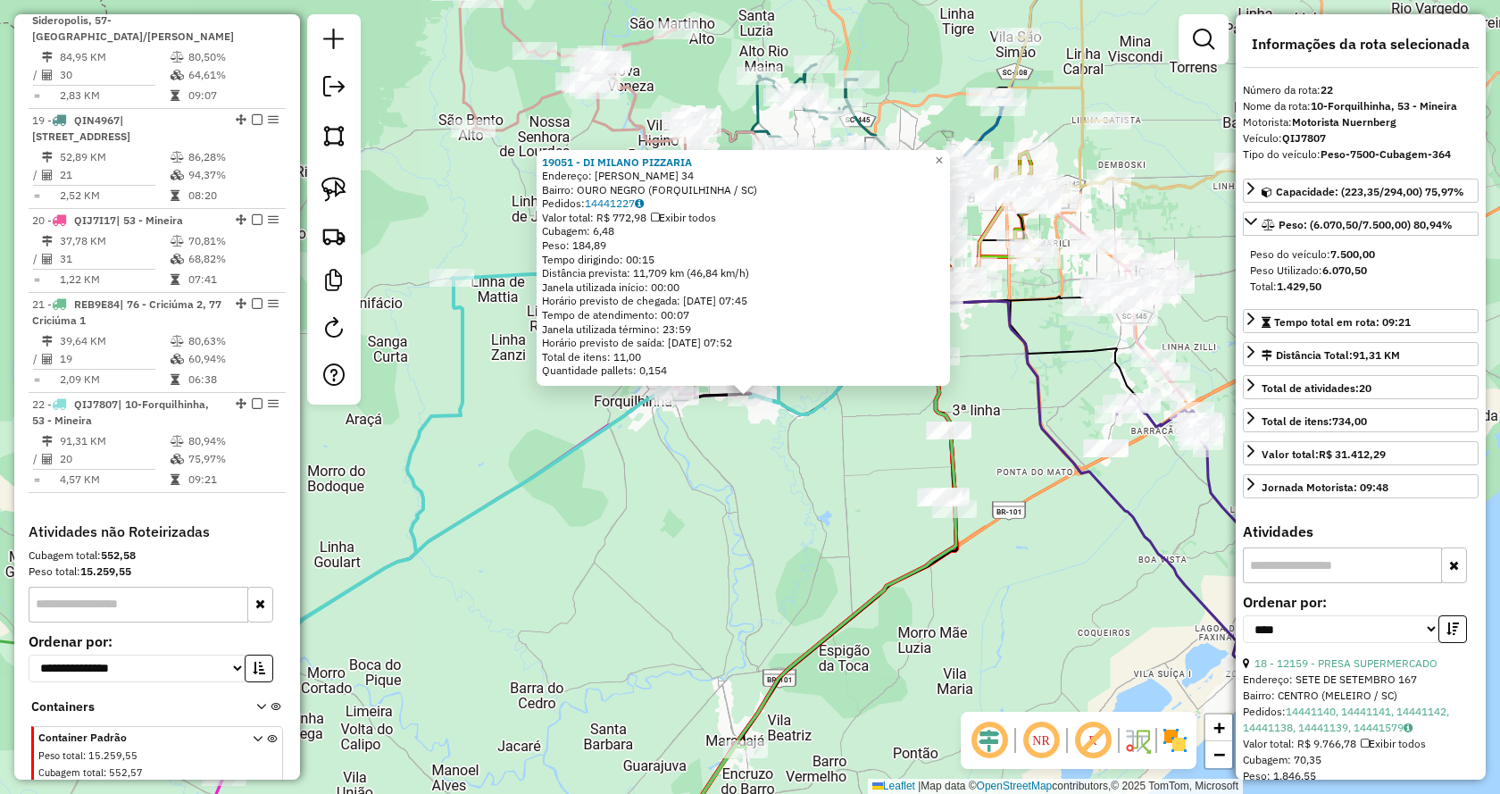
click at [764, 480] on div "19051 - DI MILANO PIZZARIA Endereço: HILDEBRANDO JOAO LEANDRO 34 Bairro: OURO N…" at bounding box center [750, 397] width 1500 height 794
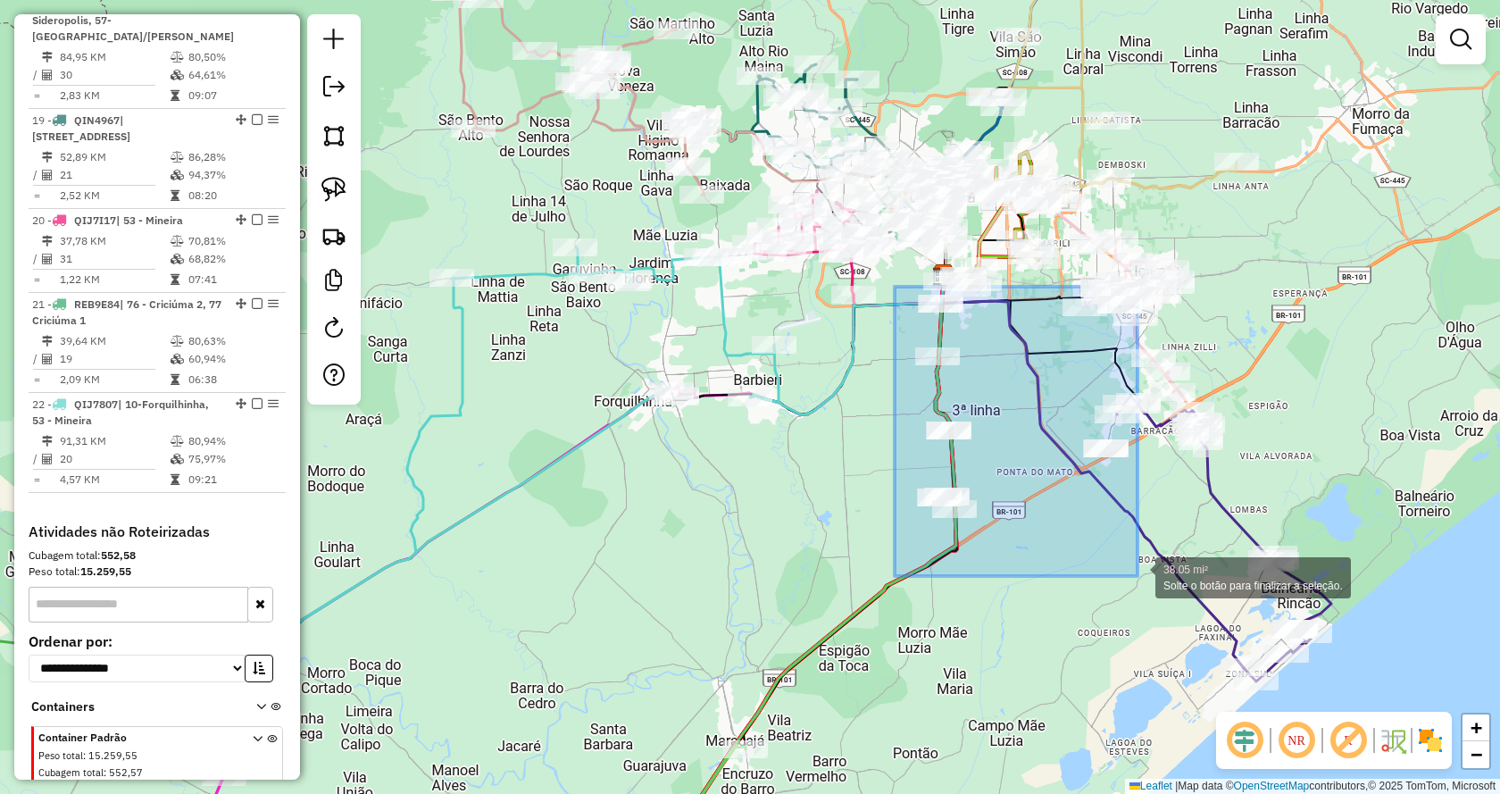
drag, startPoint x: 895, startPoint y: 287, endPoint x: 1139, endPoint y: 576, distance: 378.3
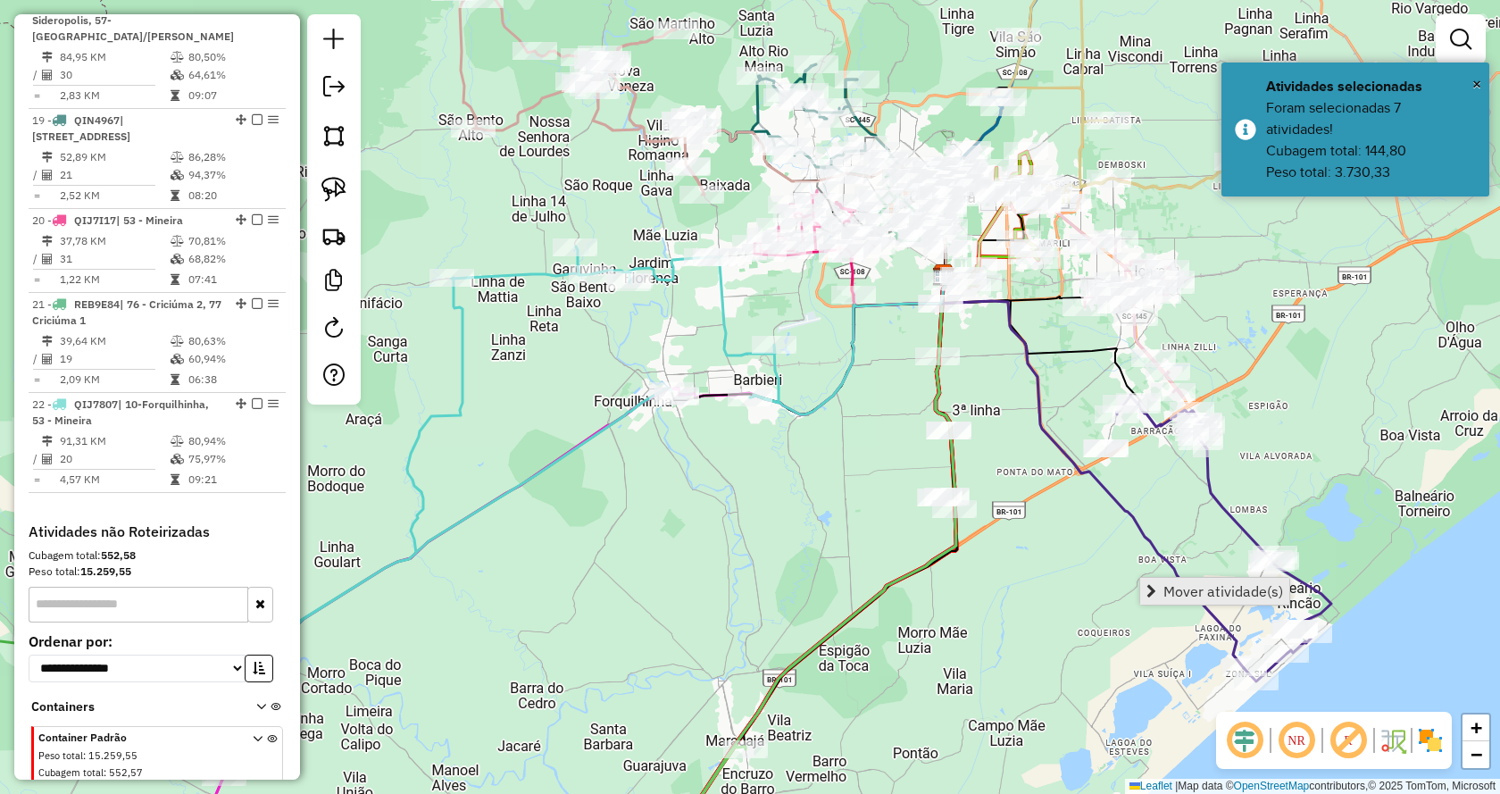
click at [1175, 588] on span "Mover atividade(s)" at bounding box center [1224, 591] width 120 height 14
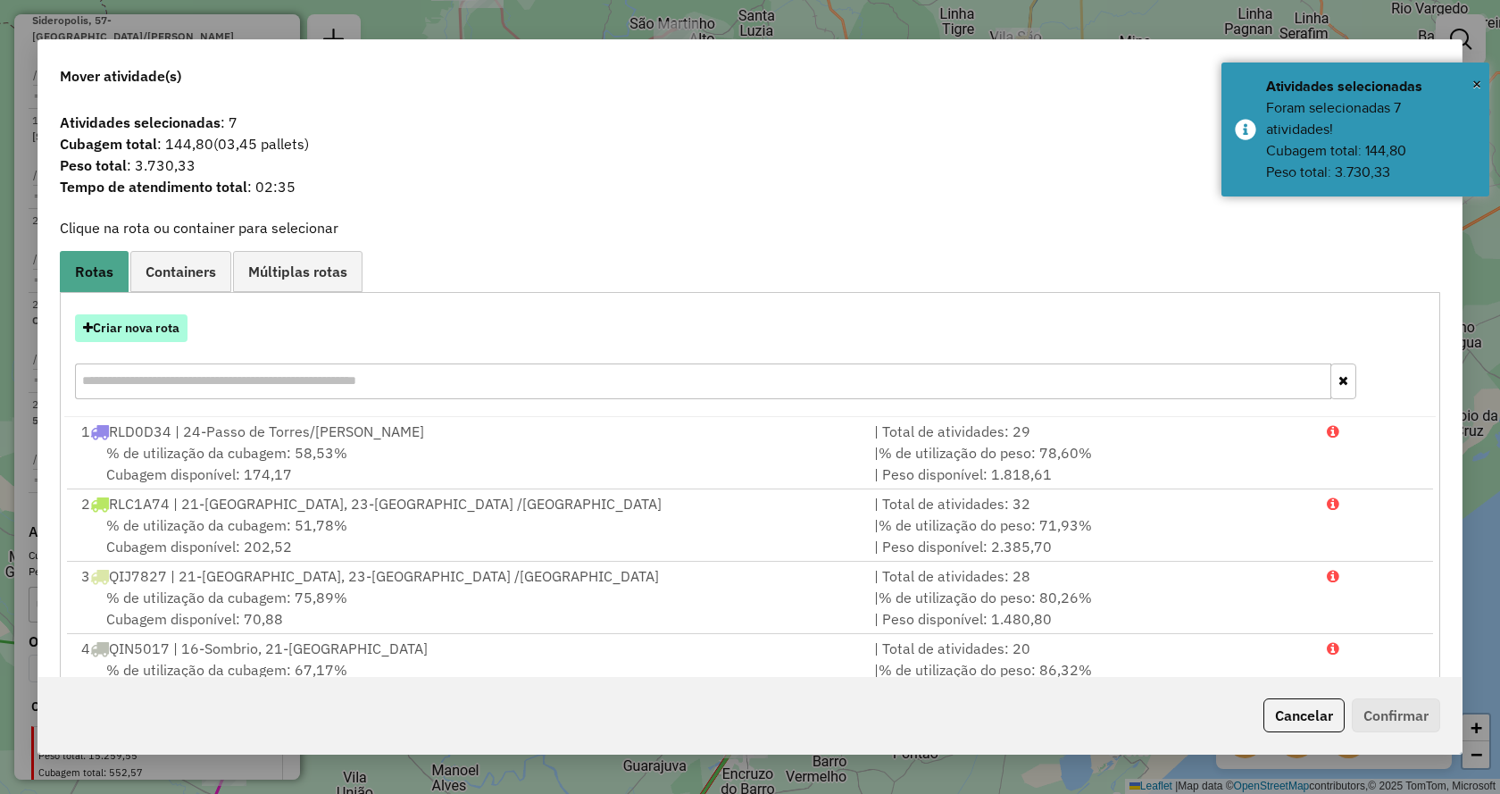
click at [128, 322] on button "Criar nova rota" at bounding box center [131, 328] width 113 height 28
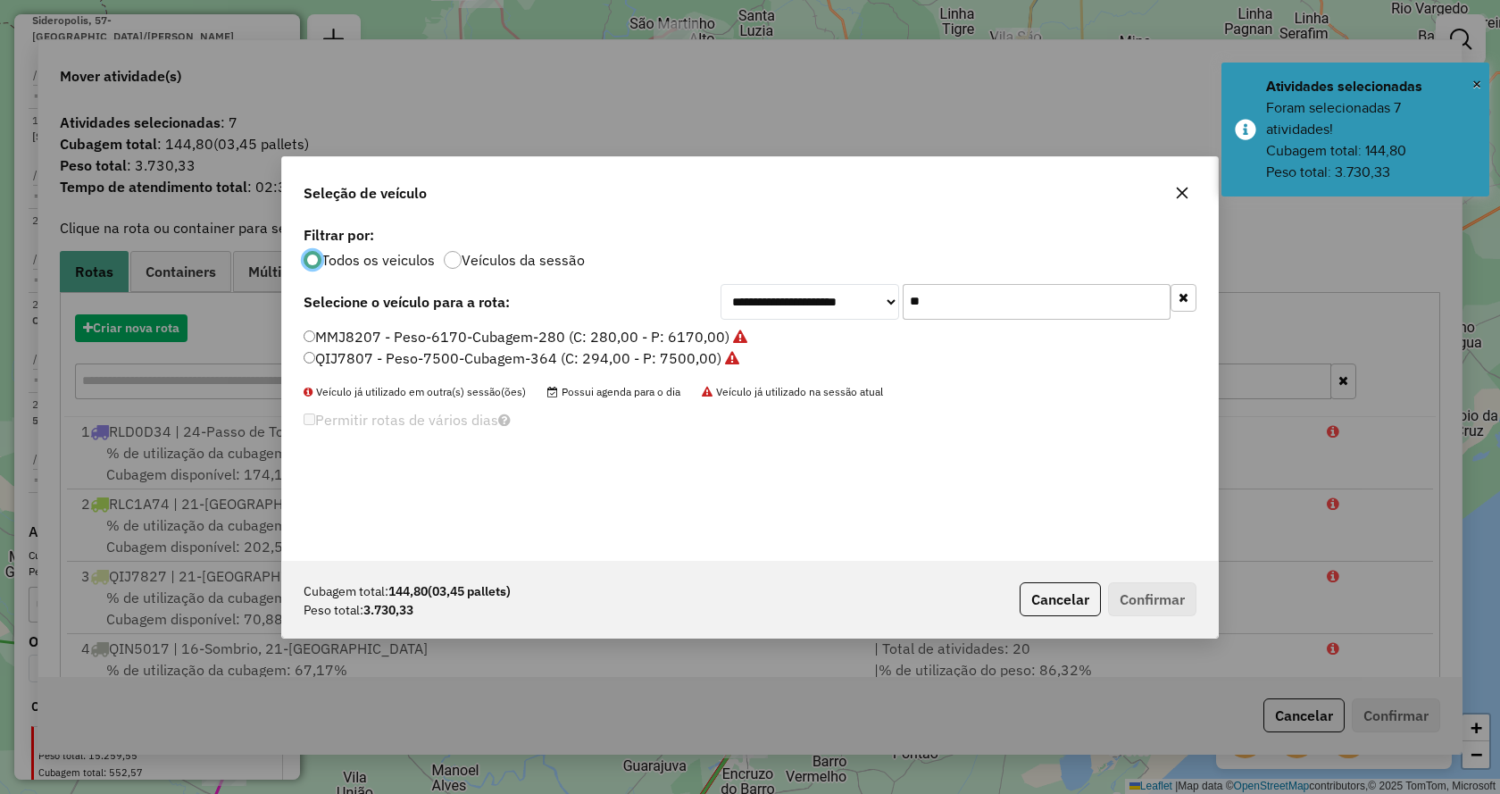
scroll to position [10, 5]
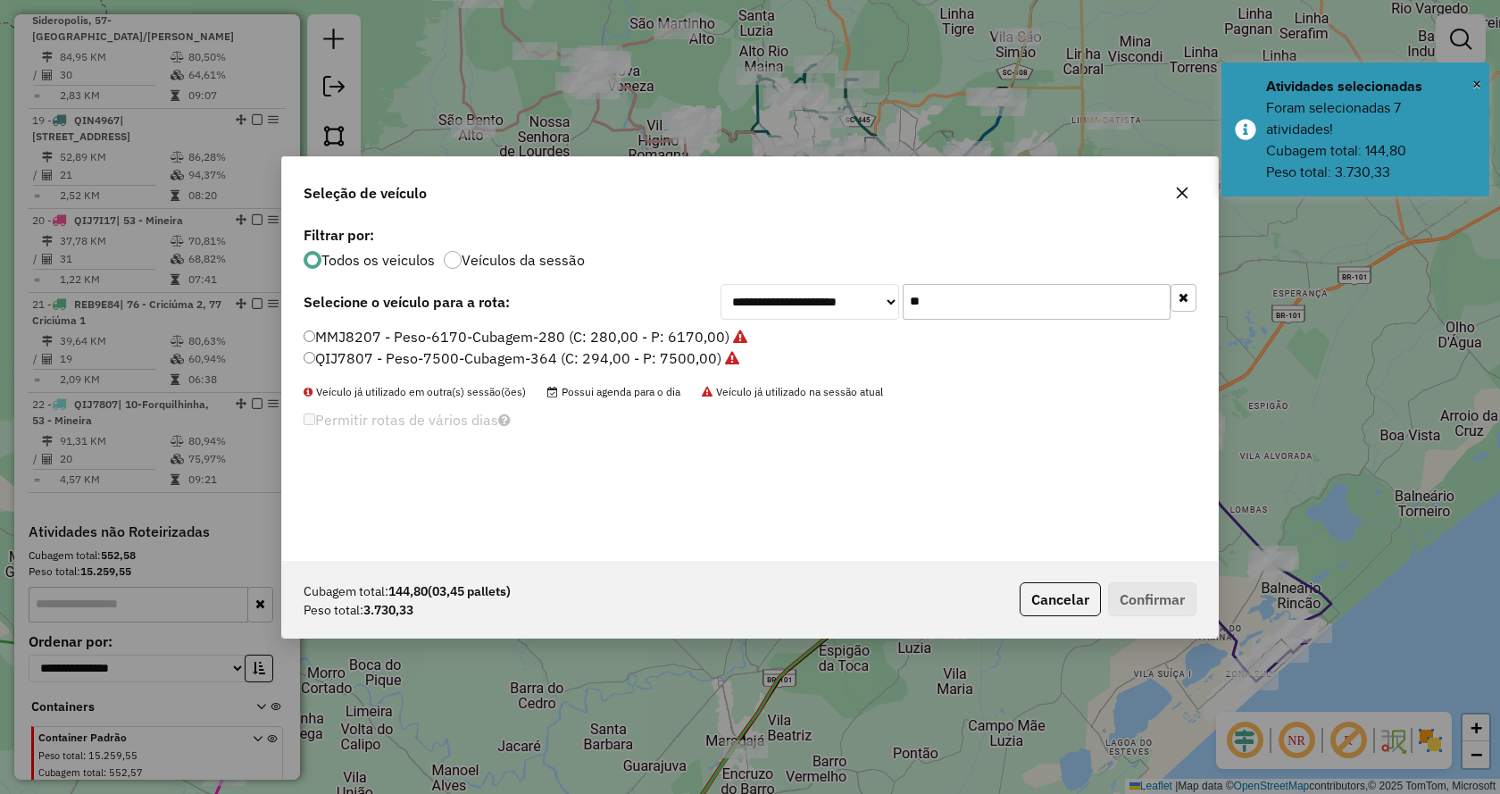
drag, startPoint x: 988, startPoint y: 296, endPoint x: 924, endPoint y: 296, distance: 64.3
click at [924, 296] on input "**" at bounding box center [1037, 302] width 268 height 36
click at [1178, 304] on button "button" at bounding box center [1184, 298] width 26 height 28
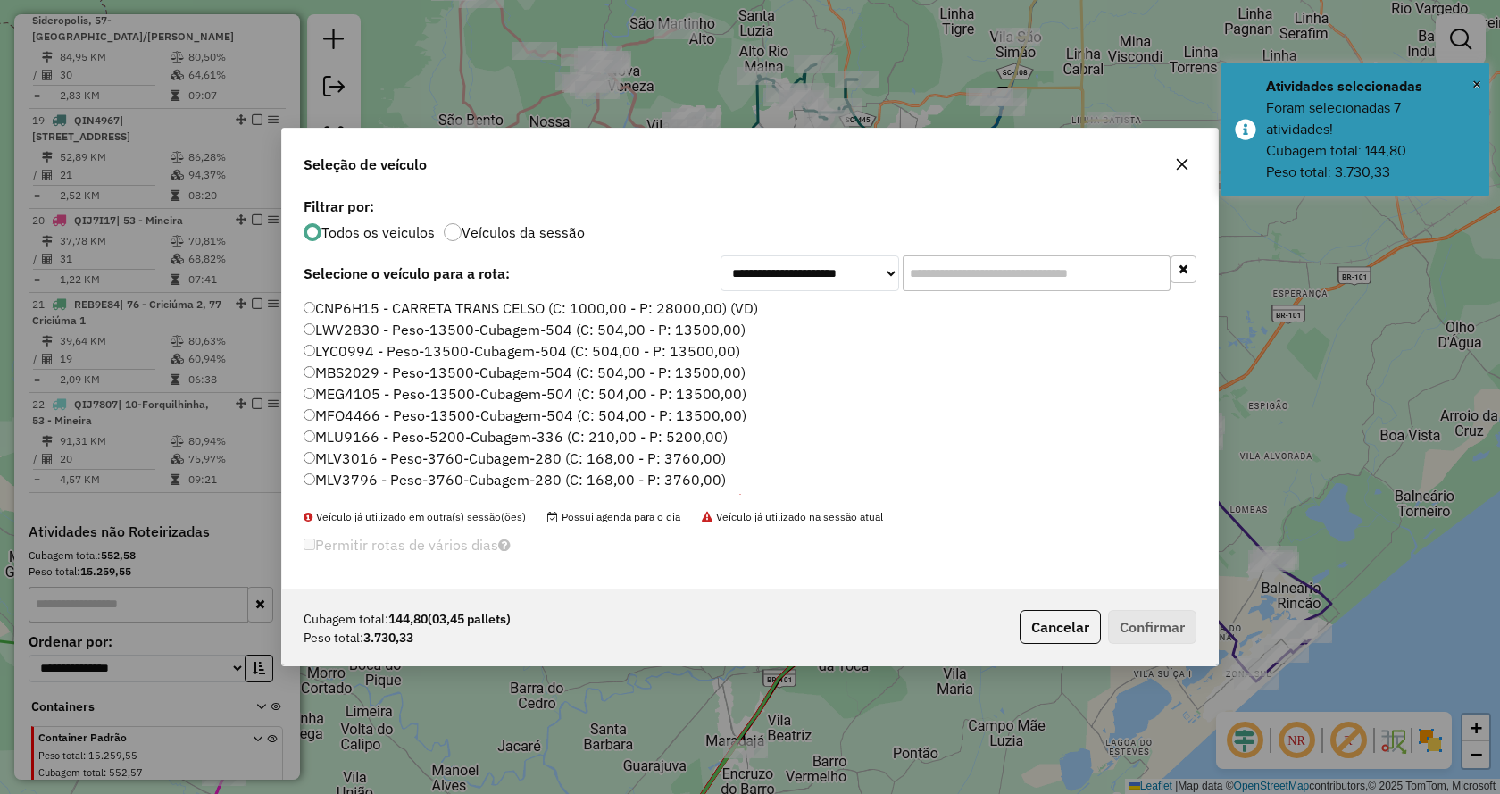
click at [1118, 271] on input "text" at bounding box center [1037, 273] width 268 height 36
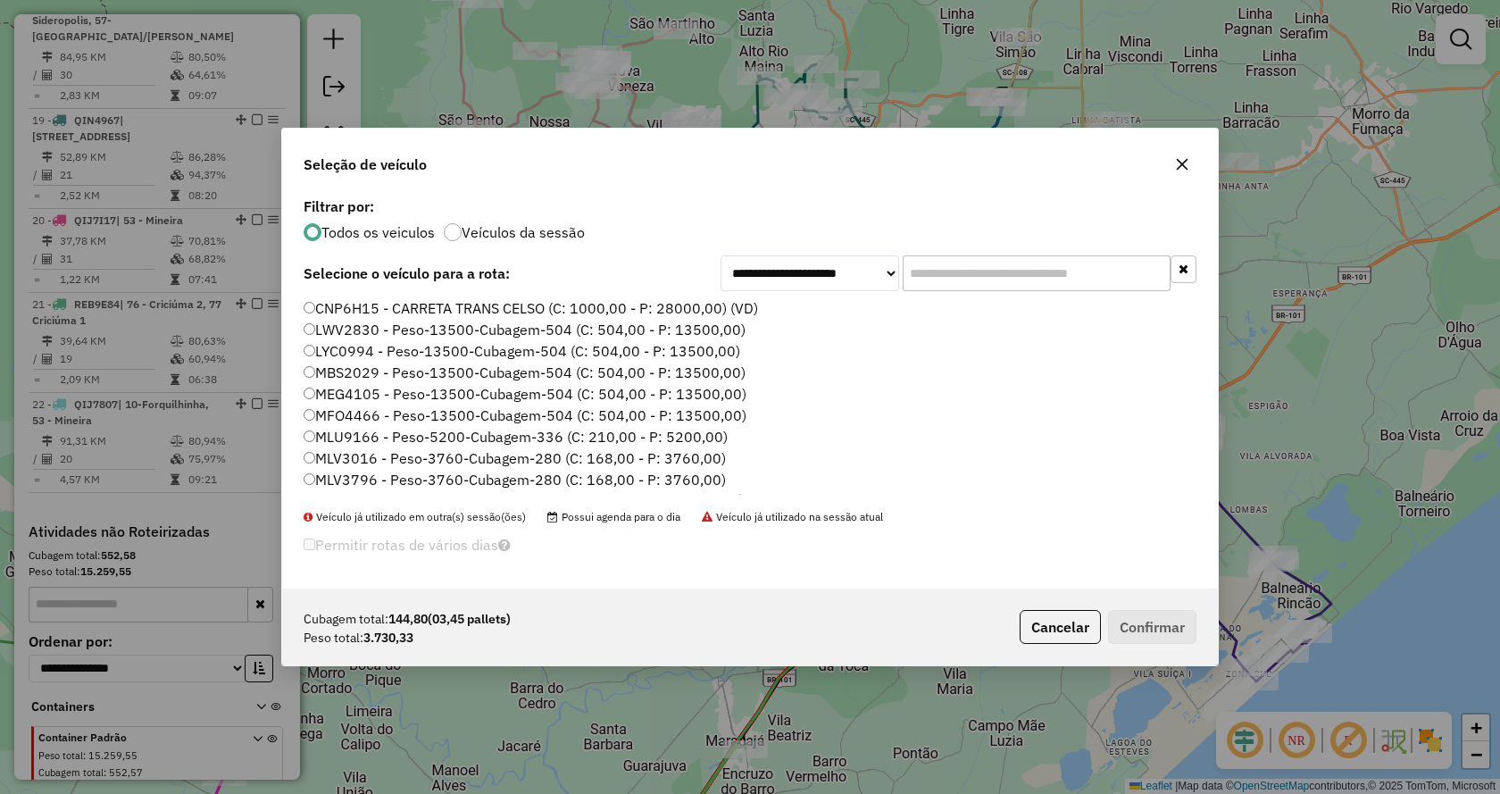
click at [1094, 277] on input "text" at bounding box center [1037, 273] width 268 height 36
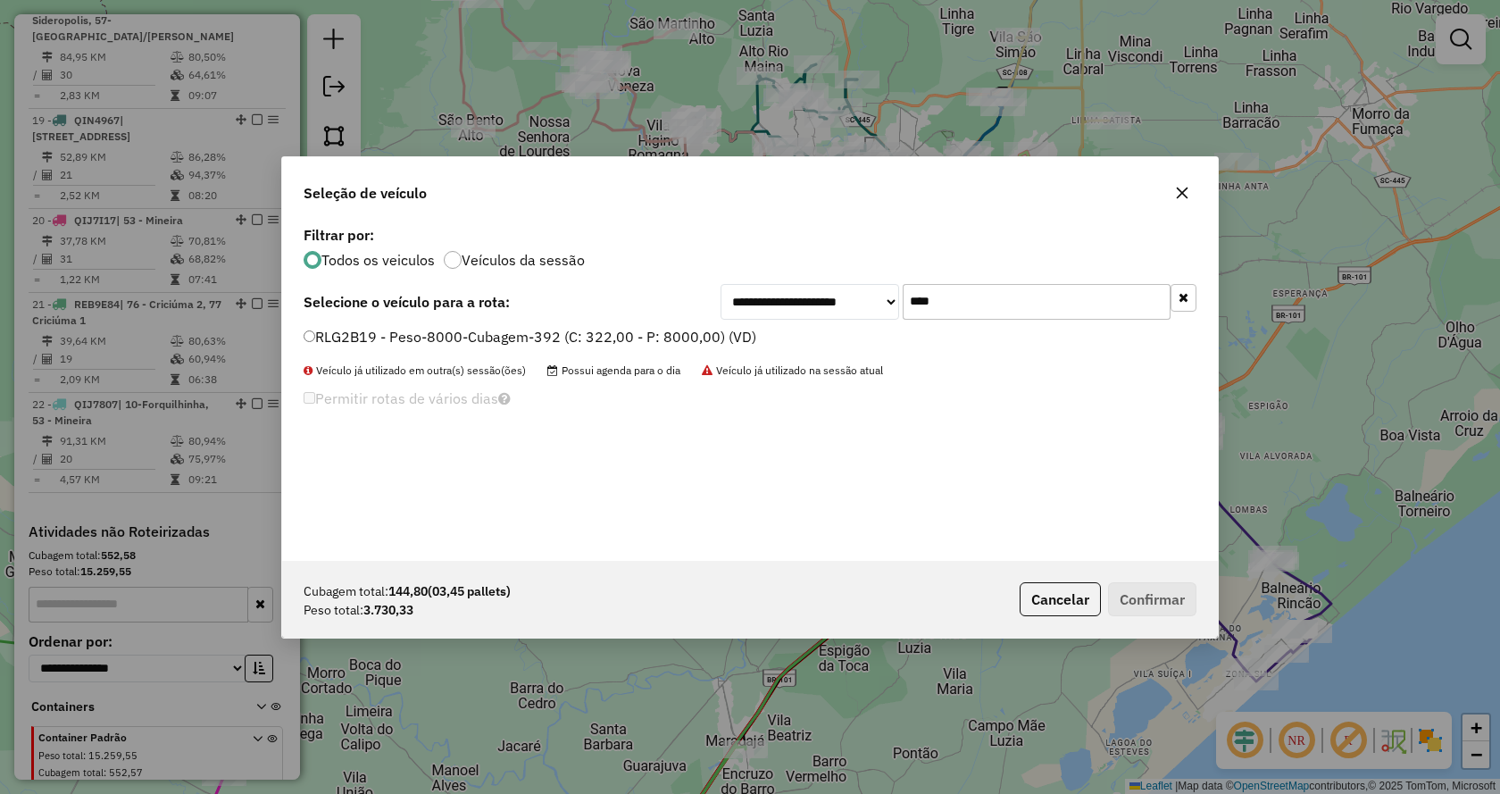
type input "****"
click at [646, 325] on div "**********" at bounding box center [750, 390] width 936 height 339
click at [721, 348] on div "RLG2B19 - Peso-8000-Cubagem-392 (C: 322,00 - P: 8000,00) (VD)" at bounding box center [750, 345] width 914 height 36
click at [717, 333] on label "RLG2B19 - Peso-8000-Cubagem-392 (C: 322,00 - P: 8000,00) (VD)" at bounding box center [530, 336] width 453 height 21
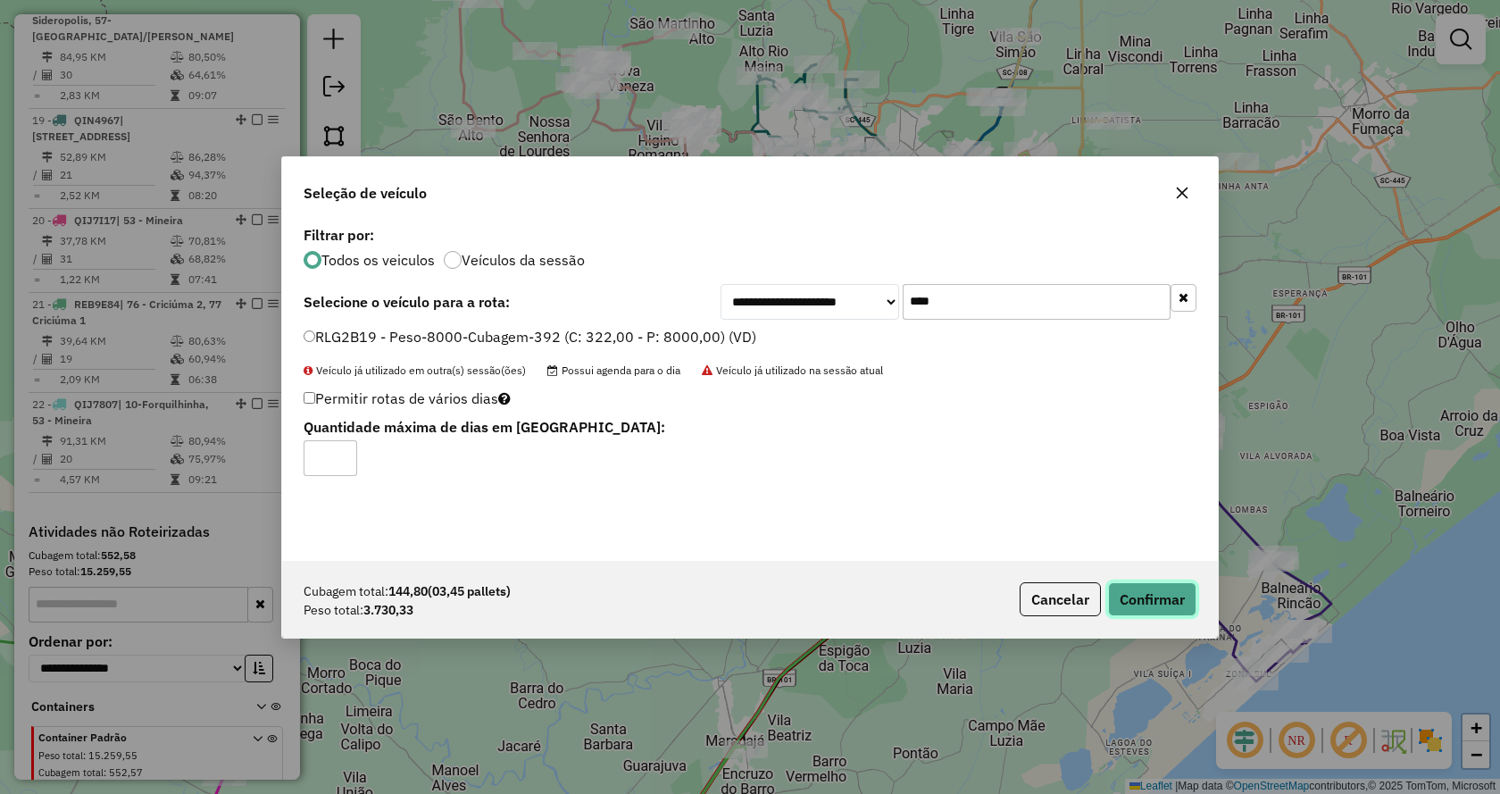
click at [1128, 591] on button "Confirmar" at bounding box center [1152, 599] width 88 height 34
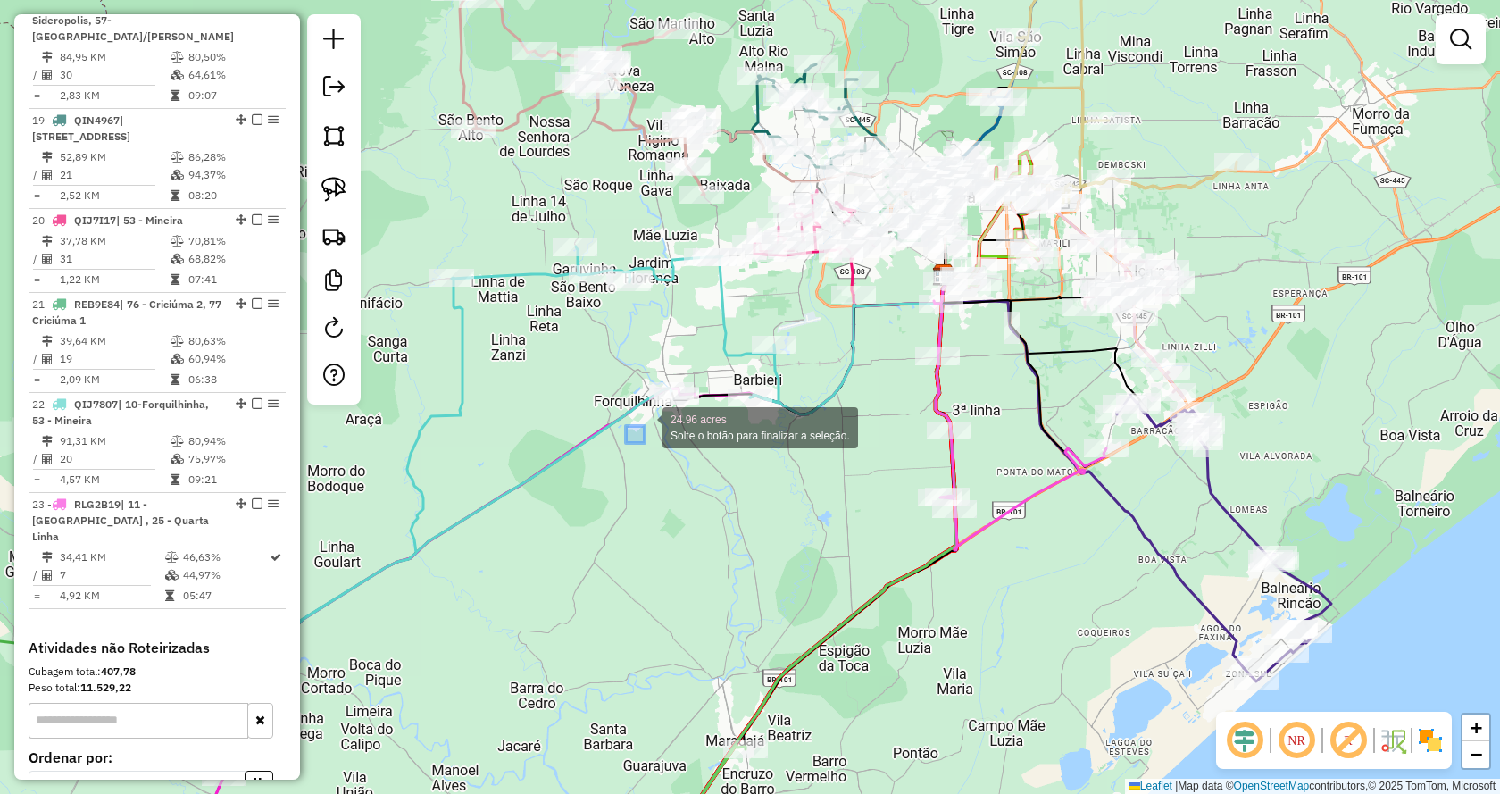
drag, startPoint x: 645, startPoint y: 426, endPoint x: 698, endPoint y: 365, distance: 81.0
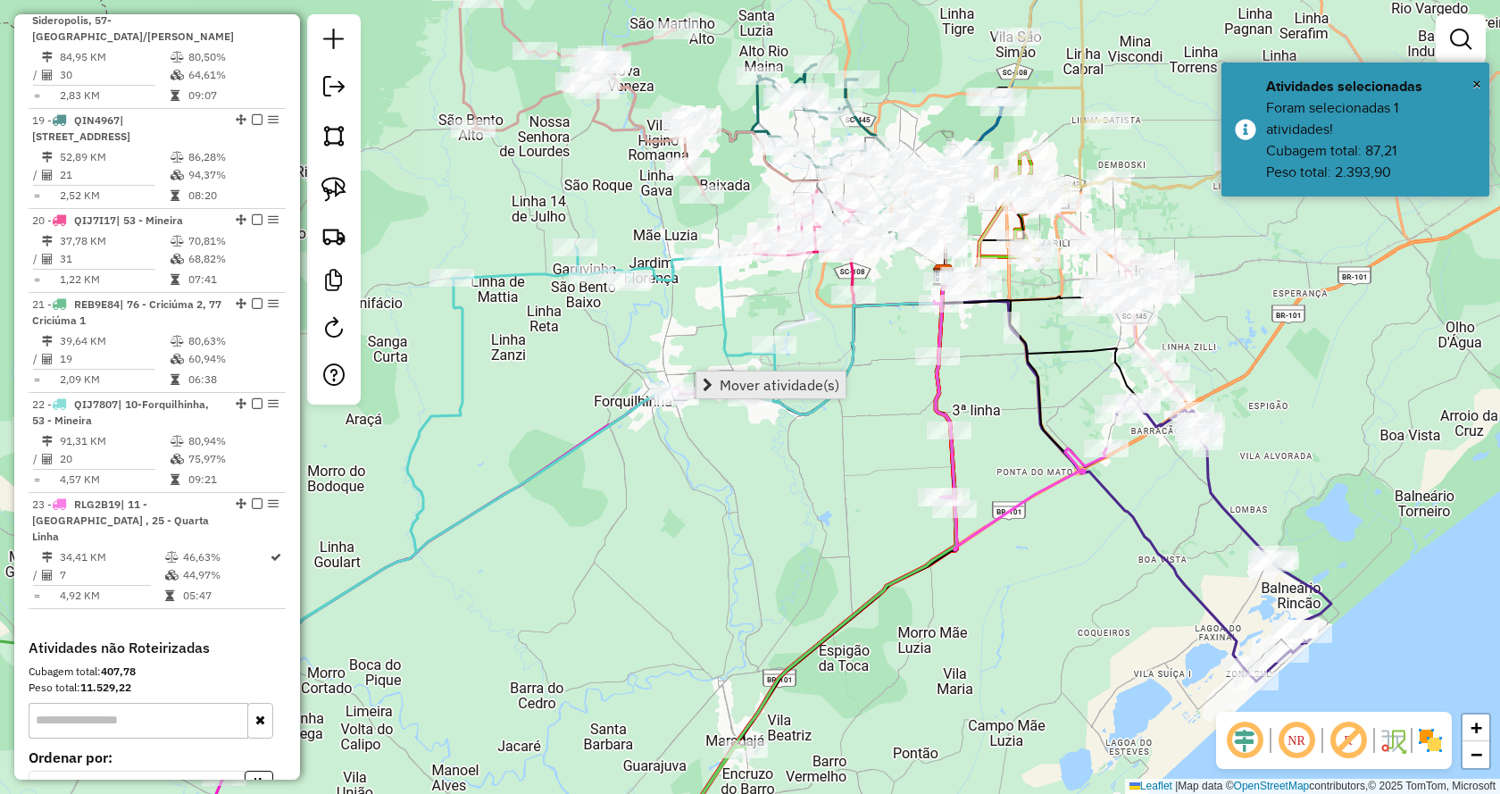
click at [755, 392] on span "Mover atividade(s)" at bounding box center [780, 385] width 120 height 14
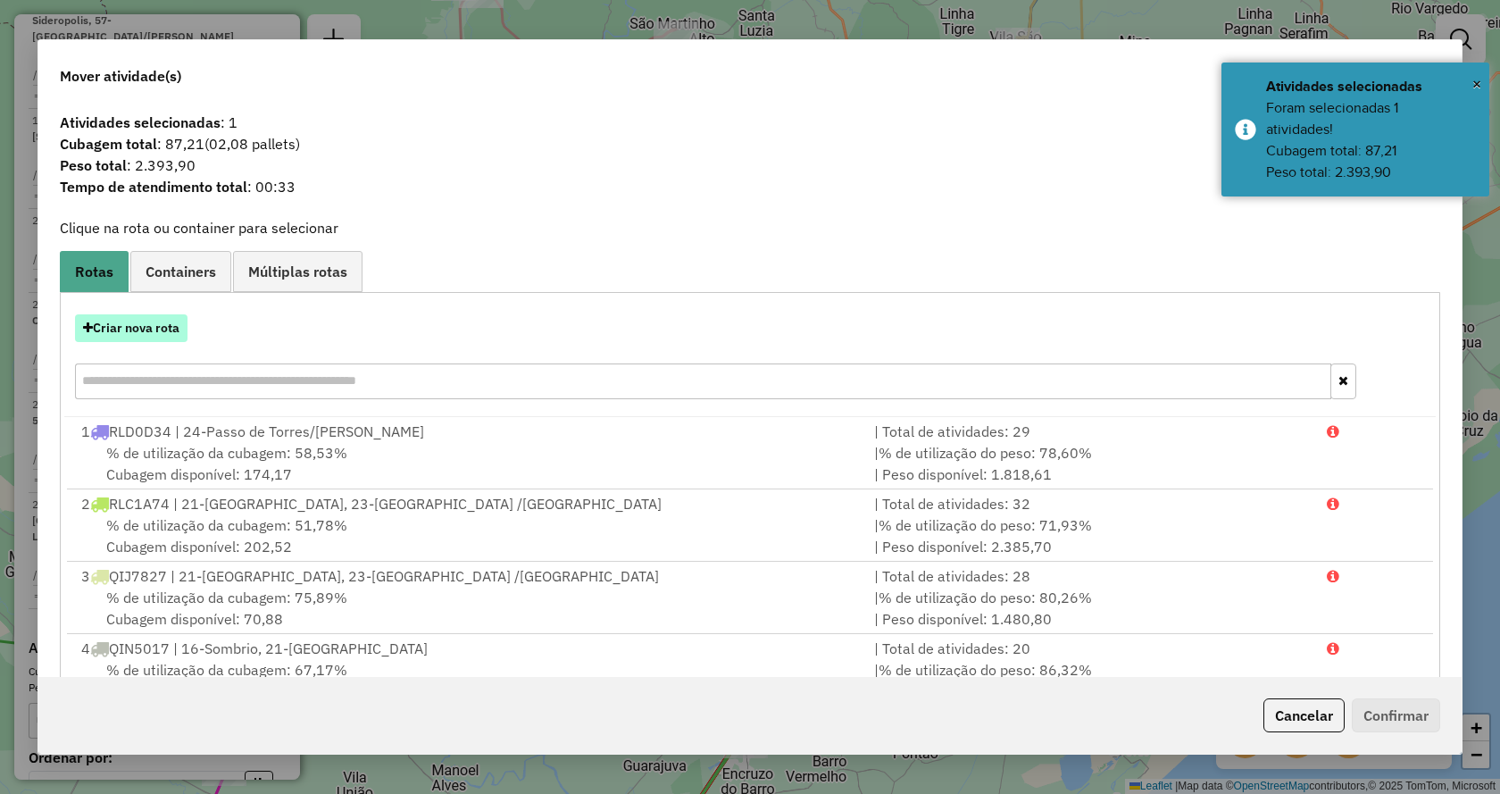
click at [127, 332] on button "Criar nova rota" at bounding box center [131, 328] width 113 height 28
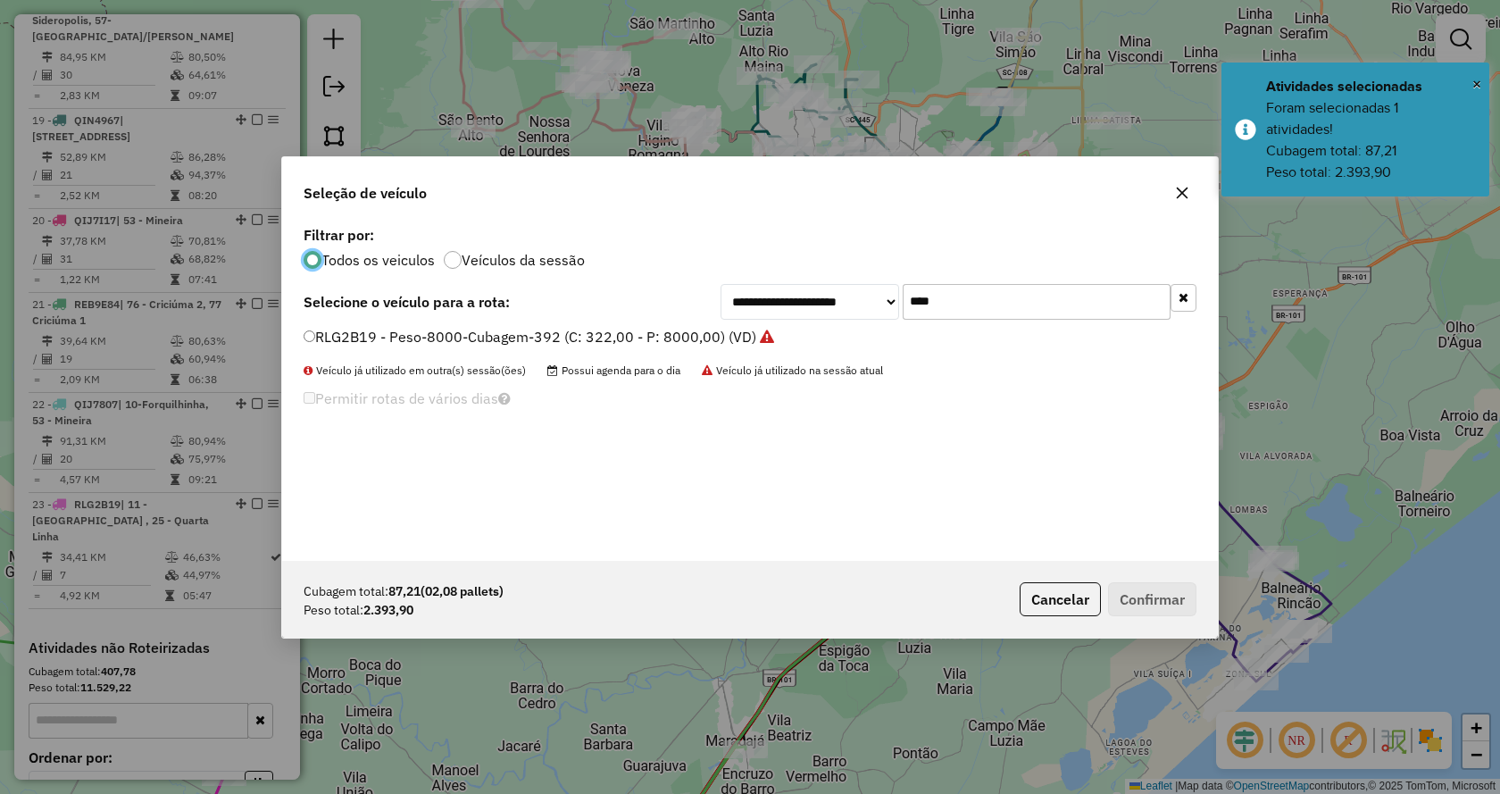
click at [427, 336] on label "RLG2B19 - Peso-8000-Cubagem-392 (C: 322,00 - P: 8000,00) (VD)" at bounding box center [539, 336] width 471 height 21
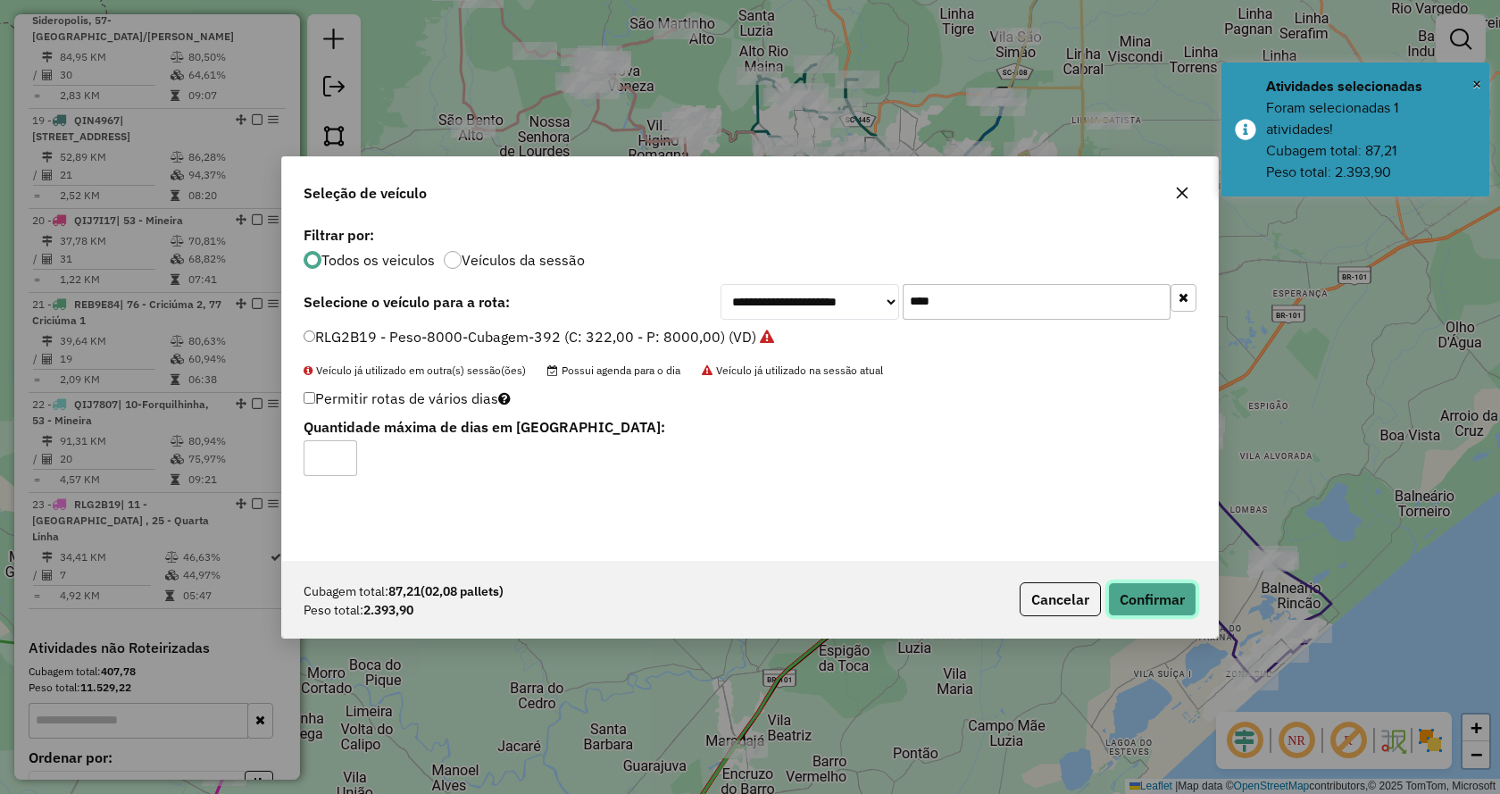
click at [1173, 596] on button "Confirmar" at bounding box center [1152, 599] width 88 height 34
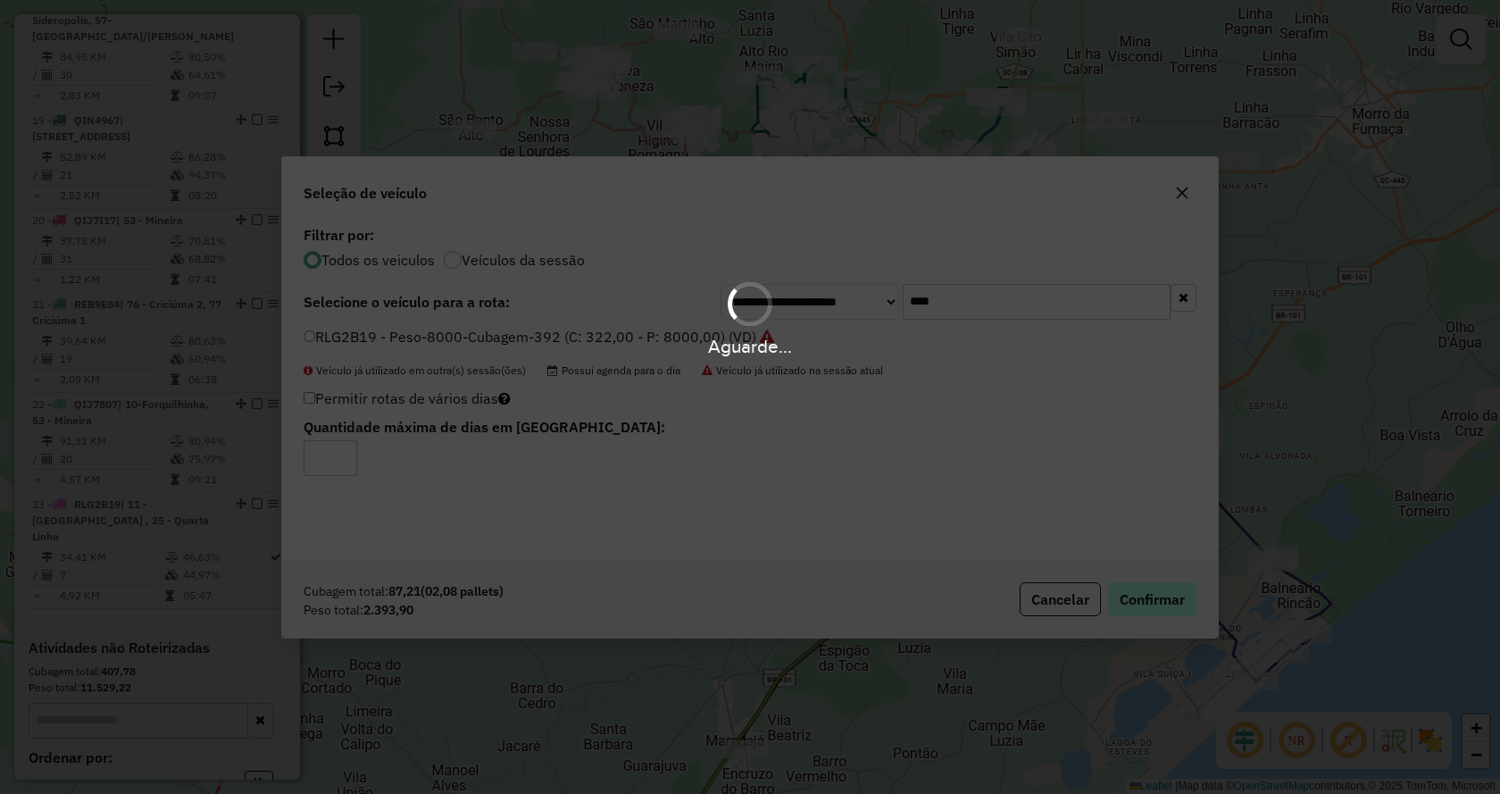
scroll to position [2493, 0]
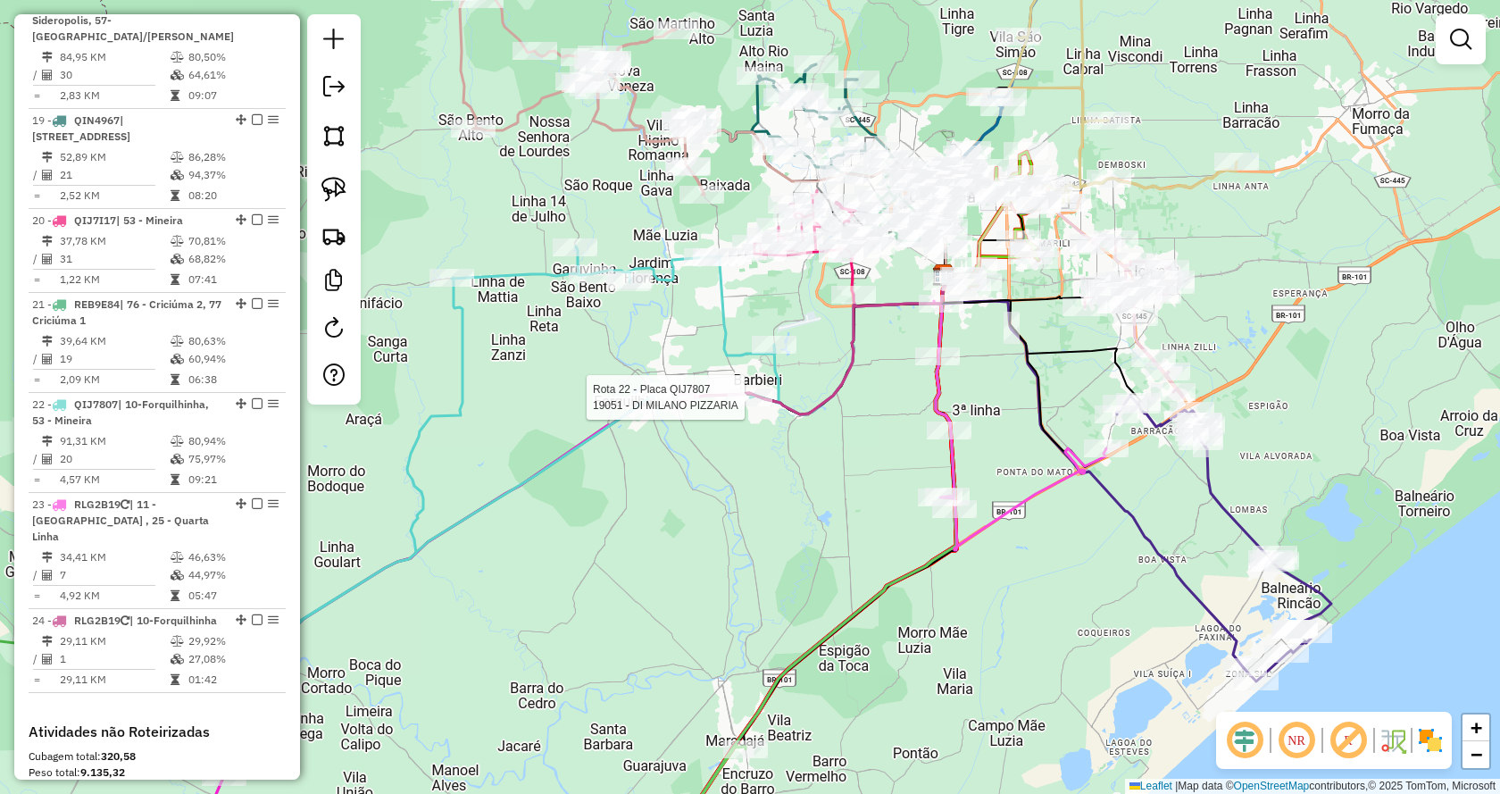
select select "*********"
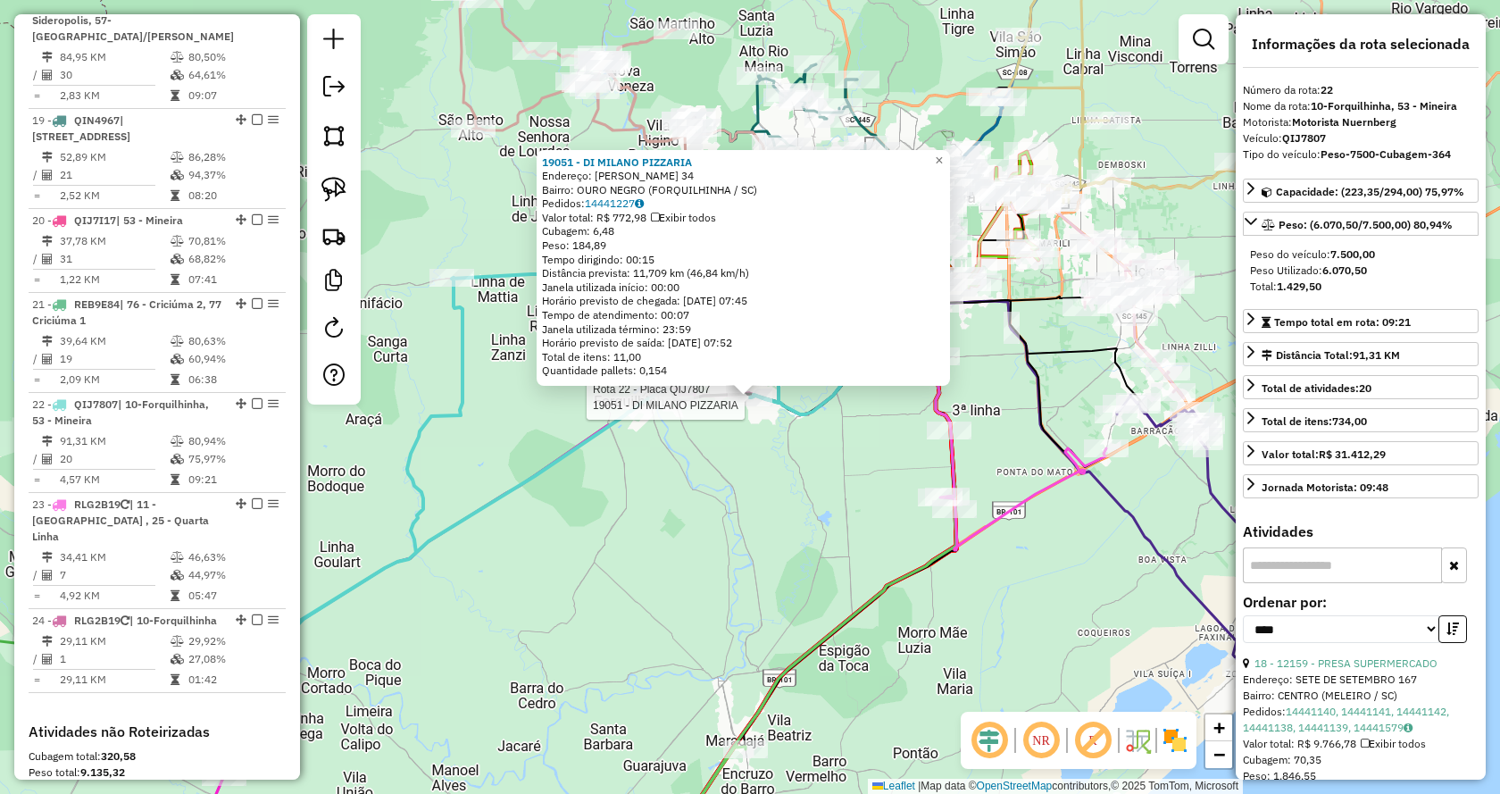
scroll to position [2694, 0]
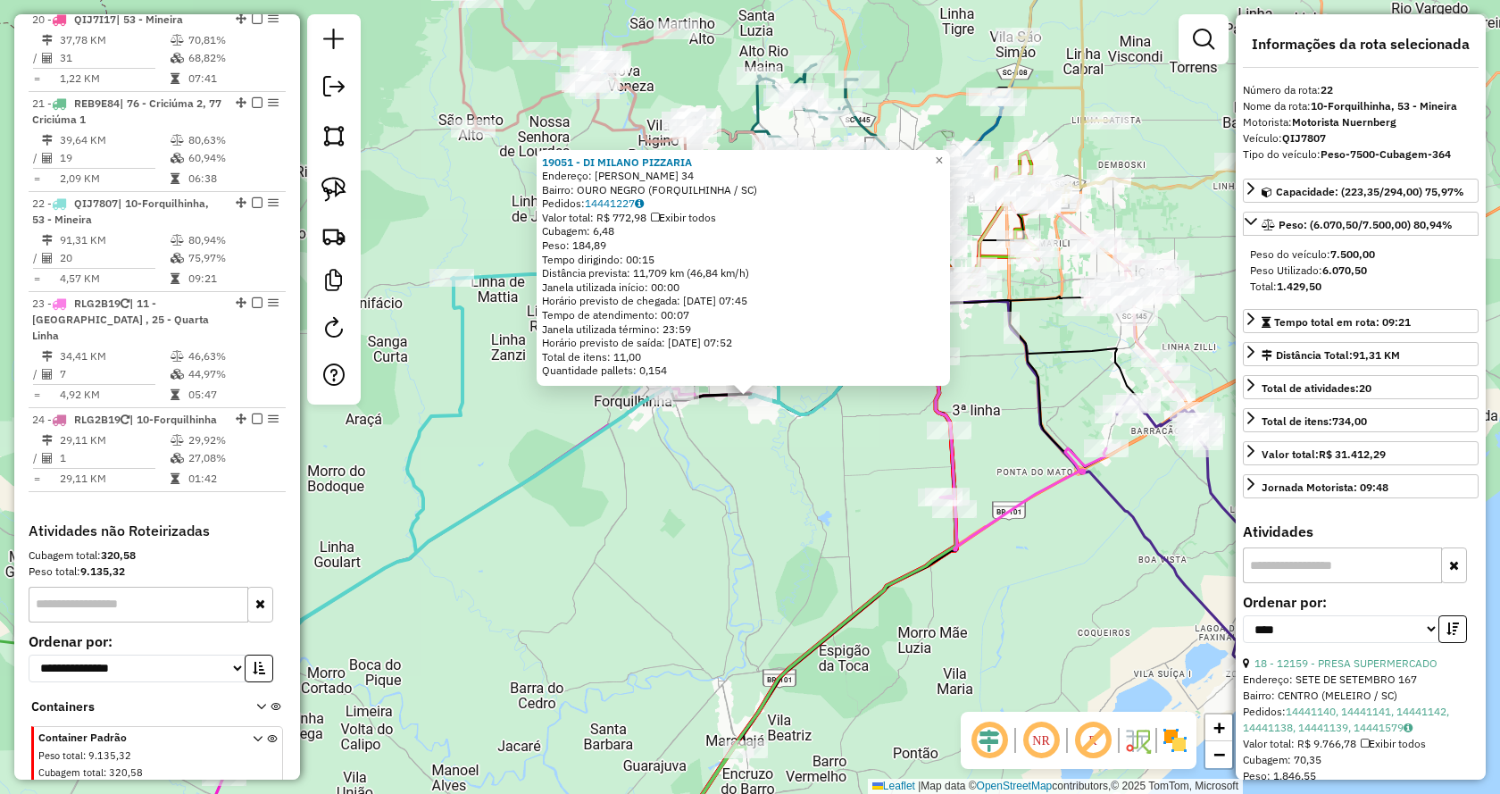
click at [772, 463] on div "19051 - DI MILANO PIZZARIA Endereço: HILDEBRANDO JOAO LEANDRO 34 Bairro: OURO N…" at bounding box center [750, 397] width 1500 height 794
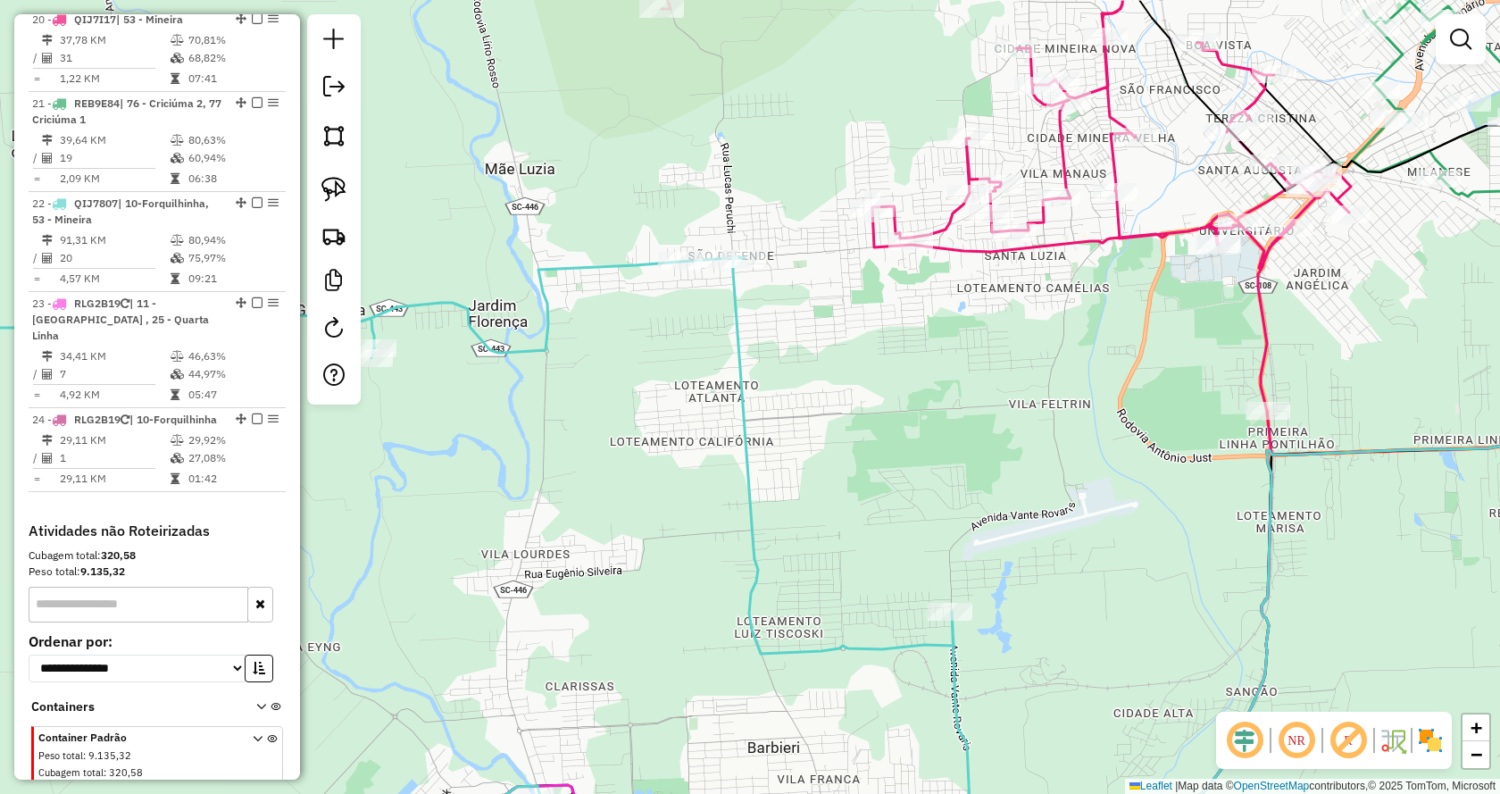
click at [855, 396] on div "Rota 22 - Placa QIJ7807 10940 - POSTO SAO DEFENDE Janela de atendimento Grade d…" at bounding box center [750, 397] width 1500 height 794
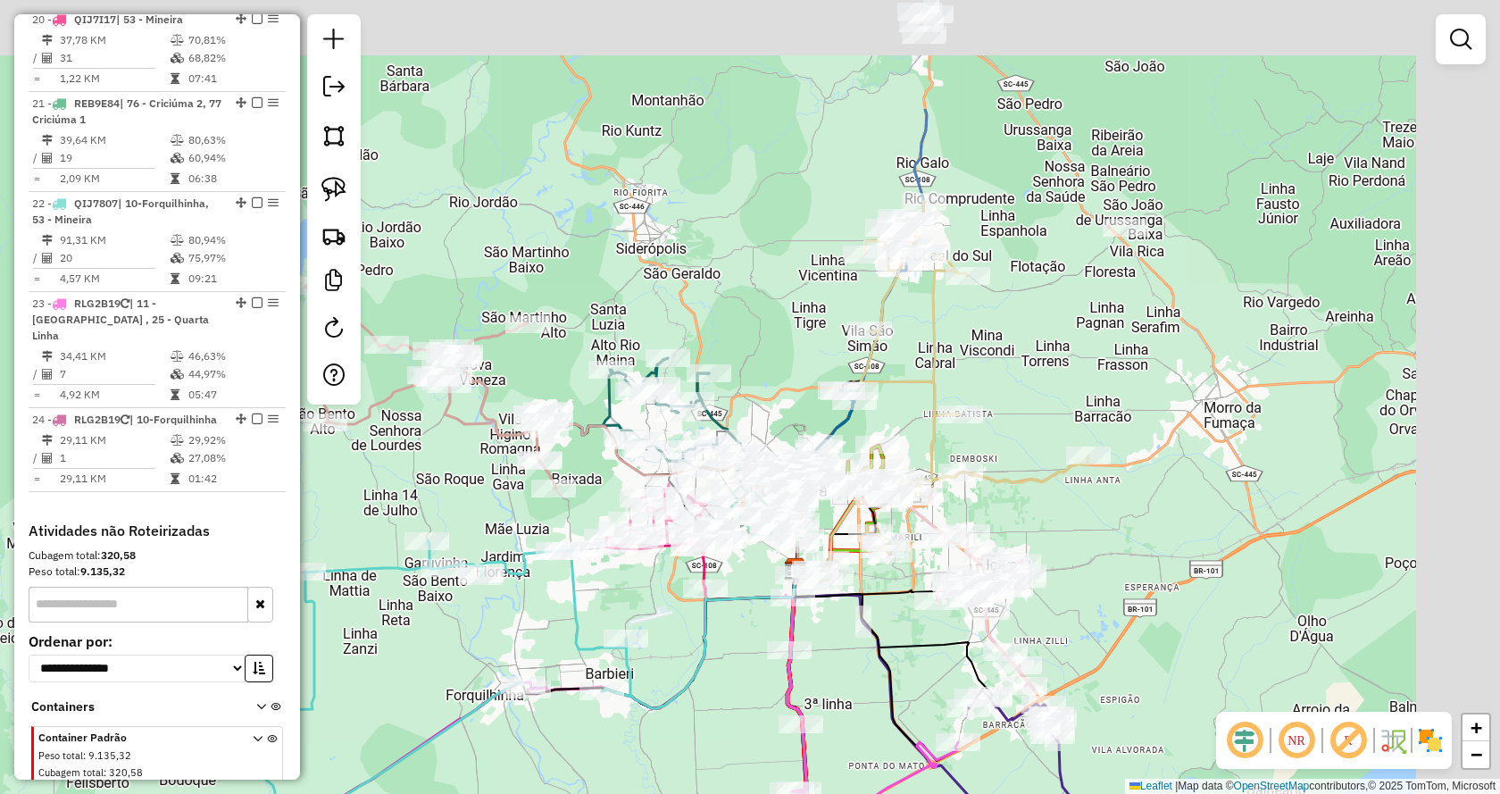
drag, startPoint x: 1320, startPoint y: 150, endPoint x: 1071, endPoint y: 316, distance: 299.4
click at [1065, 342] on div "Janela de atendimento Grade de atendimento Capacidade Transportadoras Veículos …" at bounding box center [750, 397] width 1500 height 794
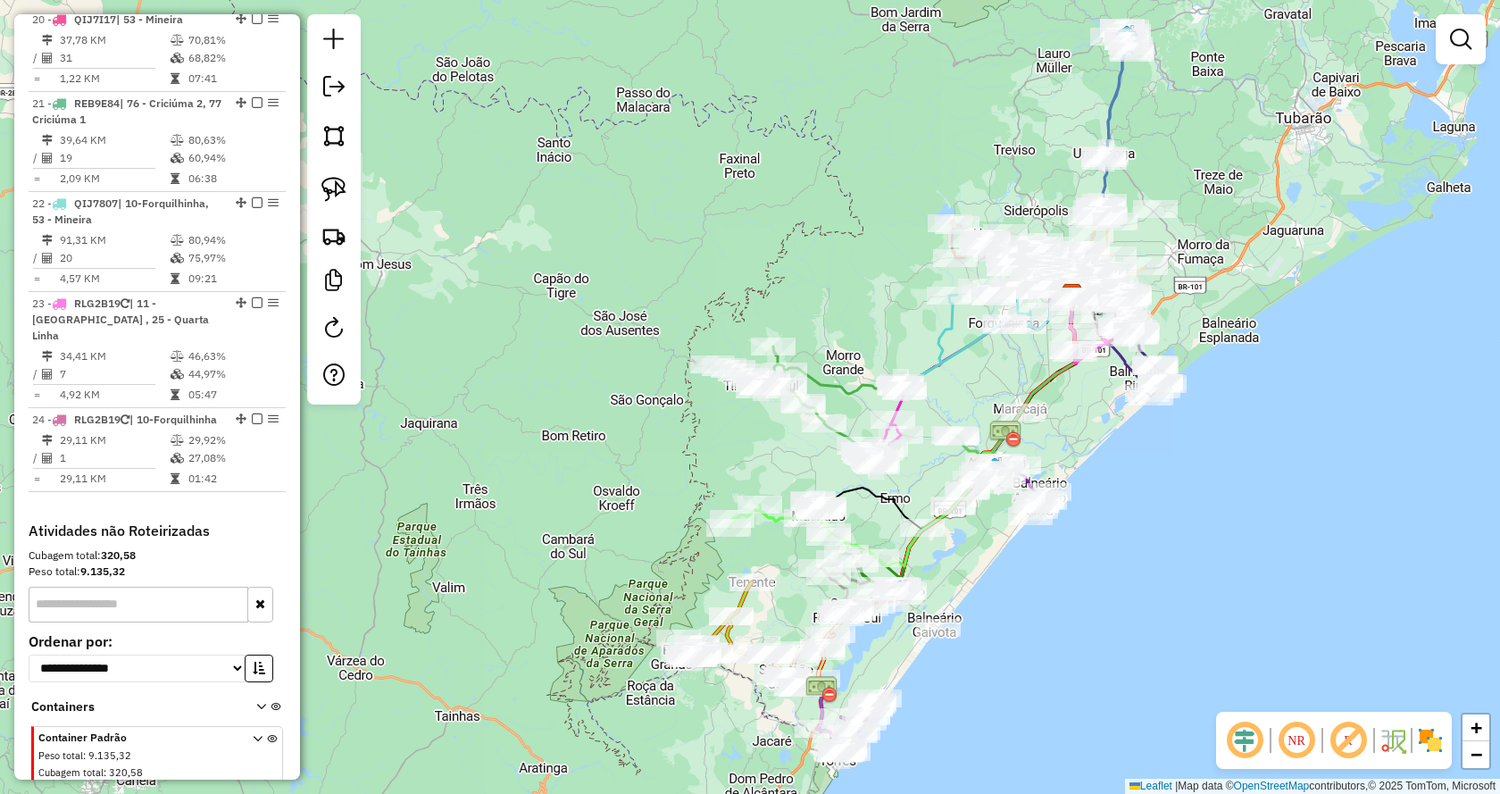
drag, startPoint x: 1251, startPoint y: 345, endPoint x: 1243, endPoint y: 247, distance: 97.7
click at [1243, 247] on div "Janela de atendimento Grade de atendimento Capacidade Transportadoras Veículos …" at bounding box center [750, 397] width 1500 height 794
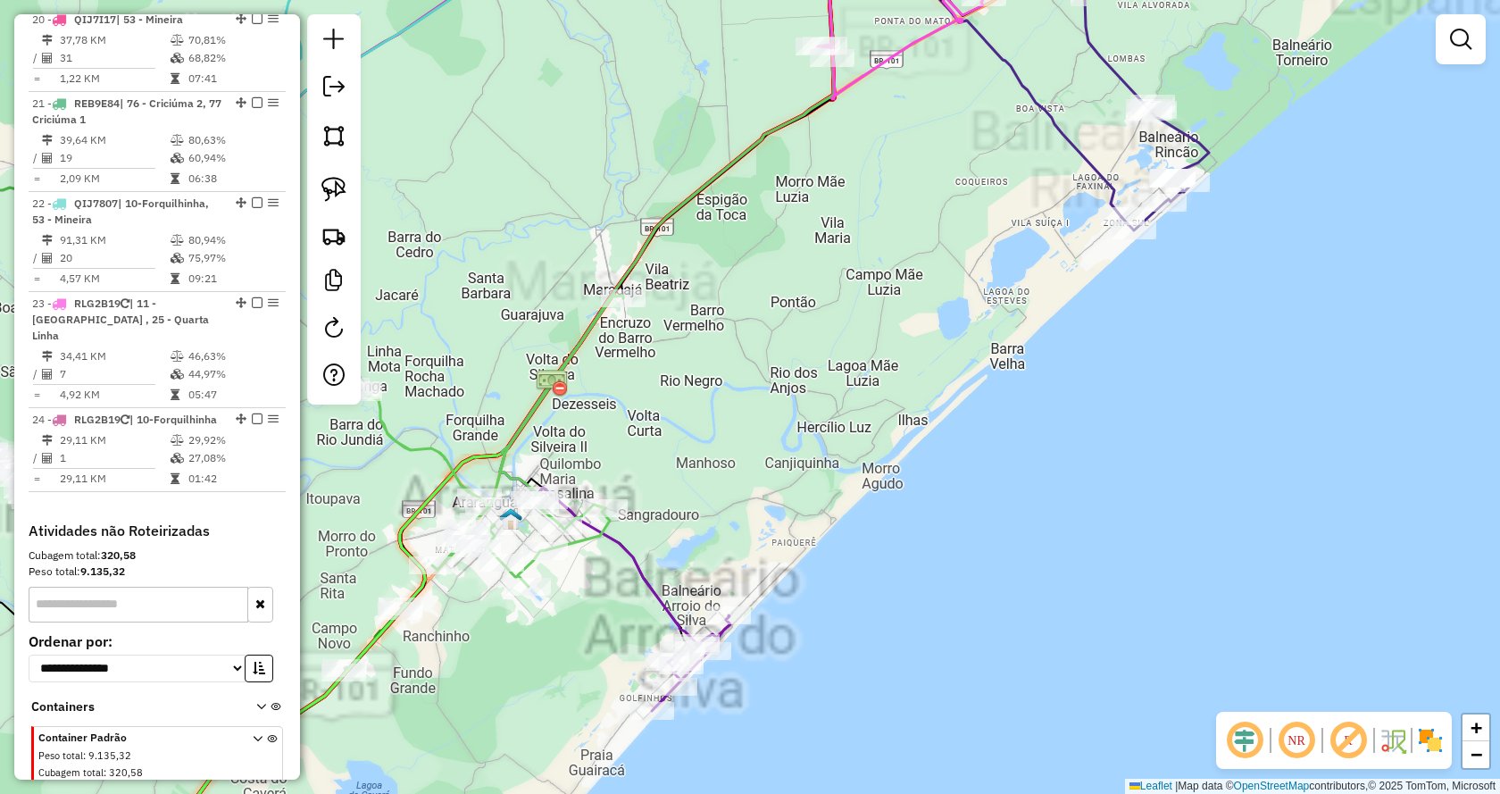
drag, startPoint x: 1201, startPoint y: 251, endPoint x: 1156, endPoint y: 421, distance: 175.4
click at [1156, 421] on div "Janela de atendimento Grade de atendimento Capacidade Transportadoras Veículos …" at bounding box center [750, 397] width 1500 height 794
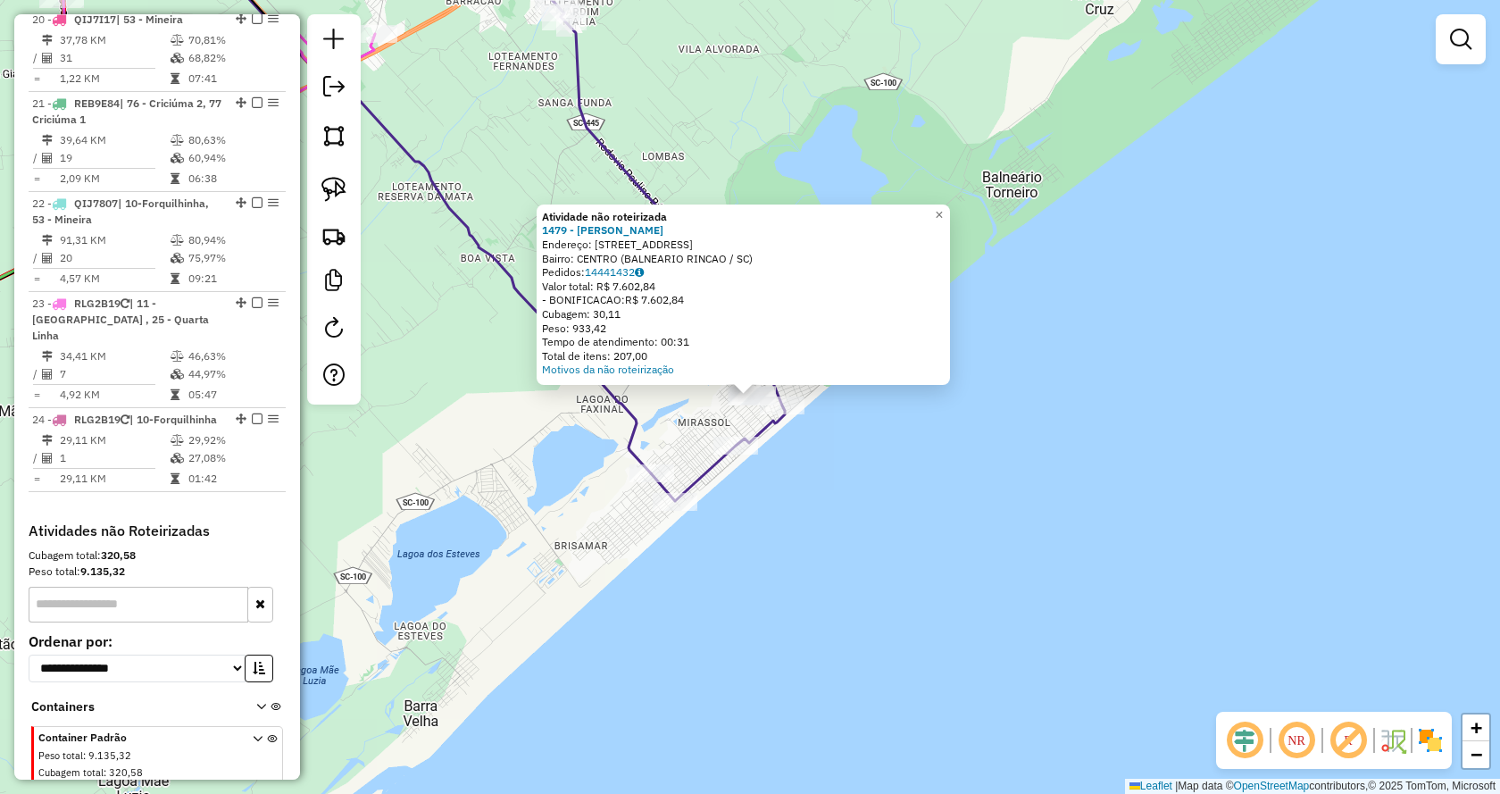
click at [831, 505] on div "Atividade não roteirizada 1479 - LINO SUPERMERCADO Endereço: AV CRICIUMA 519 Ba…" at bounding box center [750, 397] width 1500 height 794
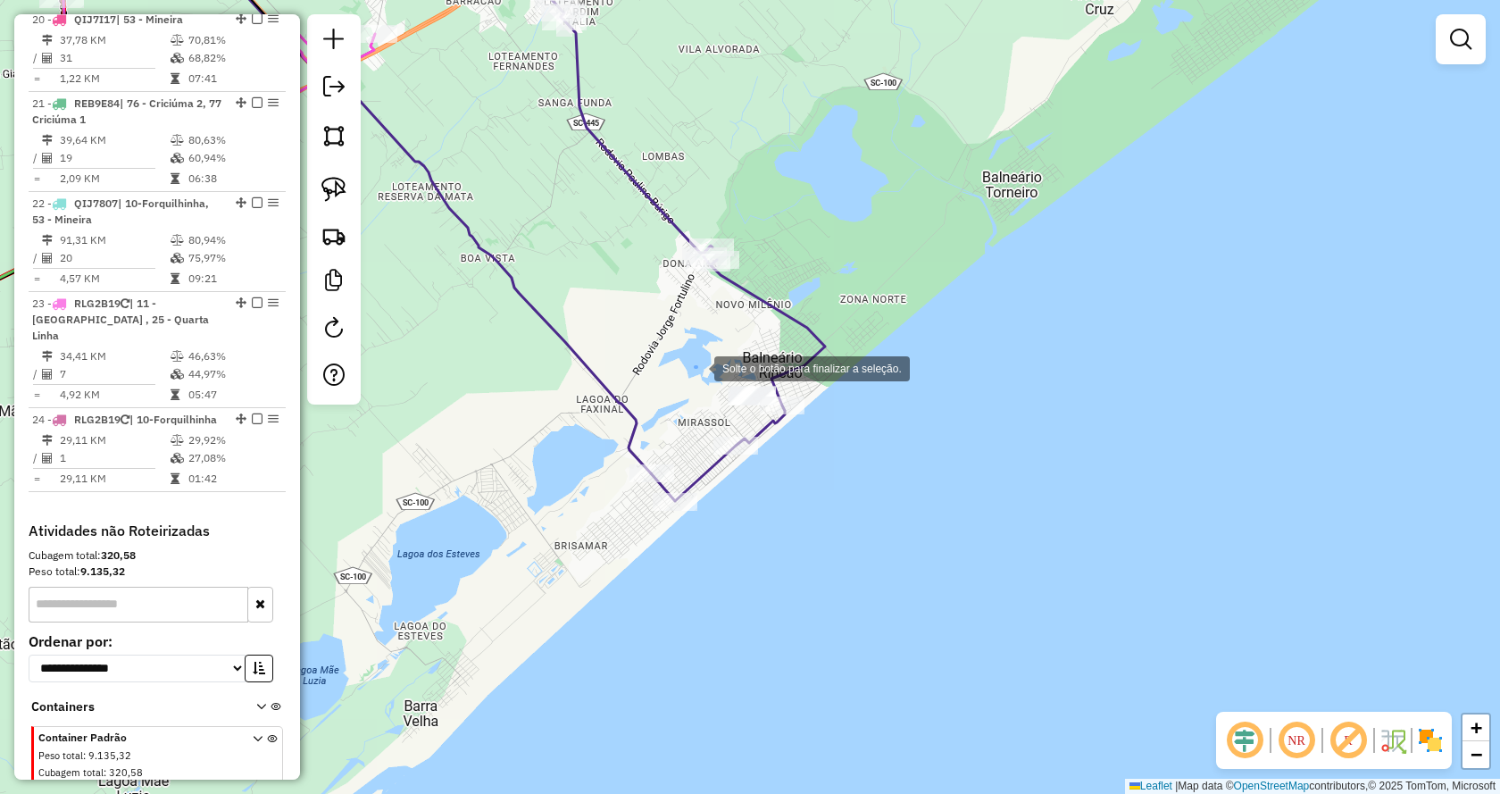
drag, startPoint x: 696, startPoint y: 367, endPoint x: 819, endPoint y: 438, distance: 142.4
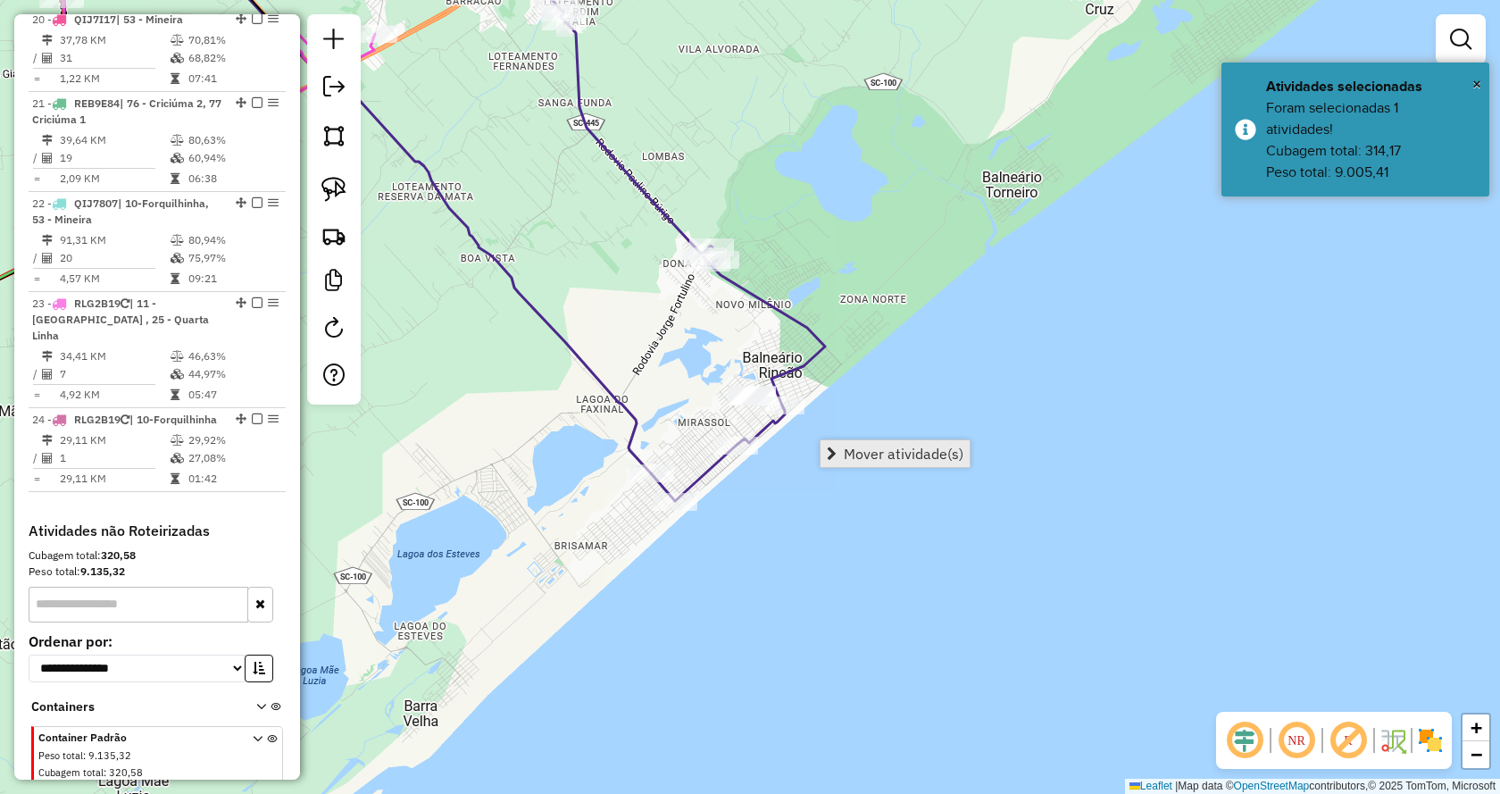
click at [868, 450] on span "Mover atividade(s)" at bounding box center [904, 453] width 120 height 14
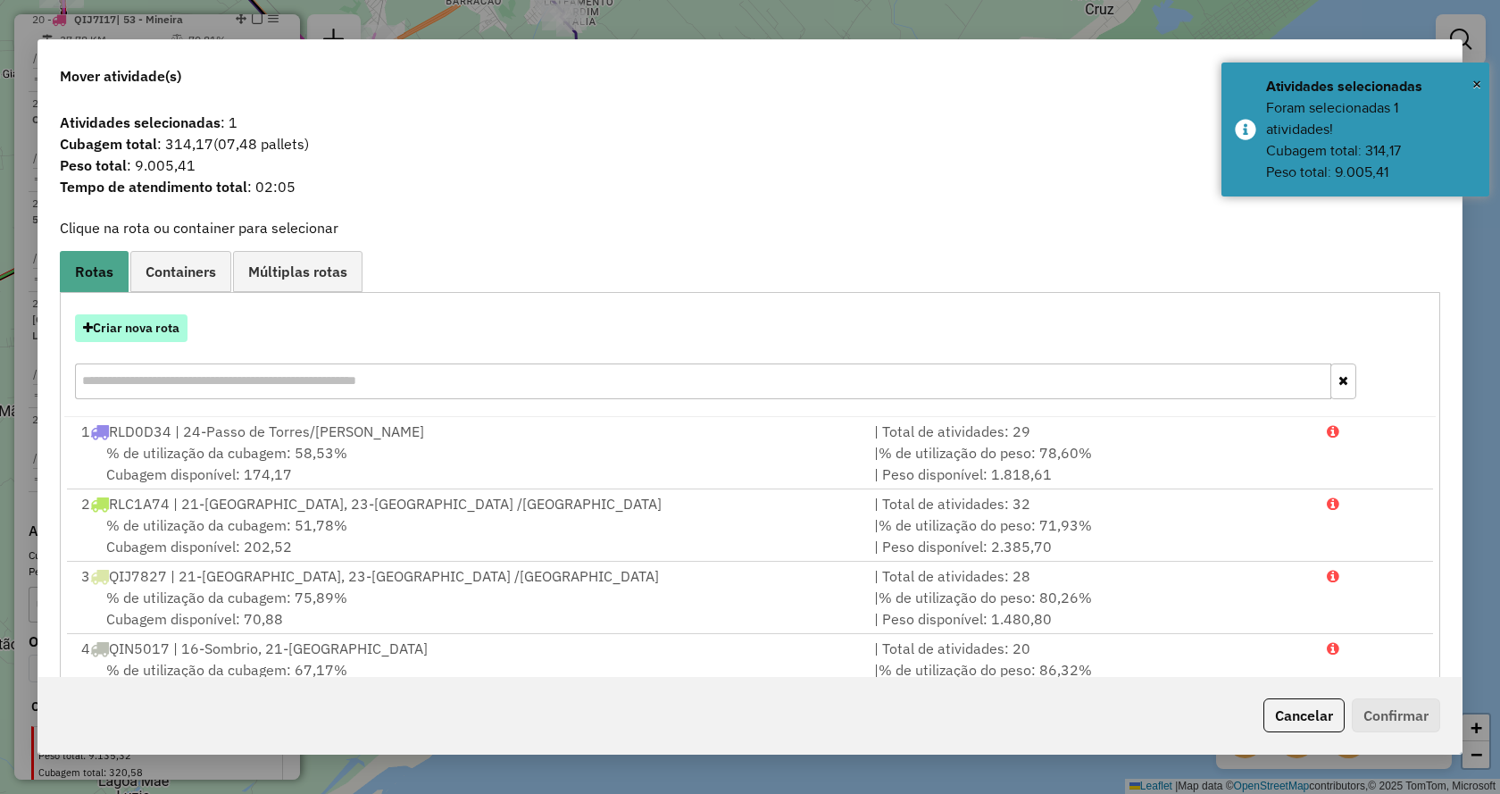
click at [168, 335] on button "Criar nova rota" at bounding box center [131, 328] width 113 height 28
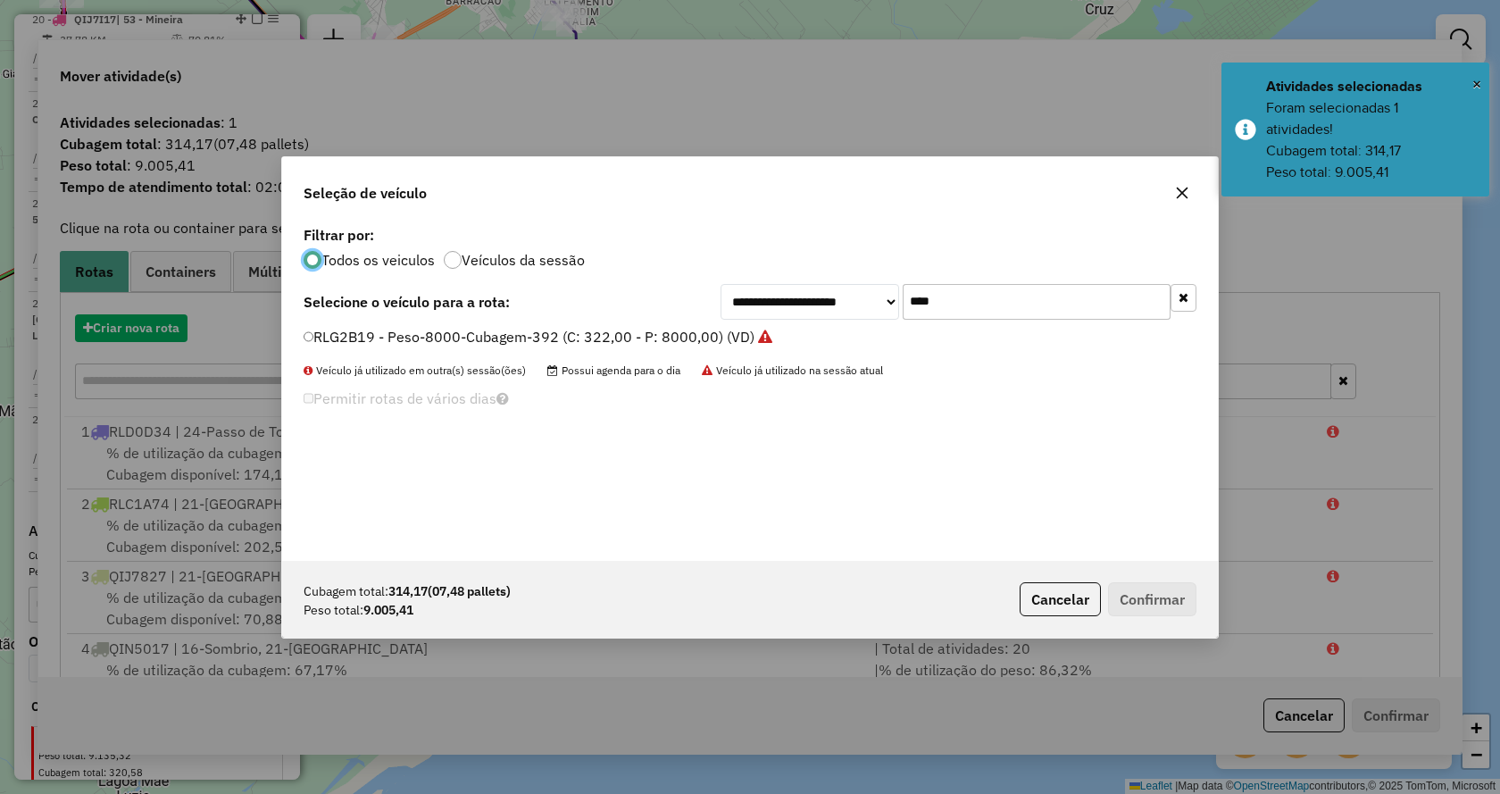
scroll to position [10, 5]
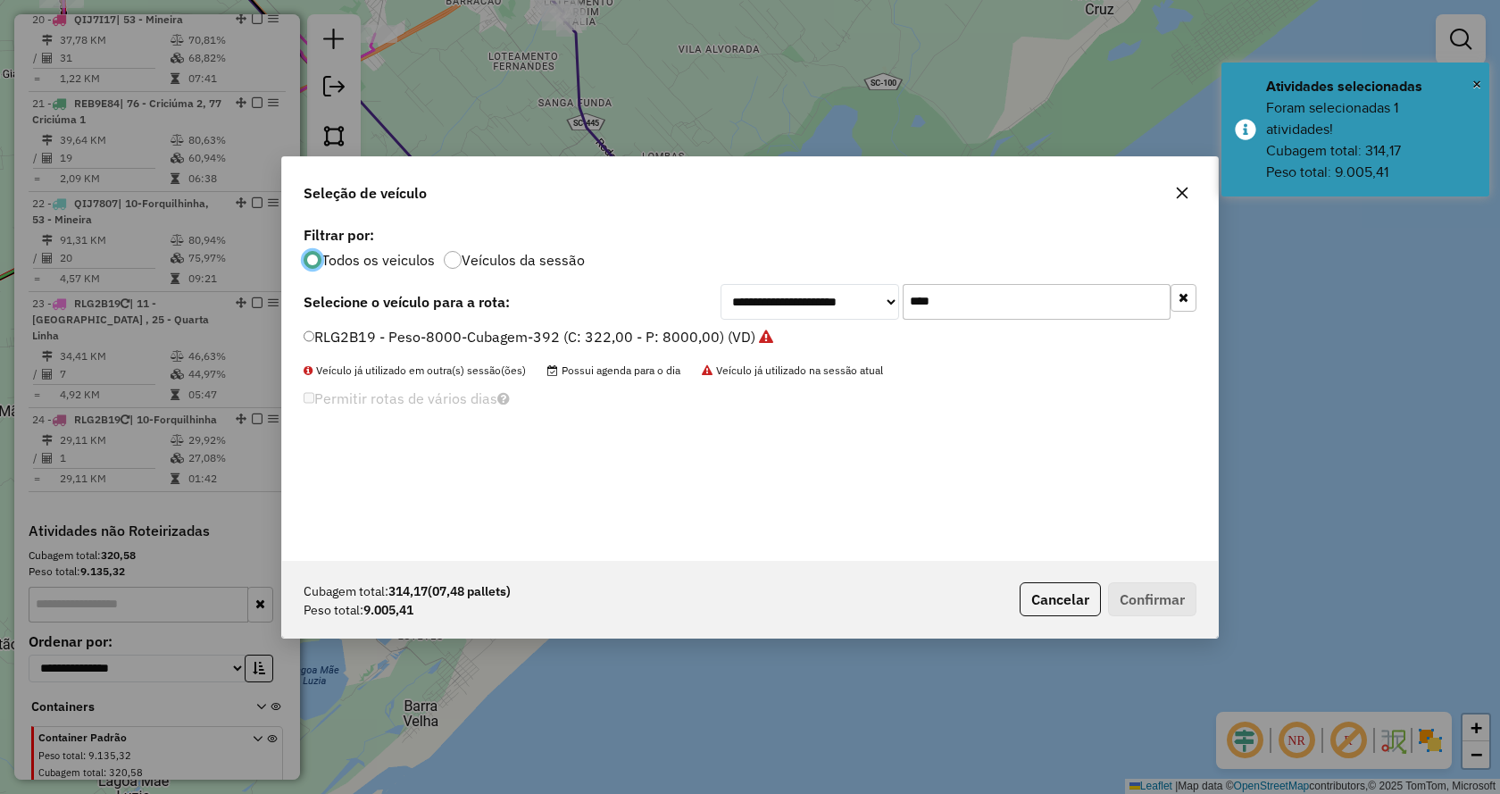
click at [1194, 297] on button "button" at bounding box center [1184, 298] width 26 height 28
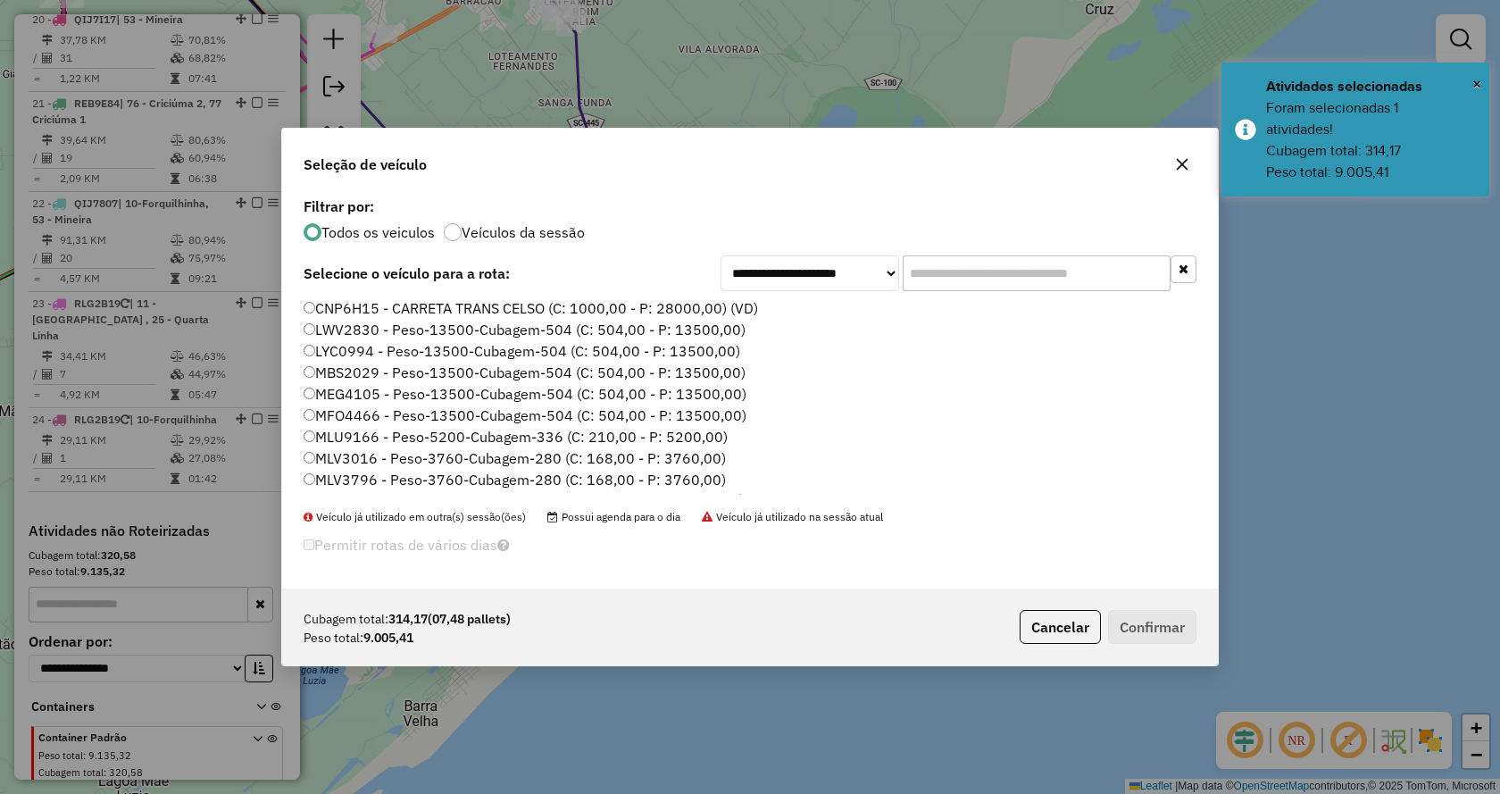
click at [1142, 282] on input "text" at bounding box center [1037, 273] width 268 height 36
click at [1095, 281] on input "text" at bounding box center [1037, 273] width 268 height 36
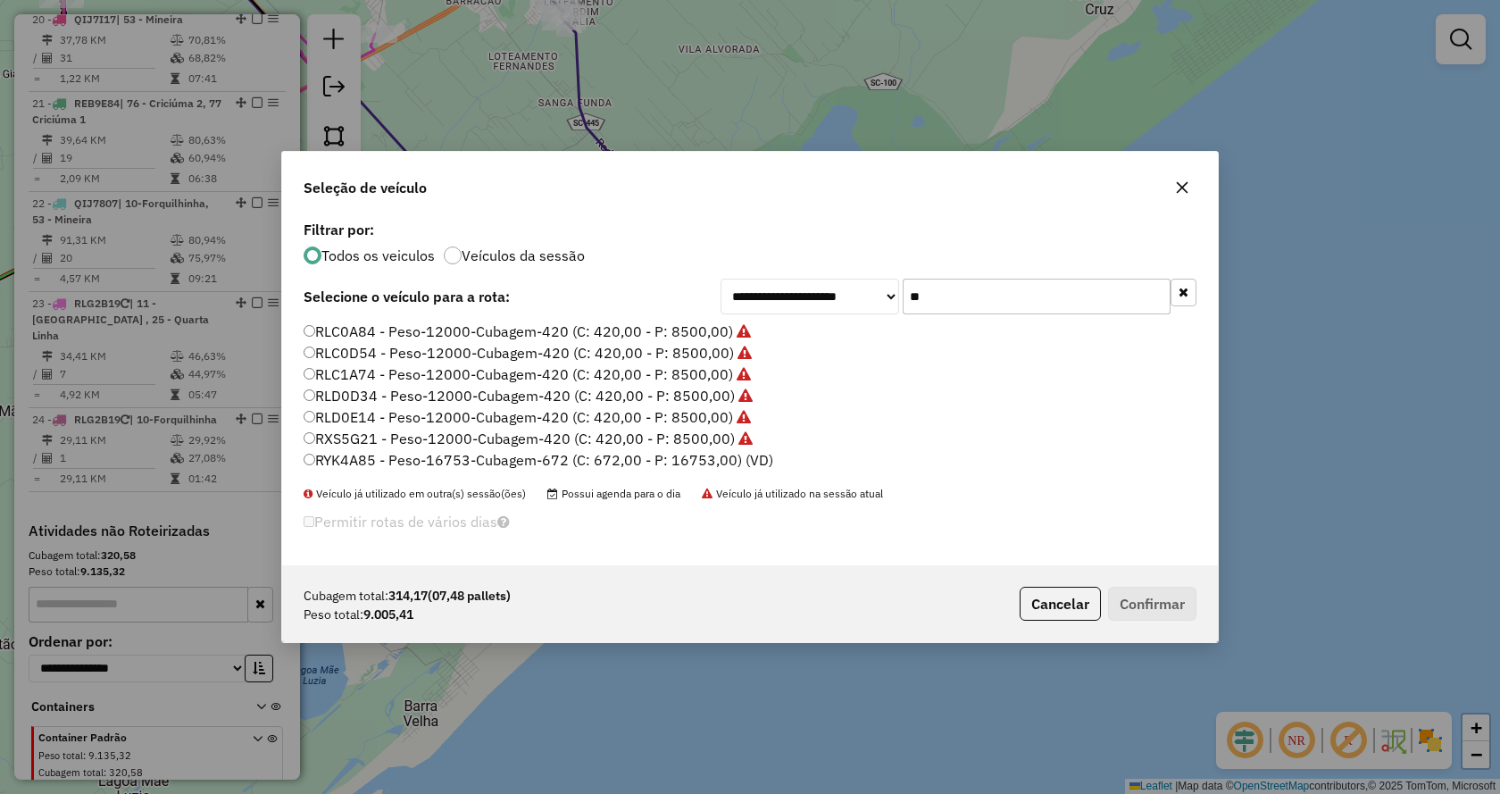
type input "**"
click at [728, 461] on label "RYK4A85 - Peso-16753-Cubagem-672 (C: 672,00 - P: 16753,00) (VD)" at bounding box center [539, 459] width 470 height 21
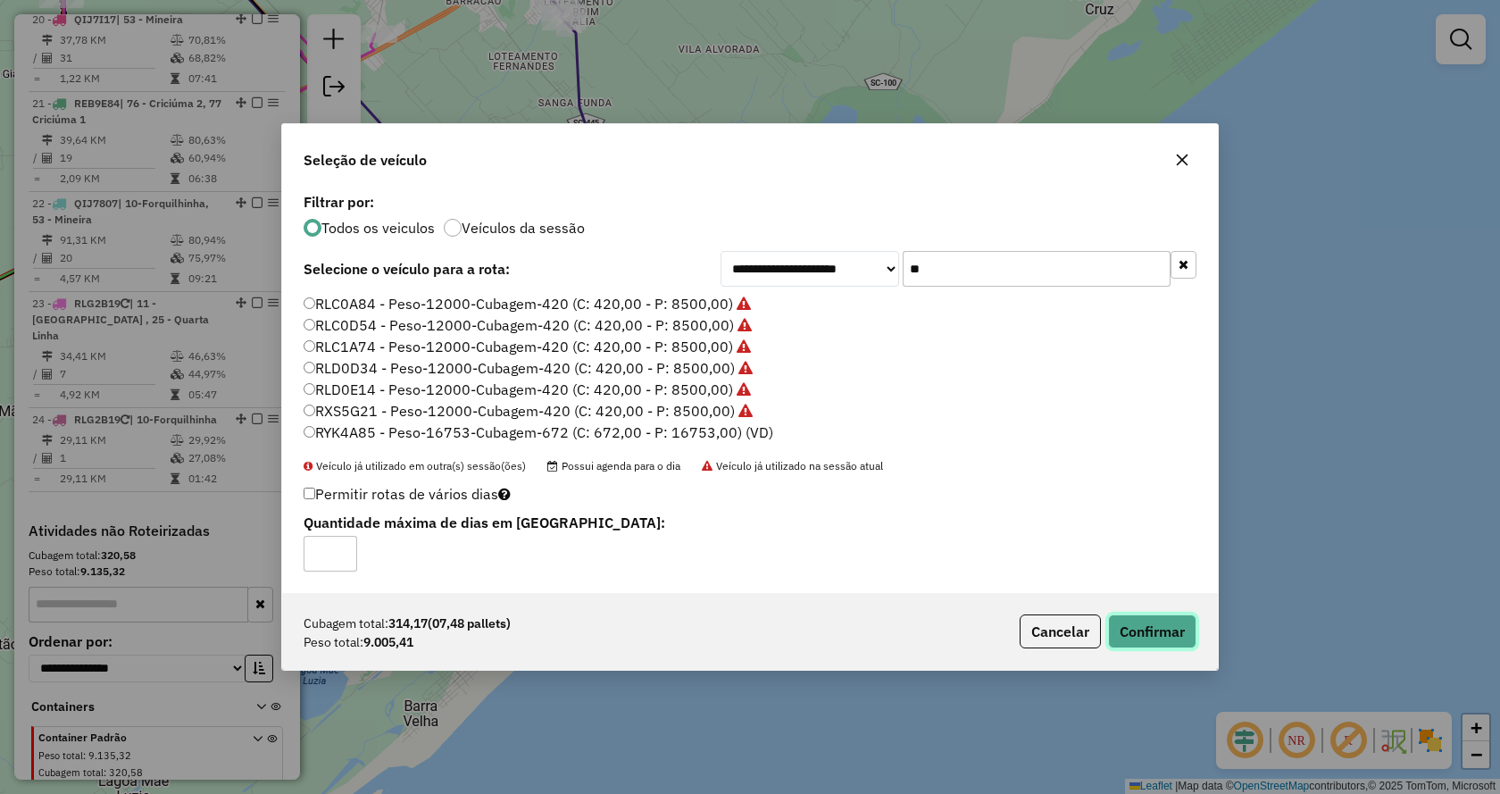
click at [1165, 631] on button "Confirmar" at bounding box center [1152, 631] width 88 height 34
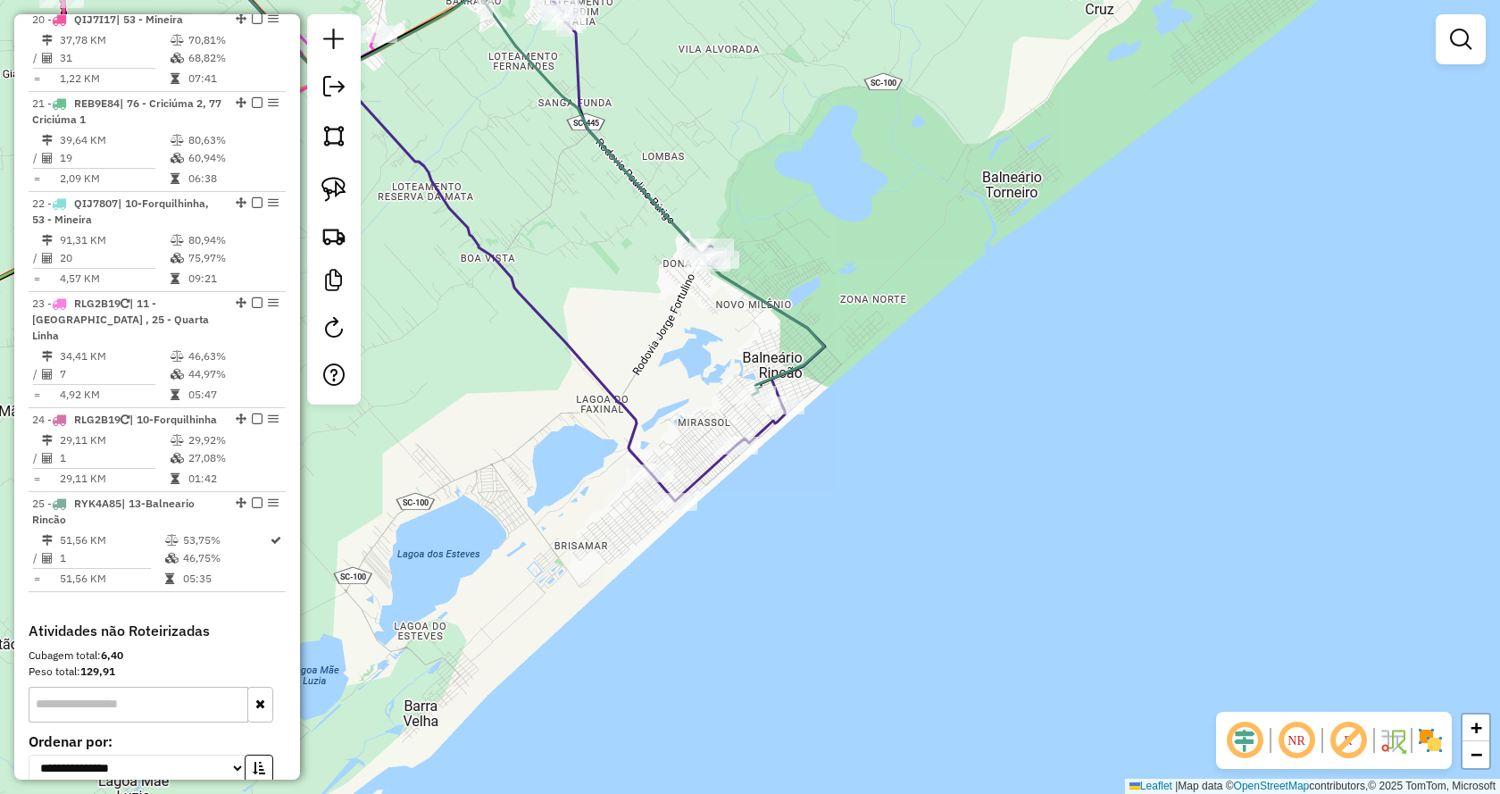
click at [888, 543] on div "Janela de atendimento Grade de atendimento Capacidade Transportadoras Veículos …" at bounding box center [750, 397] width 1500 height 794
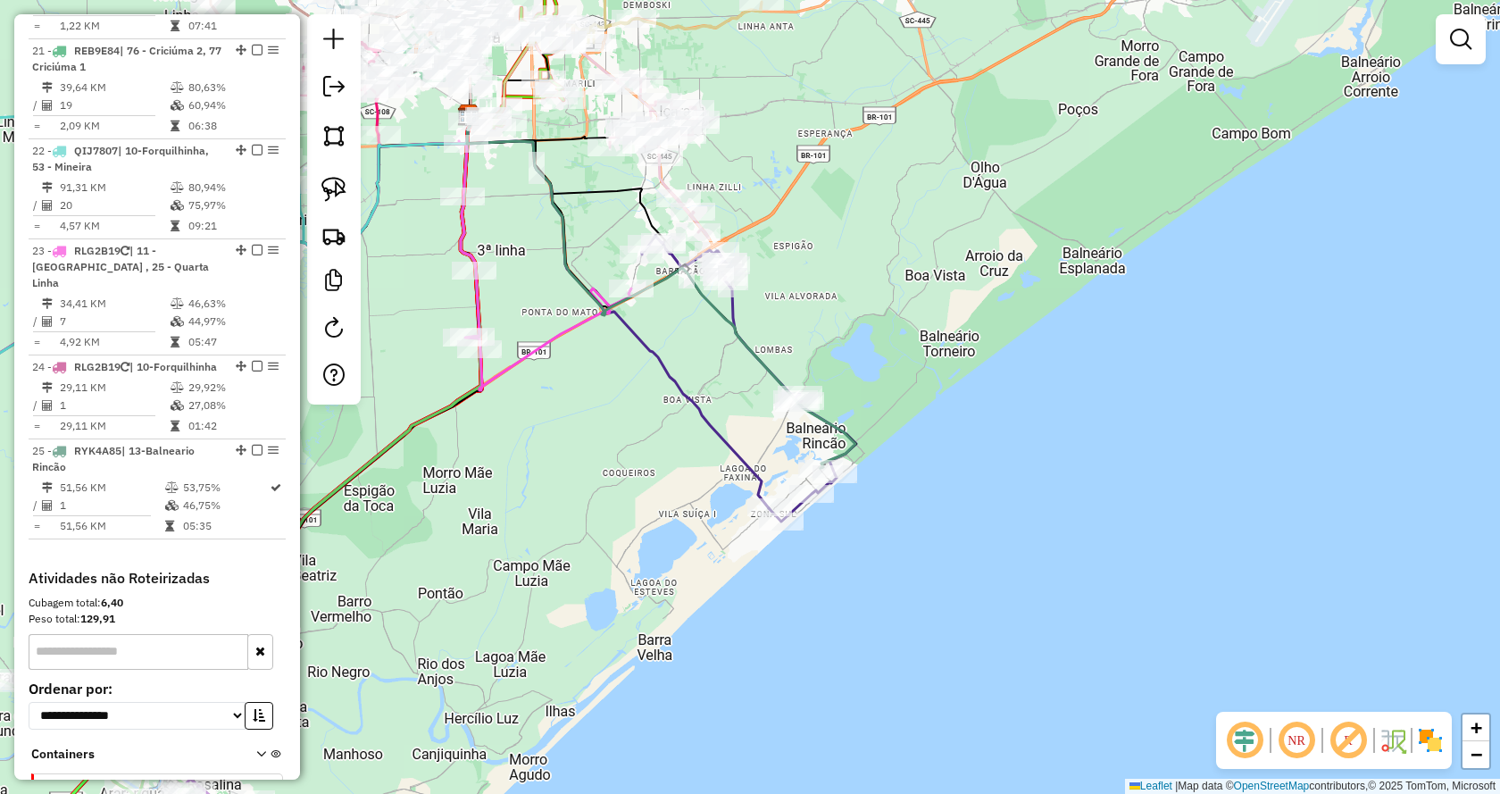
scroll to position [2794, 0]
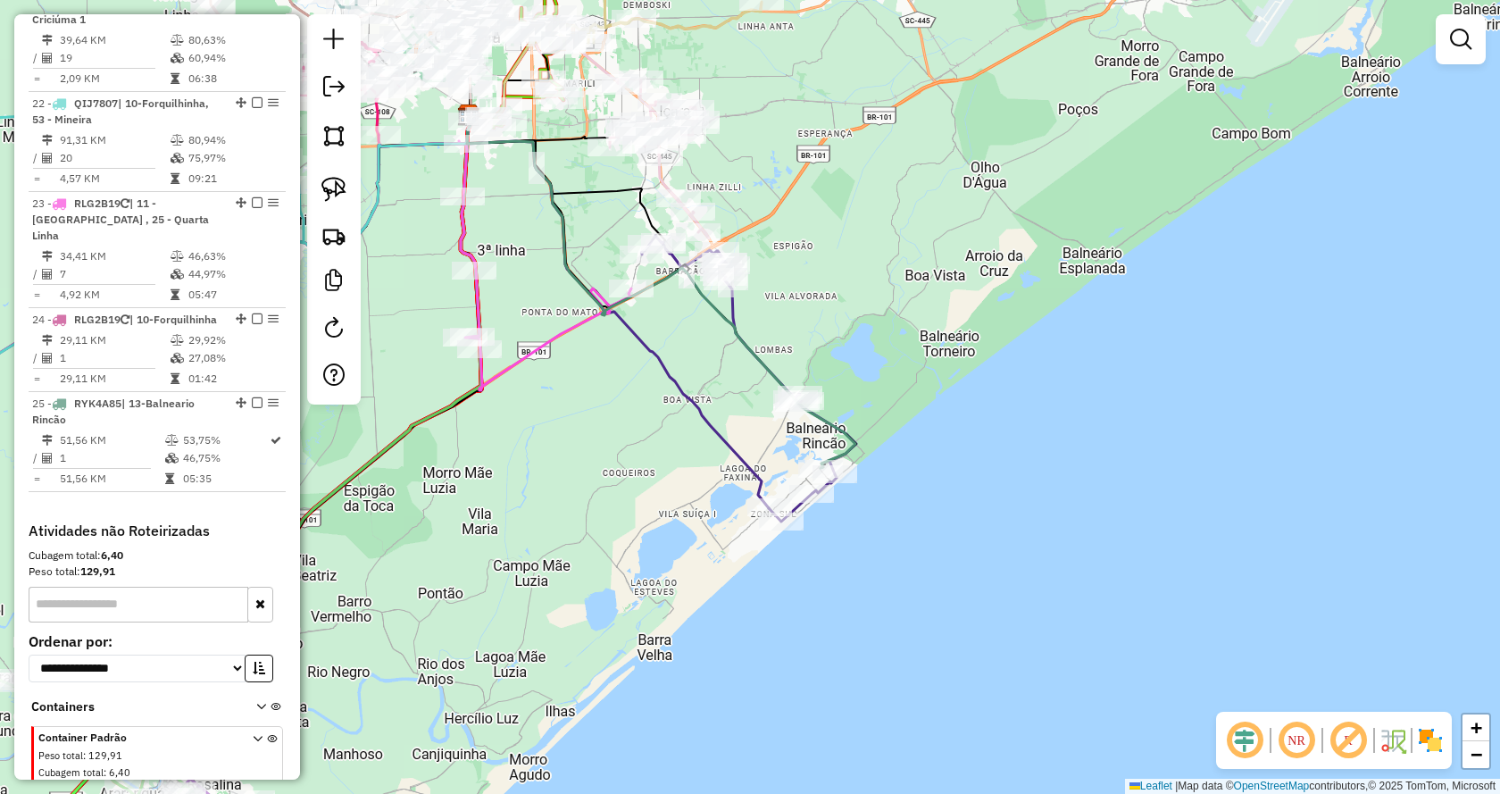
click at [253, 734] on icon at bounding box center [258, 767] width 10 height 67
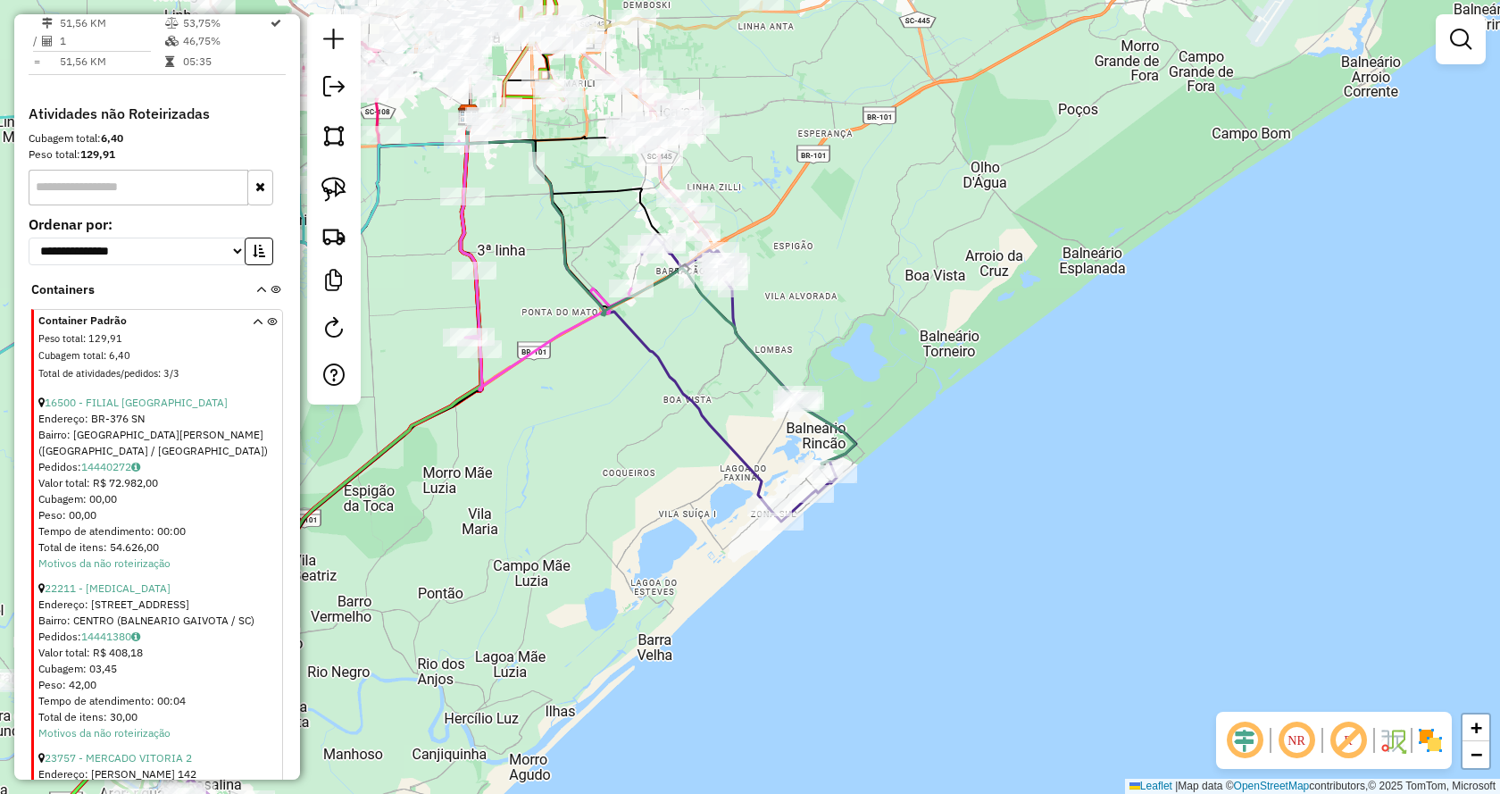
scroll to position [3324, 0]
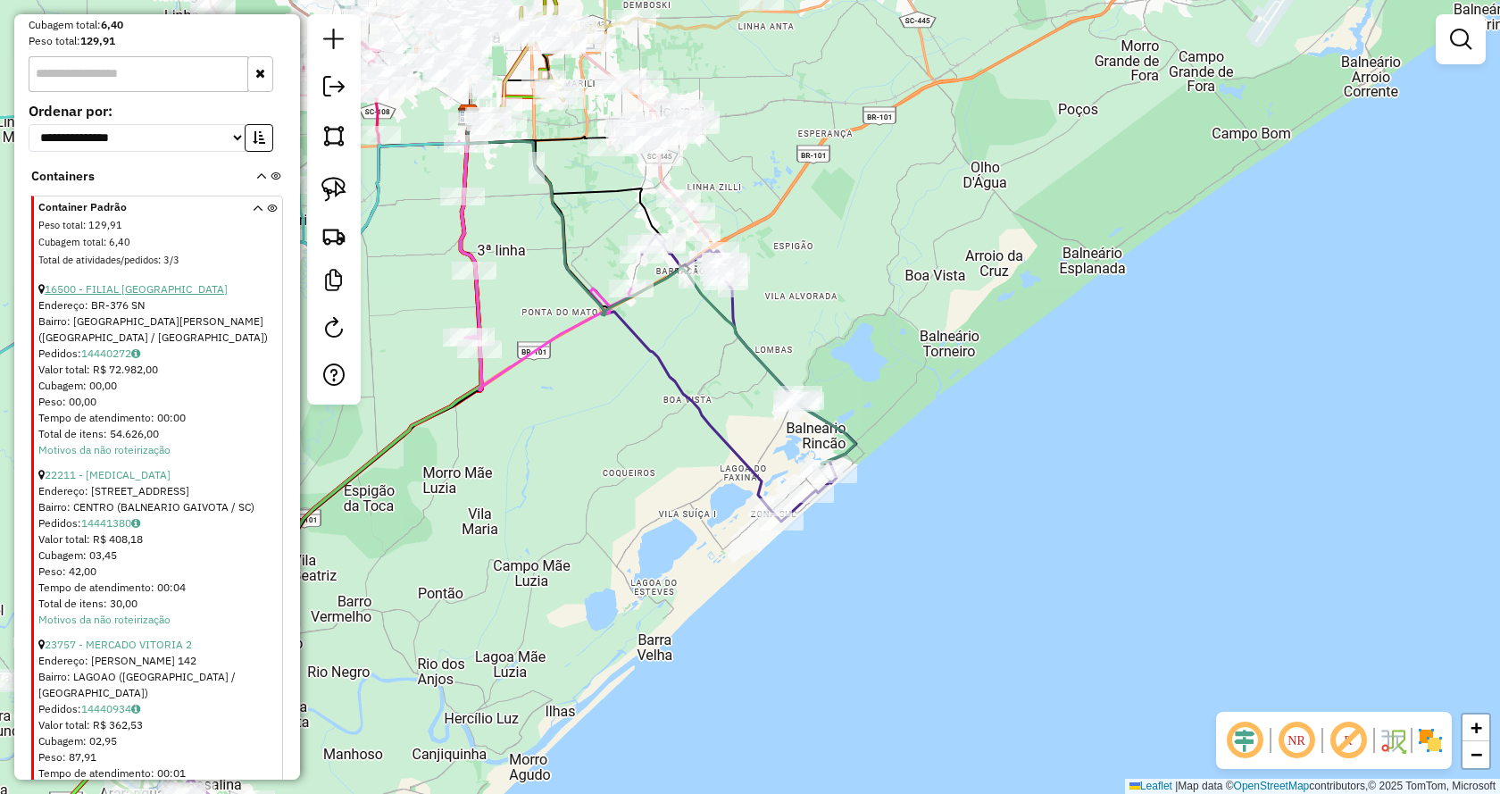
click at [163, 281] on div "16500 - FILIAL [GEOGRAPHIC_DATA]" at bounding box center [158, 289] width 241 height 16
click at [165, 282] on link "16500 - FILIAL [GEOGRAPHIC_DATA]" at bounding box center [136, 288] width 183 height 13
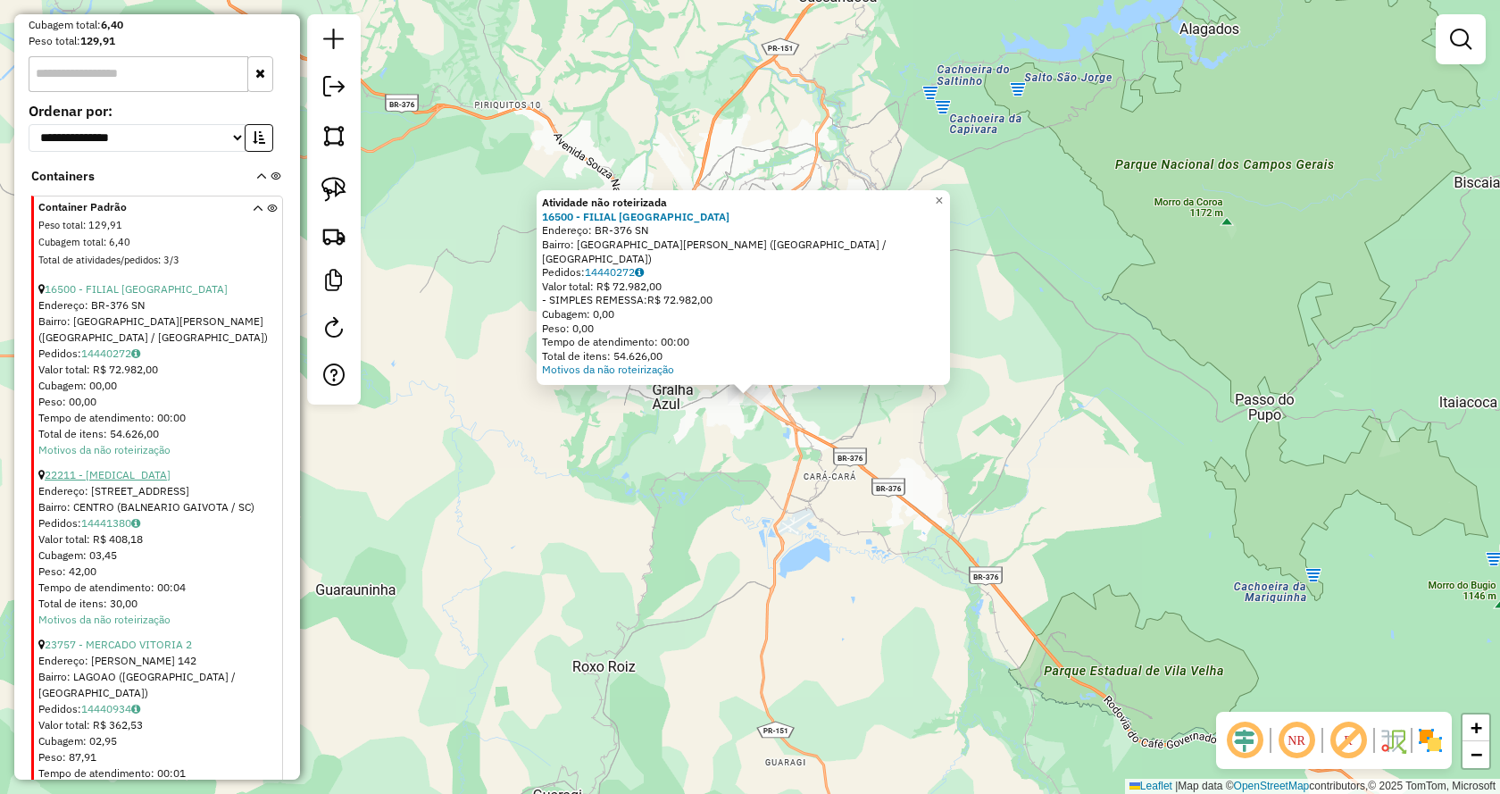
click at [100, 468] on link "22211 - [MEDICAL_DATA]" at bounding box center [108, 474] width 126 height 13
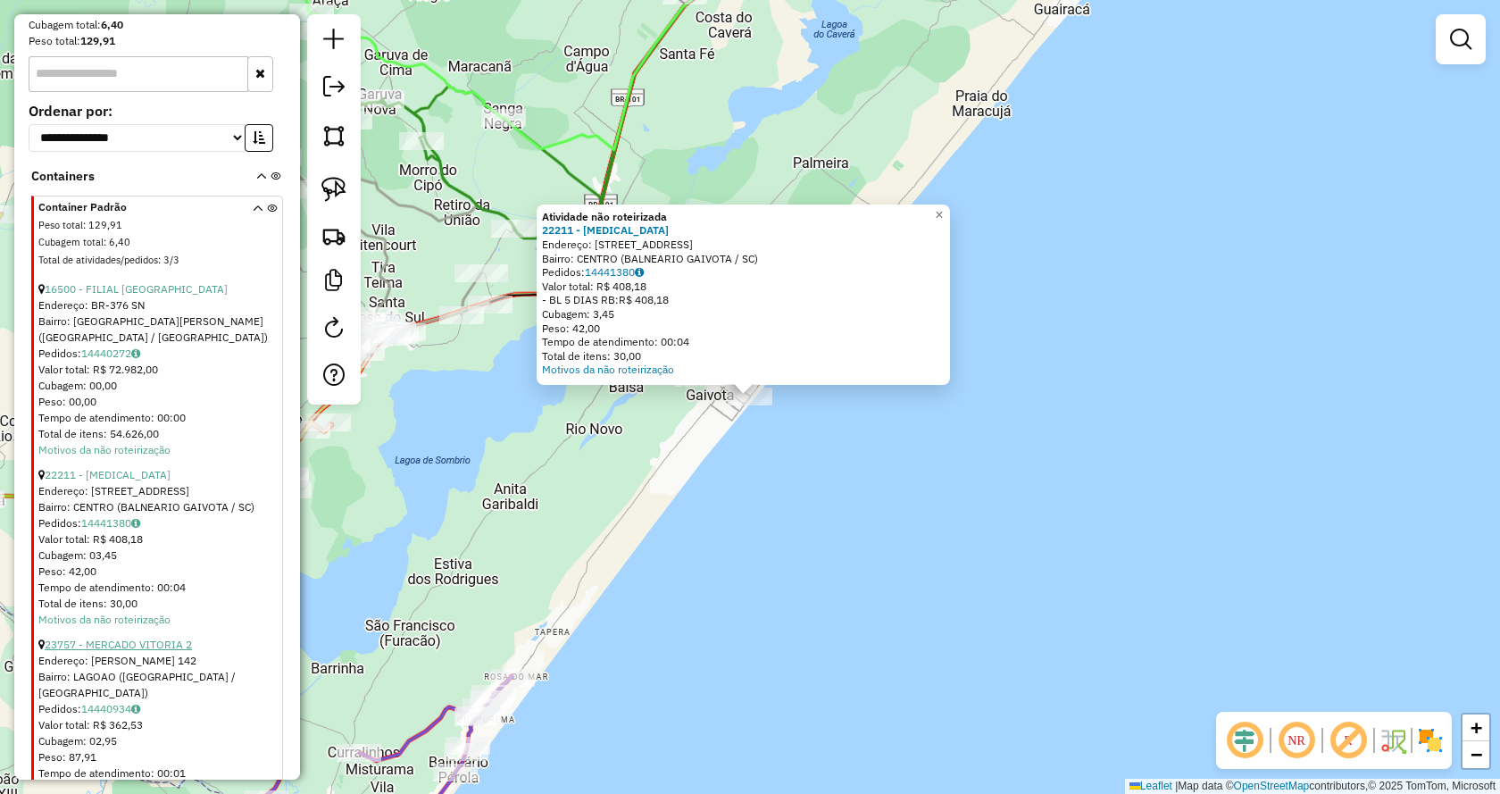
click at [104, 638] on link "23757 - MERCADO VITORIA 2" at bounding box center [118, 644] width 147 height 13
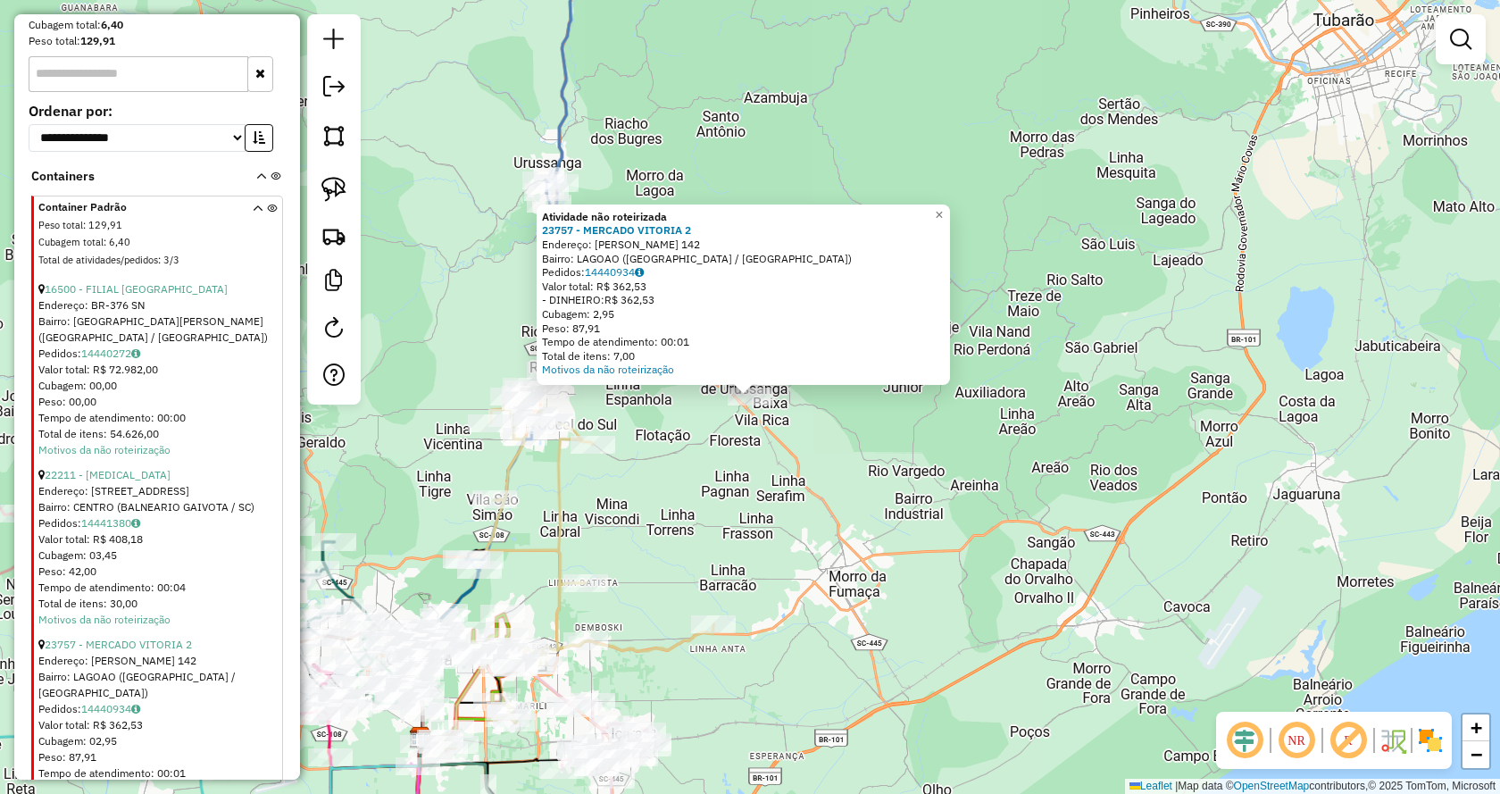
click at [847, 565] on div "Atividade não roteirizada 23757 - MERCADO VITORIA 2 Endereço: ANTONIO BELMIRO N…" at bounding box center [750, 397] width 1500 height 794
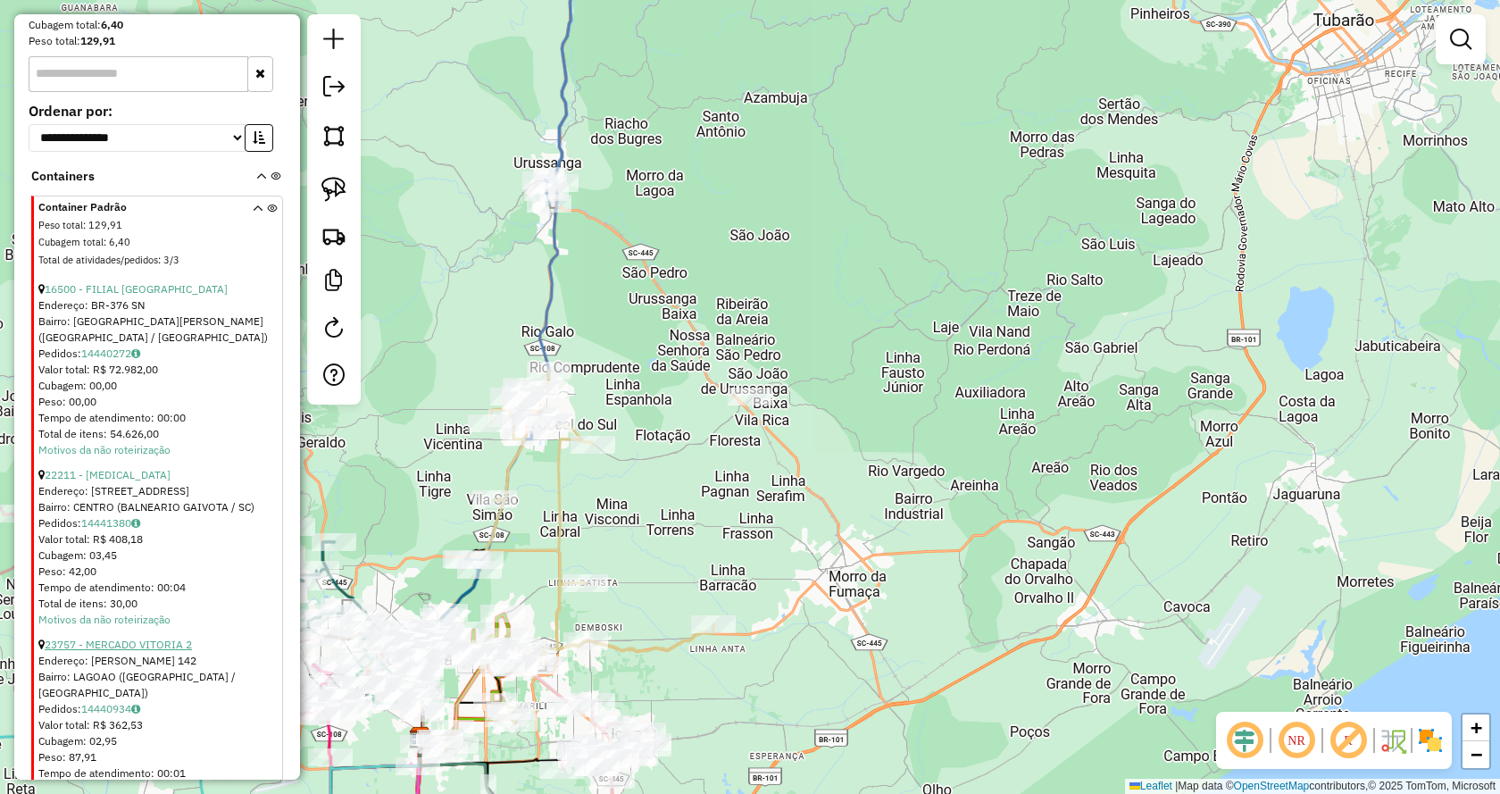
click at [138, 638] on link "23757 - MERCADO VITORIA 2" at bounding box center [118, 644] width 147 height 13
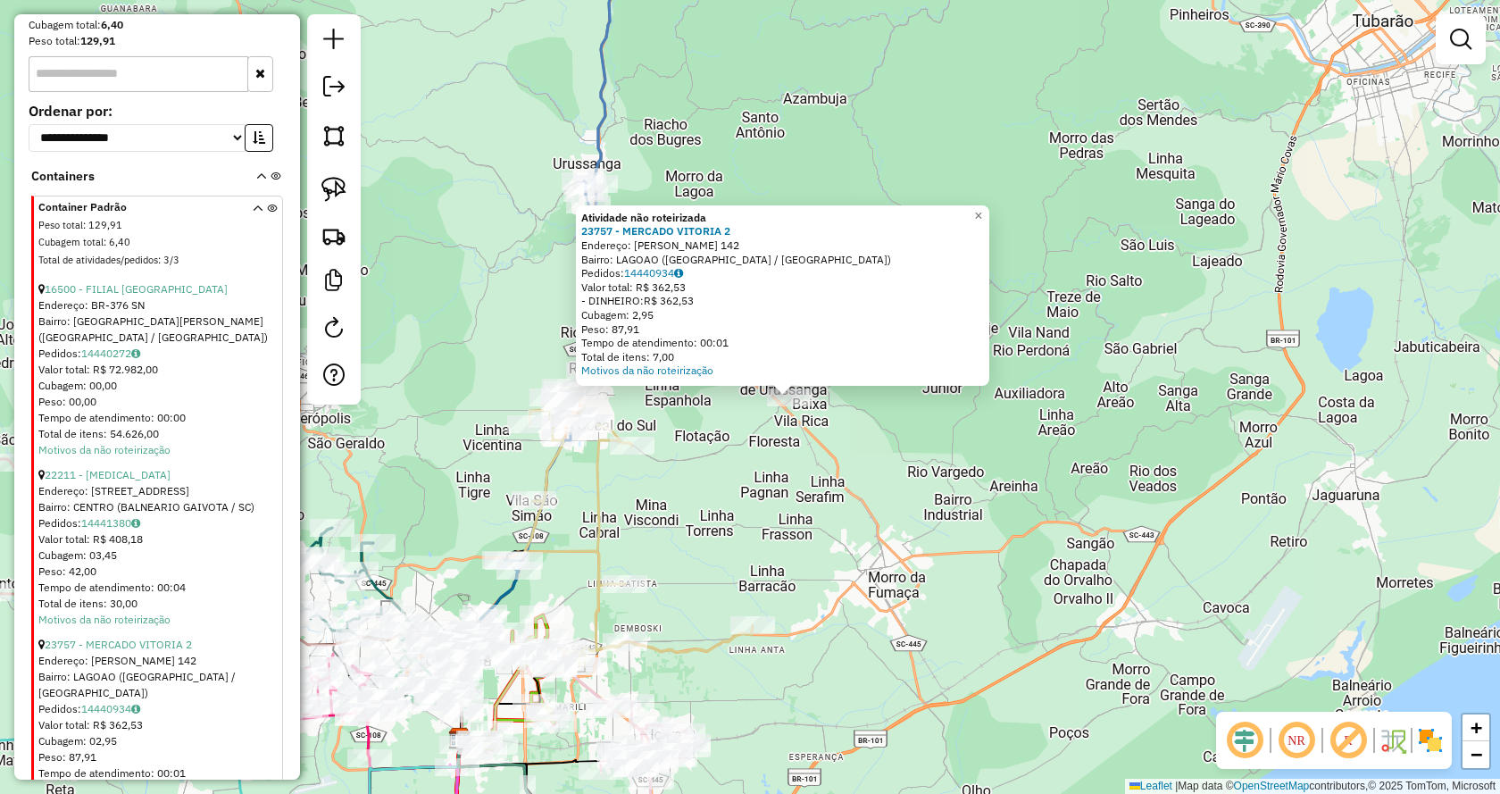
drag, startPoint x: 789, startPoint y: 481, endPoint x: 1142, endPoint y: 450, distance: 354.1
click at [1142, 450] on div "Atividade não roteirizada 23757 - MERCADO VITORIA 2 Endereço: ANTONIO BELMIRO N…" at bounding box center [750, 397] width 1500 height 794
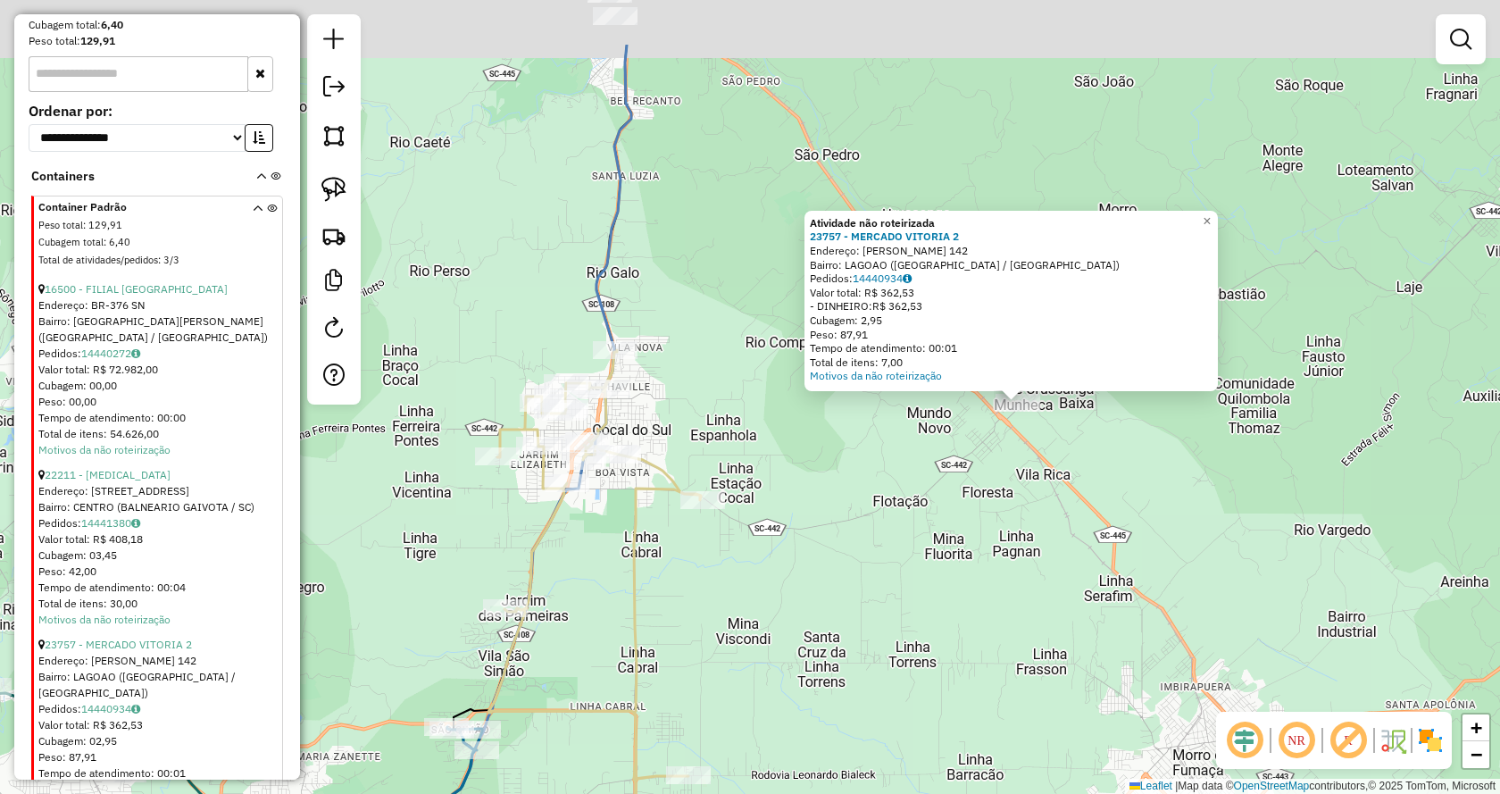
drag, startPoint x: 1089, startPoint y: 393, endPoint x: 956, endPoint y: 563, distance: 215.8
click at [956, 563] on div "Atividade não roteirizada 23757 - MERCADO VITORIA 2 Endereço: ANTONIO BELMIRO N…" at bounding box center [750, 397] width 1500 height 794
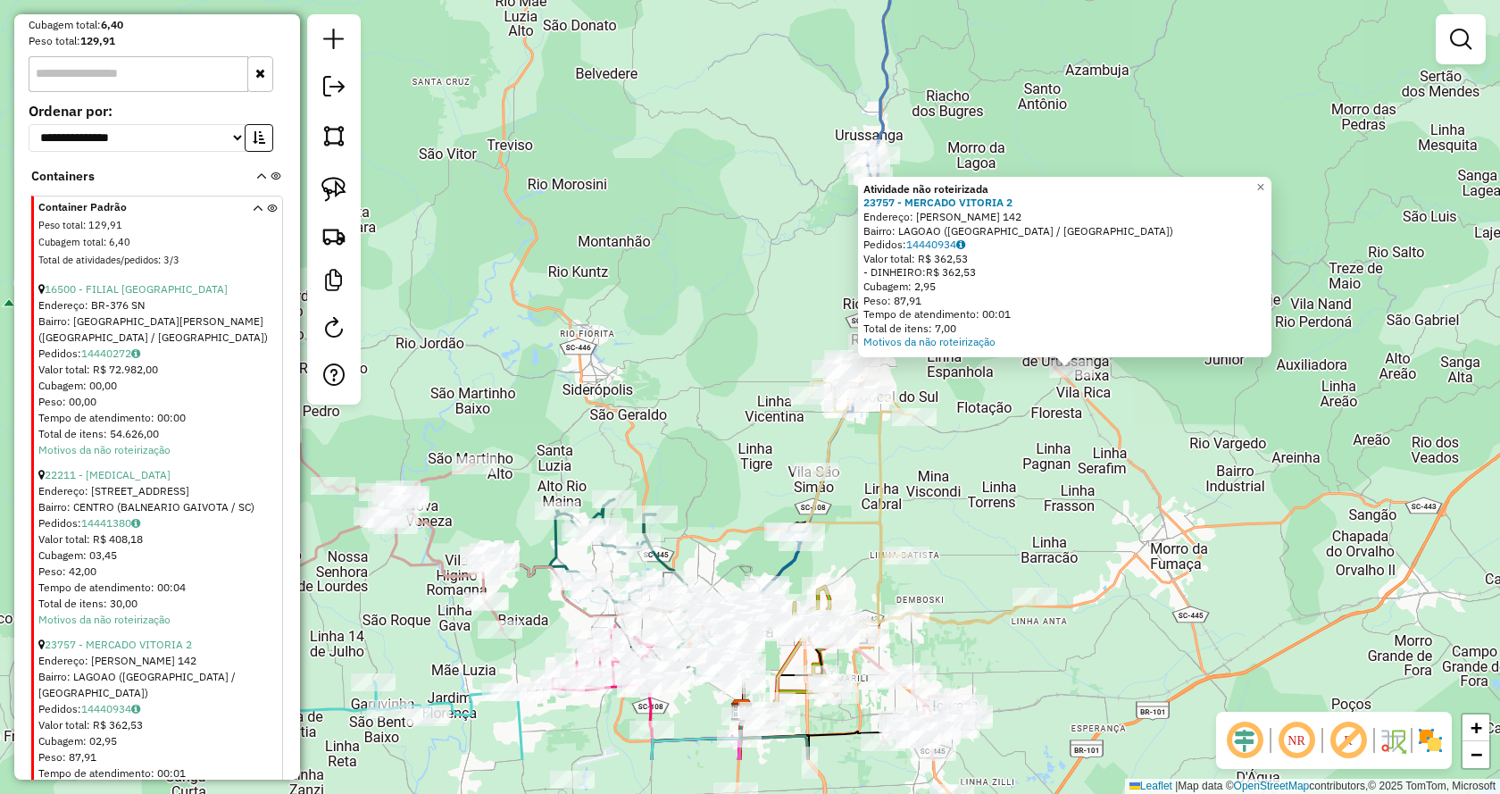
drag, startPoint x: 1036, startPoint y: 558, endPoint x: 1091, endPoint y: 446, distance: 125.4
click at [1092, 446] on div "Atividade não roteirizada 23757 - MERCADO VITORIA 2 Endereço: ANTONIO BELMIRO N…" at bounding box center [750, 397] width 1500 height 794
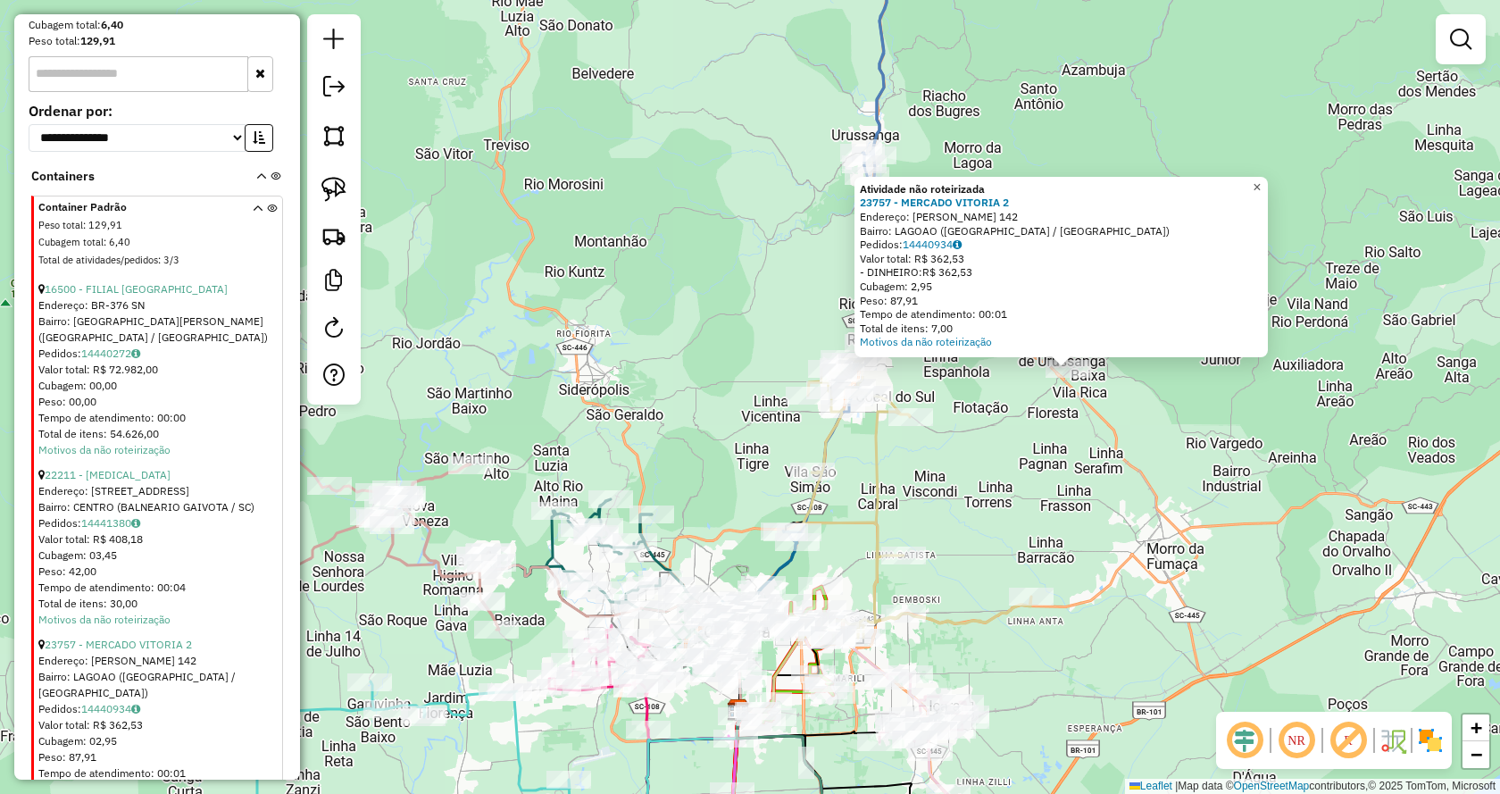
click at [1261, 180] on span "×" at bounding box center [1257, 186] width 8 height 15
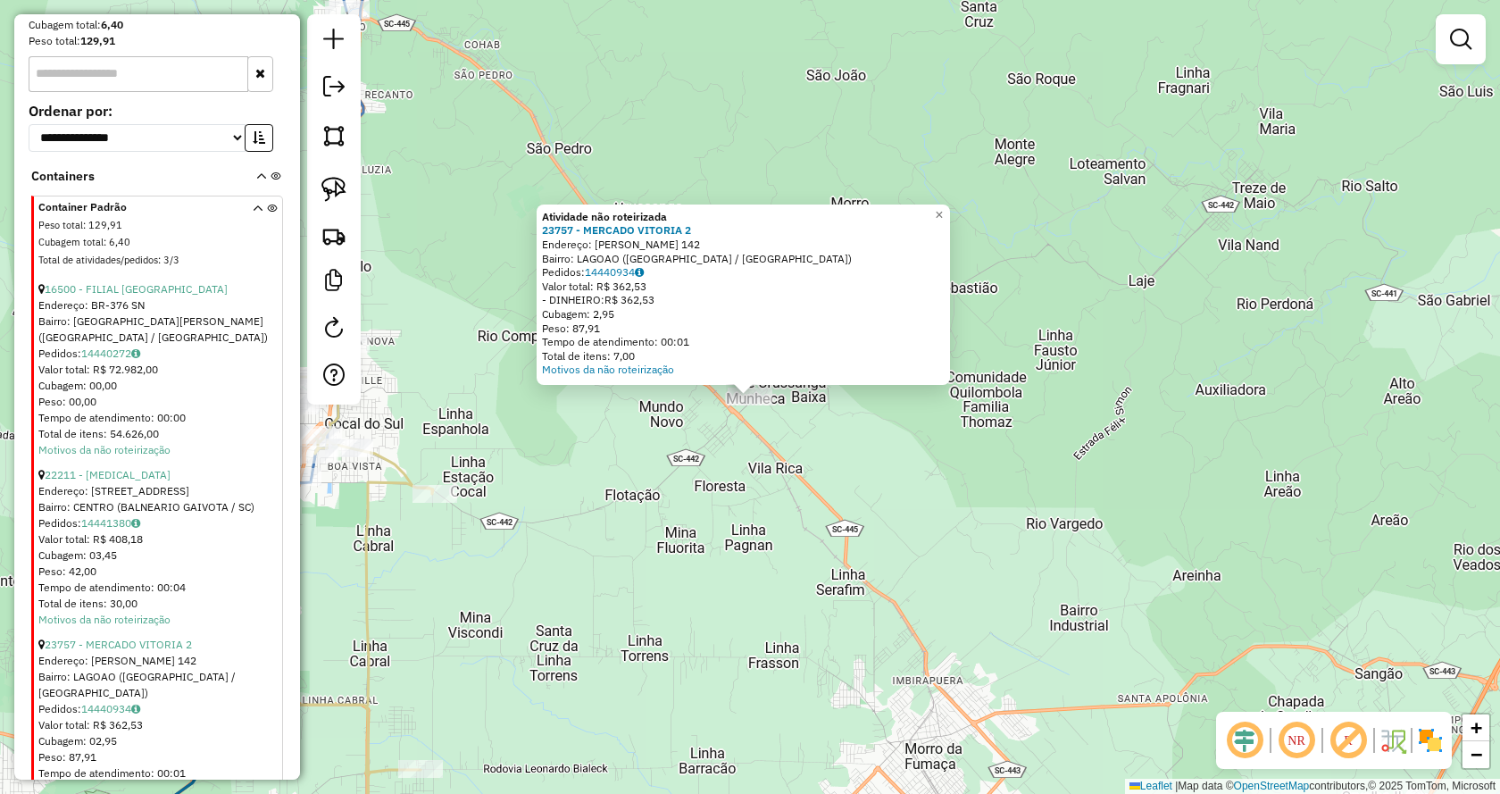
click at [1080, 402] on div "Atividade não roteirizada 23757 - MERCADO VITORIA 2 Endereço: ANTONIO BELMIRO N…" at bounding box center [750, 397] width 1500 height 794
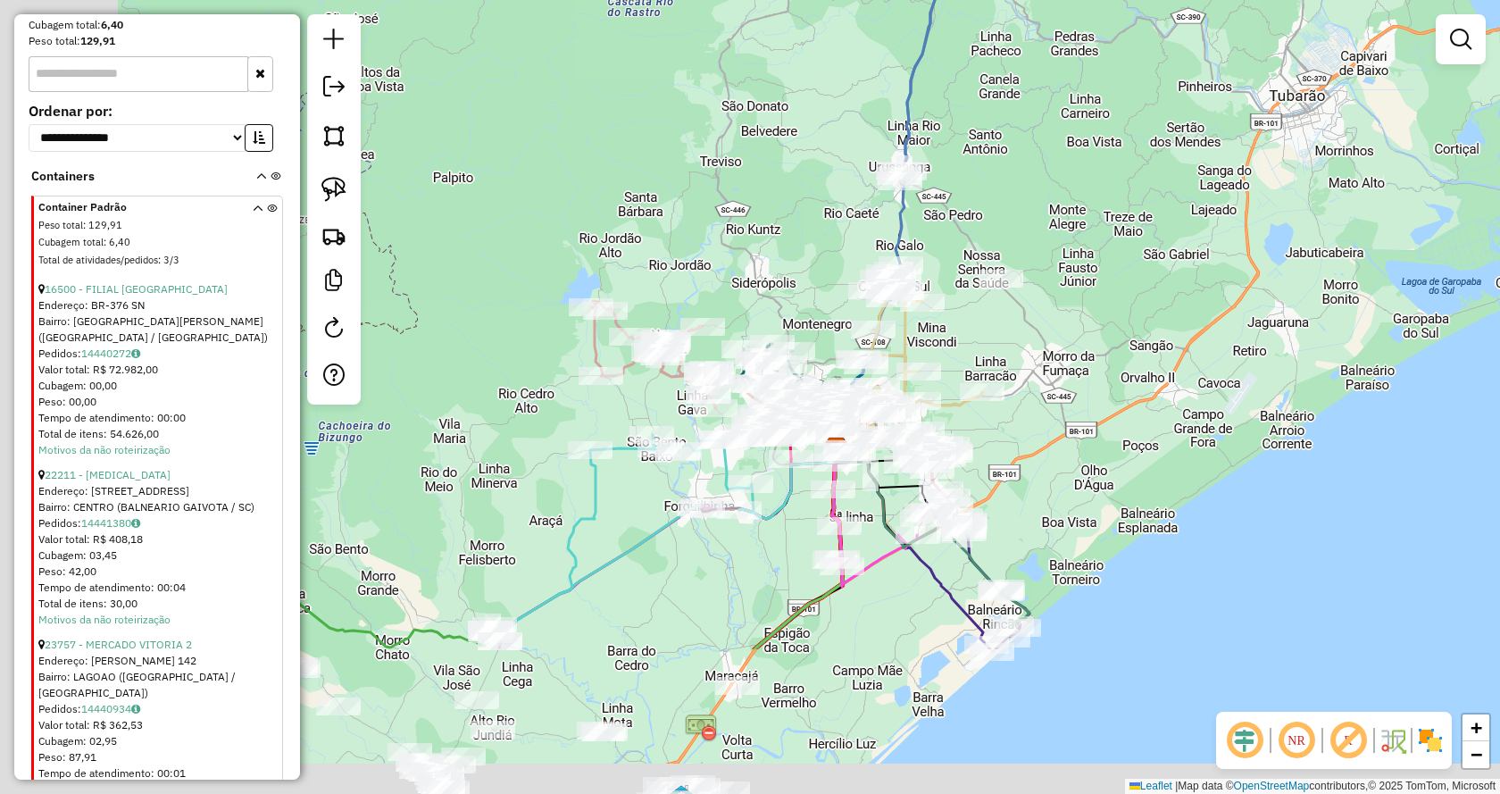
drag, startPoint x: 953, startPoint y: 494, endPoint x: 1077, endPoint y: 351, distance: 189.3
click at [1077, 351] on div "Janela de atendimento Grade de atendimento Capacidade Transportadoras Veículos …" at bounding box center [750, 397] width 1500 height 794
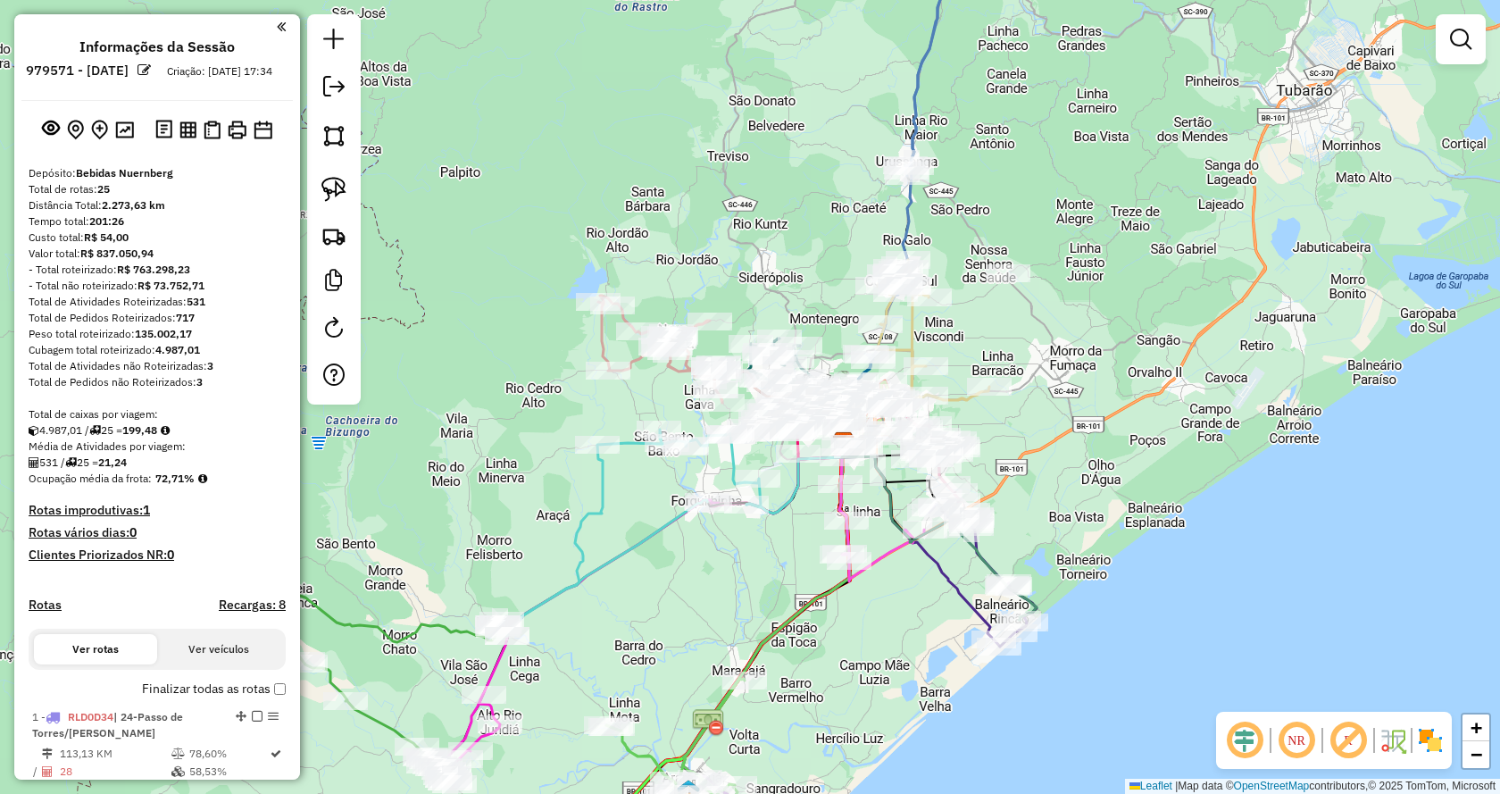
scroll to position [625, 0]
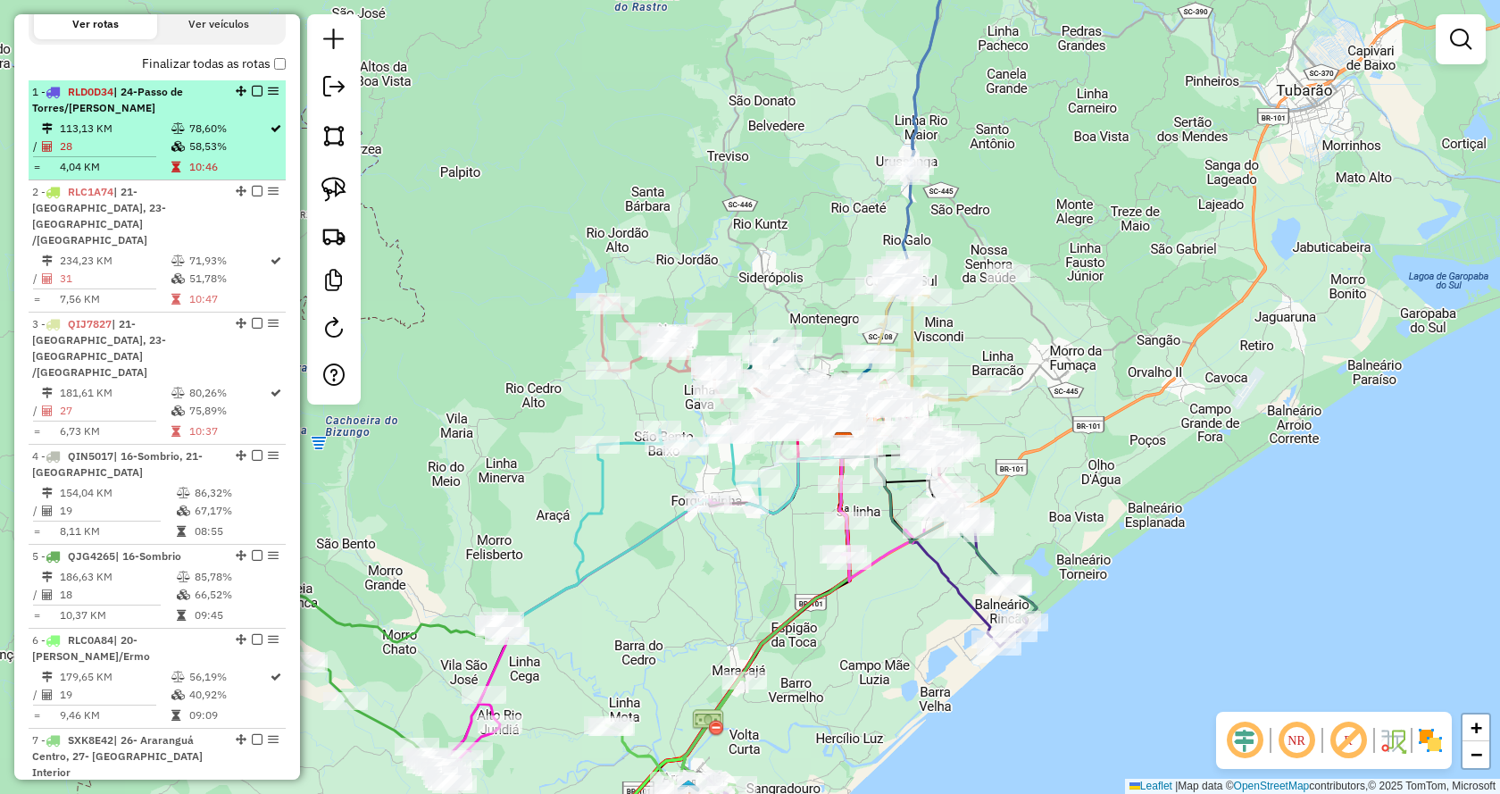
click at [153, 138] on td "113,13 KM" at bounding box center [115, 129] width 112 height 18
select select "*********"
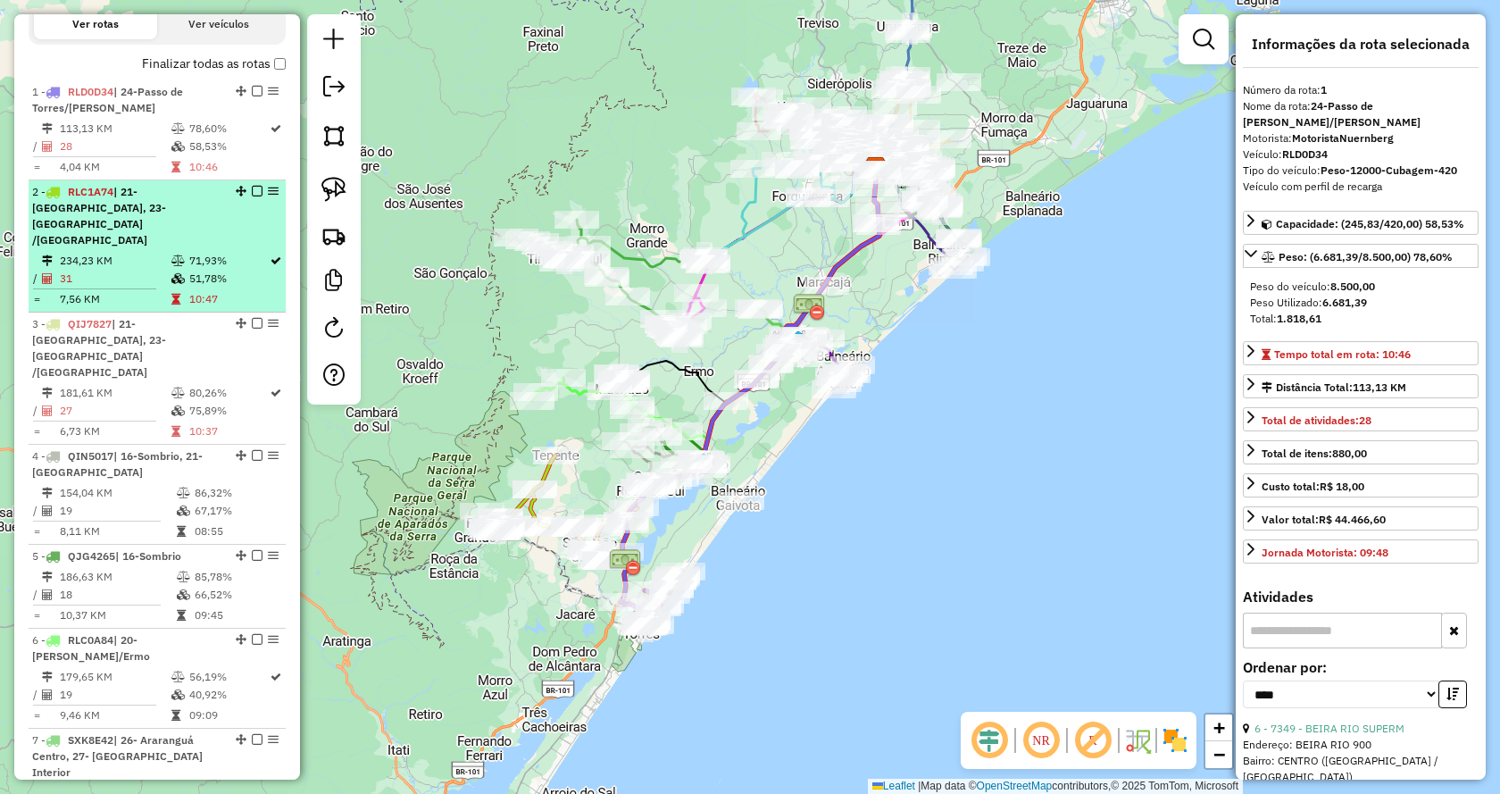
click at [107, 247] on div "2 - RLC1A74 | 21-Santa Rosa do Sul, 23-São João do Sul /Praia Grande" at bounding box center [126, 216] width 189 height 64
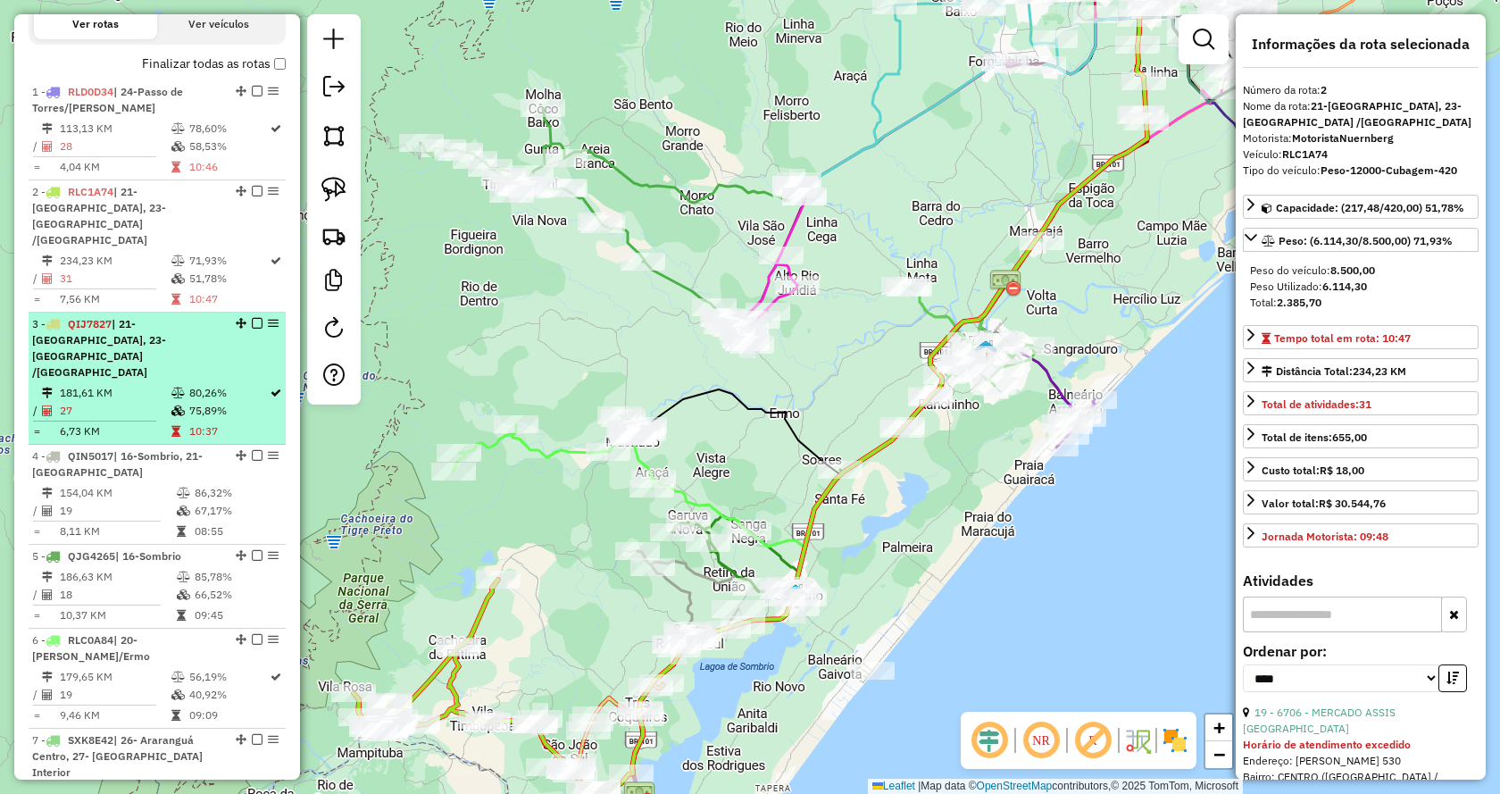
click at [138, 347] on div "3 - QIJ7827 | 21-Santa Rosa do Sul, 23-São João do Sul /Praia Grande" at bounding box center [126, 348] width 189 height 64
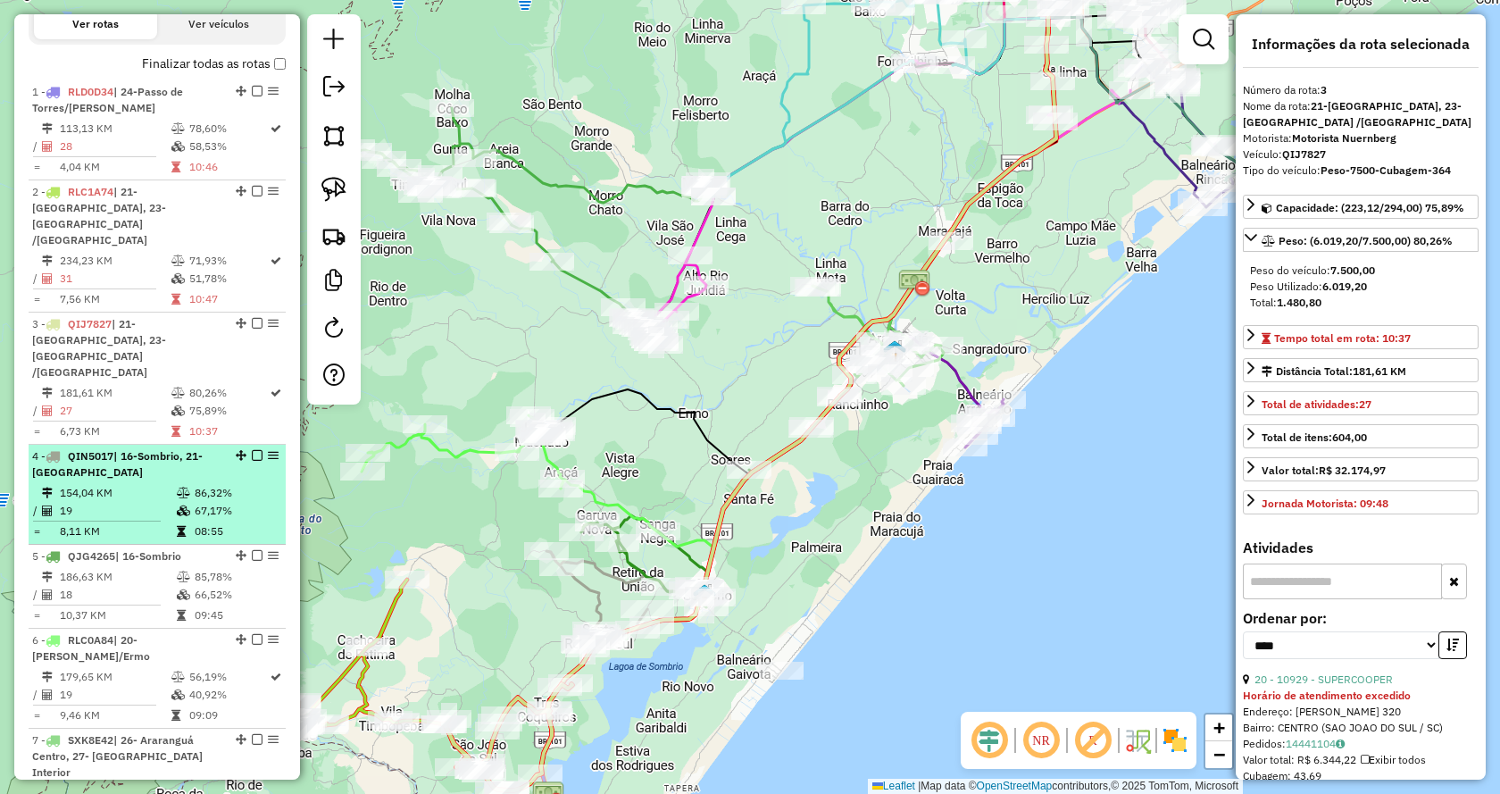
click at [138, 484] on td "154,04 KM" at bounding box center [117, 493] width 117 height 18
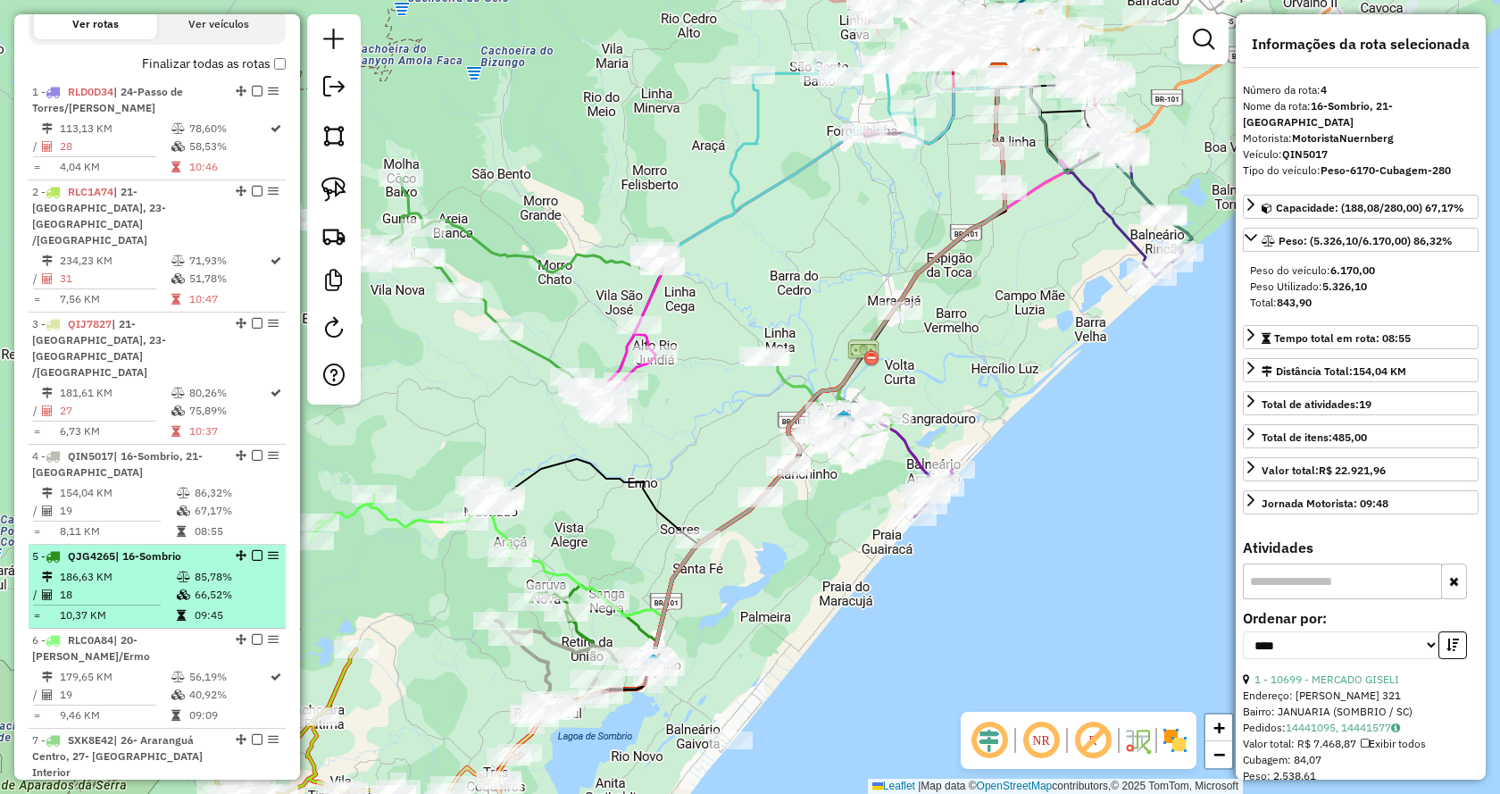
click at [148, 550] on li "5 - QJG4265 | 16-Sombrio 186,63 KM 85,78% / 18 66,52% = 10,37 KM 09:45" at bounding box center [157, 587] width 257 height 84
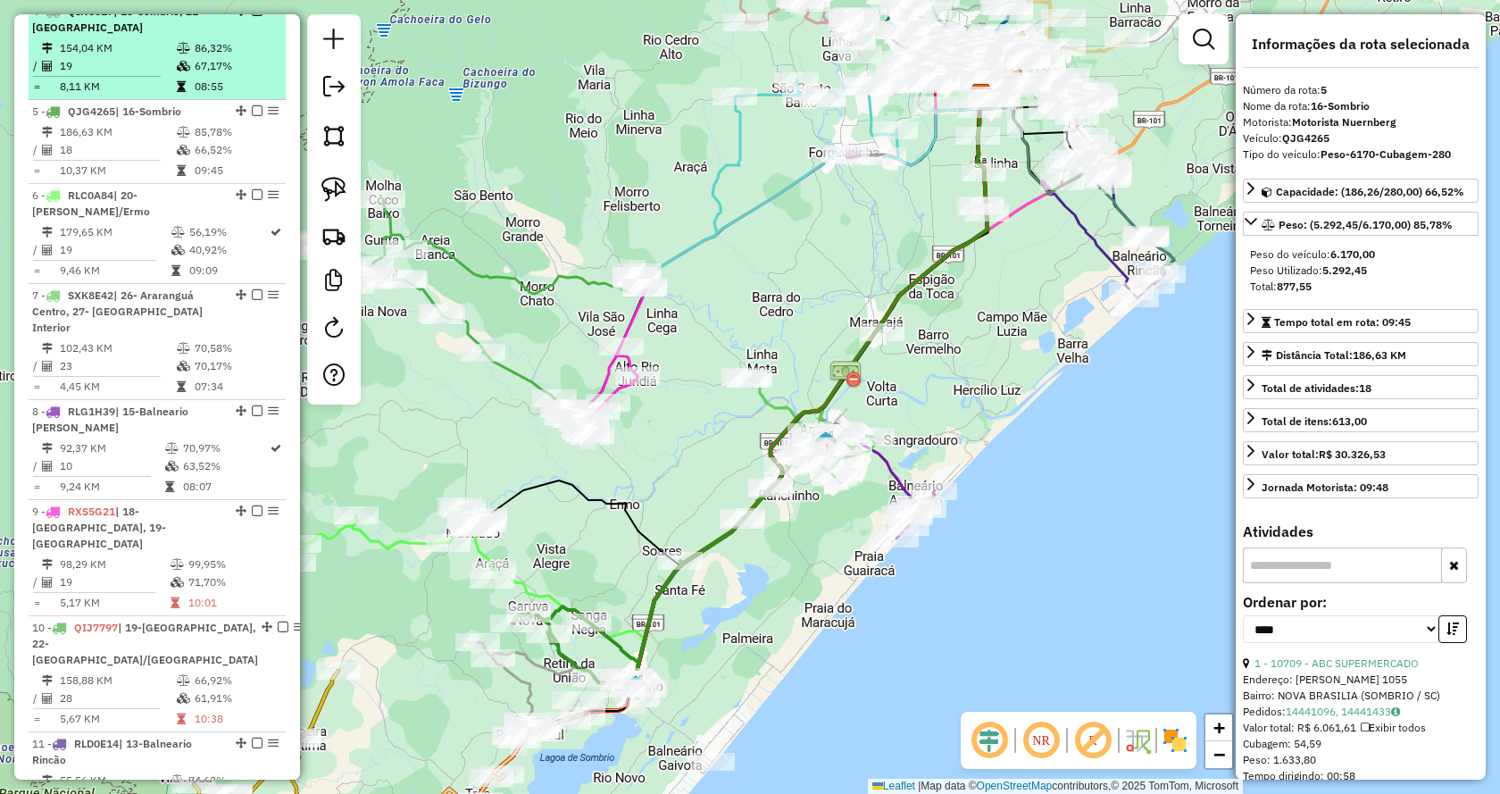
scroll to position [1072, 0]
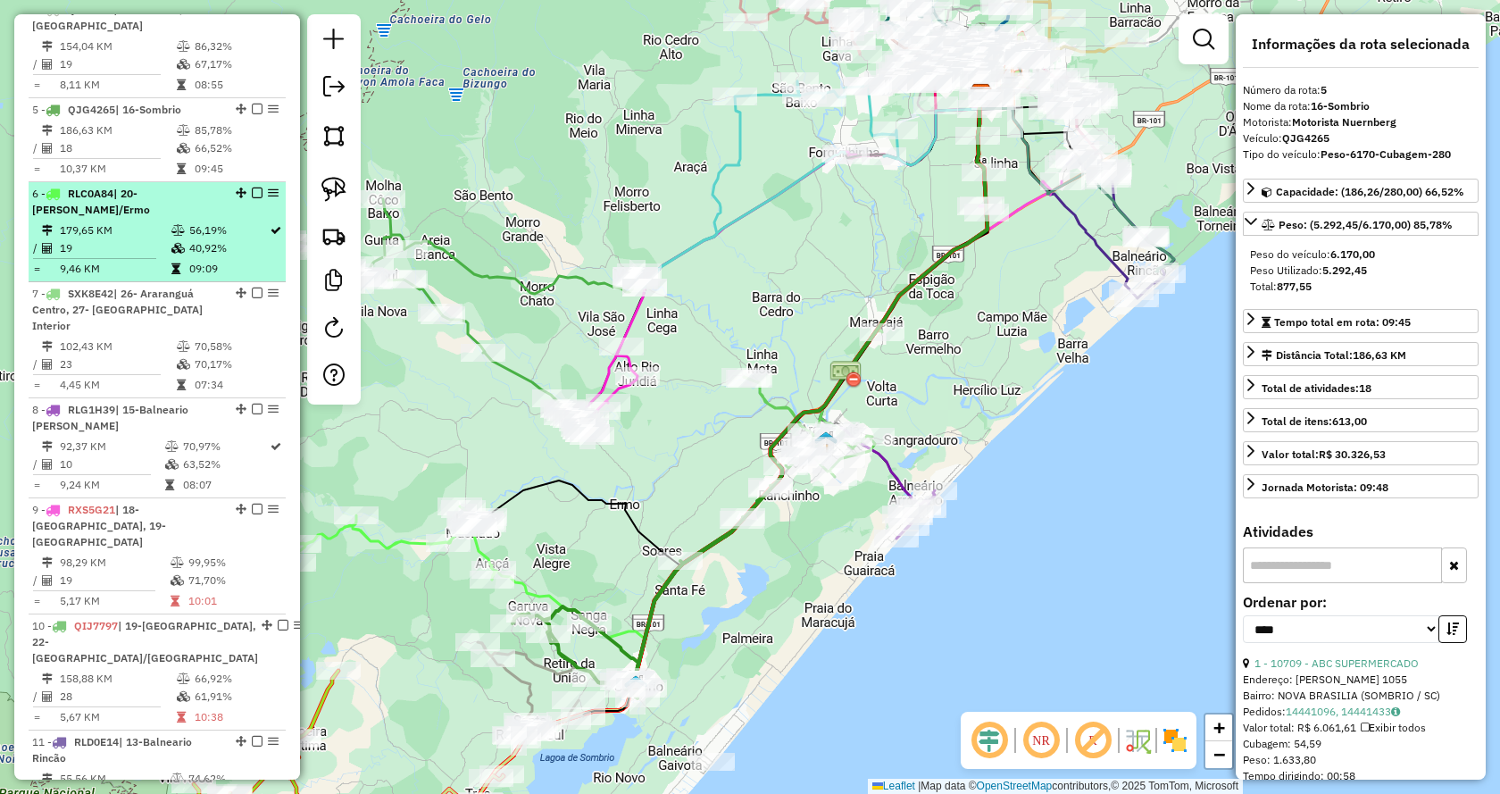
click at [85, 222] on td "179,65 KM" at bounding box center [115, 230] width 112 height 18
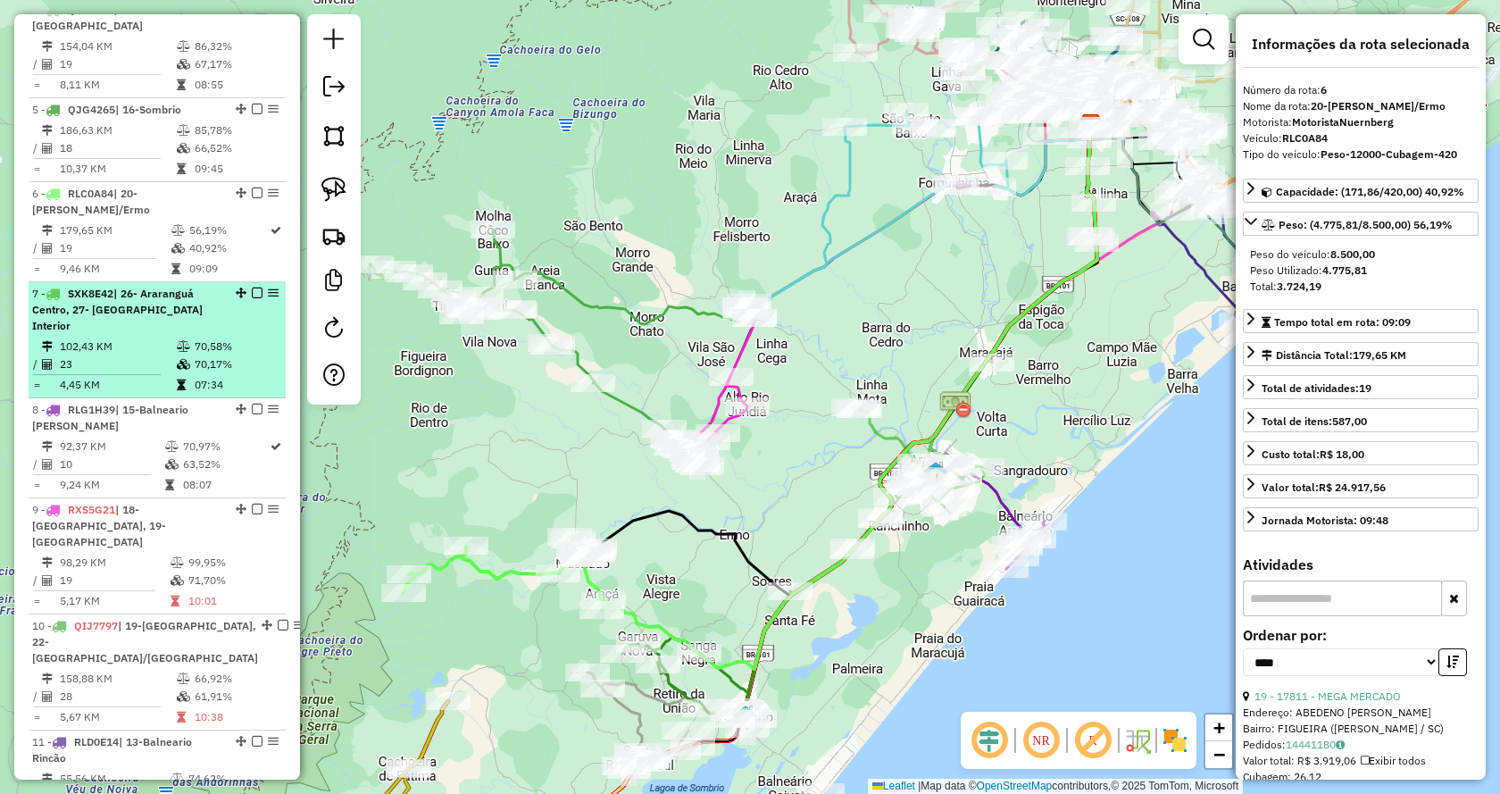
click at [140, 355] on td "23" at bounding box center [117, 364] width 117 height 18
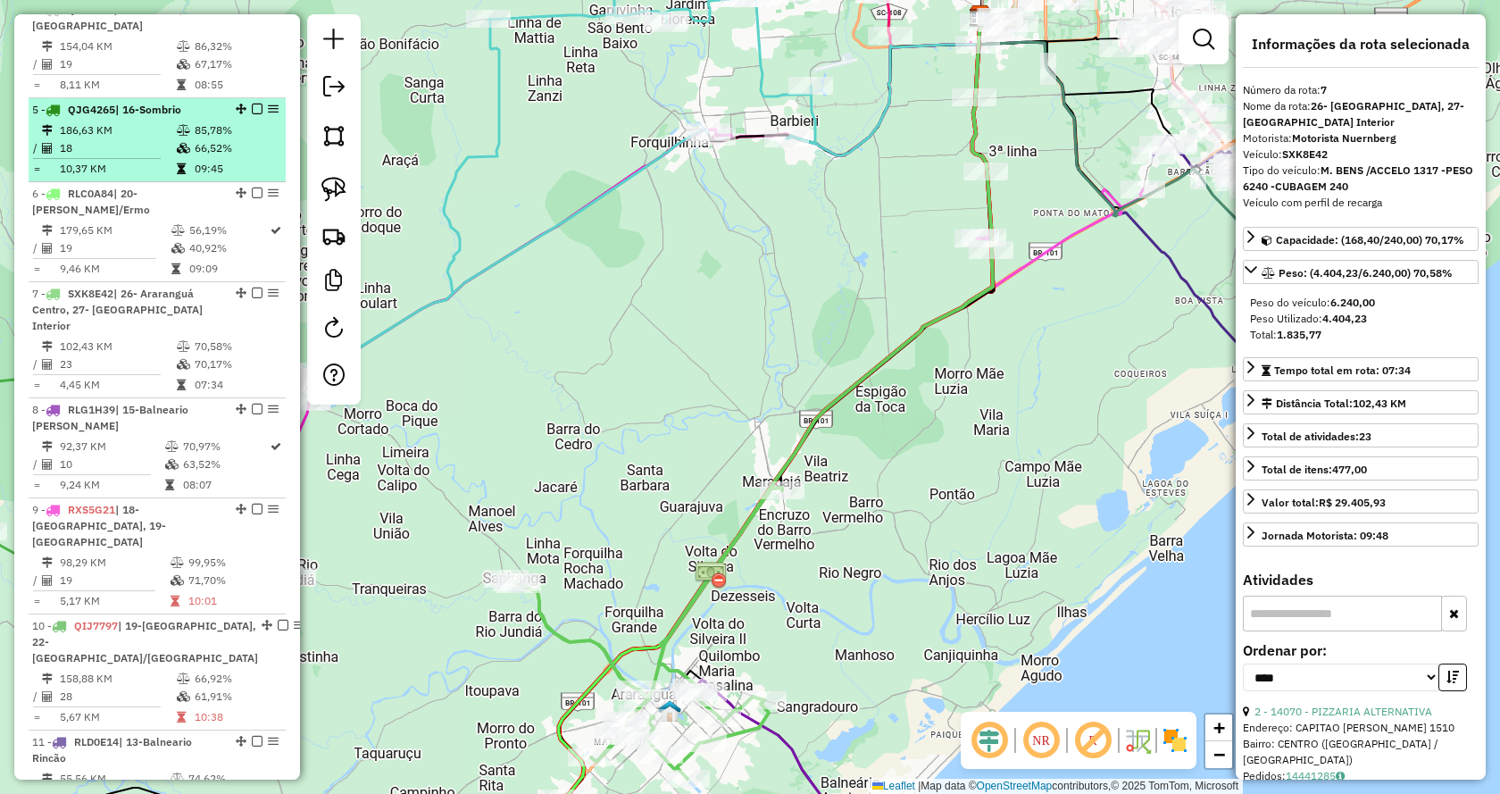
click at [123, 121] on td "186,63 KM" at bounding box center [117, 130] width 117 height 18
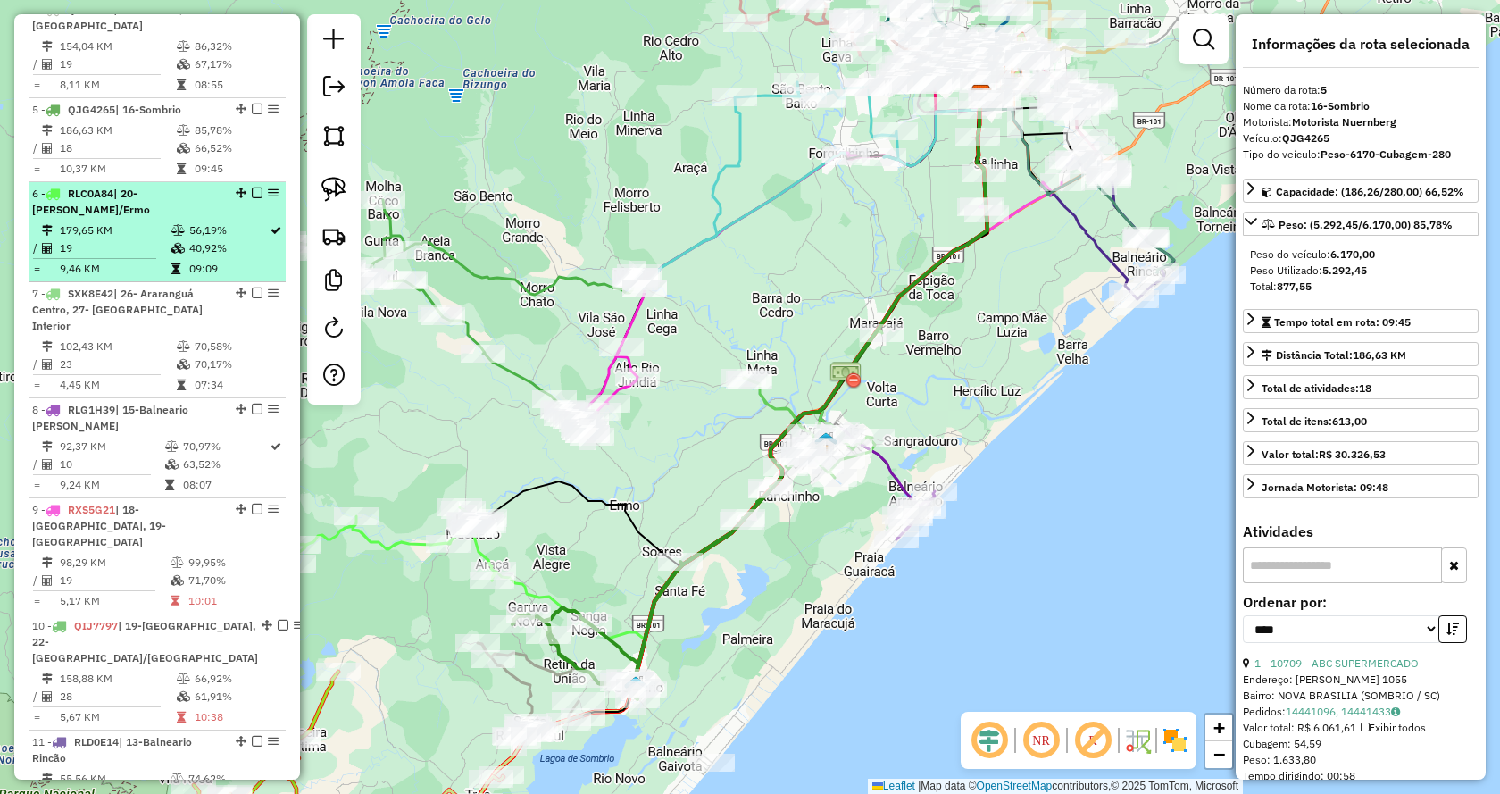
click at [99, 192] on span "| 20-[PERSON_NAME]/Ermo" at bounding box center [91, 201] width 118 height 29
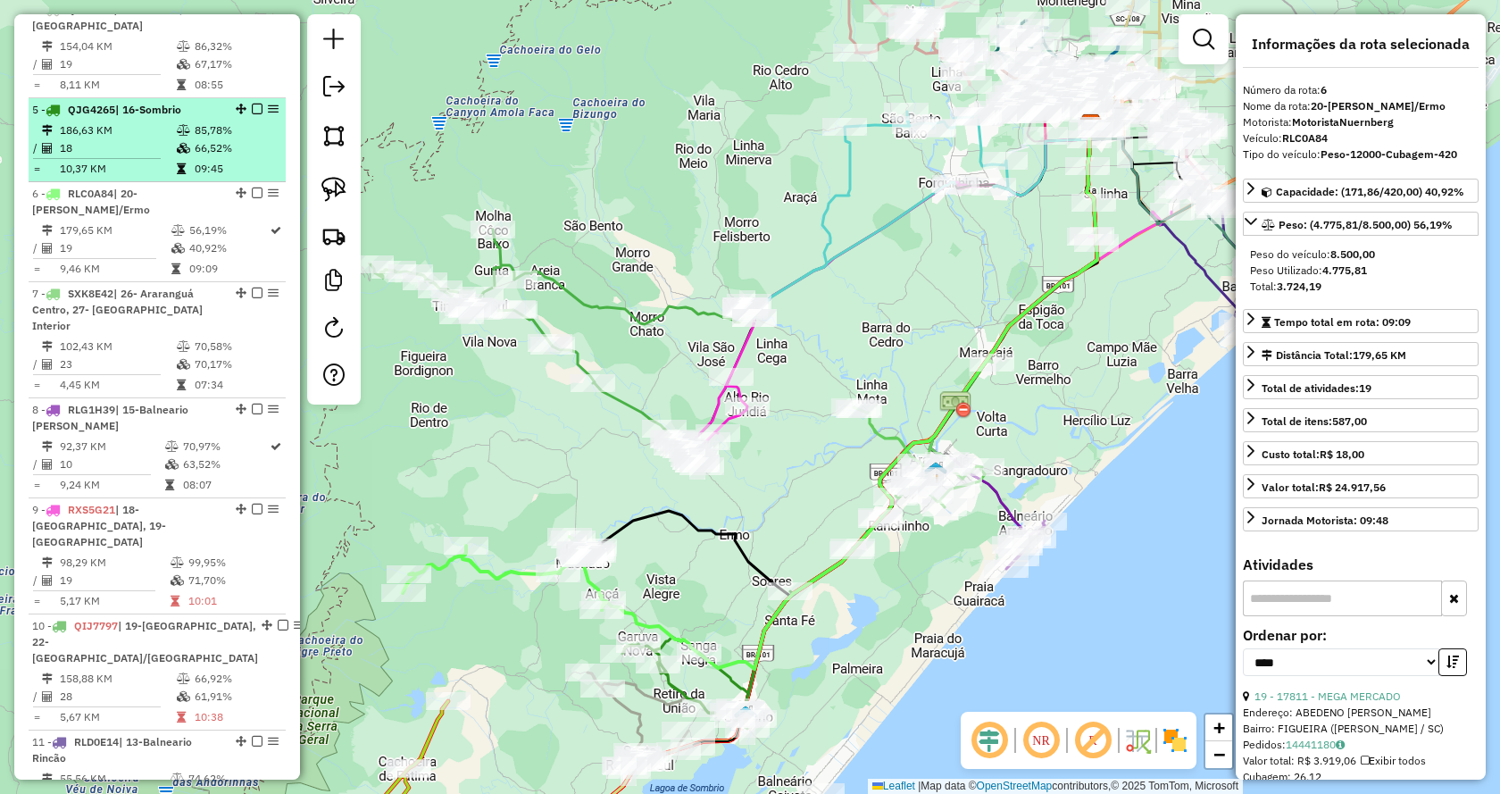
click at [120, 139] on td "18" at bounding box center [117, 148] width 117 height 18
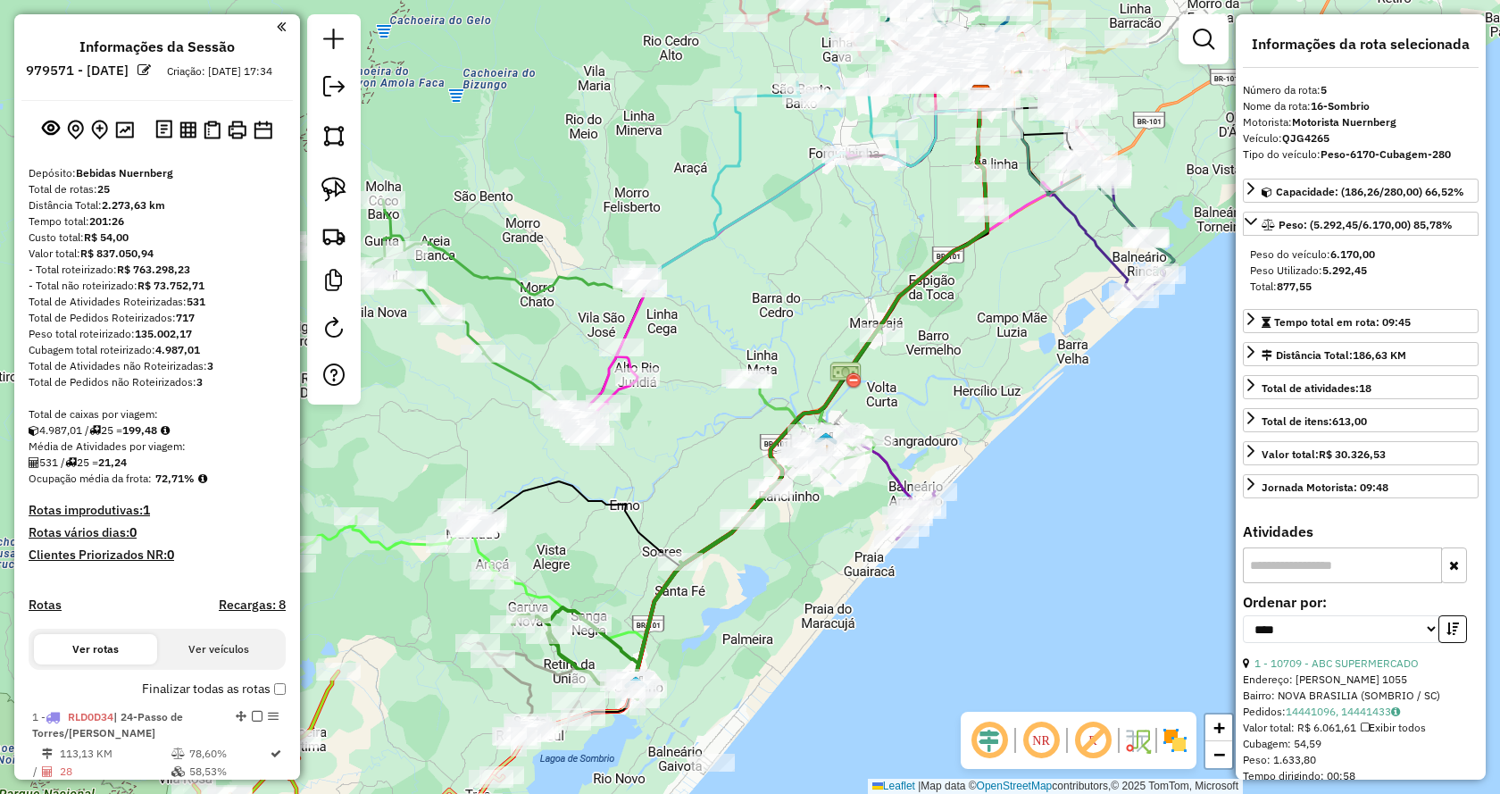
select select "*********"
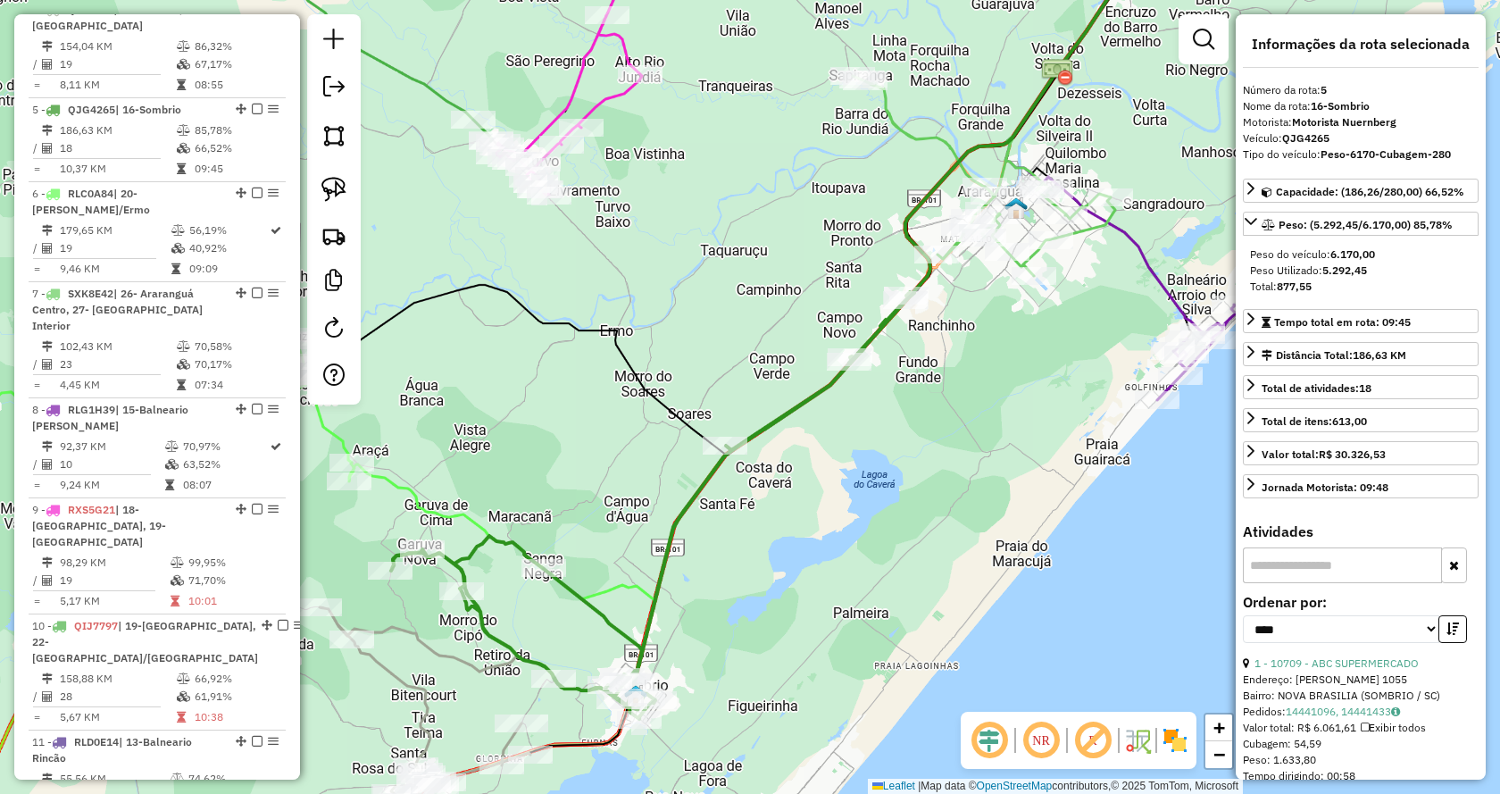
drag, startPoint x: 704, startPoint y: 606, endPoint x: 920, endPoint y: 478, distance: 251.5
click at [920, 478] on div "Janela de atendimento Grade de atendimento Capacidade Transportadoras Veículos …" at bounding box center [750, 397] width 1500 height 794
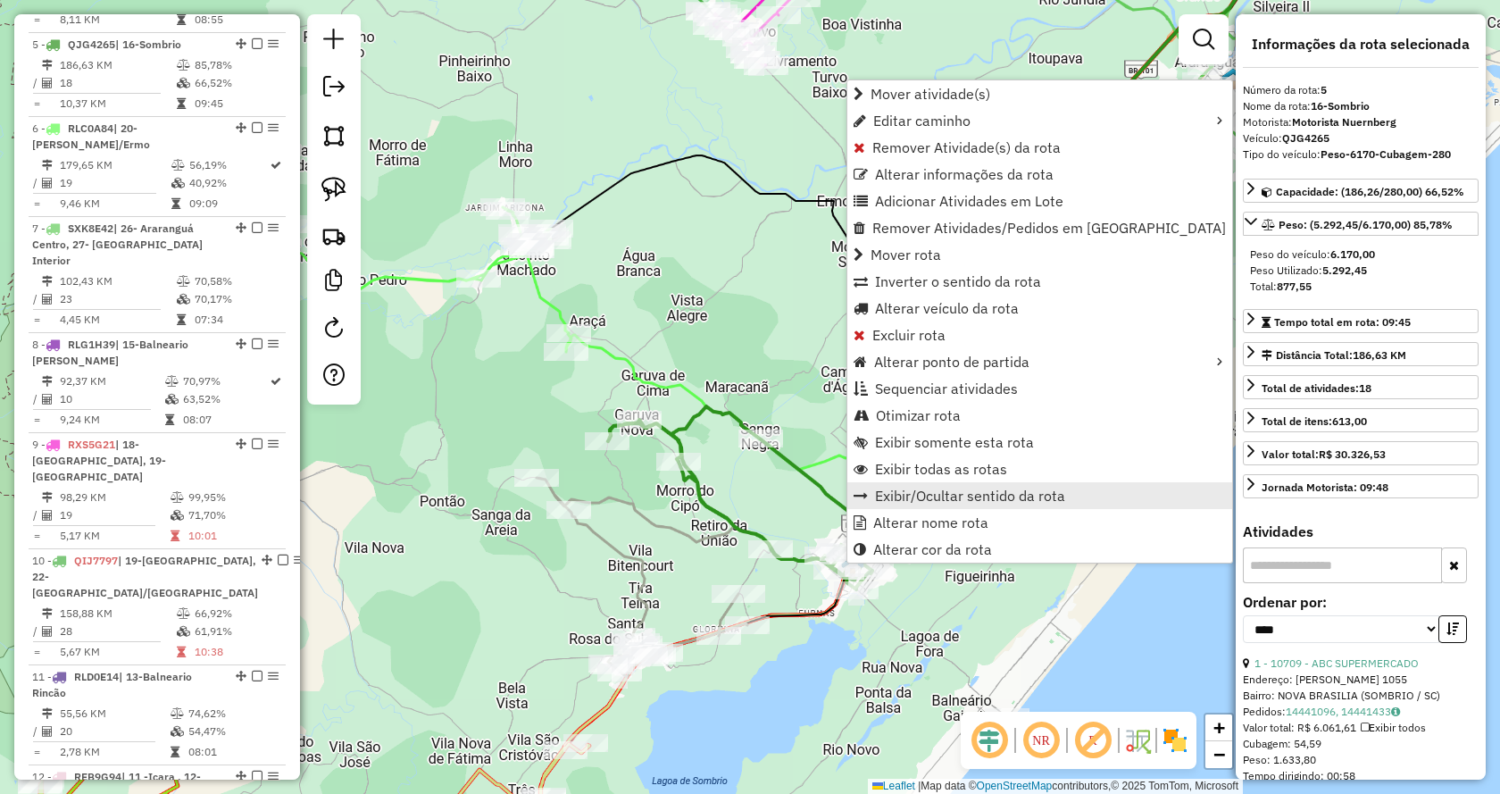
scroll to position [1139, 0]
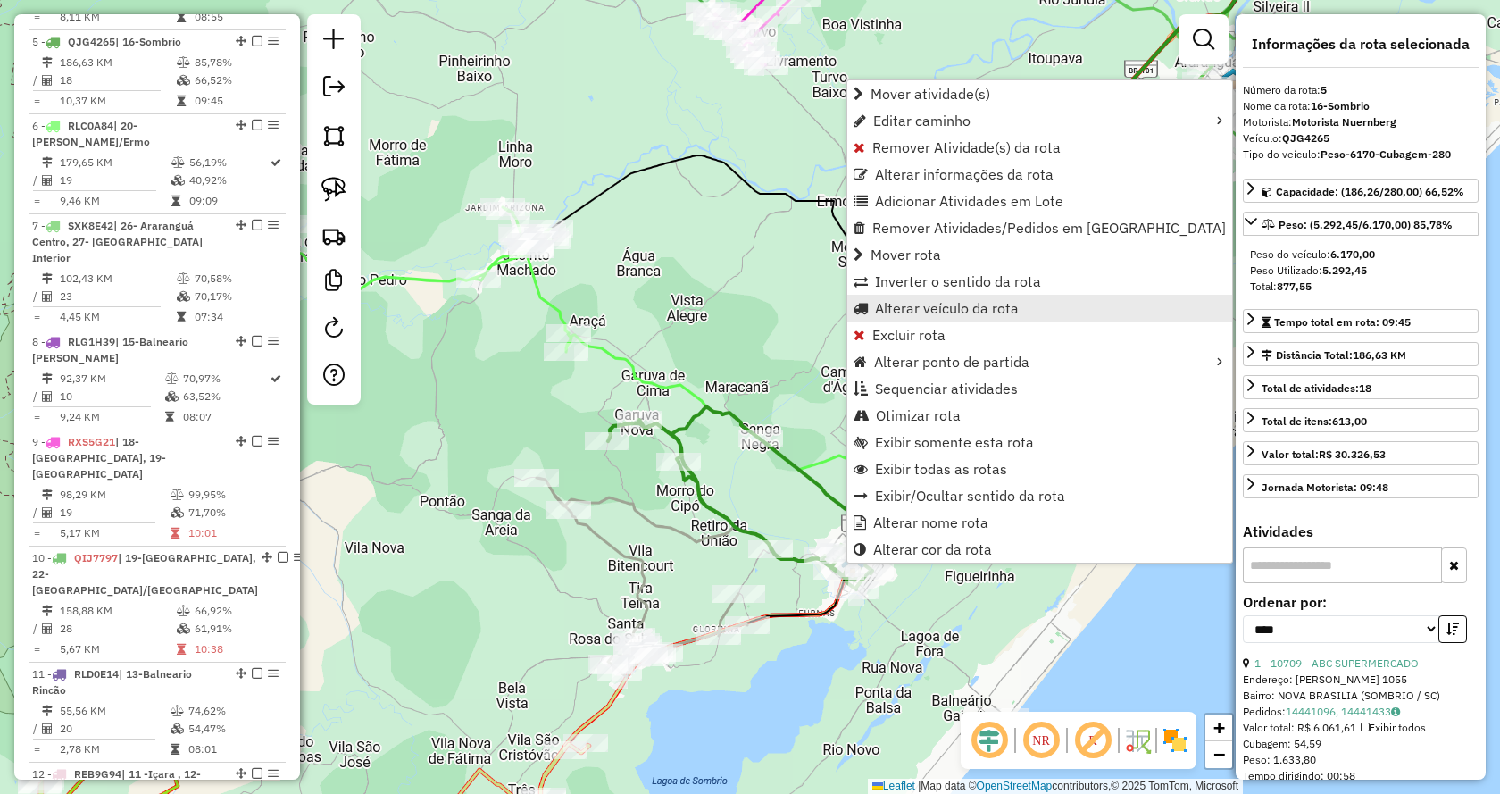
click at [928, 306] on span "Alterar veículo da rota" at bounding box center [947, 308] width 144 height 14
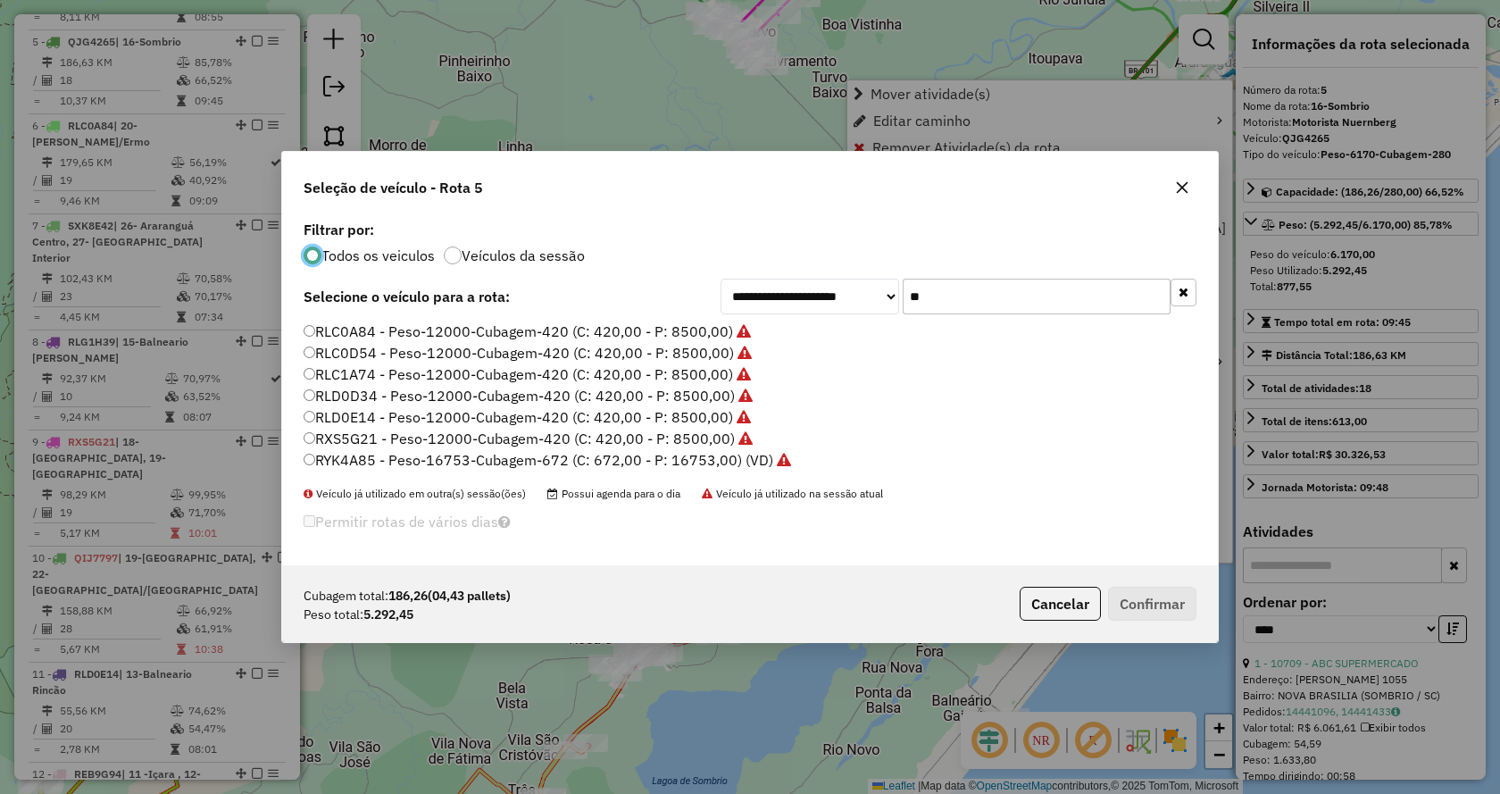
scroll to position [11, 5]
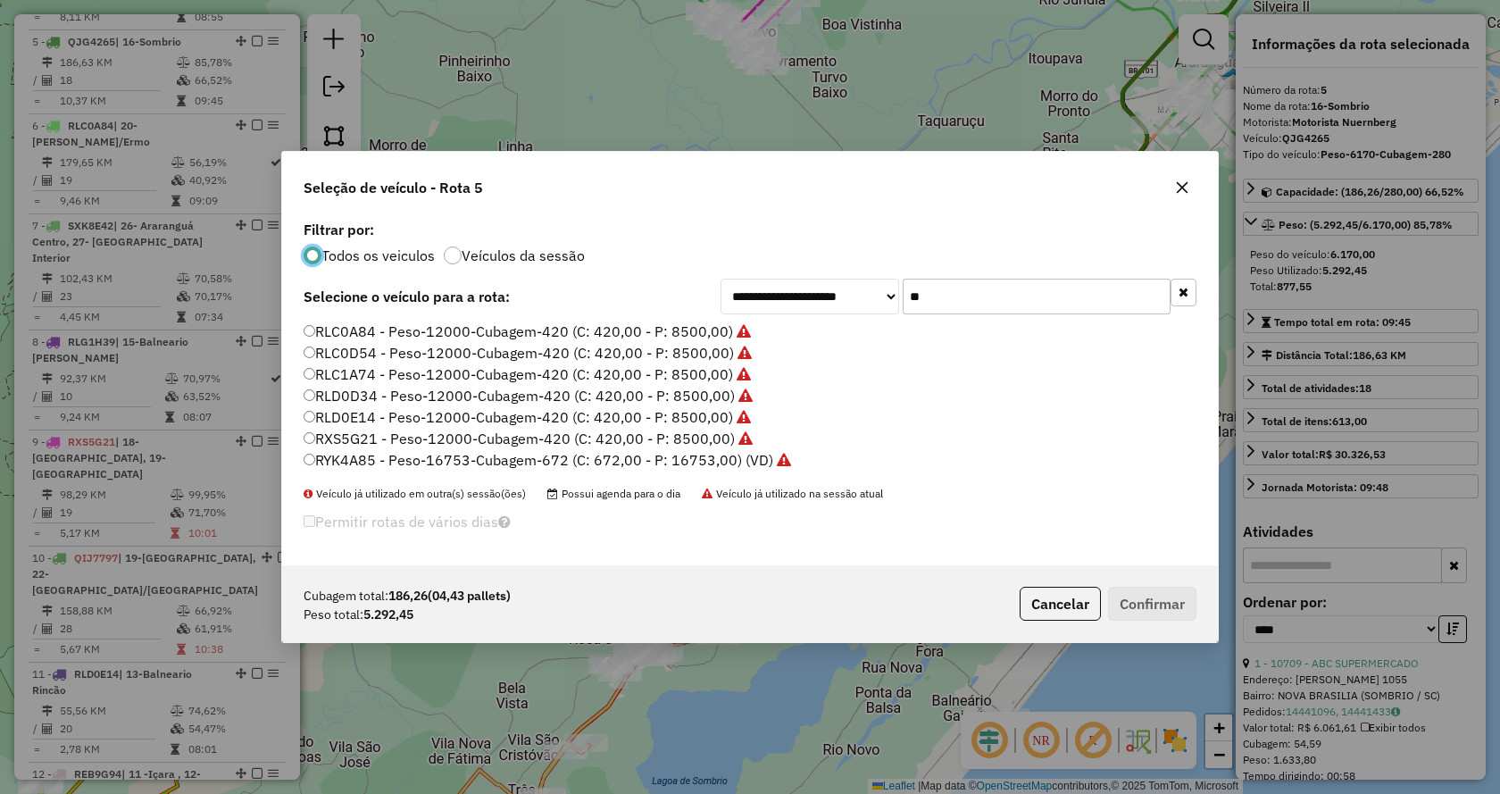
click at [1052, 297] on input "**" at bounding box center [1037, 297] width 268 height 36
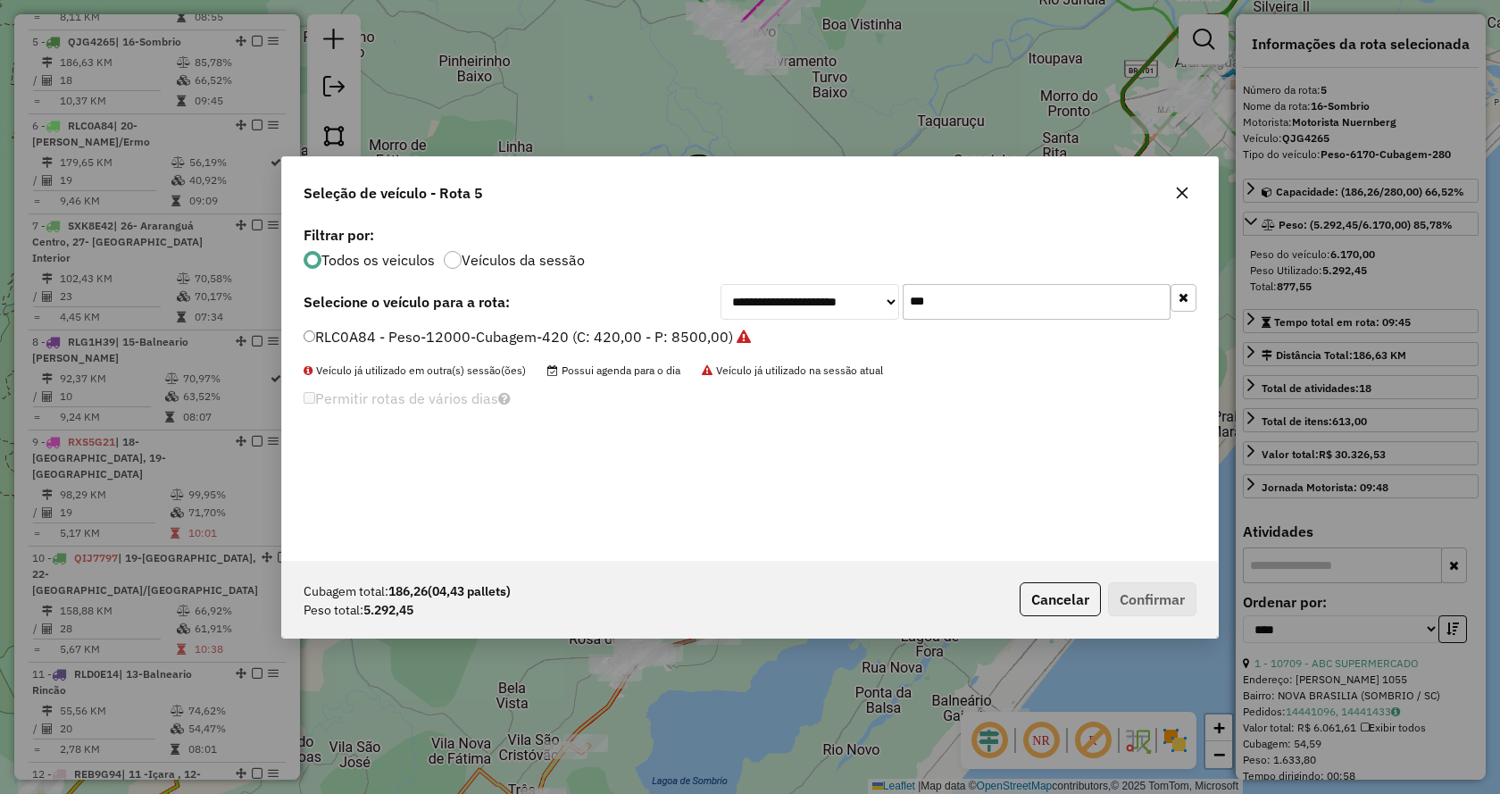
type input "***"
click at [695, 332] on label "RLC0A84 - Peso-12000-Cubagem-420 (C: 420,00 - P: 8500,00)" at bounding box center [527, 336] width 447 height 21
click at [1179, 595] on button "Confirmar" at bounding box center [1152, 599] width 88 height 34
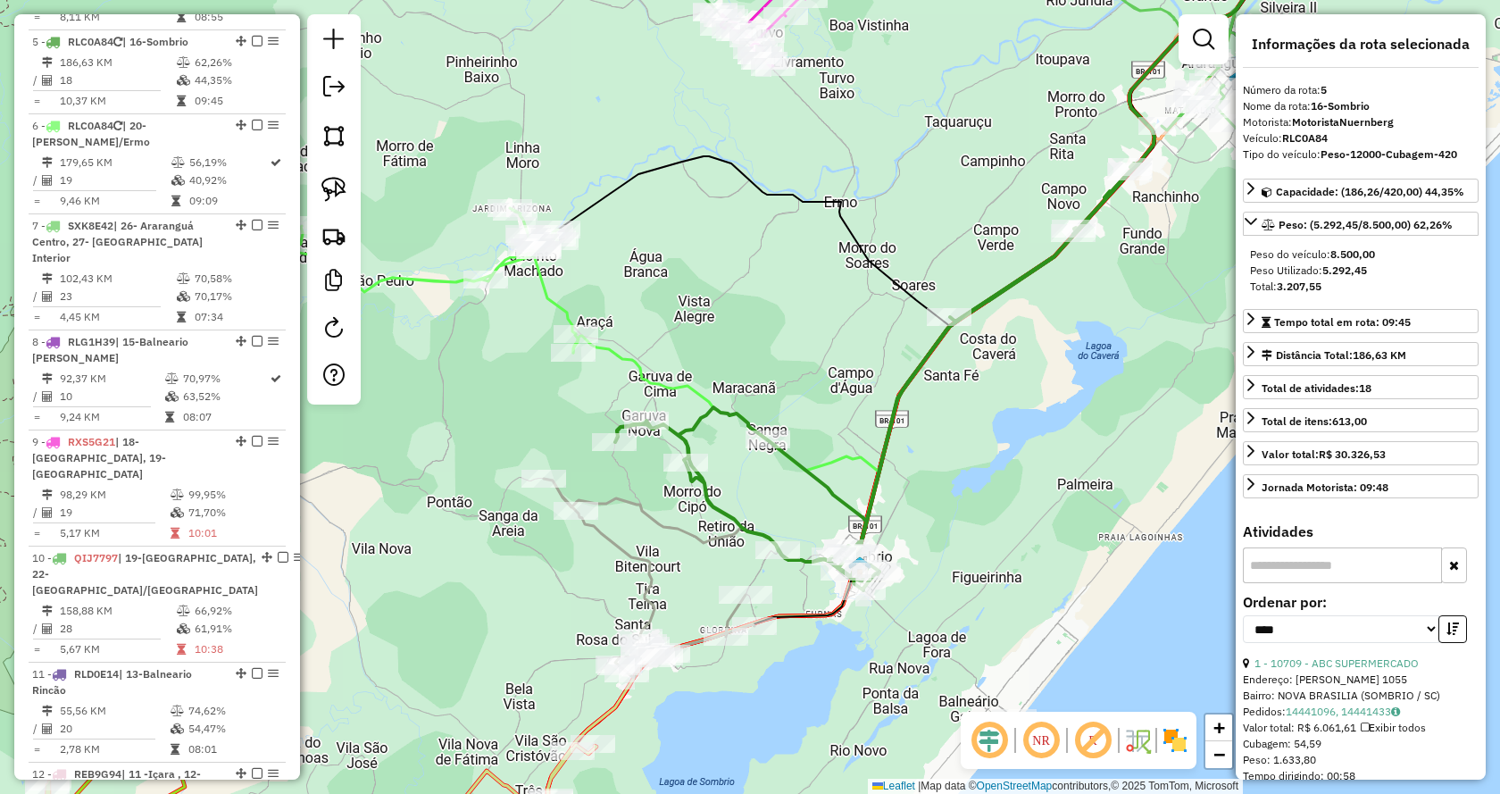
drag, startPoint x: 512, startPoint y: 343, endPoint x: 750, endPoint y: 355, distance: 238.7
click at [747, 355] on div "Janela de atendimento Grade de atendimento Capacidade Transportadoras Veículos …" at bounding box center [750, 397] width 1500 height 794
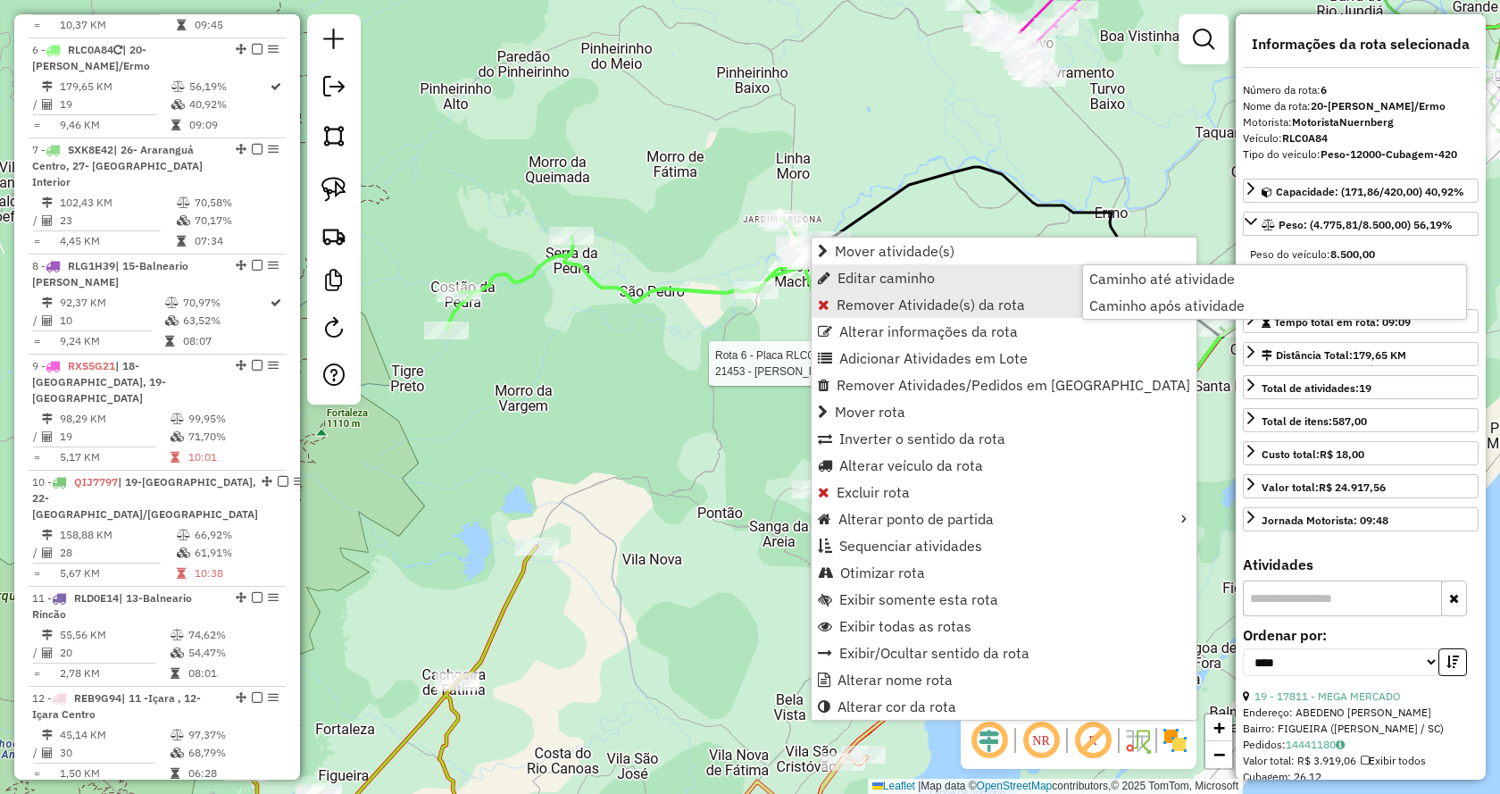
scroll to position [1223, 0]
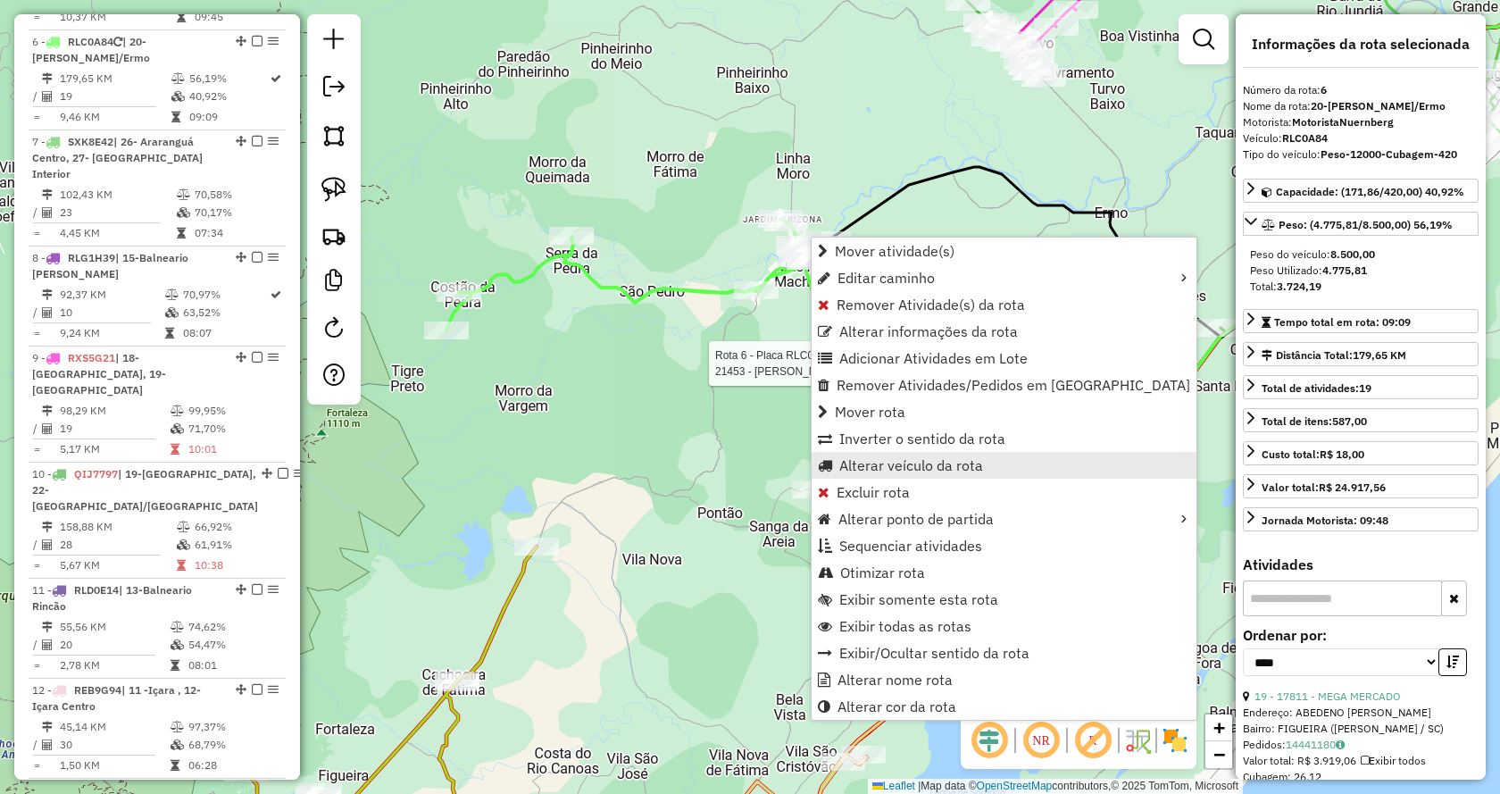
click at [877, 472] on span "Alterar veículo da rota" at bounding box center [911, 465] width 144 height 14
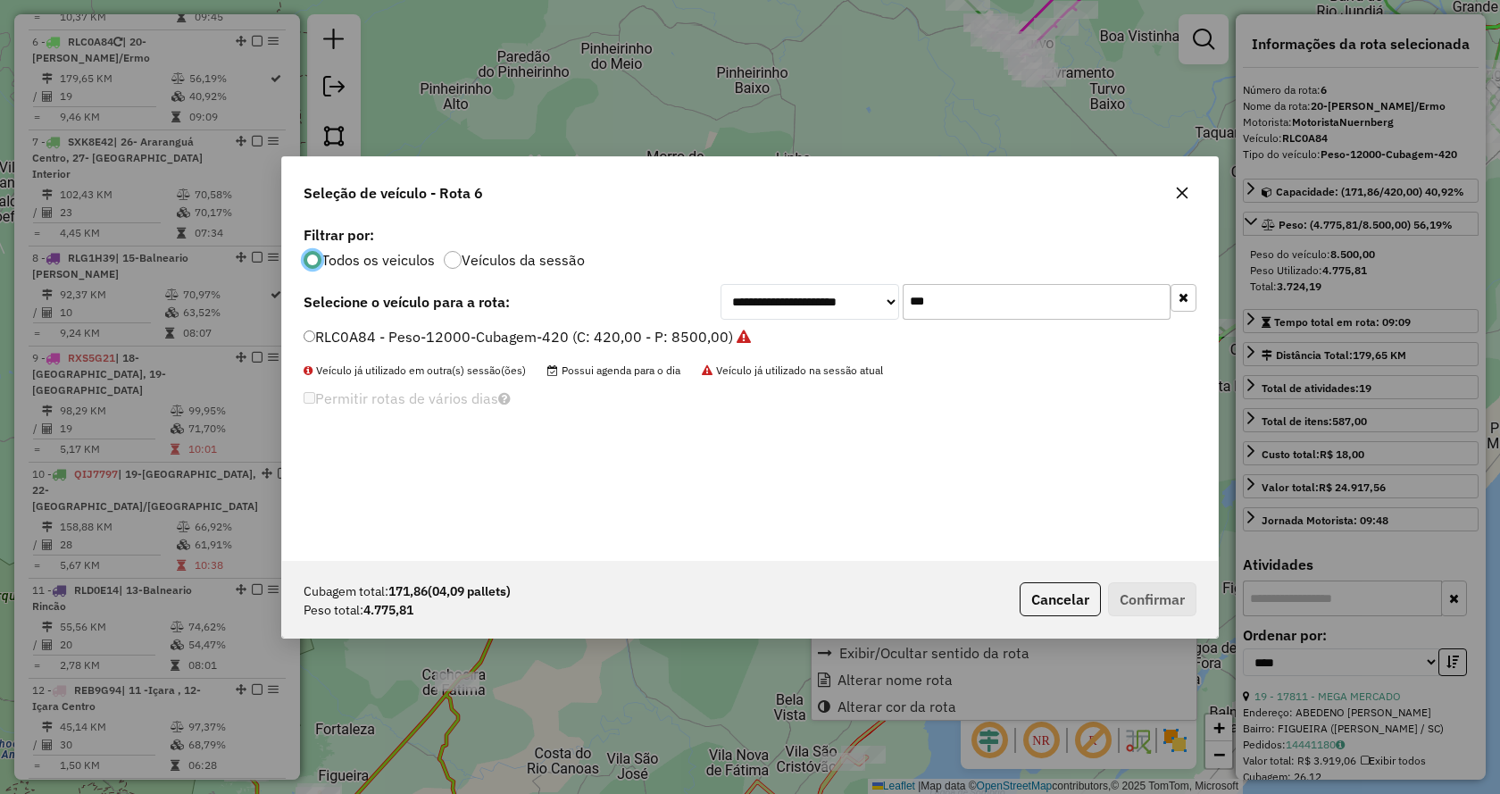
scroll to position [10, 5]
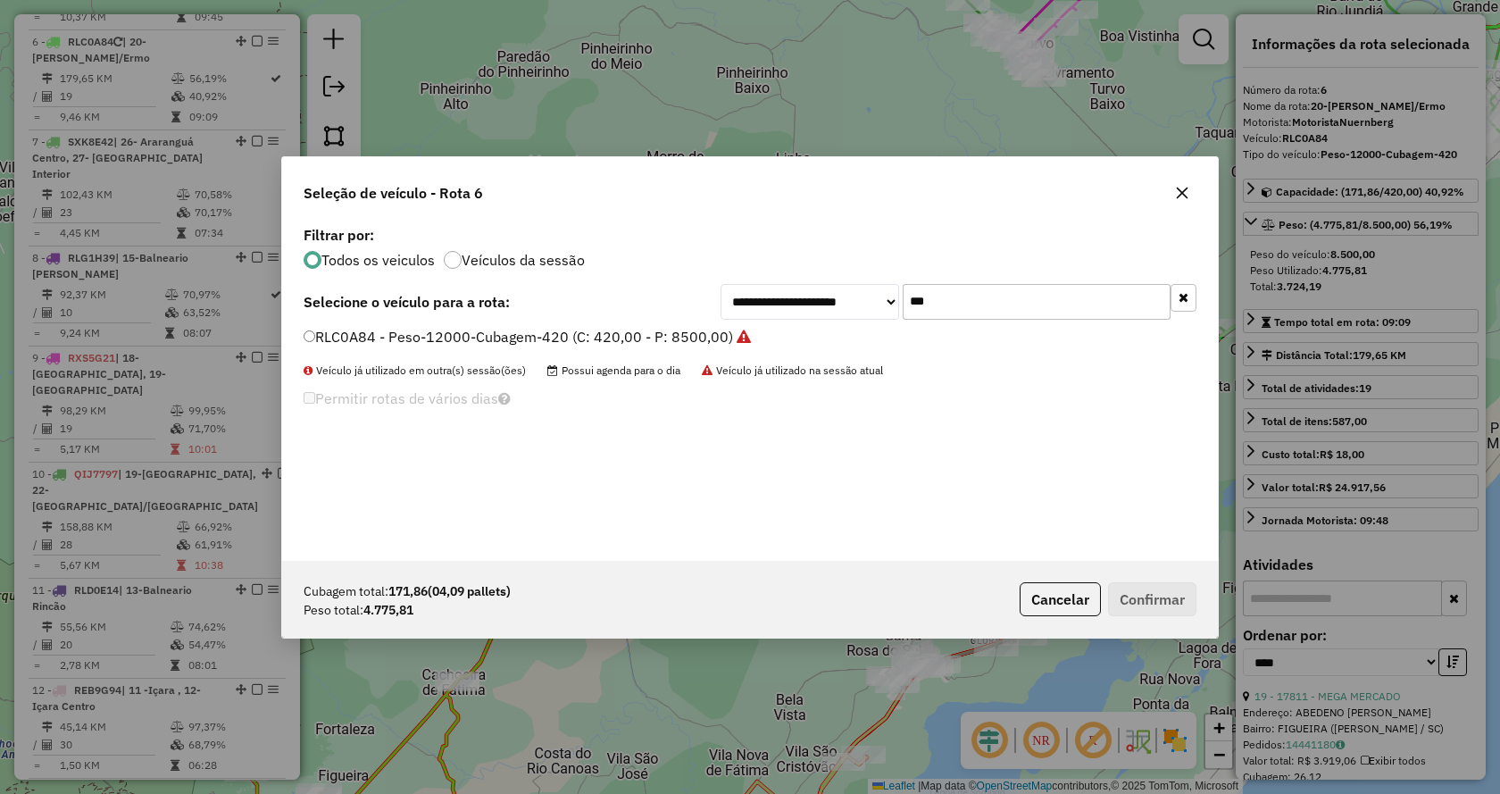
click at [1032, 304] on input "***" at bounding box center [1037, 302] width 268 height 36
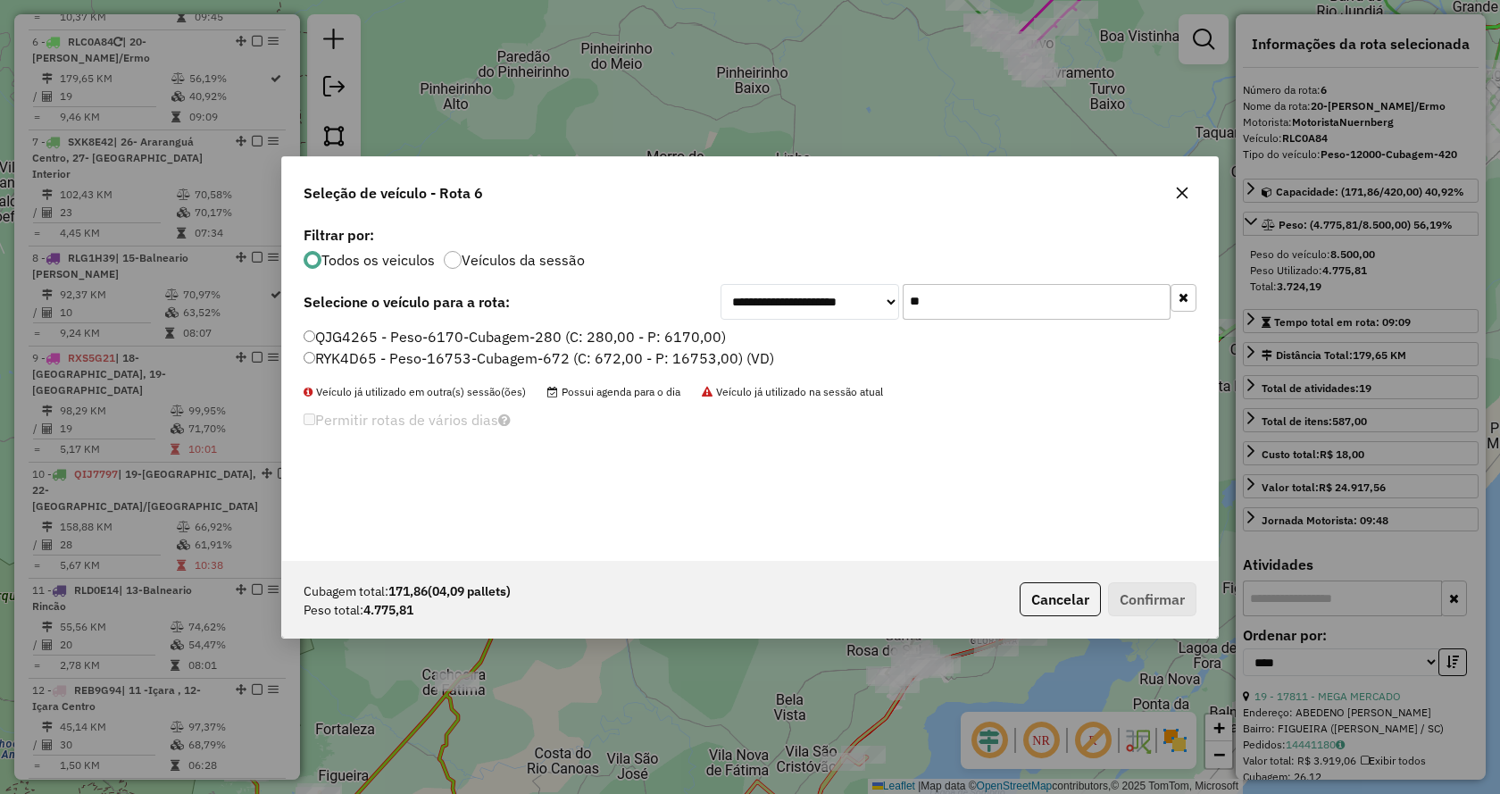
type input "**"
click at [671, 341] on label "QJG4265 - Peso-6170-Cubagem-280 (C: 280,00 - P: 6170,00)" at bounding box center [515, 336] width 422 height 21
click at [1169, 594] on button "Confirmar" at bounding box center [1152, 599] width 88 height 34
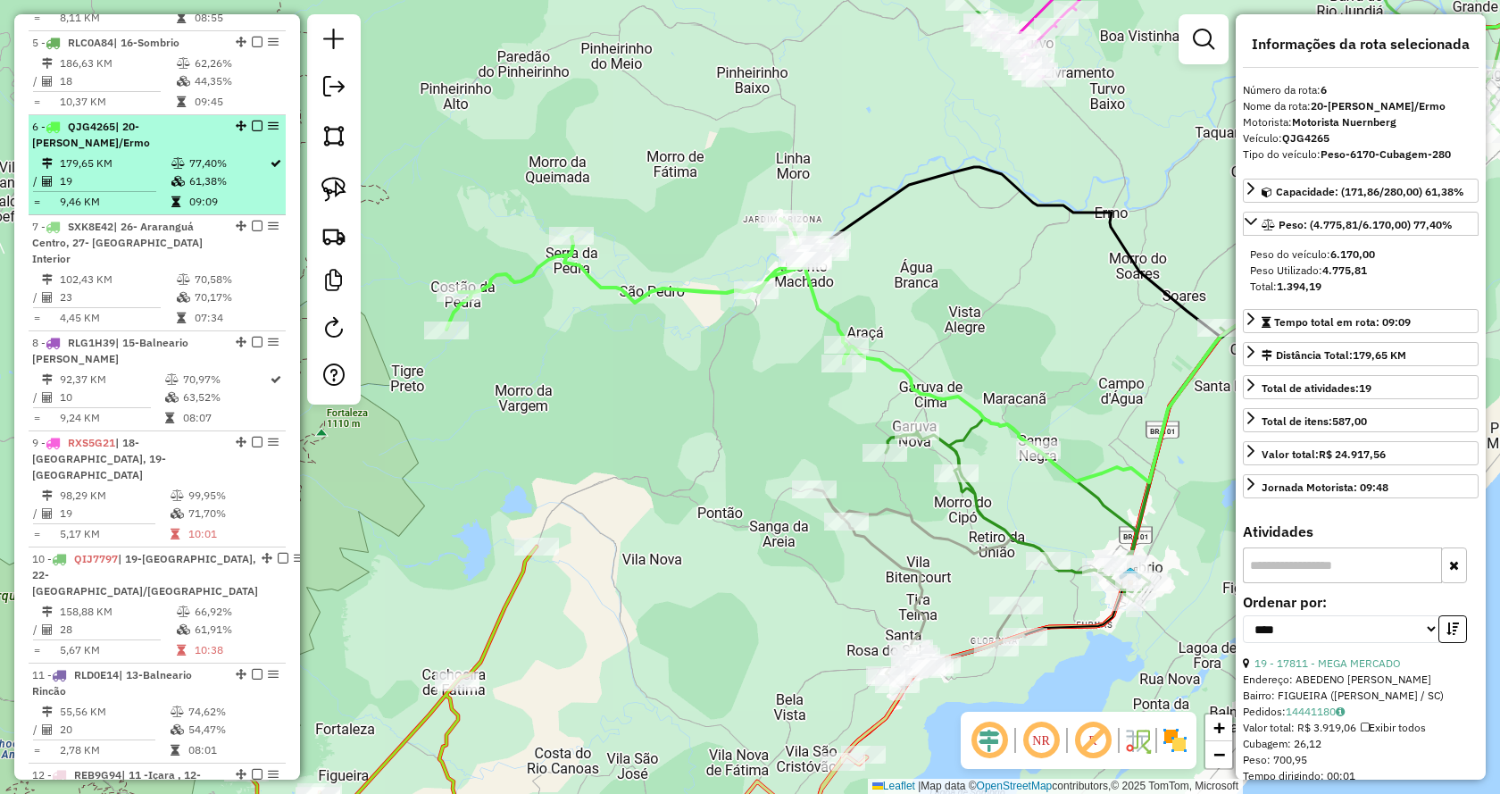
scroll to position [1045, 0]
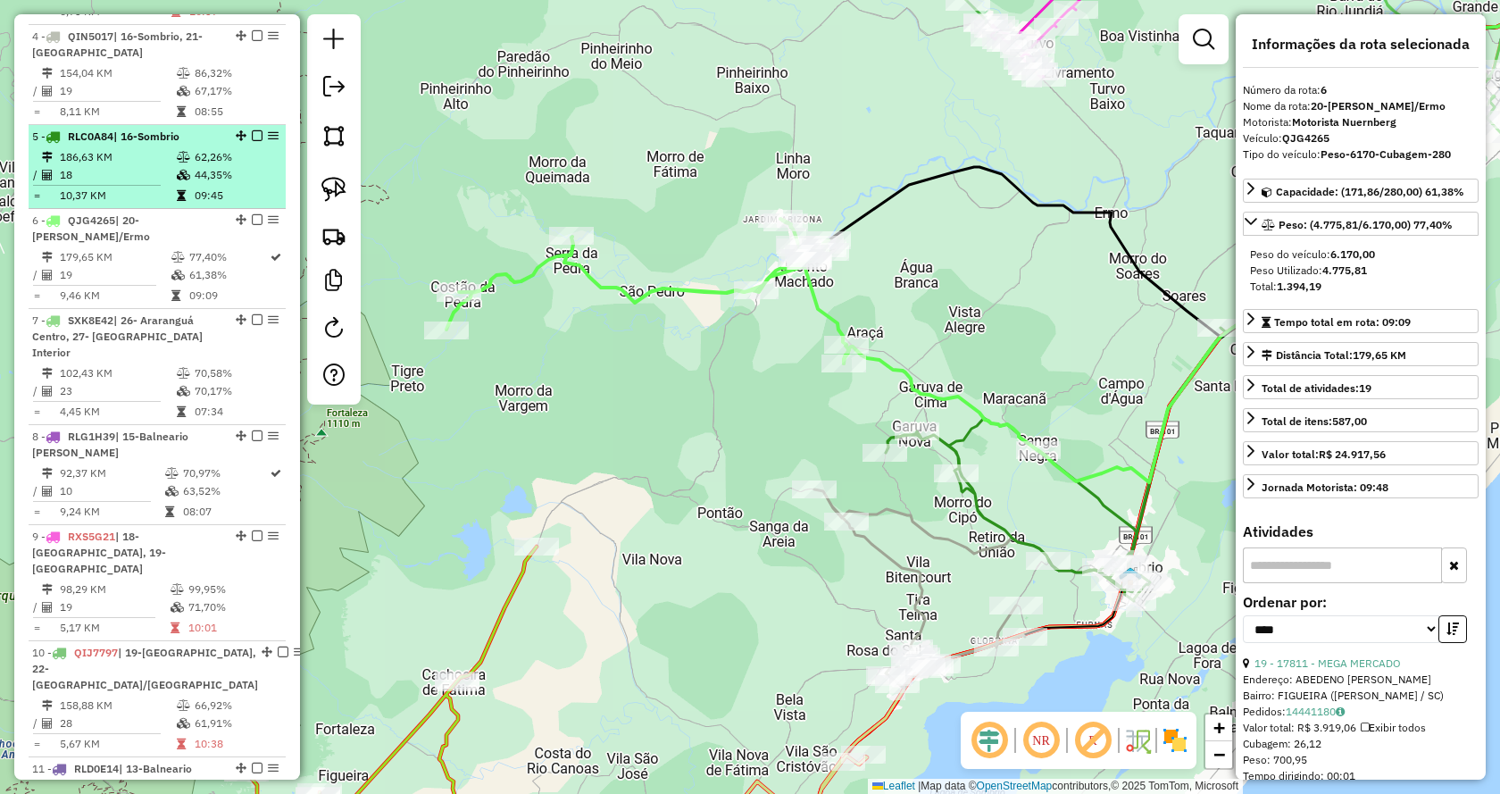
click at [117, 166] on td "18" at bounding box center [117, 175] width 117 height 18
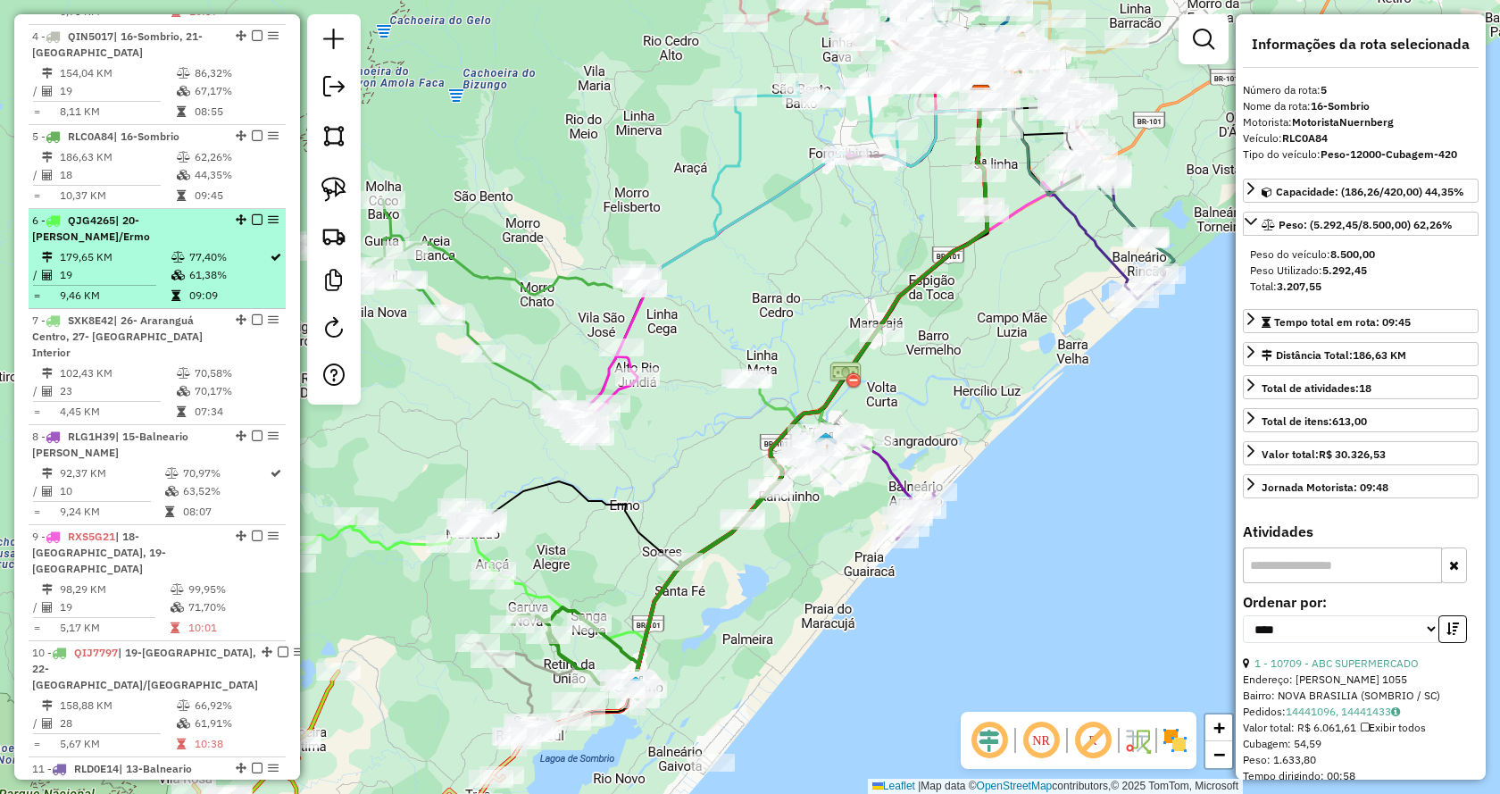
click at [125, 229] on div "6 - QJG4265 | 20-Jacinto Machado/Ermo" at bounding box center [126, 229] width 189 height 32
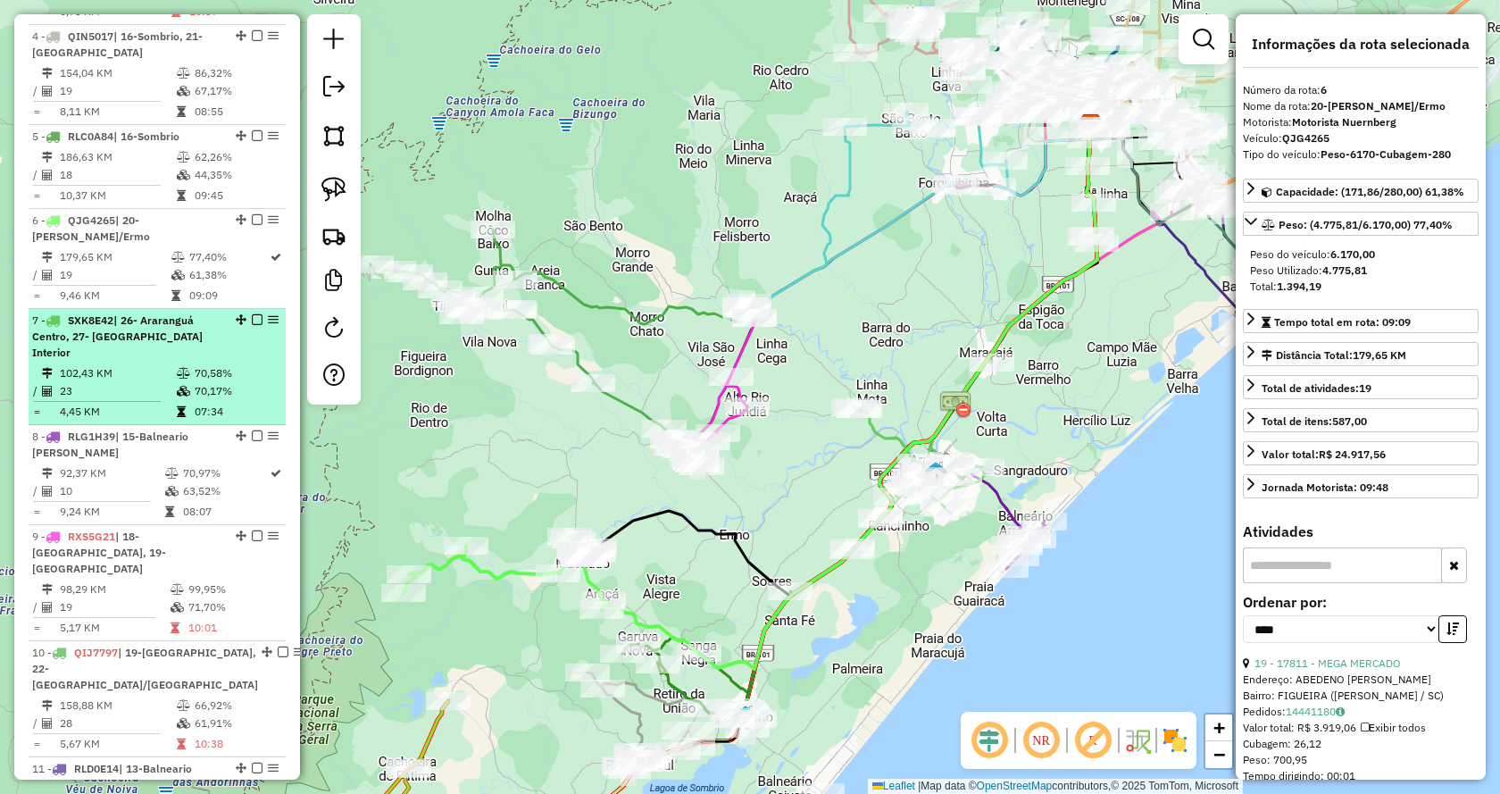
click at [104, 320] on span "| 26- Araranguá Centro, 27- [GEOGRAPHIC_DATA] Interior" at bounding box center [117, 336] width 171 height 46
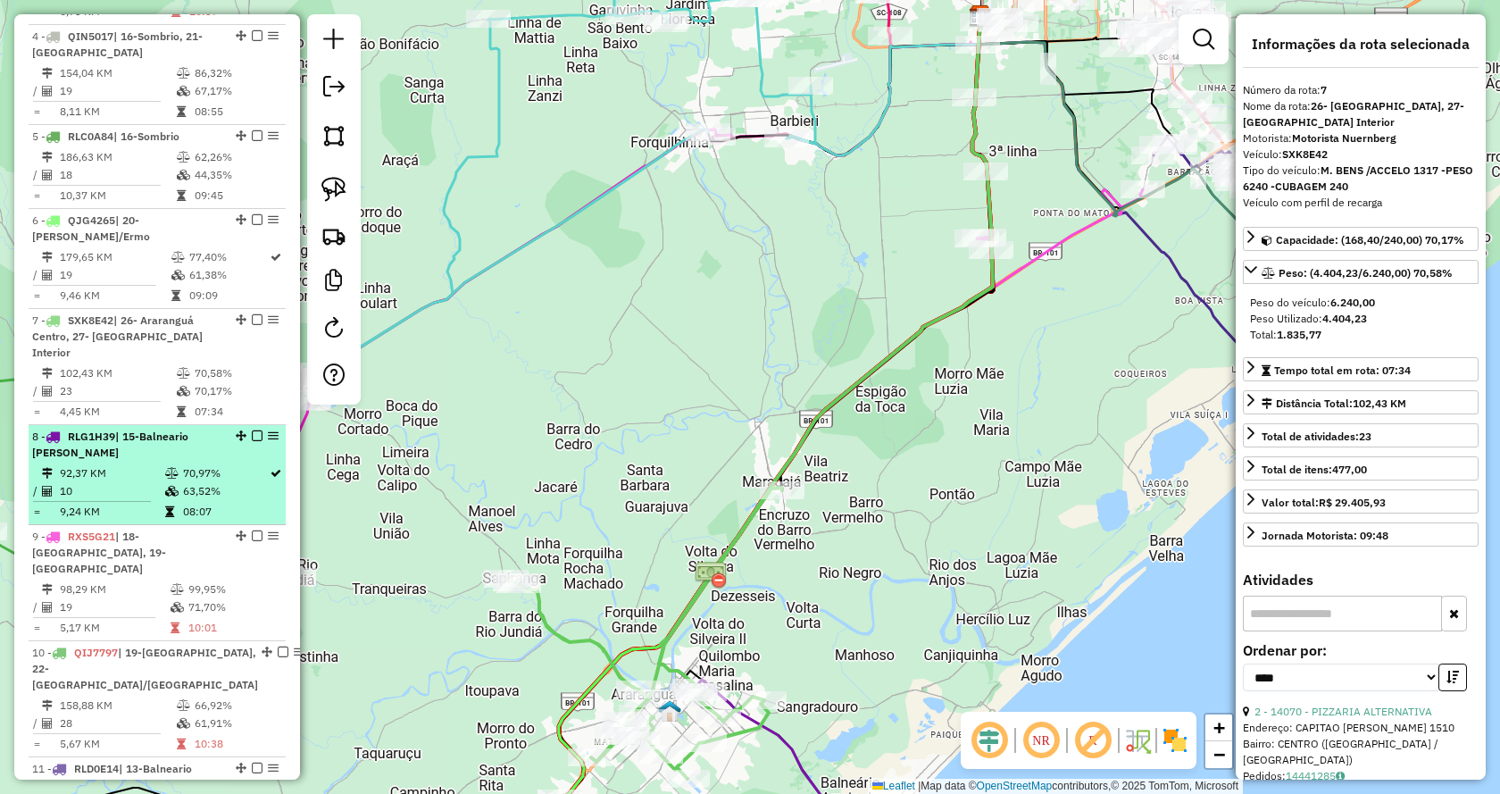
click at [112, 429] on div "8 - RLG1H39 | 15-Balneario Arroio do Silva" at bounding box center [126, 445] width 189 height 32
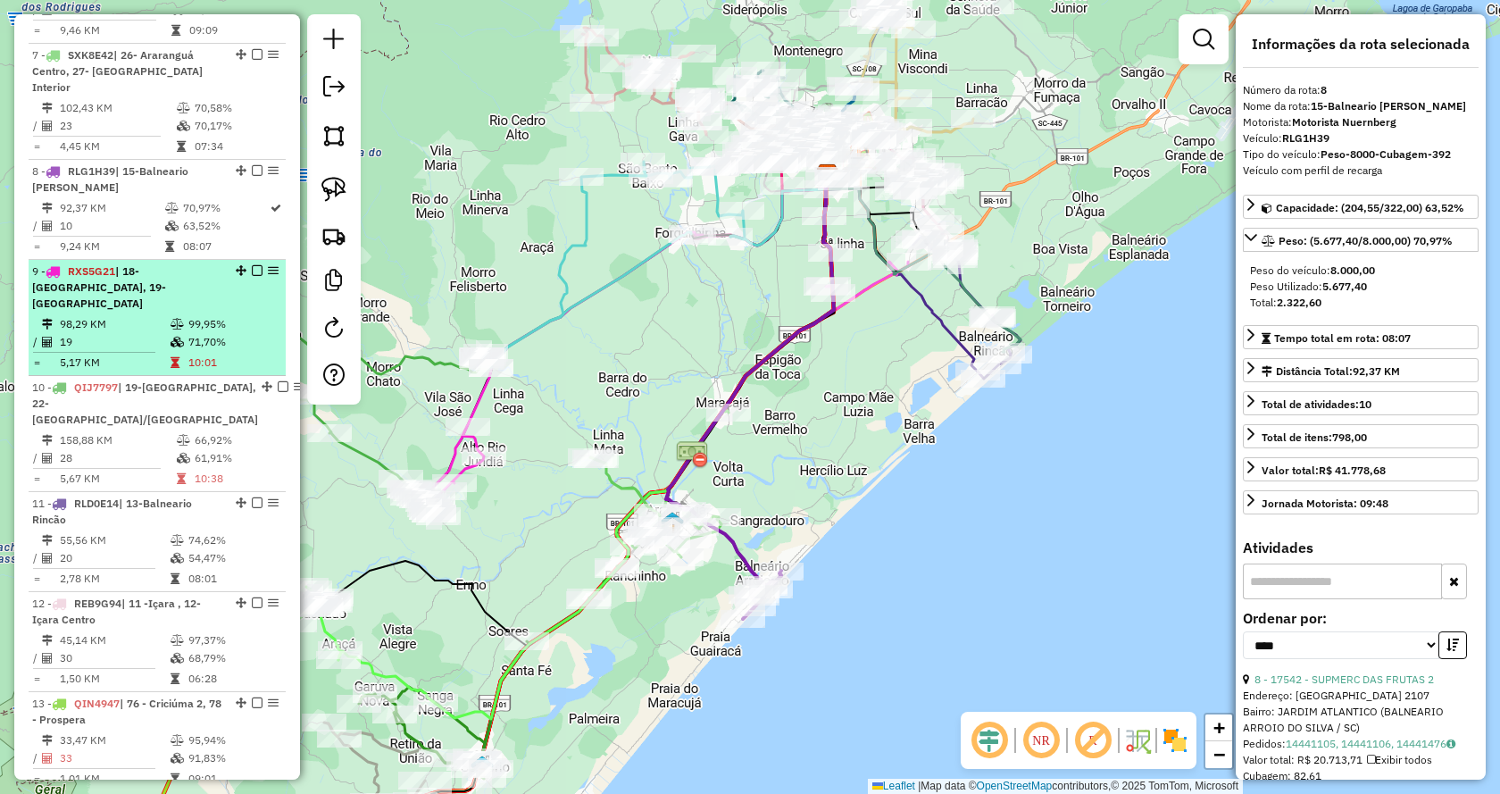
scroll to position [1313, 0]
click at [104, 351] on td "5,17 KM" at bounding box center [114, 360] width 111 height 18
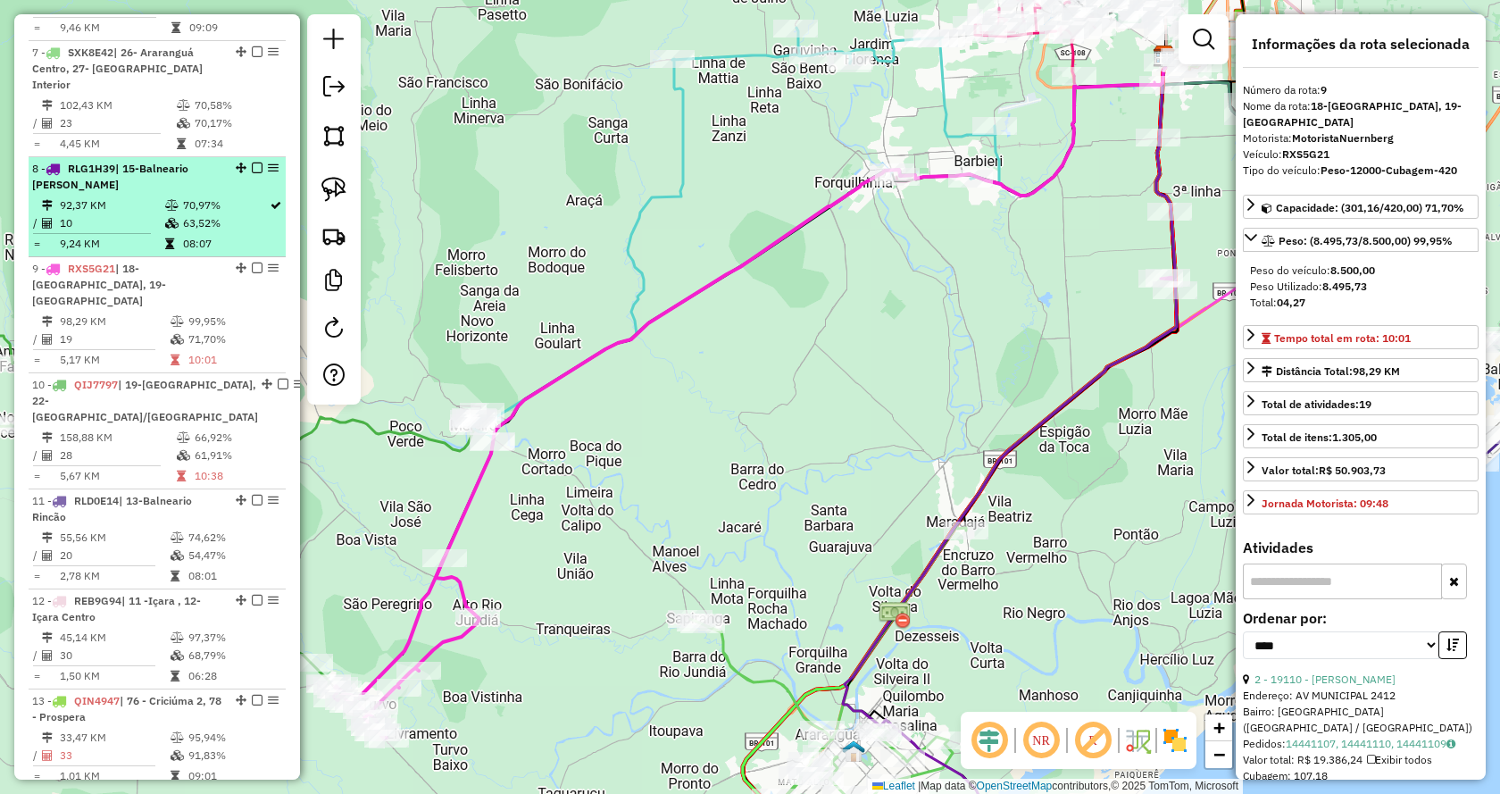
click at [124, 214] on td "10" at bounding box center [111, 223] width 105 height 18
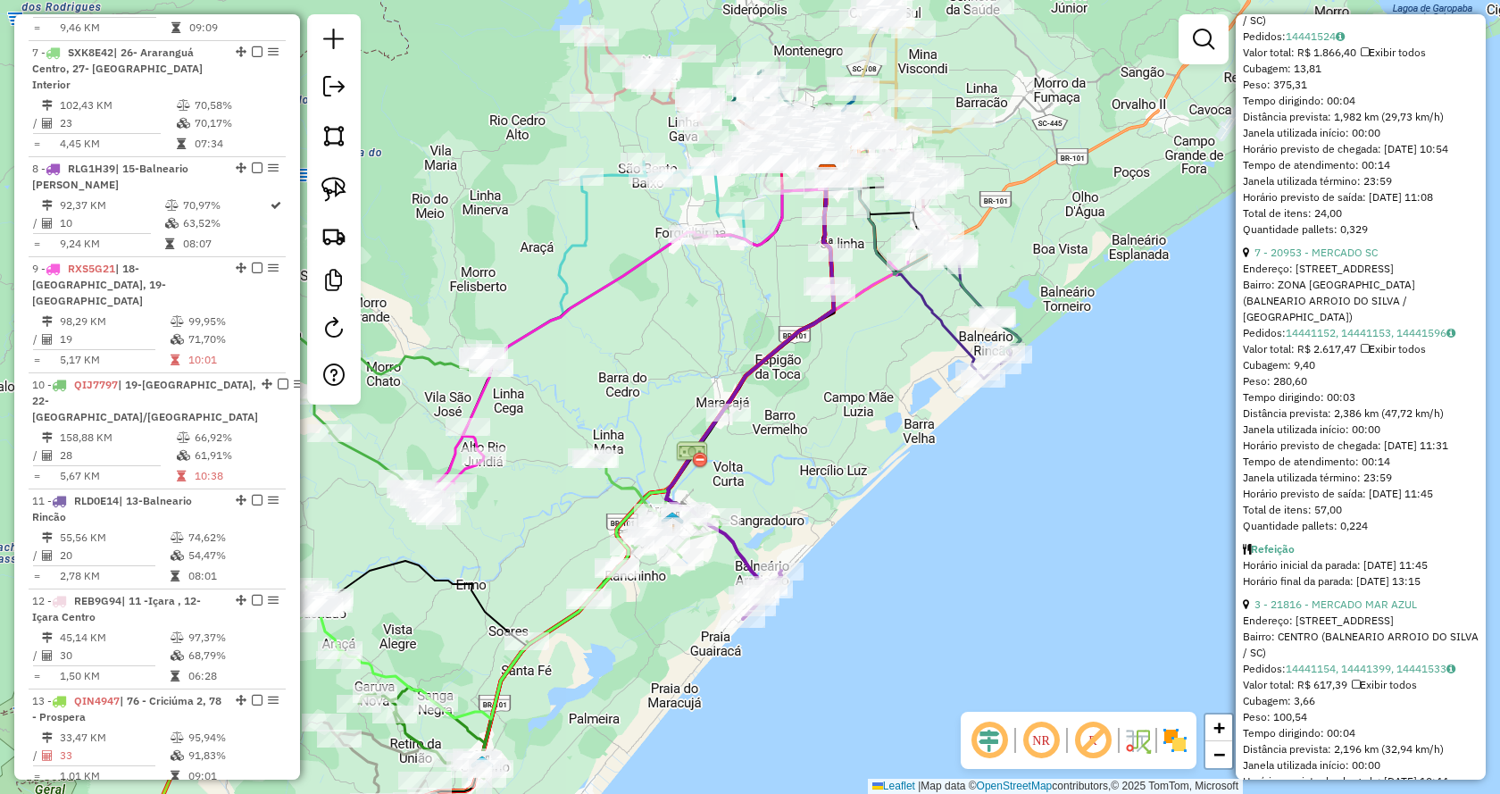
scroll to position [1607, 0]
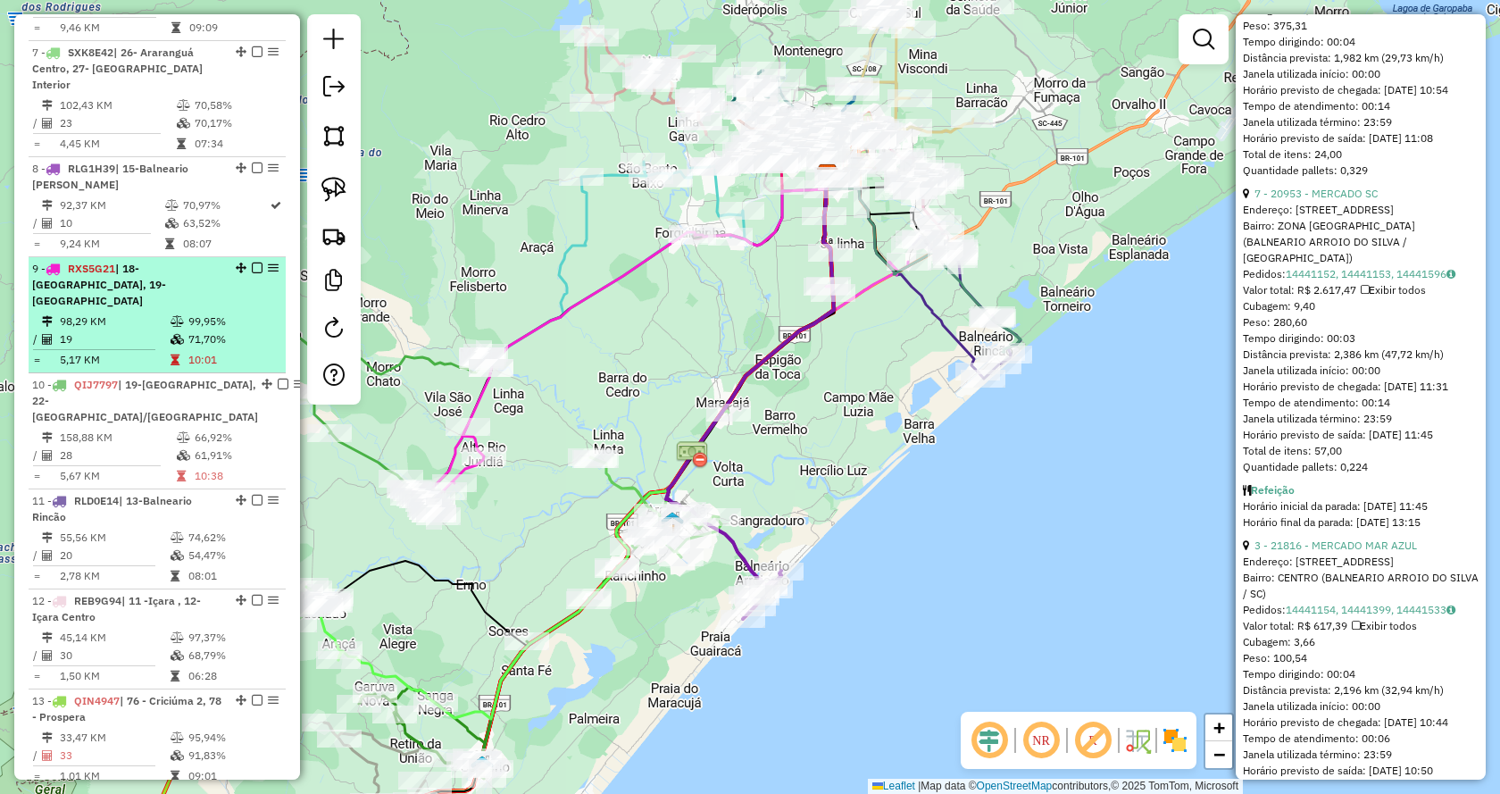
click at [113, 313] on td "98,29 KM" at bounding box center [114, 322] width 111 height 18
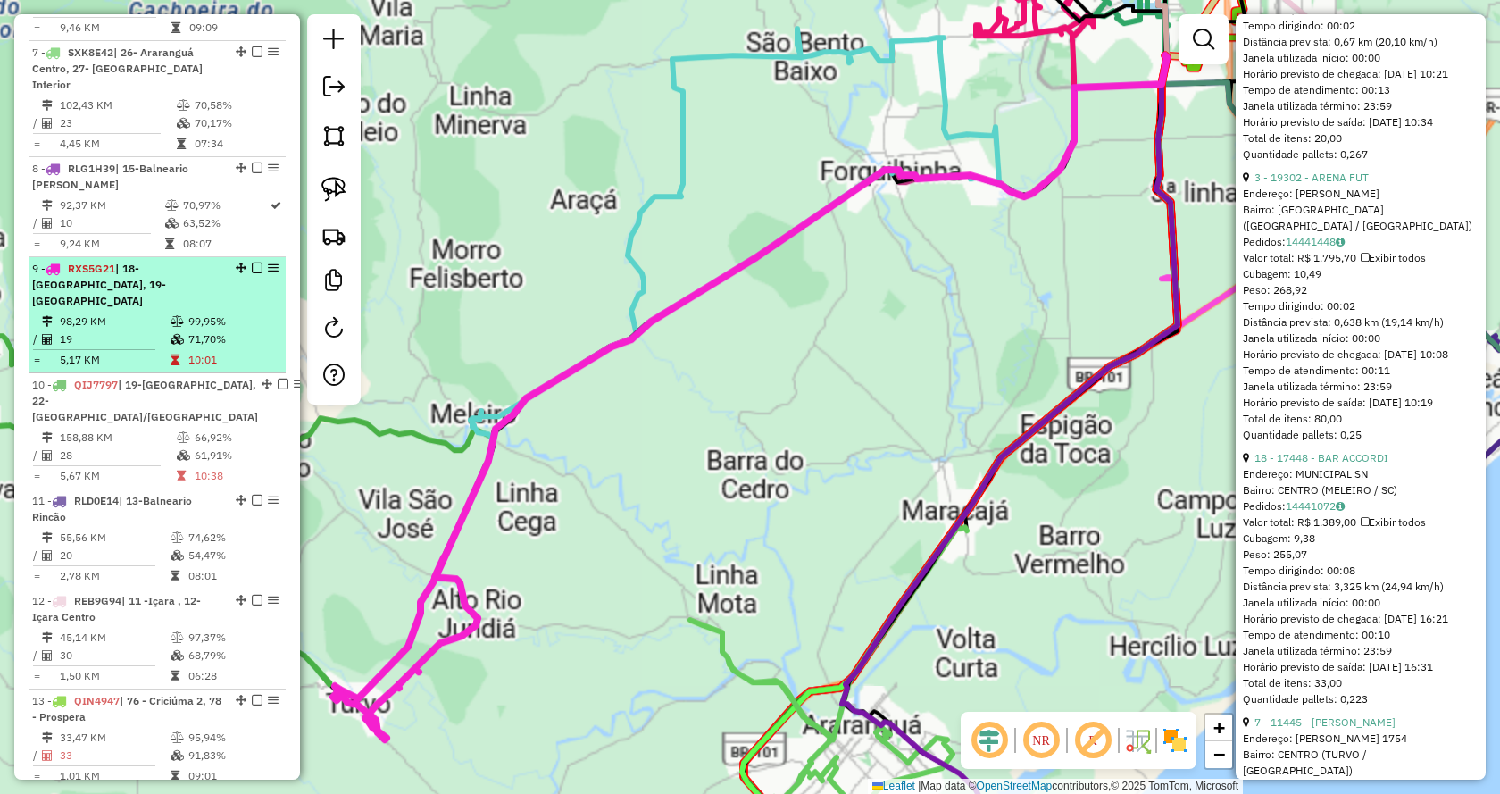
scroll to position [1591, 0]
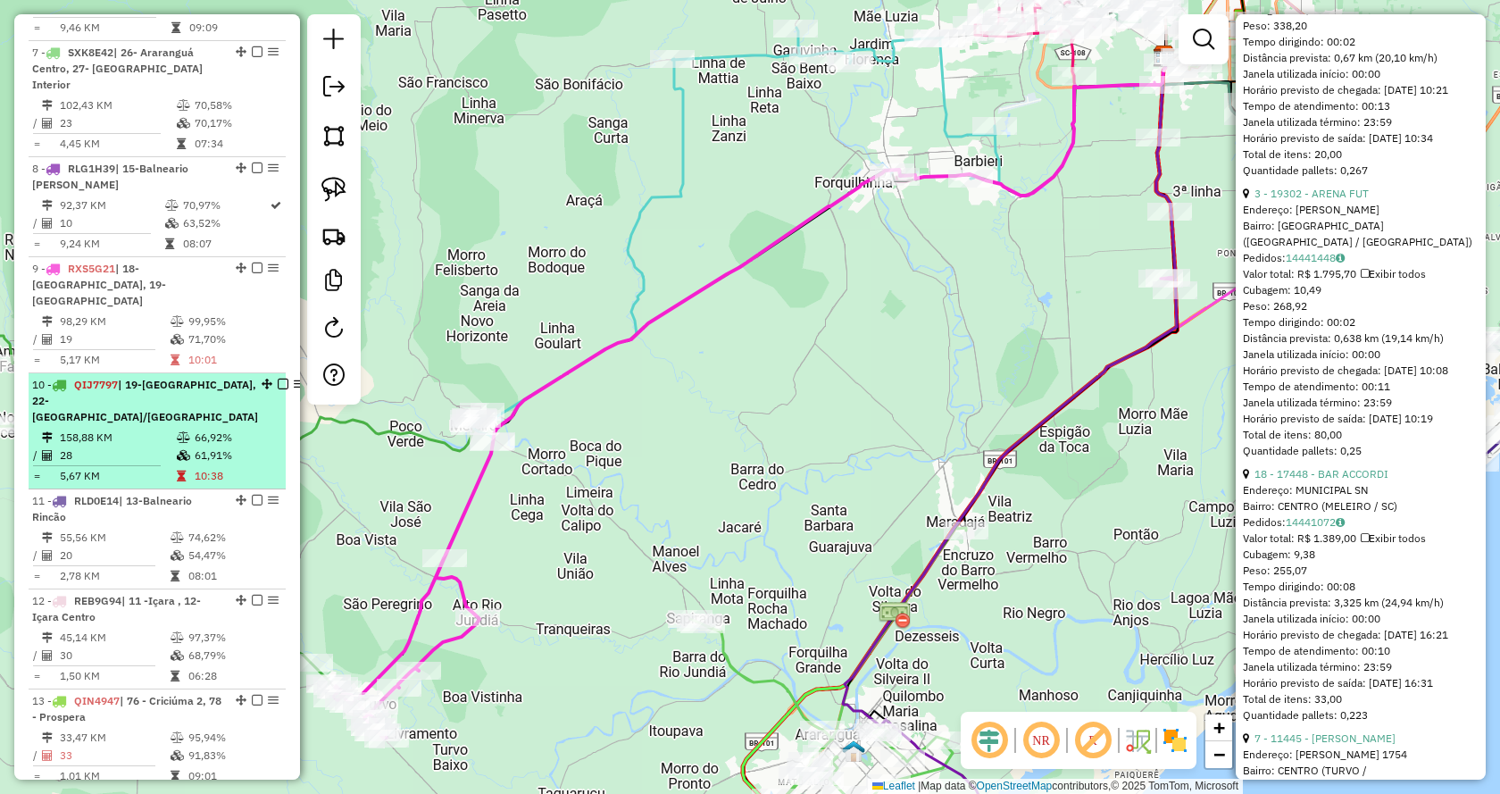
click at [129, 429] on td "158,88 KM" at bounding box center [117, 438] width 117 height 18
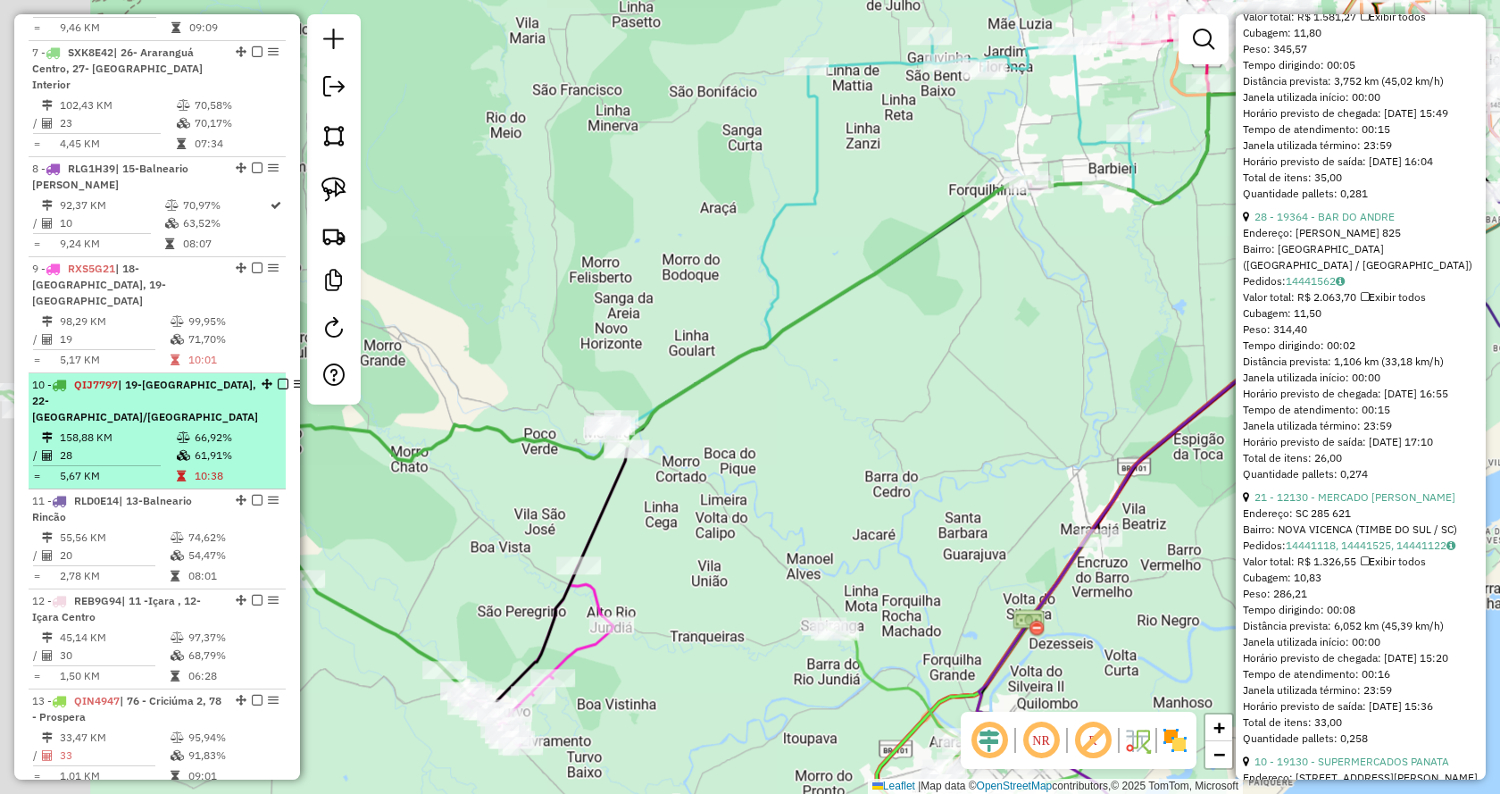
scroll to position [1607, 0]
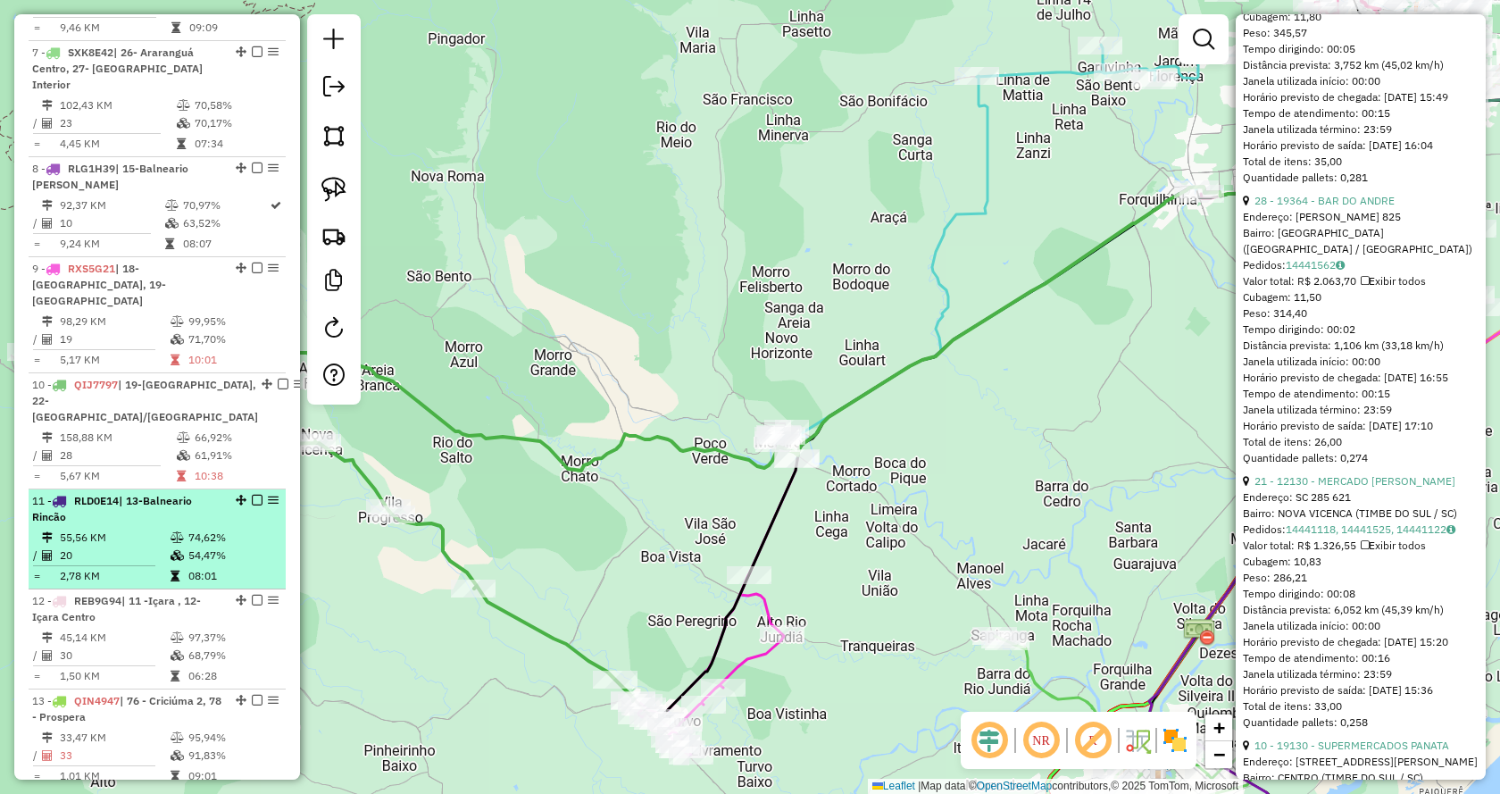
click at [126, 529] on td "55,56 KM" at bounding box center [114, 538] width 111 height 18
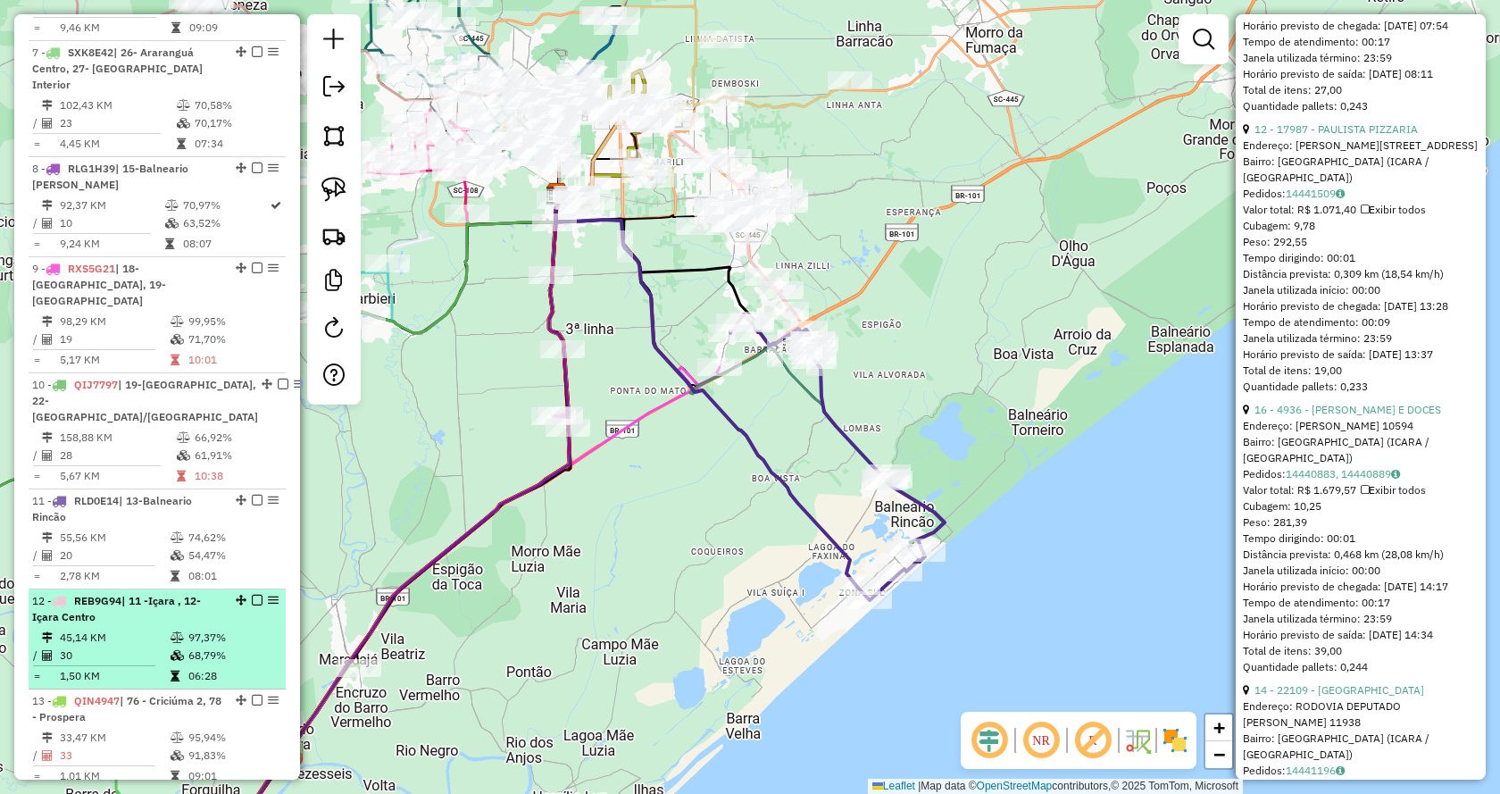
click at [135, 593] on div "12 - REB9G94 | 11 -Içara , 12-Içara Centro" at bounding box center [126, 609] width 189 height 32
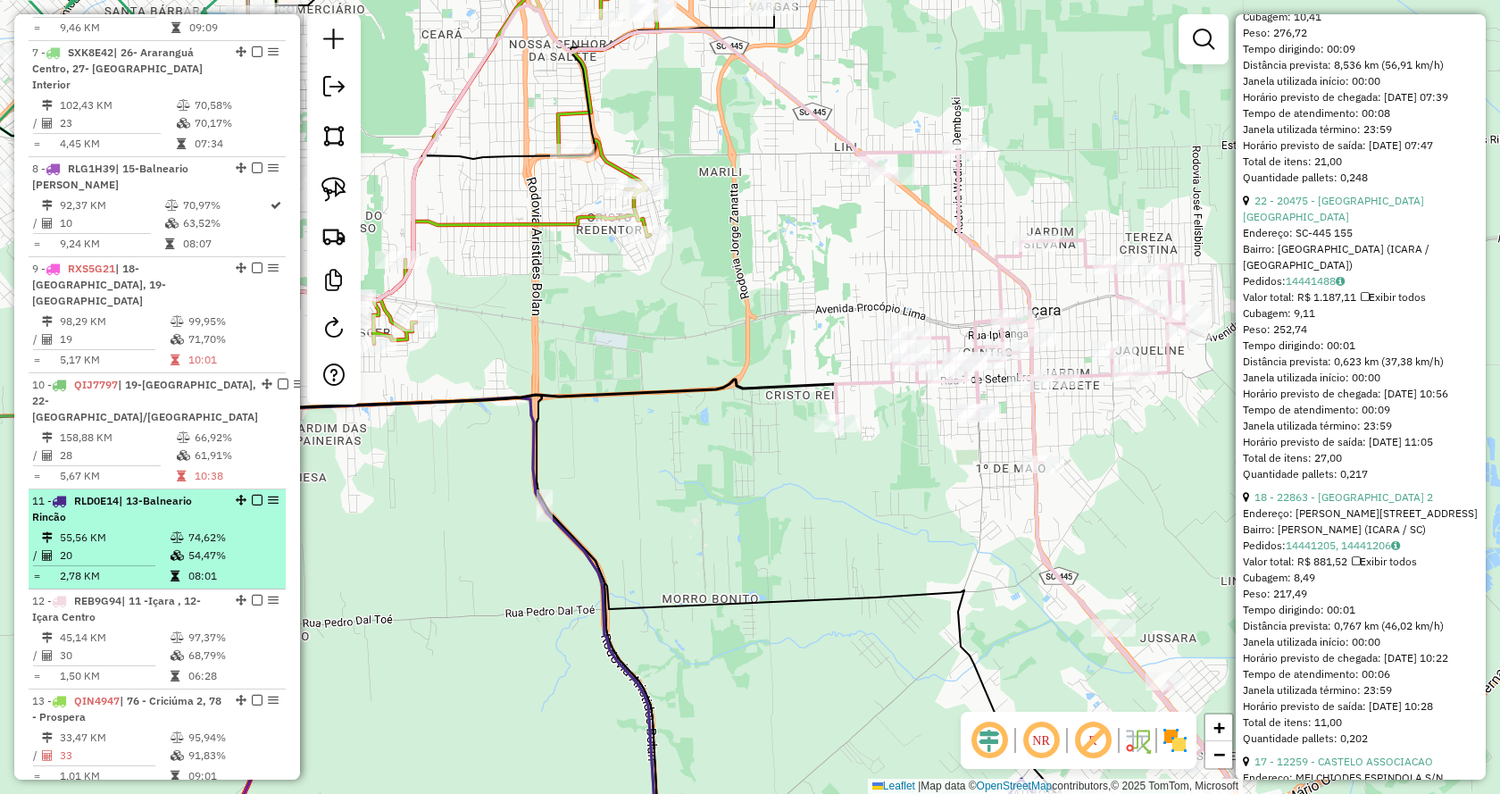
click at [130, 546] on td "20" at bounding box center [114, 555] width 111 height 18
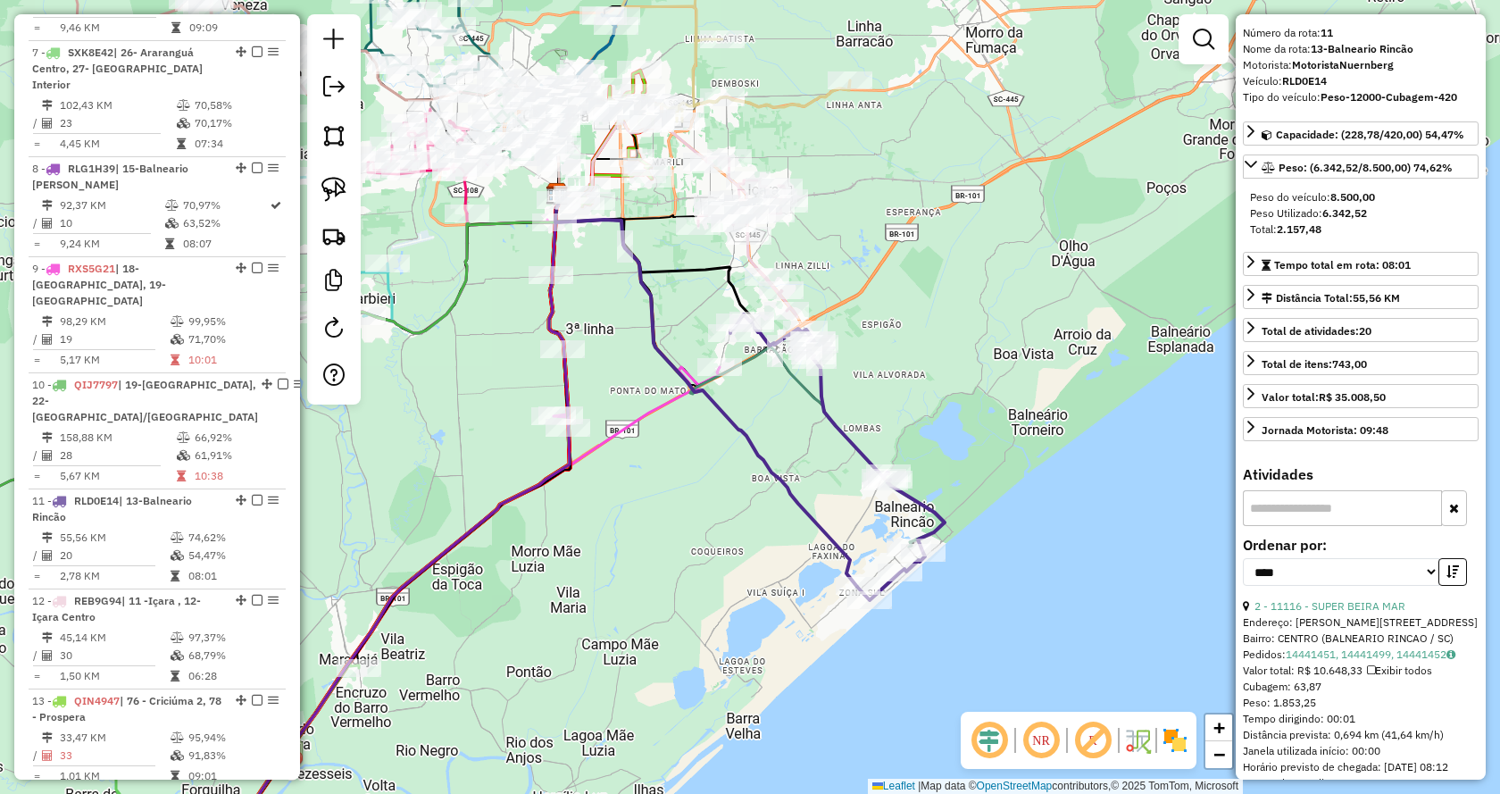
scroll to position [0, 0]
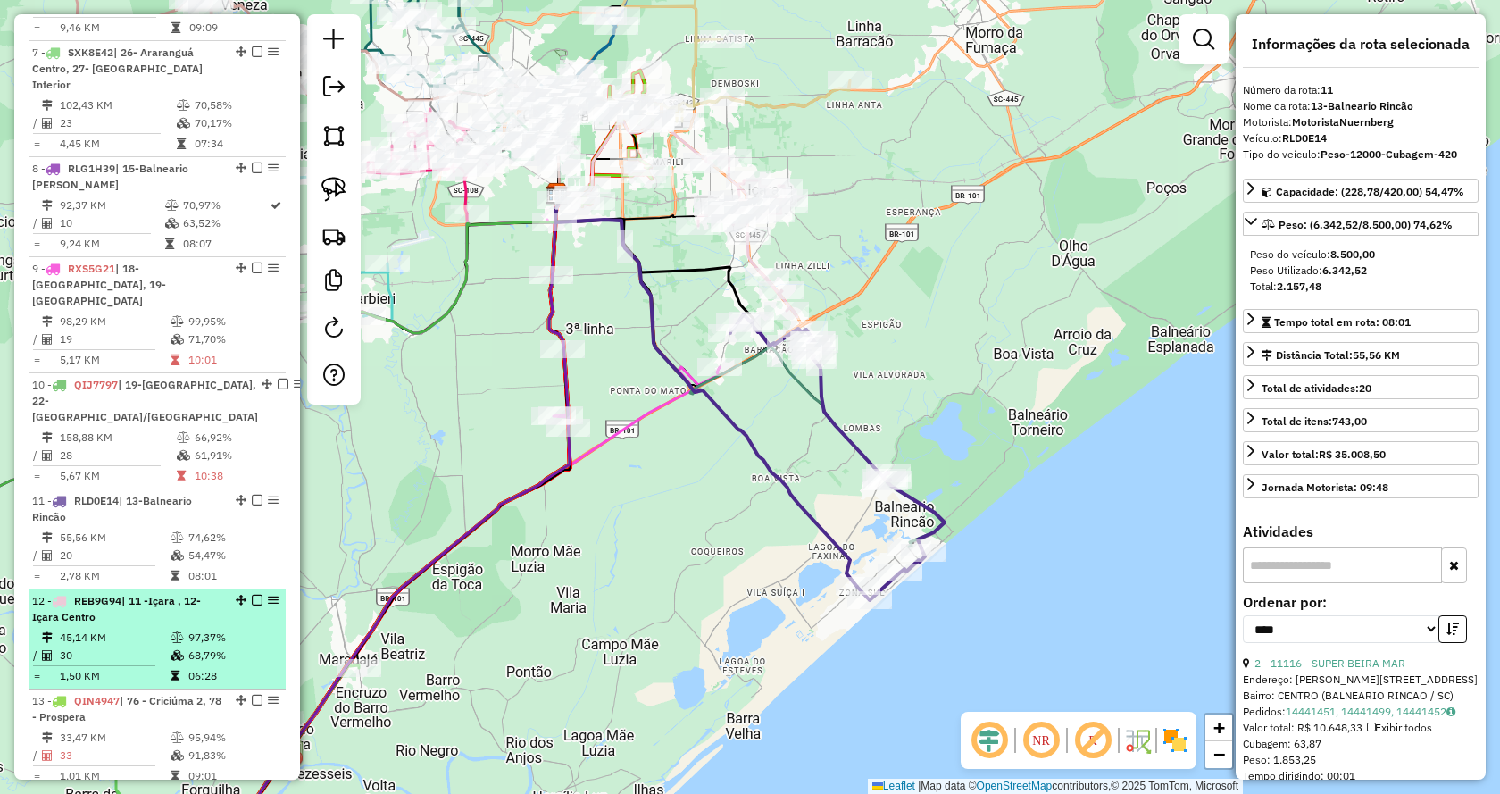
click at [72, 629] on td "45,14 KM" at bounding box center [114, 638] width 111 height 18
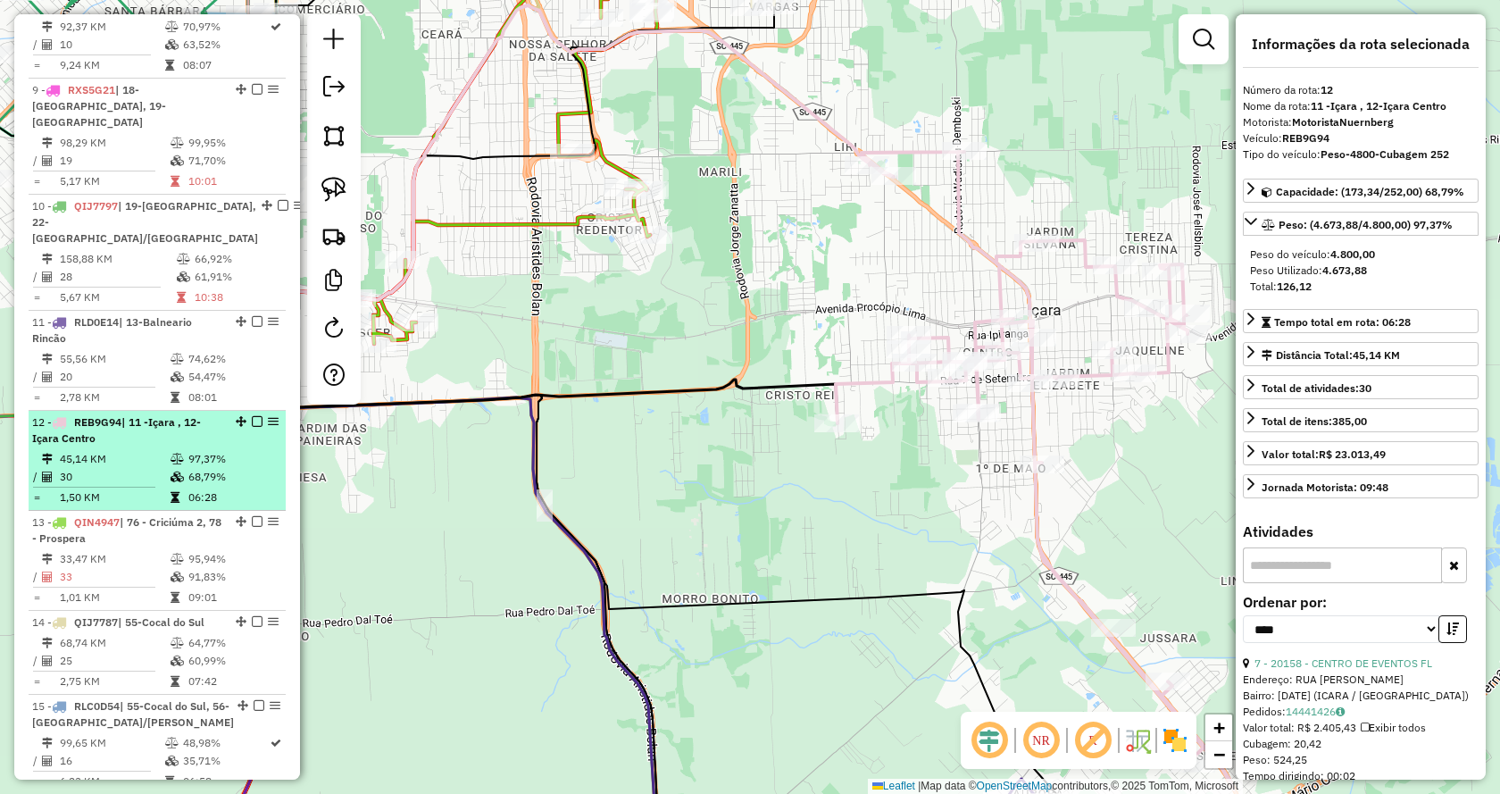
scroll to position [1581, 0]
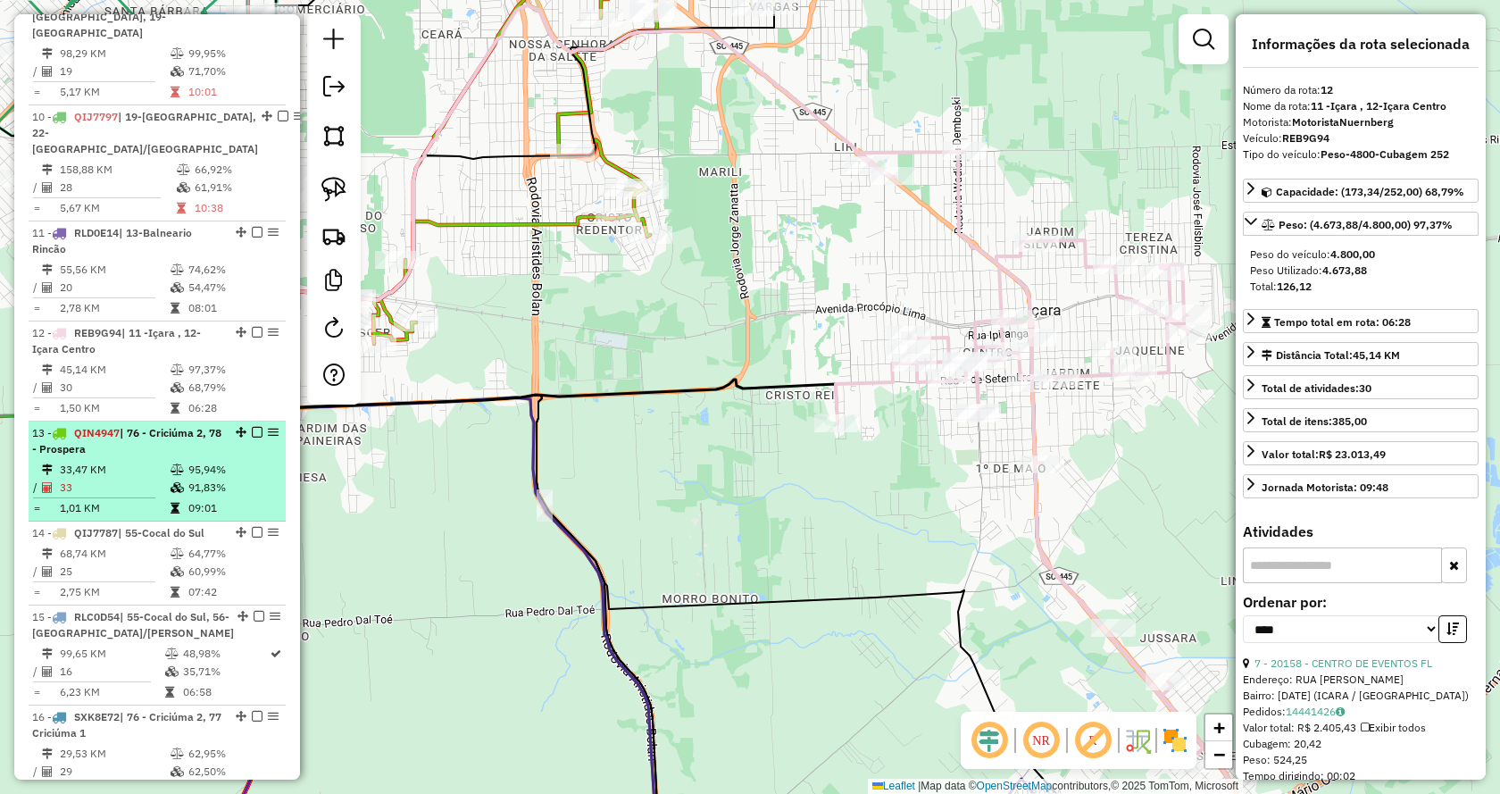
click at [112, 461] on td "33,47 KM" at bounding box center [114, 470] width 111 height 18
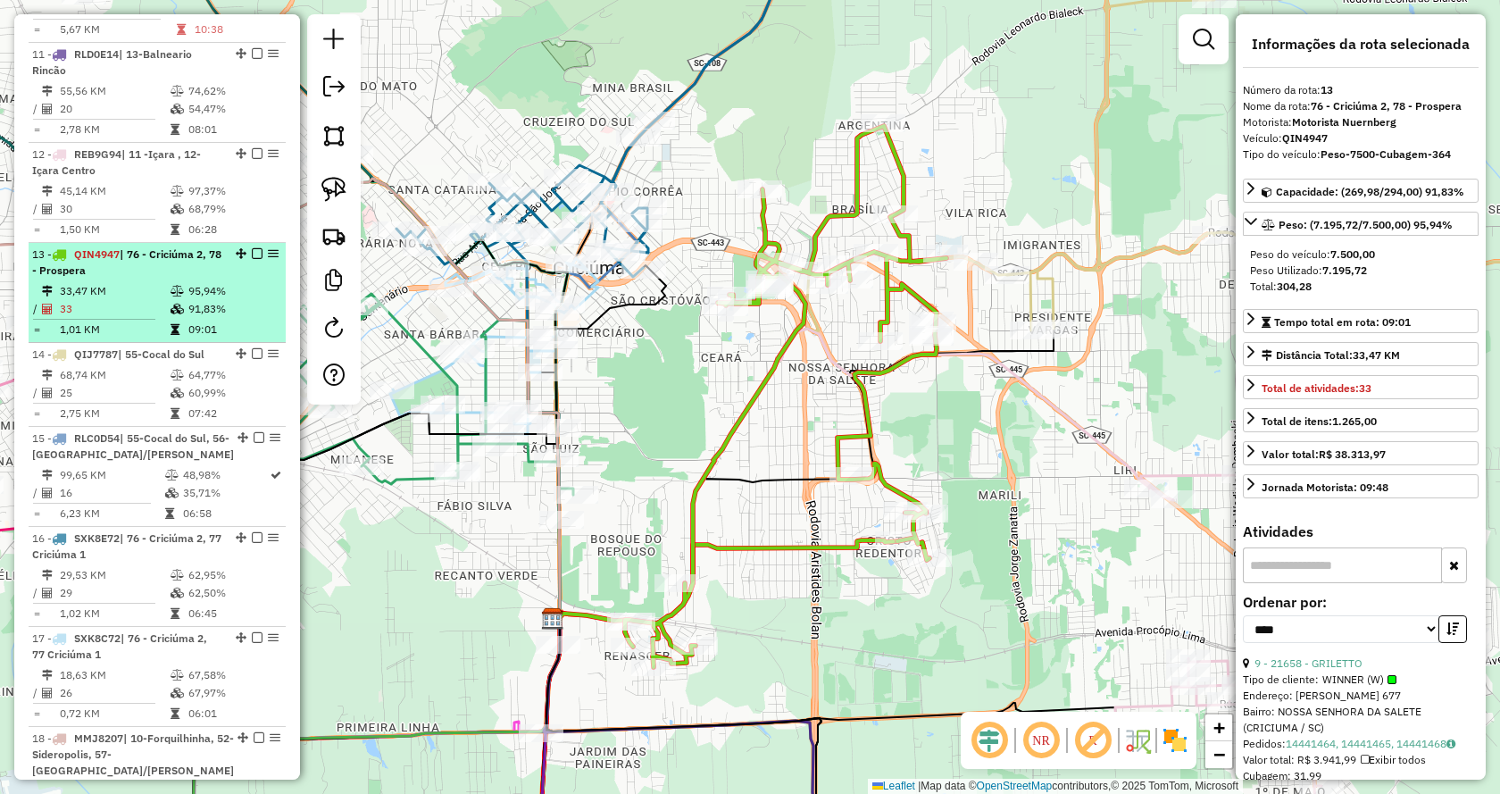
scroll to position [1848, 0]
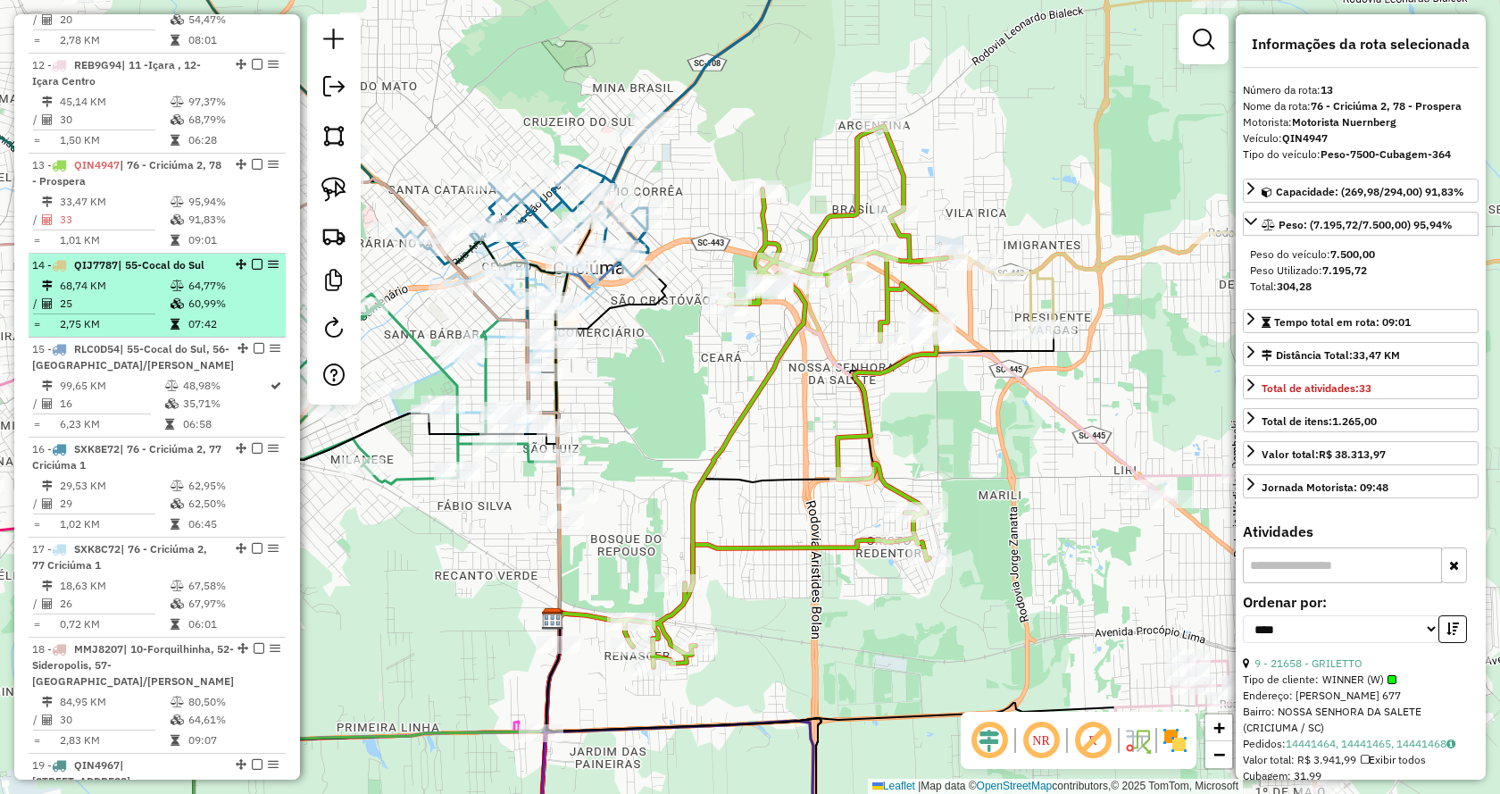
click at [118, 295] on td "25" at bounding box center [114, 304] width 111 height 18
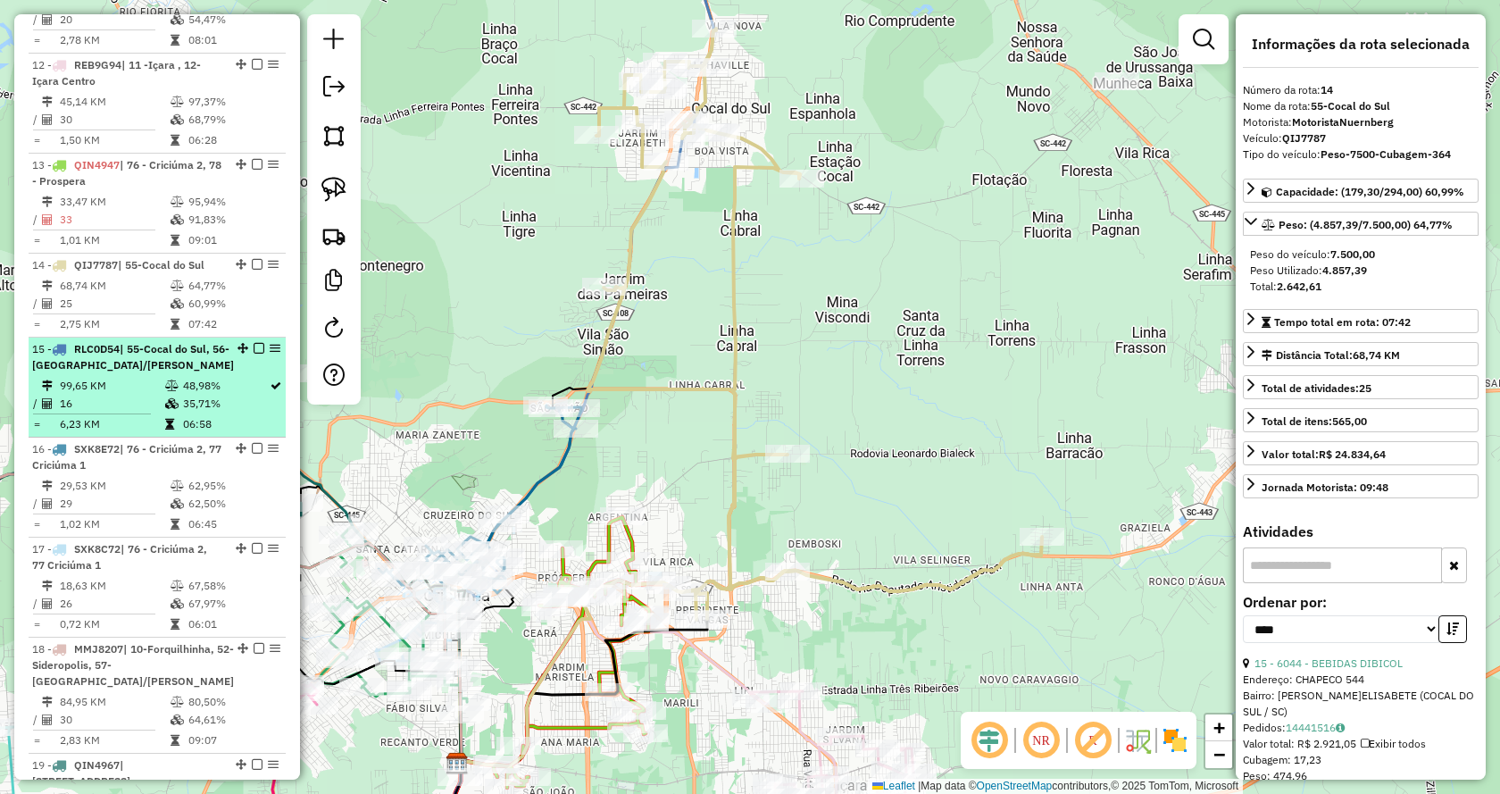
click at [129, 377] on td "99,65 KM" at bounding box center [111, 386] width 105 height 18
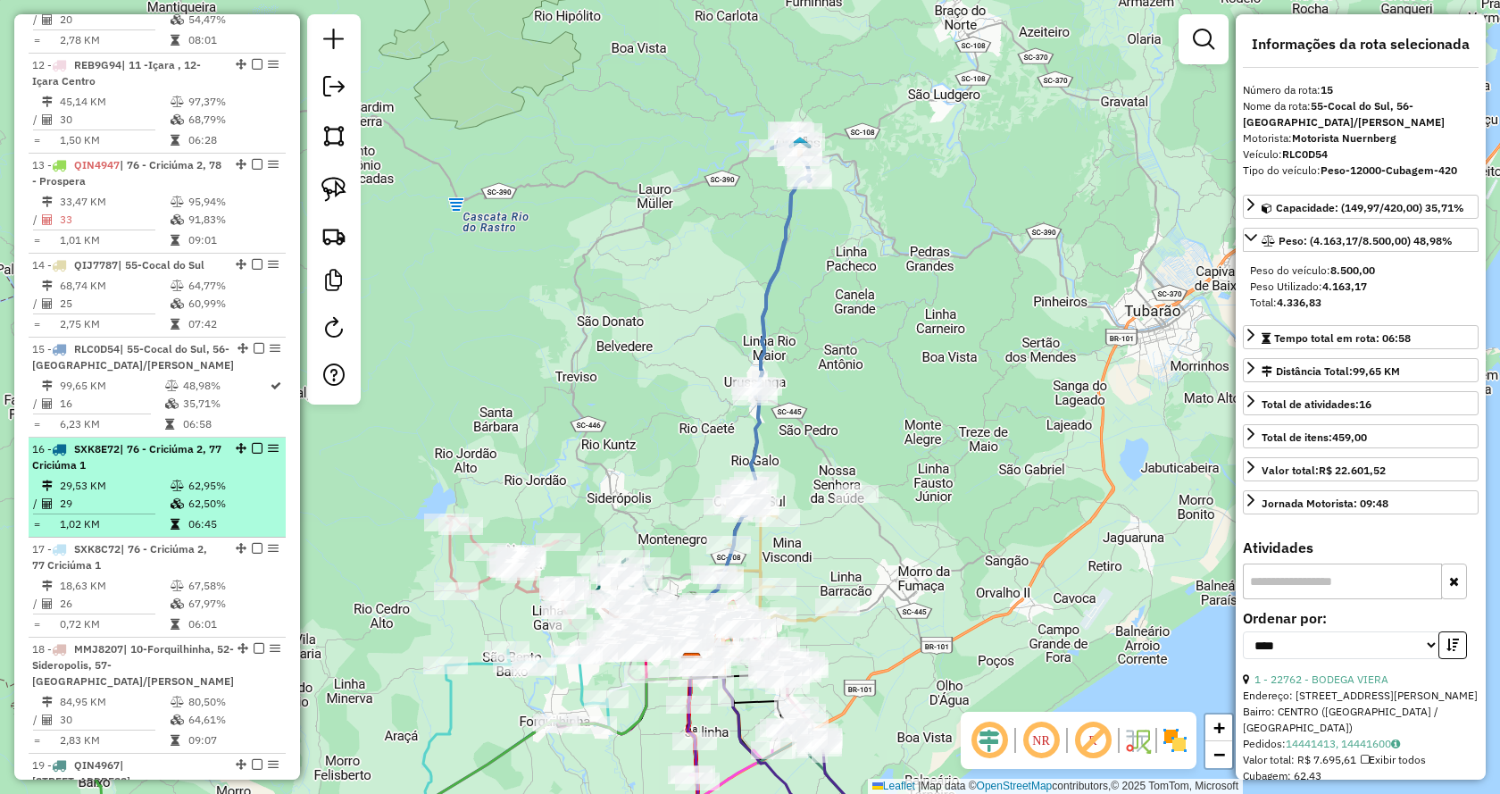
click at [121, 477] on td "29,53 KM" at bounding box center [114, 486] width 111 height 18
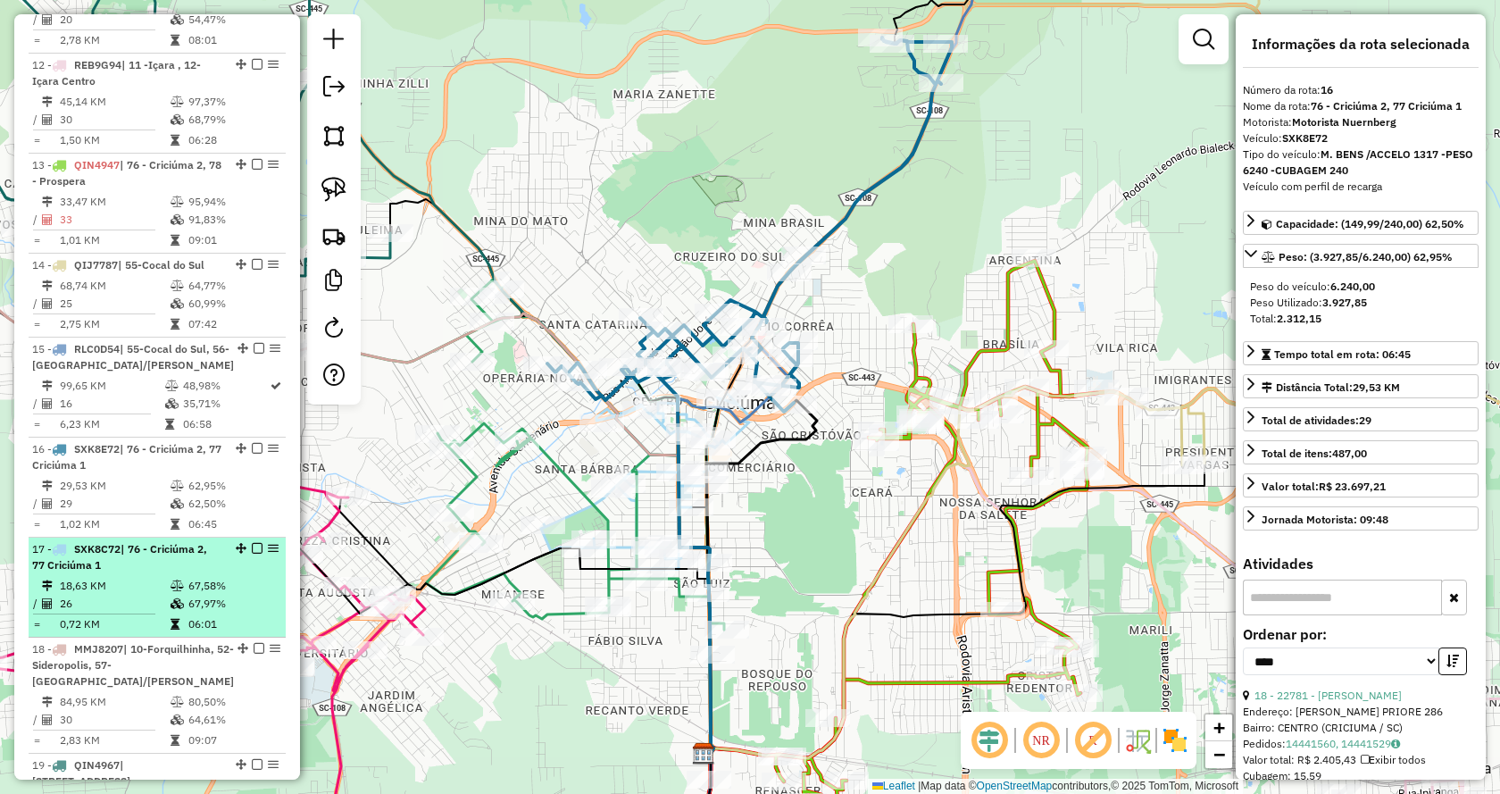
click at [121, 542] on span "SXK8C72" at bounding box center [97, 548] width 46 height 13
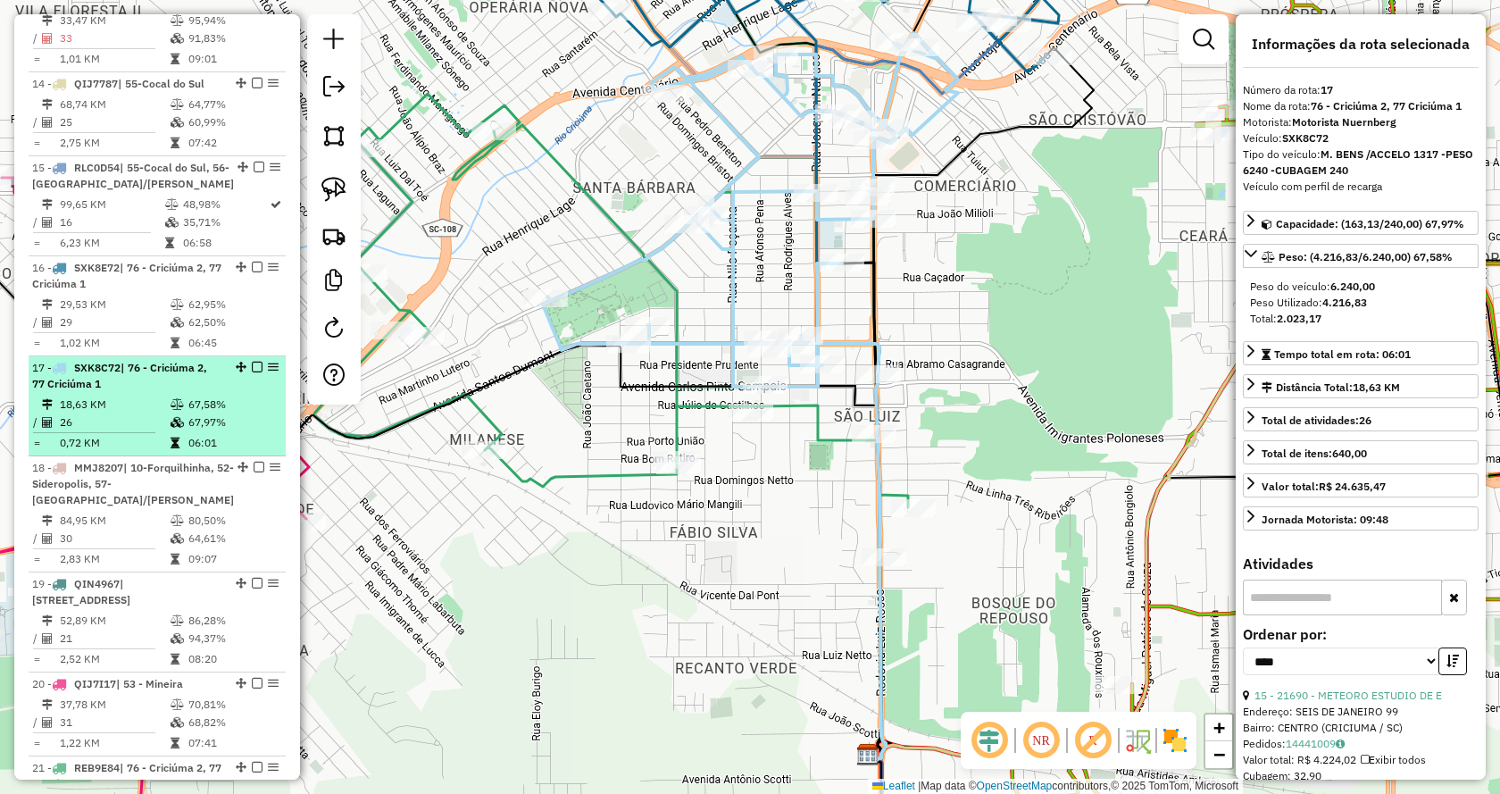
scroll to position [2116, 0]
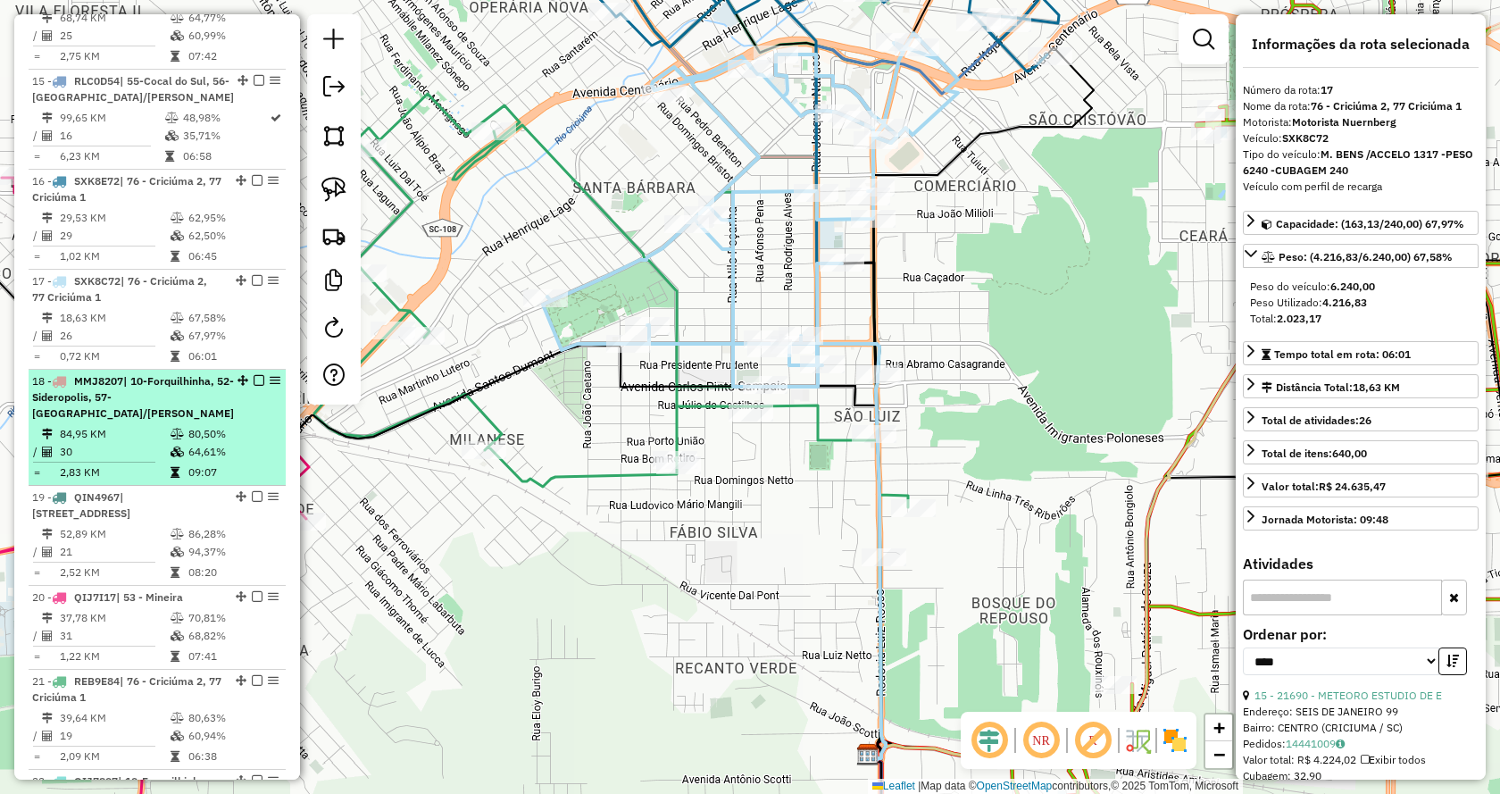
click at [108, 463] on td "2,83 KM" at bounding box center [114, 472] width 111 height 18
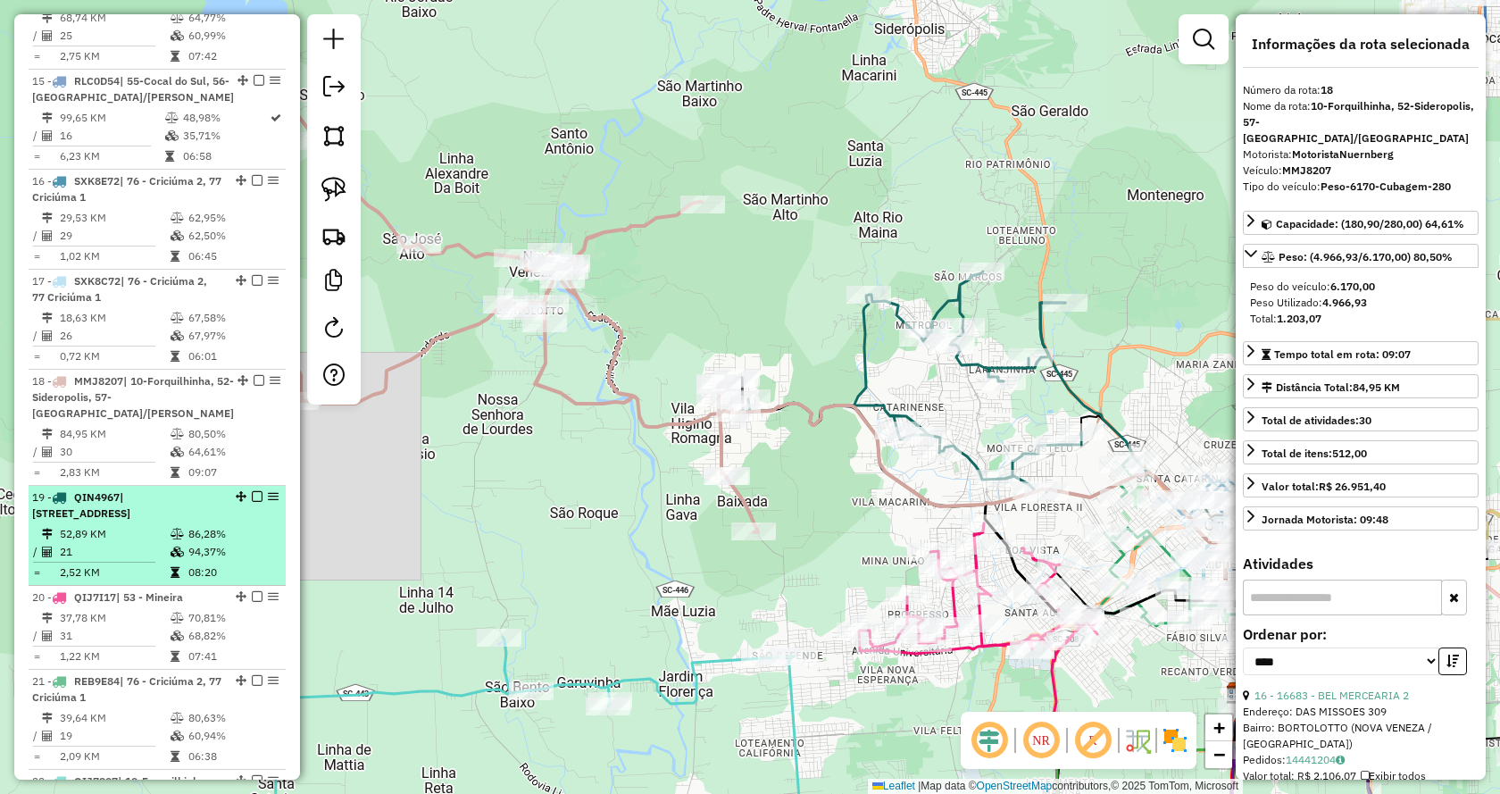
click at [136, 525] on td "52,89 KM" at bounding box center [114, 534] width 111 height 18
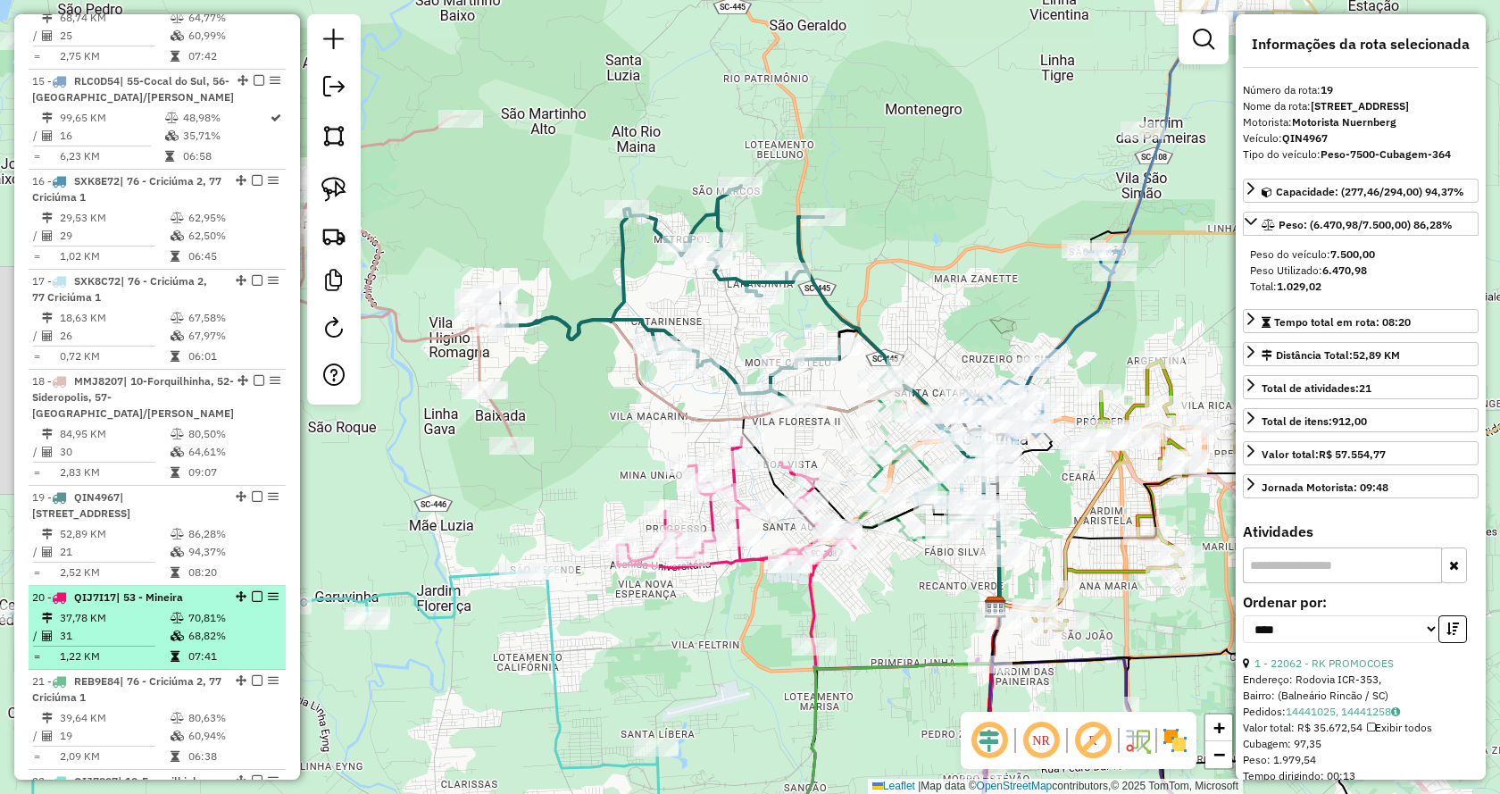
click at [130, 627] on td "31" at bounding box center [114, 636] width 111 height 18
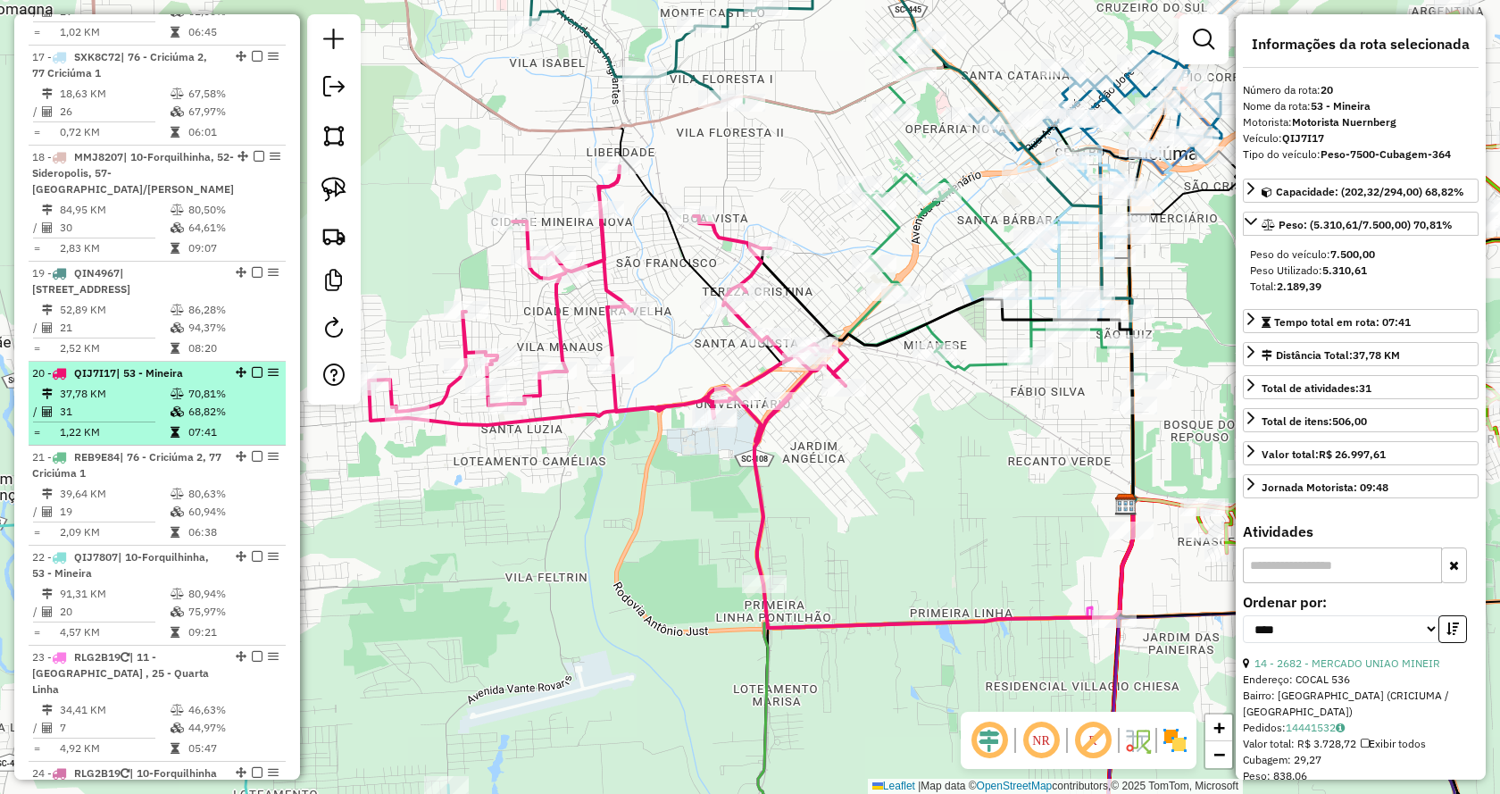
scroll to position [2473, 0]
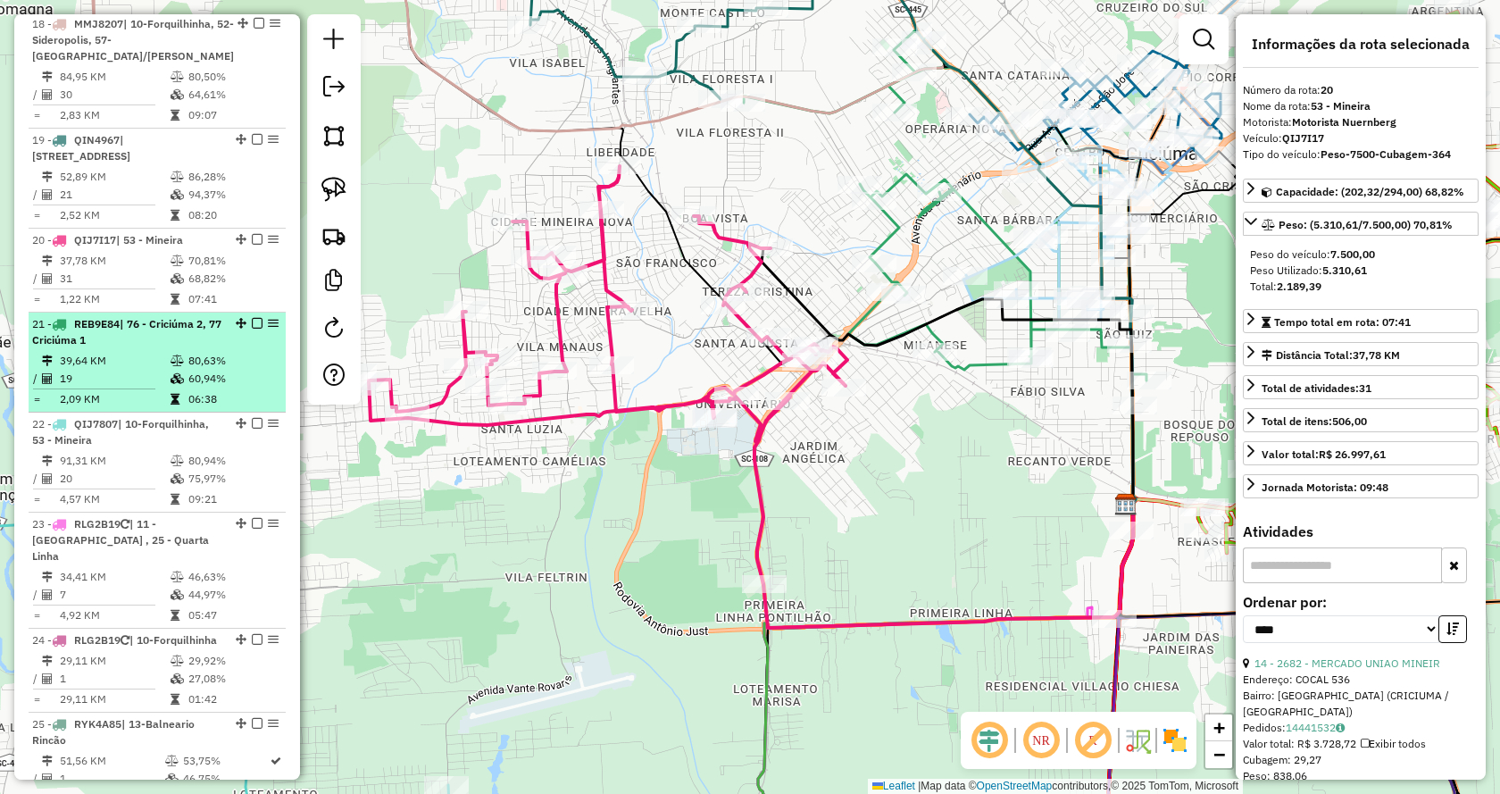
click at [139, 352] on td "39,64 KM" at bounding box center [114, 361] width 111 height 18
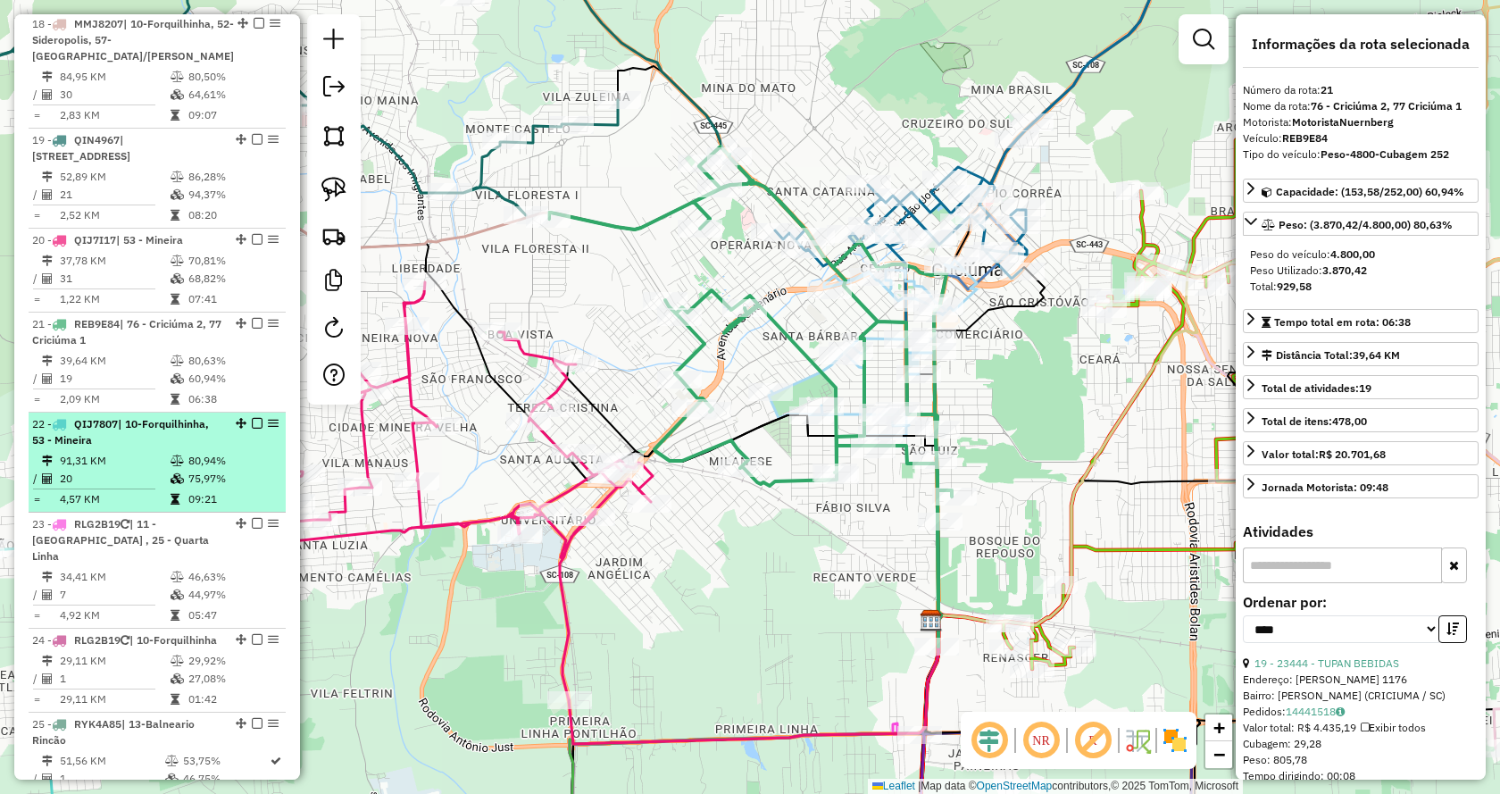
click at [132, 470] on td "20" at bounding box center [114, 479] width 111 height 18
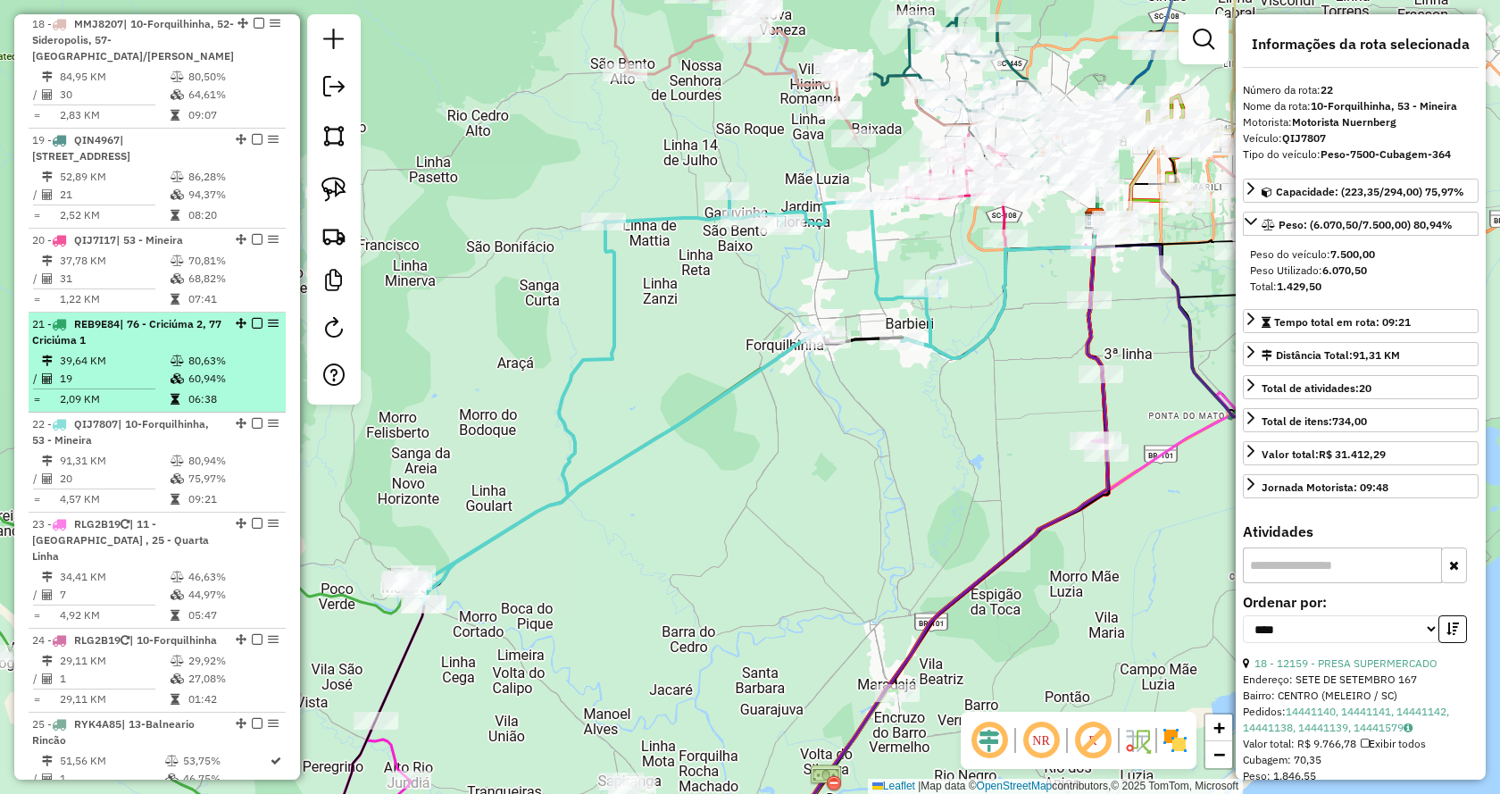
click at [120, 370] on td "19" at bounding box center [114, 379] width 111 height 18
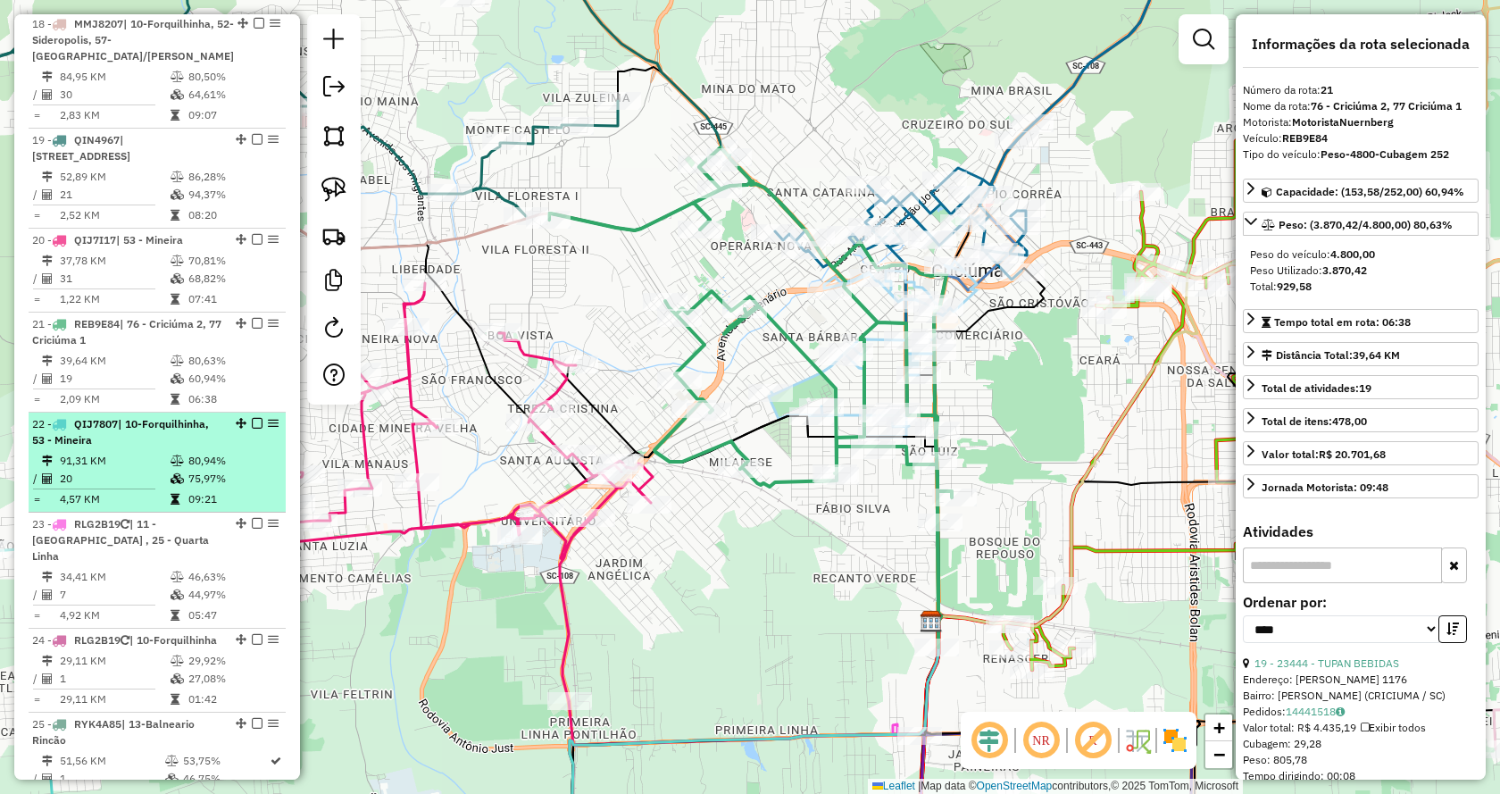
click at [126, 452] on td "91,31 KM" at bounding box center [114, 461] width 111 height 18
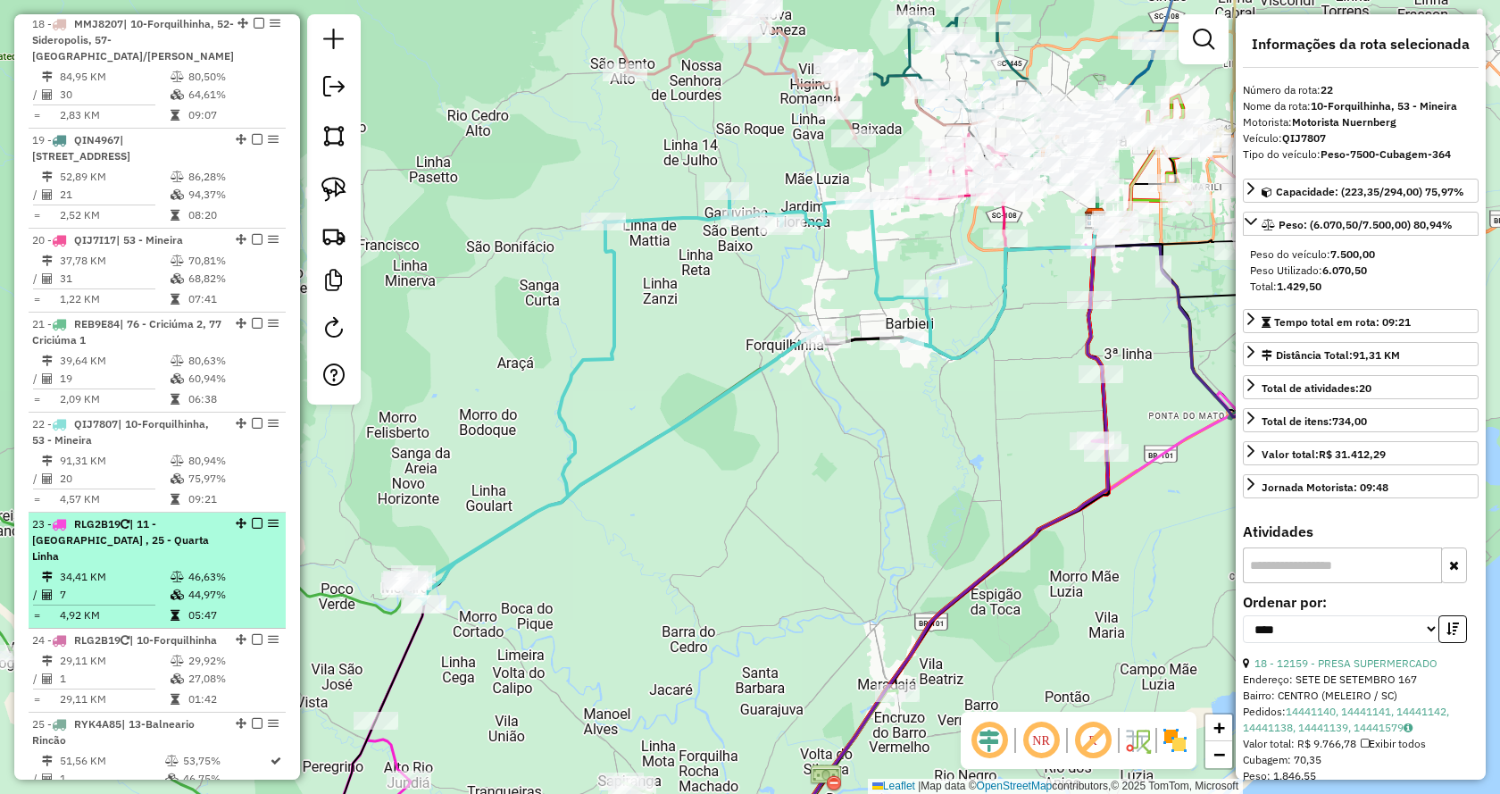
click at [146, 516] on div "23 - RLG2B19 | 11 -Içara , 25 - Quarta Linha" at bounding box center [126, 540] width 189 height 48
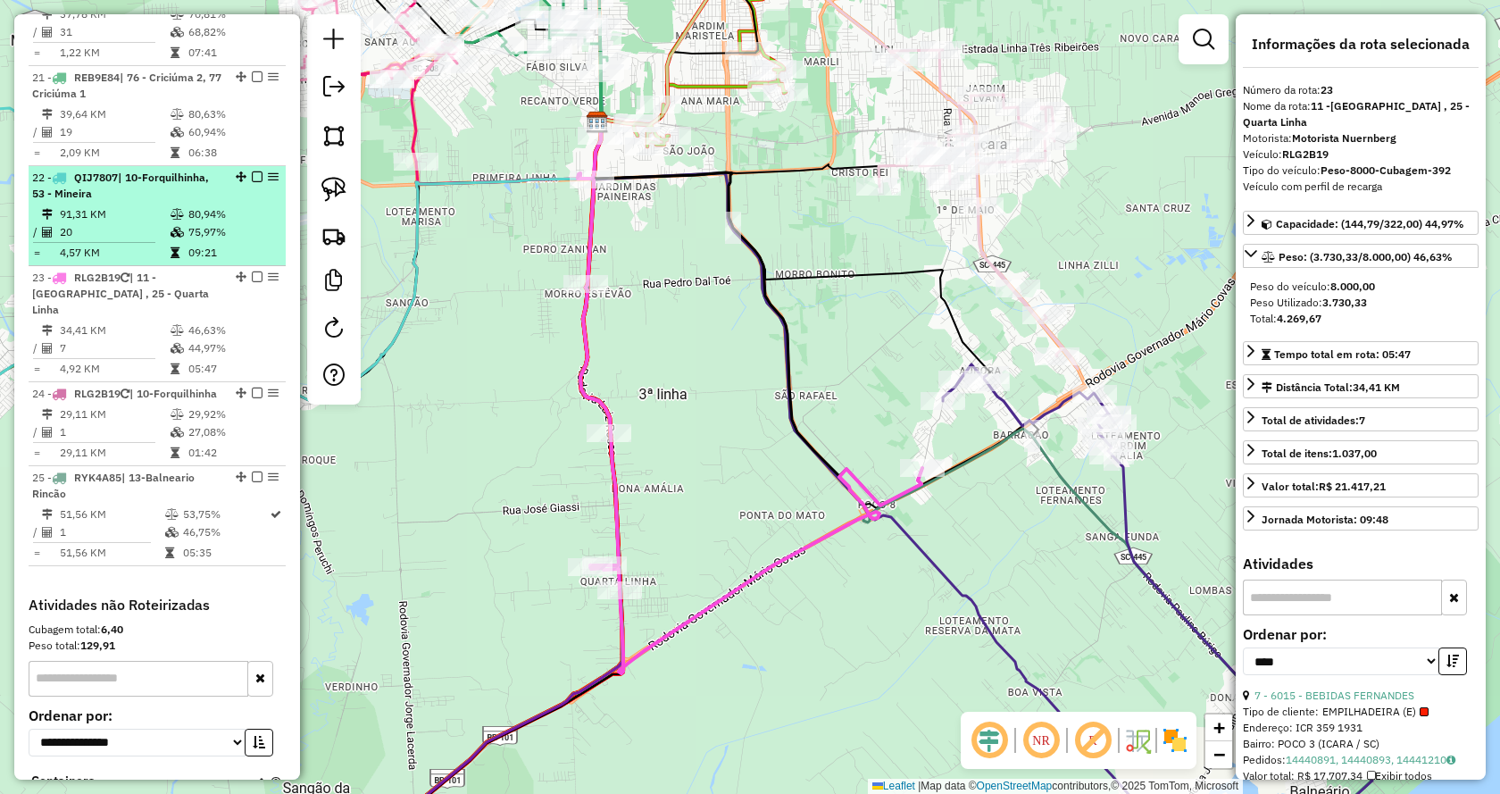
scroll to position [2831, 0]
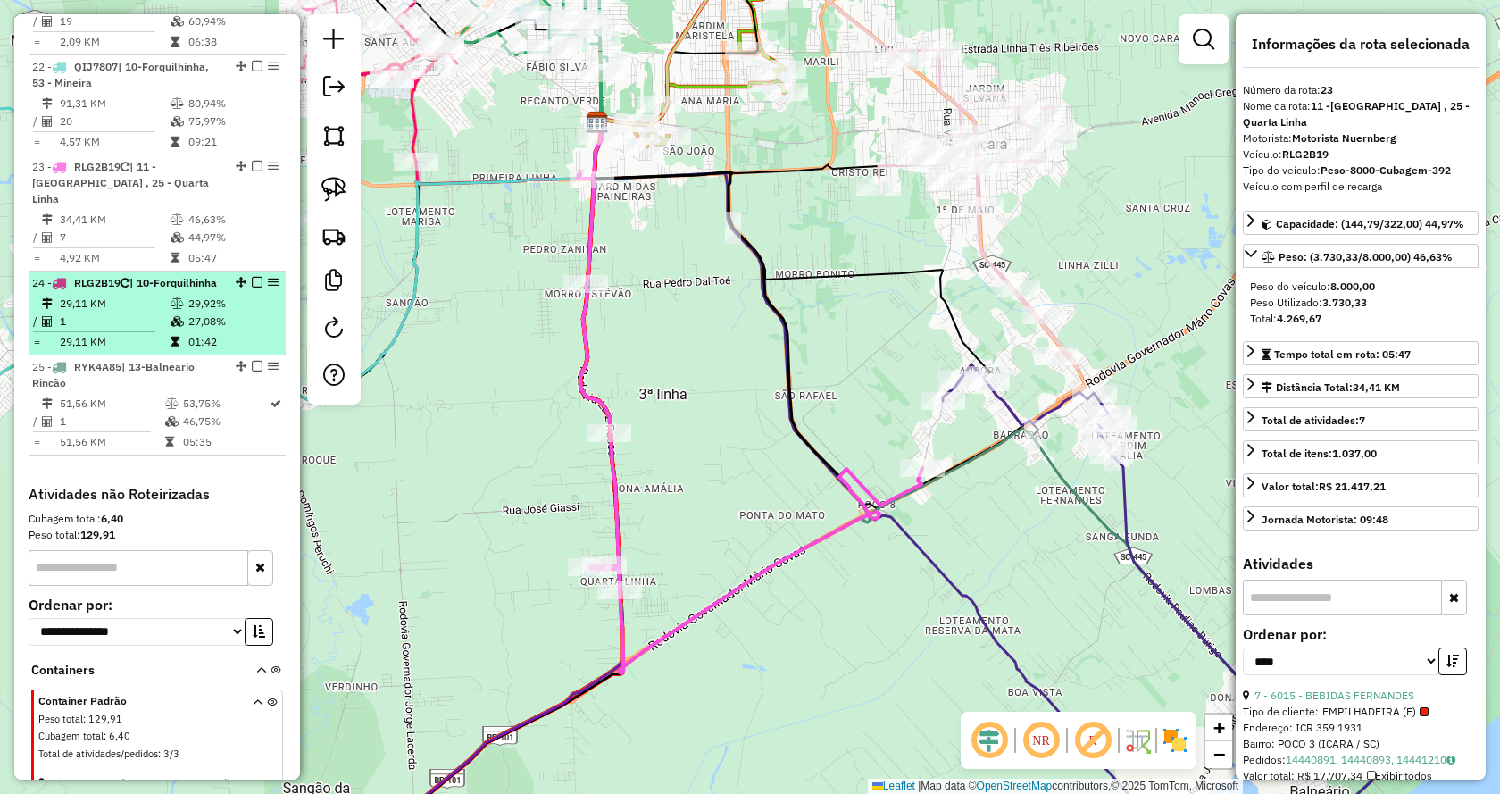
click at [114, 295] on td "29,11 KM" at bounding box center [114, 304] width 111 height 18
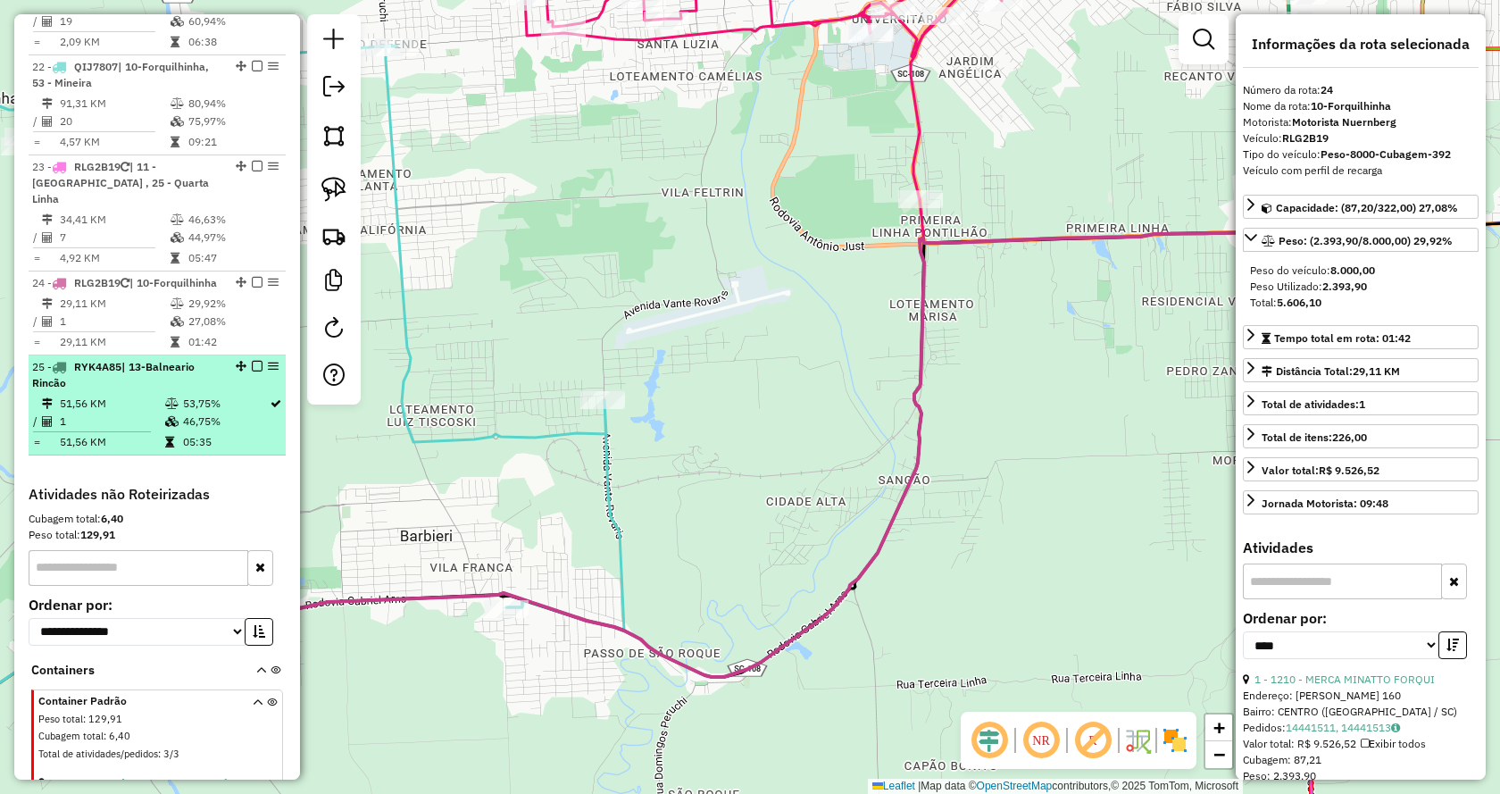
click at [84, 413] on td "1" at bounding box center [111, 422] width 105 height 18
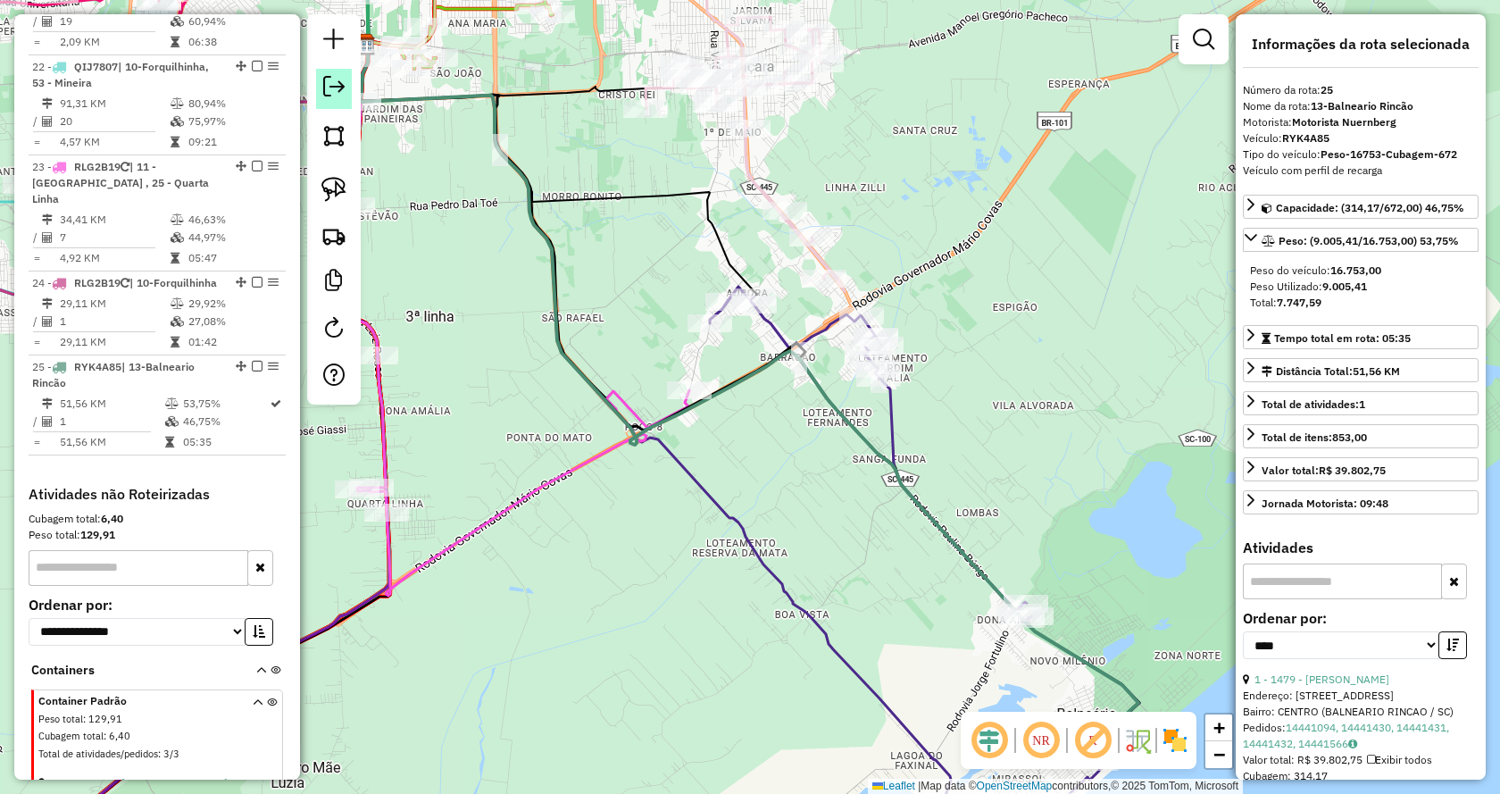
drag, startPoint x: 310, startPoint y: 93, endPoint x: 322, endPoint y: 90, distance: 12.8
click at [310, 93] on div at bounding box center [334, 209] width 54 height 390
click at [330, 88] on em at bounding box center [333, 86] width 21 height 21
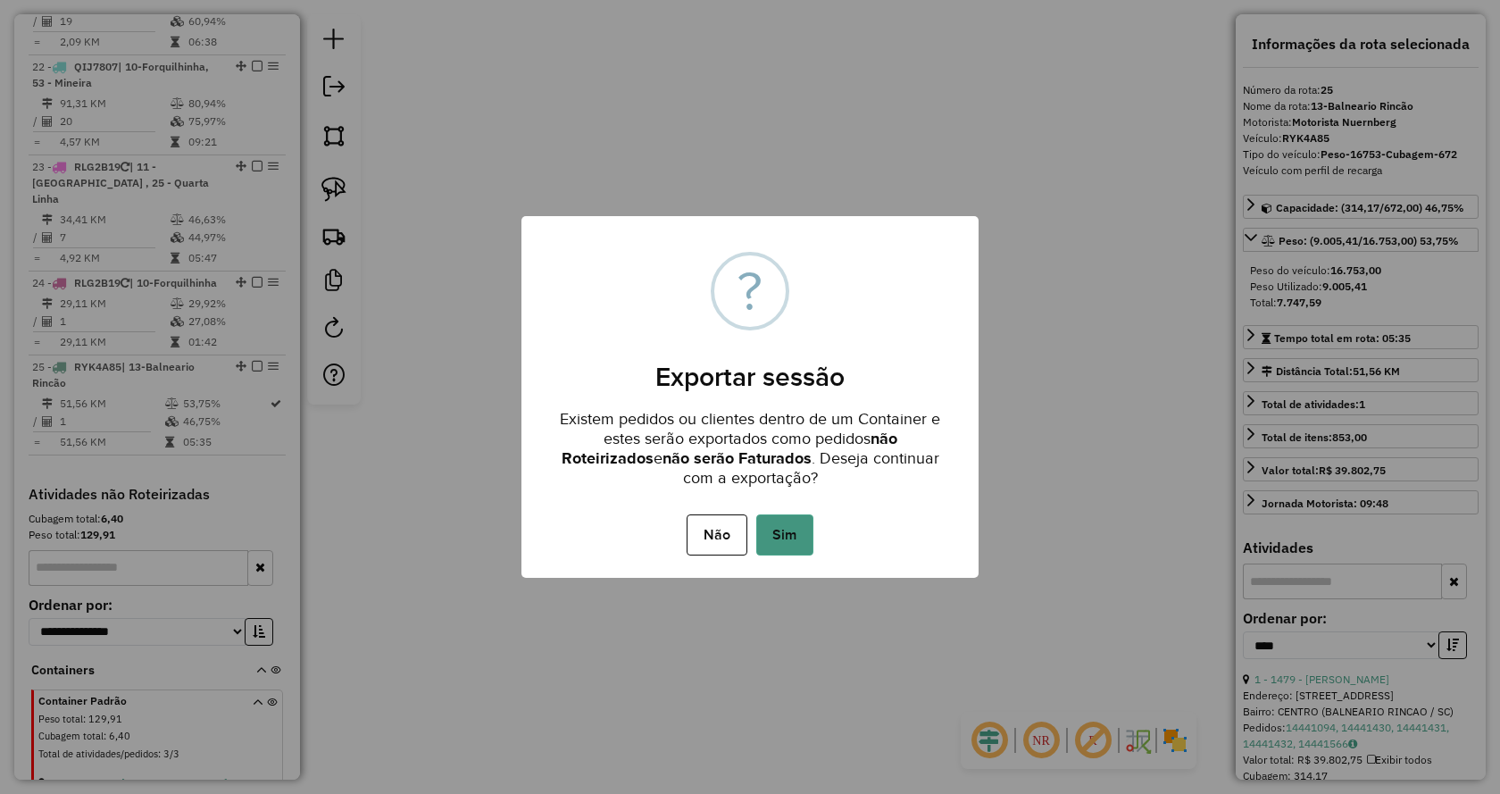
click at [780, 521] on button "Sim" at bounding box center [784, 534] width 57 height 41
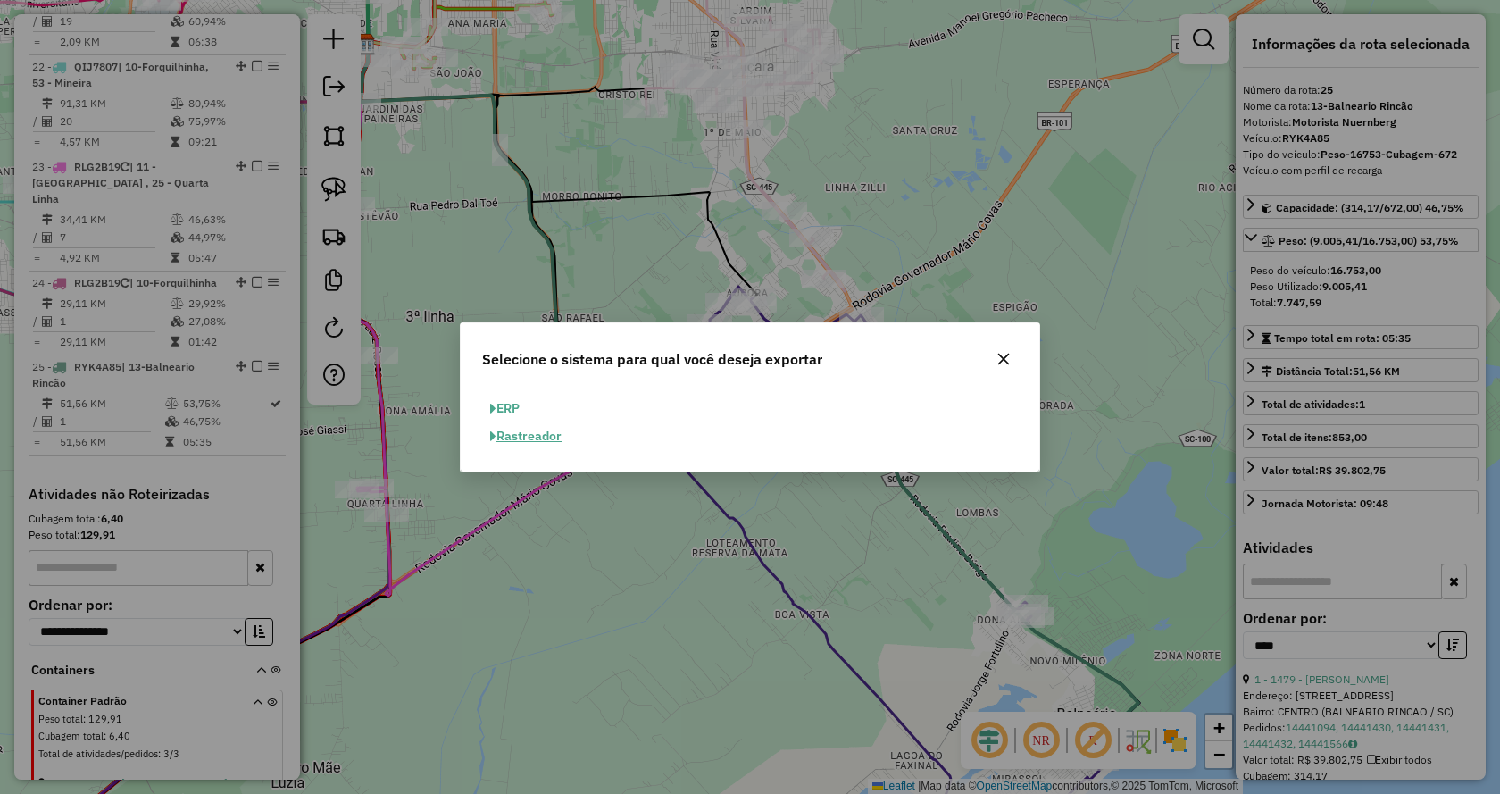
click at [507, 407] on button "ERP" at bounding box center [505, 409] width 46 height 28
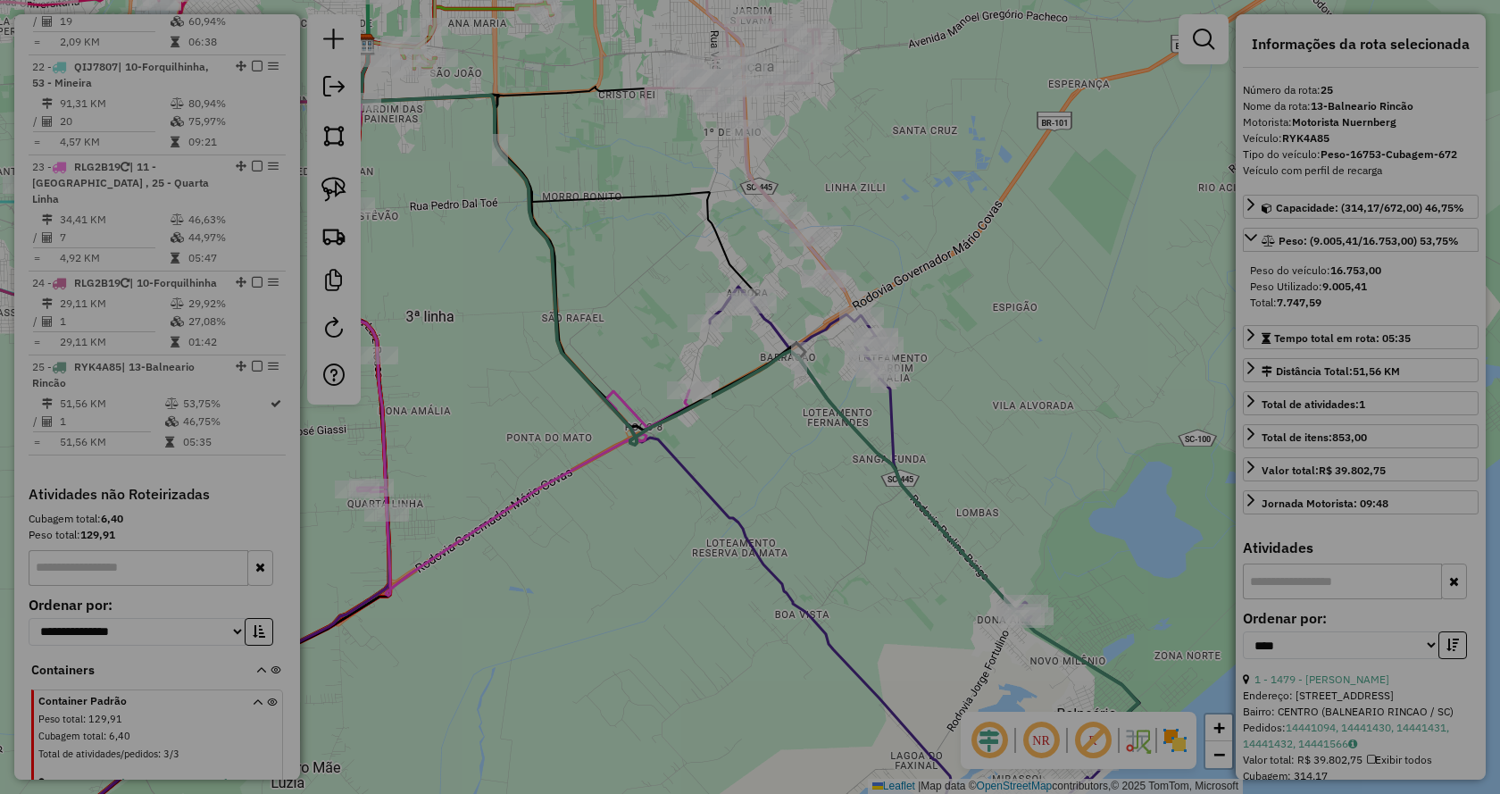
select select "**"
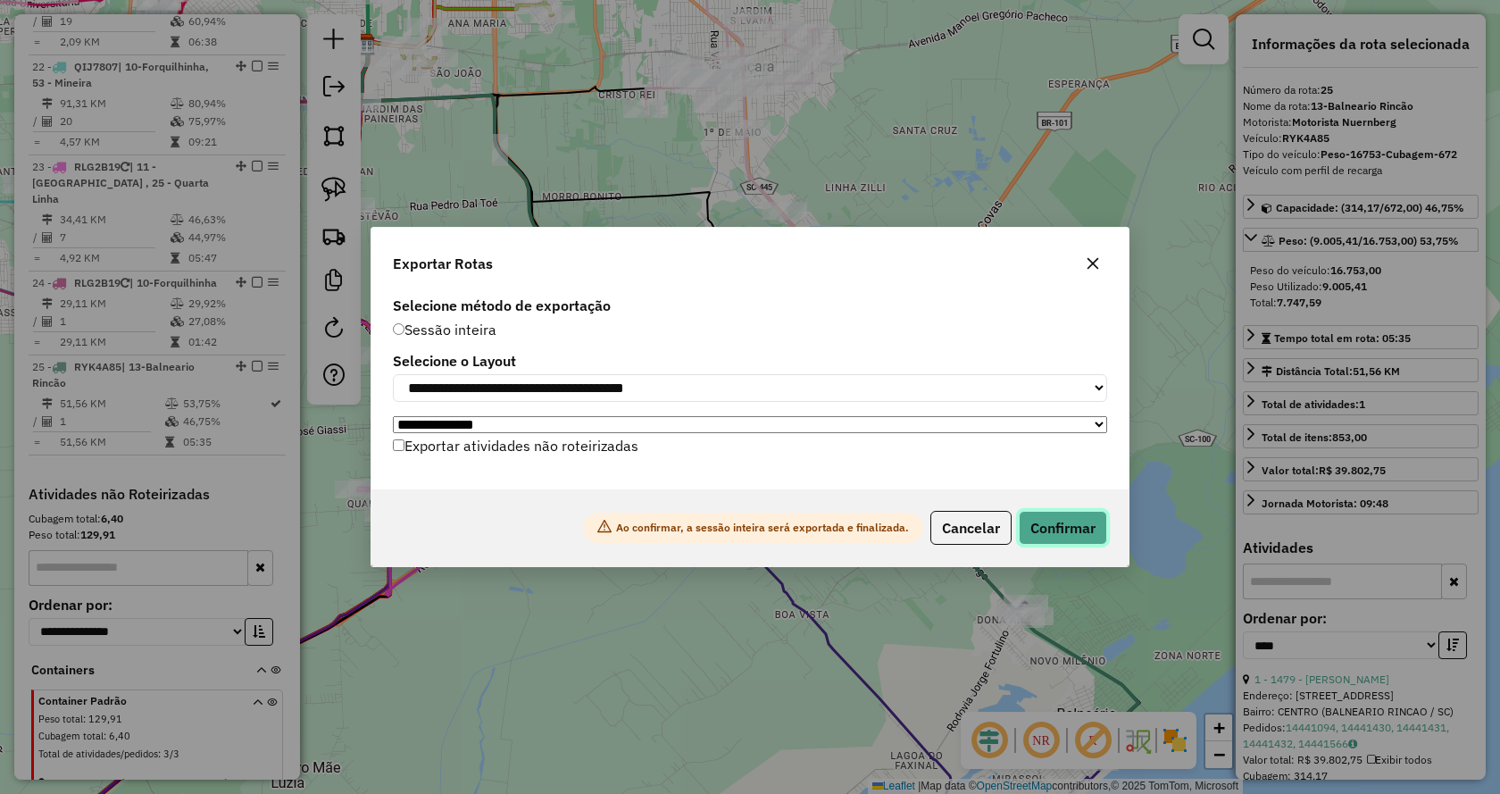
click at [1061, 536] on button "Confirmar" at bounding box center [1063, 528] width 88 height 34
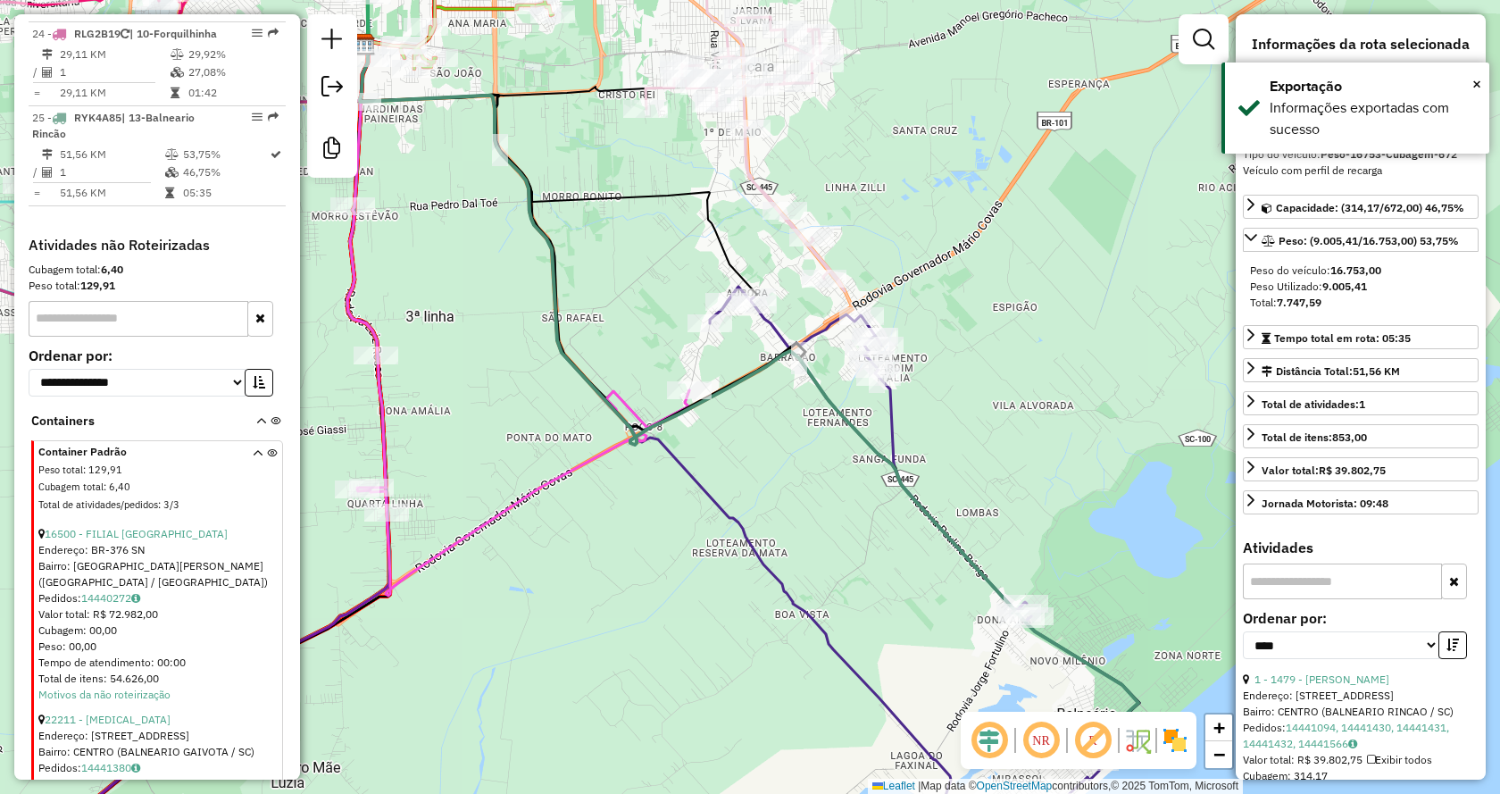
scroll to position [3120, 0]
